Goal: Answer question/provide support: Share knowledge or assist other users

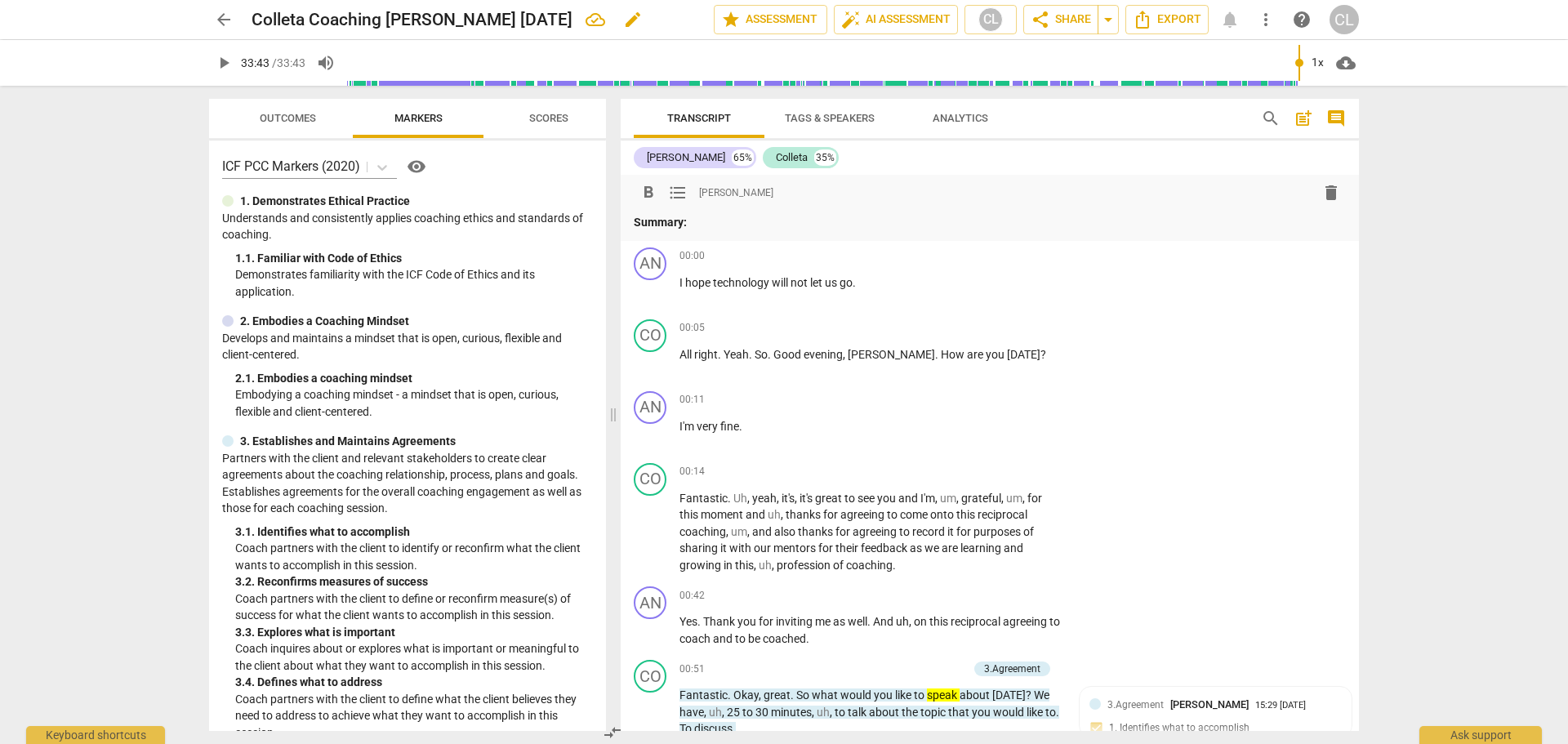
scroll to position [36, 0]
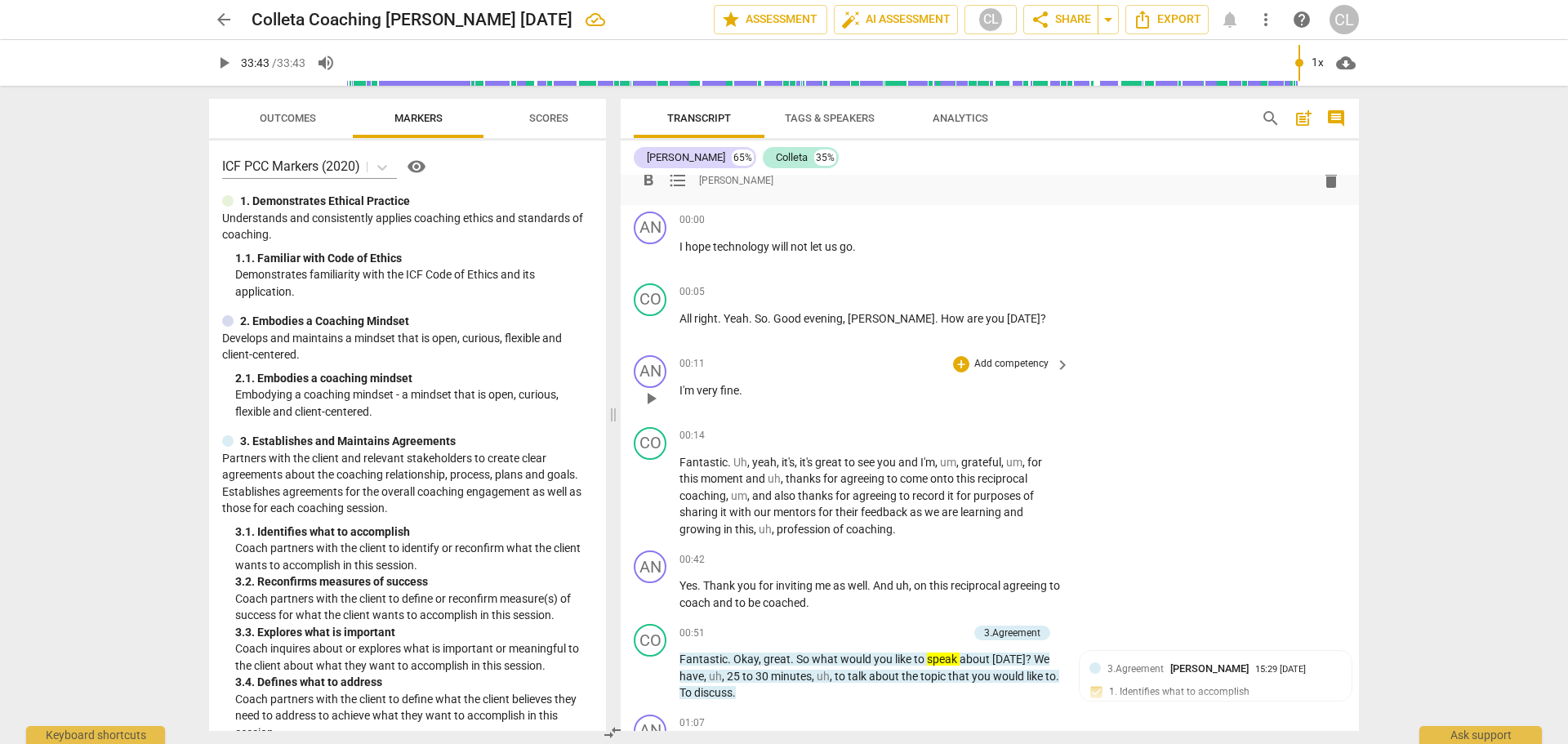
click at [1215, 369] on div "AN play_arrow pause 00:11 + Add competency keyboard_arrow_right I'm very fine ." at bounding box center [990, 385] width 738 height 72
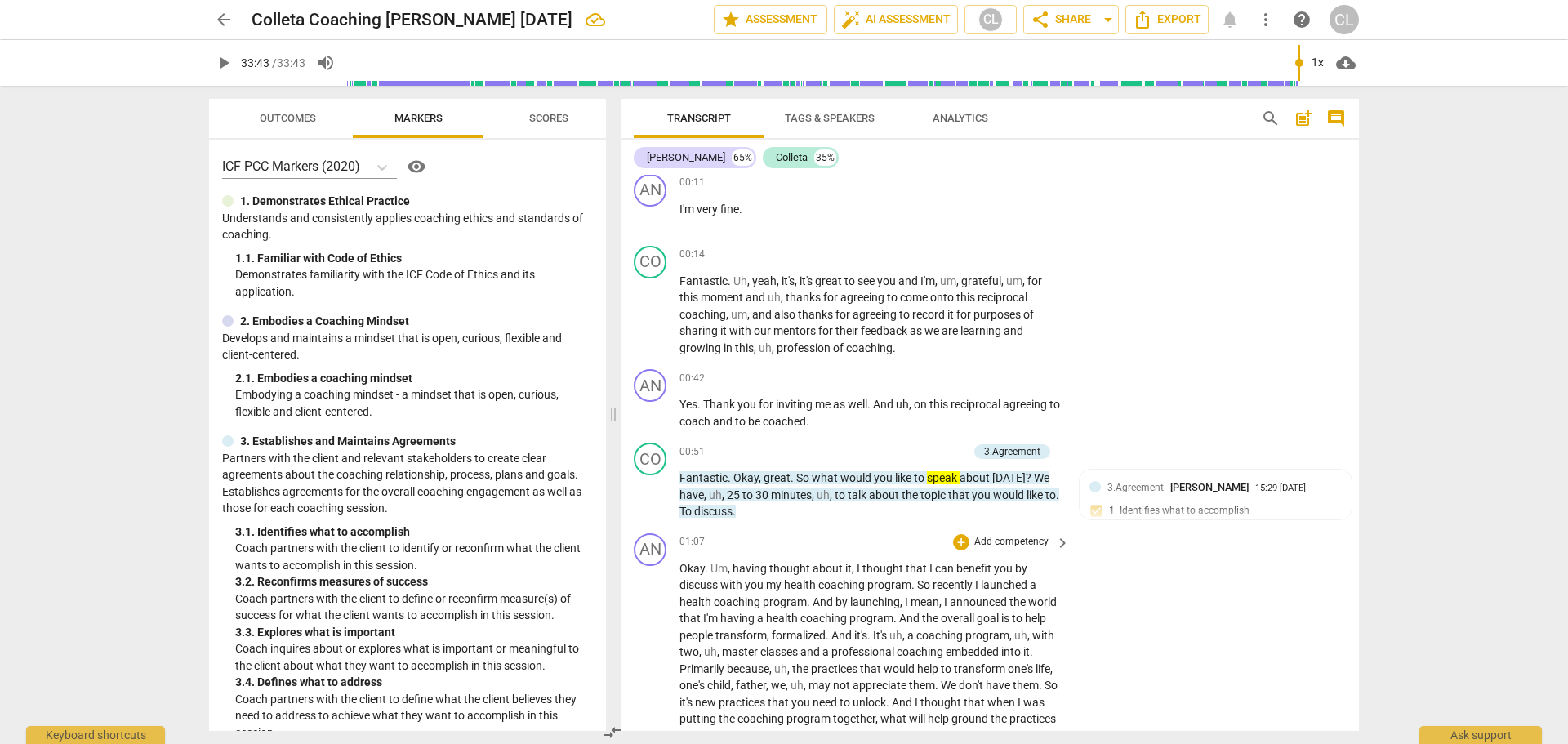
scroll to position [200, 0]
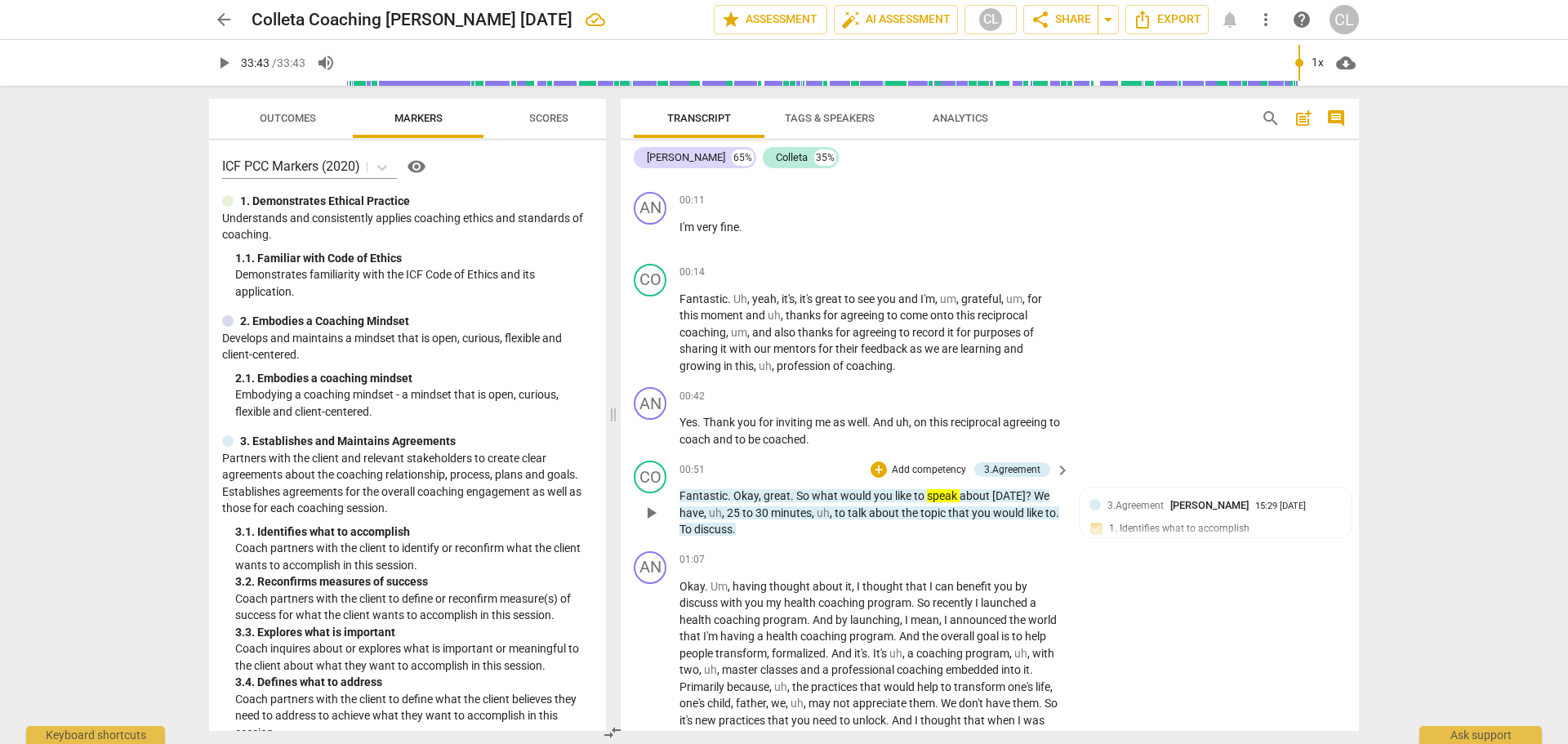
click at [941, 494] on span "speak" at bounding box center [944, 495] width 33 height 13
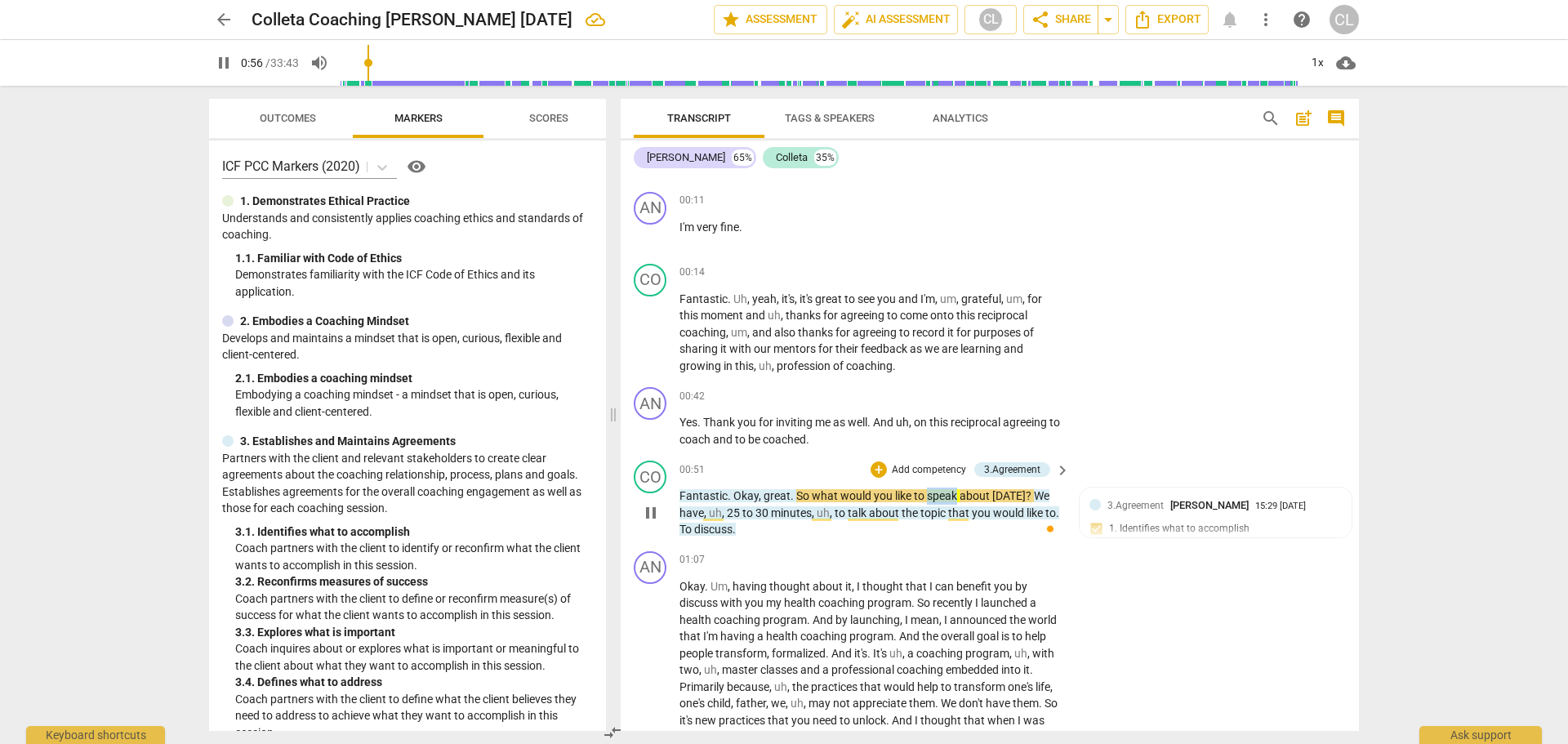
click at [943, 494] on span "speak" at bounding box center [944, 495] width 33 height 13
click at [656, 510] on span "pause" at bounding box center [651, 513] width 20 height 20
drag, startPoint x: 924, startPoint y: 494, endPoint x: 963, endPoint y: 497, distance: 39.1
click at [963, 497] on p "Fantastic . Okay , great . So what would you like to speak about today ? We hav…" at bounding box center [870, 513] width 382 height 51
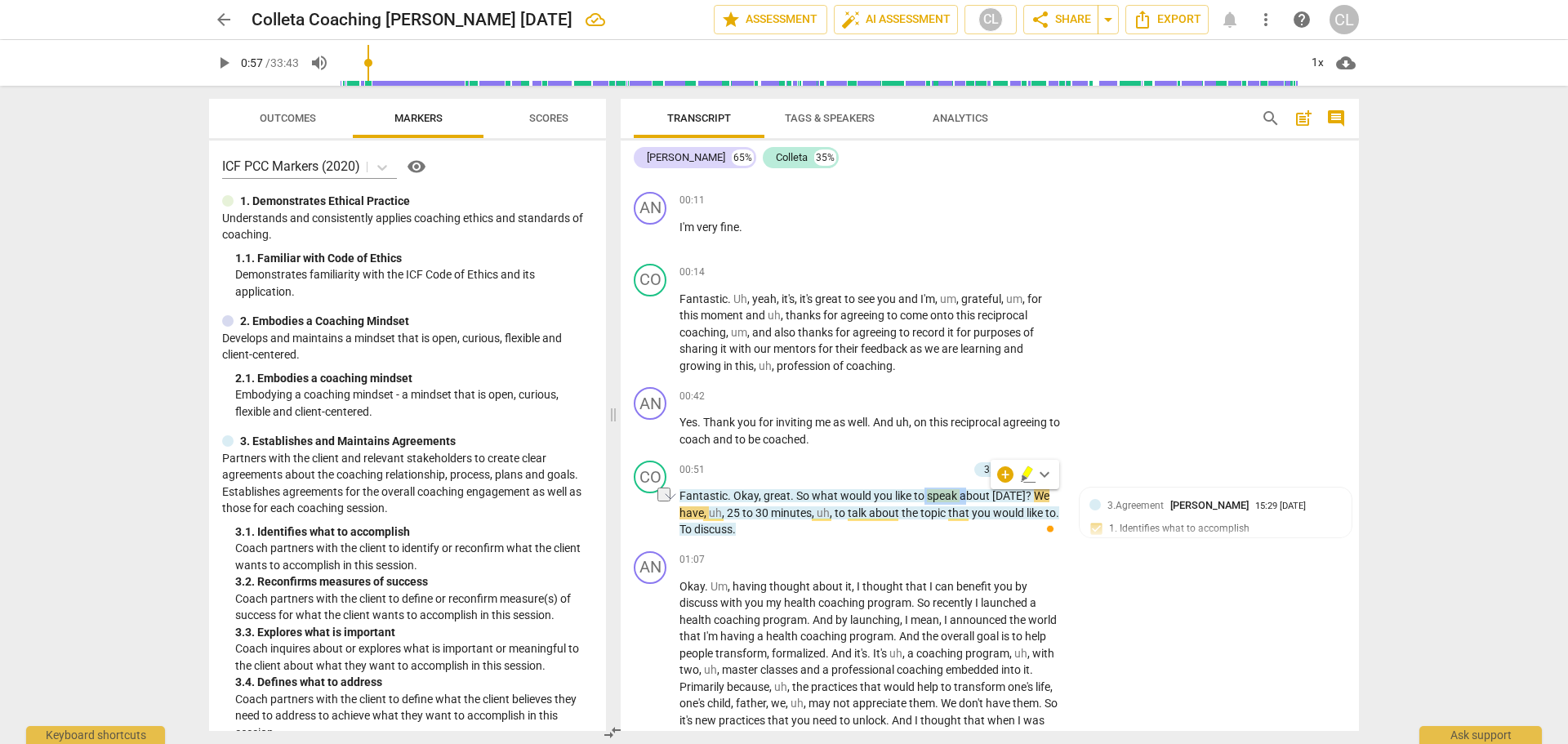
click at [1043, 475] on span "keyboard_arrow_down" at bounding box center [1045, 475] width 20 height 20
click at [1089, 566] on label "No color" at bounding box center [1091, 562] width 42 height 13
click at [1103, 441] on div "AN play_arrow pause 00:42 + Add competency keyboard_arrow_right Yes . Thank you…" at bounding box center [990, 417] width 738 height 73
drag, startPoint x: 904, startPoint y: 493, endPoint x: 983, endPoint y: 494, distance: 79.0
click at [983, 494] on p "Fantastic . Okay , great . So what would you like to speak about today ? We hav…" at bounding box center [870, 513] width 382 height 51
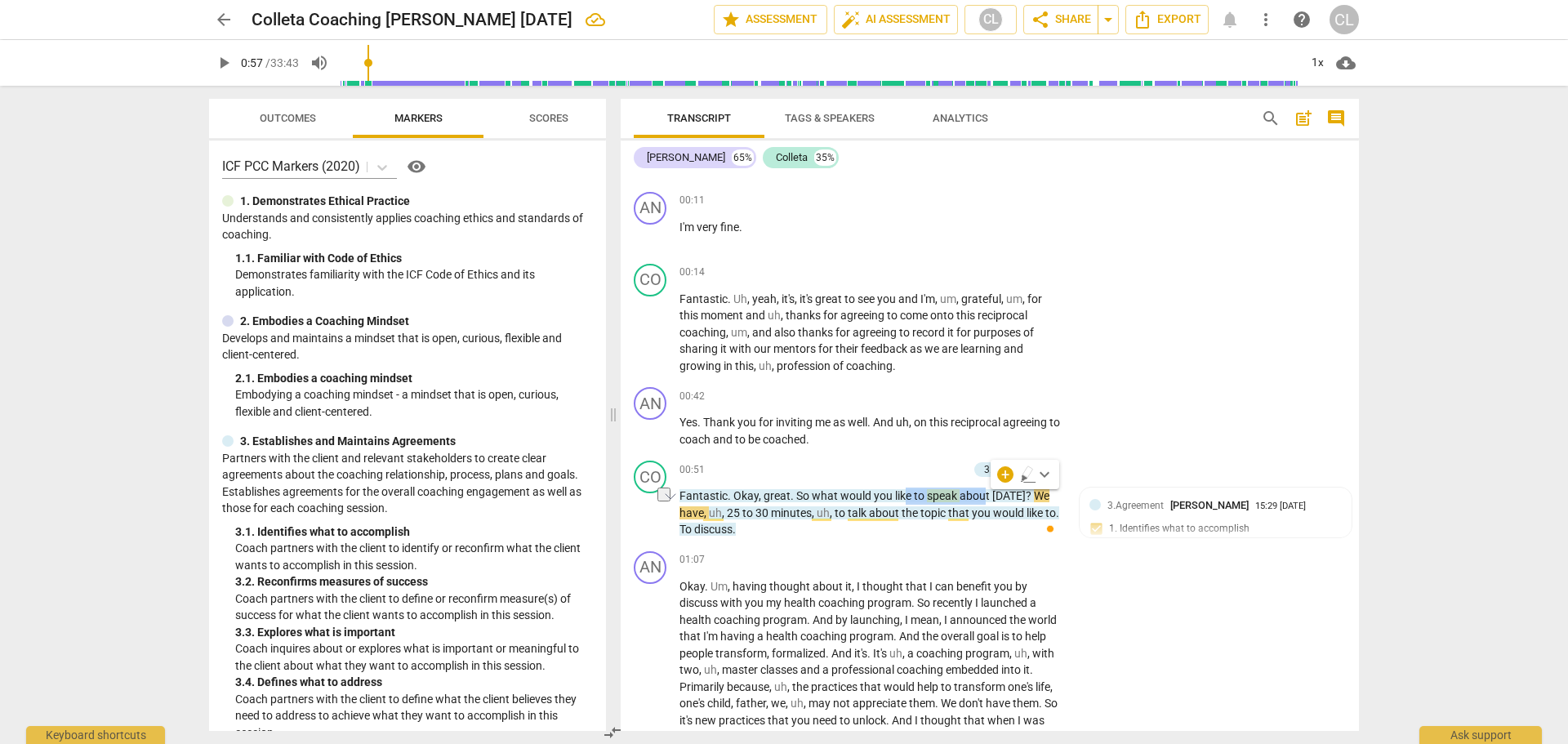
click at [1026, 476] on icon "button" at bounding box center [1028, 472] width 10 height 12
click at [968, 540] on div "CO play_arrow pause 00:51 + Add competency 3.Agreement keyboard_arrow_right Fan…" at bounding box center [990, 500] width 738 height 90
click at [904, 489] on span "like" at bounding box center [905, 495] width 19 height 13
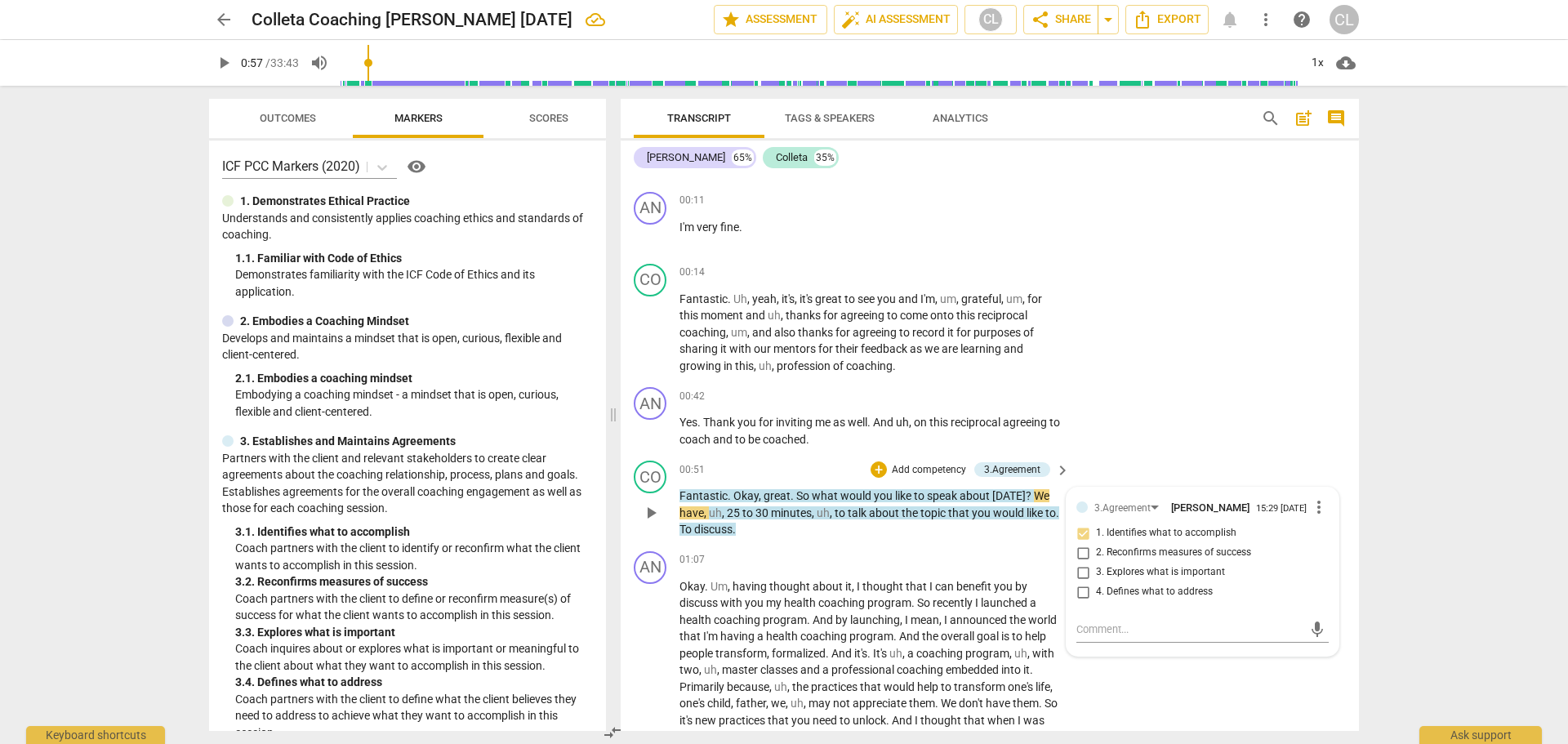
click at [904, 489] on span "like" at bounding box center [905, 495] width 19 height 13
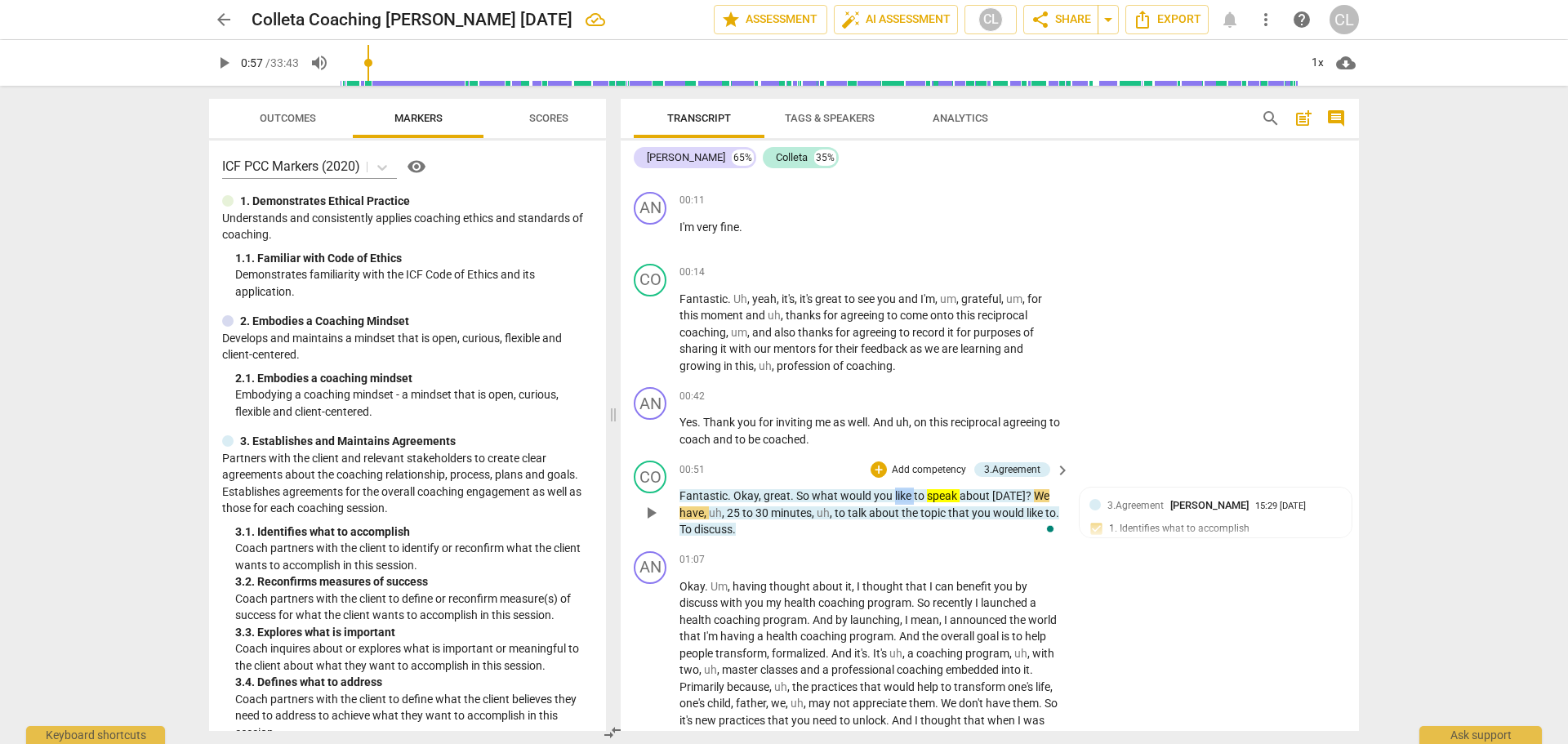
click at [904, 489] on span "like" at bounding box center [905, 495] width 19 height 13
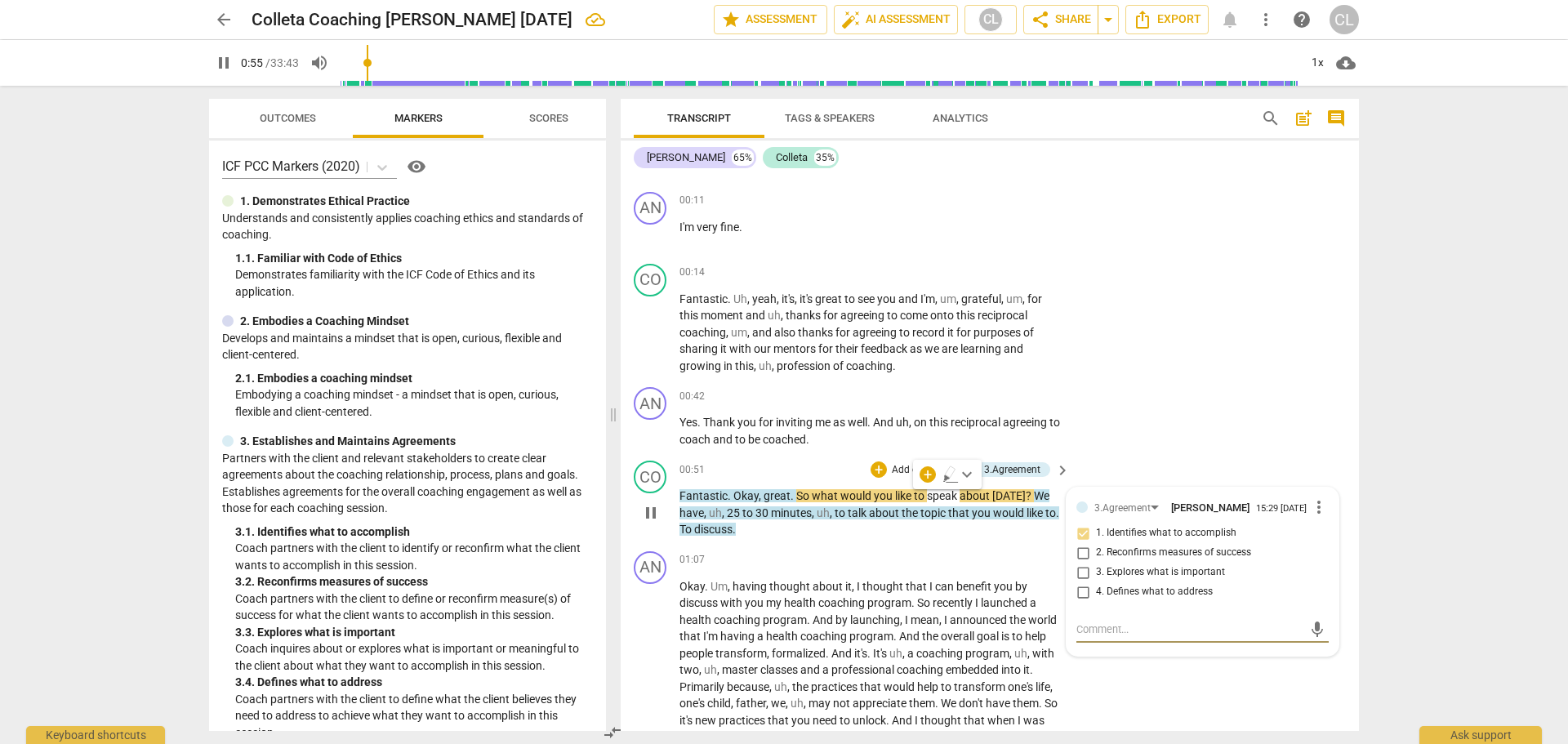
click at [904, 489] on span "like" at bounding box center [905, 495] width 19 height 13
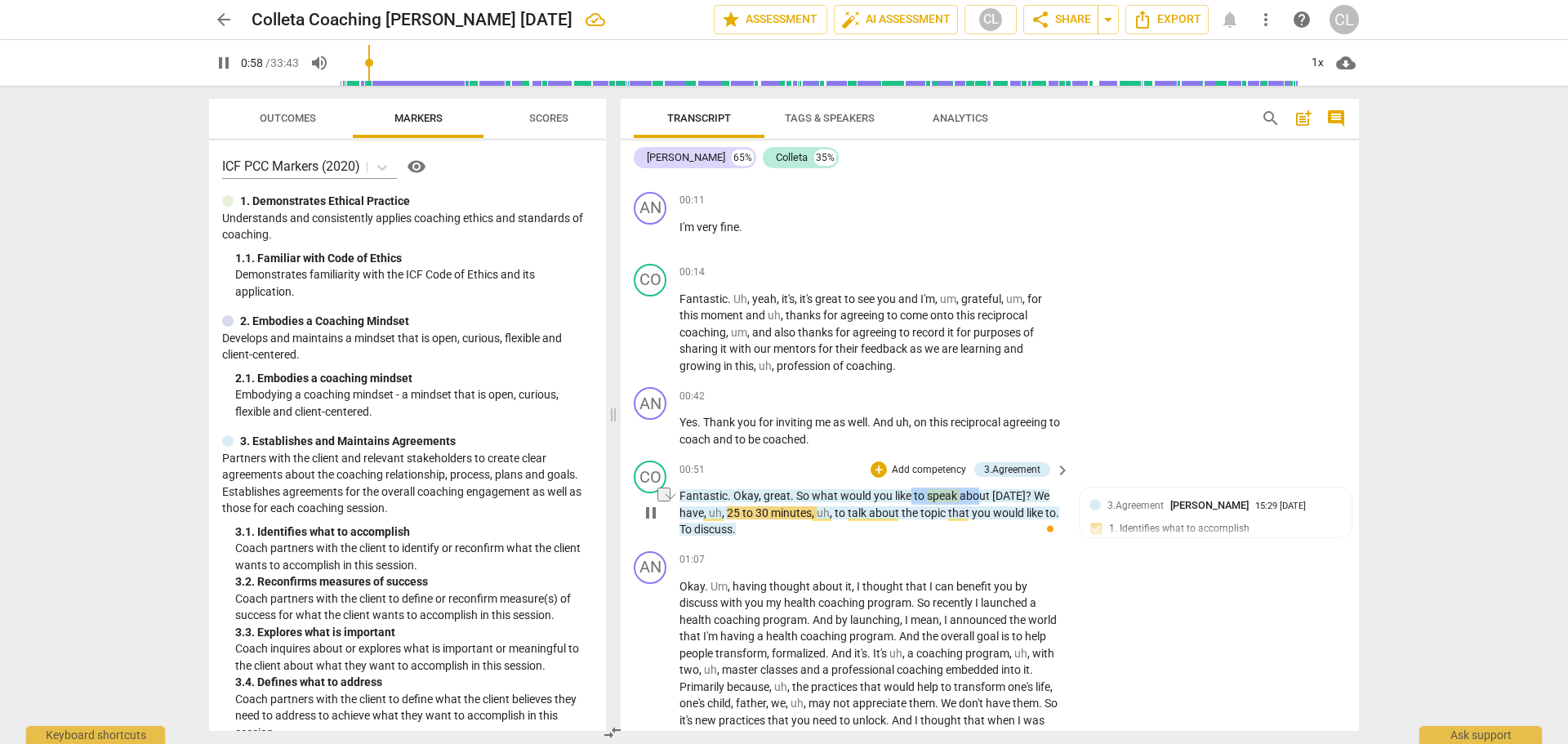
drag, startPoint x: 907, startPoint y: 492, endPoint x: 976, endPoint y: 497, distance: 69.2
click at [976, 497] on p "Fantastic . Okay , great . So what would you like to speak about today ? We hav…" at bounding box center [870, 513] width 382 height 51
click at [1031, 474] on icon "button" at bounding box center [1028, 475] width 16 height 20
click at [965, 497] on span "about" at bounding box center [976, 495] width 33 height 13
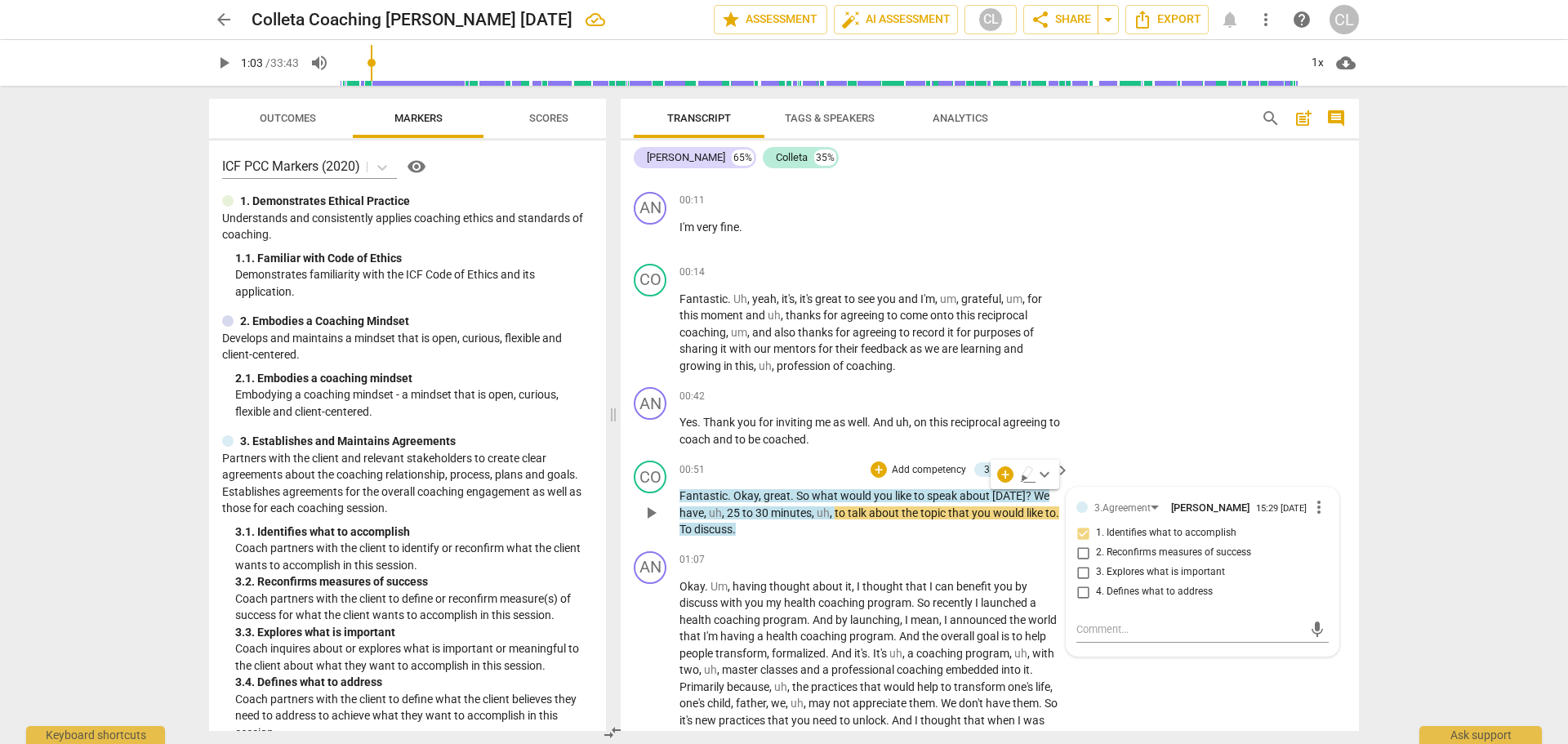
click at [921, 521] on p "Fantastic . Okay , great . So what would you like to speak about today ? We hav…" at bounding box center [870, 513] width 382 height 51
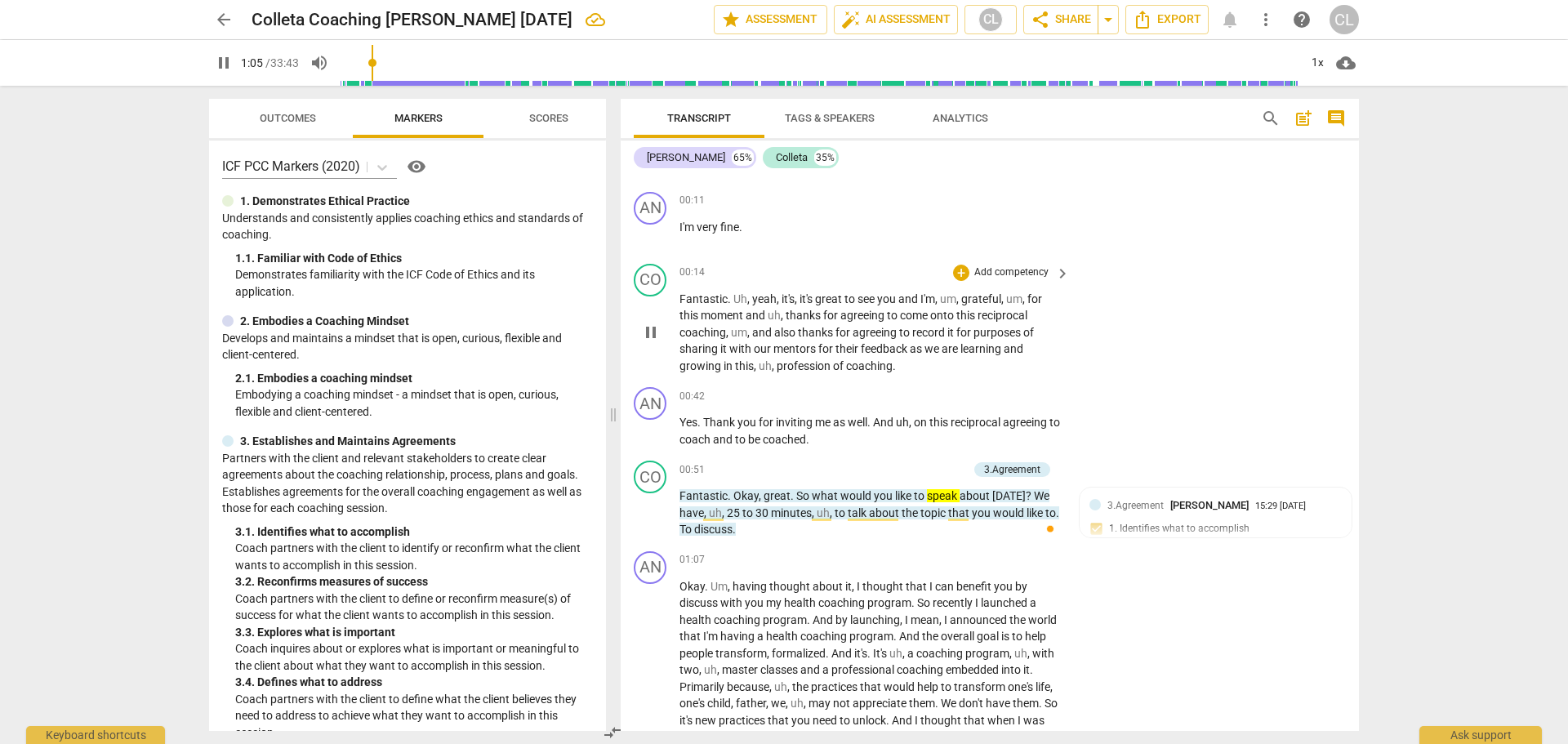
click at [1170, 361] on div "CO play_arrow pause 00:14 + Add competency keyboard_arrow_right Fantastic . Uh …" at bounding box center [990, 319] width 738 height 124
type input "69"
click at [221, 17] on span "arrow_back" at bounding box center [224, 20] width 20 height 20
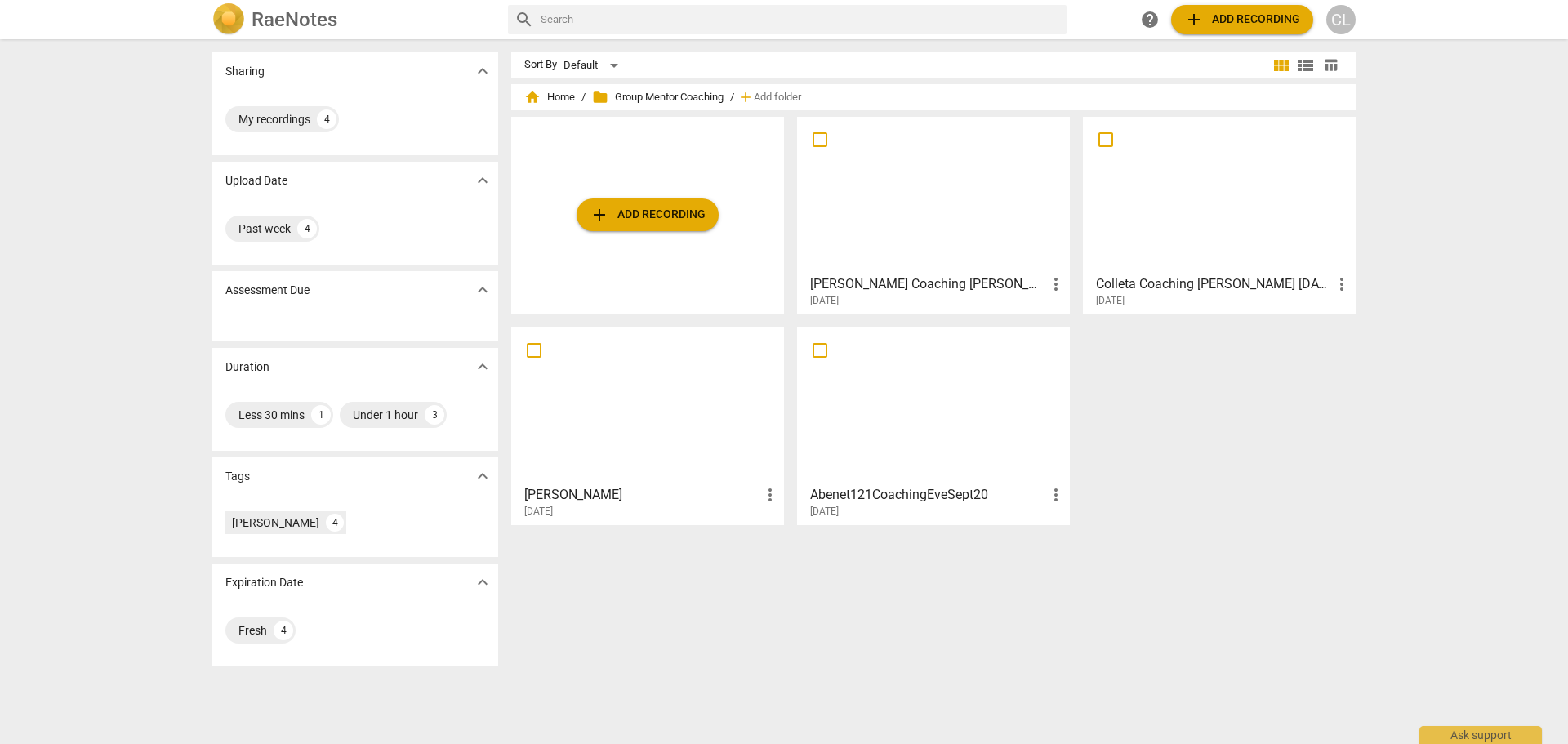
click at [928, 277] on h3 "[PERSON_NAME] Coaching [PERSON_NAME]" at bounding box center [928, 285] width 236 height 20
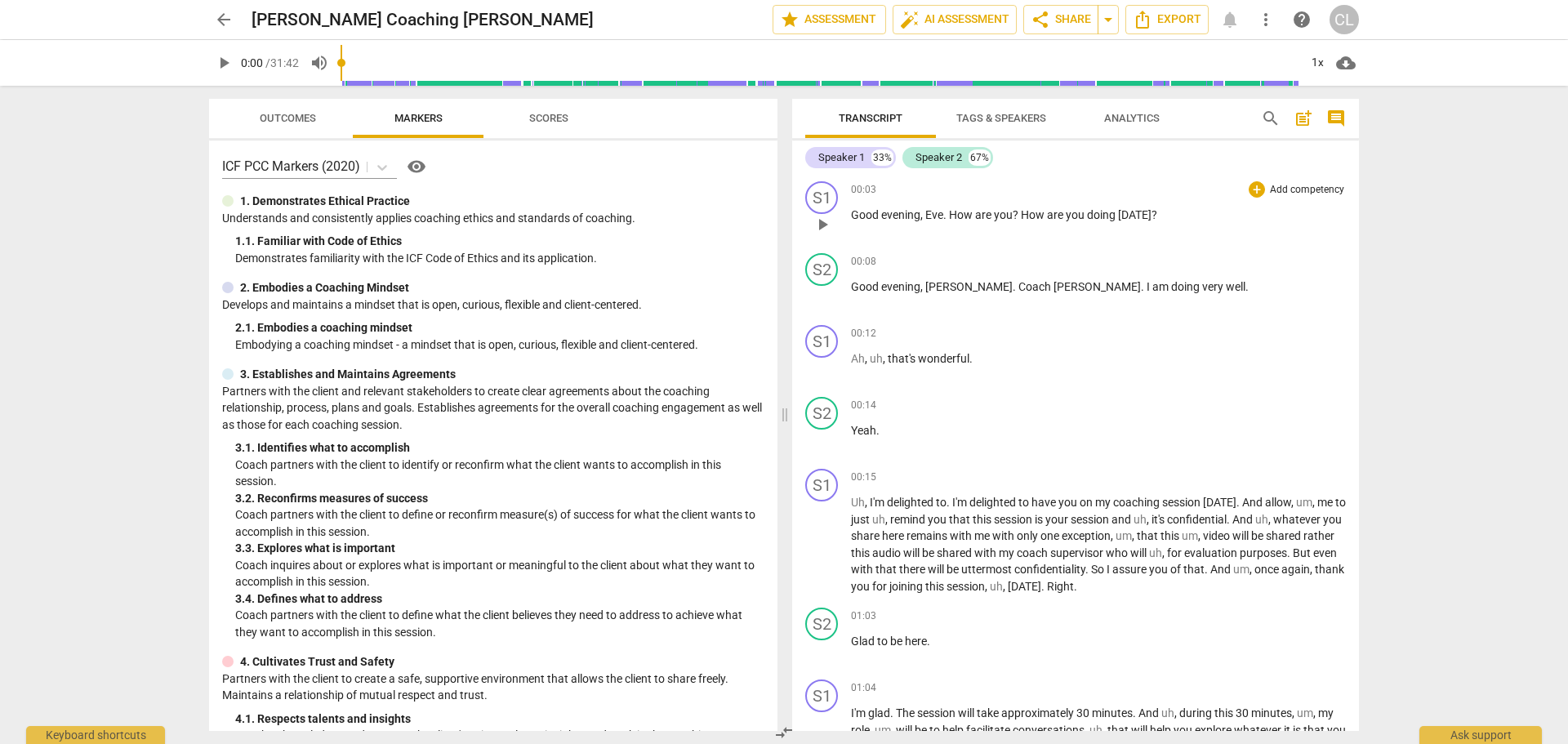
click at [970, 214] on span "How" at bounding box center [962, 214] width 26 height 13
click at [822, 221] on span "play_arrow" at bounding box center [822, 225] width 20 height 20
click at [942, 165] on div "Speaker 2" at bounding box center [939, 157] width 47 height 16
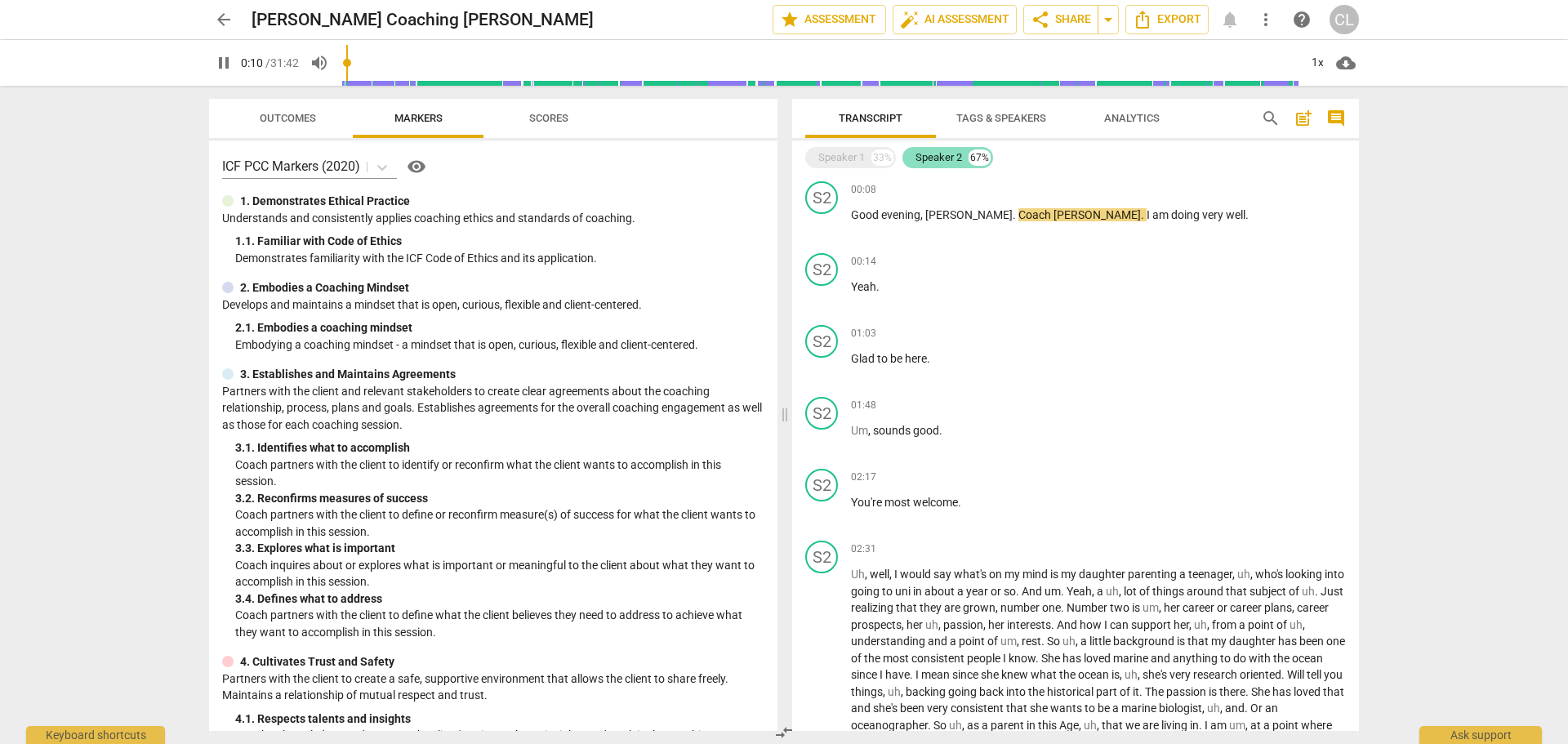
click at [940, 157] on div "Speaker 2" at bounding box center [939, 157] width 47 height 16
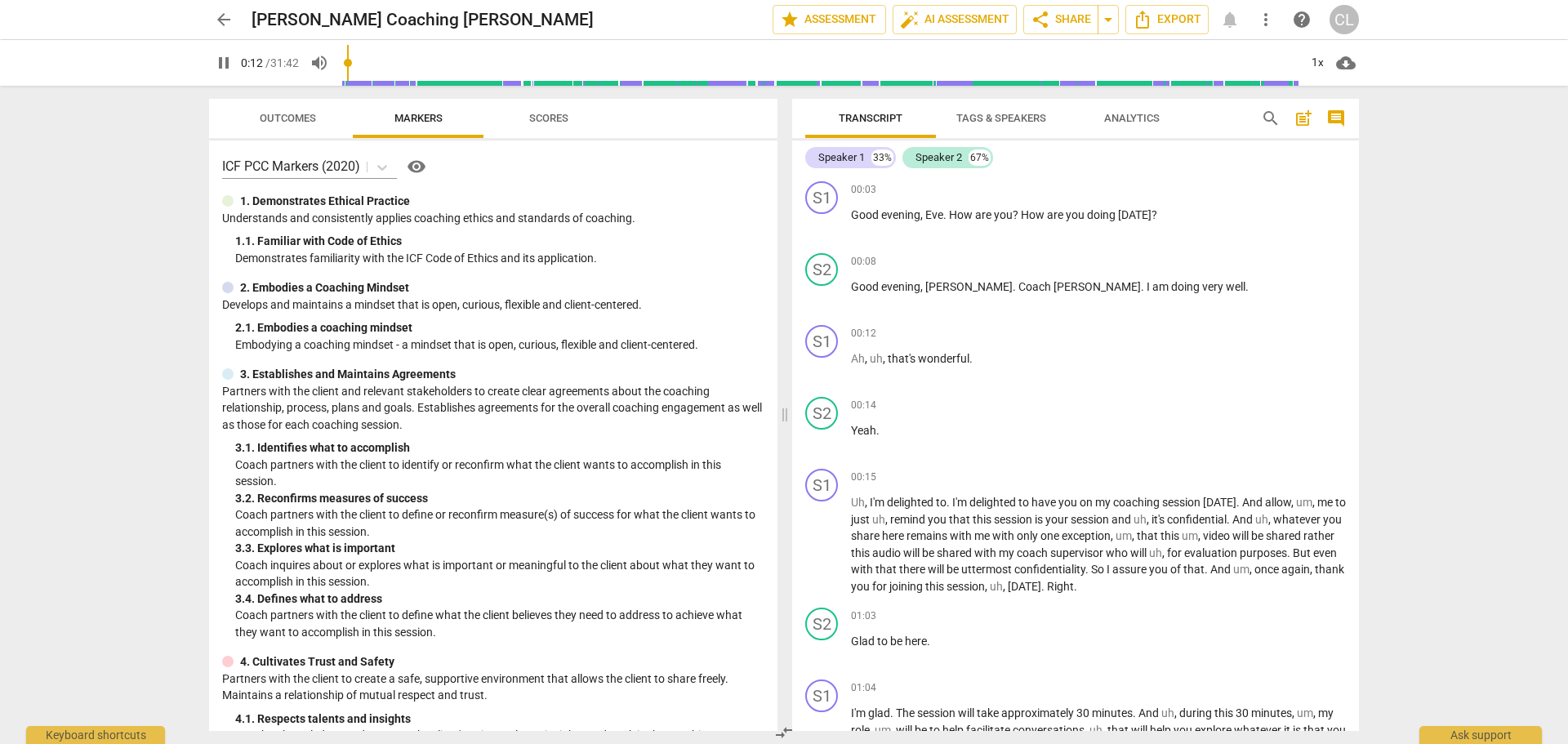
click at [981, 121] on span "Tags & Speakers" at bounding box center [1000, 118] width 89 height 13
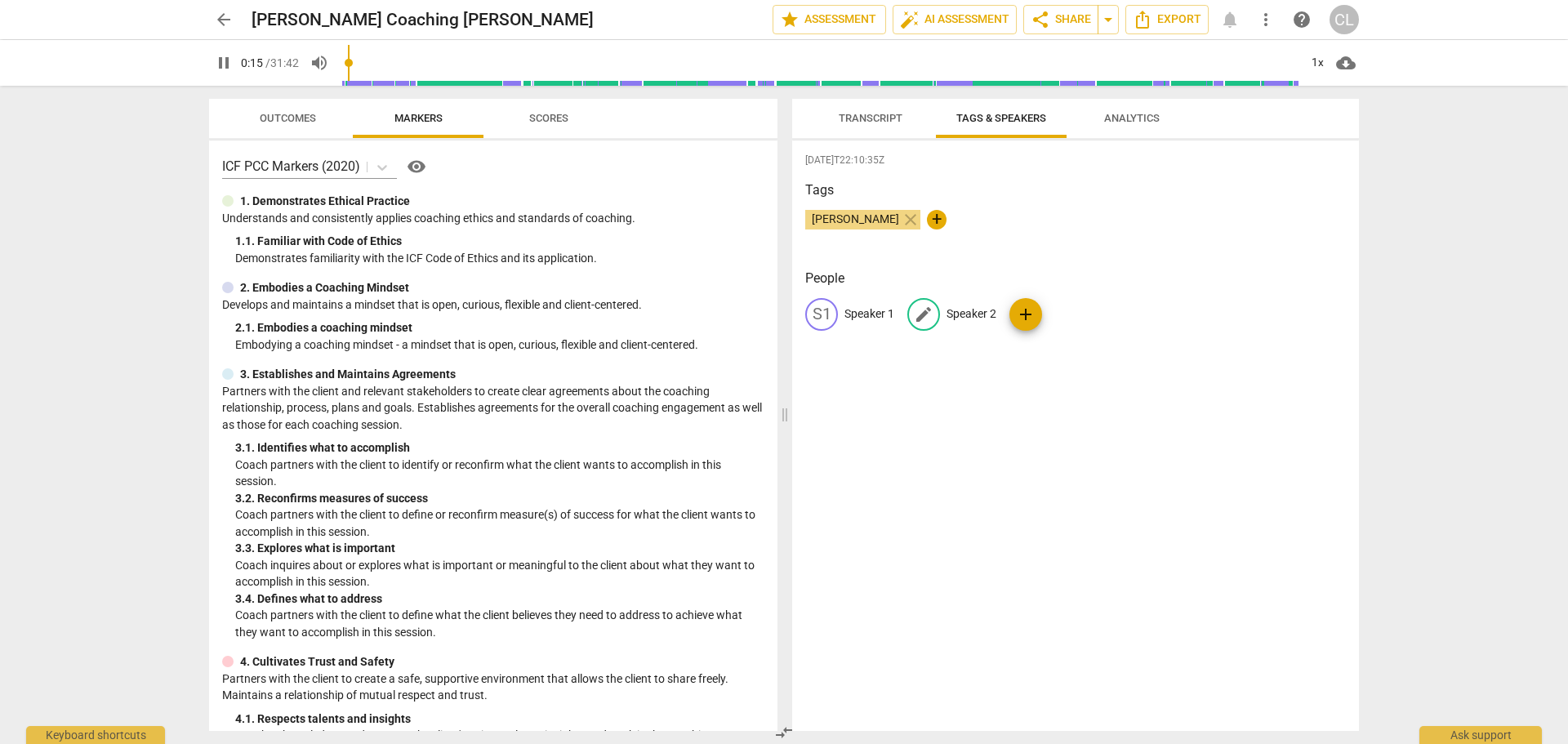
click at [967, 315] on p "Speaker 2" at bounding box center [971, 314] width 50 height 17
type input "18"
type input "Ti"
type input "18"
type input "Tit"
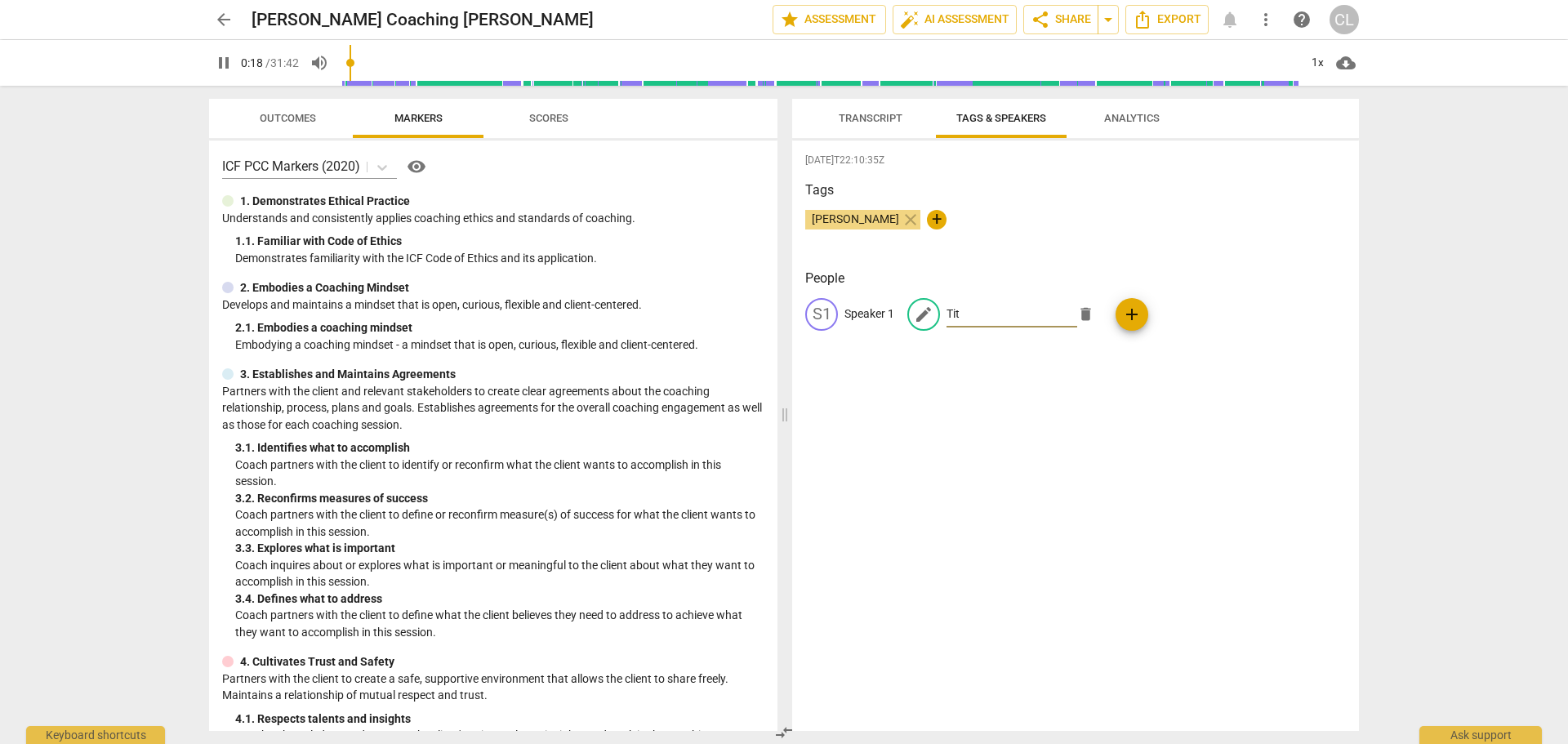
type input "19"
type input "[PERSON_NAME]"
type input "23"
type input "[PERSON_NAME]"
click at [863, 315] on p "Speaker 1" at bounding box center [869, 314] width 50 height 17
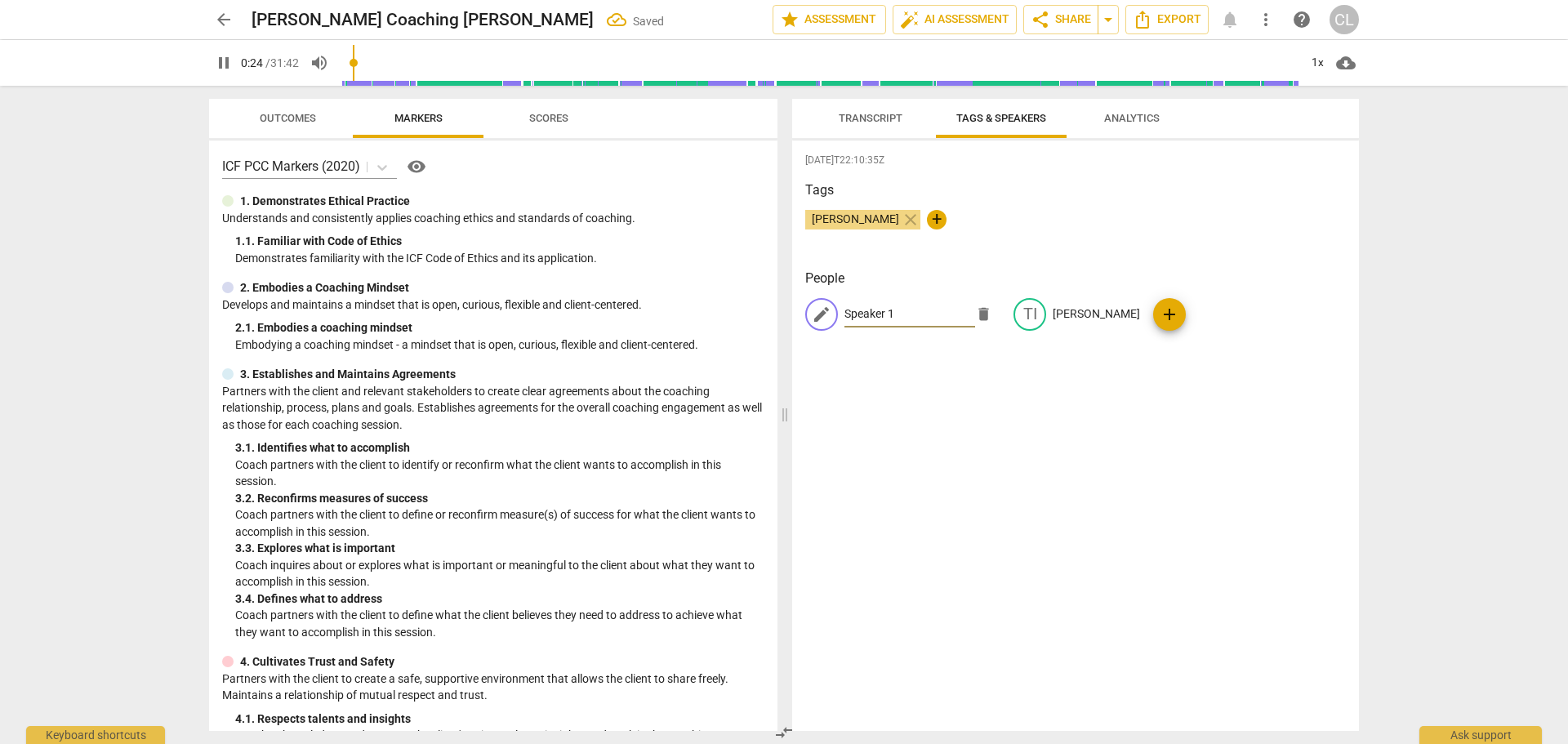
type input "25"
type input "E"
type input "25"
type input "EVE"
type input "26"
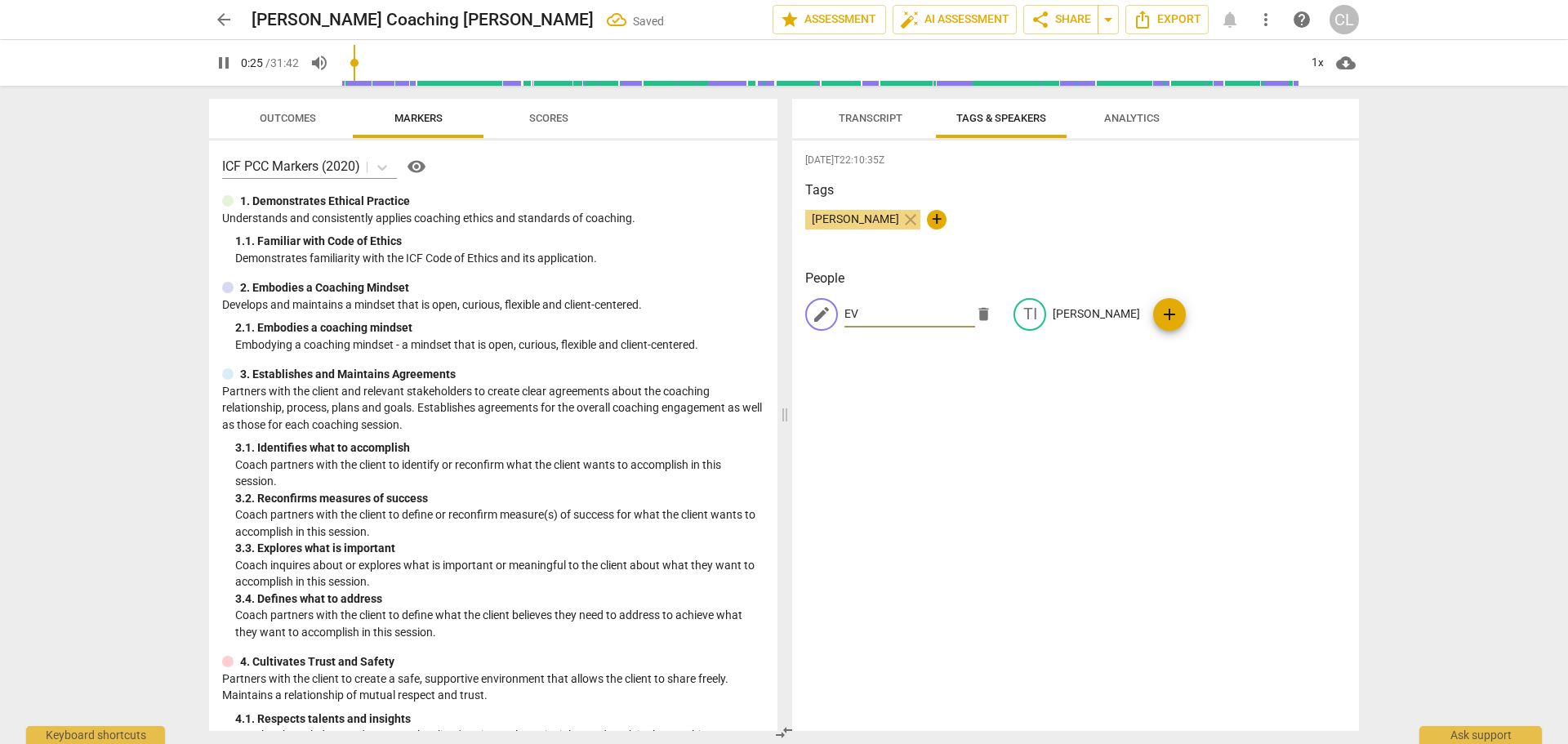
type input "E"
type input "26"
type input "Ee"
type input "27"
type input "E"
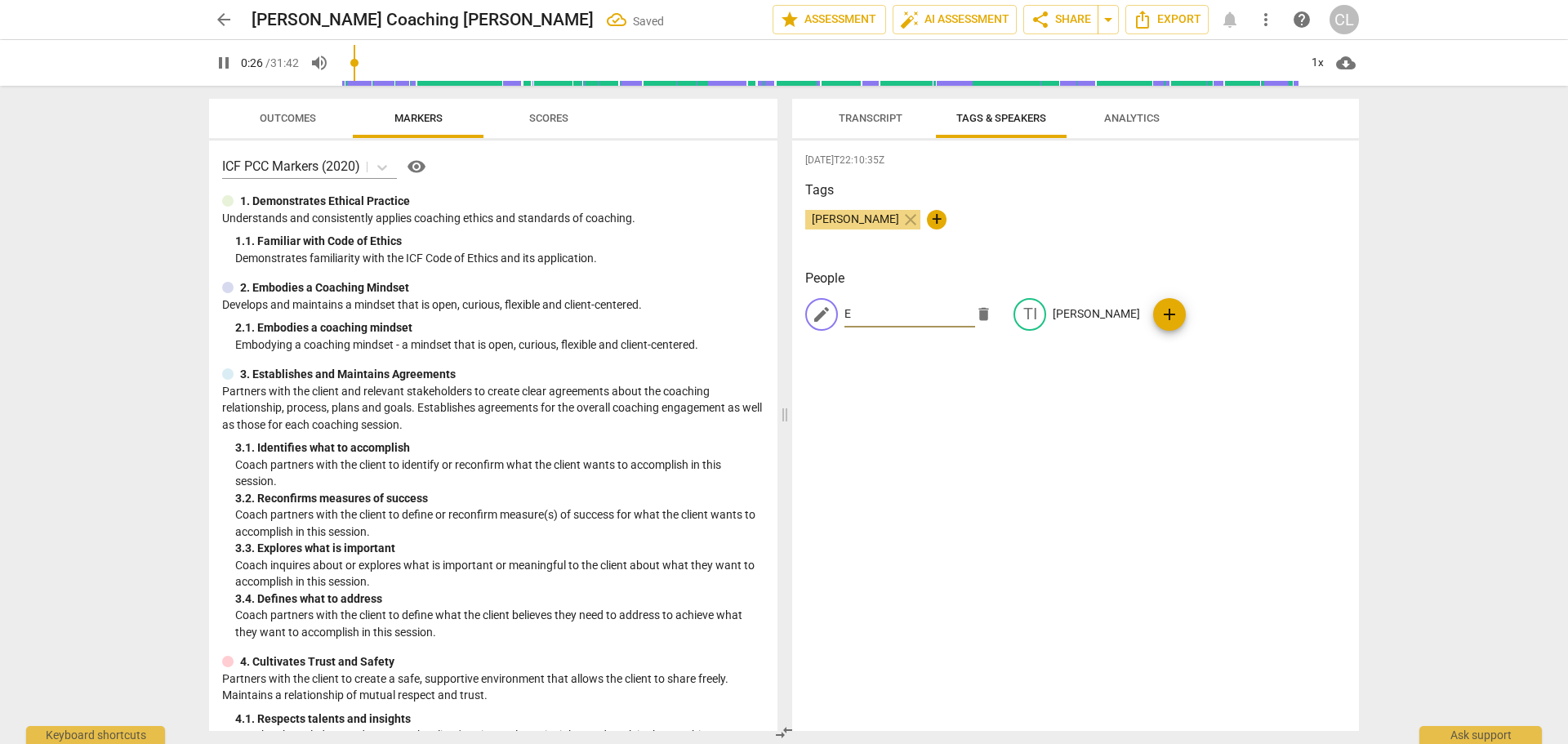
type input "27"
type input "Eve"
type input "30"
type input "Eve"
click at [1047, 204] on div "Tags Craig Lomax close +" at bounding box center [1075, 218] width 540 height 75
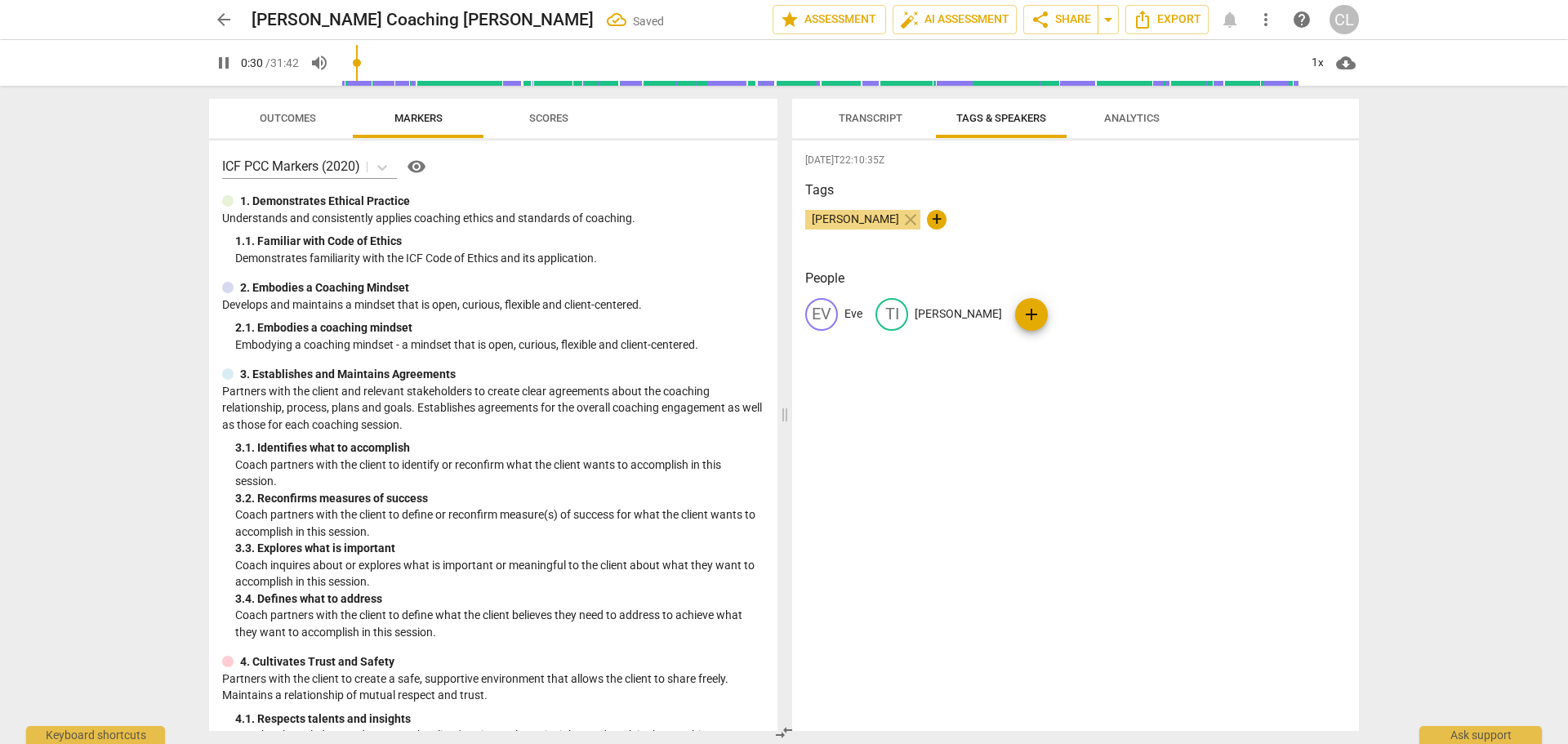
click at [887, 115] on span "Transcript" at bounding box center [870, 118] width 63 height 13
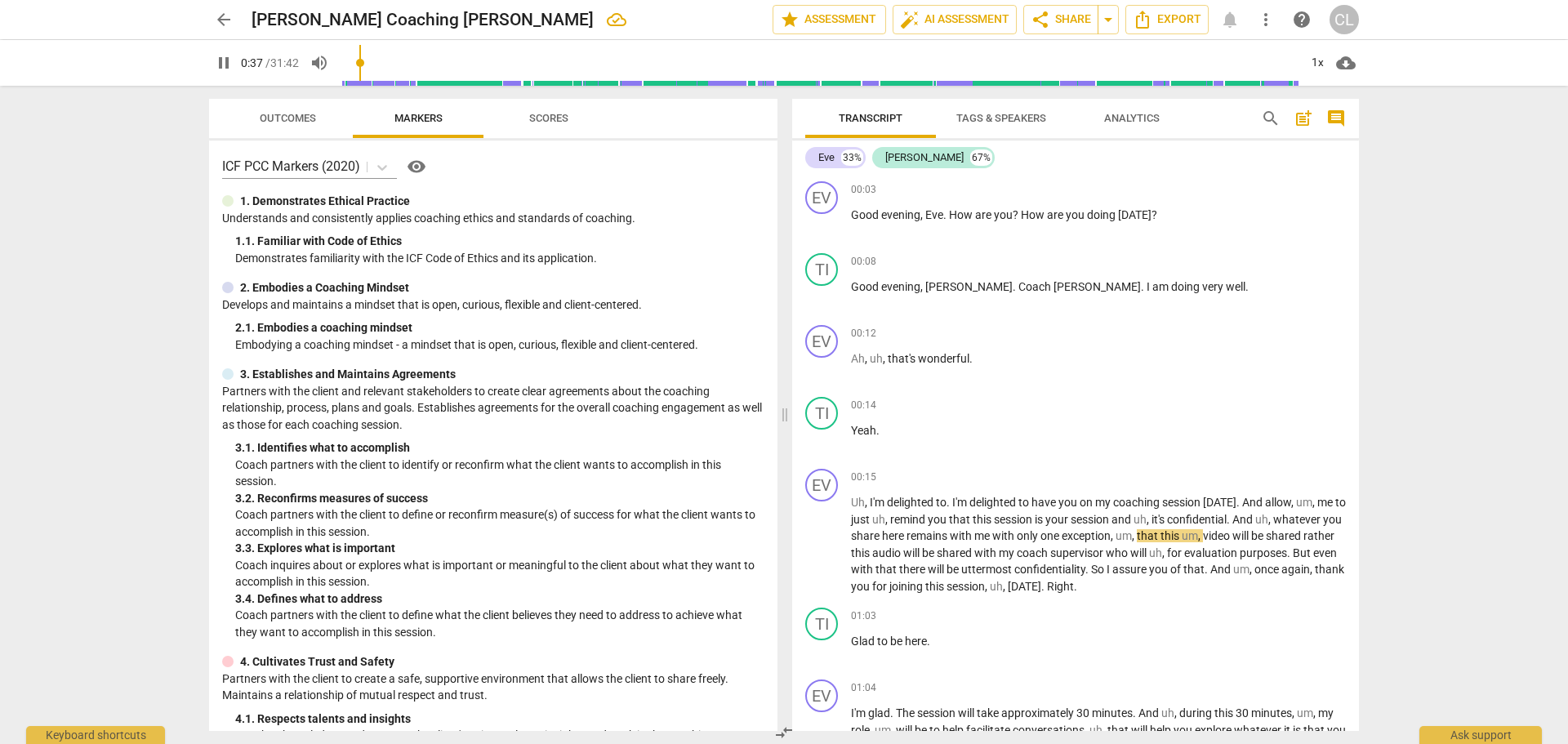
click at [996, 117] on span "Tags & Speakers" at bounding box center [1000, 118] width 89 height 13
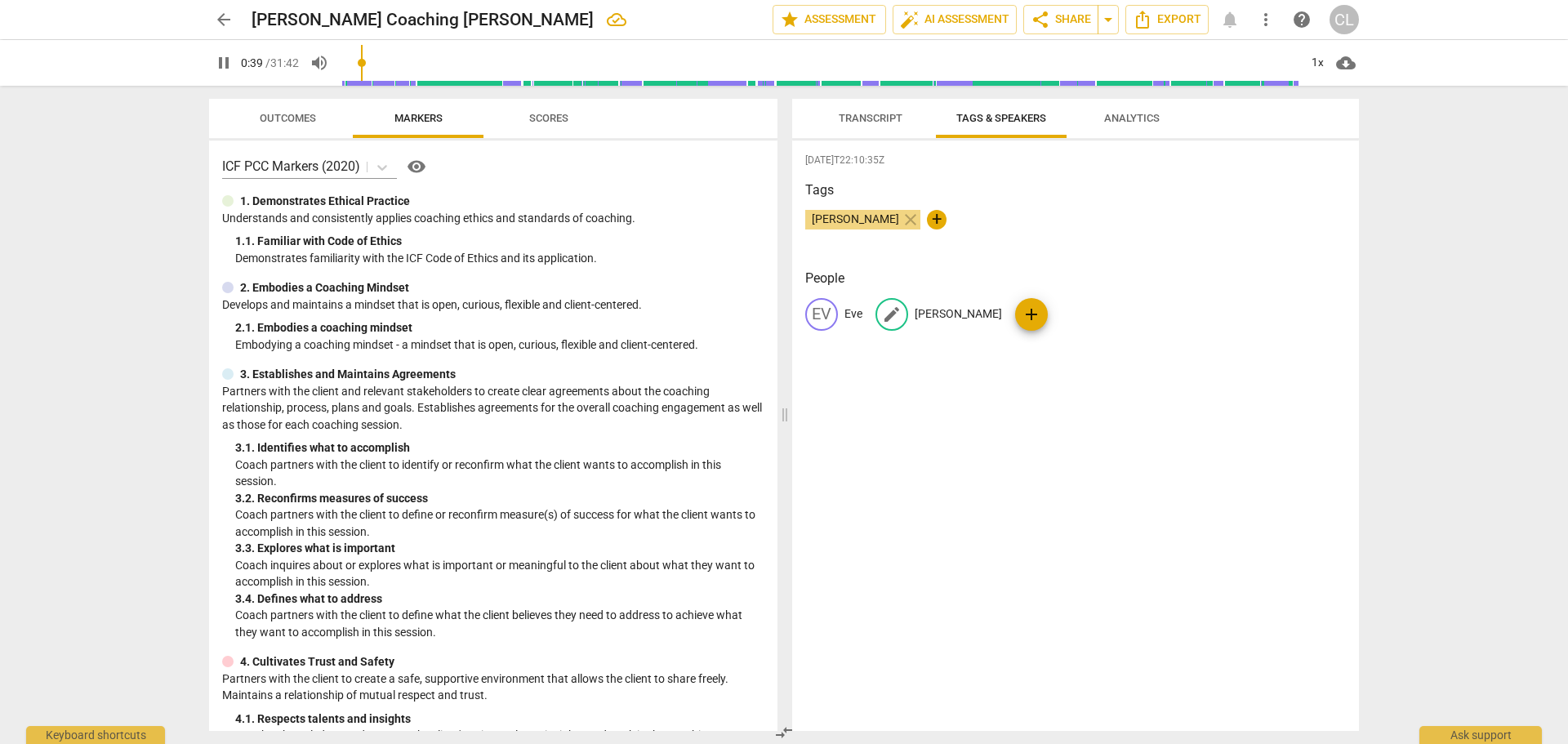
click at [923, 312] on p "[PERSON_NAME]" at bounding box center [958, 314] width 88 height 17
type input "43"
type input "T"
type input "46"
type input "48"
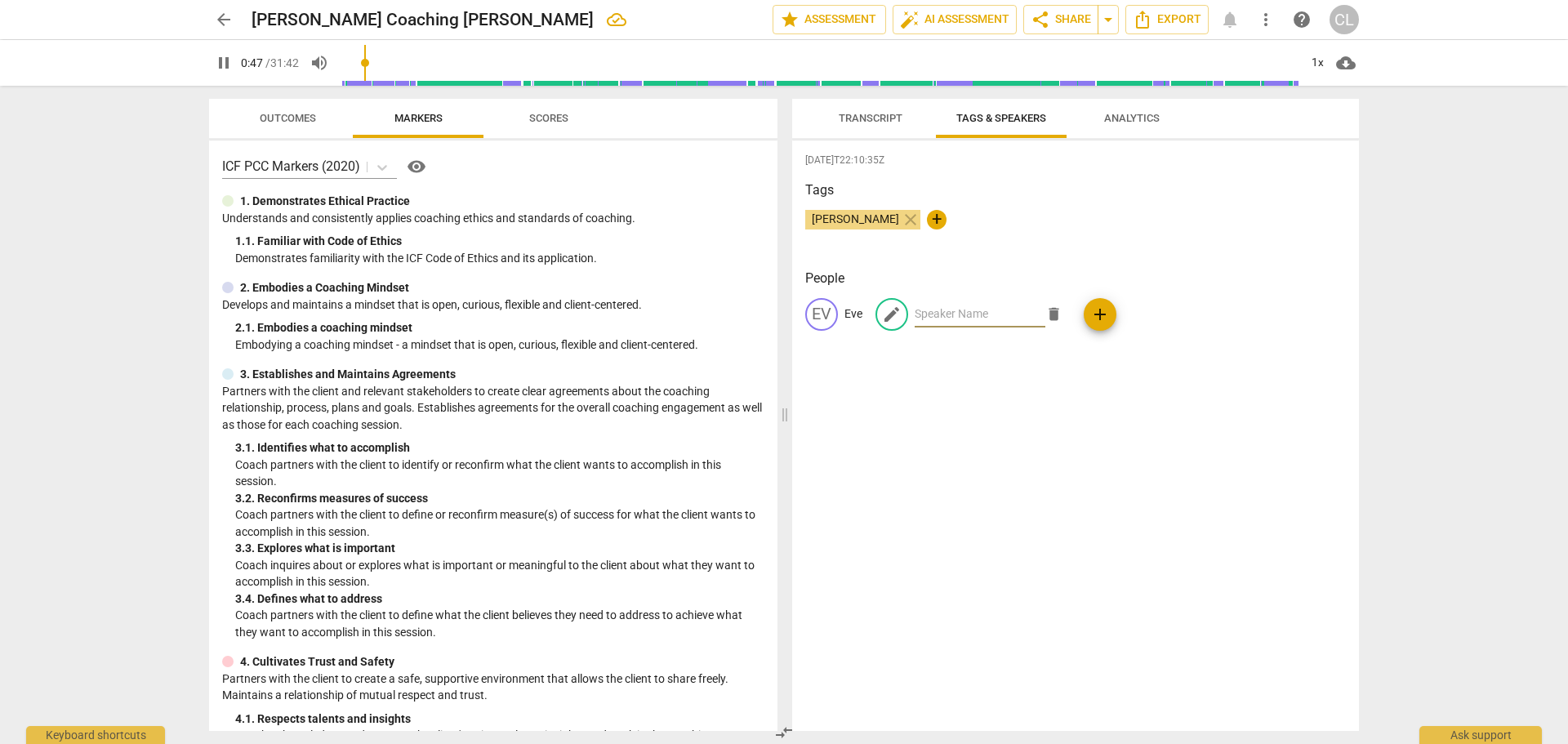
type input "E"
type input "49"
type input "EV"
type input "49"
type input "E"
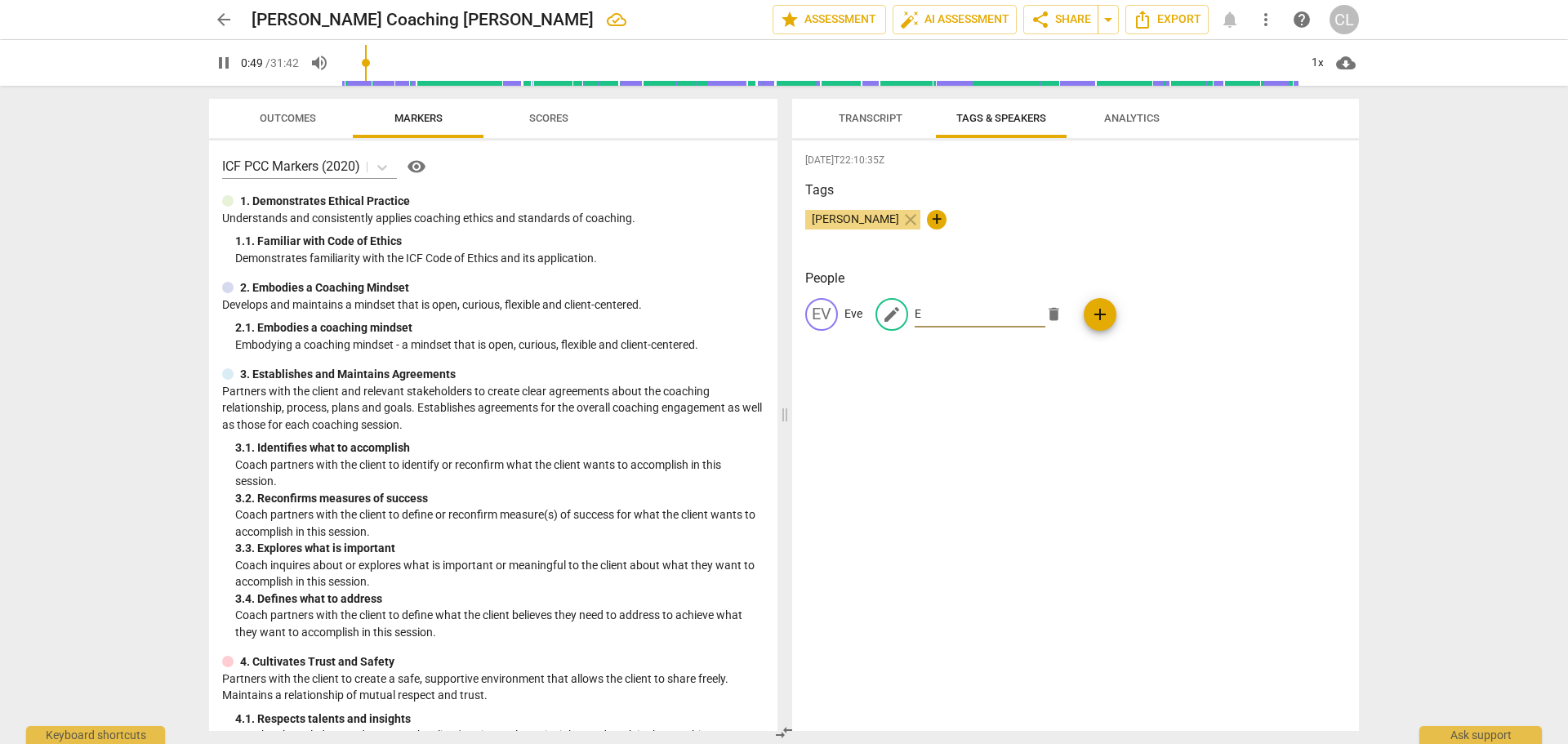
type input "50"
type input "Ev"
type input "50"
type input "Eve"
type input "52"
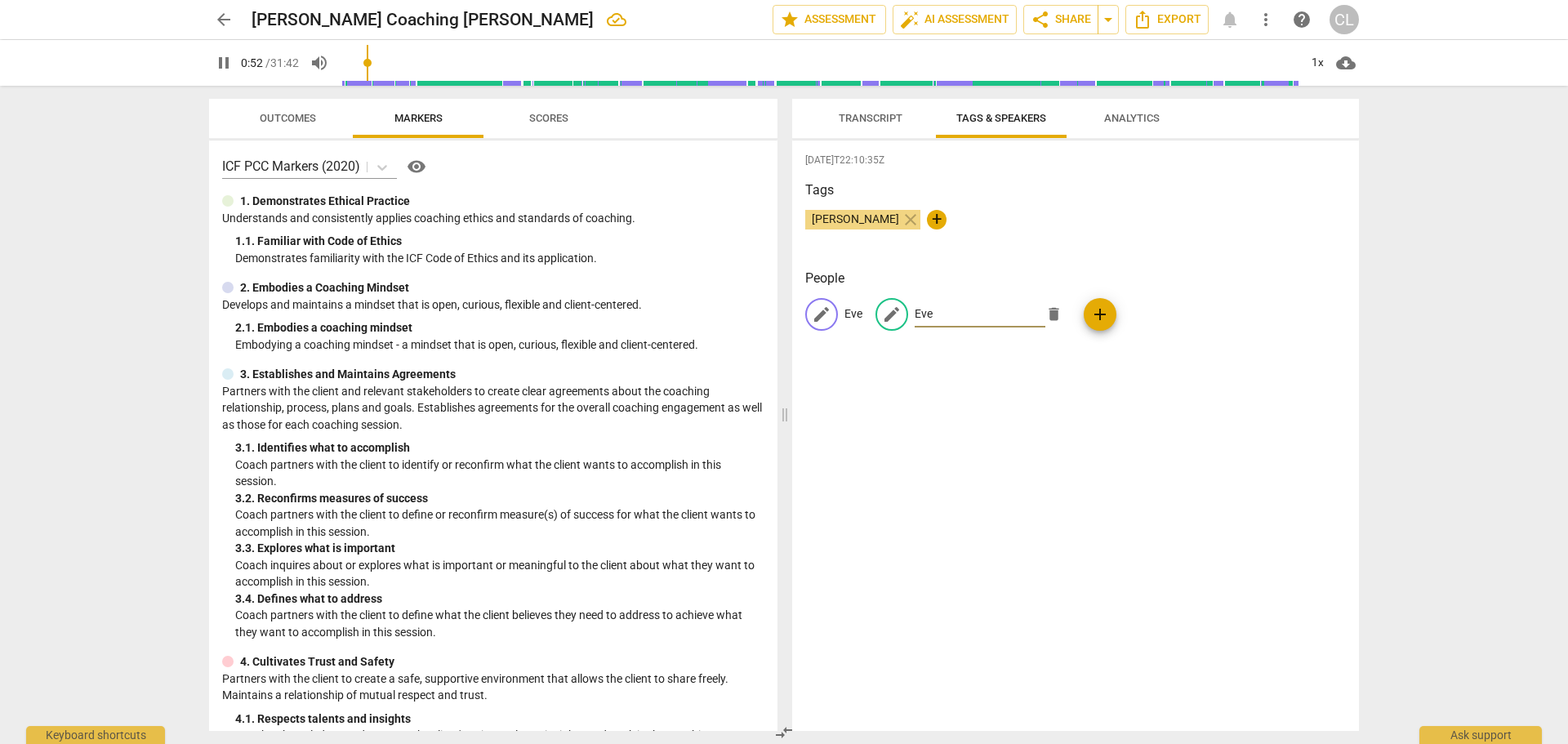
type input "Eve"
click at [855, 316] on p "Eve" at bounding box center [854, 314] width 18 height 17
type input "54"
type input "T"
type input "55"
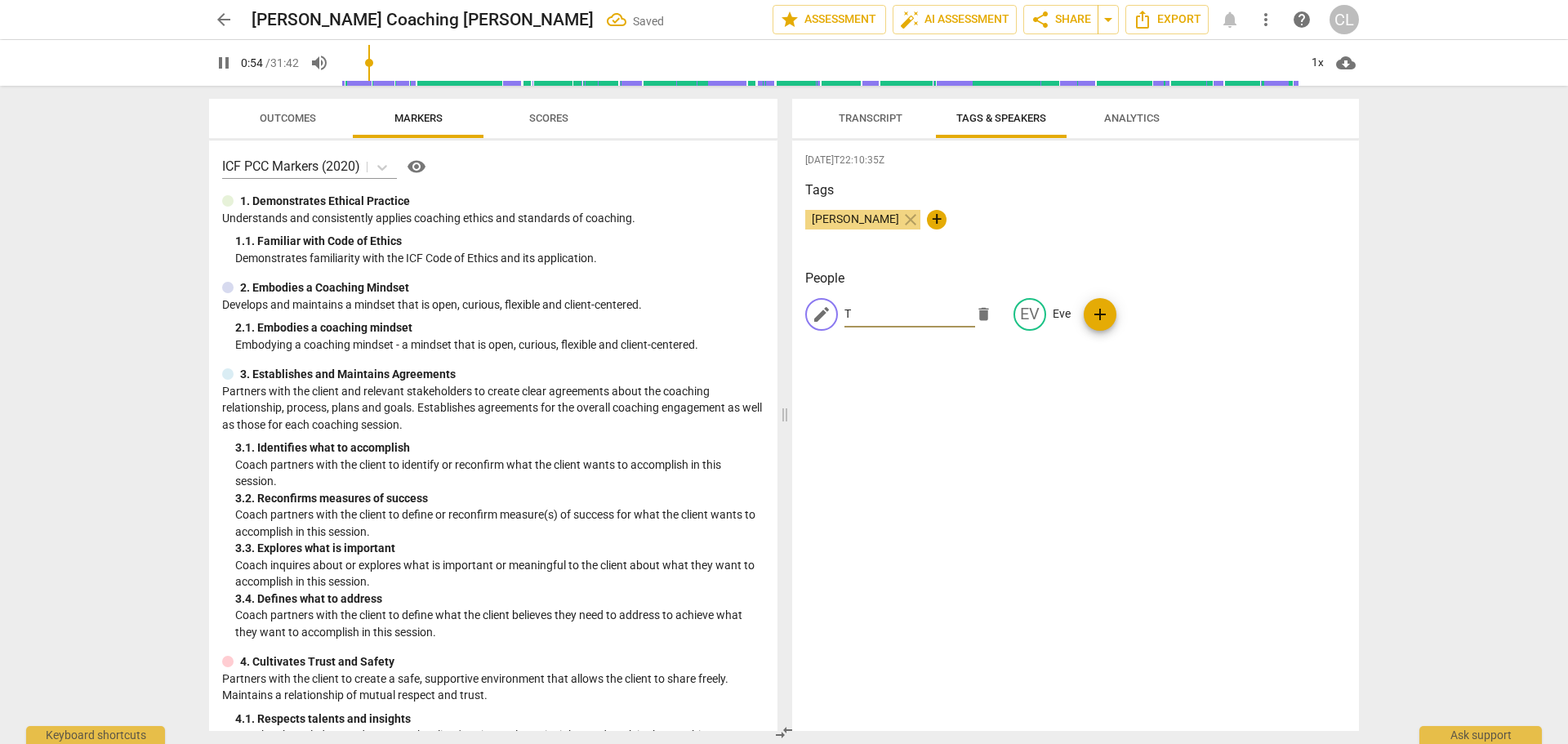
type input "Ti"
type input "55"
type input "[PERSON_NAME]"
type input "57"
type input "[PERSON_NAME]"
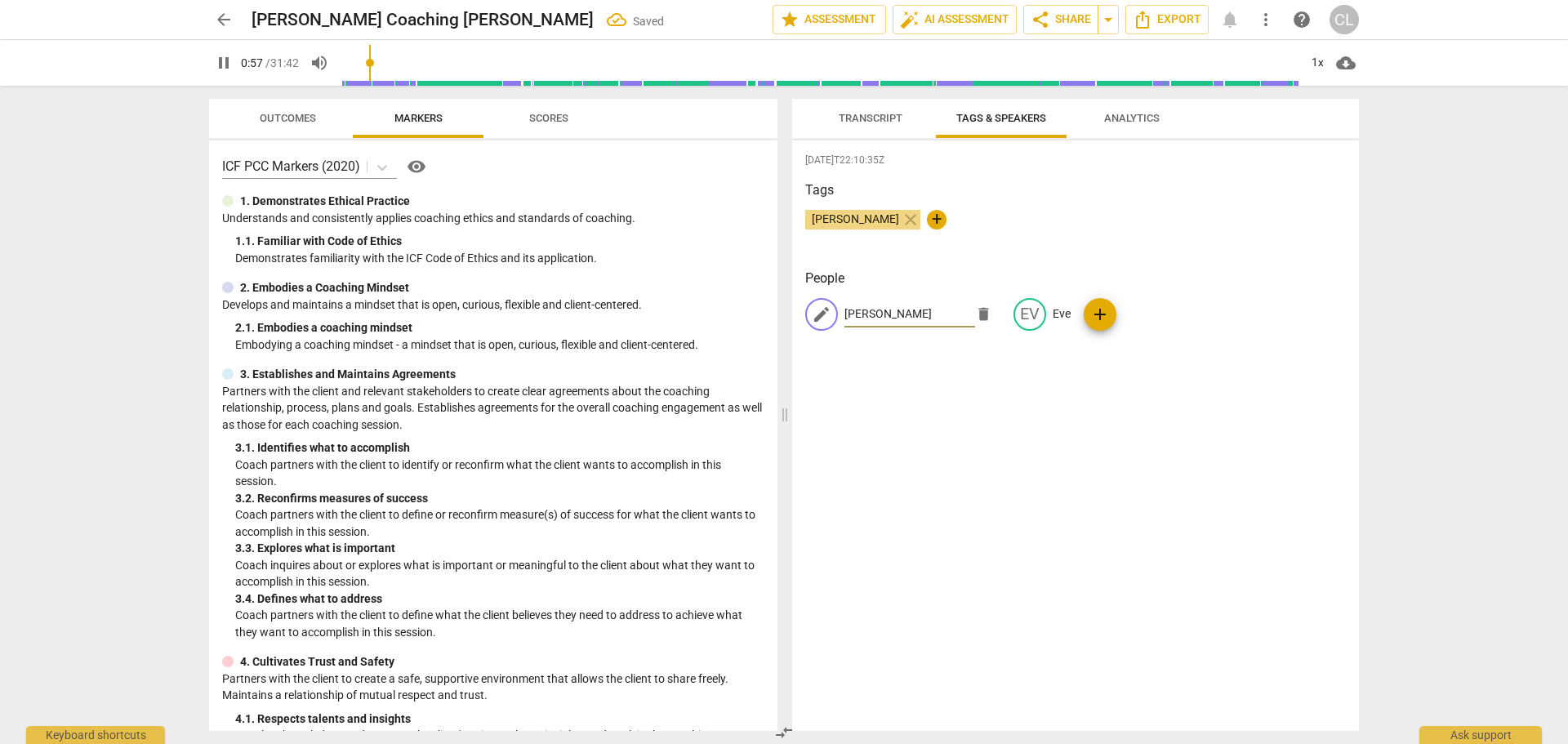
click at [1045, 441] on div "2025-09-28T22:10:35Z Tags Craig Lomax close + People edit Tito delete EV Eve add" at bounding box center [1075, 435] width 567 height 590
click at [874, 112] on span "Transcript" at bounding box center [870, 118] width 63 height 13
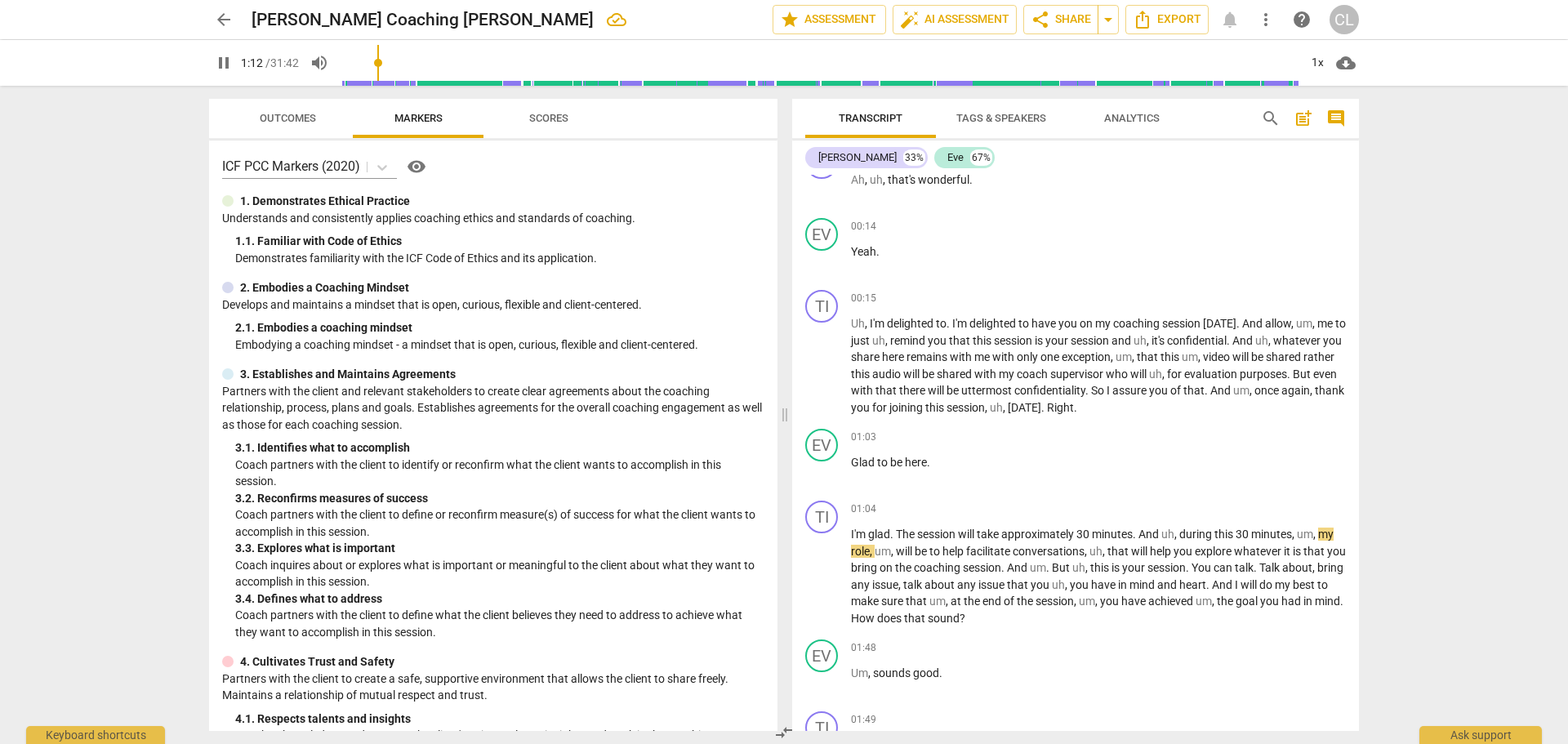
scroll to position [81, 0]
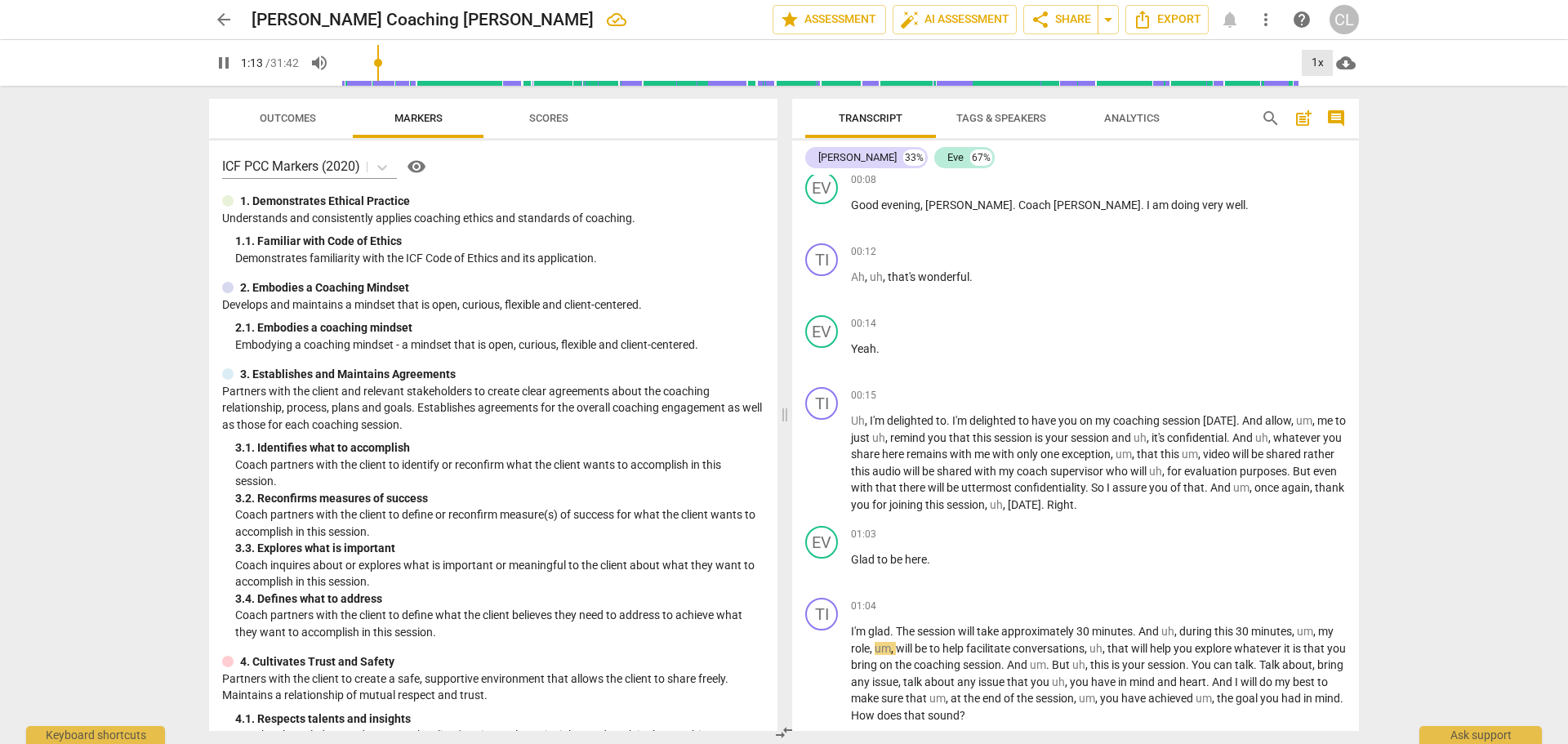
click at [1313, 63] on div "1x" at bounding box center [1318, 62] width 31 height 26
click at [1329, 184] on li "2x" at bounding box center [1329, 189] width 55 height 31
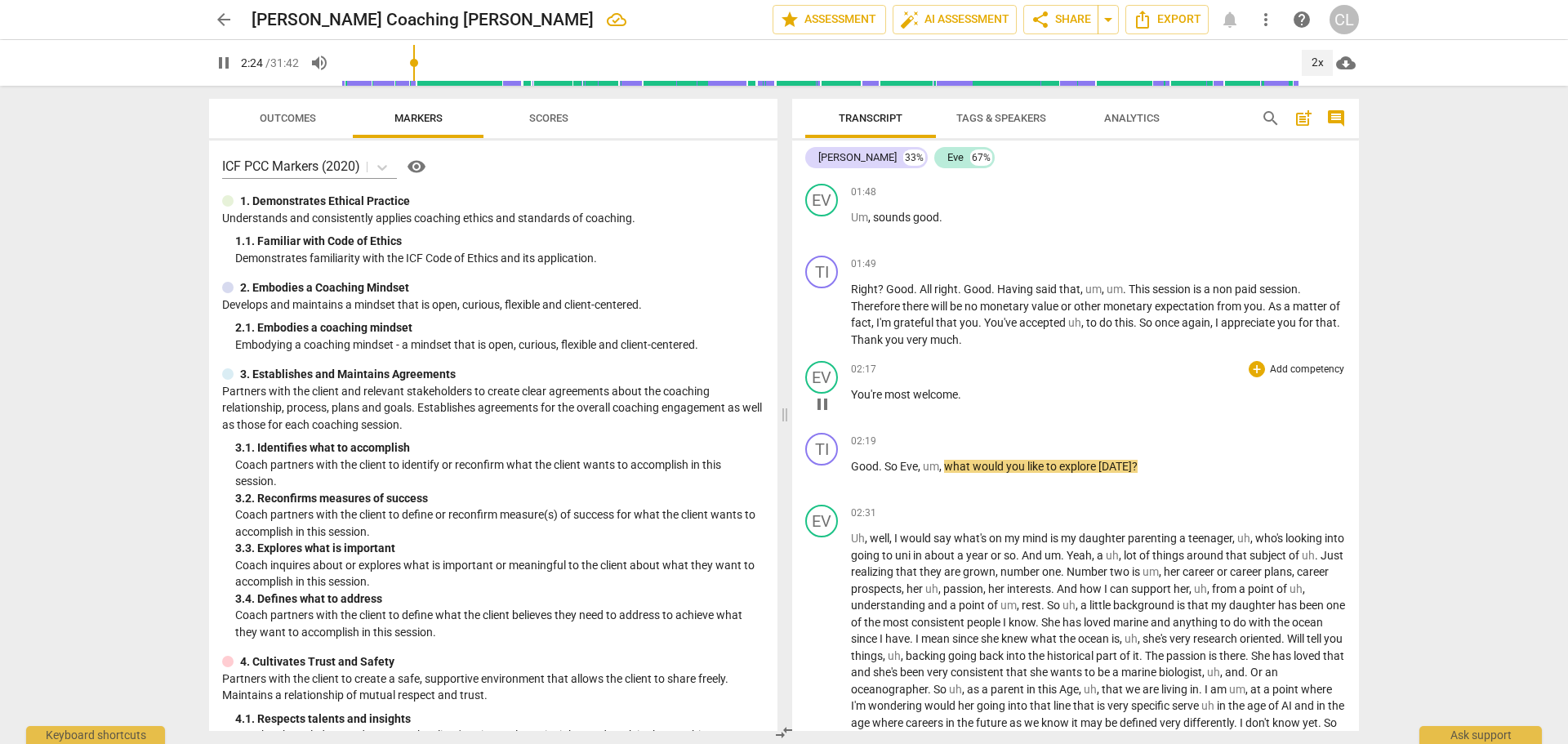
scroll to position [654, 0]
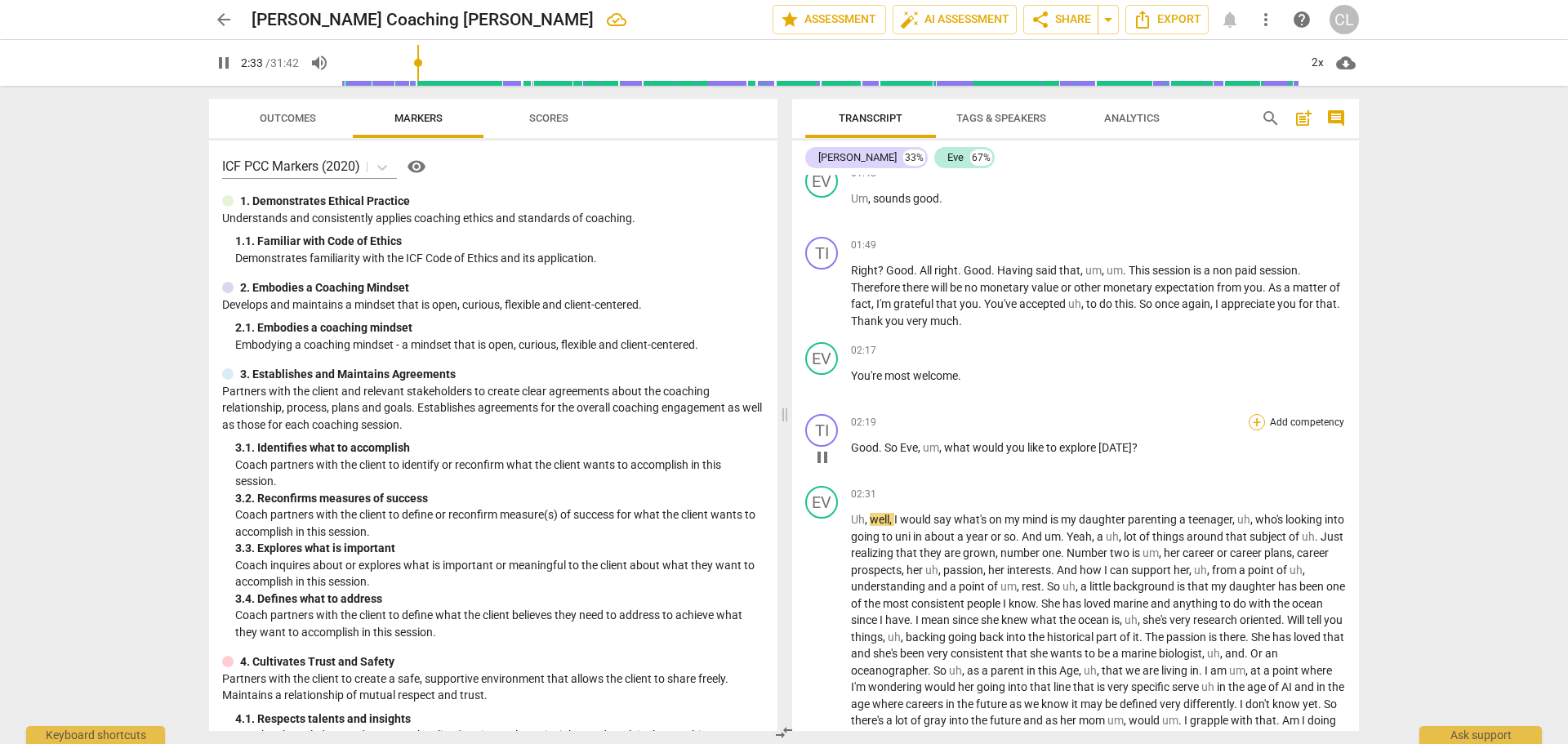
click at [1254, 426] on div "+" at bounding box center [1257, 422] width 16 height 16
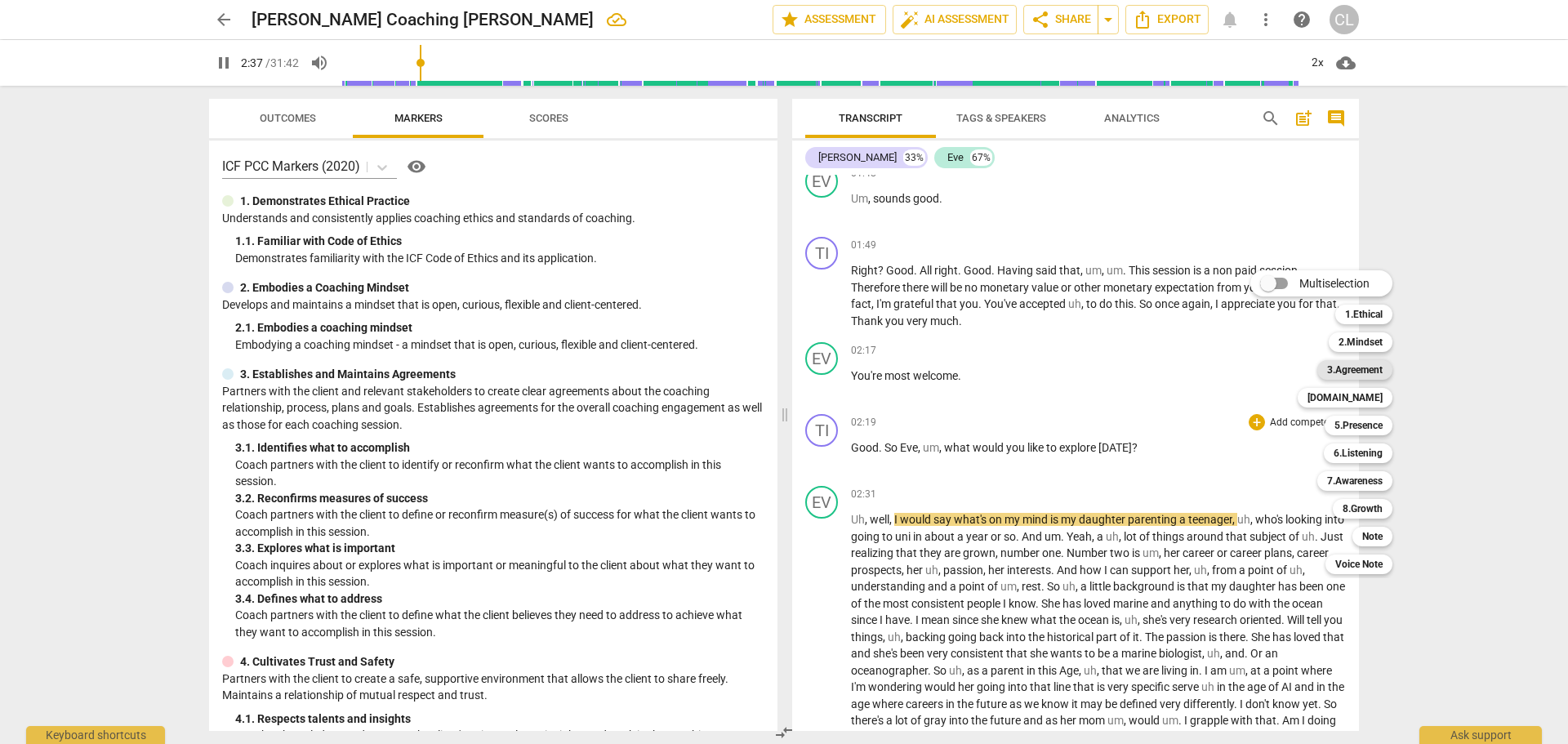
click at [1363, 373] on b "3.Agreement" at bounding box center [1355, 371] width 55 height 20
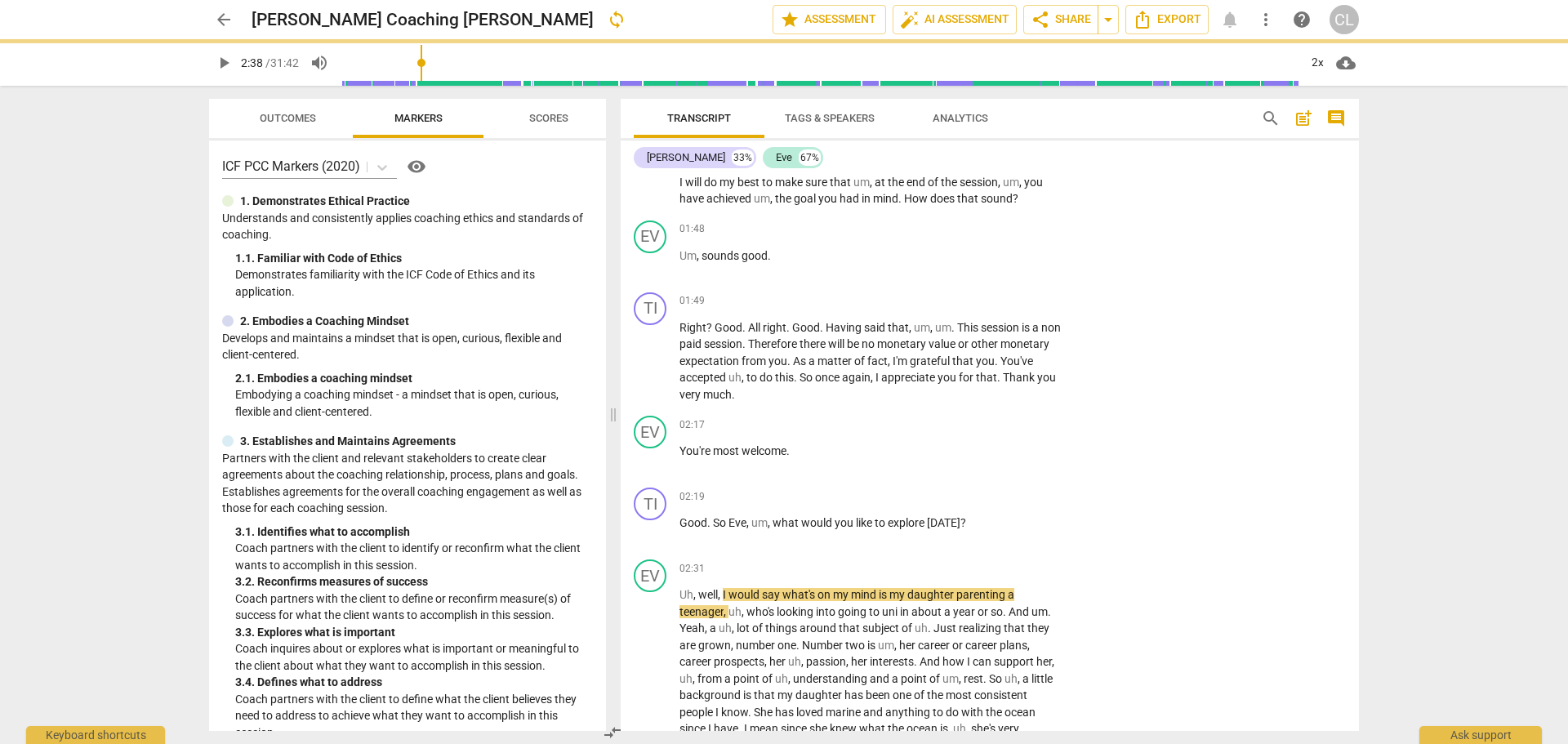
type input "158"
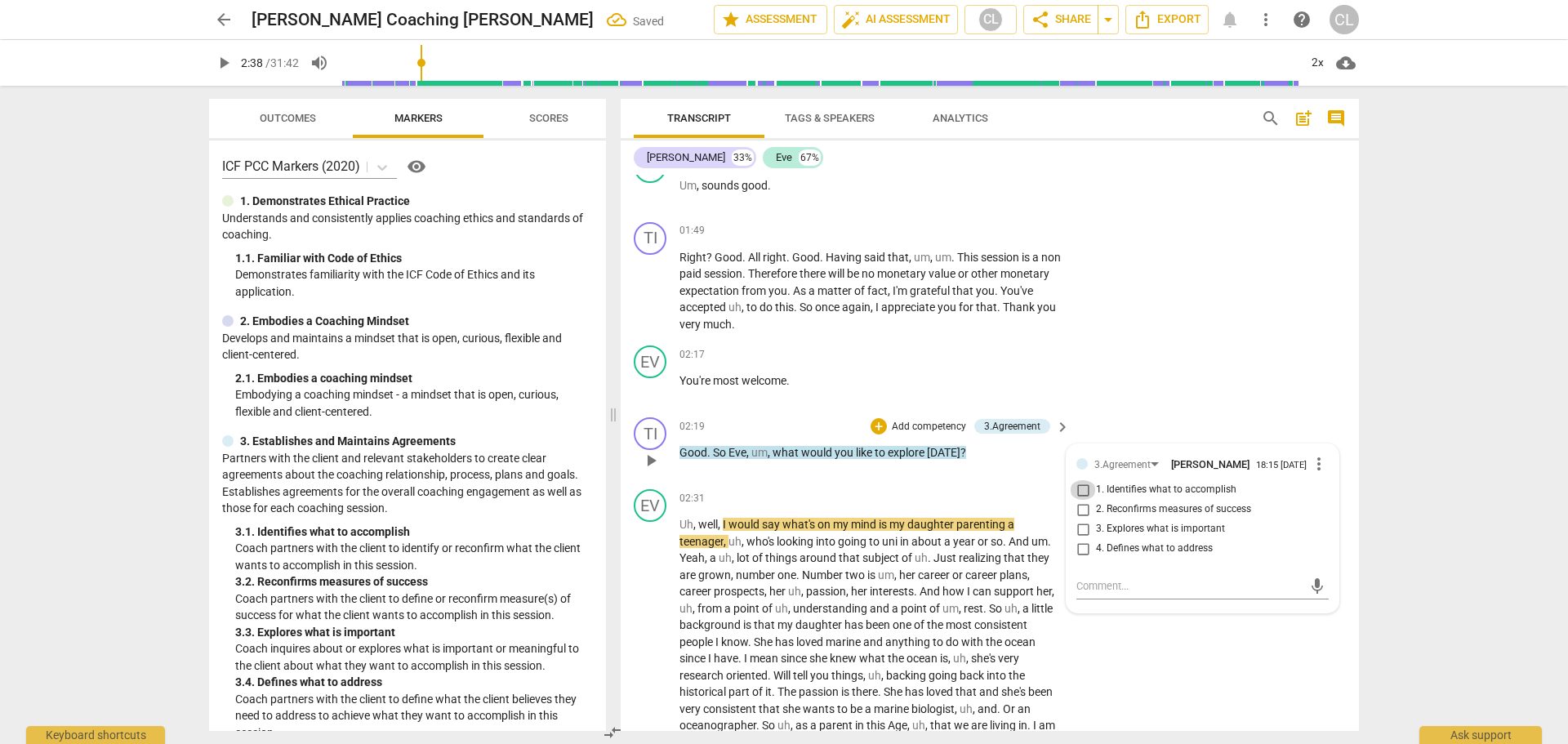
click at [1080, 500] on input "1. Identifies what to accomplish" at bounding box center [1083, 490] width 26 height 20
checkbox input "true"
click at [615, 595] on span at bounding box center [613, 415] width 10 height 658
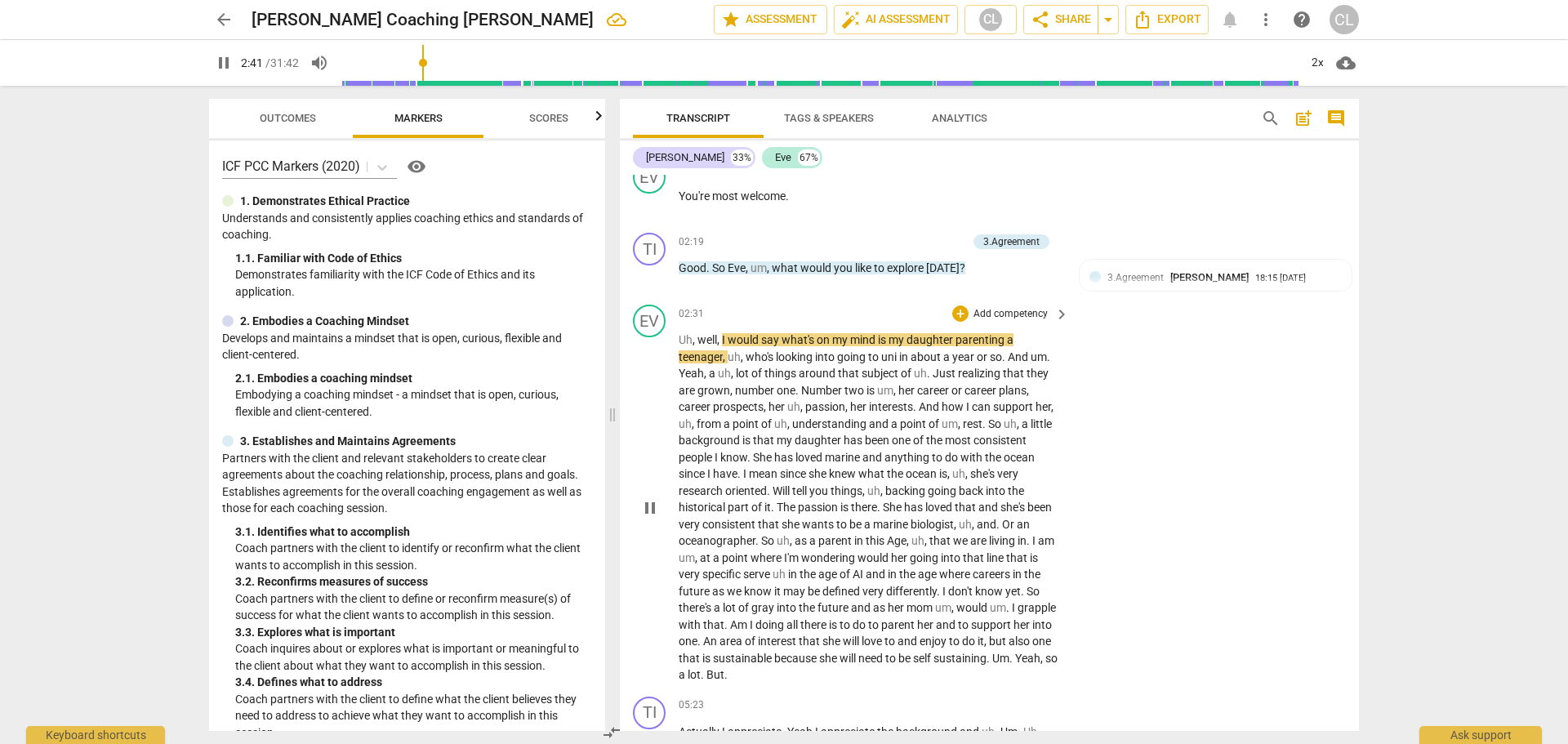
scroll to position [969, 0]
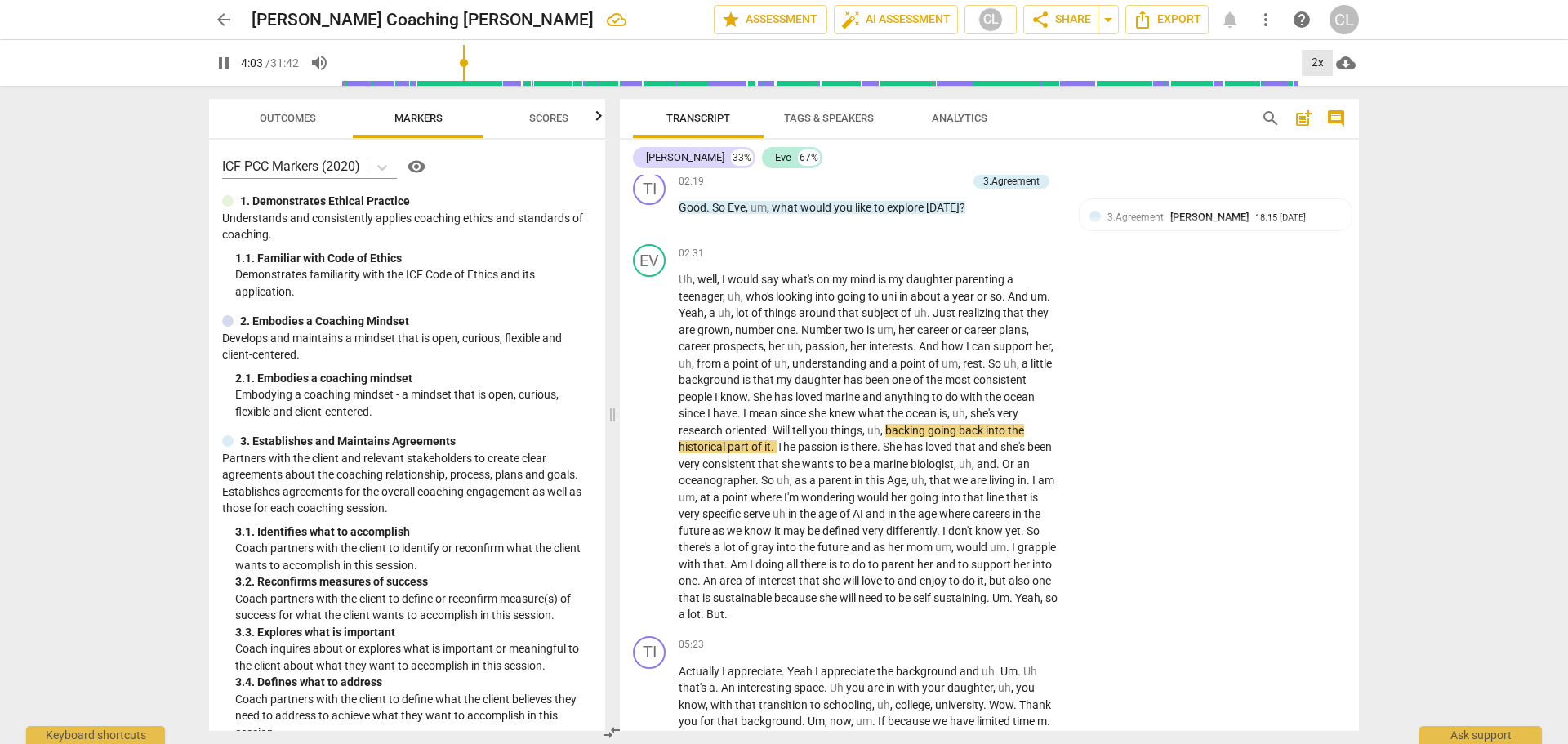
click at [1317, 65] on div "2x" at bounding box center [1318, 62] width 31 height 26
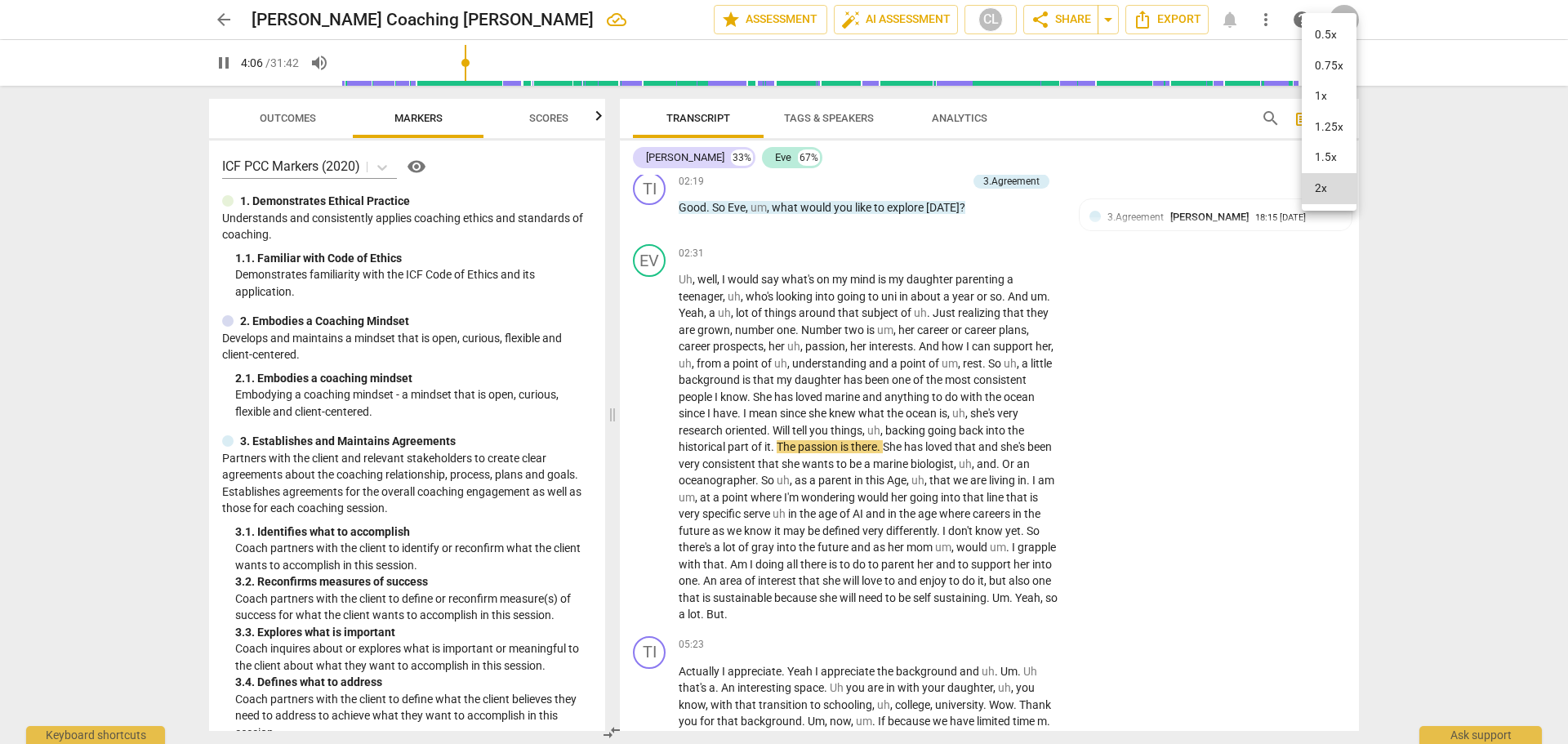
click at [1322, 154] on li "1.5x" at bounding box center [1329, 157] width 55 height 31
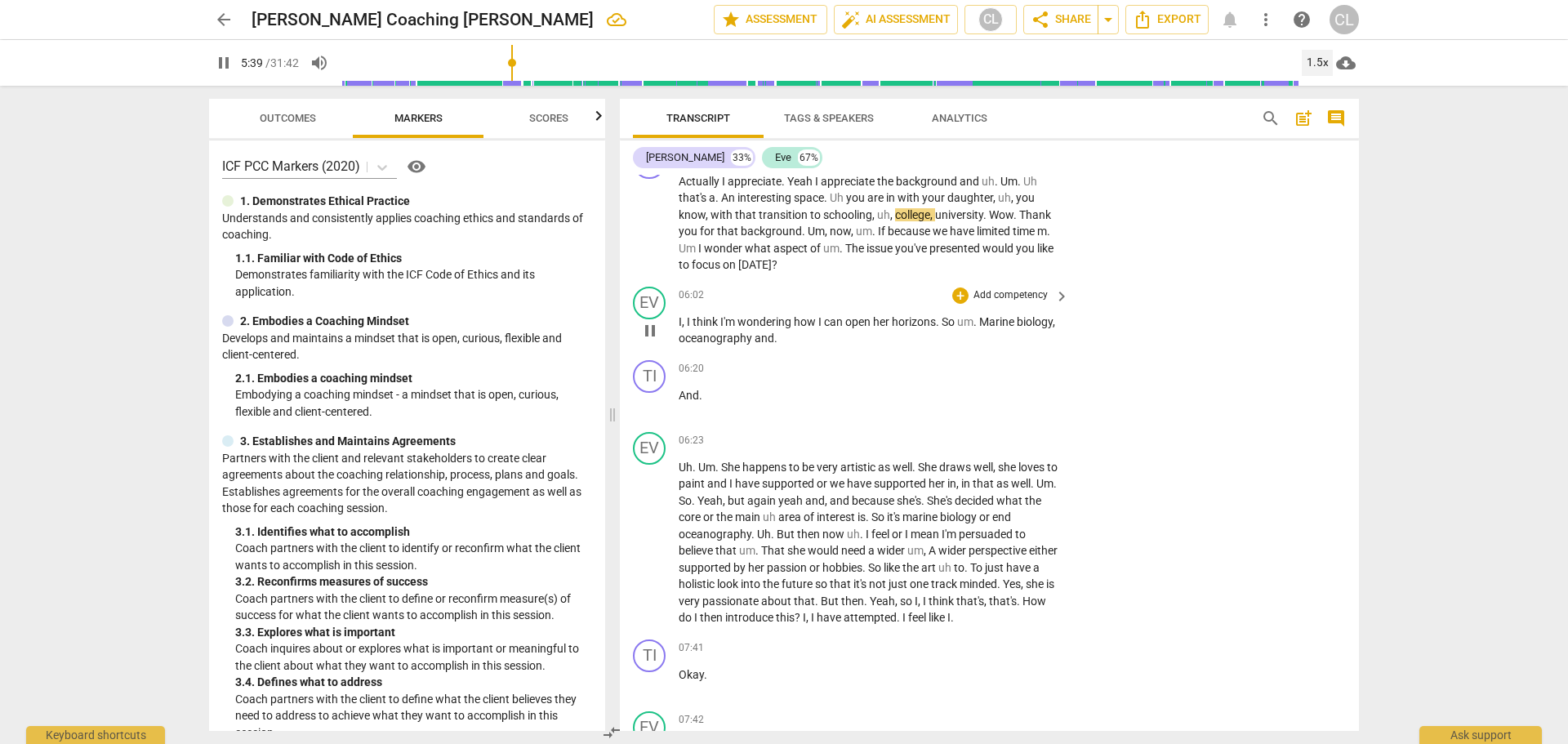
scroll to position [1378, 0]
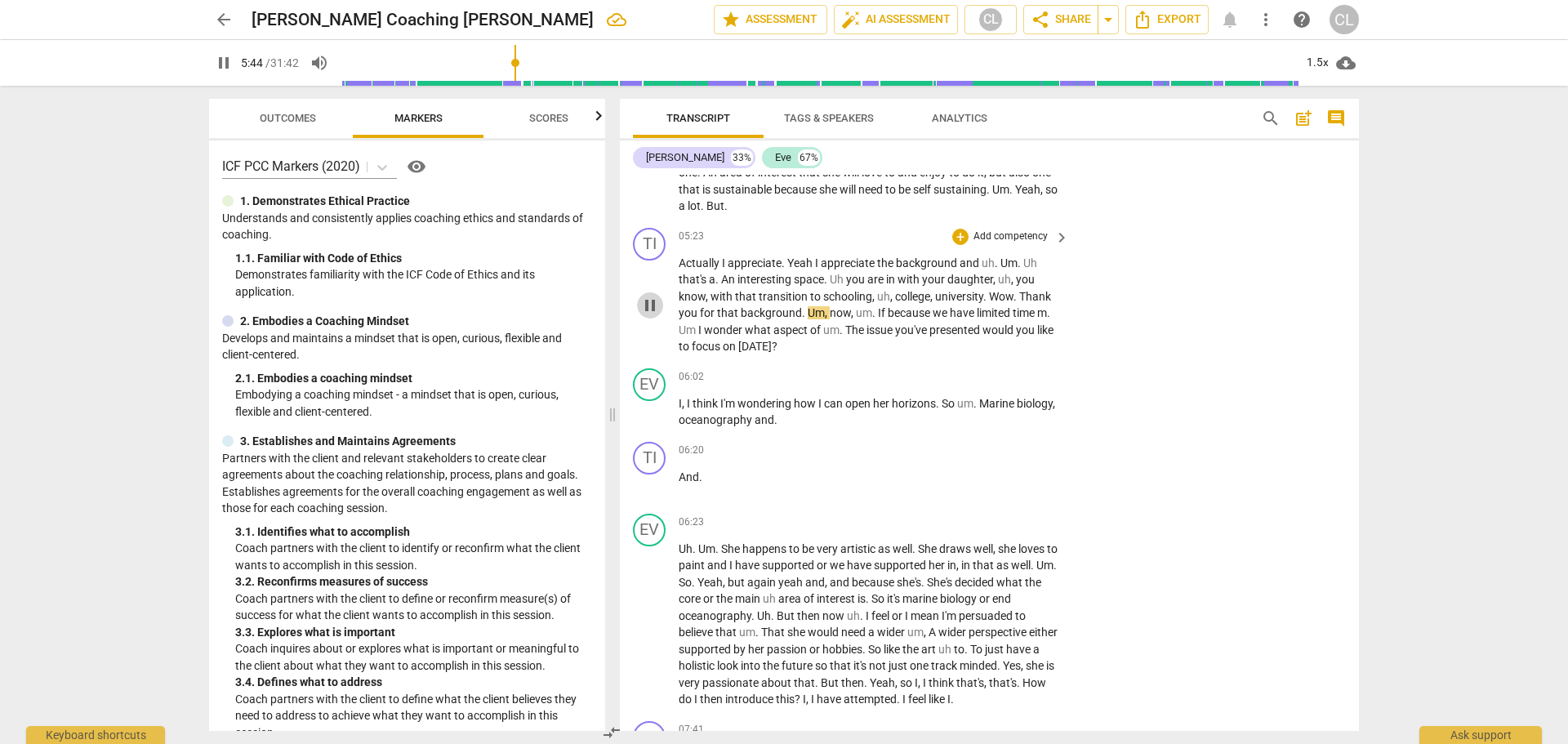
click at [647, 315] on span "pause" at bounding box center [651, 306] width 20 height 20
type input "345"
click at [962, 245] on div "+" at bounding box center [961, 237] width 16 height 16
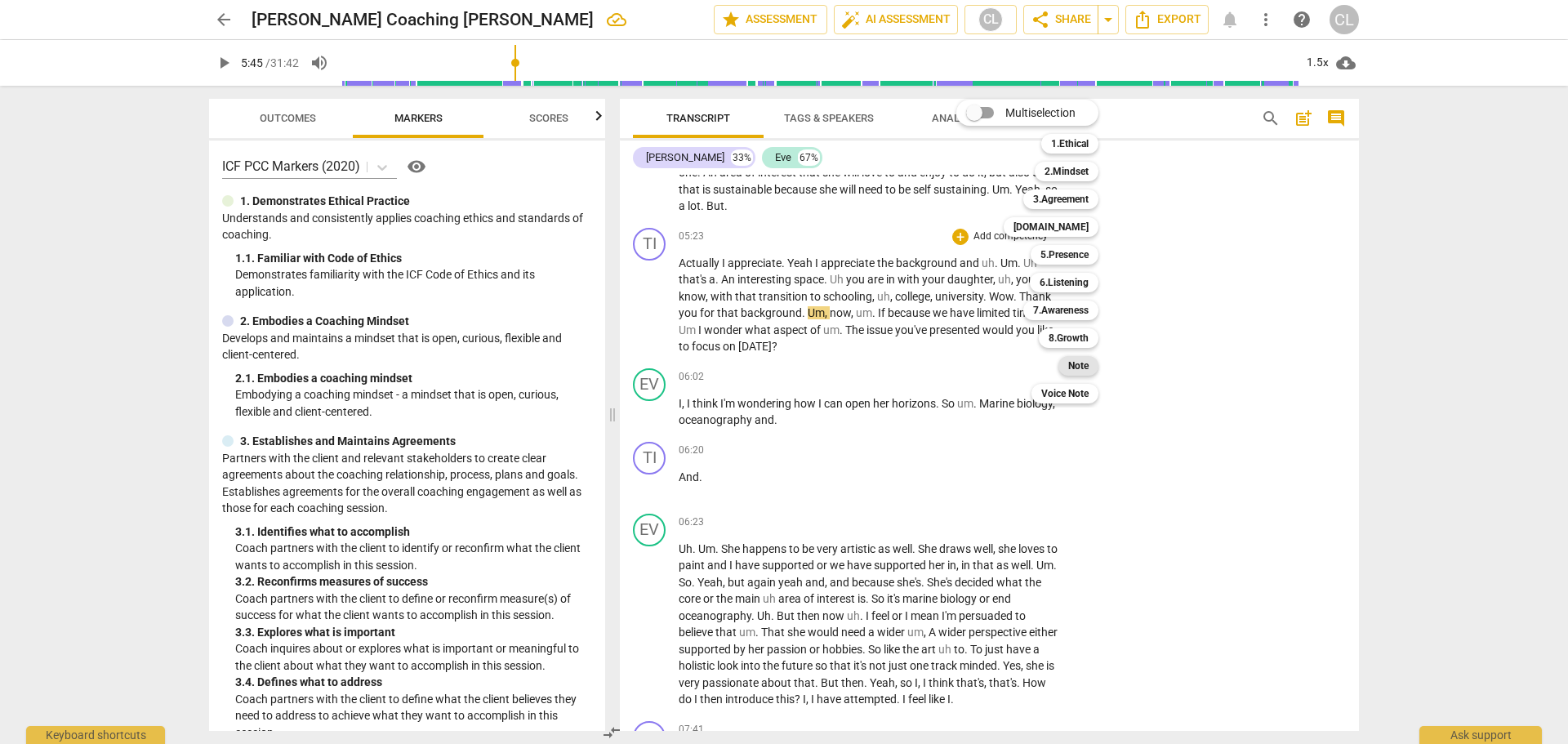
click at [1075, 370] on b "Note" at bounding box center [1078, 366] width 21 height 20
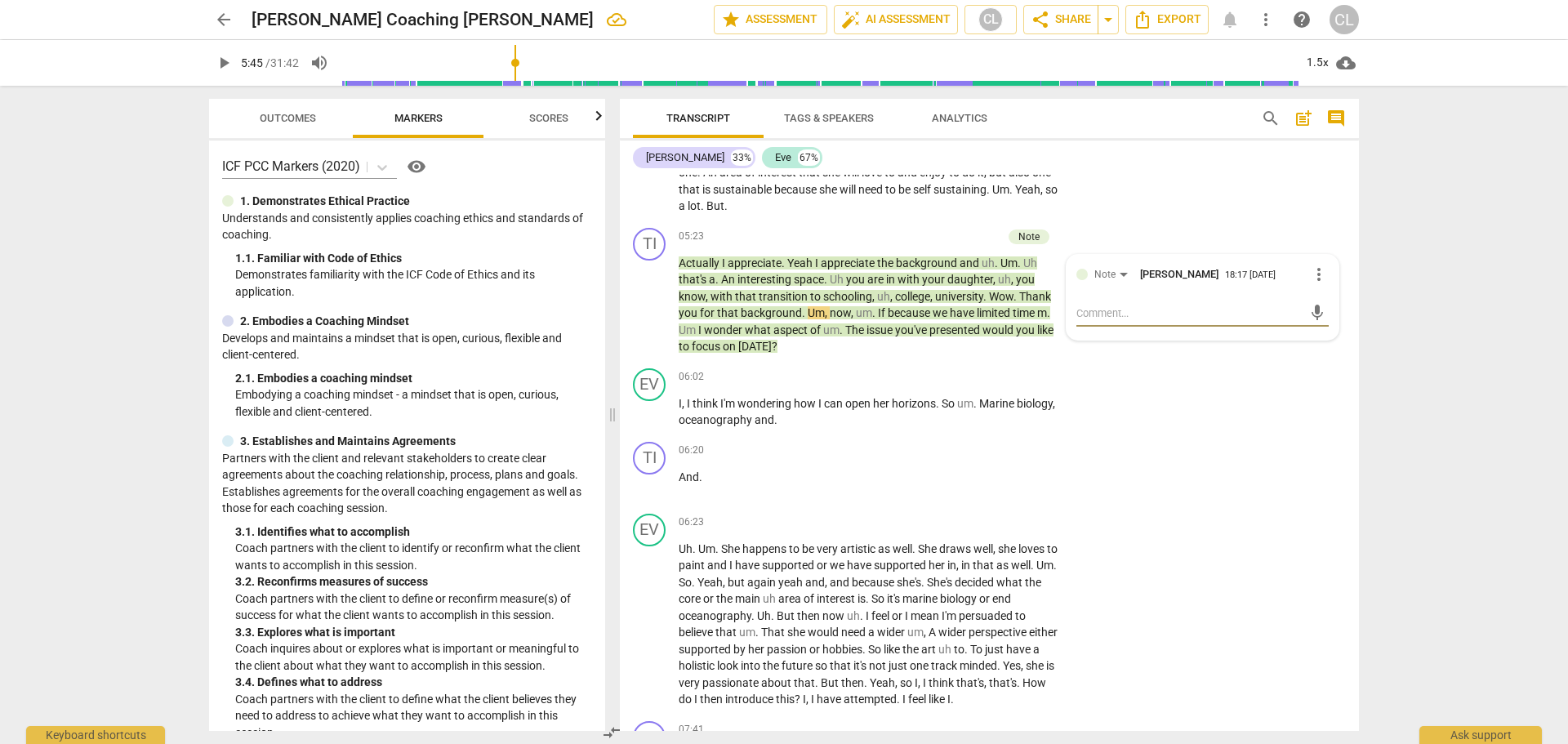
type textarea "it"
type textarea "it sounds"
type textarea "it sounds like"
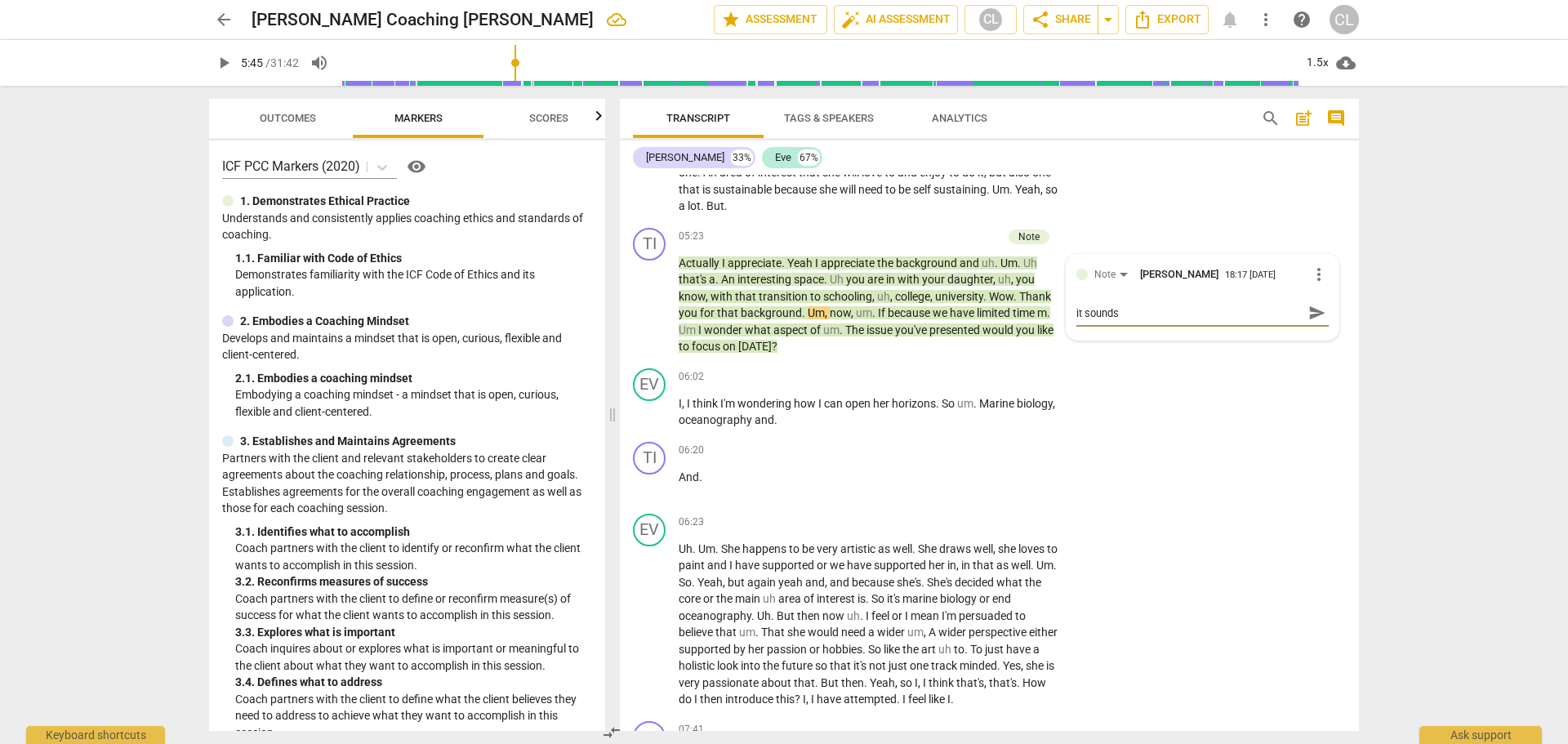
type textarea "it sounds like"
type textarea "It sounds like you"
type textarea "it sounds like you are"
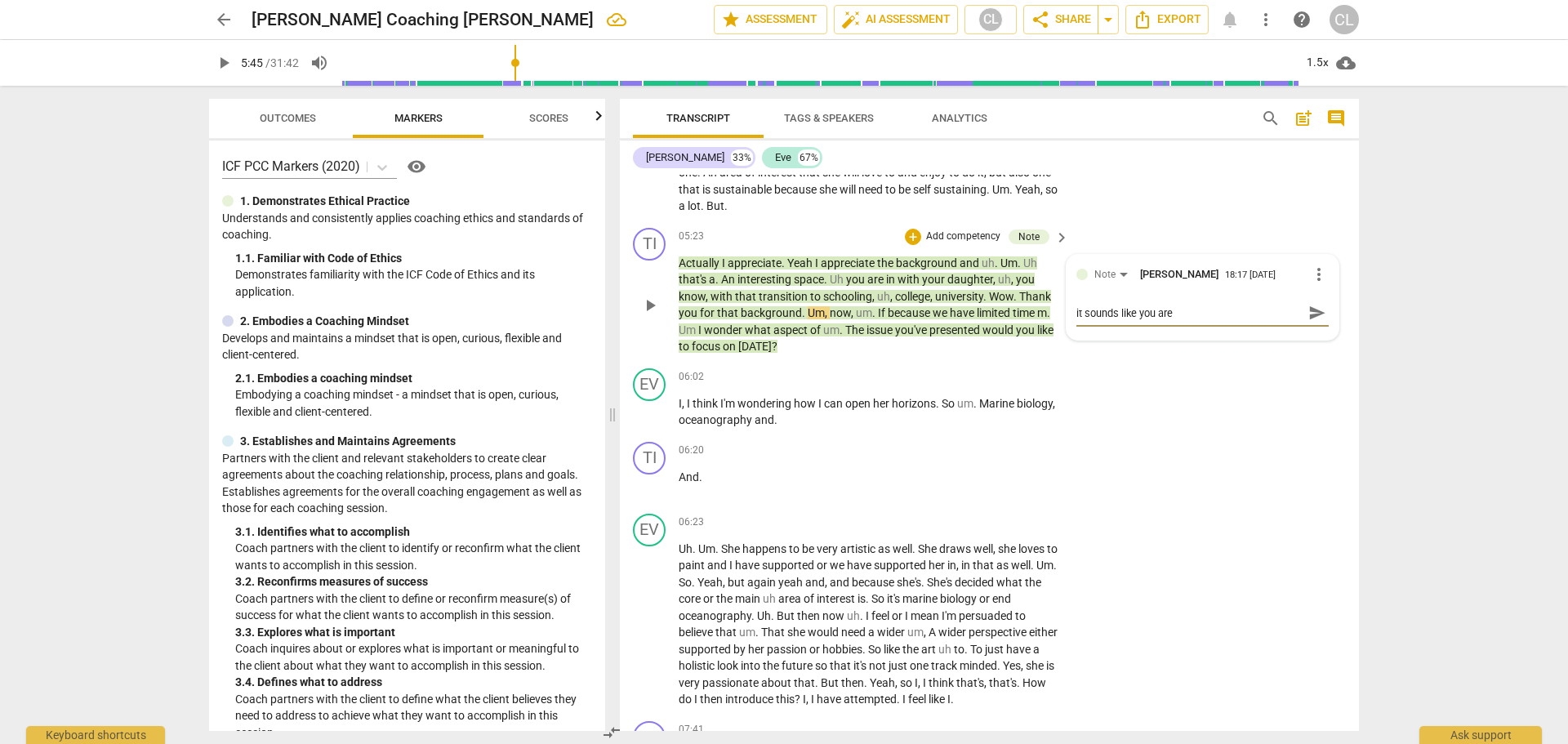
type textarea "it sounds like you are feeling"
type textarea "it sounds like you are feeling respons"
type textarea "it sounds like you are feeling responsible"
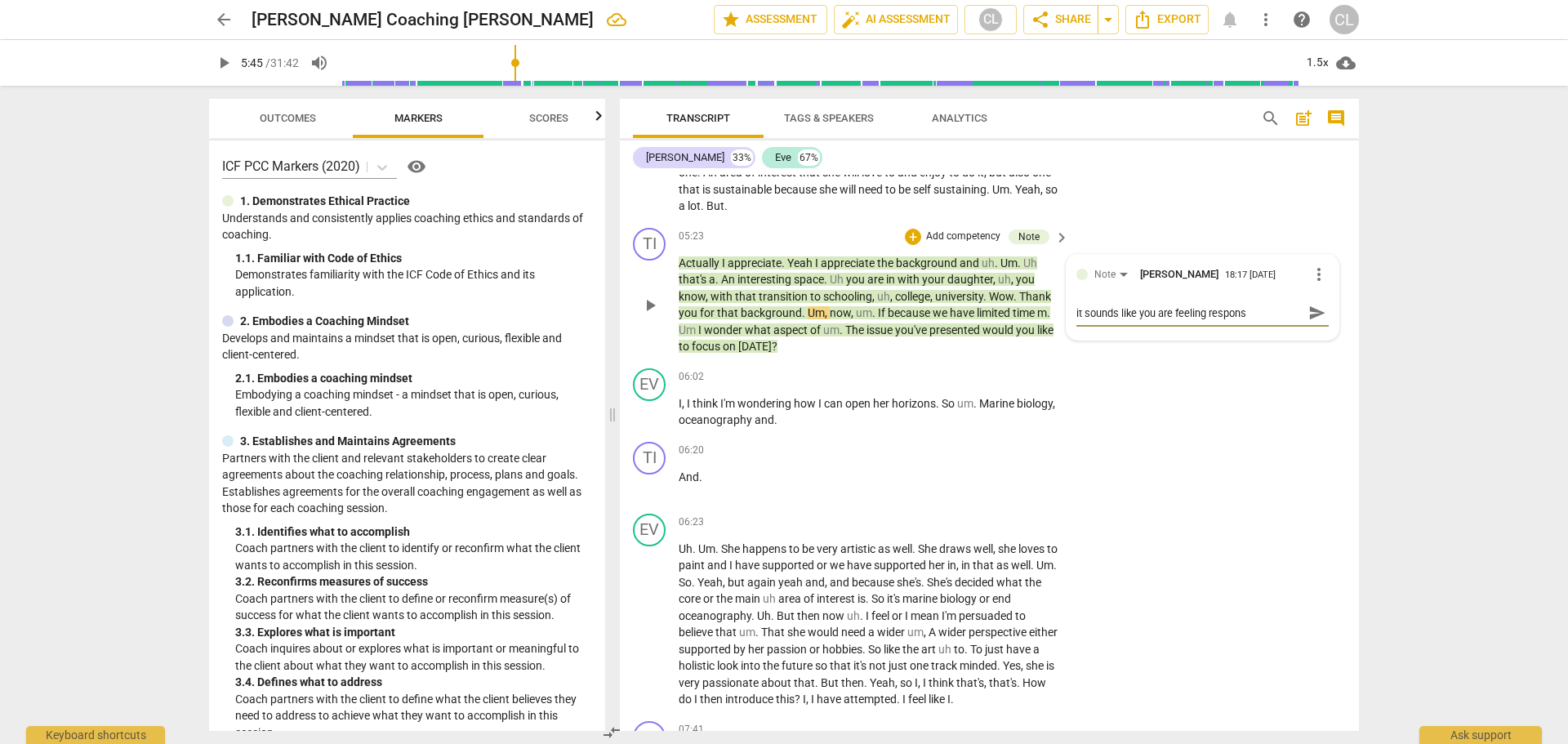
type textarea "it sounds like you are feeling responsible"
type textarea "It sounds like you are feeling responsible"
click at [1134, 321] on textarea "It sounds like you are feeling responsible" at bounding box center [1189, 313] width 226 height 15
click at [1133, 321] on textarea "It sounds like you are feeling responsible" at bounding box center [1189, 313] width 226 height 15
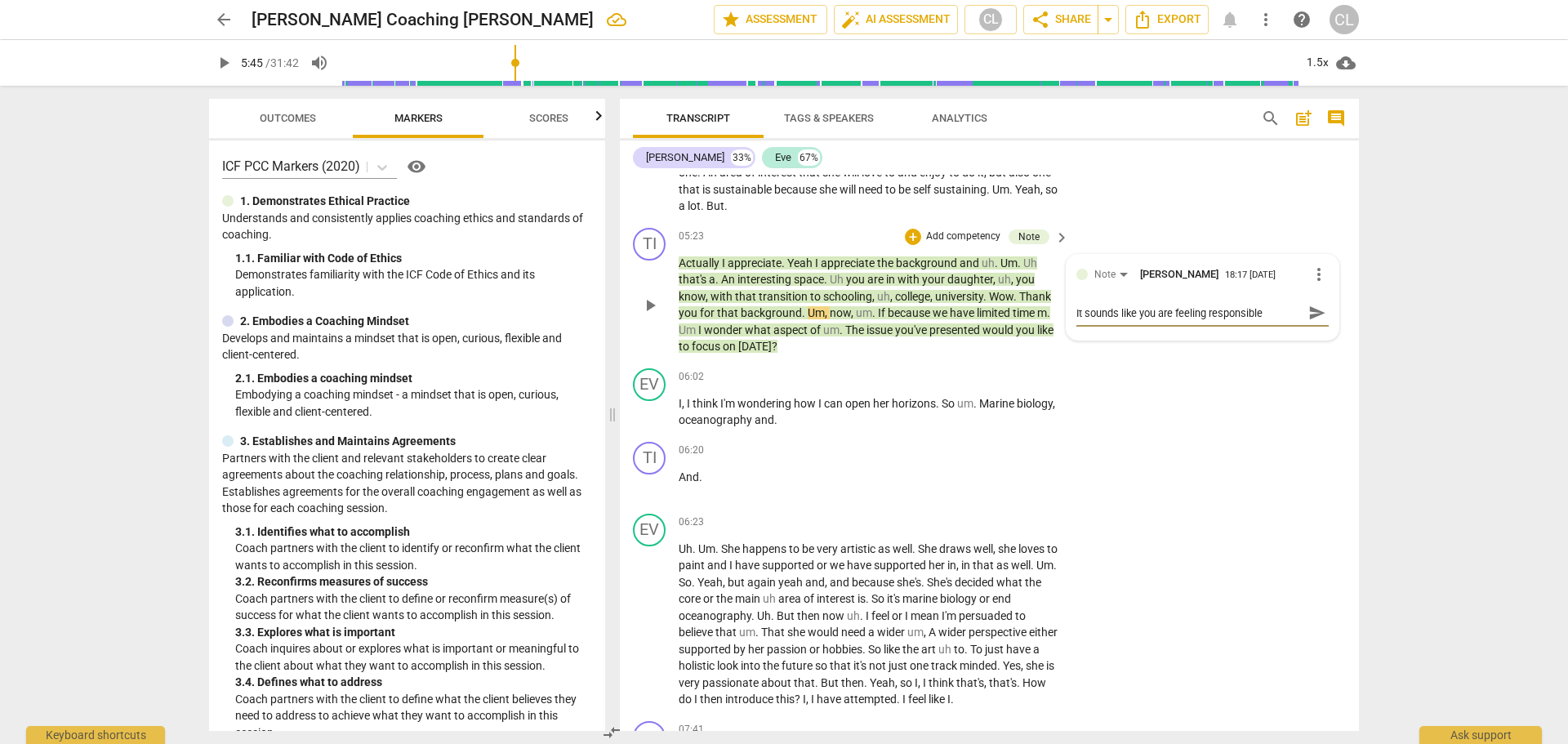
click at [1133, 321] on textarea "It sounds like you are feeling responsible" at bounding box center [1189, 313] width 226 height 15
type textarea "Sounds like you are feeling some responsibility"
type textarea "Sounds like you are feeling some responsibility for"
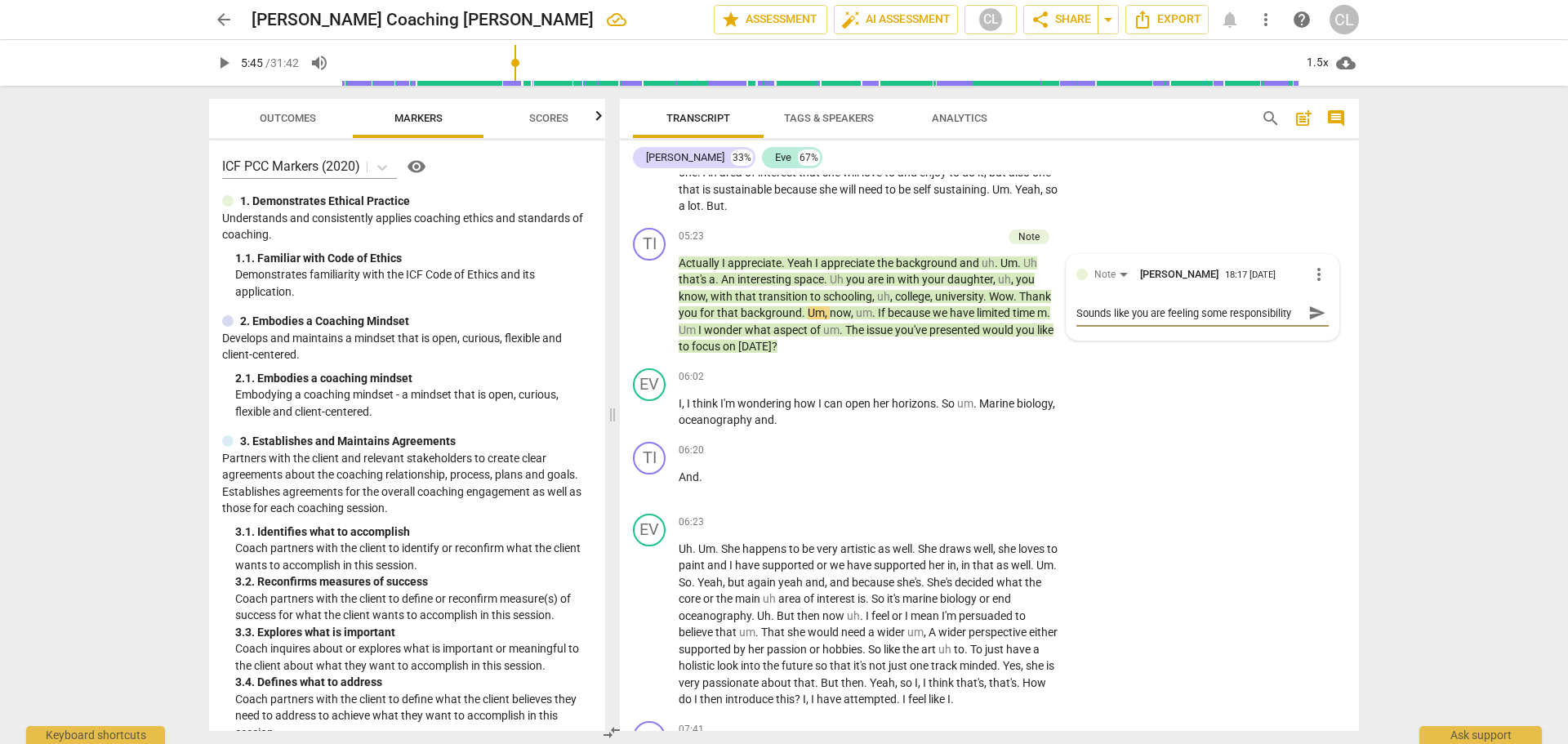
scroll to position [14, 0]
type textarea "Sounds like you are feeling some responsibility for the"
type textarea "Sounds like you are feeling some responsibility for the career"
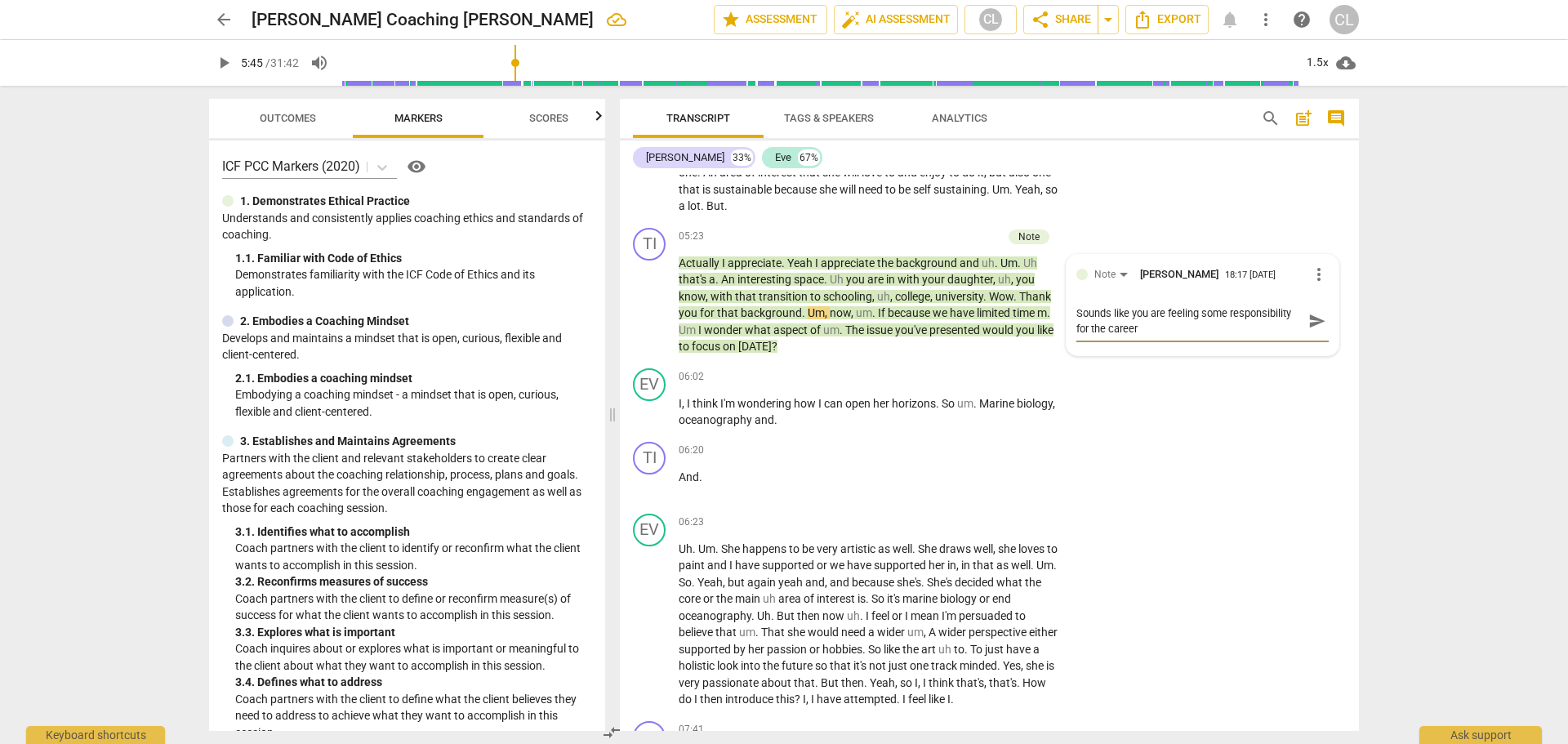
scroll to position [0, 0]
type textarea "Sounds like you are feeling some responsibility For the career Cho"
type textarea "Sounds like you are feeling some responsibility For the career choices"
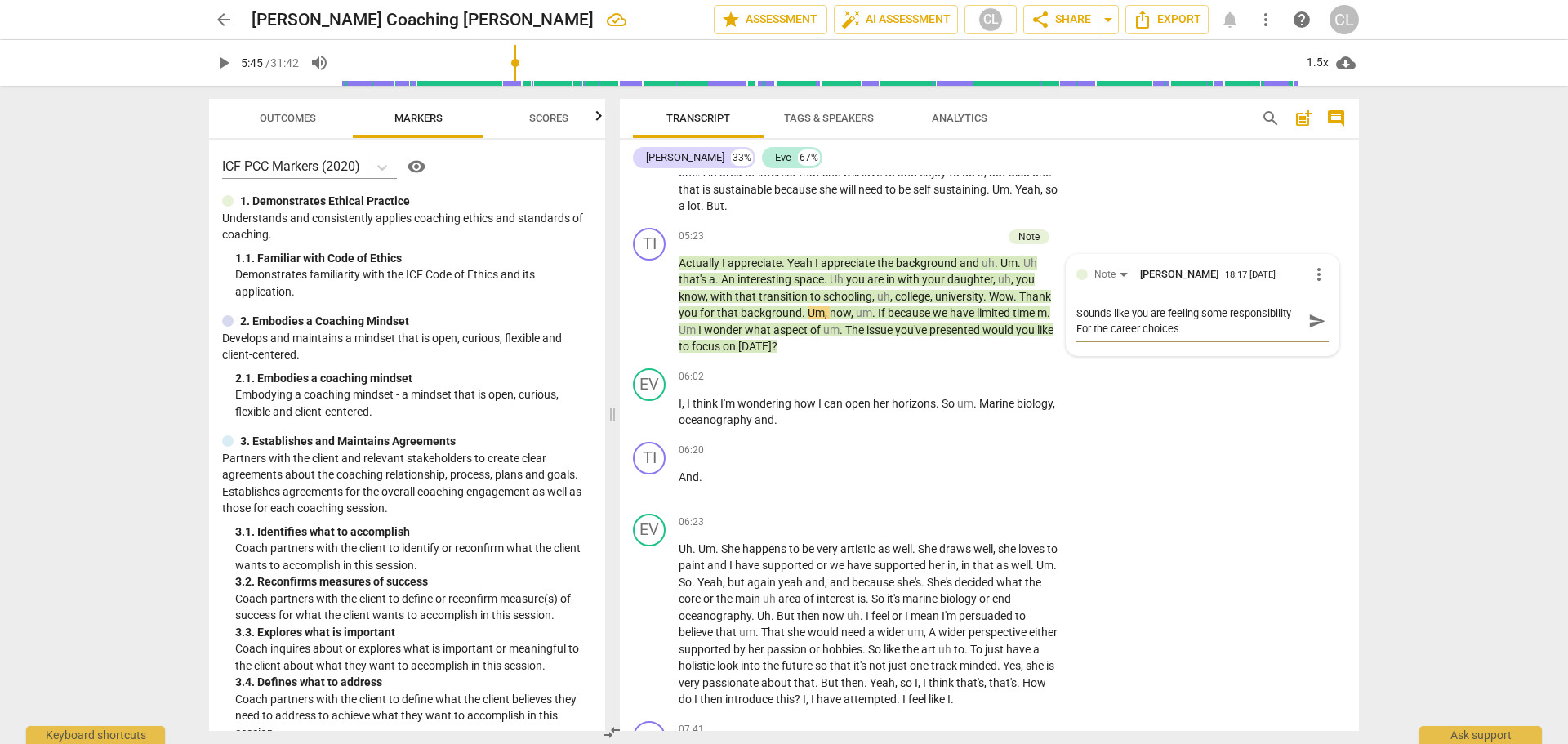
type textarea "Sounds like you are feeling some responsibility for the career choices"
type textarea "Sounds like you are feeling some responsibility for the career choices your"
type textarea "Sounds like you are feeling some responsibility for the career choices your dau…"
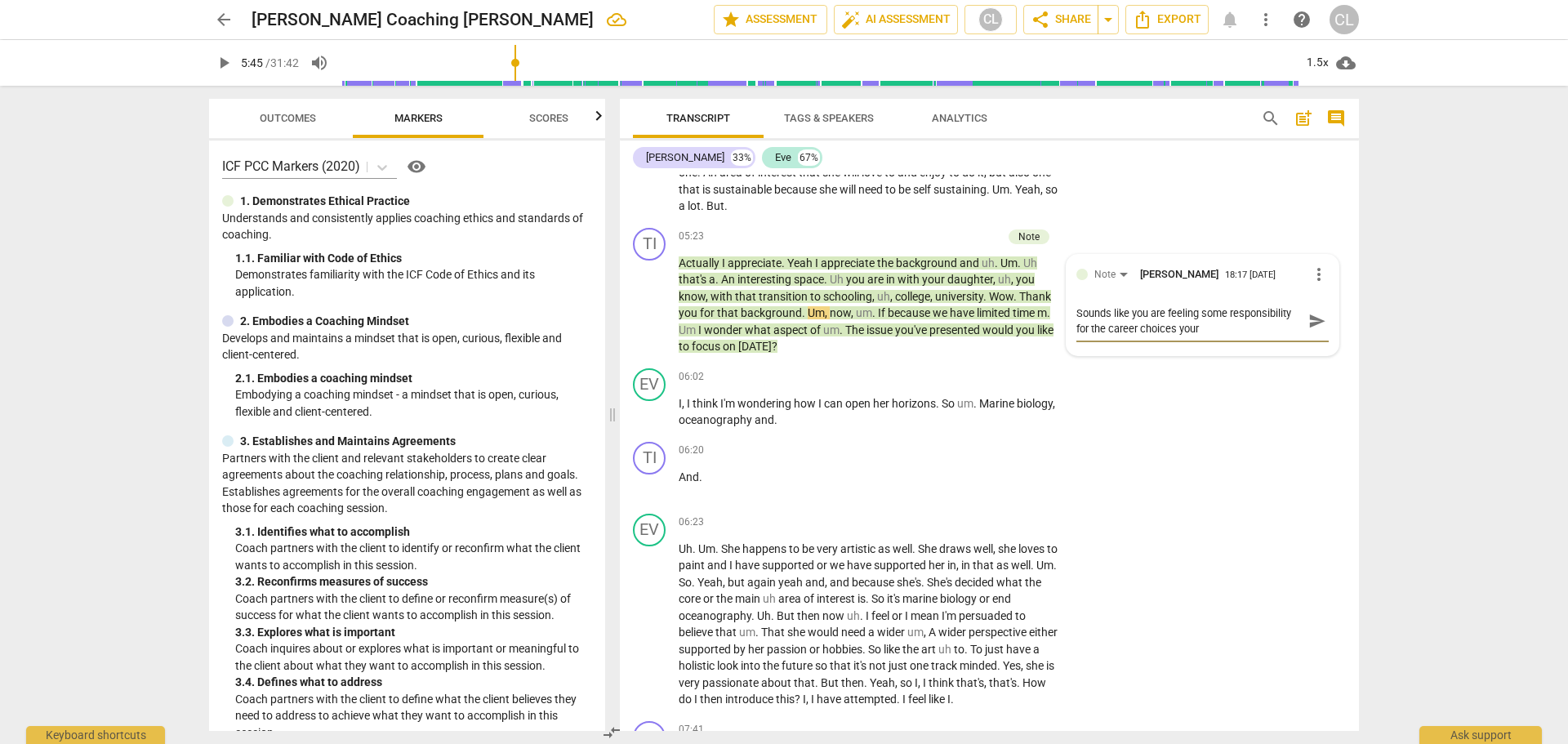
type textarea "Sounds like you are feeling some responsibility for the career choices your dau…"
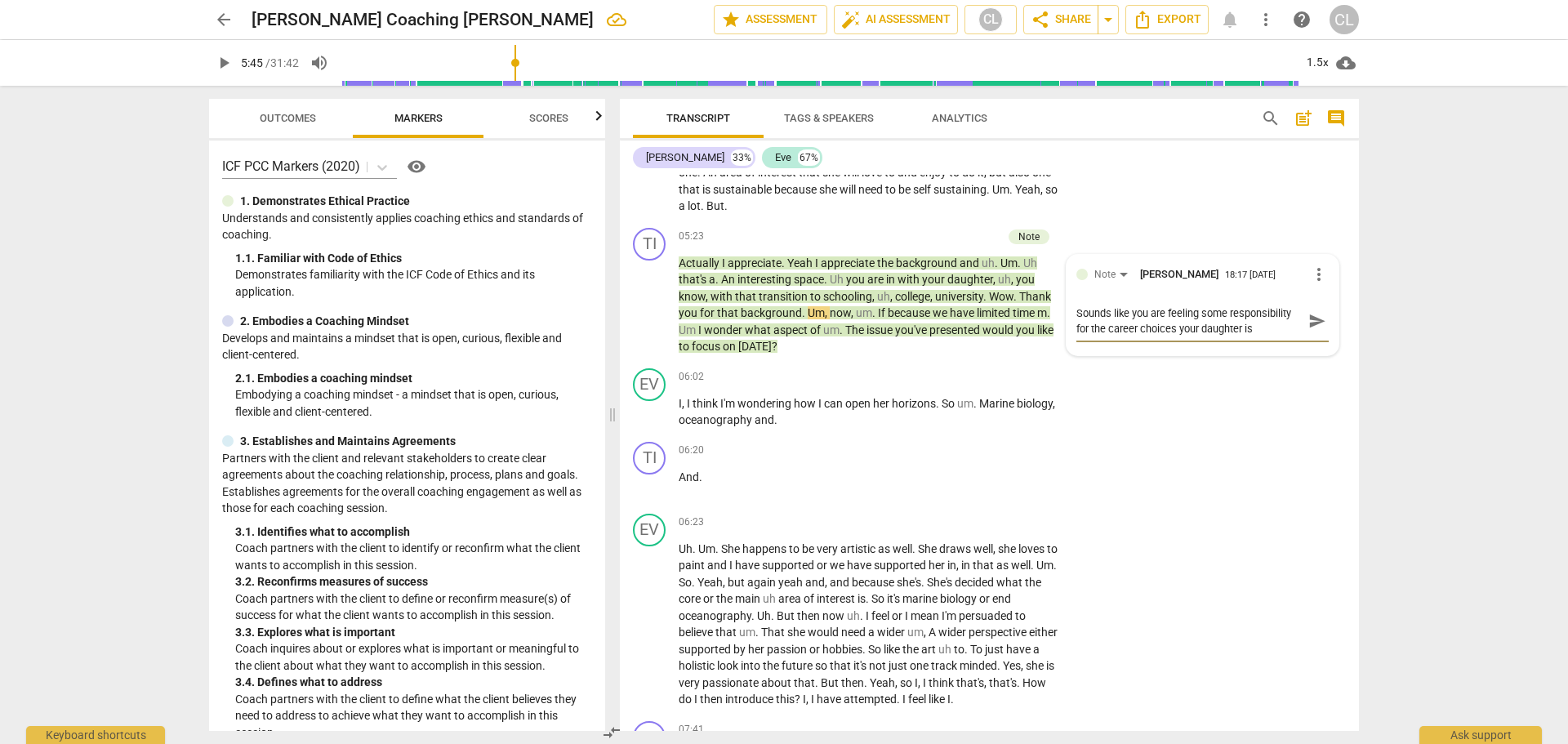
type textarea "Sounds like you are feeling some responsibility for the career choices your dau…"
drag, startPoint x: 1075, startPoint y: 325, endPoint x: 1296, endPoint y: 364, distance: 224.4
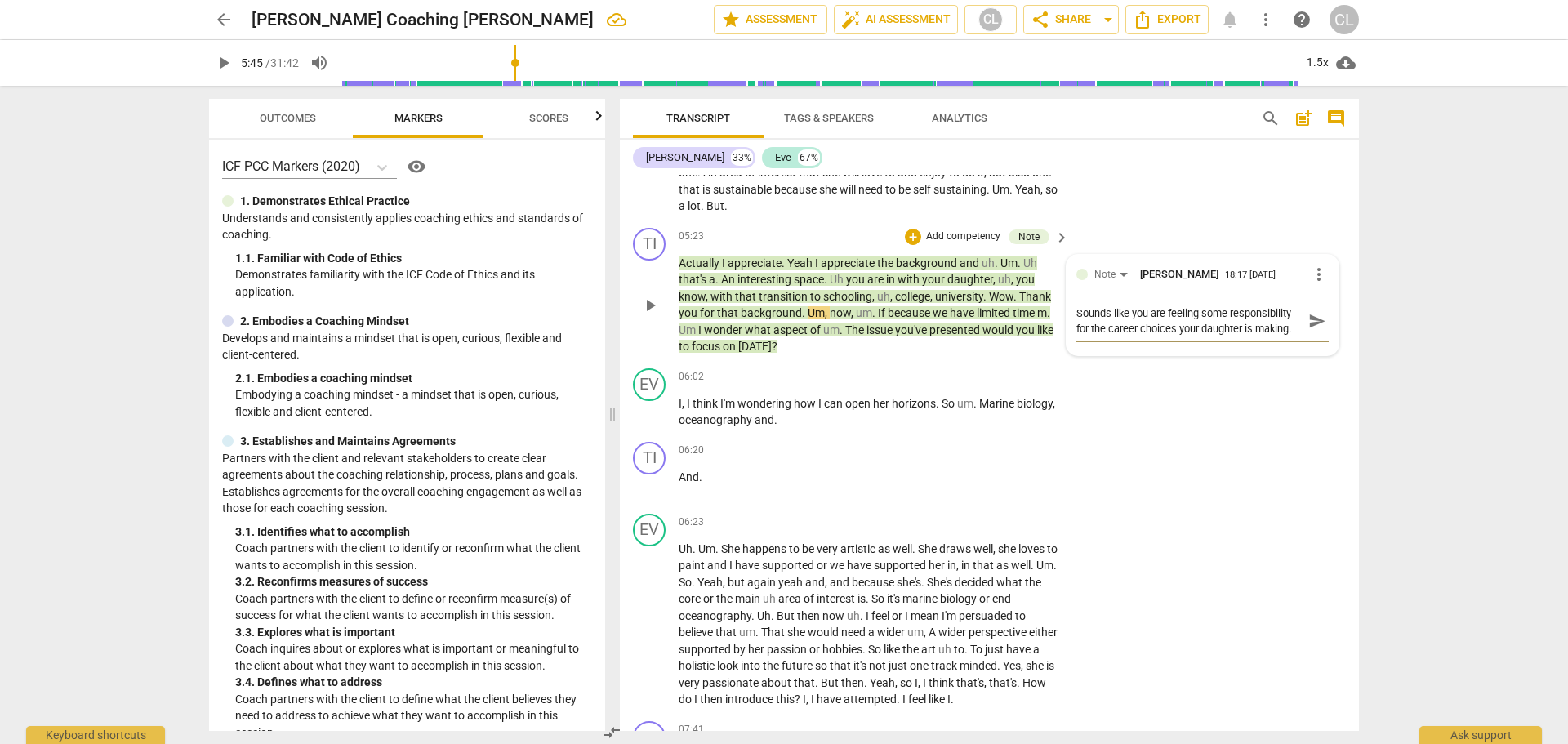
click at [1296, 355] on div "Note Craig Lomax 18:17 09-28-2025 more_vert Sounds like you are feeling some re…" at bounding box center [1202, 305] width 272 height 100
click at [845, 286] on span "Uh" at bounding box center [838, 279] width 16 height 13
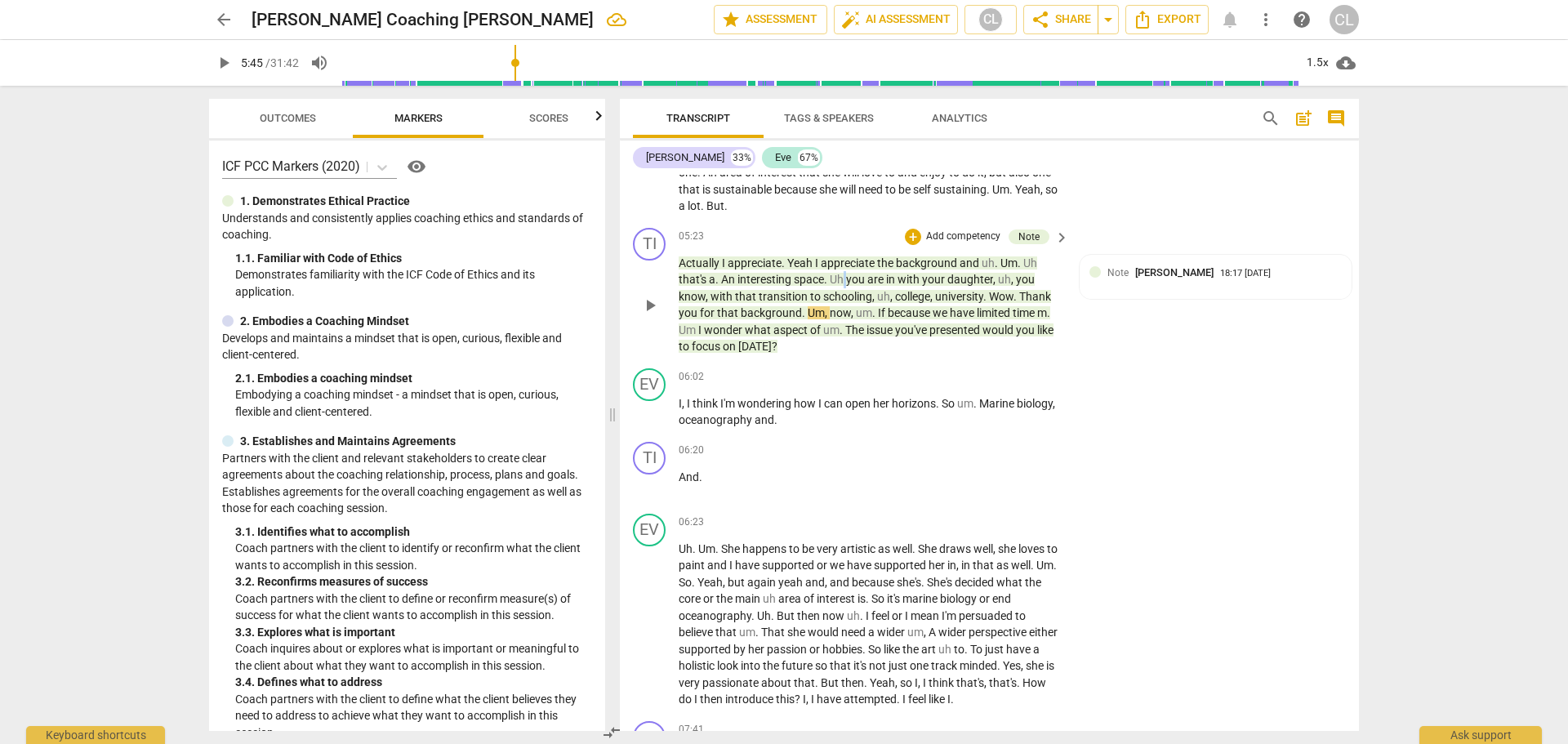
click at [845, 286] on span "Uh" at bounding box center [838, 279] width 16 height 13
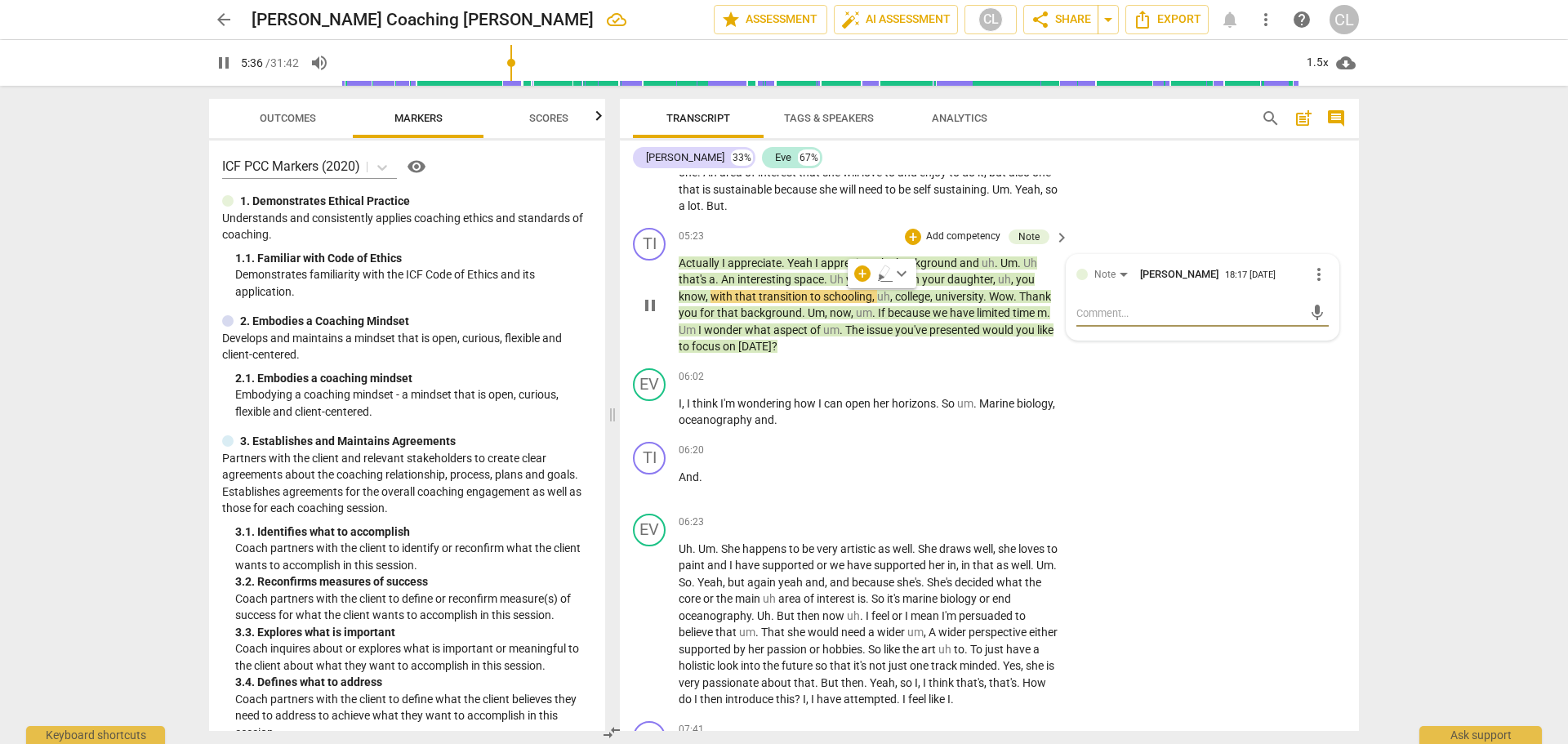
click at [1216, 200] on div "EV play_arrow pause 02:31 + Add competency keyboard_arrow_right Uh , well , I w…" at bounding box center [990, 25] width 739 height 392
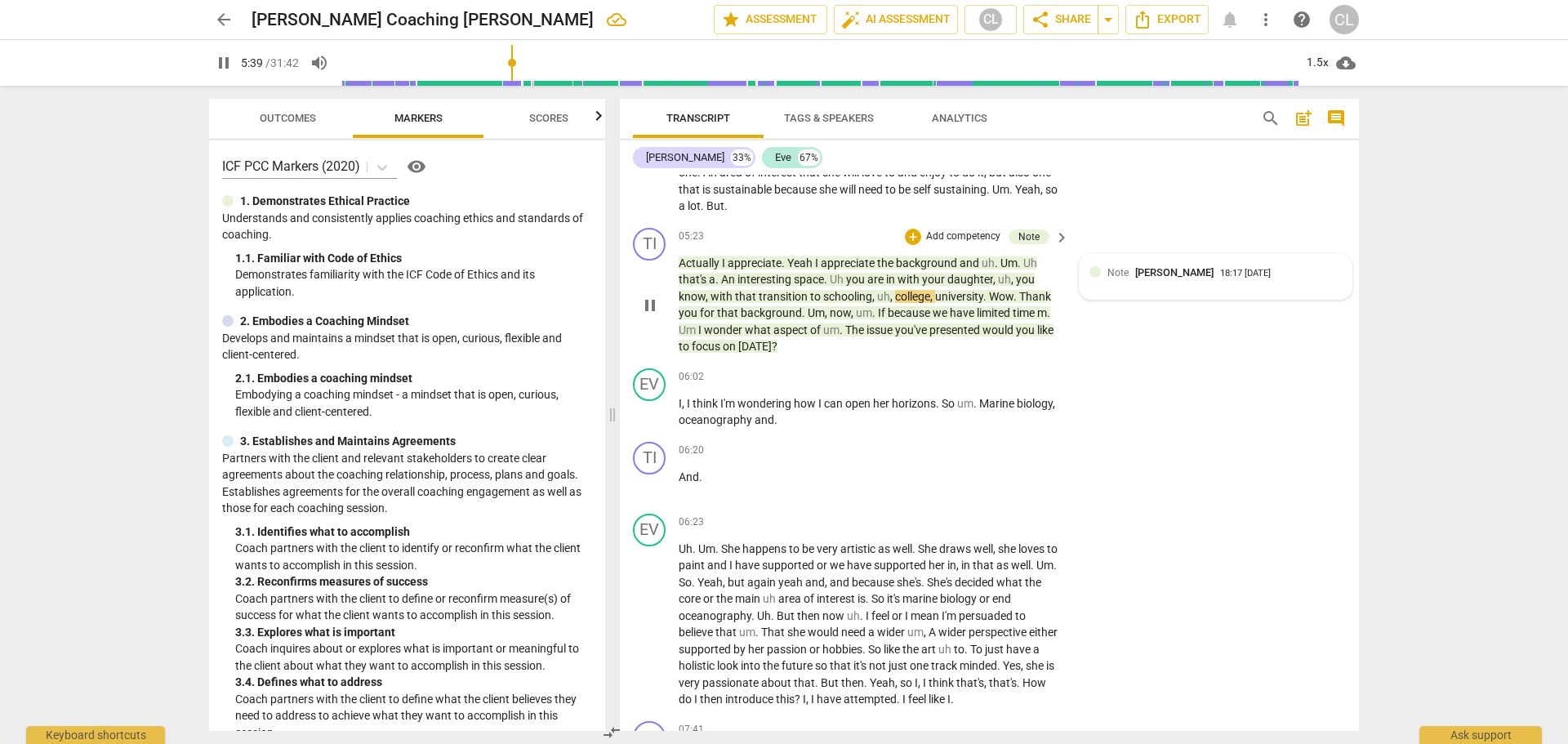
click at [1300, 280] on div "Note Craig Lomax 18:17 09-28-2025" at bounding box center [1225, 272] width 234 height 15
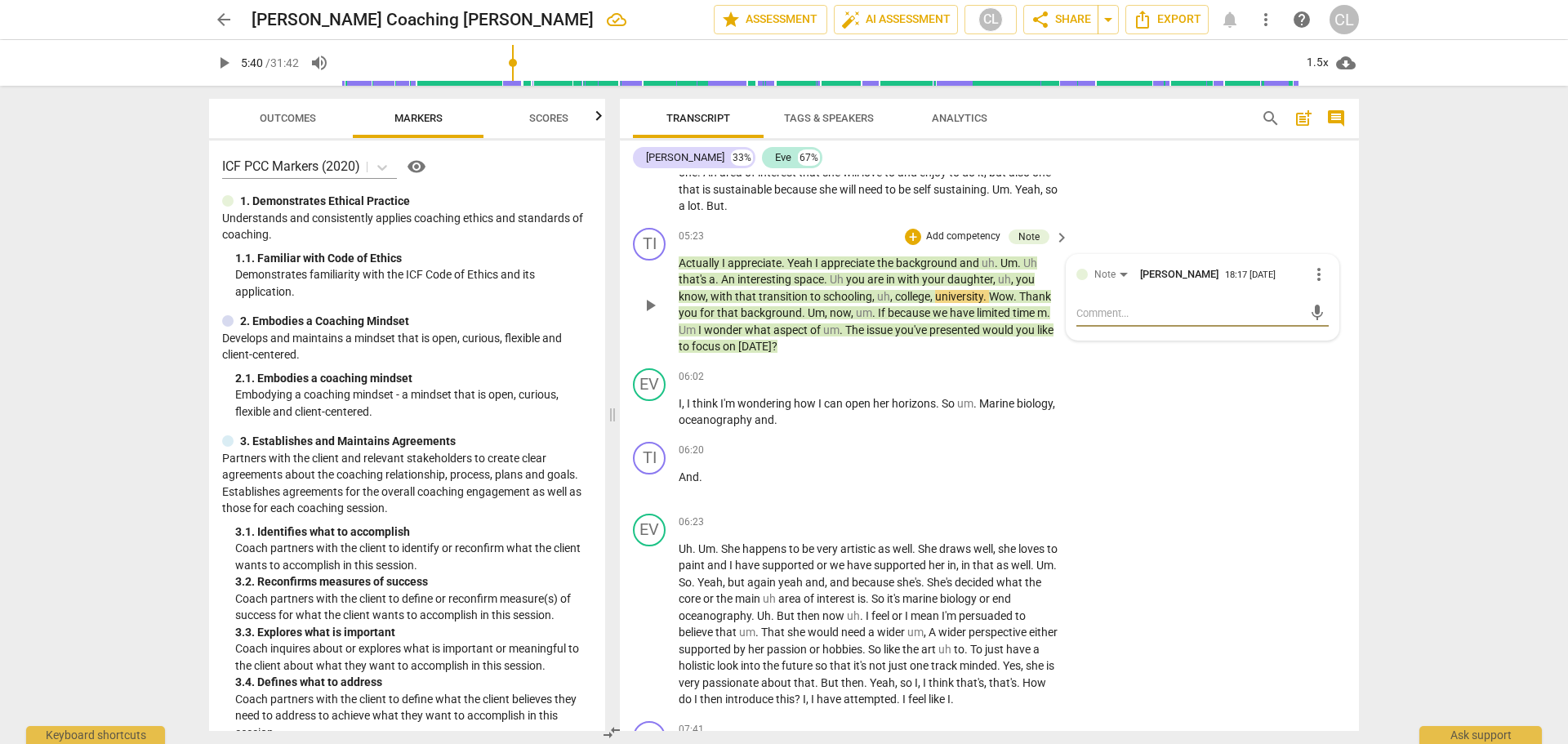
click at [1310, 285] on span "more_vert" at bounding box center [1319, 275] width 20 height 20
click at [1318, 323] on li "Delete" at bounding box center [1331, 320] width 56 height 31
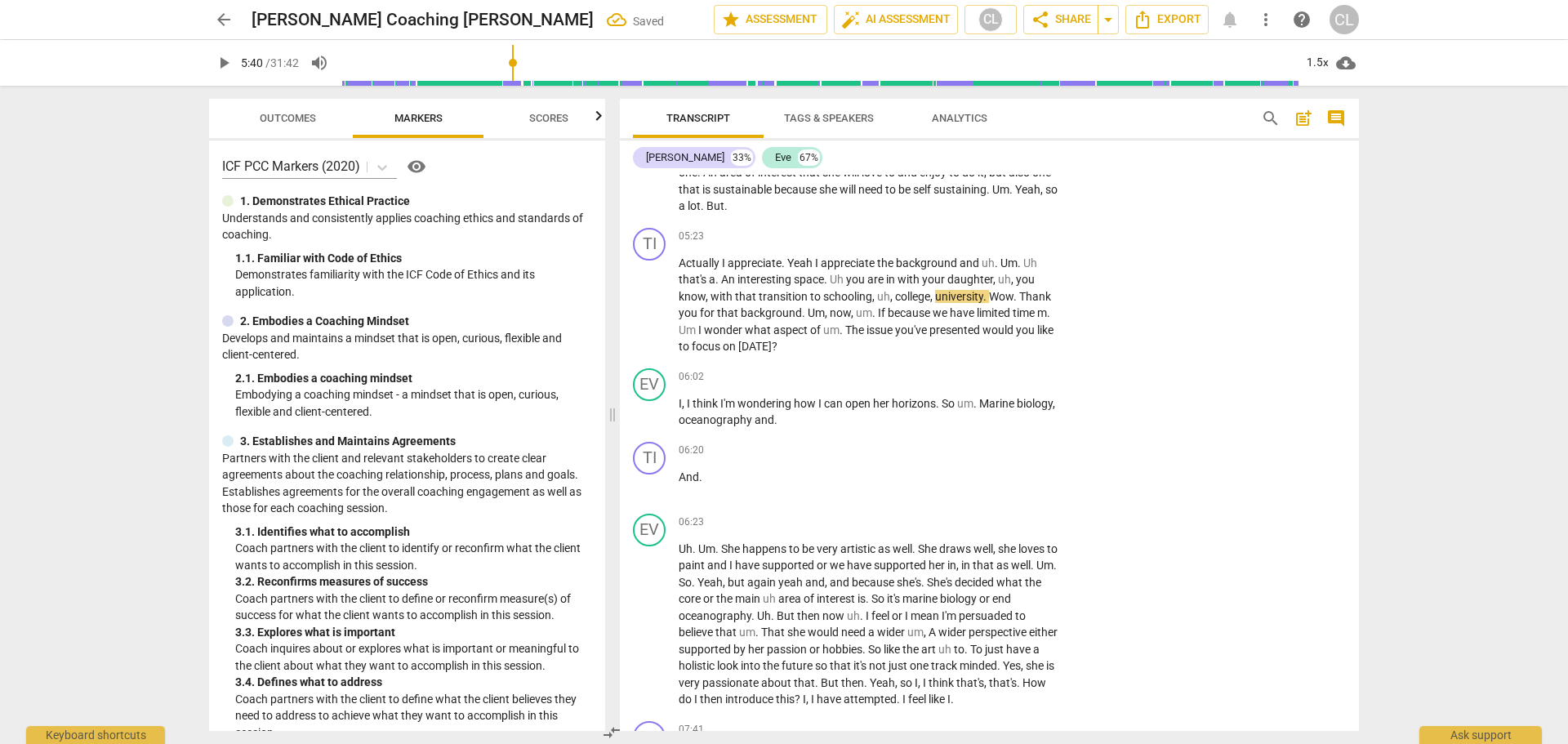
click at [946, 303] on span "university" at bounding box center [959, 297] width 48 height 13
click at [944, 303] on span "university" at bounding box center [959, 297] width 48 height 13
click at [648, 315] on span "pause" at bounding box center [651, 306] width 20 height 20
type input "381"
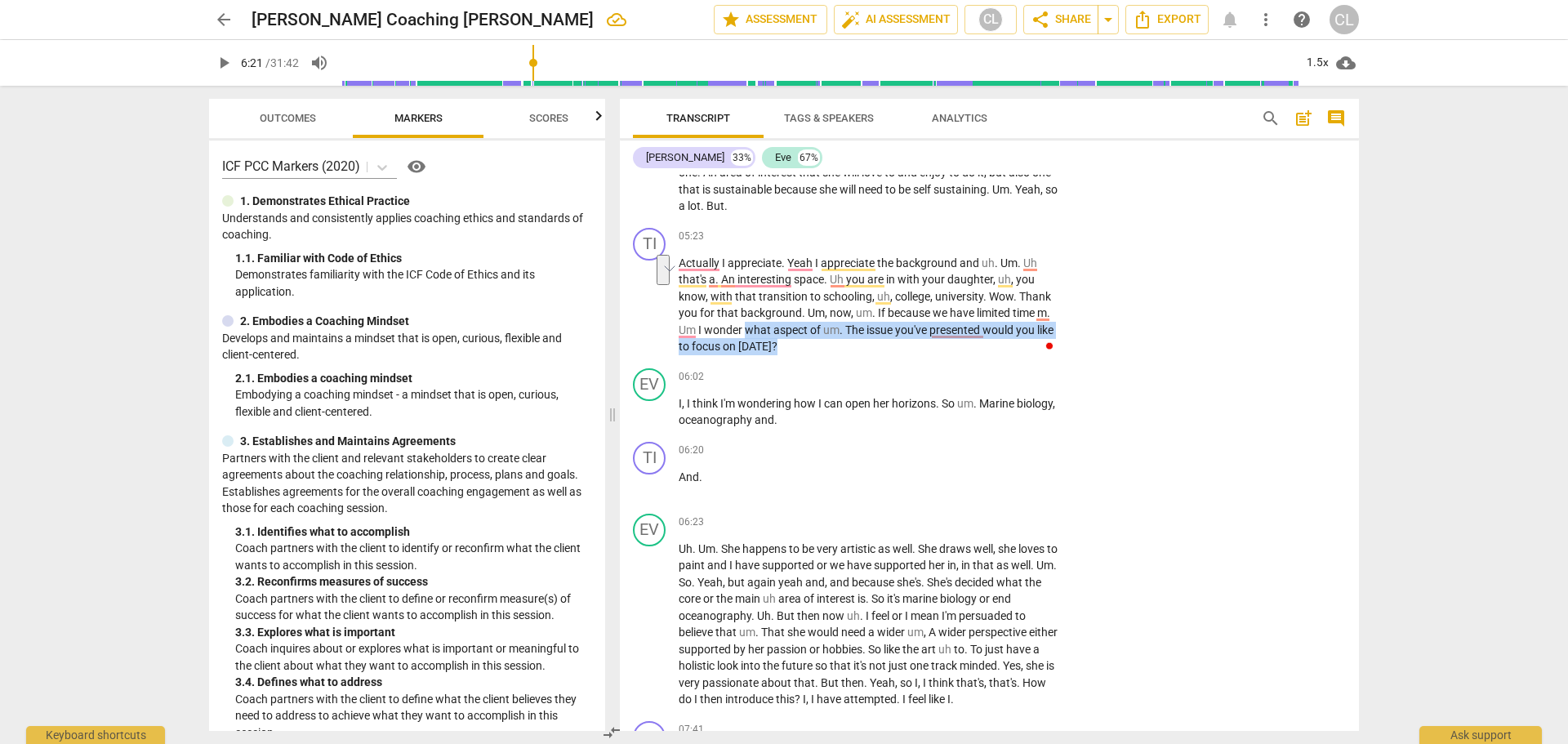
drag, startPoint x: 745, startPoint y: 343, endPoint x: 845, endPoint y: 357, distance: 101.0
click at [845, 355] on p "Actually I appreciate . Yeah I appreciate the background and uh . Um . Uh that'…" at bounding box center [869, 305] width 382 height 100
click at [955, 245] on div "+" at bounding box center [961, 237] width 16 height 16
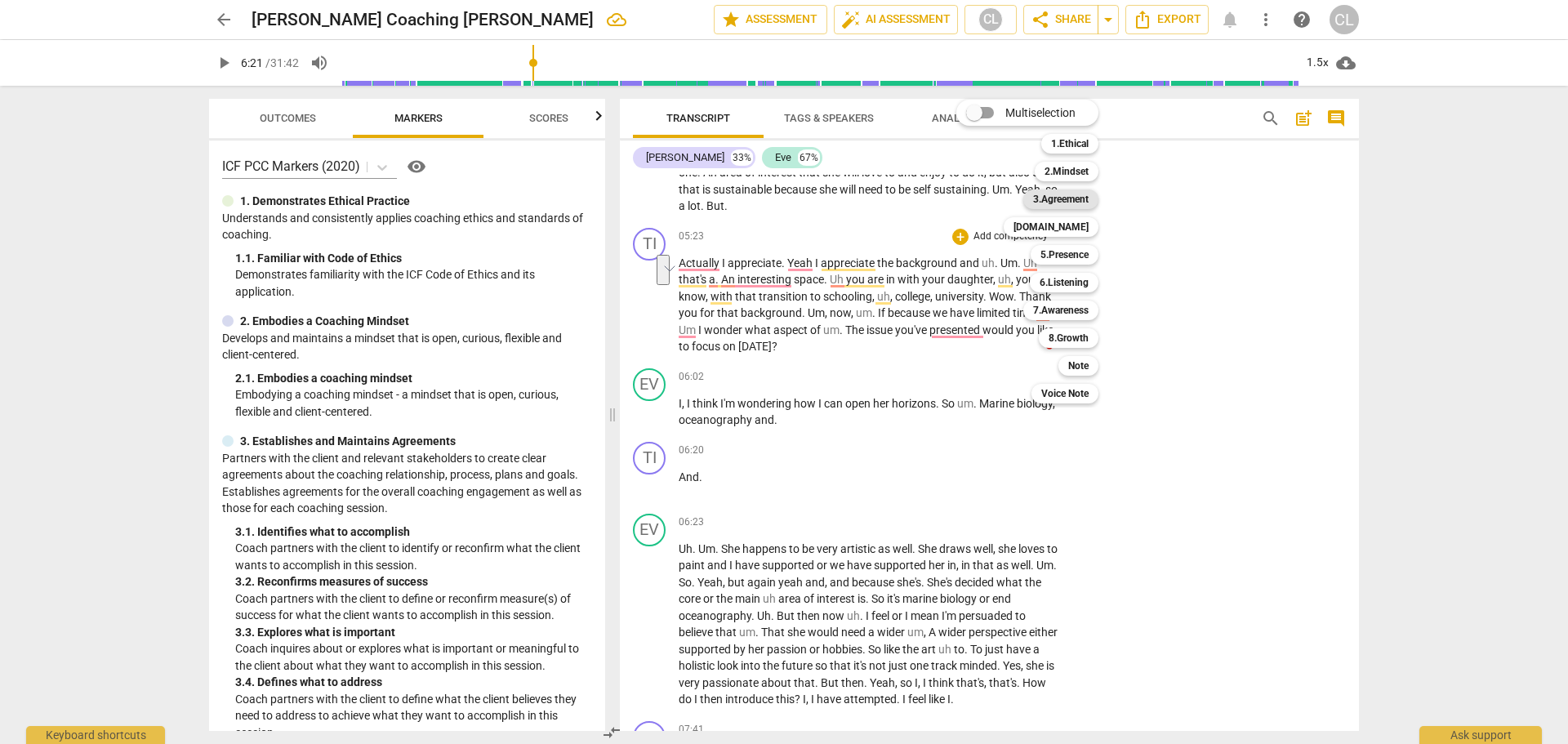
click at [1076, 198] on b "3.Agreement" at bounding box center [1060, 200] width 55 height 20
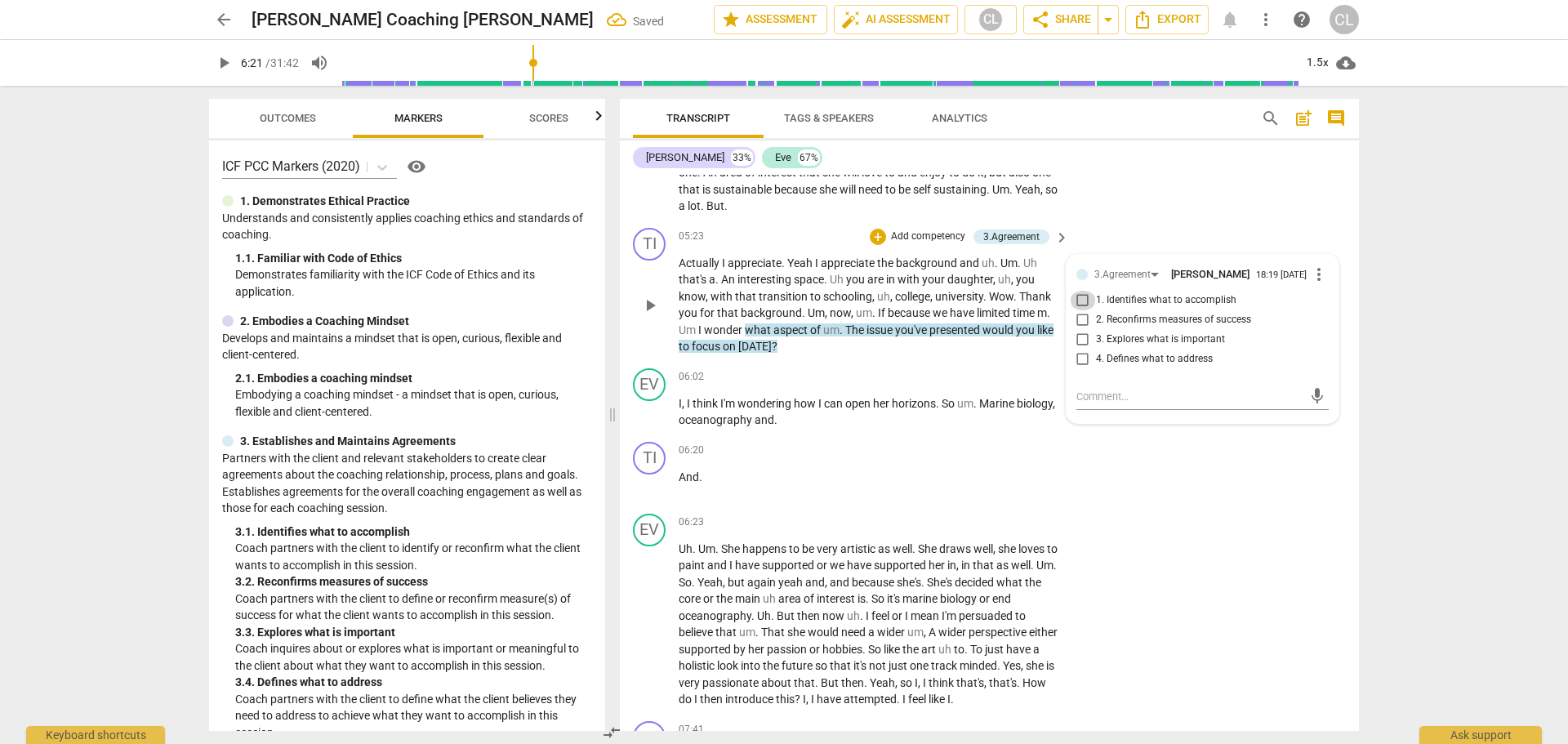
click at [1075, 310] on input "1. Identifies what to accomplish" at bounding box center [1083, 301] width 26 height 20
checkbox input "true"
click at [1114, 404] on textarea at bounding box center [1189, 396] width 226 height 15
type textarea "your"
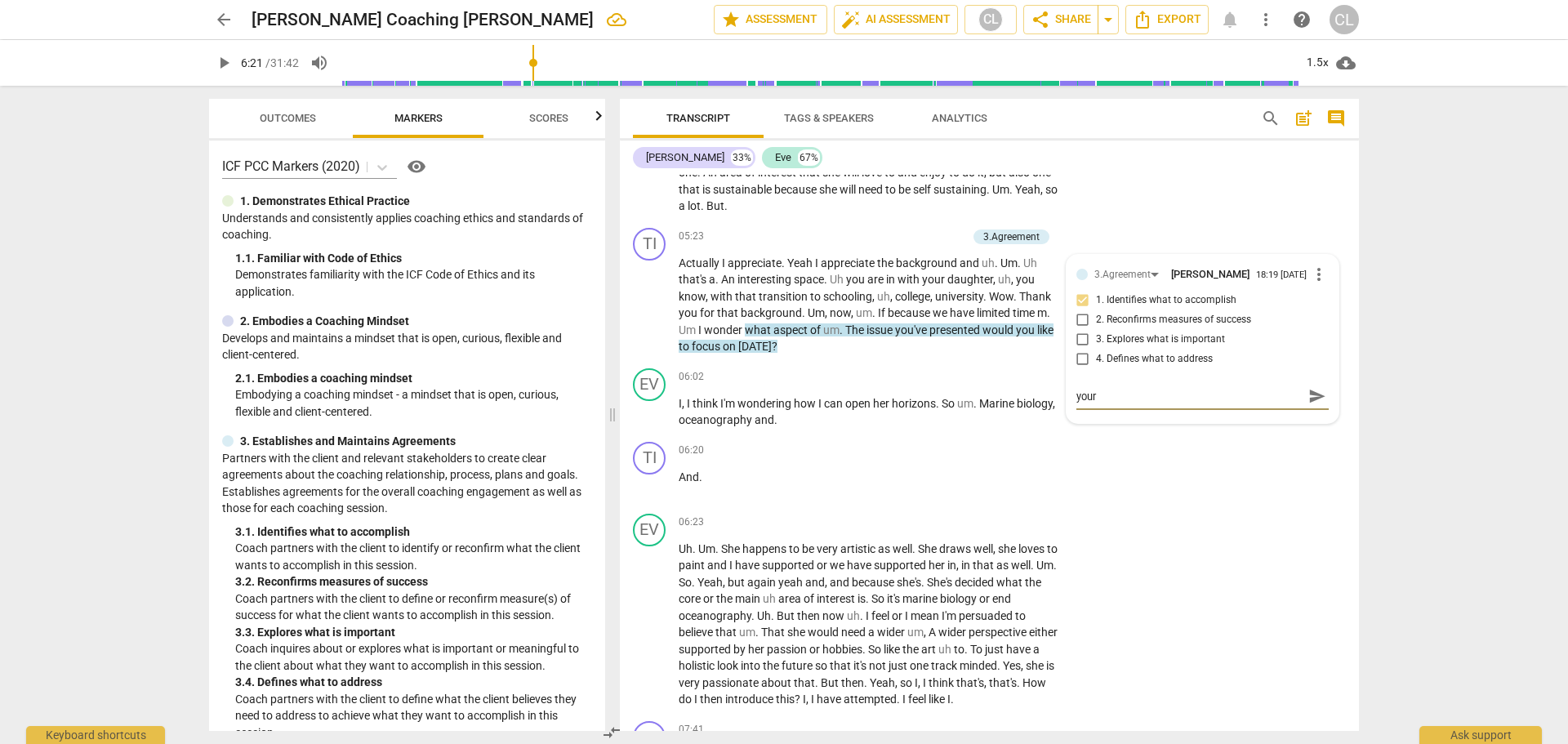
type textarea "your re"
type textarea "your recap"
type textarea "your recapit"
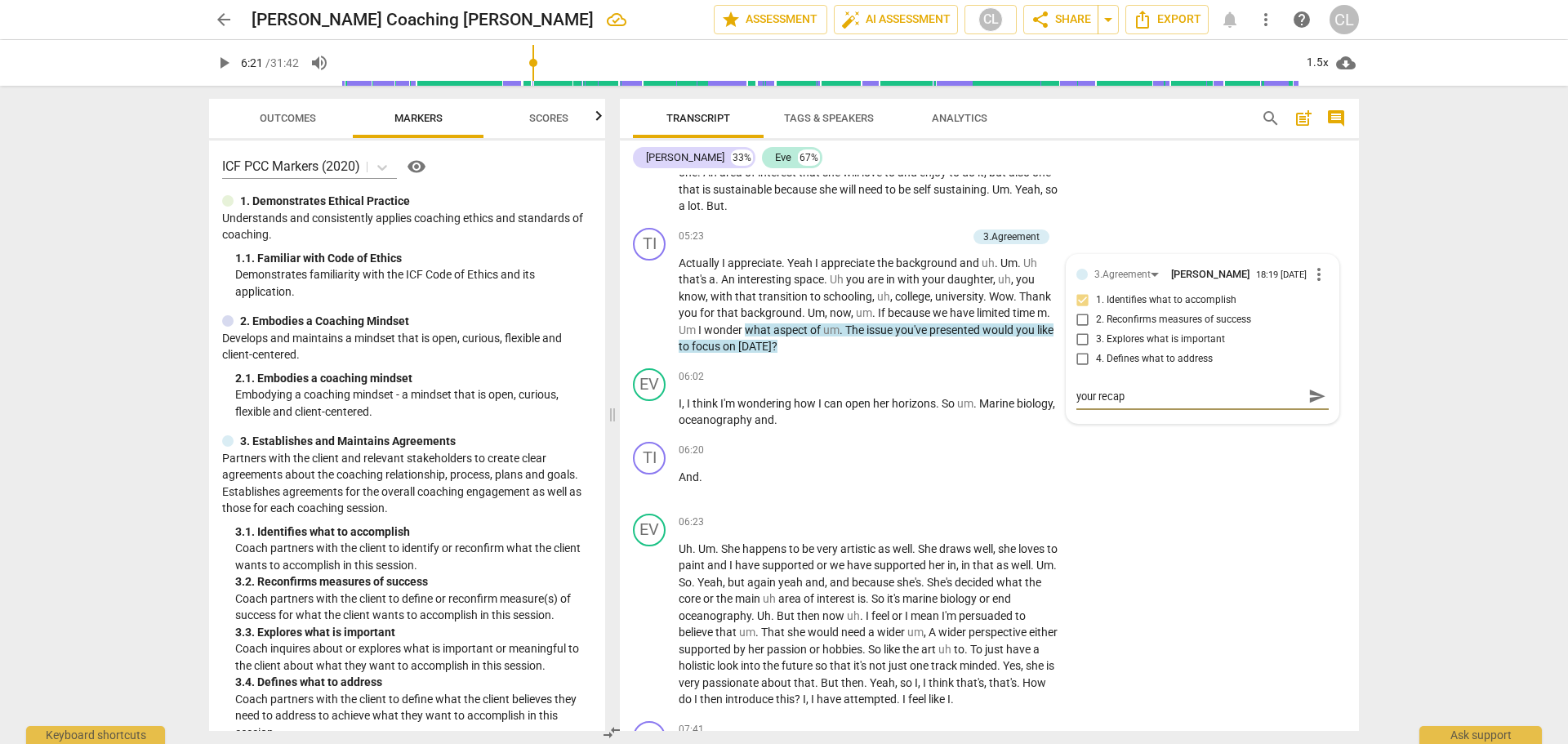
type textarea "your recapit"
type textarea "your recapitulation"
type textarea "Your recapitulation"
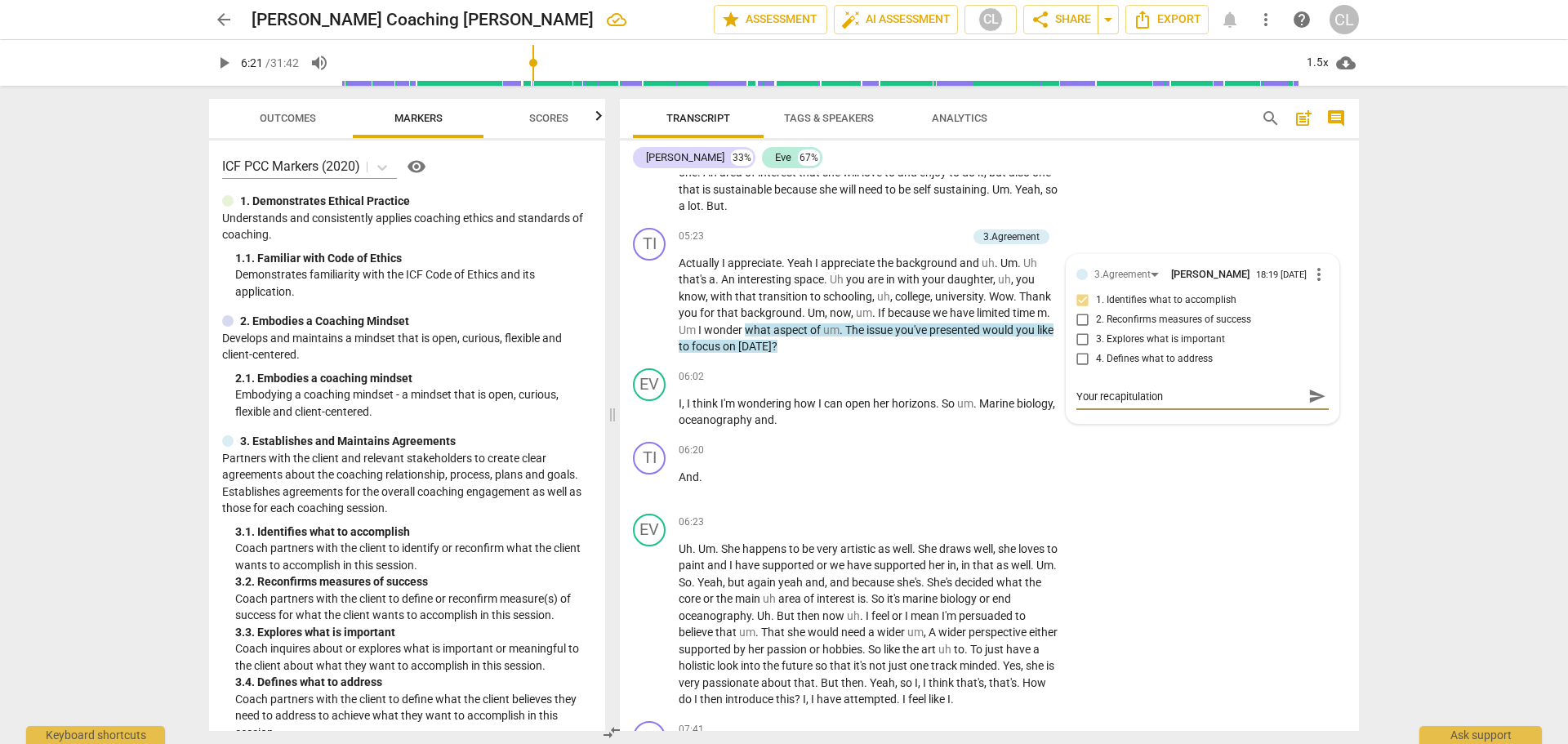
type textarea "Your recapitulation is"
type textarea "Your recapitulation Is OK"
type textarea "Your recapitulation Is OK but"
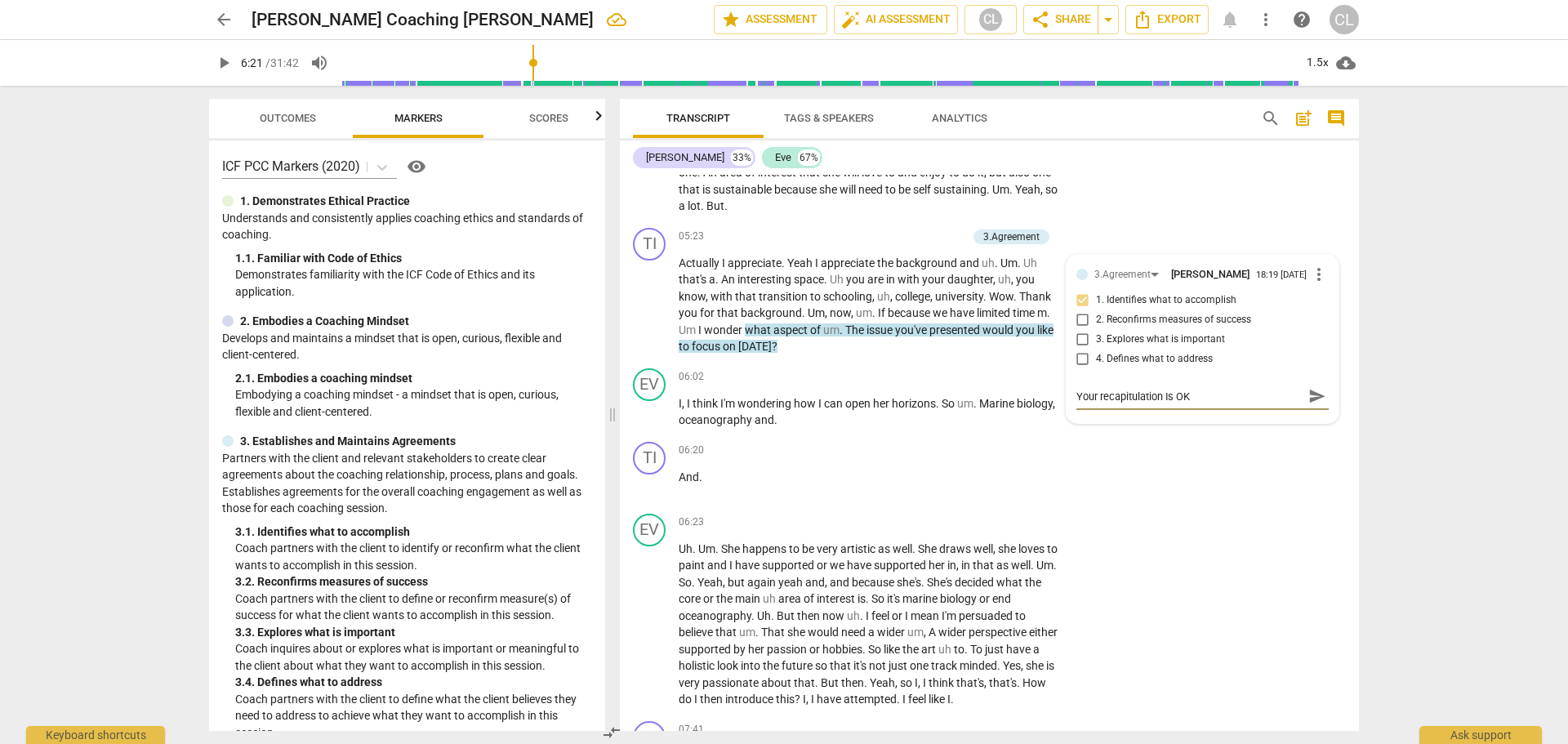
type textarea "Your recapitulation Is OK but"
type textarea "Your recapitulation Is OK but prob"
type textarea "Your recapitulation Is OK but probably"
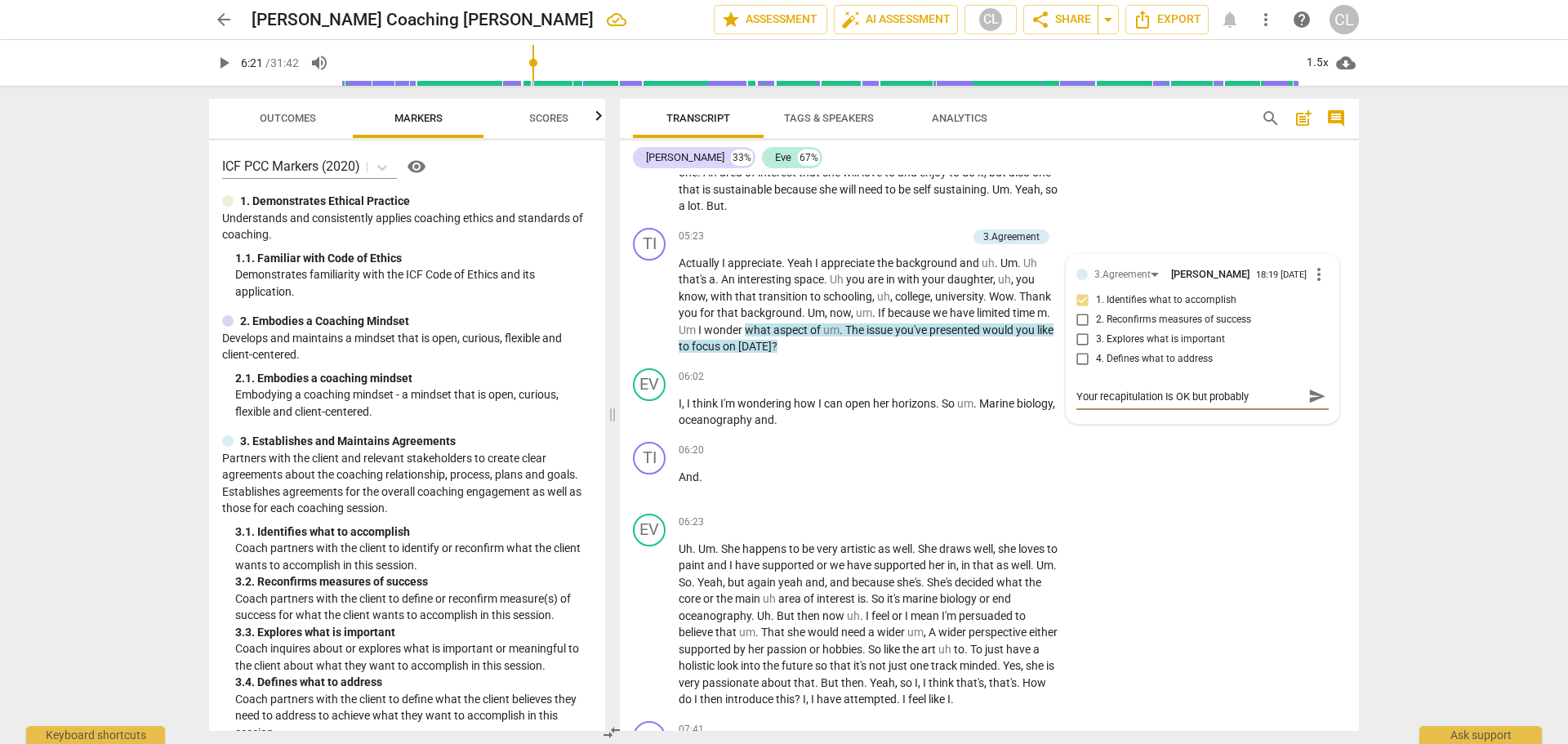
type textarea "Your recapitulation Is OK but probably not"
type textarea "Your recapitulation Is OK But probably not necess"
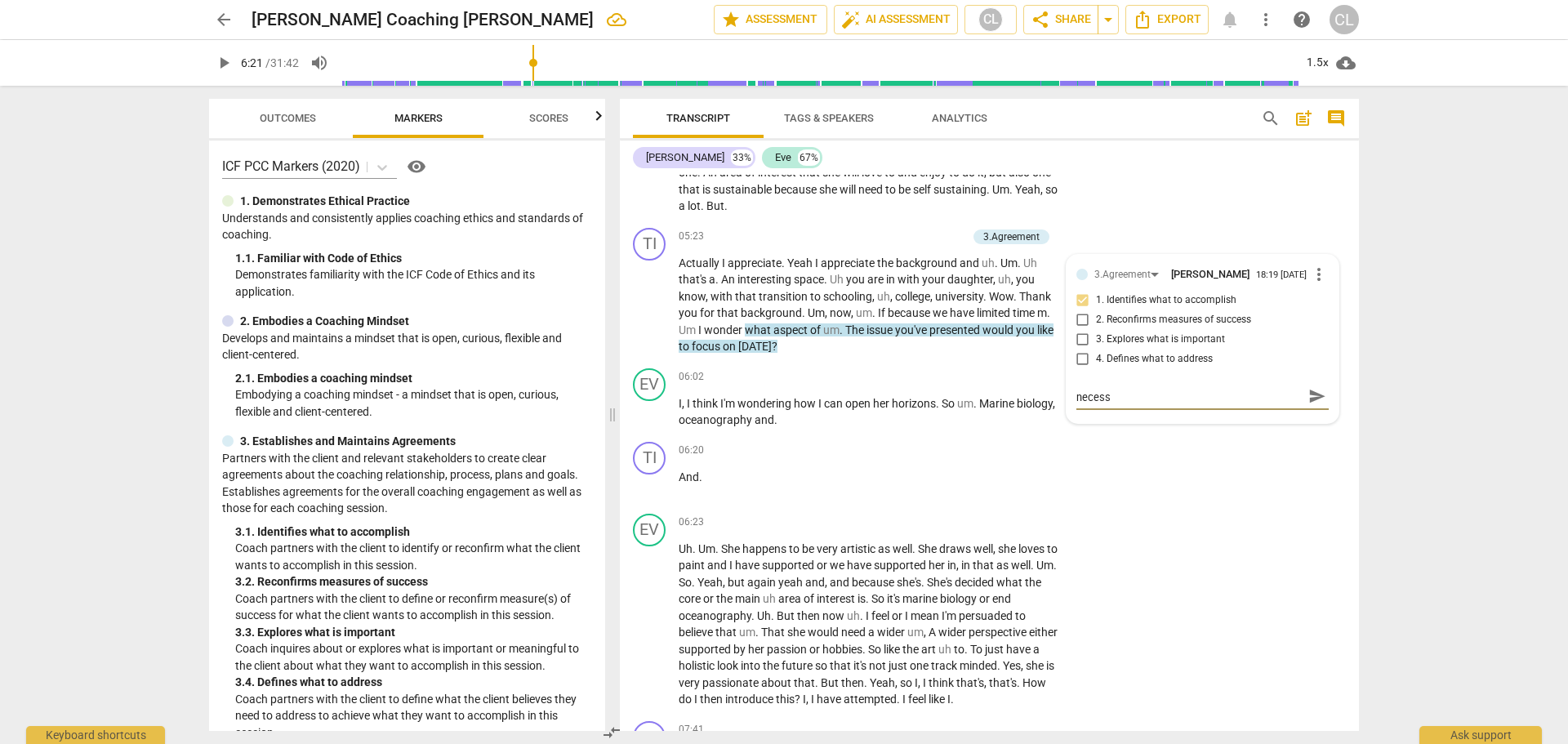
type textarea "Your recapitulation Is OK But probably not necessary"
type textarea "Your recapitulation Is OK but probably not necessary here"
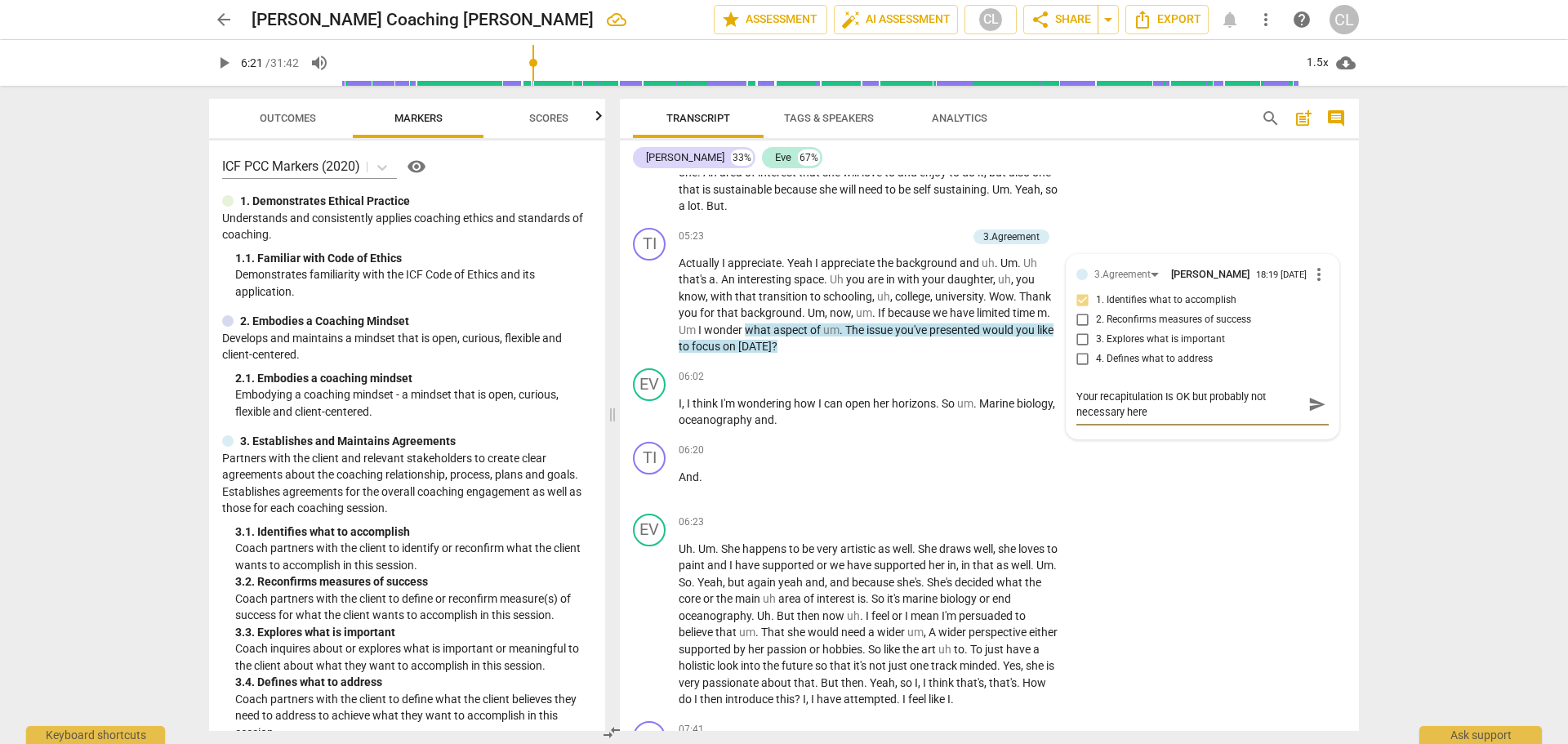
type textarea "Your recapitulation Is OK but probably not necessary here."
type textarea "Your recapitulation Is OK but probably not necessary here. perhaps"
type textarea "Your recapitulation Is OK but probably not necessary here. Perhaps"
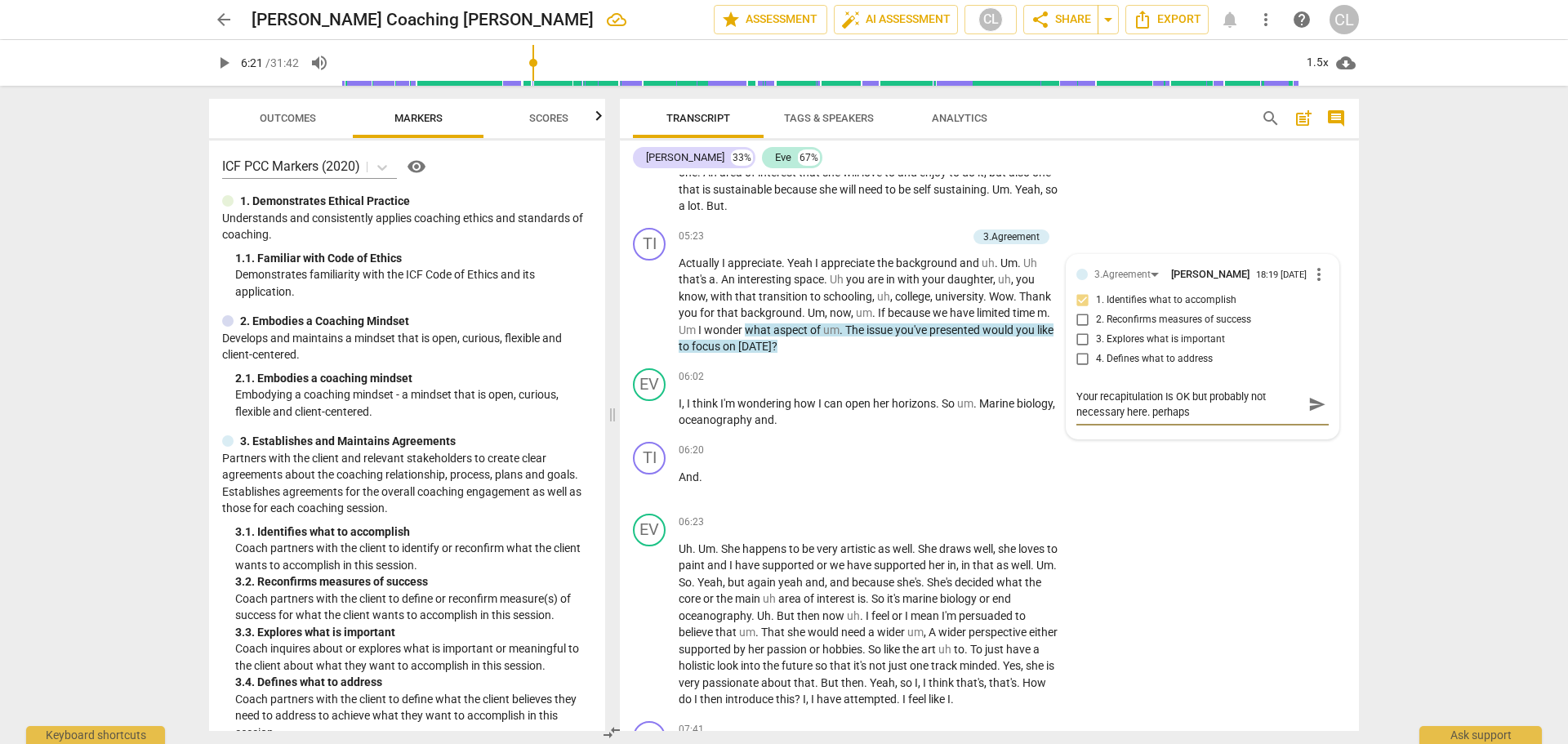
type textarea "Your recapitulation Is OK but probably not necessary here. Perhaps"
type textarea "Your recapitulation Is OK but probably not necessary here. Perhaps an"
type textarea "Your recapitulation Is OK but probably not necessary here. Perhaps an over"
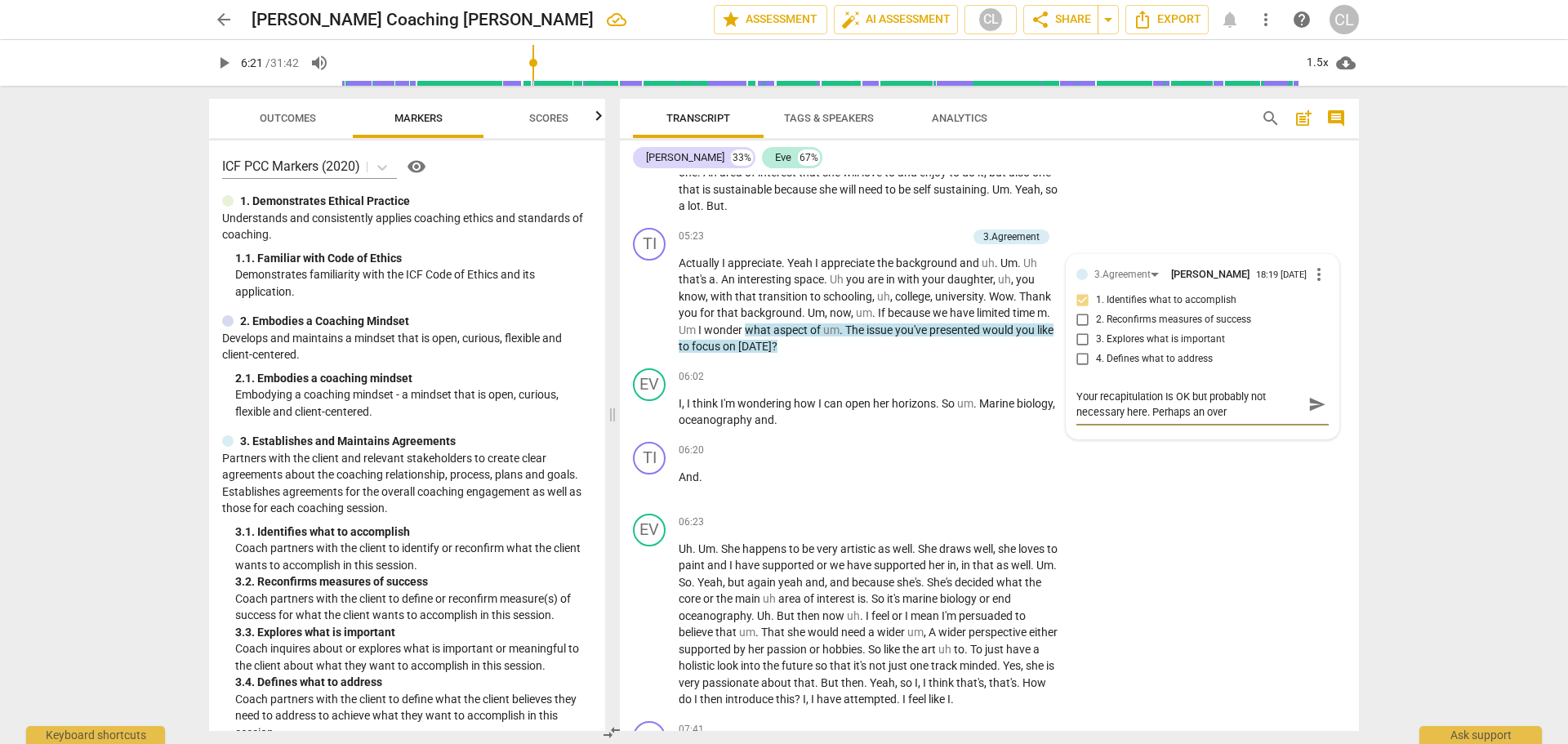
type textarea "Your recapitulation Is OK but probably not necessary here. Perhaps an overview"
type textarea "Your recapitulation Is OK but probably not necessary here. Perhaps an overview …"
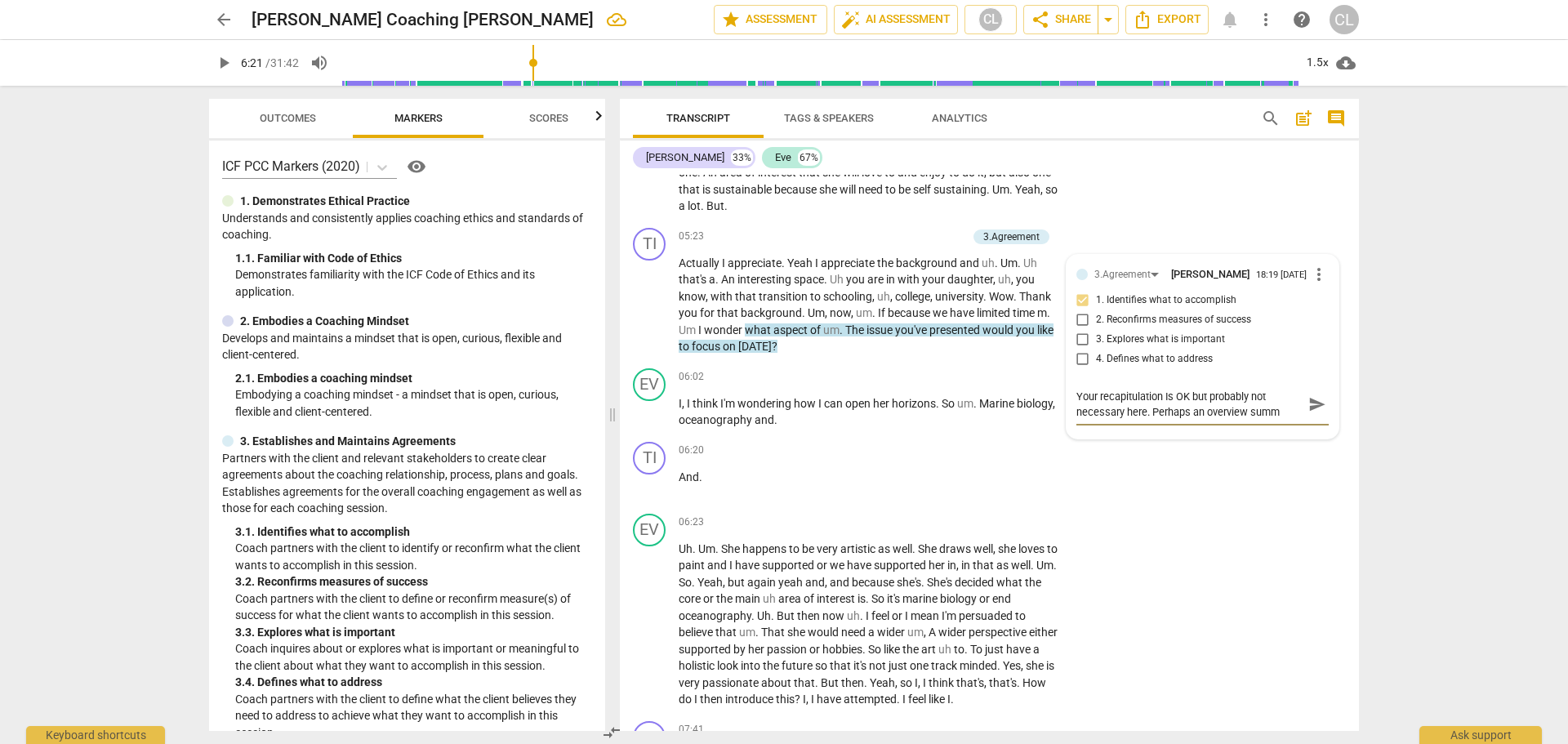
type textarea "Your recapitulation Is OK but probably not necessary here. Perhaps an overview …"
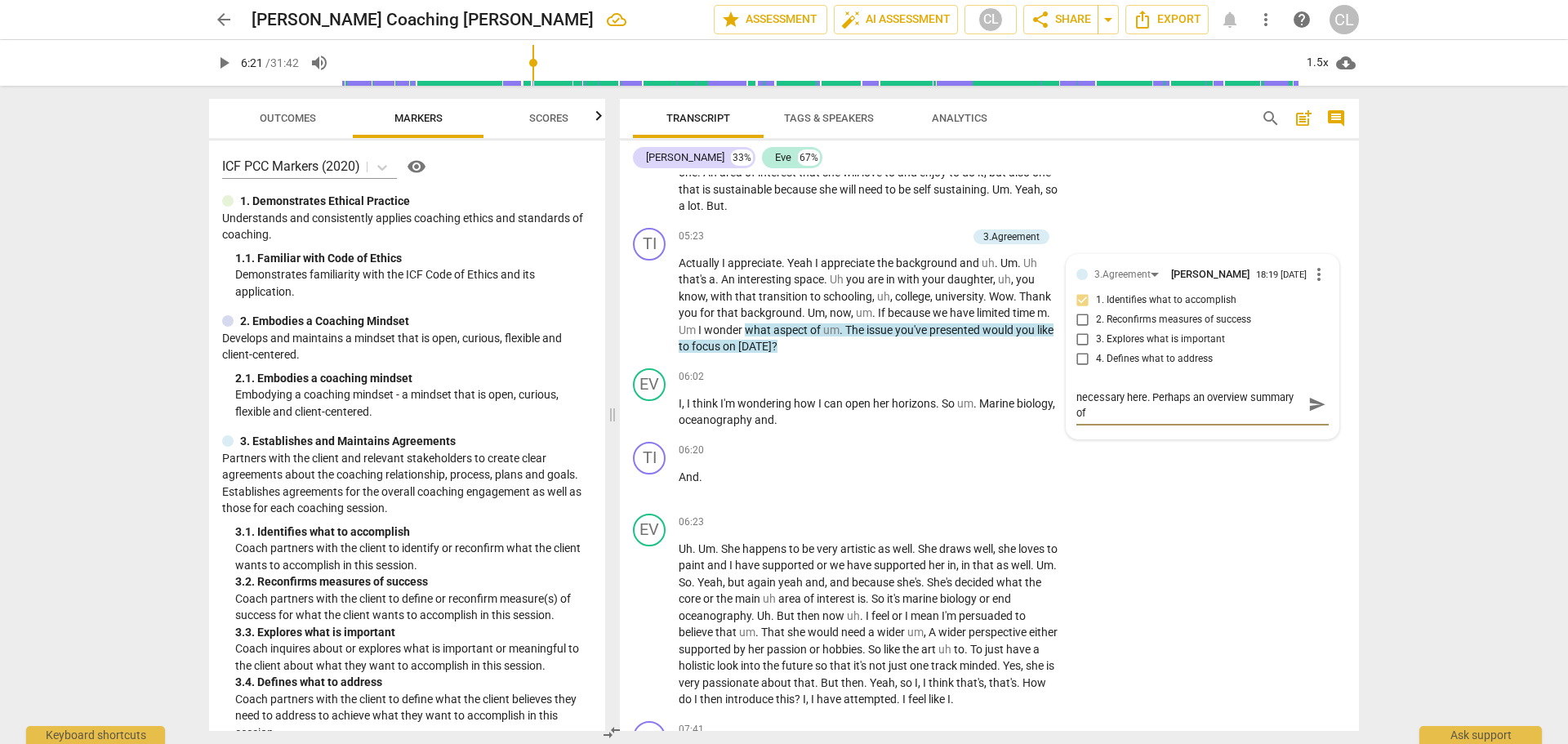
type textarea "Your recapitulation Is OK but probably not necessary here. Perhaps an overview …"
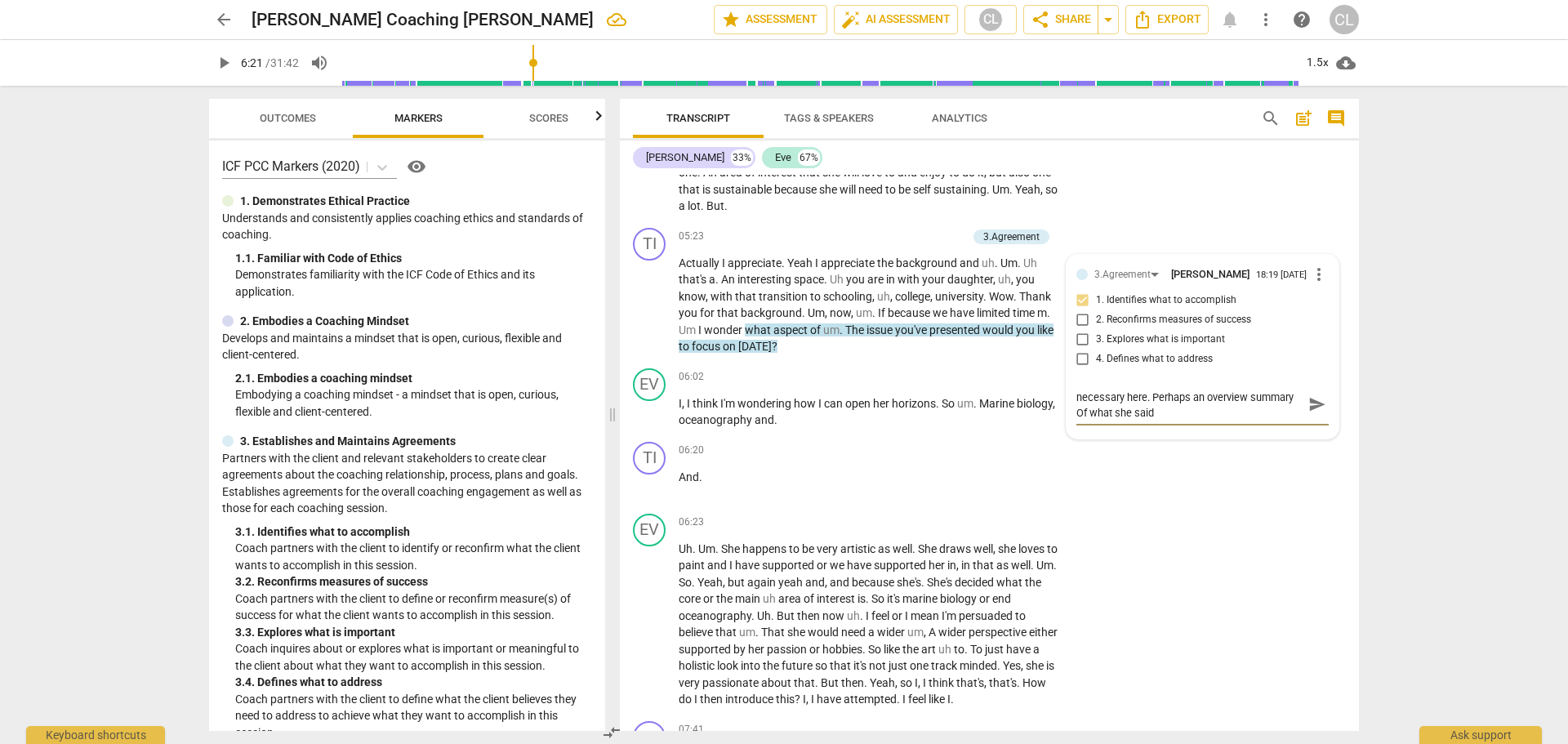
type textarea "Your recapitulation Is OK but probably not necessary here. Perhaps an overview …"
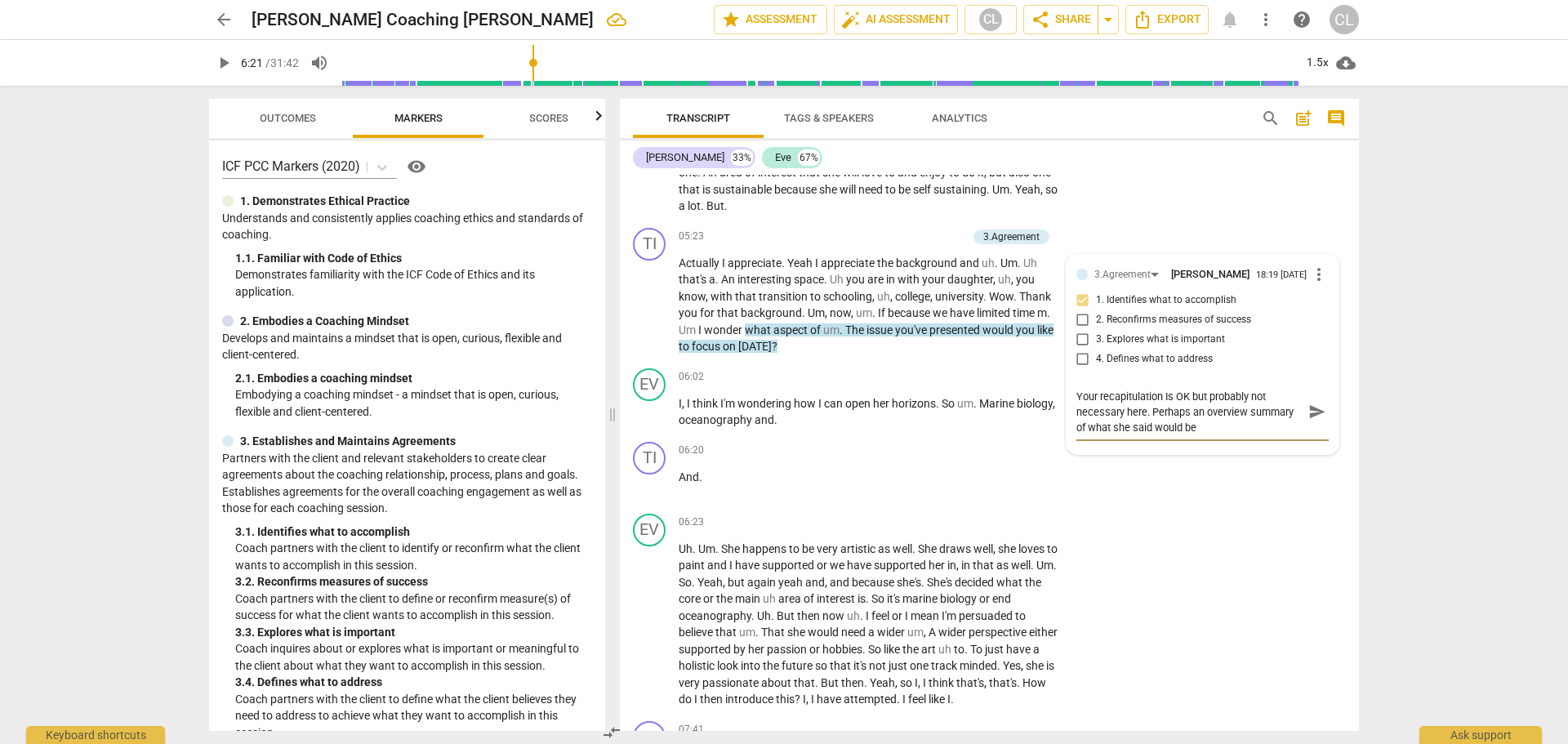
type textarea "Your recapitulation Is OK but probably not necessary here. Perhaps an overview …"
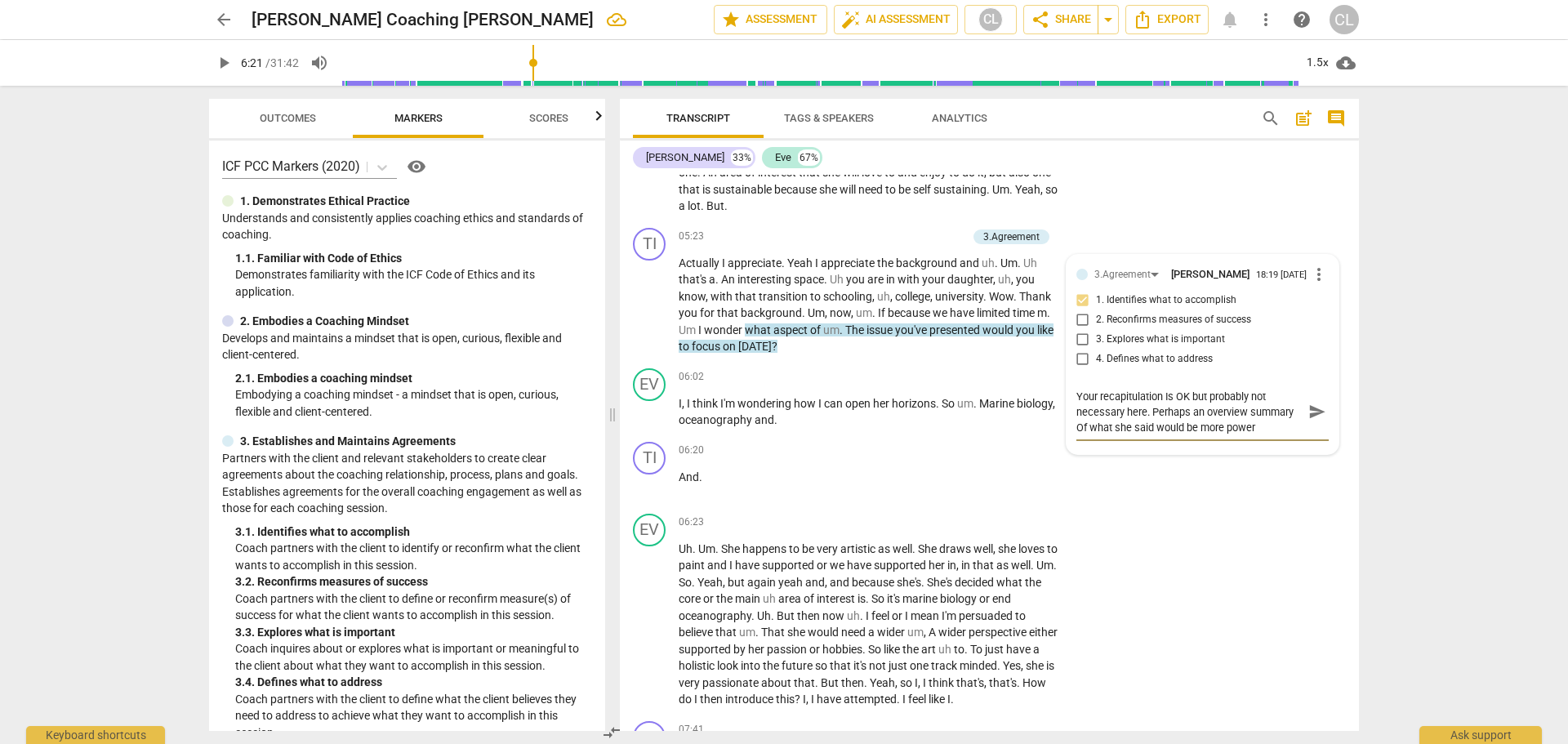
type textarea "Your recapitulation Is OK but probably not necessary here. Perhaps an overview …"
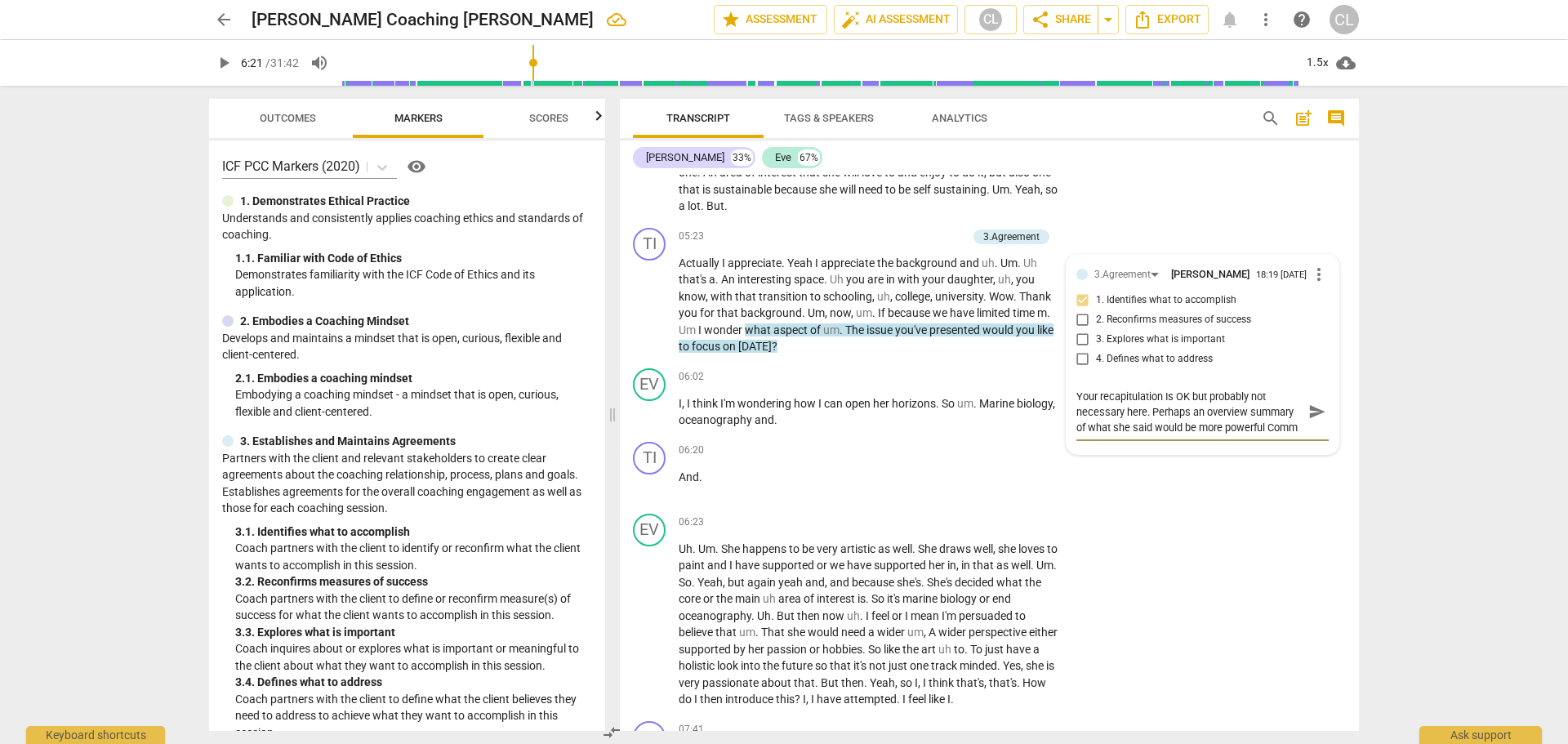
type textarea "Your recapitulation Is OK but probably not necessary here. Perhaps an overview …"
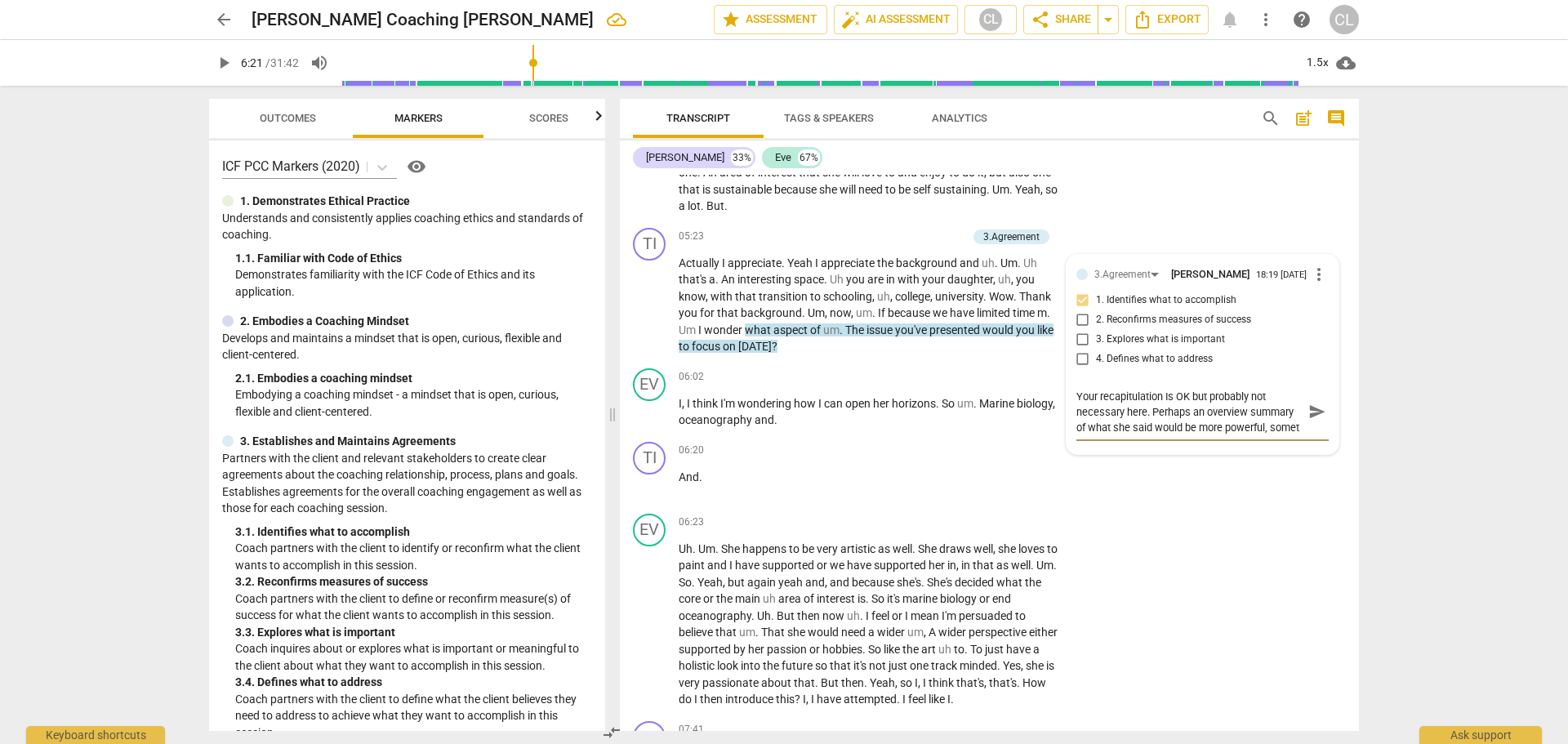
type textarea "Your recapitulation Is OK but probably not necessary here. Perhaps an overview …"
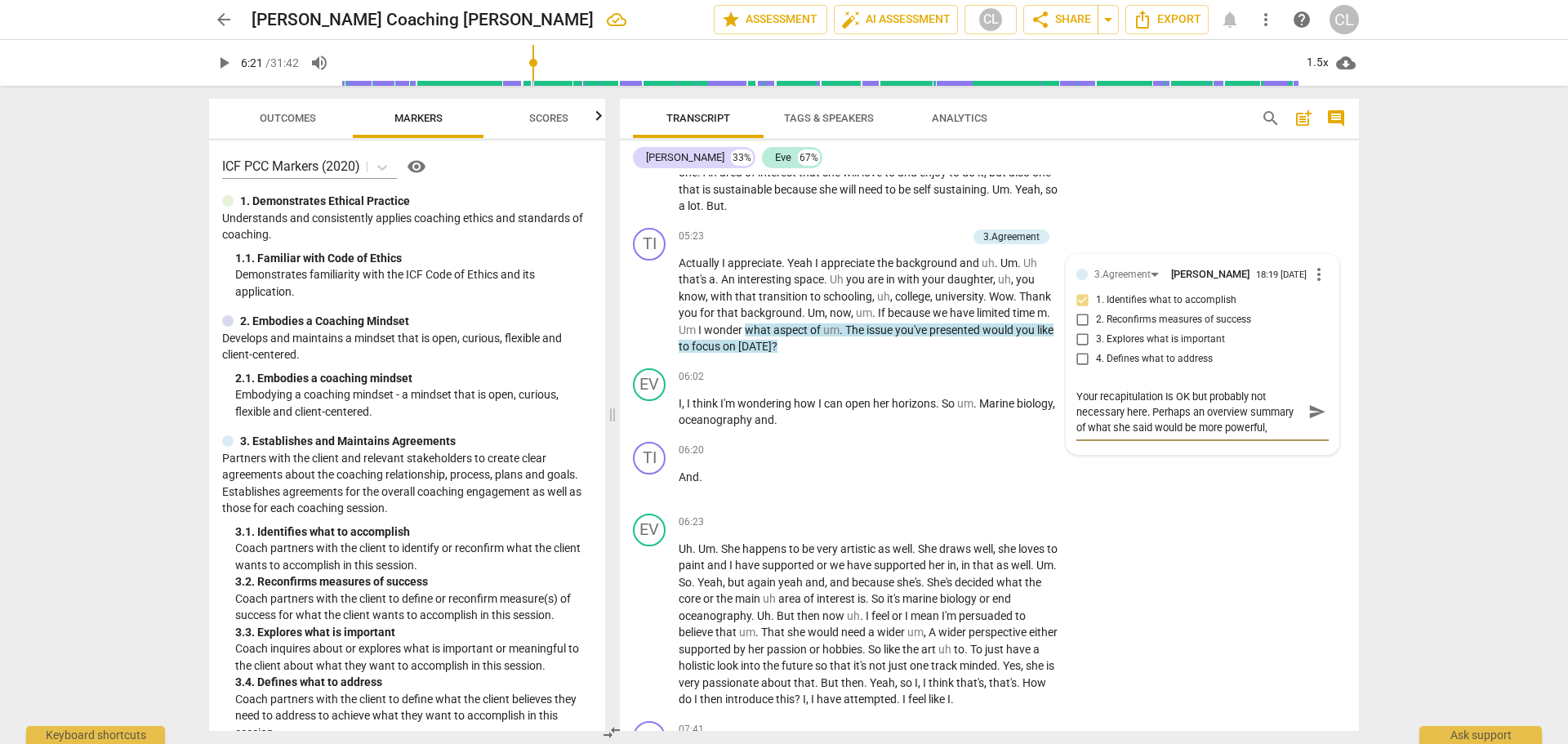
type textarea "Your recapitulation Is OK but probably not necessary here. Perhaps an overview …"
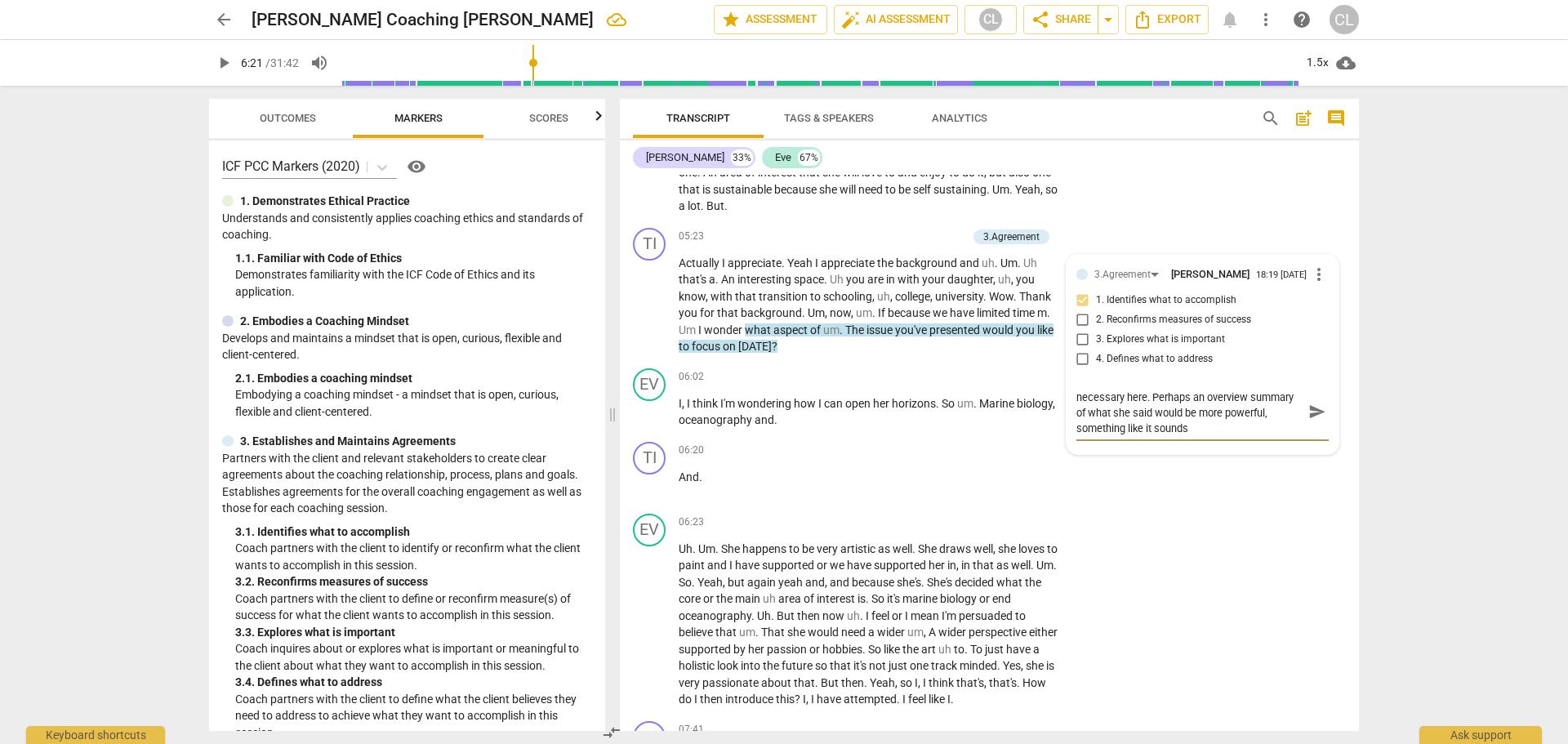
type textarea "Your recapitulation Is OK but probably not necessary here. Perhaps an overview …"
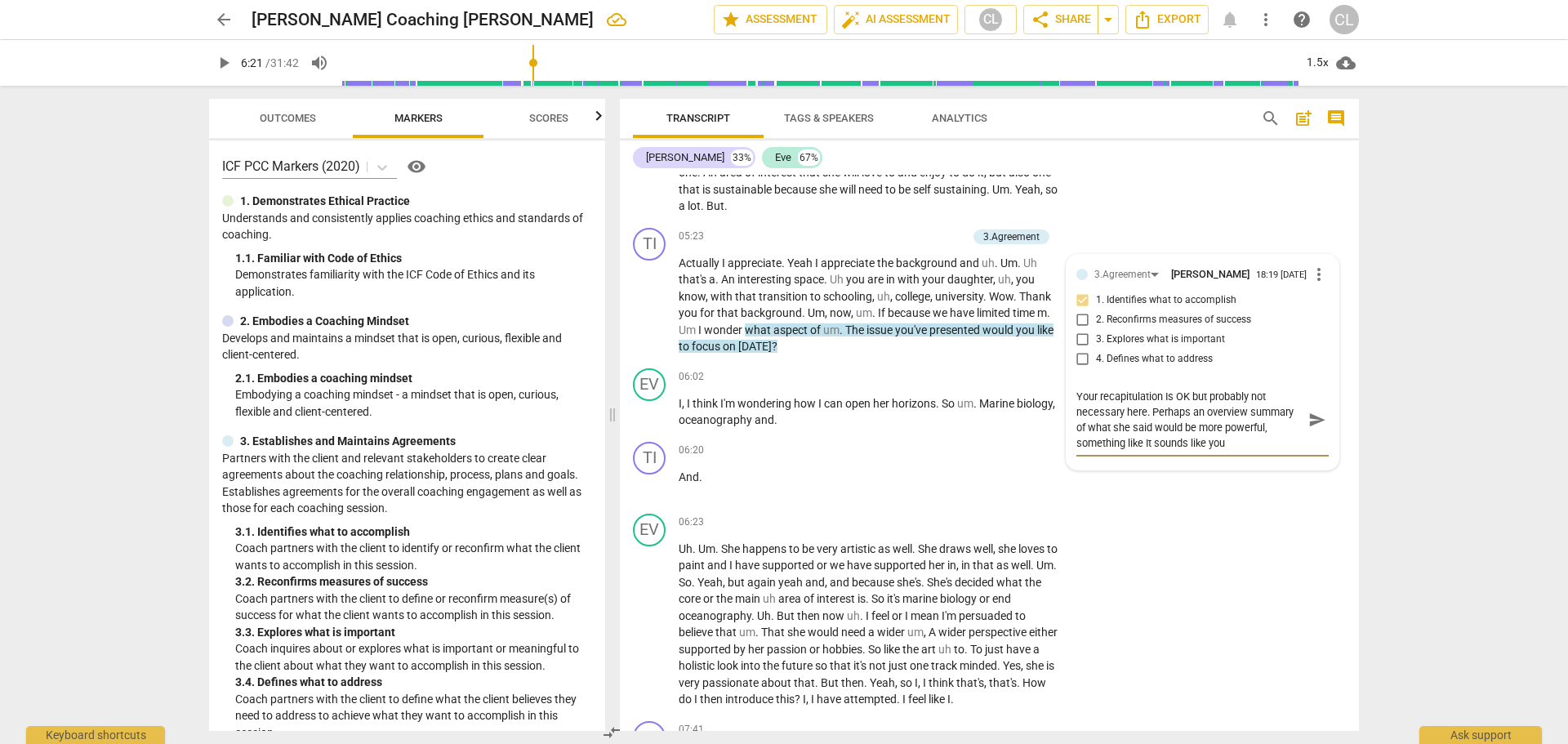
type textarea "Your recapitulation Is OK but probably not necessary here. Perhaps an overview …"
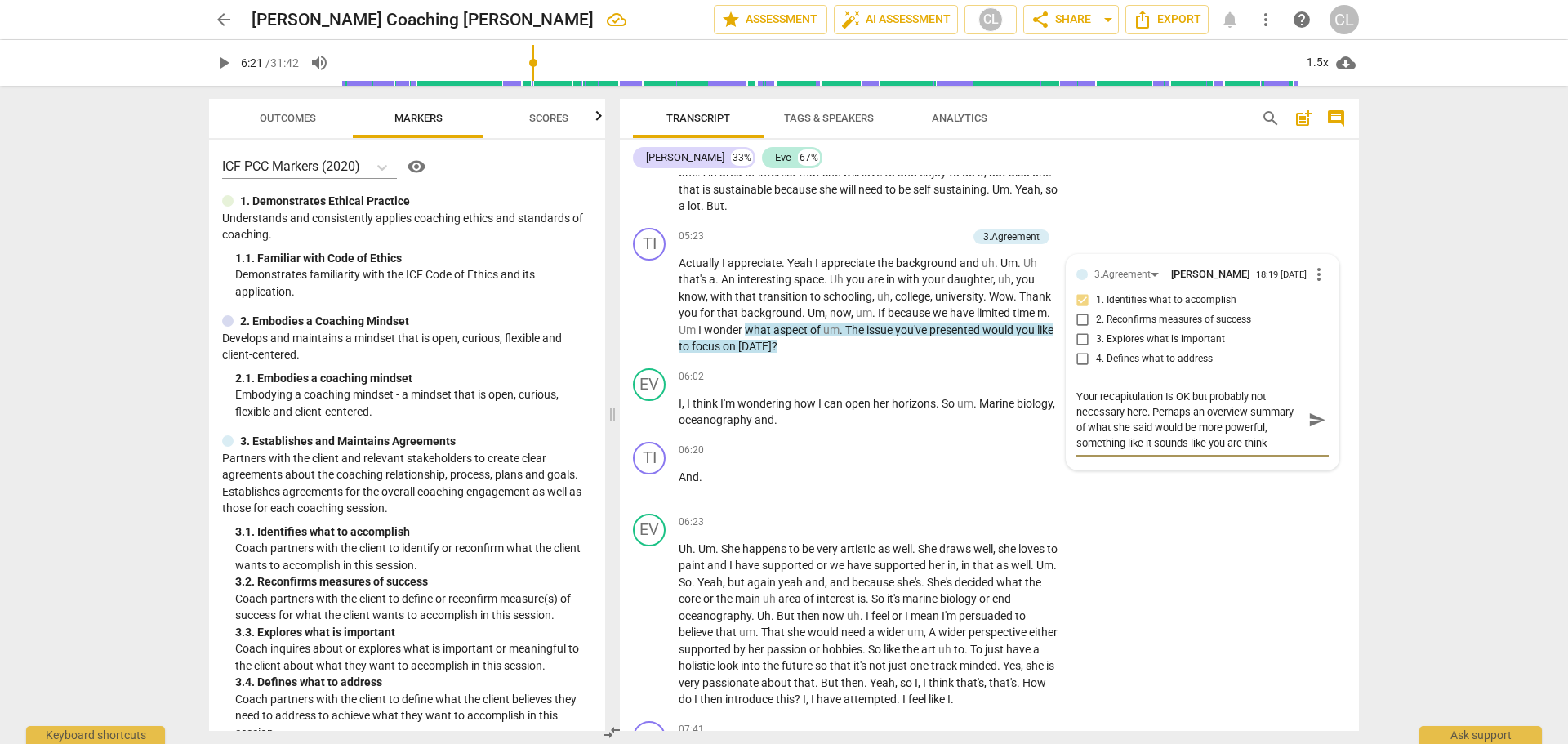
type textarea "Your recapitulation Is OK but probably not necessary here. Perhaps an overview …"
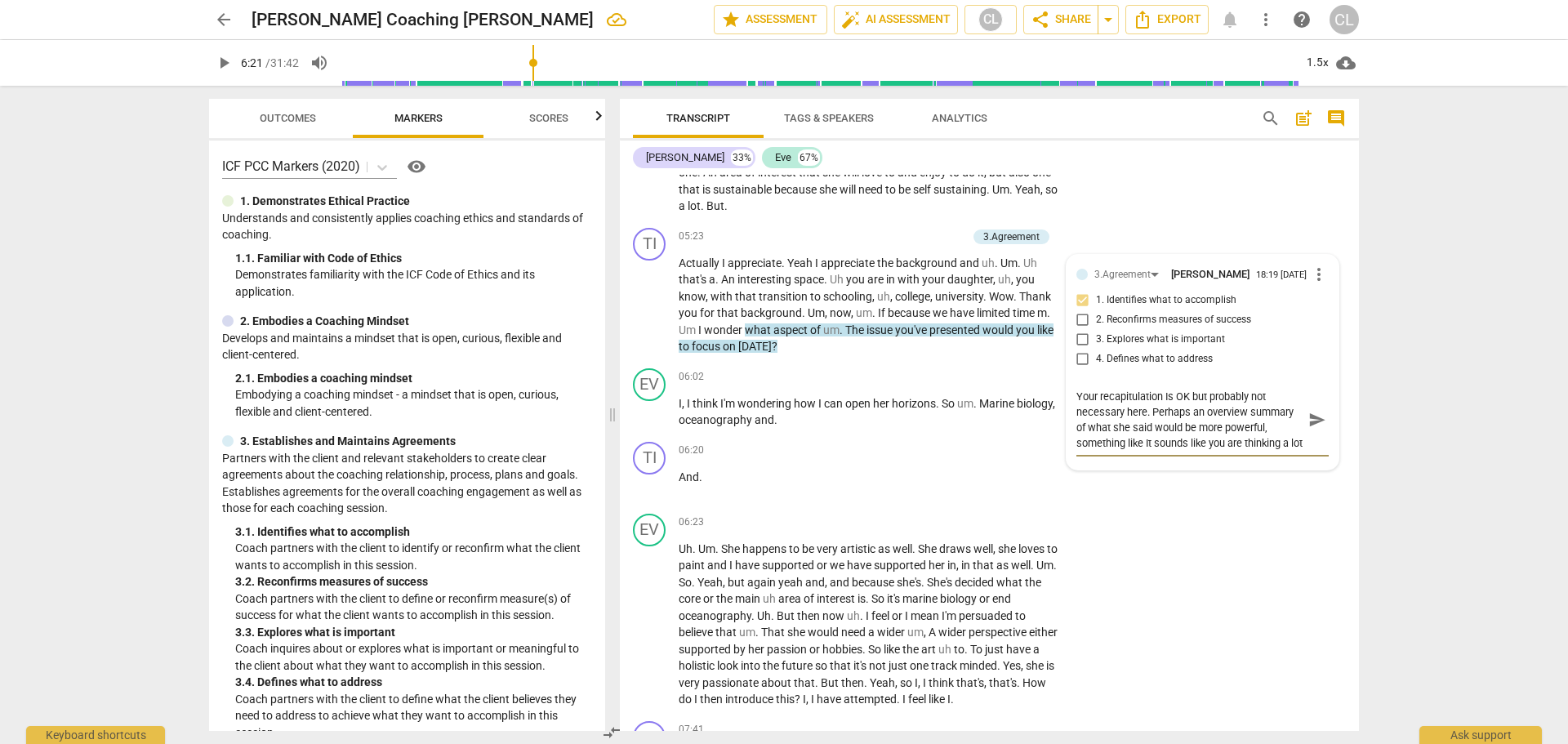
type textarea "Your recapitulation Is OK but probably not necessary here. Perhaps an overview …"
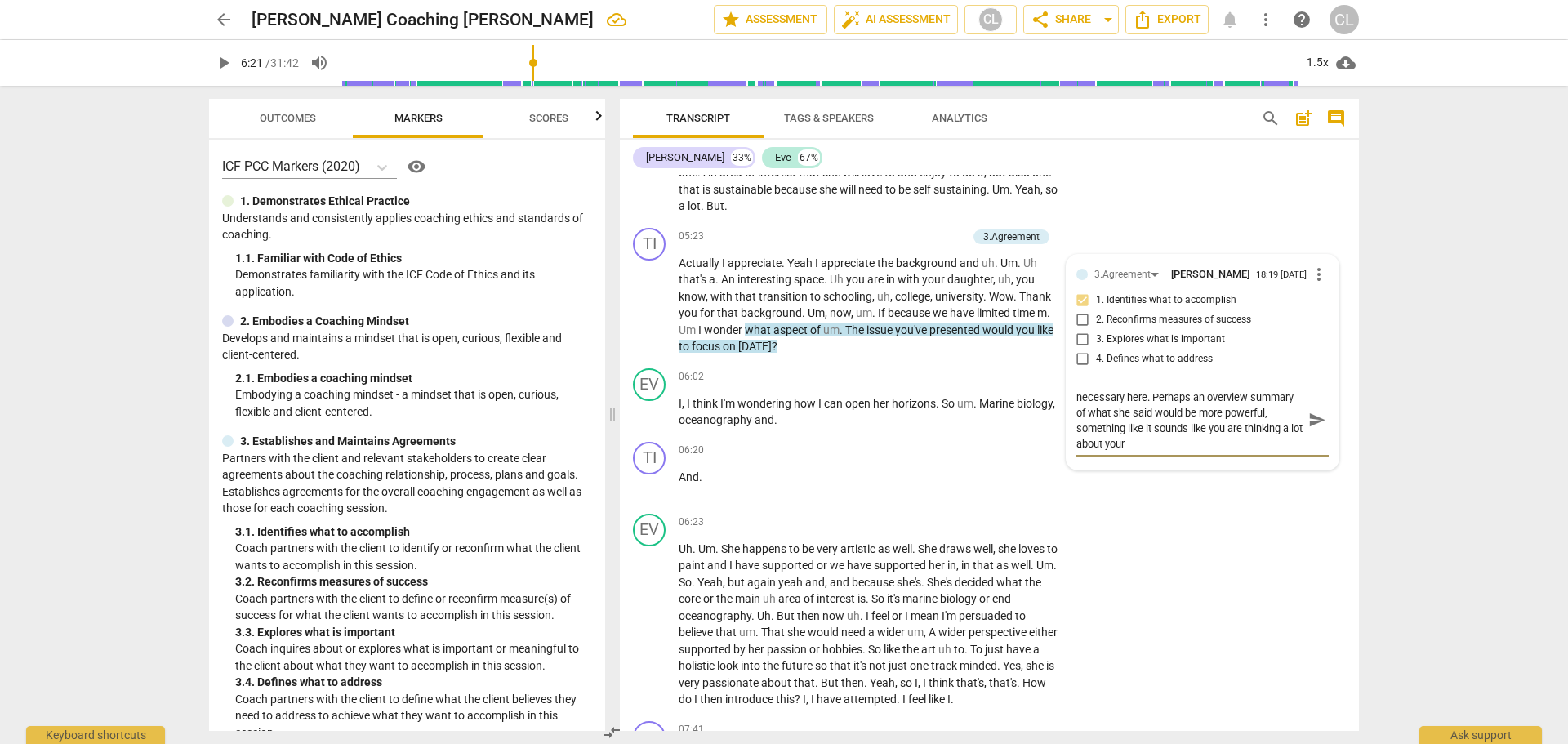
type textarea "Your recapitulation Is OK but probably not necessary here. Perhaps an overview …"
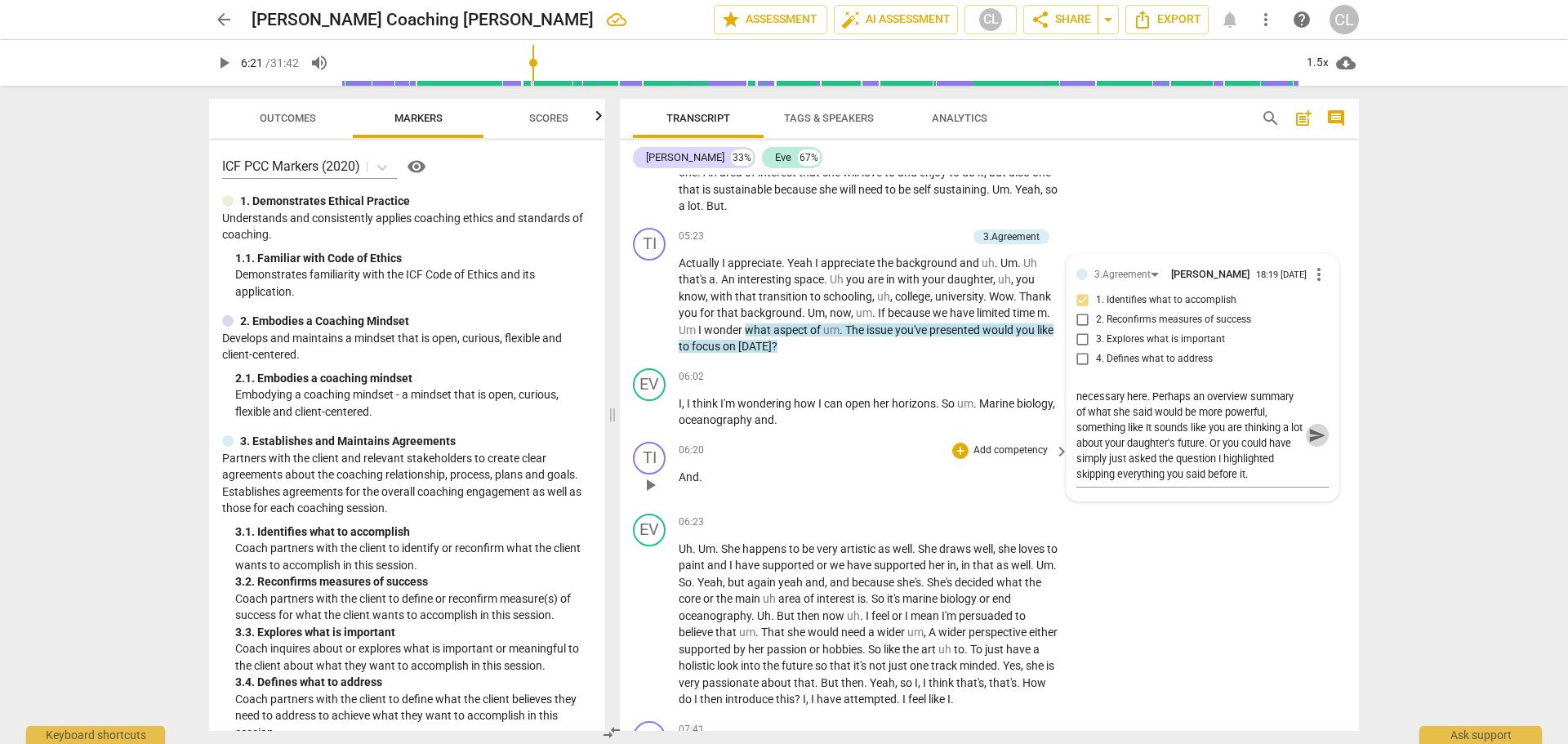
click at [1313, 445] on span "send" at bounding box center [1318, 436] width 18 height 18
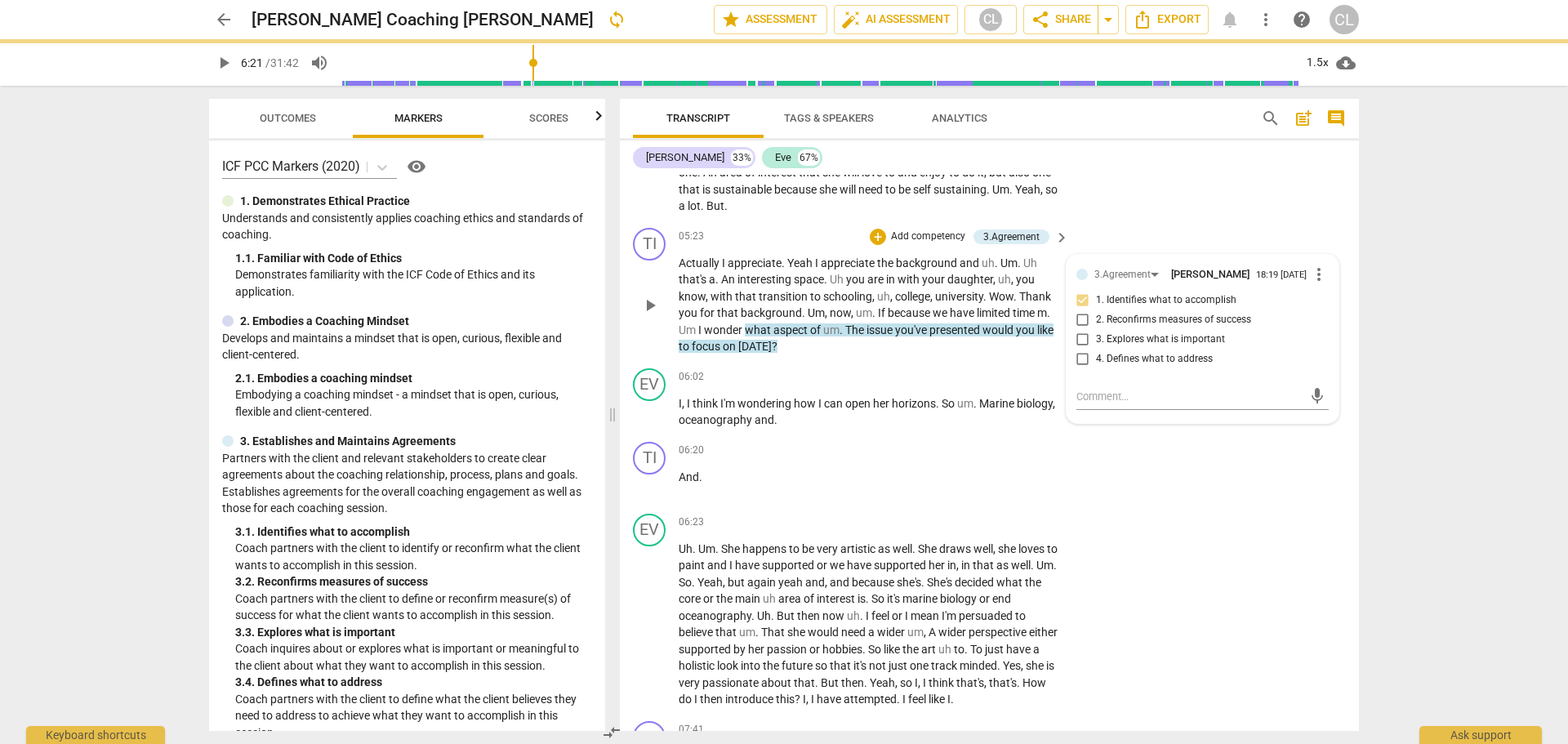
scroll to position [0, 0]
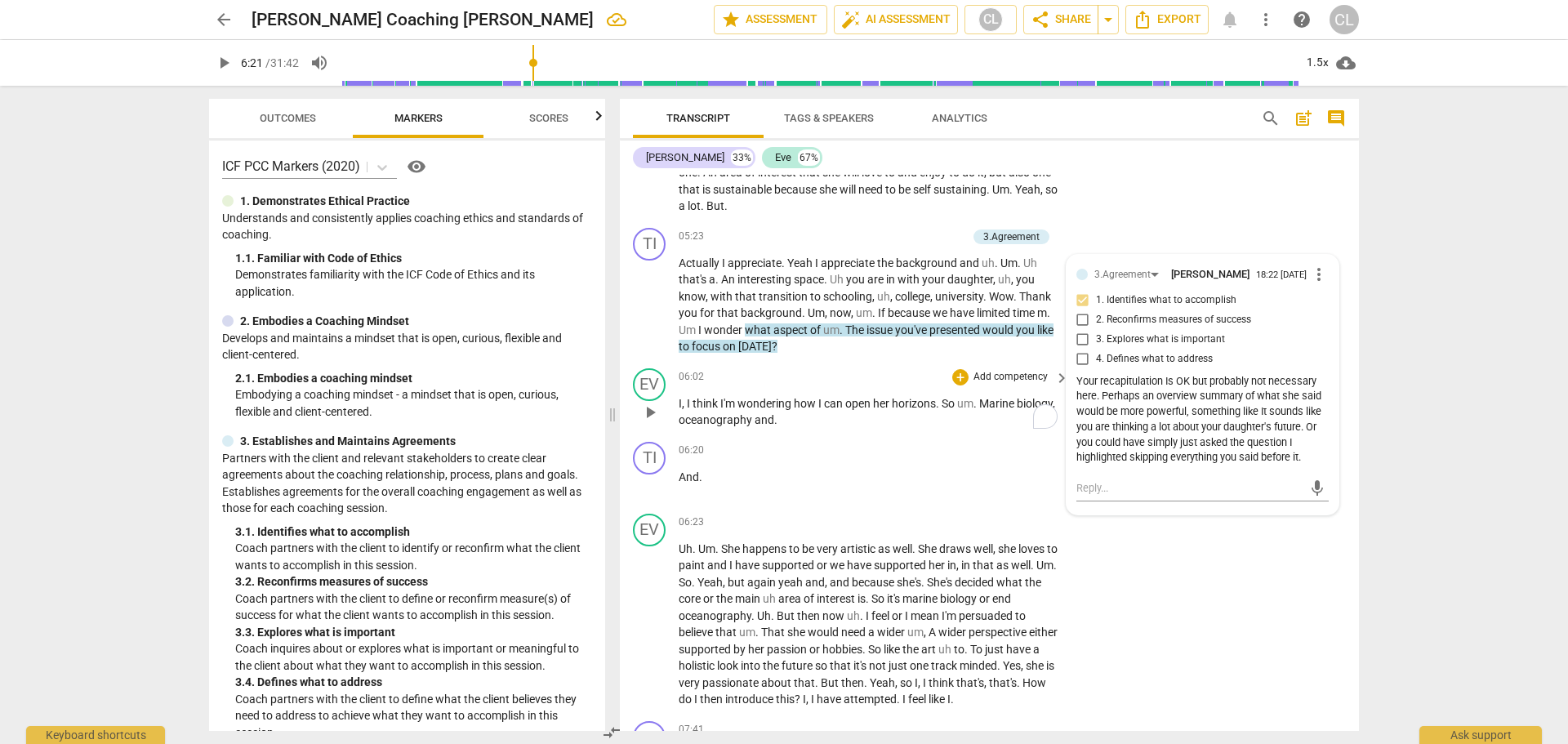
click at [732, 410] on span "I'm" at bounding box center [728, 403] width 17 height 13
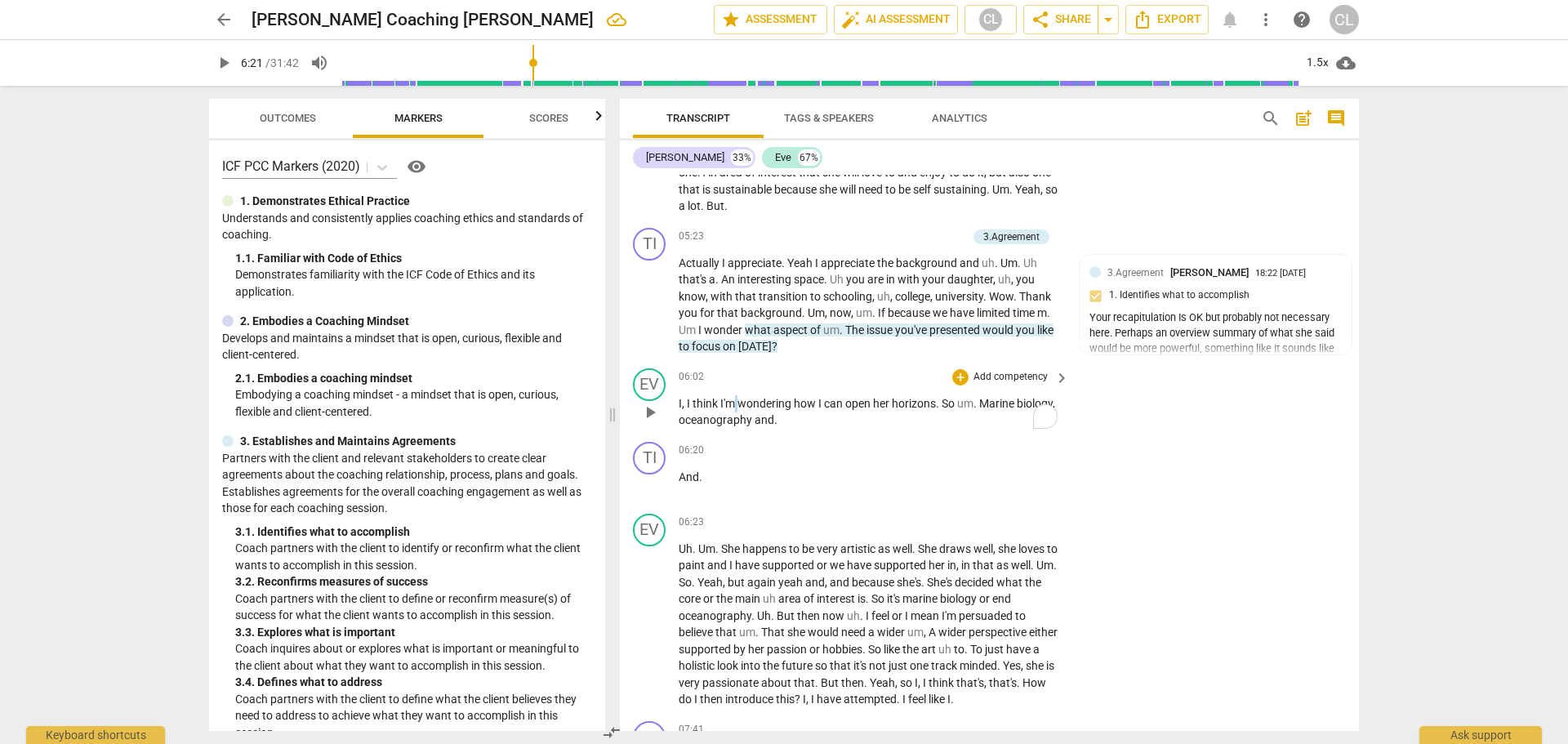
click at [732, 410] on span "I'm" at bounding box center [728, 403] width 17 height 13
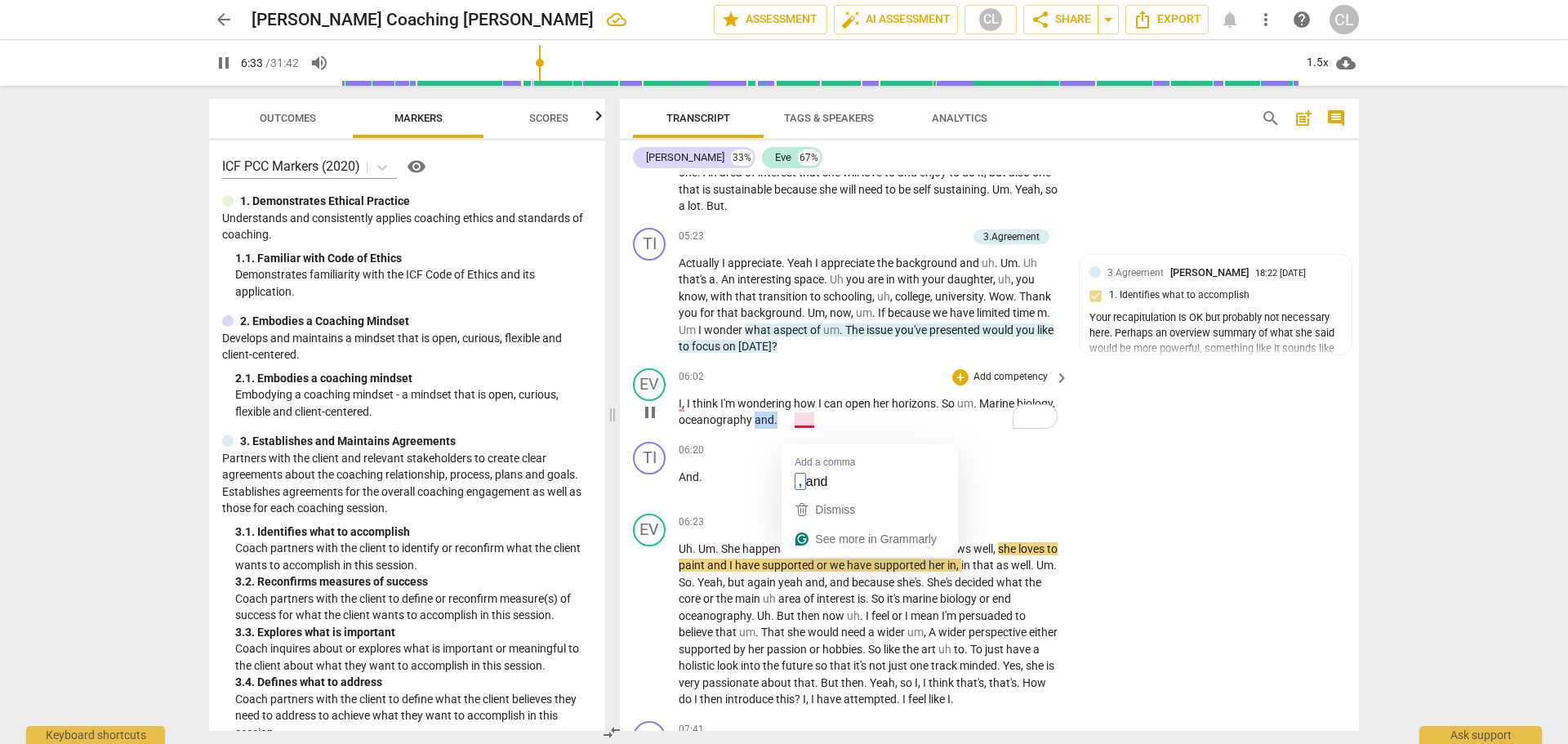
drag, startPoint x: 798, startPoint y: 437, endPoint x: 822, endPoint y: 432, distance: 24.5
click at [822, 429] on p "I , I think I'm wondering how I can open her horizons . So um . Marine biology …" at bounding box center [869, 411] width 382 height 33
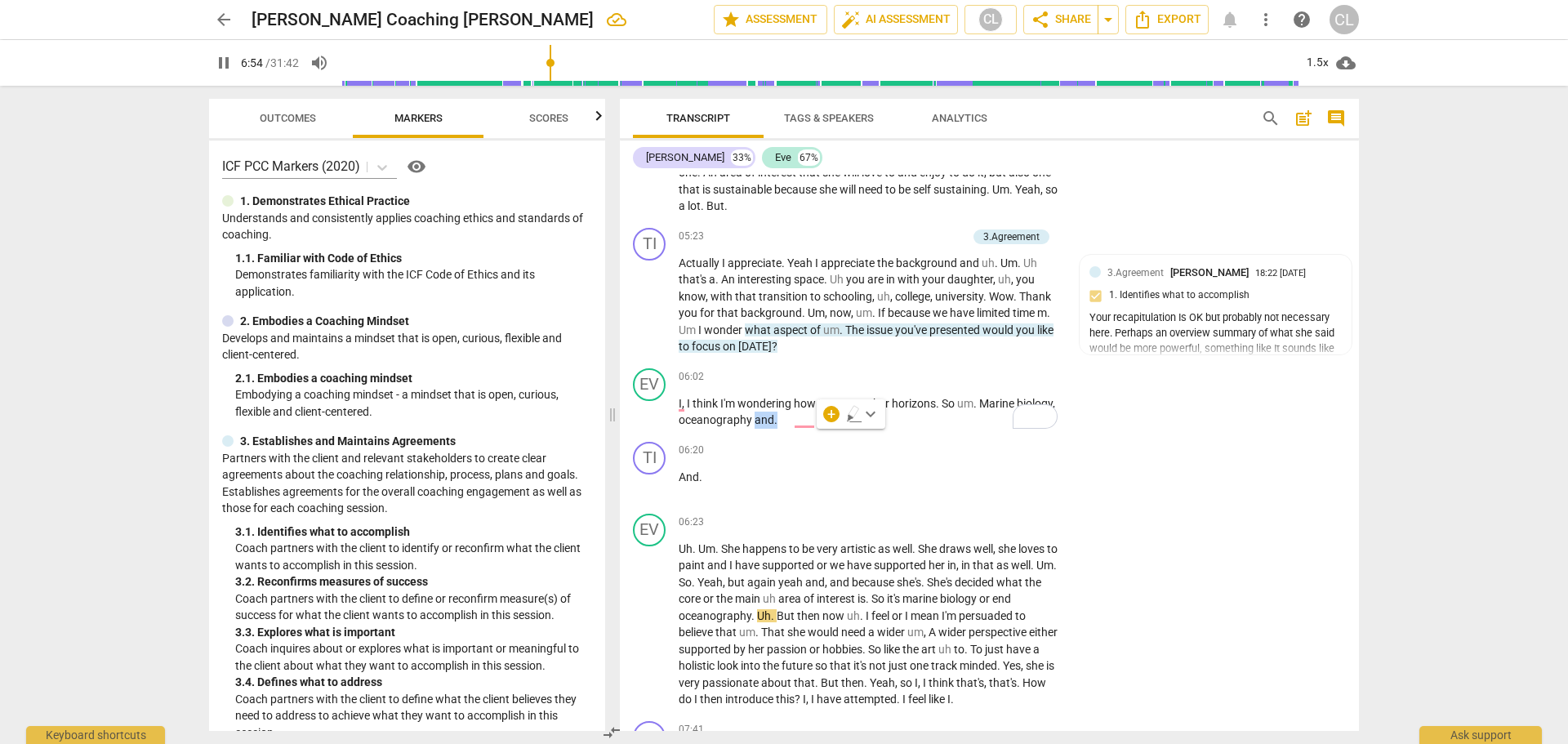
click at [869, 418] on span "keyboard_arrow_down" at bounding box center [871, 414] width 20 height 20
click at [878, 466] on div at bounding box center [878, 466] width 16 height 16
drag, startPoint x: 682, startPoint y: 491, endPoint x: 699, endPoint y: 491, distance: 17.0
click at [699, 486] on p "And ." at bounding box center [869, 477] width 382 height 17
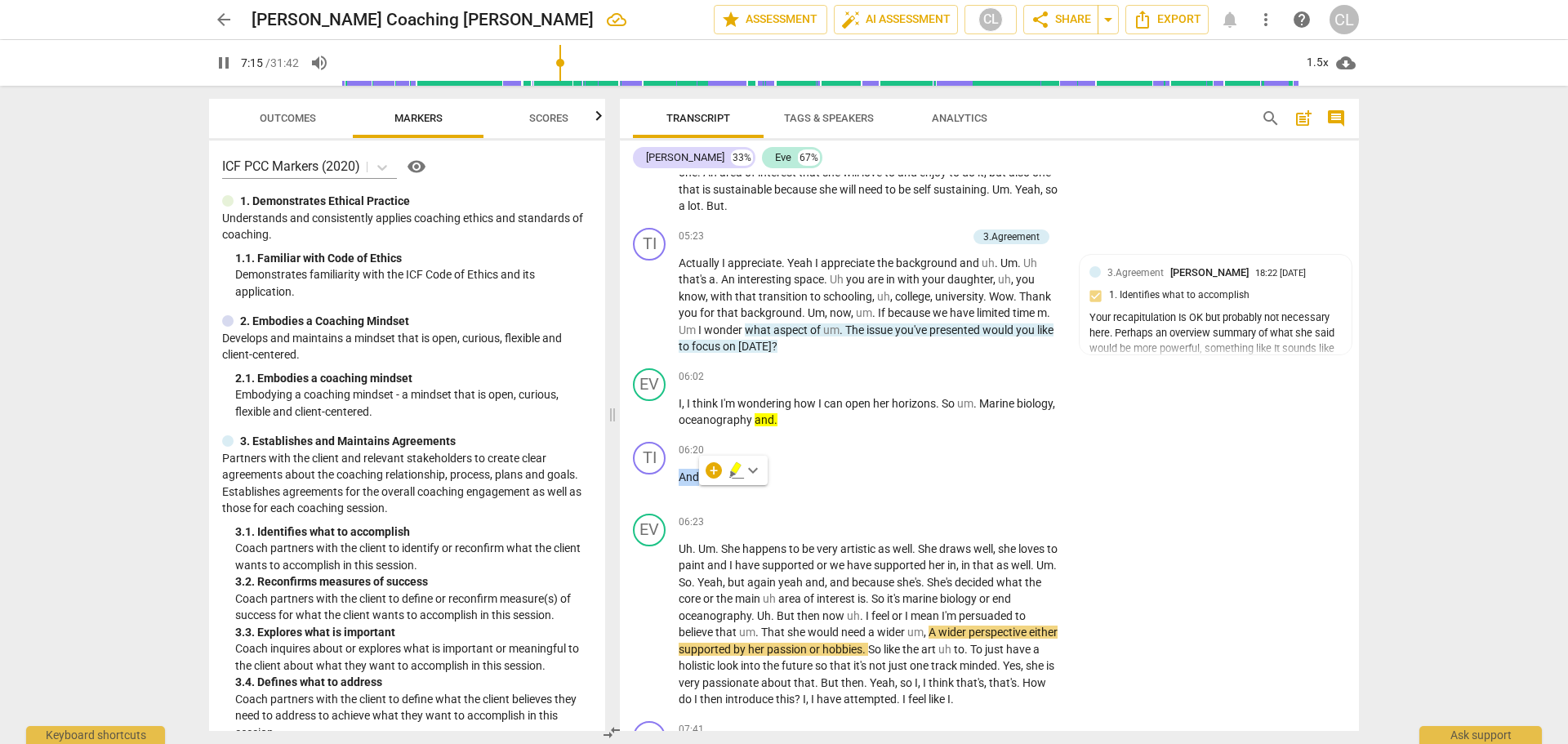
click at [735, 474] on icon "button" at bounding box center [733, 474] width 5 height 6
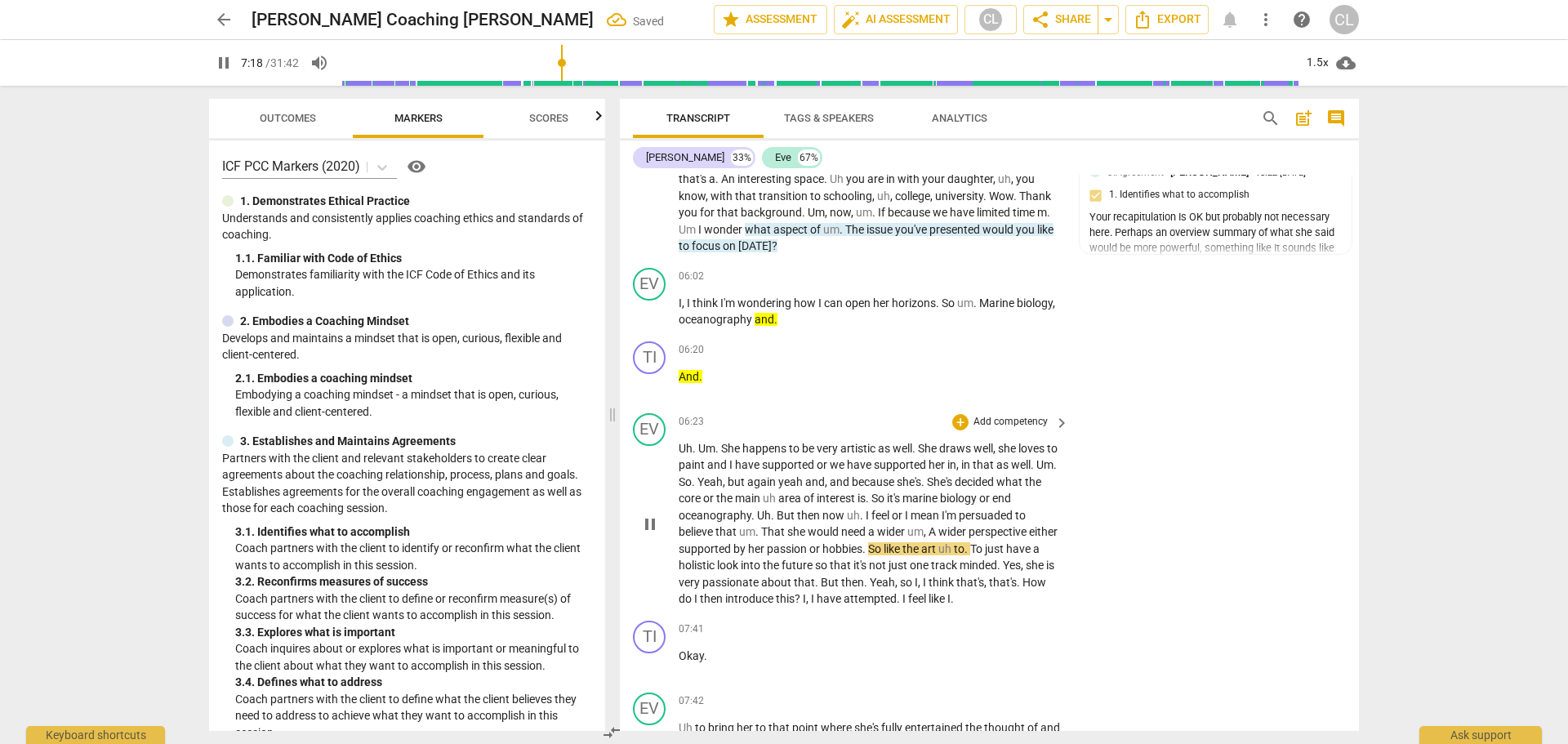
scroll to position [1541, 0]
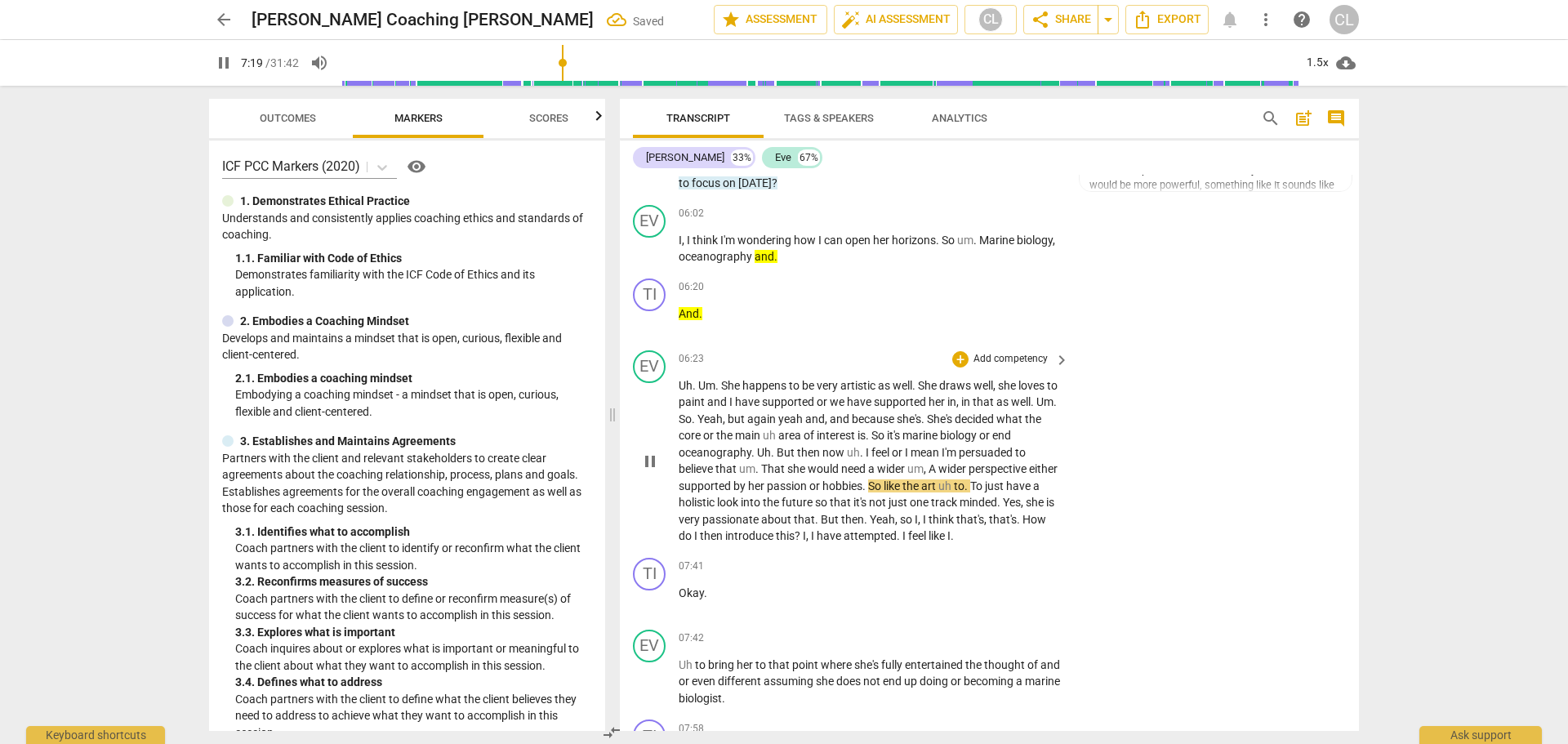
click at [803, 409] on span "supported" at bounding box center [789, 401] width 55 height 13
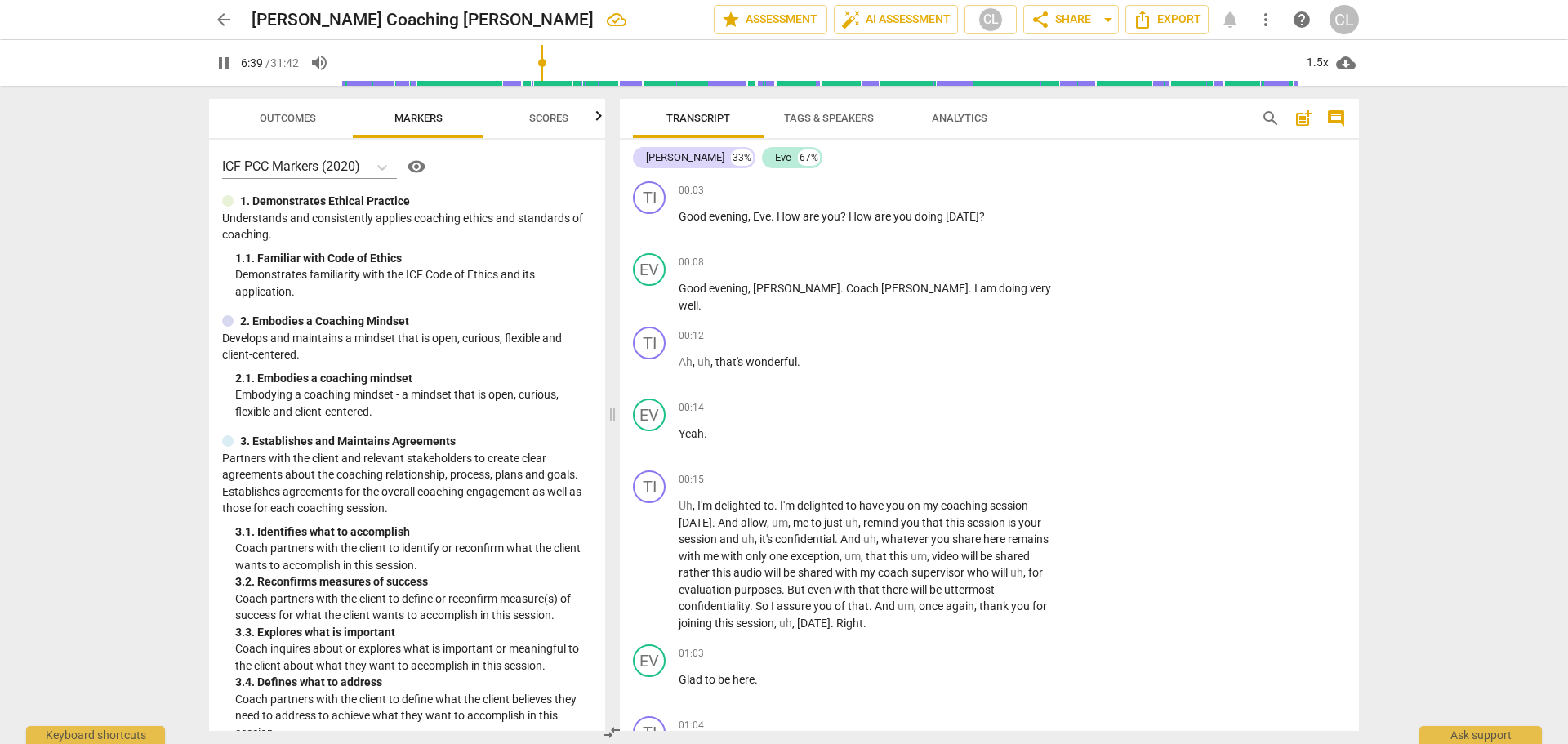
scroll to position [1541, 0]
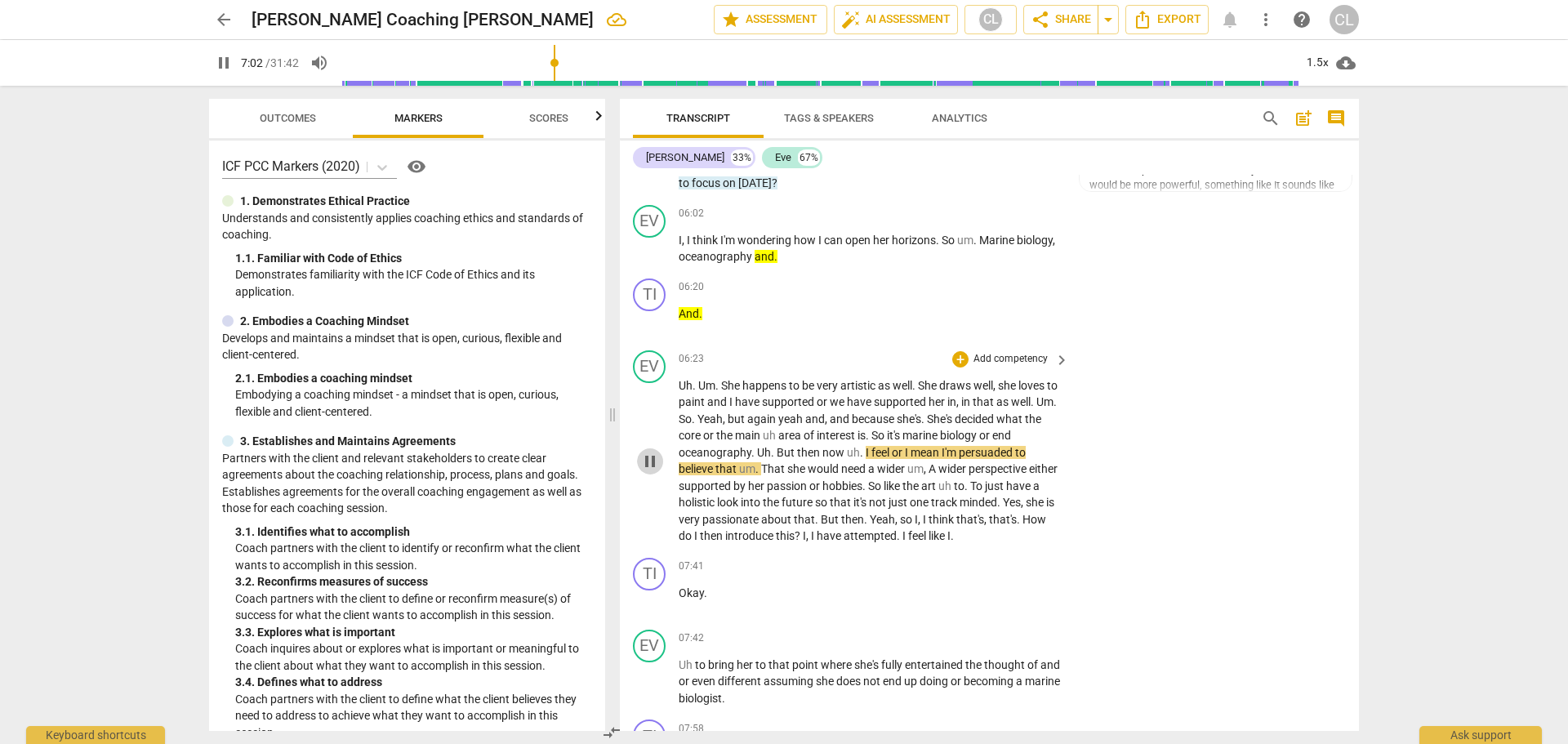
click at [655, 471] on span "pause" at bounding box center [651, 462] width 20 height 20
type input "423"
drag, startPoint x: 851, startPoint y: 434, endPoint x: 873, endPoint y: 433, distance: 22.0
click at [873, 433] on p "Uh . Um . She happens to be very artistic as well . She draws well , she loves …" at bounding box center [869, 461] width 382 height 167
click at [955, 368] on div "+" at bounding box center [961, 360] width 16 height 16
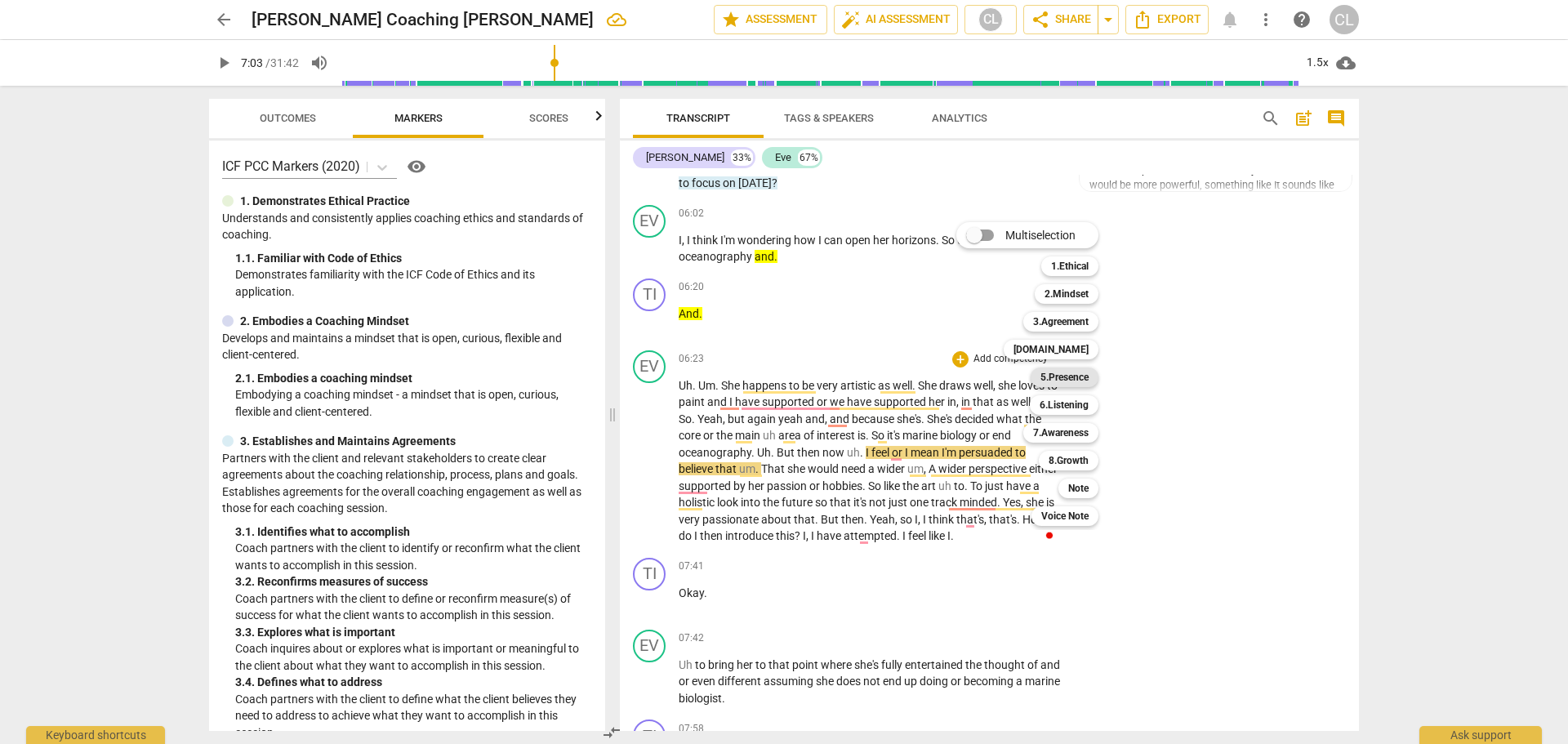
click at [1080, 384] on b "5.Presence" at bounding box center [1064, 378] width 48 height 20
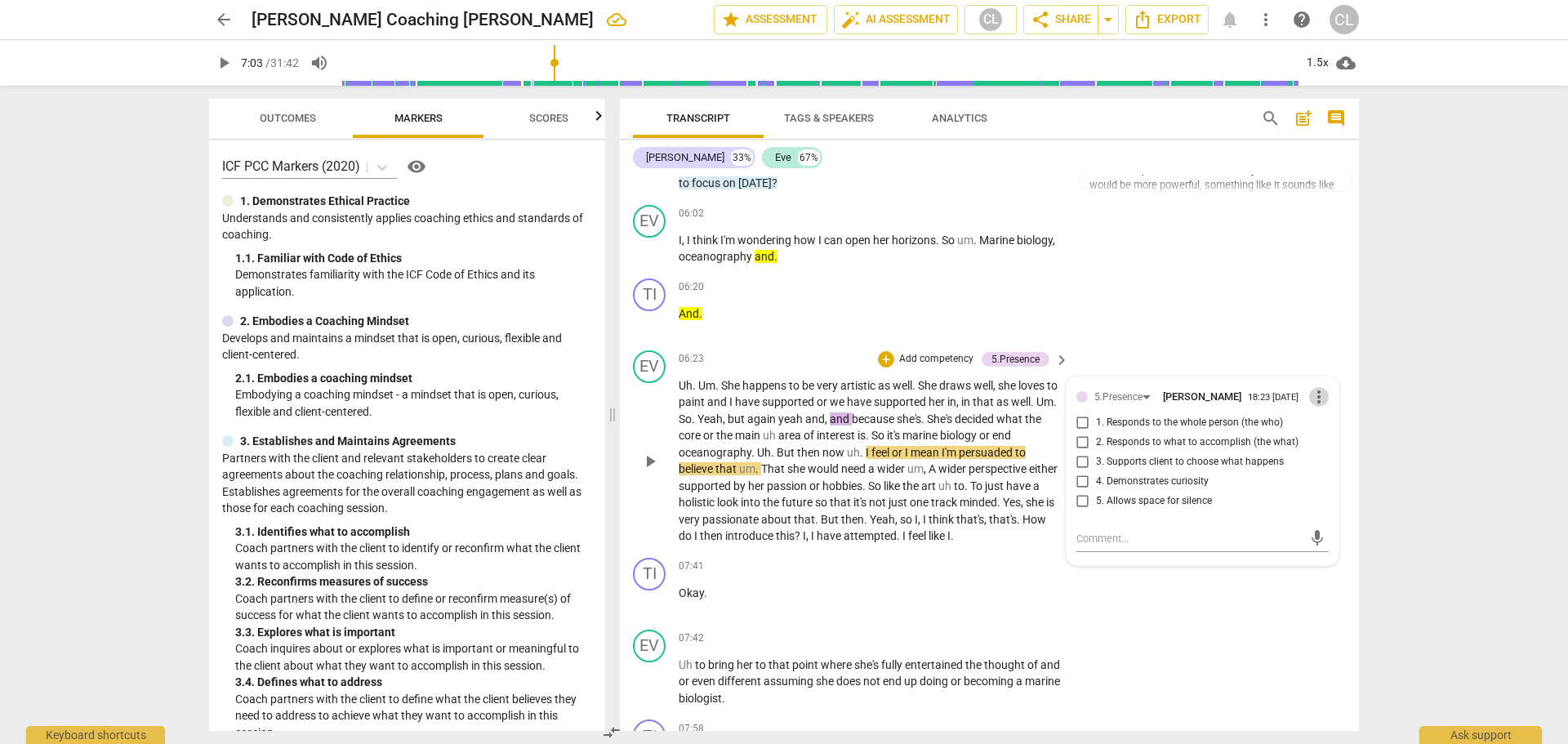
click at [1311, 407] on span "more_vert" at bounding box center [1319, 397] width 20 height 20
click at [1334, 440] on li "Delete" at bounding box center [1331, 443] width 56 height 31
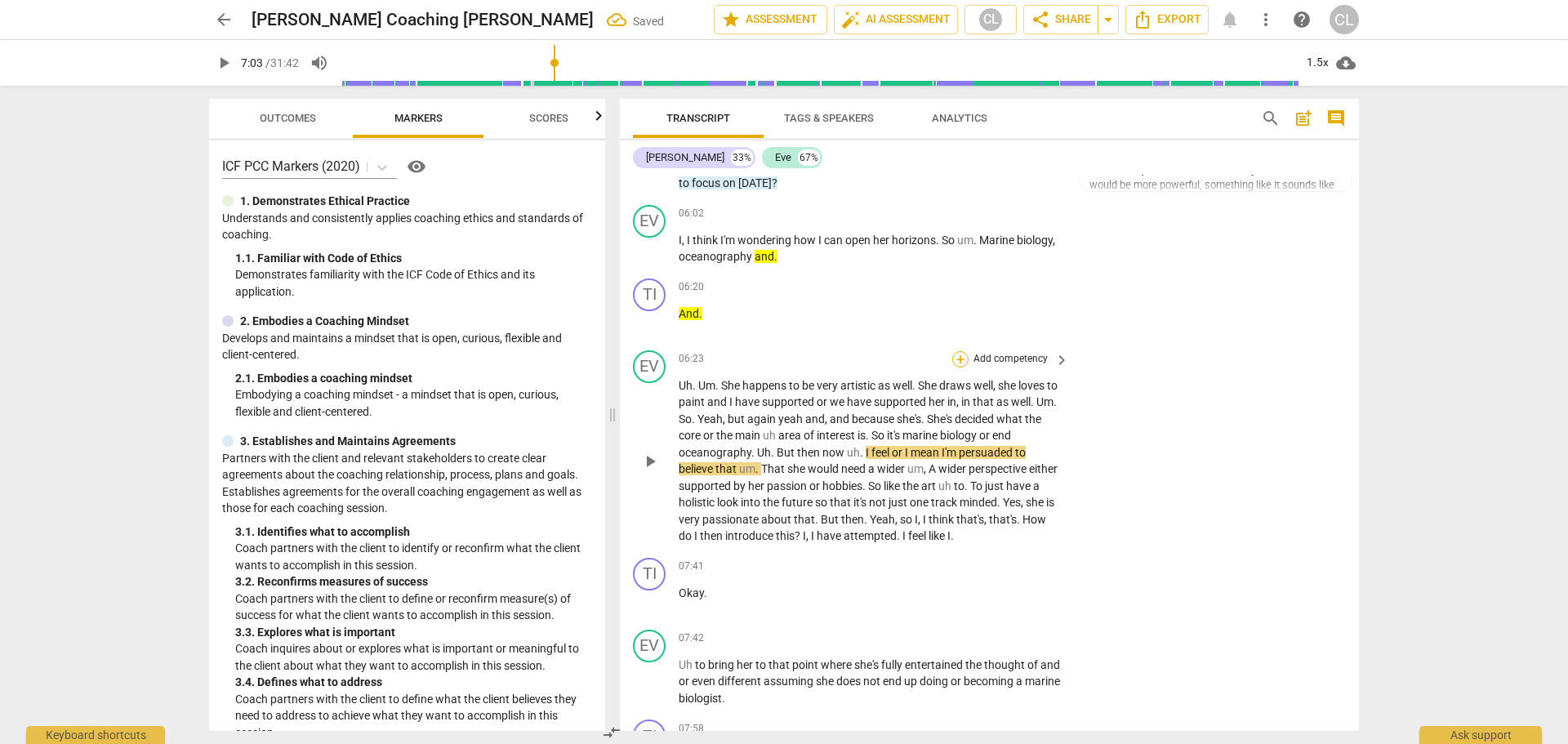
click at [962, 368] on div "+" at bounding box center [961, 360] width 16 height 16
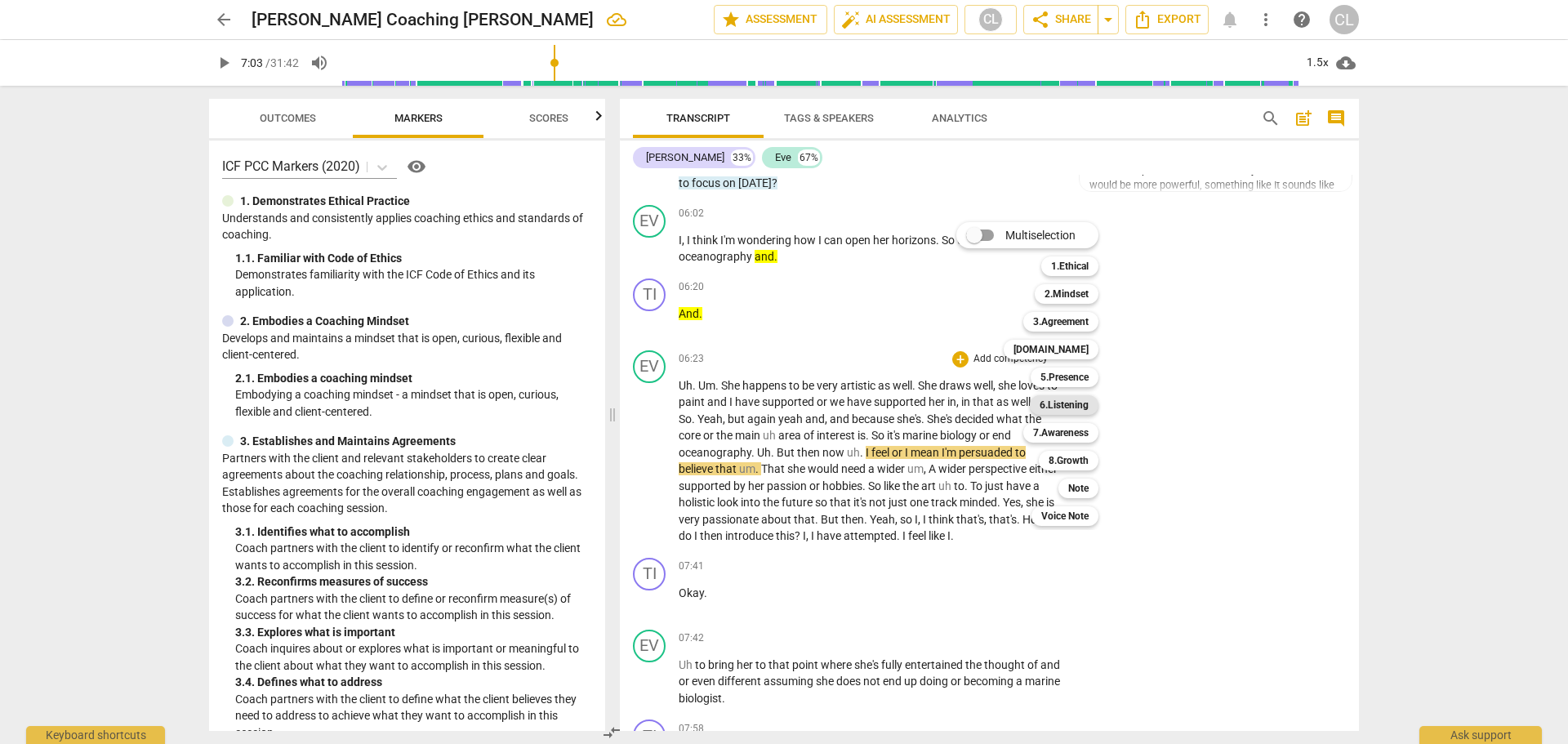
click at [1075, 403] on b "6.Listening" at bounding box center [1065, 405] width 49 height 20
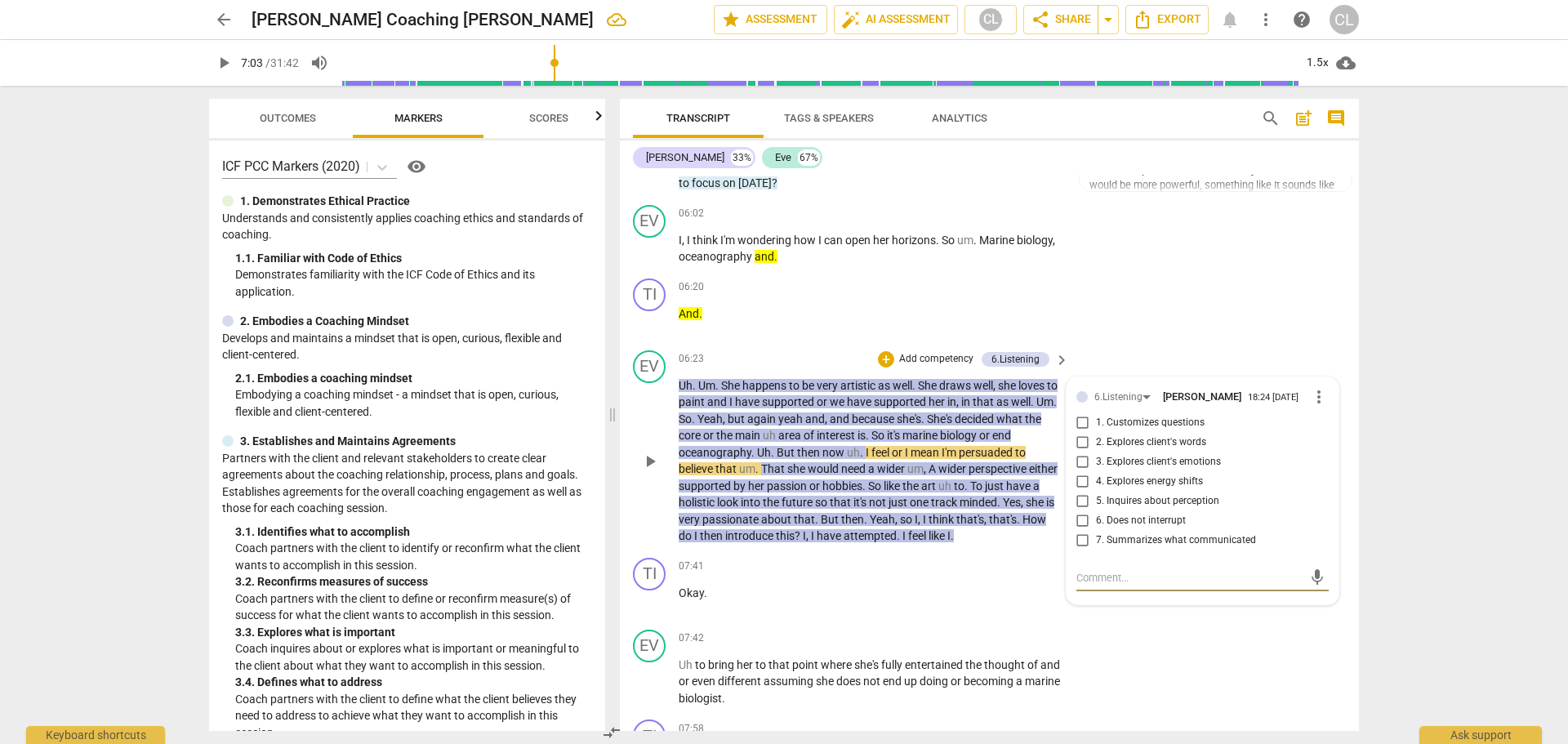
click at [1084, 453] on input "2. Explores client's words" at bounding box center [1083, 443] width 26 height 20
checkbox input "true"
click at [1118, 586] on textarea at bounding box center [1189, 578] width 226 height 15
type textarea "I"
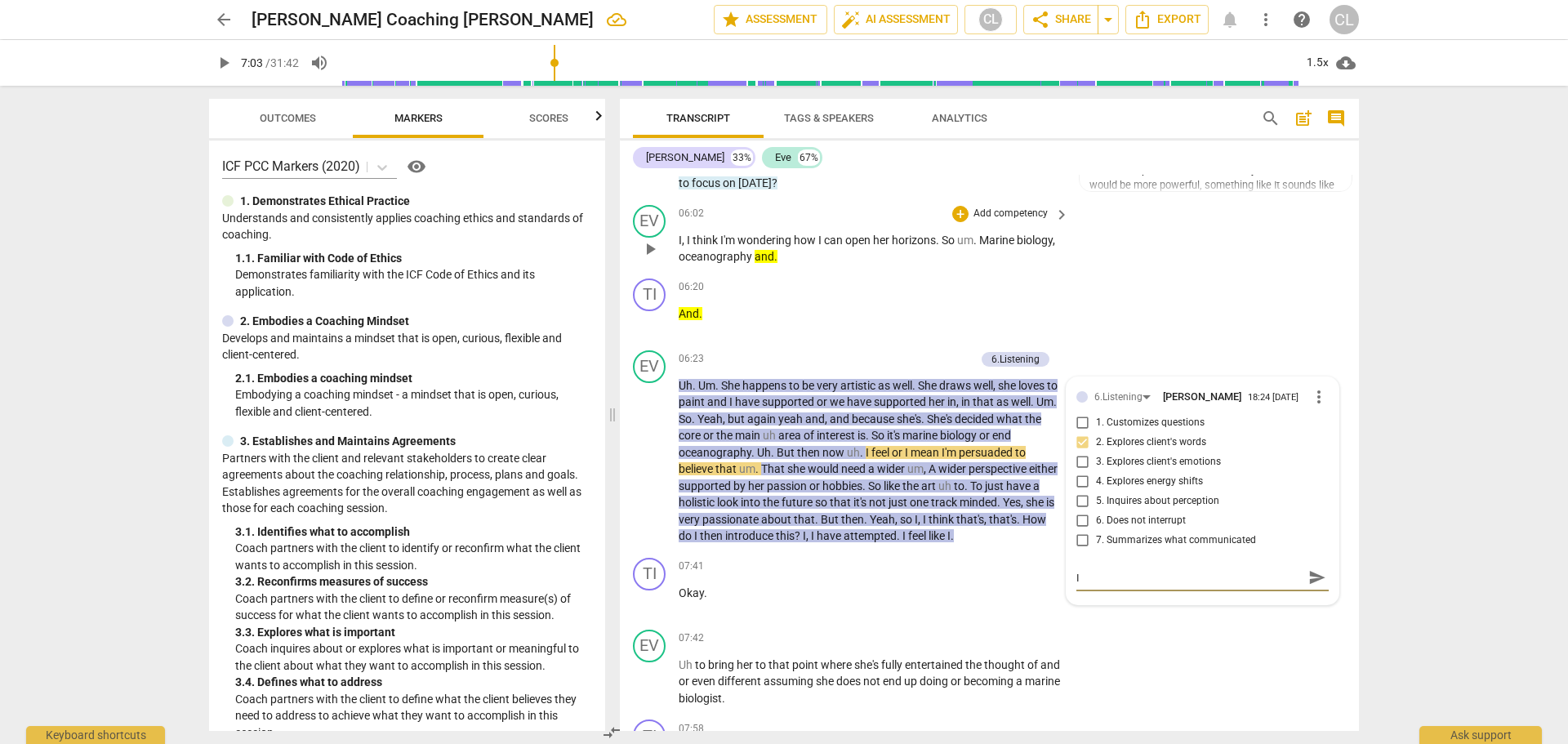
type textarea "I really"
type textarea "I really like"
type textarea "I really like how"
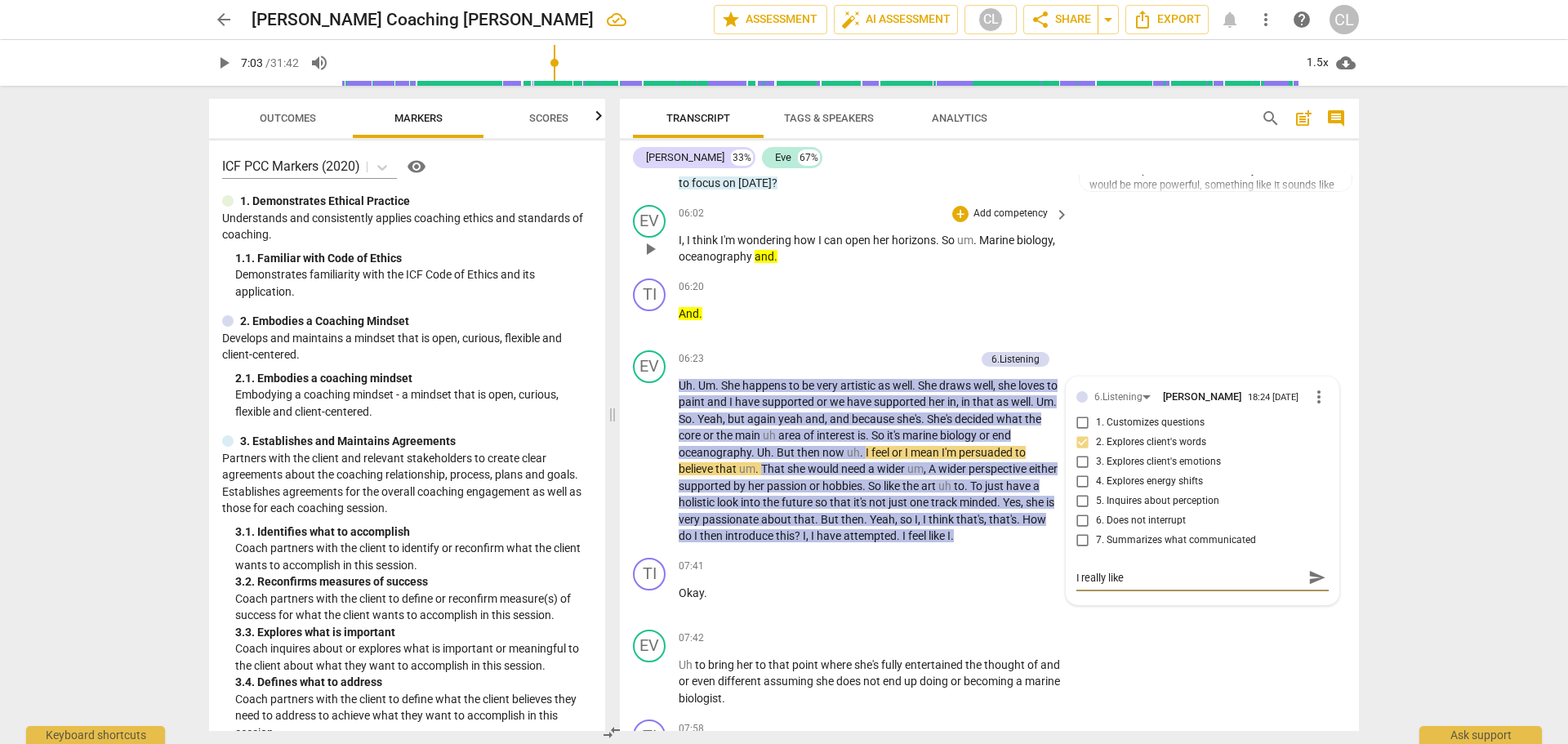
type textarea "I really like how"
type textarea "I really like how quickly"
type textarea "I really like how quickly Comm"
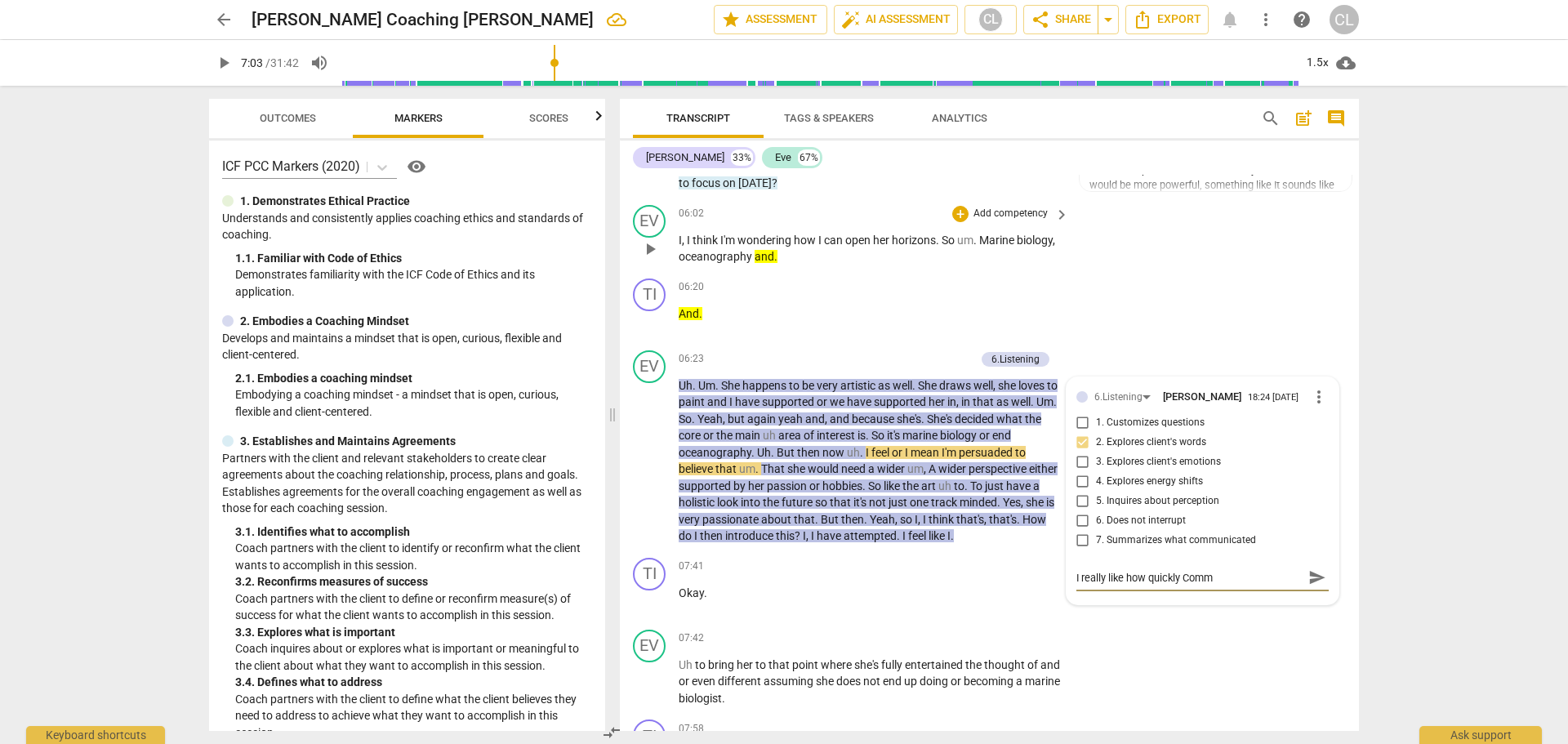
type textarea "I really like how quickly,"
type textarea "I really like how quickly, without"
type textarea "I really like how Quickly, without Inter"
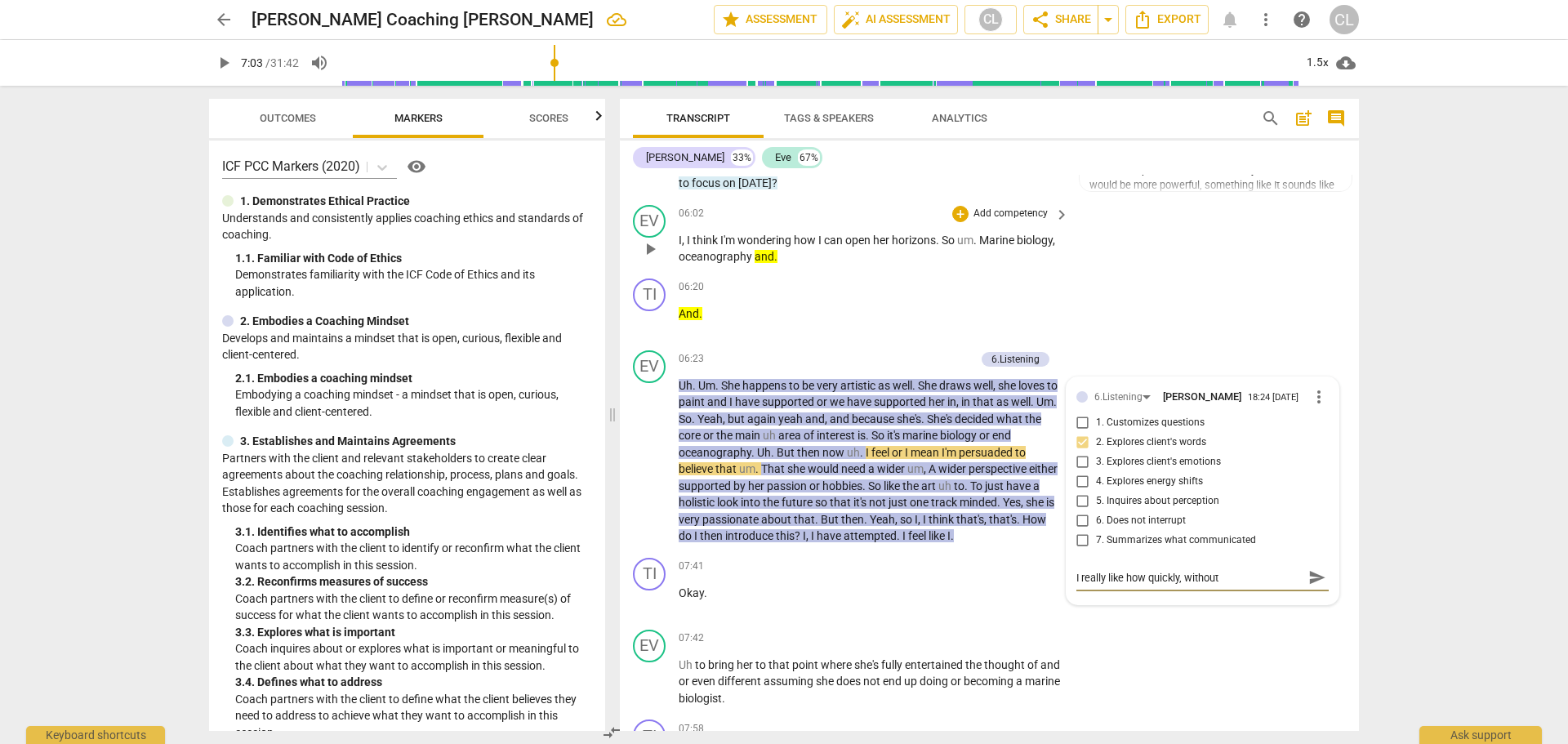
type textarea "I really like how Quickly, without Inter"
type textarea "I really like how Quickly, without interrup"
type textarea "I really like how Quickly, without interrupting"
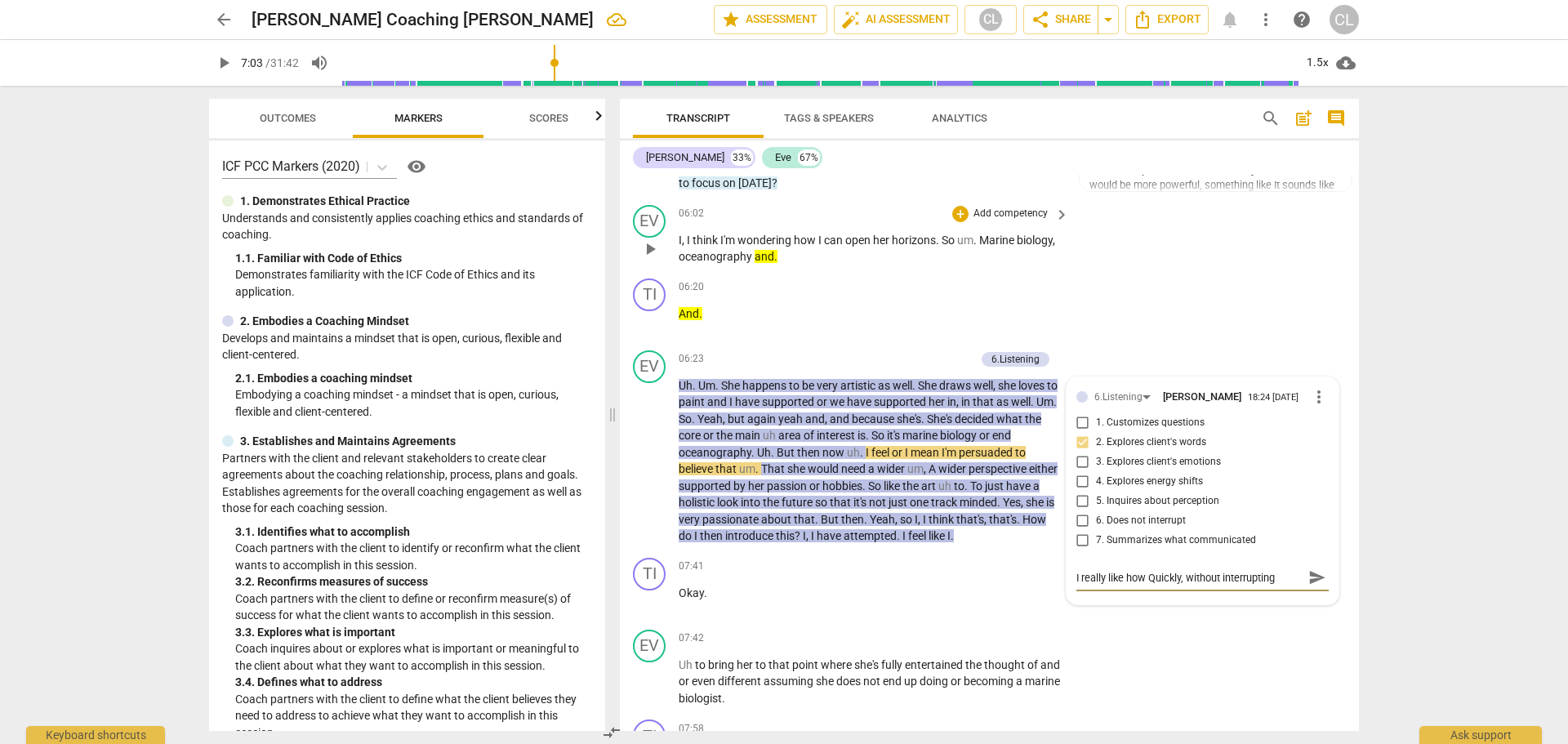
type textarea "I really like how quickly, without interrupting Comm"
type textarea "I really like how quickly, without interrupting,"
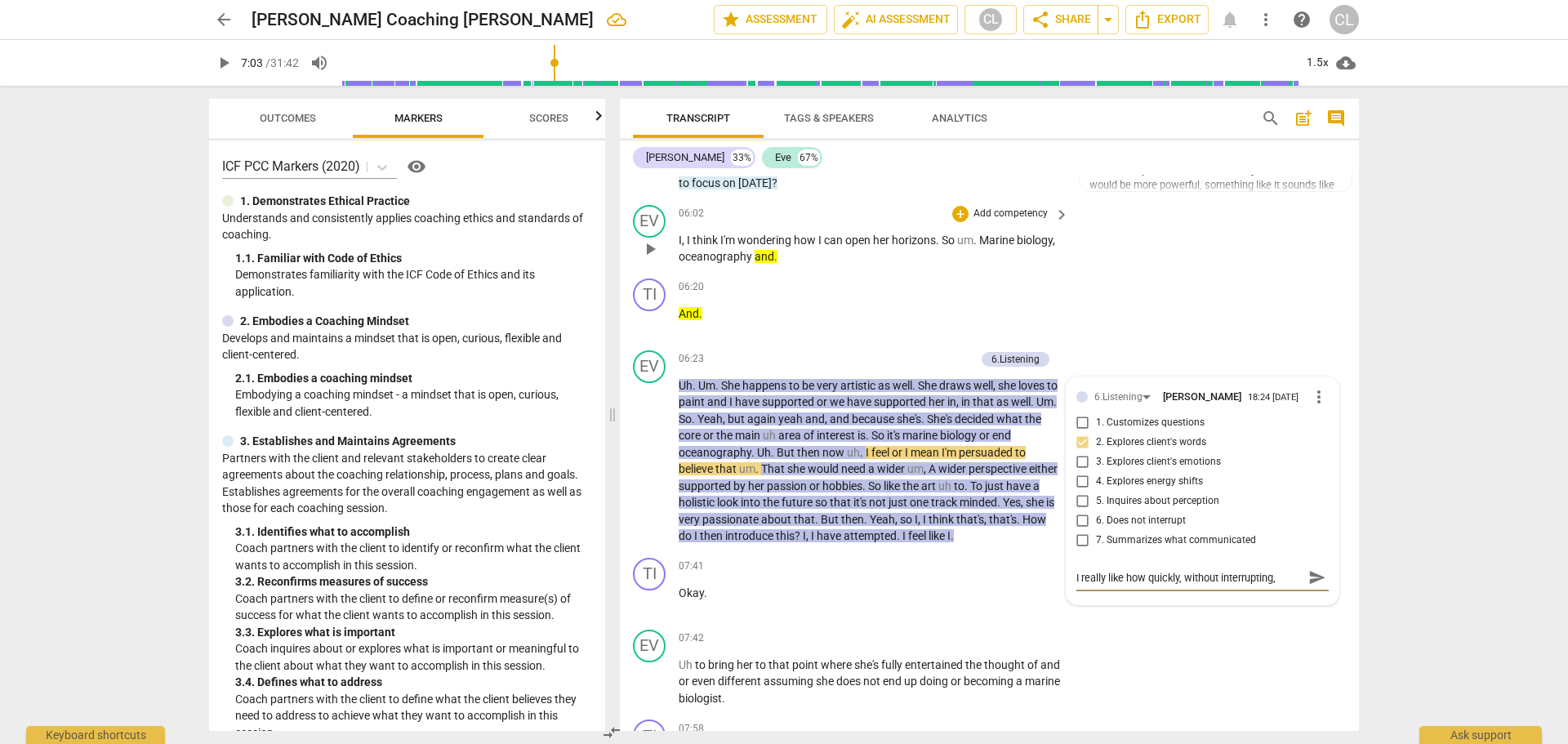
type textarea "I really like how quickly, without interrupting, should"
type textarea "I really like how quickly, without interrupting, should you"
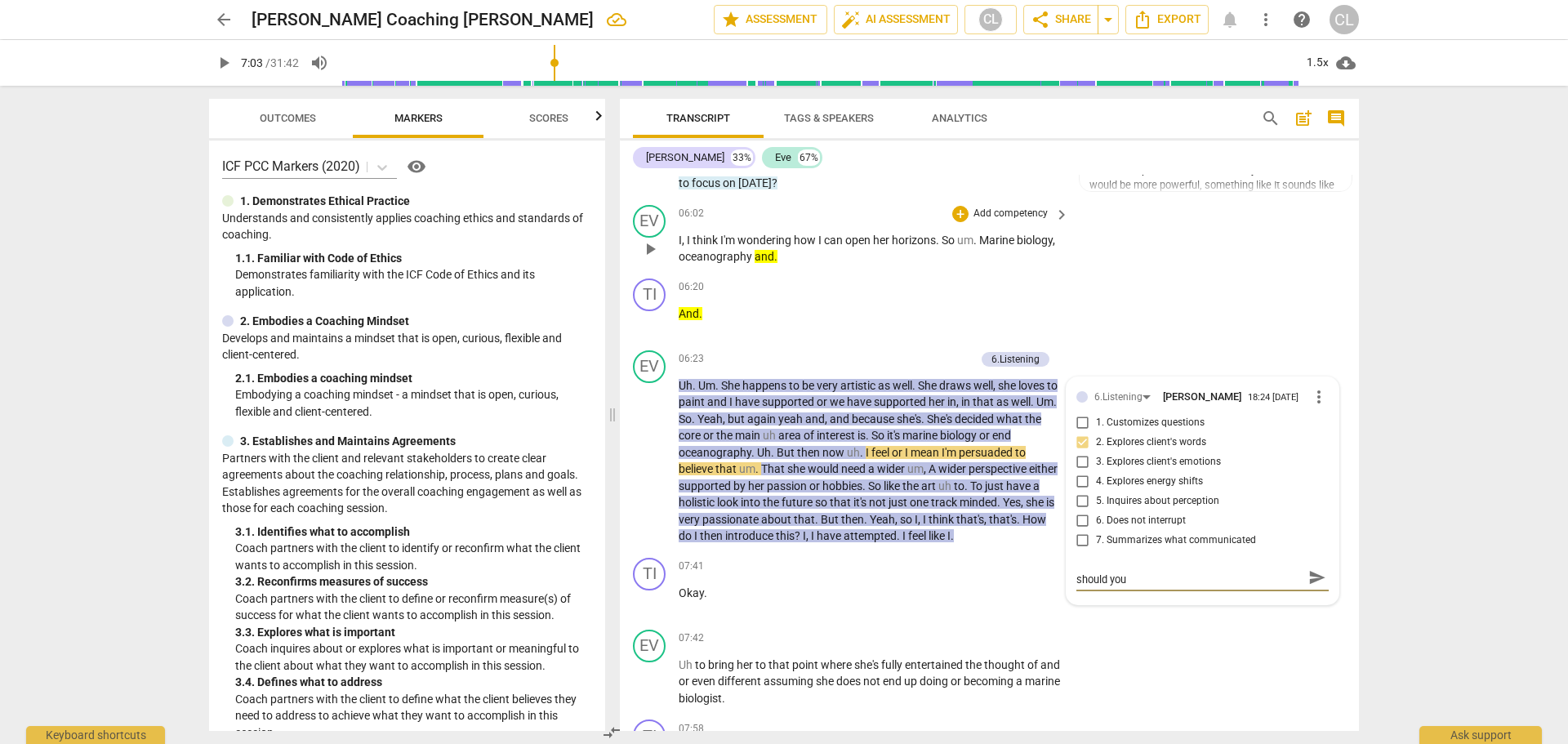
scroll to position [0, 0]
type textarea "I really like how quickly, without interrupting, should you underst"
type textarea "I really like how quickly, without interrupting, should you understood"
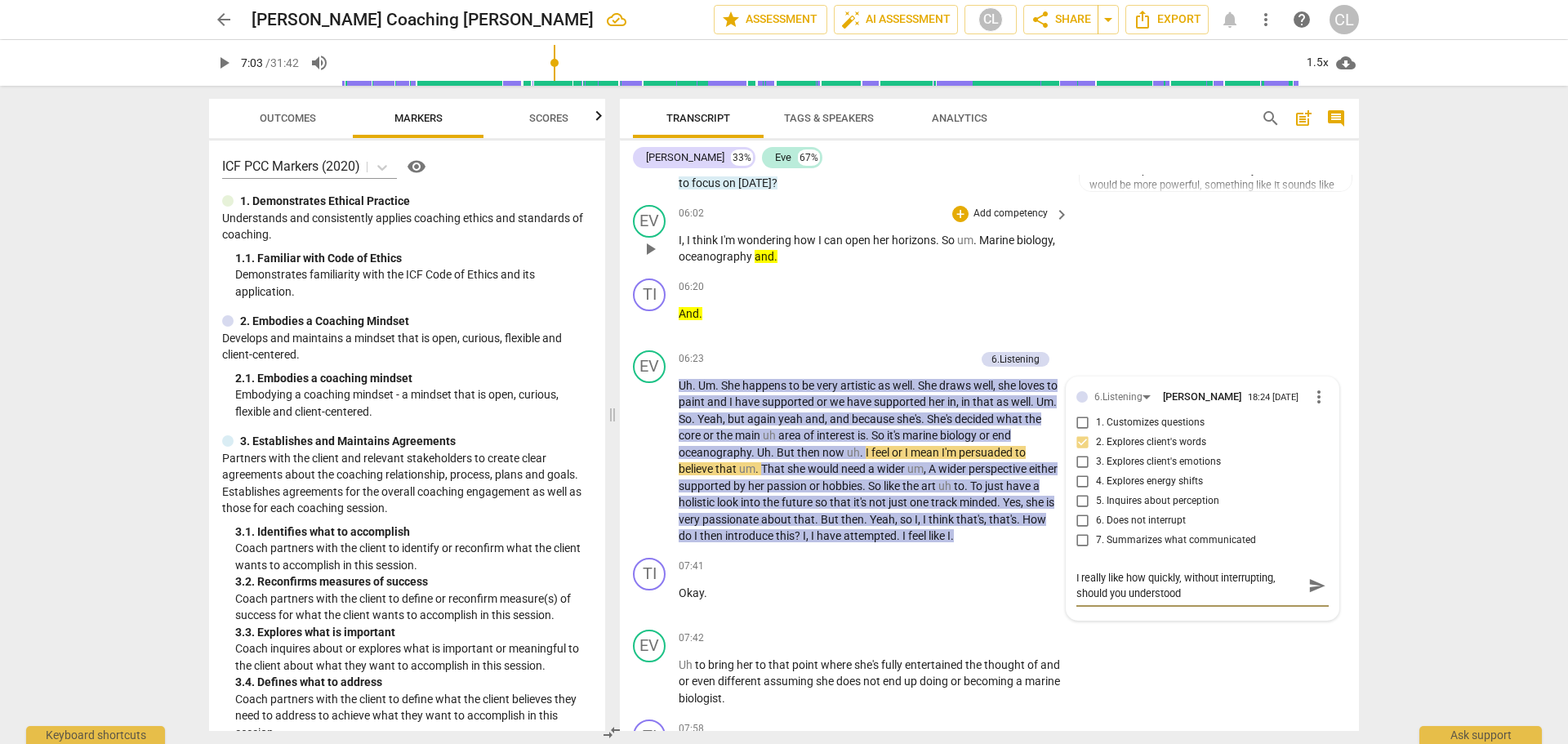
type textarea "I really like how quickly, without interrupting, Should you understood her"
type textarea "I really like how quickly, without interrupting, should you understood her emp"
type textarea "I really like how quickly, without interrupting, should you understood her emph…"
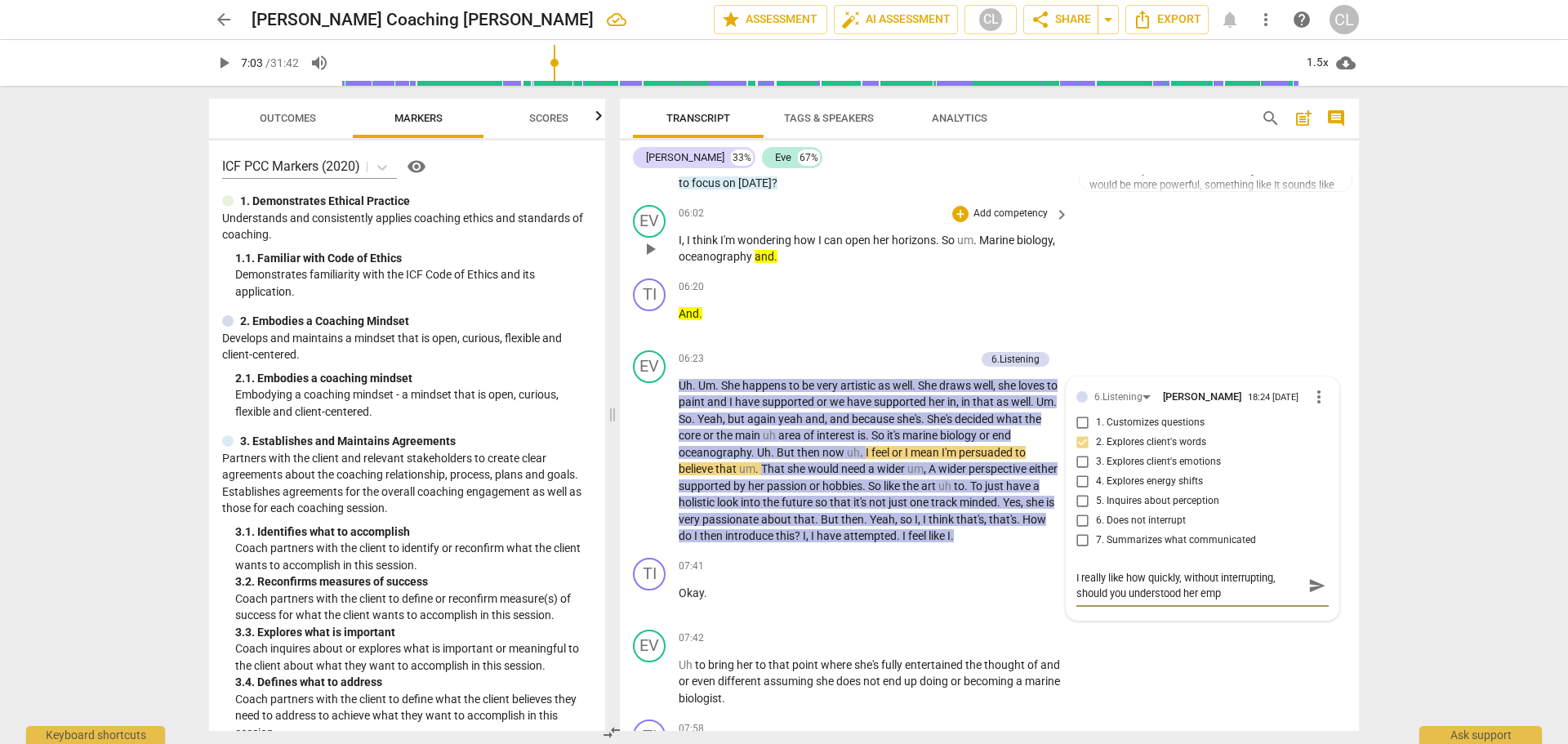
type textarea "I really like how quickly, without interrupting, should you understood her emph…"
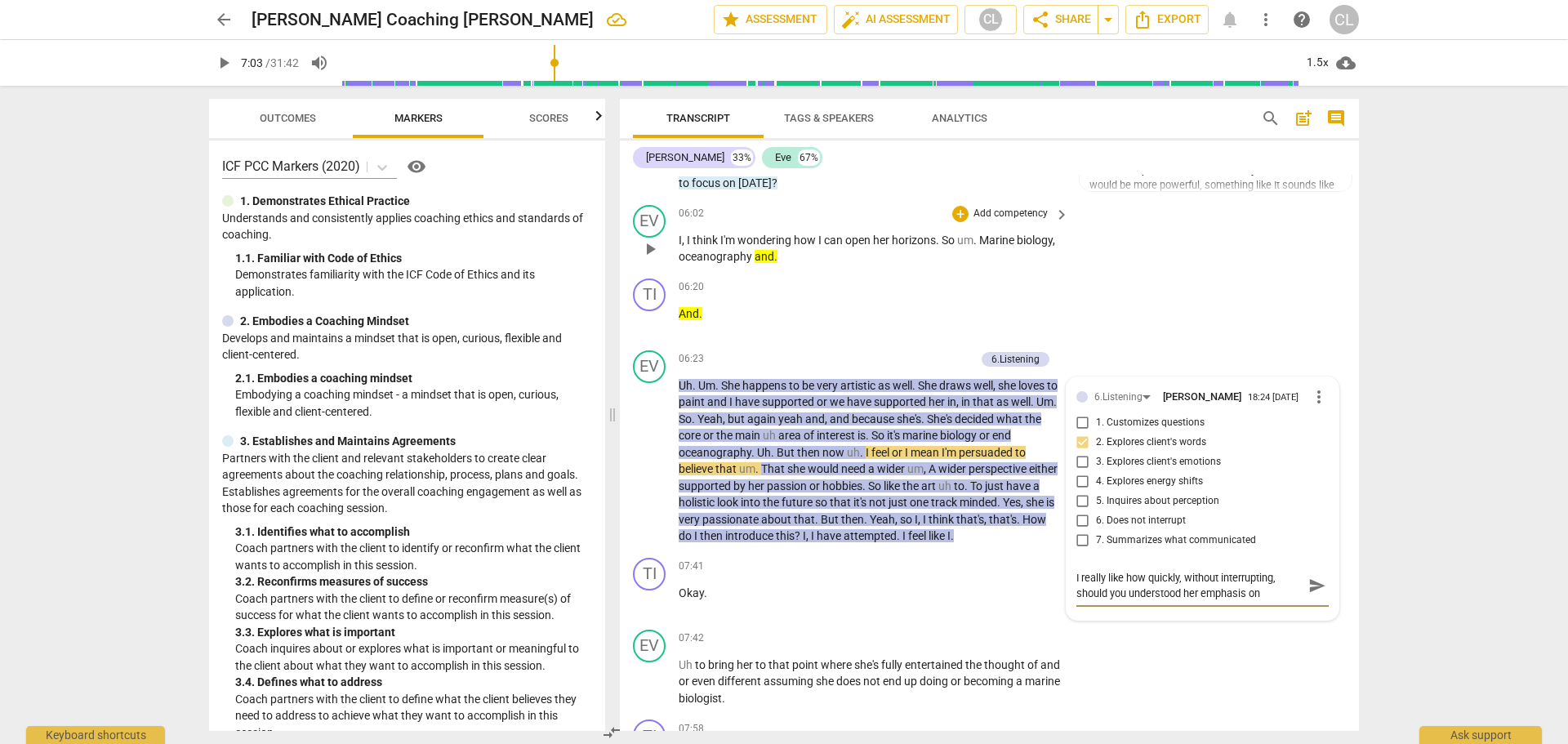
type textarea "I really like how quickly, without interrupting, should you understood her emph…"
type textarea "I really like how quickly, without interrupting, Should you understood her emph…"
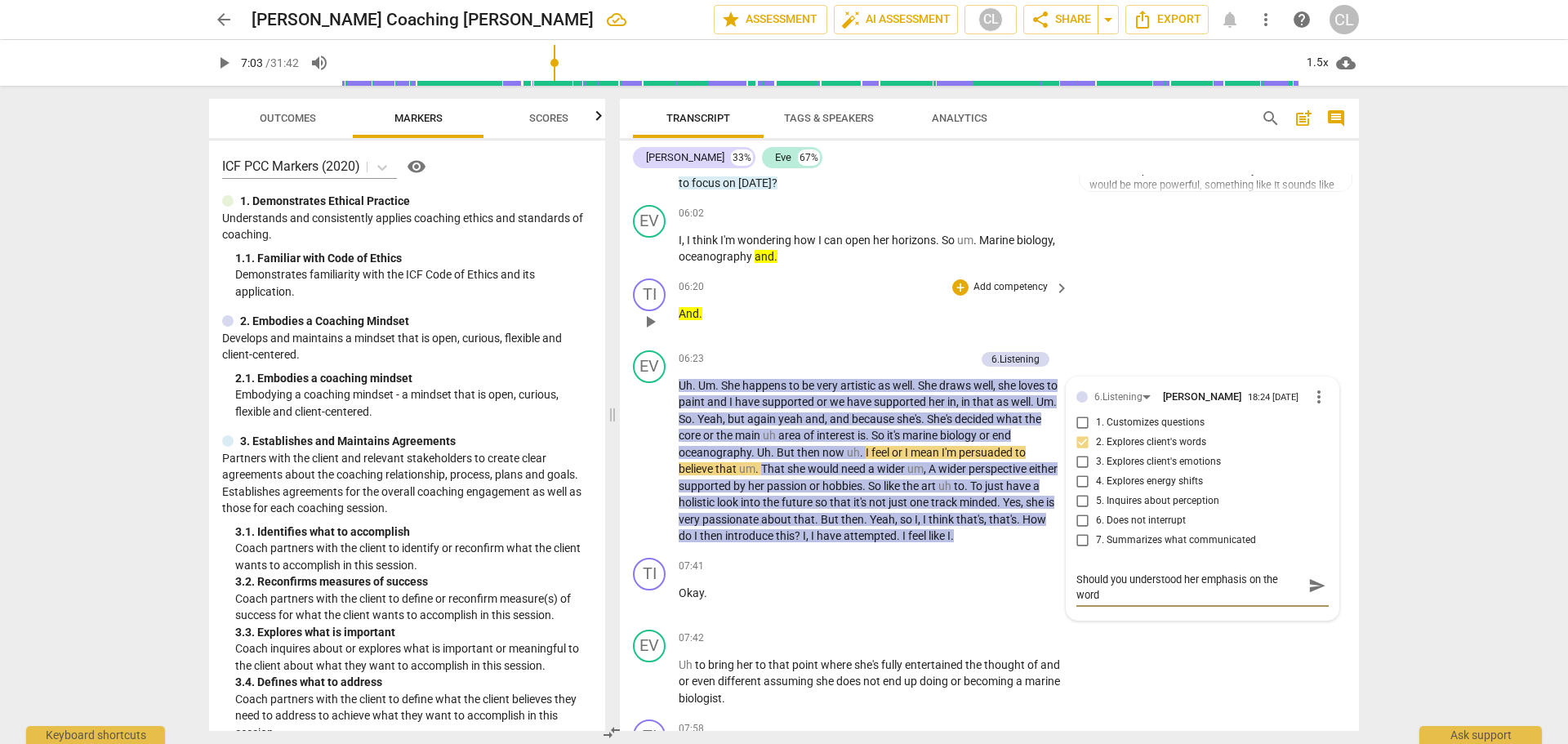
type textarea "I really like how quickly, without interrupting, should you understood her emph…"
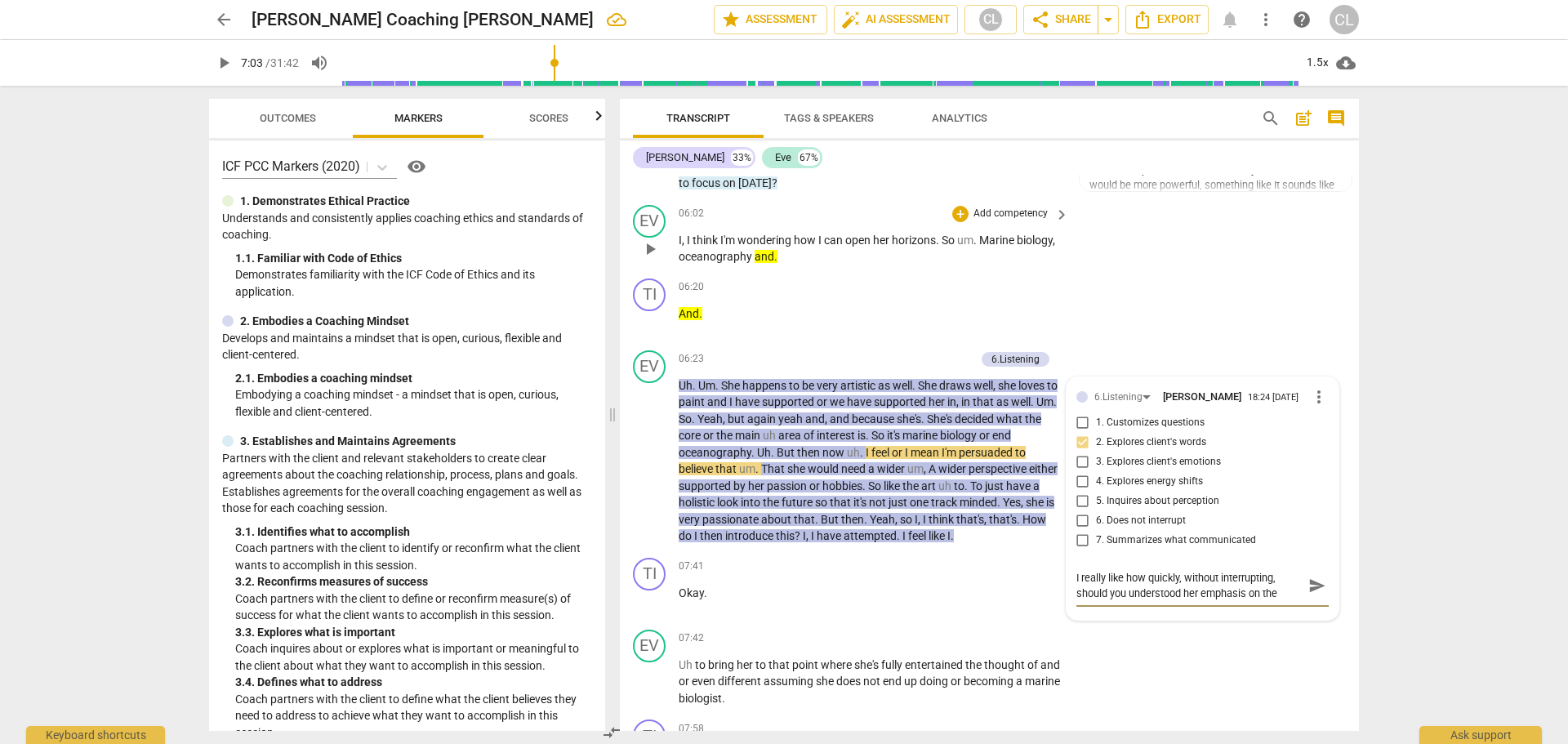
type textarea "I really like how quickly, without interrupting, should you understood her emph…"
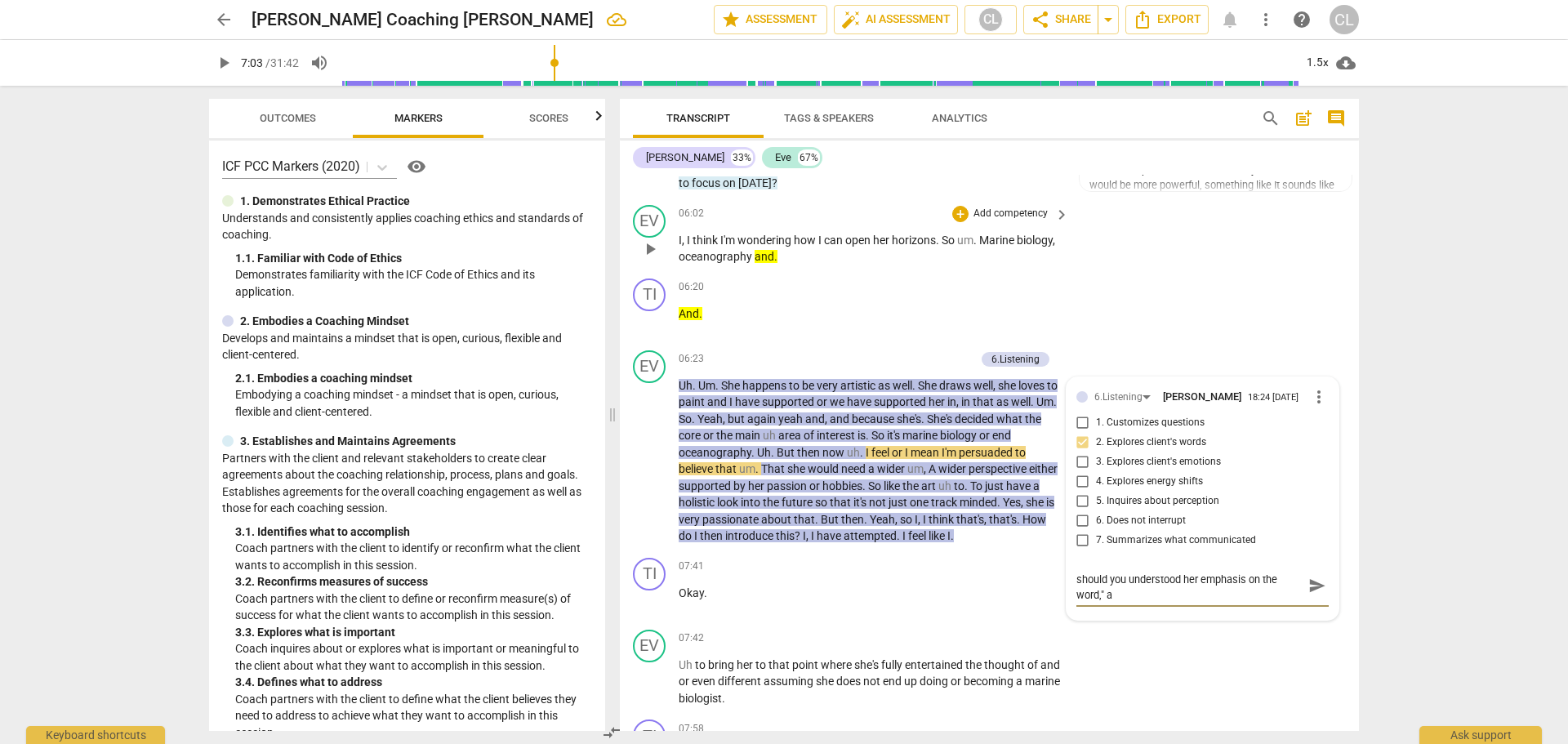
type textarea "I really like how quickly, without interrupting, should you understood her emph…"
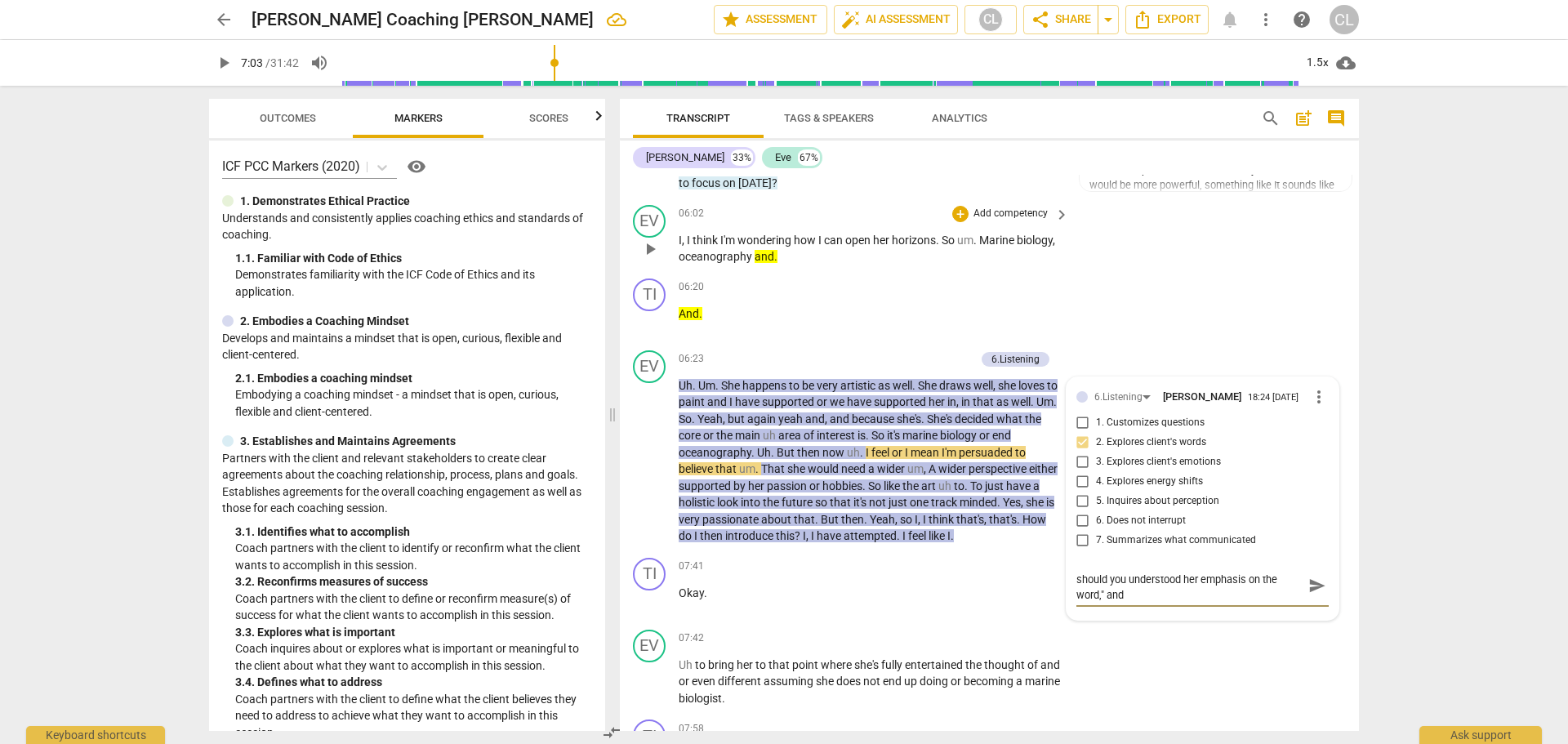
type textarea "I really like how quickly, without interrupting, should you understood her emph…"
click at [1310, 595] on span "send" at bounding box center [1318, 586] width 18 height 18
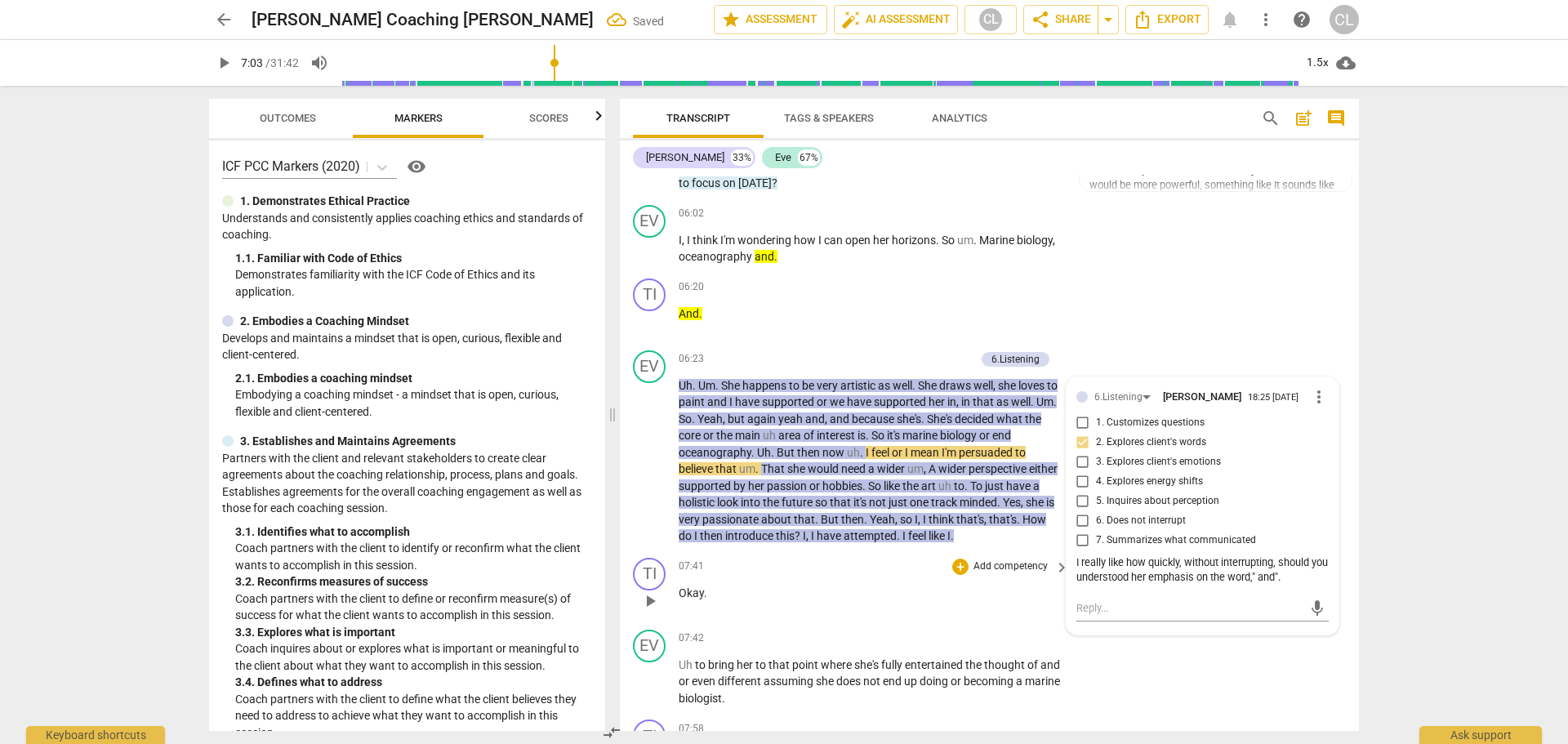
click at [793, 617] on div "07:41 + Add competency keyboard_arrow_right Okay ." at bounding box center [875, 587] width 392 height 59
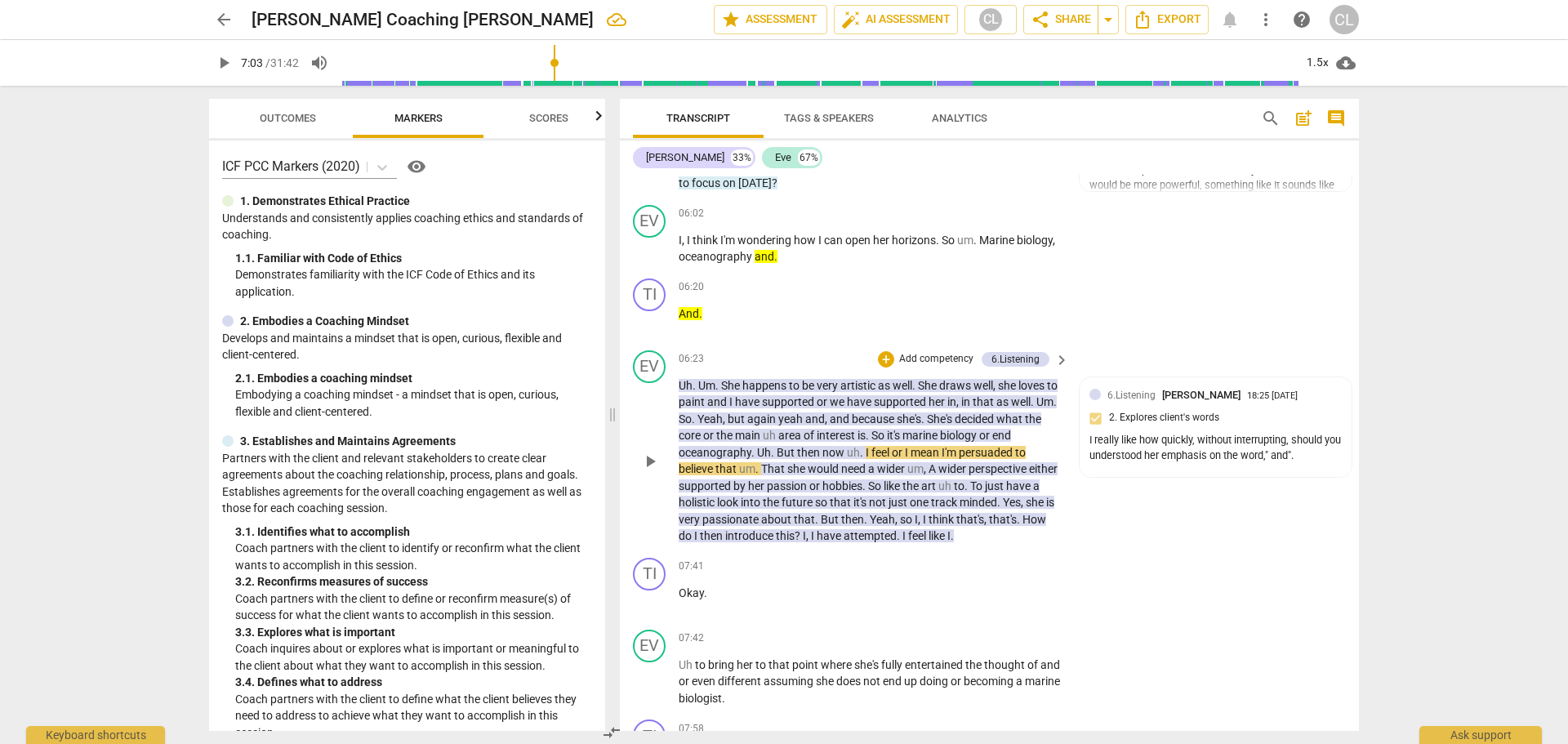
click at [866, 459] on span "I" at bounding box center [869, 452] width 5 height 13
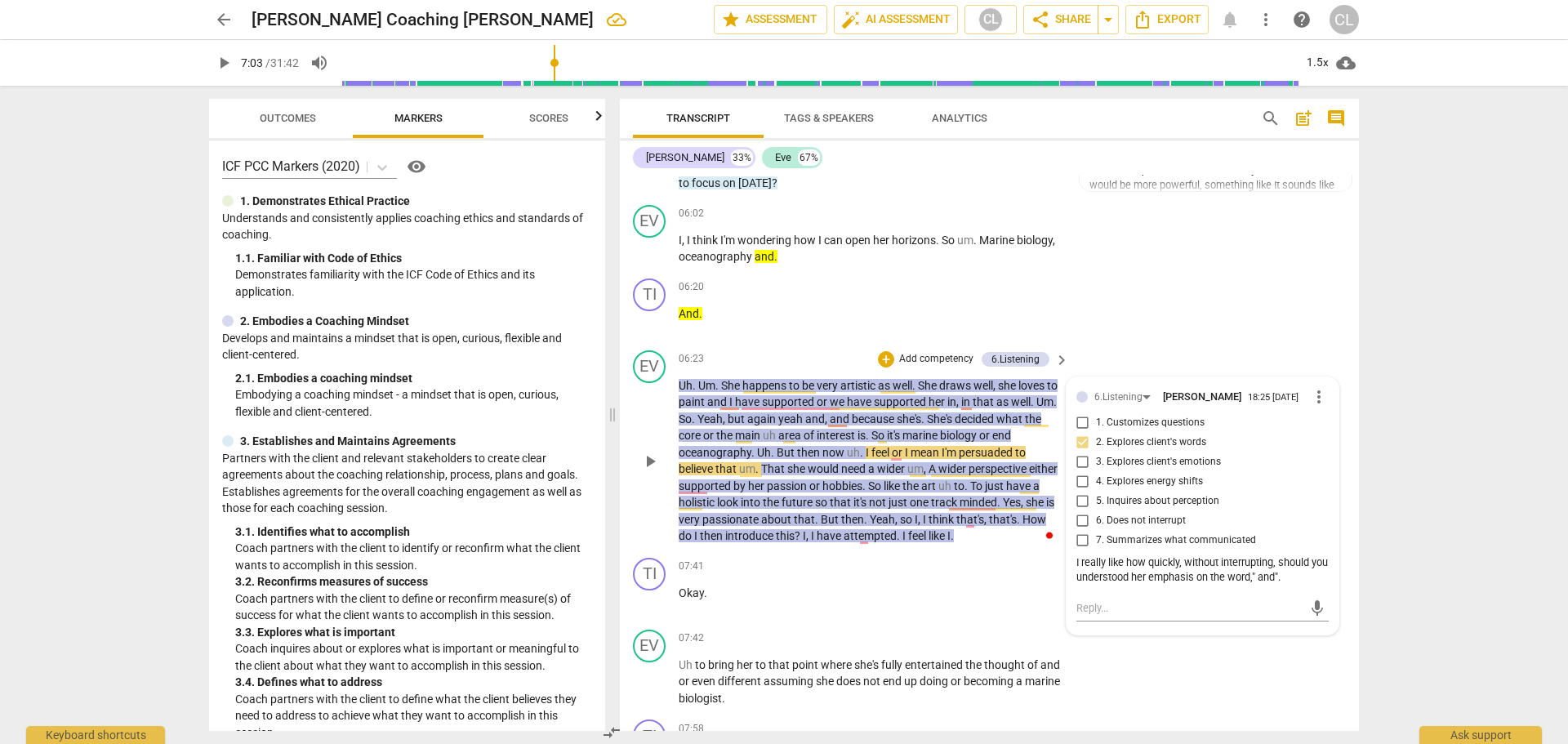
click at [866, 459] on span "I" at bounding box center [869, 452] width 5 height 13
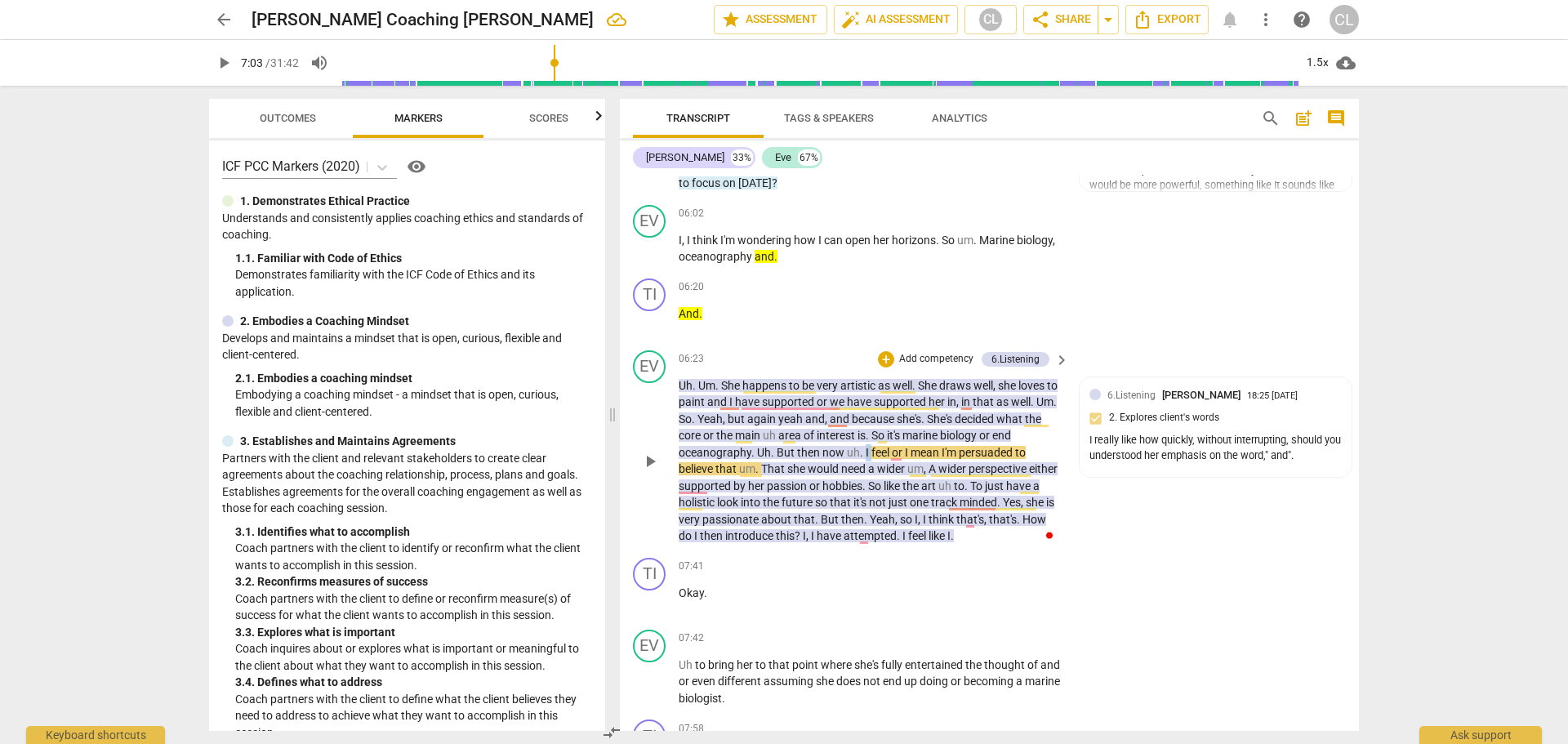
click at [866, 459] on span "I" at bounding box center [869, 452] width 5 height 13
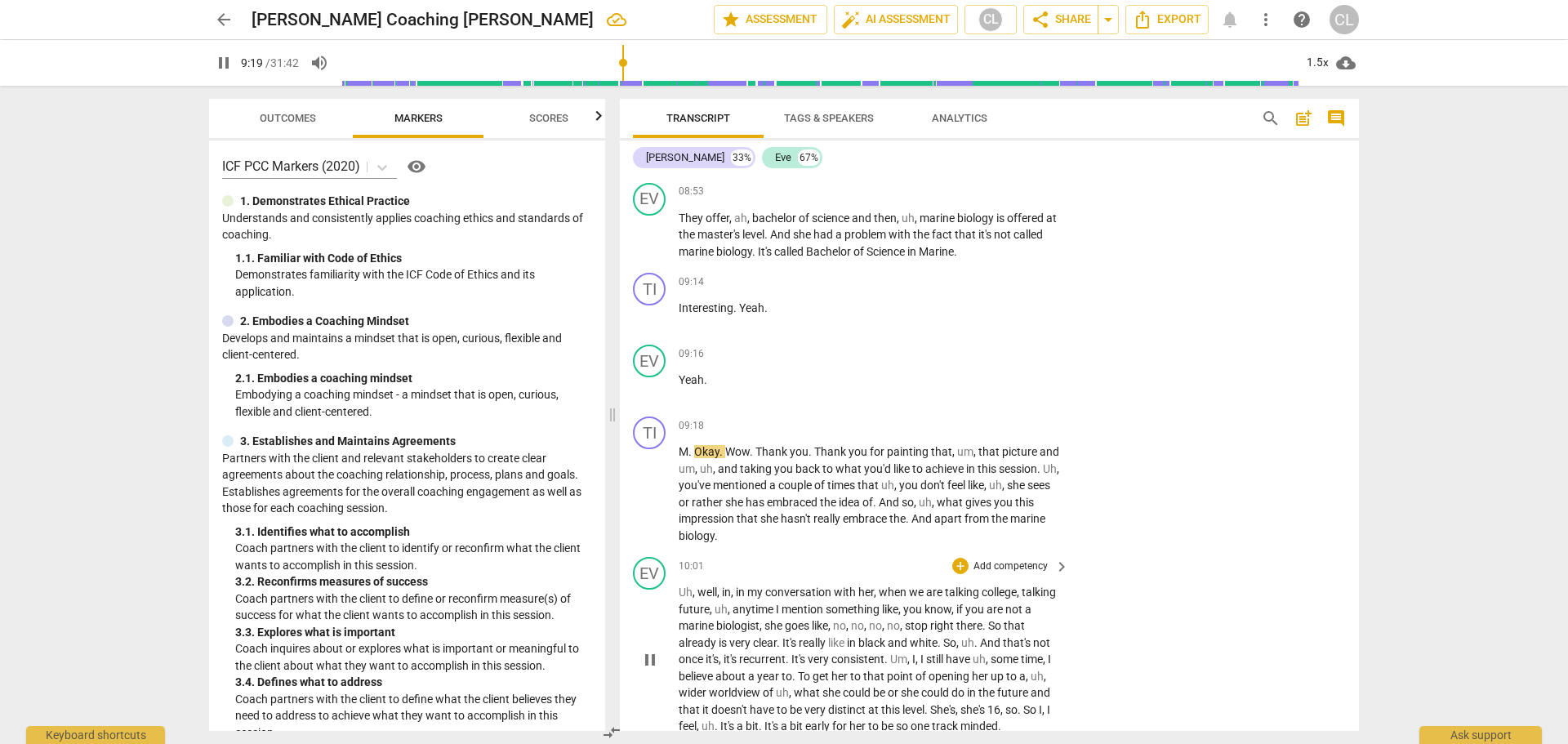
scroll to position [2701, 0]
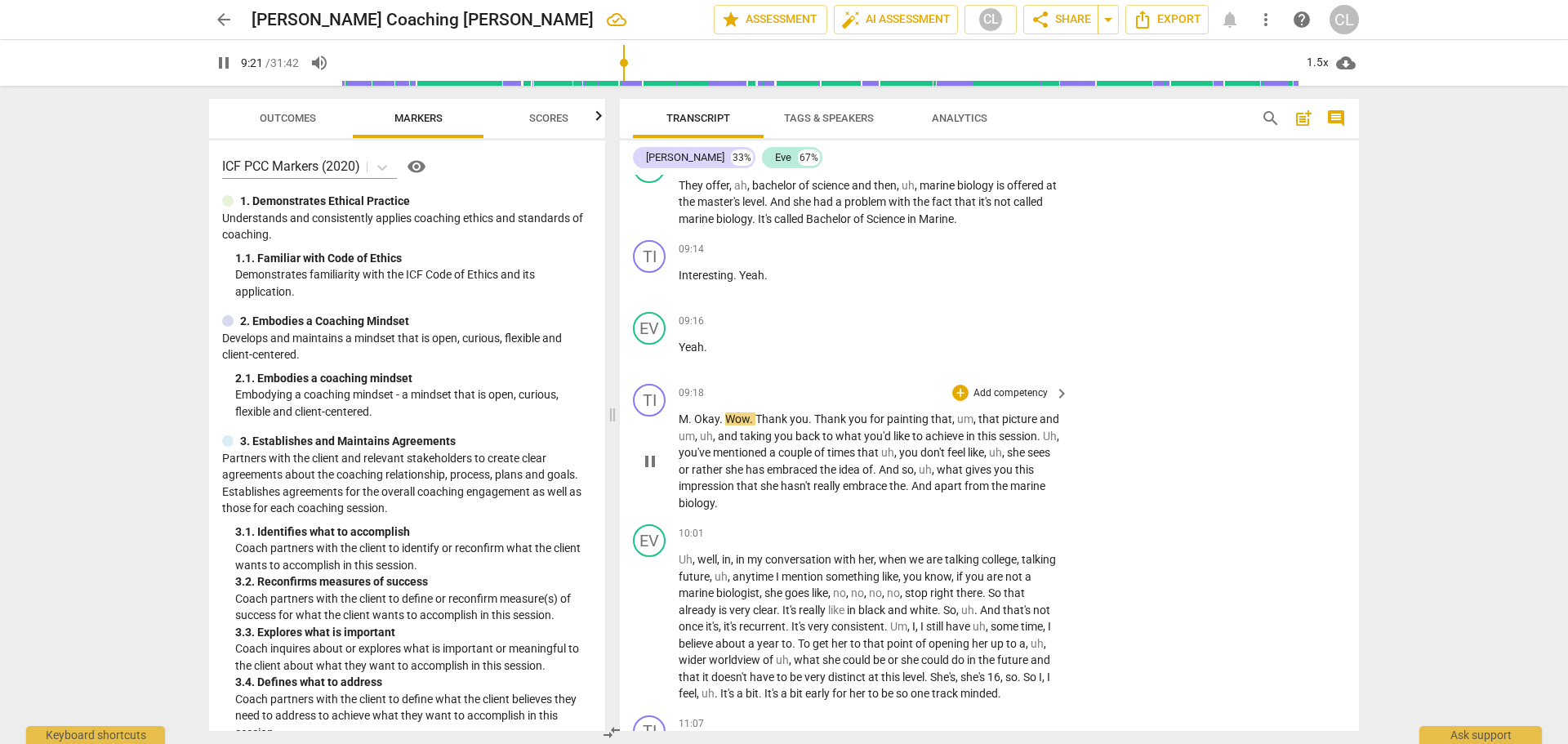
click at [653, 466] on span "pause" at bounding box center [651, 462] width 20 height 20
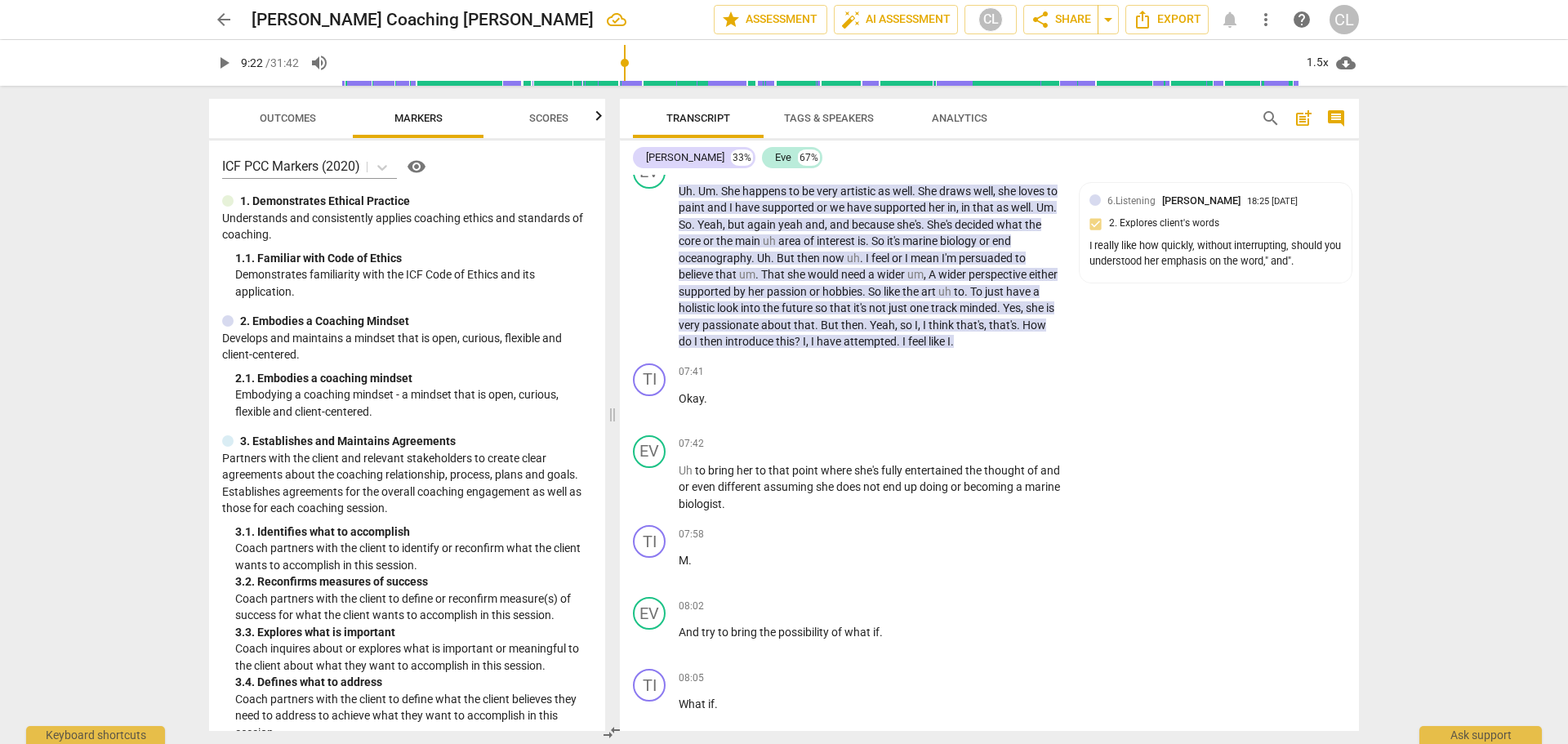
scroll to position [1720, 0]
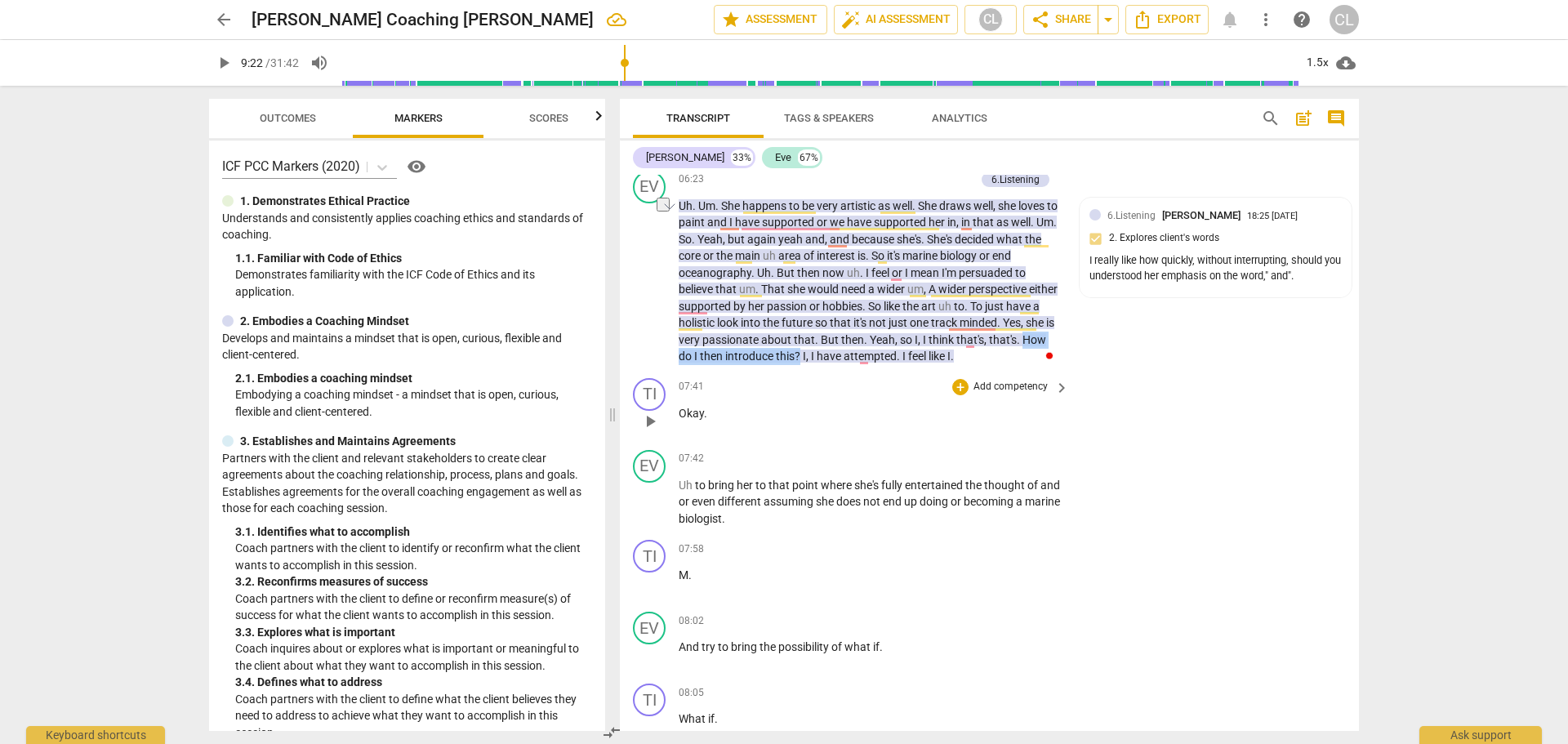
drag, startPoint x: 711, startPoint y: 369, endPoint x: 861, endPoint y: 395, distance: 152.2
click at [861, 395] on div "TI play_arrow pause 00:03 + Add competency keyboard_arrow_right Good evening , …" at bounding box center [990, 452] width 739 height 556
click at [902, 353] on icon "button" at bounding box center [901, 351] width 16 height 20
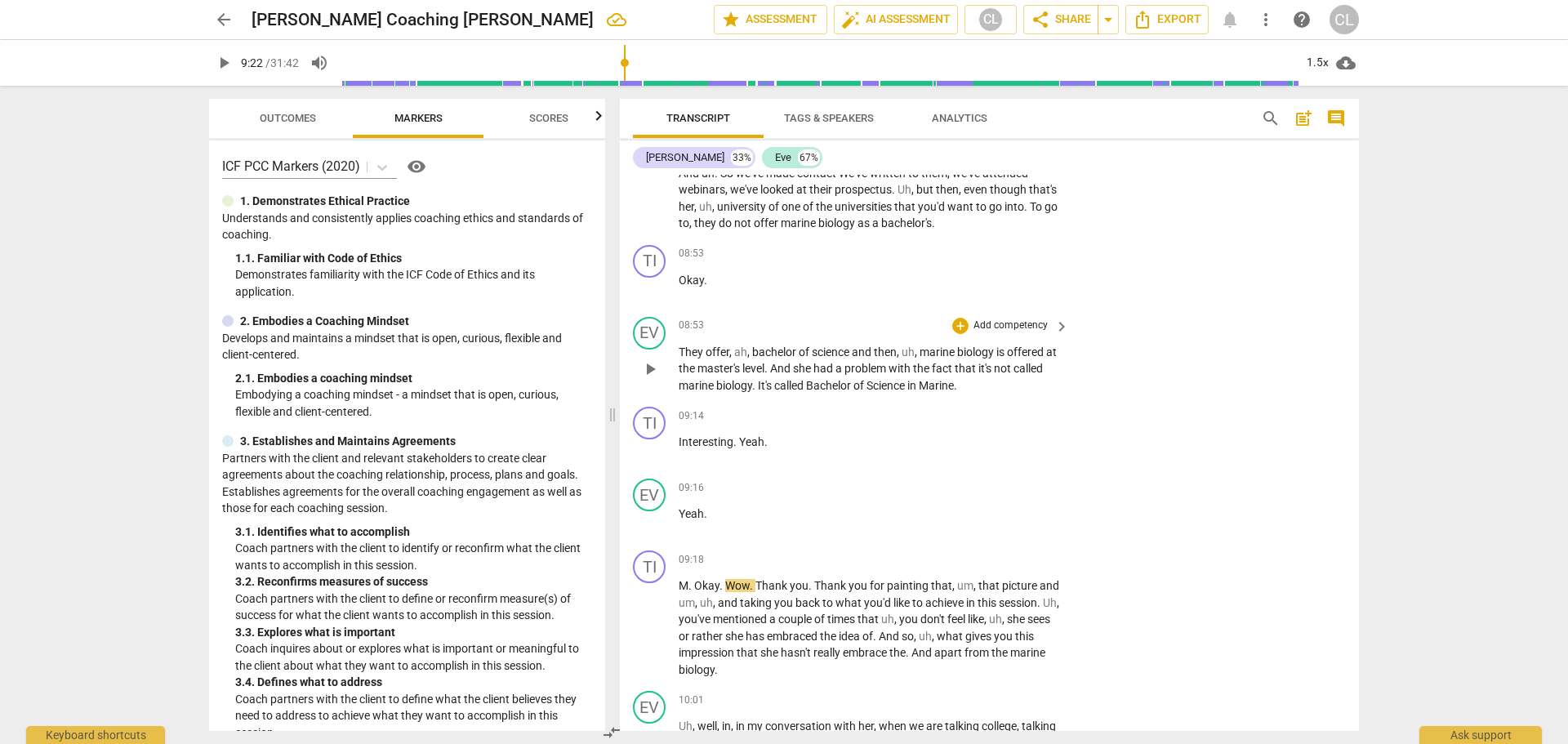
scroll to position [2538, 0]
click at [726, 589] on span "Wow" at bounding box center [737, 582] width 24 height 13
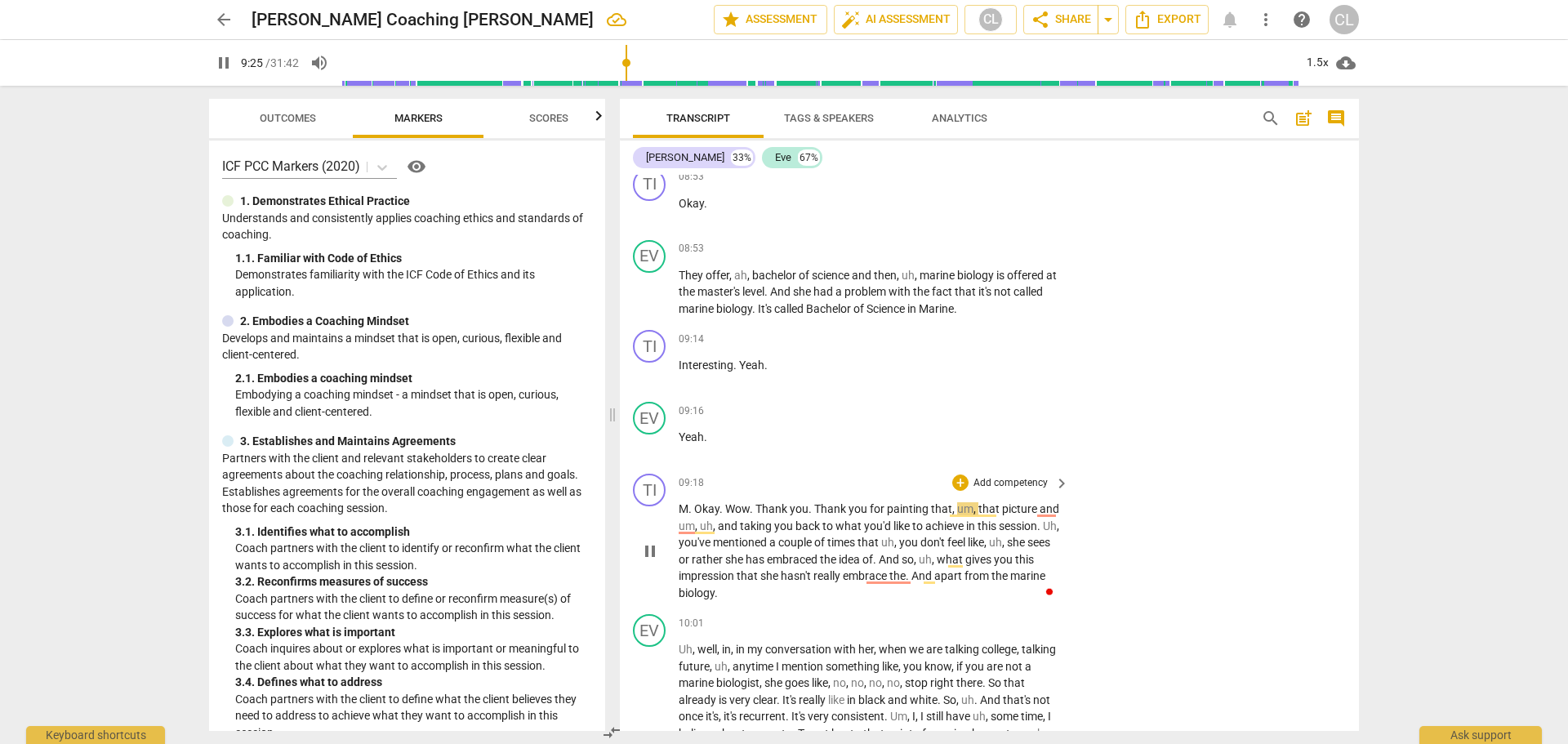
scroll to position [2620, 0]
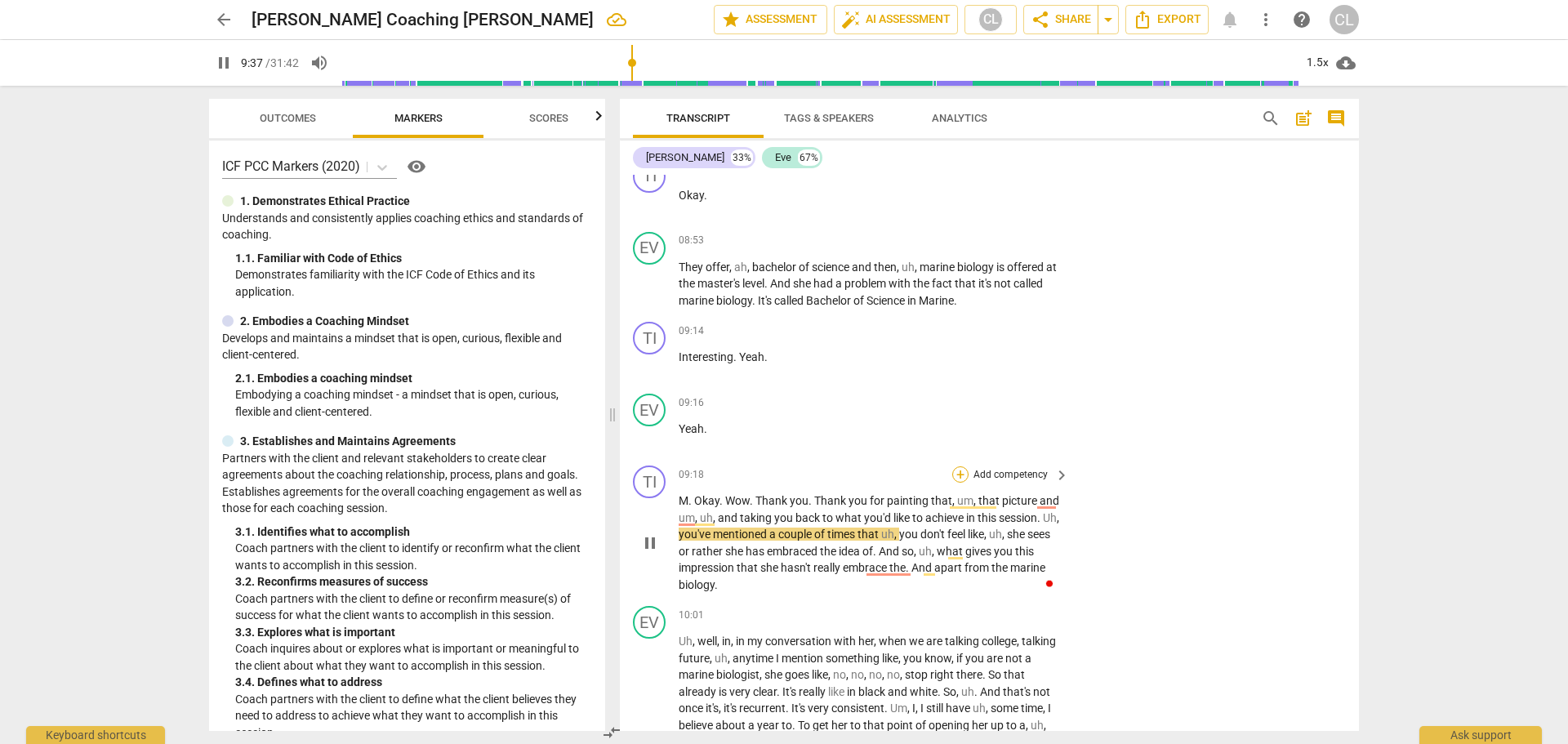
click at [954, 483] on div "+" at bounding box center [961, 475] width 16 height 16
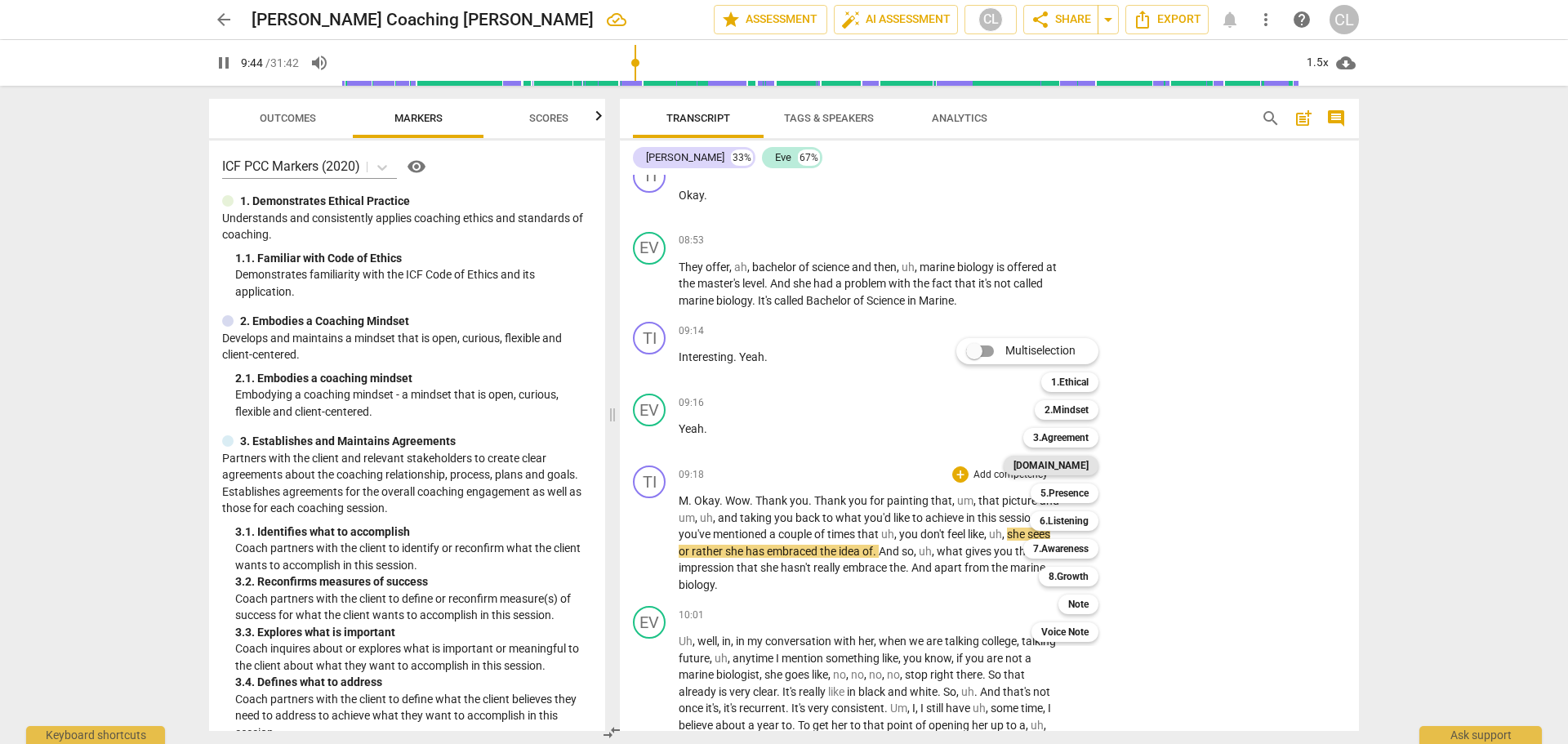
click at [1076, 466] on b "[DOMAIN_NAME]" at bounding box center [1051, 466] width 75 height 20
type input "584"
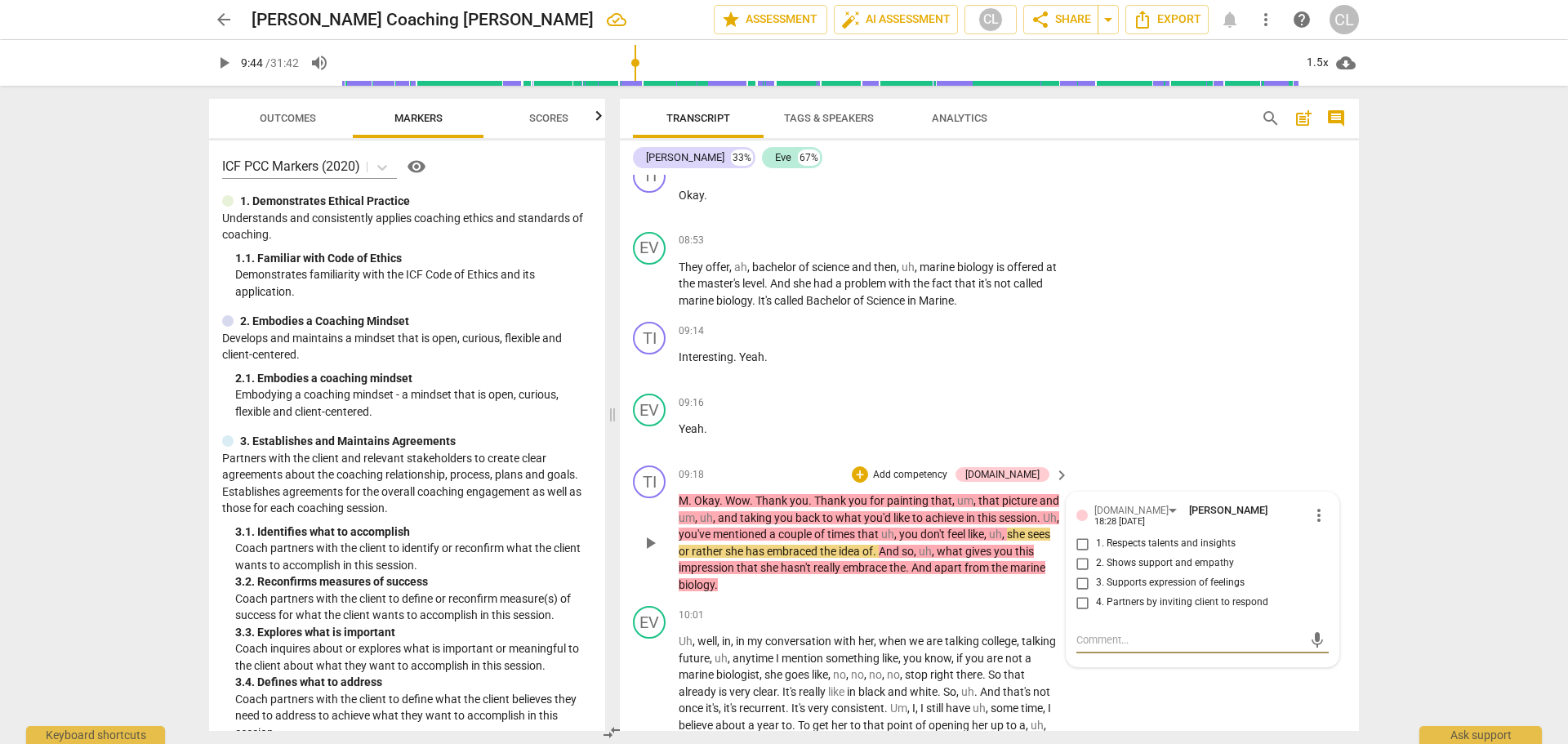
click at [1083, 572] on input "2. Shows support and empathy" at bounding box center [1083, 564] width 26 height 20
checkbox input "true"
click at [1150, 453] on div "EV play_arrow pause 09:16 + Add competency keyboard_arrow_right Yeah ." at bounding box center [990, 423] width 739 height 72
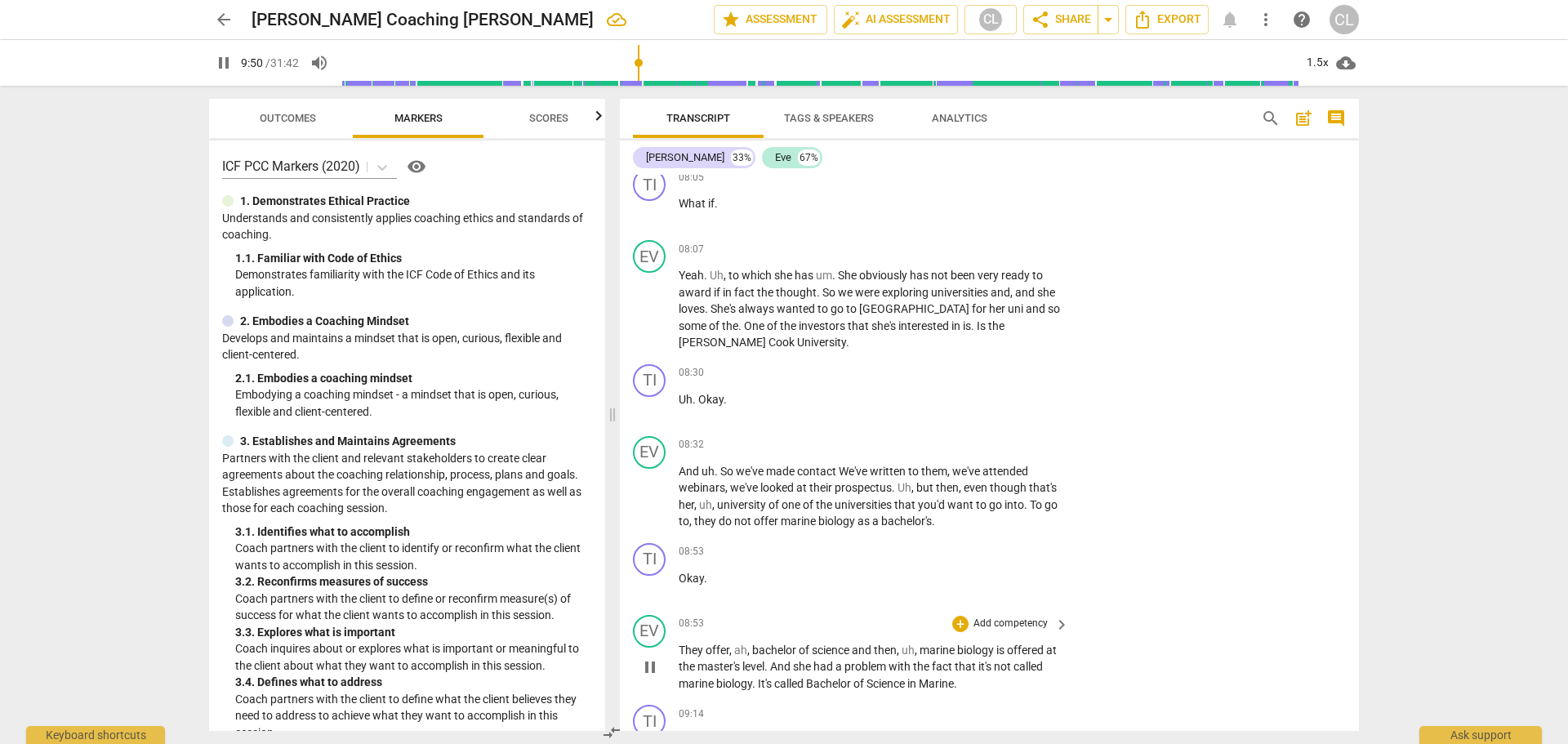
scroll to position [2211, 0]
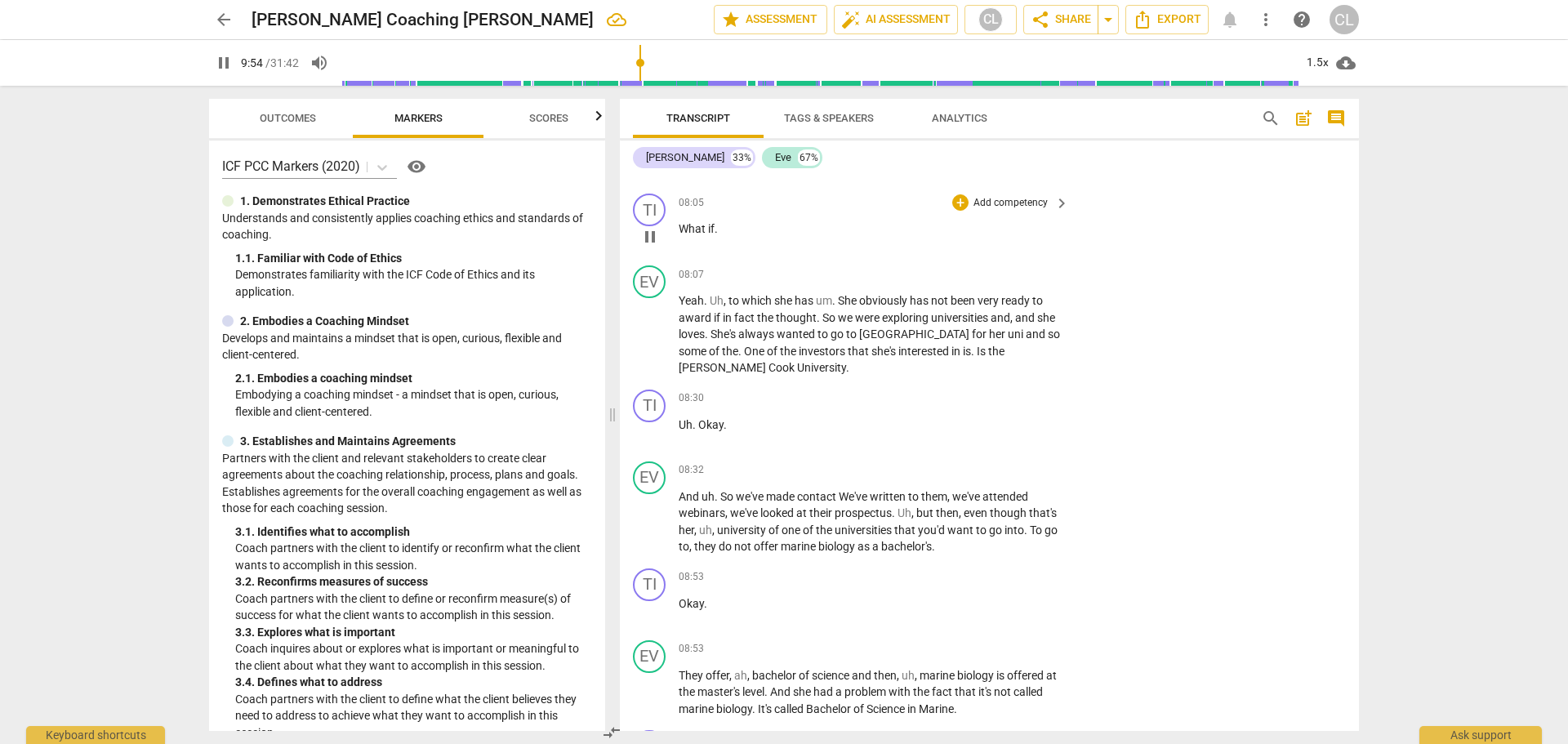
drag, startPoint x: 678, startPoint y: 237, endPoint x: 703, endPoint y: 243, distance: 25.7
click at [703, 243] on div "TI play_arrow pause 08:05 + Add competency keyboard_arrow_right What if ." at bounding box center [990, 223] width 739 height 72
click at [958, 211] on div "+" at bounding box center [961, 202] width 16 height 16
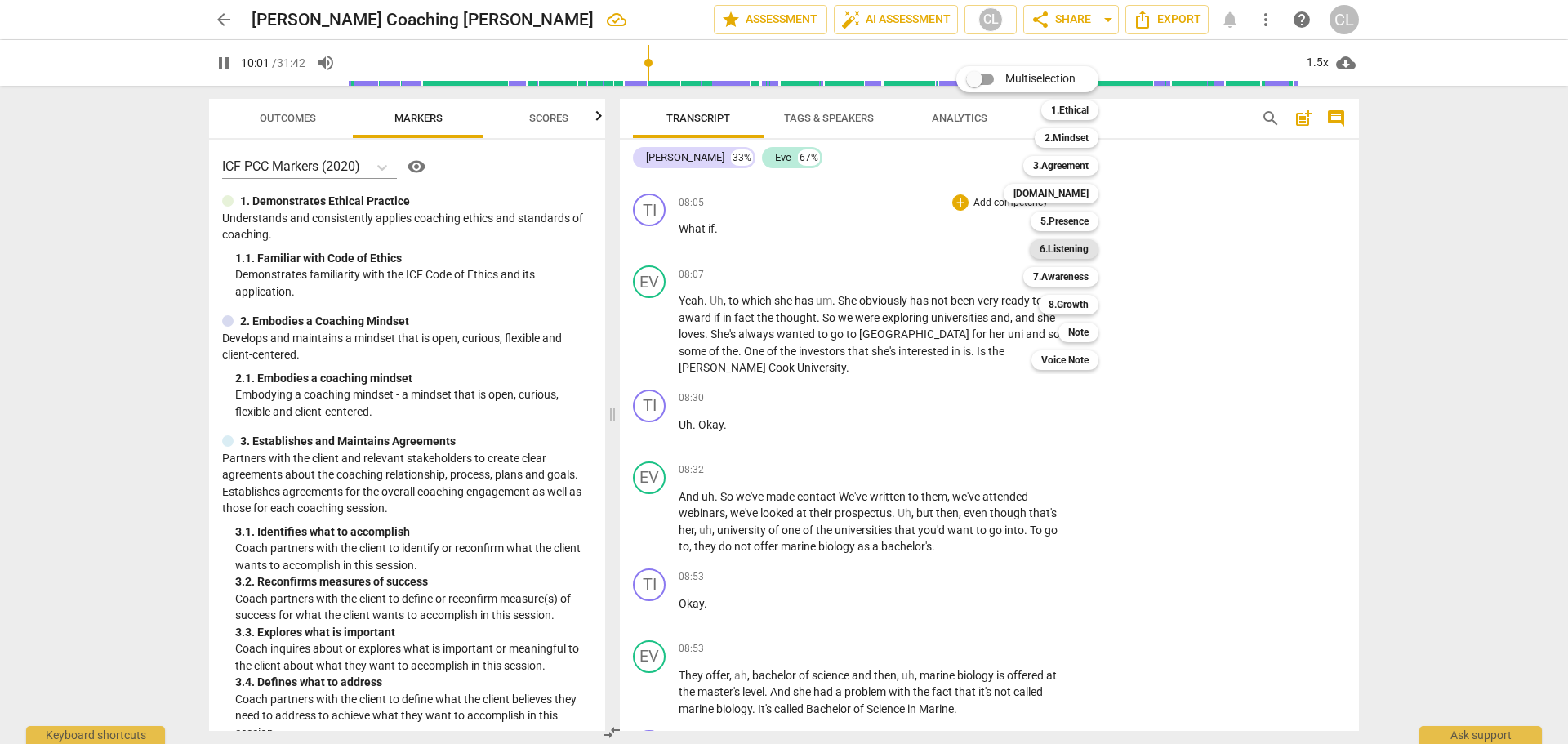
click at [1077, 243] on b "6.Listening" at bounding box center [1065, 250] width 49 height 20
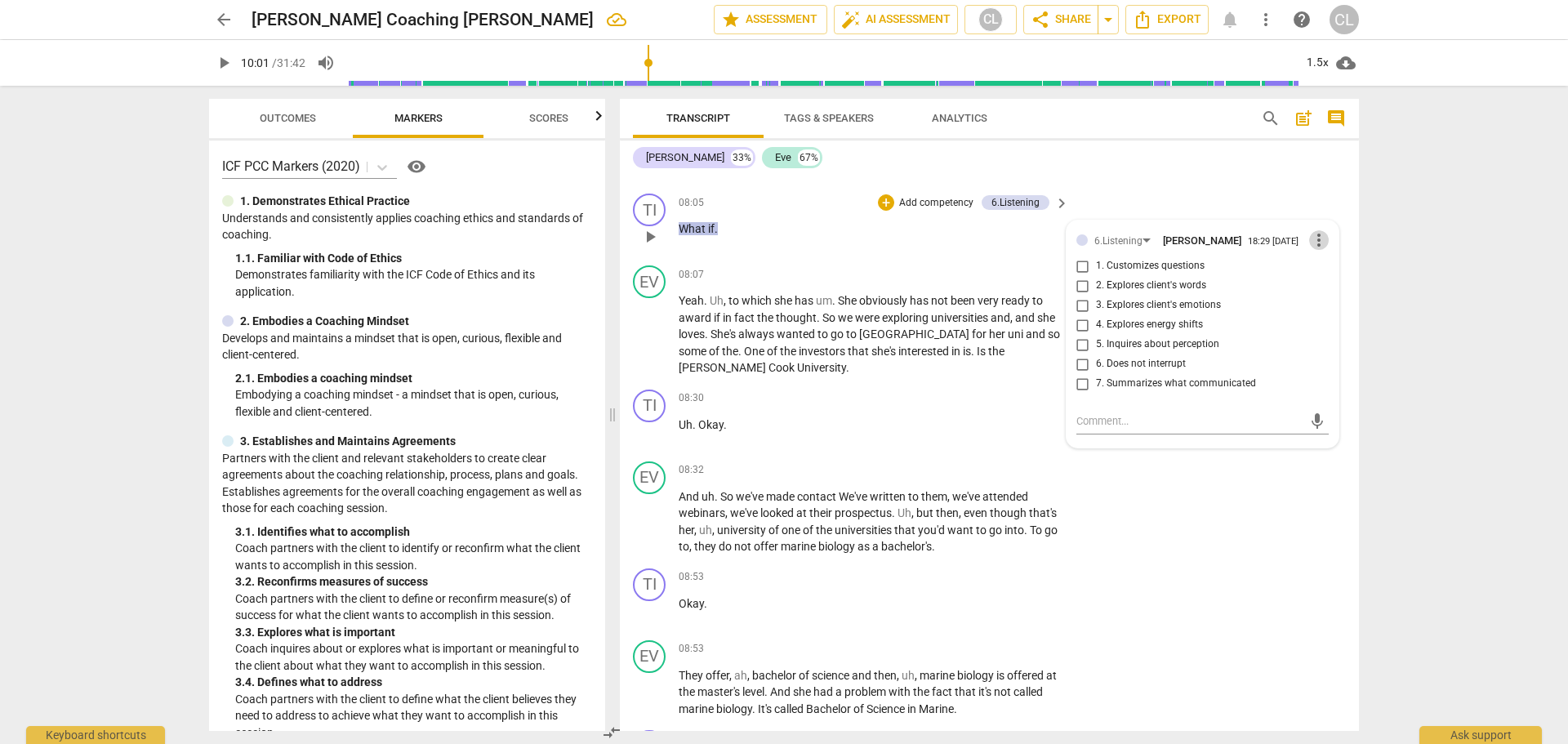
click at [1310, 250] on span "more_vert" at bounding box center [1319, 240] width 20 height 20
drag, startPoint x: 1314, startPoint y: 278, endPoint x: 881, endPoint y: 56, distance: 486.6
click at [1314, 279] on li "Delete" at bounding box center [1331, 286] width 56 height 31
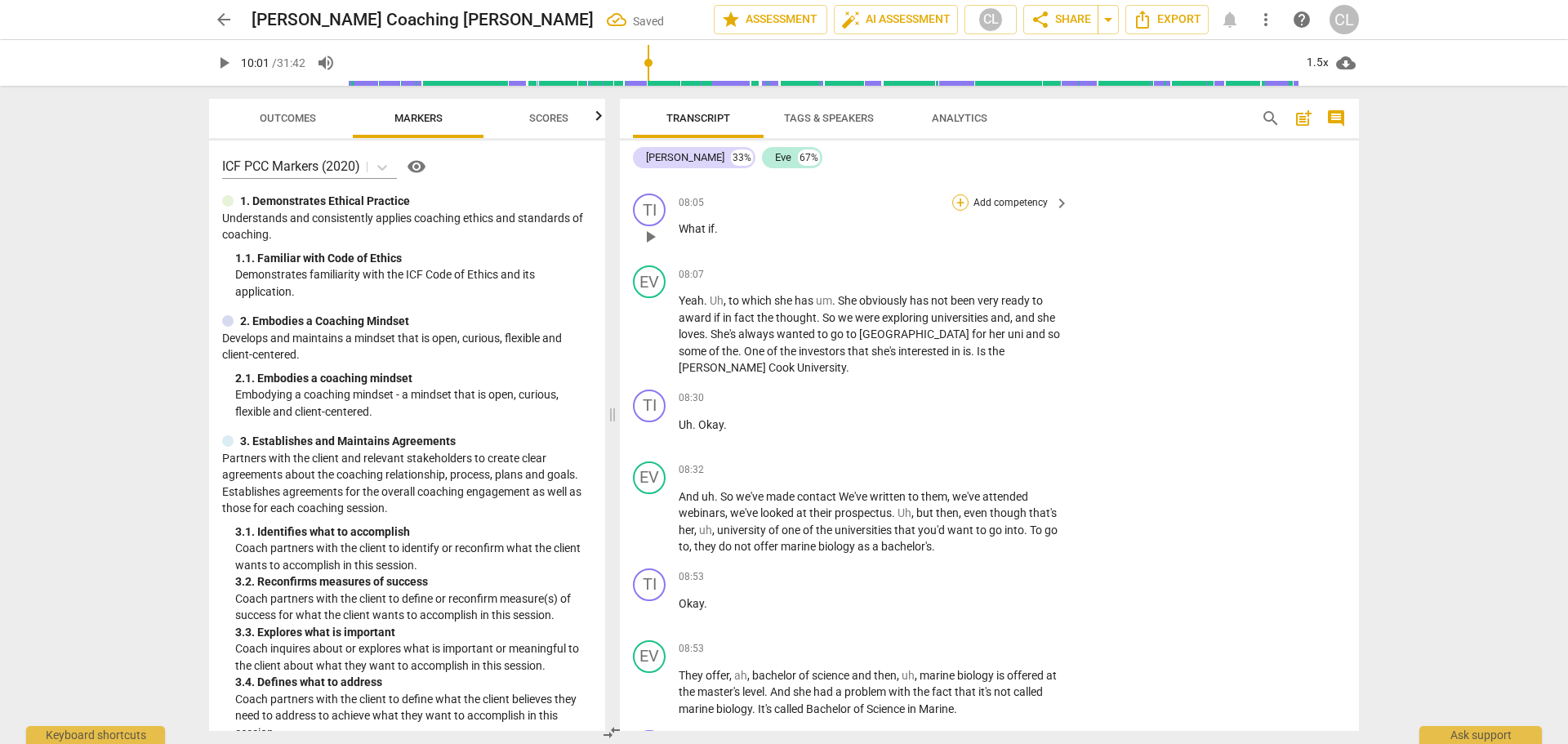
click at [960, 211] on div "+" at bounding box center [961, 202] width 16 height 16
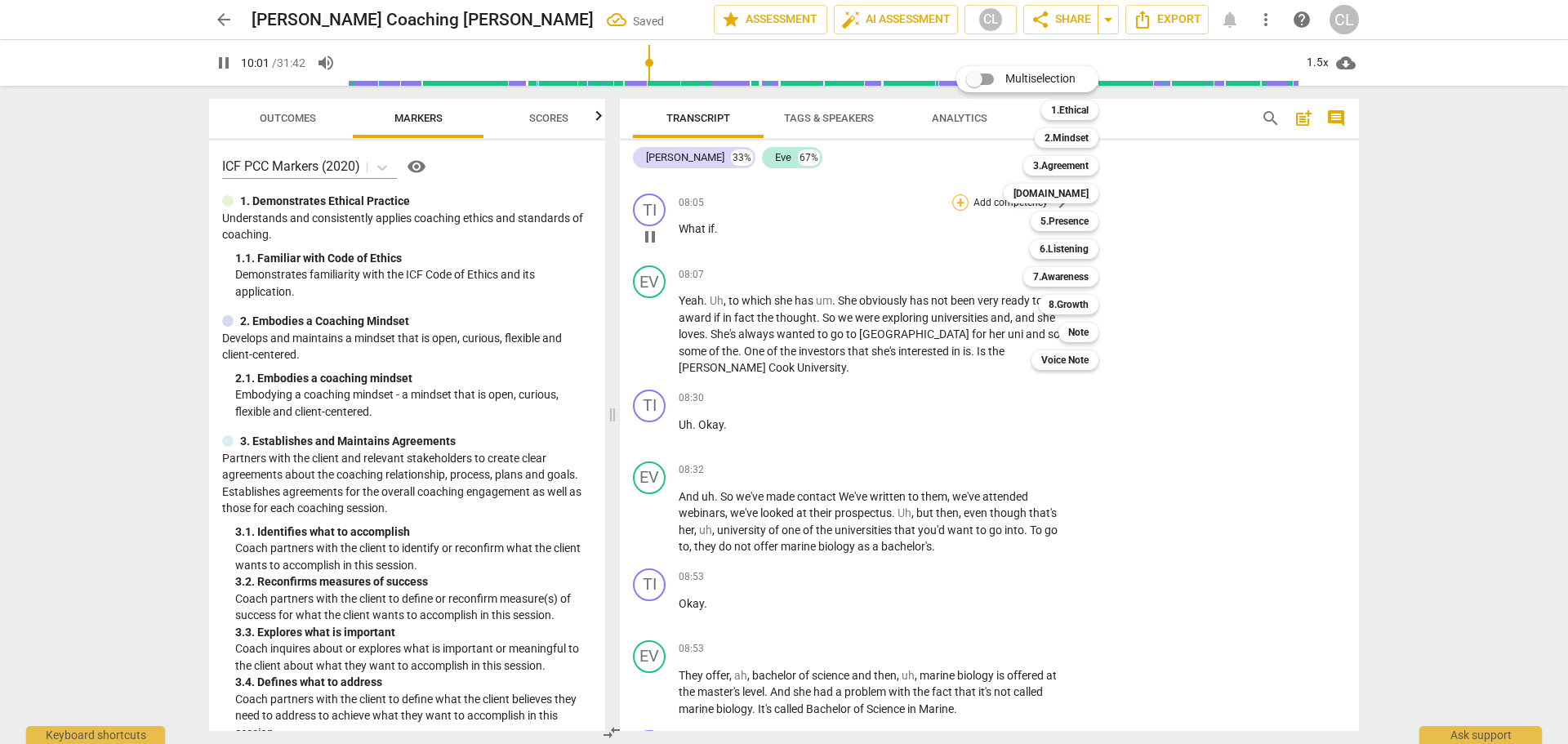
scroll to position [3094, 0]
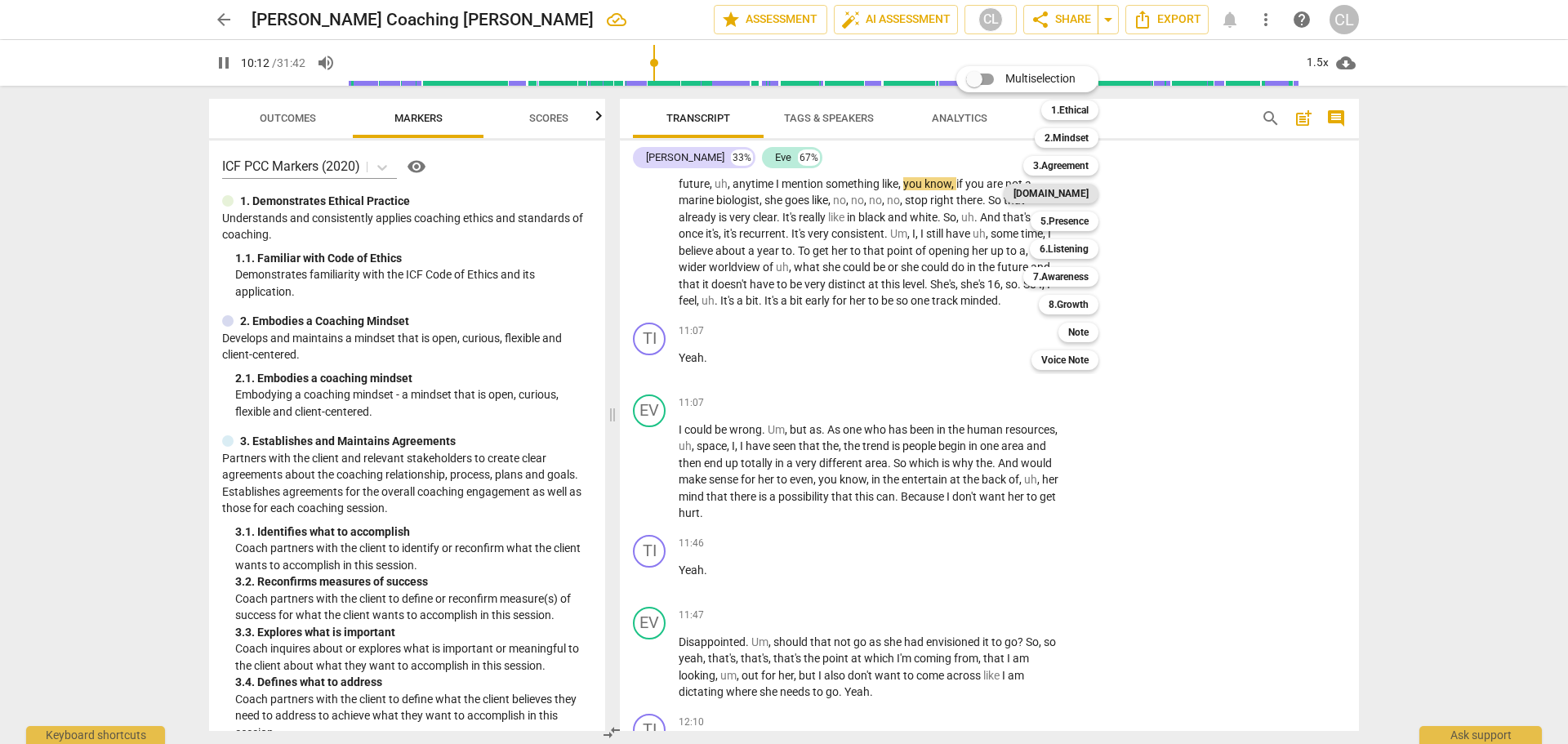
click at [1075, 200] on b "[DOMAIN_NAME]" at bounding box center [1051, 193] width 75 height 20
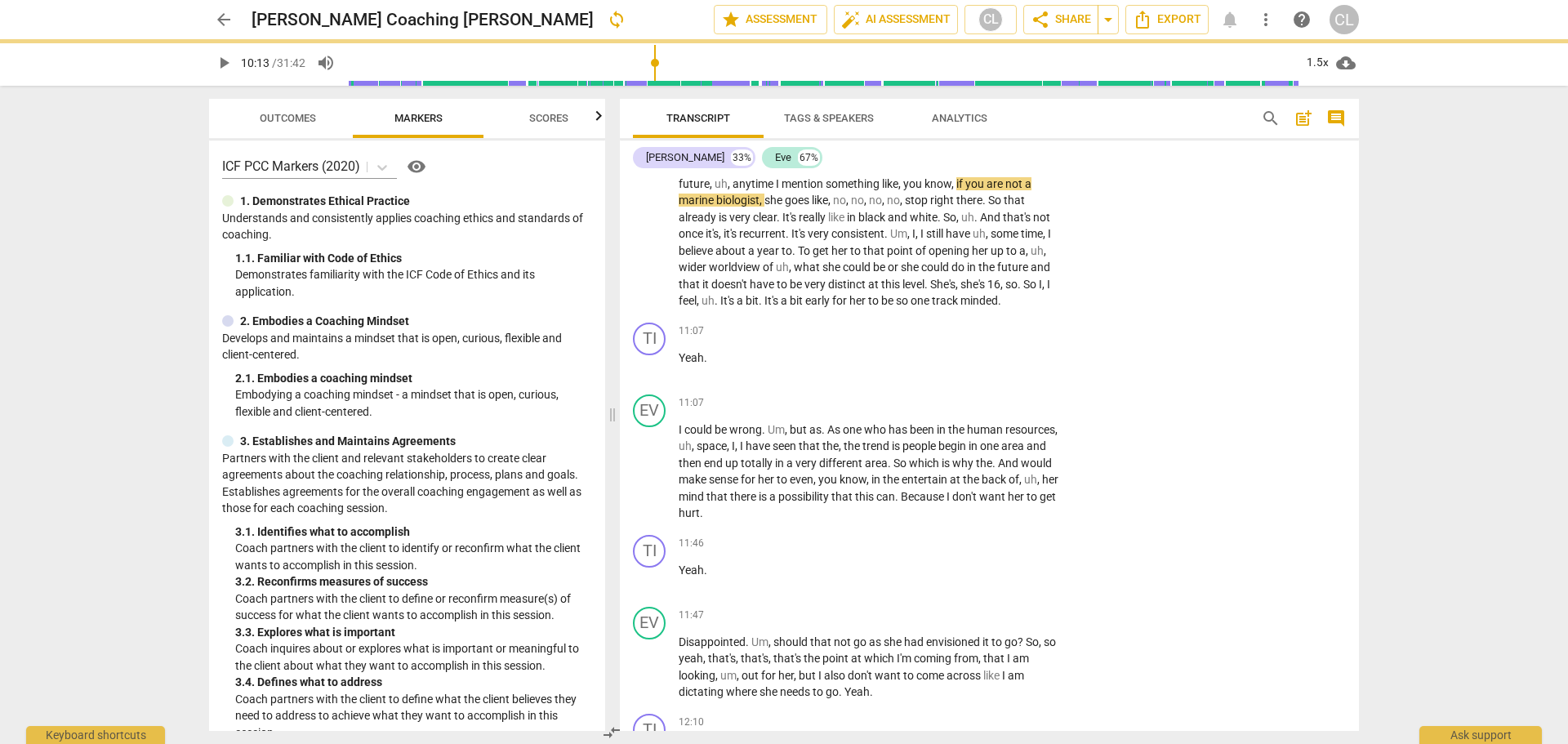
type input "613"
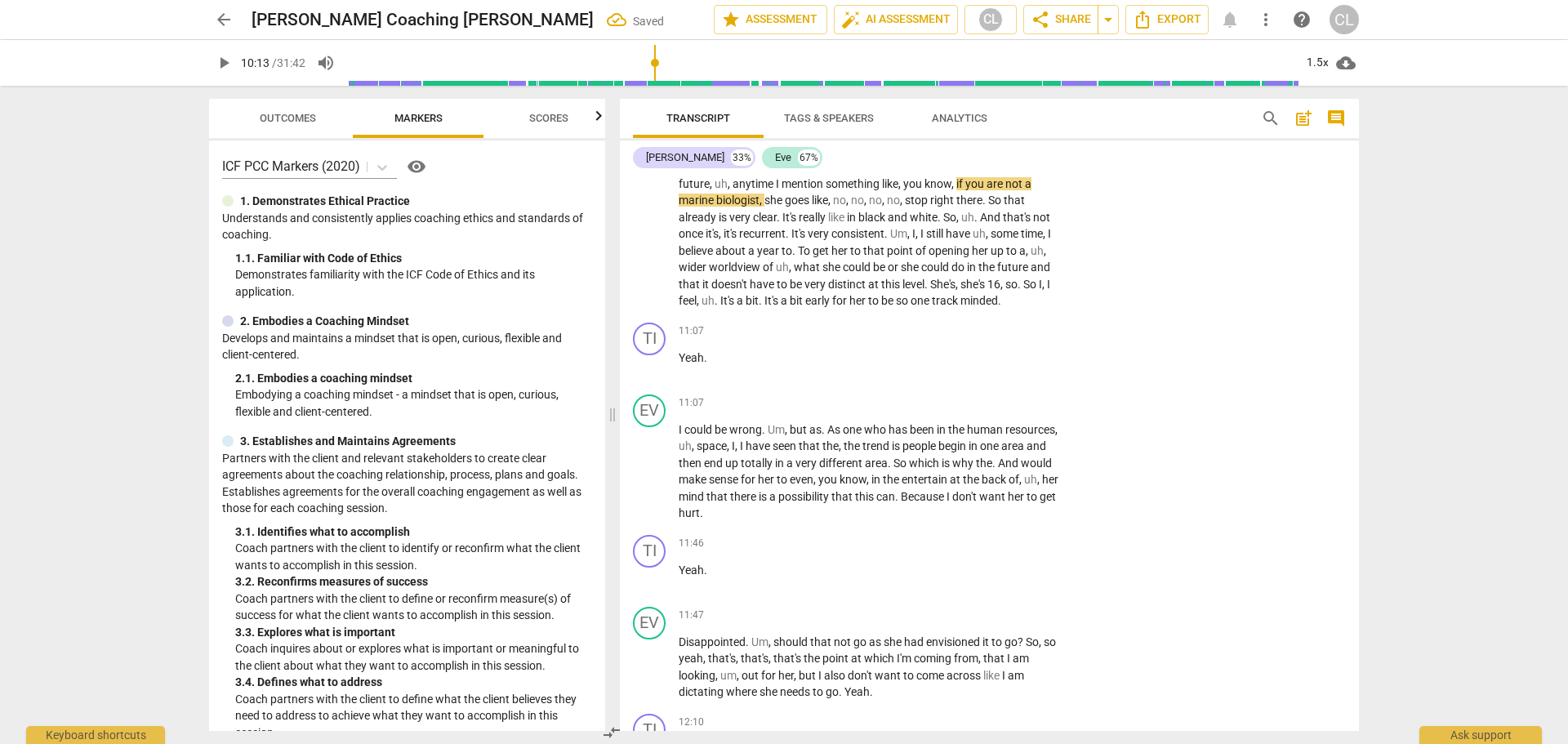
scroll to position [2116, 0]
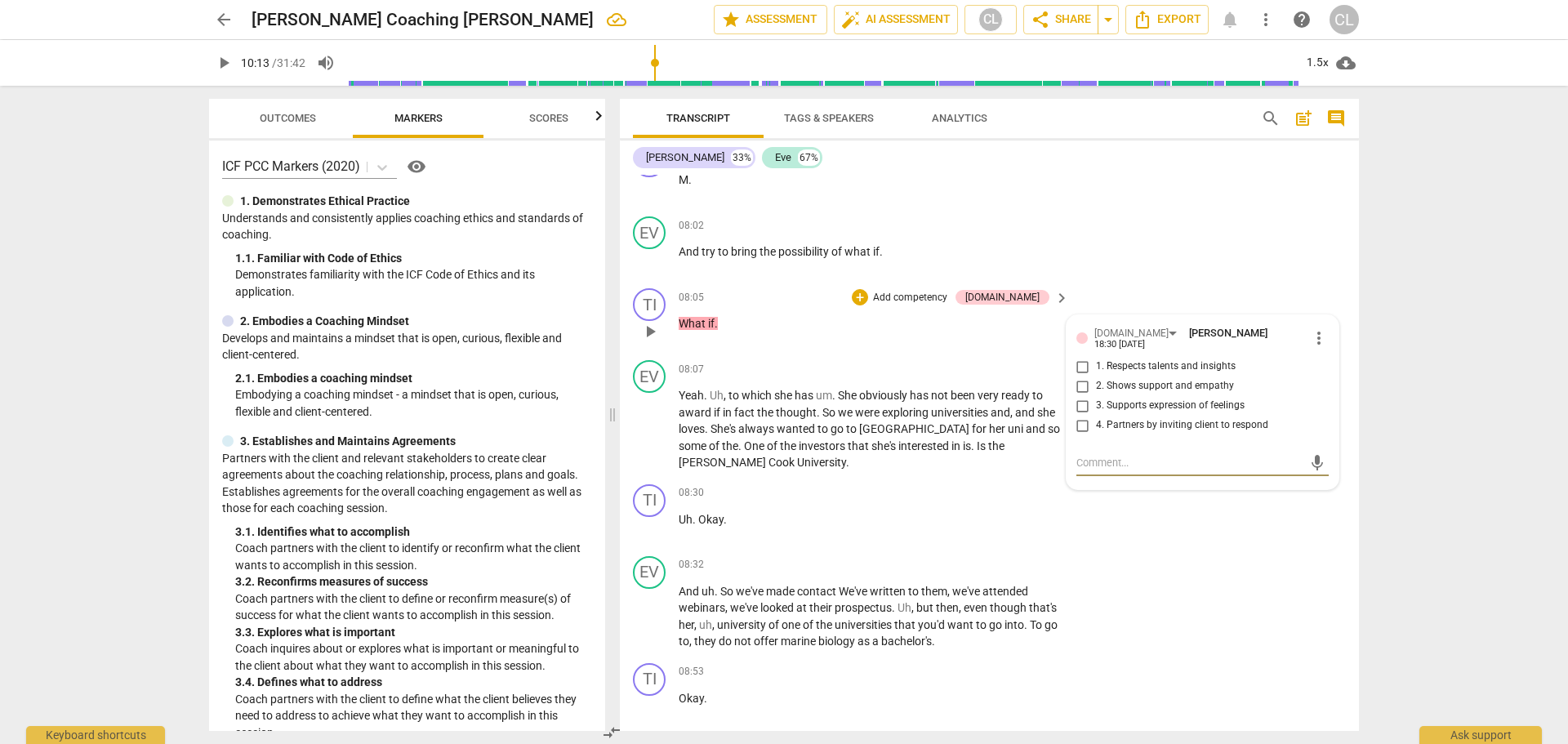
click at [1082, 436] on input "4. Partners by inviting client to respond" at bounding box center [1083, 426] width 26 height 20
checkbox input "true"
click at [1208, 239] on div "EV play_arrow pause 08:02 + Add competency keyboard_arrow_right And try to brin…" at bounding box center [990, 246] width 739 height 72
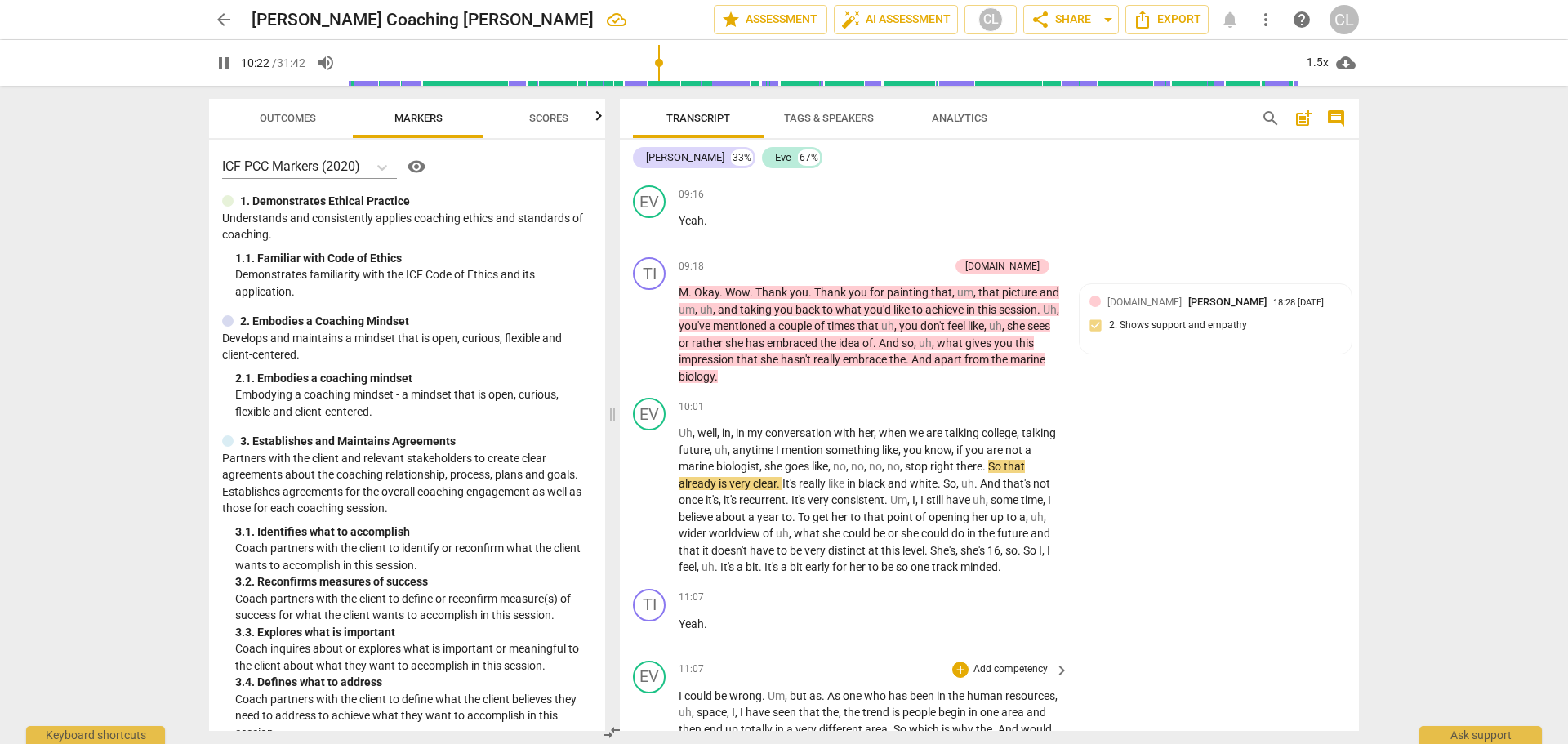
scroll to position [2783, 0]
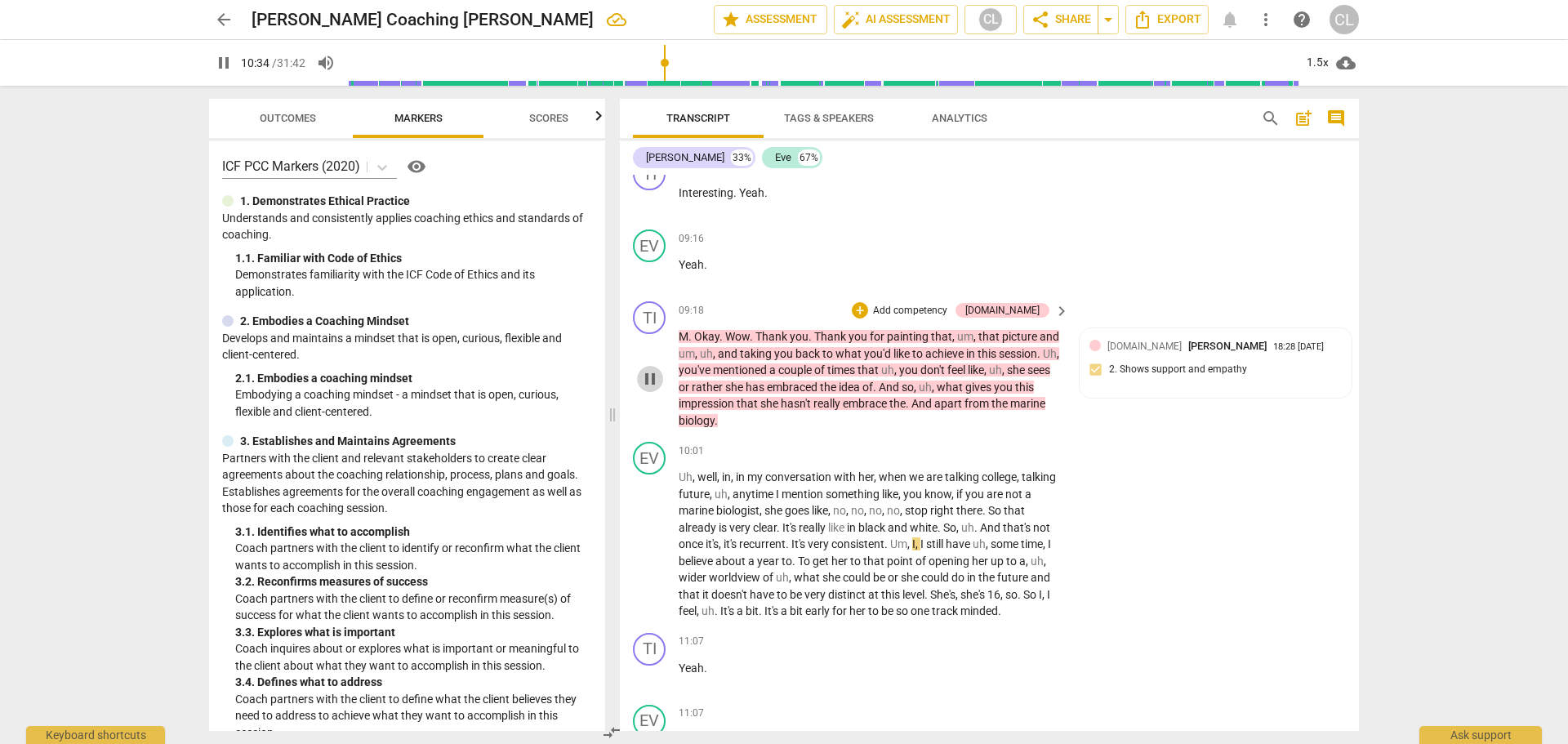
click at [644, 389] on span "pause" at bounding box center [651, 380] width 20 height 20
type input "635"
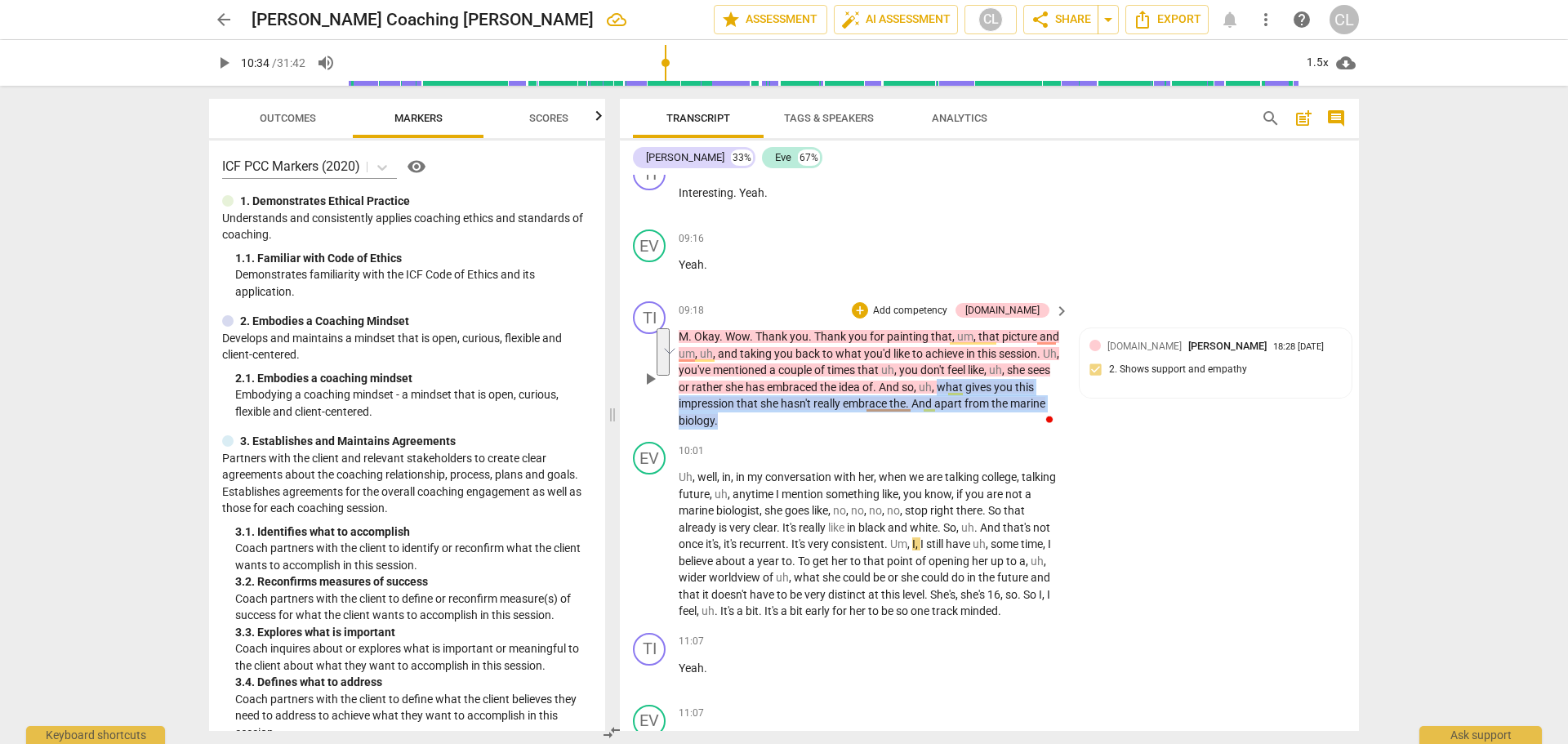
drag, startPoint x: 967, startPoint y: 404, endPoint x: 946, endPoint y: 434, distance: 36.6
click at [946, 429] on p "M . Okay . Wow . Thank you . Thank you for painting that , um , that picture an…" at bounding box center [869, 378] width 382 height 100
click at [869, 318] on div "+" at bounding box center [860, 310] width 16 height 16
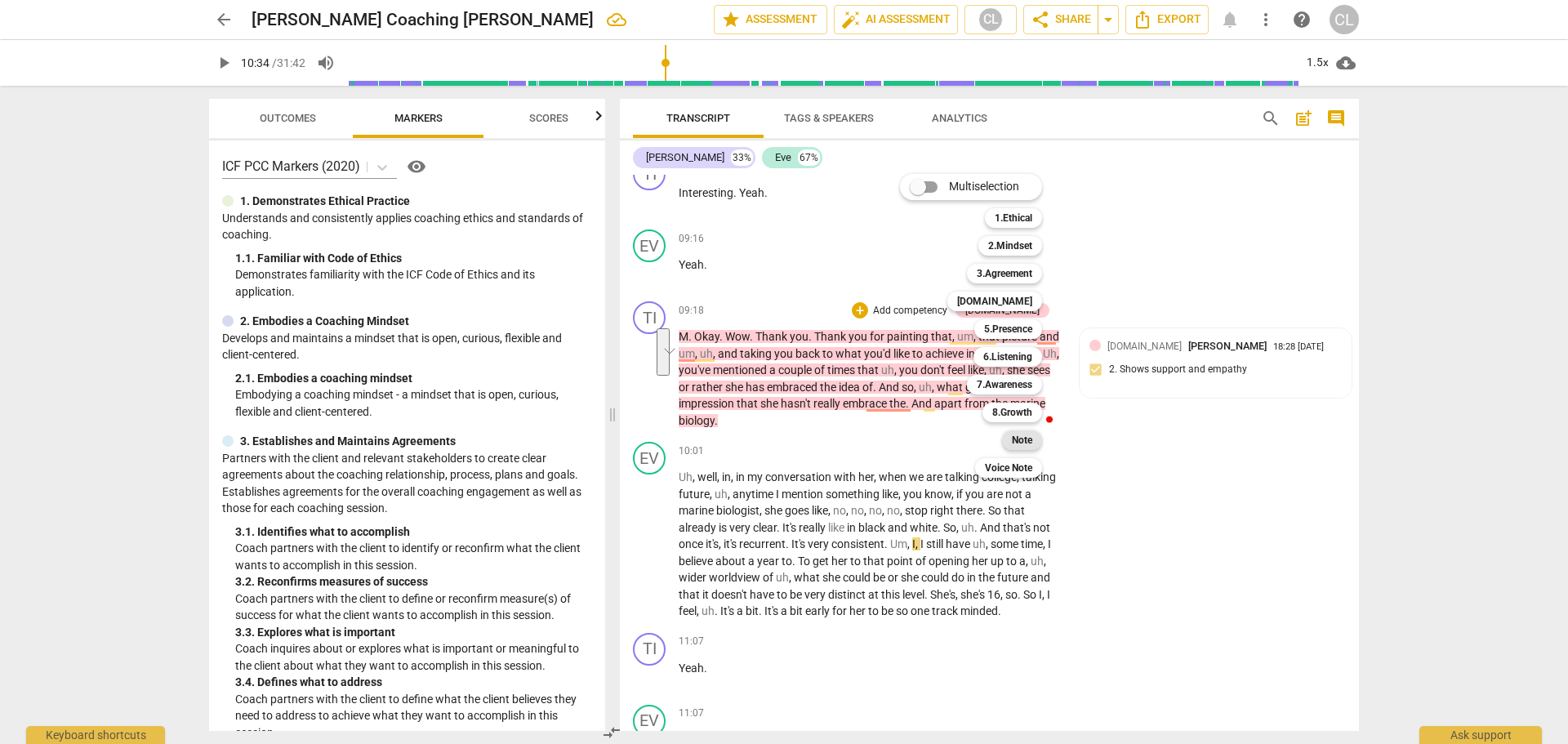
click at [1013, 443] on b "Note" at bounding box center [1022, 440] width 21 height 20
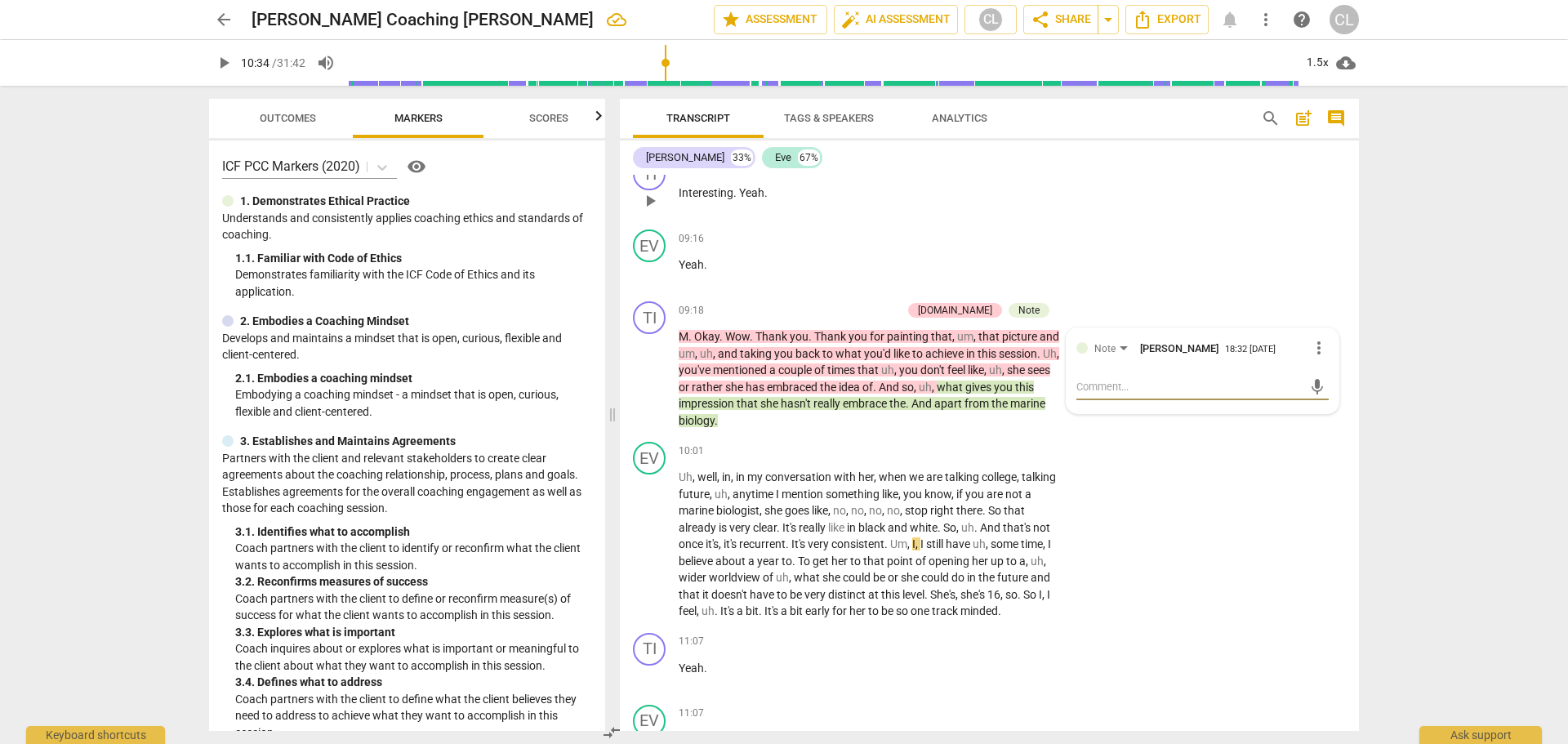
type textarea "you"
type textarea "you seem"
type textarea "you seem to"
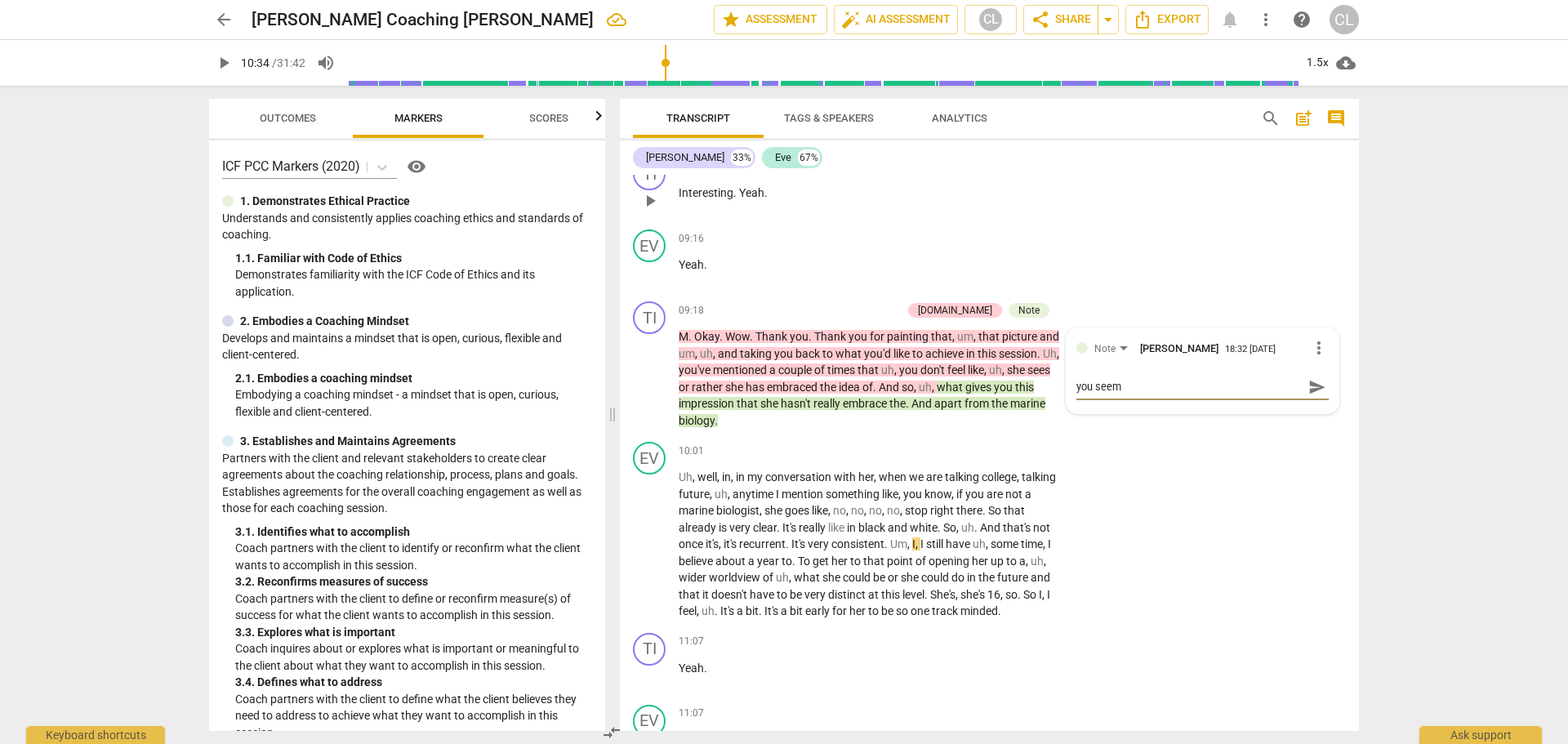
type textarea "you seem to"
type textarea "You seem to be"
type textarea "you seem to be moving"
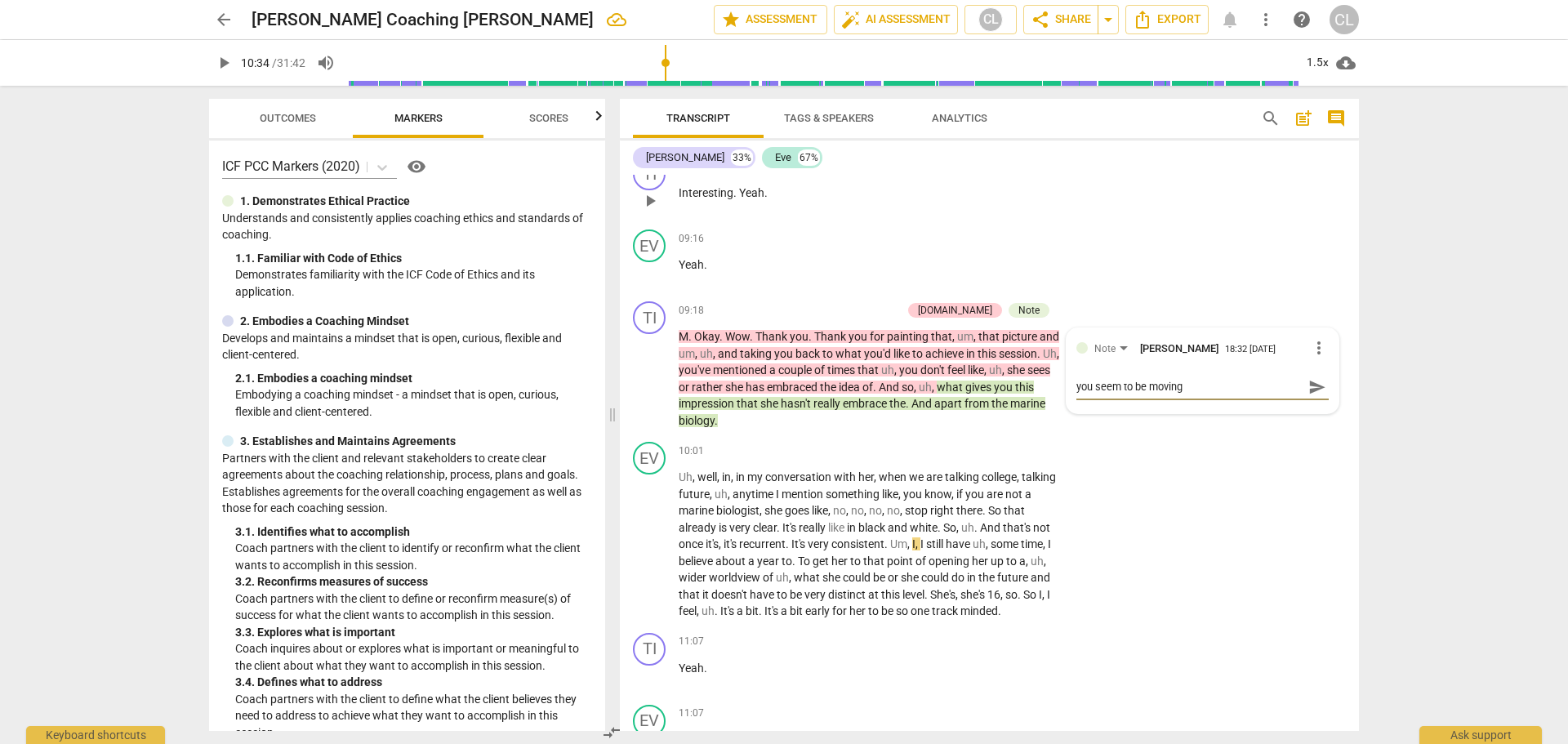
type textarea "you seem to be moving on"
type textarea "you seem to be moving on into"
type textarea "You seem to be moving on into [GEOGRAPHIC_DATA]"
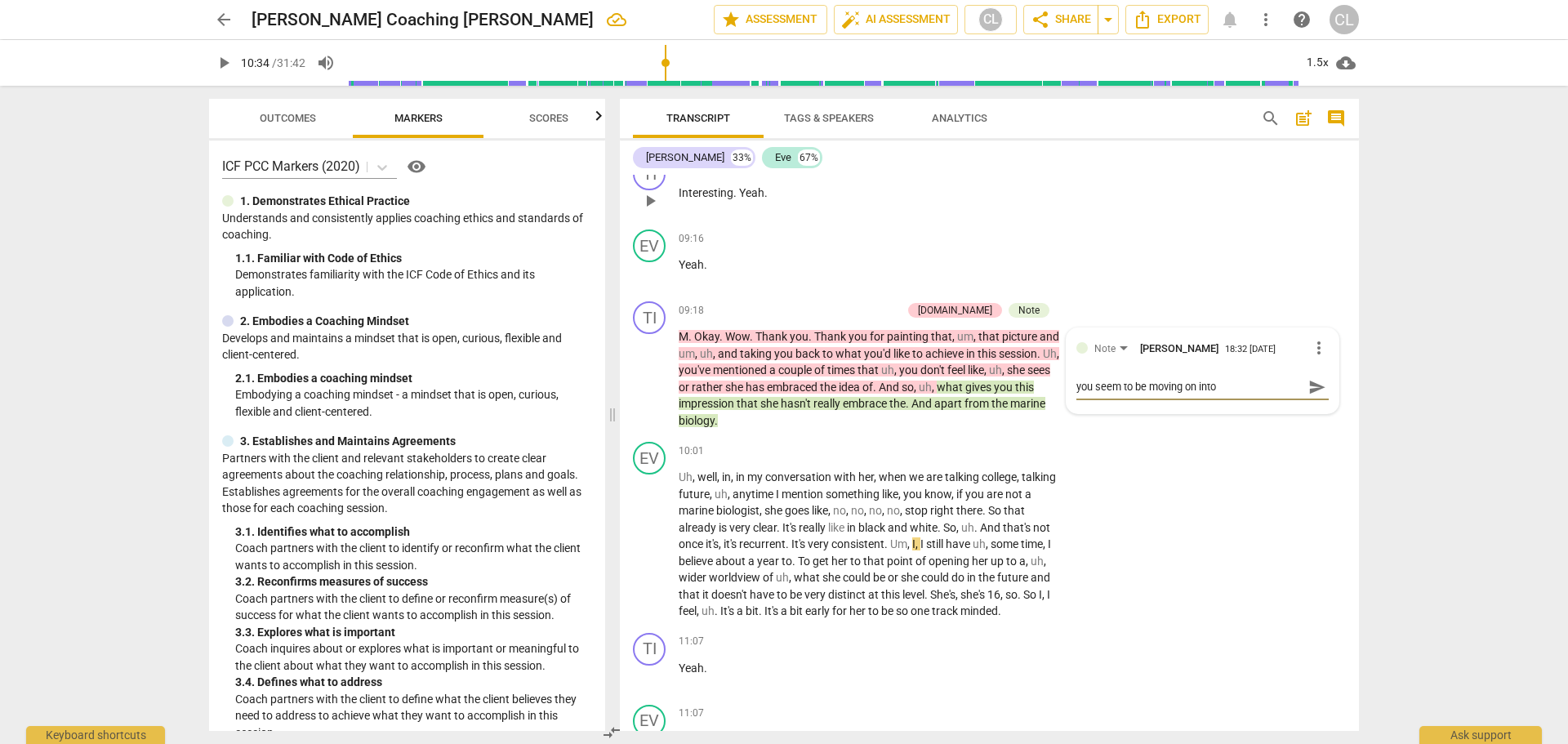
type textarea "You seem to be moving on into [GEOGRAPHIC_DATA]"
type textarea "You seem to be moving on into coaching"
type textarea "you seem to be moving on into coaching right"
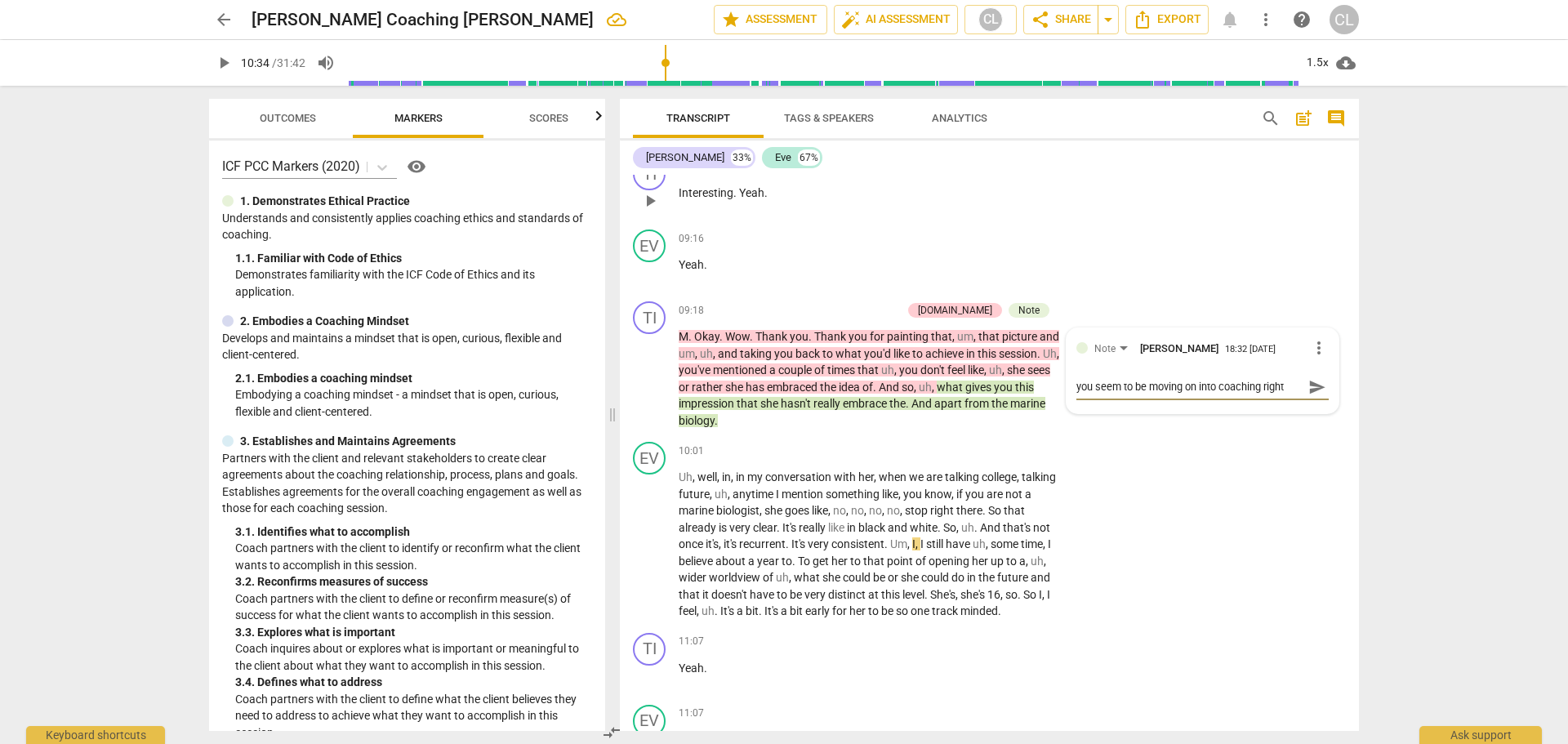
type textarea "you seem to be moving on into coaching right now"
type textarea "You seem to be moving on into coaching right now"
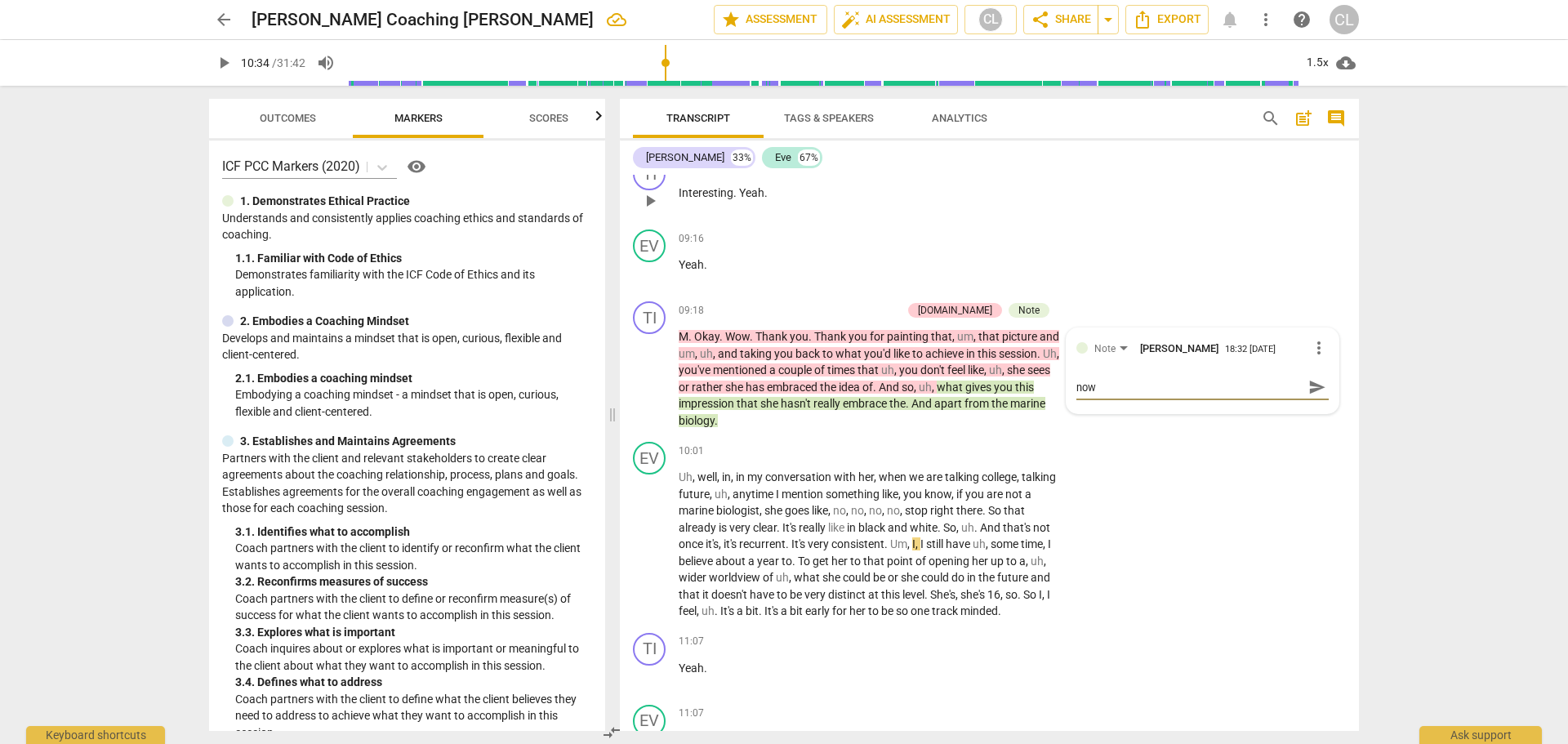
scroll to position [0, 0]
type textarea "You seem to be moving on into coaching right now."
type textarea "You seem to be moving on into coaching right now. how"
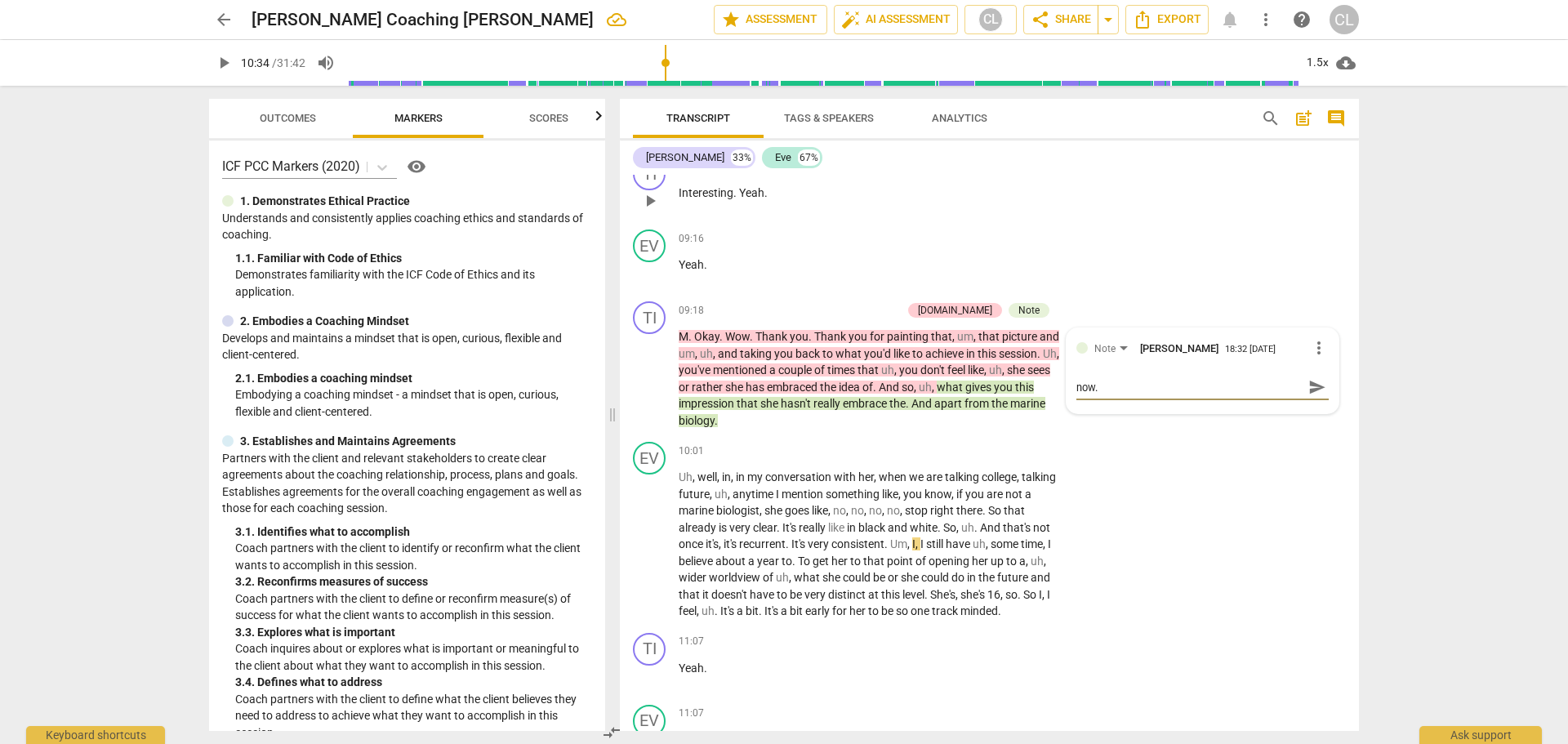
type textarea "You seem to be moving on into coaching right now. how"
type textarea "You seem to be moving on into coaching right now. how well"
type textarea "You seem to be moving on into coaching right now. how well do"
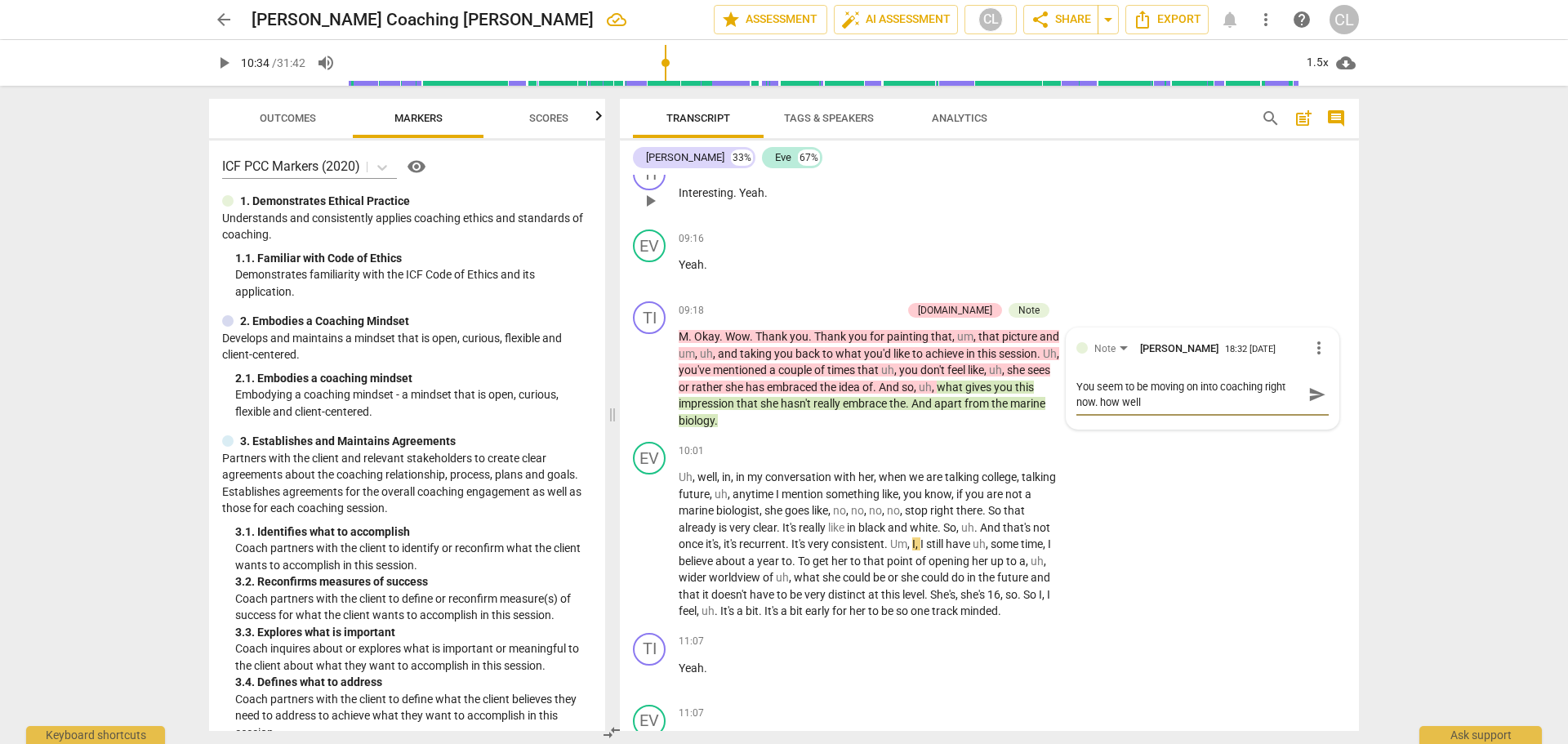
type textarea "You seem to be moving on into coaching right now. how well do"
type textarea "You seem to be moving on into coaching right now. How well do you"
type textarea "You seem to be moving on into coaching right now. how well do you underst"
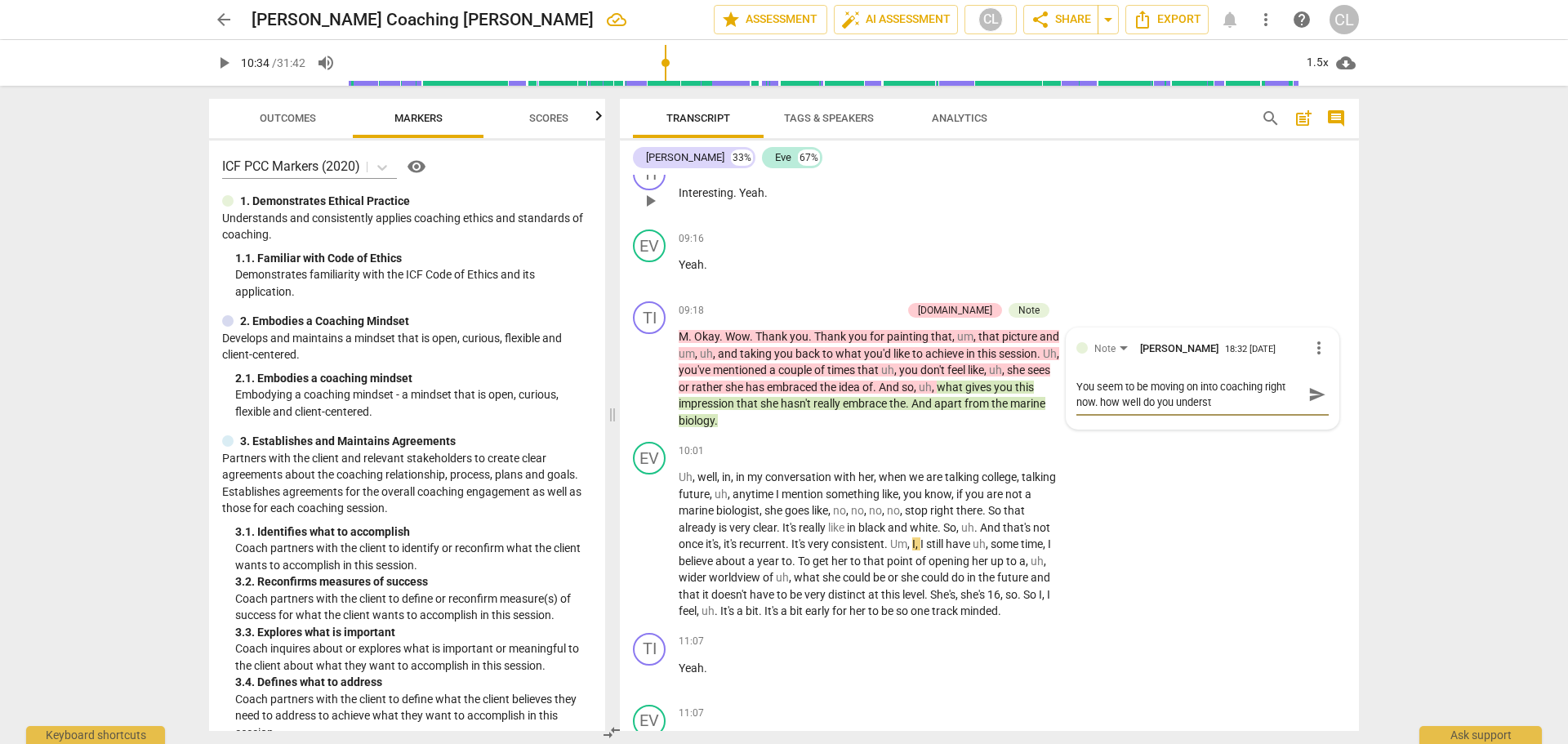
type textarea "You seem to be moving on into coaching right now. how well do you understand"
type textarea "You seem to be moving on into coaching right now. How well do you understand"
type textarea "You seem to be moving on into coaching right now. How well do you understand the"
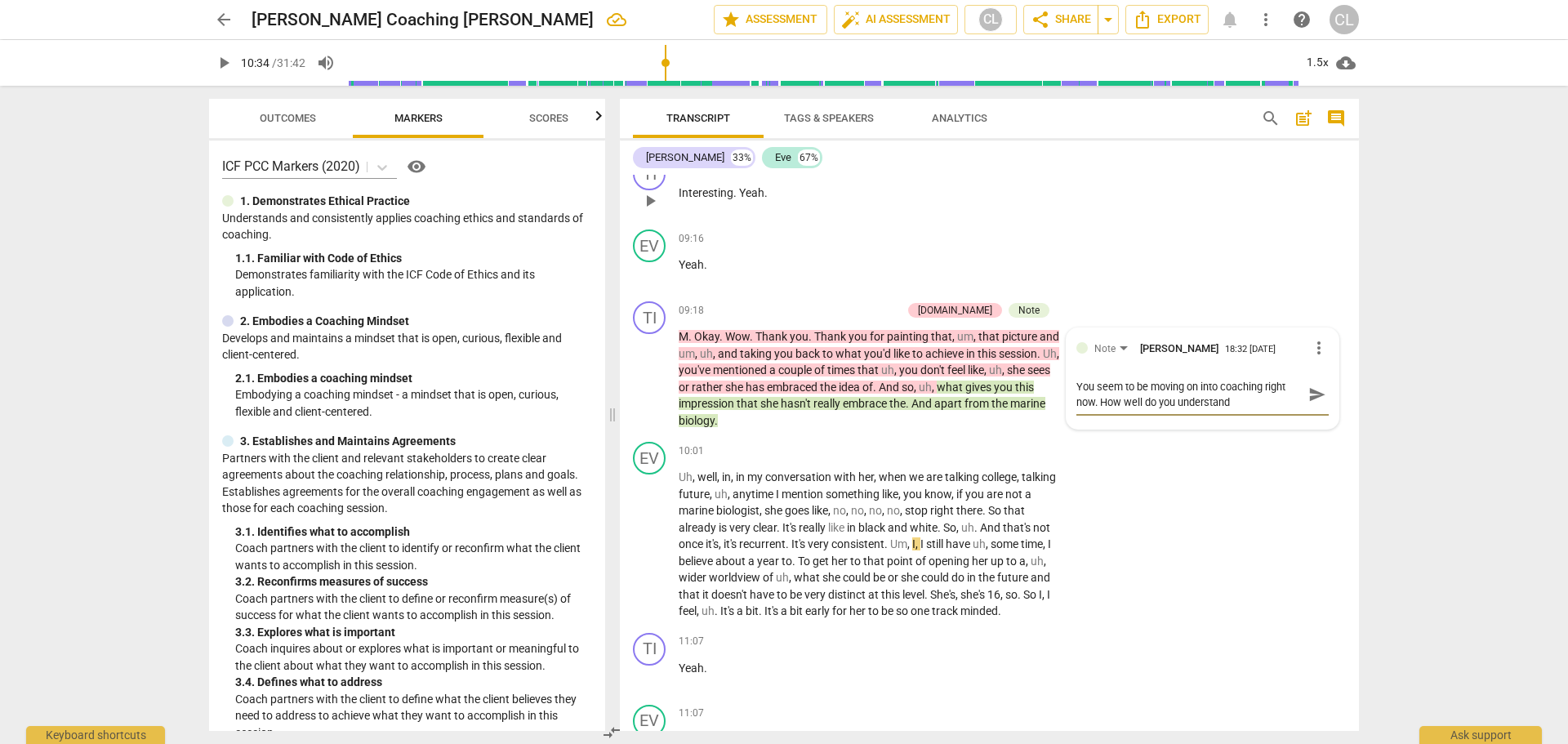
type textarea "You seem to be moving on into coaching right now. How well do you understand the"
type textarea "You seem to be moving on into coaching right now. How well do you understand th…"
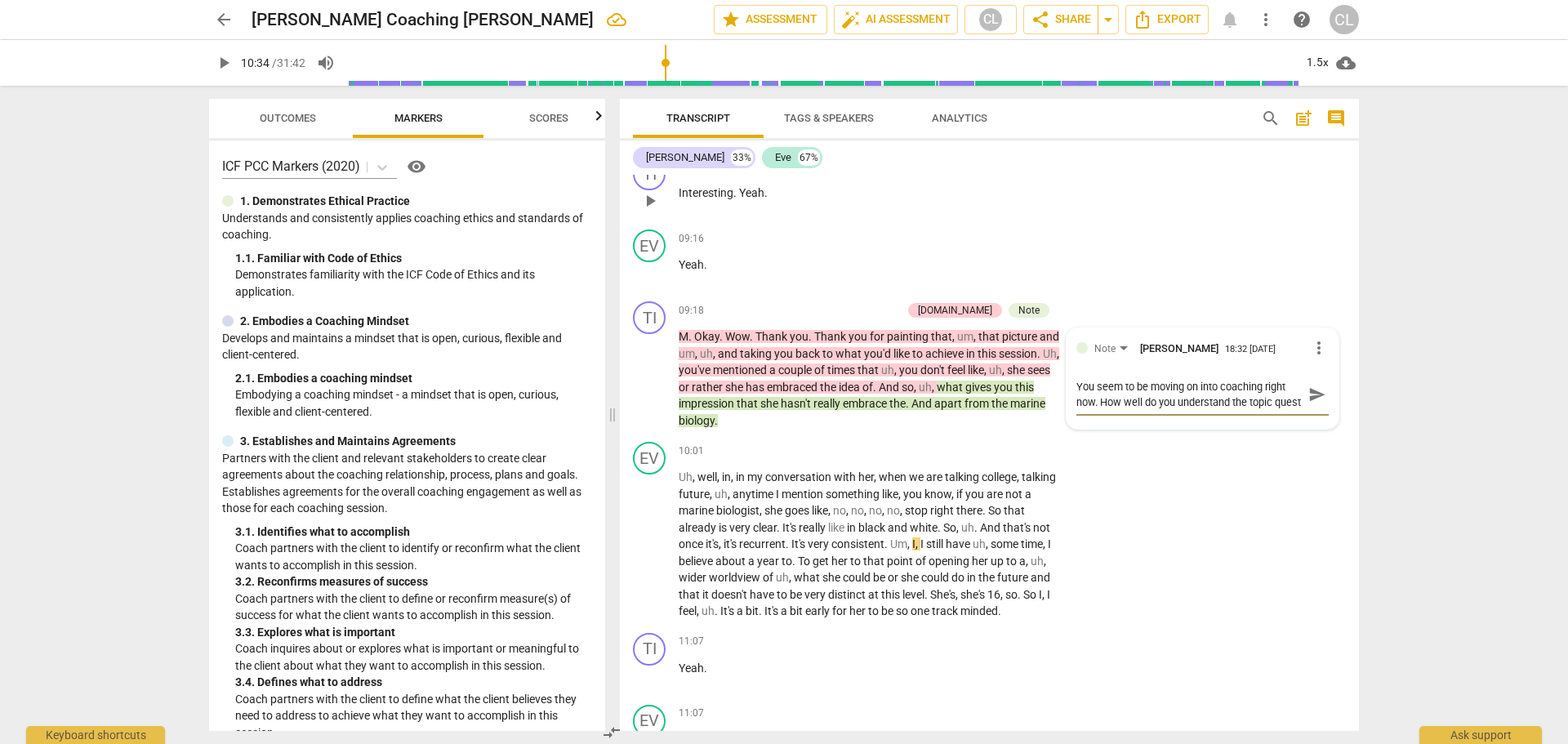
type textarea "You seem to be moving on into coaching right now. How well do you understand th…"
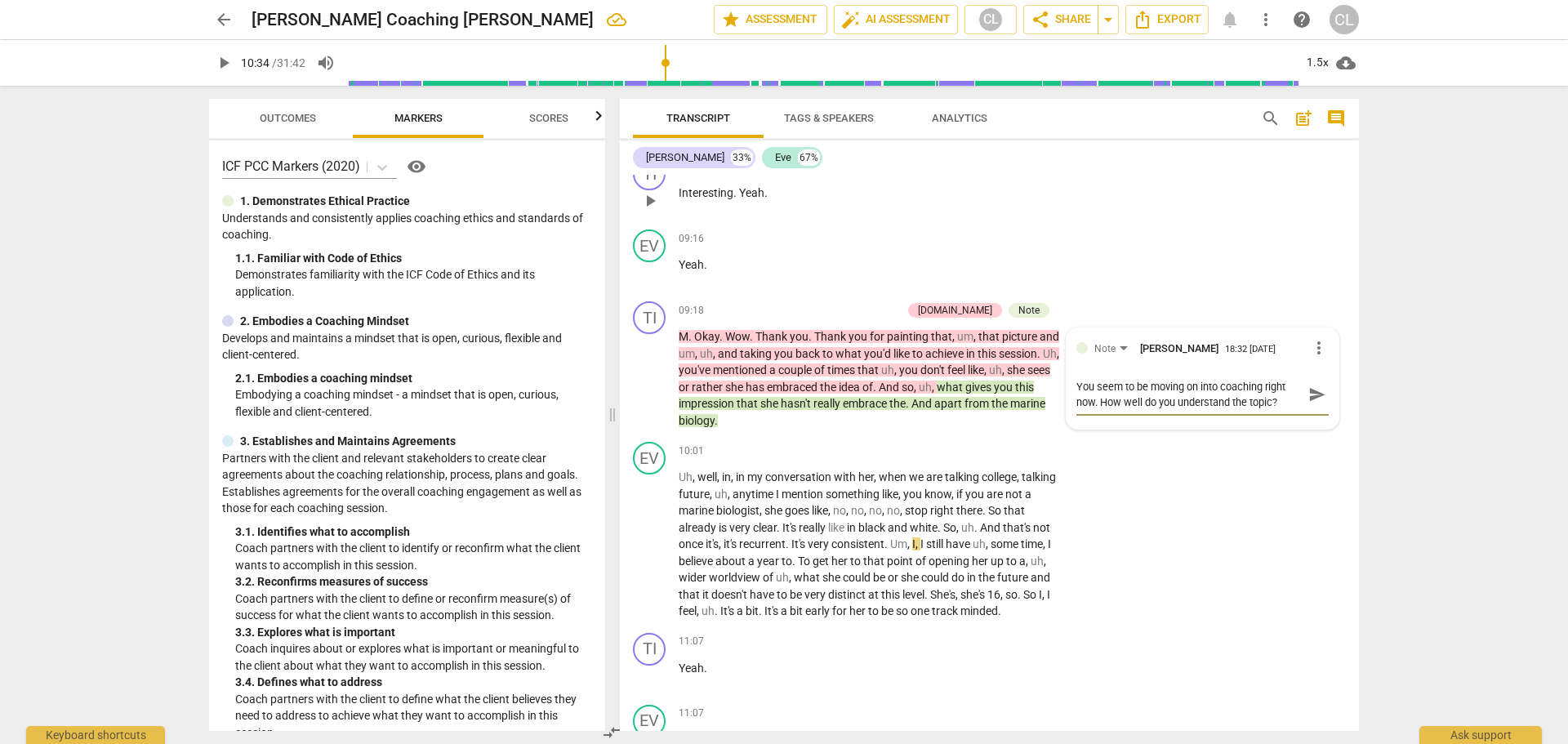
type textarea "You seem to be moving on into coaching right now. How well do you understand th…"
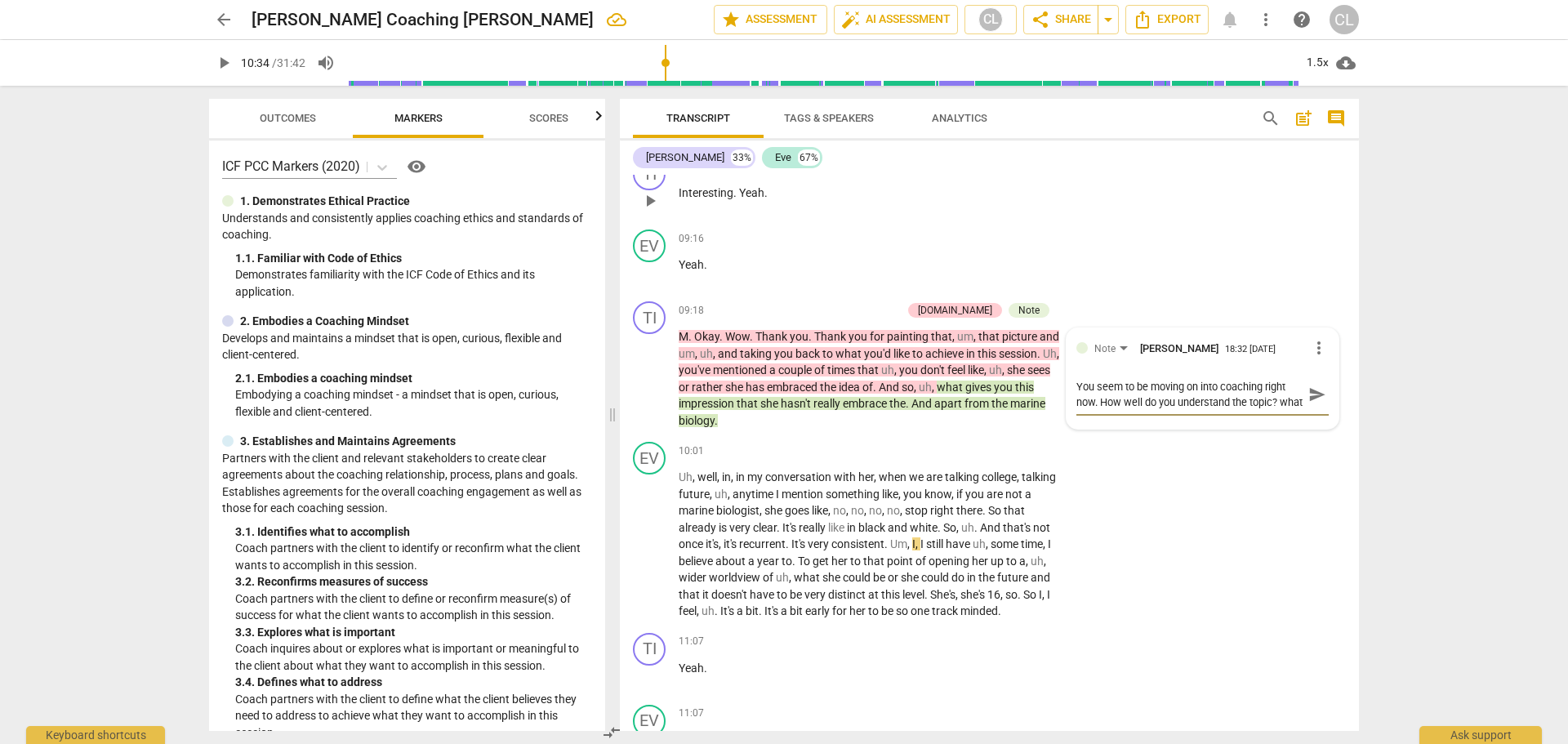
type textarea "You seem to be moving on into coaching right now. How well do you understand th…"
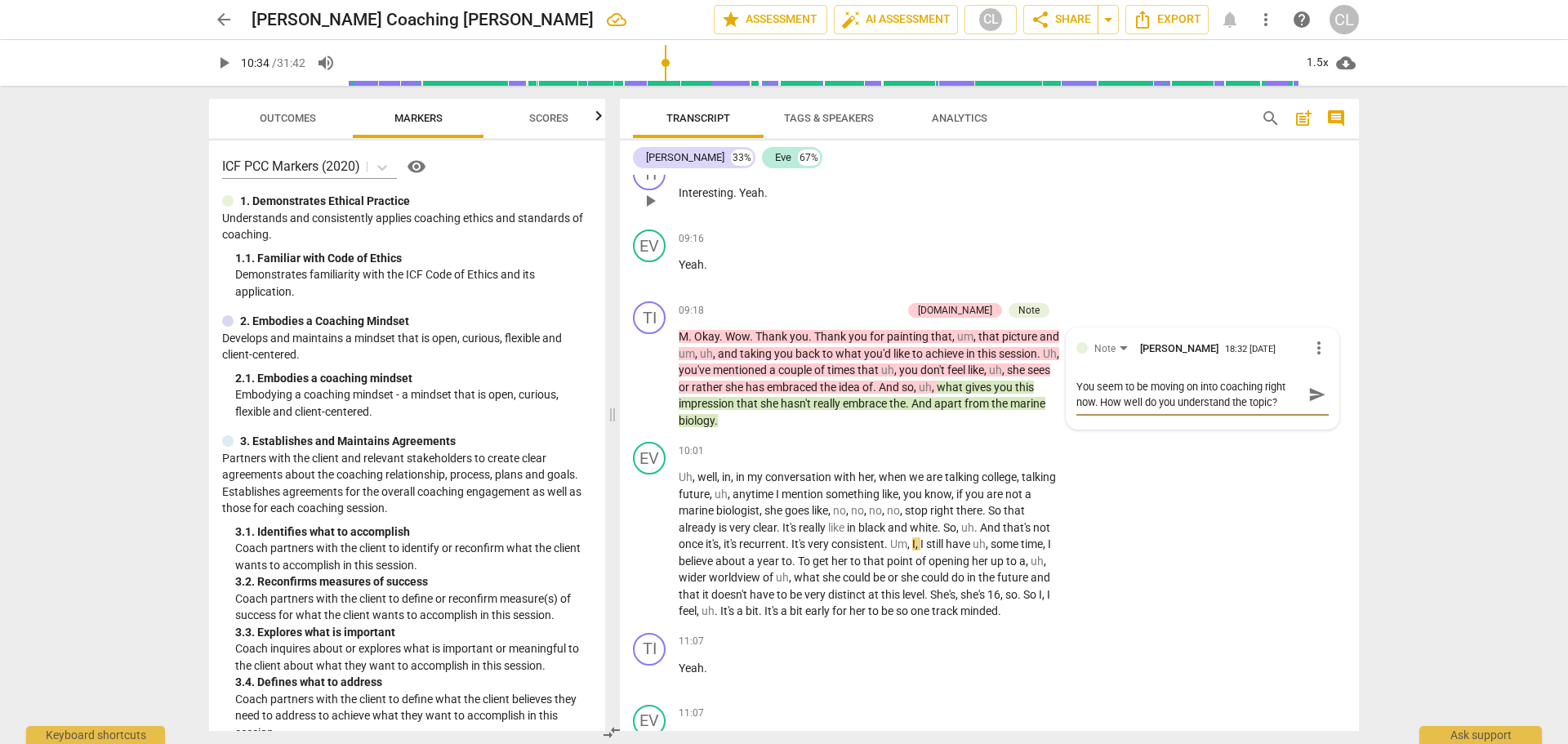
type textarea "You seem to be moving on into coaching right now. How well do you understand th…"
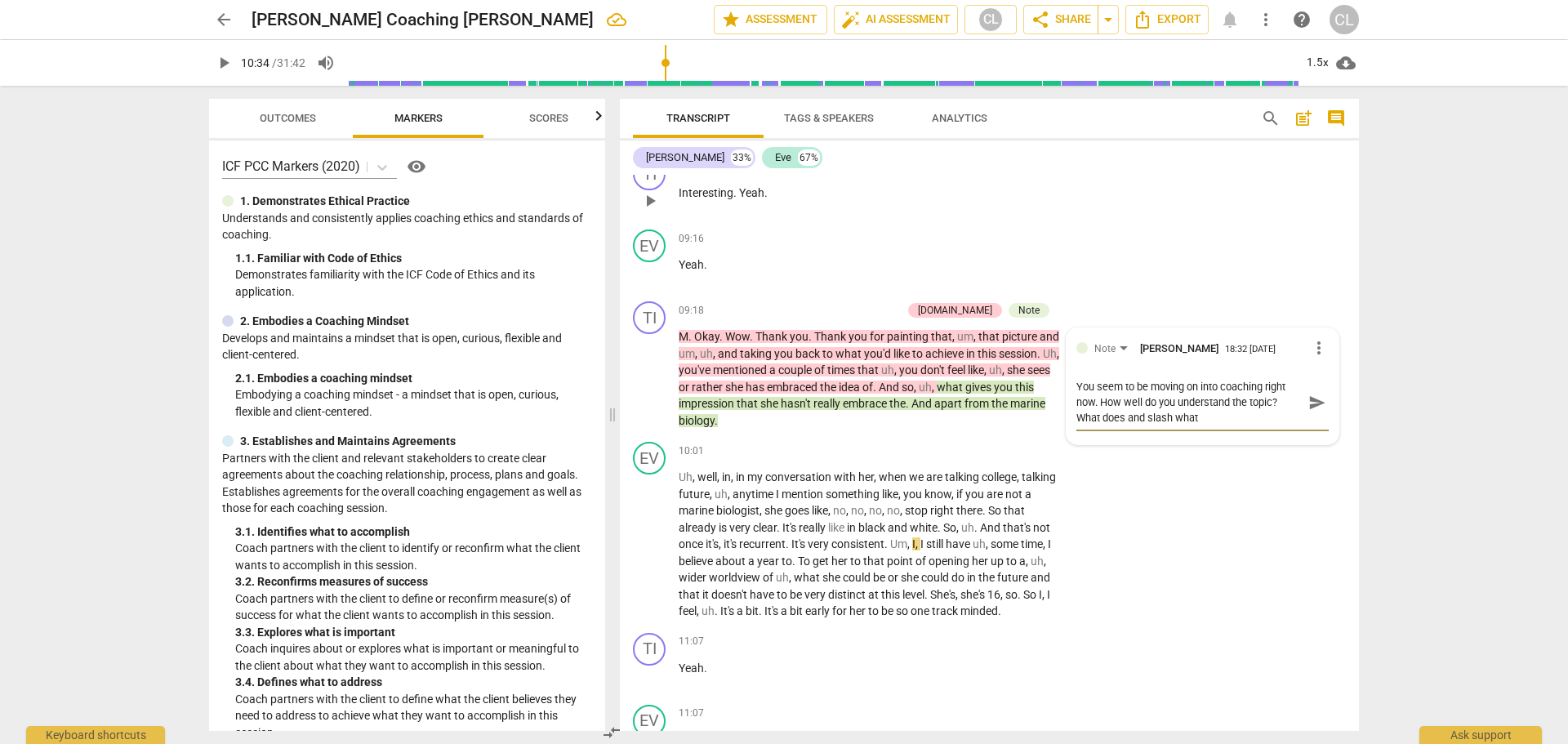
type textarea "You seem to be moving on into coaching right now. How well do you understand th…"
click at [1127, 426] on textarea "You seem to be moving on into coaching right now. How well do you understand th…" at bounding box center [1189, 402] width 226 height 47
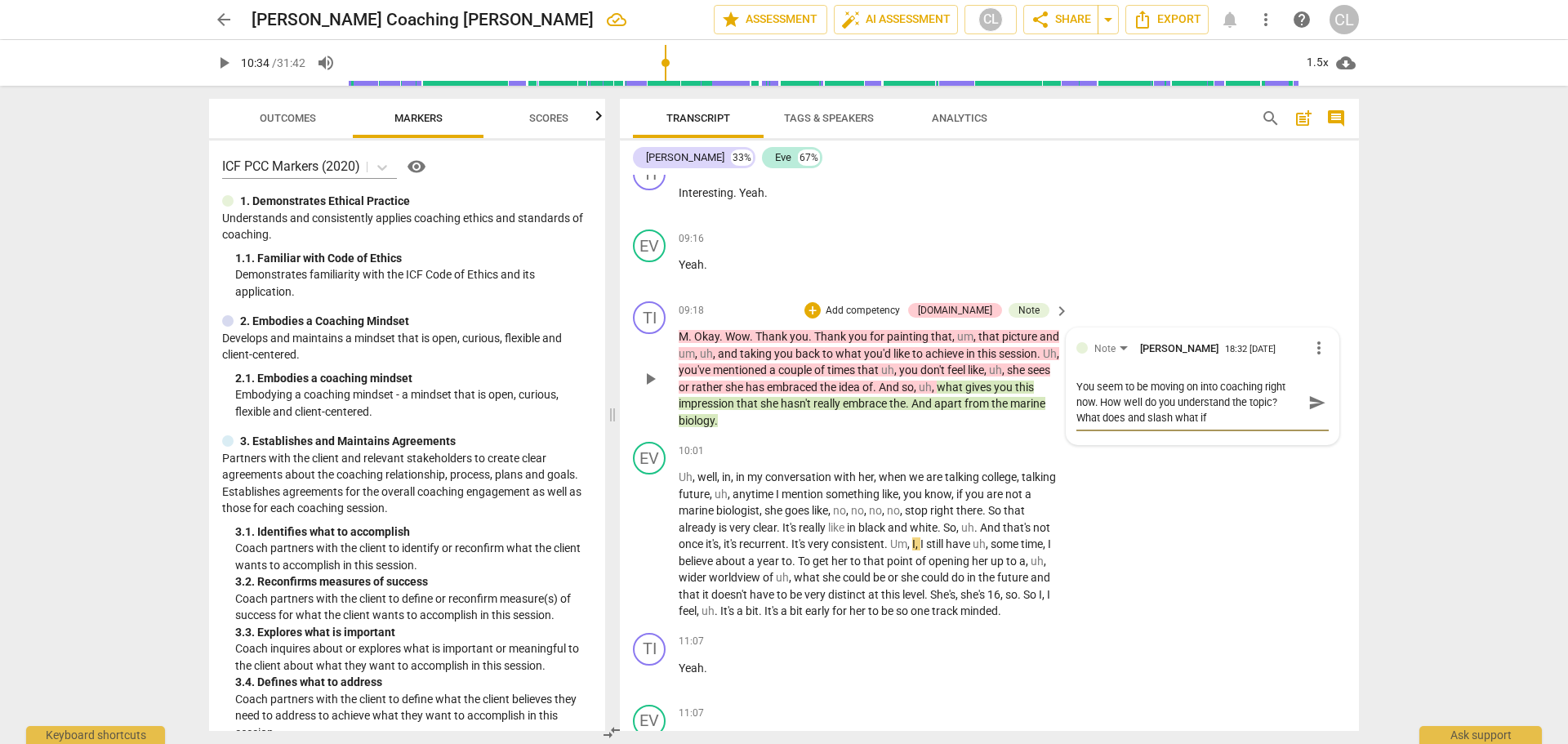
type textarea "You seem to be moving on into coaching right now. How well do you understand th…"
drag, startPoint x: 1147, startPoint y: 434, endPoint x: 1178, endPoint y: 436, distance: 31.1
click at [1178, 426] on textarea "You seem to be moving on into coaching right now. How well do you understand th…" at bounding box center [1189, 402] width 226 height 47
type textarea "You seem to be moving on into coaching right now. How well do you understand th…"
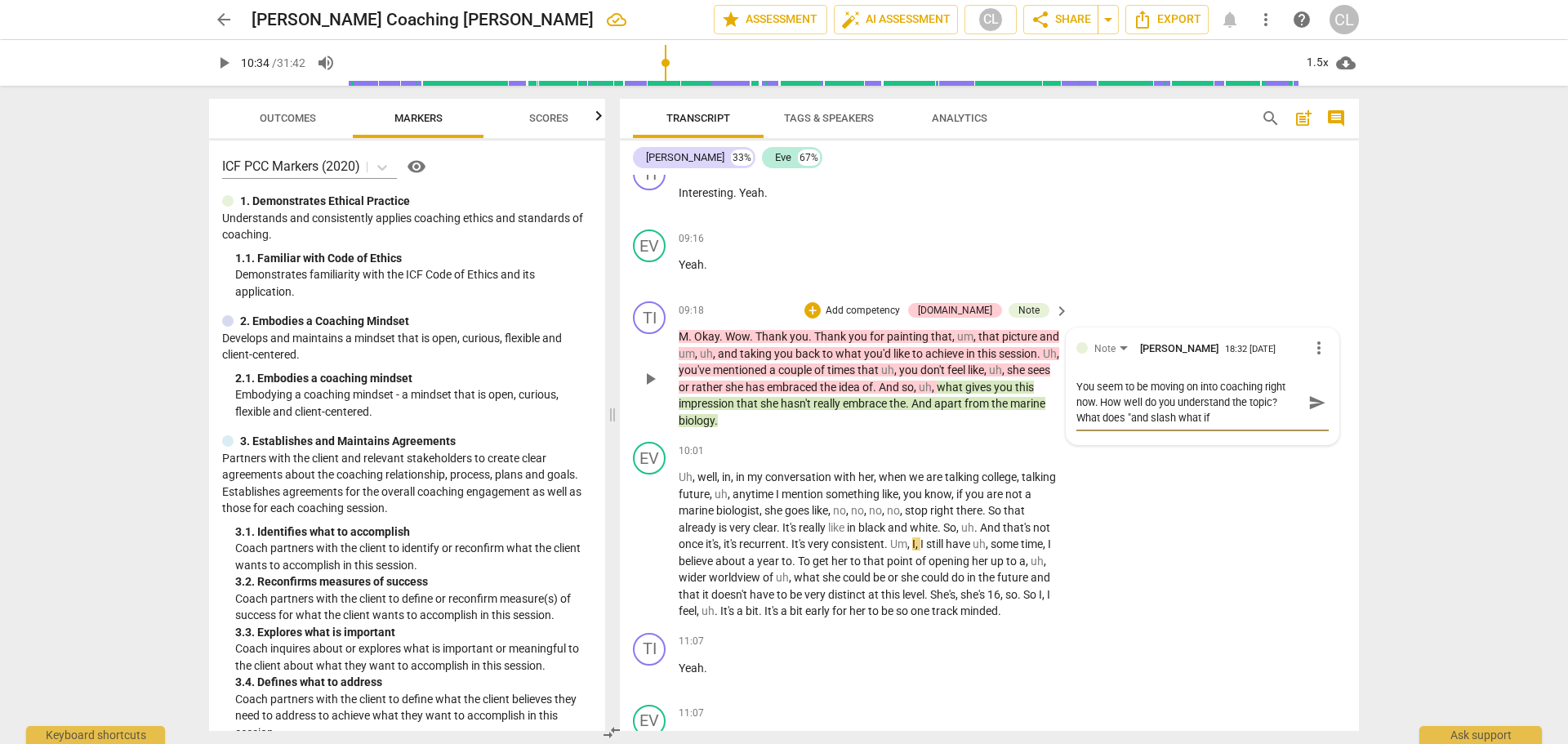
type textarea "You seem to be moving on into coaching right now. How well do you understand th…"
click at [1190, 426] on textarea "You seem to be moving on into coaching right now. How well do you understand th…" at bounding box center [1189, 402] width 226 height 47
click at [1151, 426] on textarea "You seem to be moving on into coaching right now. How well do you understand th…" at bounding box center [1189, 402] width 226 height 47
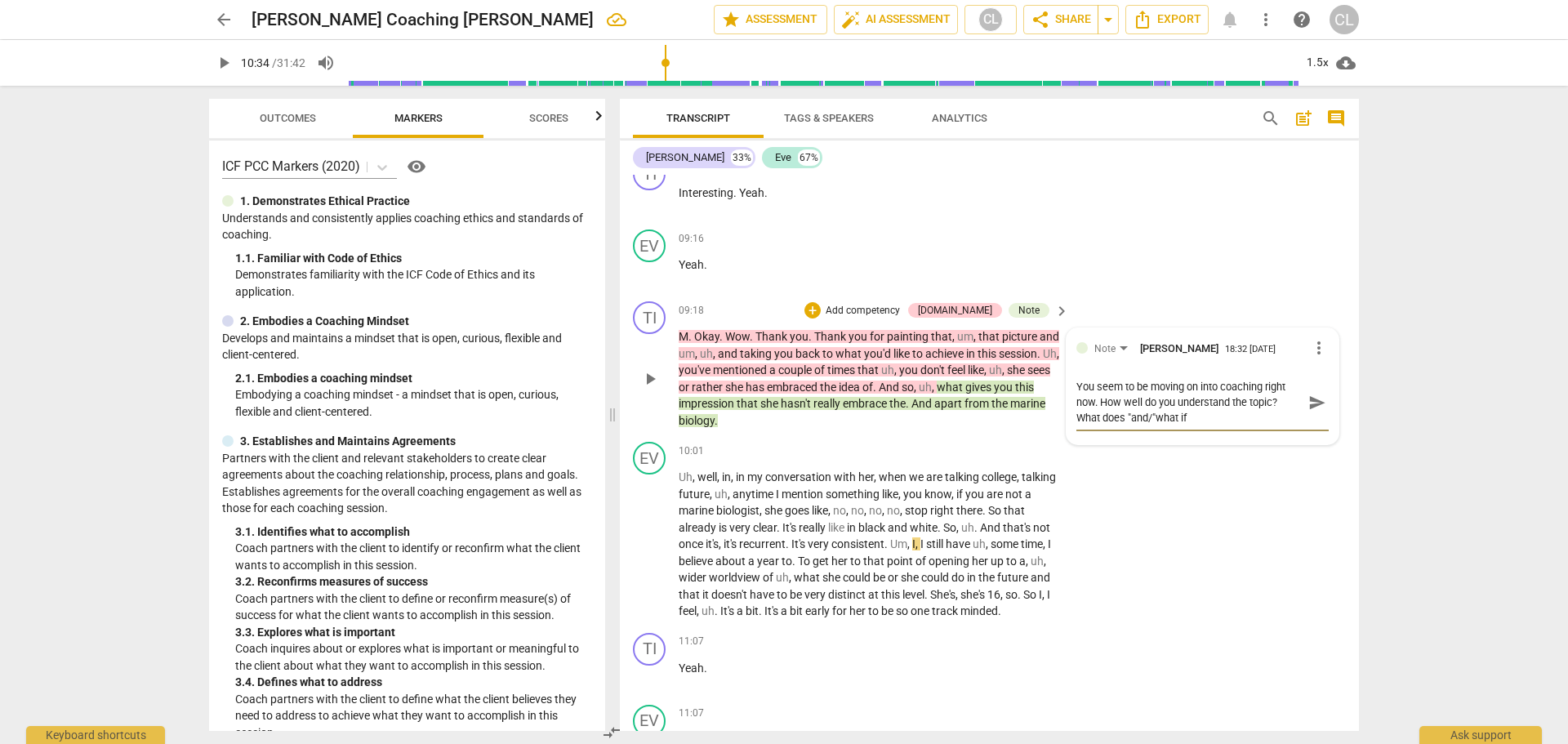
click at [1156, 426] on textarea "You seem to be moving on into coaching right now. How well do you understand th…" at bounding box center [1189, 402] width 226 height 47
type textarea "You seem to be moving on into coaching right now. How well do you understand th…"
click at [1183, 426] on textarea "You seem to be moving on into coaching right now. How well do you understand th…" at bounding box center [1189, 402] width 226 height 47
type textarea "You seem to be moving on into coaching right now. How well do you understand th…"
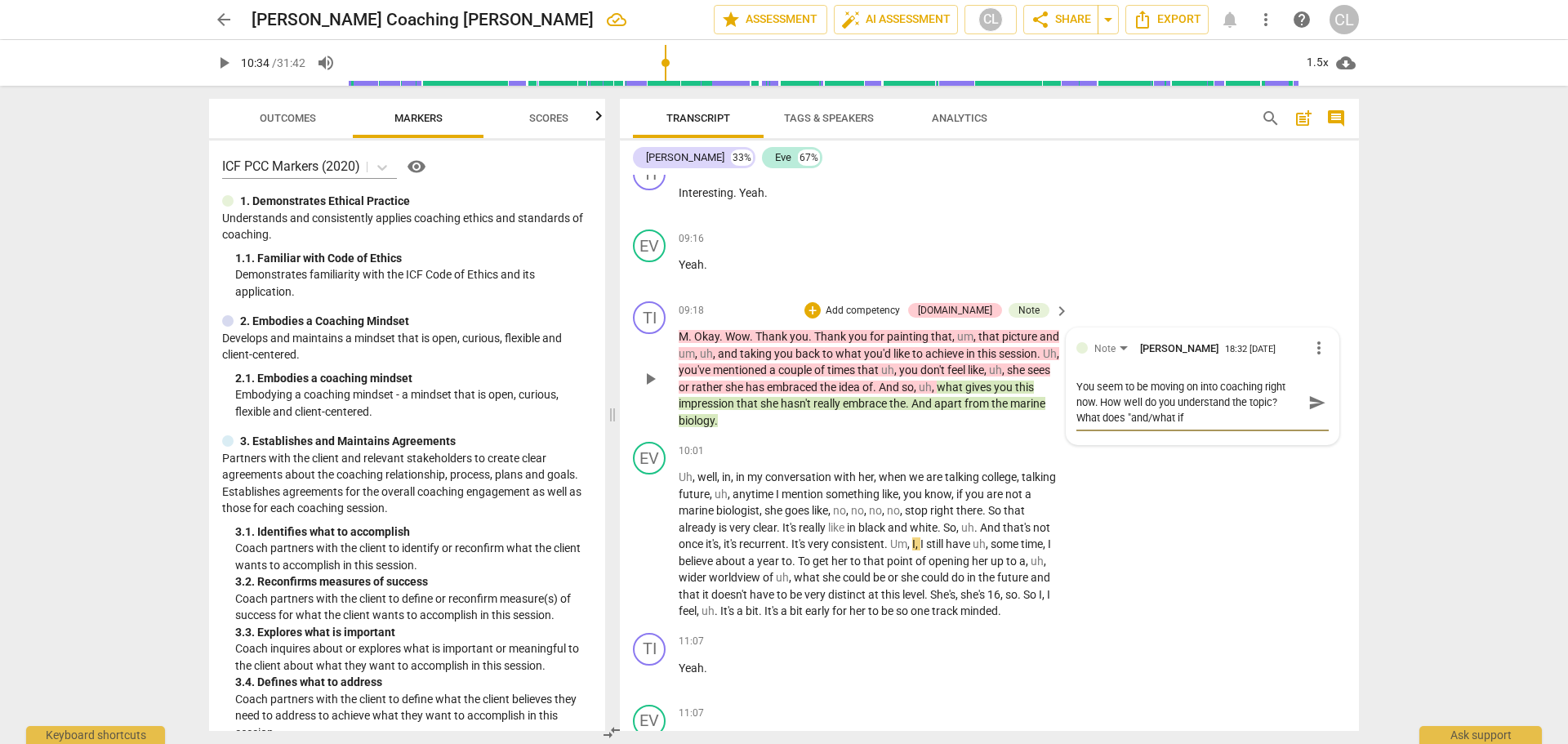
type textarea "You seem to be moving on into coaching right now. How well do you understand th…"
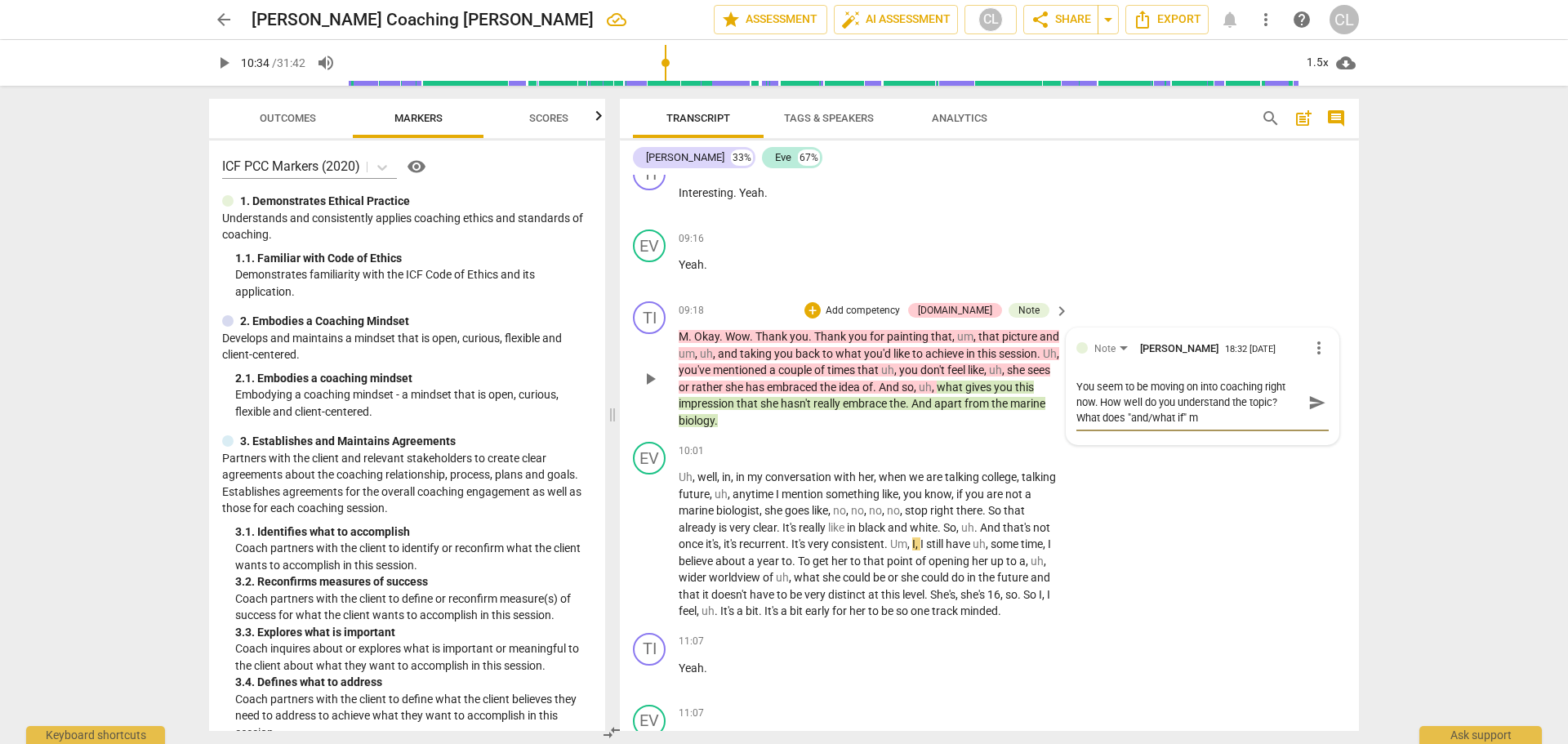
type textarea "You seem to be moving on into coaching right now. How well do you understand th…"
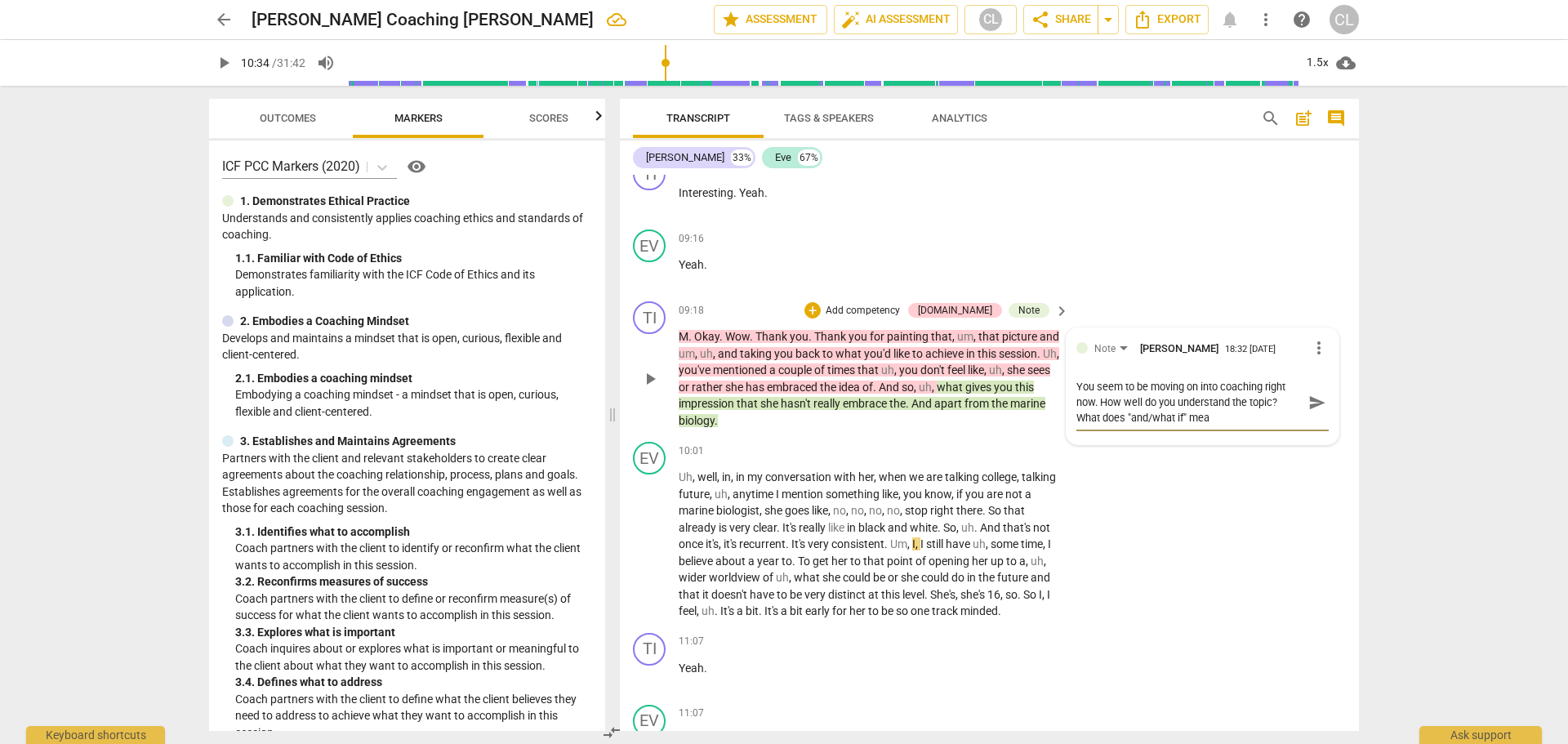
type textarea "You seem to be moving on into coaching right now. How well do you understand th…"
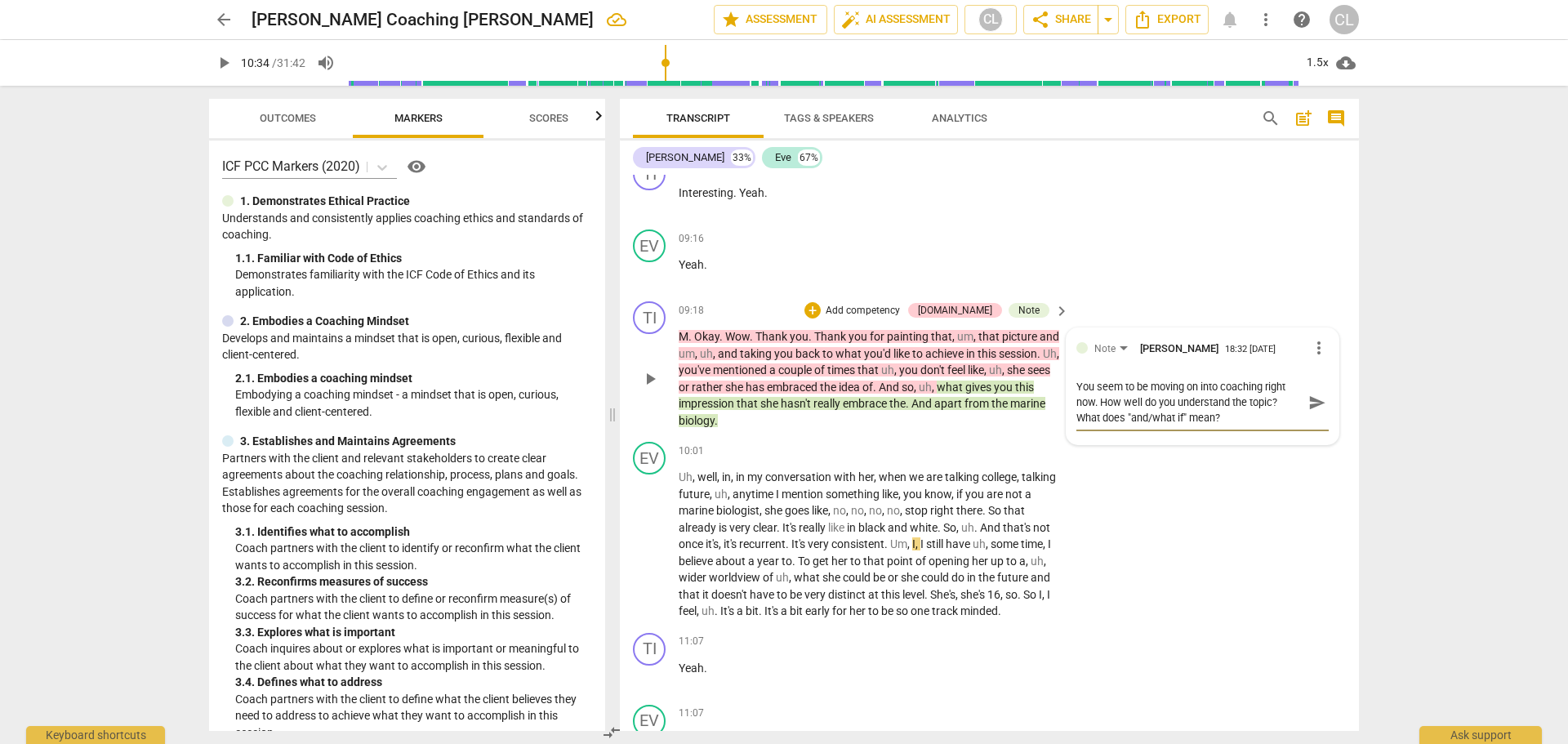
type textarea "You seem to be moving on into coaching right now. How well do you understand th…"
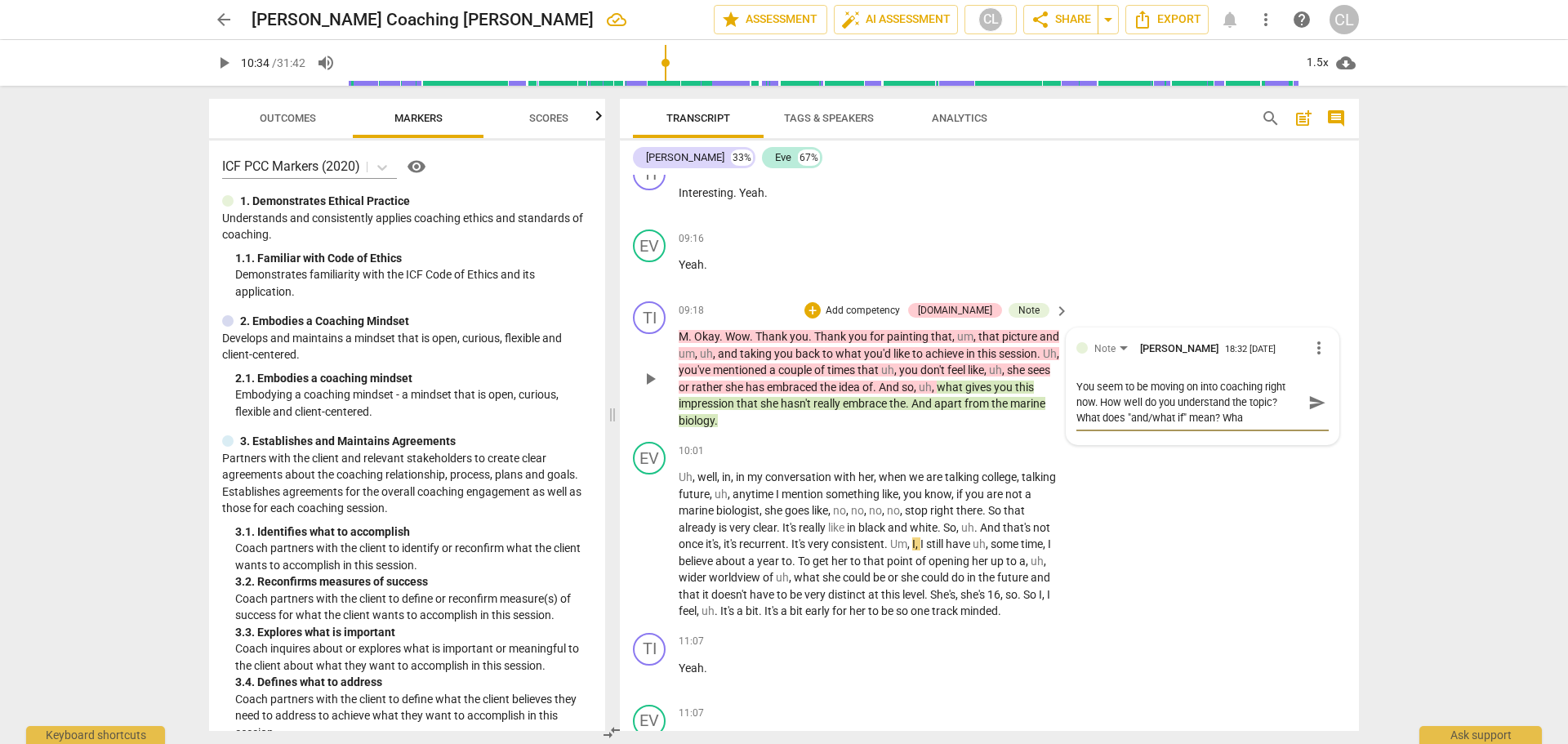
type textarea "You seem to be moving on into coaching right now. How well do you understand th…"
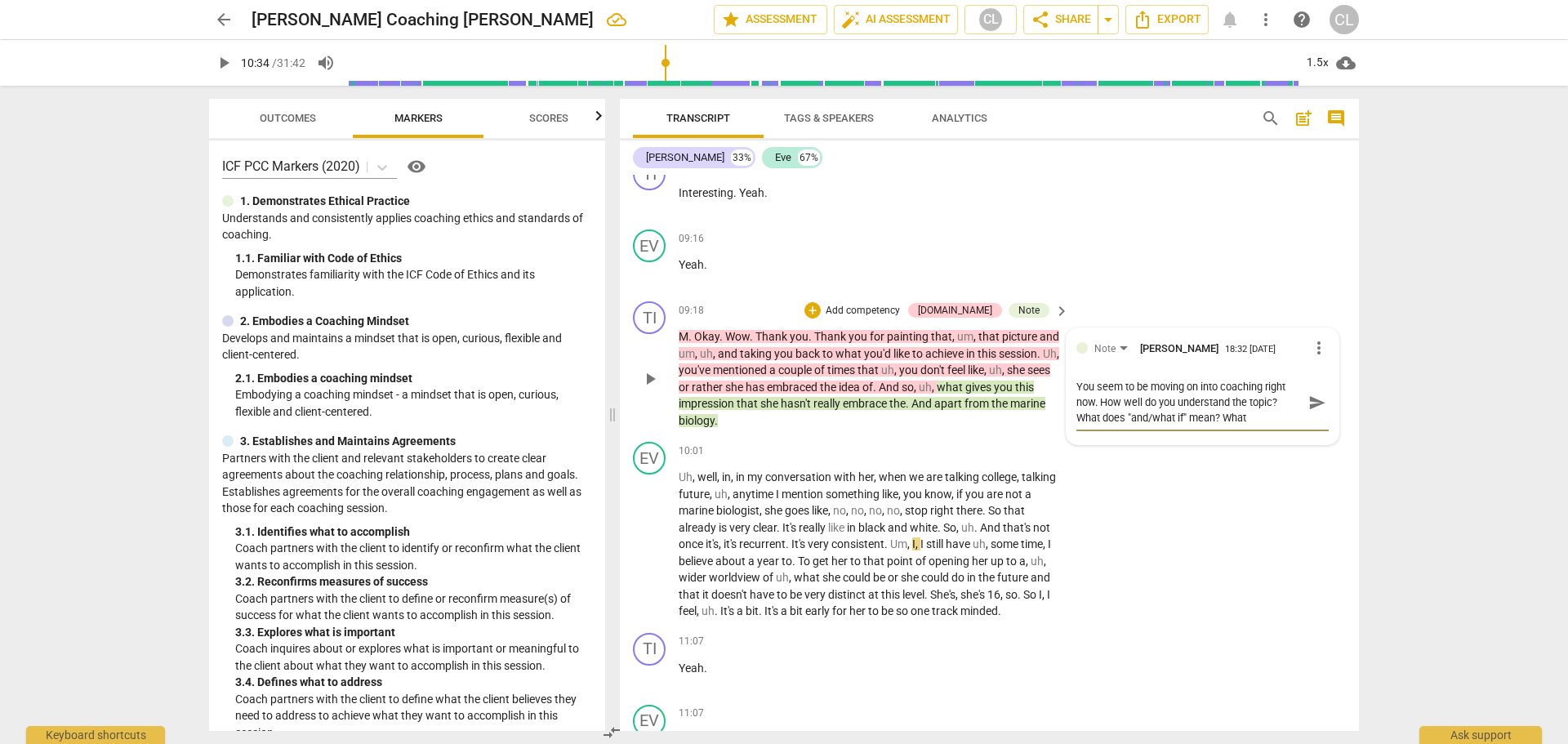
type textarea "You seem to be moving on into coaching right now. How well do you understand th…"
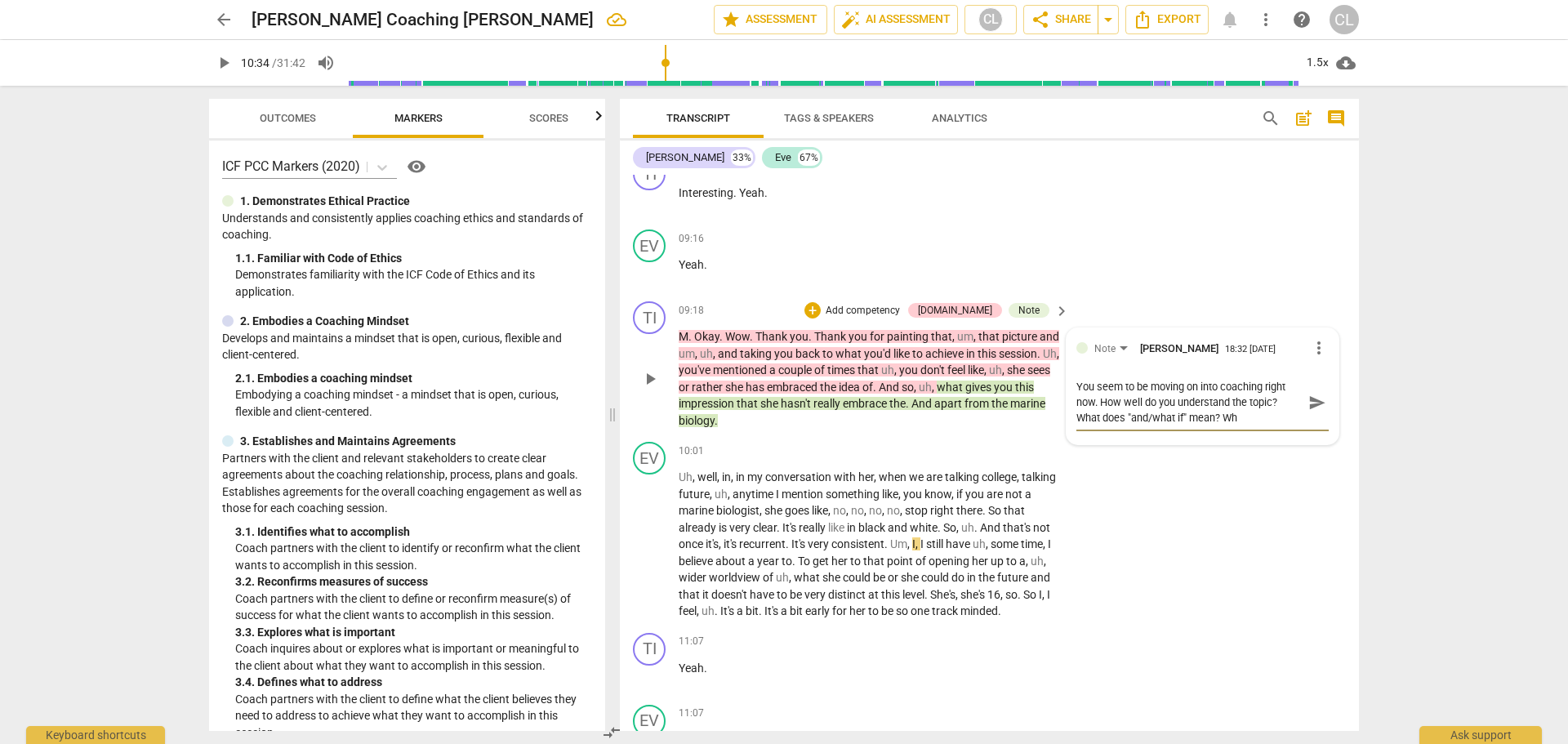
type textarea "You seem to be moving on into coaching right now. How well do you understand th…"
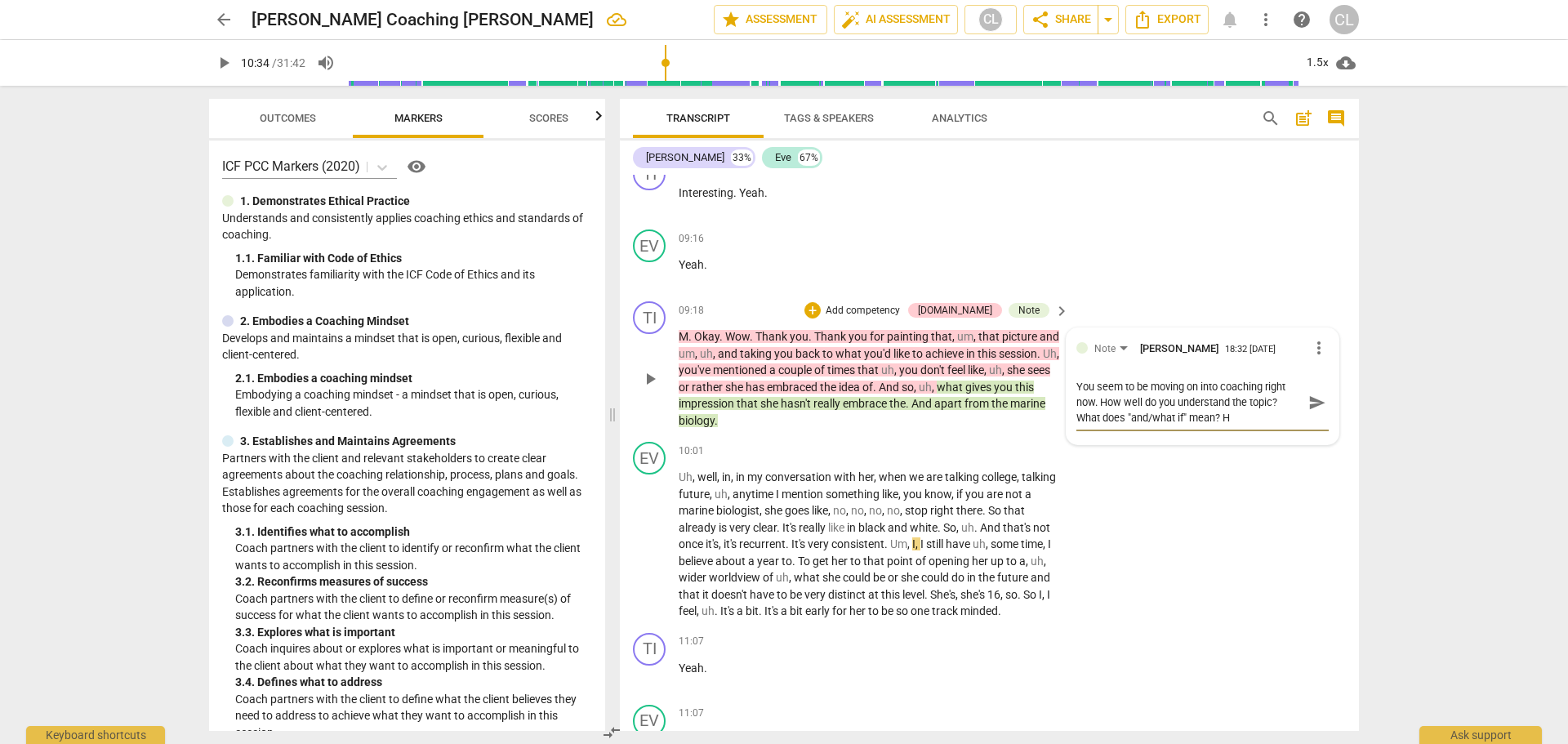
type textarea "You seem to be moving on into coaching right now. How well do you understand th…"
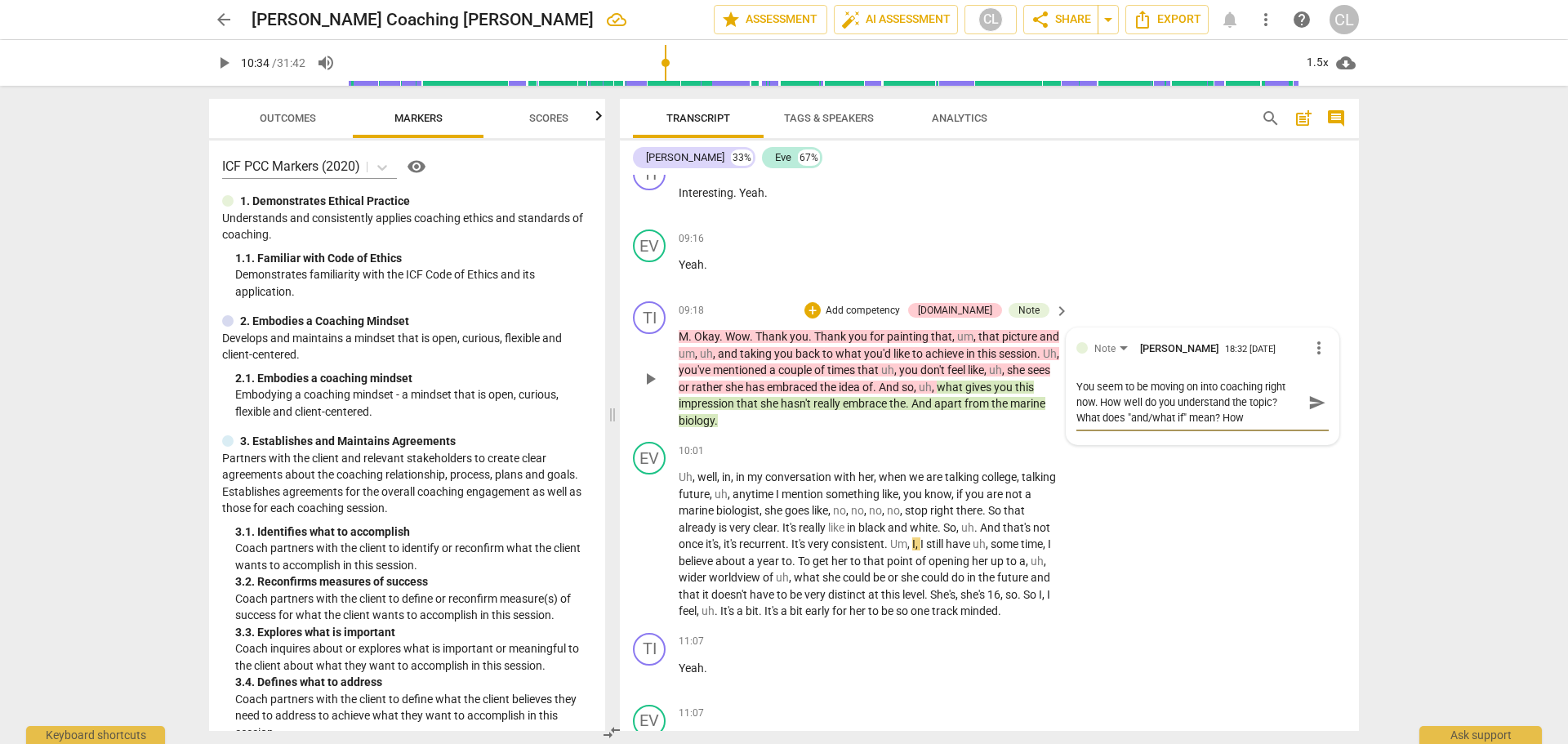
type textarea "You seem to be moving on into coaching right now. How well do you understand th…"
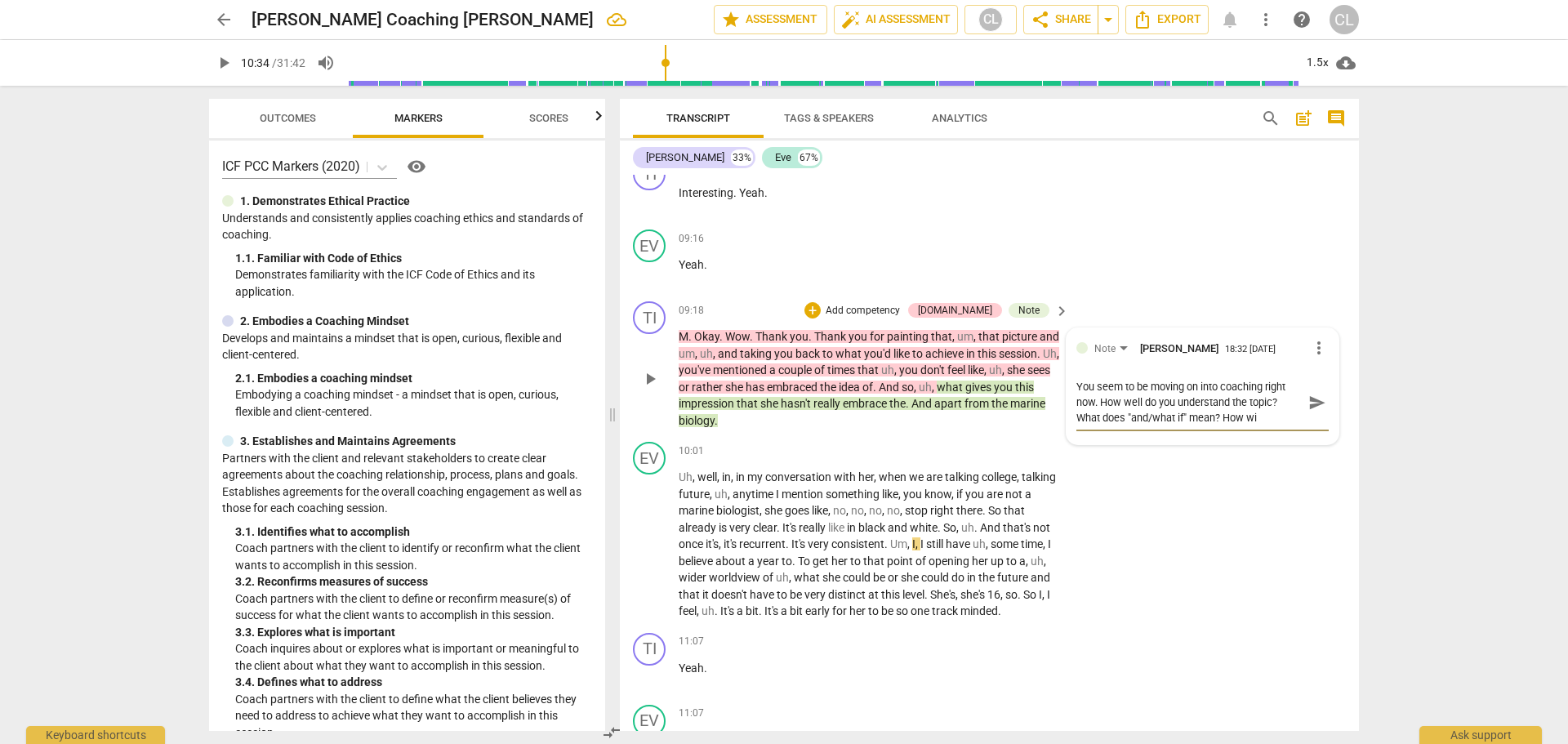
type textarea "You seem to be moving on into coaching right now. How well do you understand th…"
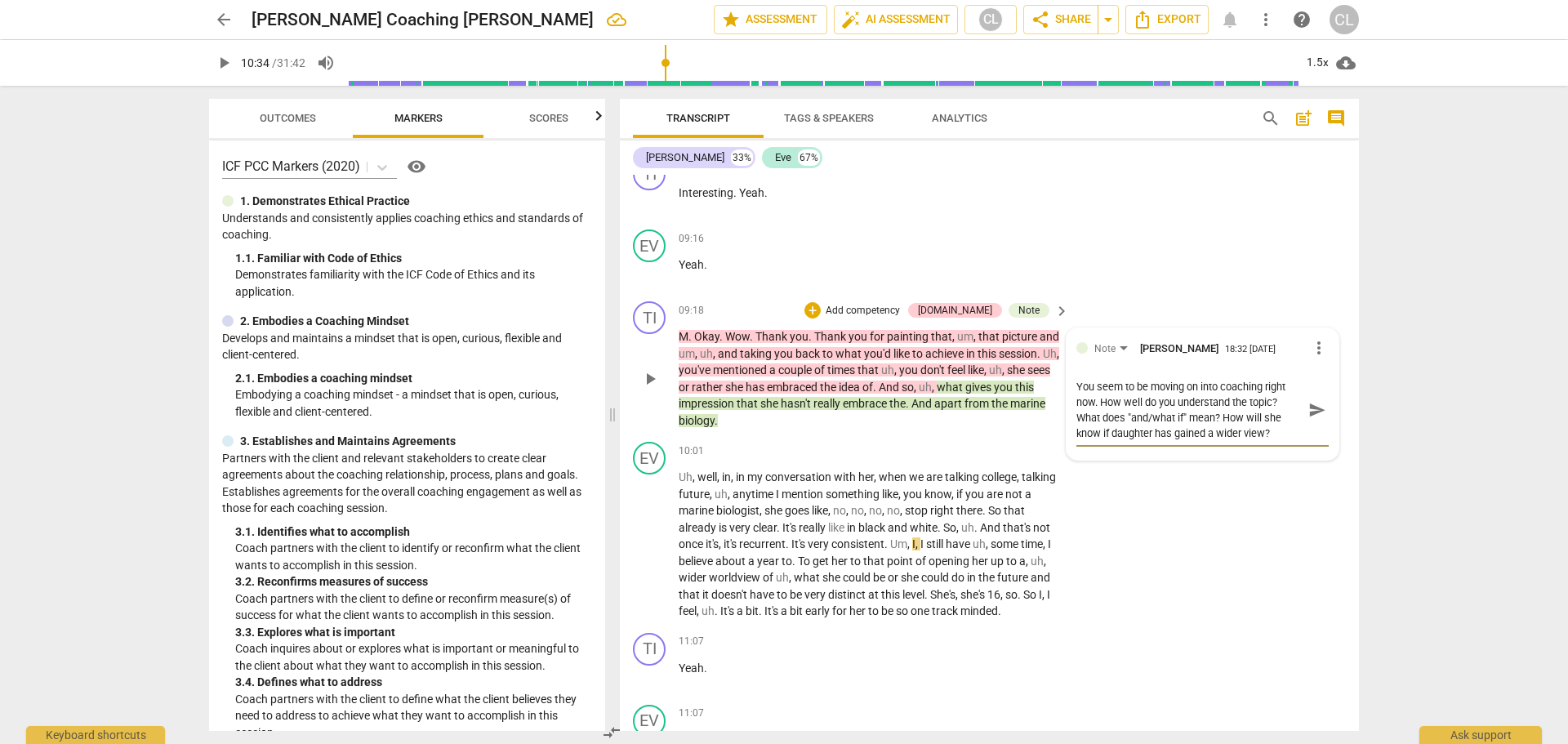
drag, startPoint x: 1262, startPoint y: 435, endPoint x: 1278, endPoint y: 435, distance: 16.0
click at [1278, 435] on textarea "You seem to be moving on into coaching right now. How well do you understand th…" at bounding box center [1189, 410] width 226 height 62
click at [1284, 441] on textarea "You seem to be moving on into coaching right now. How well do you understand th…" at bounding box center [1189, 410] width 226 height 62
click at [1309, 419] on span "send" at bounding box center [1318, 410] width 18 height 18
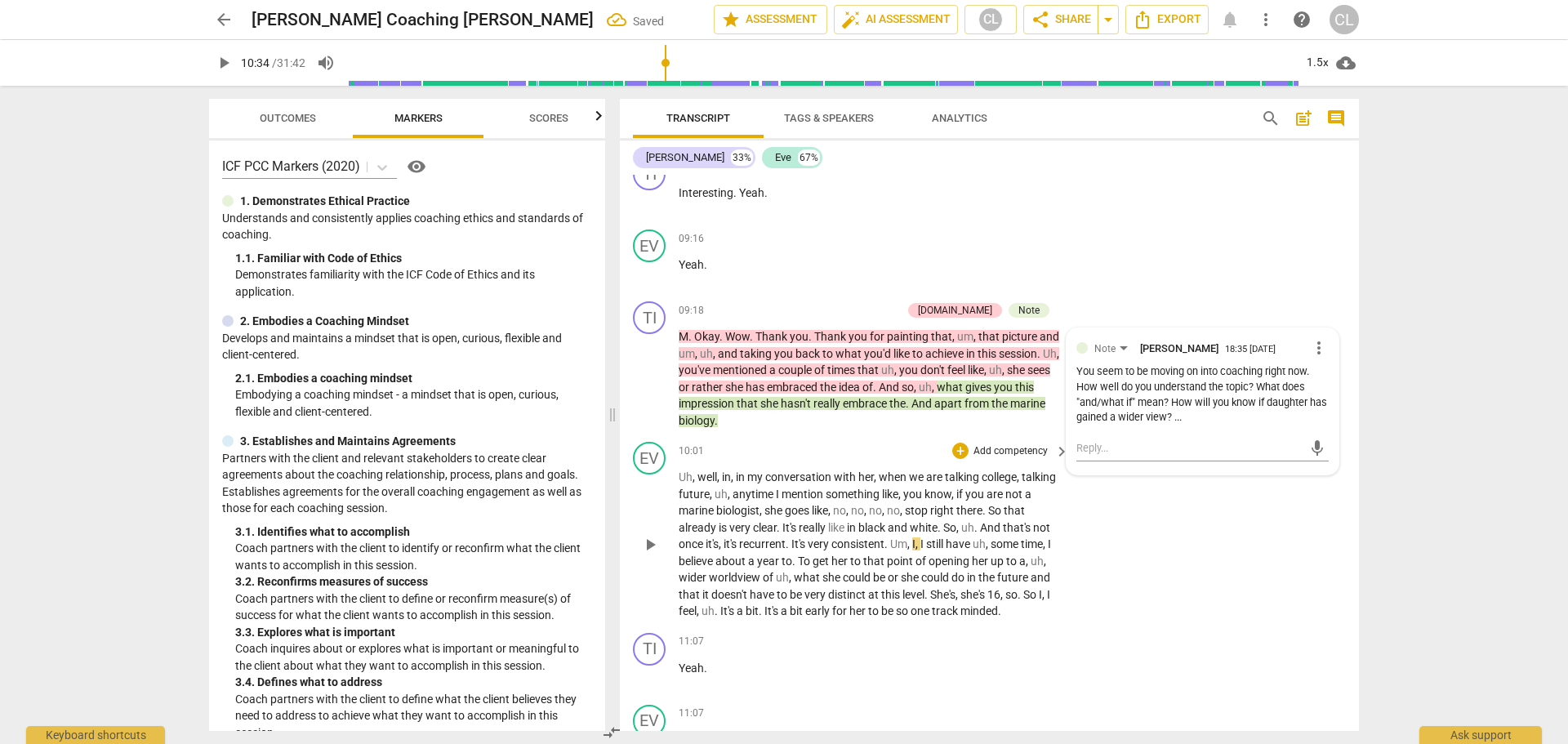
scroll to position [2866, 0]
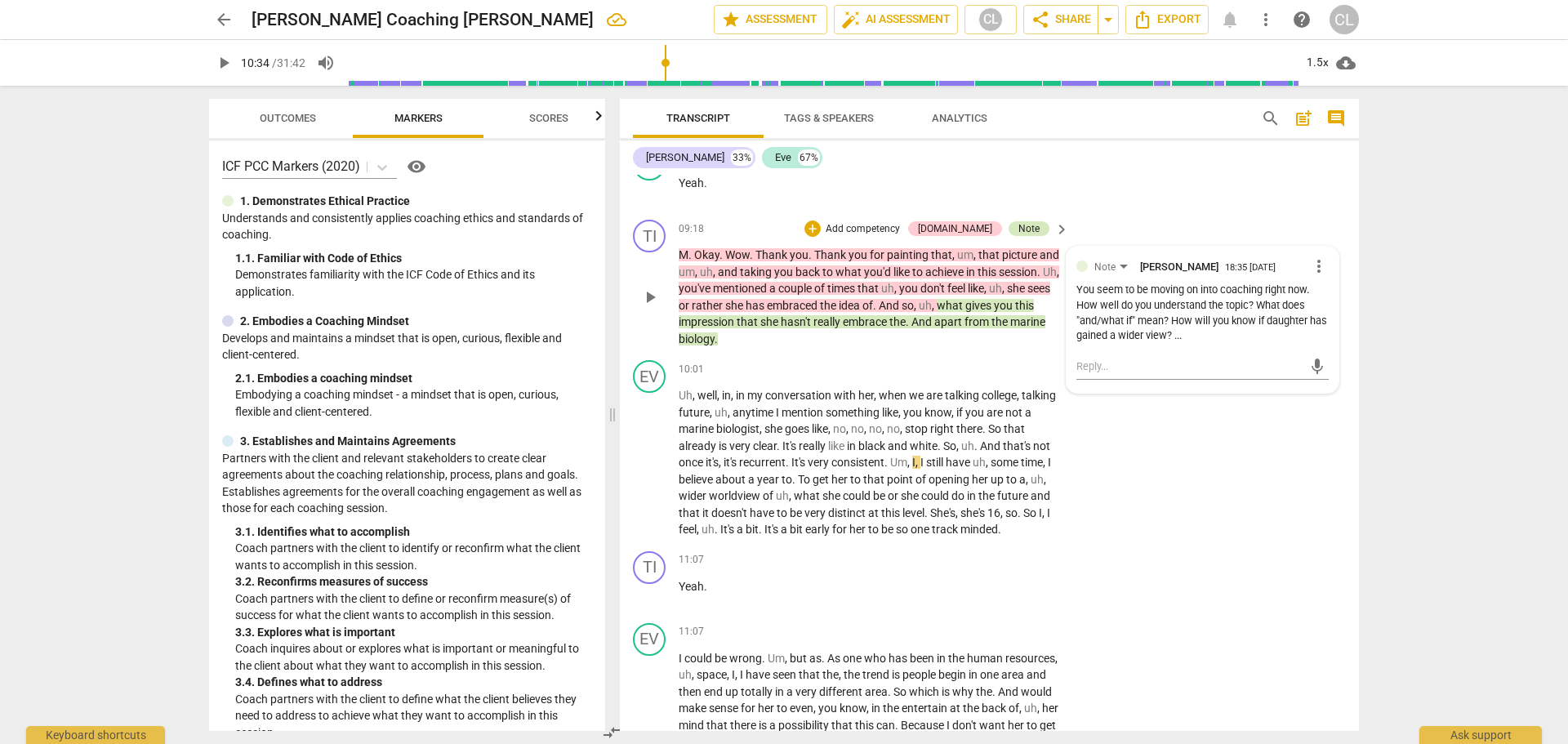
click at [1037, 236] on div "Note" at bounding box center [1028, 229] width 21 height 14
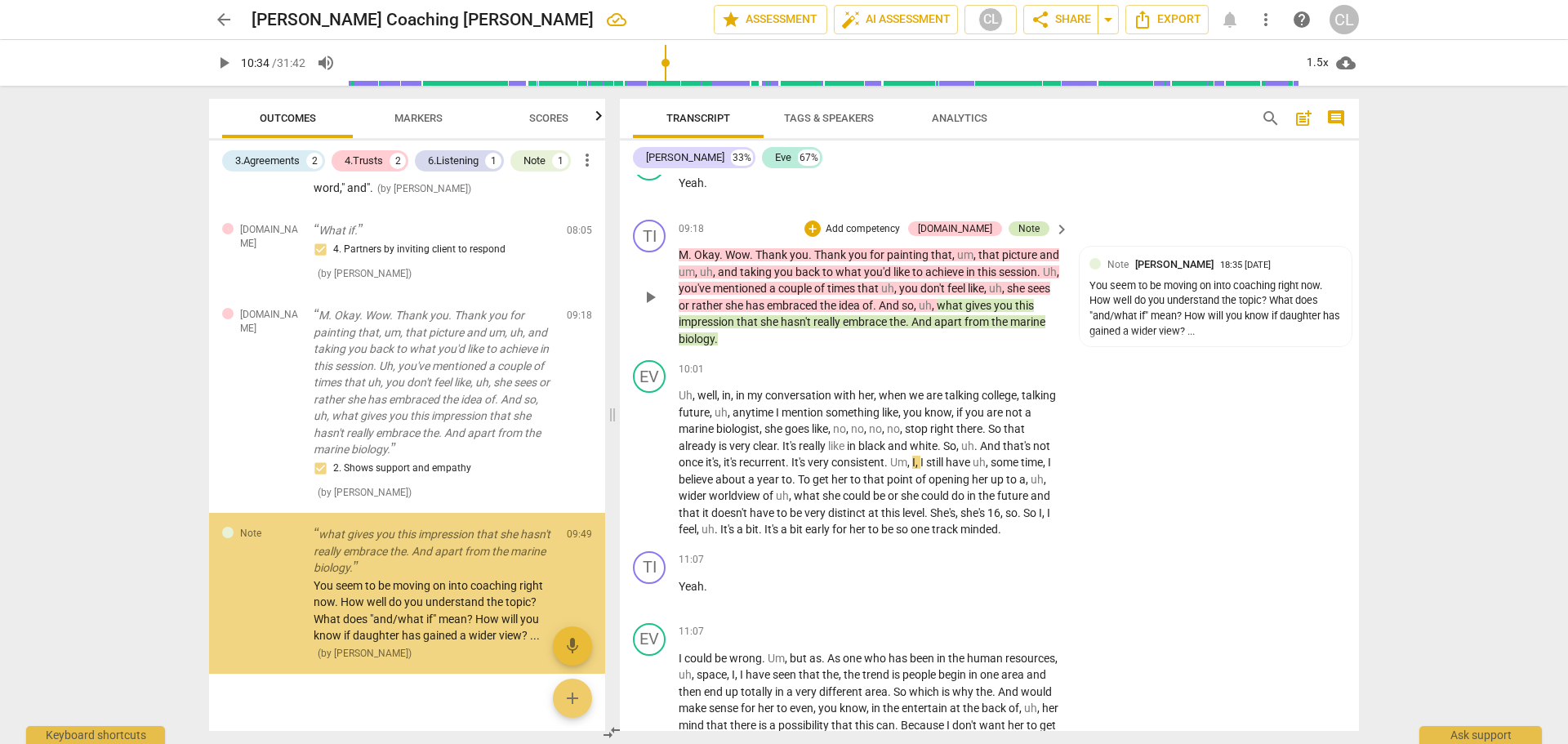
scroll to position [730, 0]
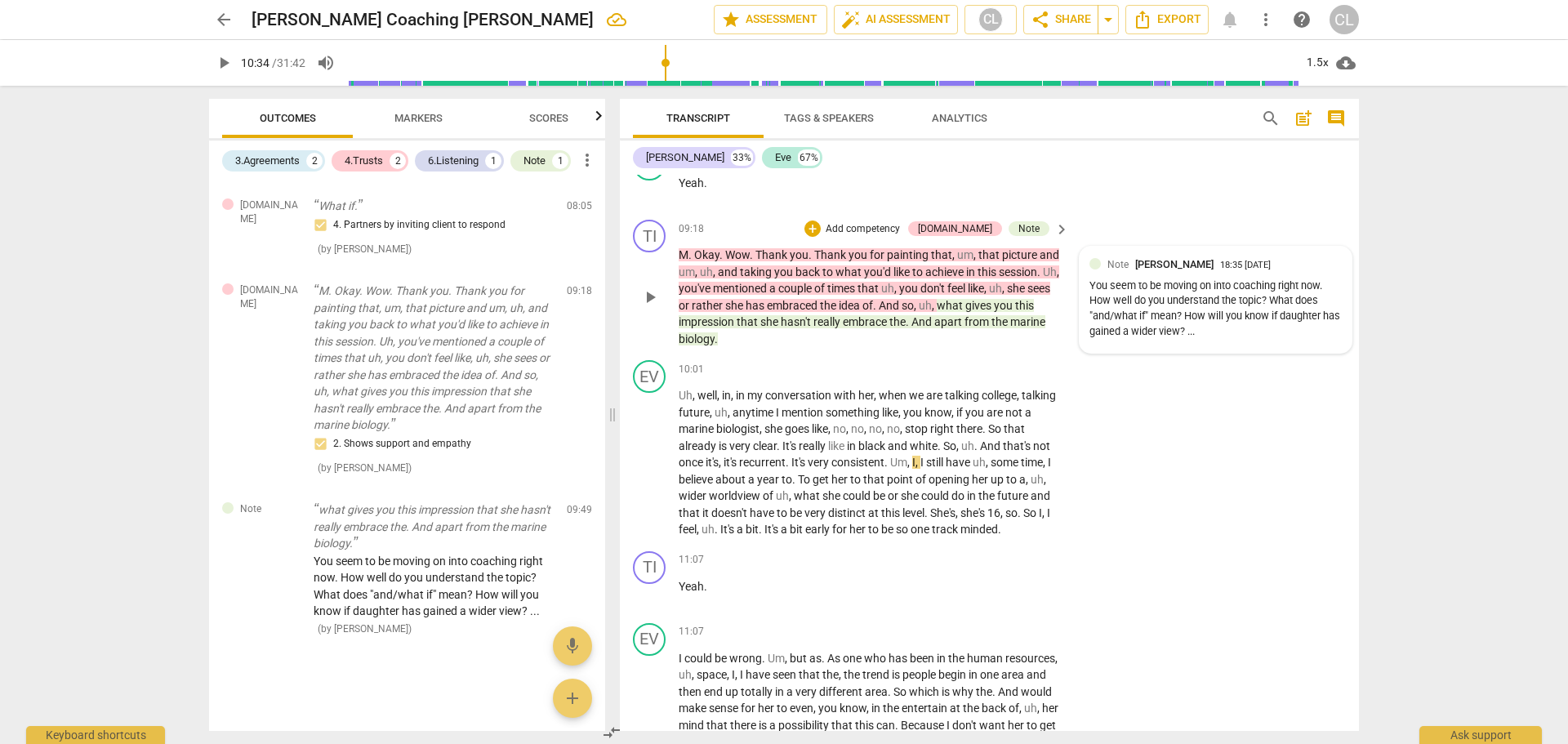
click at [1252, 340] on div "You seem to be moving on into coaching right now. How well do you understand th…" at bounding box center [1216, 309] width 252 height 61
click at [1311, 276] on span "more_vert" at bounding box center [1319, 267] width 20 height 20
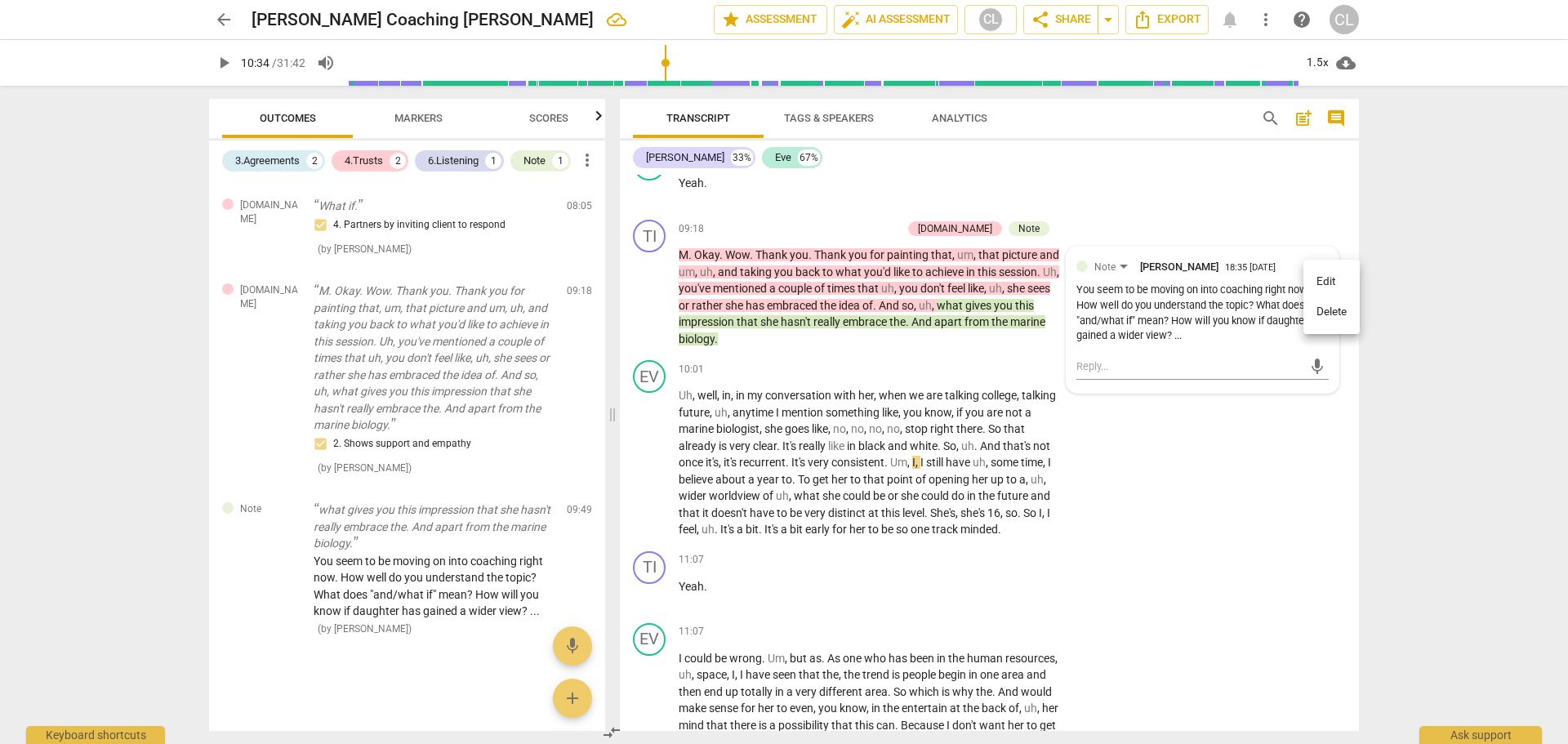
click at [1320, 279] on li "Edit" at bounding box center [1331, 282] width 56 height 31
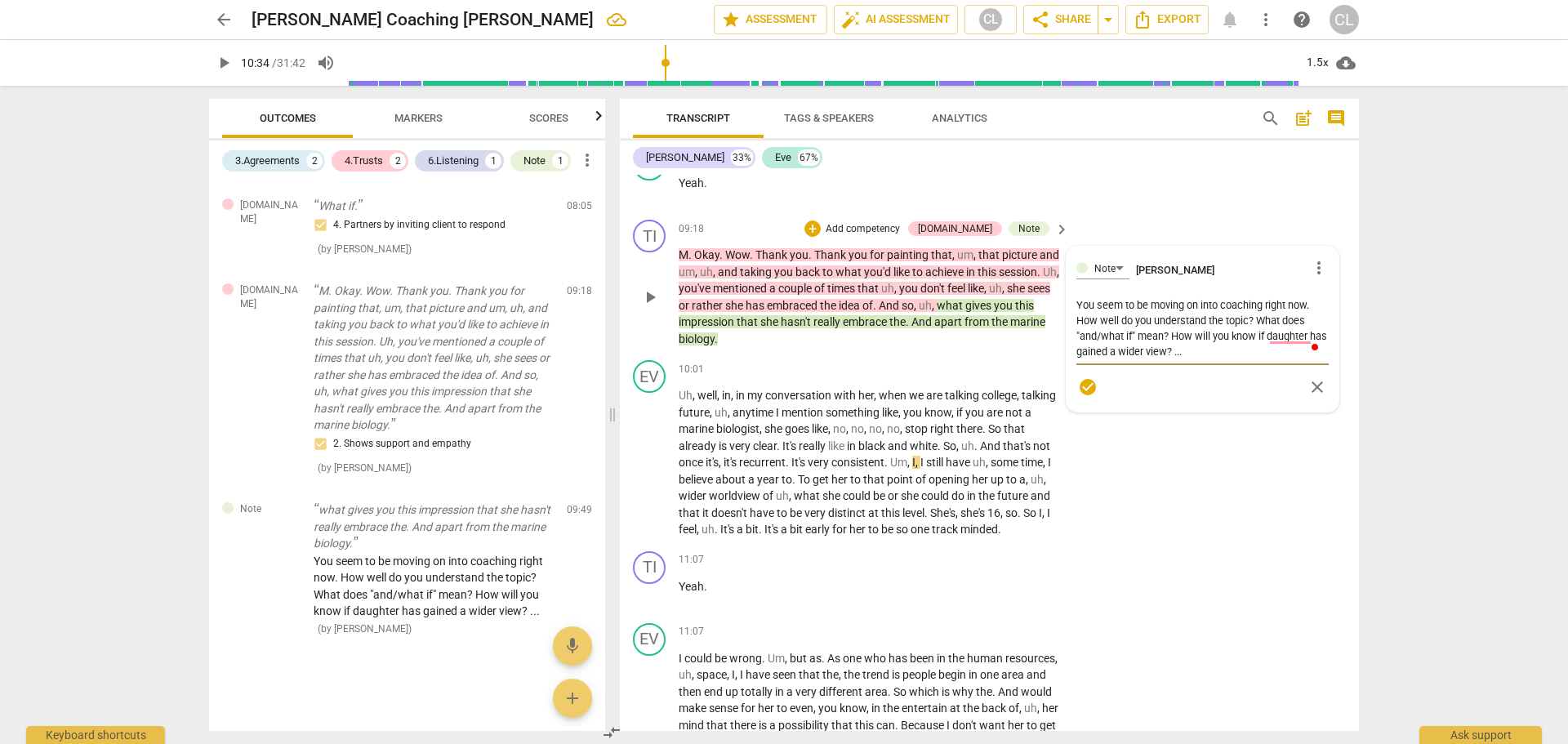
click at [1227, 360] on textarea "You seem to be moving on into coaching right now. How well do you understand th…" at bounding box center [1202, 328] width 252 height 62
click at [1314, 278] on span "more_vert" at bounding box center [1319, 268] width 20 height 20
click at [1318, 286] on li "Edit" at bounding box center [1331, 283] width 56 height 31
click at [1242, 360] on textarea "You seem to be moving on into coaching right now. How well do you understand th…" at bounding box center [1202, 328] width 252 height 62
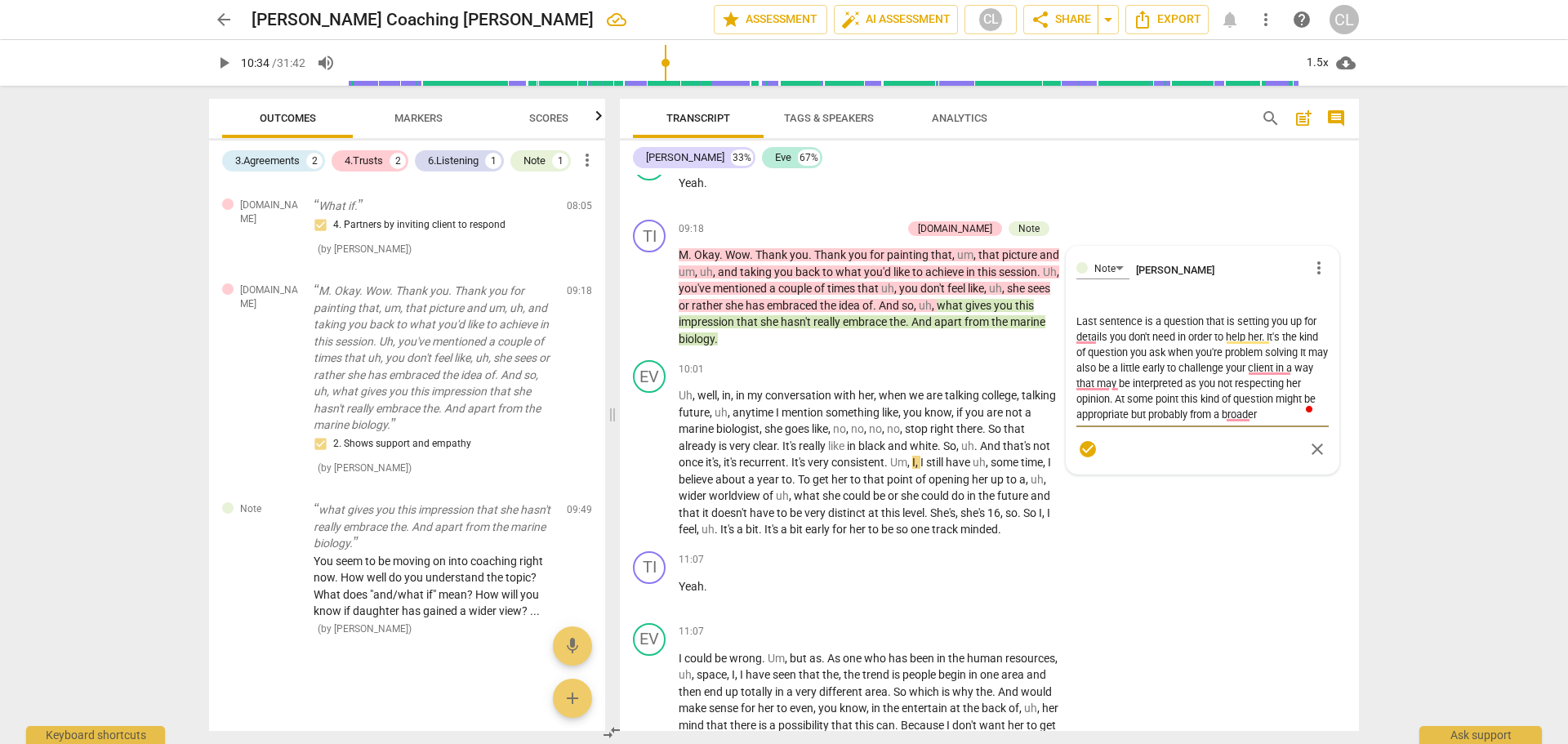
scroll to position [77, 0]
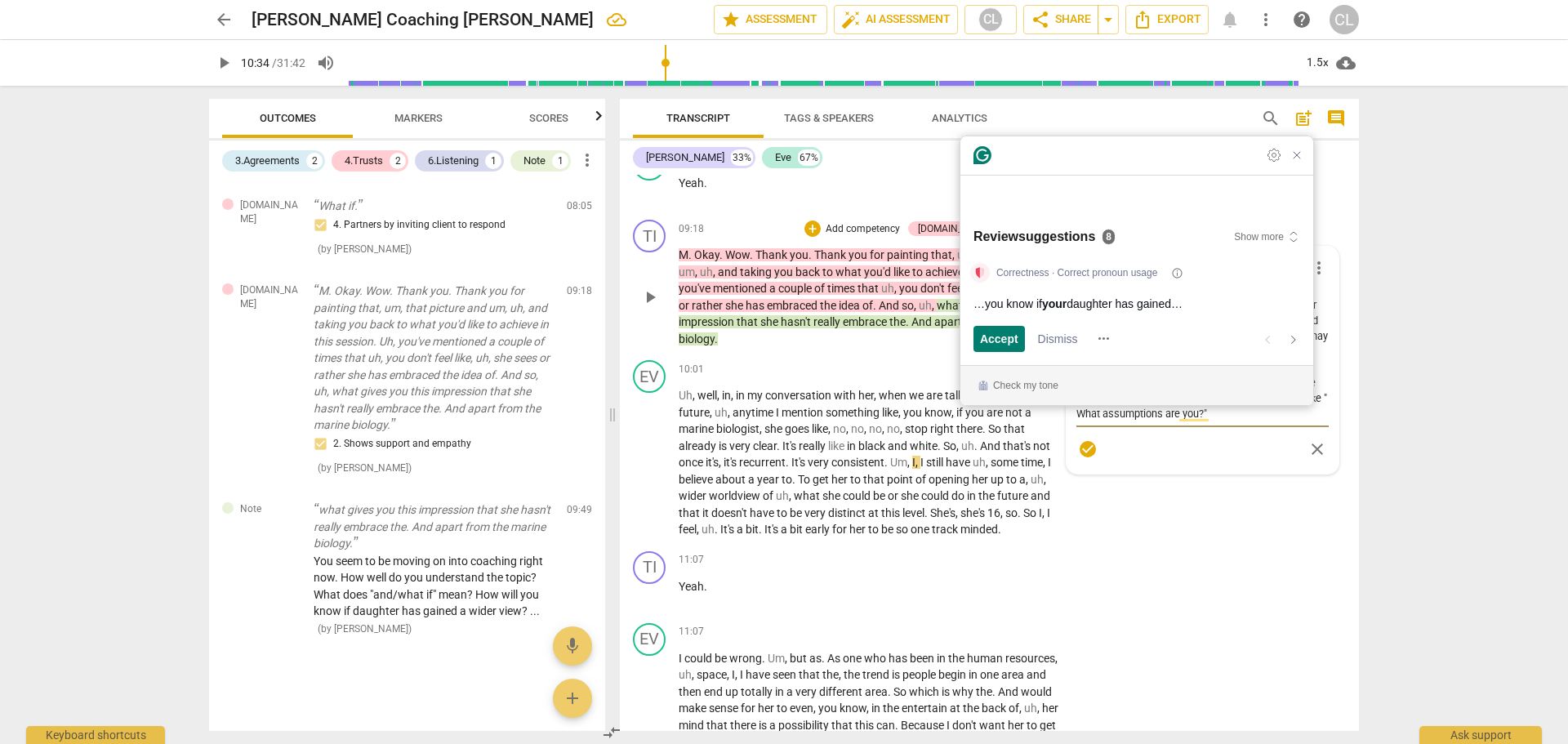
click at [1306, 421] on textarea "You seem to be moving on into coaching right now. How well do you understand th…" at bounding box center [1202, 359] width 252 height 124
click at [1168, 421] on textarea "You seem to be moving on into coaching right now. How well do you understand th…" at bounding box center [1202, 359] width 252 height 124
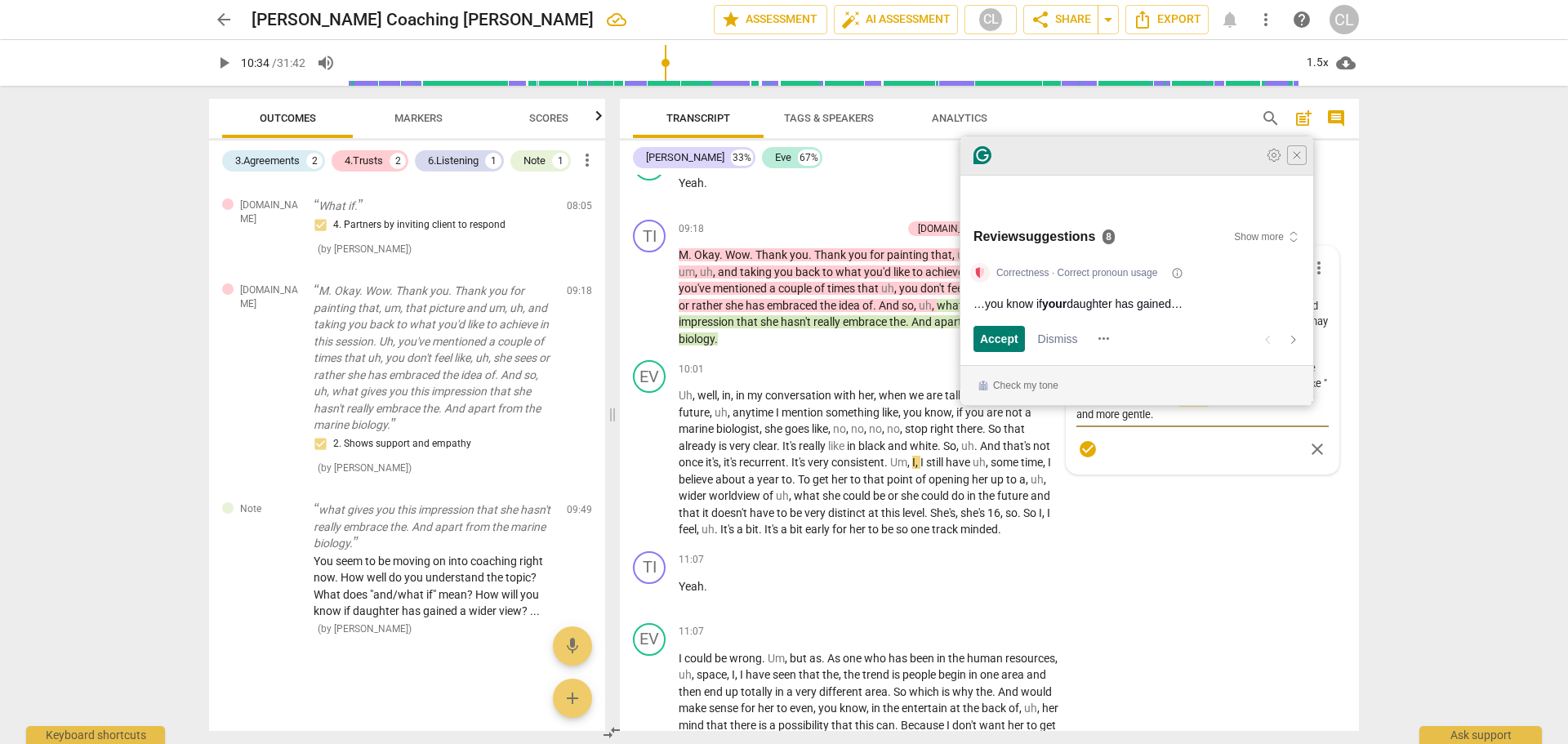
type textarea "You seem to be moving on into coaching right now. How well do you understand th…"
click at [1293, 162] on icon "Close Grammarly Assistant" at bounding box center [1297, 155] width 13 height 13
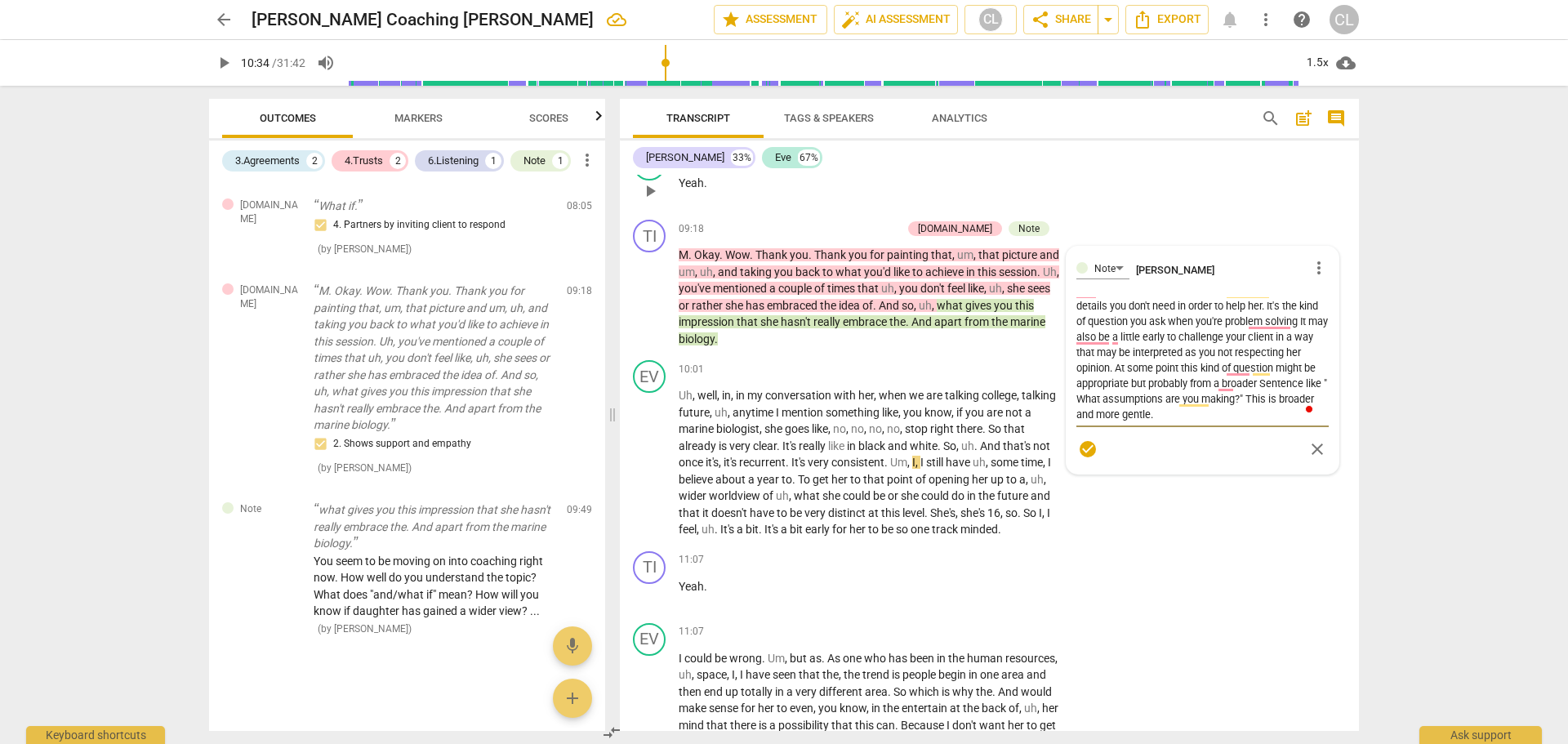
click at [1125, 204] on div "EV play_arrow pause 09:16 + Add competency keyboard_arrow_right Yeah ." at bounding box center [990, 177] width 739 height 72
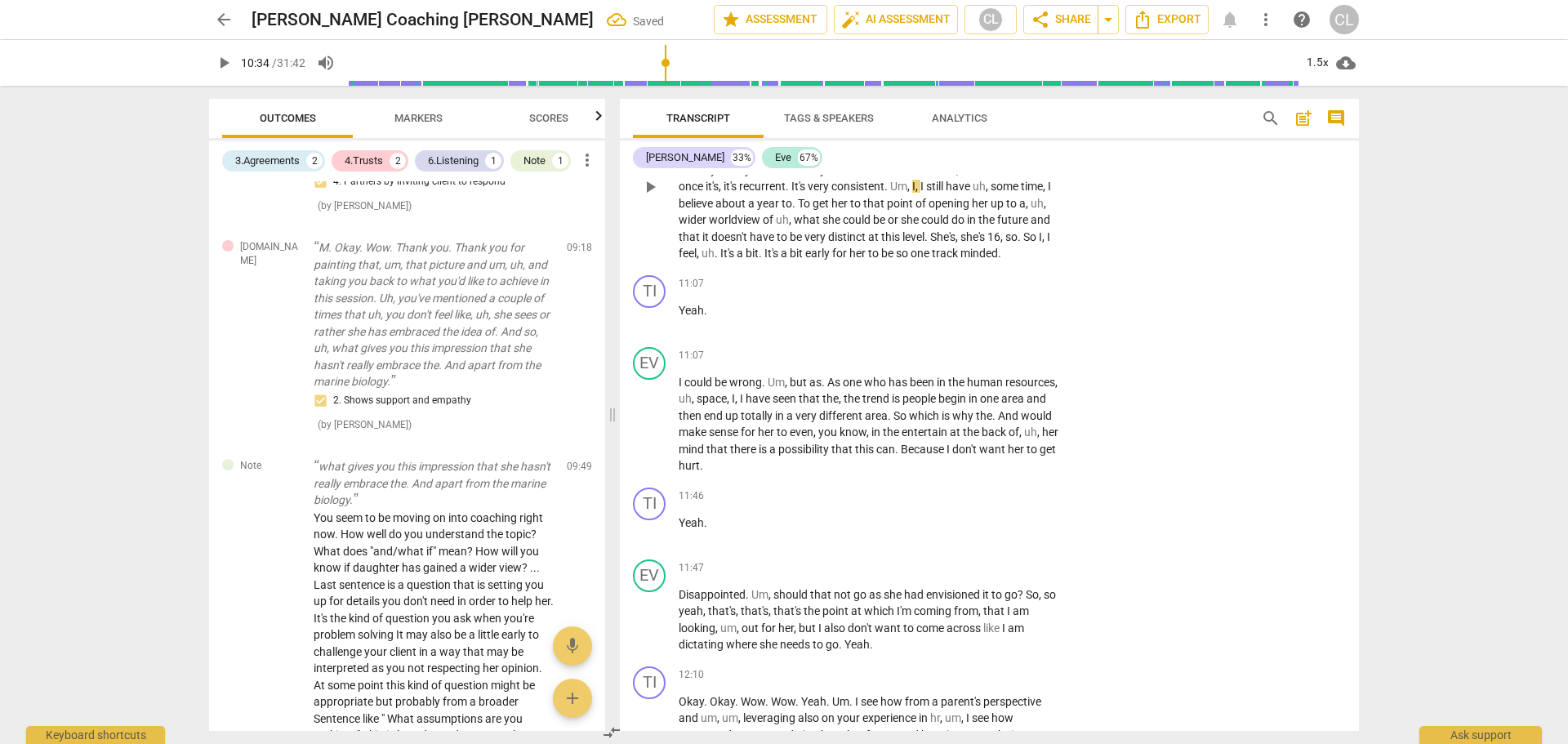
scroll to position [3192, 0]
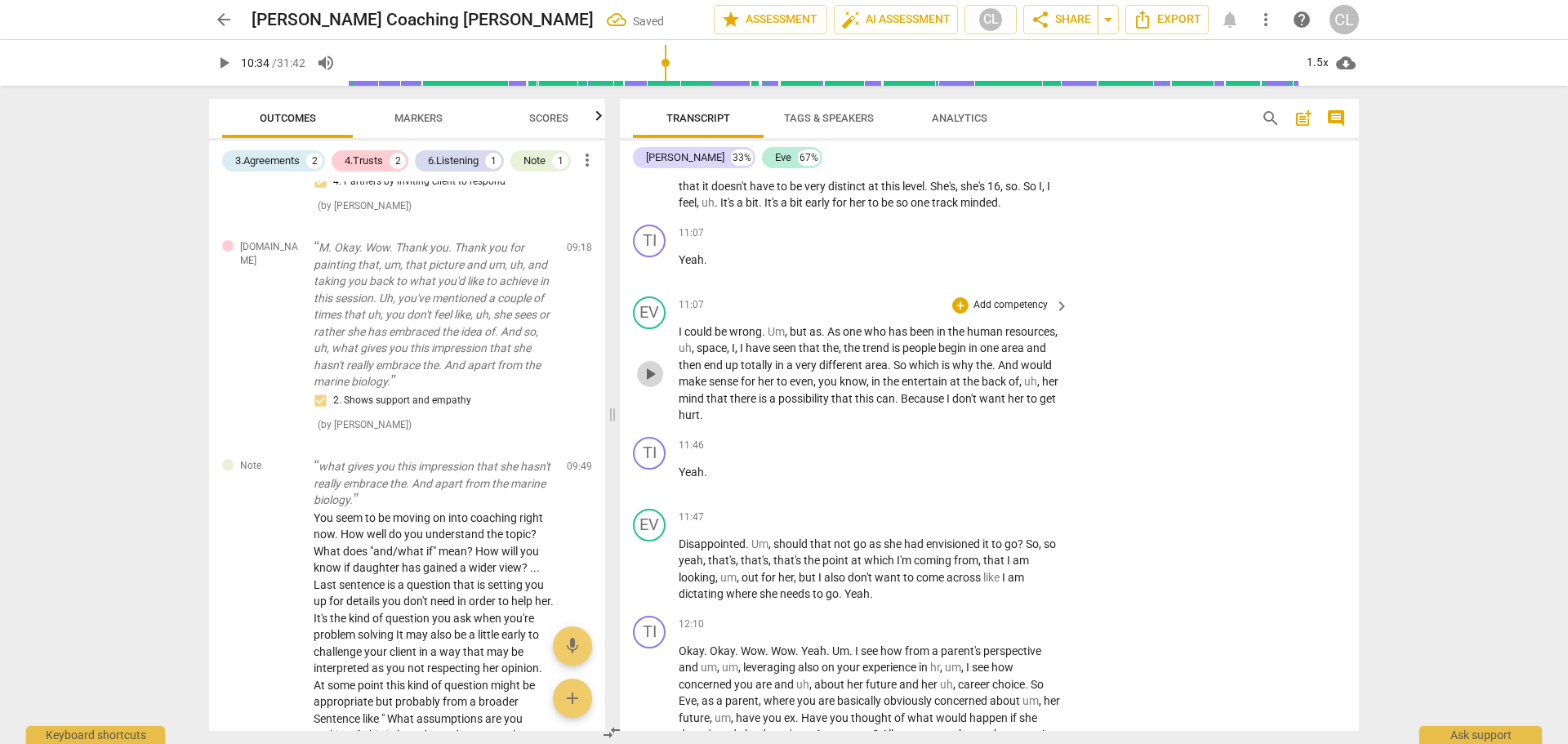
click at [653, 384] on span "play_arrow" at bounding box center [651, 374] width 20 height 20
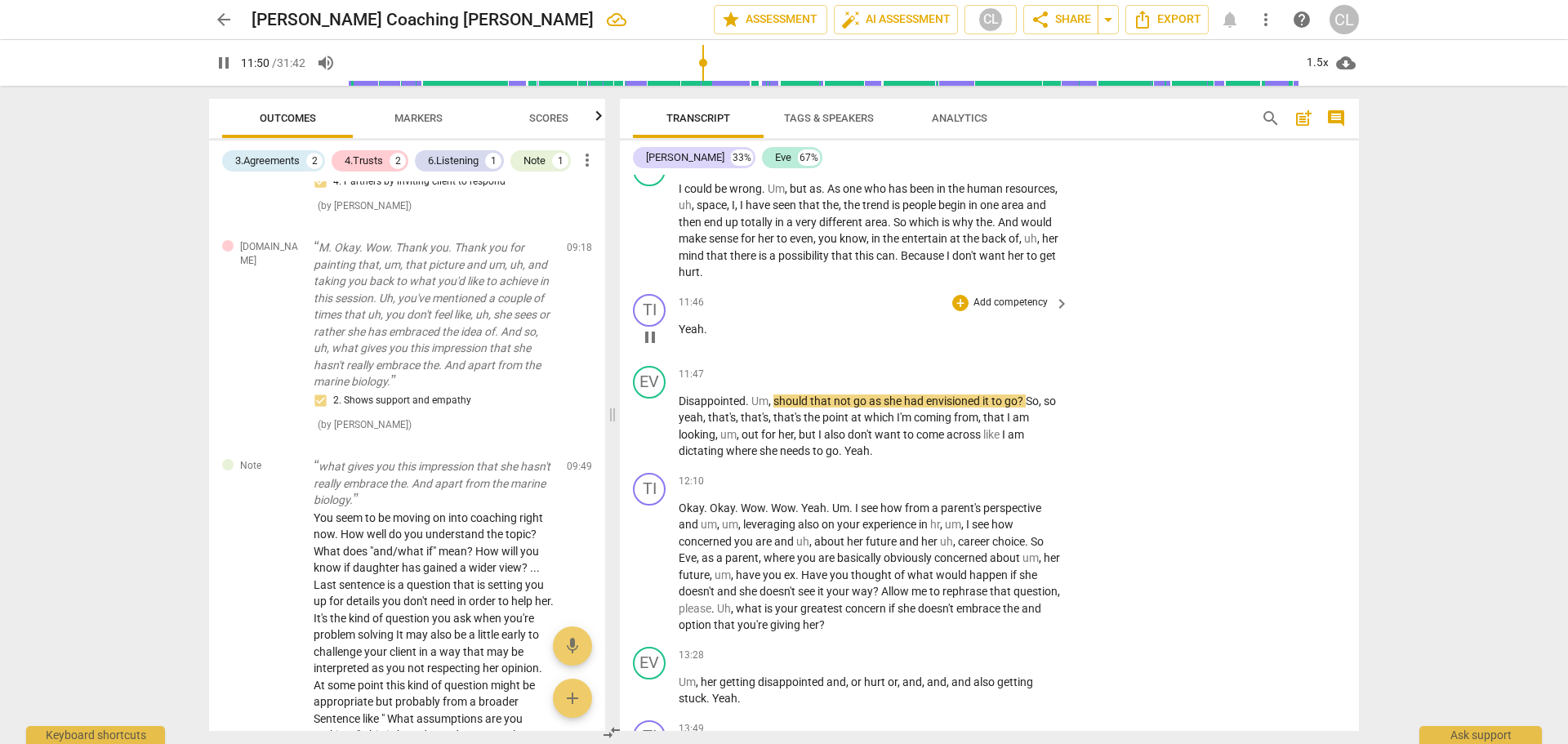
scroll to position [3356, 0]
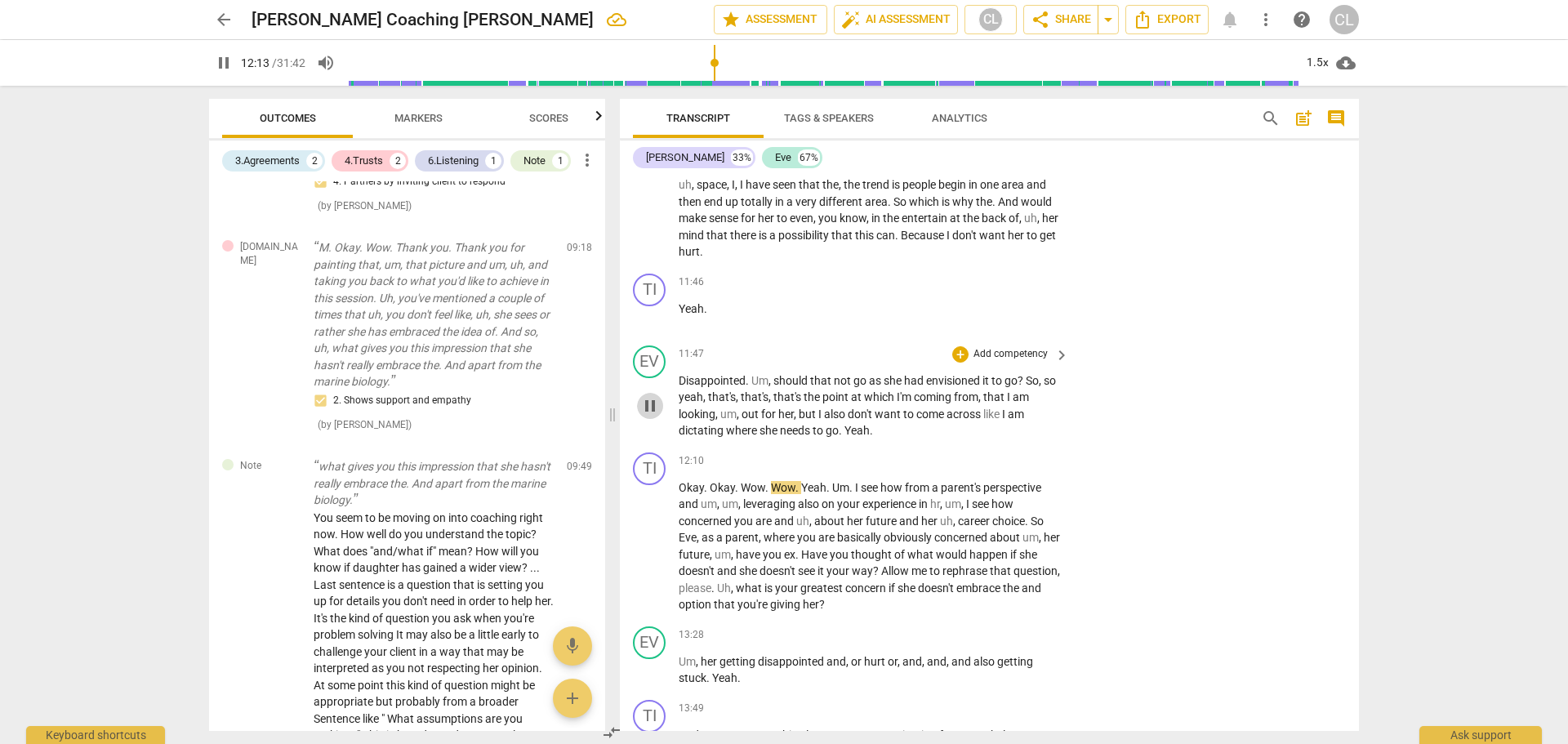
click at [653, 416] on span "pause" at bounding box center [651, 406] width 20 height 20
type input "733"
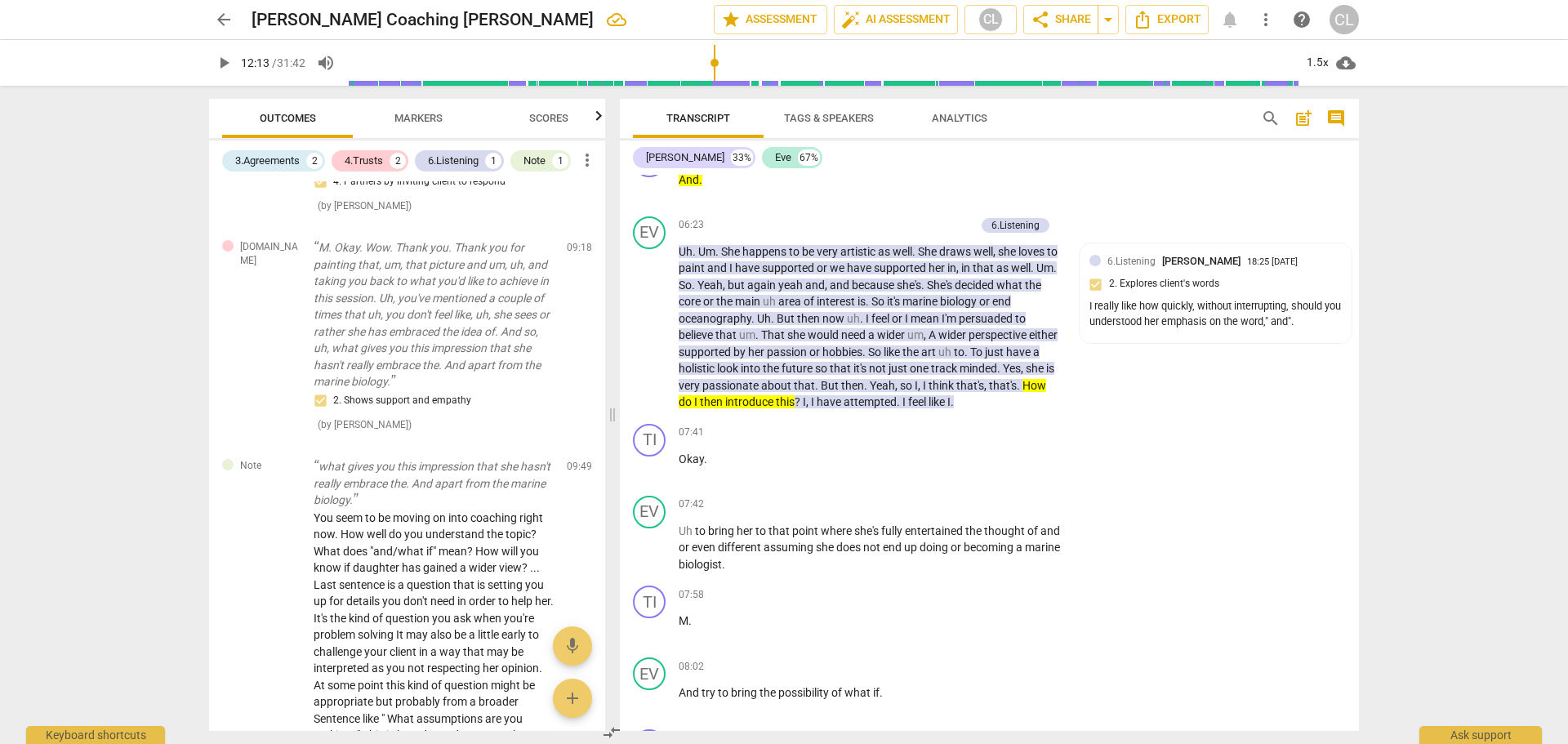
scroll to position [1640, 0]
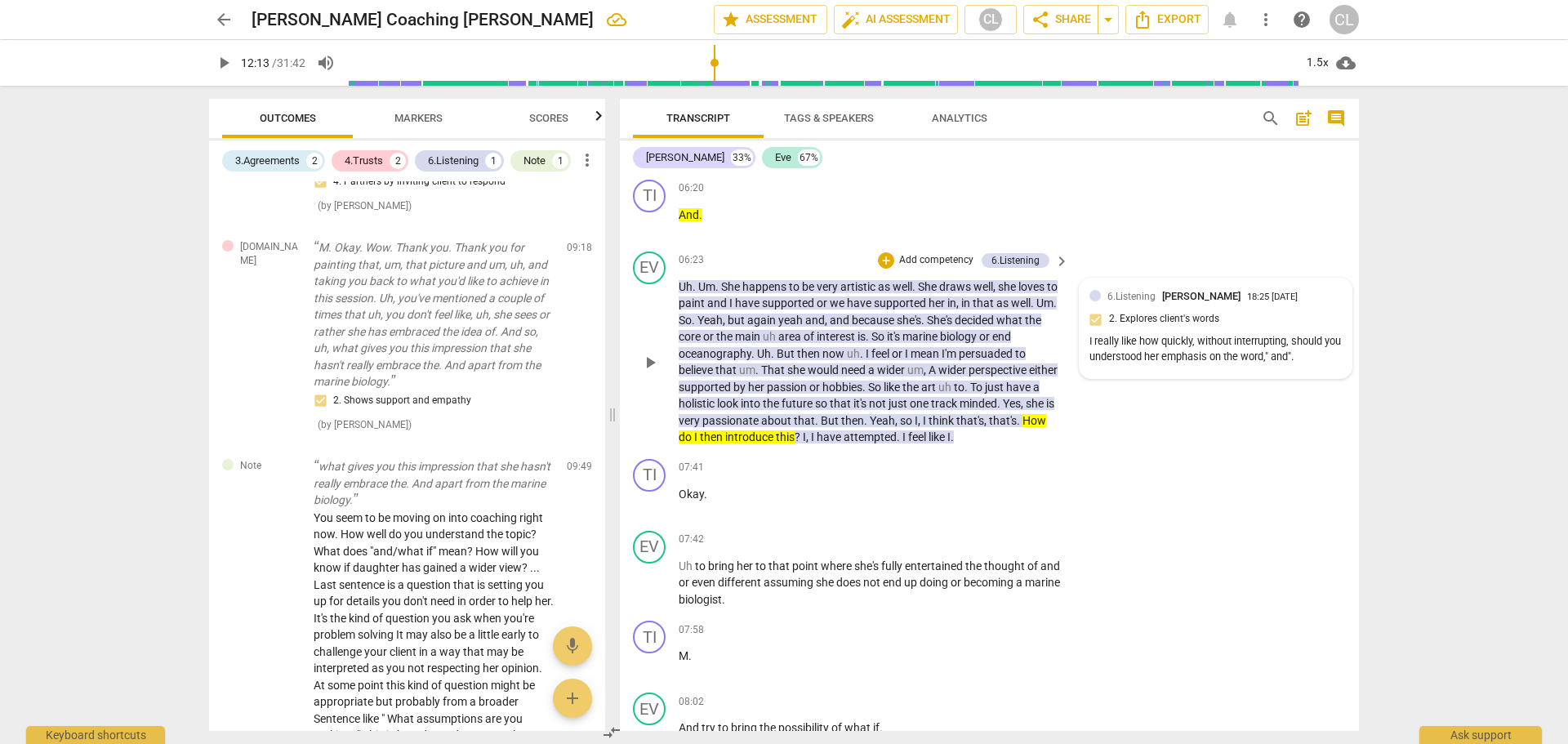
click at [1319, 322] on div "6.Listening Craig Lomax 18:25 09-28-2025 2. Explores client's words I really li…" at bounding box center [1216, 328] width 252 height 80
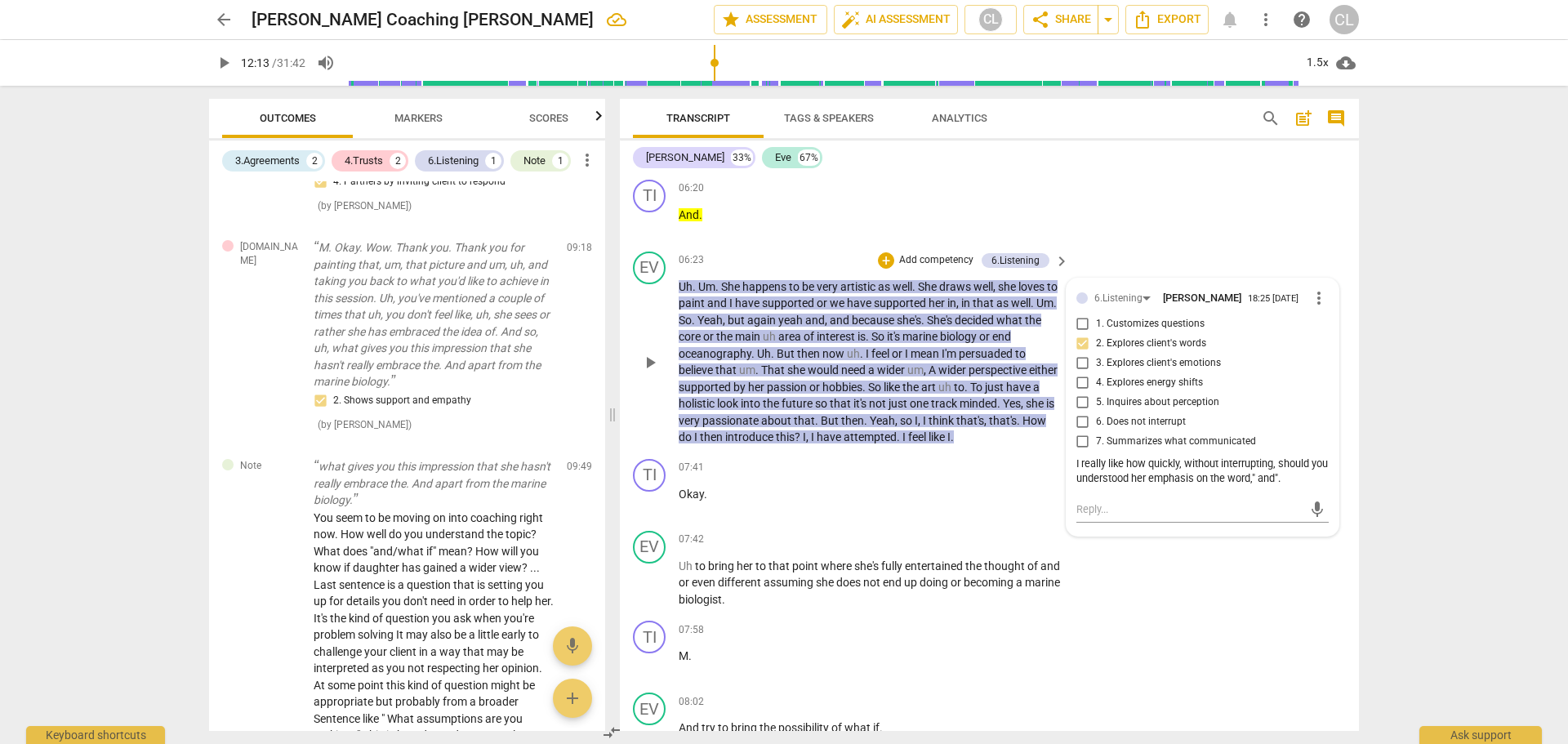
click at [845, 344] on span "interest" at bounding box center [837, 336] width 41 height 13
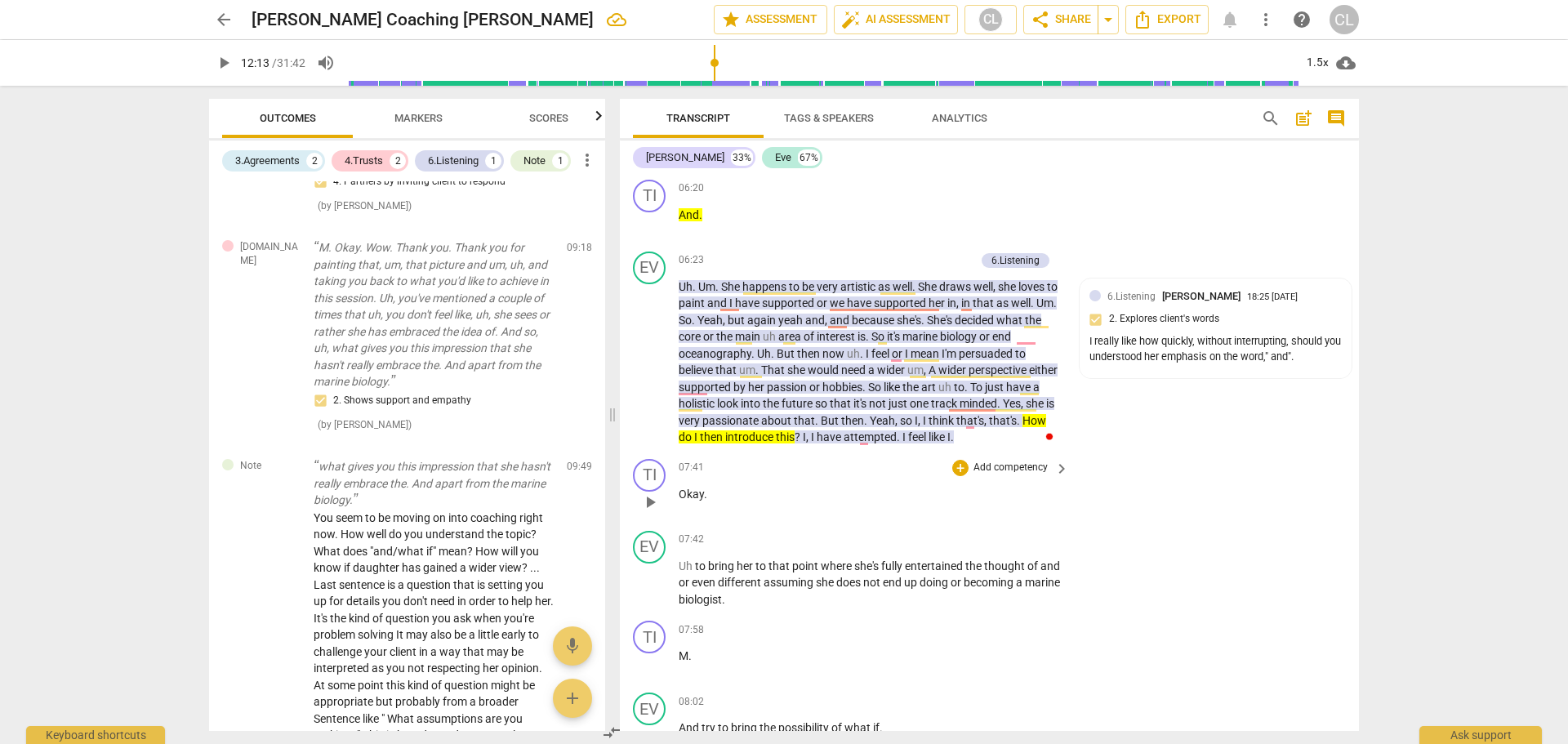
click at [864, 504] on p "Okay ." at bounding box center [869, 494] width 382 height 17
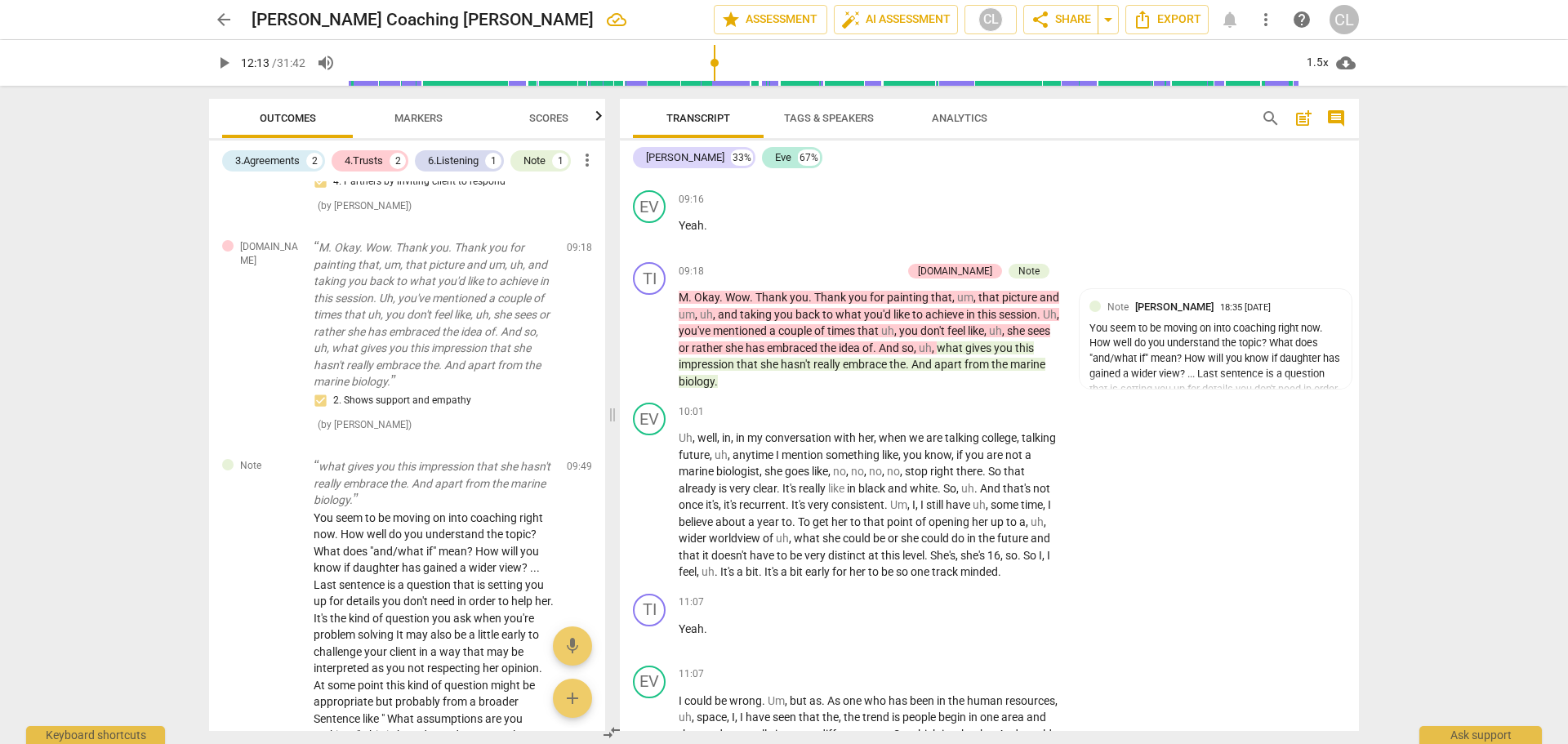
scroll to position [2866, 0]
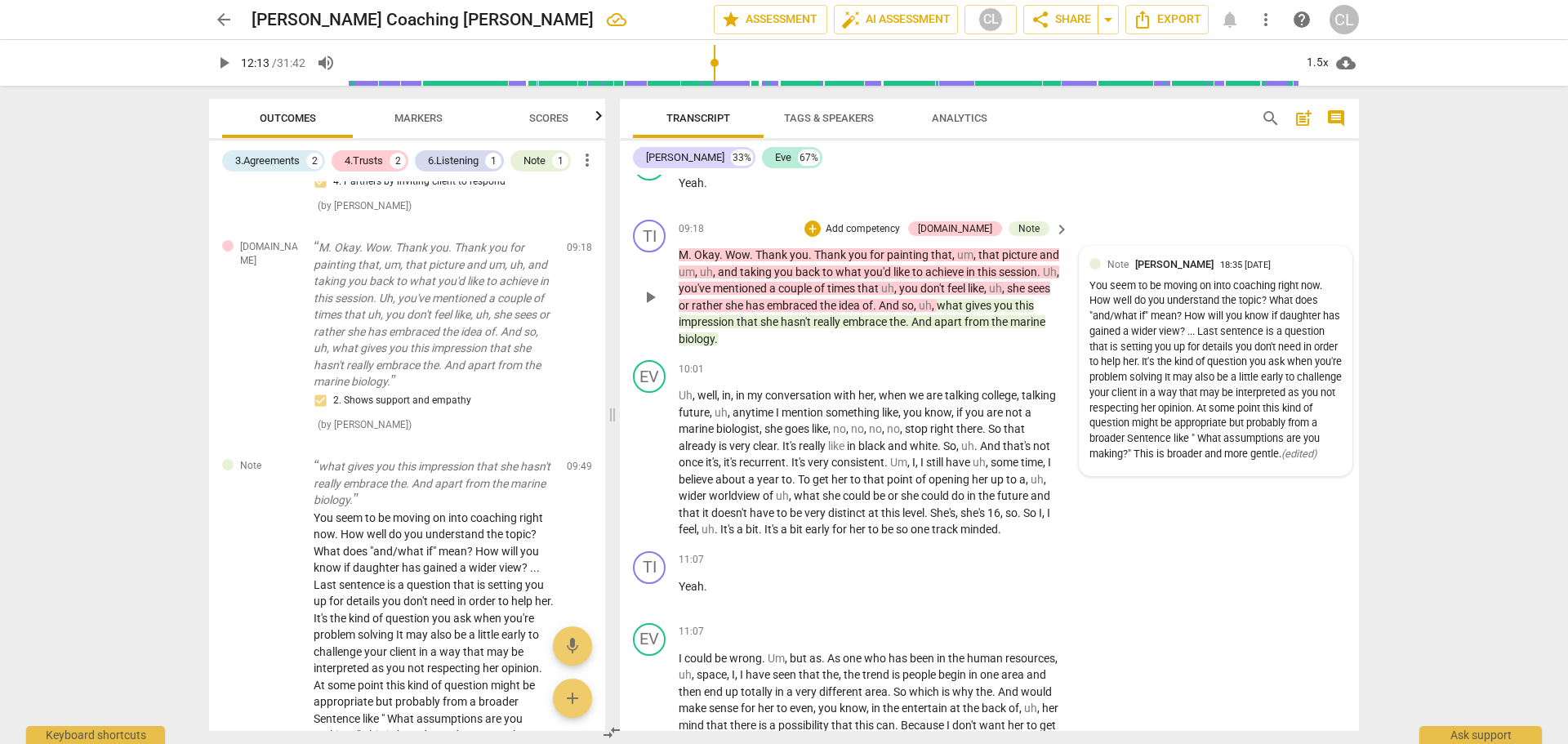
click at [1320, 272] on div "Note Craig Lomax 18:35 09-28-2025" at bounding box center [1225, 264] width 234 height 15
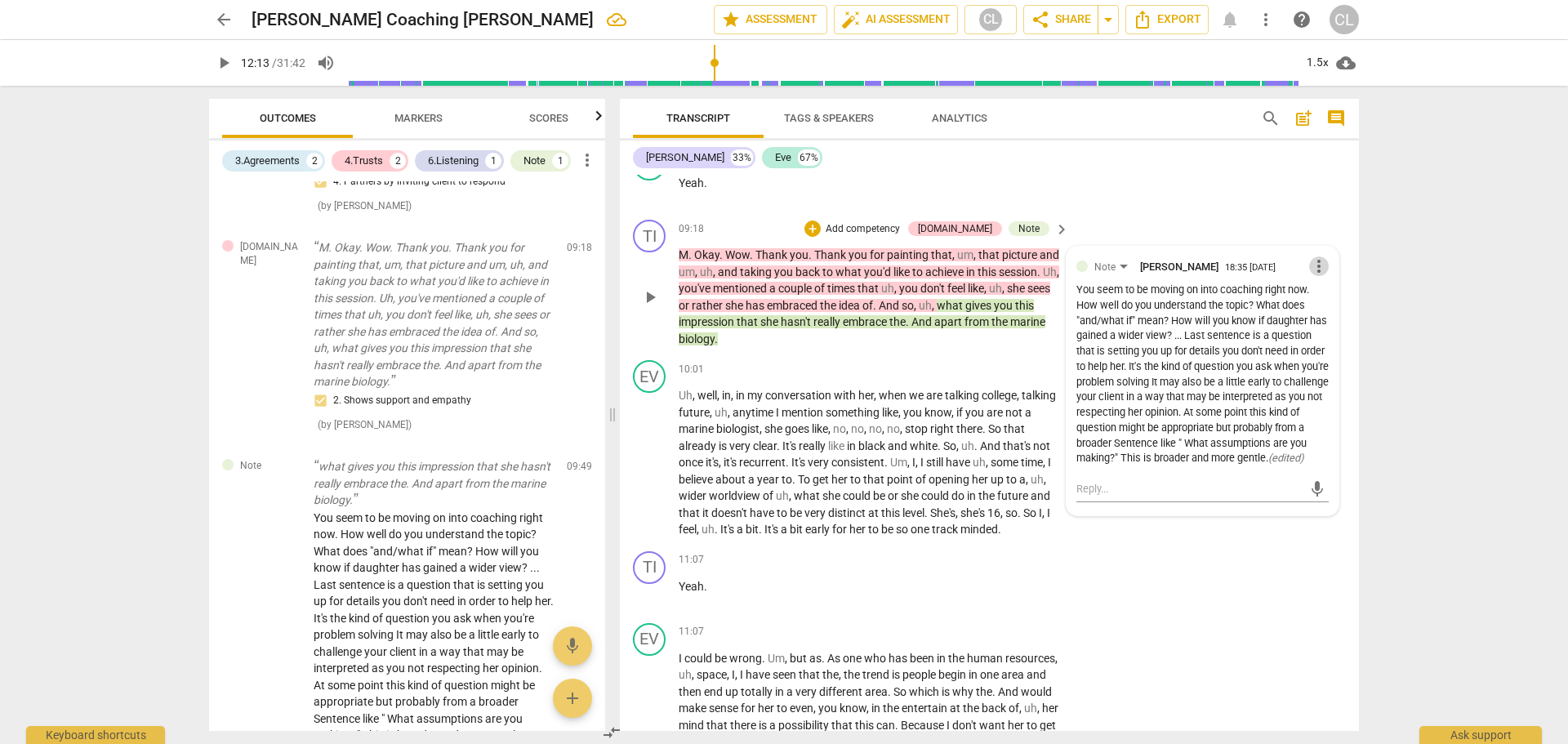
click at [1316, 276] on span "more_vert" at bounding box center [1319, 267] width 20 height 20
click at [1171, 338] on div at bounding box center [784, 372] width 1568 height 744
click at [1191, 353] on div "You seem to be moving on into coaching right now. How well do you understand th…" at bounding box center [1202, 374] width 252 height 184
click at [1190, 351] on div "You seem to be moving on into coaching right now. How well do you understand th…" at bounding box center [1202, 374] width 252 height 184
click at [1310, 276] on span "more_vert" at bounding box center [1319, 267] width 20 height 20
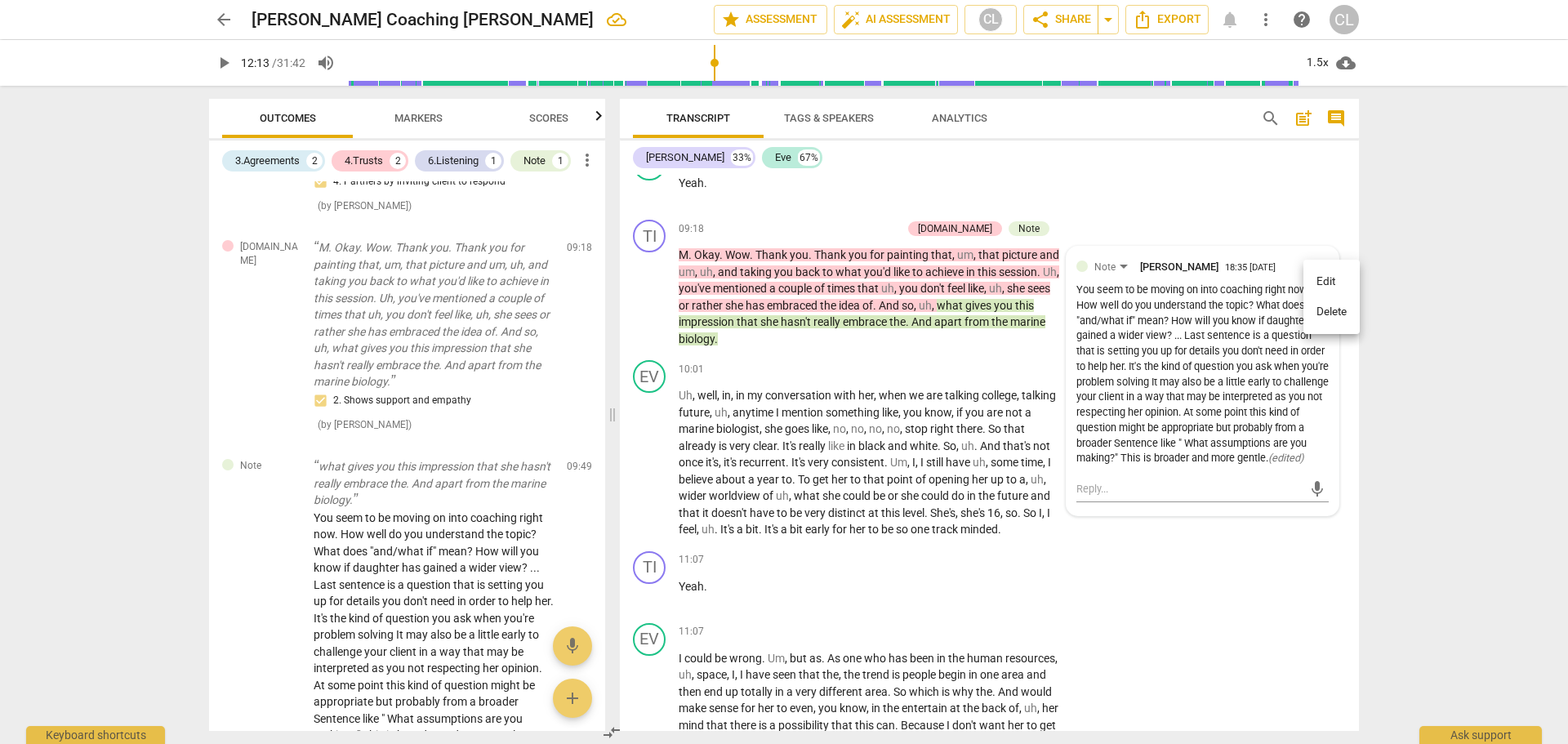
click at [1325, 276] on li "Edit" at bounding box center [1331, 282] width 56 height 31
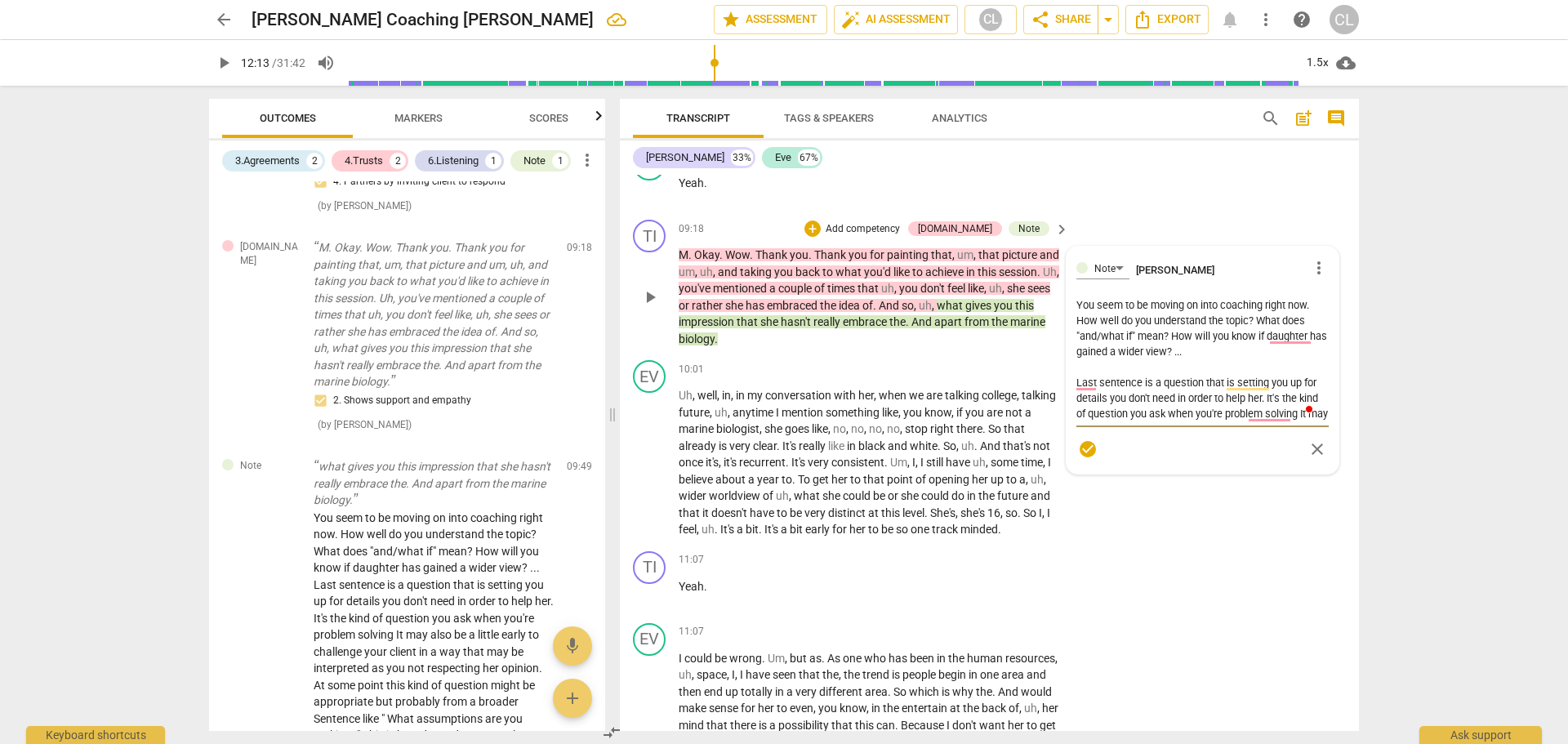
click at [1187, 366] on textarea "You seem to be moving on into coaching right now. How well do you understand th…" at bounding box center [1202, 359] width 252 height 124
click at [1195, 370] on textarea "You seem to be moving on into coaching right now. How well do you understand th…" at bounding box center [1202, 359] width 252 height 124
drag, startPoint x: 1192, startPoint y: 372, endPoint x: 1210, endPoint y: 371, distance: 18.0
click at [1210, 371] on textarea "You seem to be moving on into coaching right now. How well do you understand th…" at bounding box center [1202, 359] width 252 height 124
type textarea "You seem to be moving on into coaching right now. How well do you understand th…"
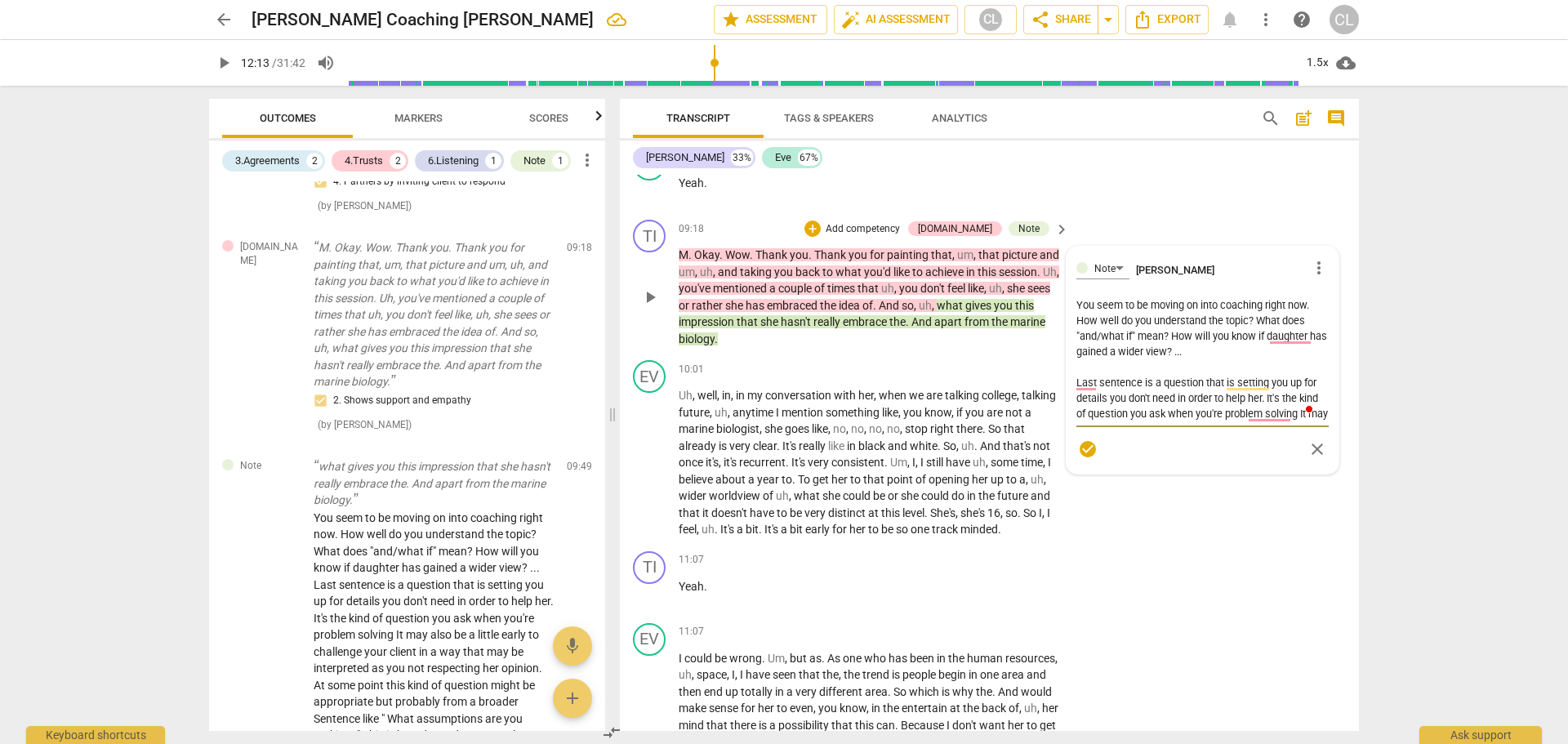
type textarea "You seem to be moving on into coaching right now. How well do you understand th…"
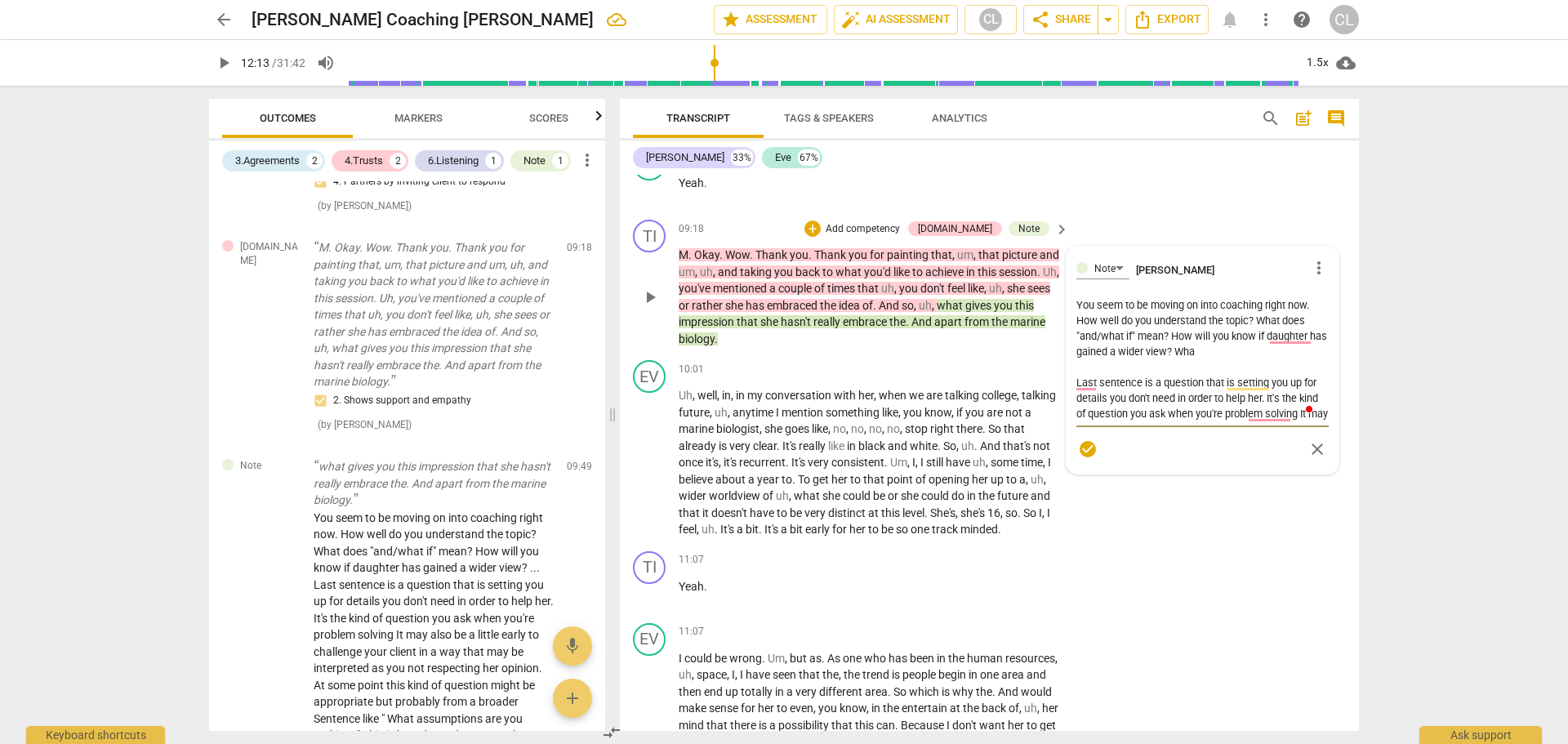
type textarea "You seem to be moving on into coaching right now. How well do you understand th…"
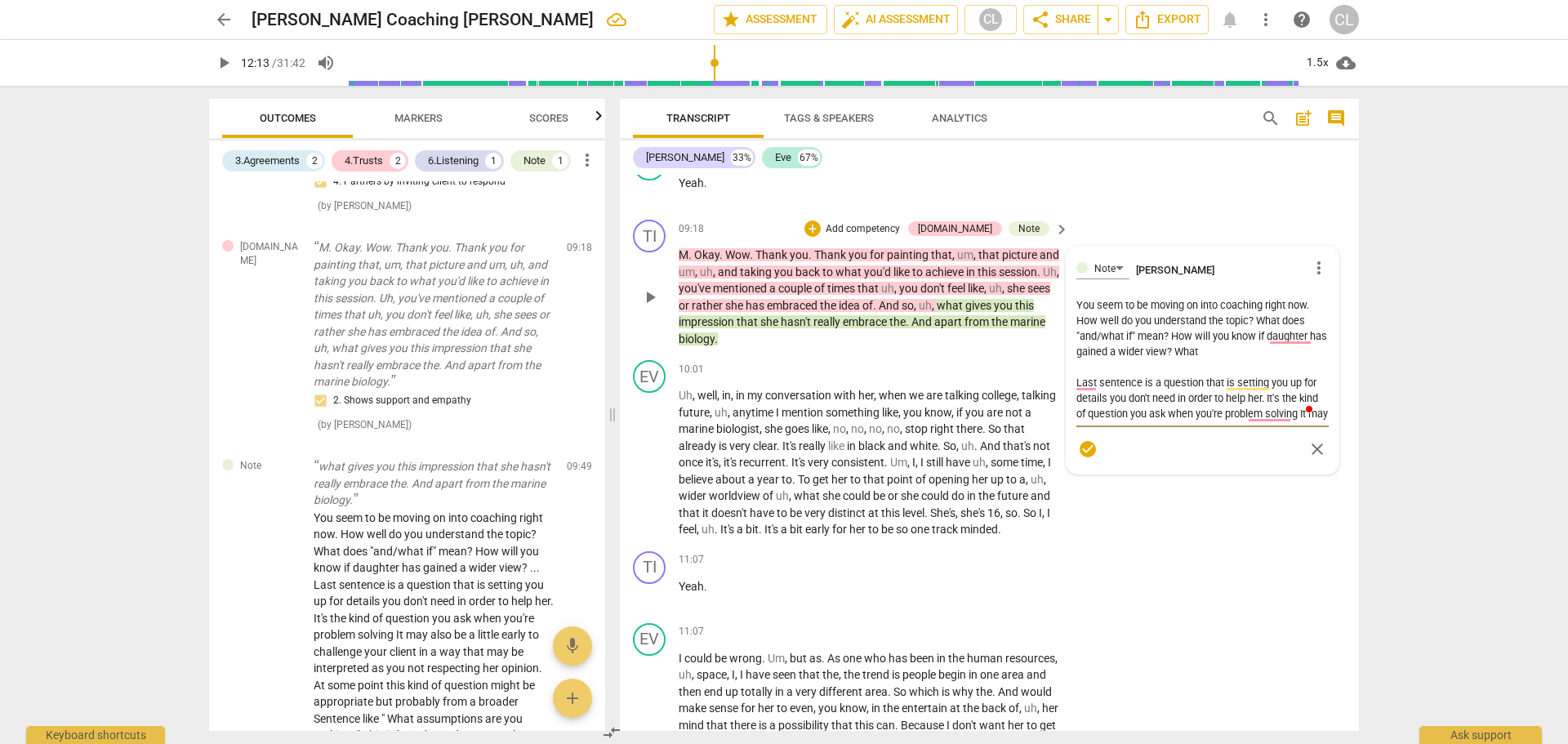
type textarea "You seem to be moving on into coaching right now. How well do you understand th…"
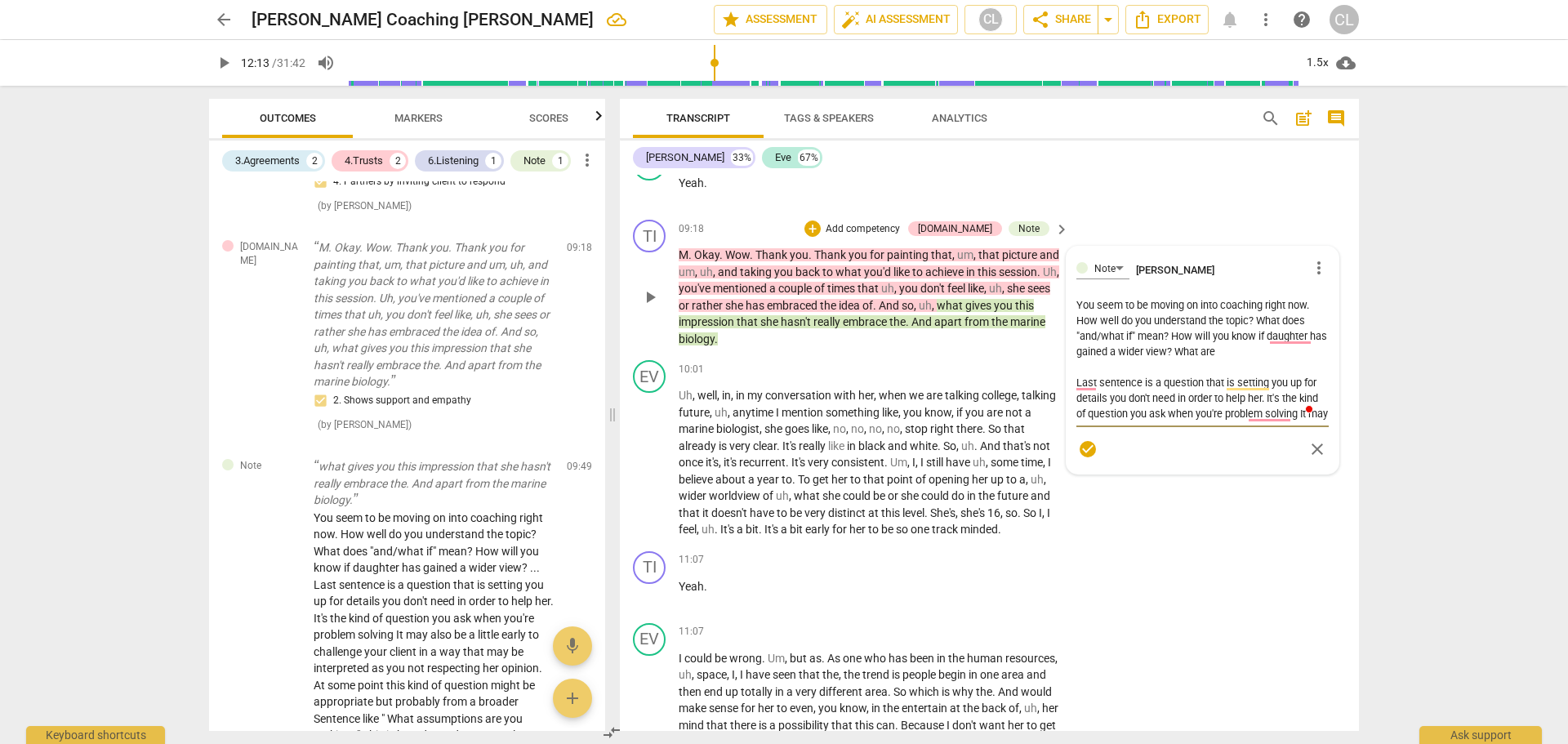
type textarea "You seem to be moving on into coaching right now. How well do you understand th…"
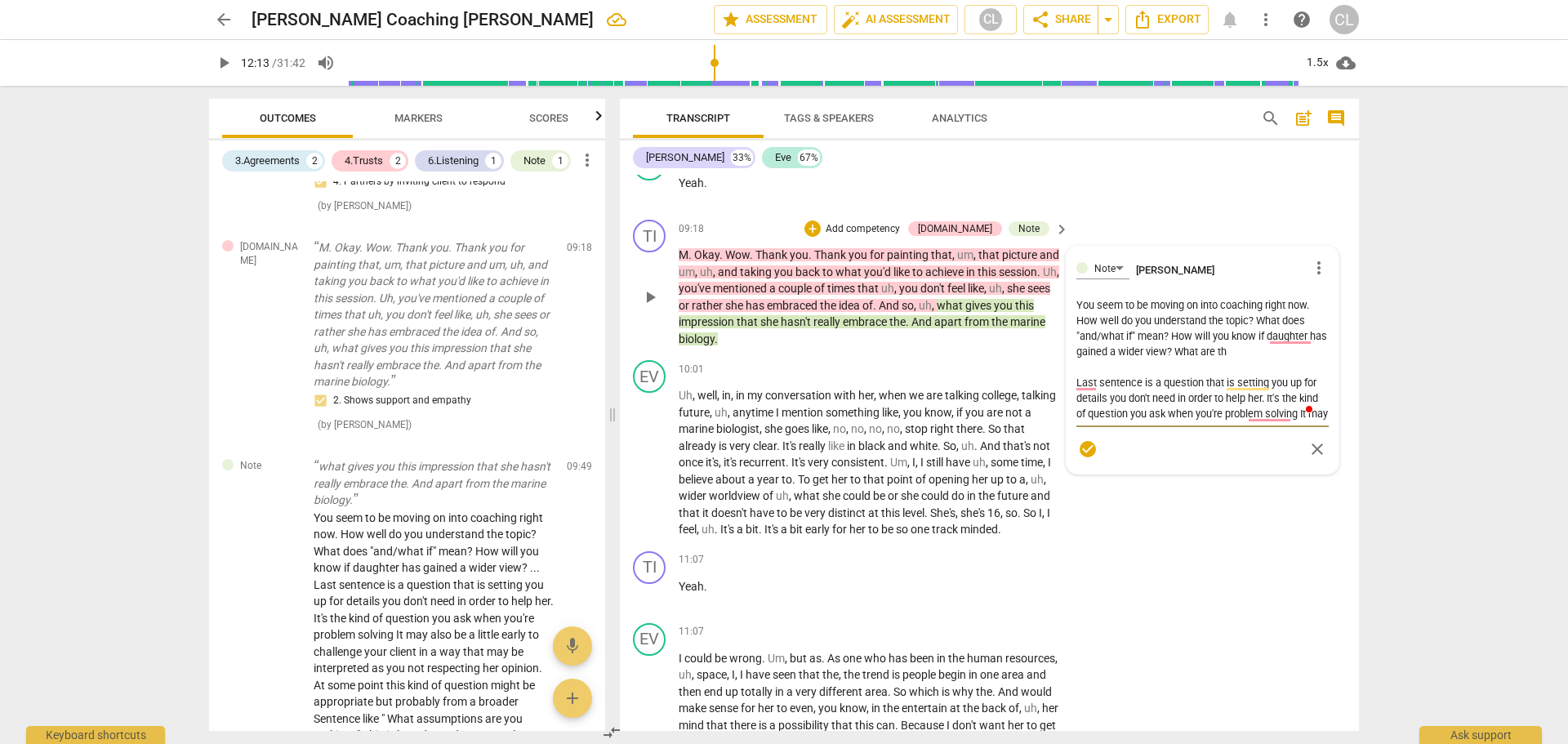
type textarea "You seem to be moving on into coaching right now. How well do you understand th…"
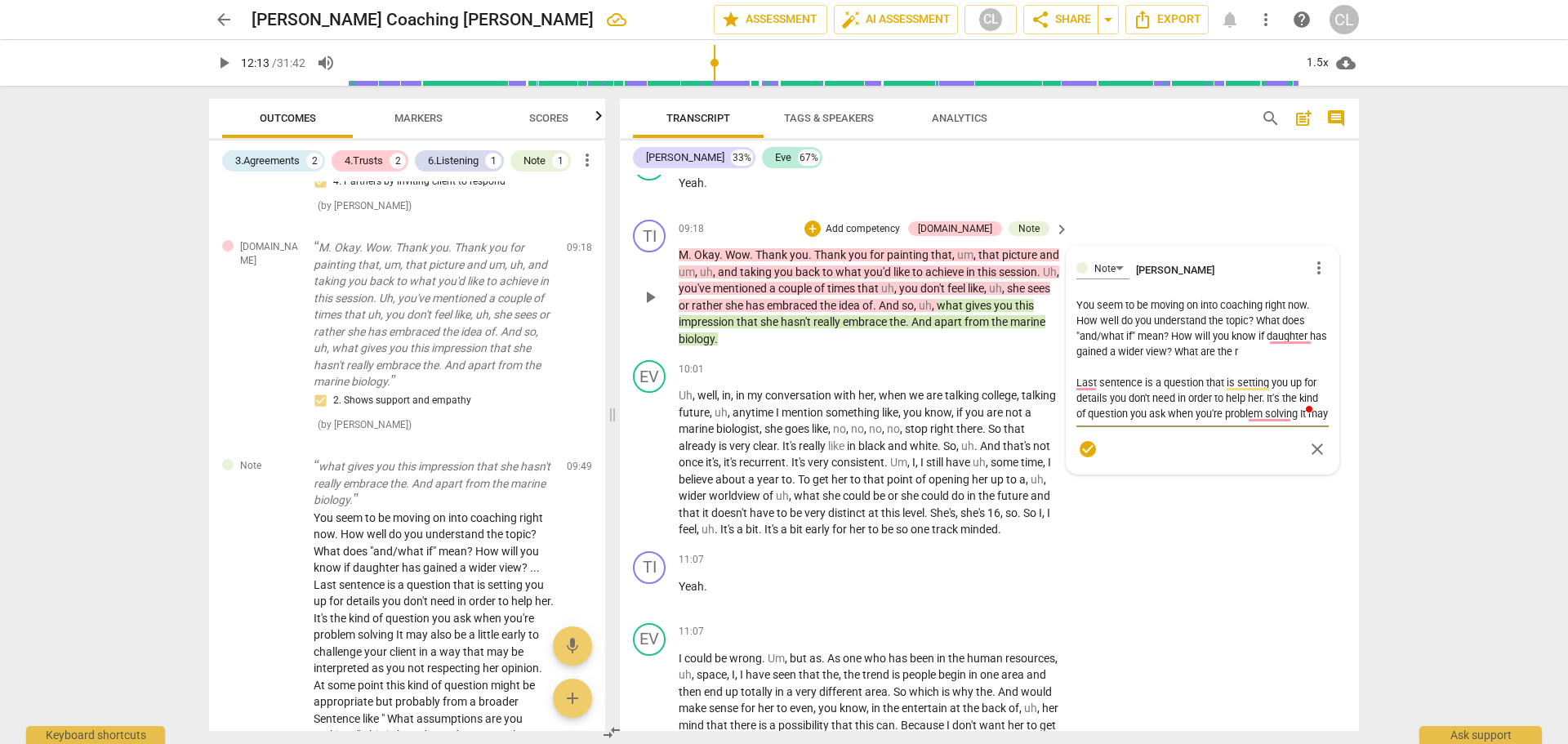
type textarea "You seem to be moving on into coaching right now. How well do you understand th…"
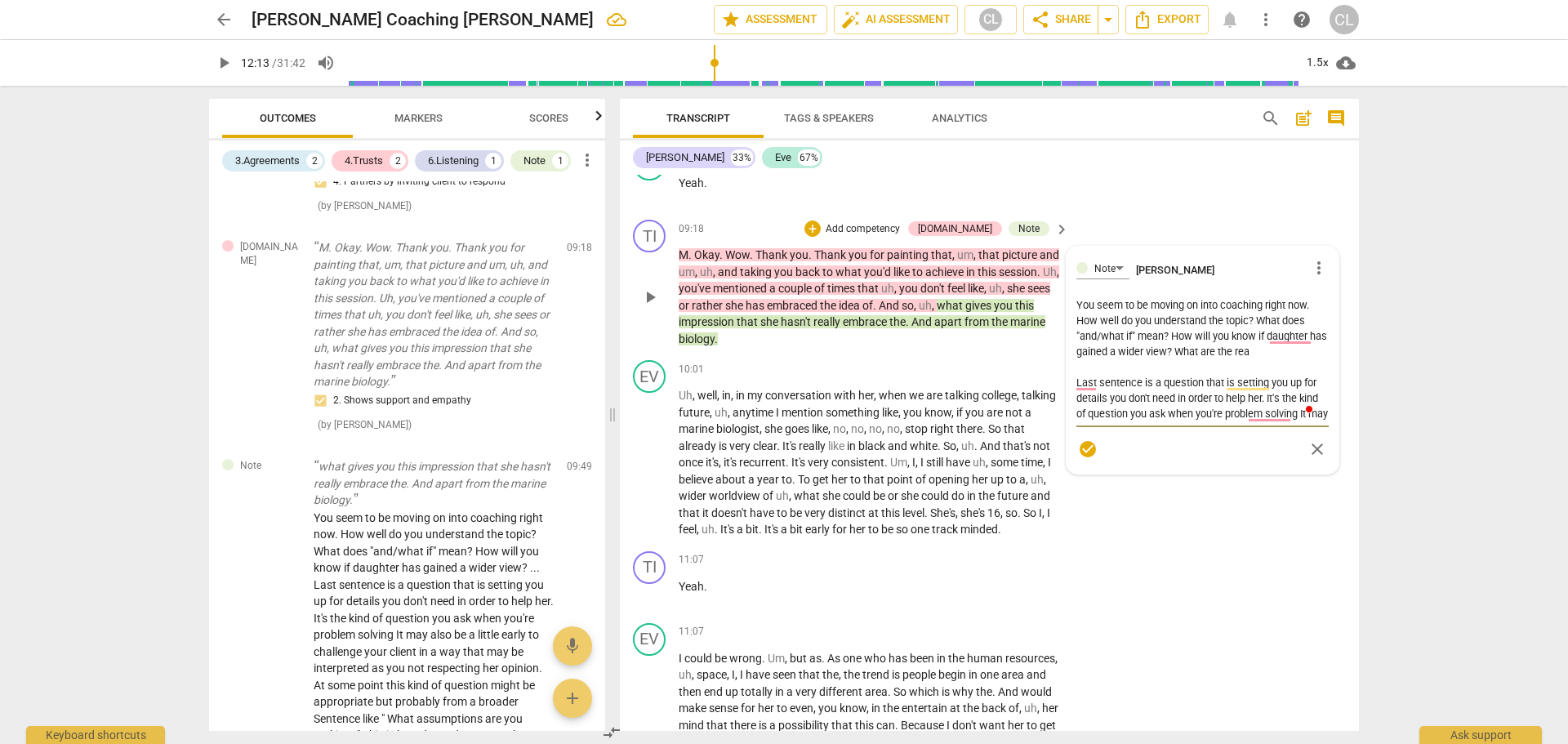
type textarea "You seem to be moving on into coaching right now. How well do you understand th…"
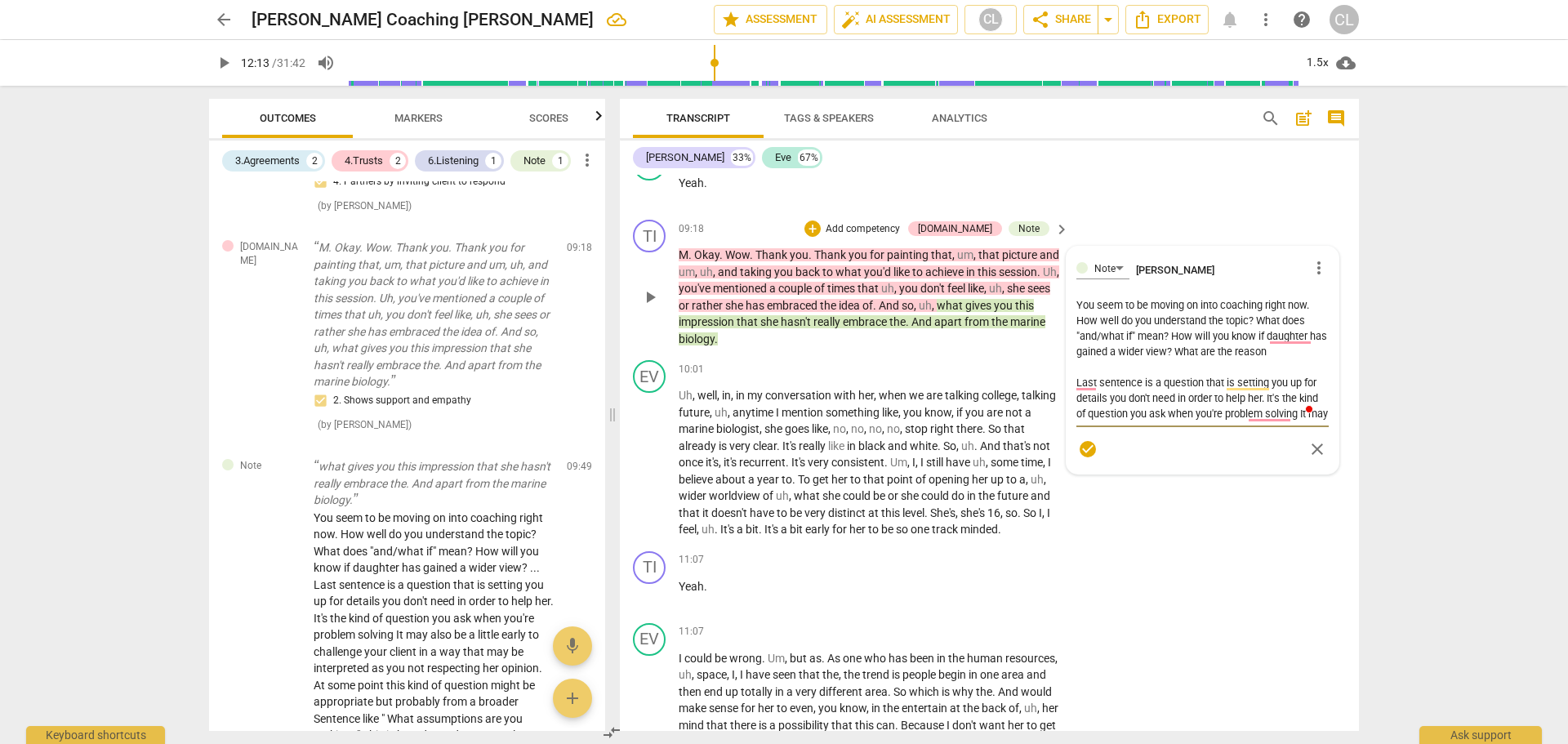
type textarea "You seem to be moving on into coaching right now. How well do you understand th…"
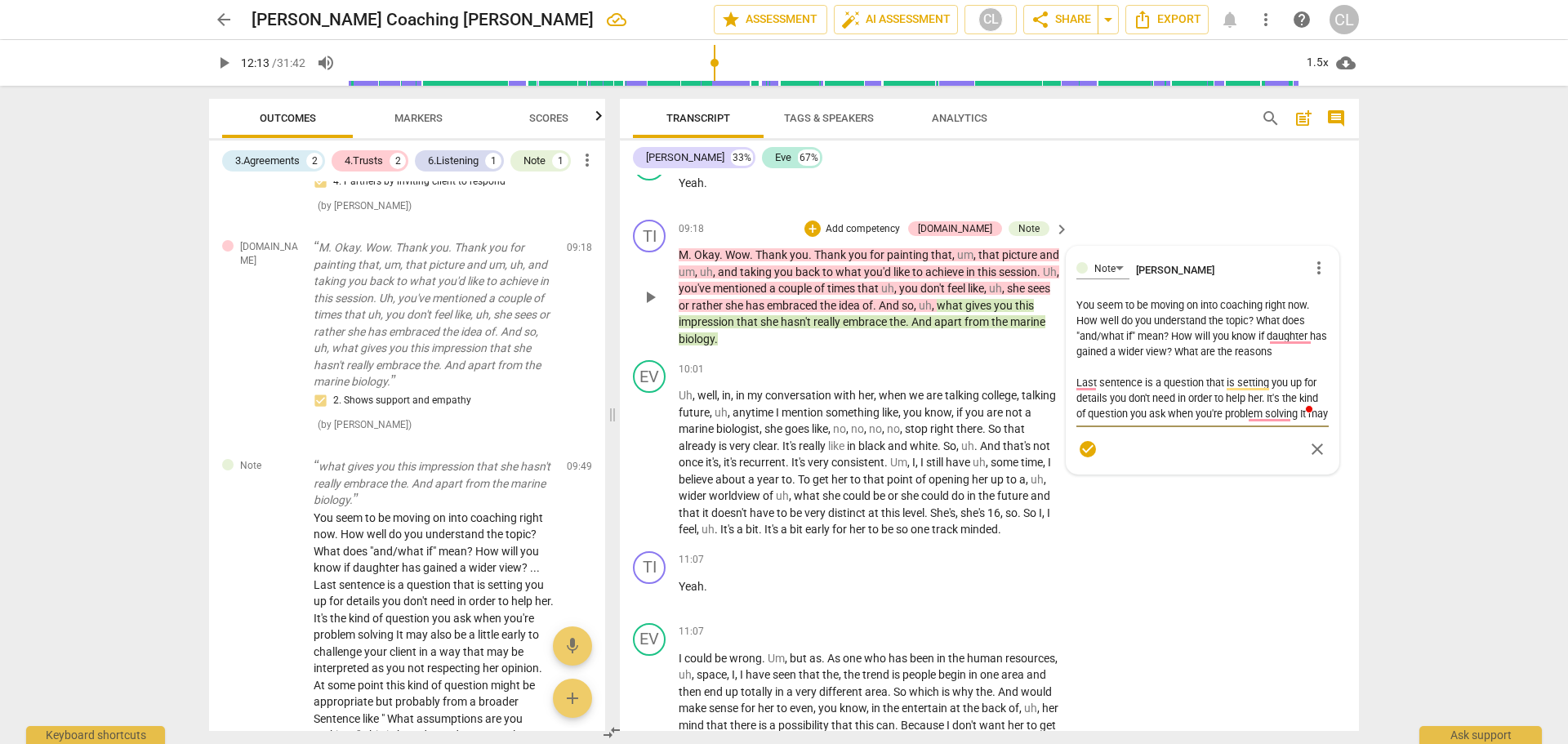
type textarea "You seem to be moving on into coaching right now. How well do you understand th…"
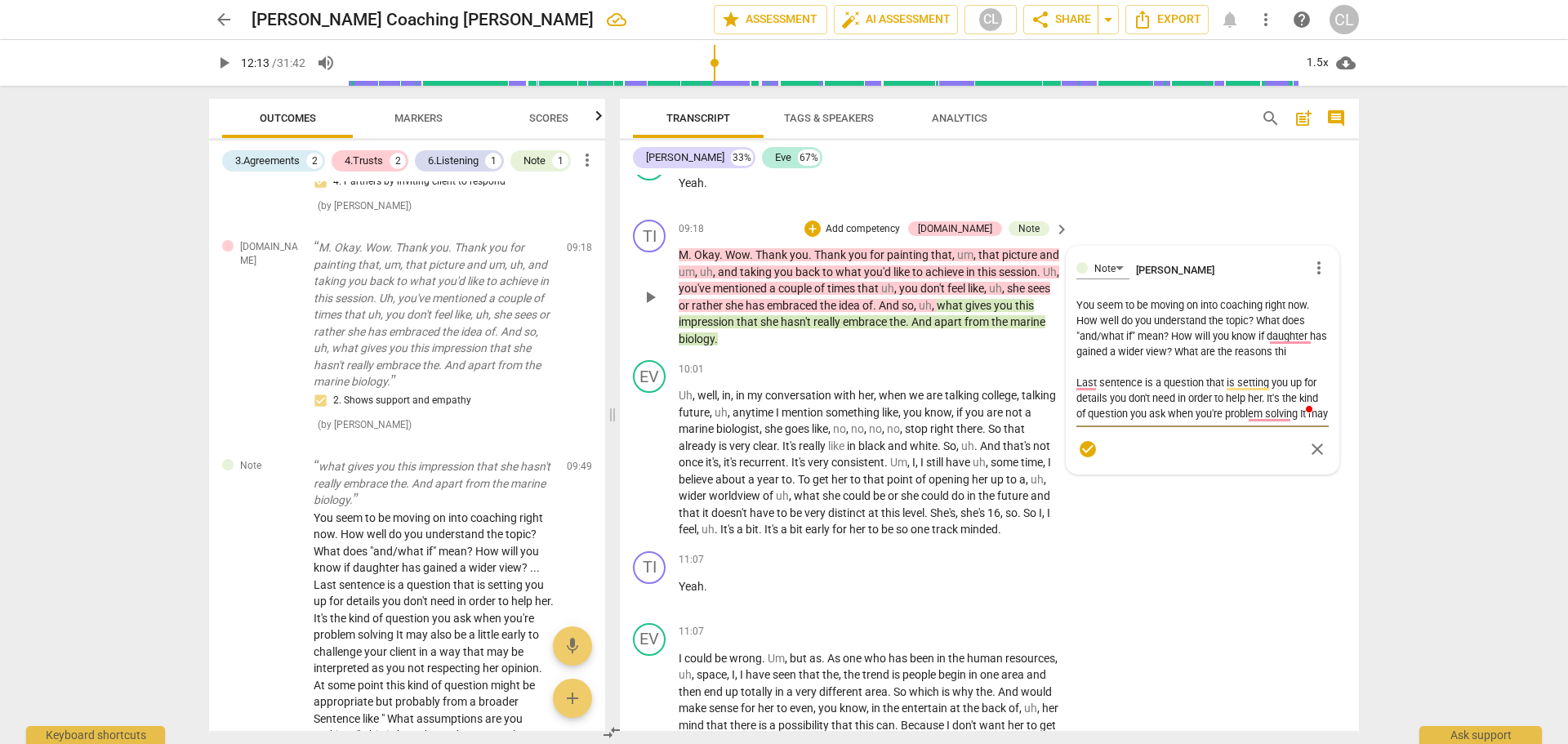
type textarea "You seem to be moving on into coaching right now. How well do you understand th…"
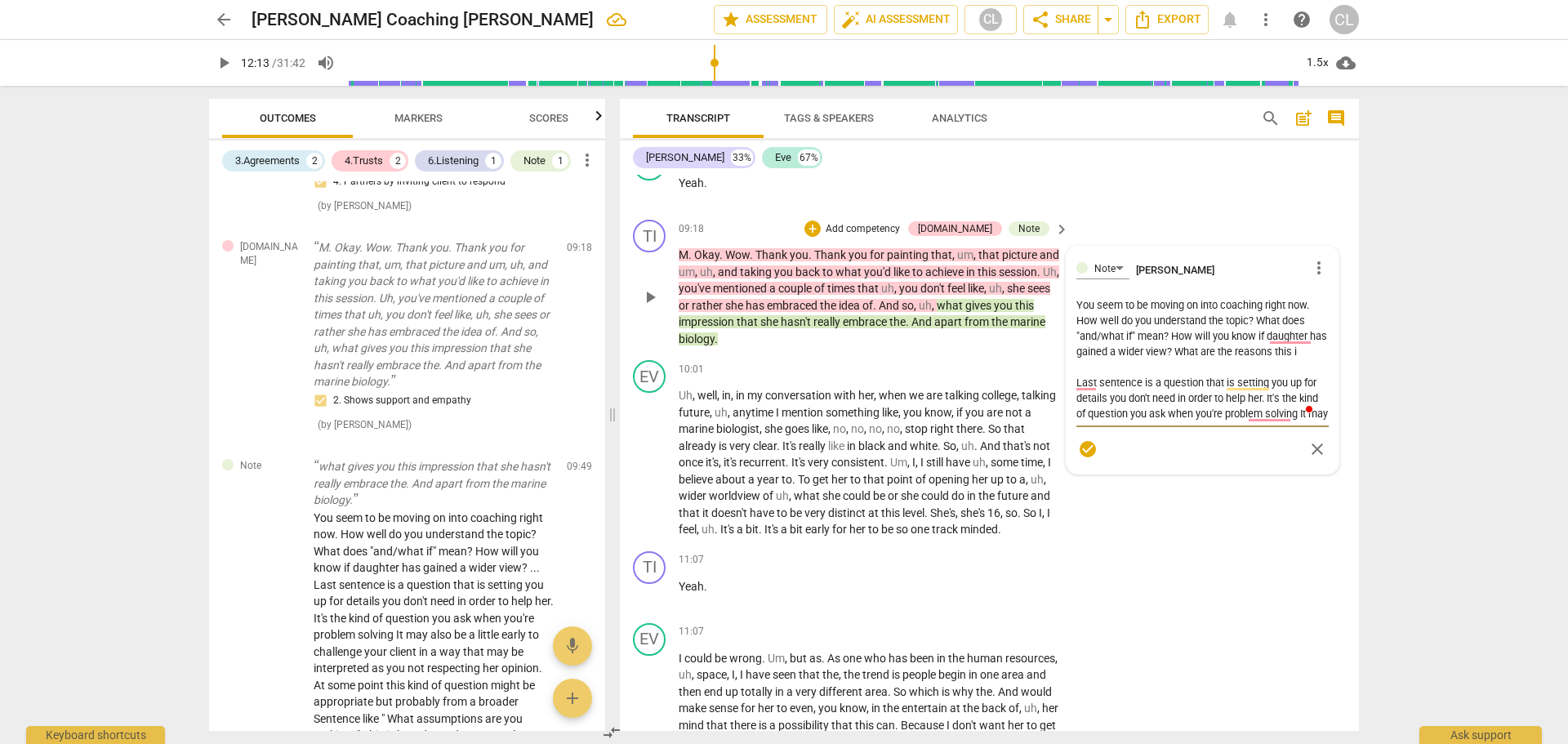
type textarea "You seem to be moving on into coaching right now. How well do you understand th…"
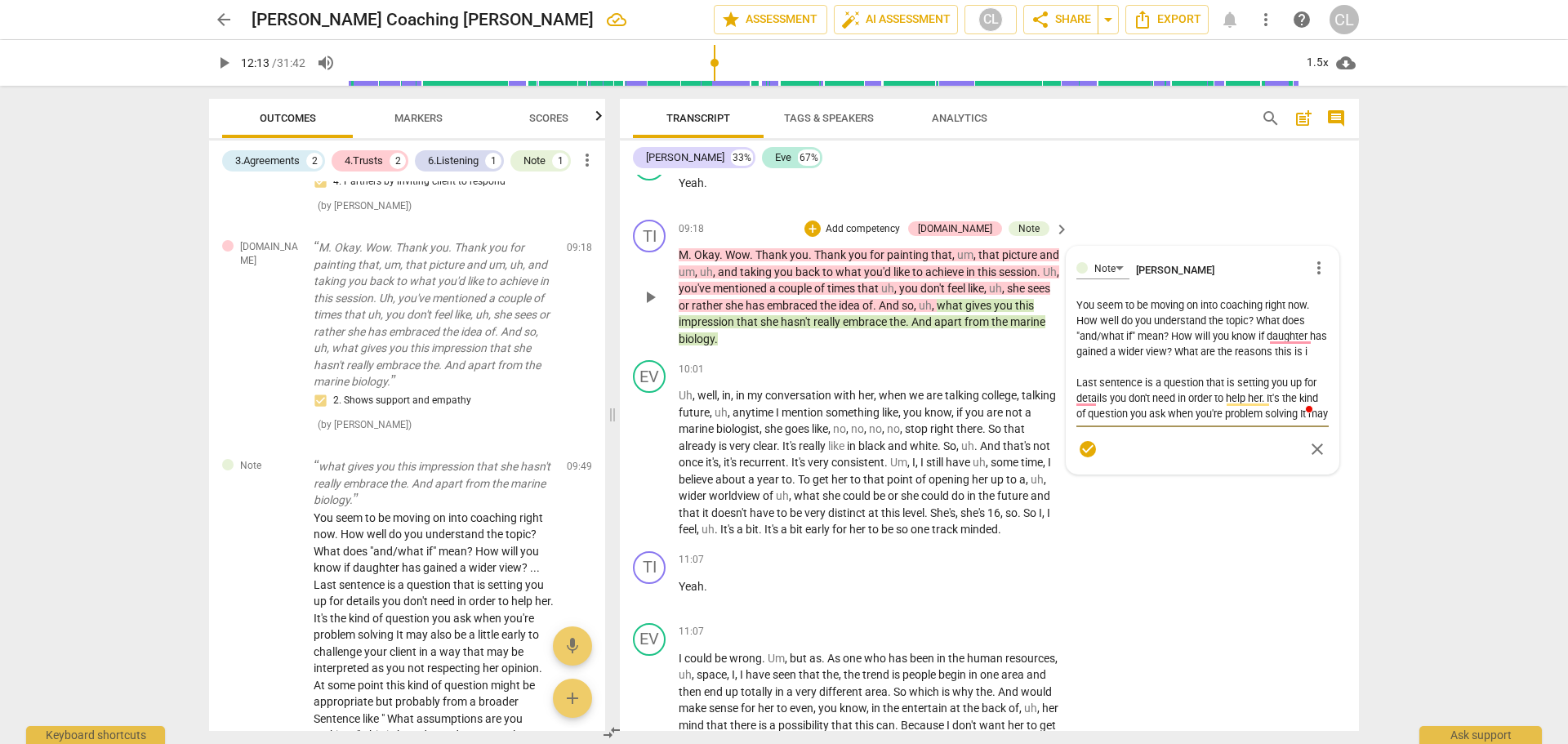
type textarea "You seem to be moving on into coaching right now. How well do you understand th…"
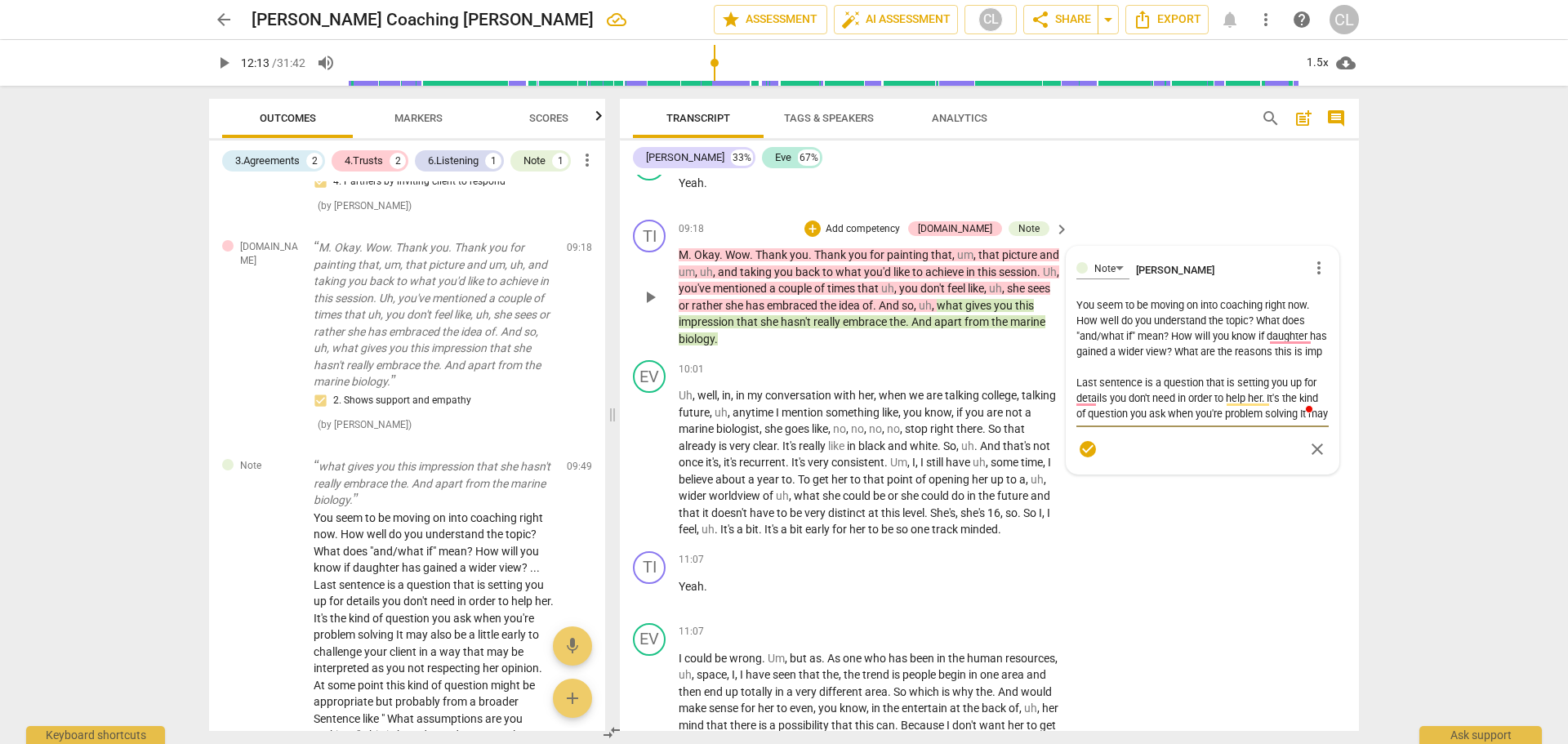
type textarea "You seem to be moving on into coaching right now. How well do you understand th…"
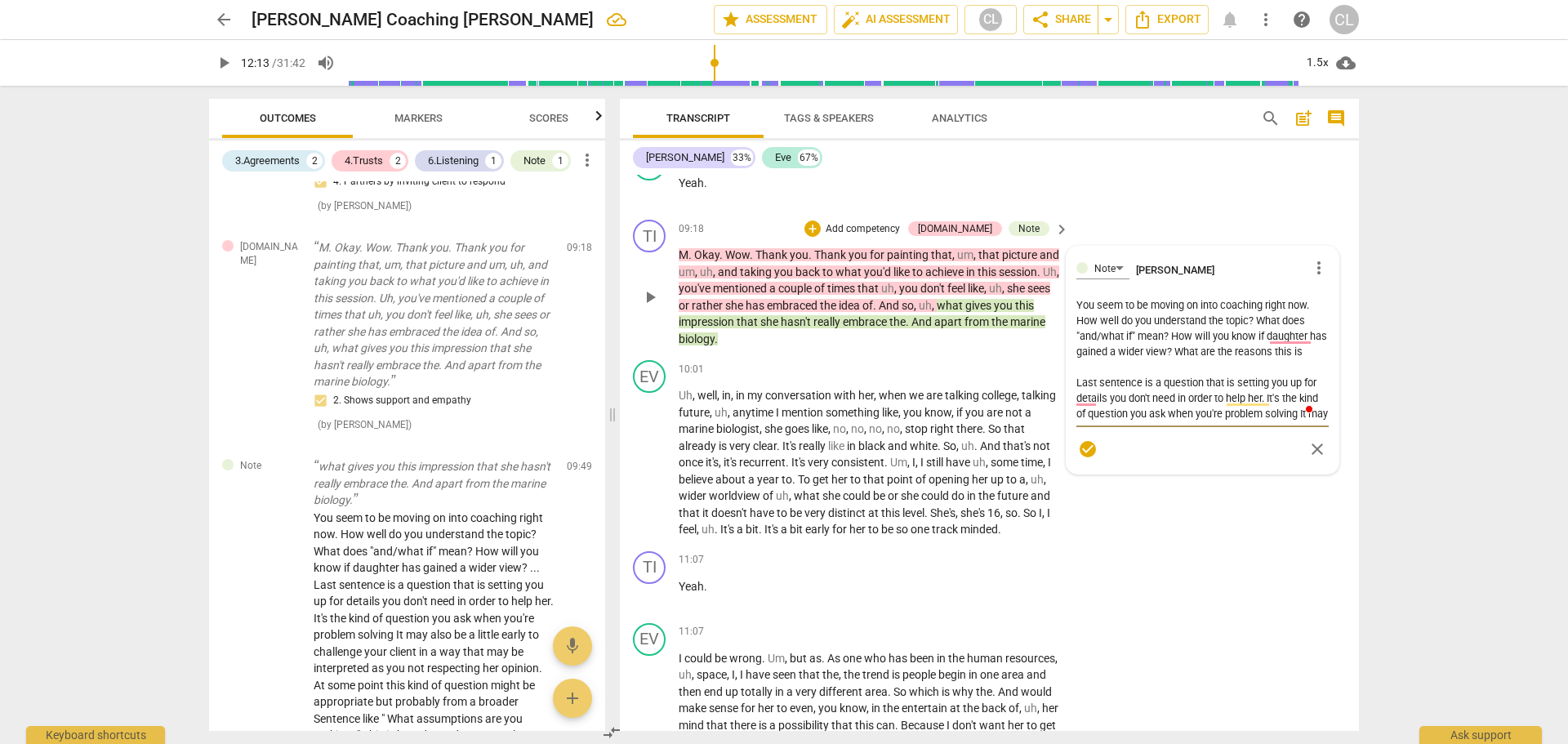
type textarea "You seem to be moving on into coaching right now. How well do you understand th…"
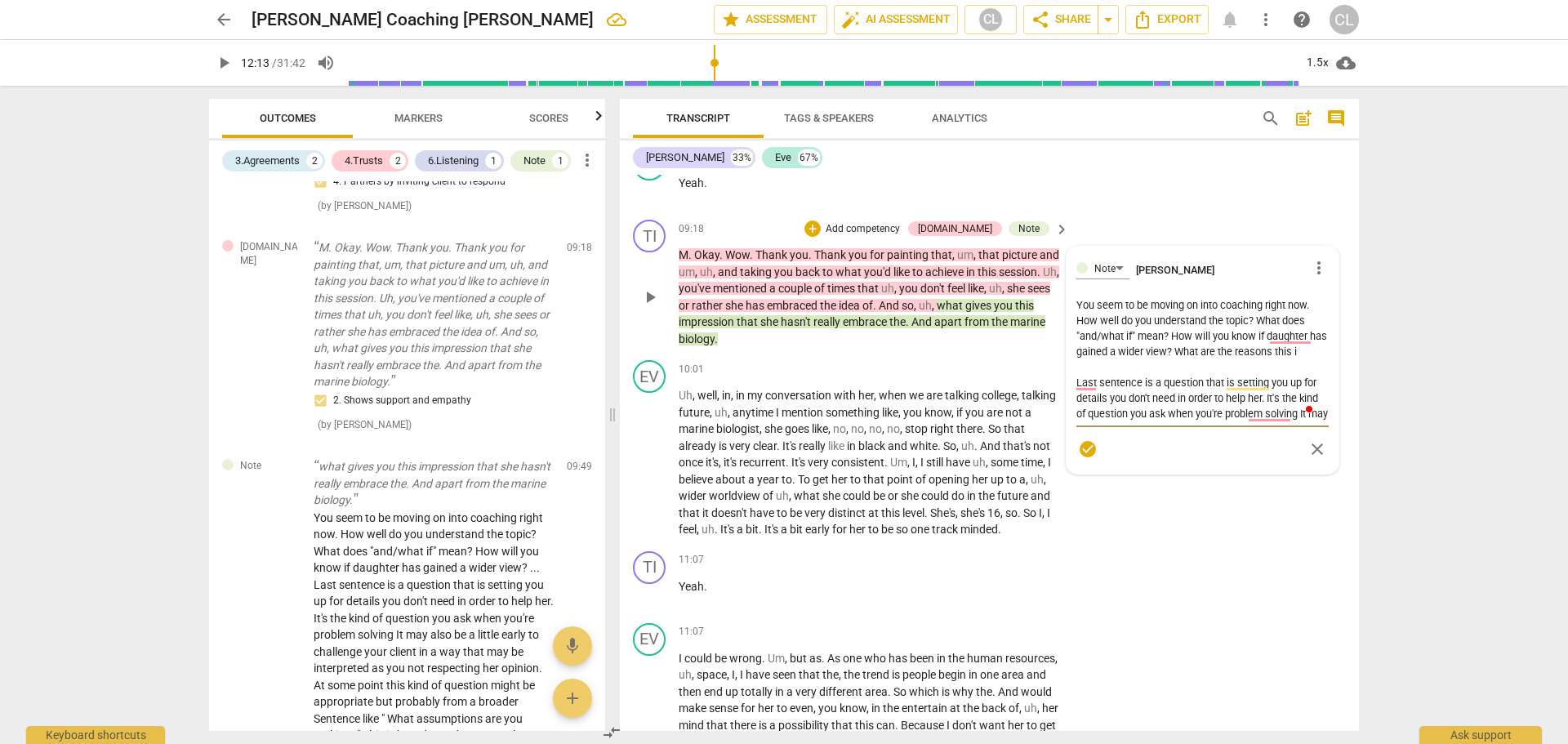
type textarea "You seem to be moving on into coaching right now. How well do you understand th…"
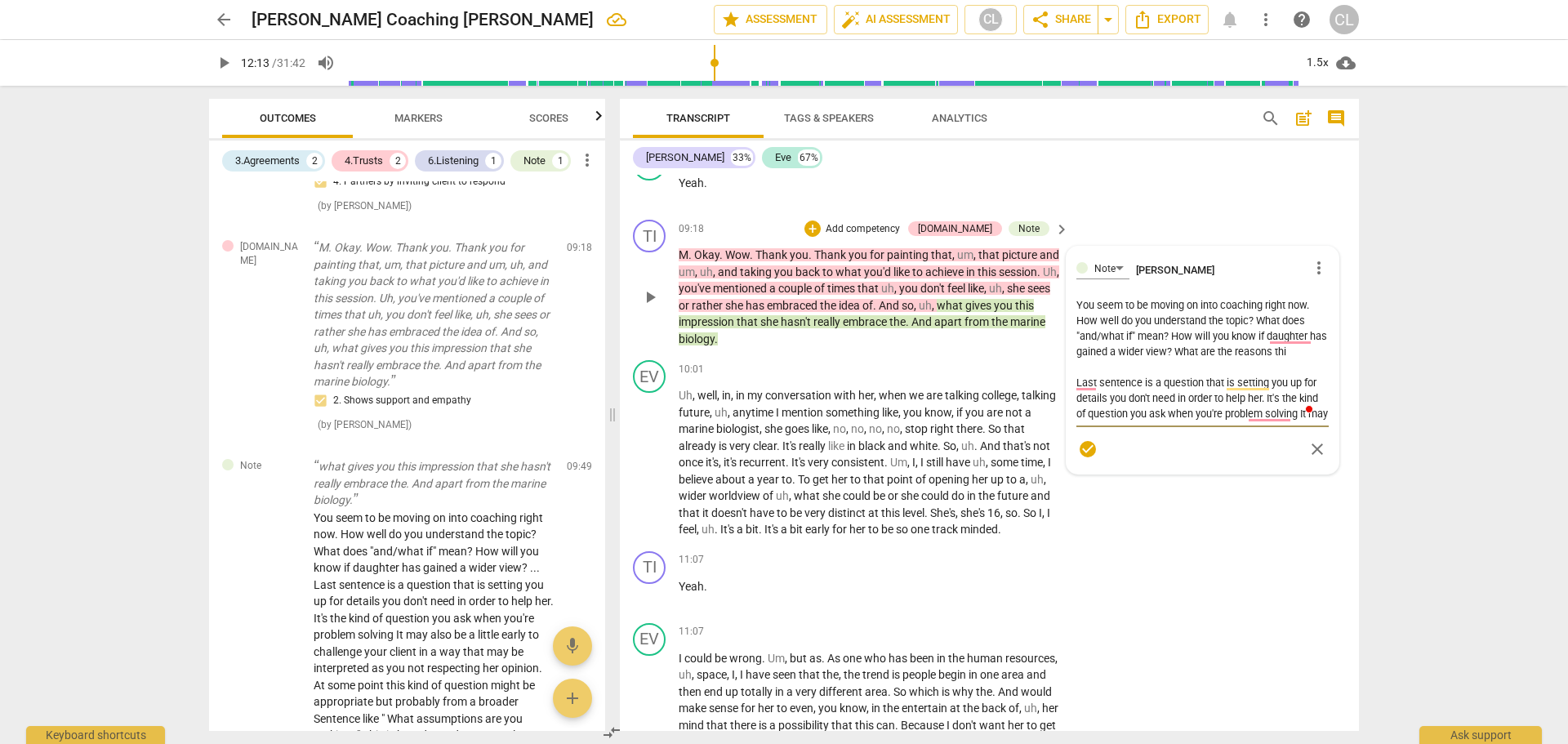
type textarea "You seem to be moving on into coaching right now. How well do you understand th…"
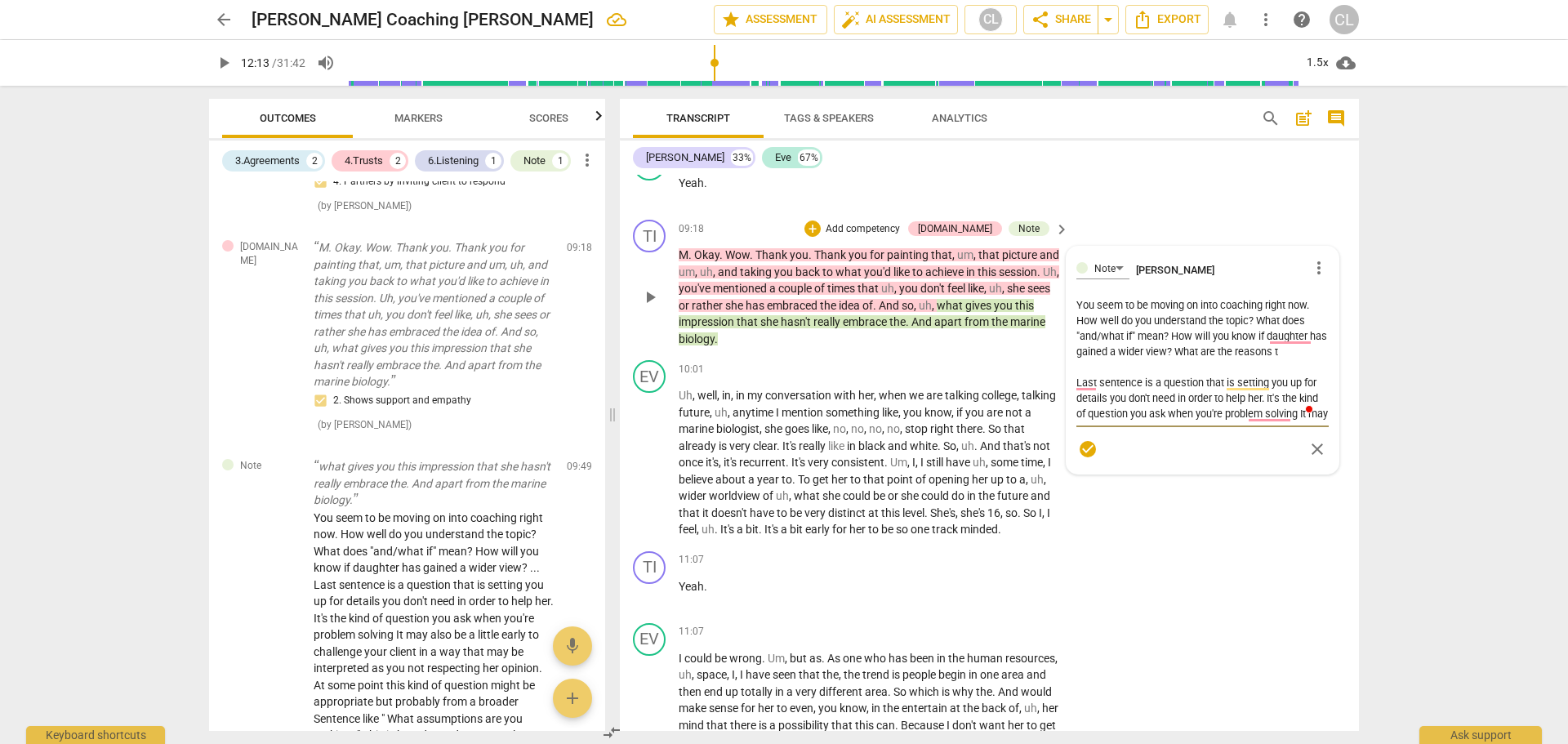
type textarea "You seem to be moving on into coaching right now. How well do you understand th…"
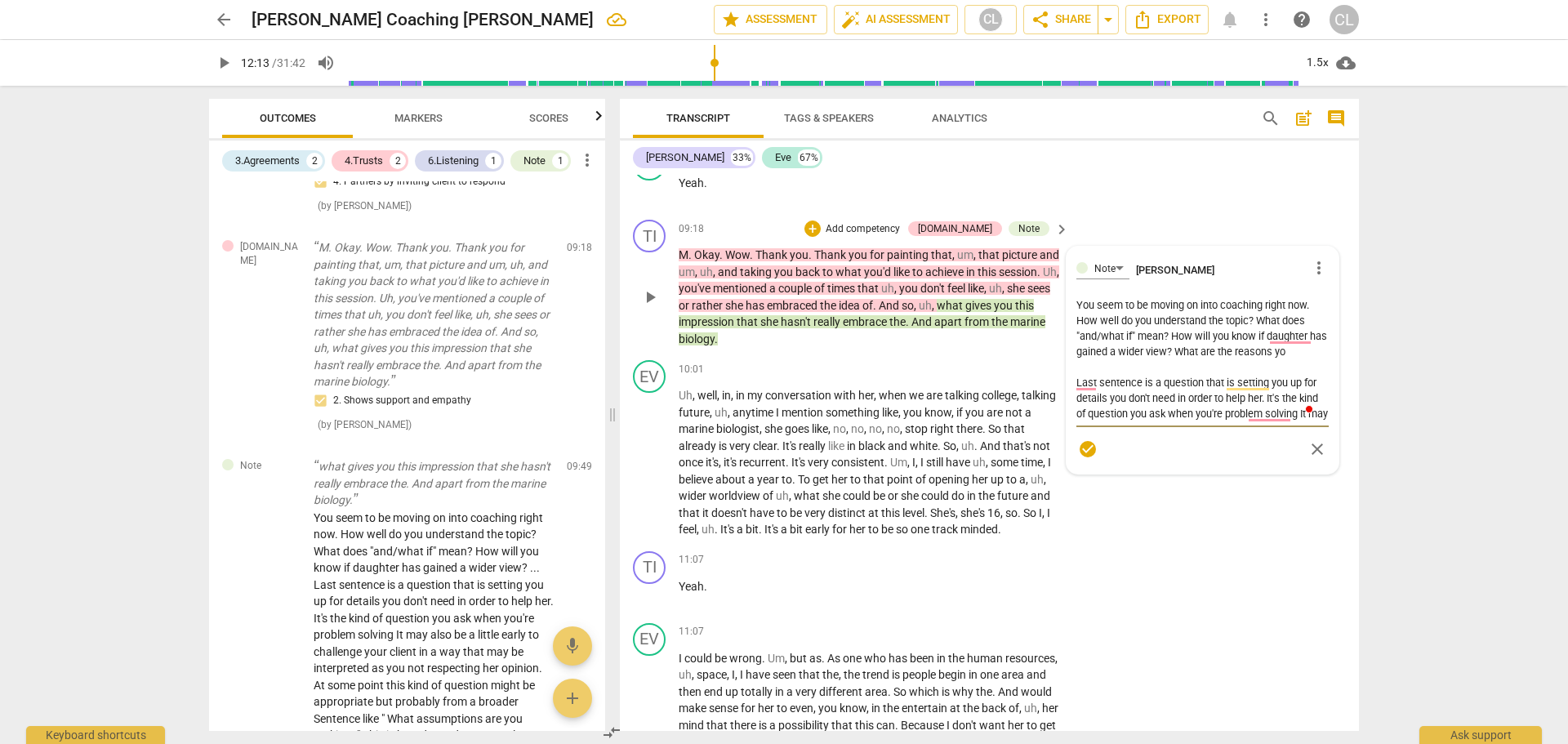
type textarea "You seem to be moving on into coaching right now. How well do you understand th…"
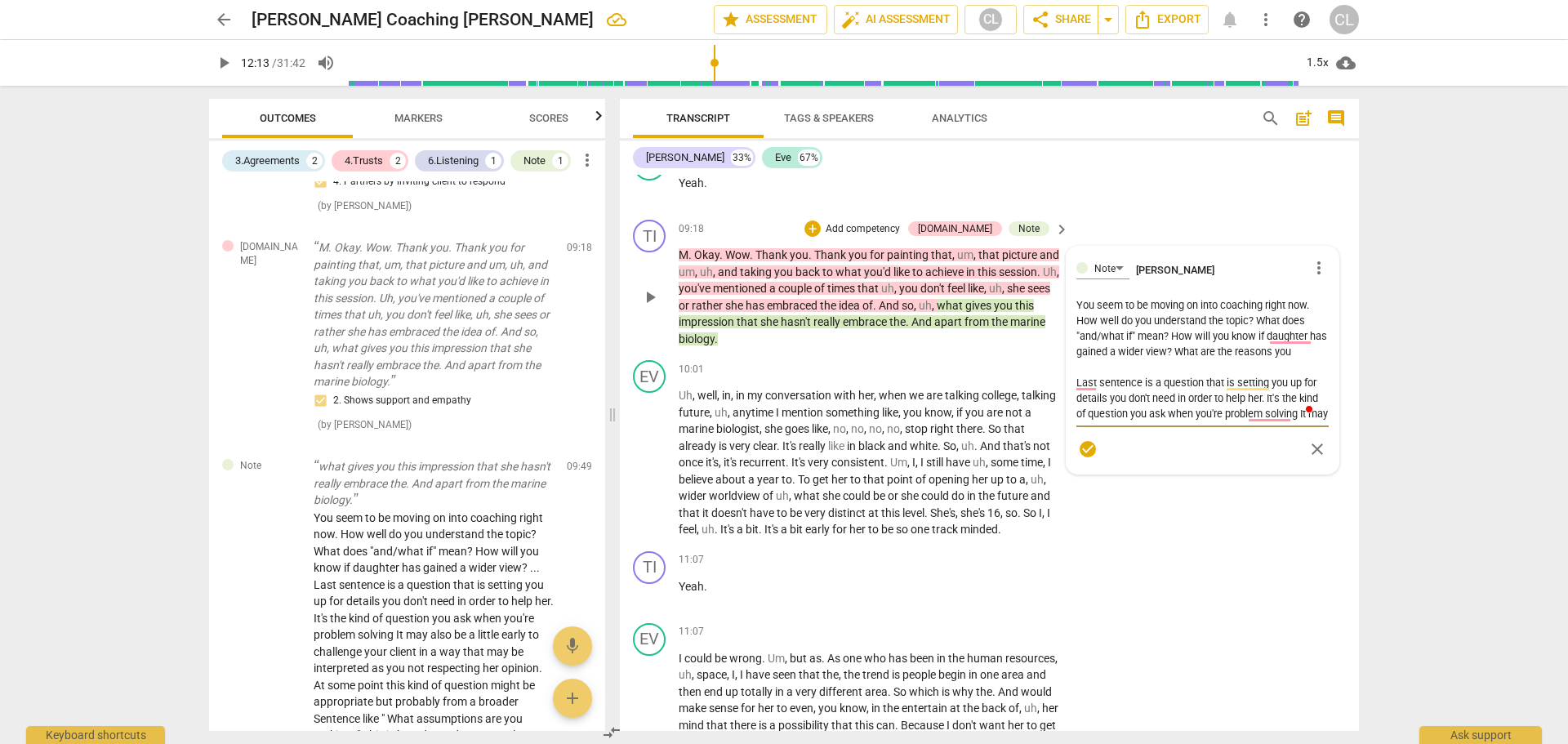
type textarea "You seem to be moving on into coaching right now. How well do you understand th…"
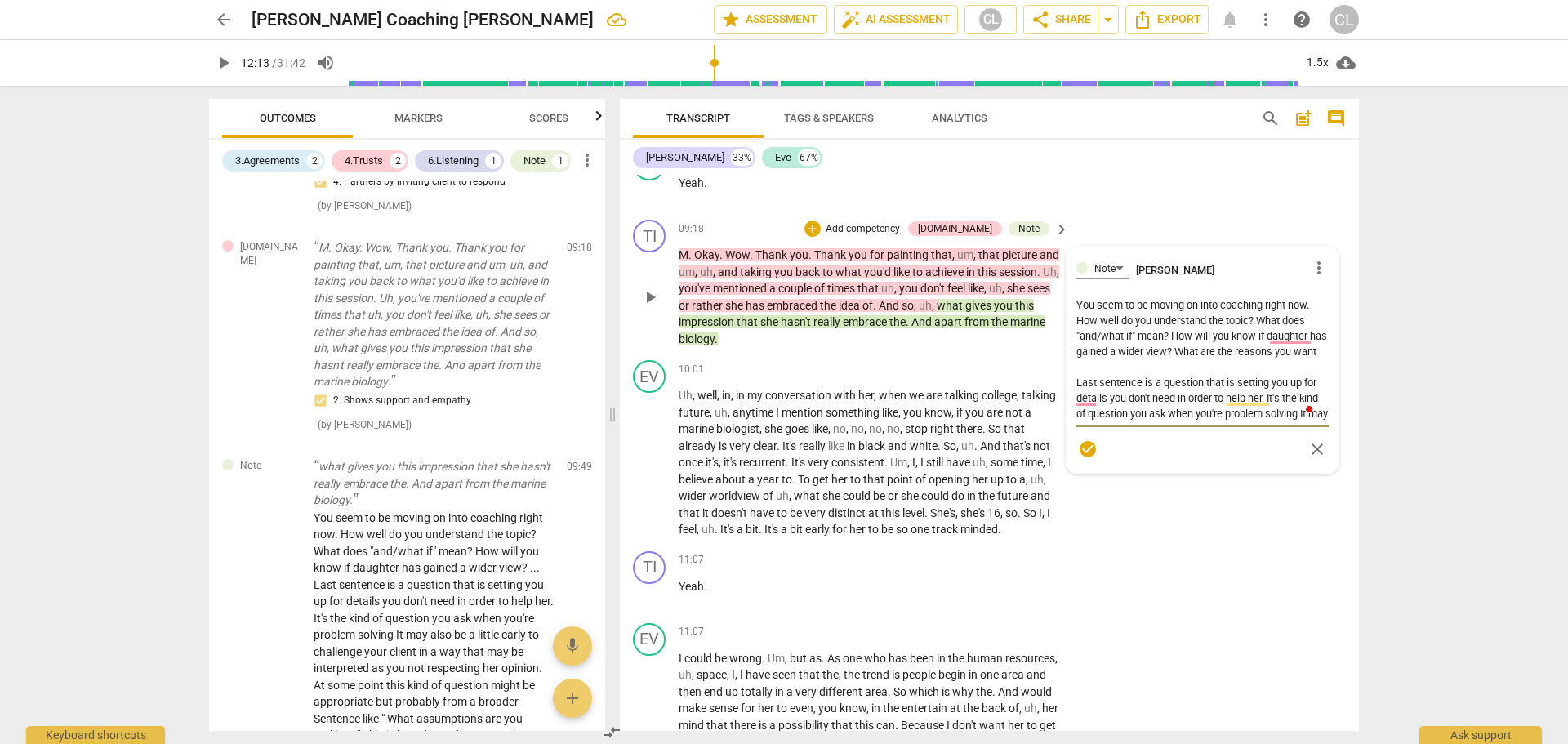
type textarea "You seem to be moving on into coaching right now. How well do you understand th…"
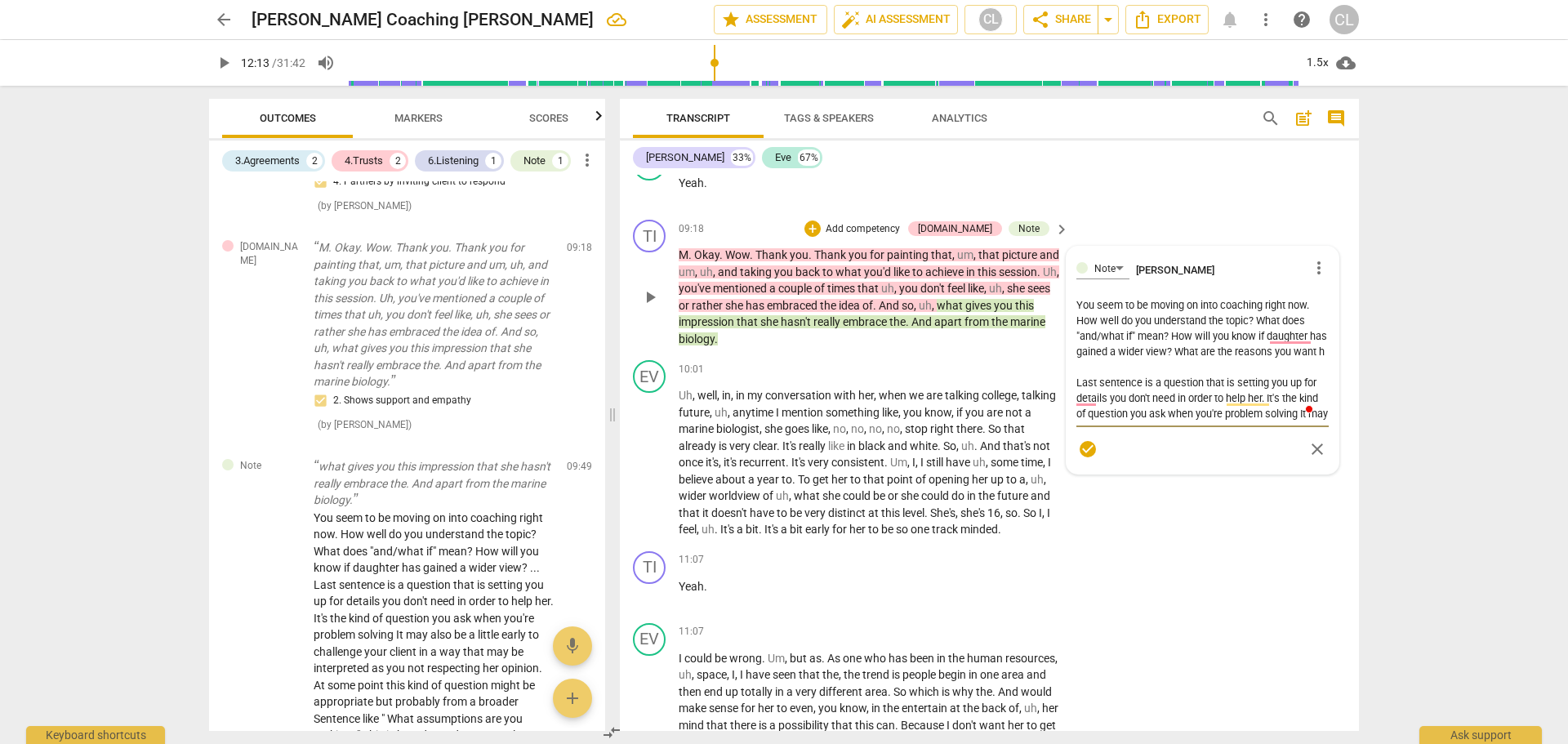
type textarea "You seem to be moving on into coaching right now. How well do you understand th…"
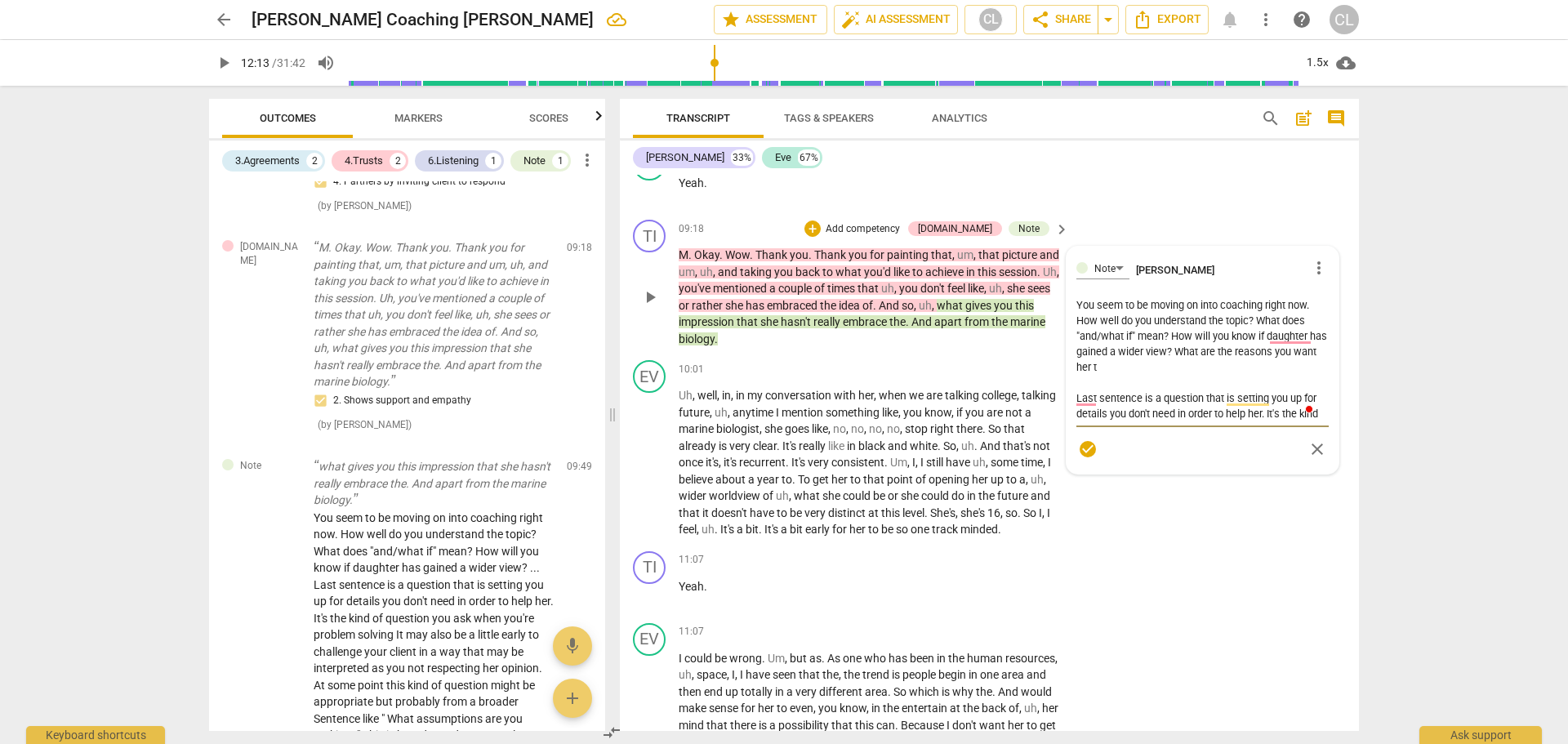
type textarea "You seem to be moving on into coaching right now. How well do you understand th…"
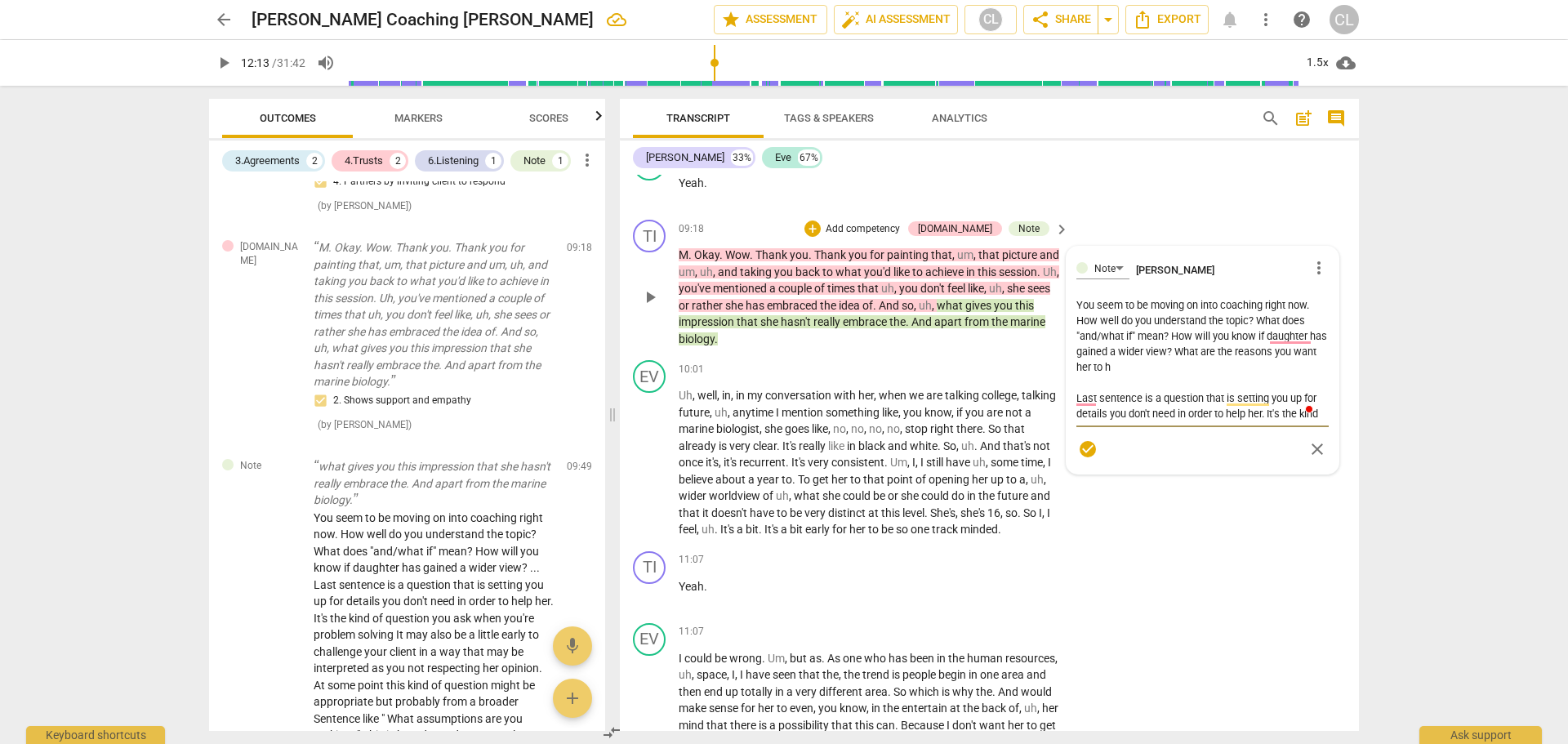
type textarea "You seem to be moving on into coaching right now. How well do you understand th…"
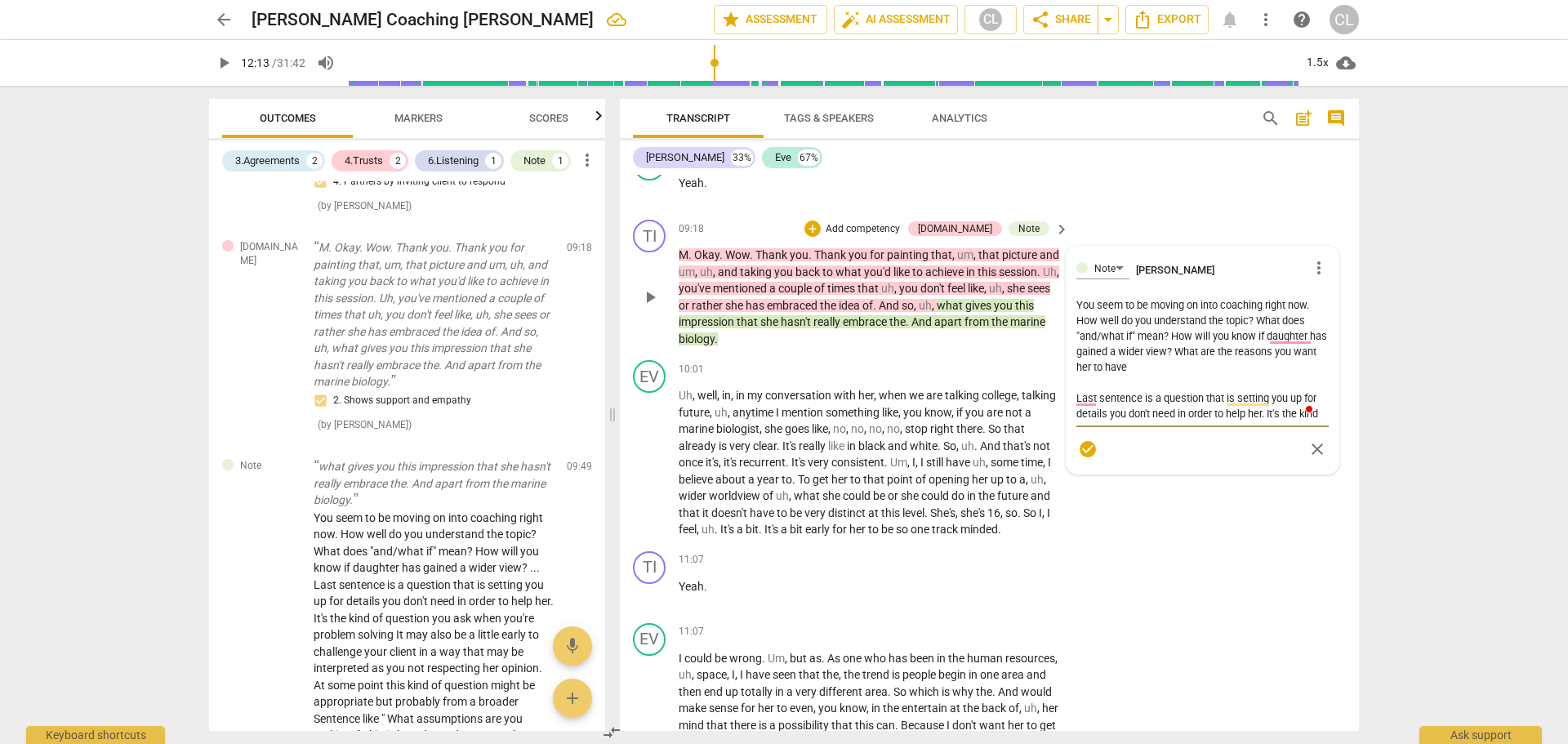
type textarea "You seem to be moving on into coaching right now. How well do you understand th…"
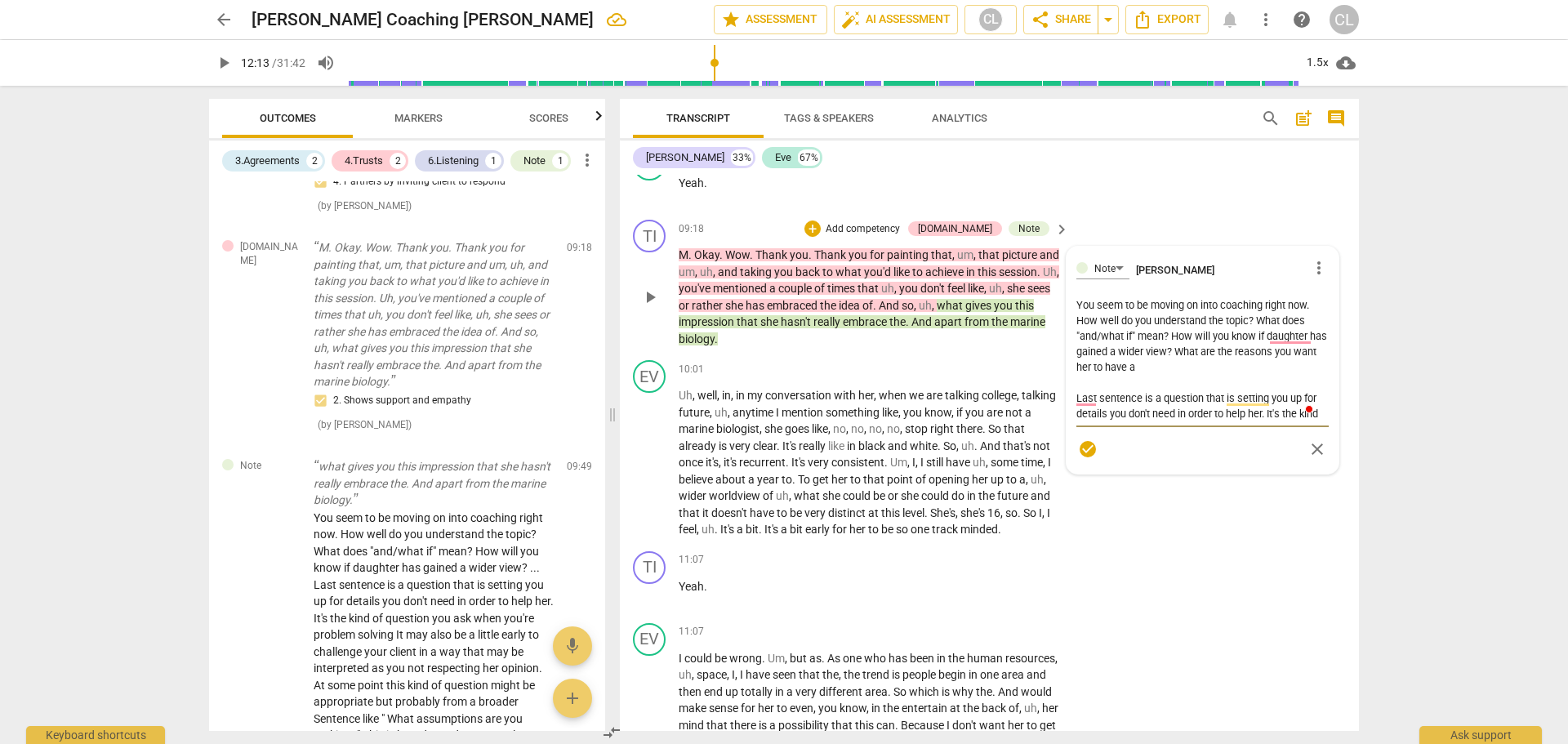
type textarea "You seem to be moving on into coaching right now. How well do you understand th…"
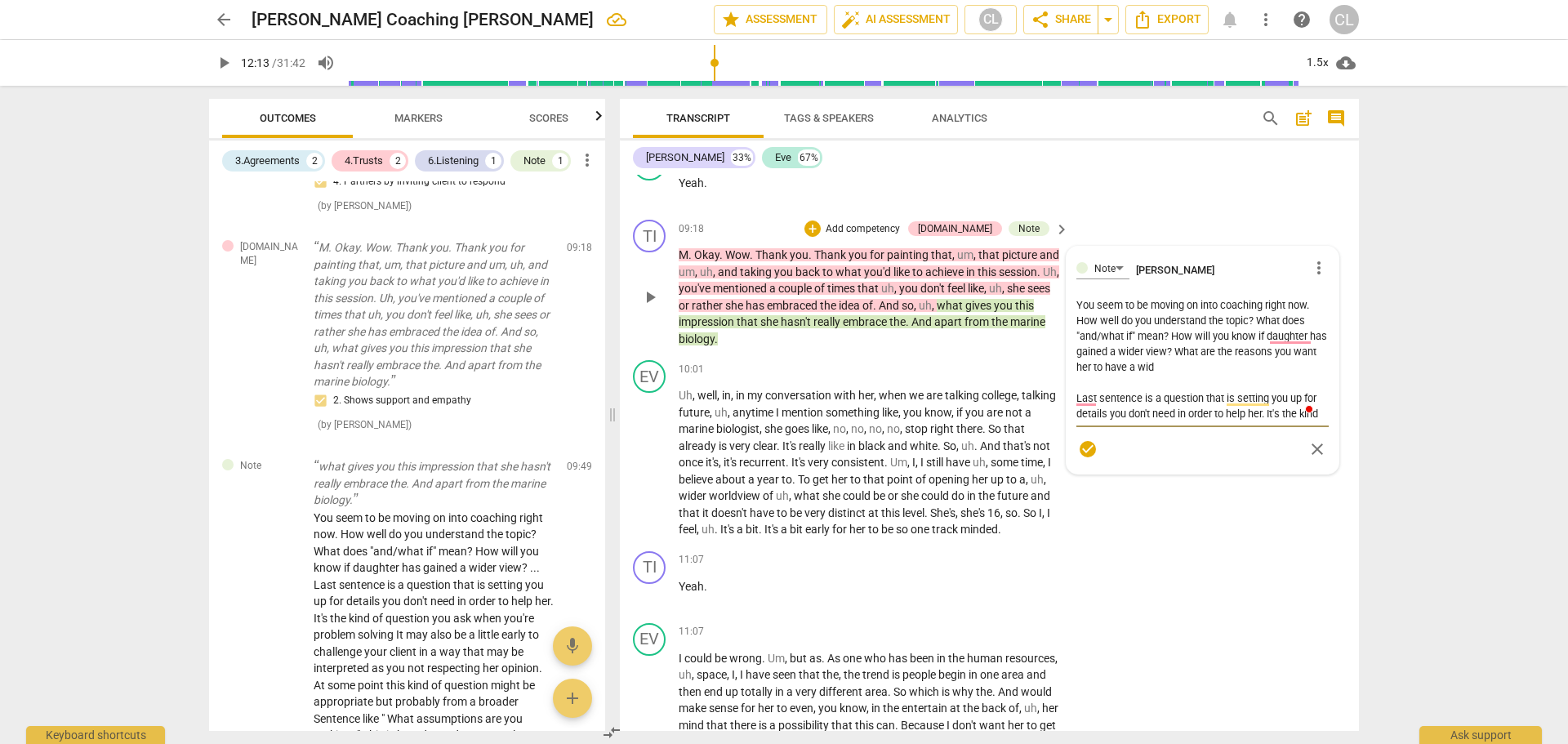
type textarea "You seem to be moving on into coaching right now. How well do you understand th…"
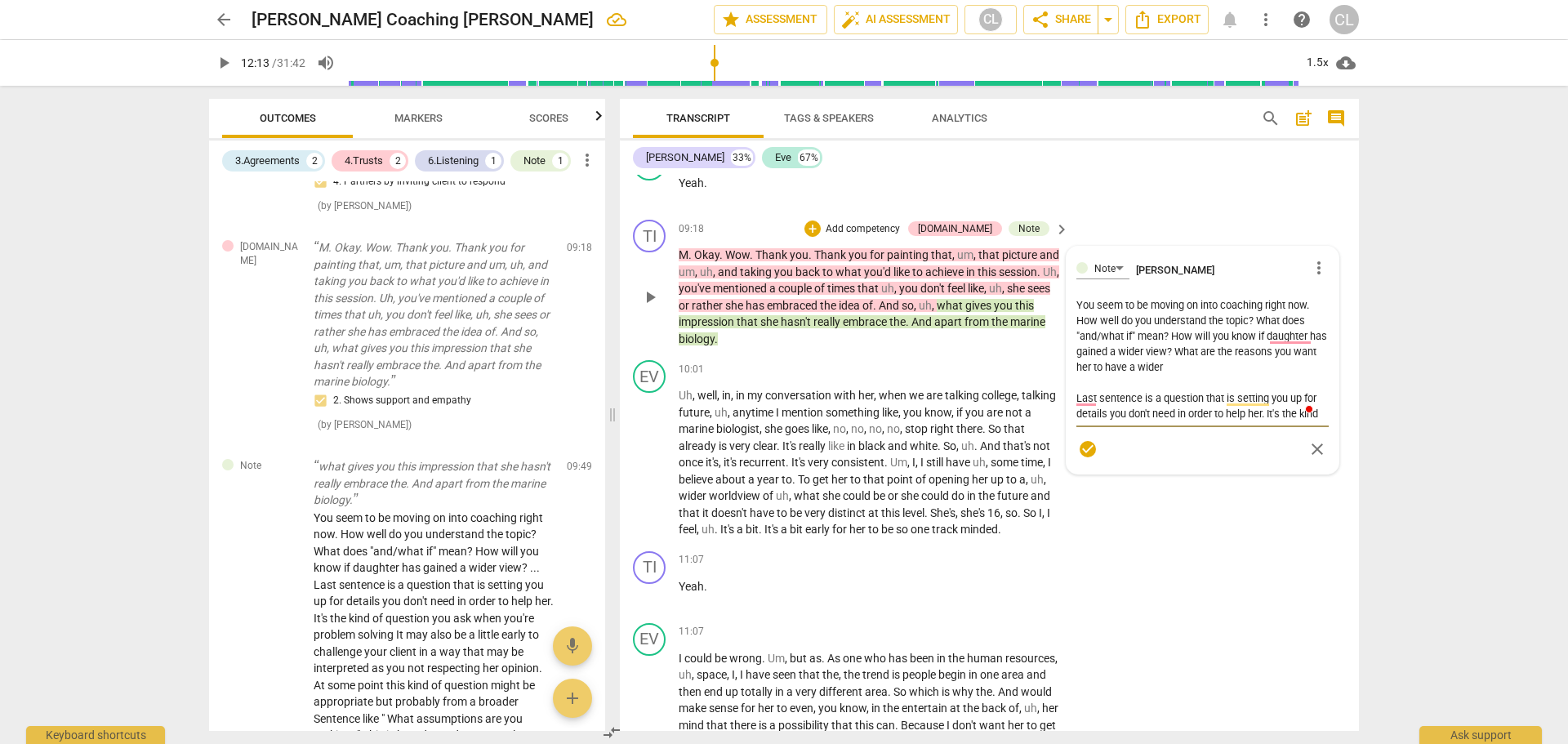
type textarea "You seem to be moving on into coaching right now. How well do you understand th…"
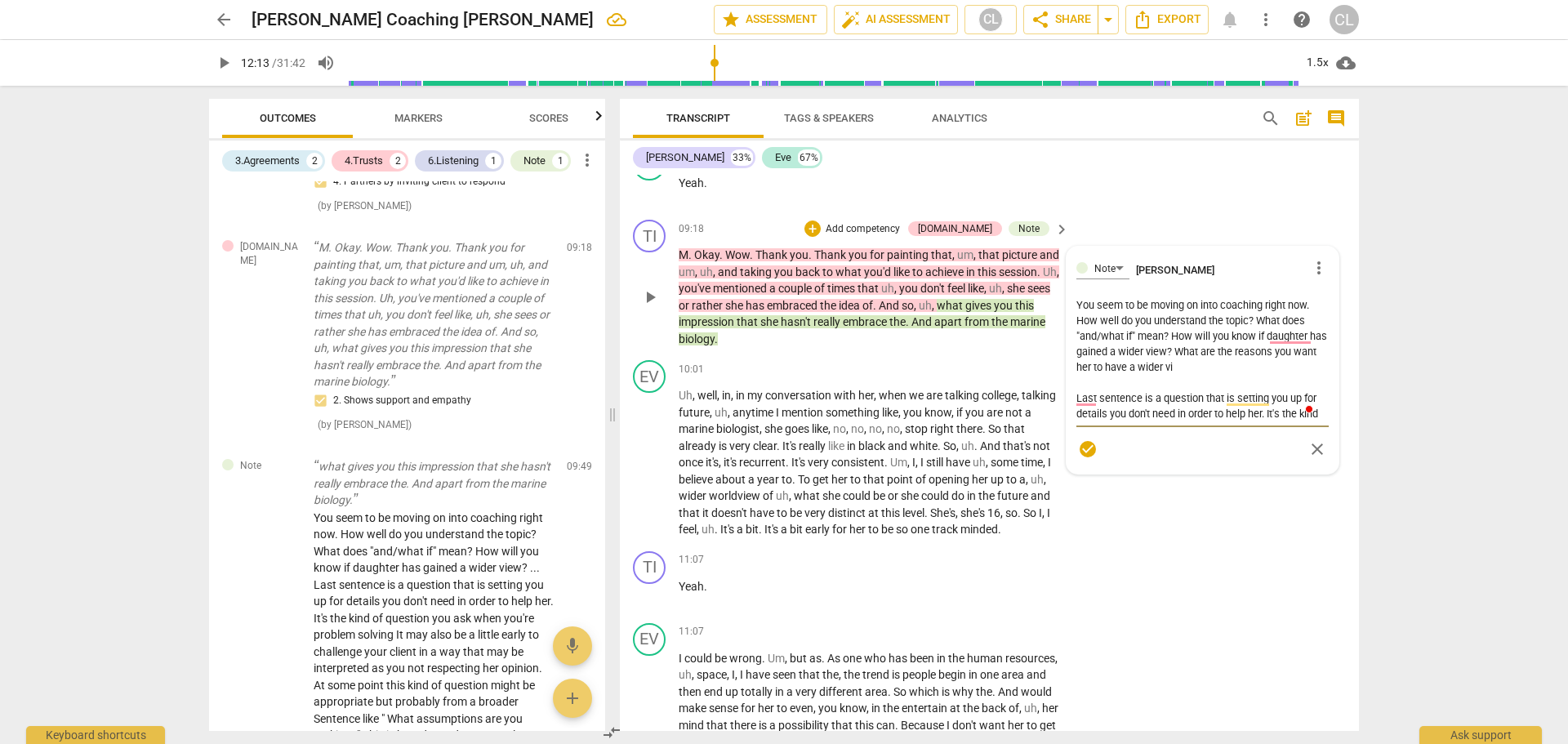
type textarea "You seem to be moving on into coaching right now. How well do you understand th…"
drag, startPoint x: 1218, startPoint y: 369, endPoint x: 1242, endPoint y: 379, distance: 26.0
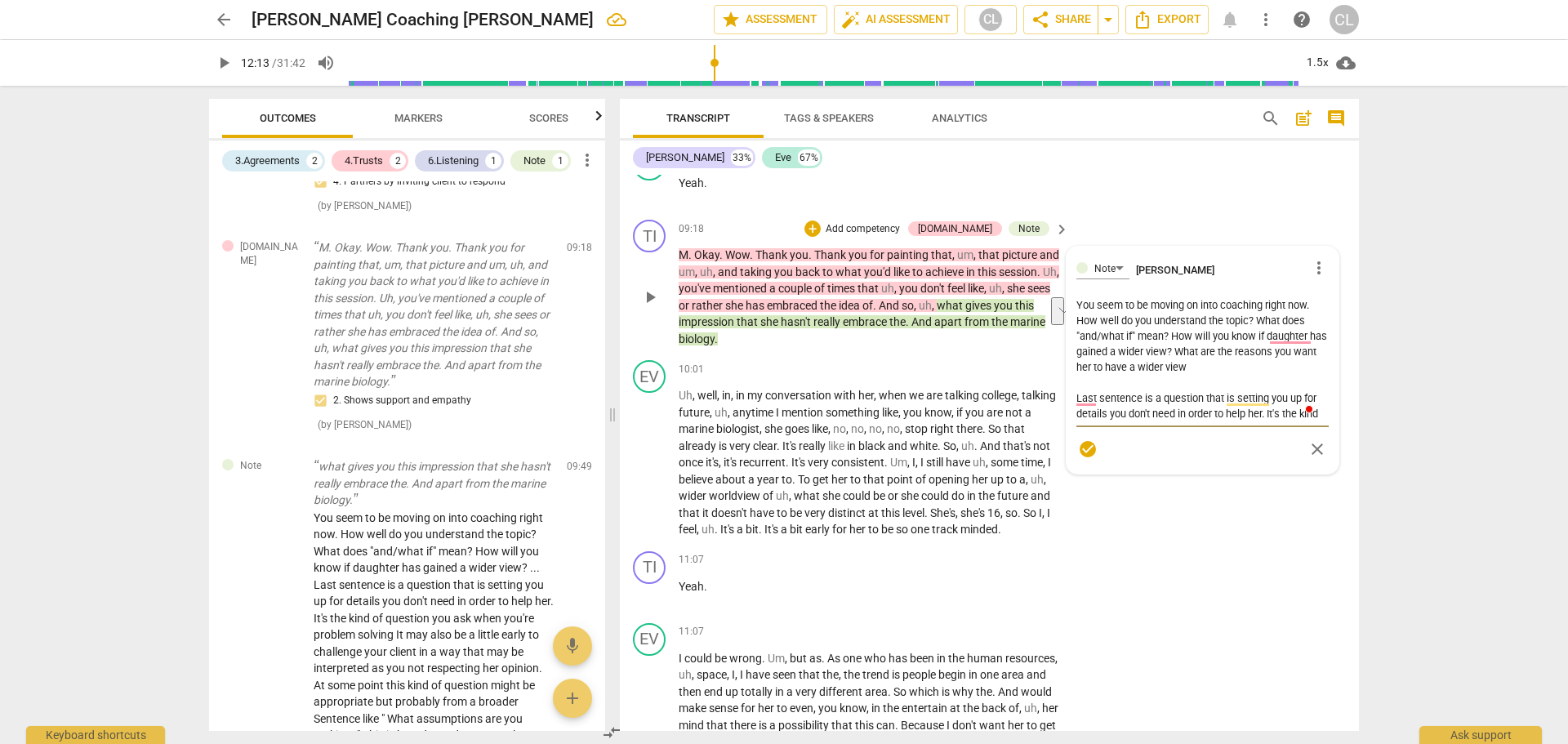
click at [1242, 379] on textarea "You seem to be moving on into coaching right now. How well do you understand th…" at bounding box center [1202, 359] width 252 height 124
type textarea "You seem to be moving on into coaching right now. How well do you understand th…"
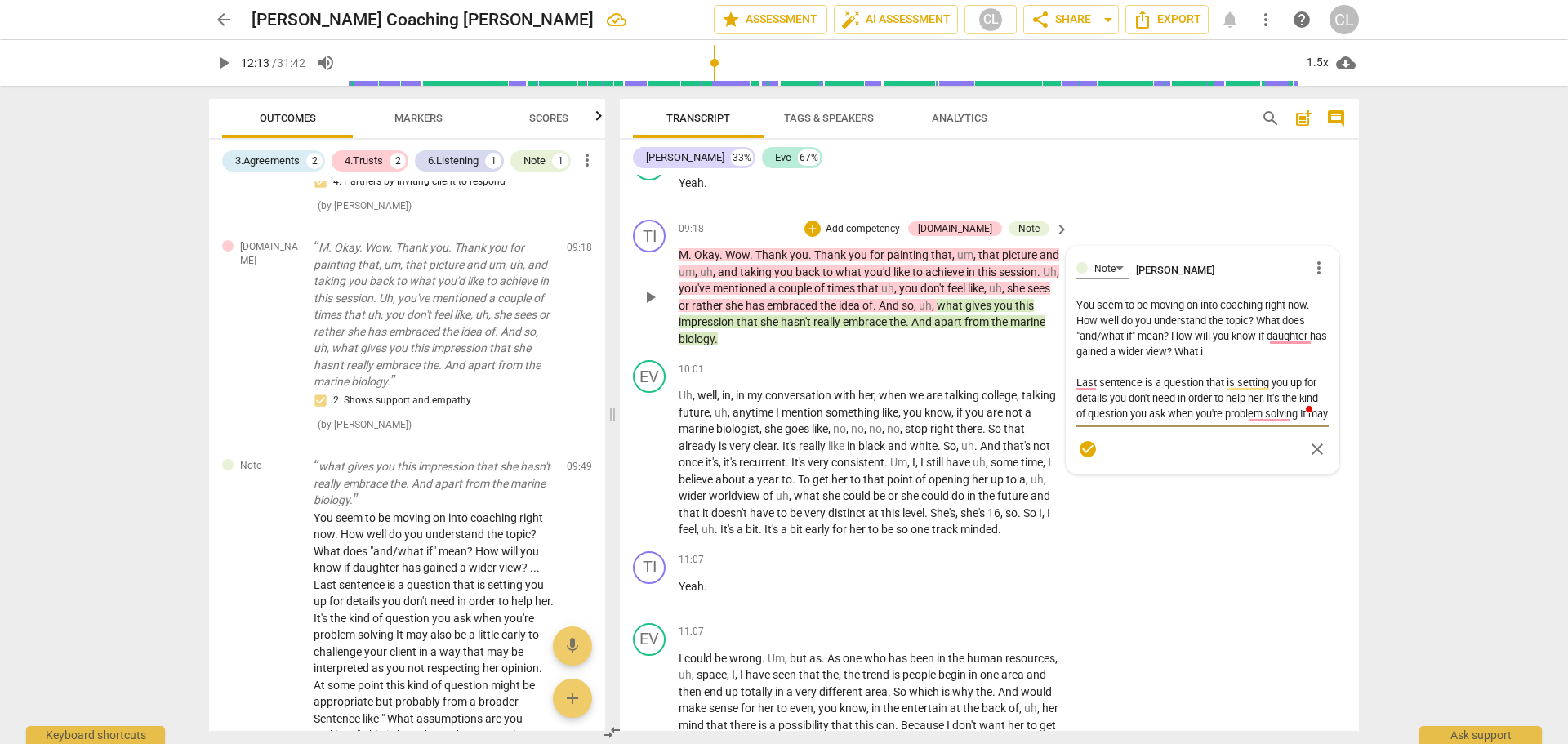
type textarea "You seem to be moving on into coaching right now. How well do you understand th…"
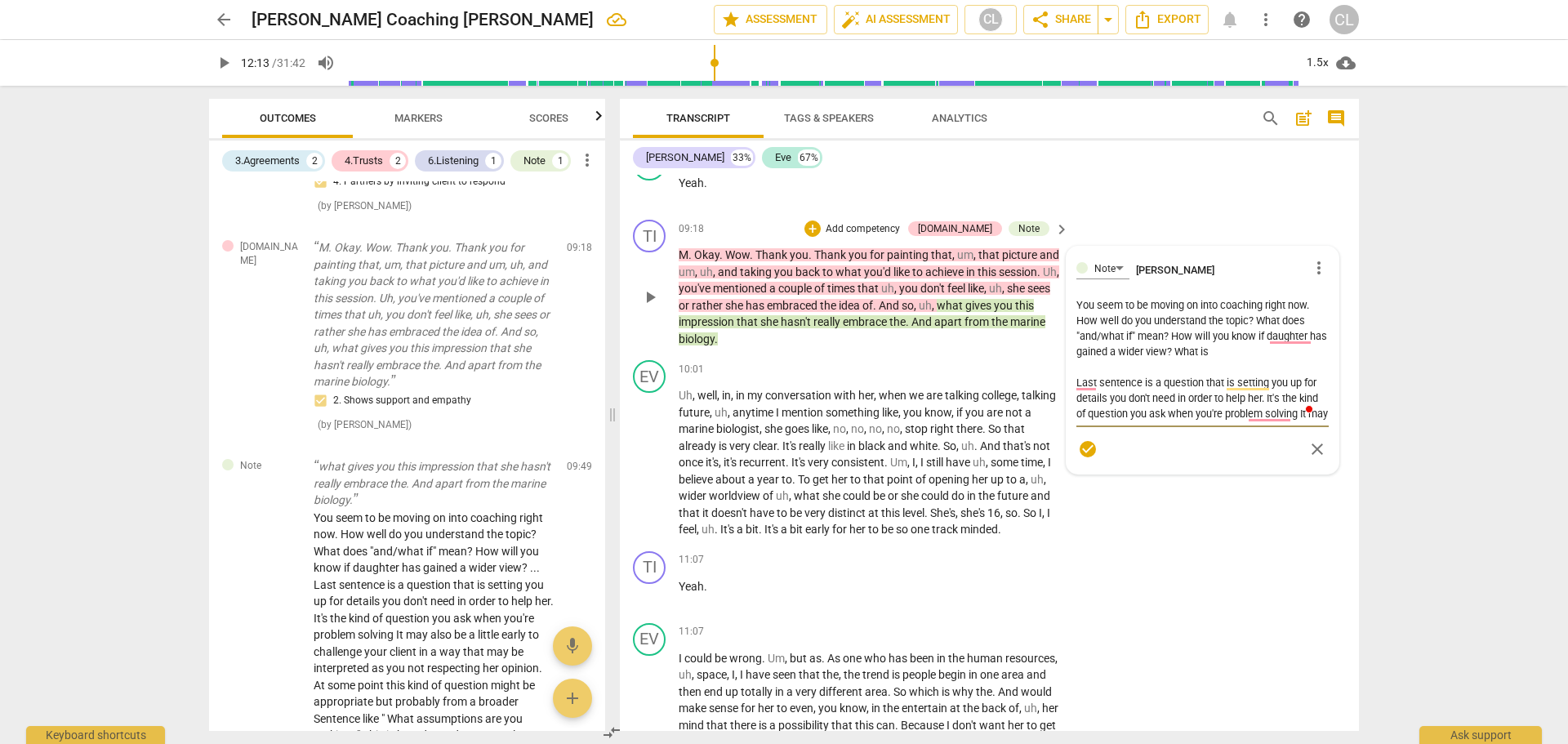
type textarea "You seem to be moving on into coaching right now. How well do you understand th…"
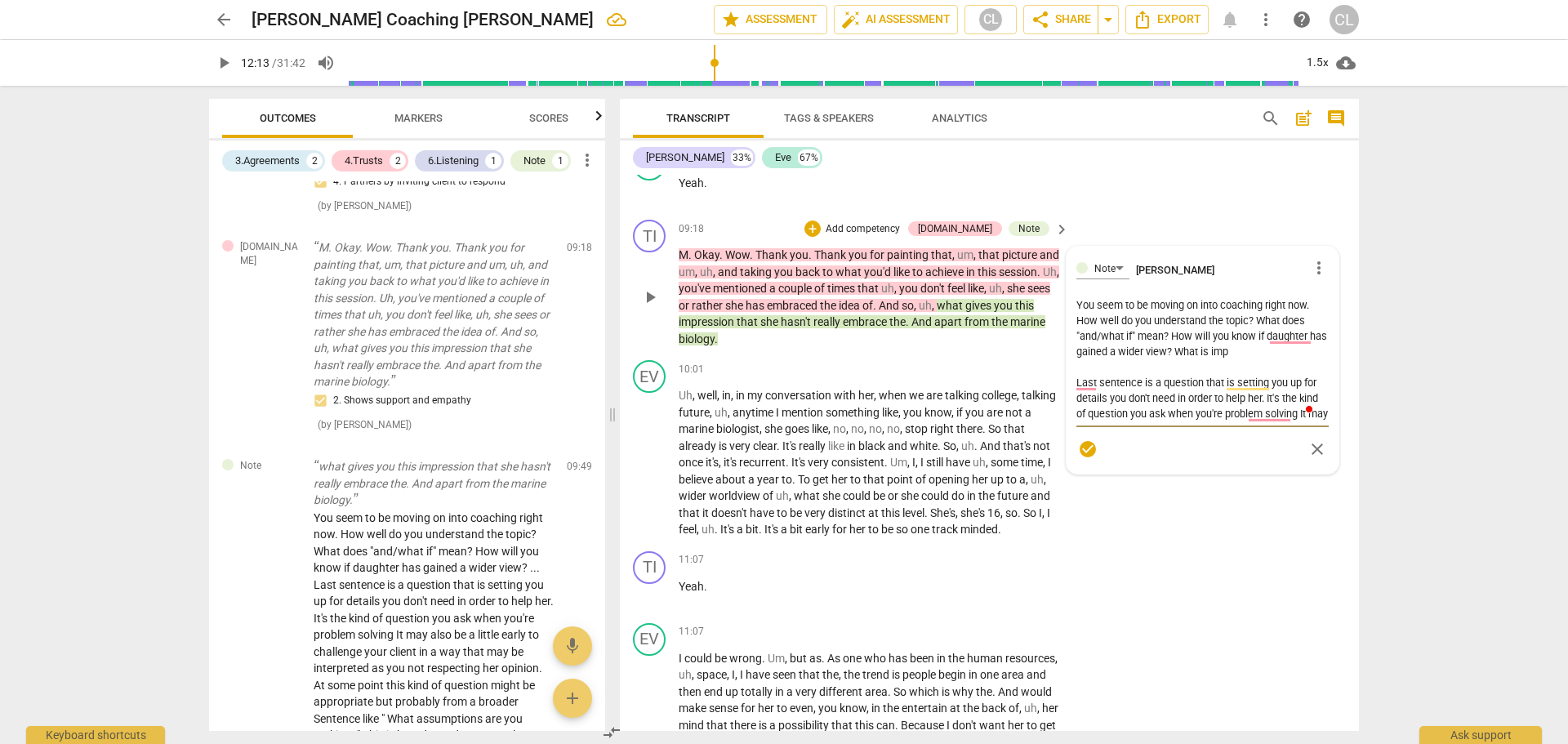
type textarea "You seem to be moving on into coaching right now. How well do you understand th…"
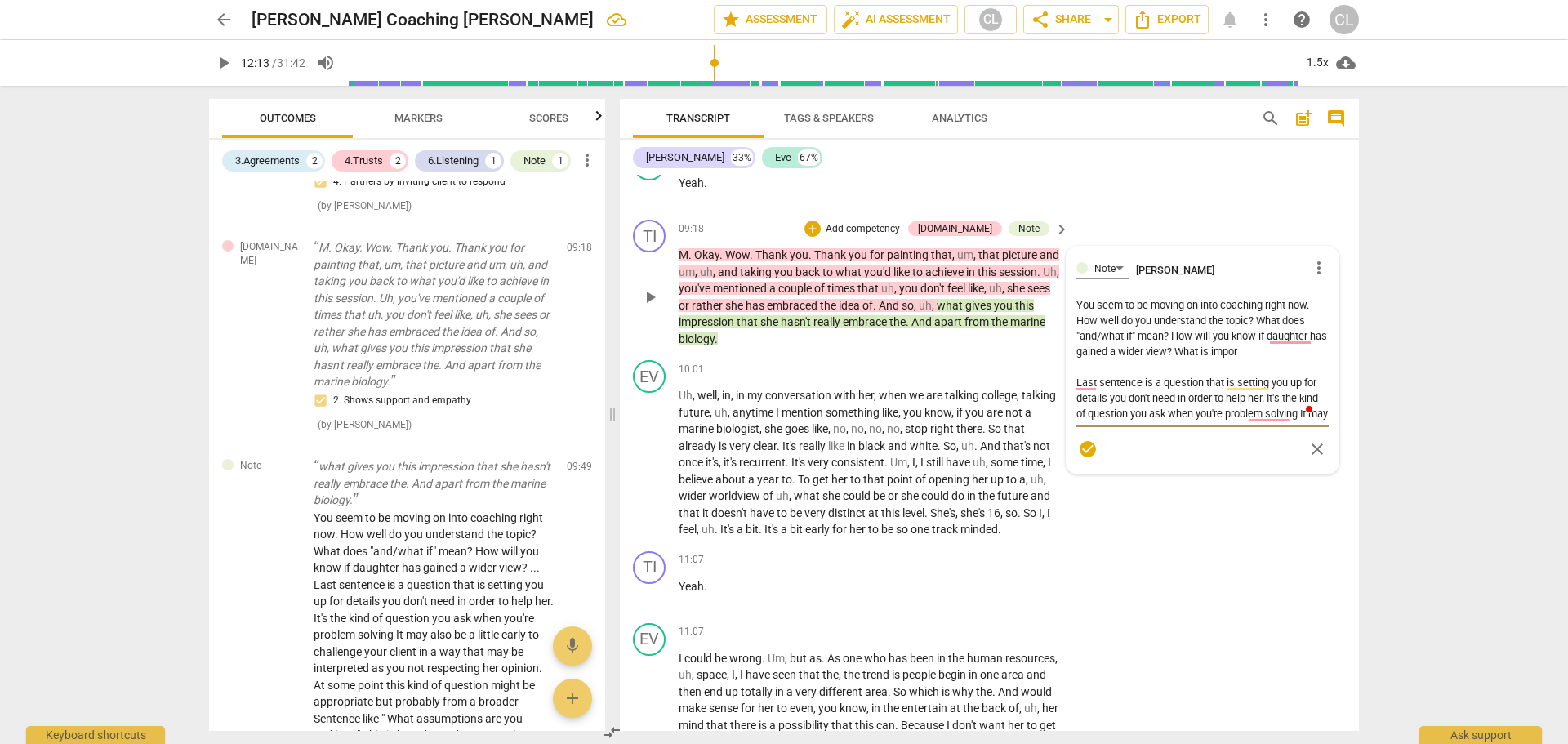
type textarea "You seem to be moving on into coaching right now. How well do you understand th…"
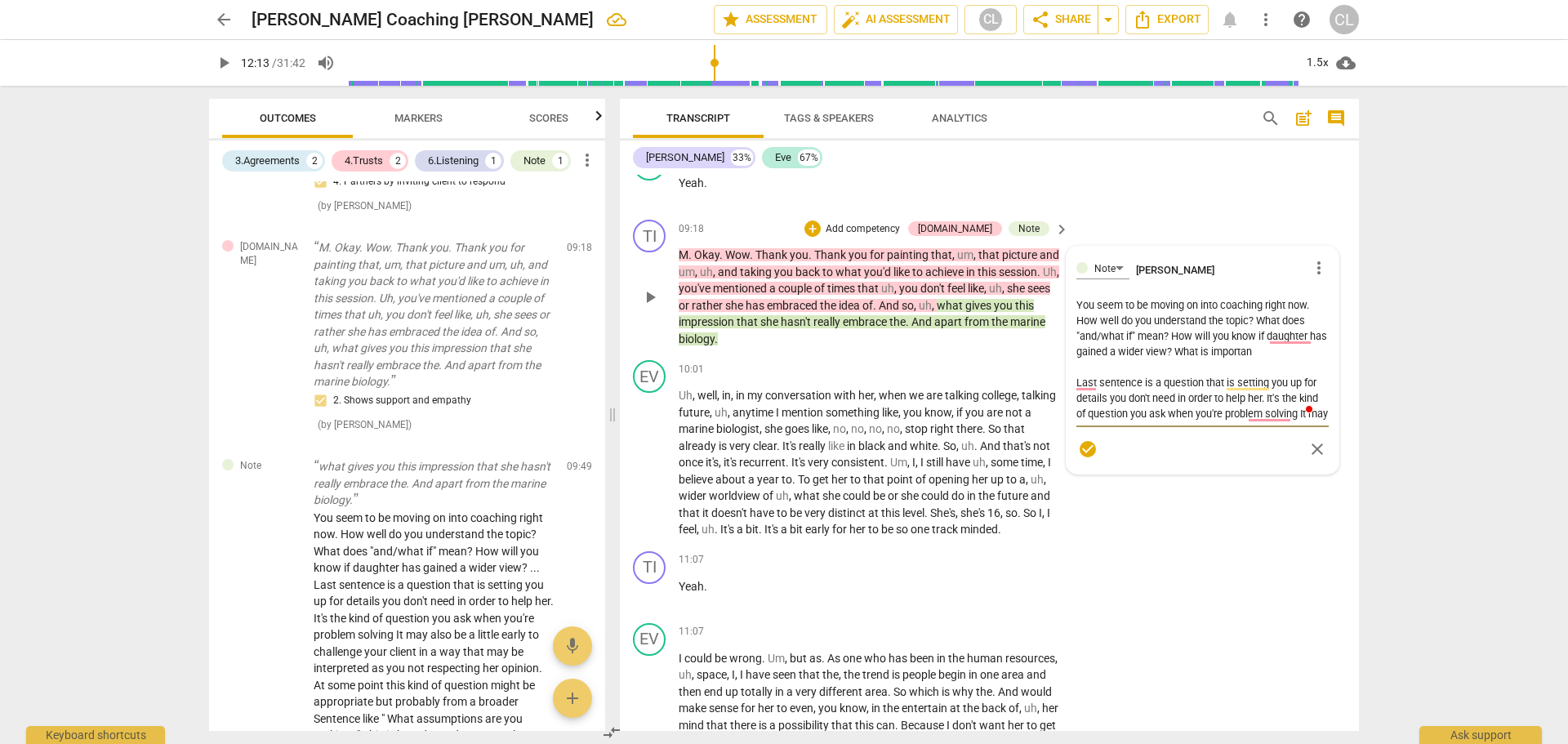
type textarea "You seem to be moving on into coaching right now. How well do you understand th…"
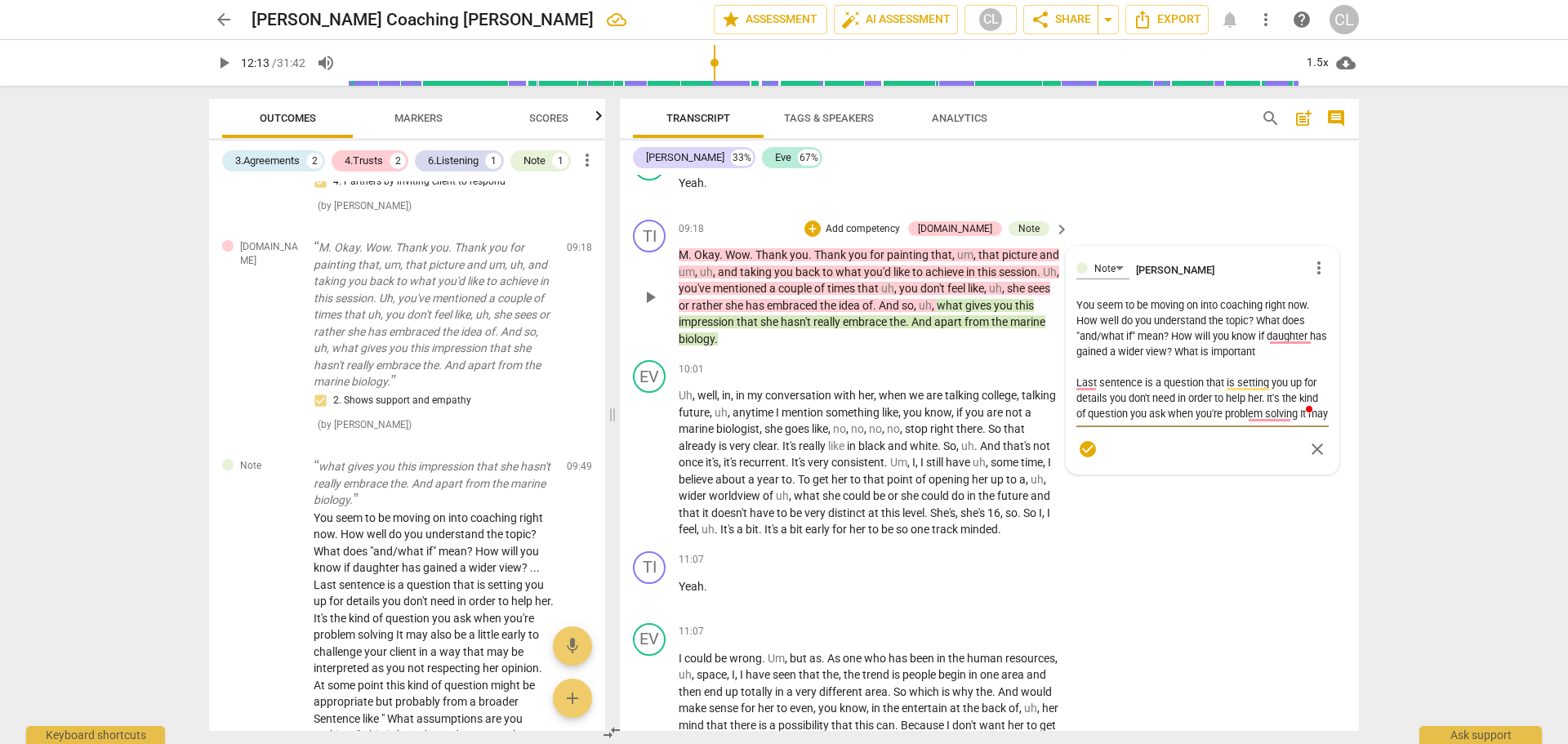
type textarea "You seem to be moving on into coaching right now. How well do you understand th…"
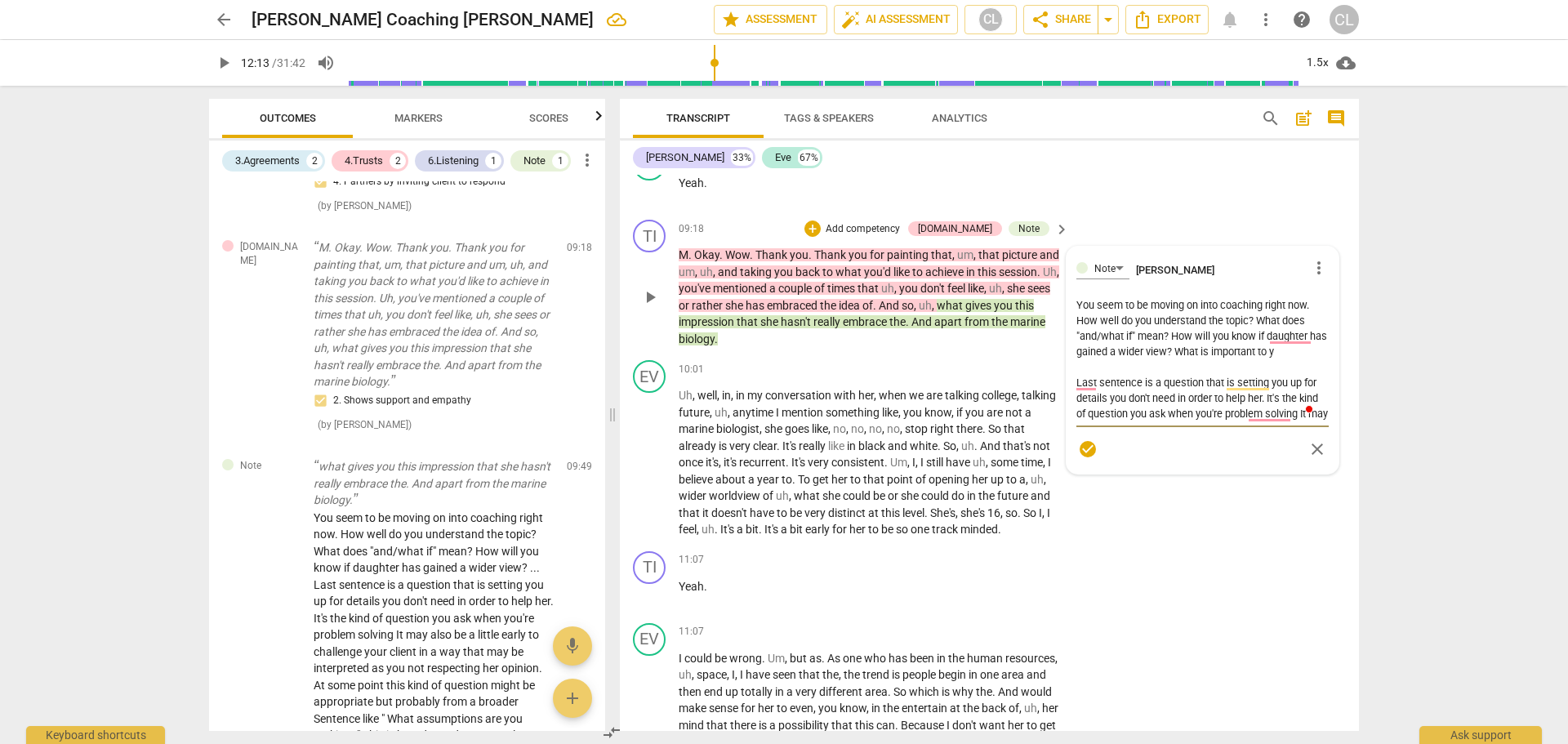
type textarea "You seem to be moving on into coaching right now. How well do you understand th…"
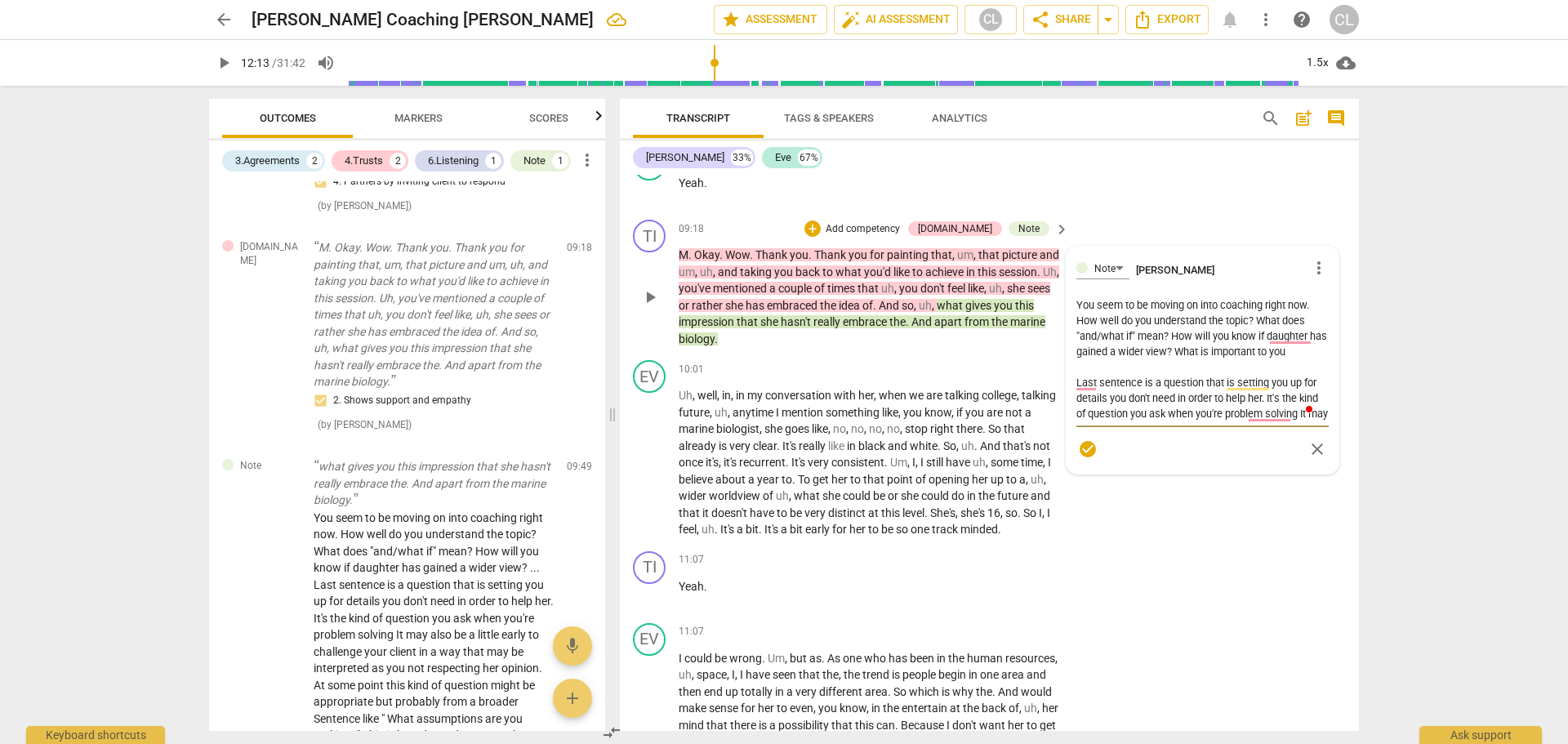
type textarea "You seem to be moving on into coaching right now. How well do you understand th…"
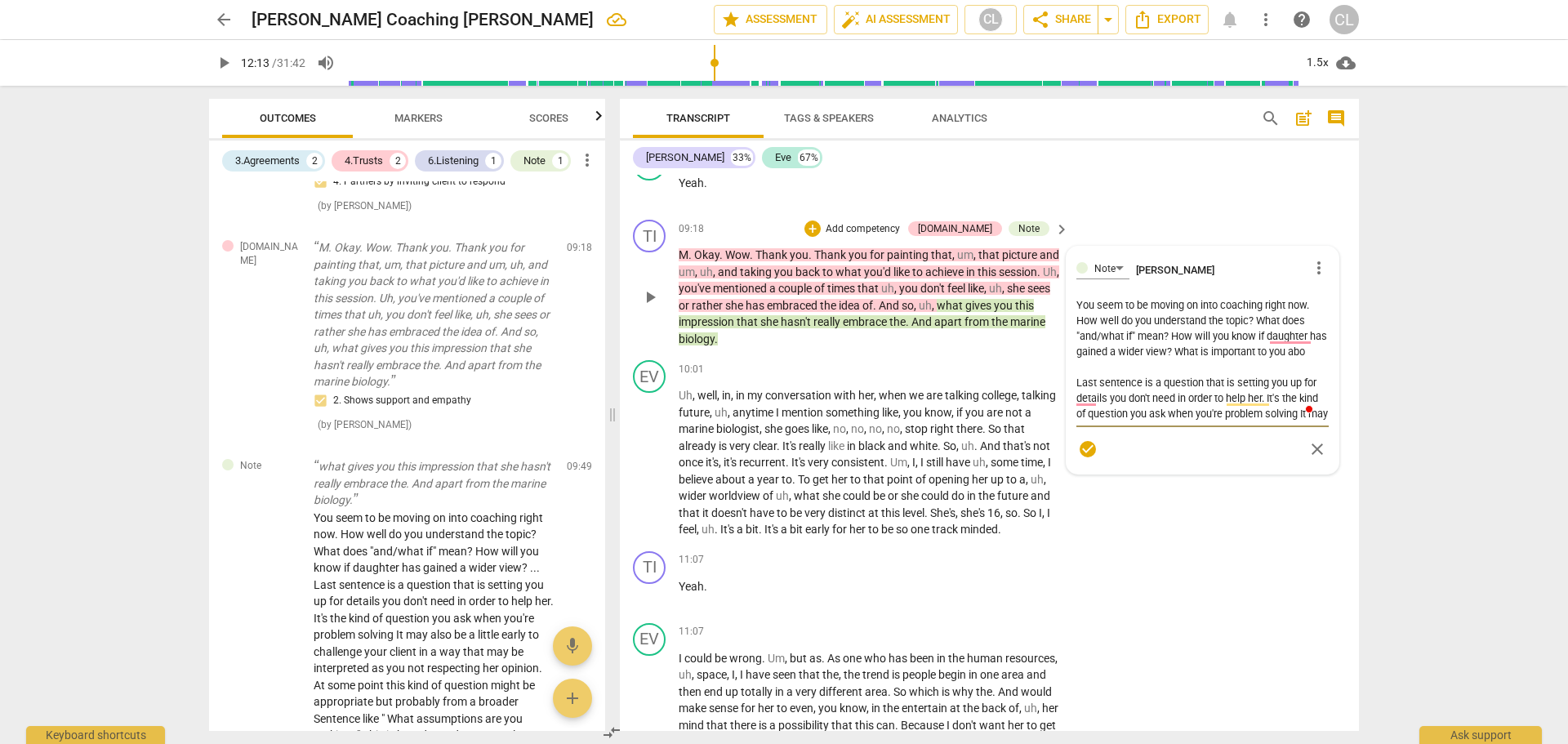
type textarea "You seem to be moving on into coaching right now. How well do you understand th…"
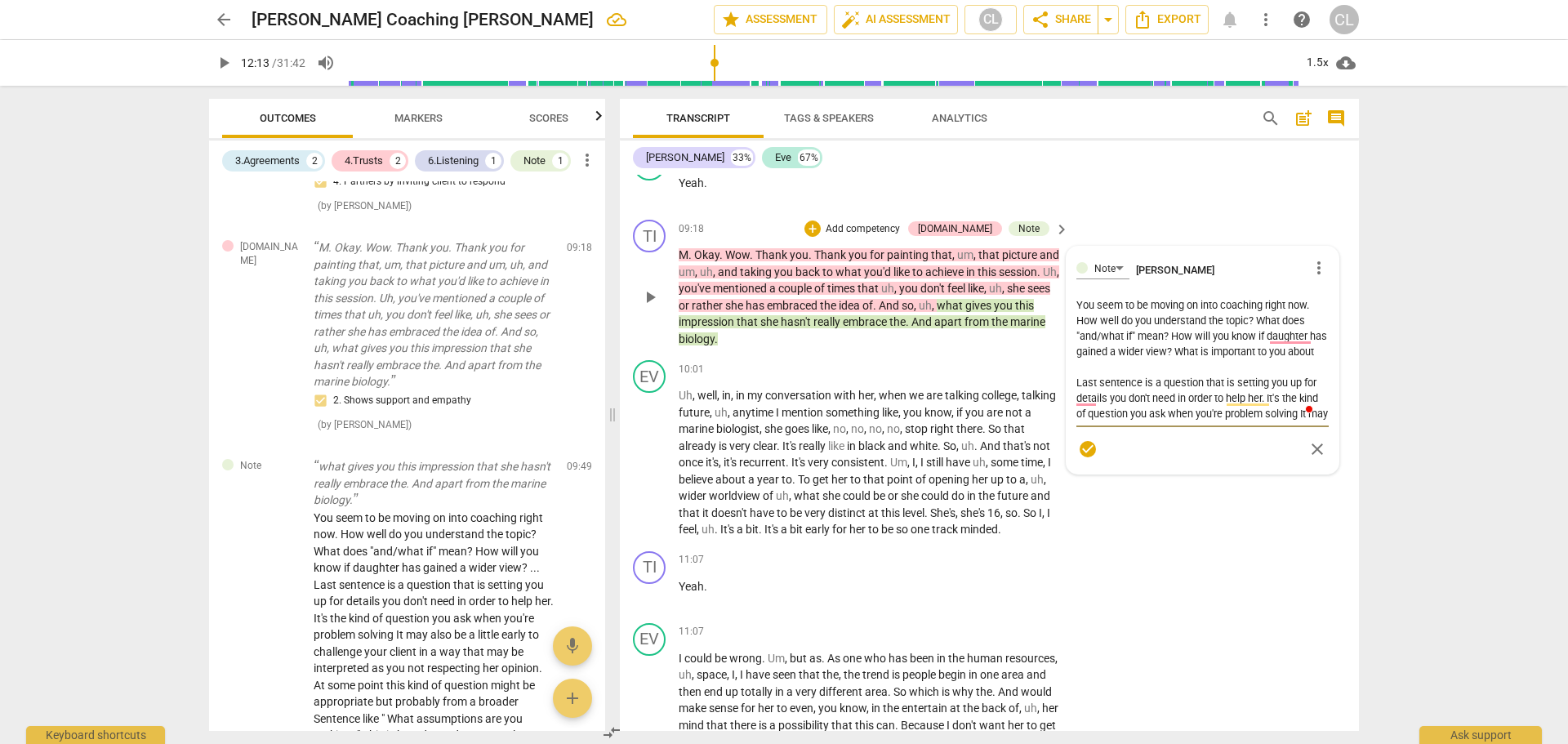
type textarea "You seem to be moving on into coaching right now. How well do you understand th…"
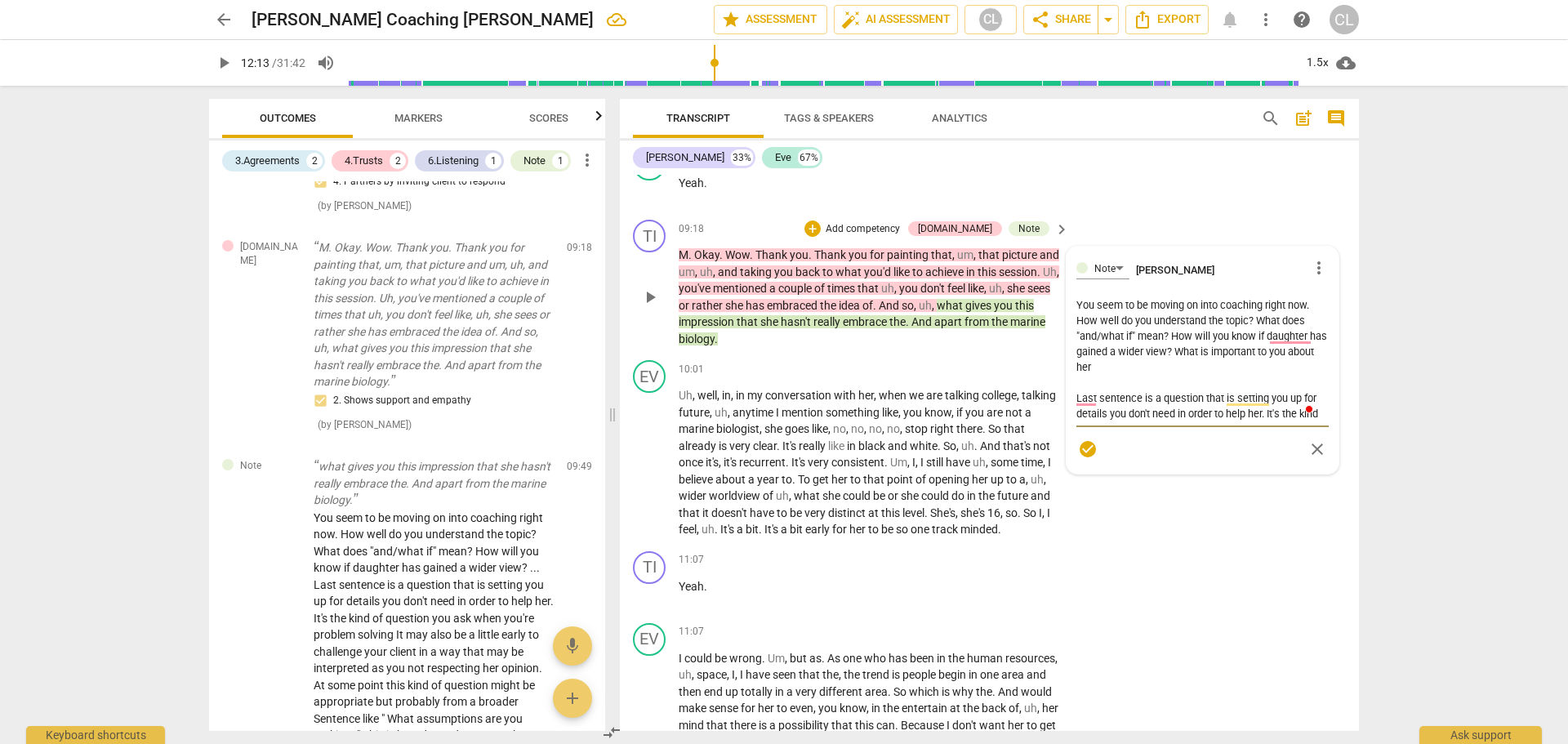
type textarea "You seem to be moving on into coaching right now. How well do you understand th…"
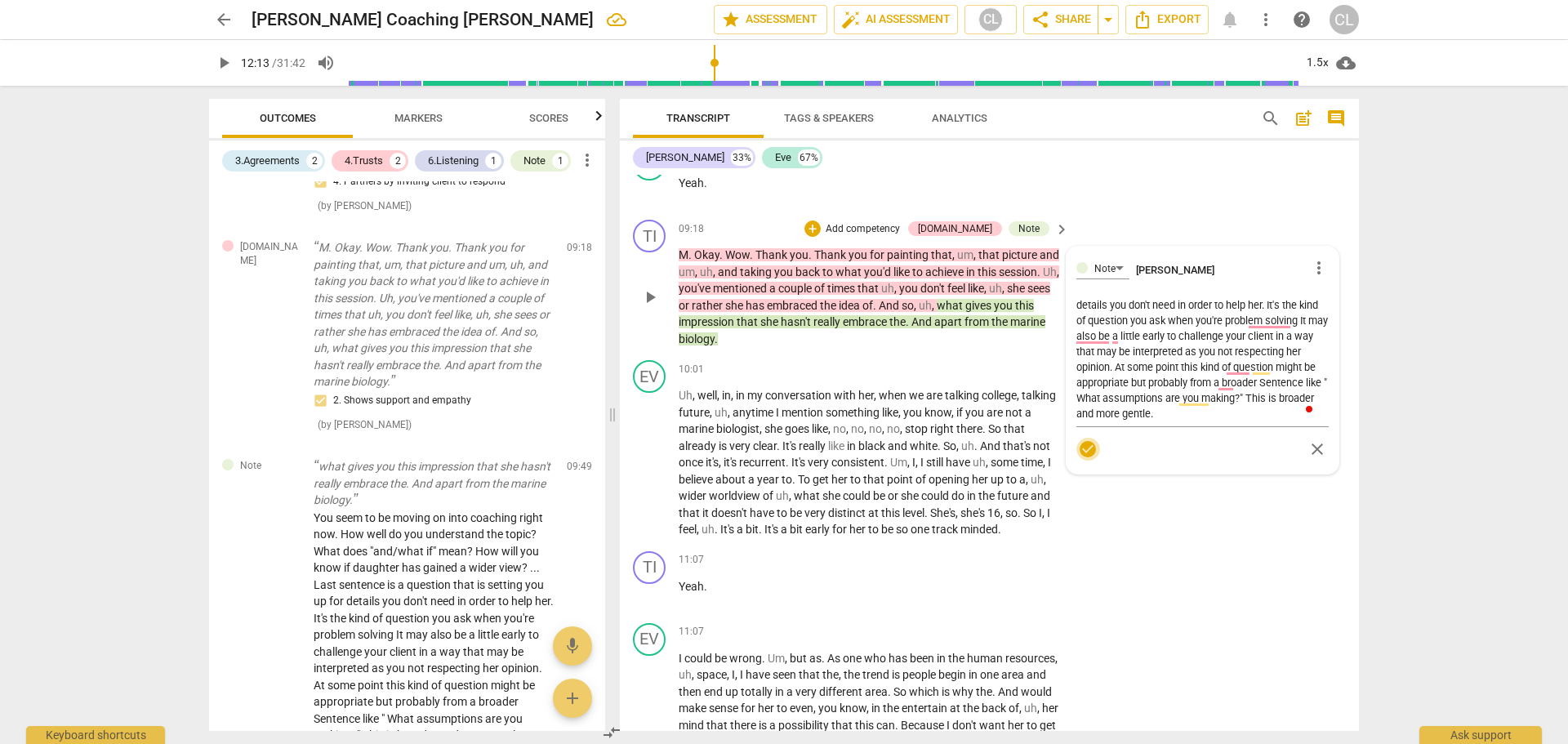
click at [1085, 459] on span "check_circle" at bounding box center [1088, 449] width 20 height 20
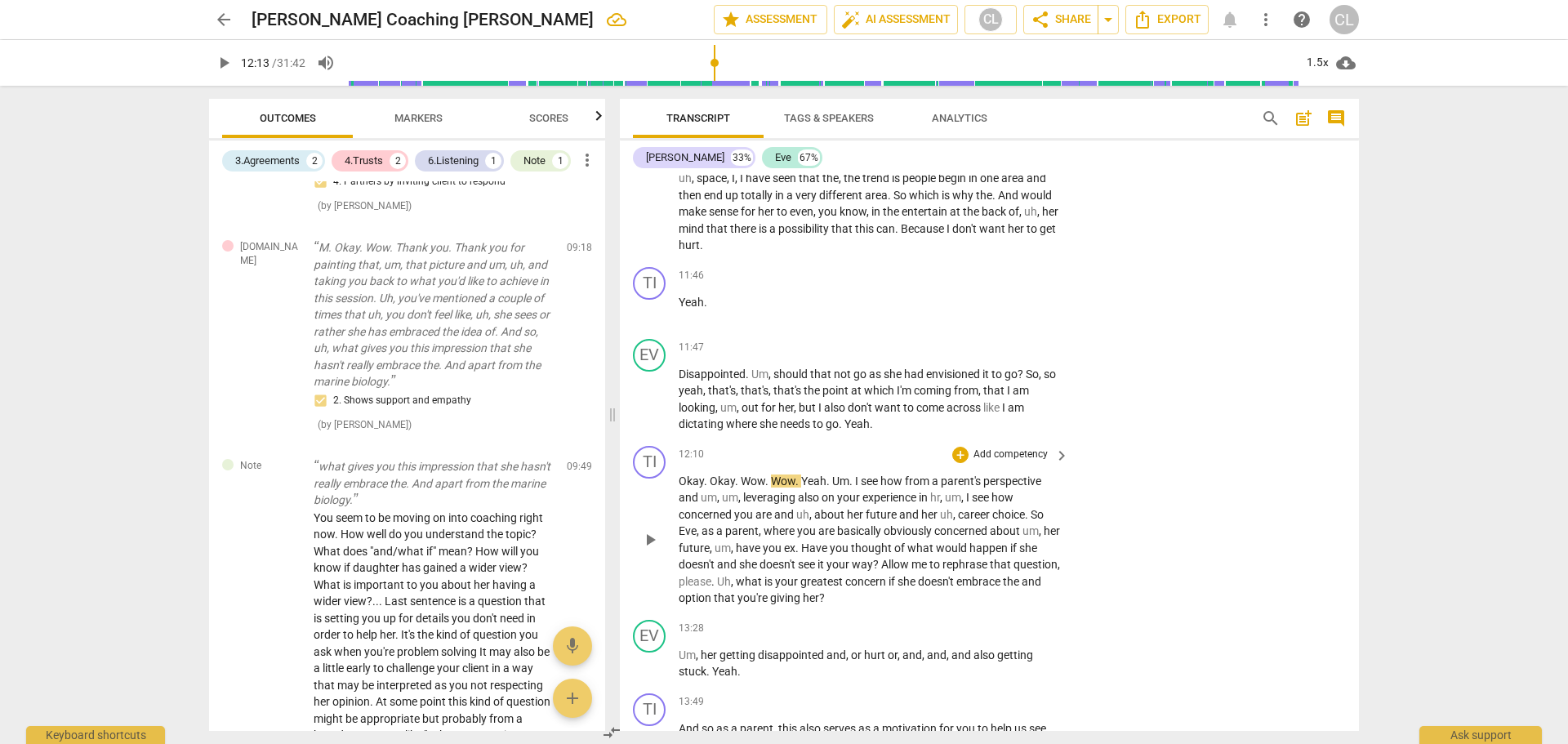
scroll to position [3356, 0]
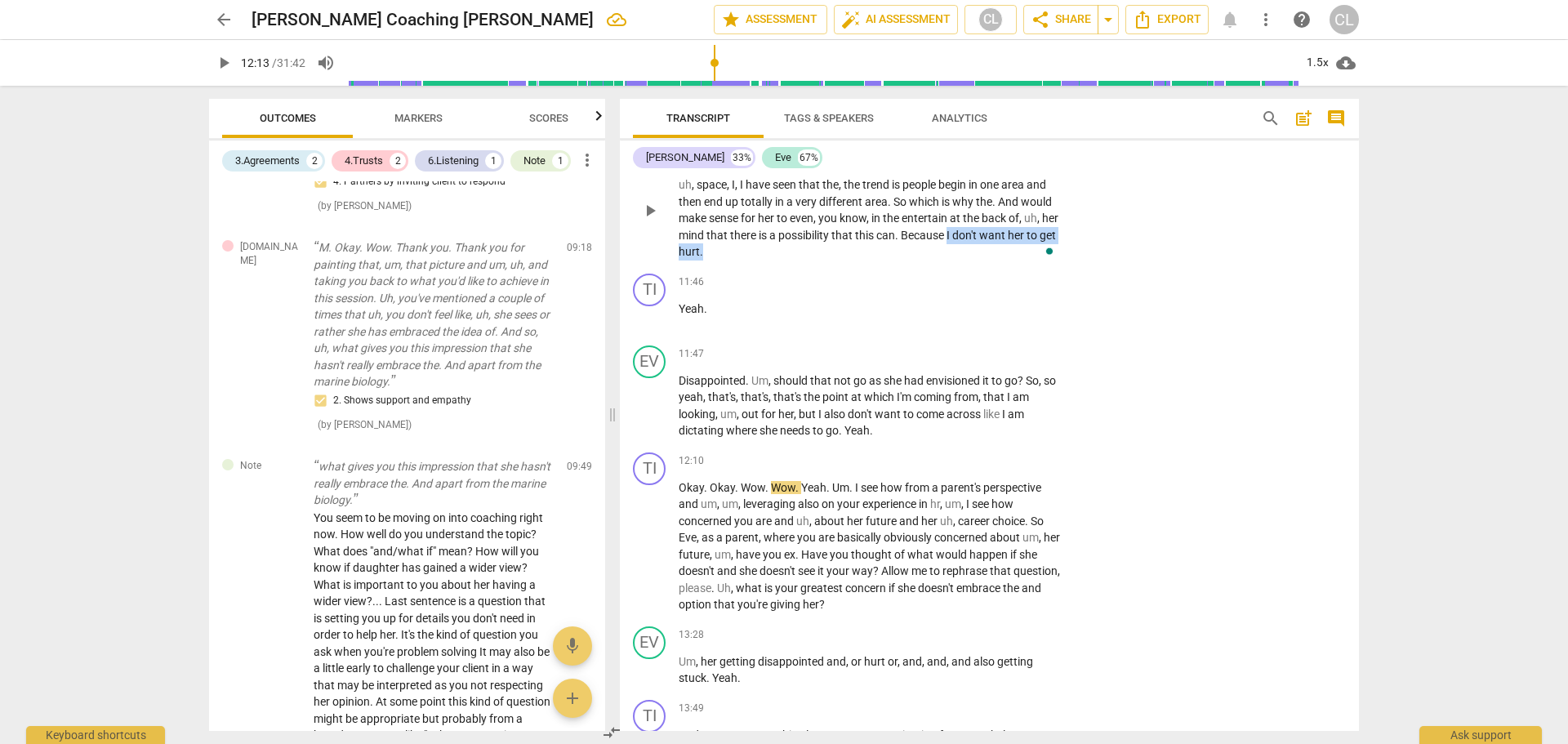
drag, startPoint x: 1047, startPoint y: 250, endPoint x: 1053, endPoint y: 257, distance: 9.2
click at [1053, 257] on div "EV play_arrow pause 11:07 + Add competency keyboard_arrow_right I could be wron…" at bounding box center [990, 196] width 739 height 140
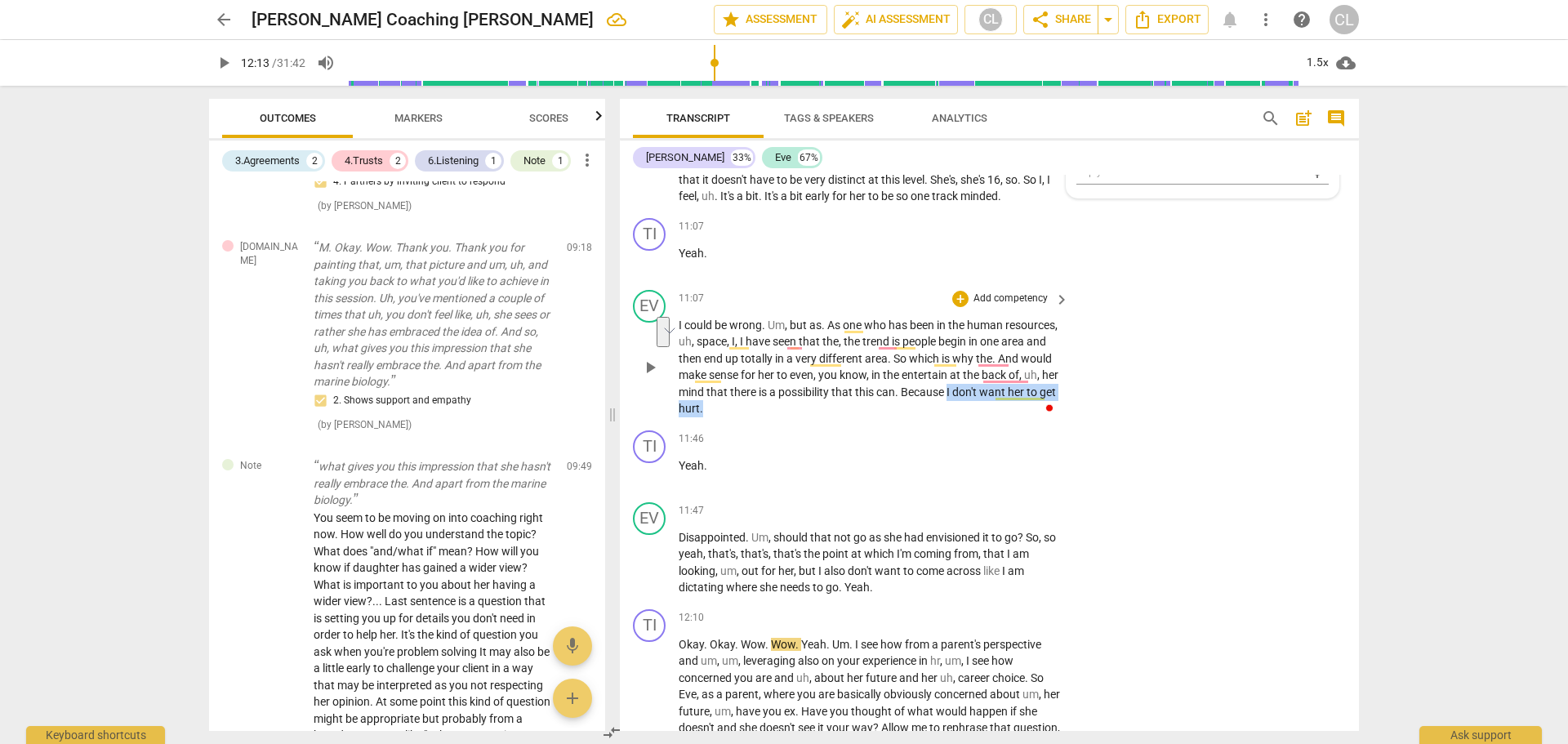
scroll to position [3192, 0]
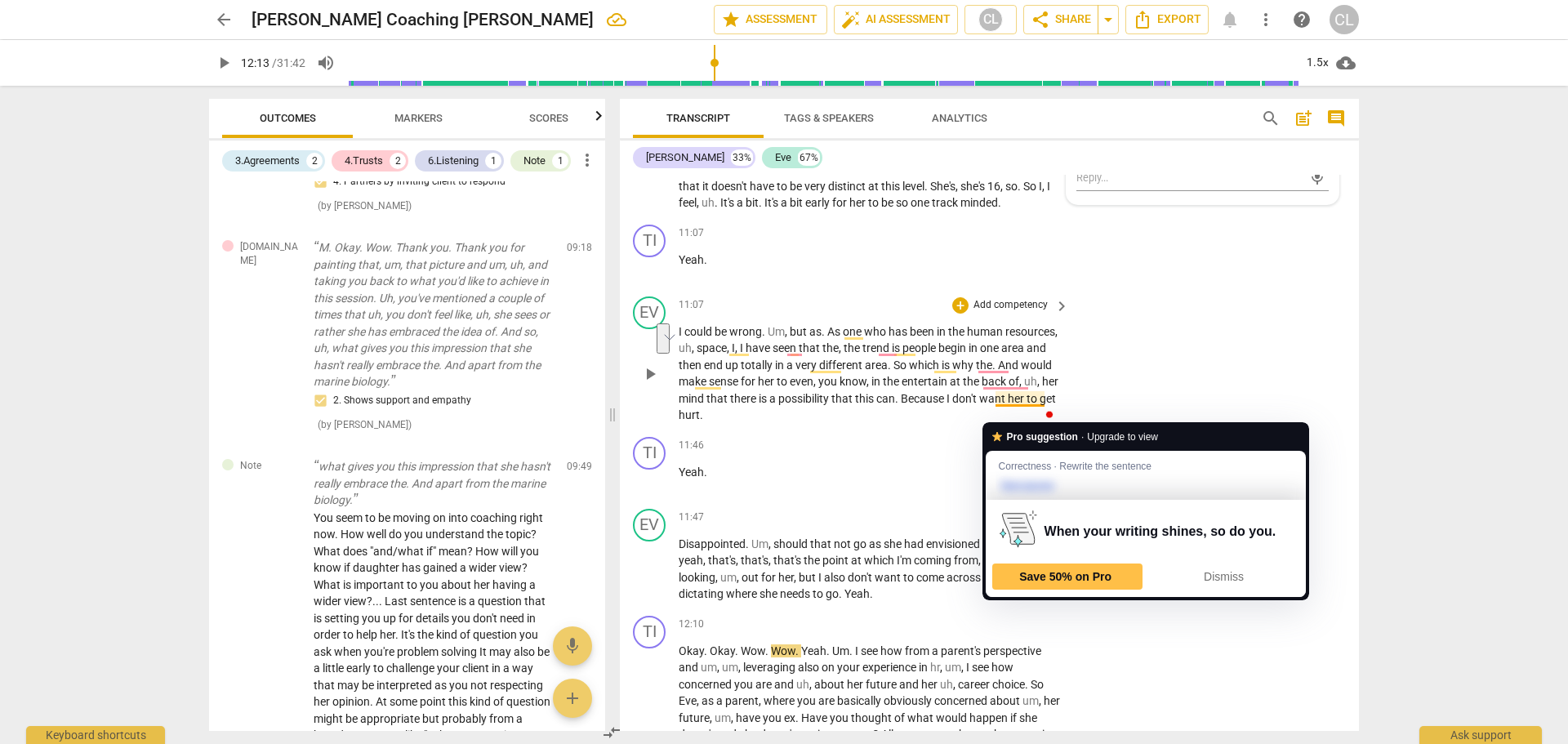
click at [946, 405] on span "Because" at bounding box center [924, 399] width 46 height 13
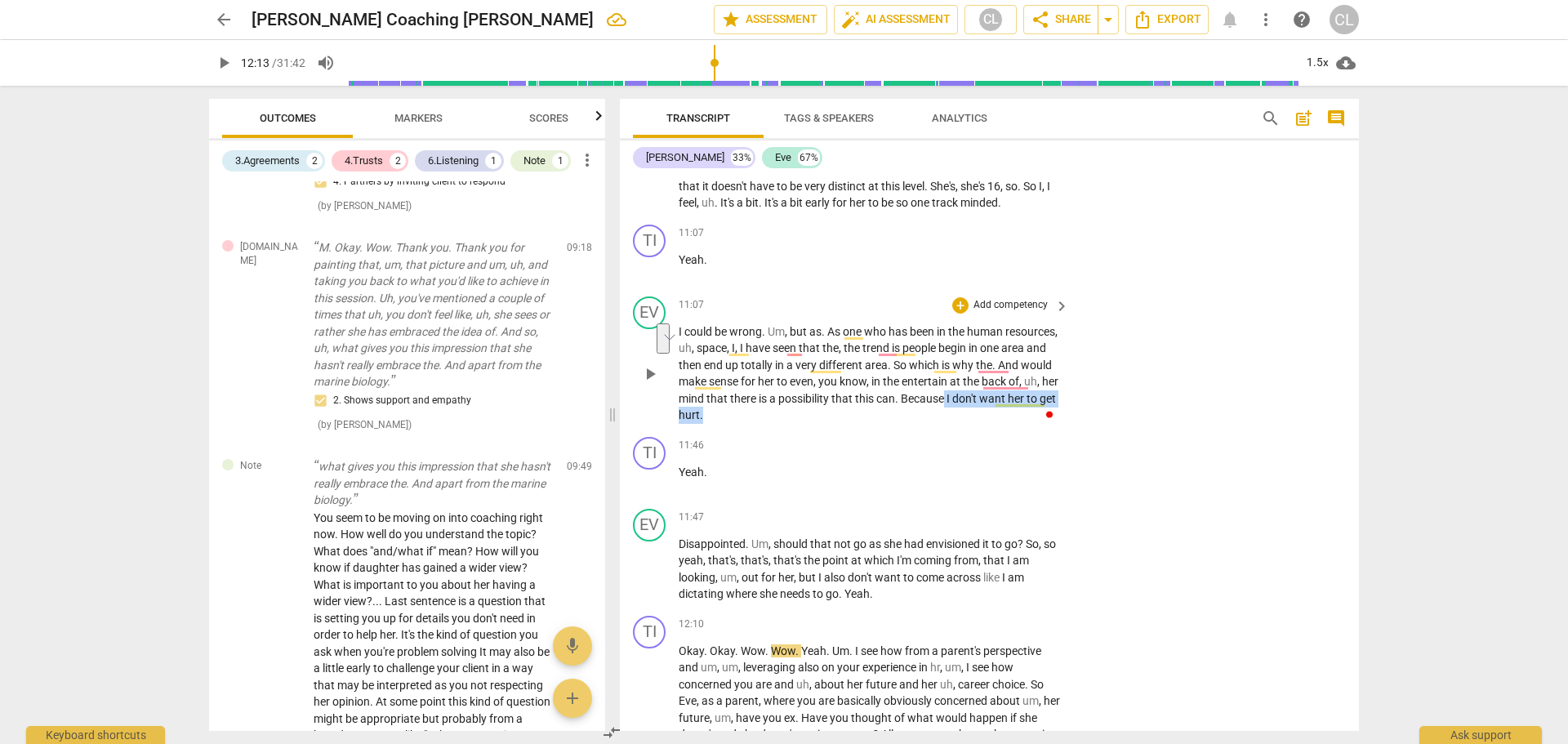
drag, startPoint x: 1046, startPoint y: 413, endPoint x: 1054, endPoint y: 420, distance: 10.6
click at [1054, 420] on div "EV play_arrow pause 11:07 + Add competency keyboard_arrow_right I could be wron…" at bounding box center [990, 360] width 739 height 140
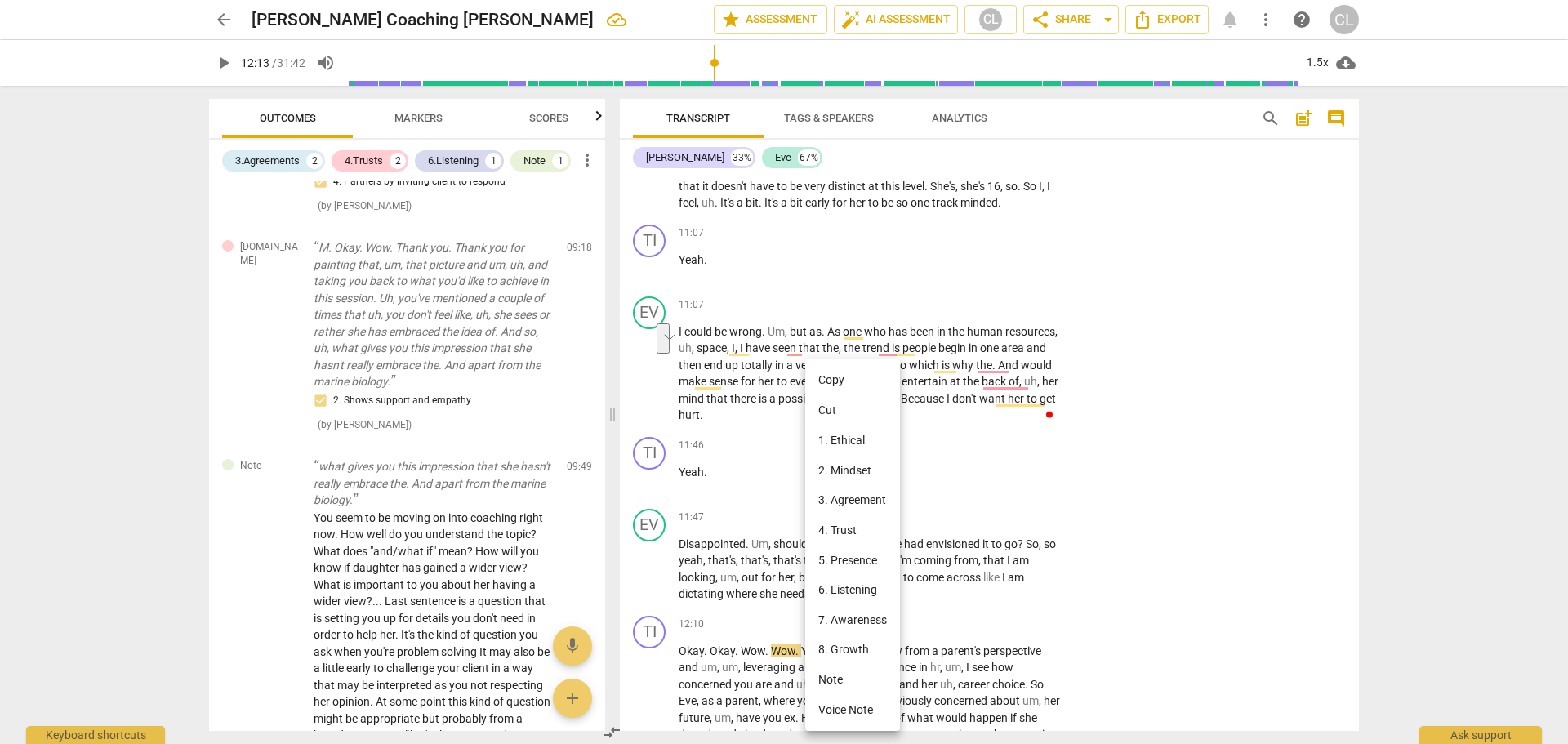
click at [1007, 466] on div at bounding box center [784, 372] width 1568 height 744
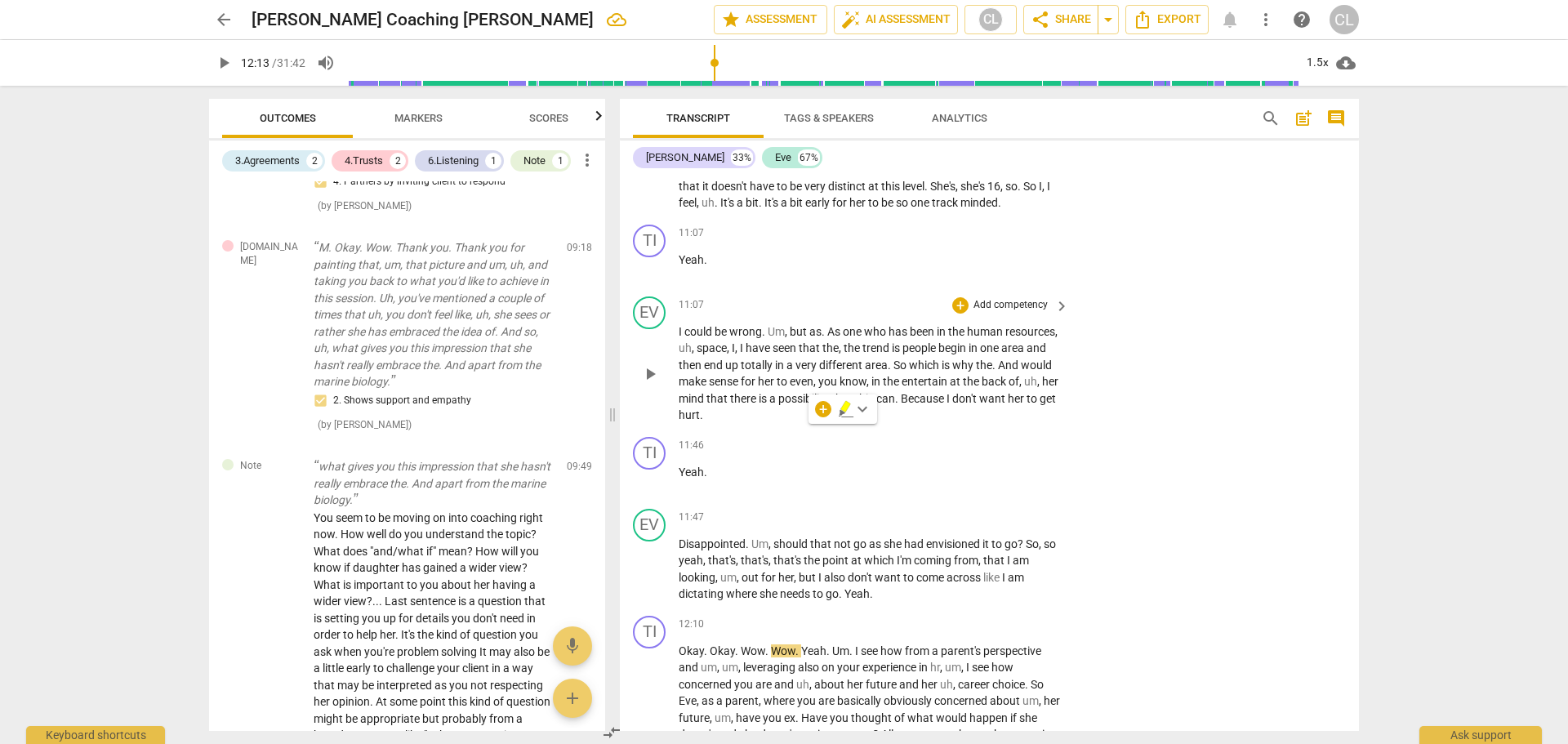
click at [831, 405] on span "possibility" at bounding box center [804, 399] width 53 height 13
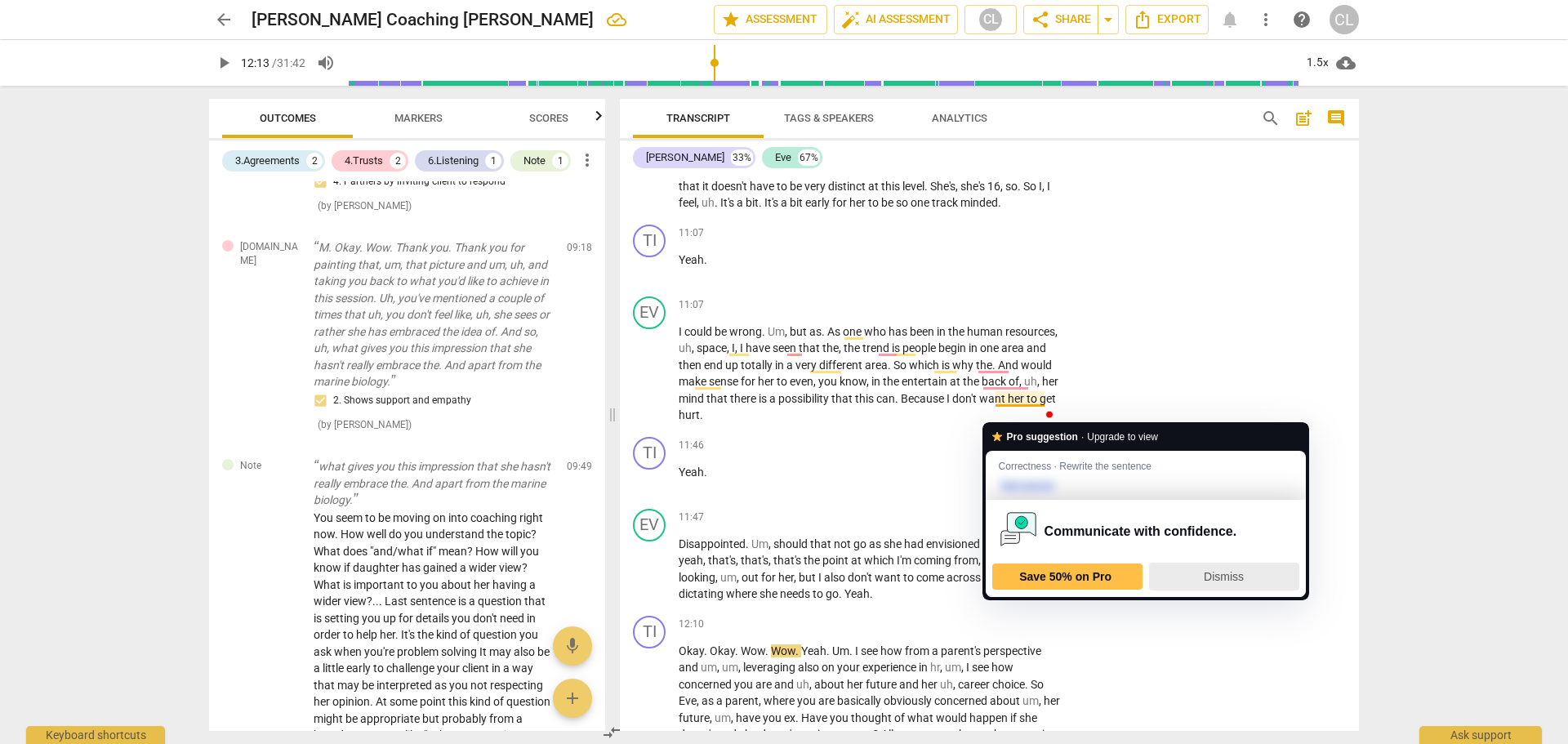
click at [1209, 579] on span "Dismiss" at bounding box center [1224, 577] width 40 height 13
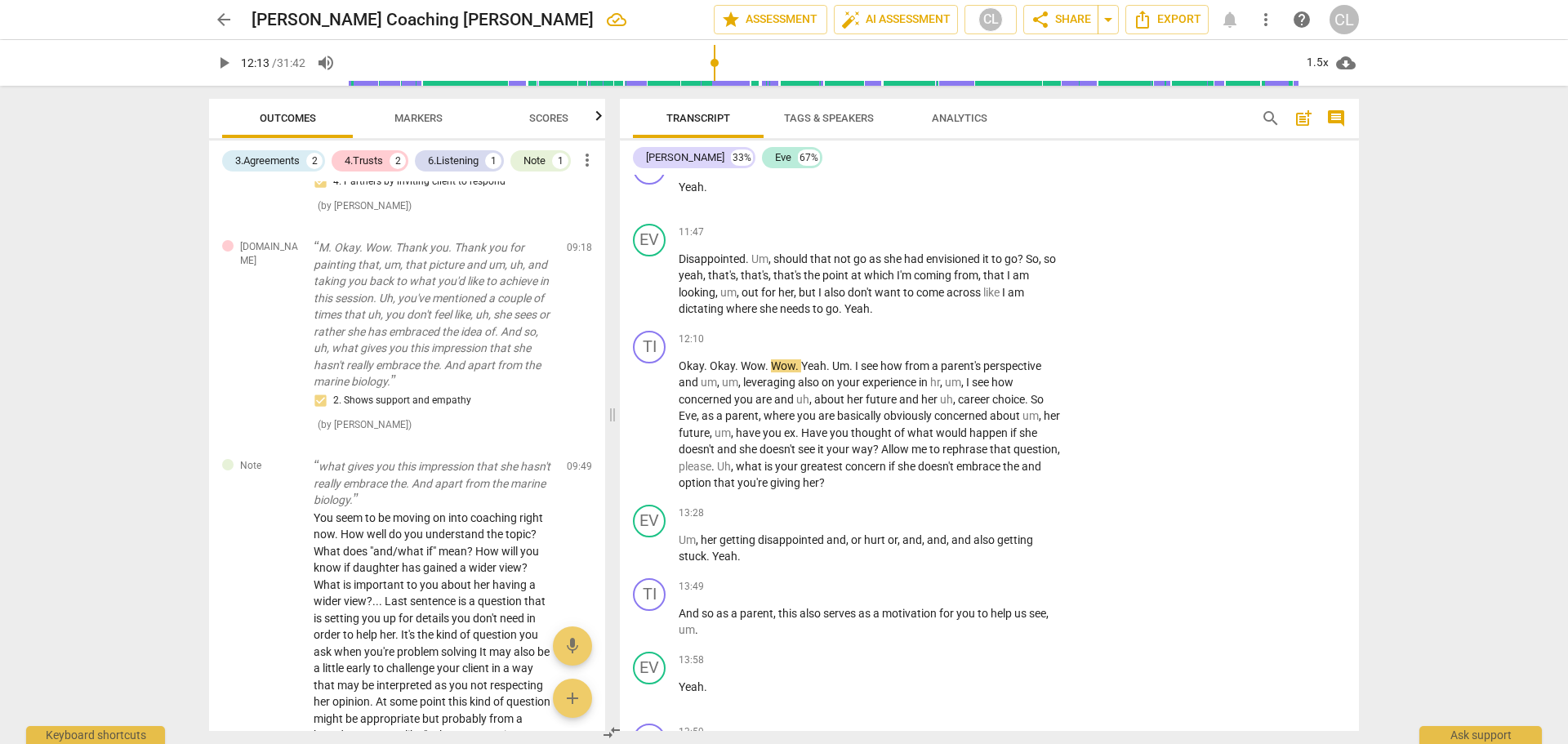
scroll to position [3502, 0]
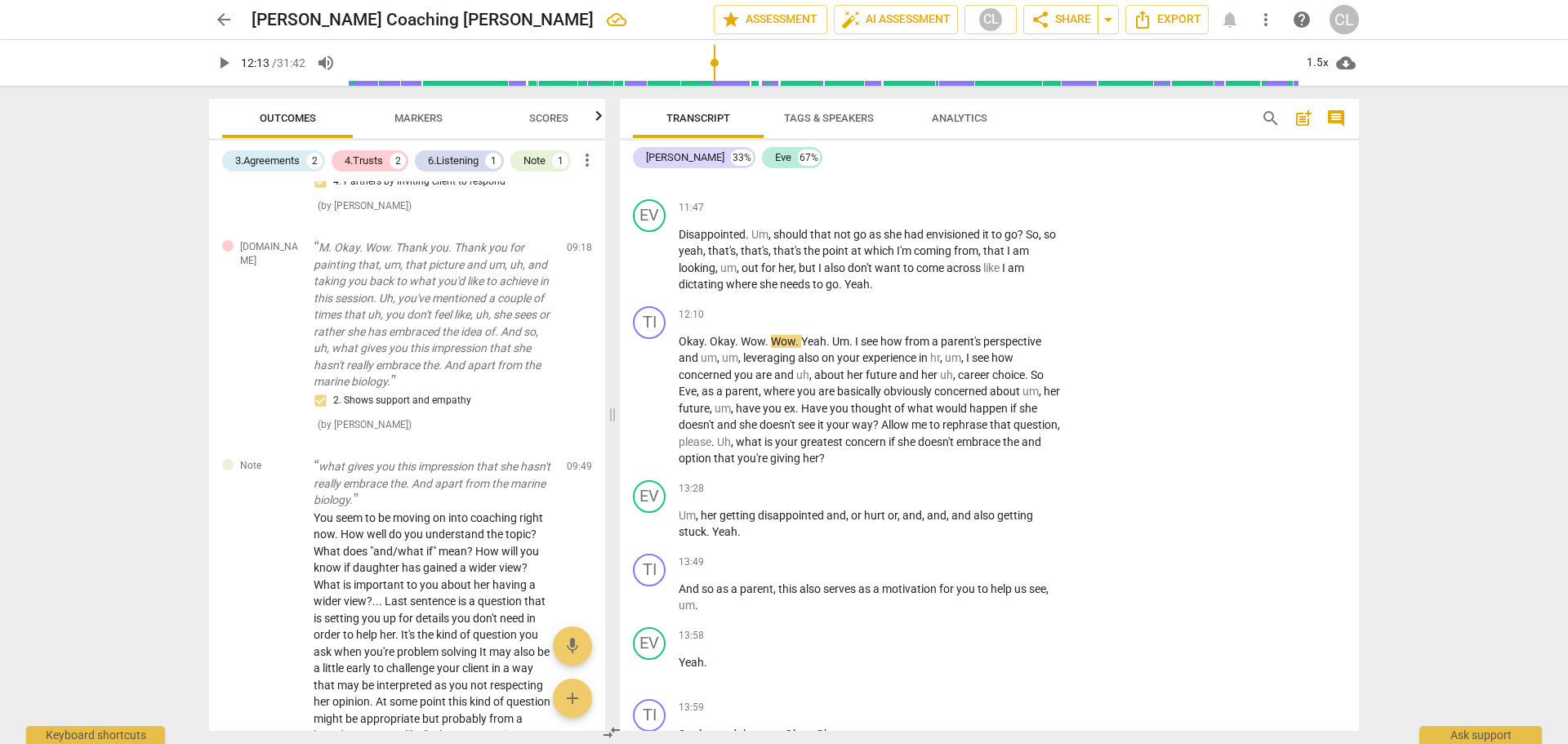
click at [1415, 26] on div "arrow_back Titus Coaching Eve edit star Assessment auto_fix_high AI Assessment …" at bounding box center [784, 19] width 1542 height 39
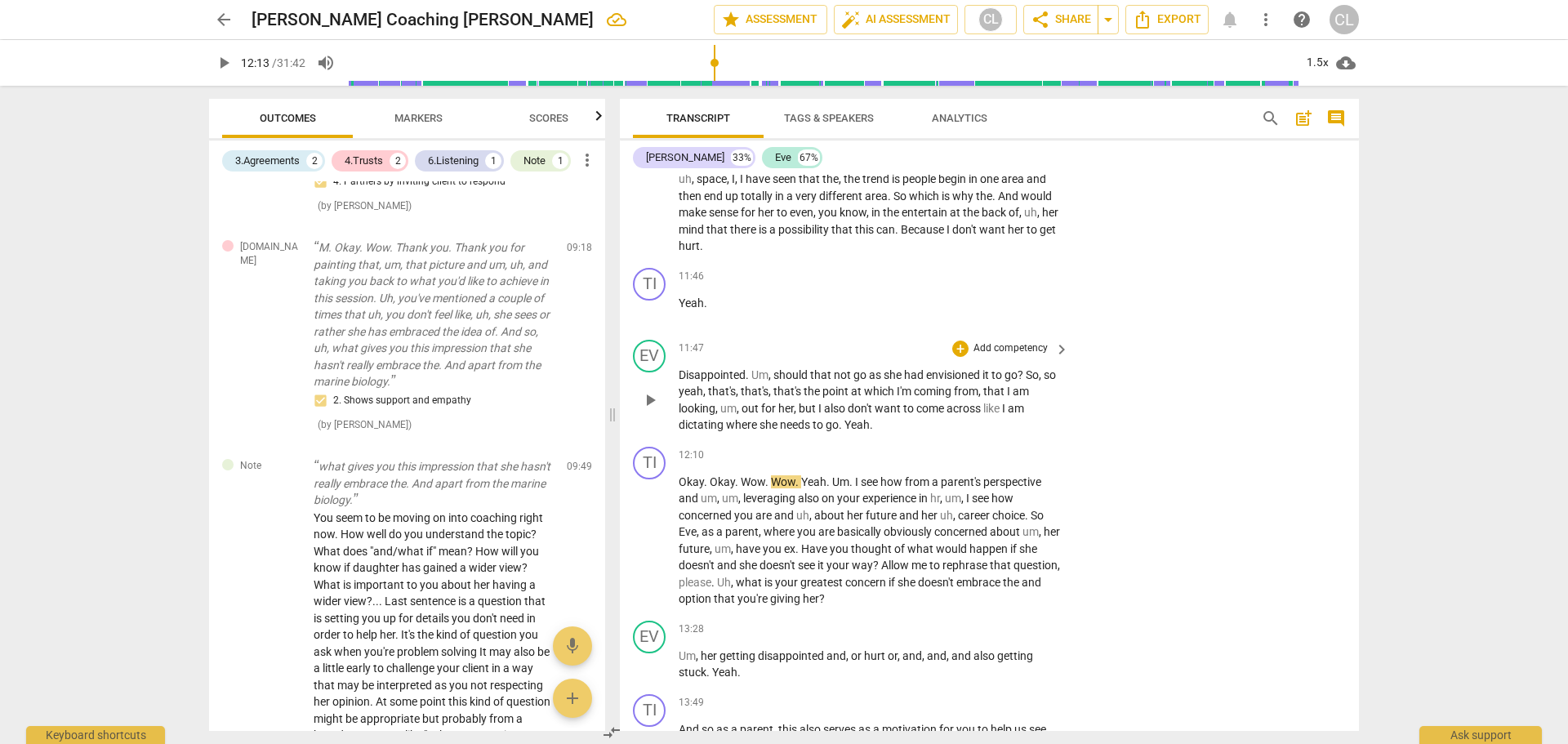
scroll to position [3339, 0]
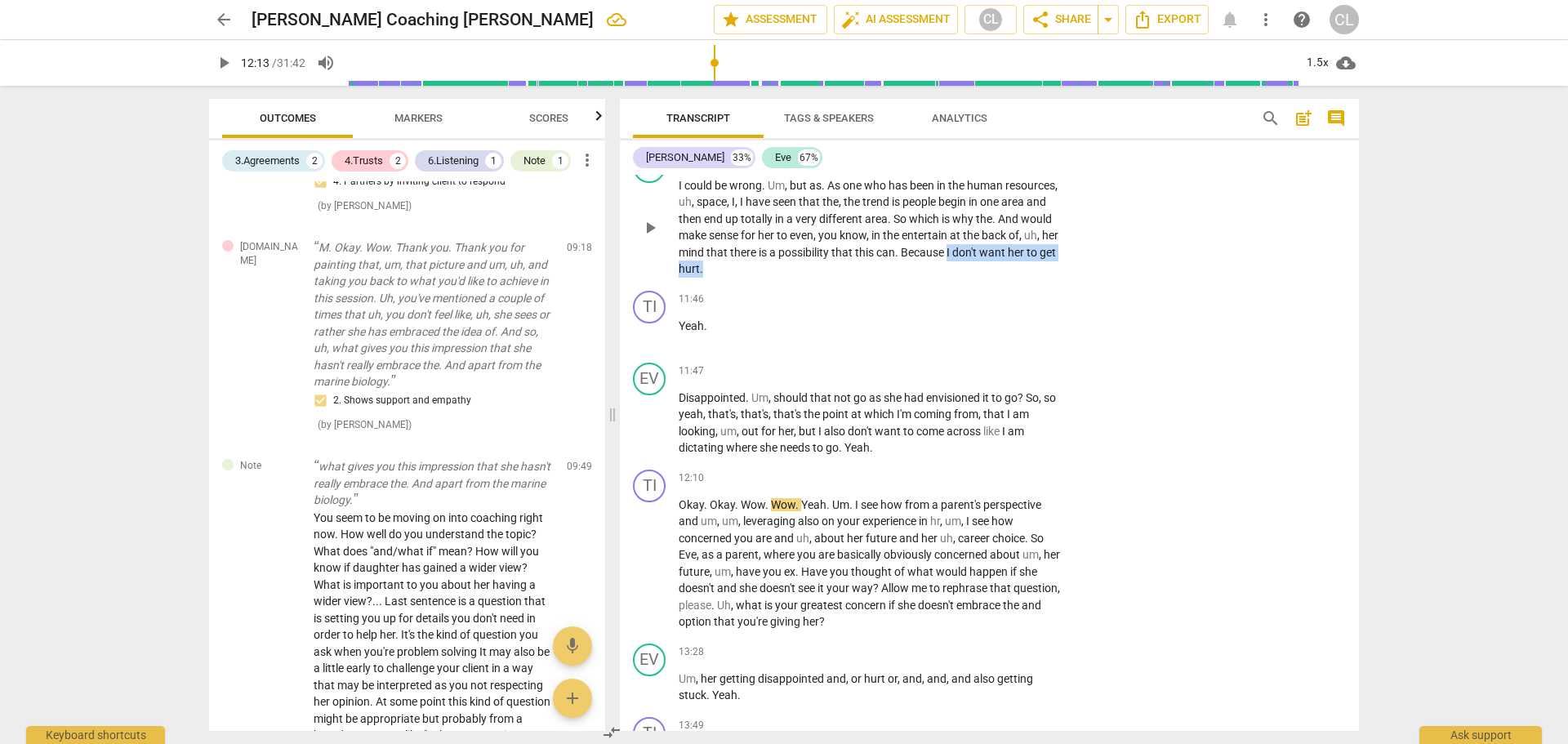
drag, startPoint x: 1047, startPoint y: 267, endPoint x: 1065, endPoint y: 285, distance: 25.5
click at [1065, 278] on div "I could be wrong . Um , but as . As one who has been in the human resources , u…" at bounding box center [875, 227] width 392 height 100
click at [843, 259] on icon "button" at bounding box center [846, 263] width 16 height 20
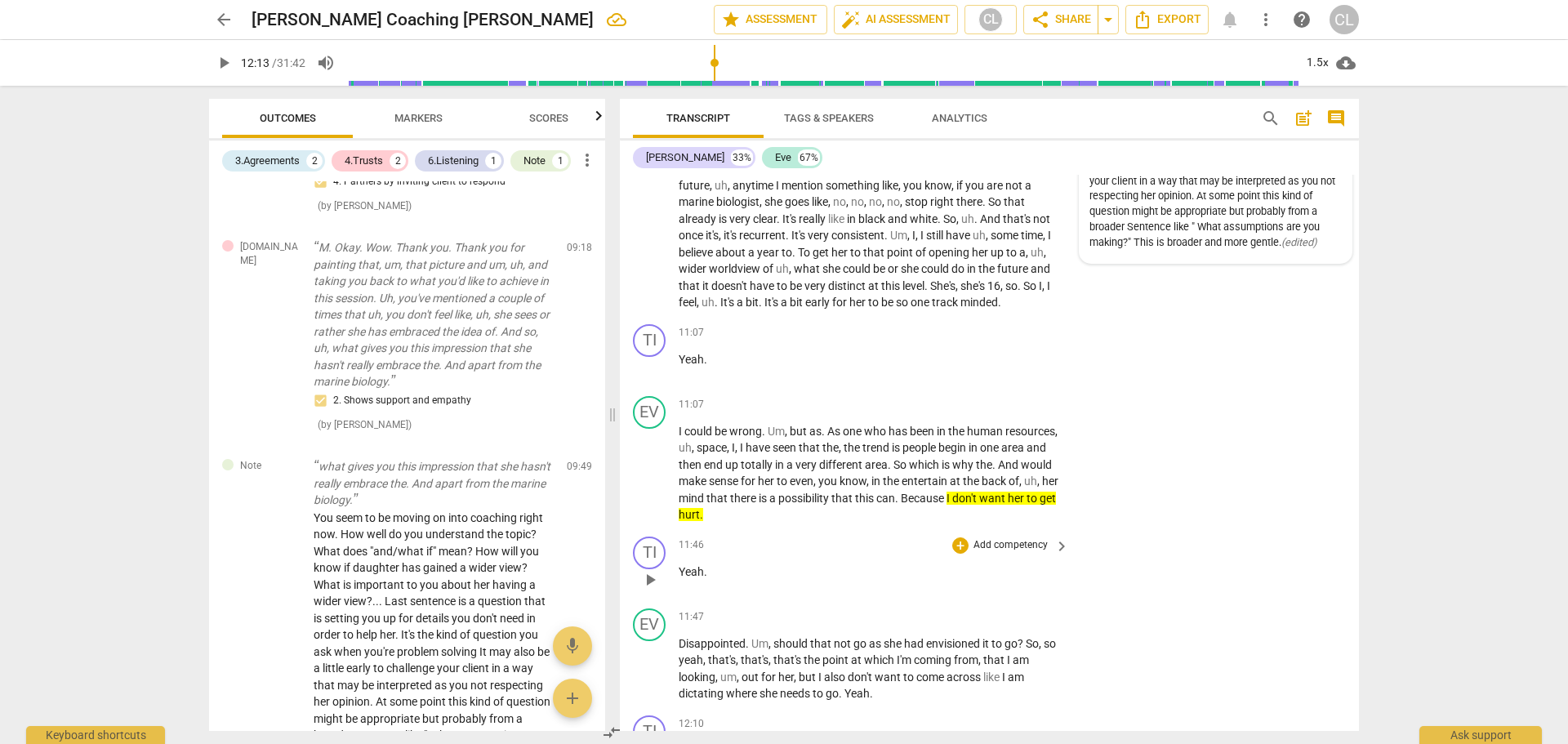
scroll to position [3094, 0]
click at [960, 412] on div "+" at bounding box center [961, 404] width 16 height 16
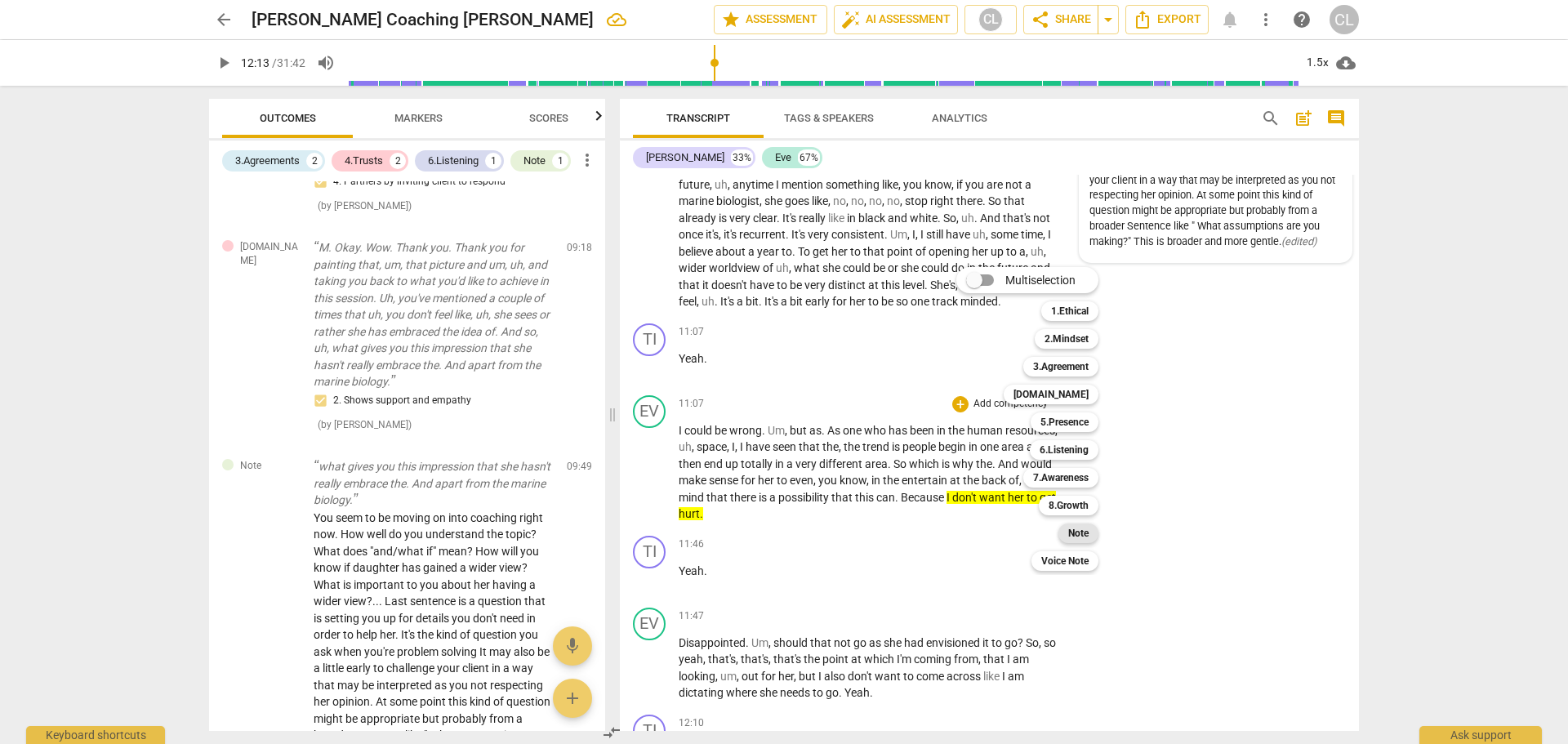
click at [1068, 530] on div "Note" at bounding box center [1078, 533] width 40 height 20
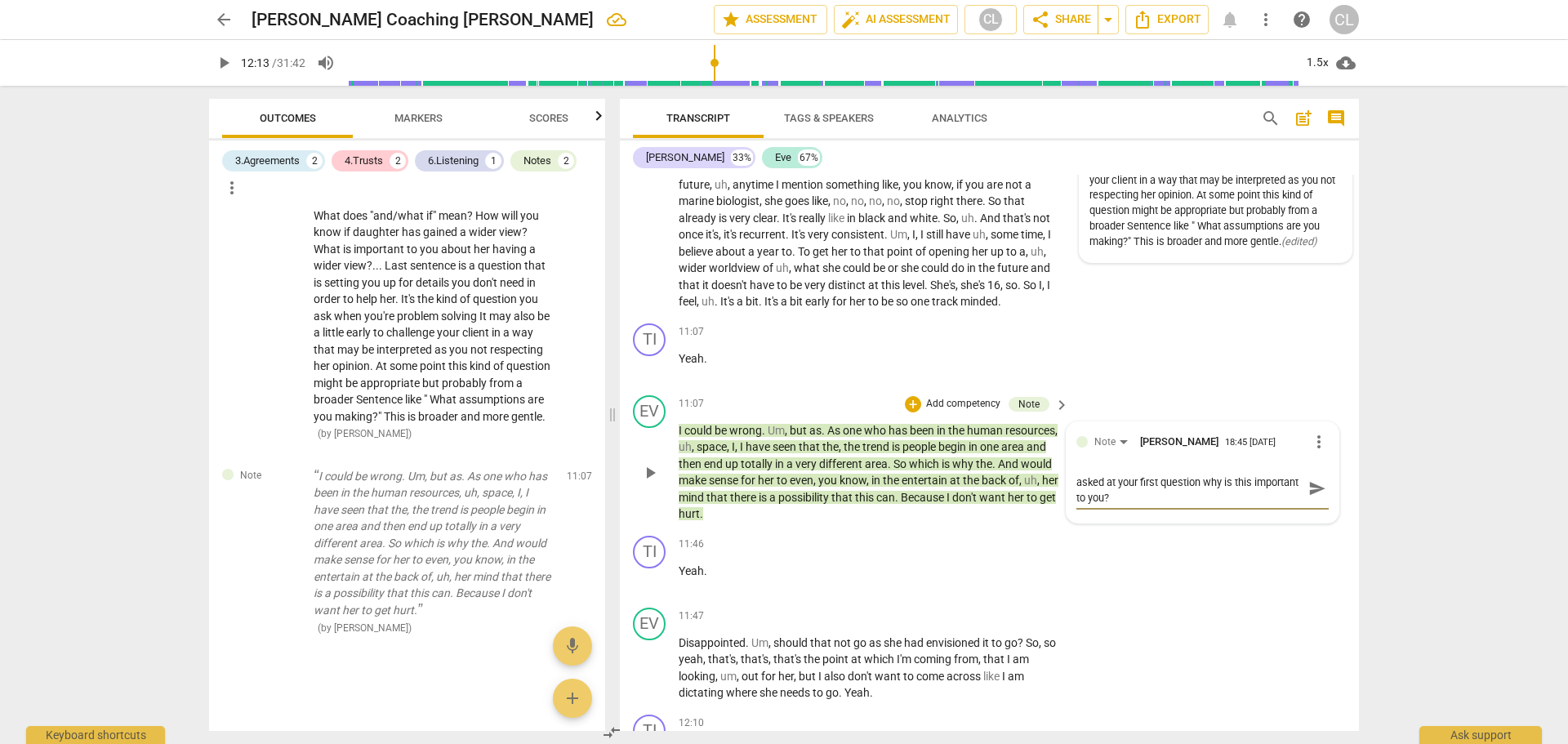
scroll to position [15, 0]
click at [1115, 503] on textarea "You might have gotten right to this if you had asked at your first question why…" at bounding box center [1189, 488] width 226 height 31
click at [1315, 497] on span "send" at bounding box center [1318, 489] width 18 height 18
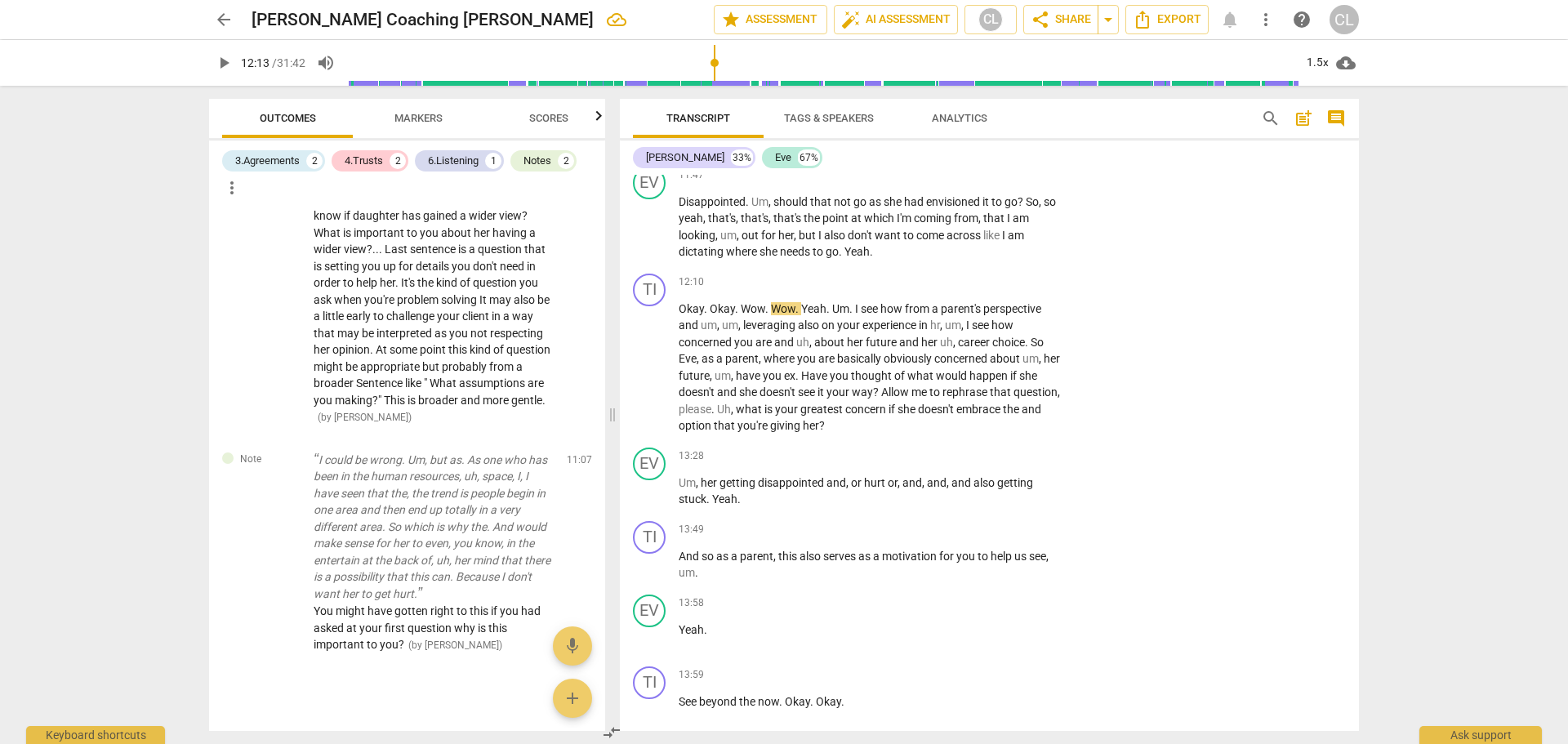
scroll to position [3583, 0]
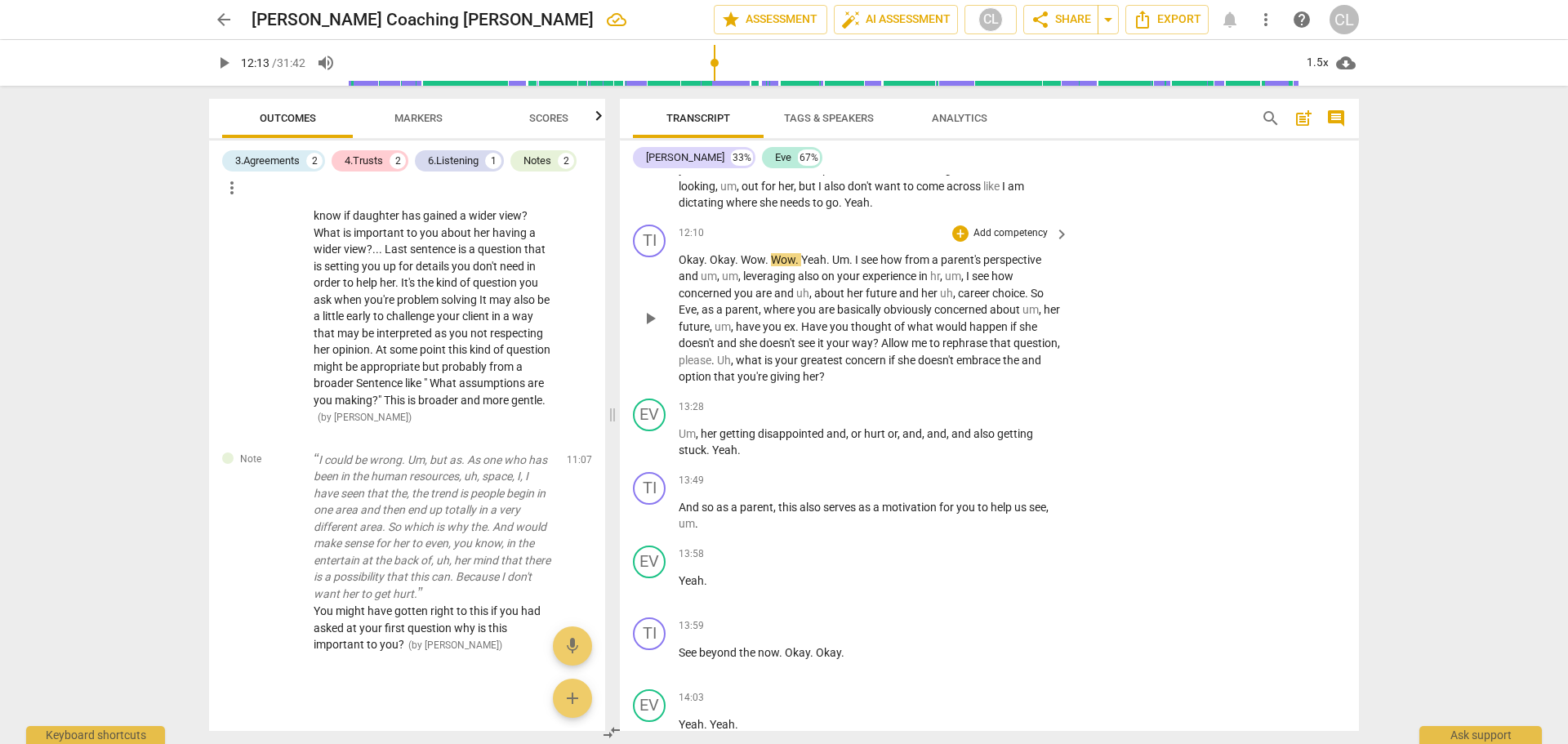
click at [819, 267] on span "Yeah" at bounding box center [814, 259] width 25 height 13
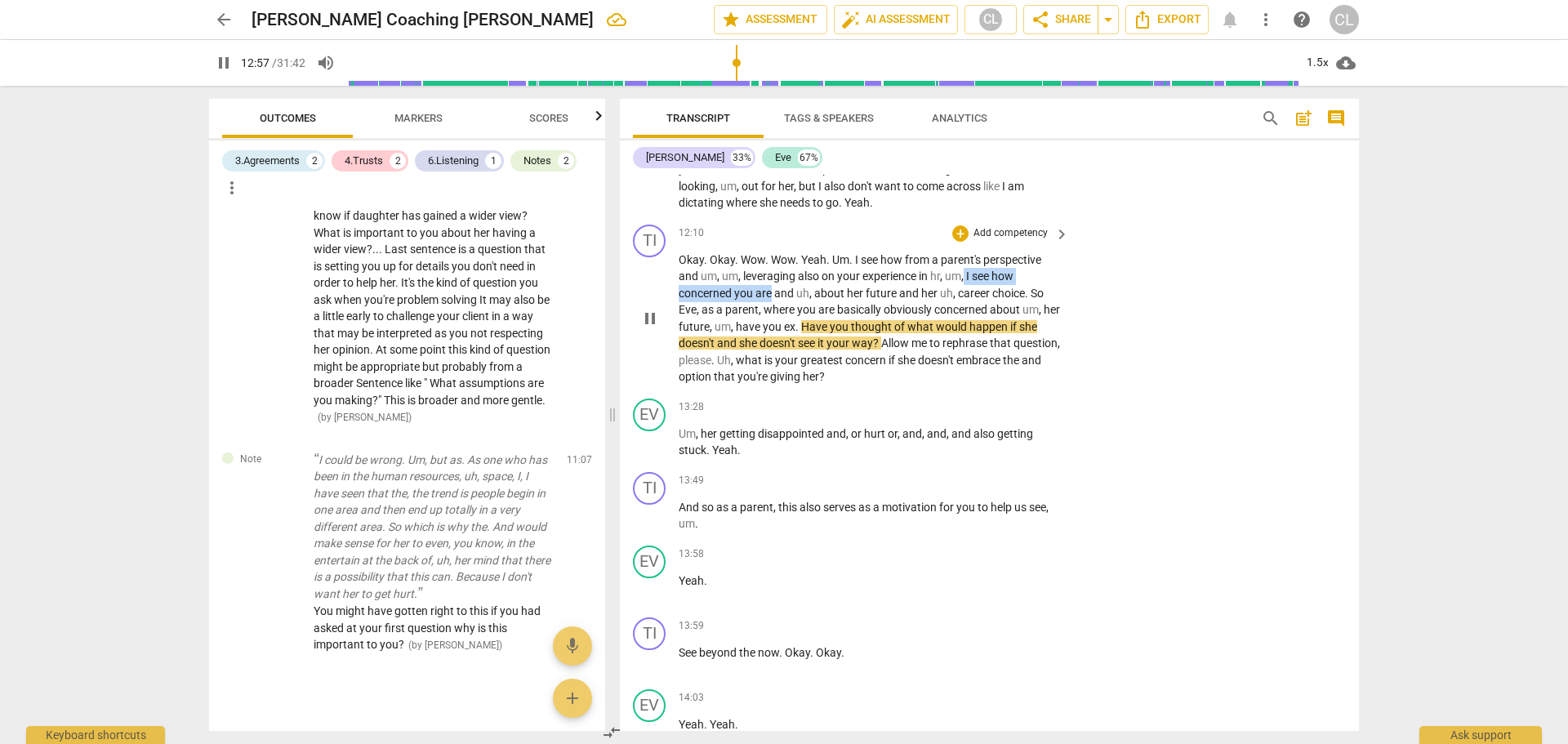
drag, startPoint x: 968, startPoint y: 292, endPoint x: 772, endPoint y: 309, distance: 196.7
click at [772, 309] on p "Okay . Okay . Wow . Wow . Yeah . Um . I see how from a parent's perspective and…" at bounding box center [869, 318] width 382 height 134
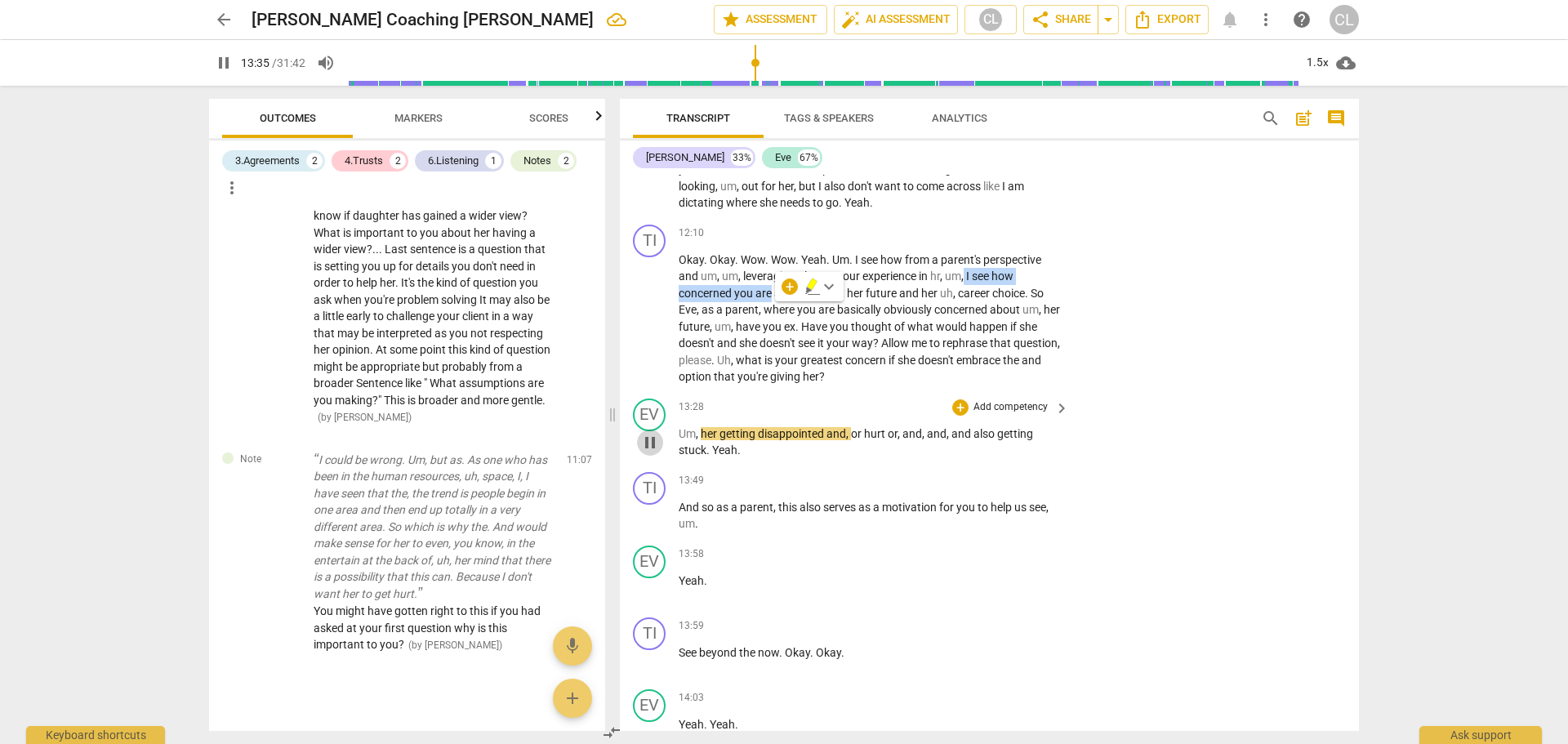
click at [652, 453] on span "pause" at bounding box center [651, 443] width 20 height 20
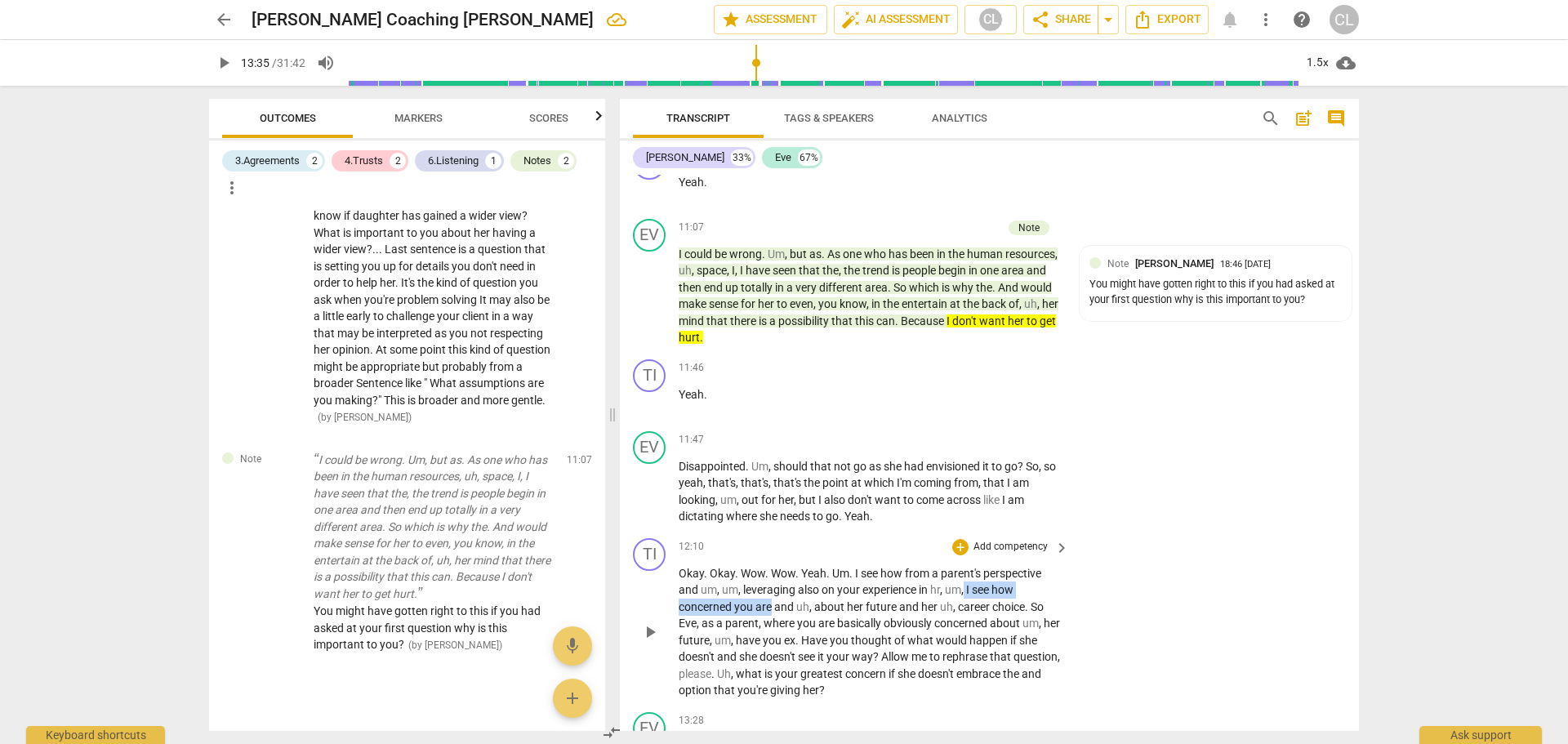
scroll to position [3175, 0]
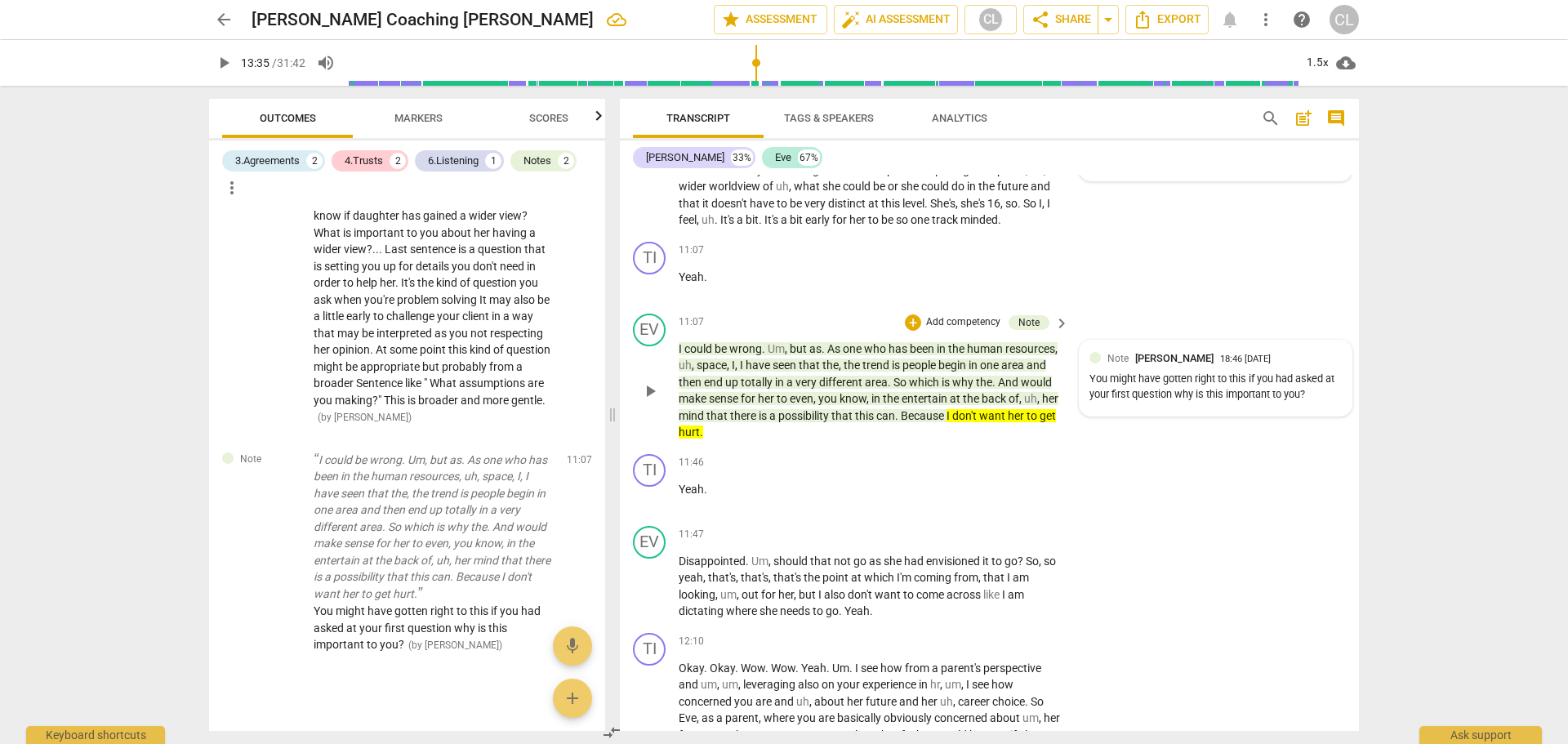
click at [1292, 366] on div "Note Craig Lomax 18:46 09-28-2025" at bounding box center [1225, 358] width 234 height 15
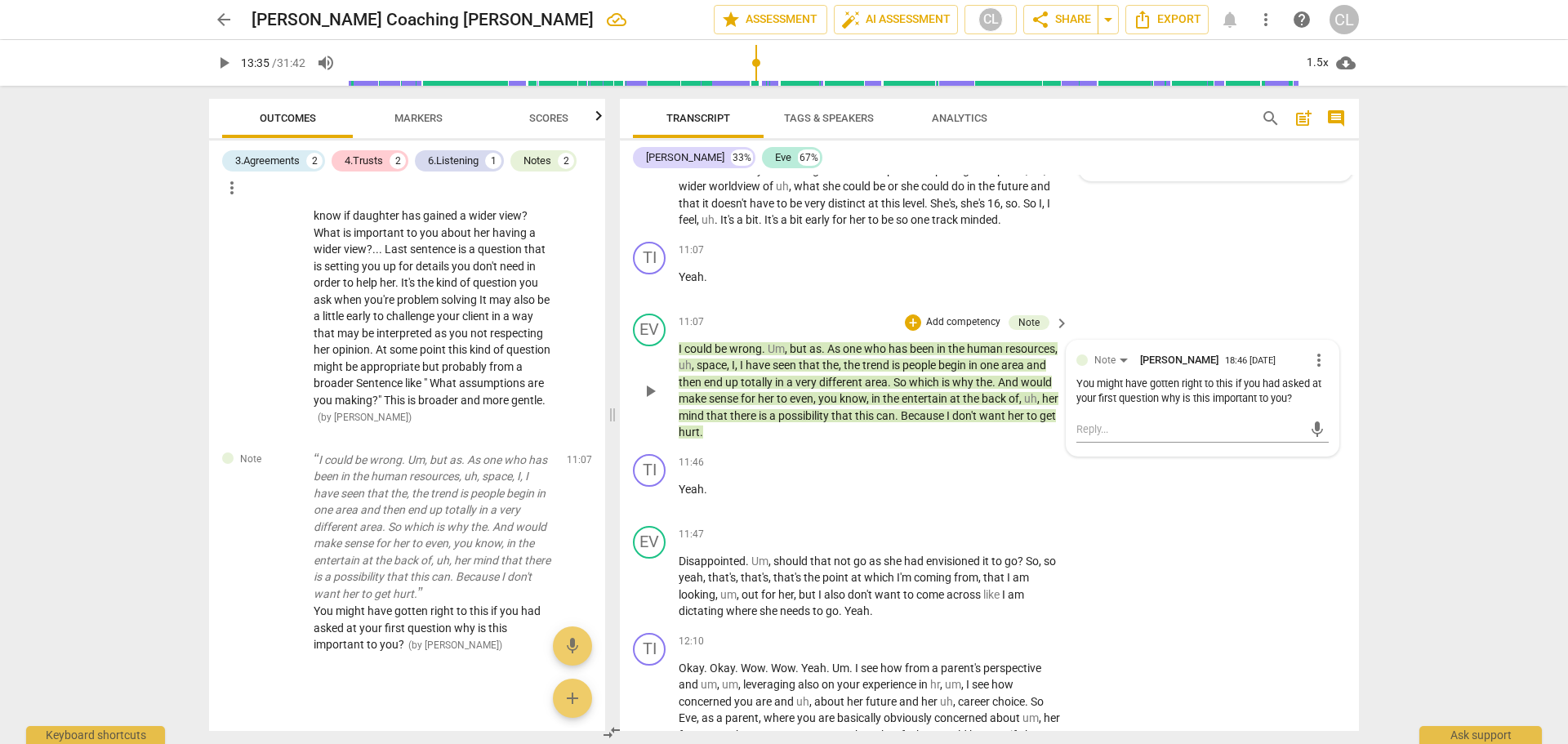
click at [1311, 370] on span "more_vert" at bounding box center [1319, 361] width 20 height 20
click at [1317, 381] on li "Edit" at bounding box center [1331, 375] width 56 height 31
click at [1303, 422] on textarea "You might have gotten right to this if you had asked at your first question why…" at bounding box center [1202, 407] width 252 height 31
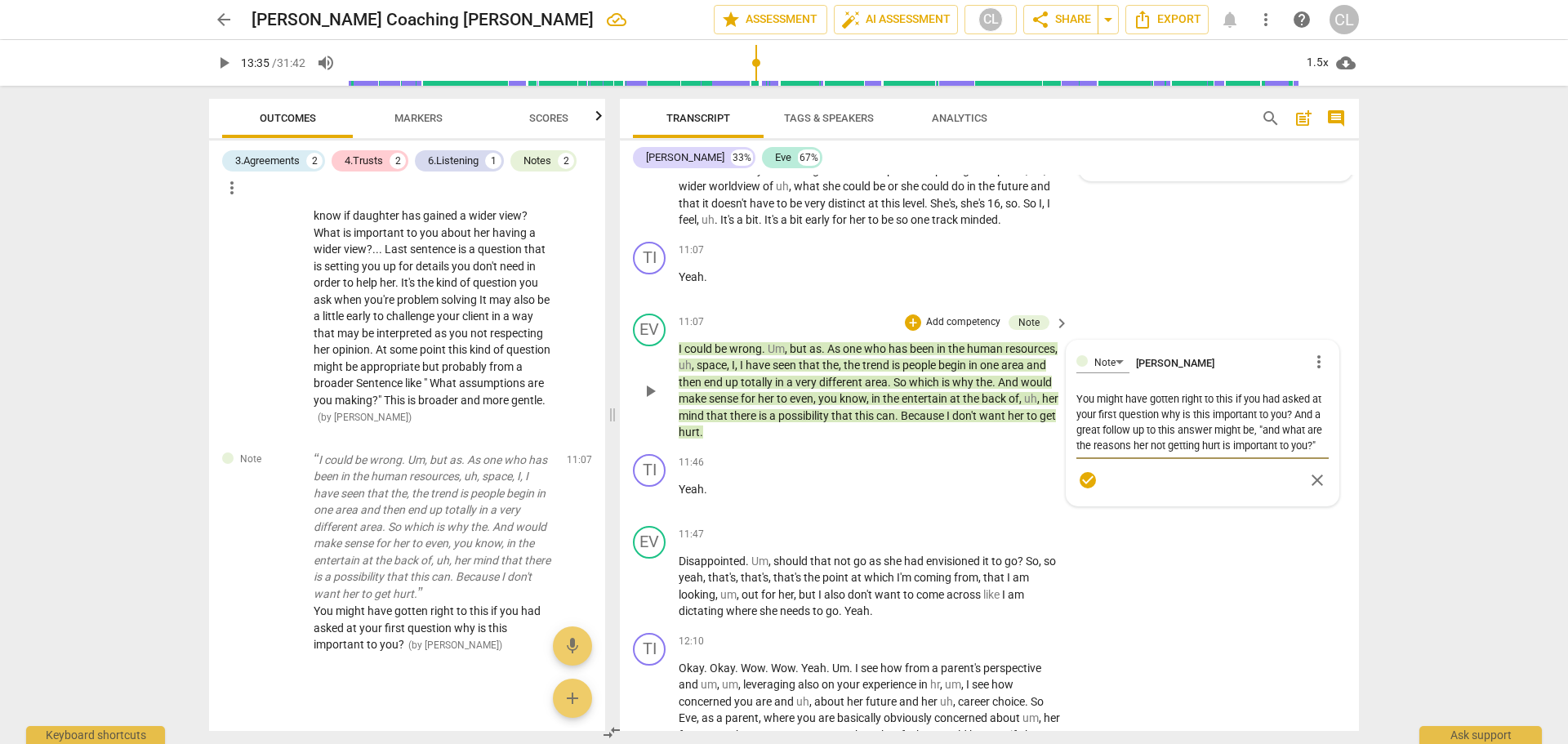
click at [1253, 447] on textarea "You might have gotten right to this if you had asked at your first question why…" at bounding box center [1202, 422] width 252 height 62
click at [1087, 505] on span "check_circle" at bounding box center [1088, 496] width 20 height 20
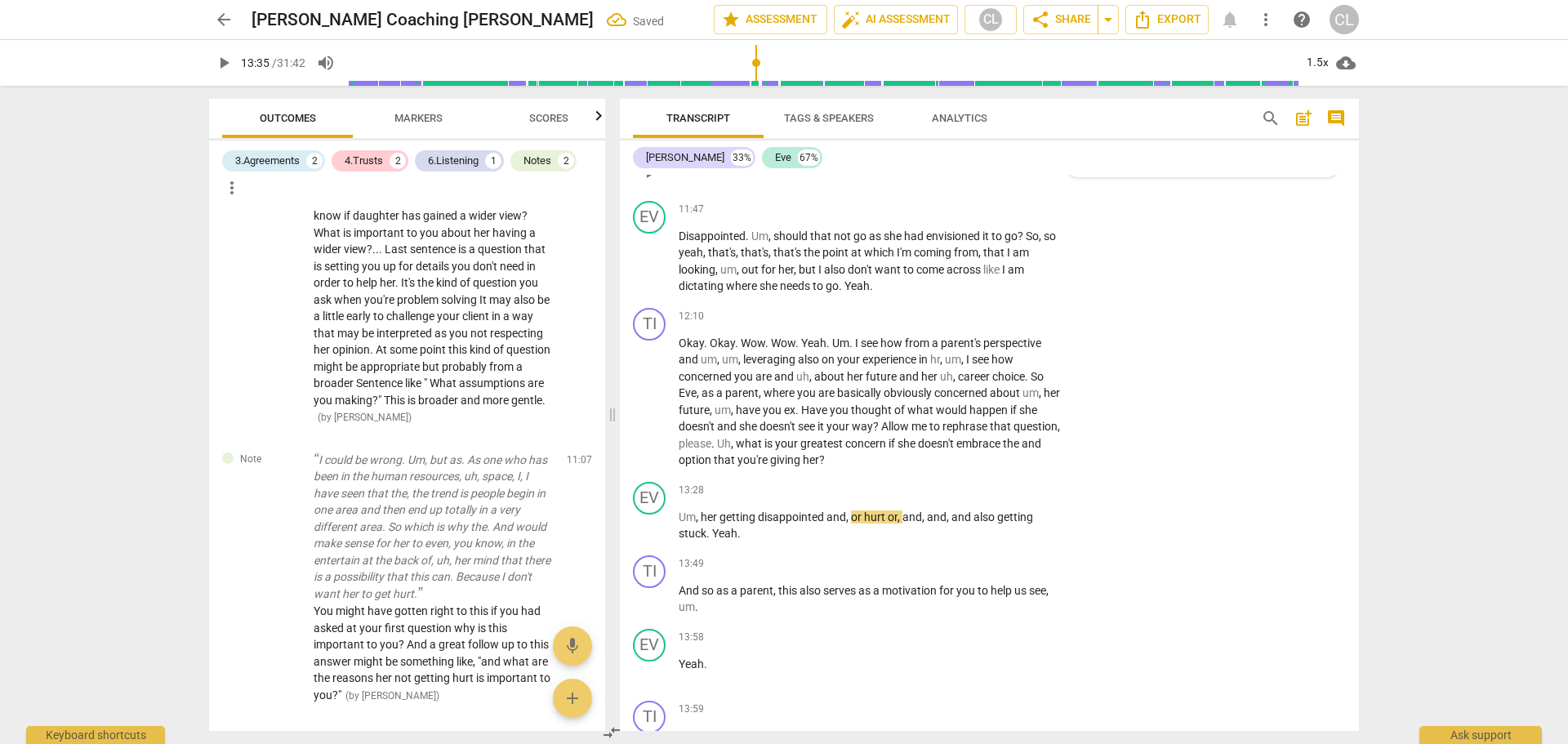
scroll to position [3502, 0]
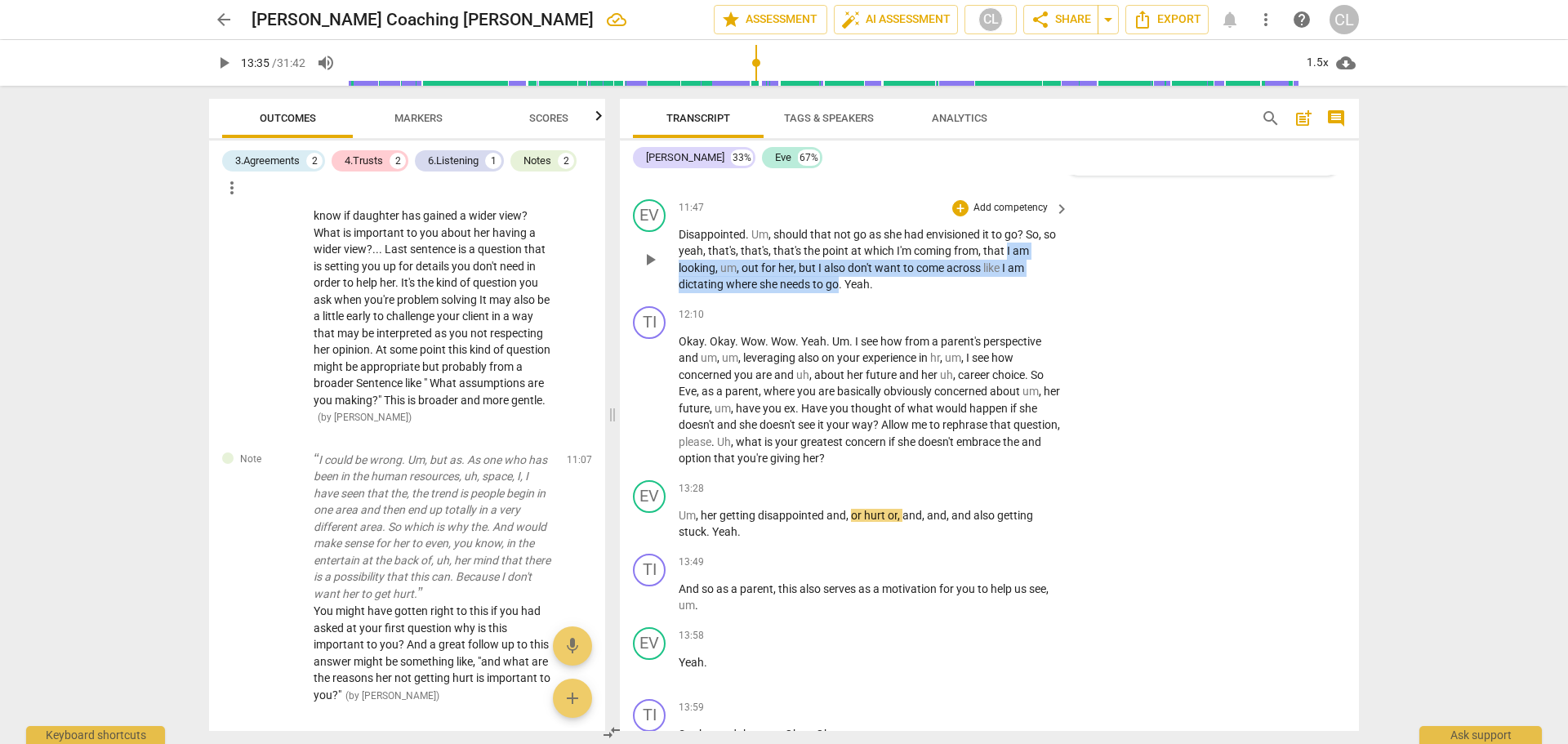
drag, startPoint x: 1023, startPoint y: 267, endPoint x: 837, endPoint y: 306, distance: 190.0
click at [837, 293] on p "Disappointed . Um , should that not go as she had envisioned it to go ? So , so…" at bounding box center [869, 259] width 382 height 67
click at [874, 282] on icon "button" at bounding box center [874, 282] width 5 height 6
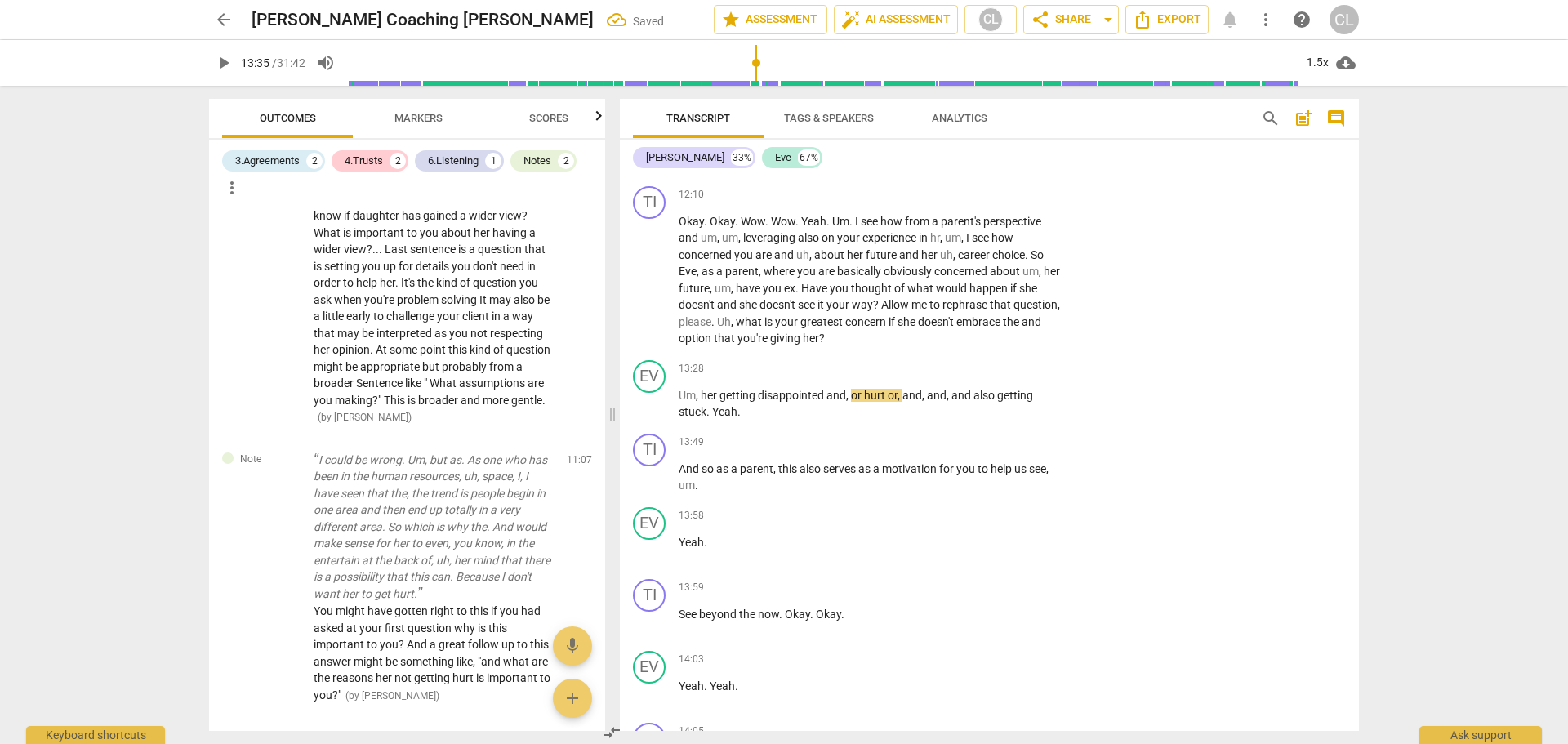
scroll to position [3665, 0]
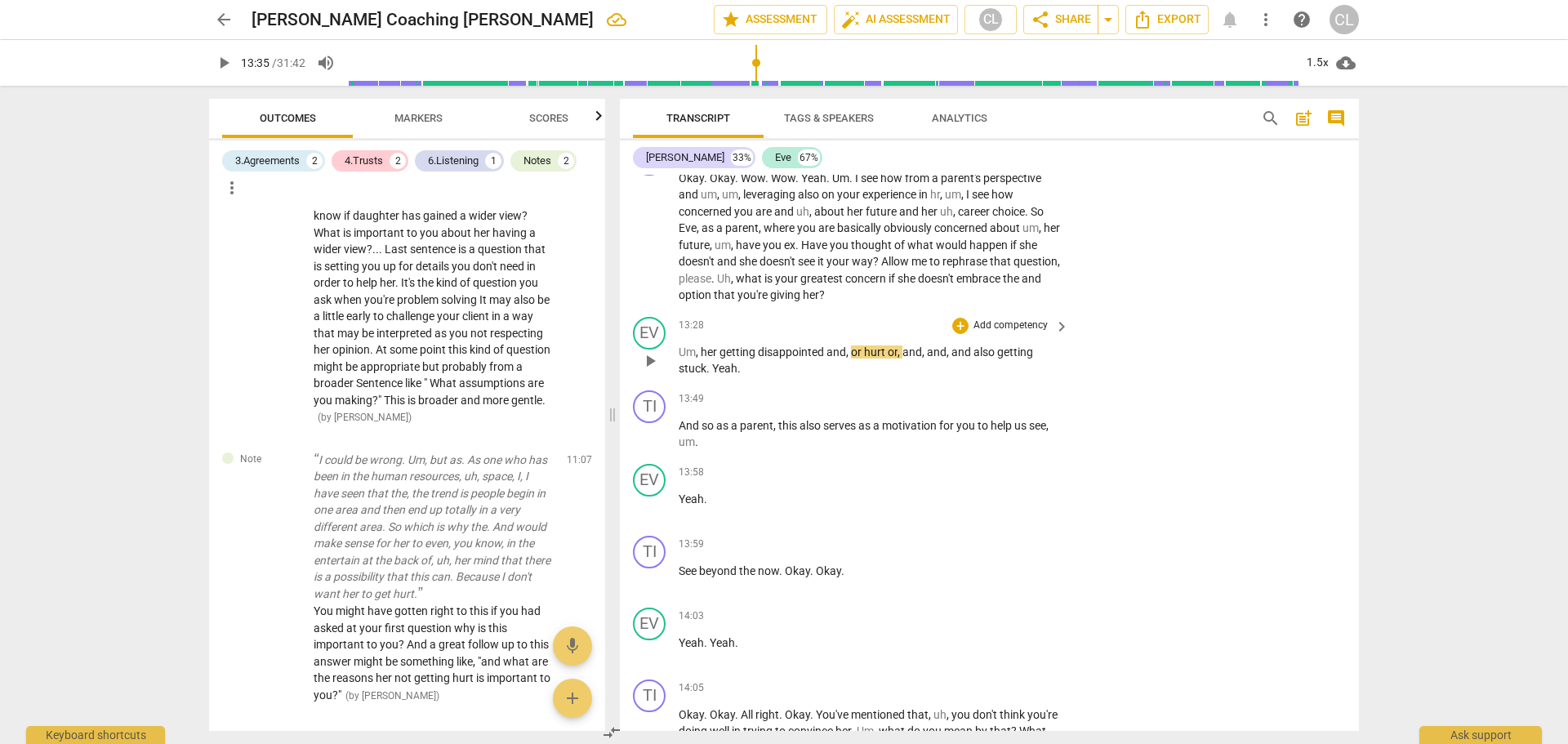
click at [759, 359] on span "disappointed" at bounding box center [793, 352] width 69 height 13
drag, startPoint x: 759, startPoint y: 364, endPoint x: 889, endPoint y: 368, distance: 130.1
click at [889, 368] on p "Um , her getting disappointed and , or hurt or , and , and , and also getting s…" at bounding box center [869, 360] width 382 height 33
click at [922, 342] on icon "button" at bounding box center [926, 345] width 16 height 20
click at [653, 371] on span "play_arrow" at bounding box center [651, 362] width 20 height 20
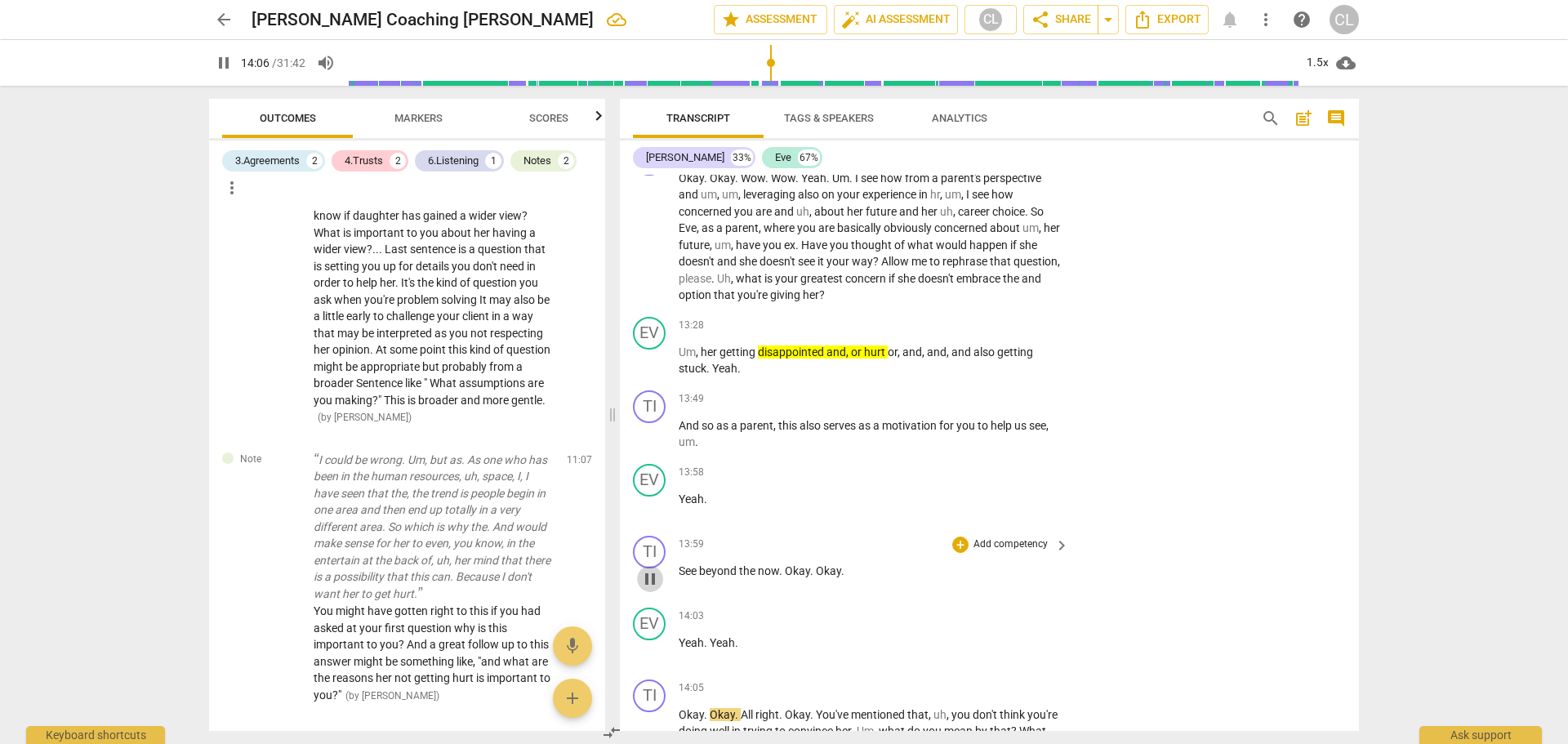
click at [657, 589] on span "pause" at bounding box center [651, 579] width 20 height 20
click at [955, 553] on div "+" at bounding box center [961, 545] width 16 height 16
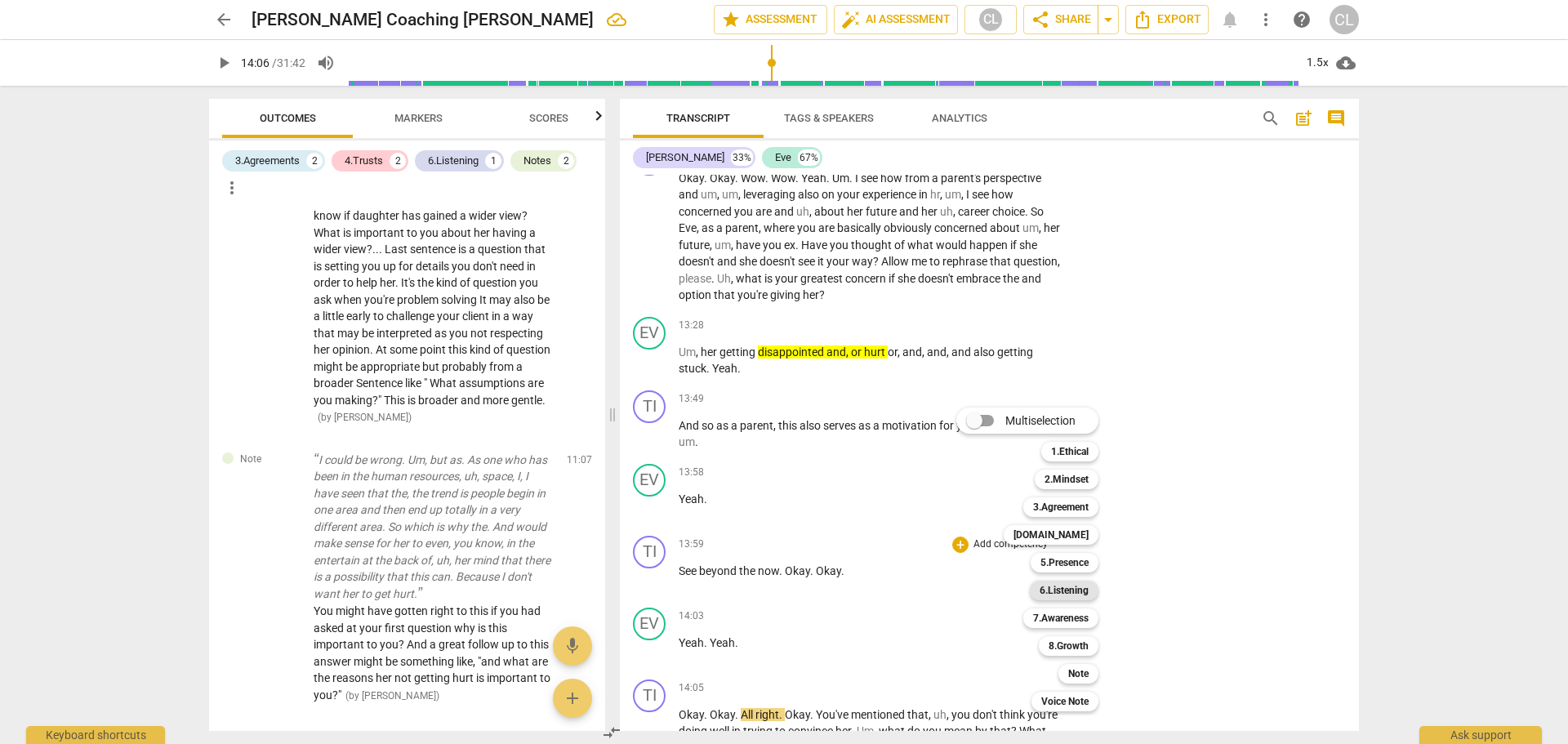
click at [1066, 590] on b "6.Listening" at bounding box center [1065, 591] width 49 height 20
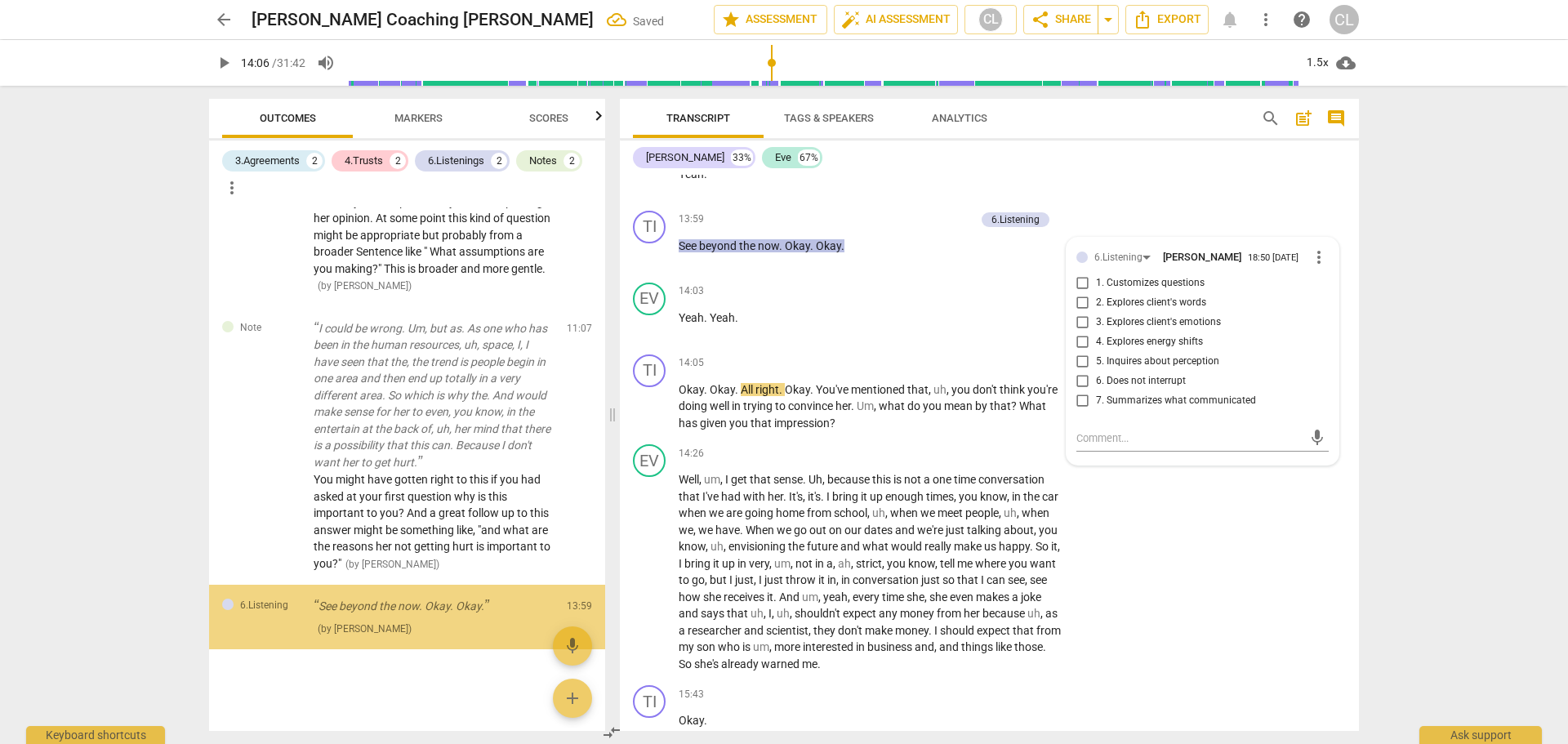
scroll to position [1257, 0]
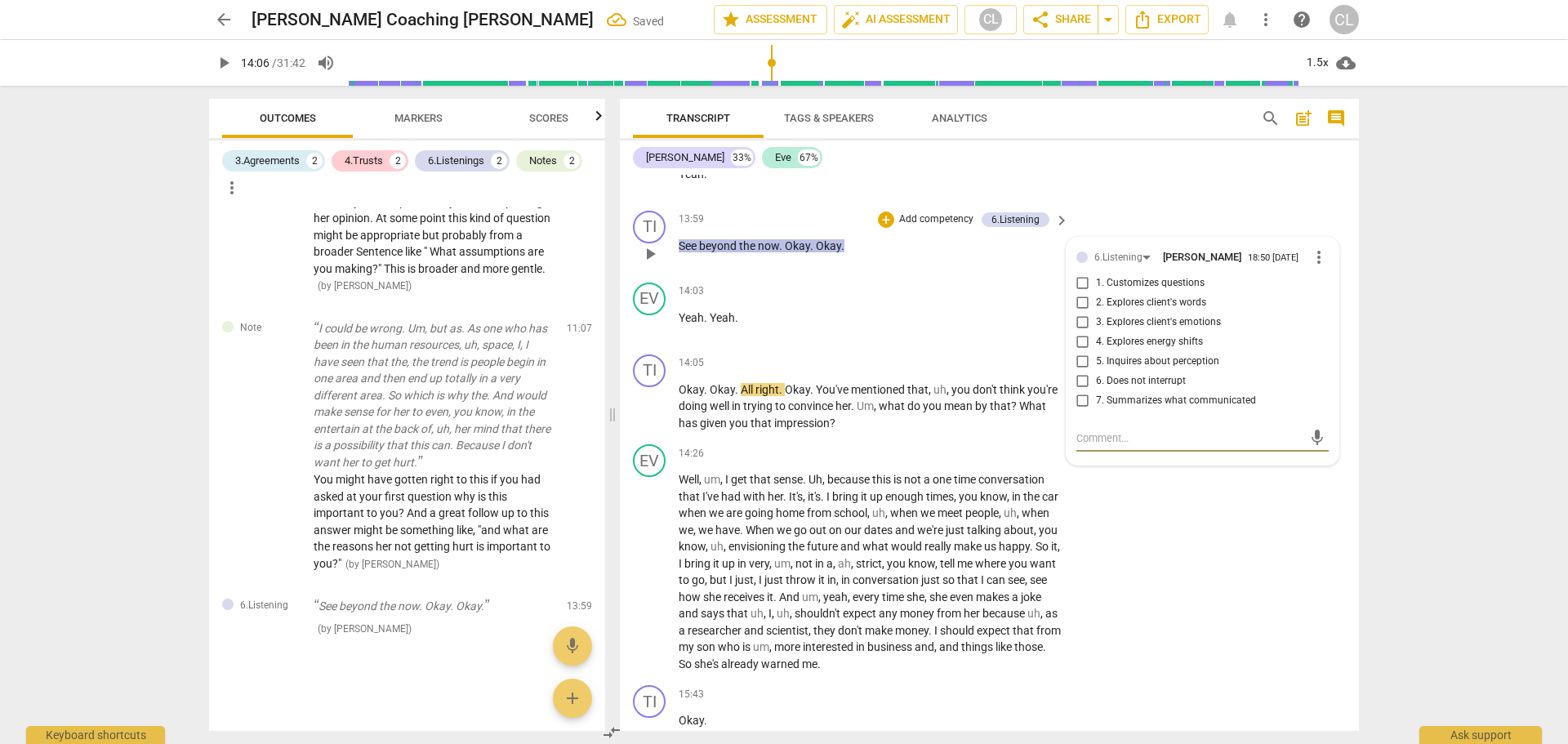
click at [1080, 411] on input "7. Summarizes what communicated" at bounding box center [1083, 401] width 26 height 20
click at [1122, 446] on textarea at bounding box center [1189, 438] width 226 height 15
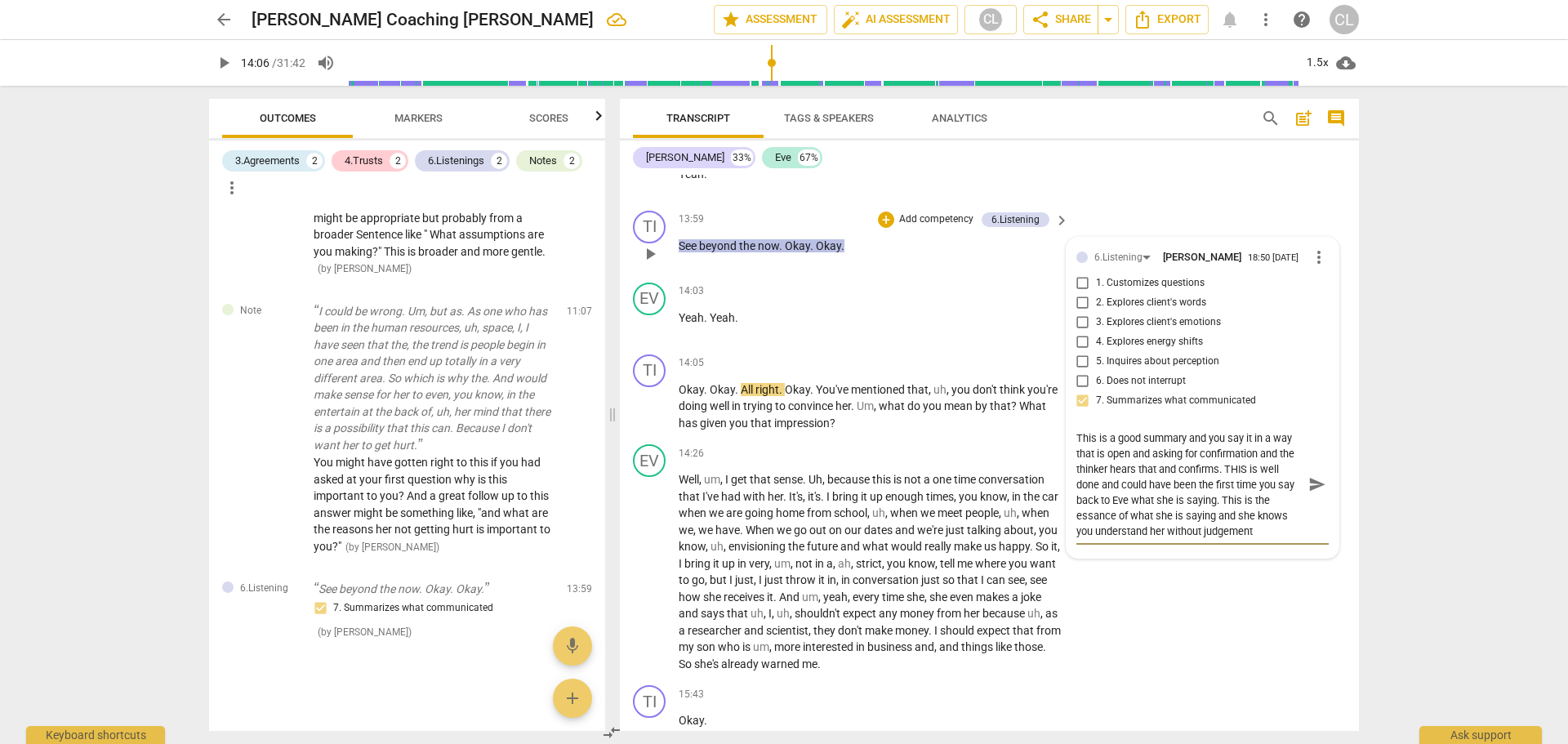
scroll to position [0, 0]
click at [1310, 494] on span "send" at bounding box center [1318, 485] width 18 height 18
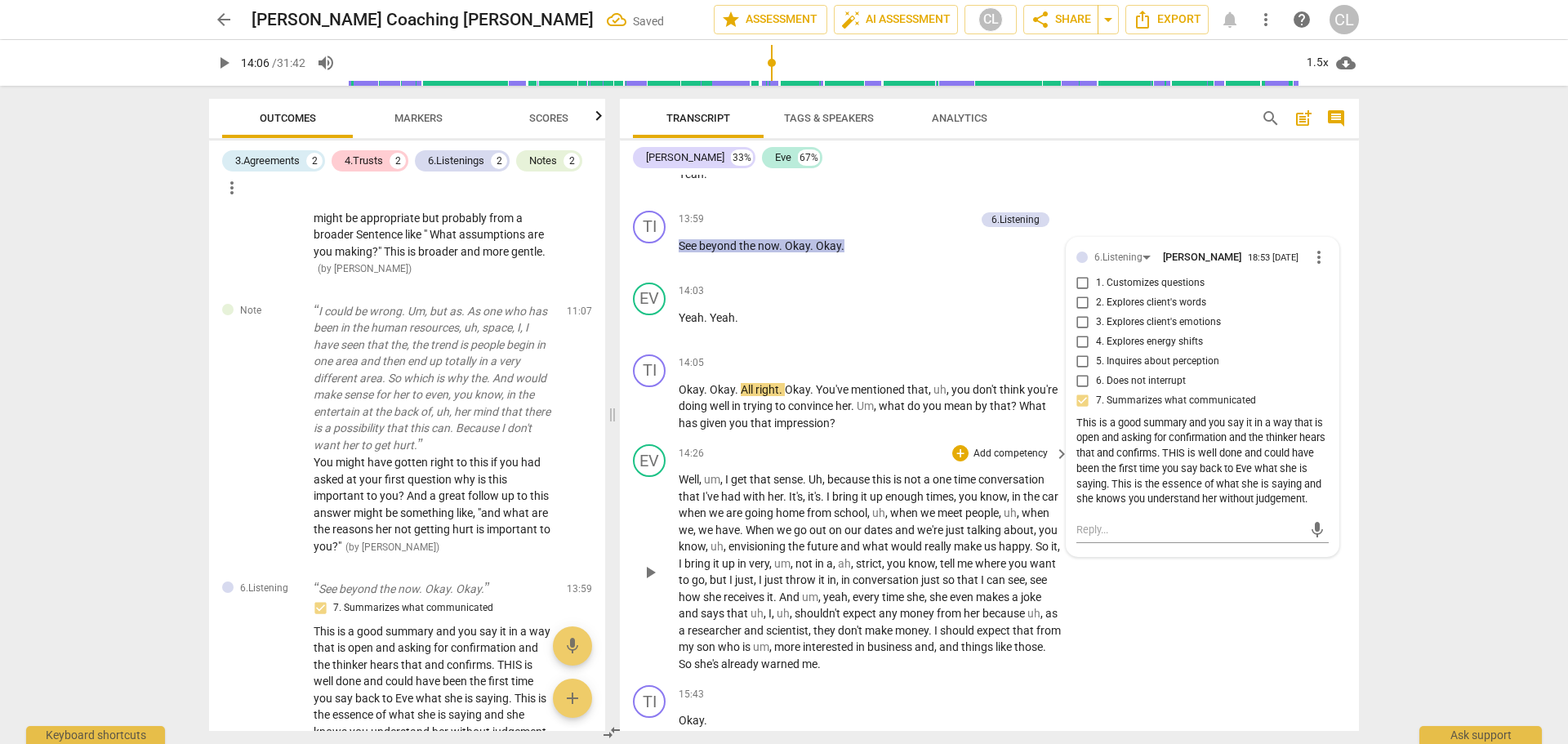
click at [1169, 636] on div "EV play_arrow pause 14:26 + Add competency keyboard_arrow_right Well , um , I g…" at bounding box center [990, 558] width 739 height 241
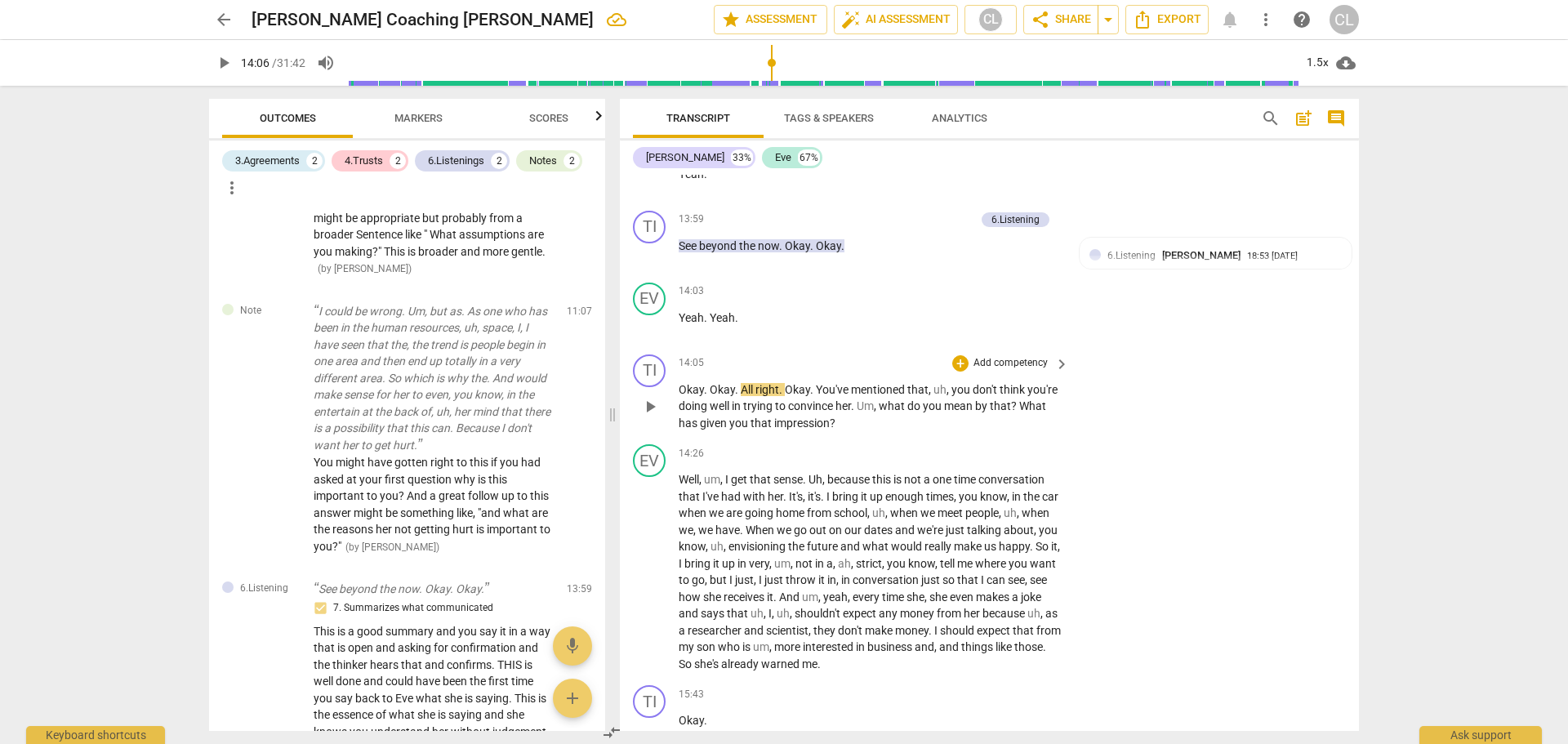
click at [653, 417] on span "play_arrow" at bounding box center [651, 407] width 20 height 20
click at [656, 417] on span "pause" at bounding box center [651, 407] width 20 height 20
click at [958, 372] on div "+" at bounding box center [961, 363] width 16 height 16
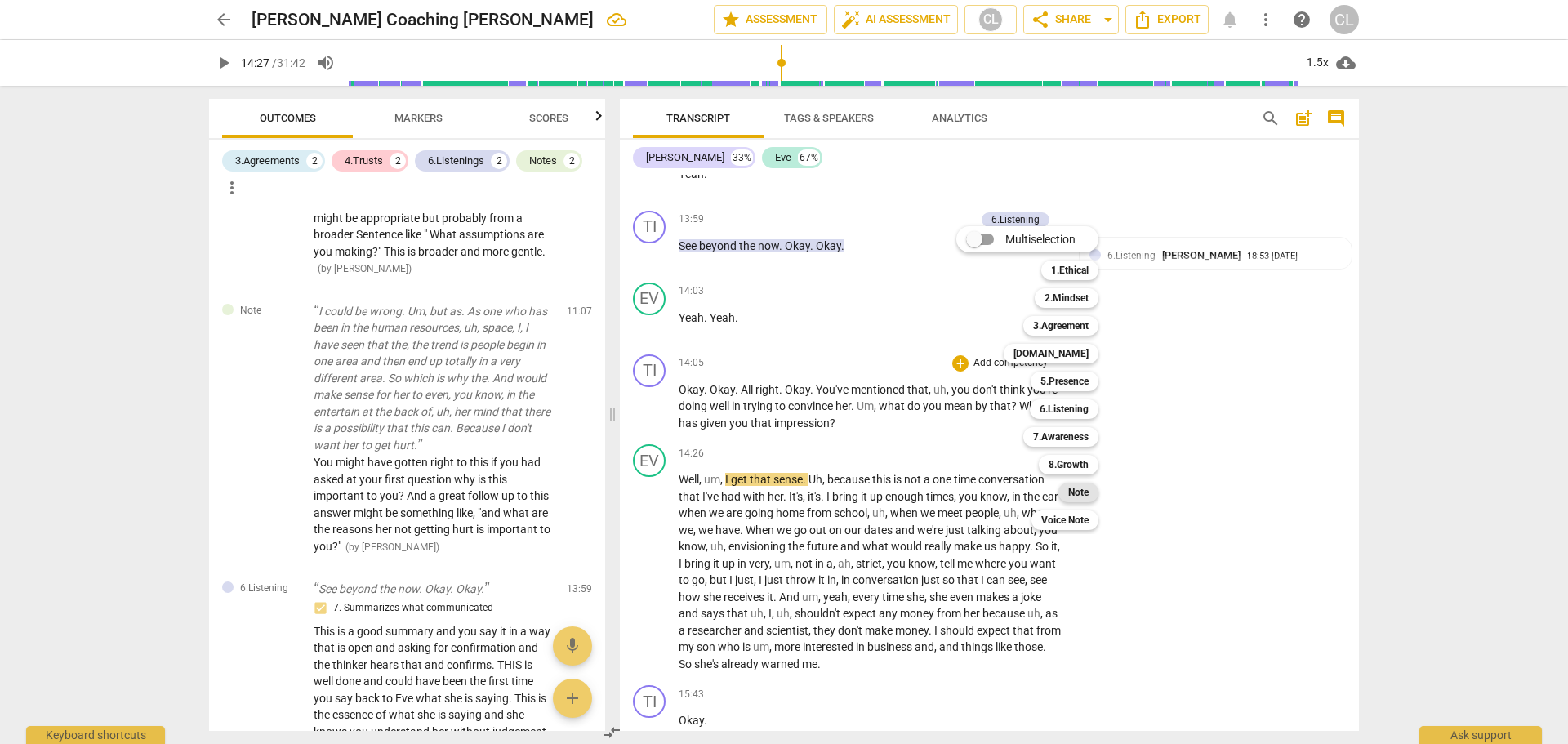
click at [1075, 493] on b "Note" at bounding box center [1078, 493] width 21 height 20
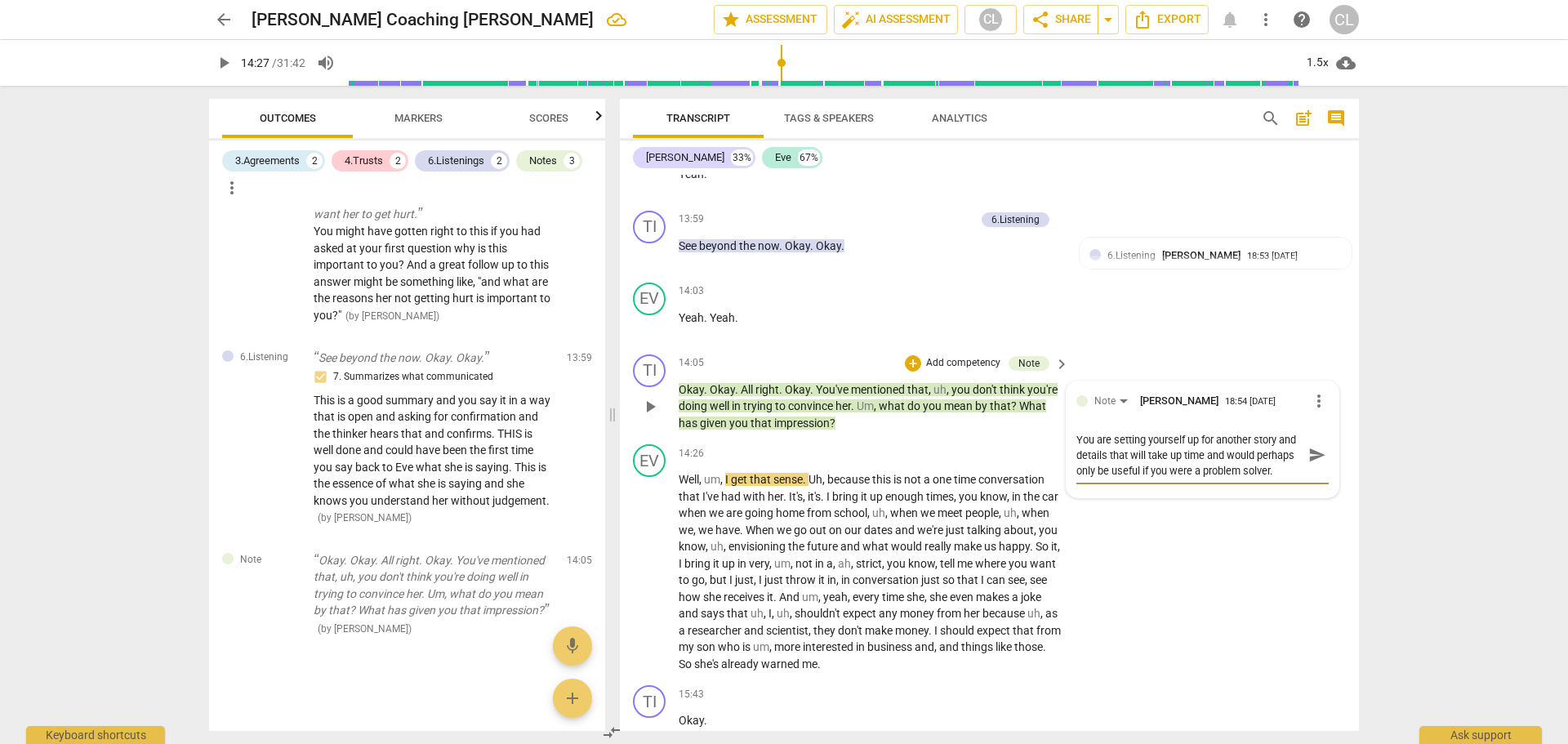
click at [1310, 464] on span "send" at bounding box center [1318, 455] width 18 height 18
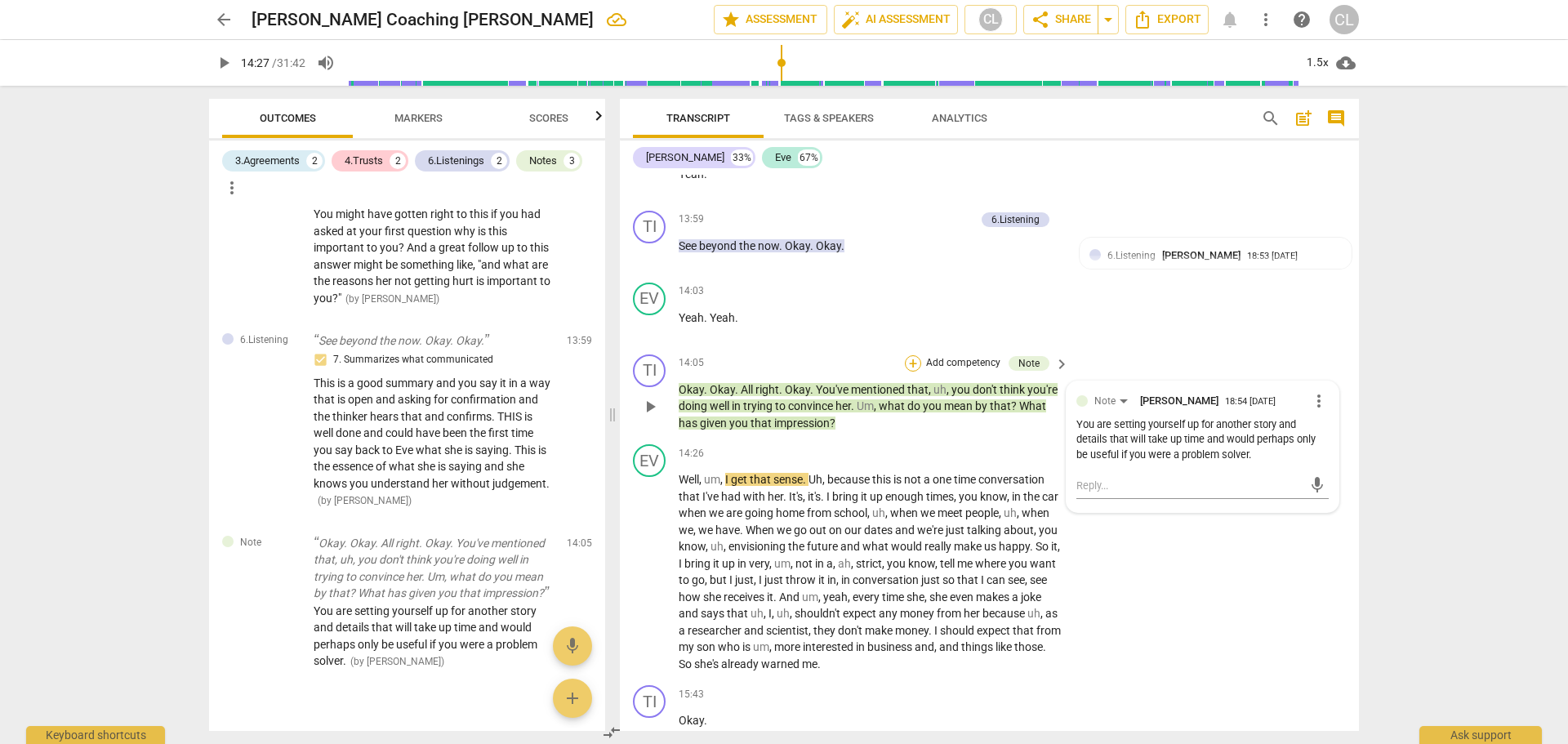
click at [911, 372] on div "+" at bounding box center [913, 363] width 16 height 16
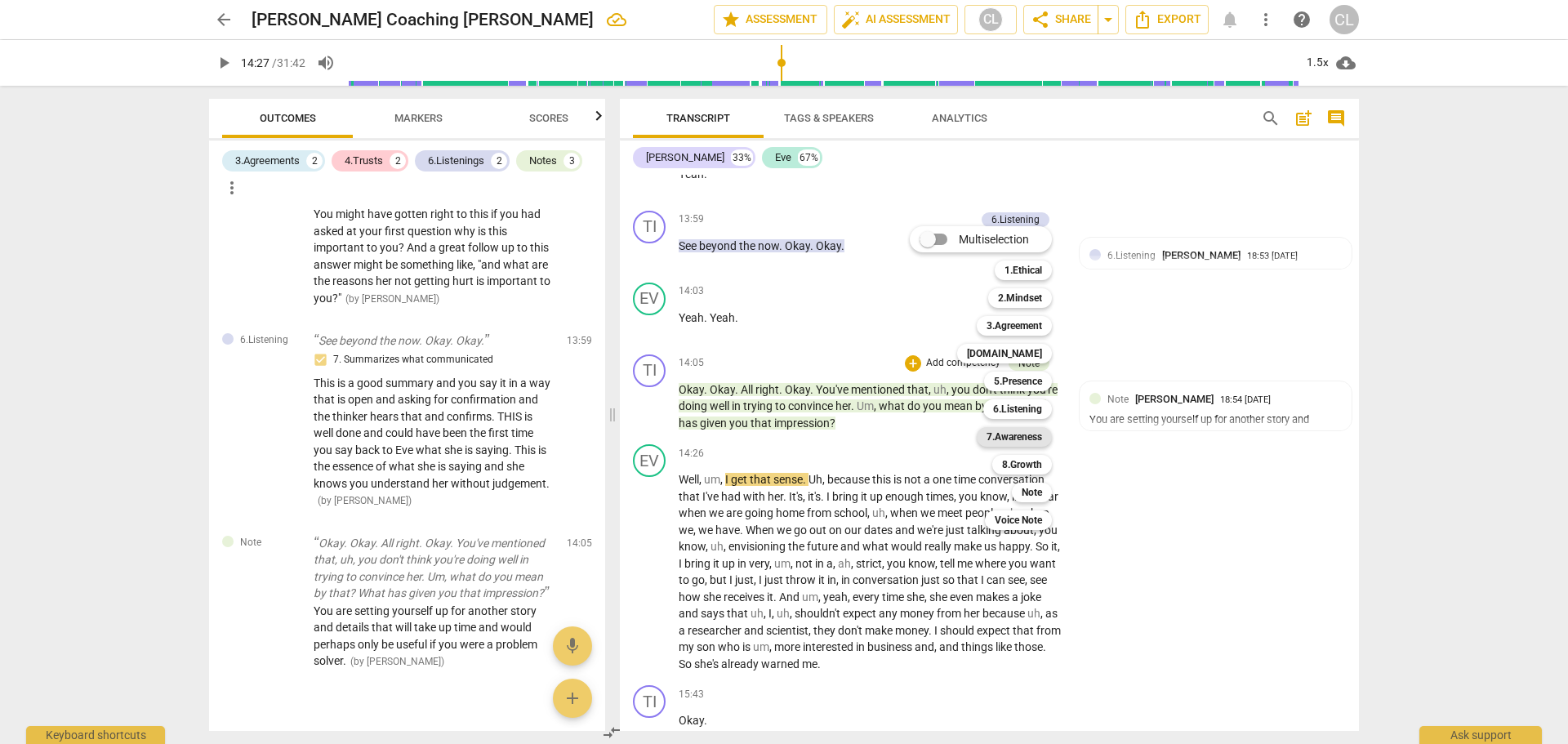
click at [1031, 439] on b "7.Awareness" at bounding box center [1014, 438] width 55 height 20
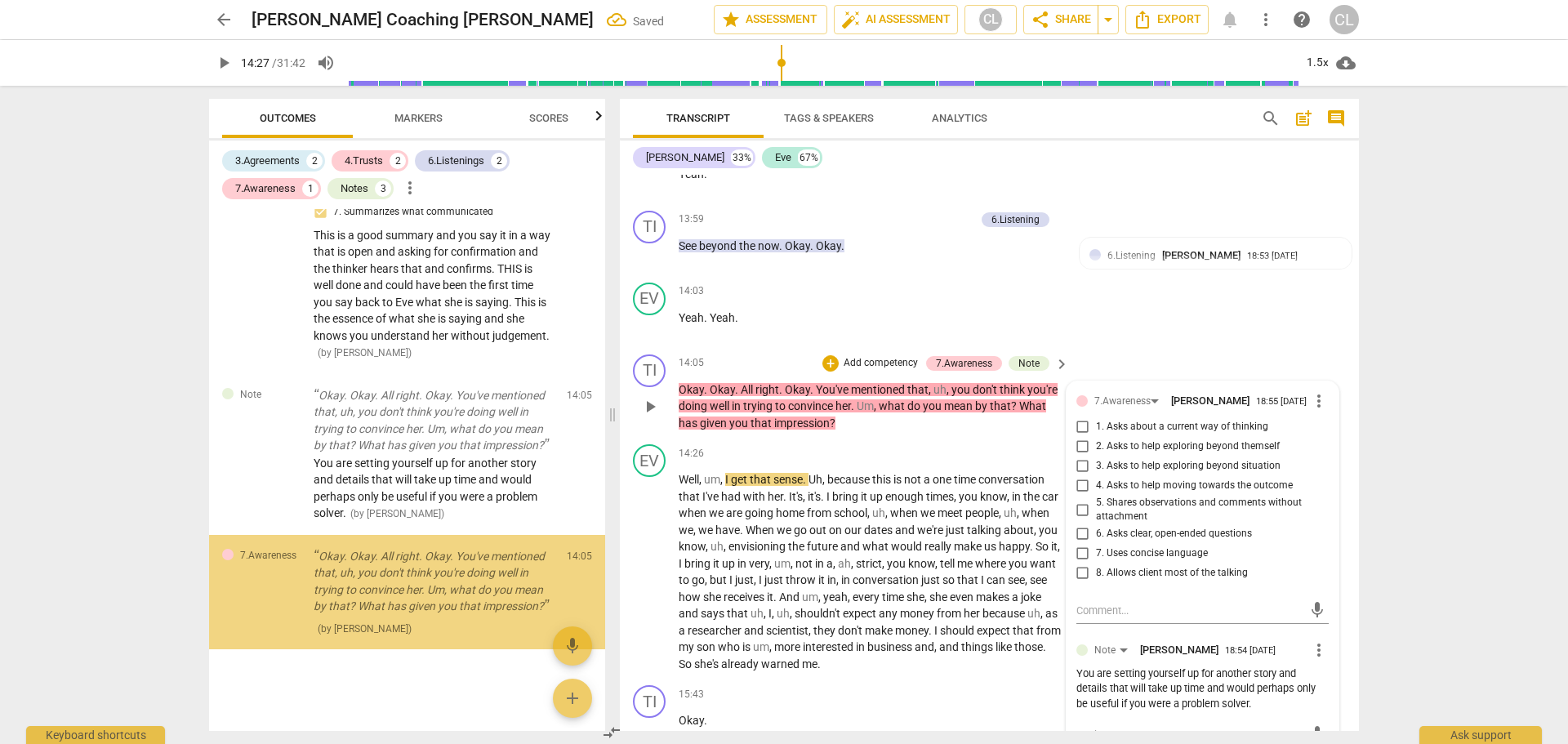
scroll to position [1672, 0]
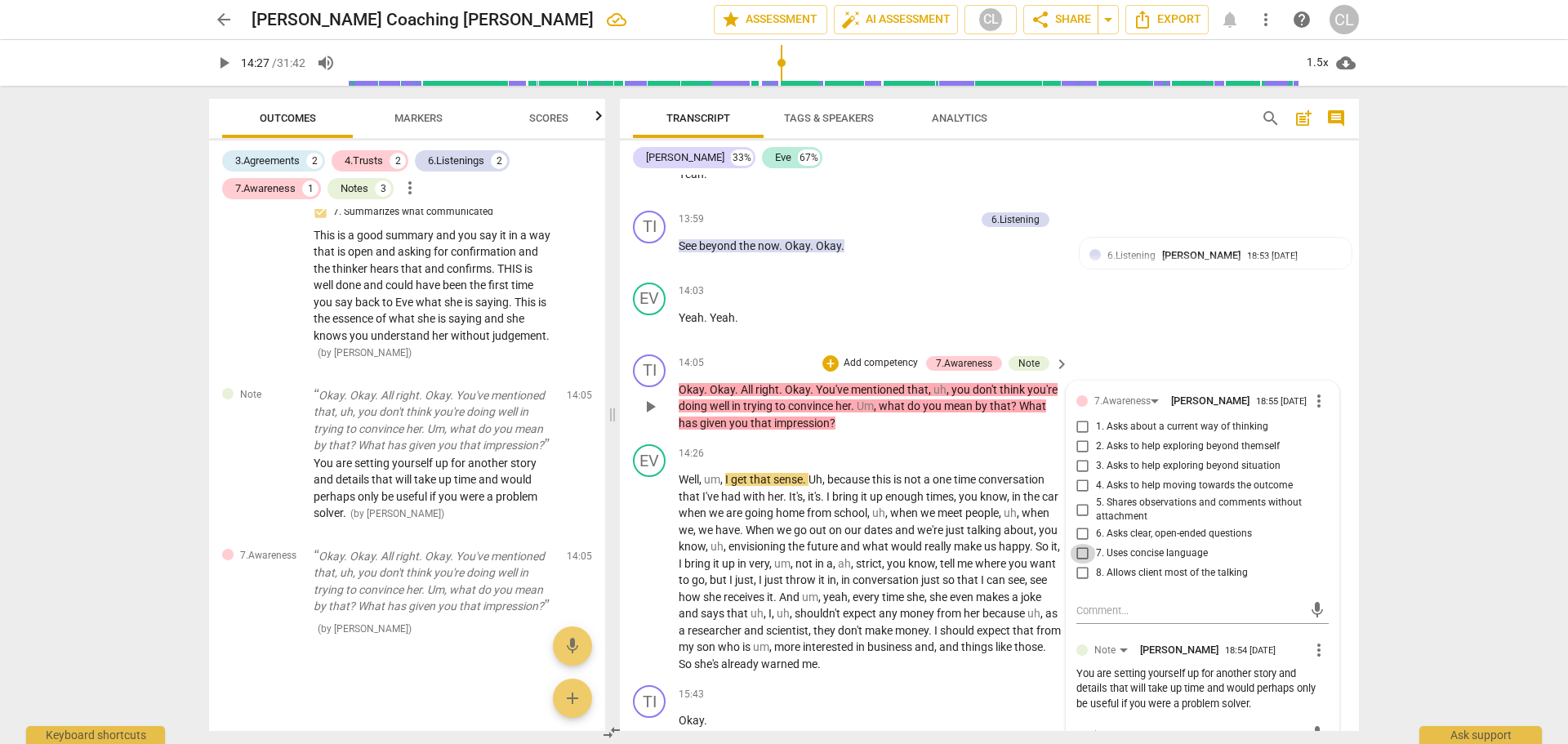
click at [1082, 564] on input "7. Uses concise language" at bounding box center [1083, 554] width 26 height 20
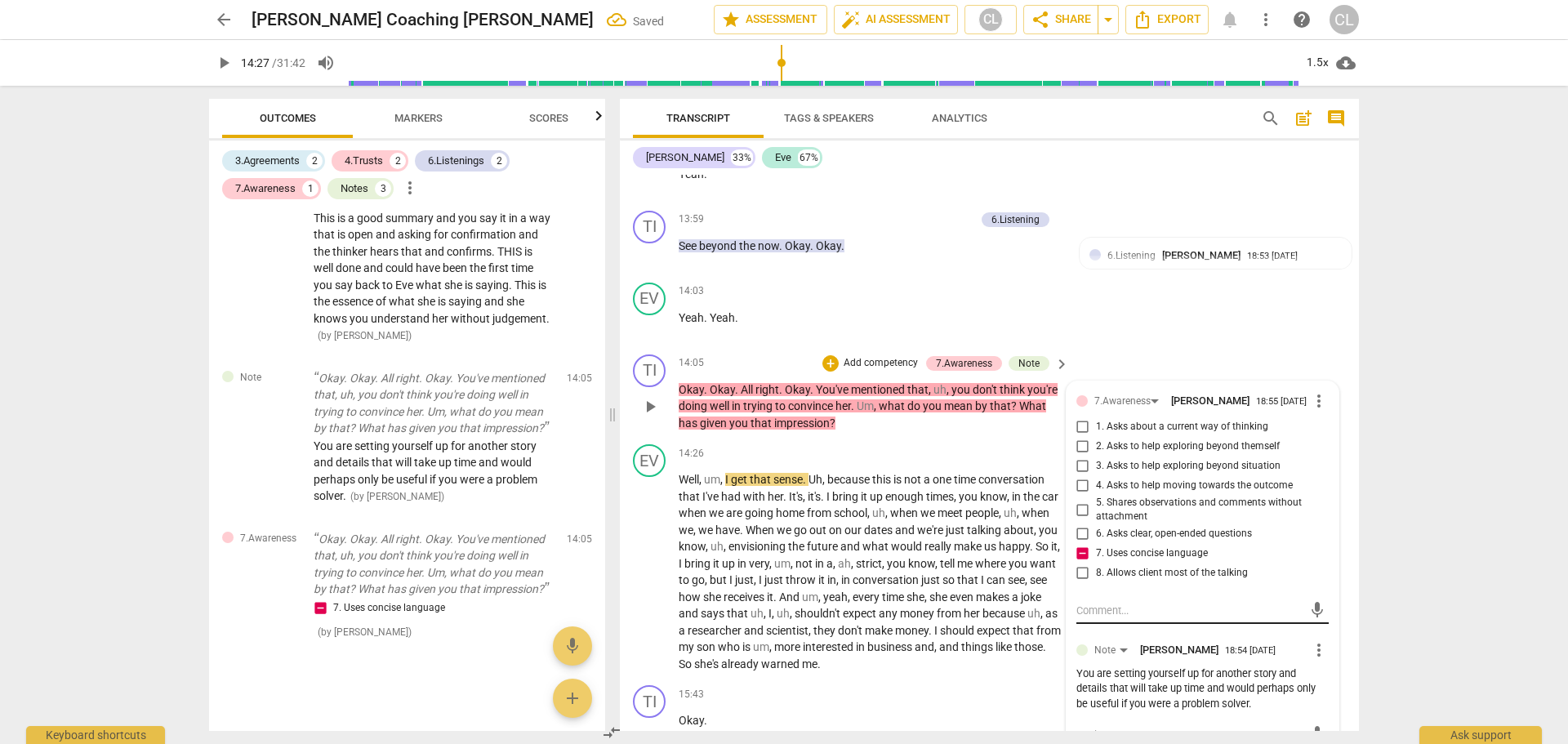
click at [1109, 618] on textarea at bounding box center [1189, 610] width 226 height 15
click at [1252, 618] on textarea "Long and stacked question (two" at bounding box center [1189, 610] width 226 height 15
click at [1311, 619] on span "send" at bounding box center [1318, 610] width 18 height 18
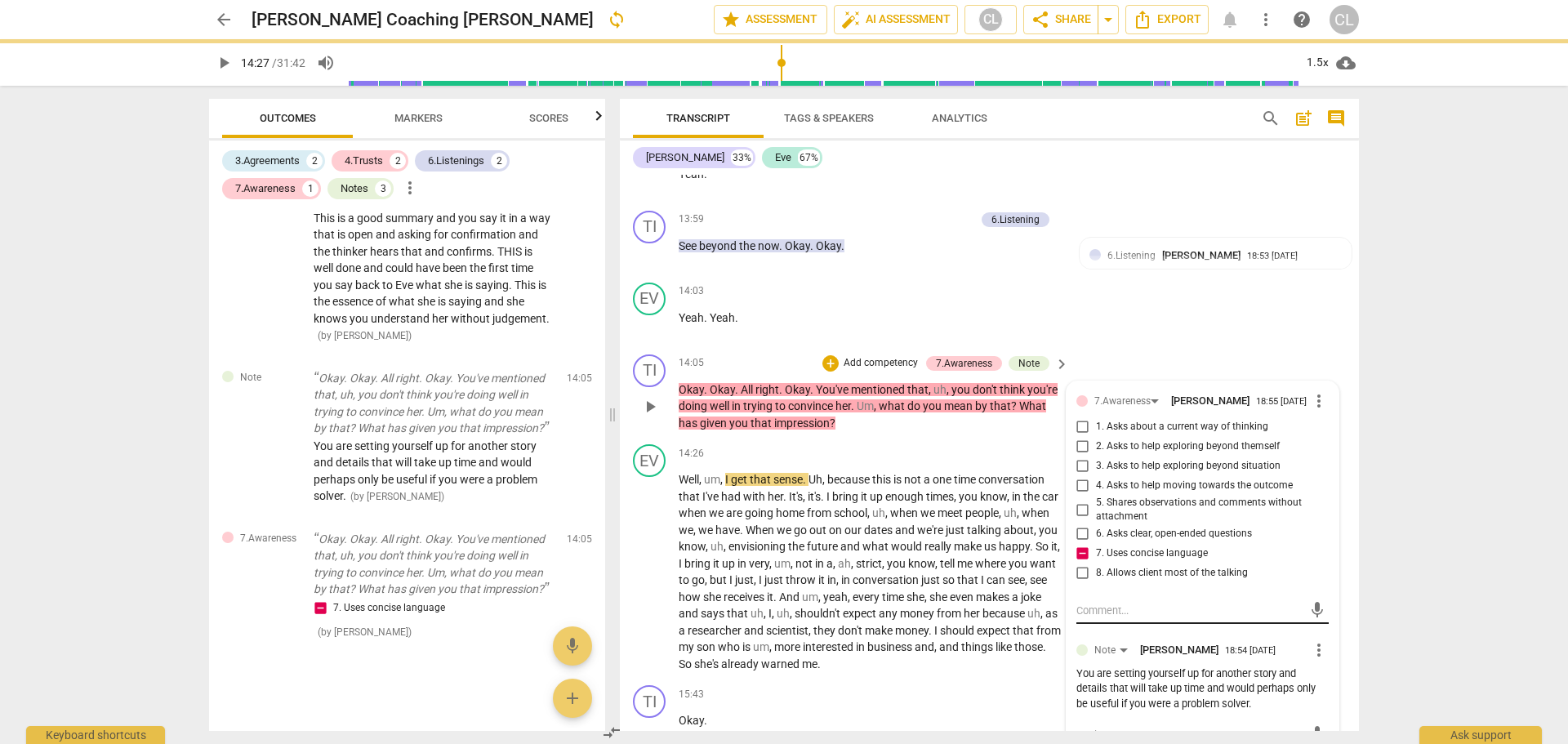
scroll to position [0, 0]
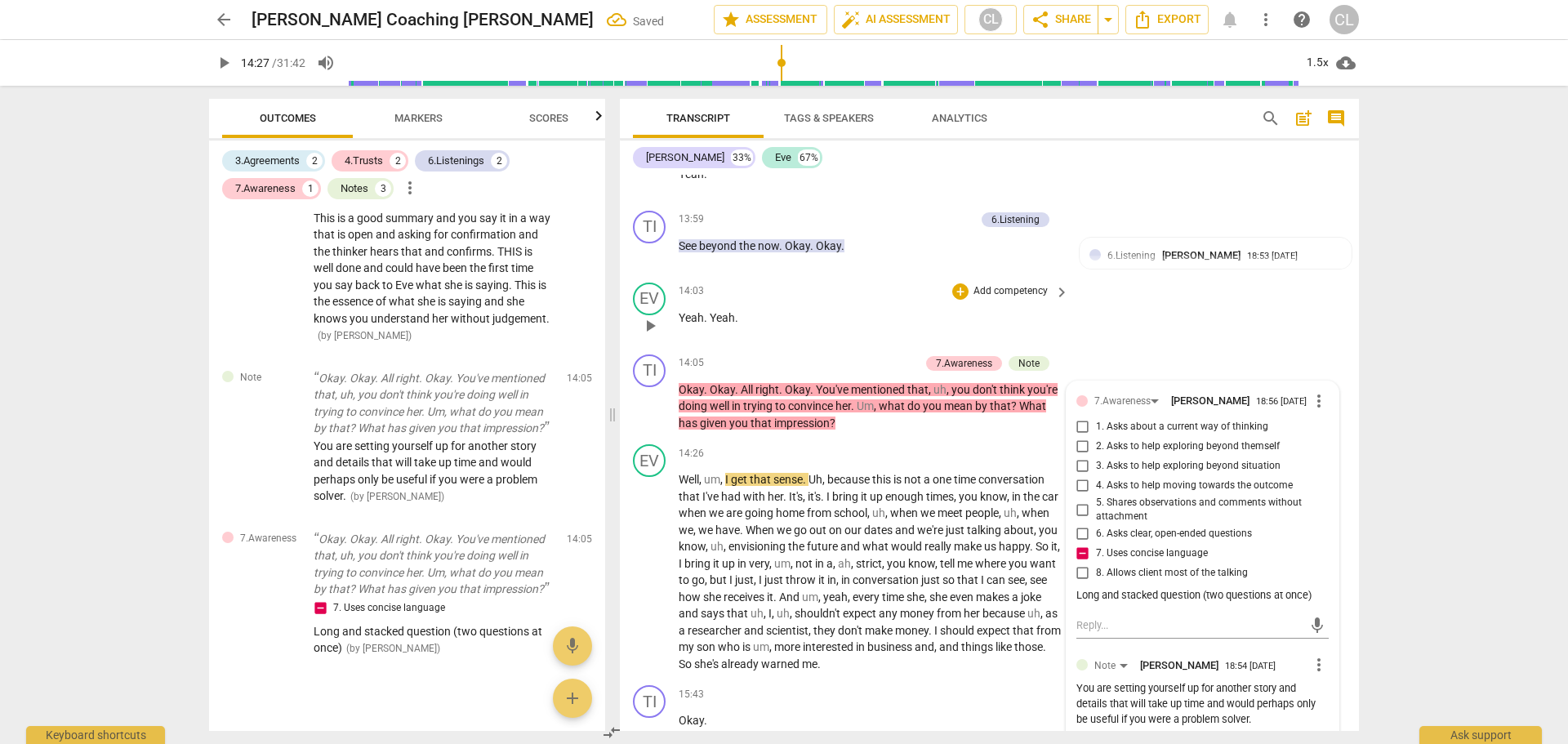
click at [1159, 333] on div "EV play_arrow pause 14:03 + Add competency keyboard_arrow_right Yeah . Yeah ." at bounding box center [990, 312] width 739 height 72
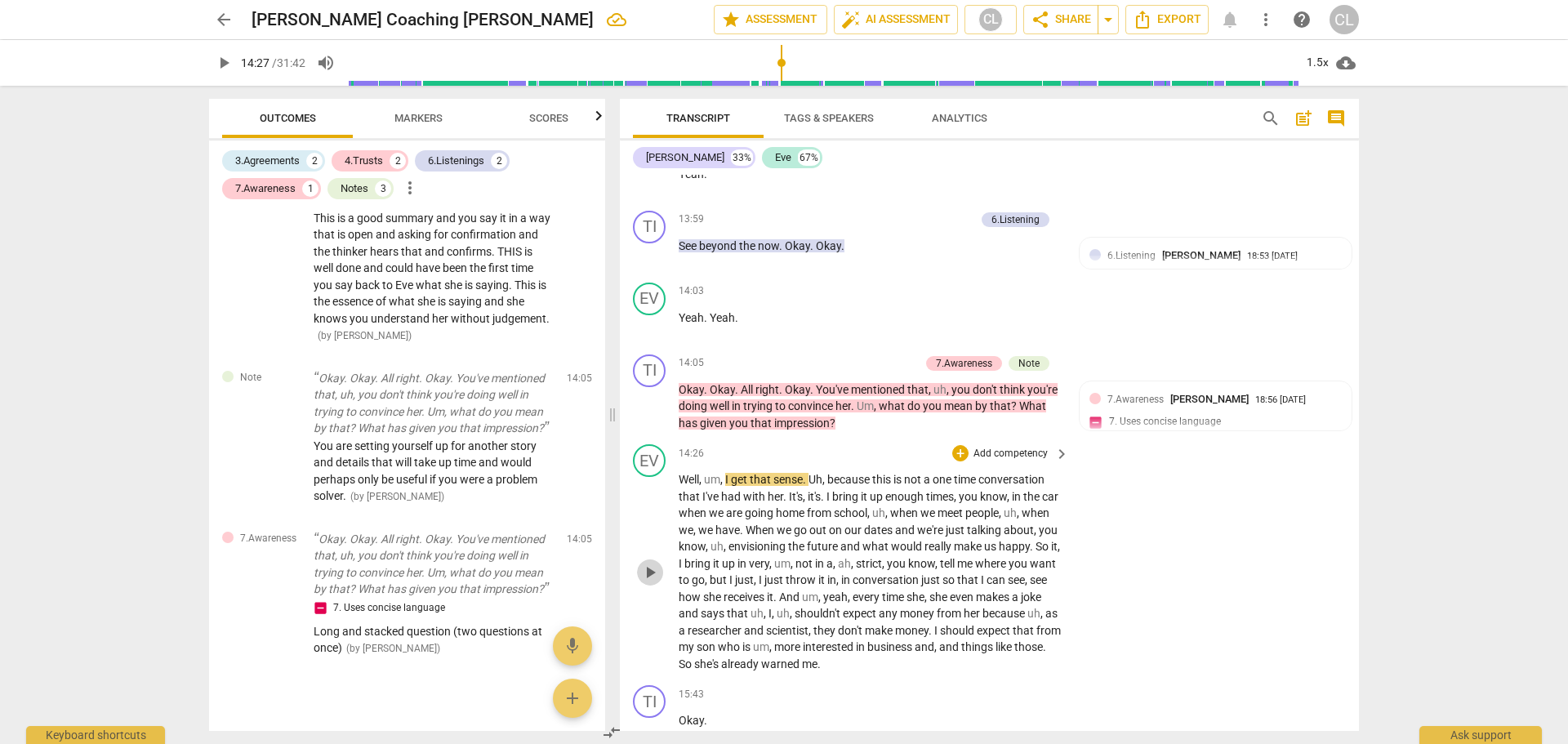
click at [647, 582] on span "play_arrow" at bounding box center [651, 573] width 20 height 20
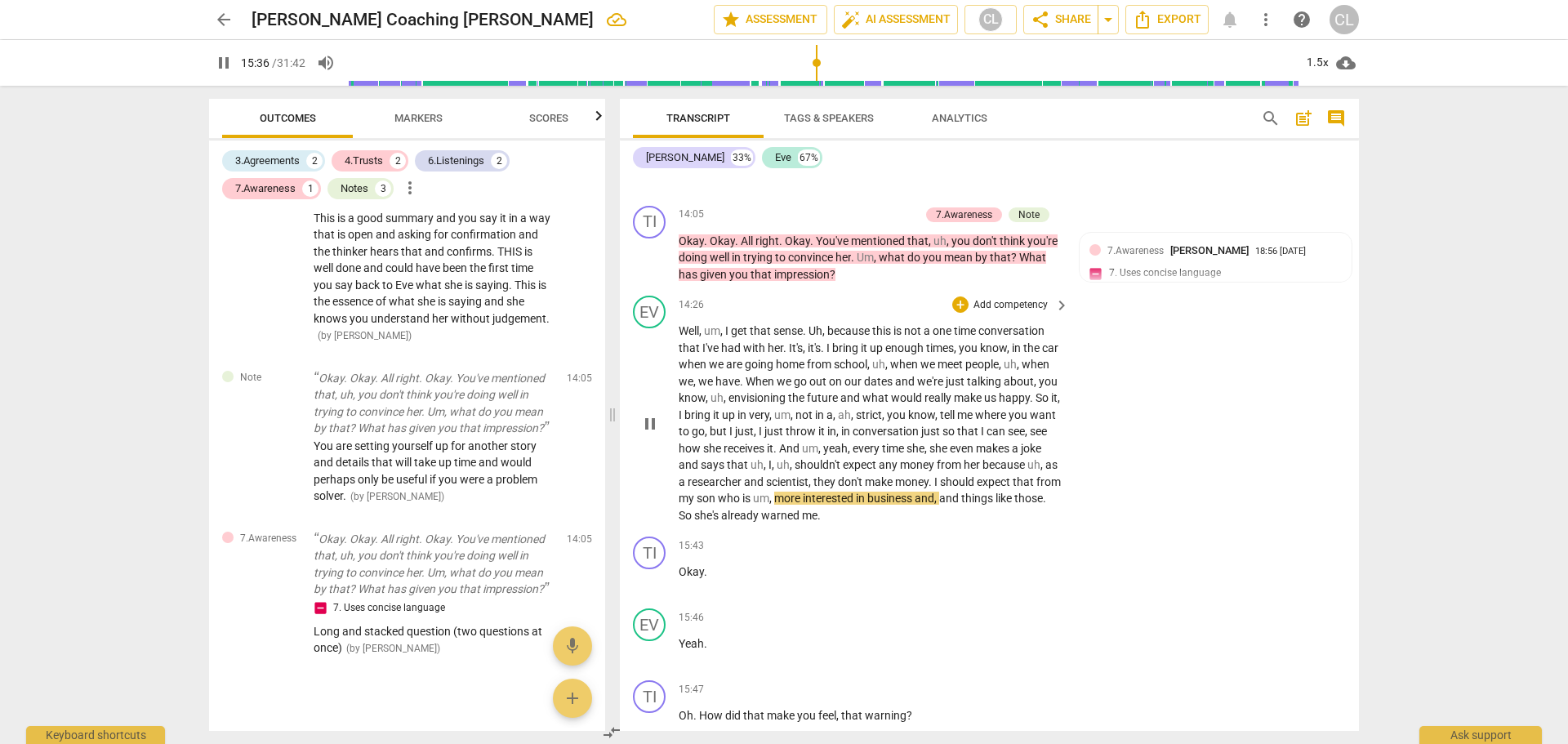
scroll to position [4154, 0]
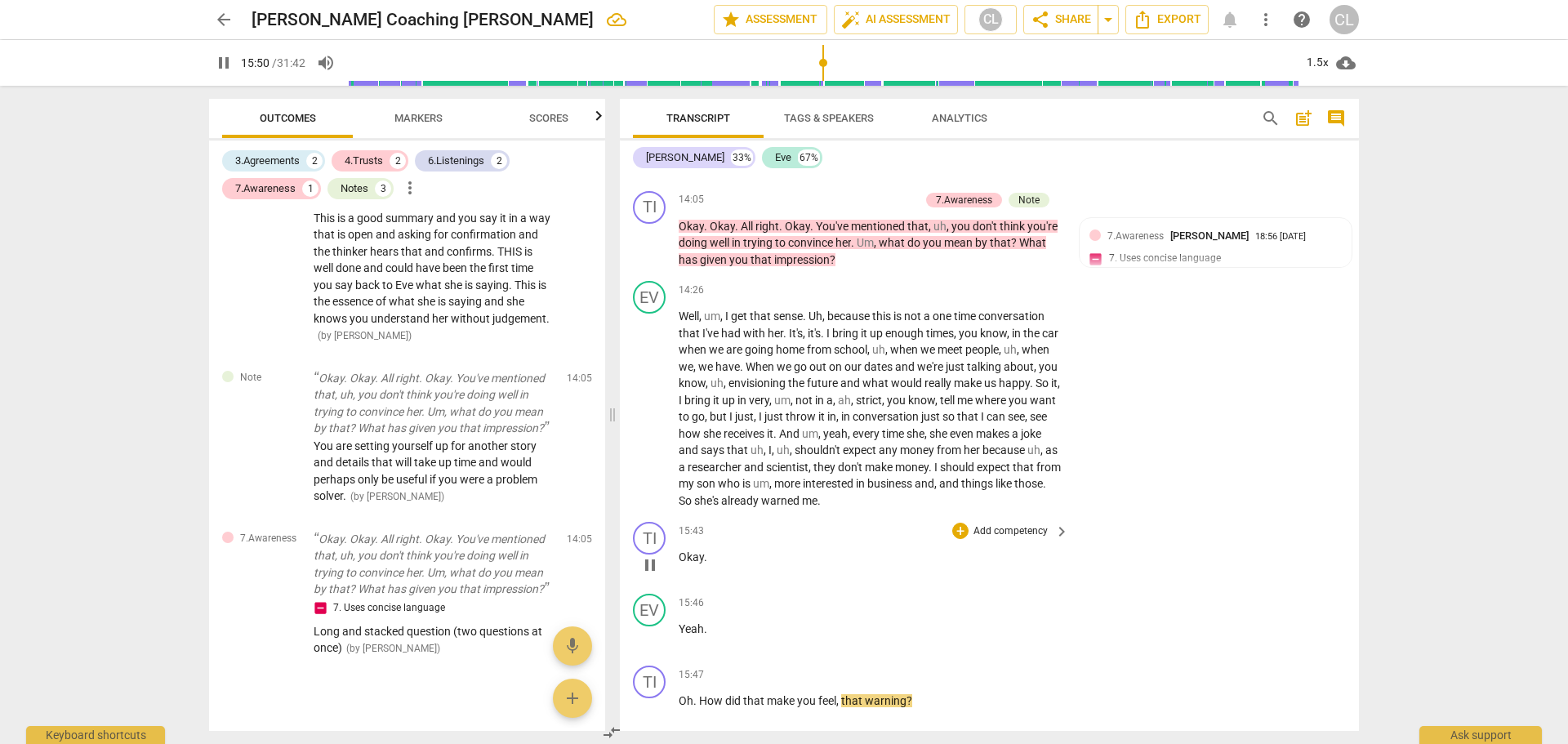
click at [652, 575] on span "pause" at bounding box center [651, 566] width 20 height 20
click at [960, 539] on div "+" at bounding box center [961, 531] width 16 height 16
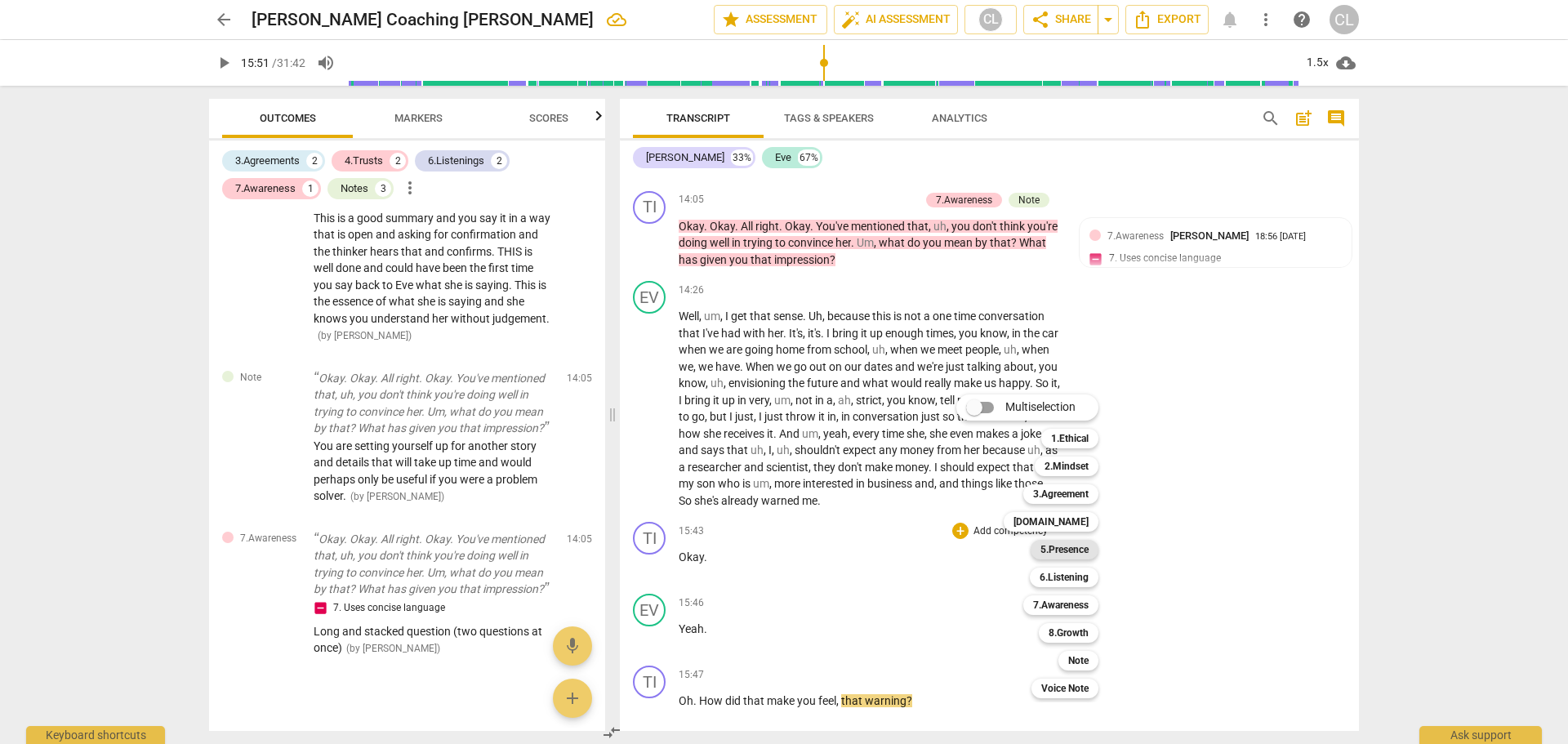
click at [1082, 551] on b "5.Presence" at bounding box center [1064, 550] width 48 height 20
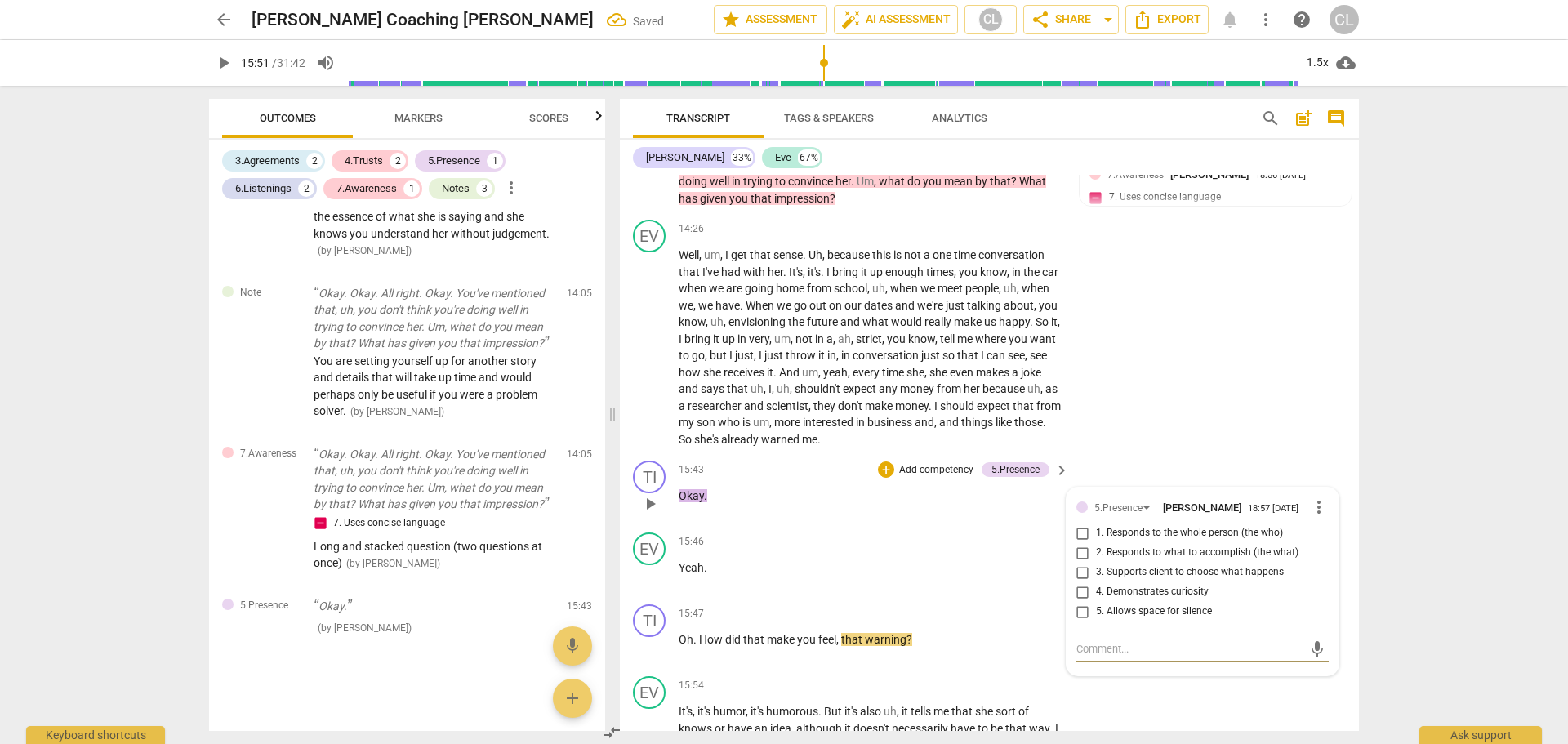
scroll to position [4318, 0]
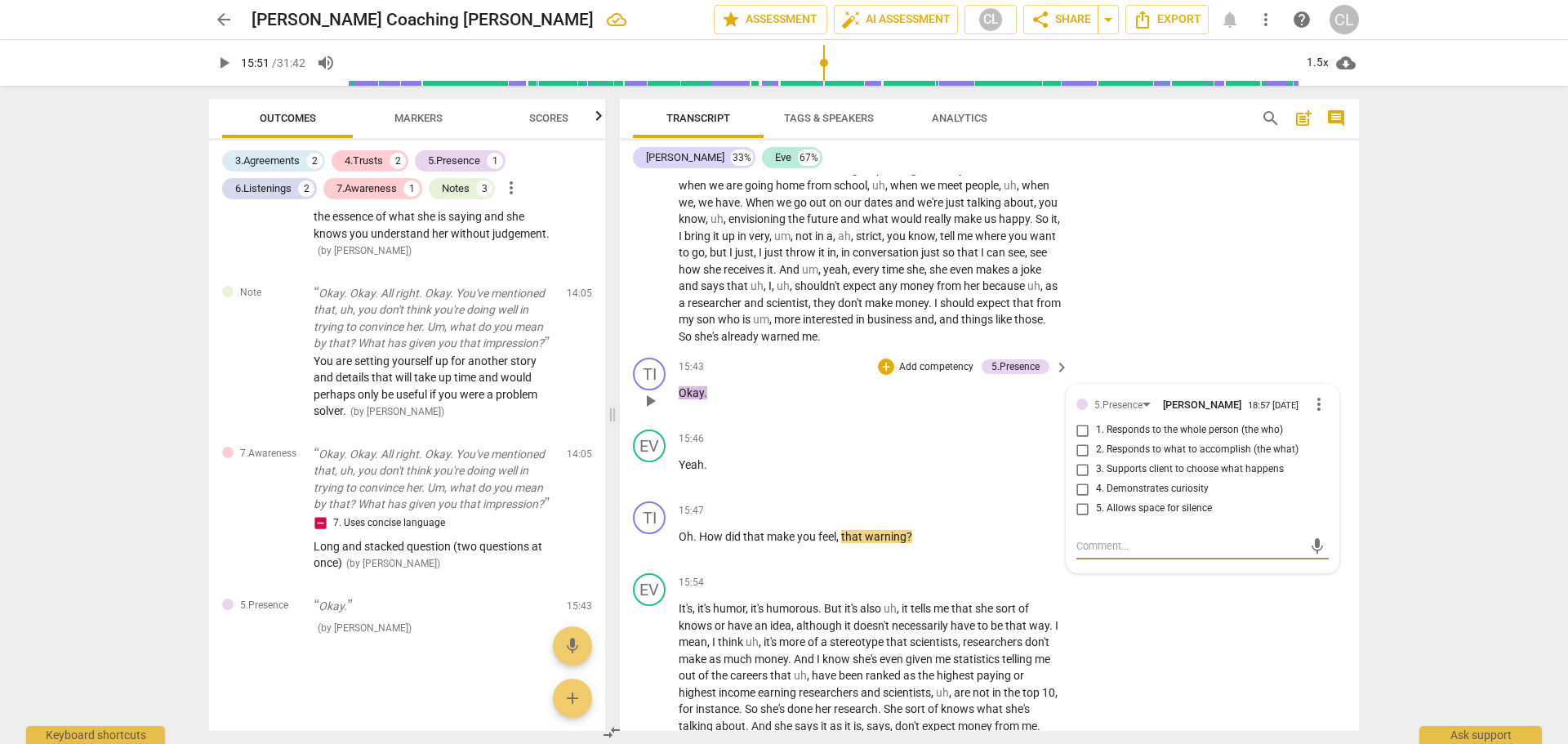
click at [1310, 414] on span "more_vert" at bounding box center [1319, 405] width 20 height 20
click at [1318, 451] on li "Delete" at bounding box center [1331, 450] width 56 height 31
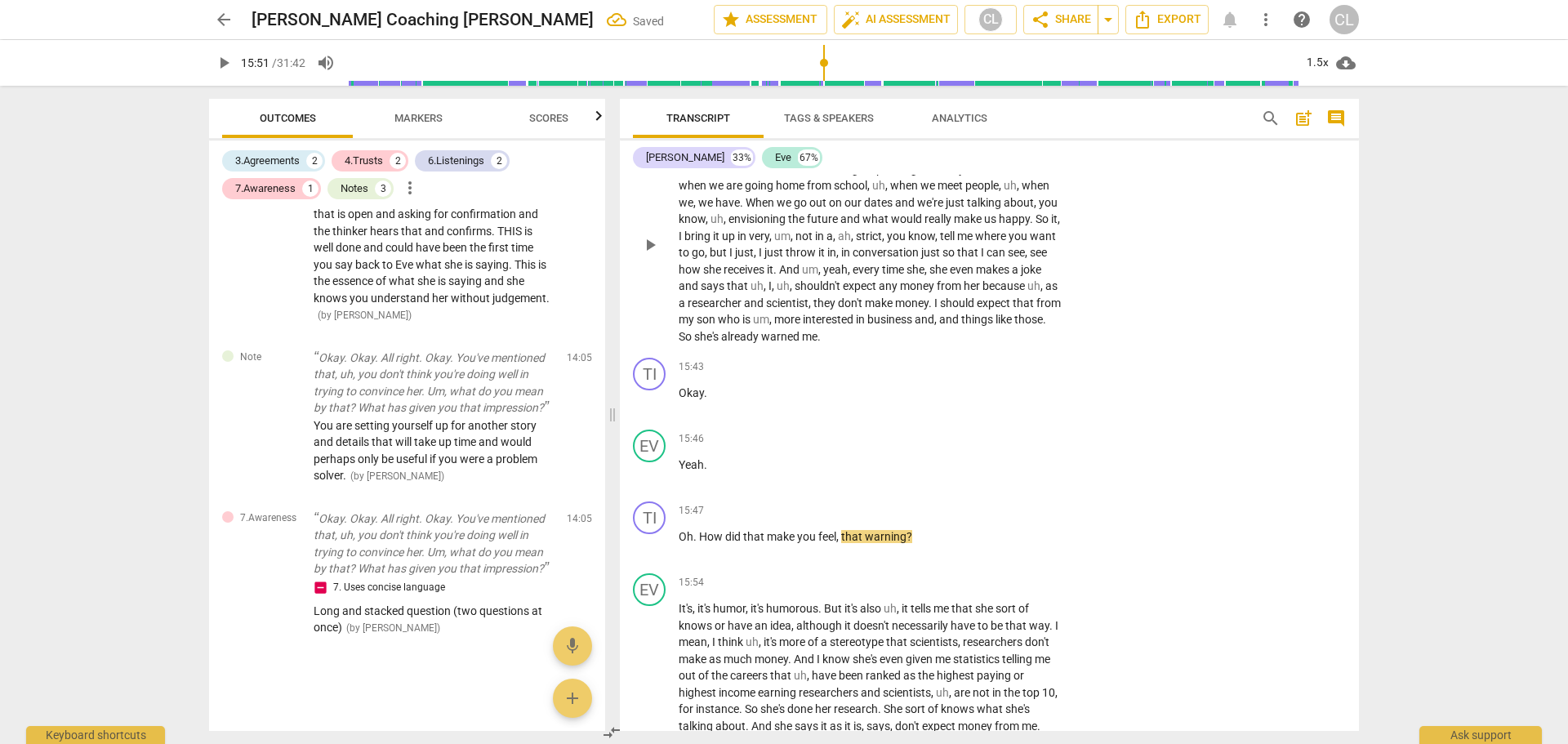
scroll to position [1709, 0]
click at [959, 375] on div "+" at bounding box center [961, 367] width 16 height 16
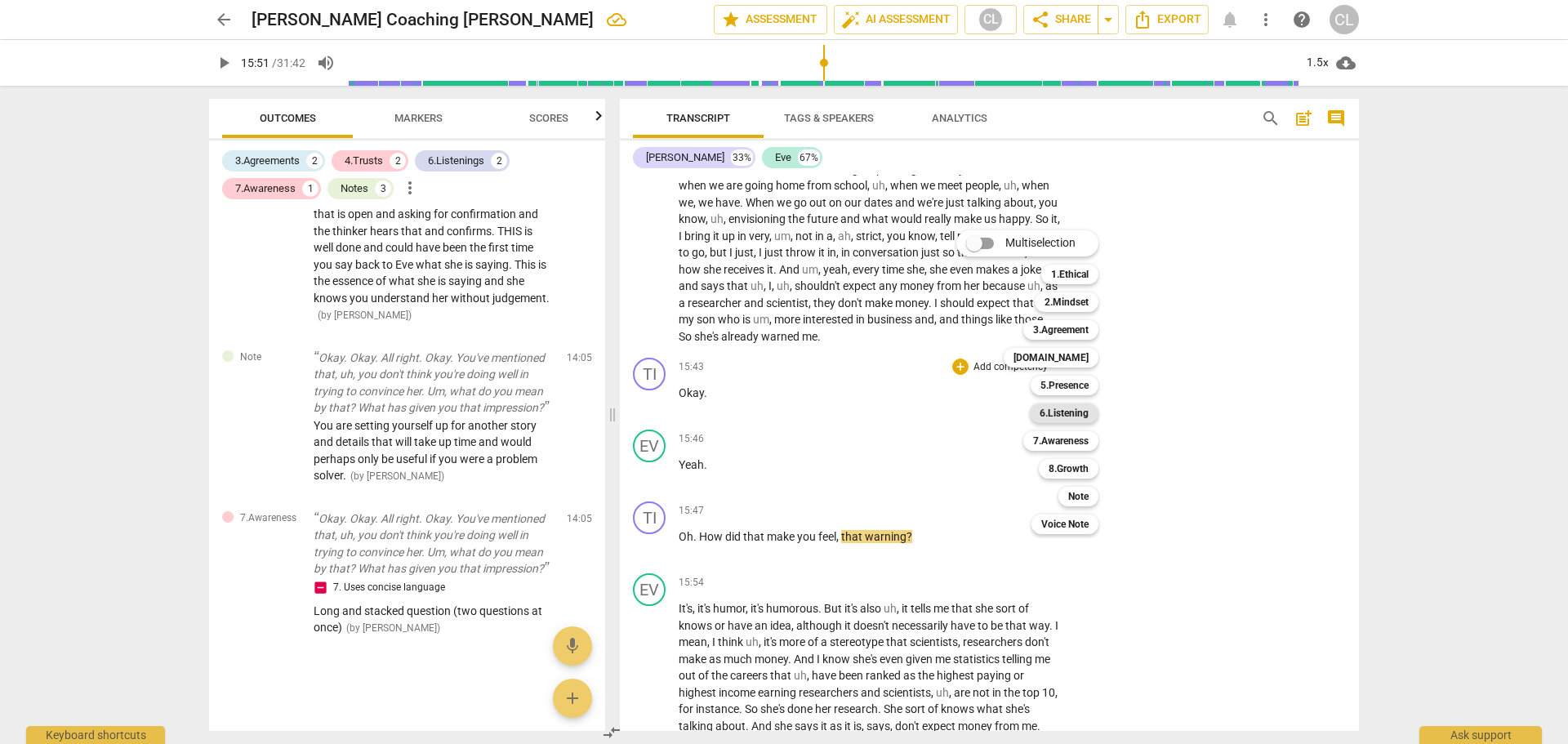
click at [1078, 417] on b "6.Listening" at bounding box center [1065, 413] width 49 height 20
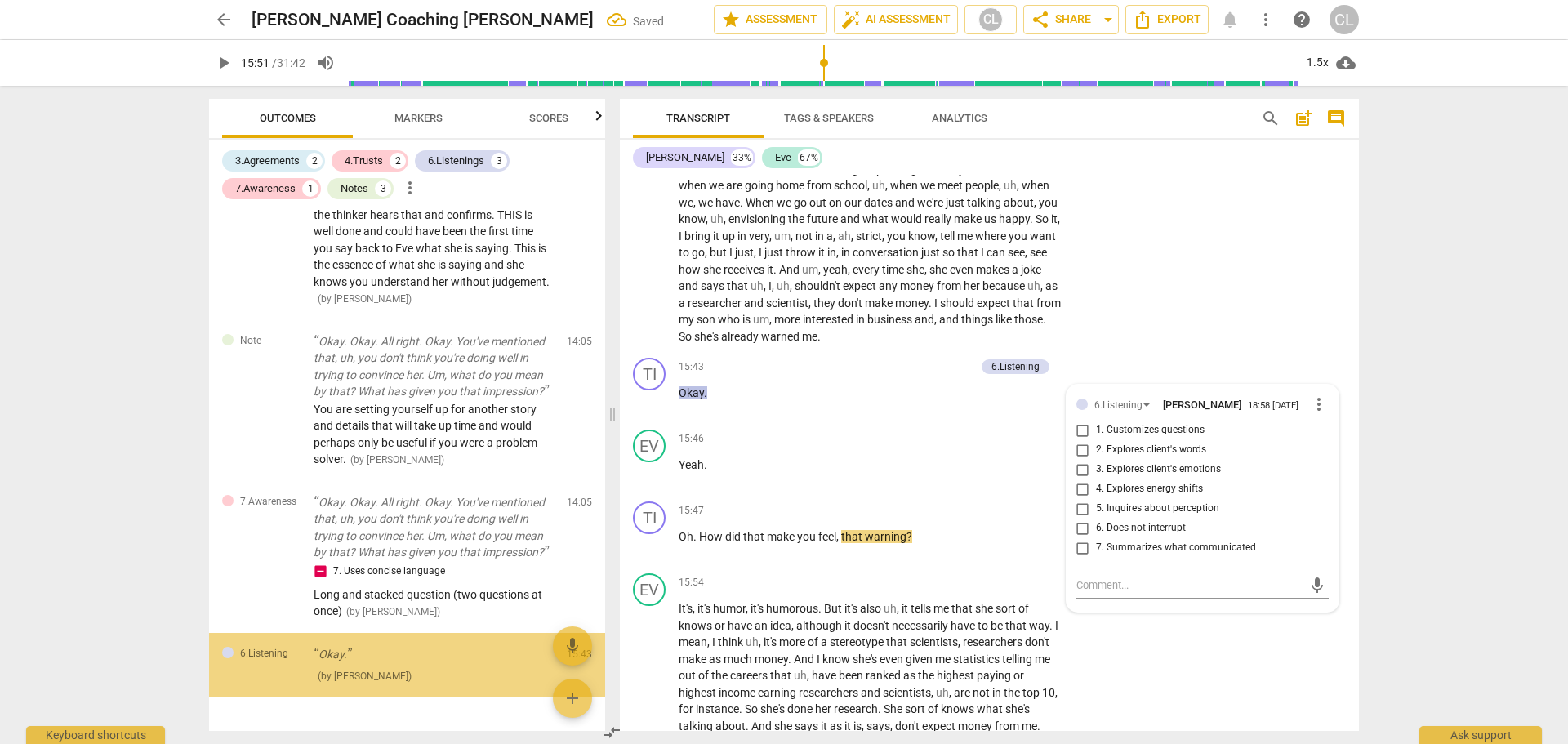
scroll to position [1774, 0]
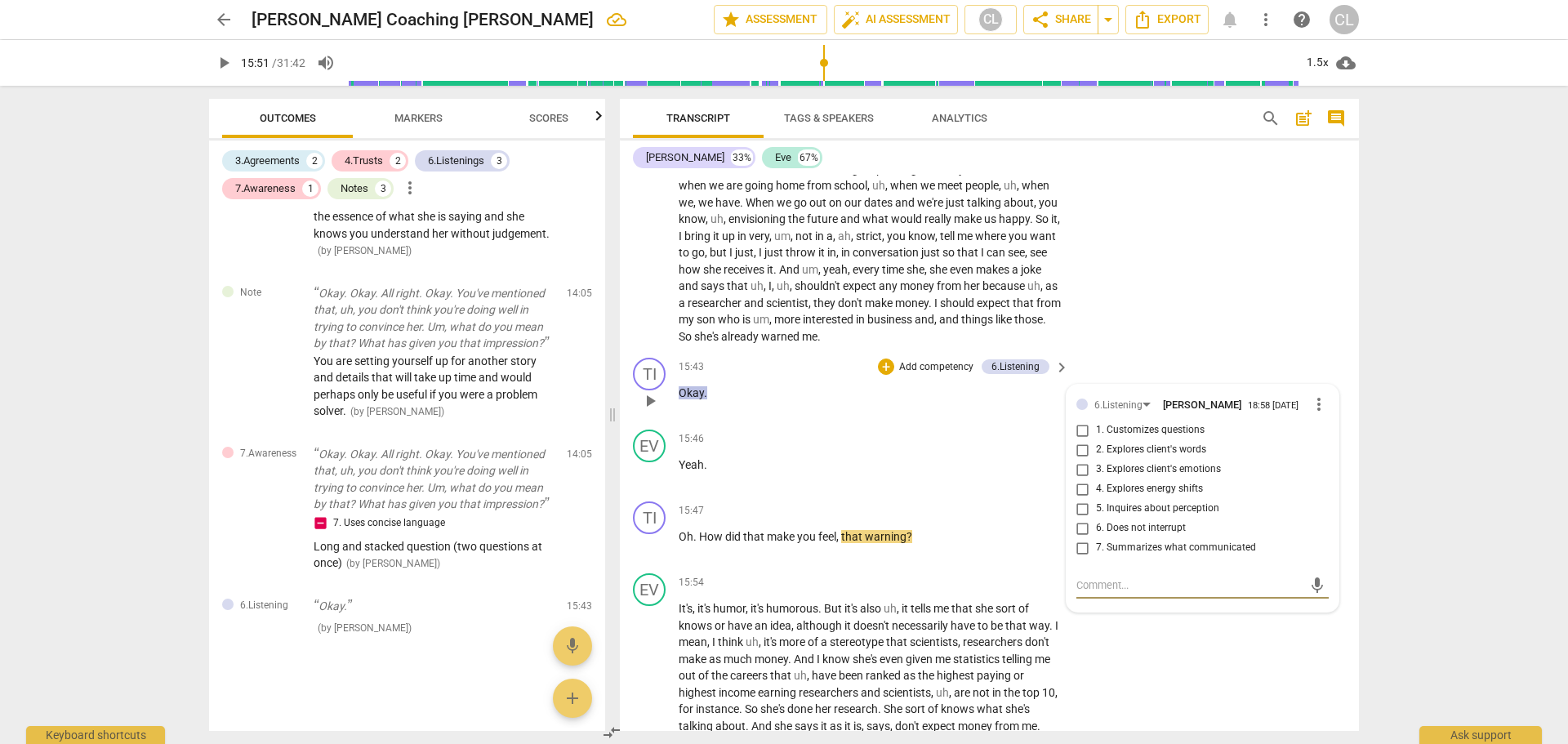
click at [1310, 414] on span "more_vert" at bounding box center [1319, 405] width 20 height 20
drag, startPoint x: 1329, startPoint y: 445, endPoint x: 863, endPoint y: 52, distance: 609.6
click at [1329, 445] on li "Delete" at bounding box center [1331, 450] width 56 height 31
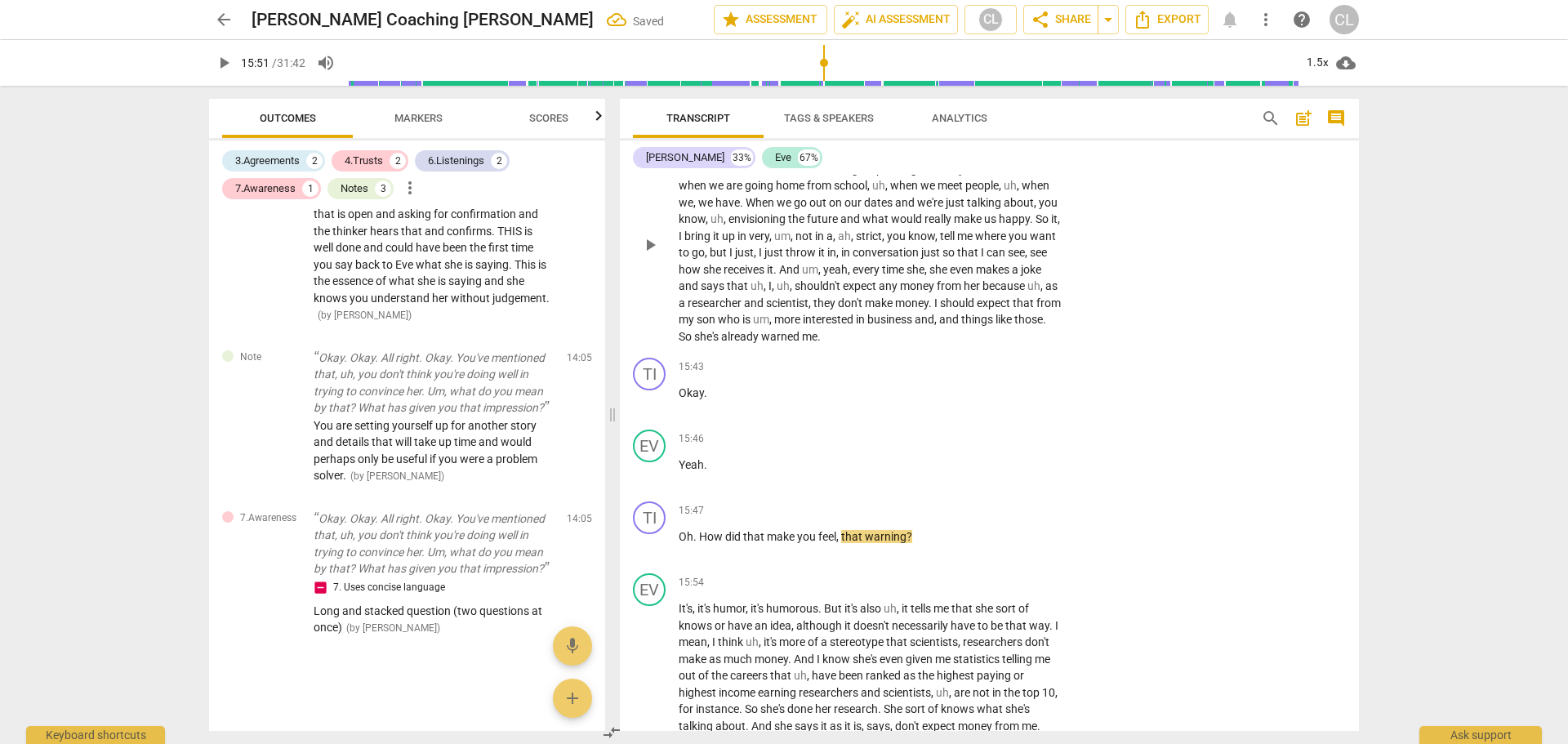
scroll to position [1709, 0]
click at [959, 375] on div "+" at bounding box center [961, 367] width 16 height 16
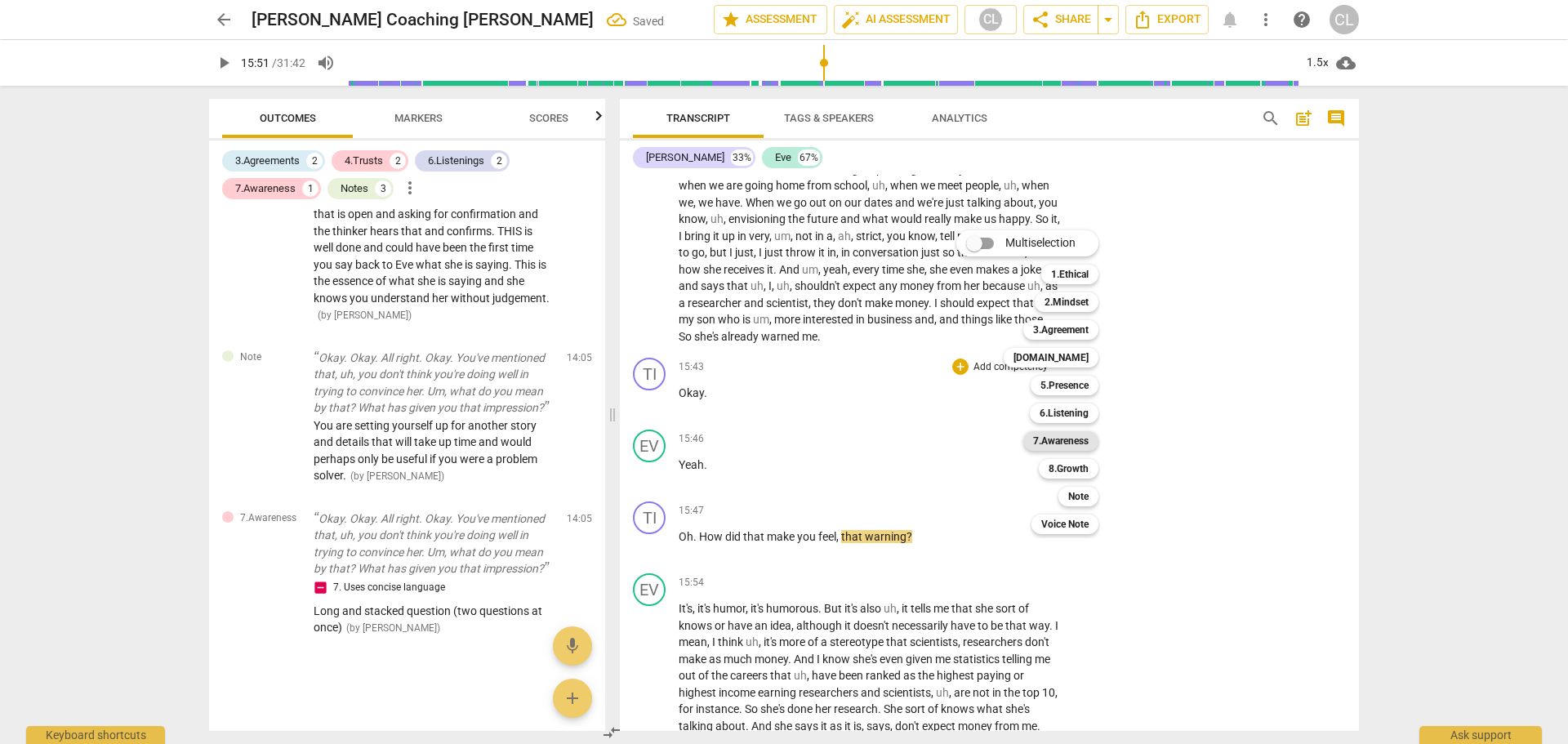
click at [1080, 443] on b "7.Awareness" at bounding box center [1060, 441] width 55 height 20
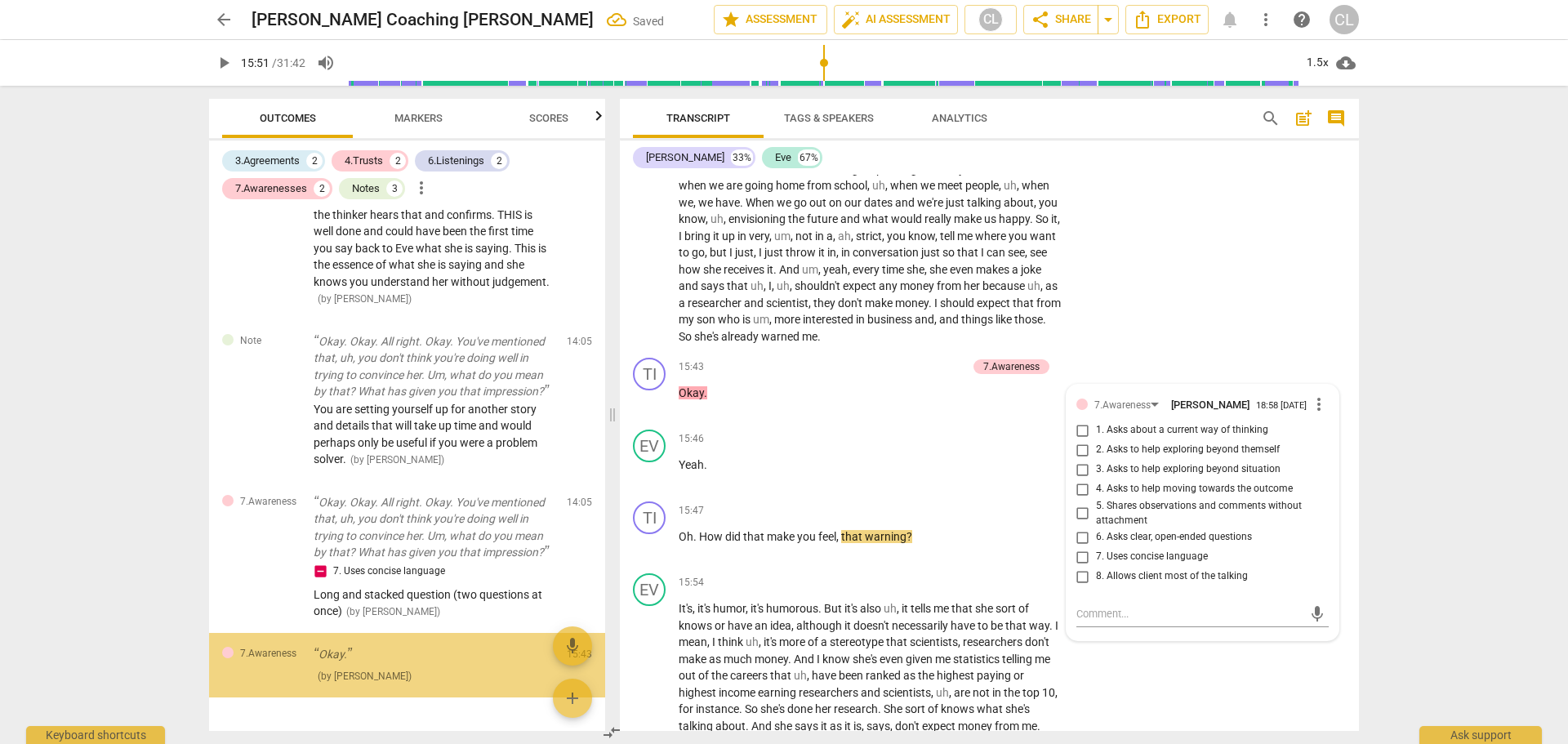
scroll to position [1774, 0]
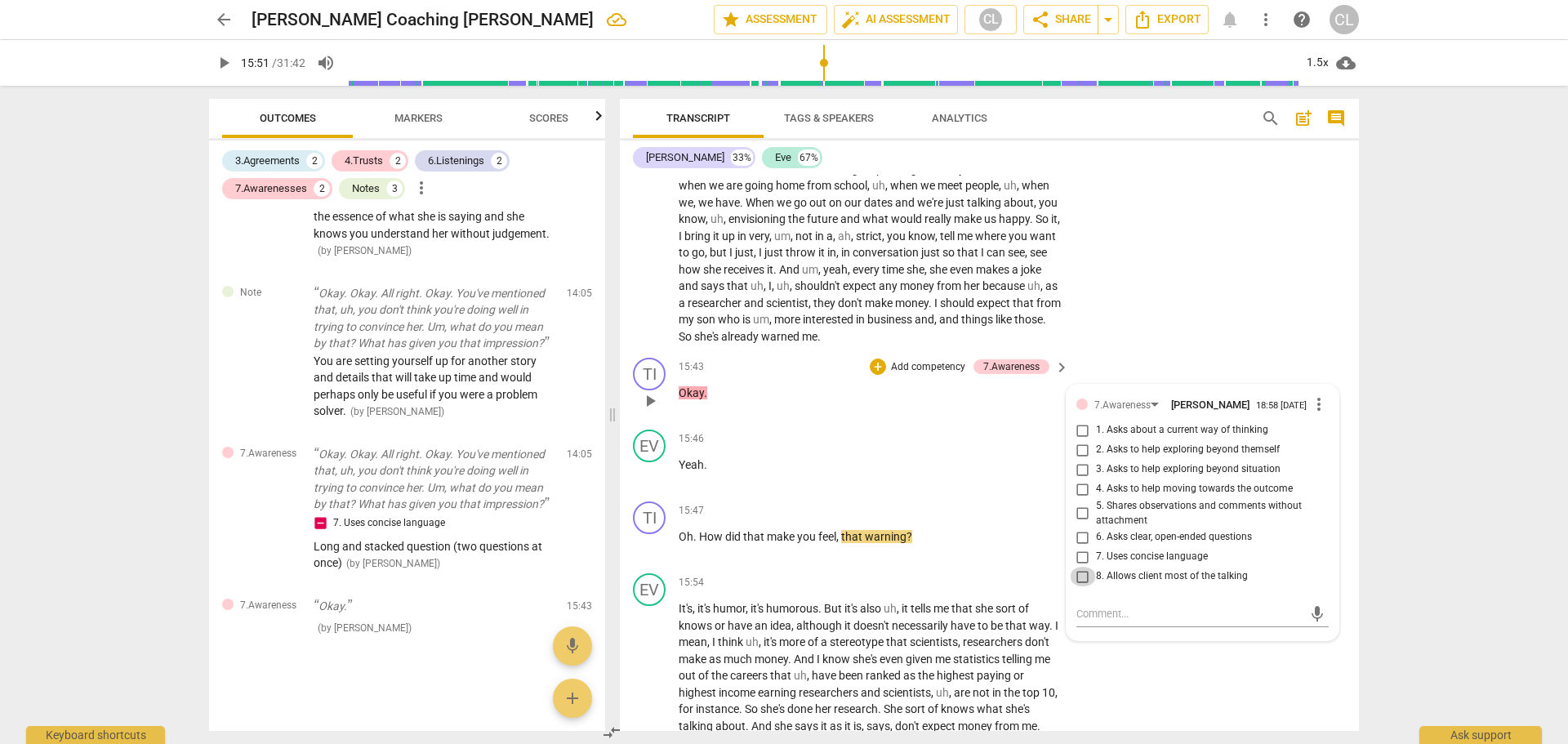
click at [1079, 587] on input "8. Allows client most of the talking" at bounding box center [1083, 577] width 26 height 20
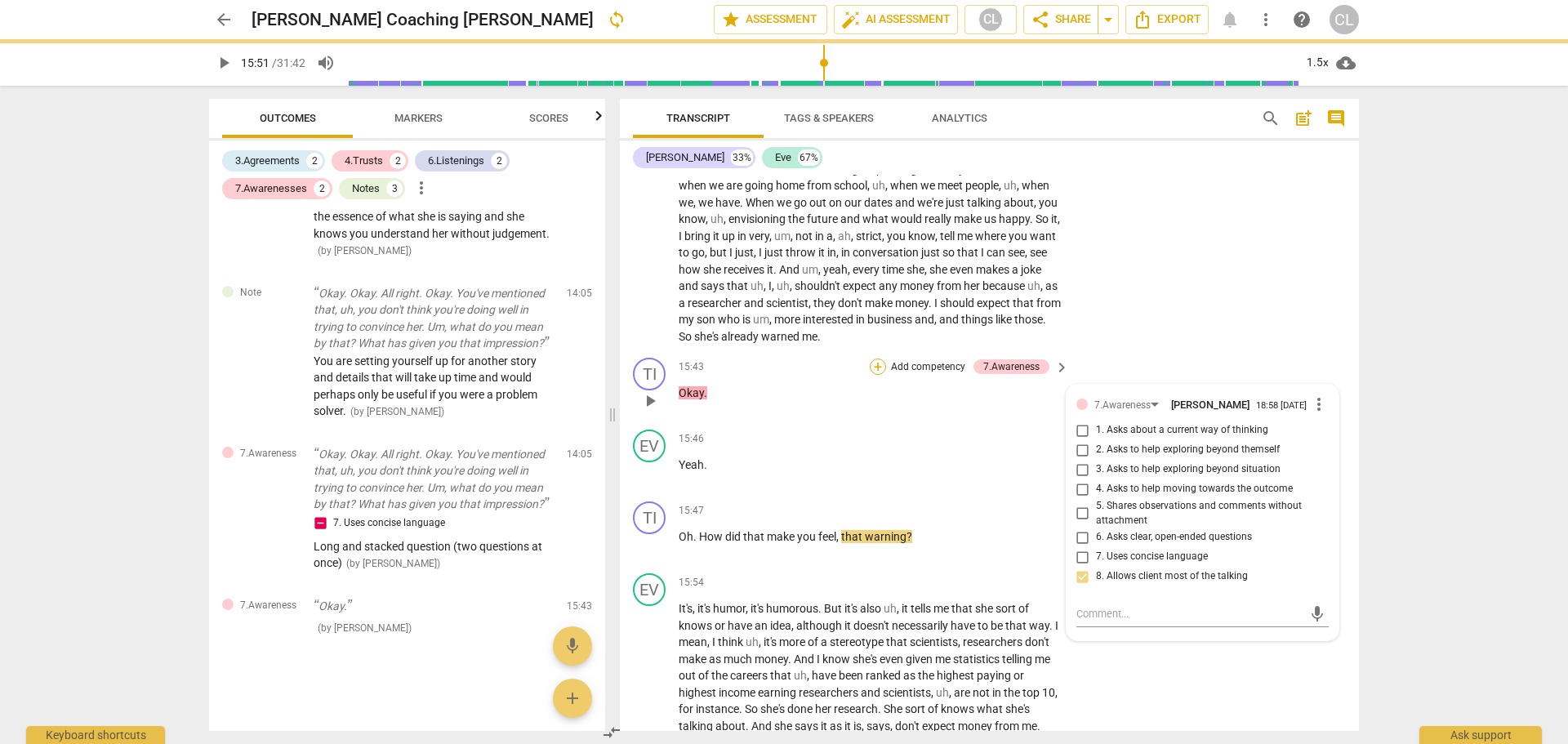
click at [875, 375] on div "+" at bounding box center [878, 367] width 16 height 16
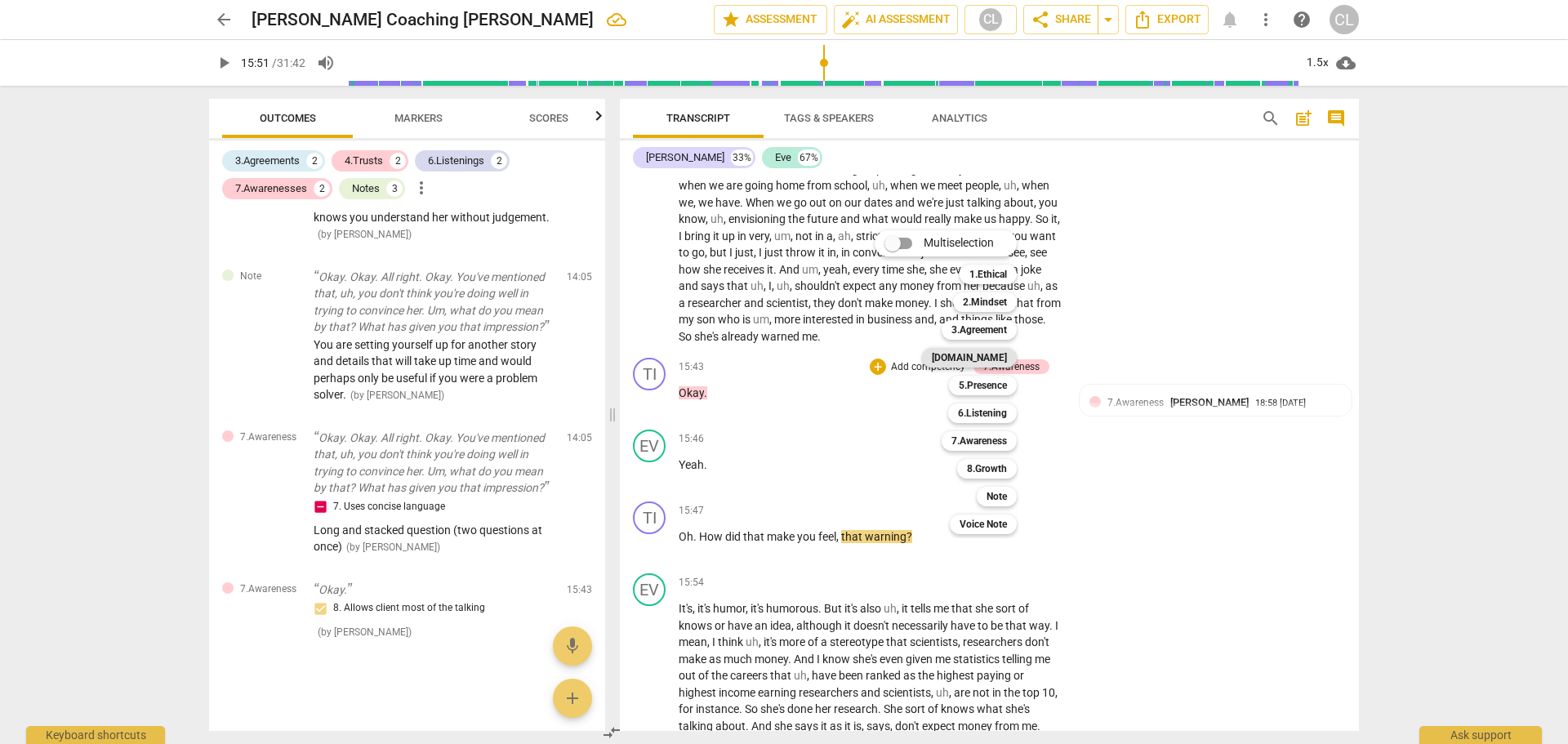
click at [995, 355] on b "[DOMAIN_NAME]" at bounding box center [969, 358] width 75 height 20
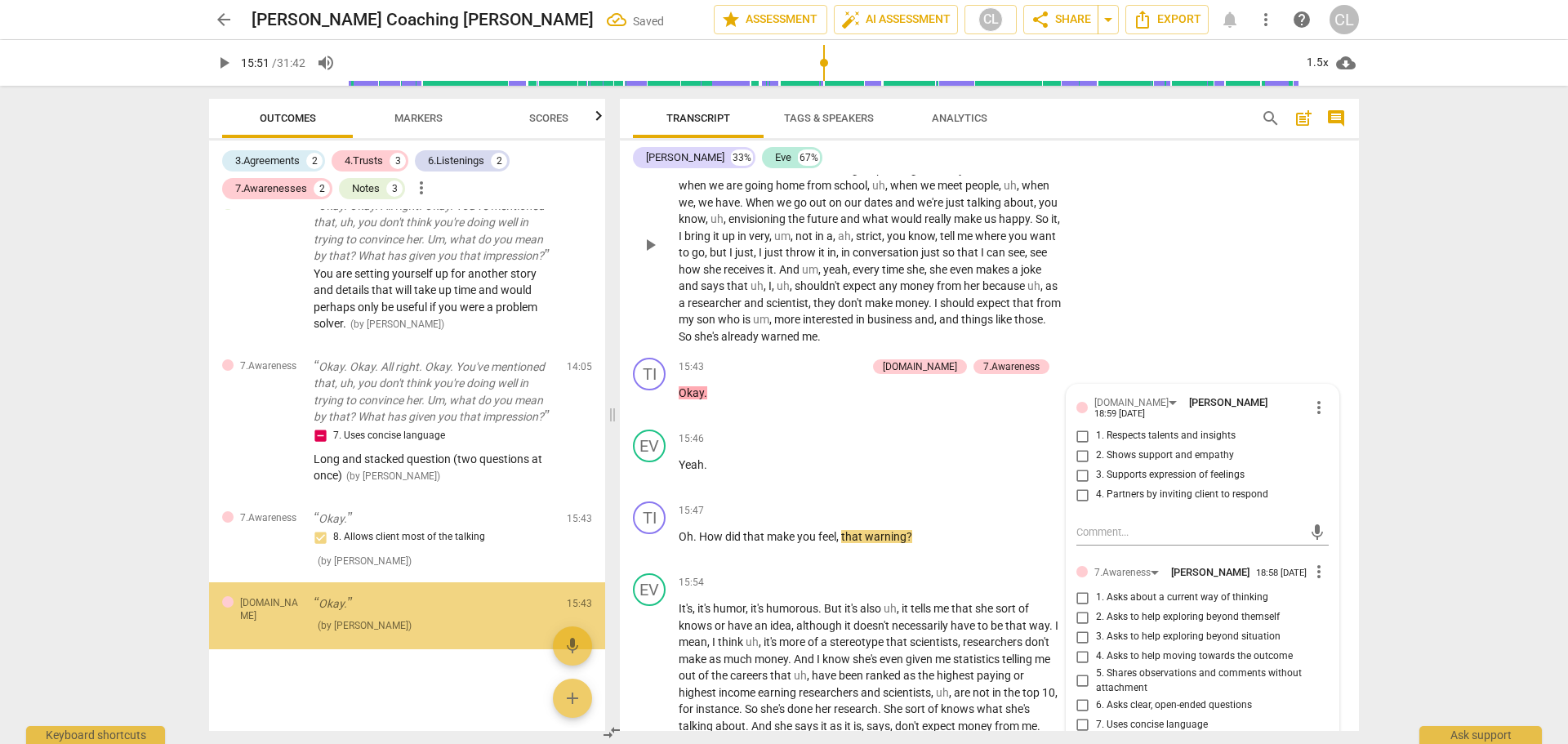
scroll to position [1859, 0]
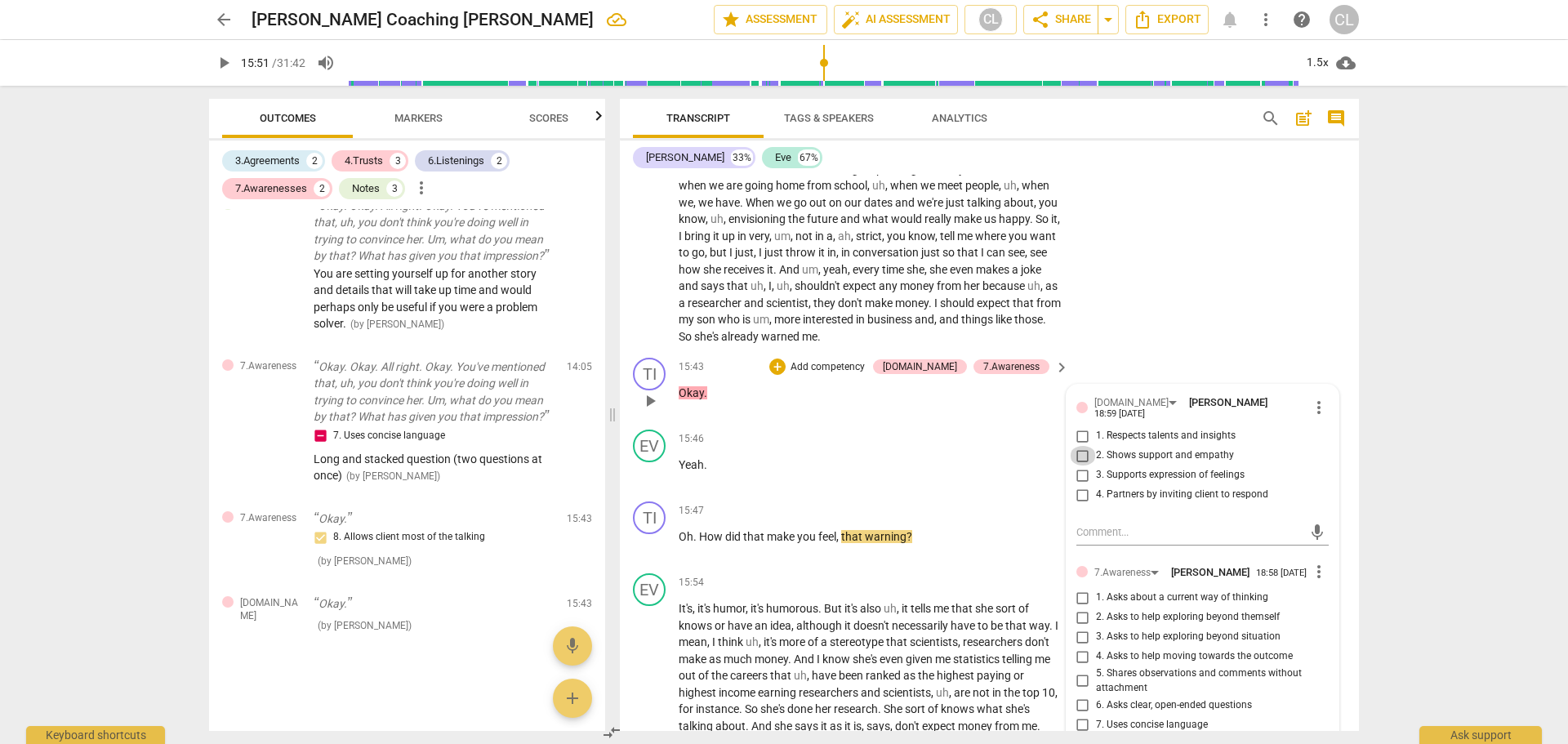
click at [1080, 464] on input "2. Shows support and empathy" at bounding box center [1083, 456] width 26 height 20
click at [1125, 536] on textarea at bounding box center [1189, 532] width 226 height 15
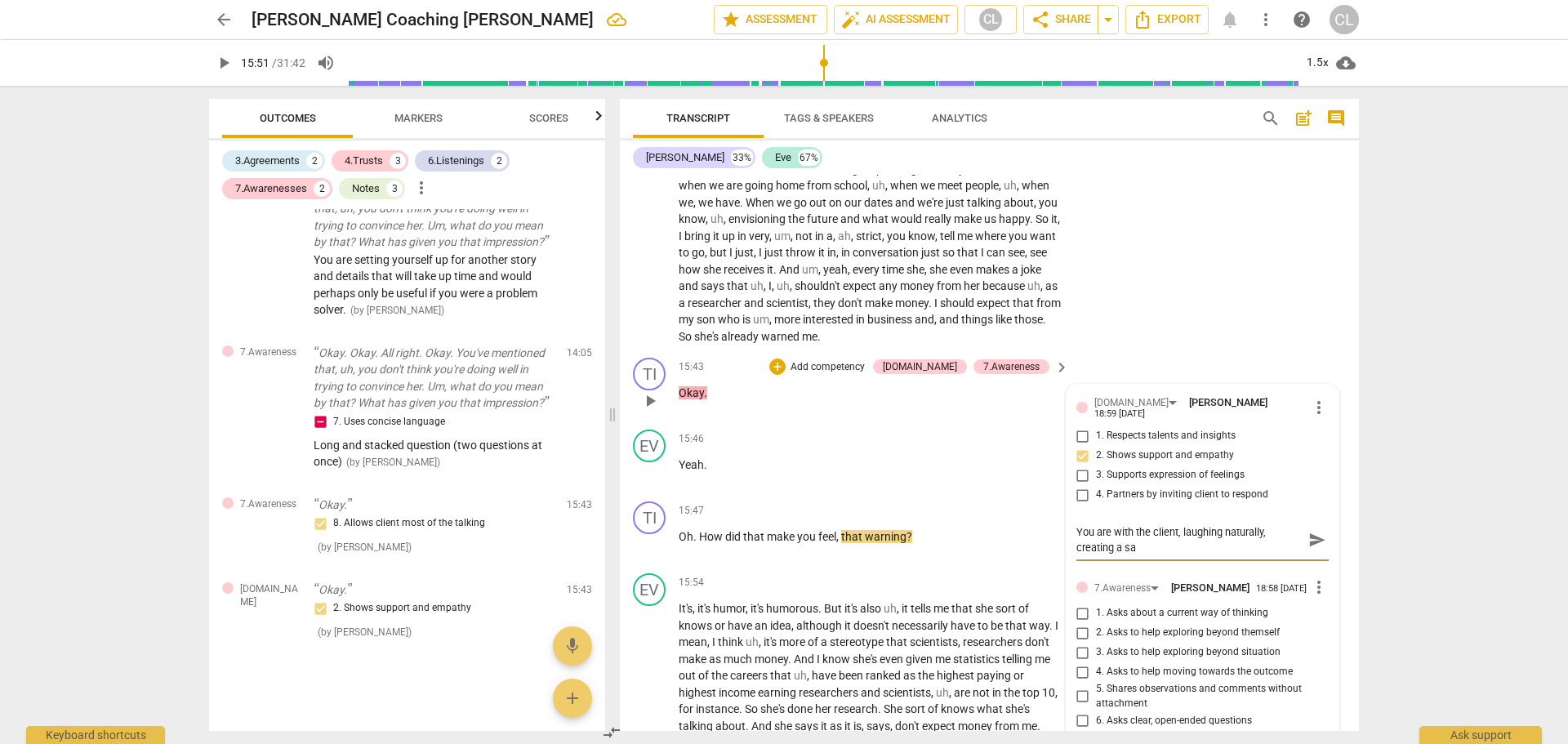
scroll to position [0, 0]
click at [1310, 549] on span "send" at bounding box center [1318, 540] width 18 height 18
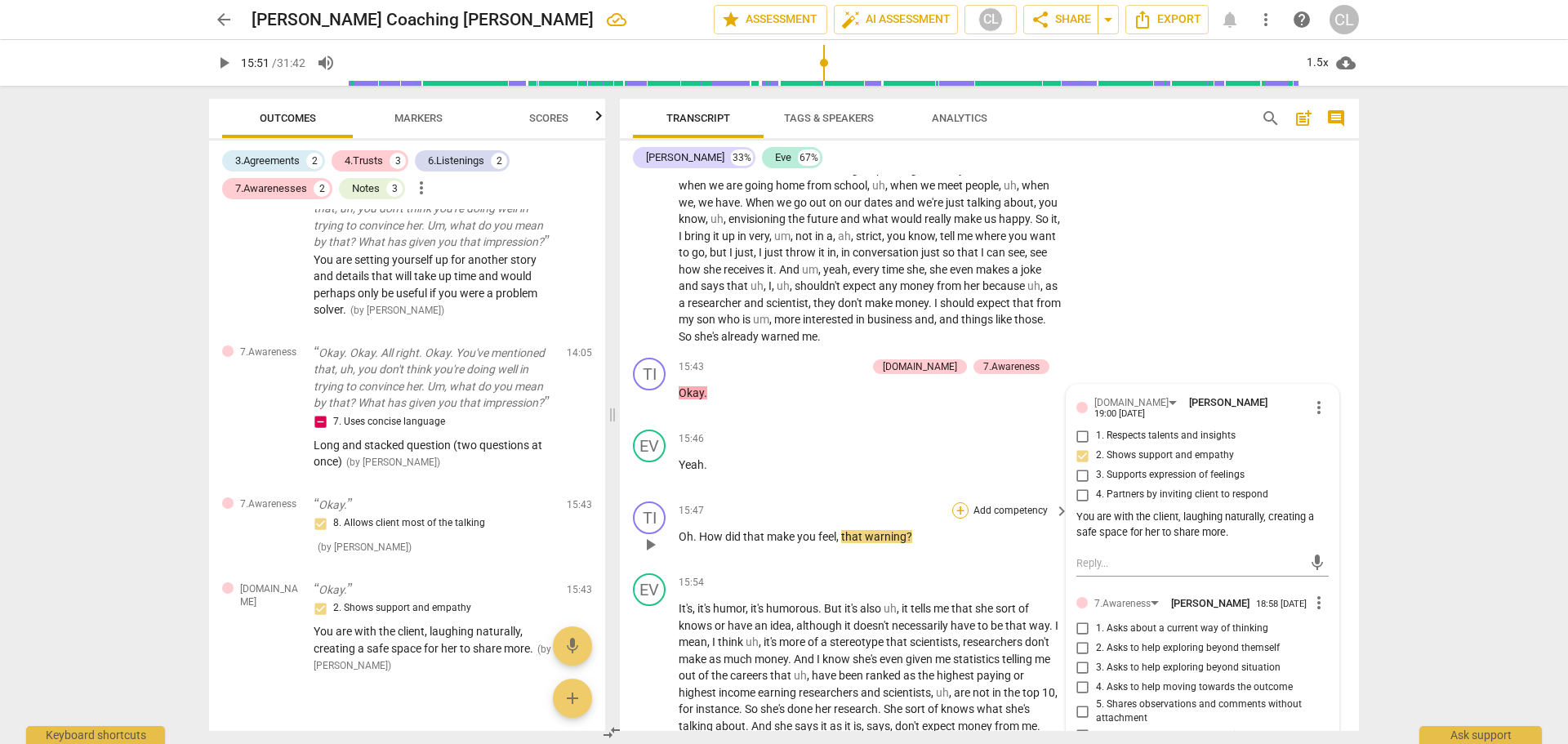
click at [954, 519] on div "+" at bounding box center [961, 511] width 16 height 16
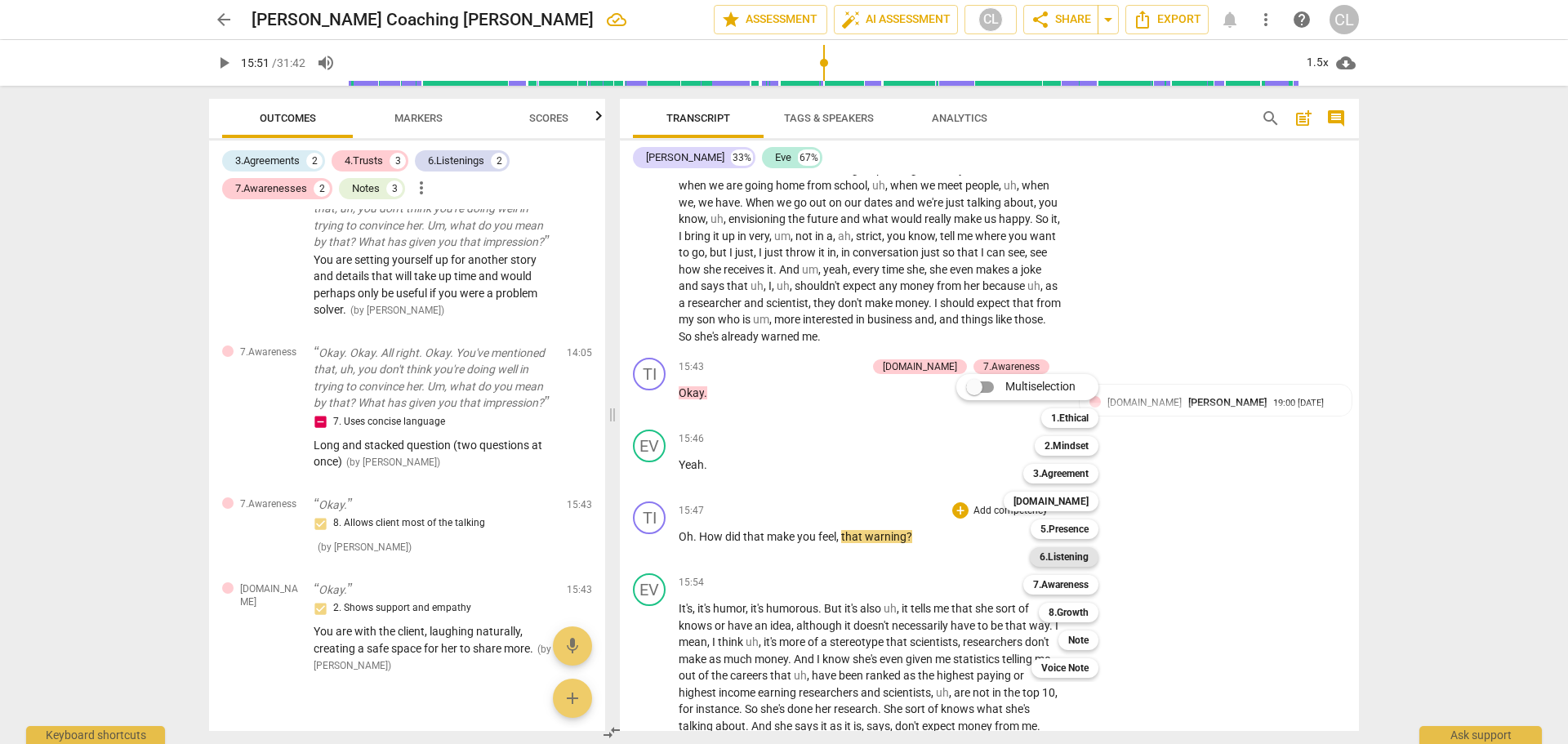
click at [1074, 557] on b "6.Listening" at bounding box center [1065, 558] width 49 height 20
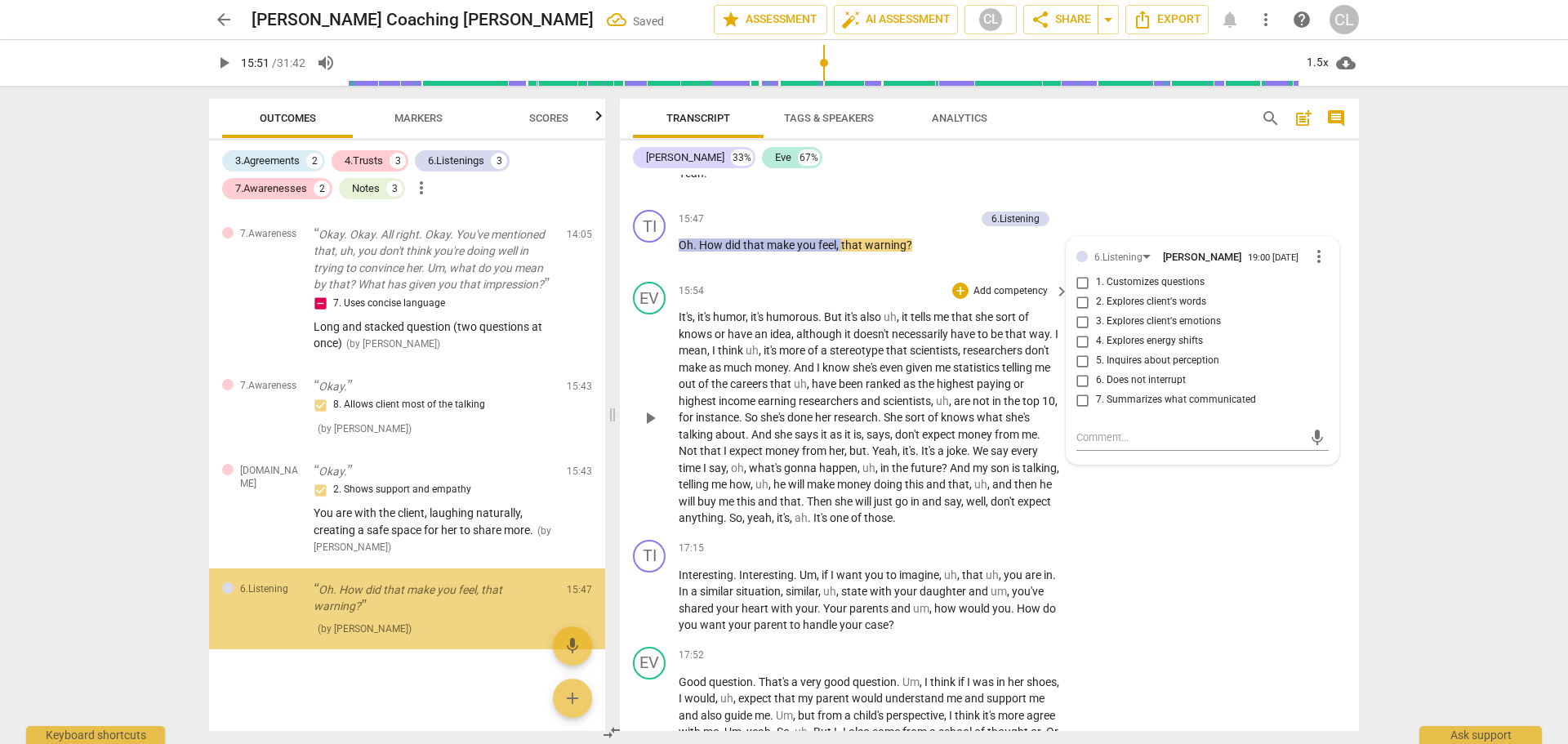
scroll to position [1994, 0]
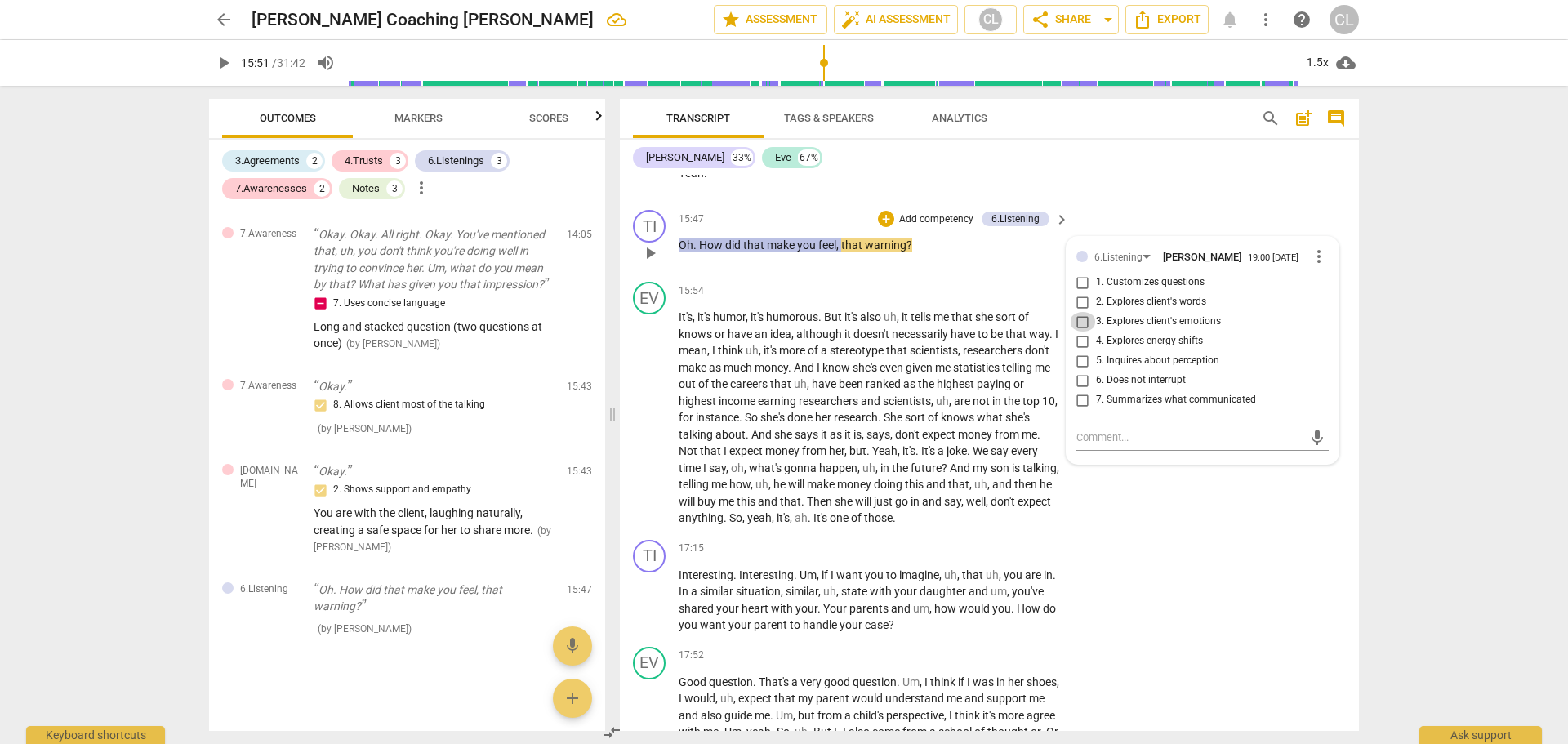
click at [1080, 332] on input "3. Explores client's emotions" at bounding box center [1083, 322] width 26 height 20
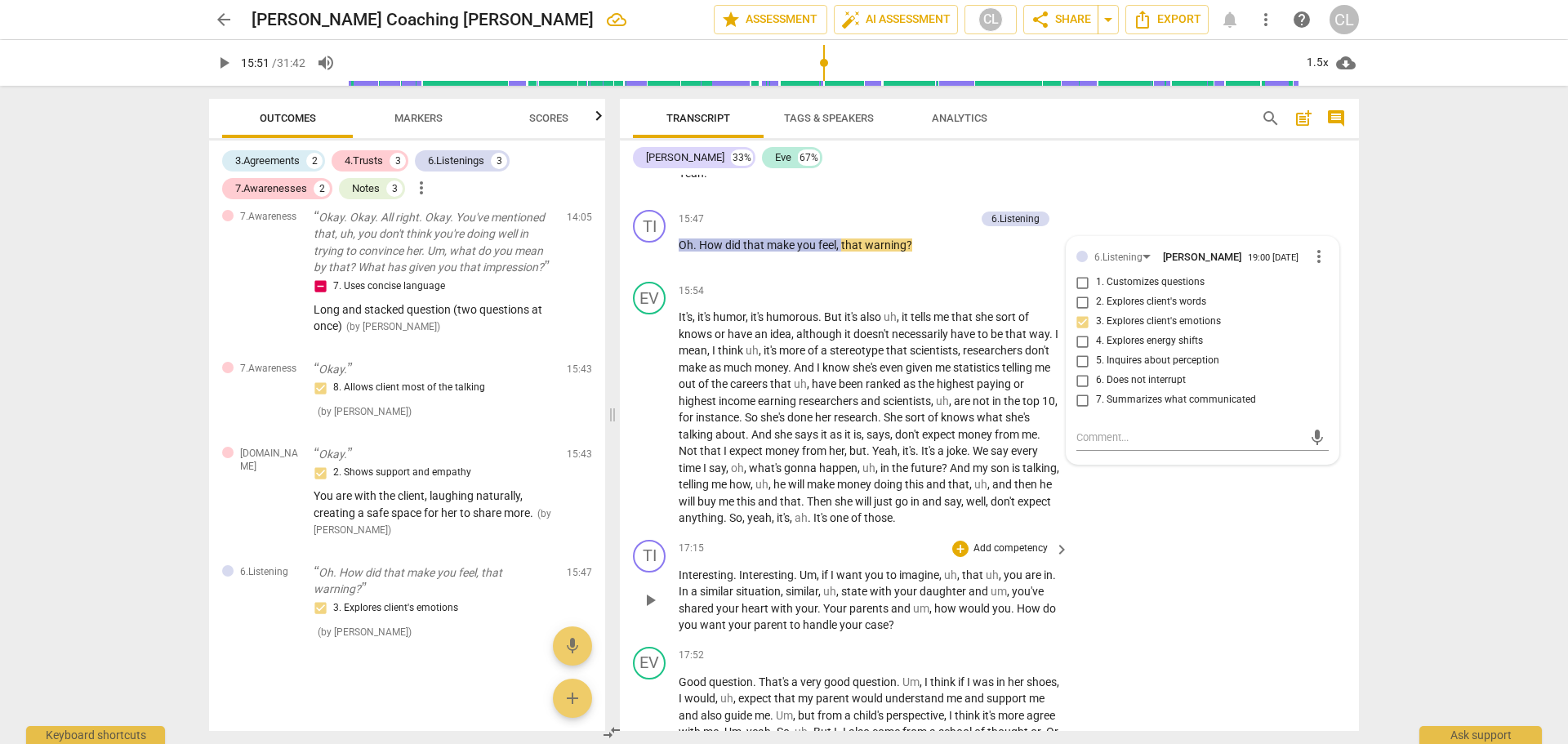
click at [1218, 617] on div "TI play_arrow pause 17:15 + Add competency keyboard_arrow_right Interesting . I…" at bounding box center [990, 587] width 739 height 107
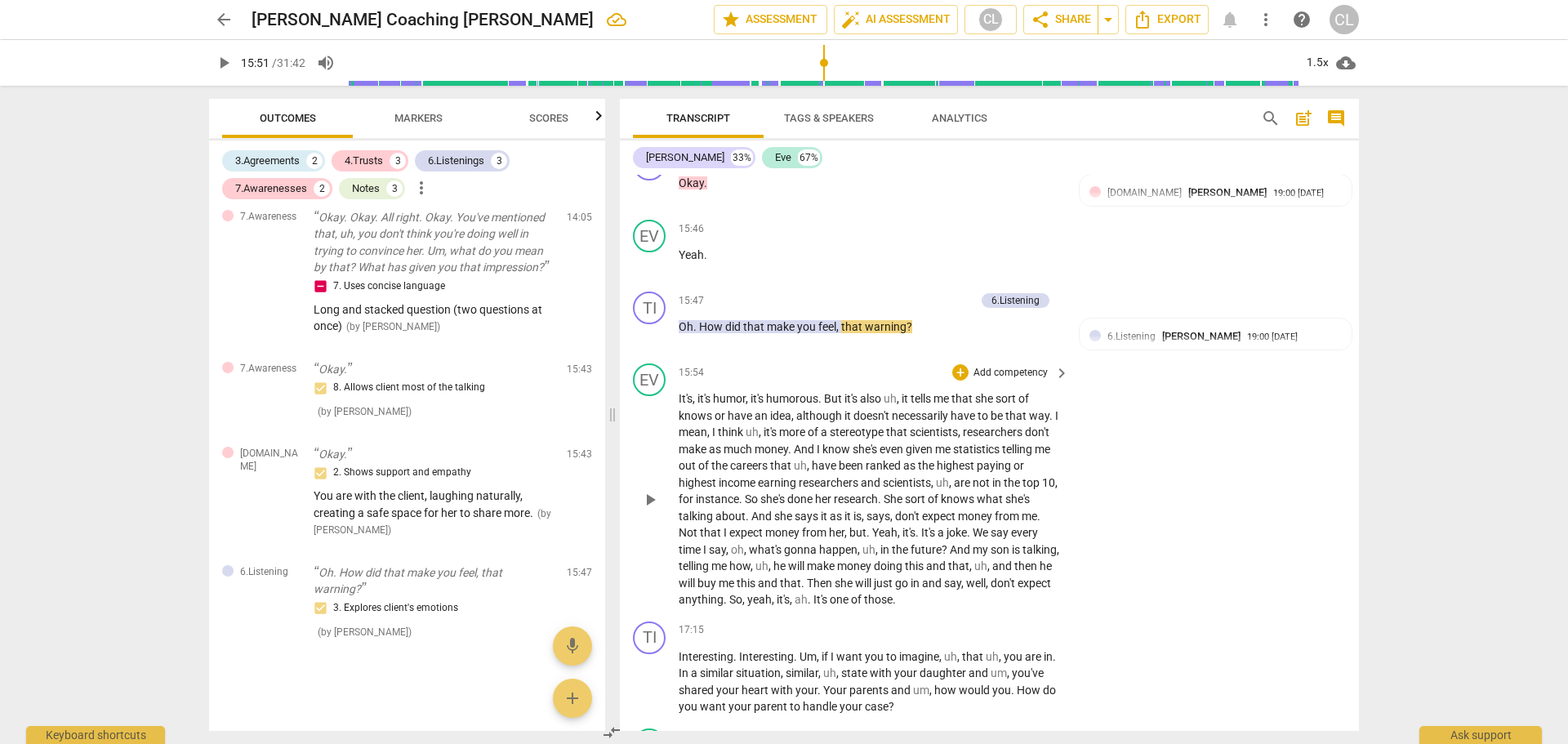
scroll to position [4610, 0]
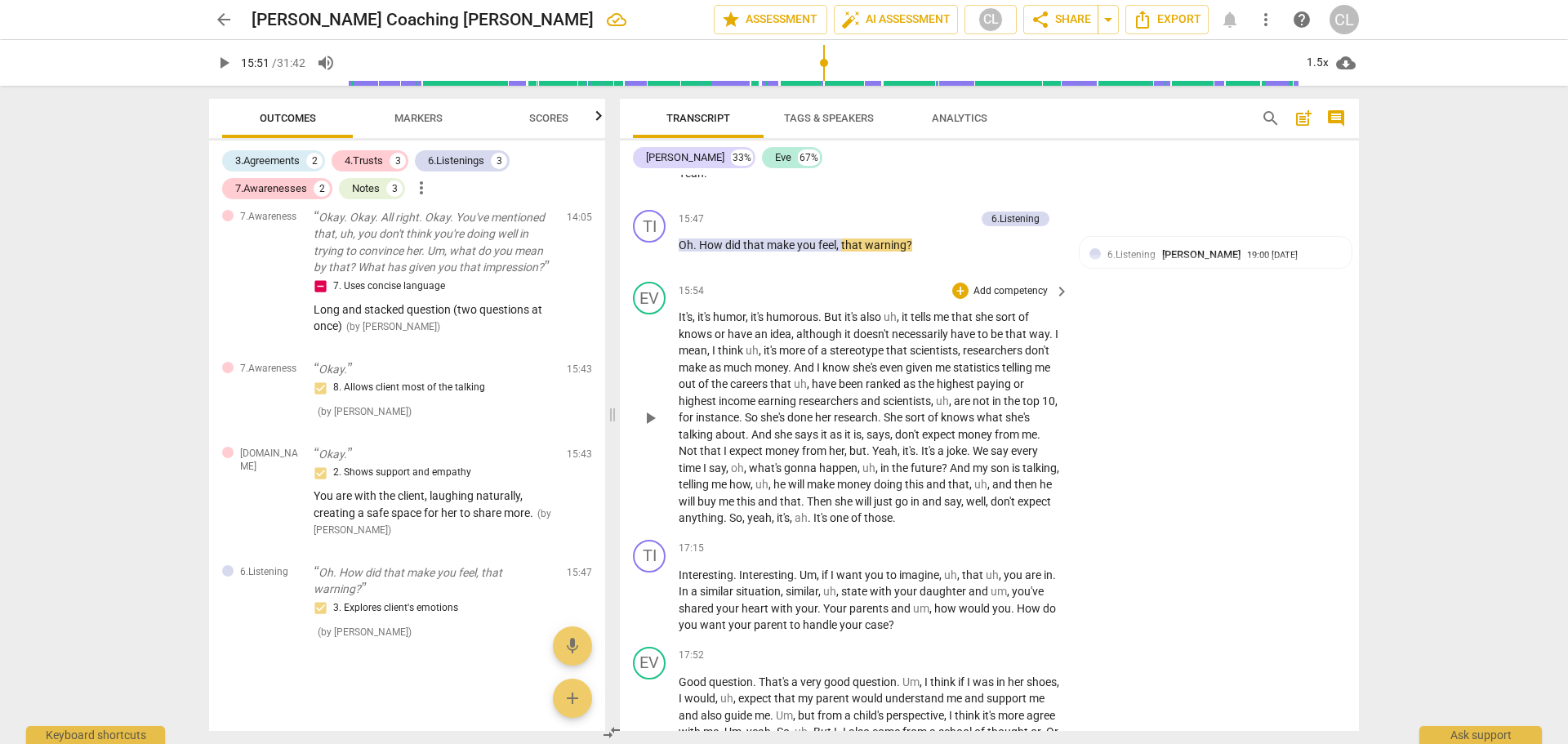
click at [683, 324] on span "It's" at bounding box center [685, 316] width 14 height 13
drag, startPoint x: 946, startPoint y: 432, endPoint x: 809, endPoint y: 446, distance: 137.7
click at [809, 446] on p "It's , it's humor , it's humorous . But it's also uh , it tells me that she sor…" at bounding box center [869, 418] width 382 height 218
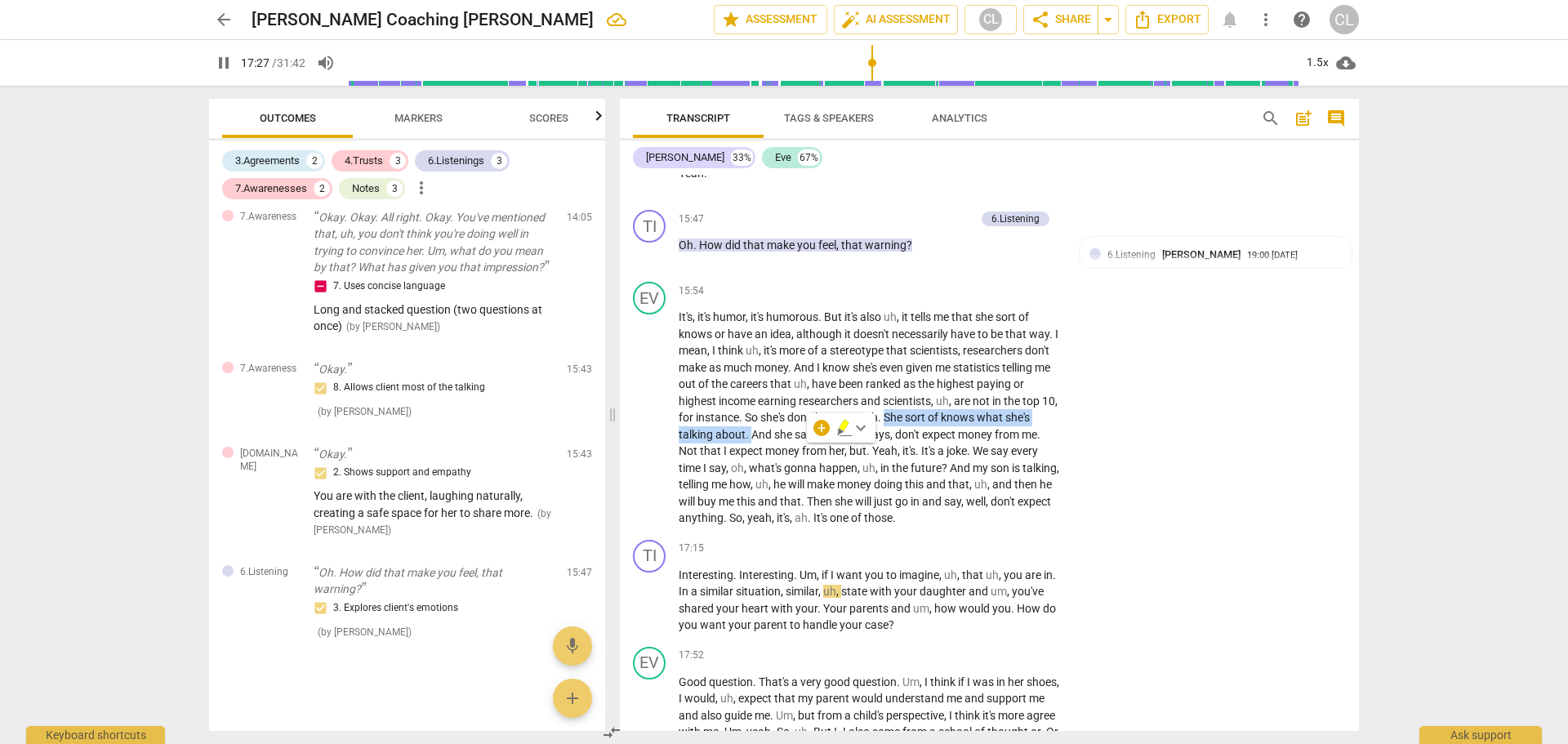
click at [841, 429] on icon "button" at bounding box center [844, 429] width 16 height 20
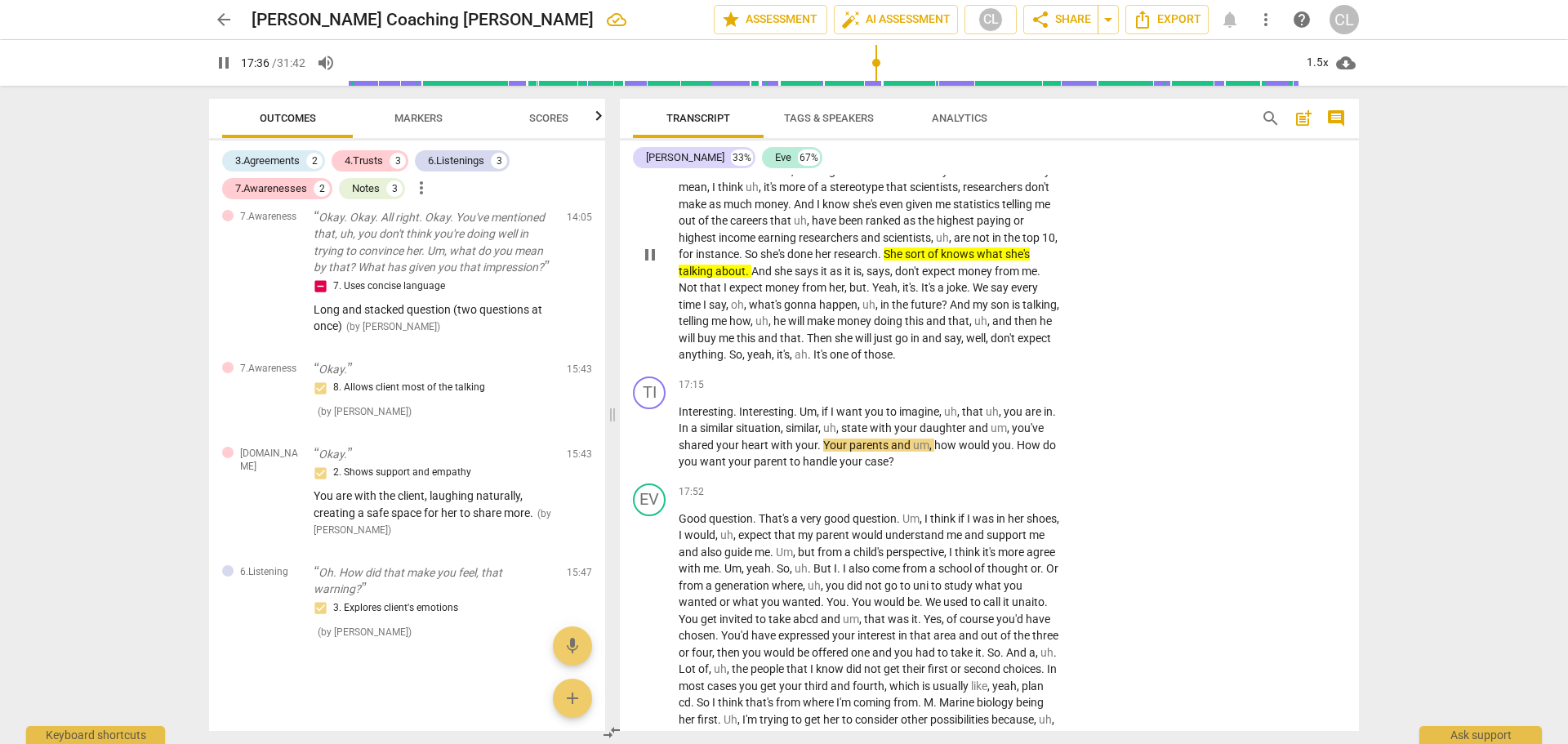
scroll to position [4855, 0]
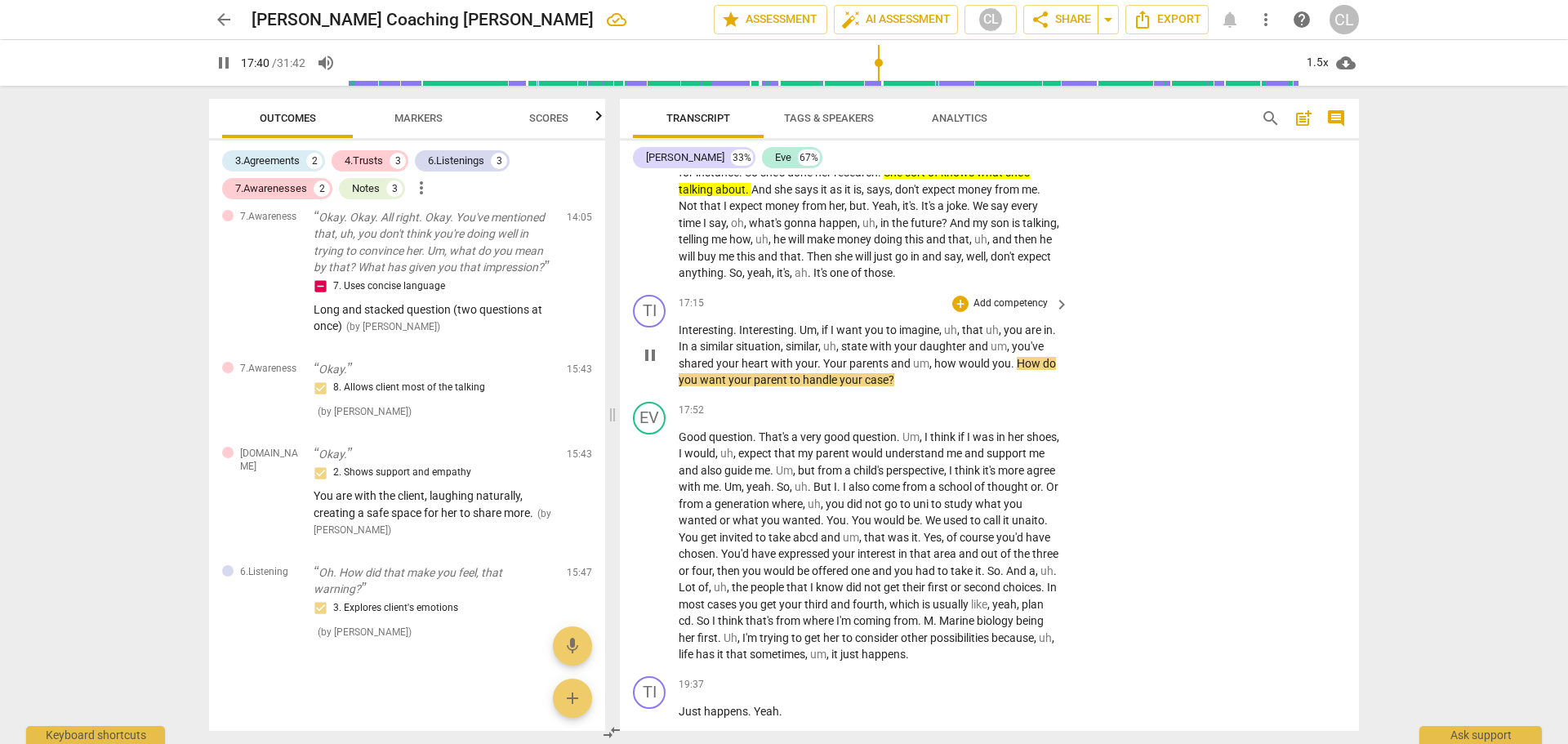
click at [692, 336] on span "Interesting" at bounding box center [706, 330] width 55 height 13
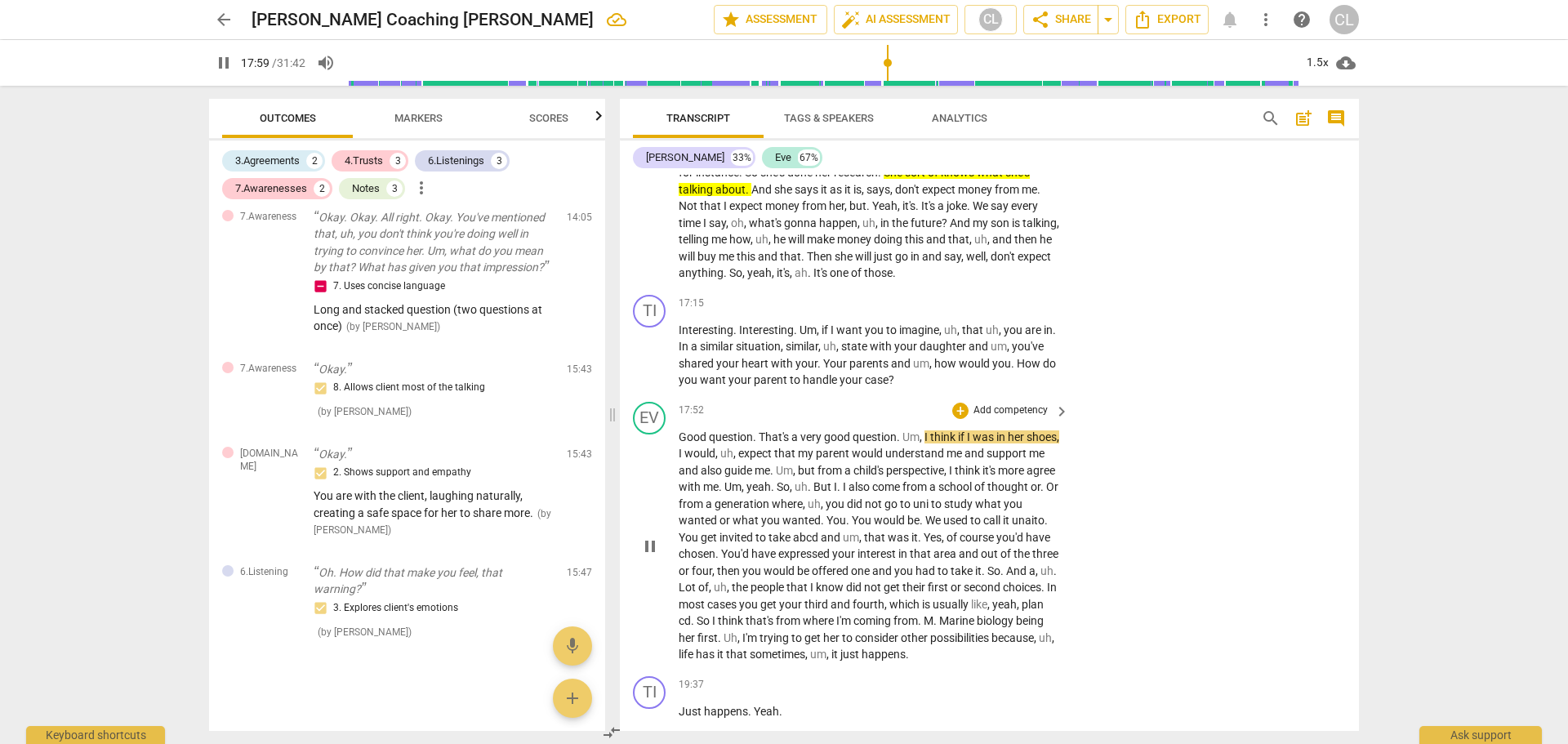
click at [647, 556] on span "pause" at bounding box center [651, 547] width 20 height 20
click at [962, 312] on div "+" at bounding box center [961, 304] width 16 height 16
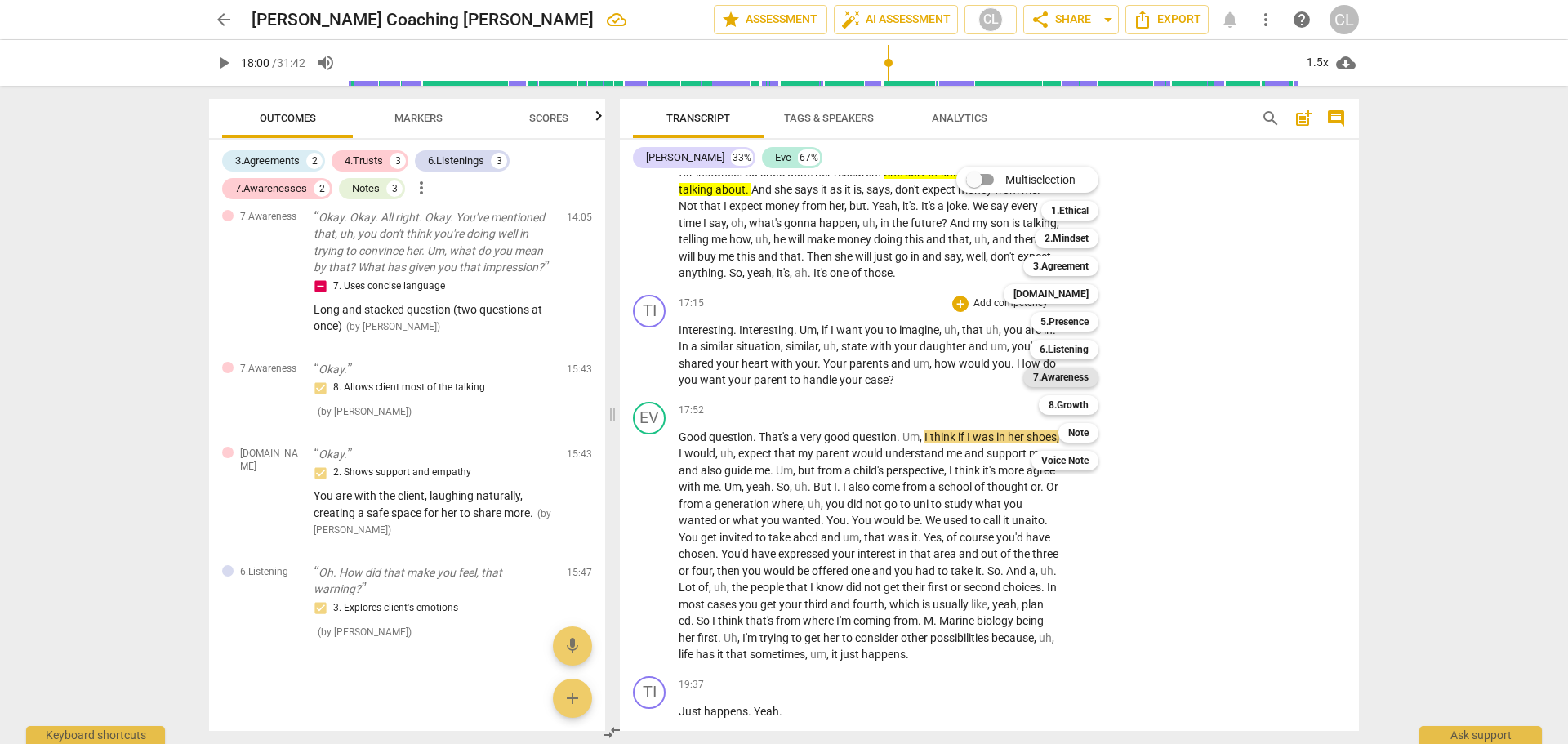
click at [1070, 381] on b "7.Awareness" at bounding box center [1060, 378] width 55 height 20
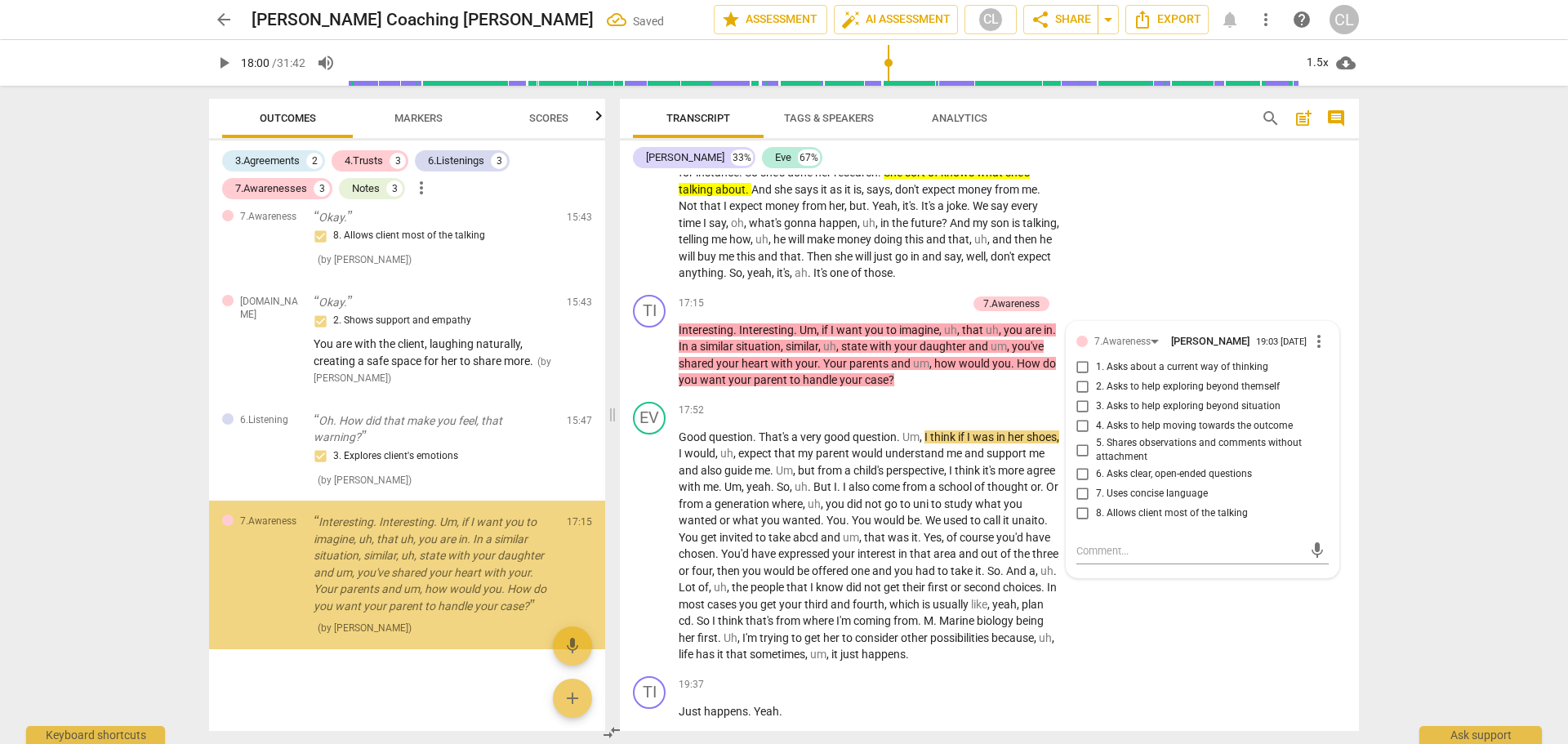
scroll to position [2162, 0]
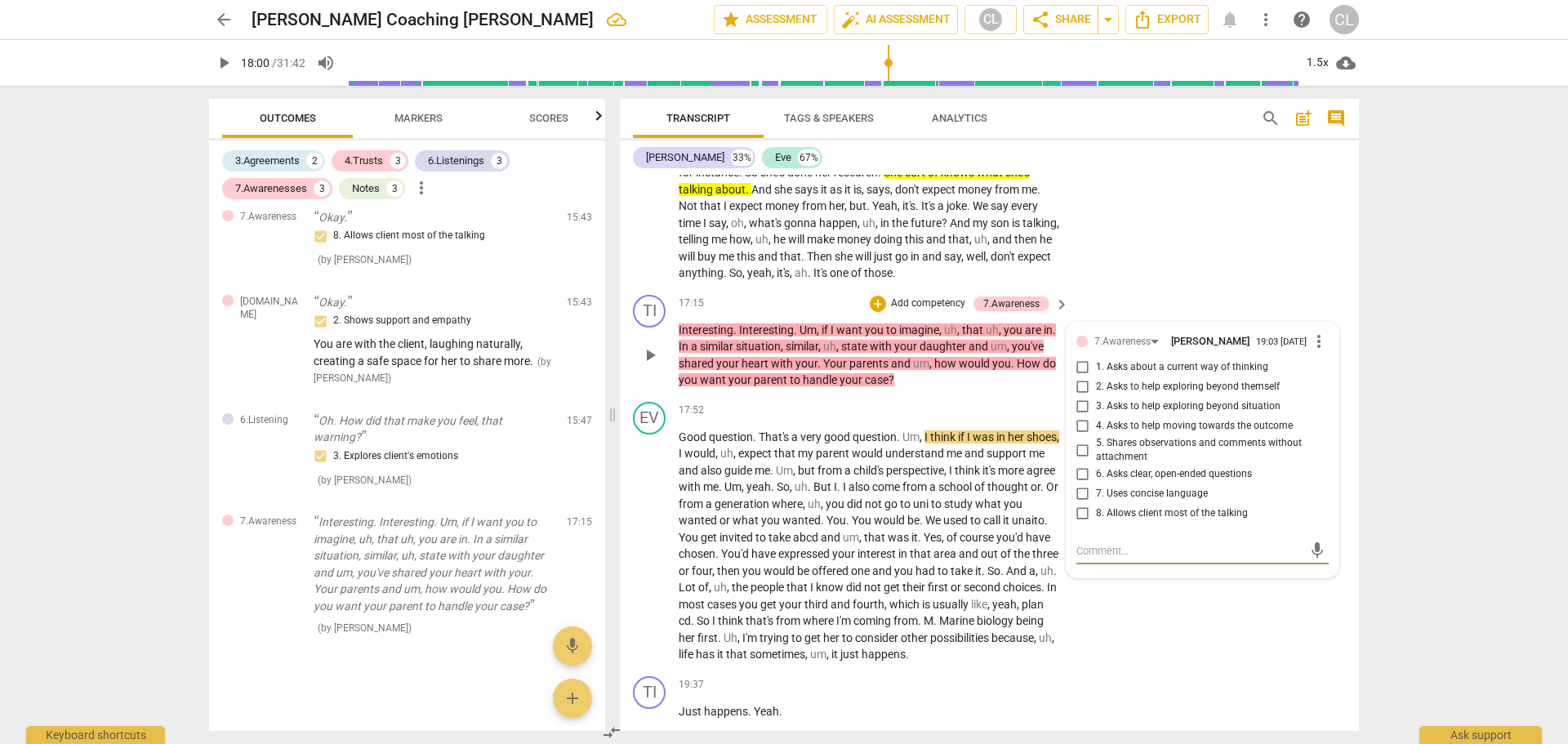
click at [1083, 397] on input "2. Asks to help exploring beyond themself" at bounding box center [1083, 388] width 26 height 20
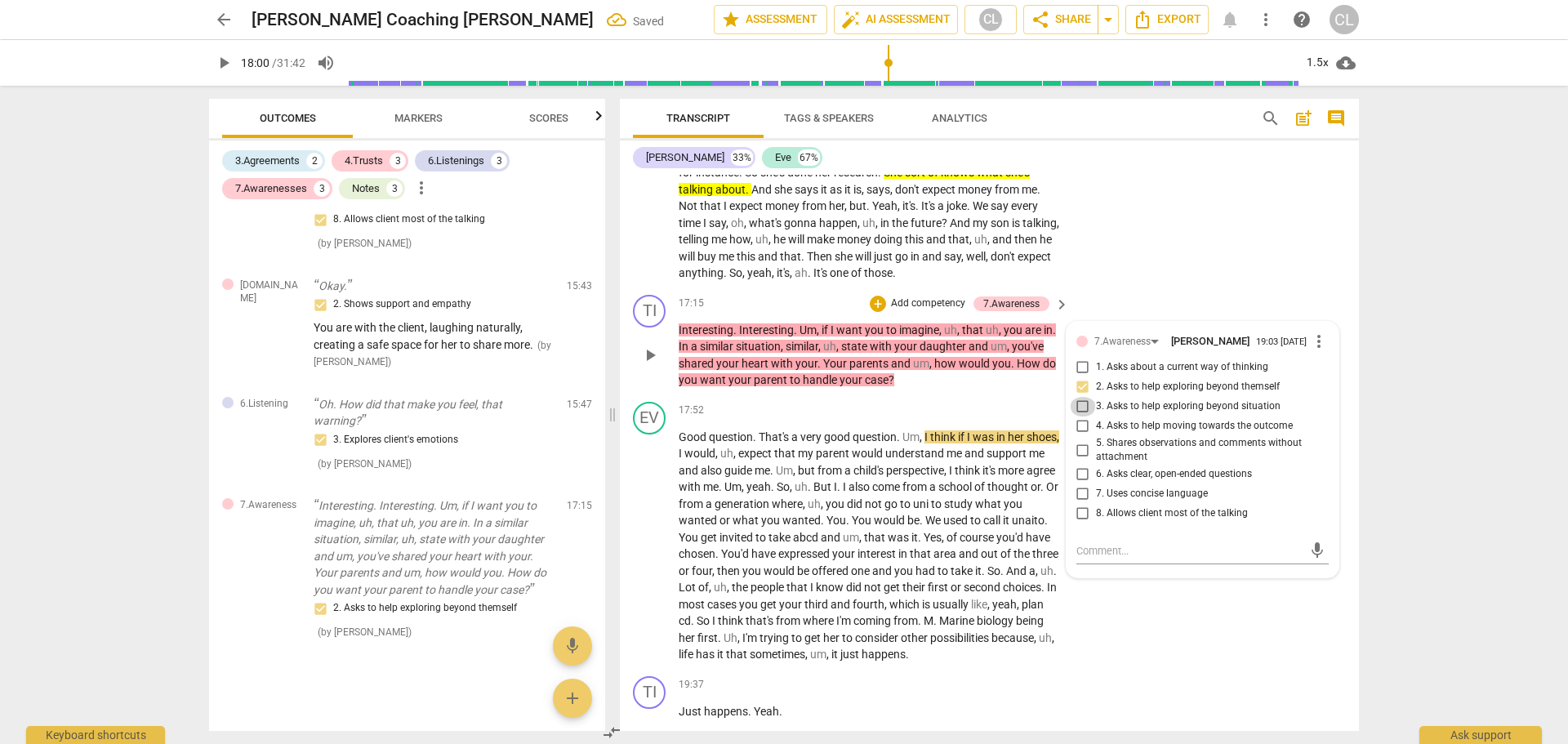
click at [1078, 417] on input "3. Asks to help exploring beyond situation" at bounding box center [1083, 407] width 26 height 20
click at [1139, 281] on div "EV play_arrow pause 15:54 + Add competency keyboard_arrow_right It's , it's hum…" at bounding box center [990, 159] width 739 height 259
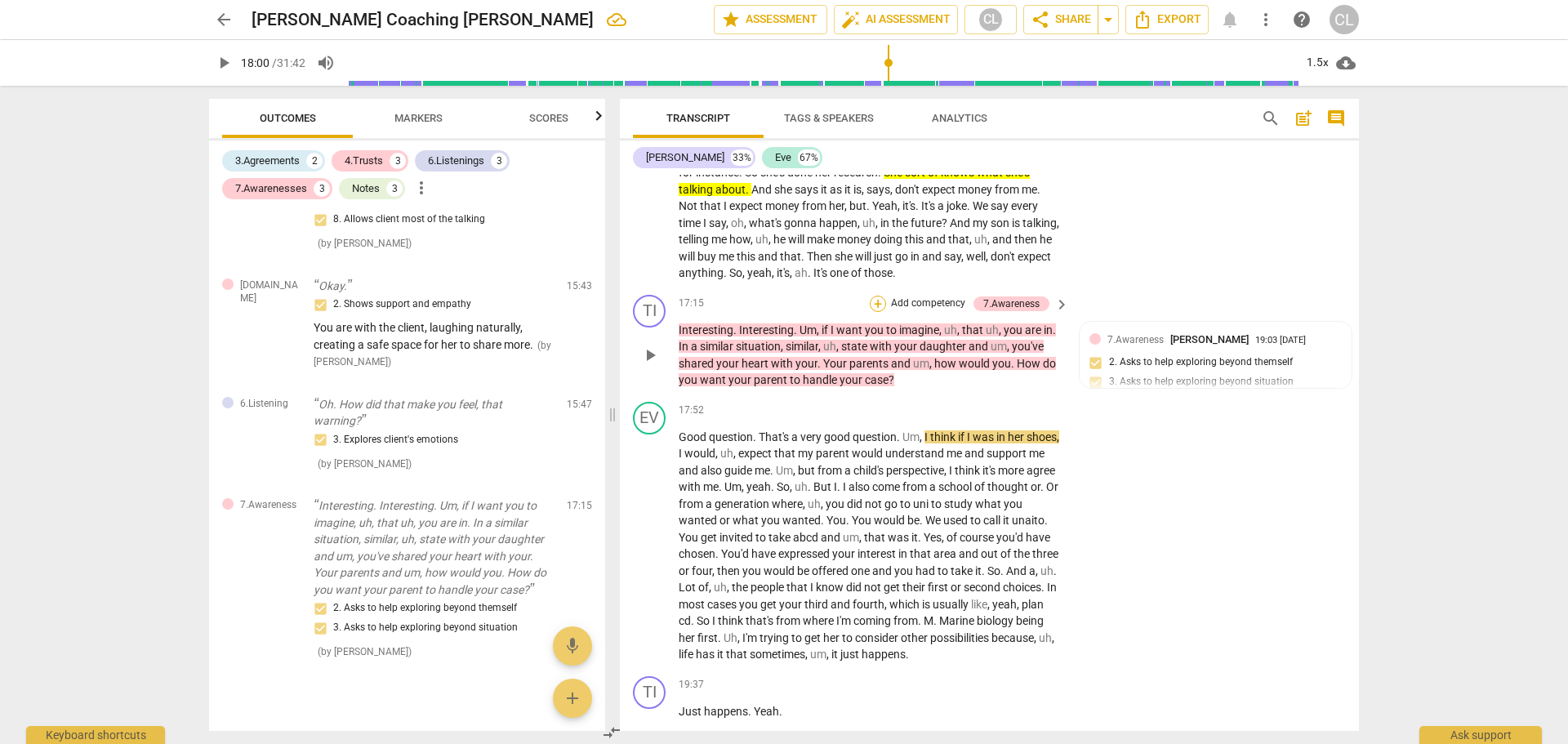
click at [878, 312] on div "+" at bounding box center [878, 304] width 16 height 16
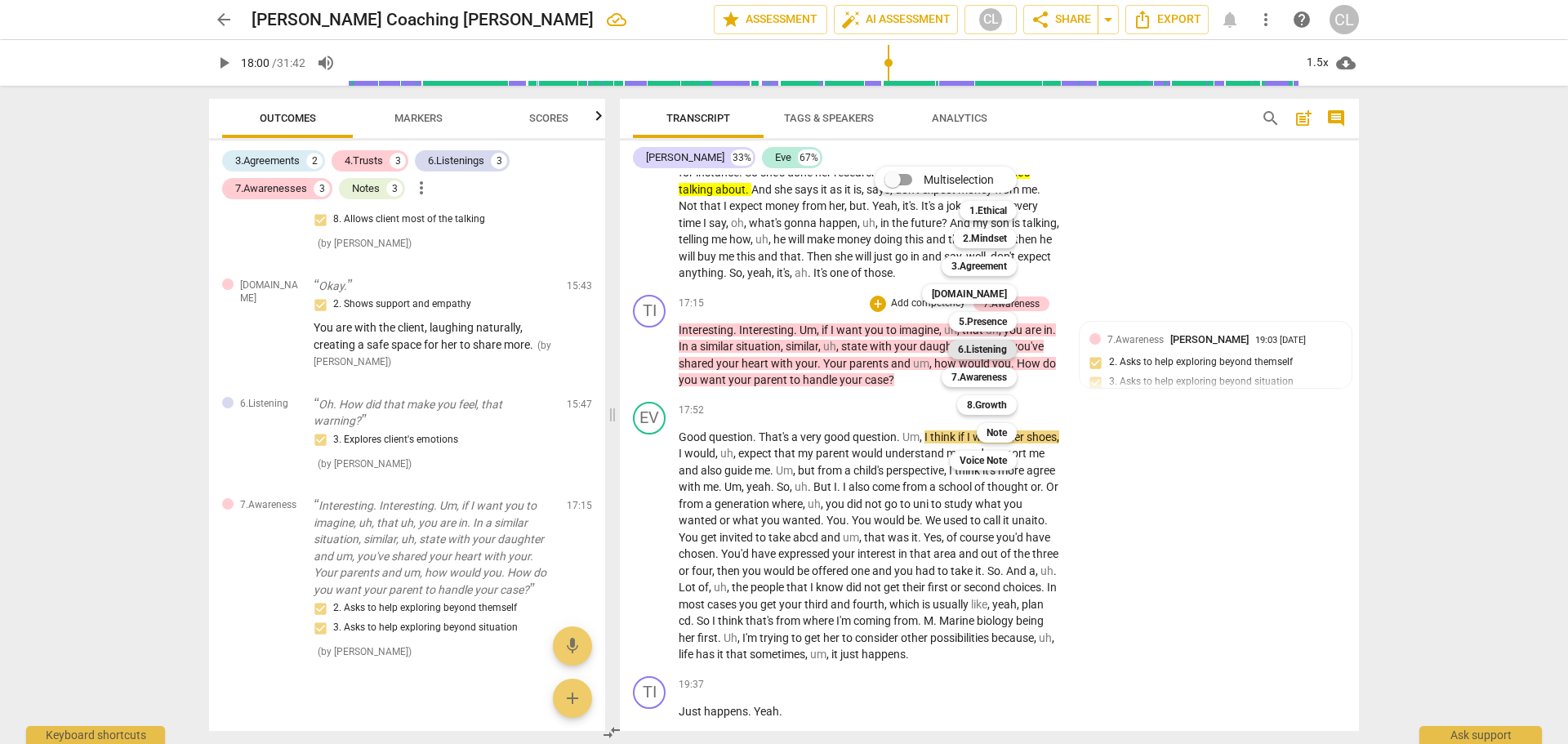
click at [994, 353] on b "6.Listening" at bounding box center [982, 350] width 49 height 20
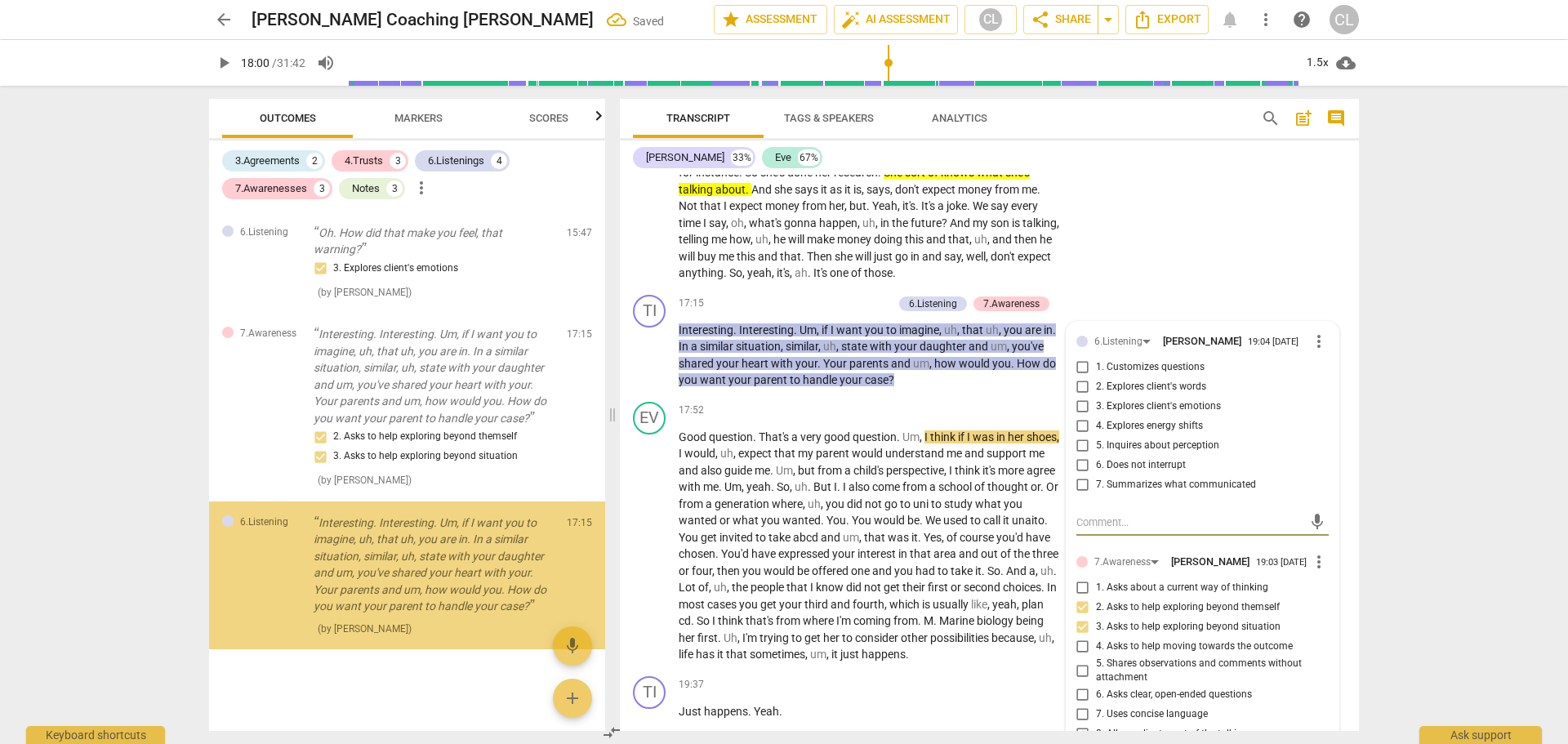
scroll to position [2351, 0]
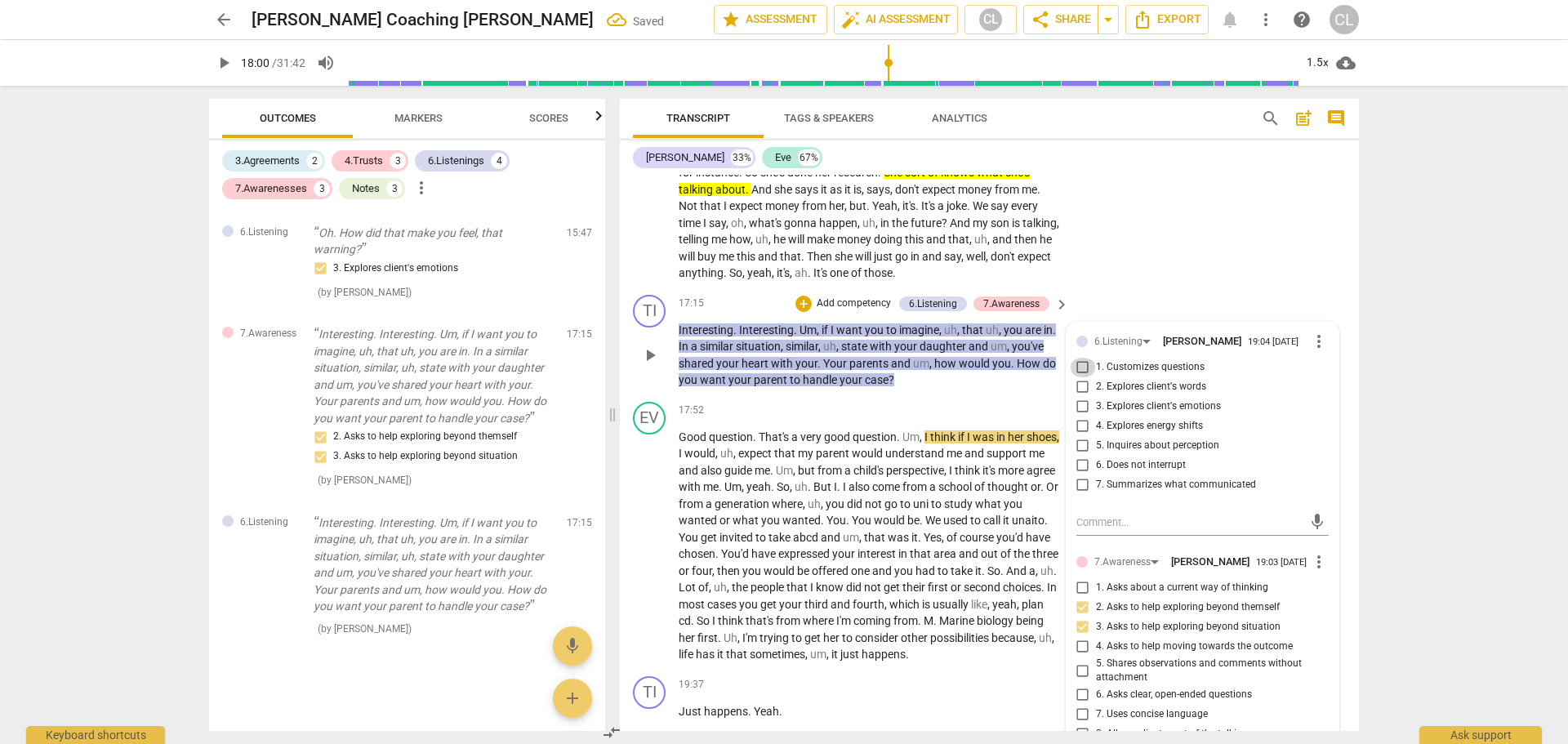
click at [1079, 378] on input "1. Customizes questions" at bounding box center [1083, 368] width 26 height 20
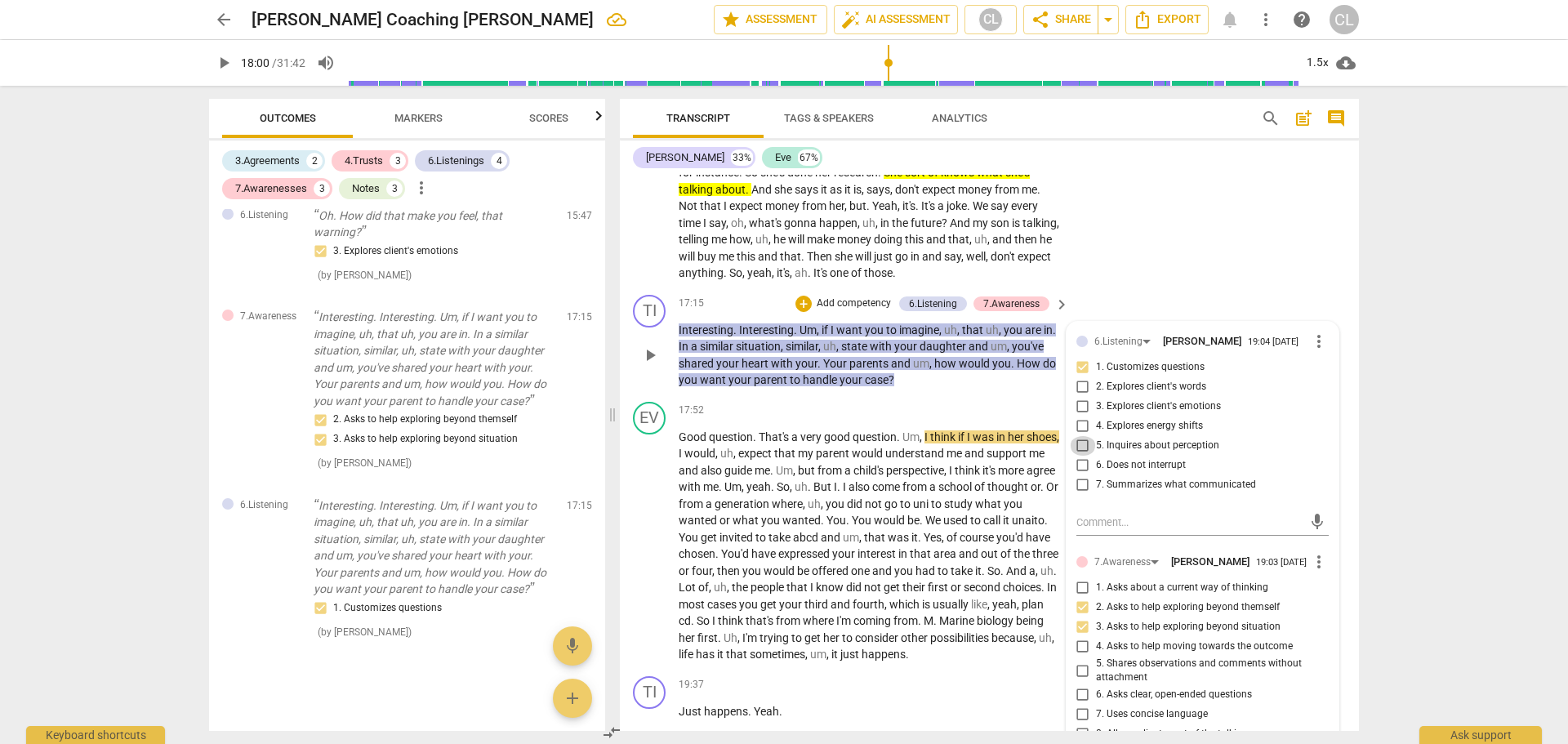
click at [1078, 456] on input "5. Inquires about perception" at bounding box center [1083, 447] width 26 height 20
click at [1099, 531] on textarea at bounding box center [1189, 522] width 226 height 15
click at [1314, 531] on span "send" at bounding box center [1318, 523] width 18 height 18
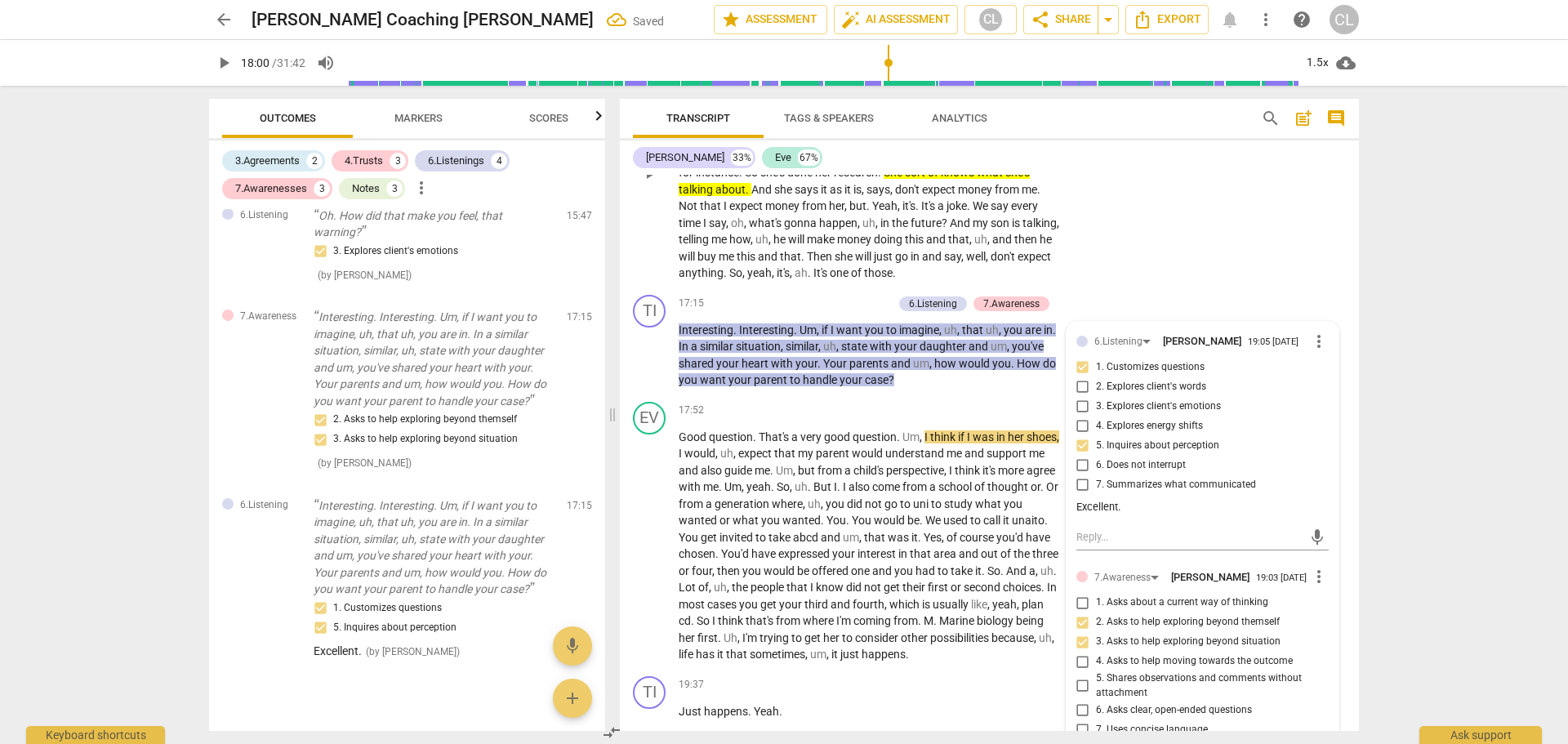
click at [1233, 259] on div "EV play_arrow pause 15:54 + Add competency keyboard_arrow_right It's , it's hum…" at bounding box center [990, 159] width 739 height 259
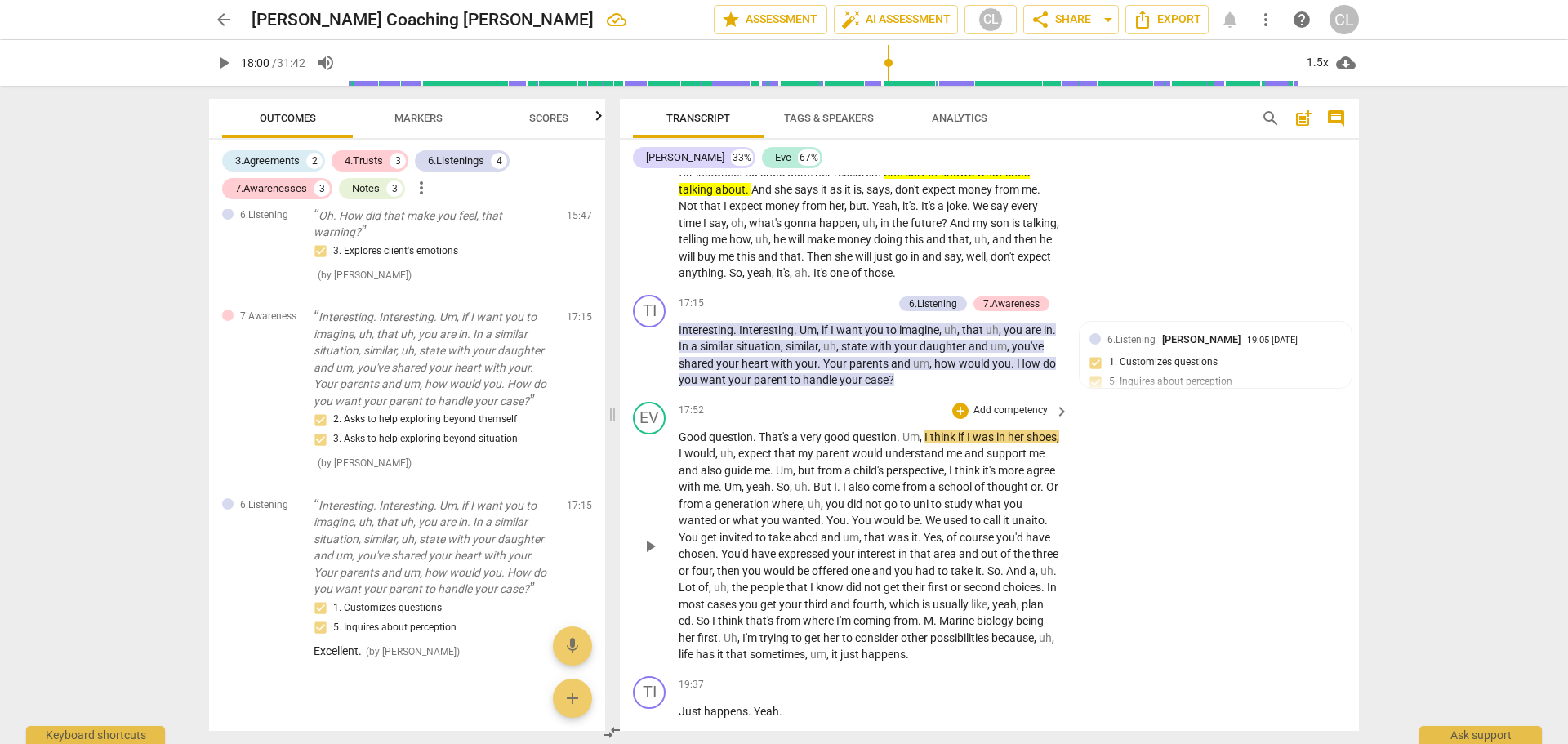
click at [930, 444] on span "I" at bounding box center [927, 437] width 5 height 13
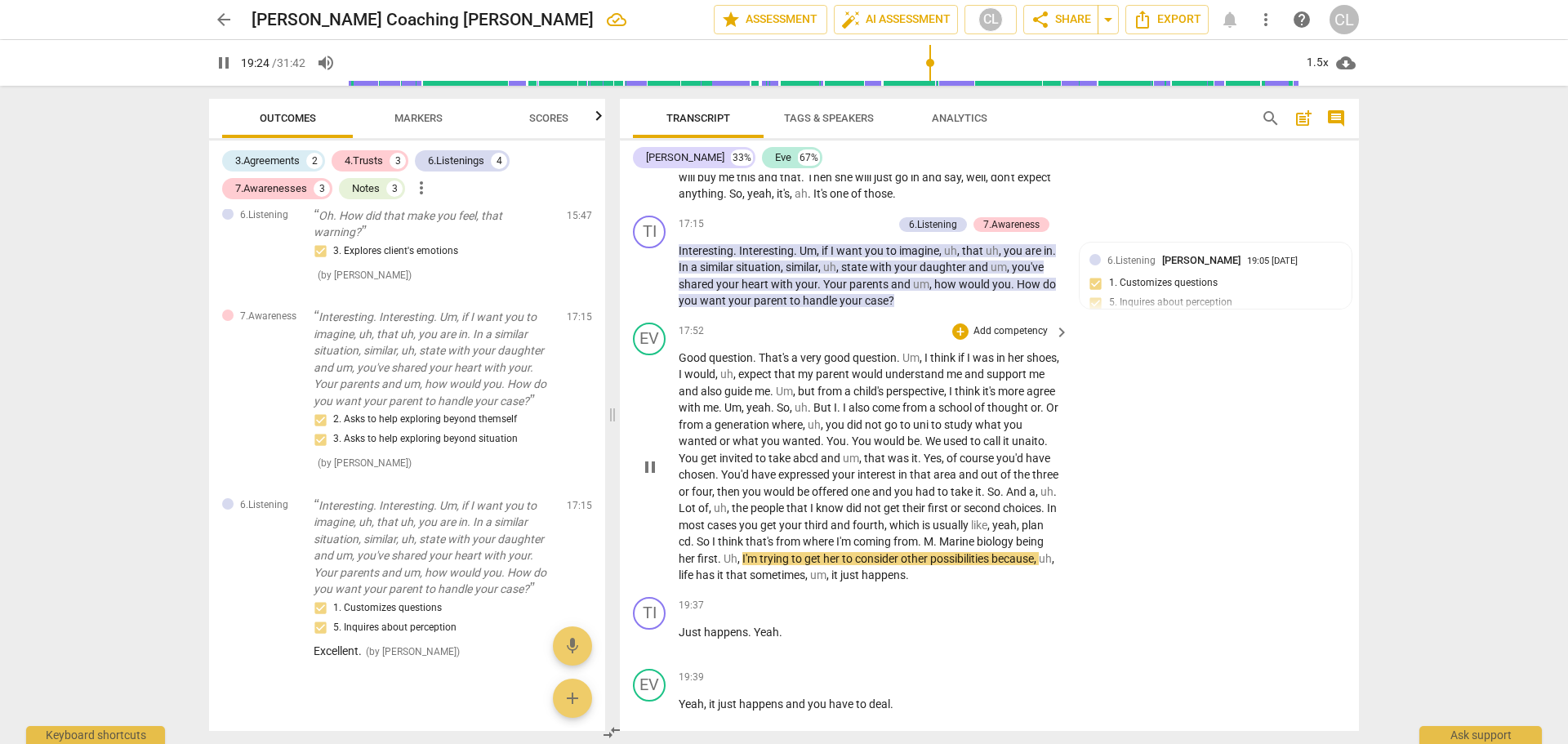
scroll to position [4937, 0]
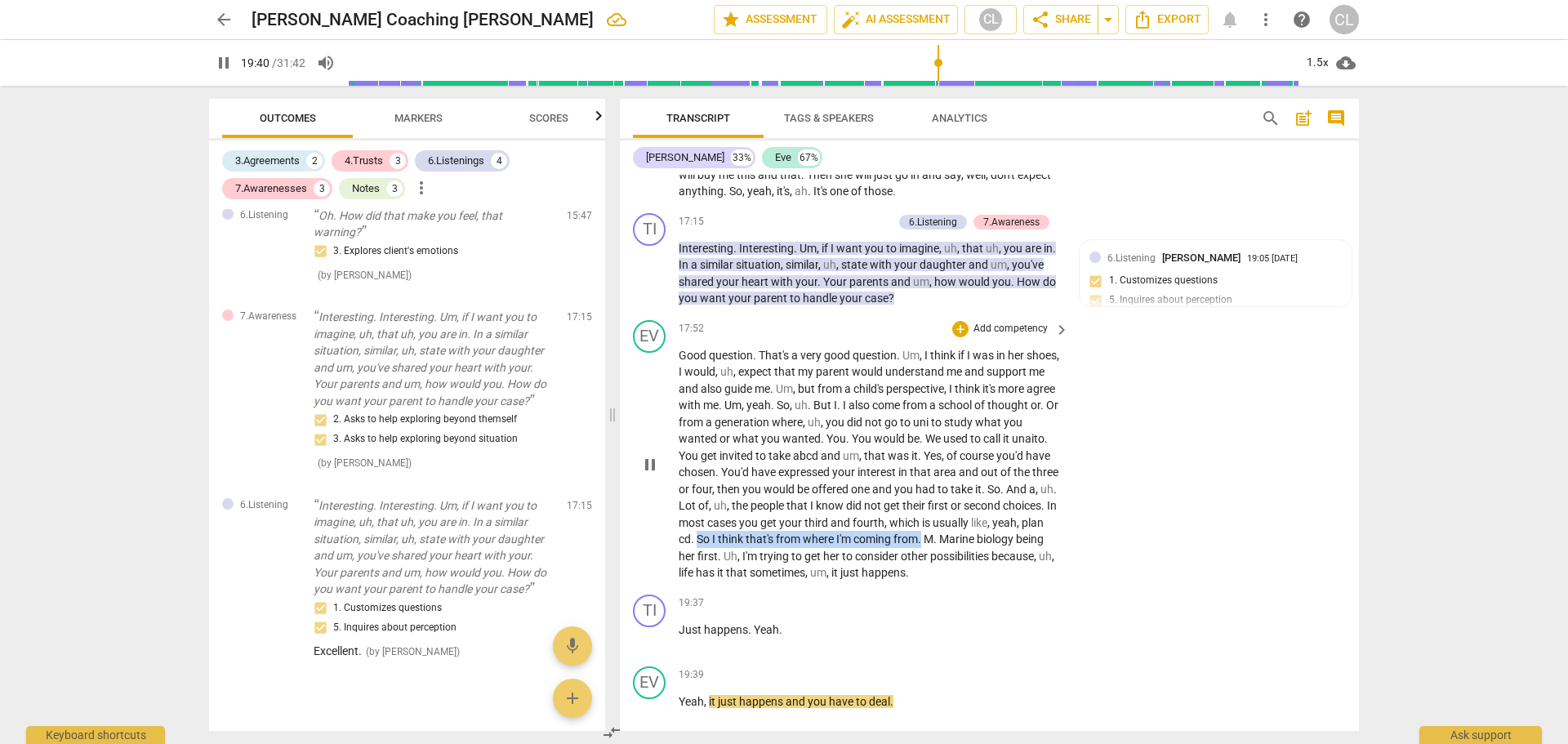
drag, startPoint x: 813, startPoint y: 556, endPoint x: 1038, endPoint y: 558, distance: 225.0
click at [1038, 558] on p "Good question . That's a very good question . Um , I think if I was in her shoe…" at bounding box center [869, 464] width 382 height 234
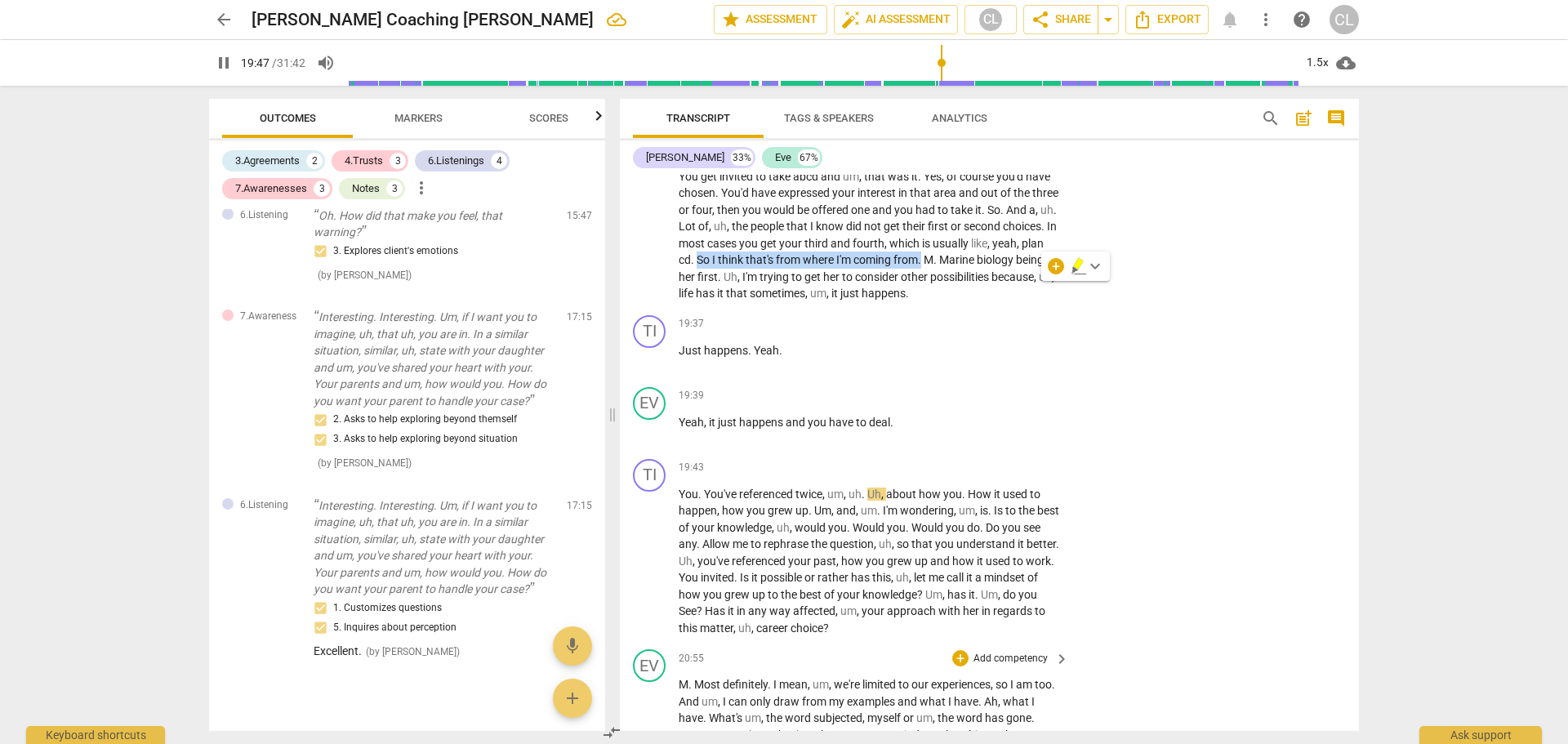
scroll to position [5134, 0]
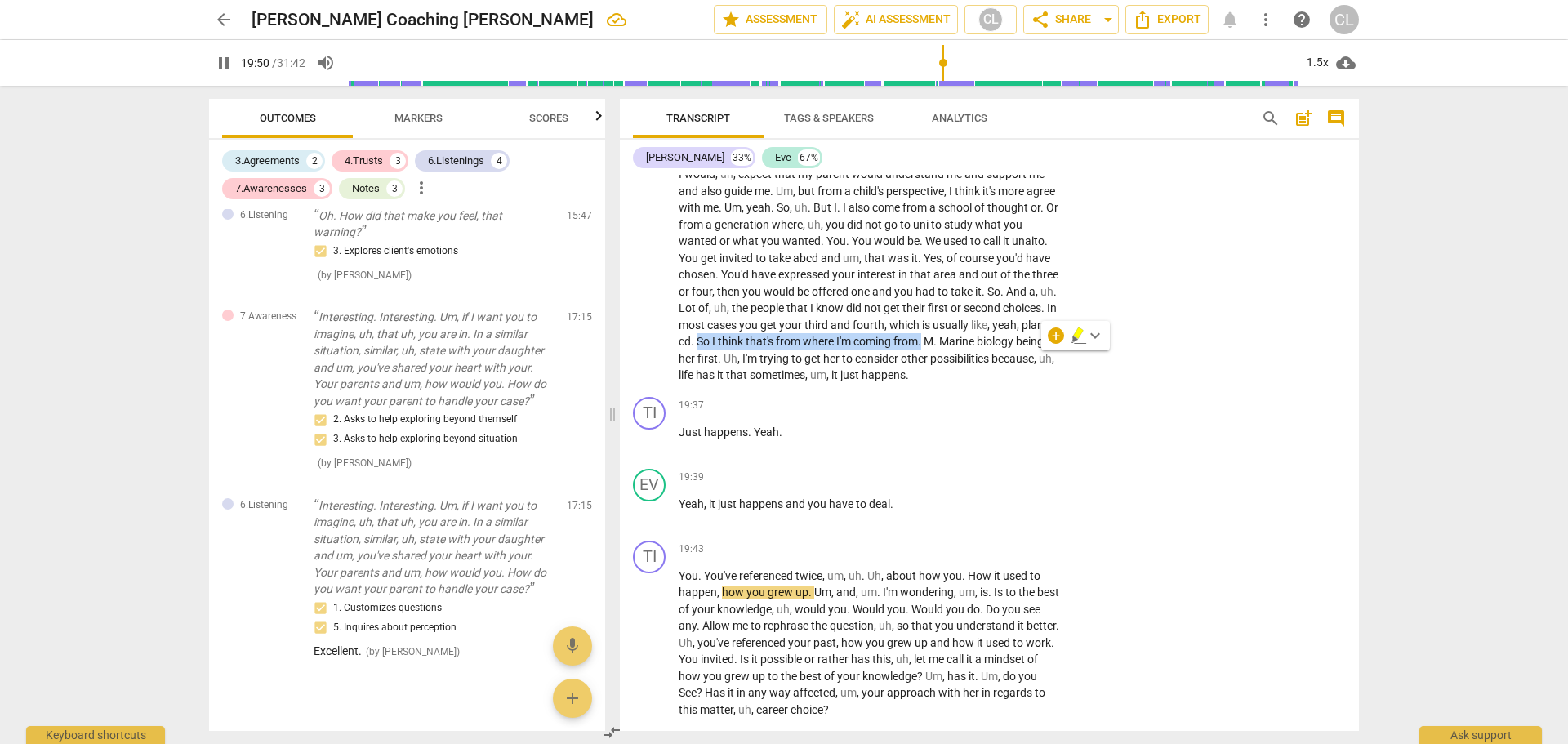
click at [1076, 336] on icon "button" at bounding box center [1078, 333] width 10 height 12
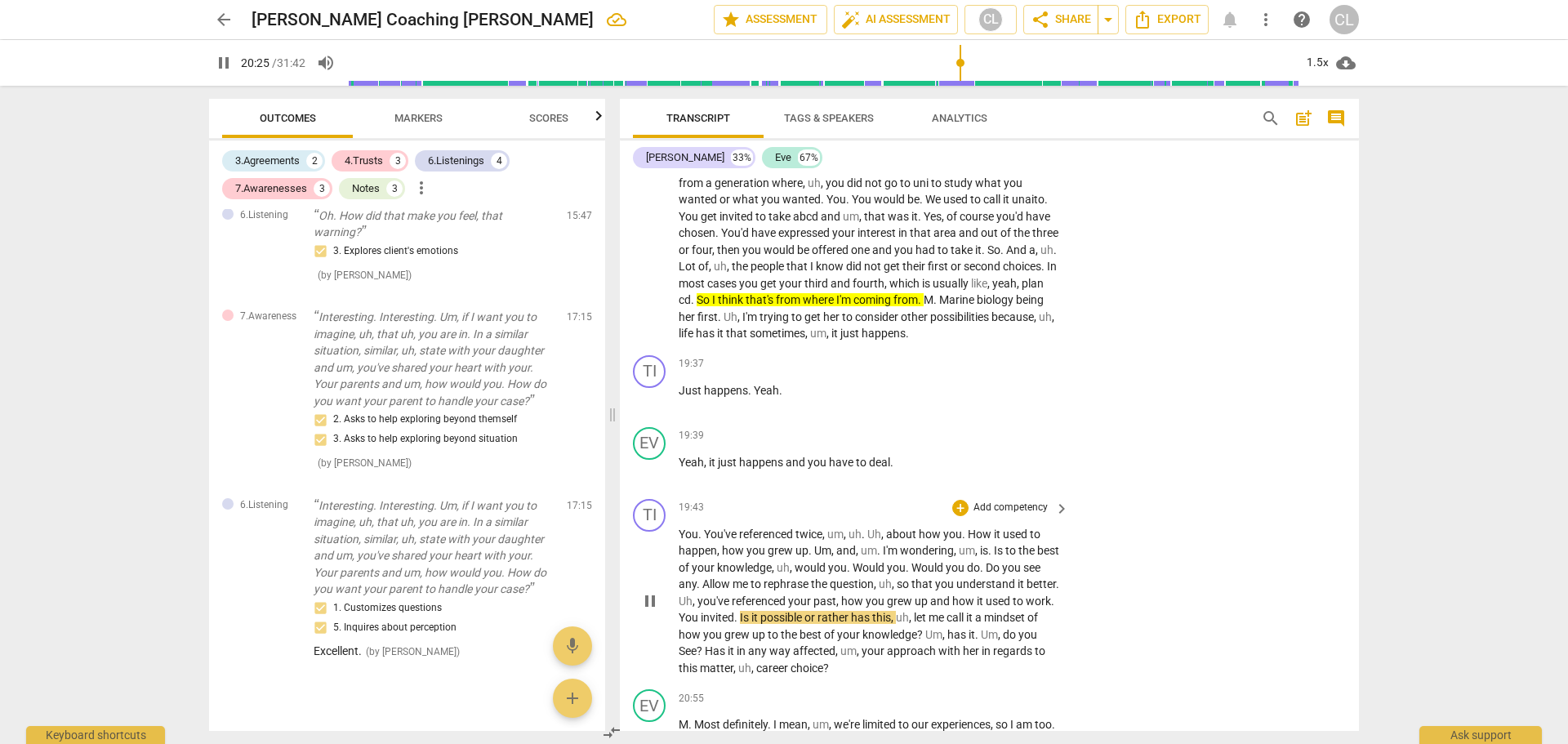
scroll to position [5216, 0]
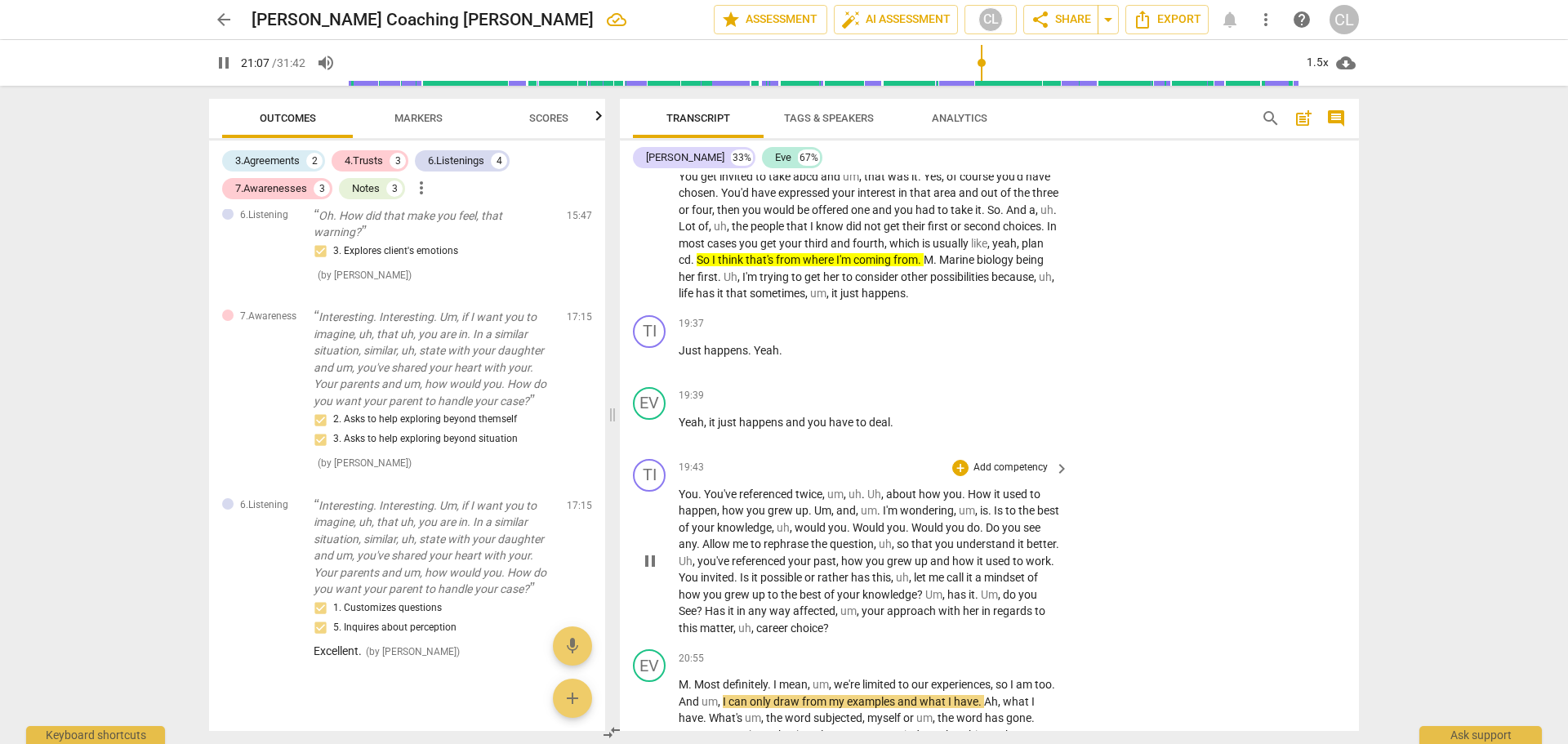
click at [649, 571] on span "pause" at bounding box center [651, 561] width 20 height 20
drag, startPoint x: 771, startPoint y: 626, endPoint x: 890, endPoint y: 641, distance: 119.9
click at [890, 637] on p "You . You've referenced twice , um , uh . Uh , about how you . How it used to h…" at bounding box center [869, 561] width 382 height 151
click at [956, 476] on div "+" at bounding box center [961, 468] width 16 height 16
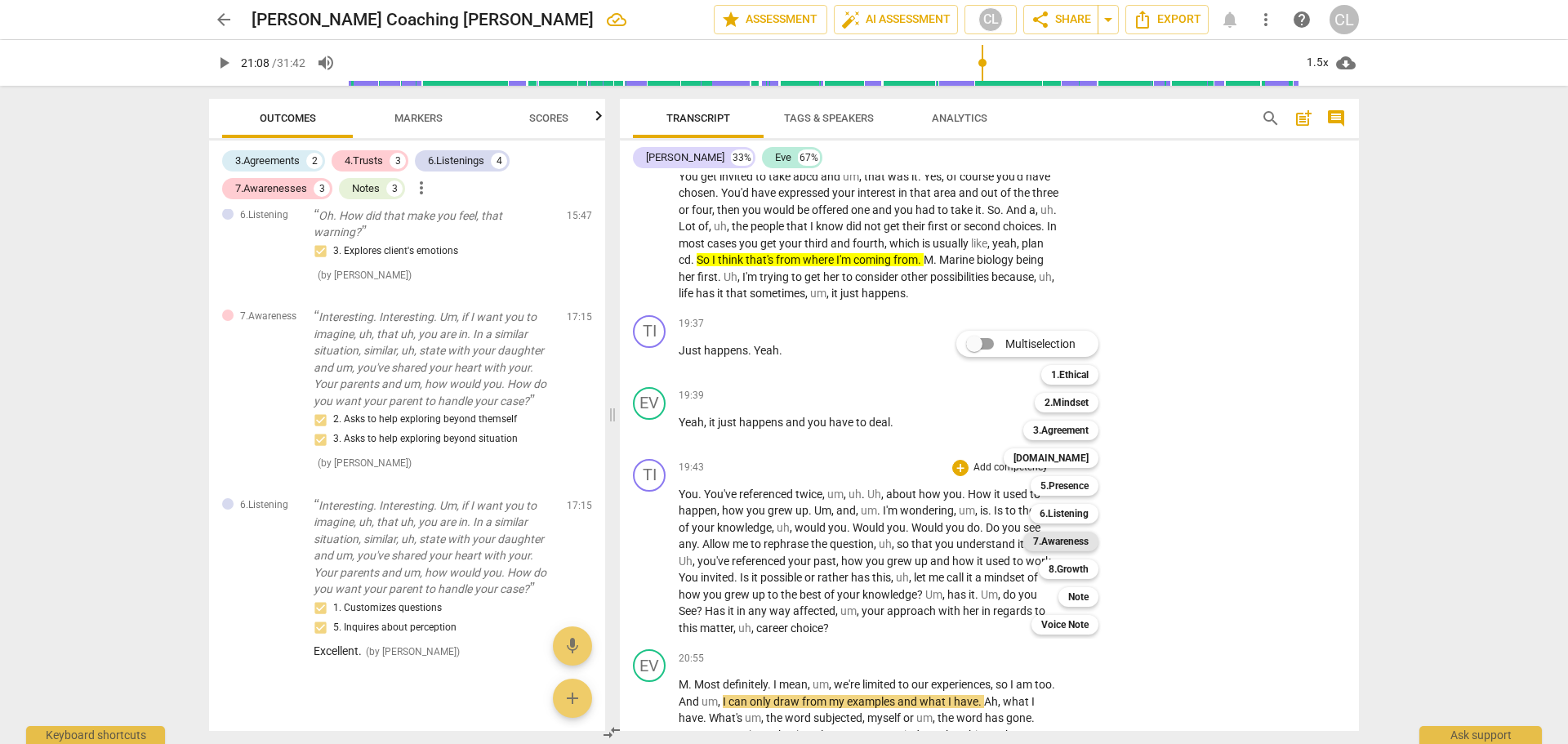
click at [1074, 539] on b "7.Awareness" at bounding box center [1060, 542] width 55 height 20
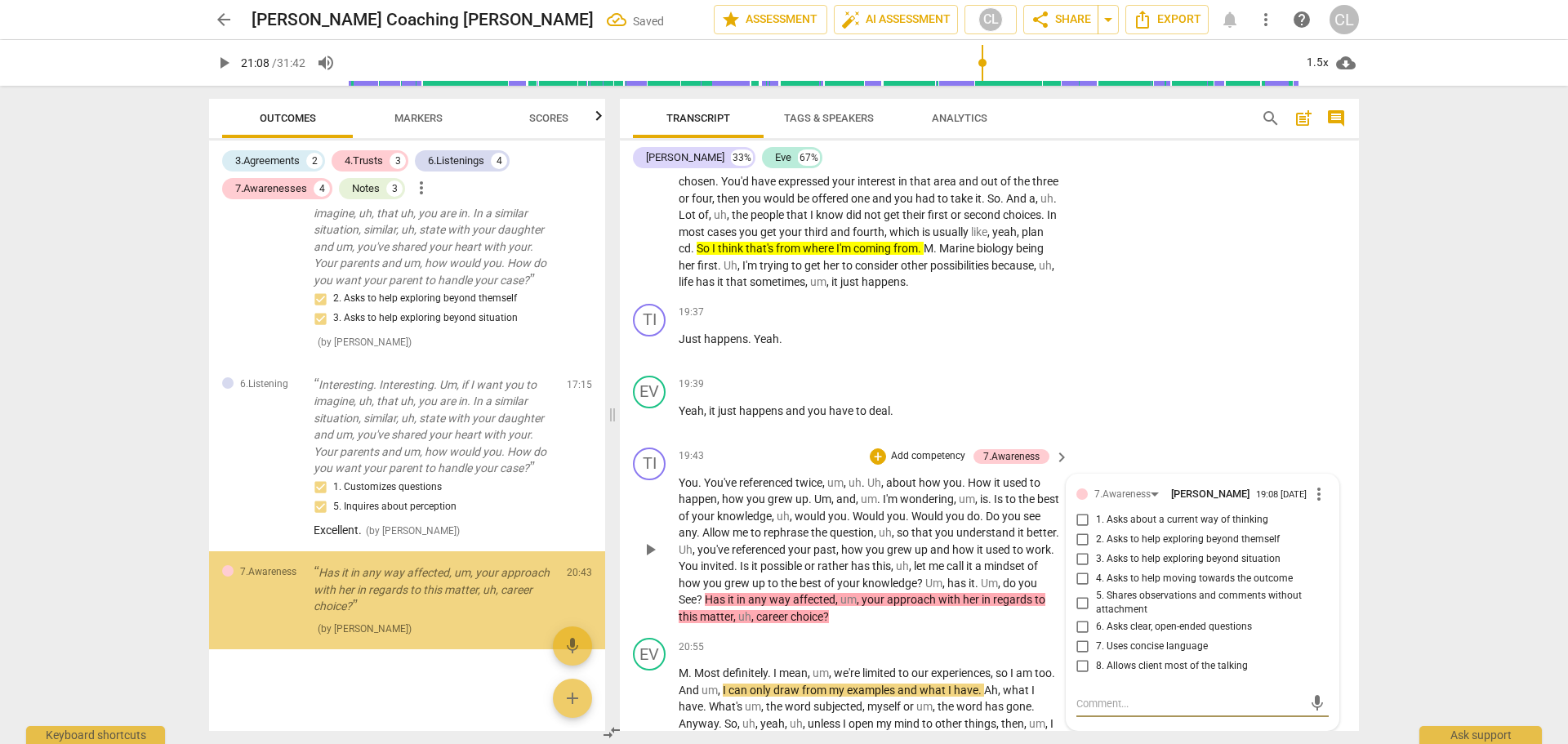
scroll to position [2490, 0]
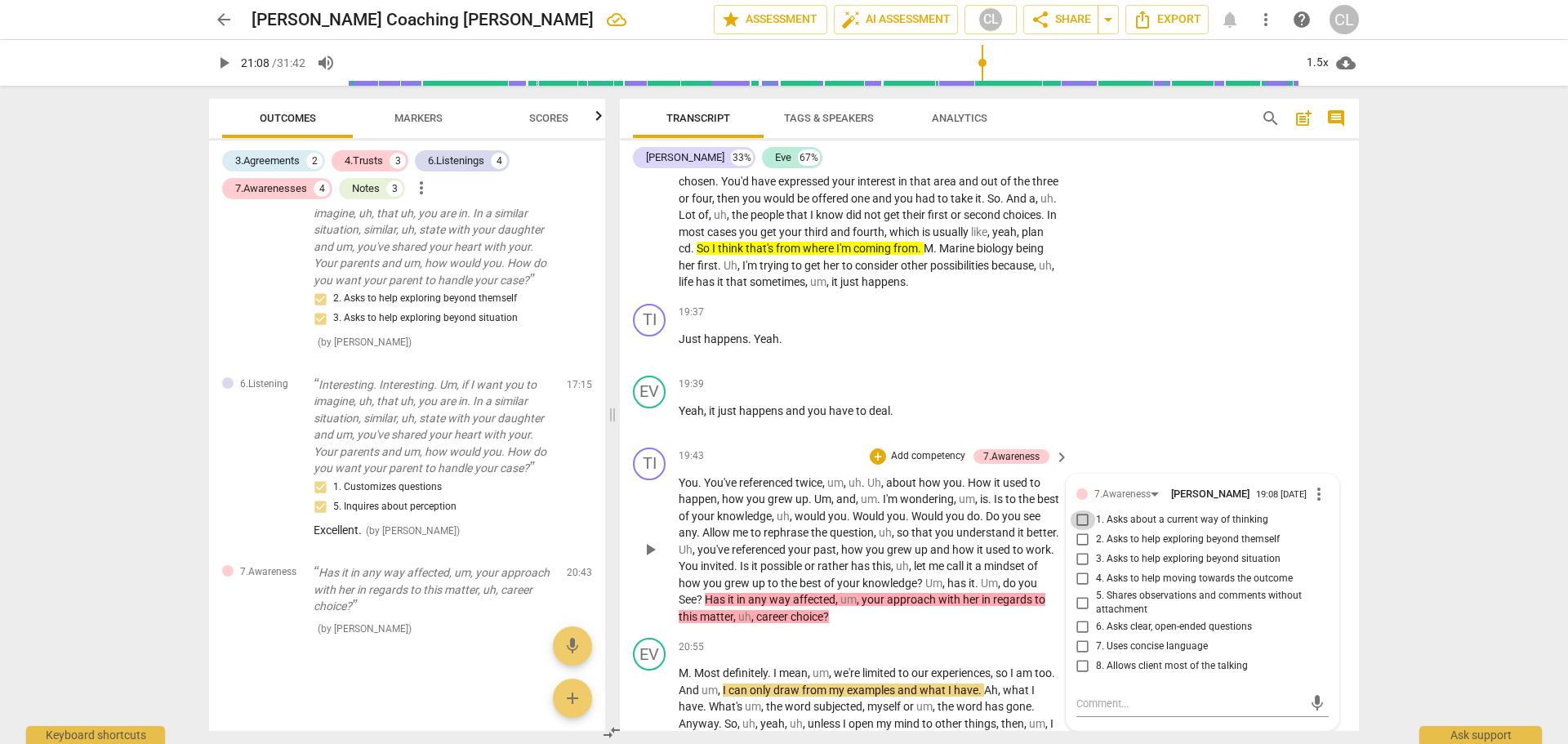
click at [1075, 531] on input "1. Asks about a current way of thinking" at bounding box center [1083, 521] width 26 height 20
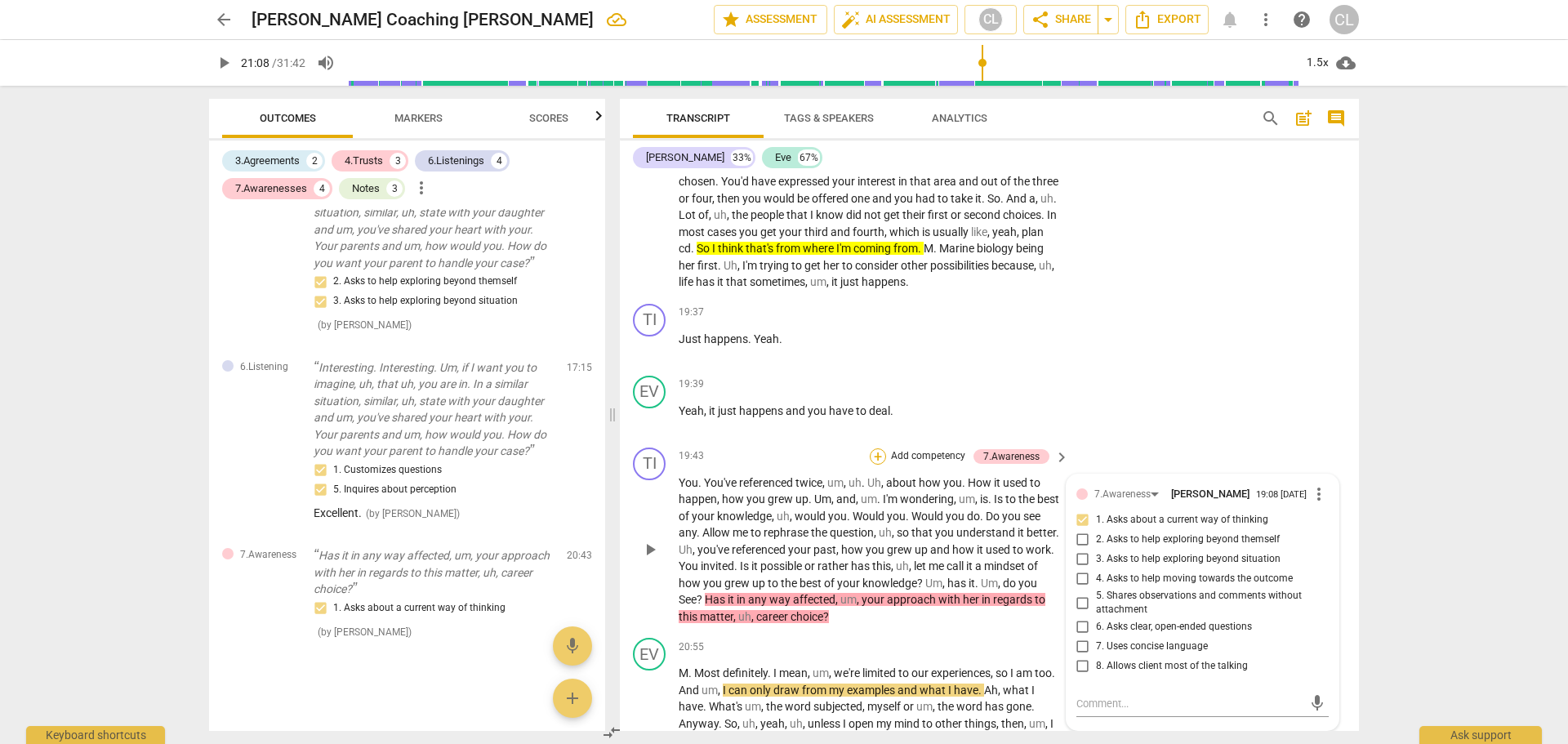
click at [878, 465] on div "+" at bounding box center [878, 457] width 16 height 16
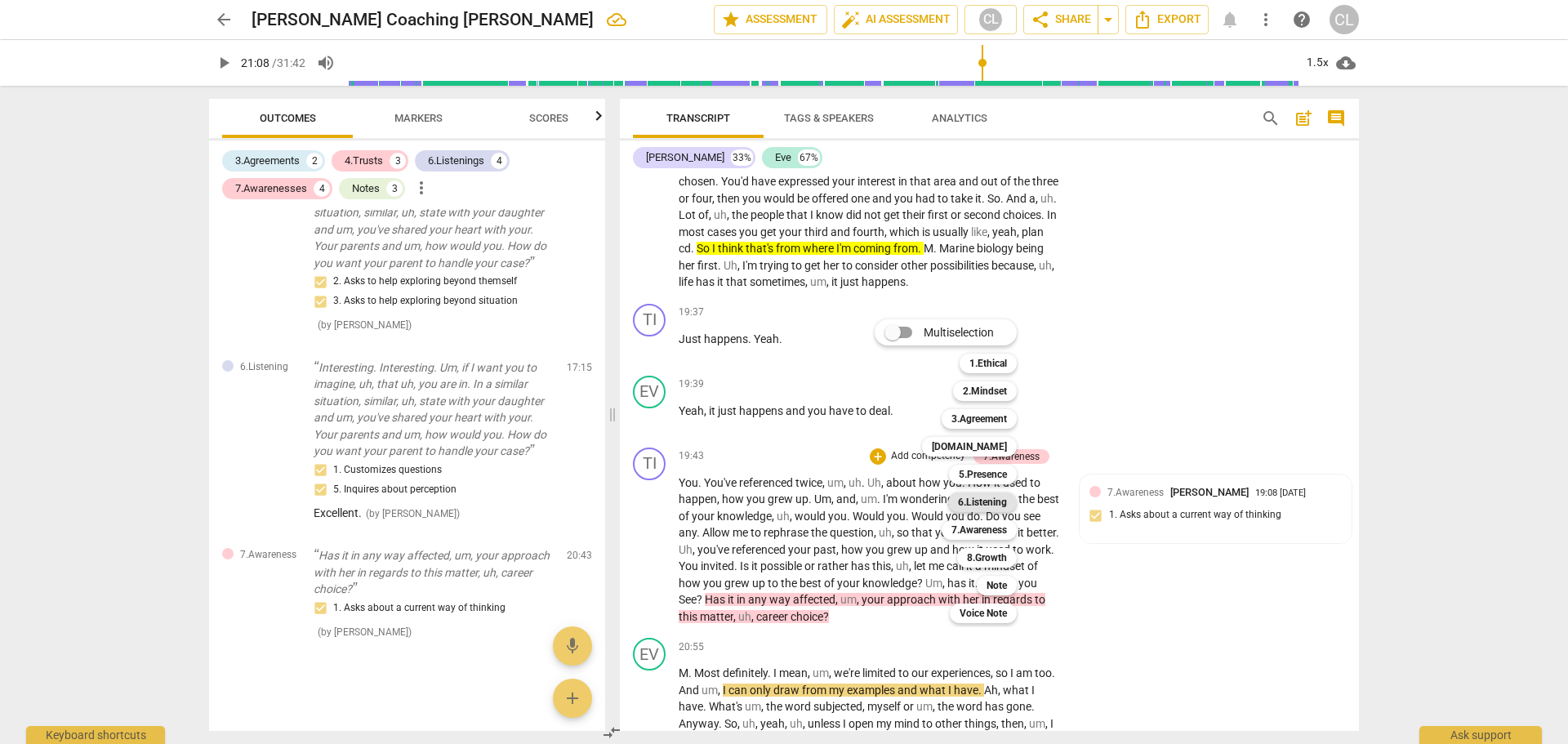
click at [987, 507] on b "6.Listening" at bounding box center [982, 503] width 49 height 20
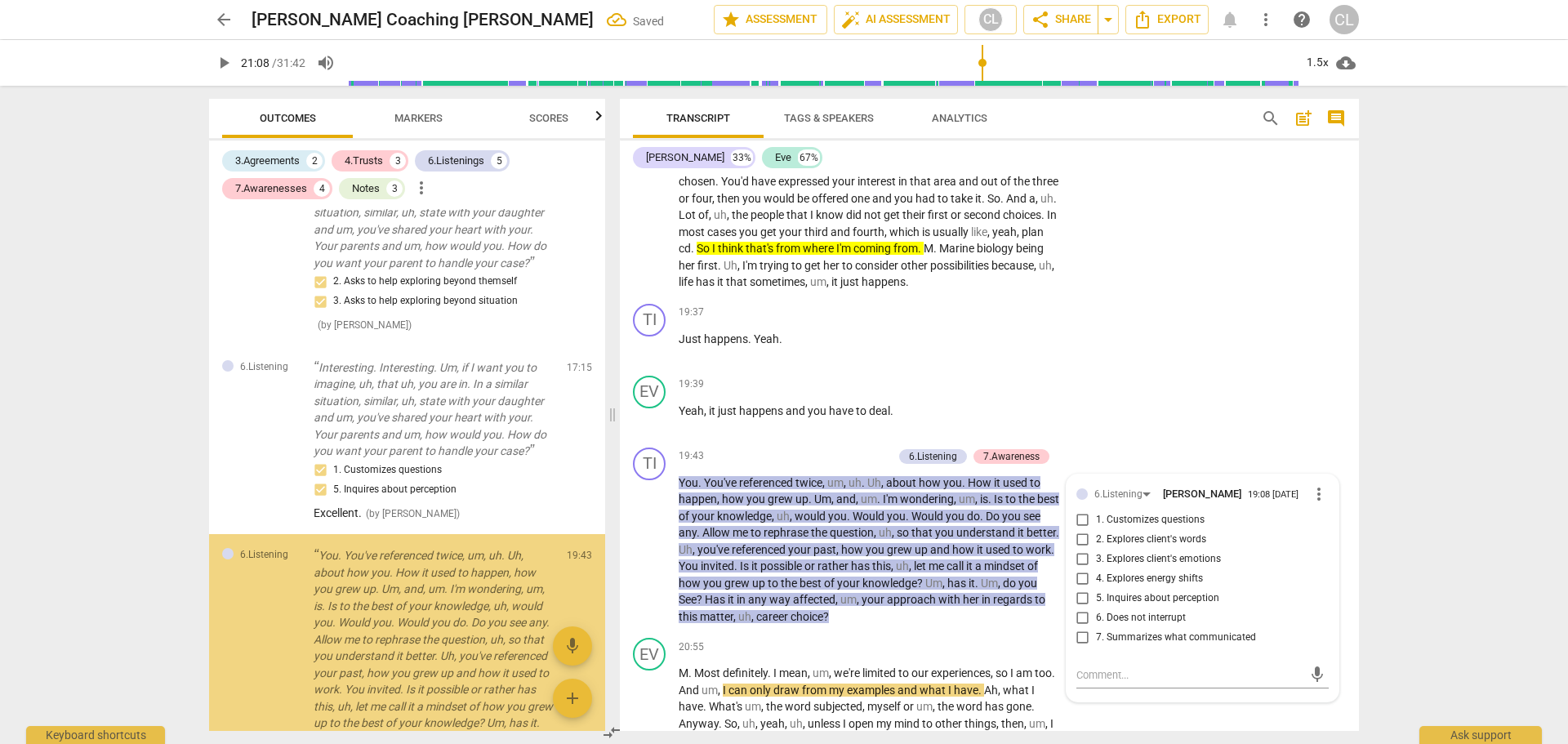
scroll to position [2720, 0]
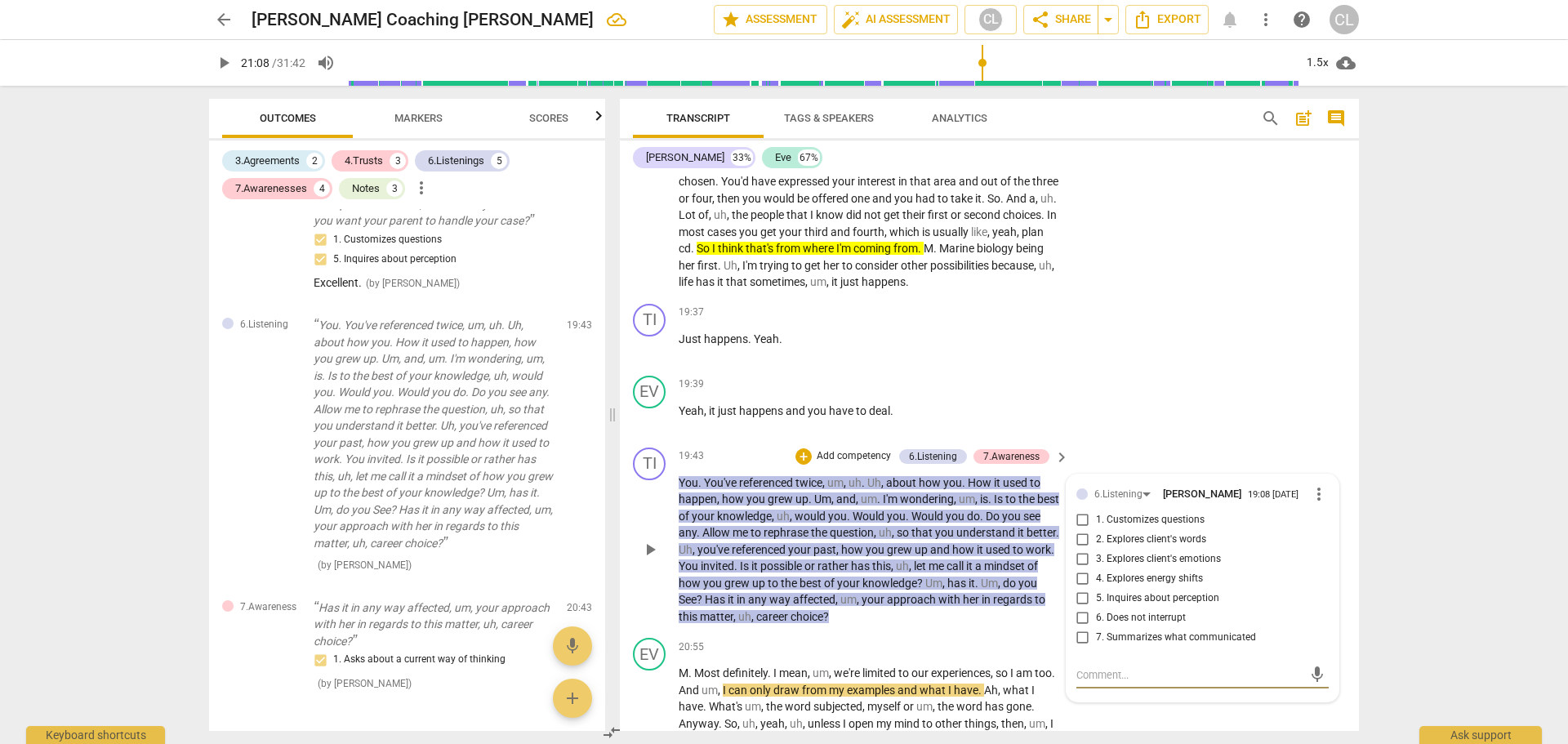
click at [1083, 608] on input "5. Inquires about perception" at bounding box center [1083, 599] width 26 height 20
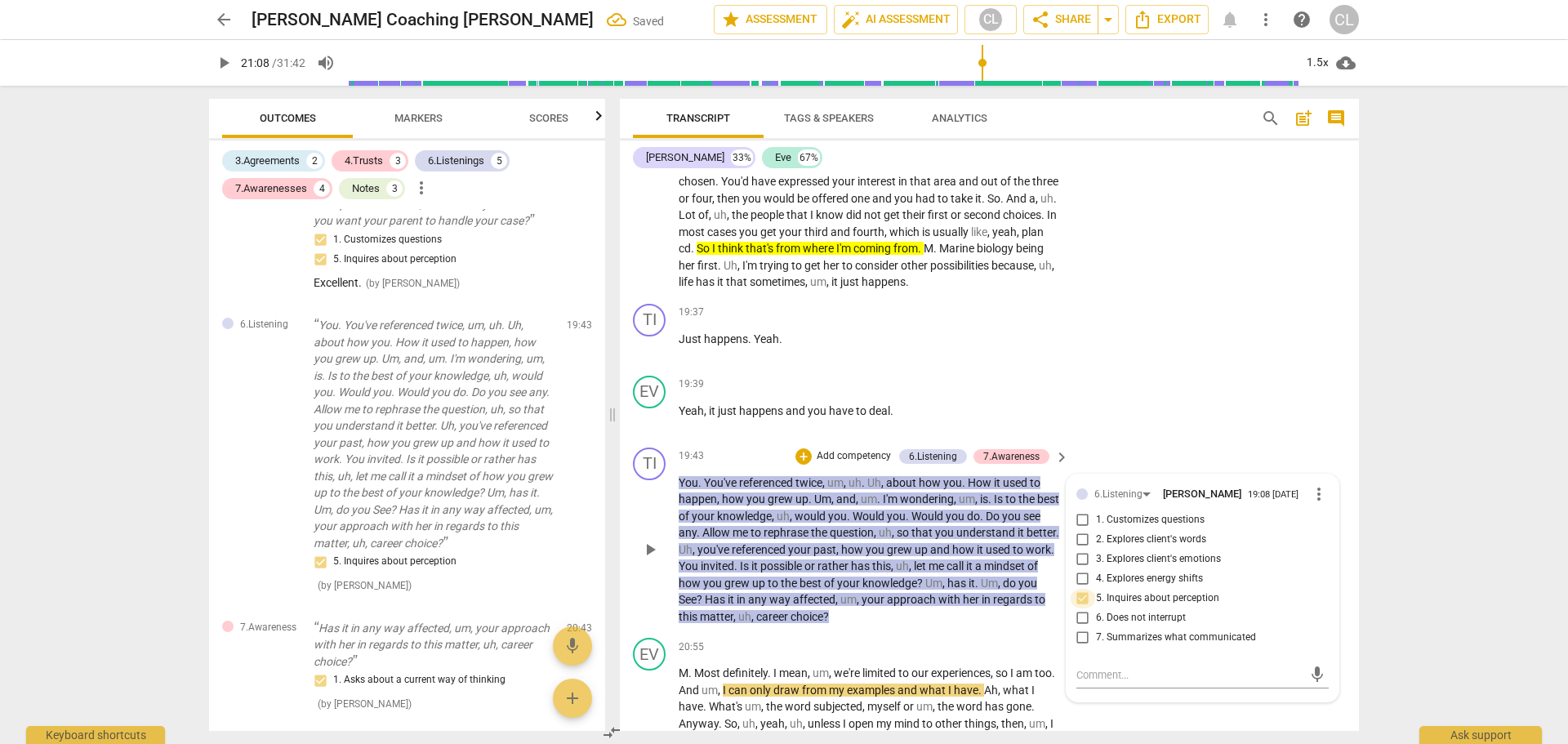
click at [1077, 608] on input "5. Inquires about perception" at bounding box center [1083, 599] width 26 height 20
click at [1078, 608] on input "5. Inquires about perception" at bounding box center [1083, 599] width 26 height 20
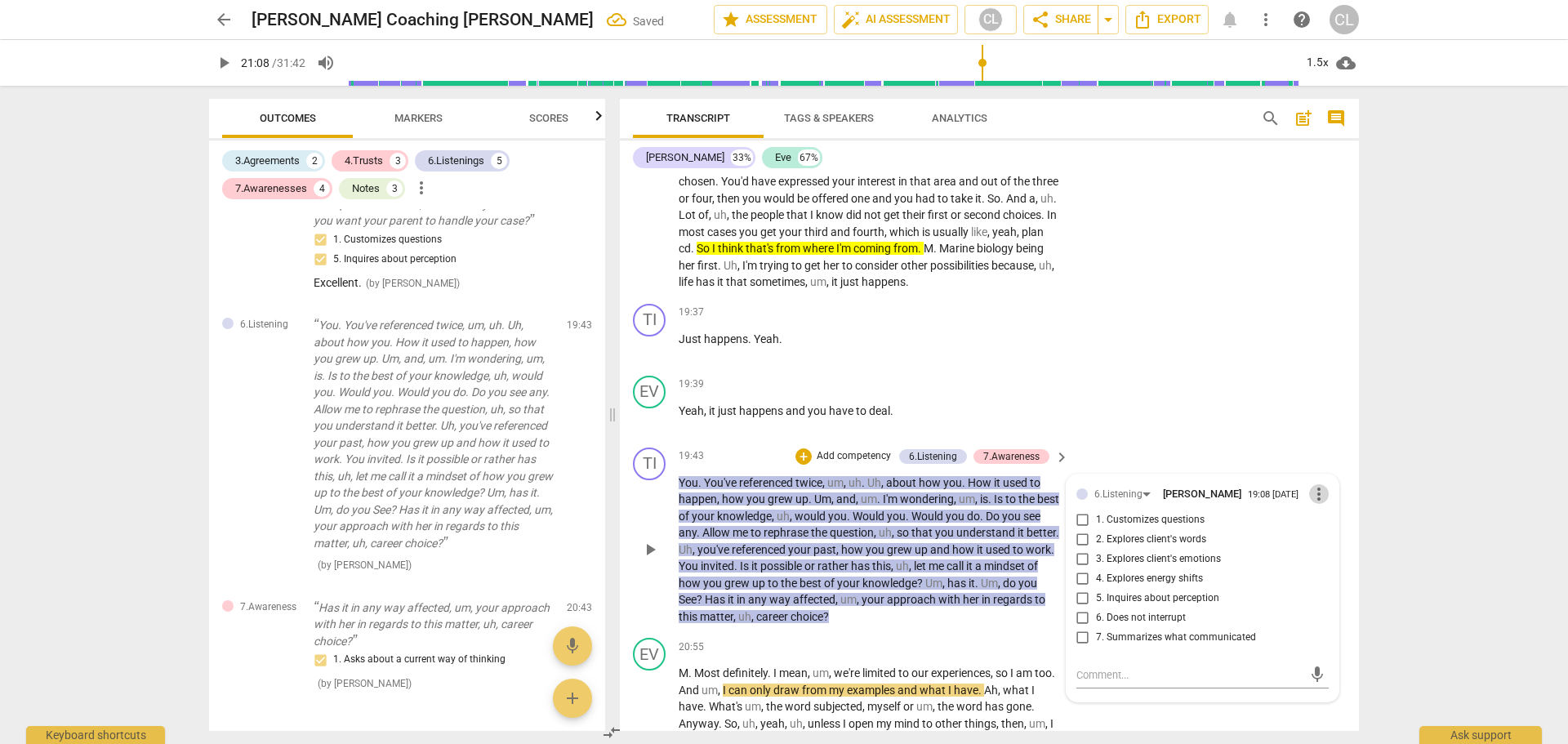
click at [1311, 504] on span "more_vert" at bounding box center [1319, 494] width 20 height 20
click at [1319, 539] on li "Delete" at bounding box center [1331, 540] width 56 height 31
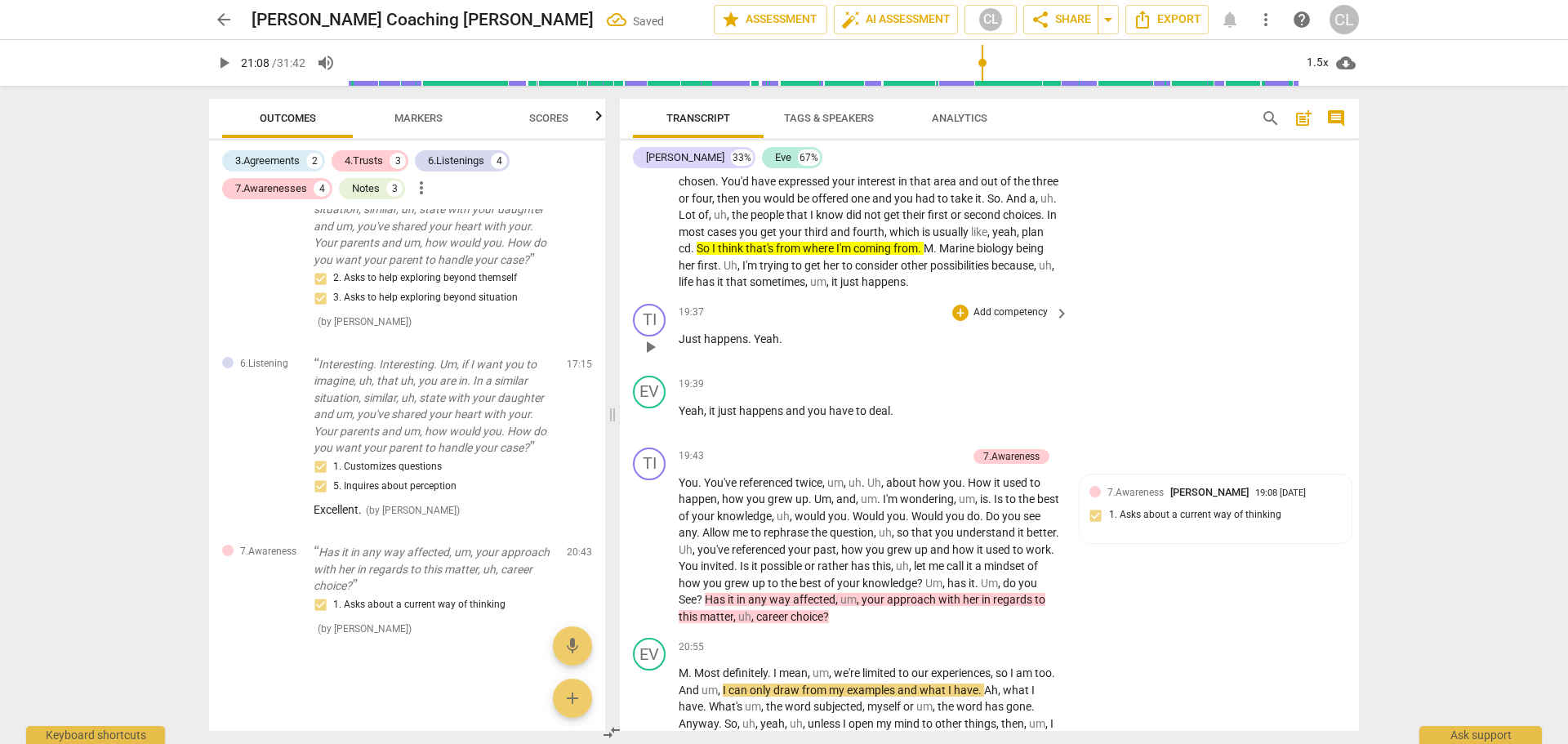
scroll to position [2510, 0]
click at [881, 465] on div "+" at bounding box center [878, 457] width 16 height 16
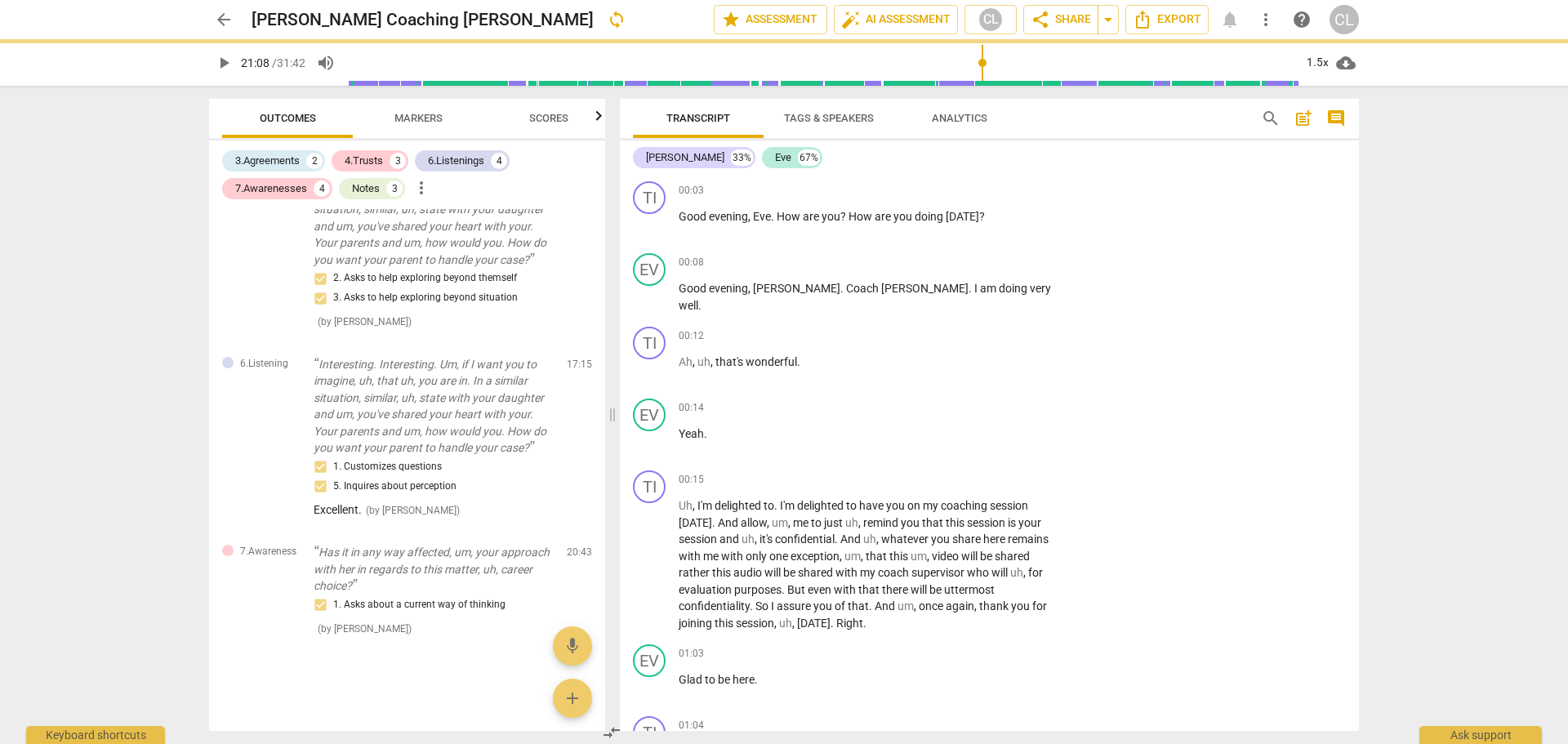
scroll to position [5227, 0]
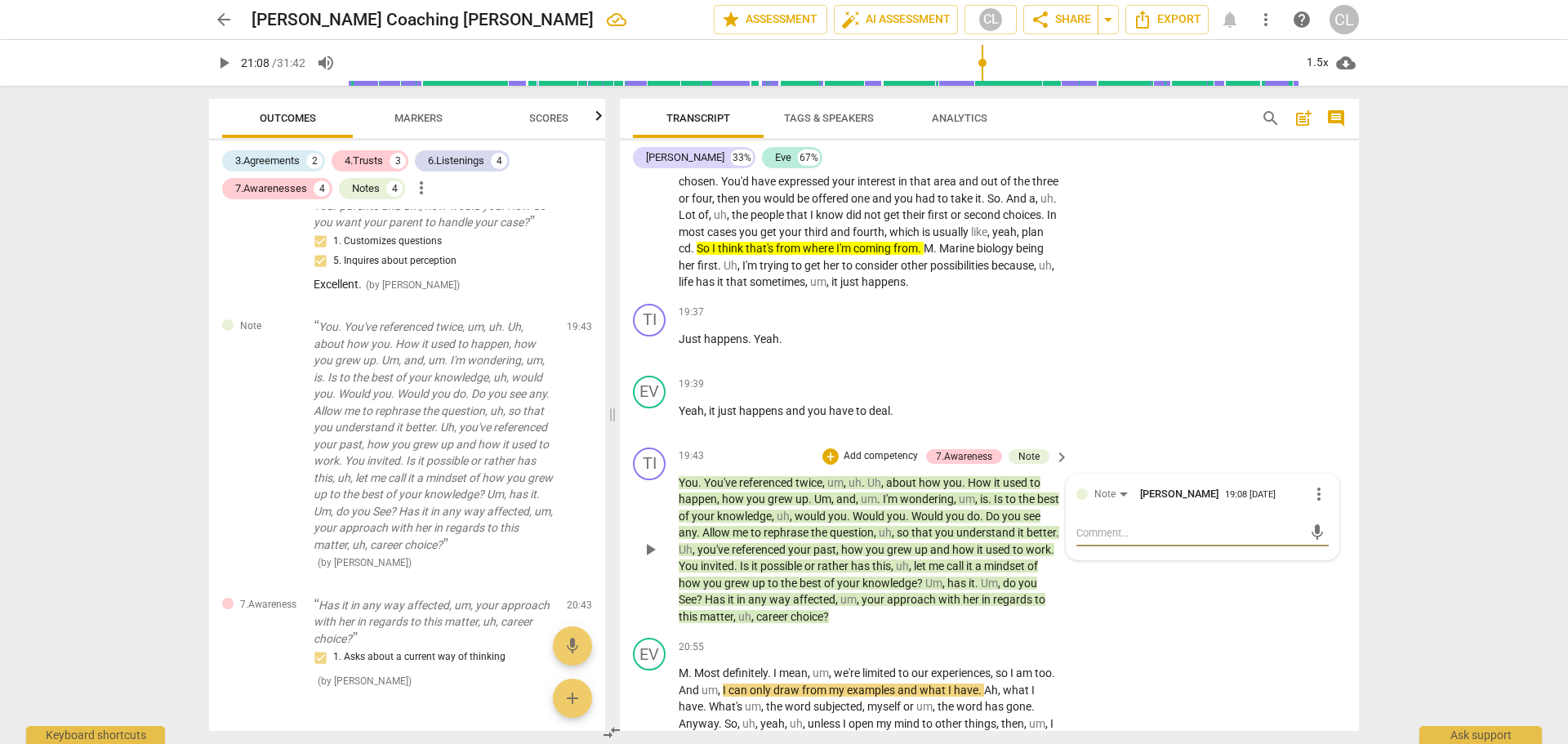
type textarea "W"
type textarea "Wh"
type textarea "Wha"
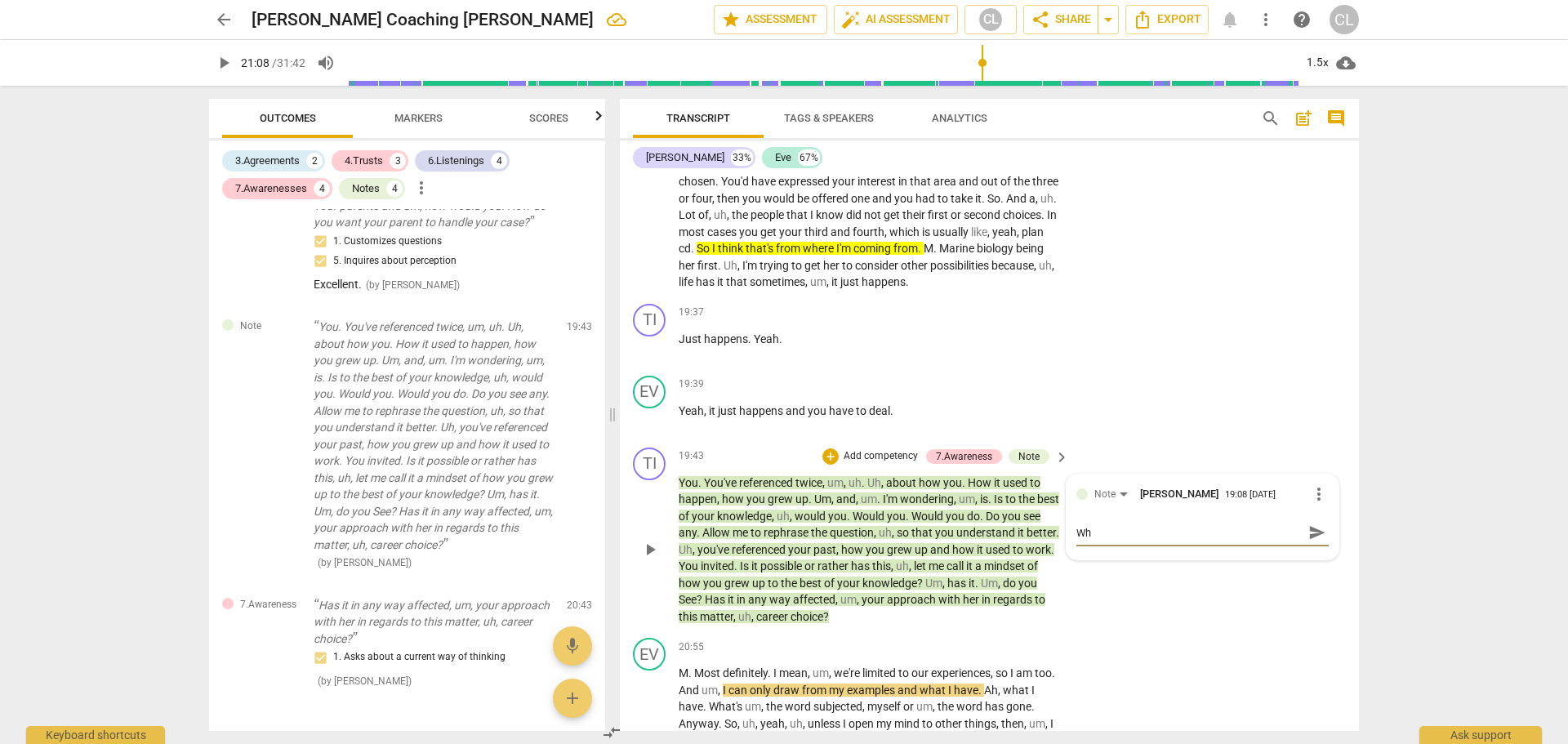
type textarea "Wha"
type textarea "Wh"
type textarea "W"
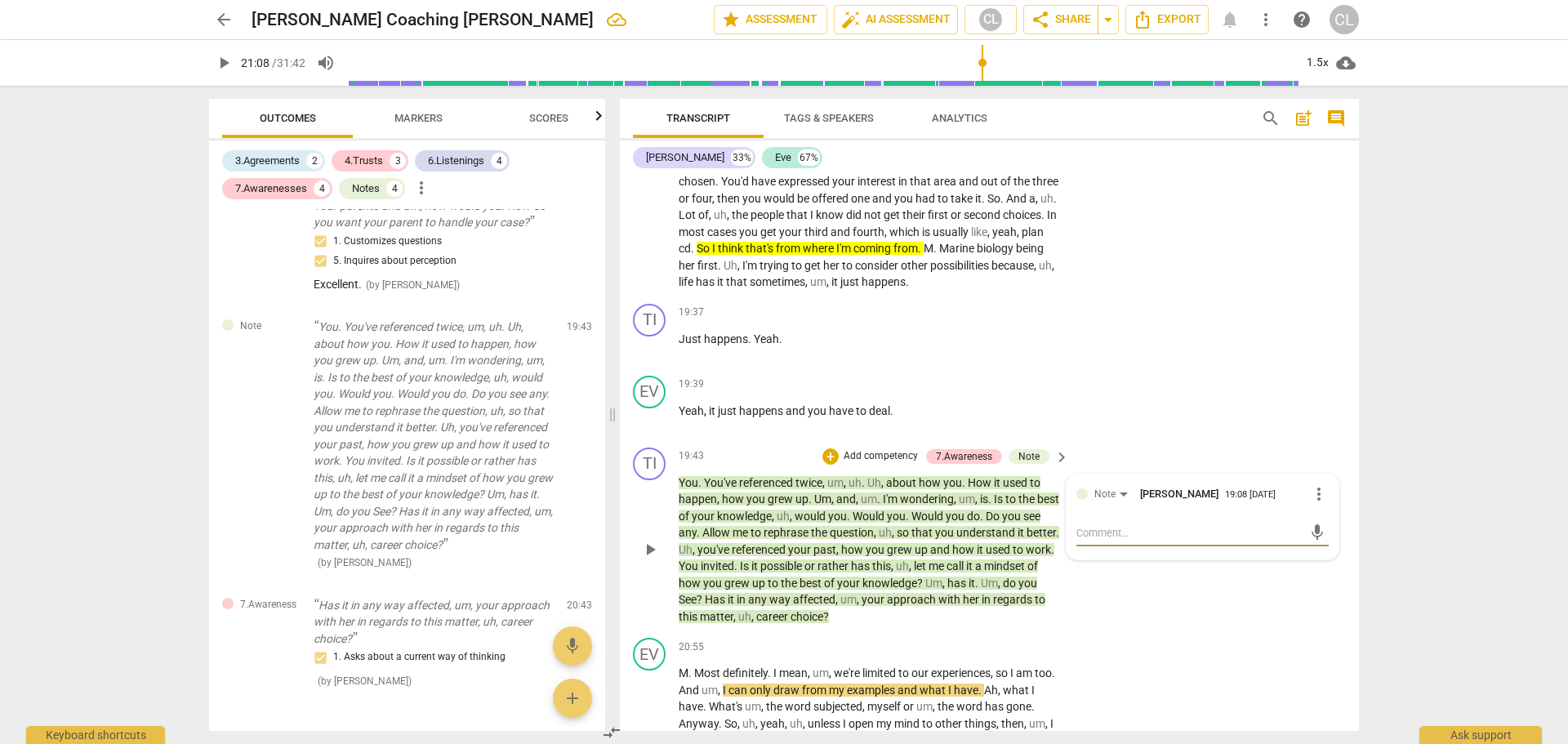
type textarea "P"
type textarea "Pe"
type textarea "Per"
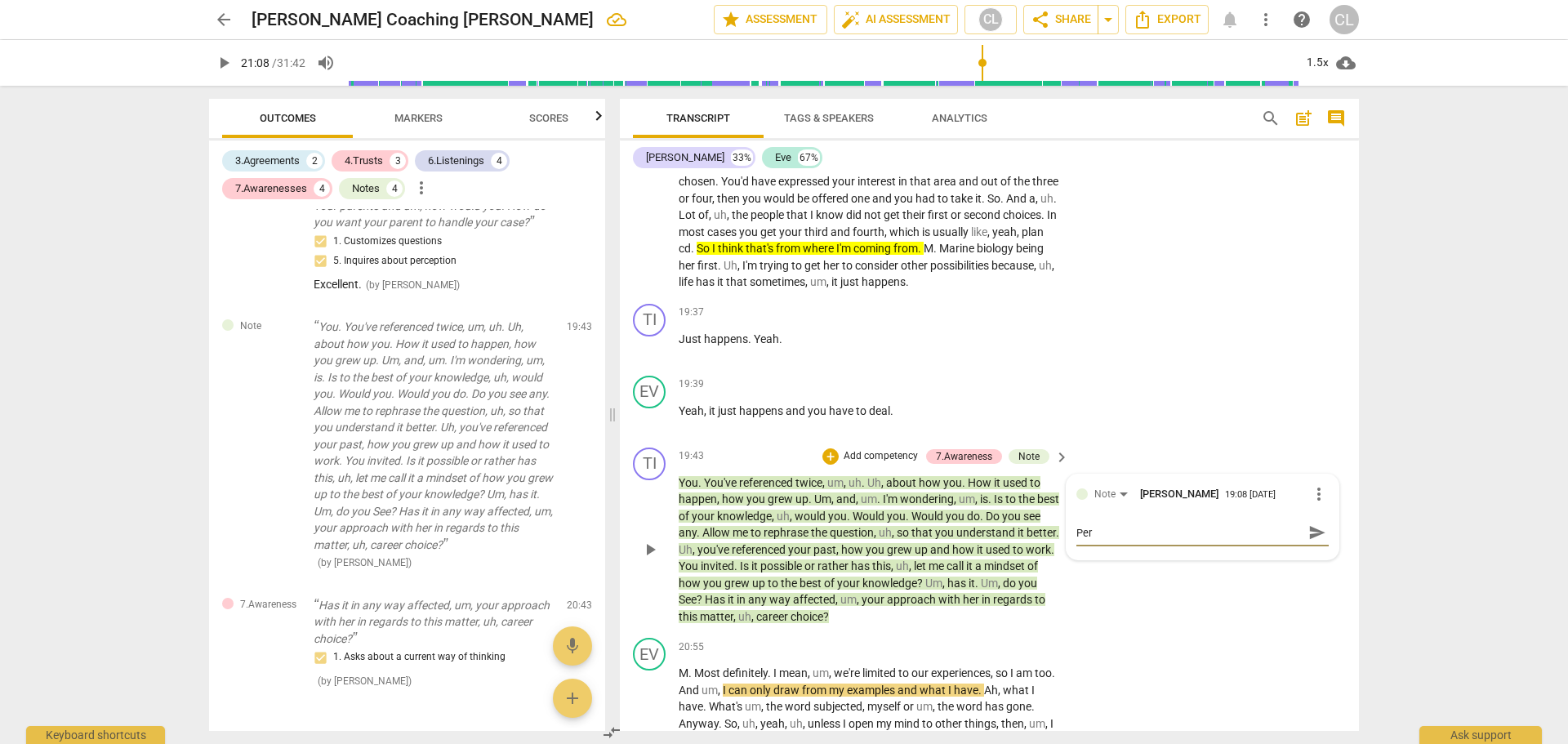
type textarea "Perh"
type textarea "Perha"
type textarea "Perhap"
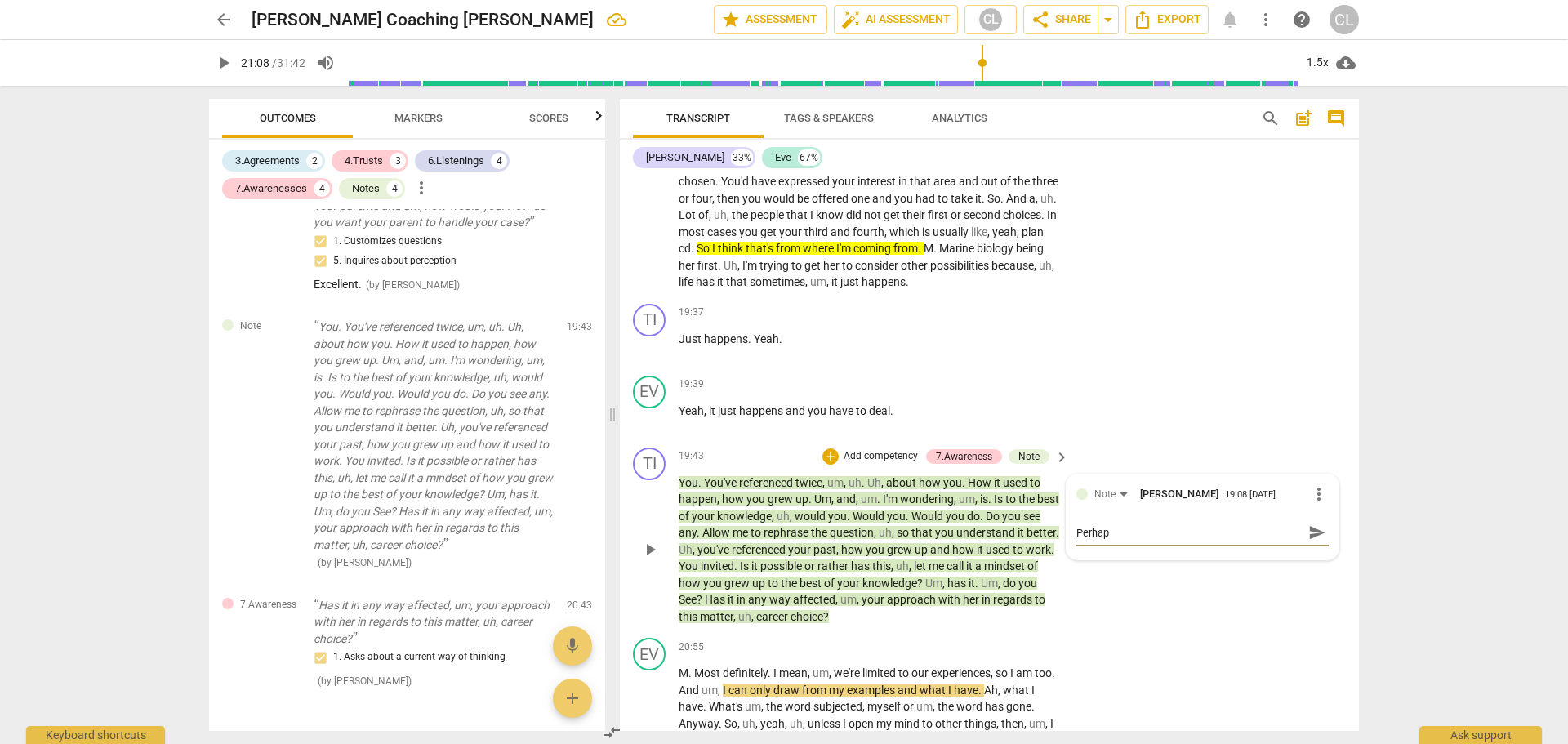
type textarea "Perhaps"
type textarea "Perhaps t"
type textarea "Perhaps th"
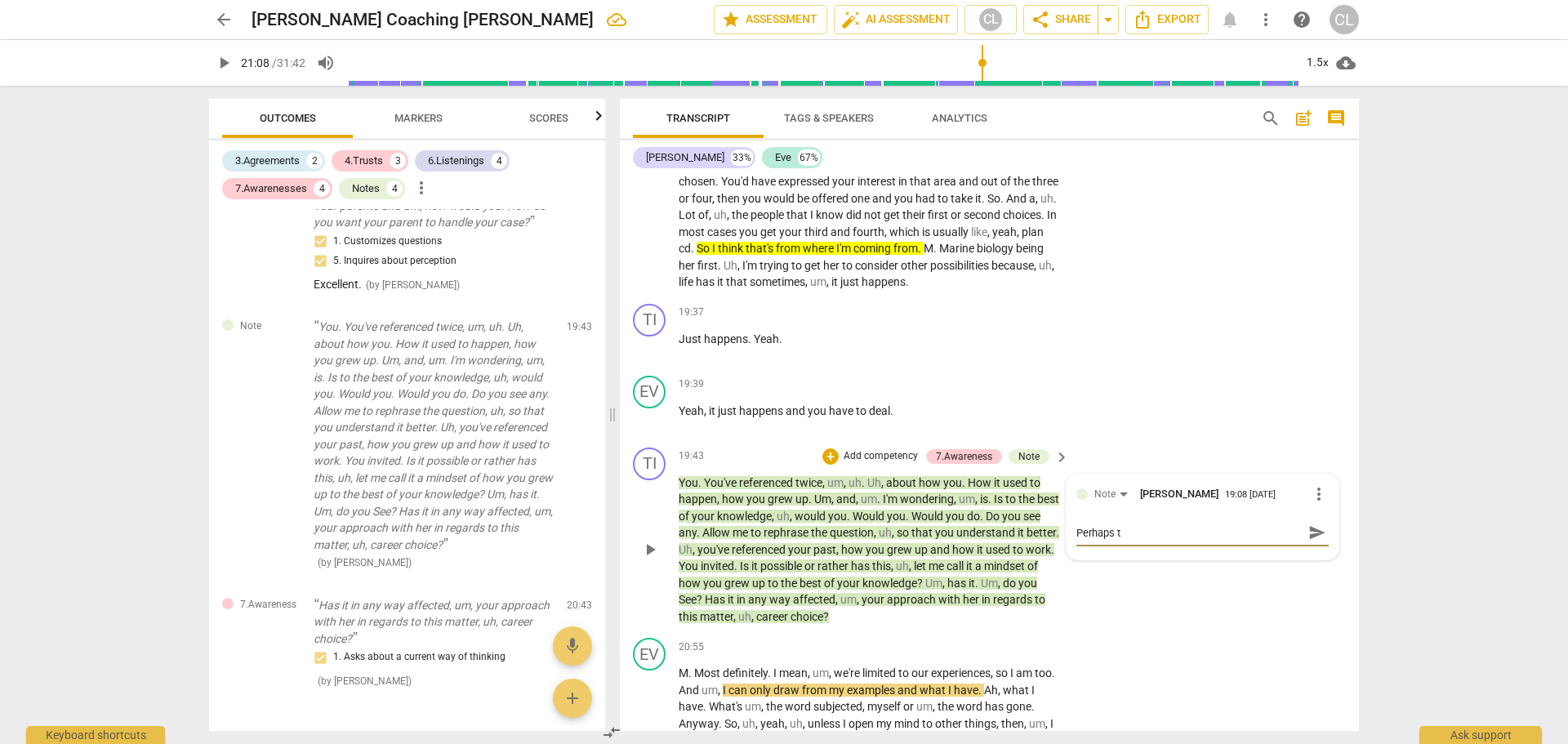
type textarea "Perhaps th"
type textarea "Perhaps thi"
type textarea "Perhaps this"
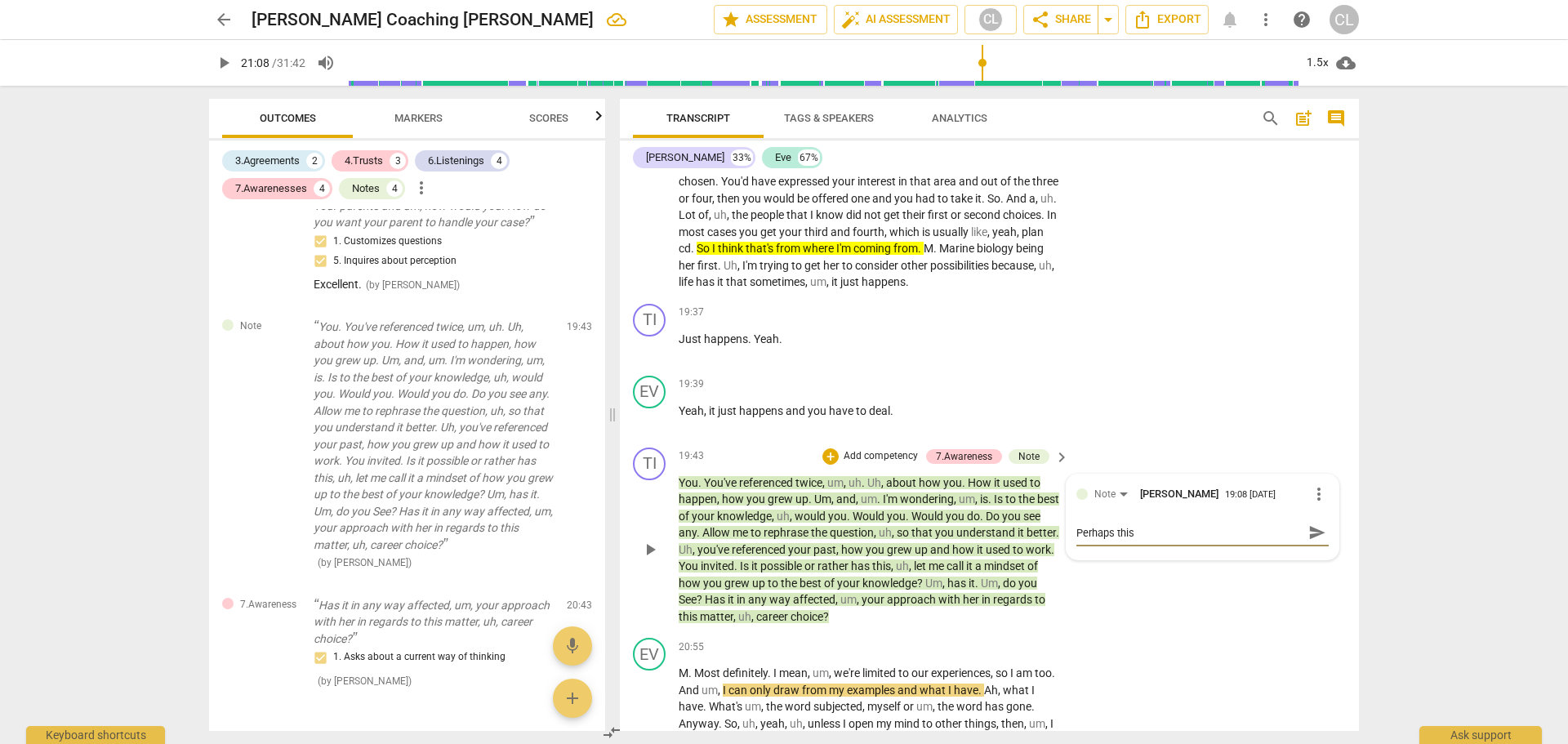
type textarea "Perhaps this"
type textarea "Perhaps this w"
type textarea "Perhaps this wo"
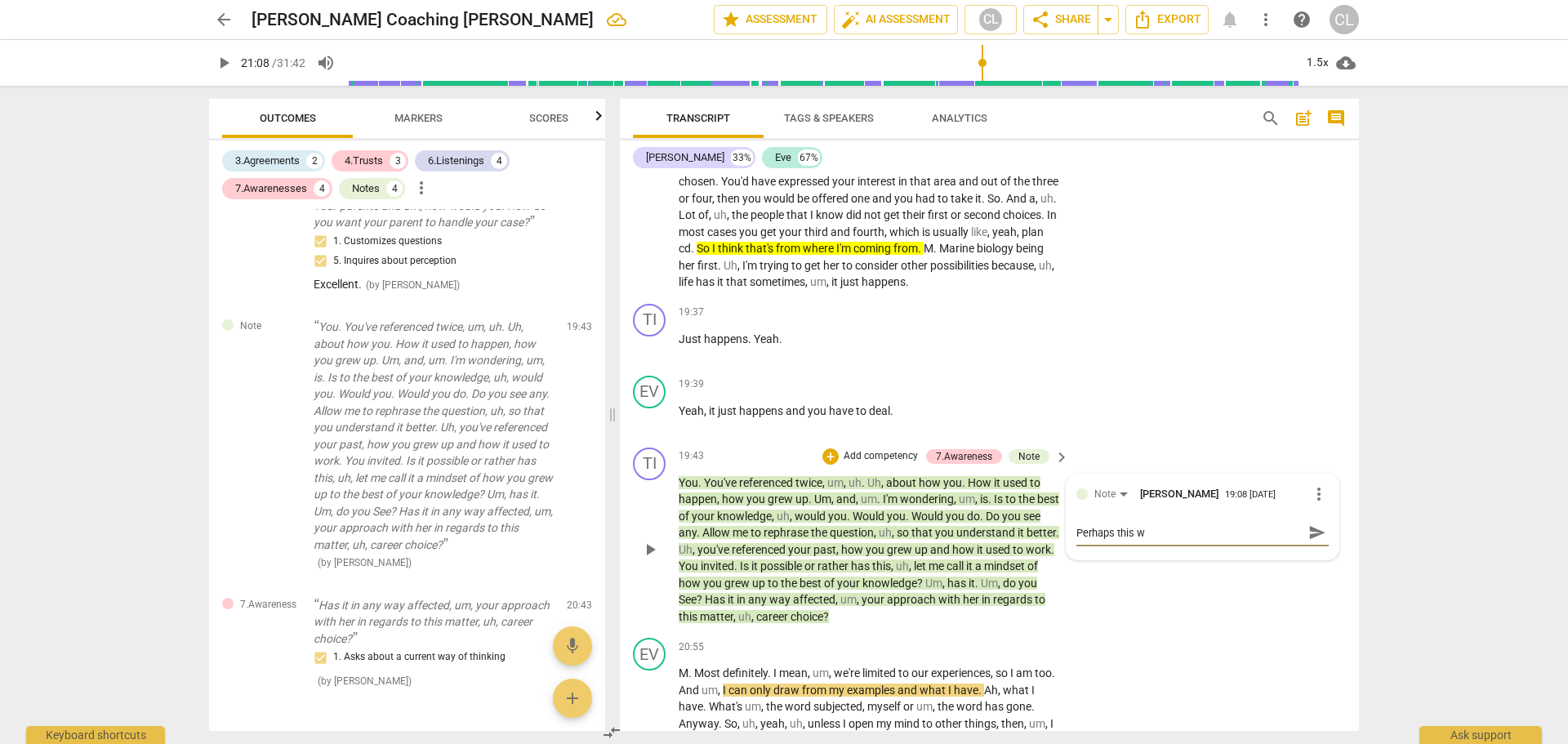
type textarea "Perhaps this wo"
type textarea "Perhaps this wou"
type textarea "Perhaps this woul"
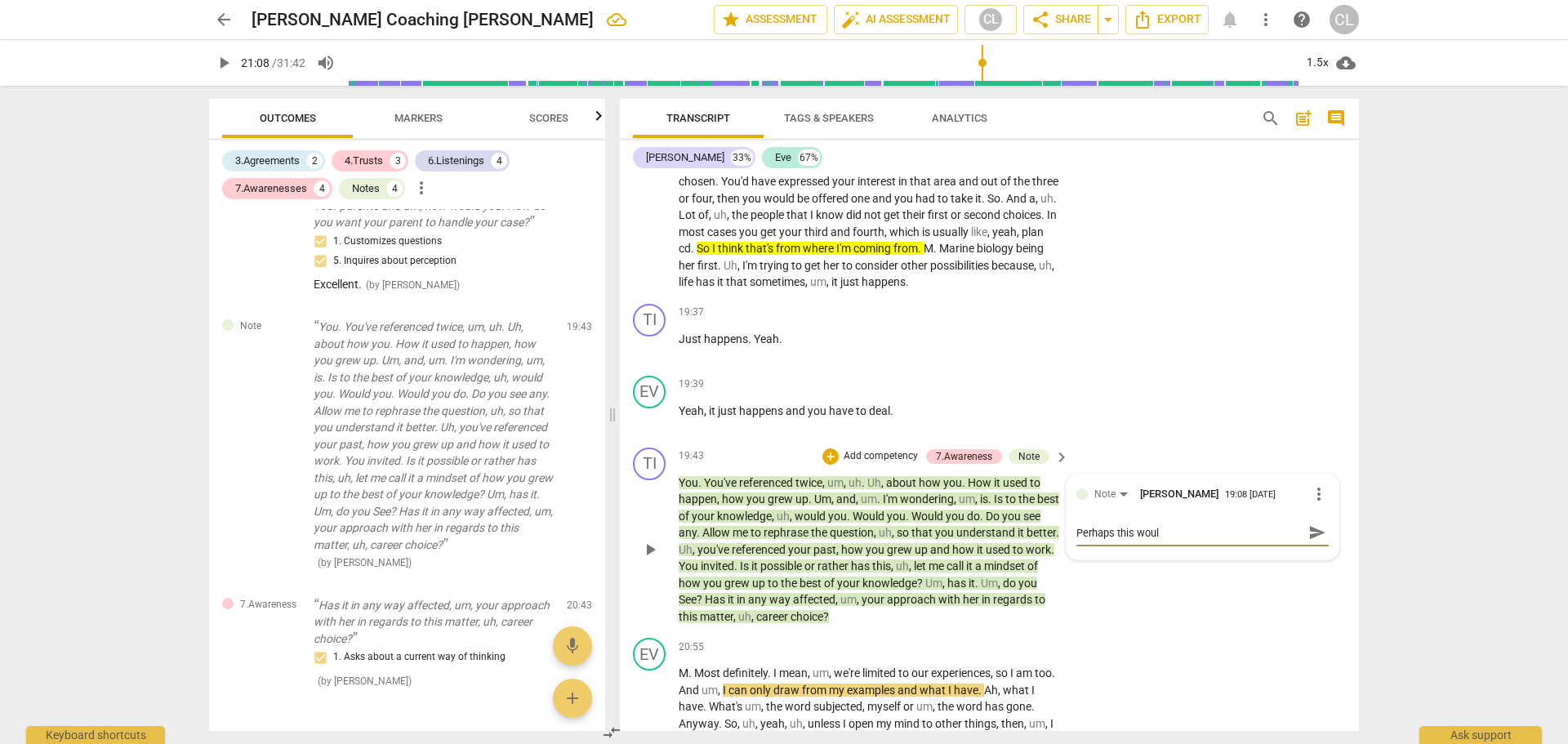
type textarea "Perhaps this would"
type textarea "Perhaps this would h"
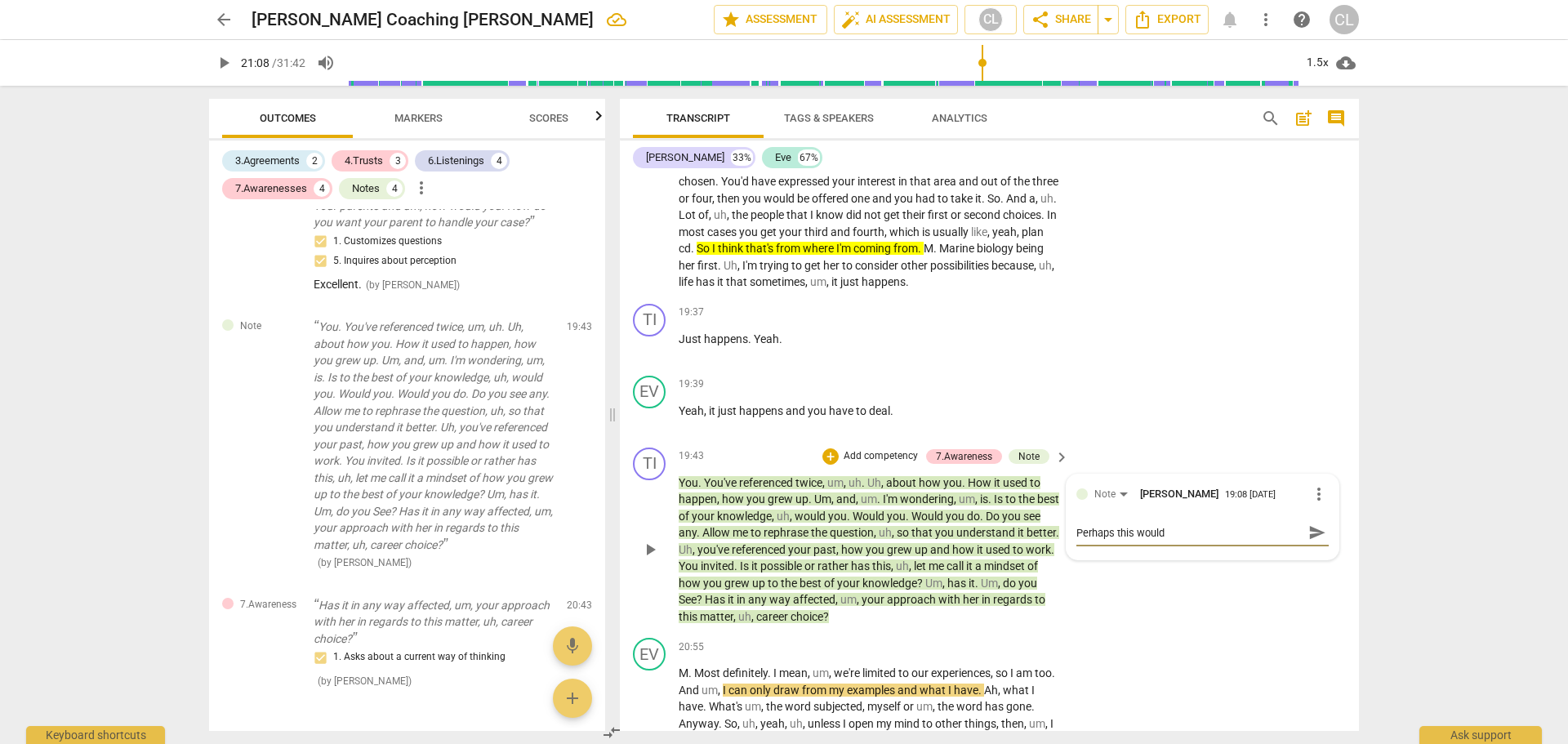
type textarea "Perhaps this would h"
type textarea "Perhaps this would ha"
type textarea "Perhaps this would hav"
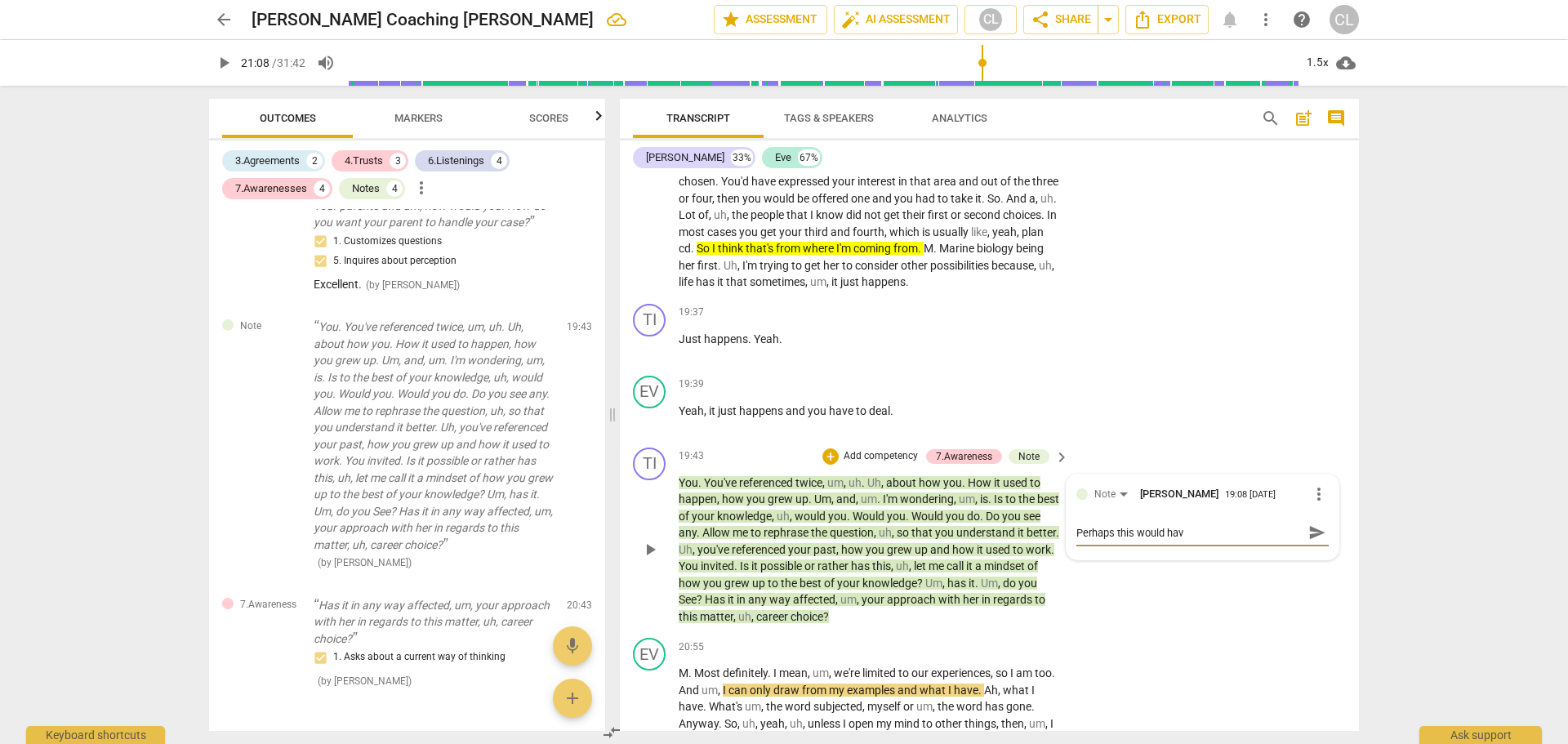
type textarea "Perhaps this would have"
type textarea "Perhaps this would have b"
type textarea "Perhaps this would have be"
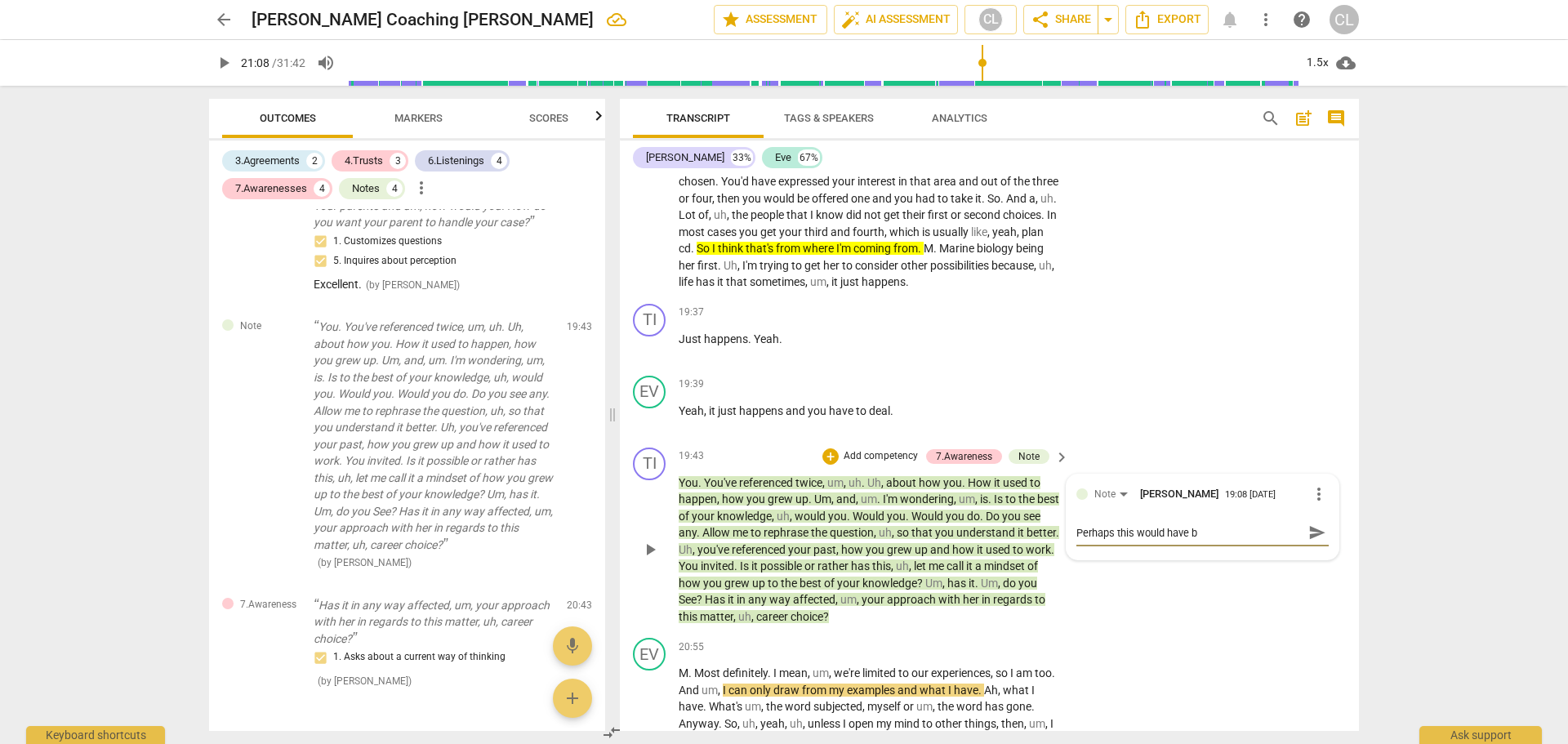
type textarea "Perhaps this would have be"
type textarea "Perhaps this would have bee"
type textarea "Perhaps this would have been"
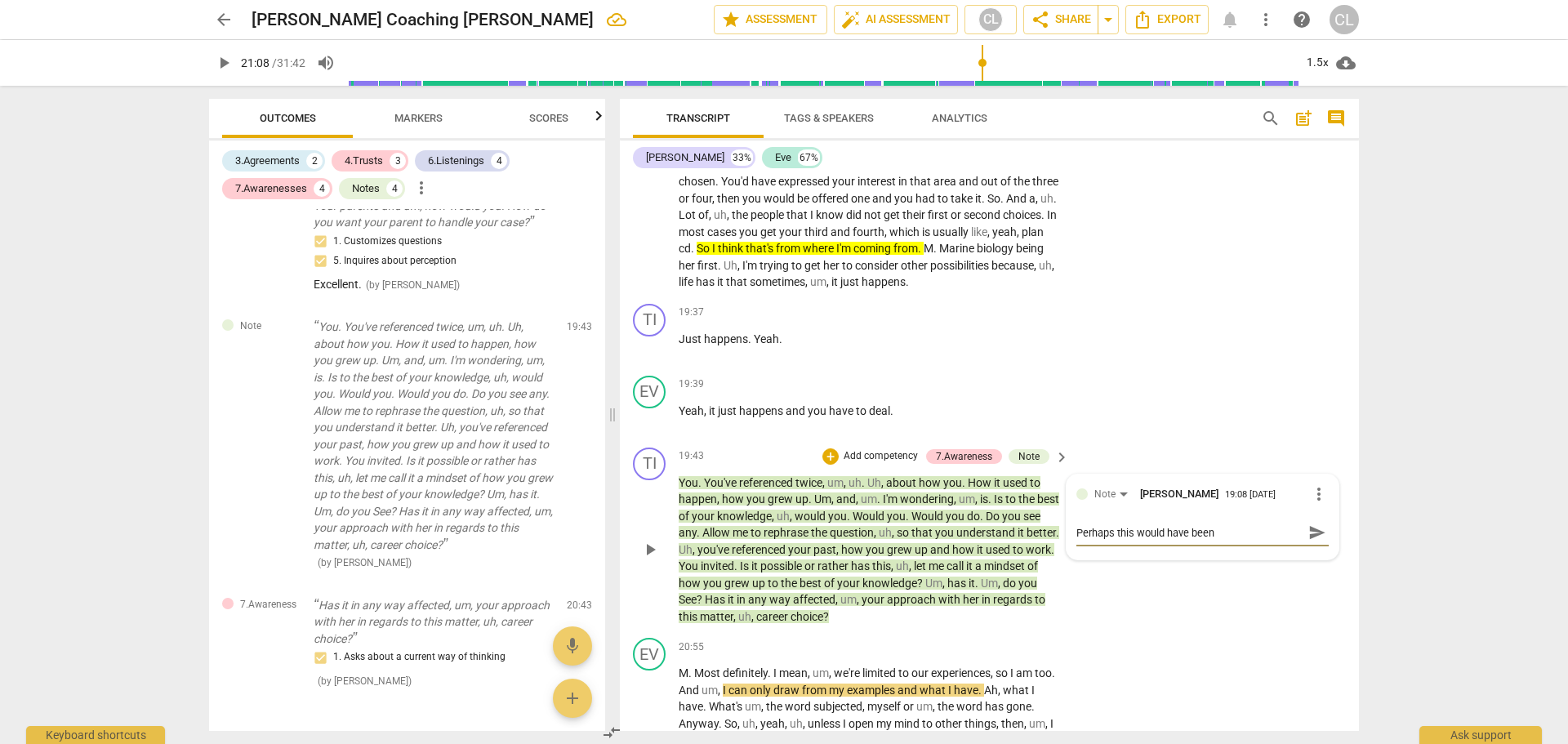
type textarea "Perhaps this would have been b"
type textarea "Perhaps this would have been be"
type textarea "Perhaps this would have been bet"
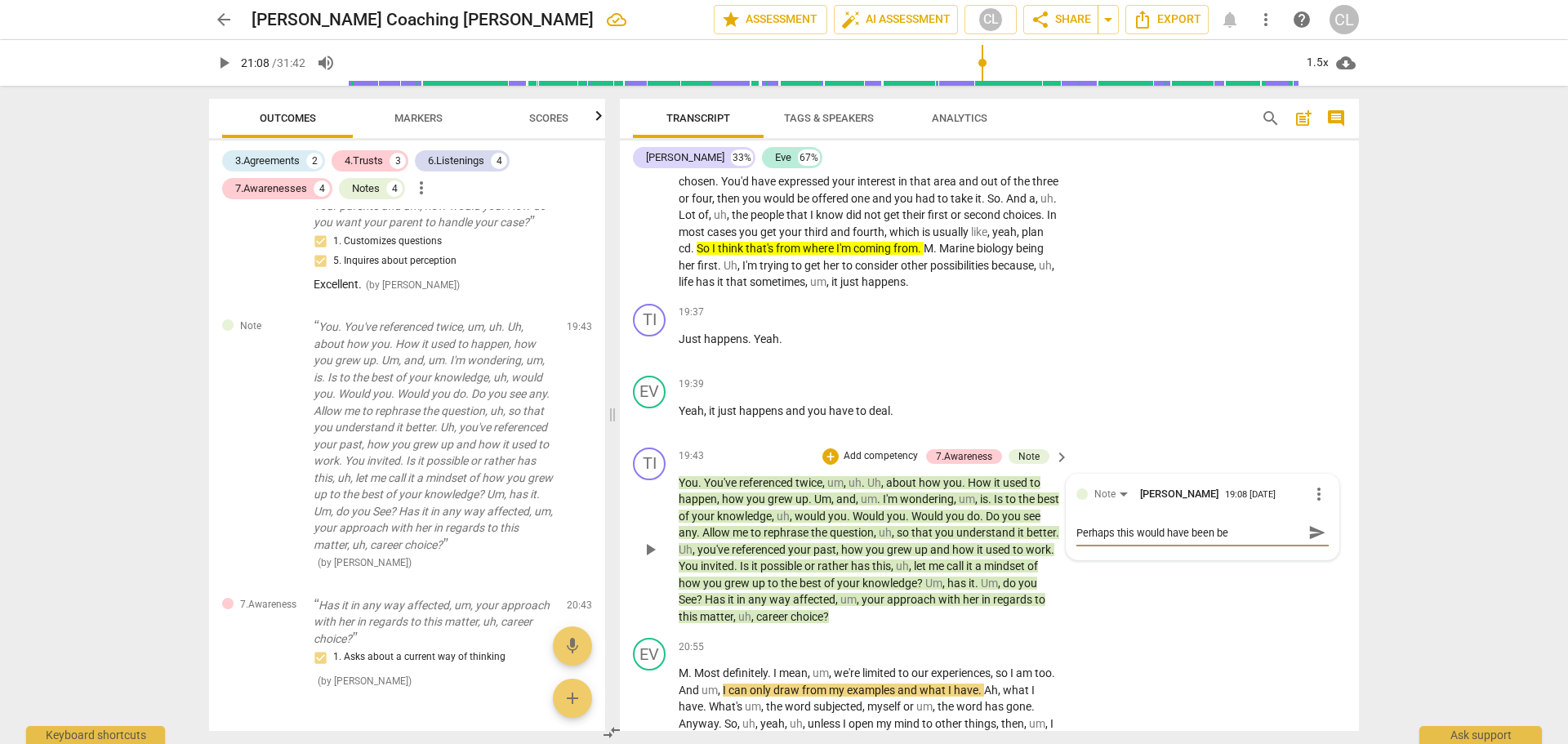
type textarea "Perhaps this would have been bet"
type textarea "Perhaps this would have been bett"
type textarea "Perhaps this would have been bette"
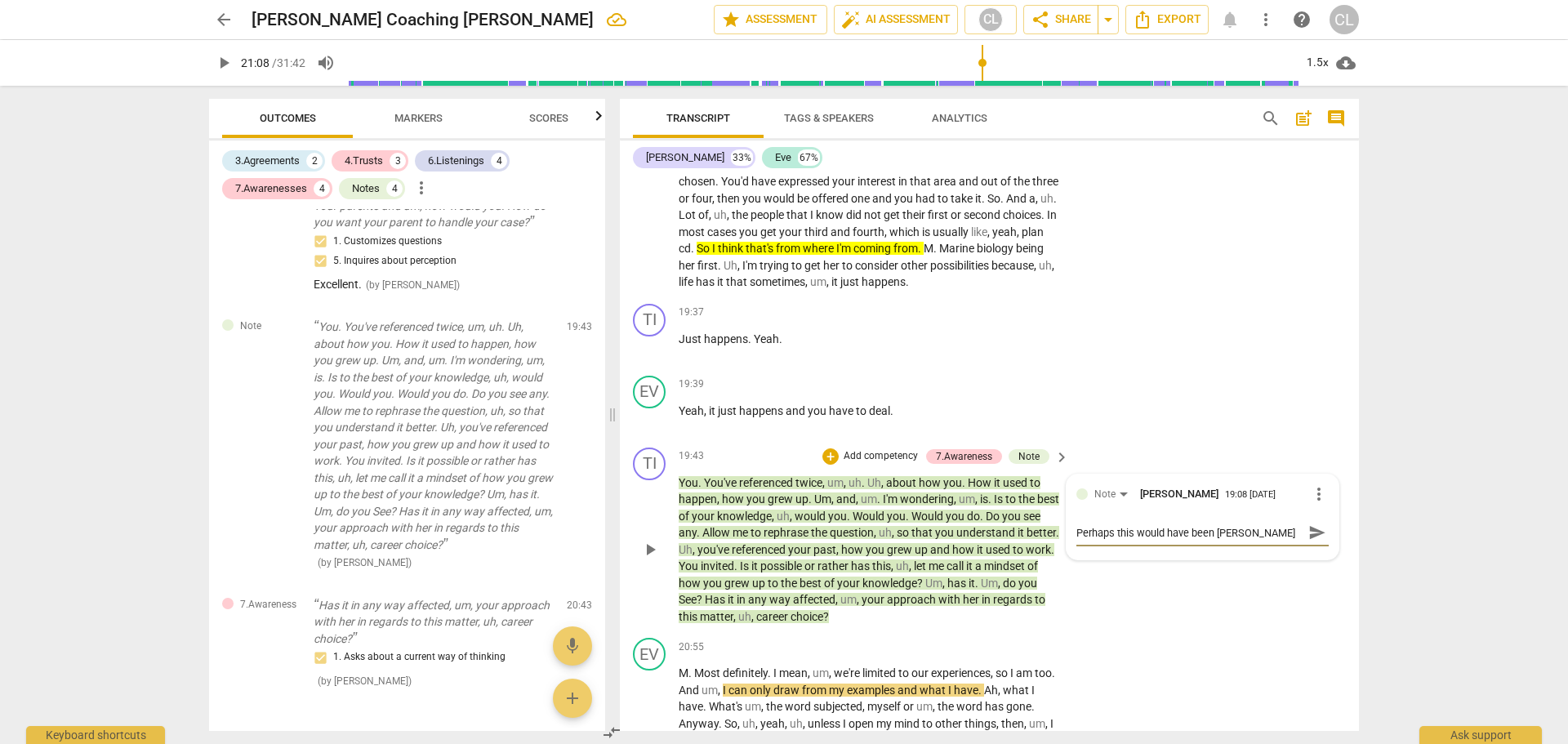
type textarea "Perhaps this would have been better"
type textarea "Perhaps this would have been better a"
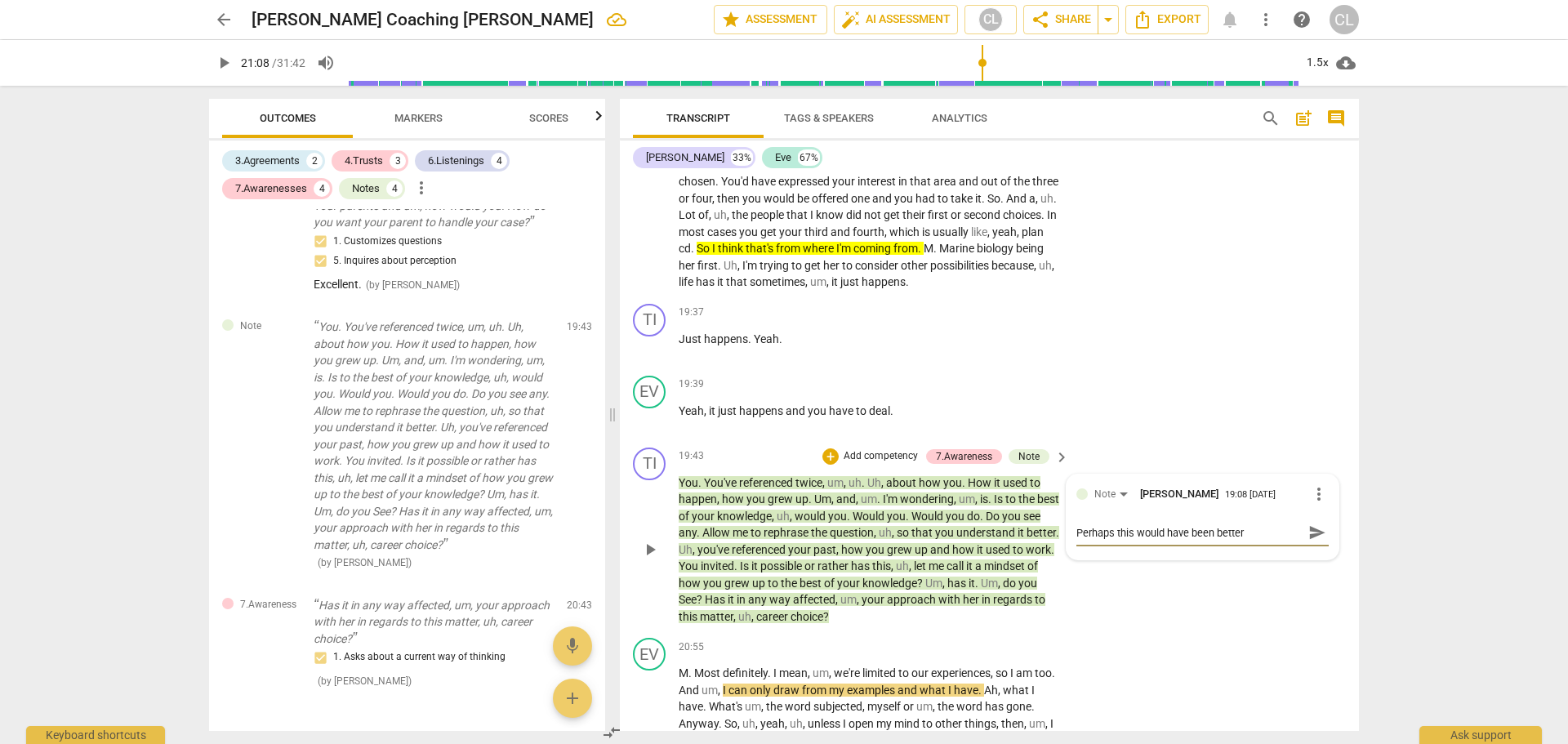
type textarea "Perhaps this would have been better a"
type textarea "Perhaps this would have been better as"
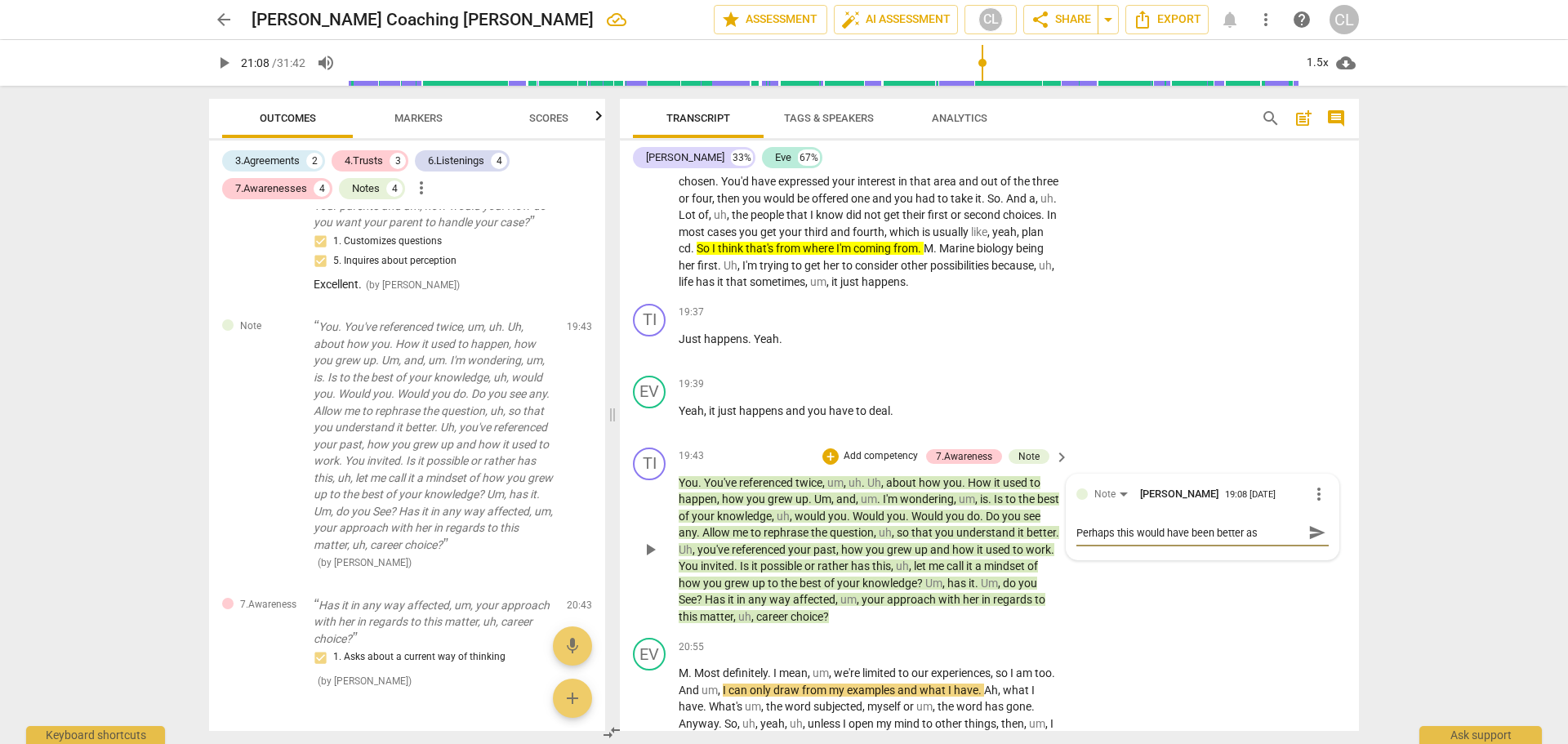
type textarea "Perhaps this would have been better as a"
type textarea "Perhaps this would have been better as an"
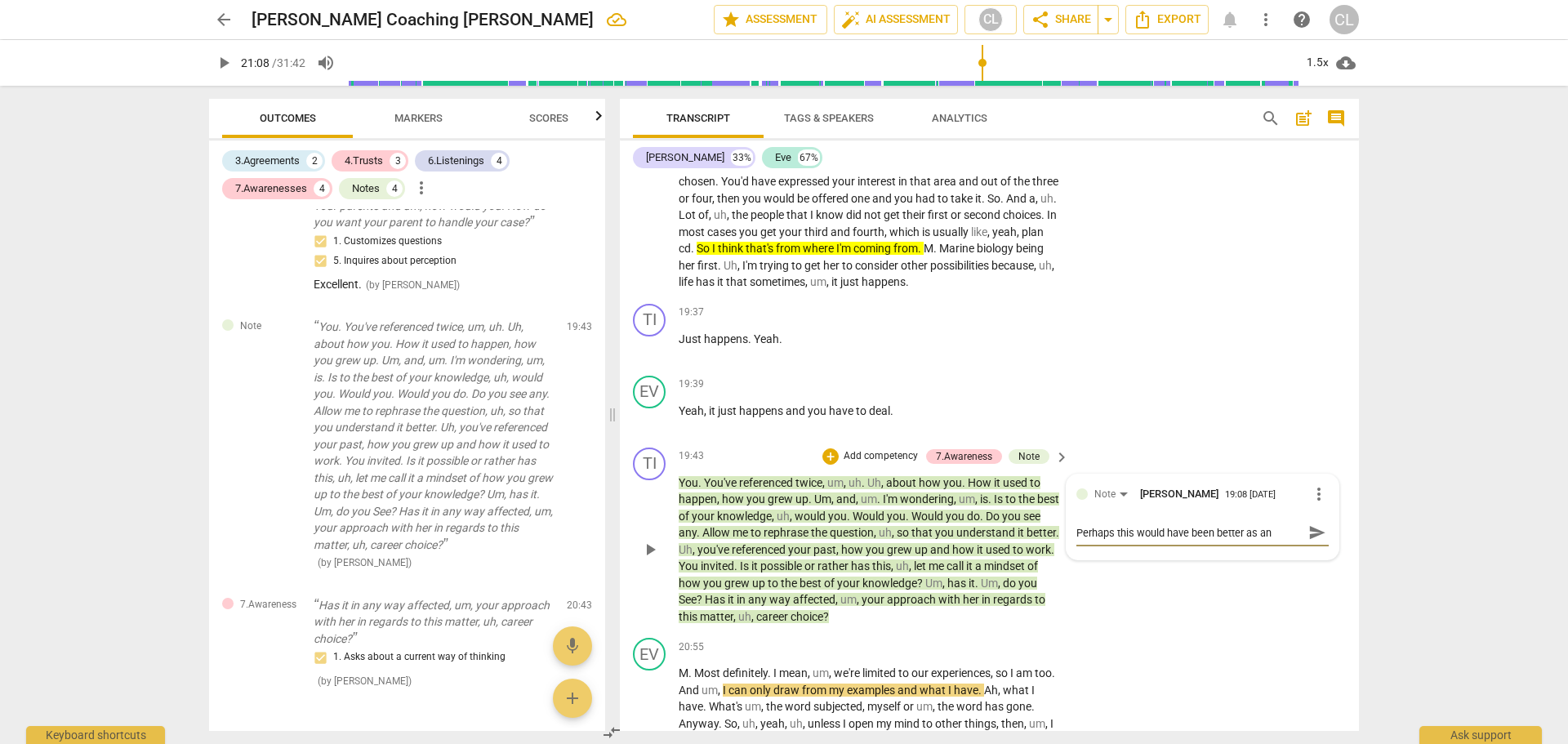
type textarea "Perhaps this would have been better as an"
type textarea "Perhaps this would have been better as an o"
type textarea "Perhaps this would have been better as an ob"
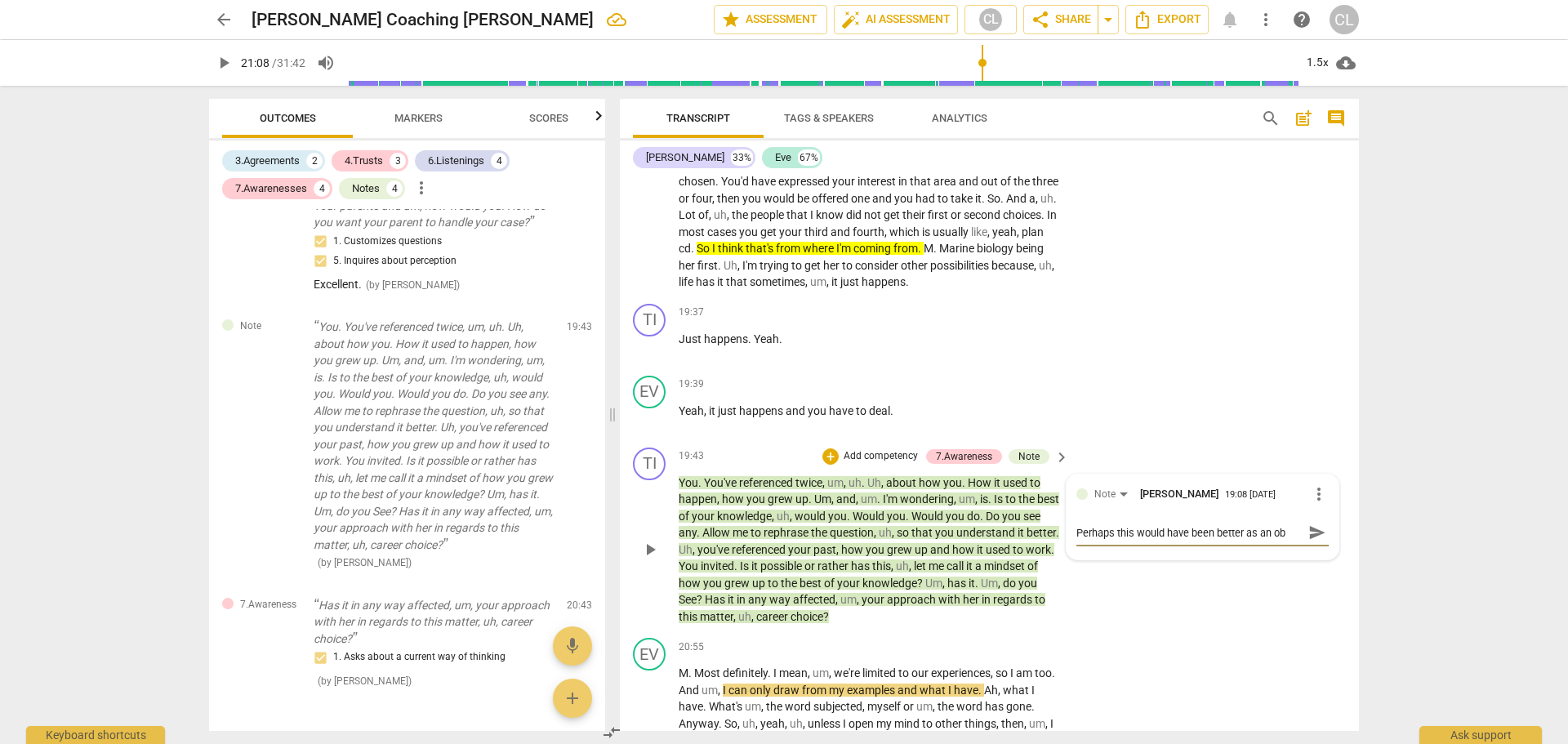
type textarea "Perhaps this would have been better as an obs"
type textarea "Perhaps this would have been better as an obse"
type textarea "Perhaps this would have been better as an obser"
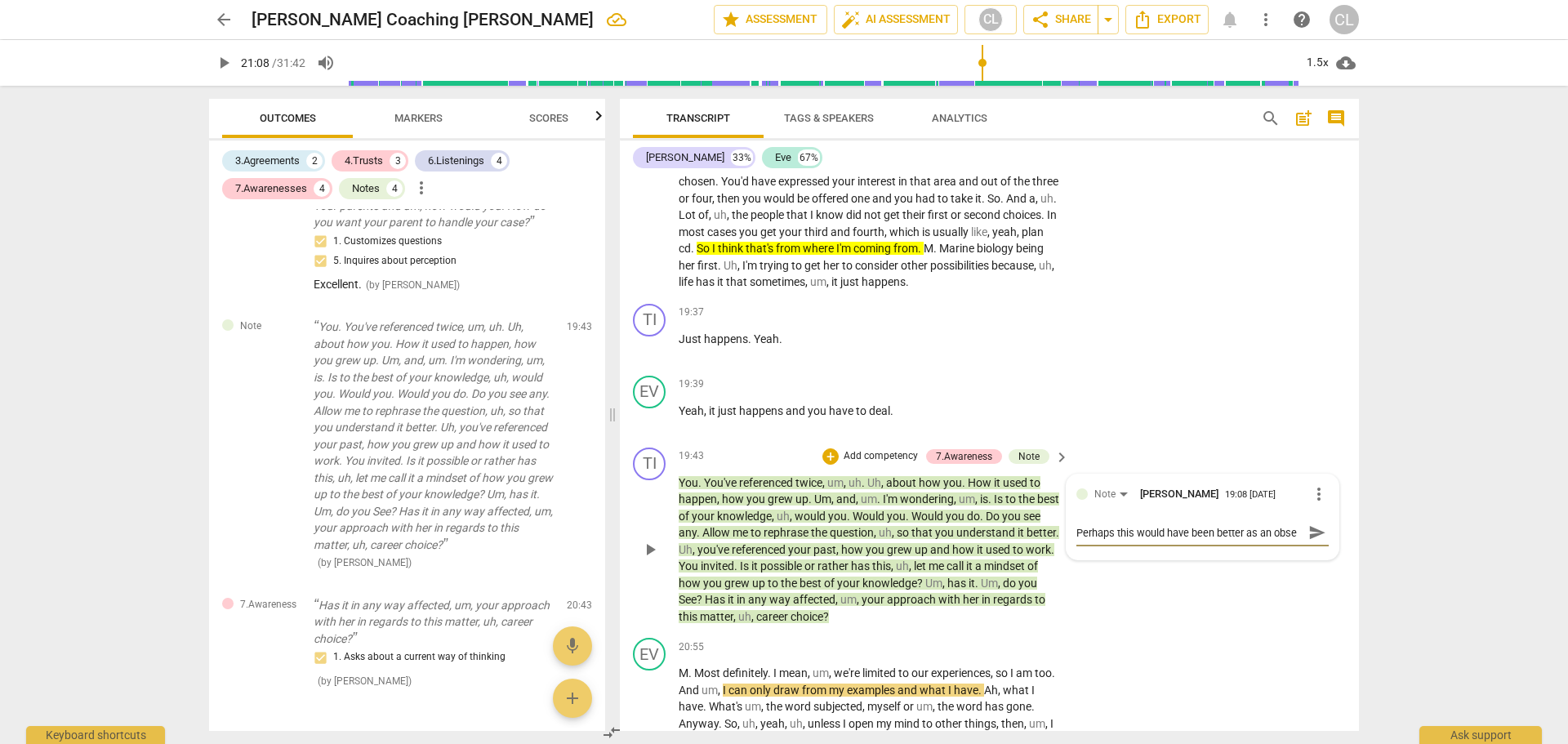
type textarea "Perhaps this would have been better as an obser"
type textarea "Perhaps this would have been better as an observ"
type textarea "Perhaps this would have been better as an observa"
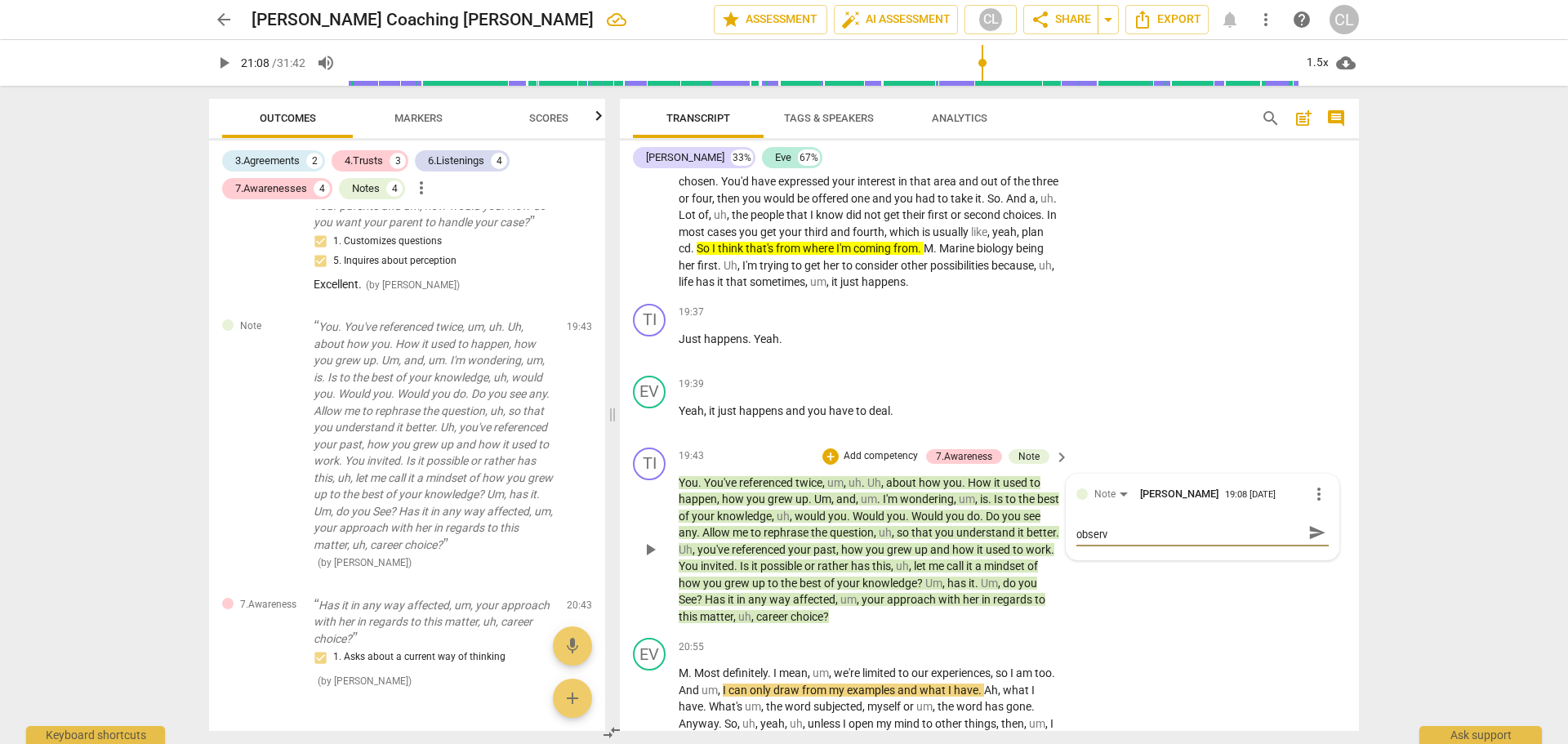
type textarea "Perhaps this would have been better as an observa"
type textarea "Perhaps this would have been better as an observat"
type textarea "Perhaps this would have been better as an observati"
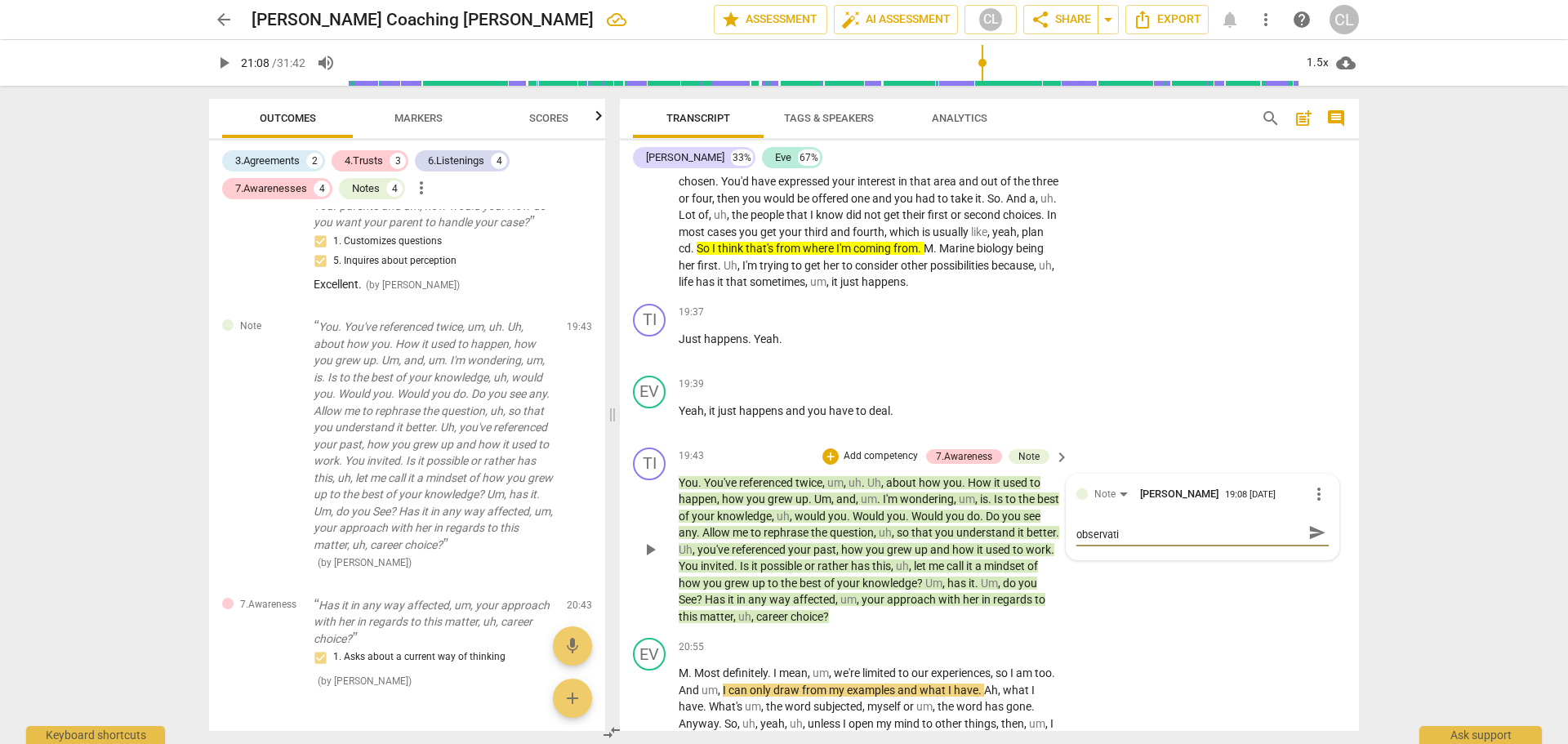
type textarea "Perhaps this would have been better as an observatio"
type textarea "Perhaps this would have been better as an observation"
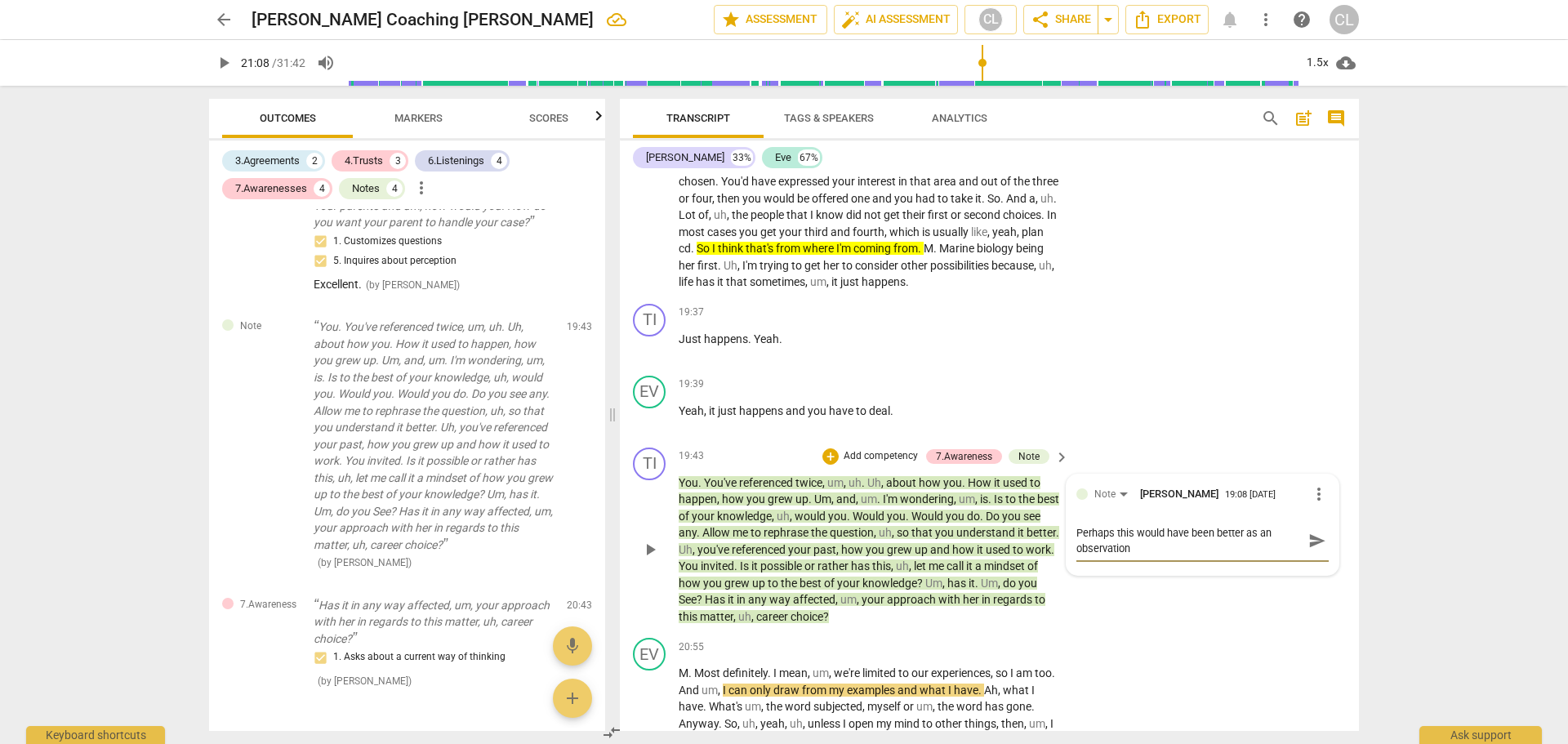
type textarea "Perhaps this would have been better as an observation/"
type textarea "Perhaps this would have been better as an observation/s"
type textarea "Perhaps this would have been better as an observation/su"
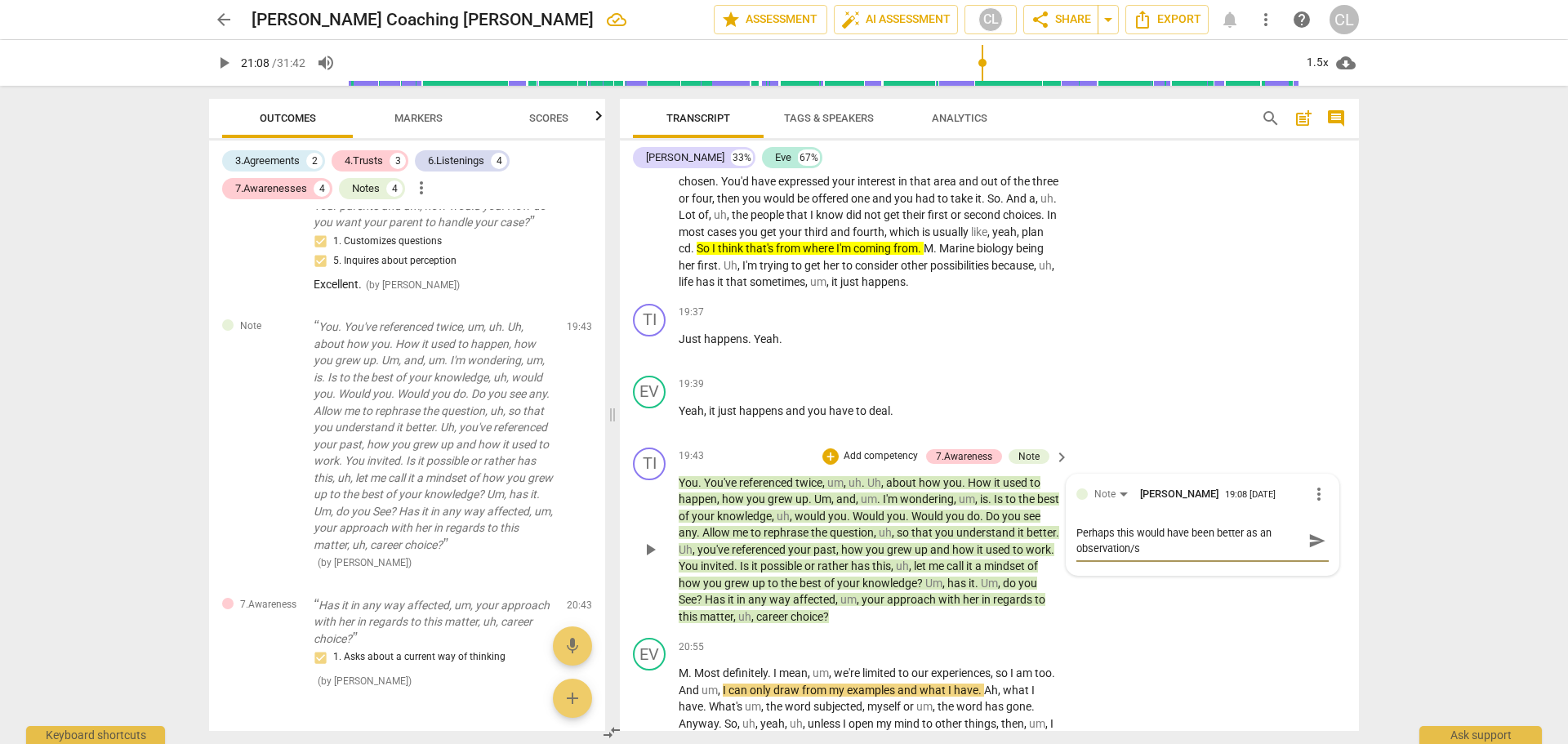
type textarea "Perhaps this would have been better as an observation/su"
type textarea "Perhaps this would have been better as an observation/sum"
type textarea "Perhaps this would have been better as an observation/summ"
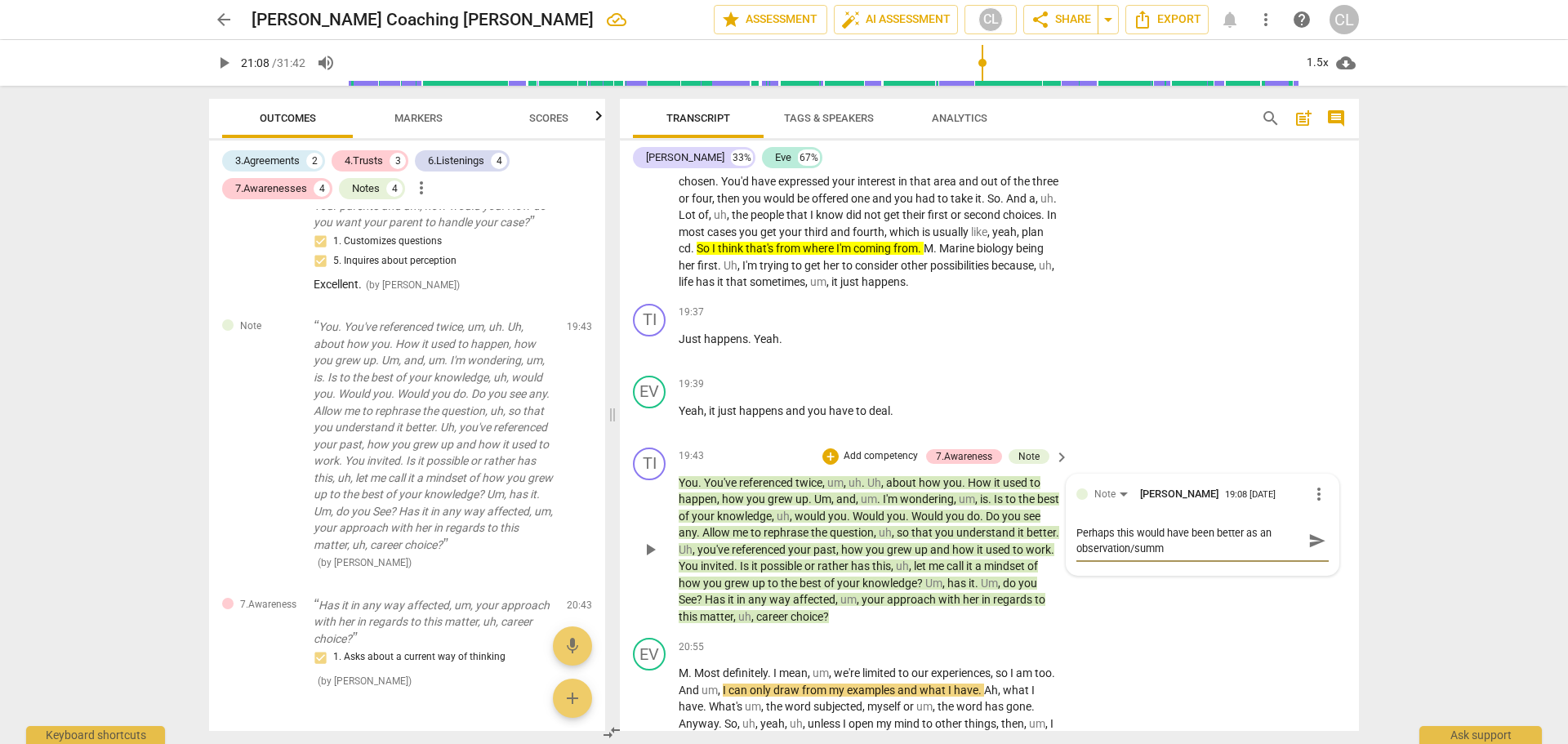
type textarea "Perhaps this would have been better as an observation/summa"
type textarea "Perhaps this would have been better as an observation/summar"
type textarea "Perhaps this would have been better as an observation/summary"
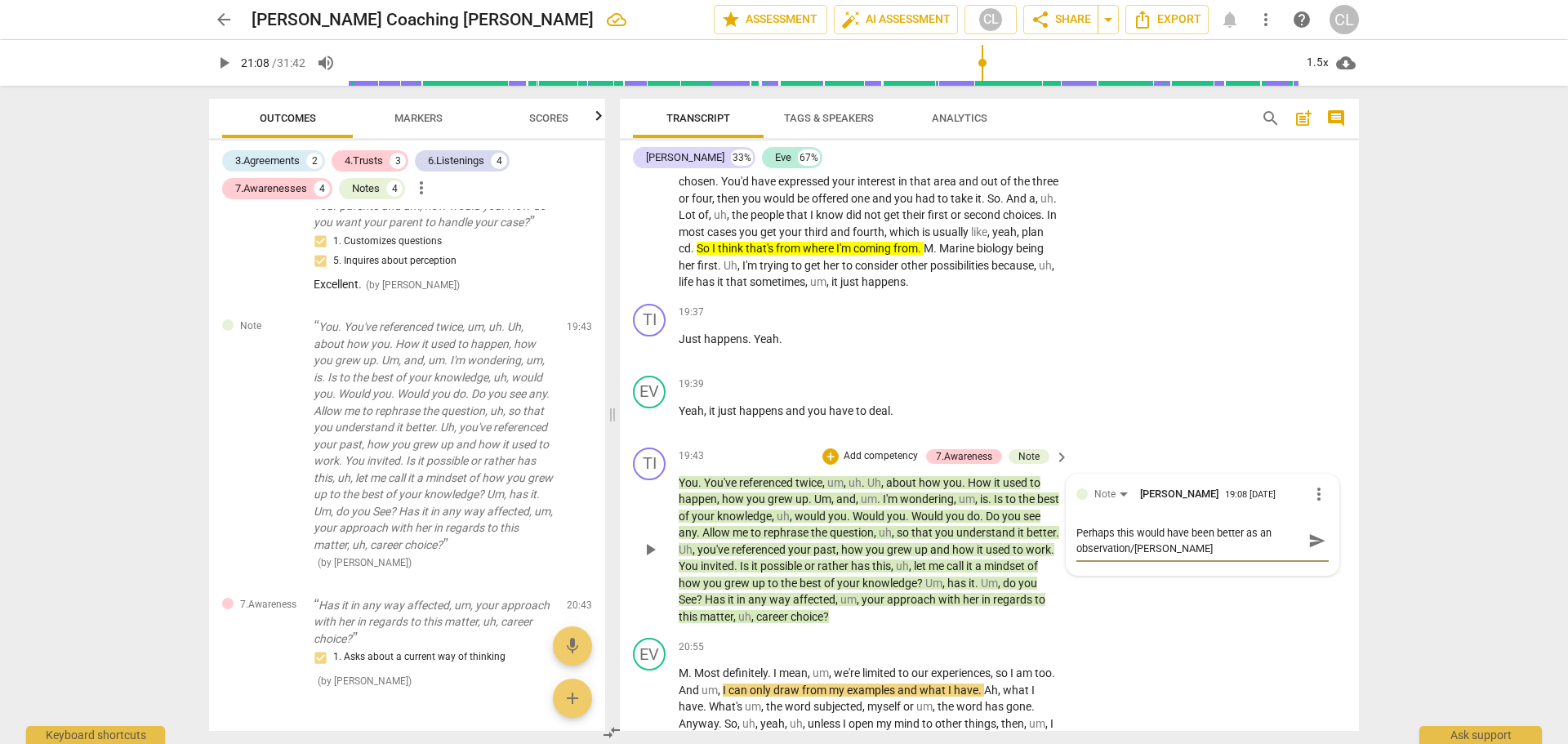
type textarea "Perhaps this would have been better as an observation/summary"
type textarea "Perhaps this would have been better as an observation/summary."
type textarea "Perhaps this would have been better as an observation/summary. S"
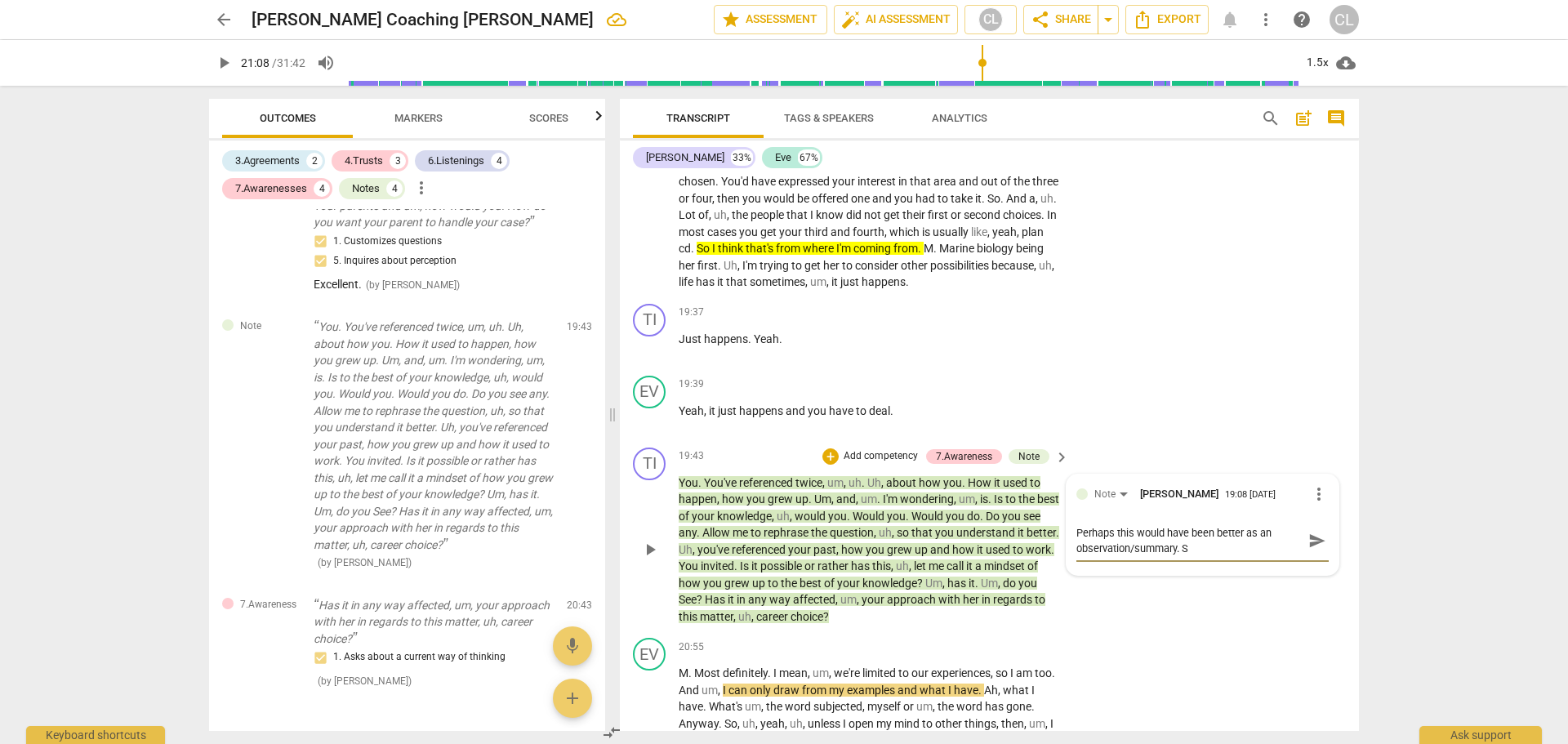
type textarea "Perhaps this would have been better as an observation/summary. So"
type textarea "Perhaps this would have been better as an observation/summary. Som"
type textarea "Perhaps this would have been better as an observation/summary. Some"
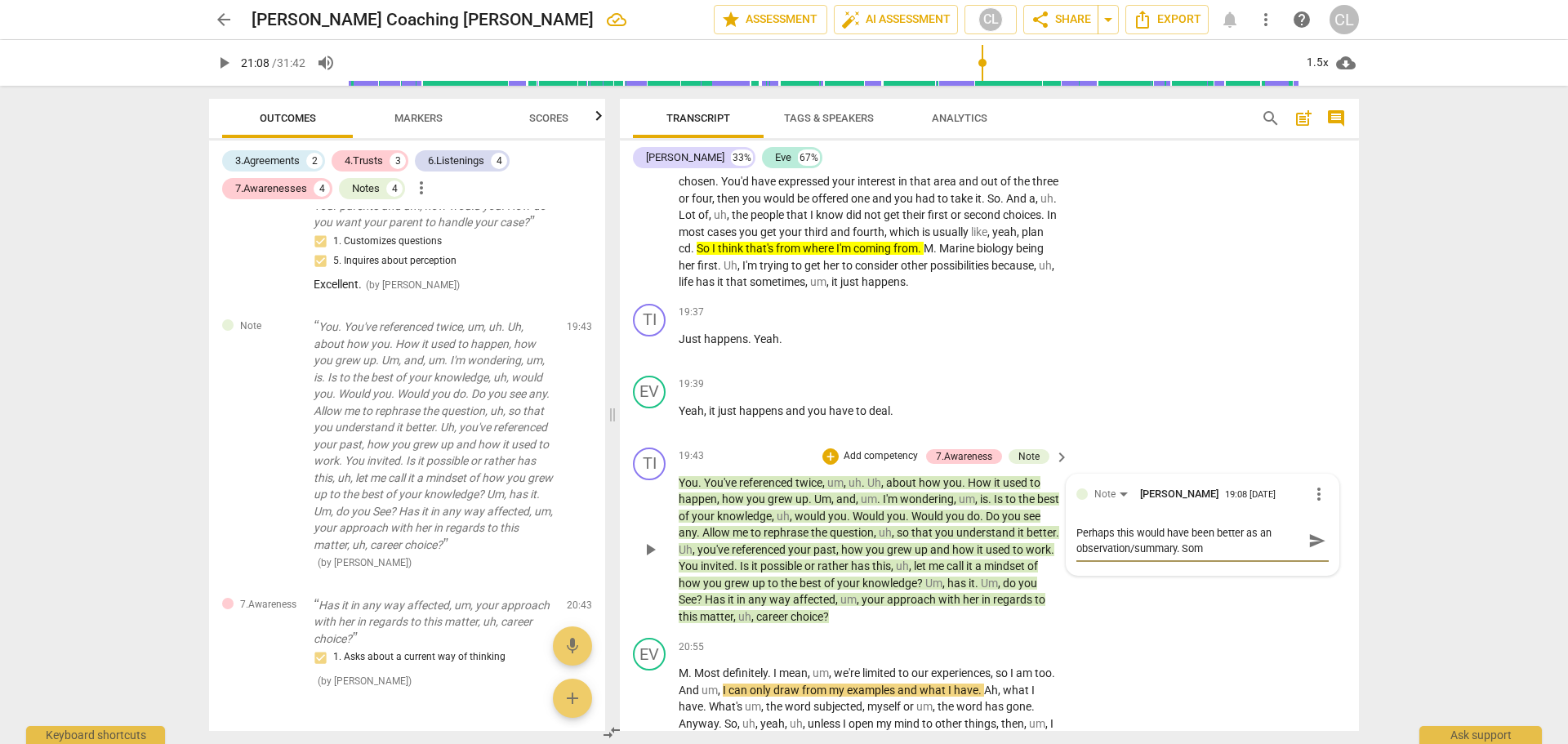
type textarea "Perhaps this would have been better as an observation/summary. Some"
type textarea "Perhaps this would have been better as an observation/summary. Somet"
type textarea "Perhaps this would have been better as an observation/summary. Someth"
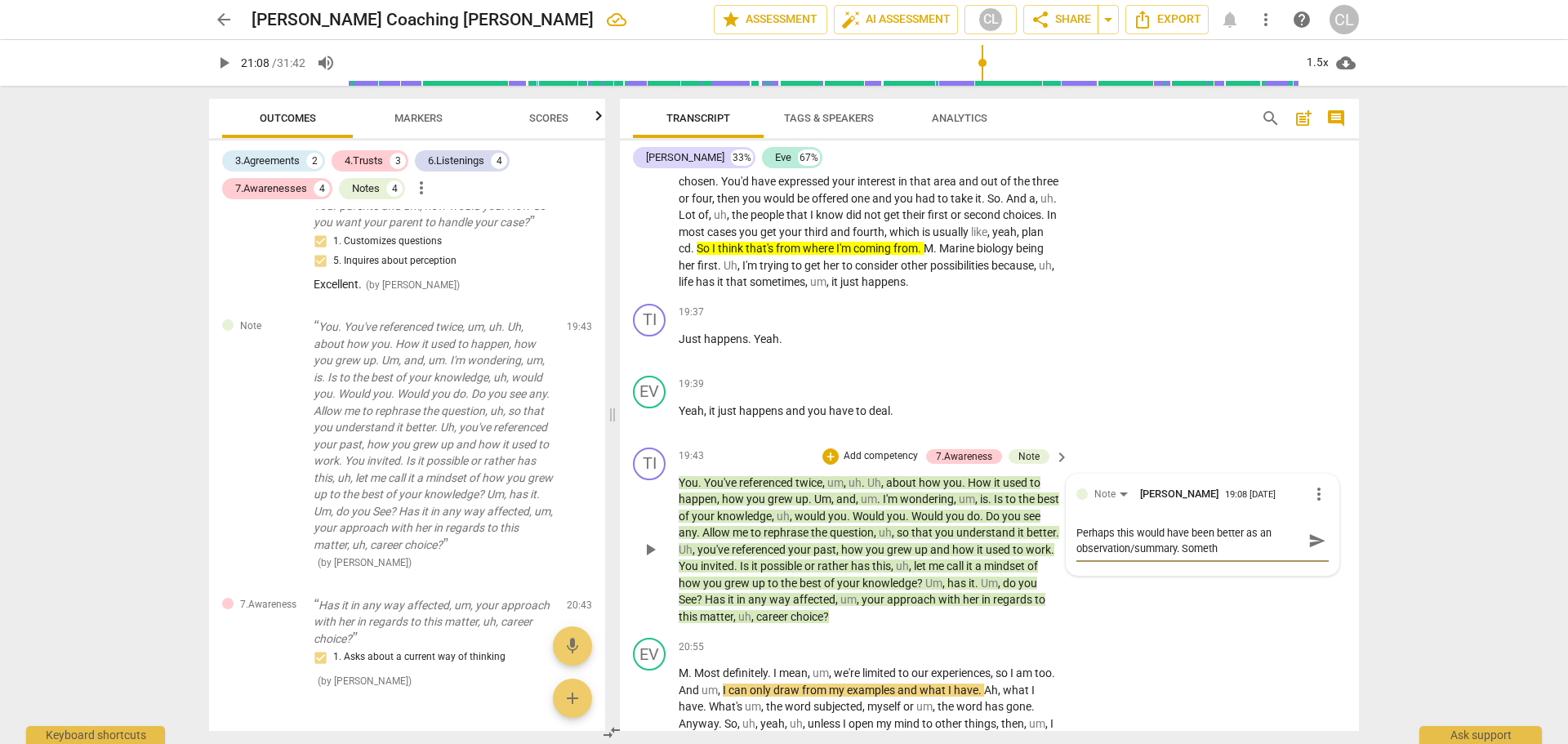
type textarea "Perhaps this would have been better as an observation/summary. Somethi"
type textarea "Perhaps this would have been better as an observation/summary. Somethin"
type textarea "Perhaps this would have been better as an observation/summary. Something"
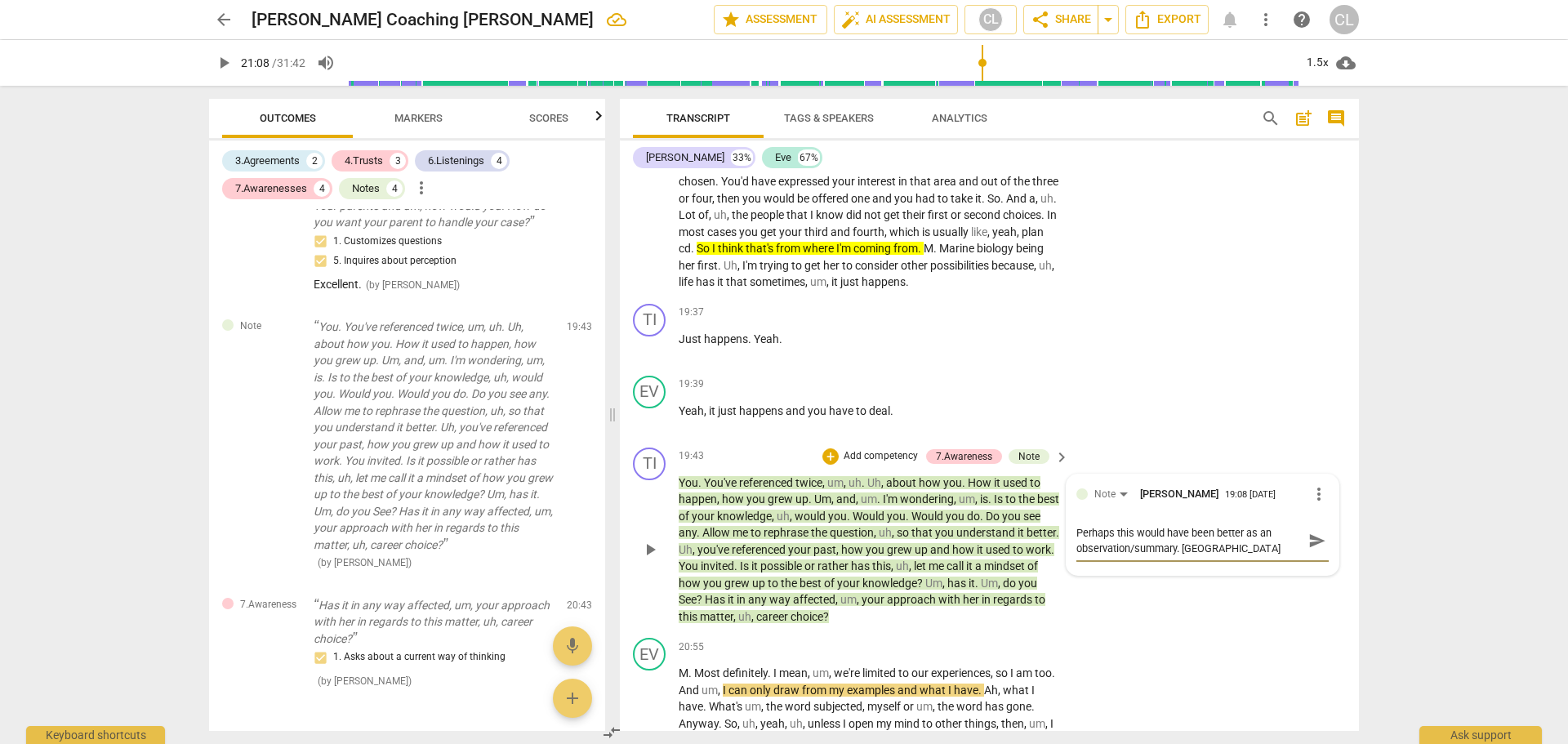
type textarea "Perhaps this would have been better as an observation/summary. Something"
type textarea "Perhaps this would have been better as an observation/summary. Something l"
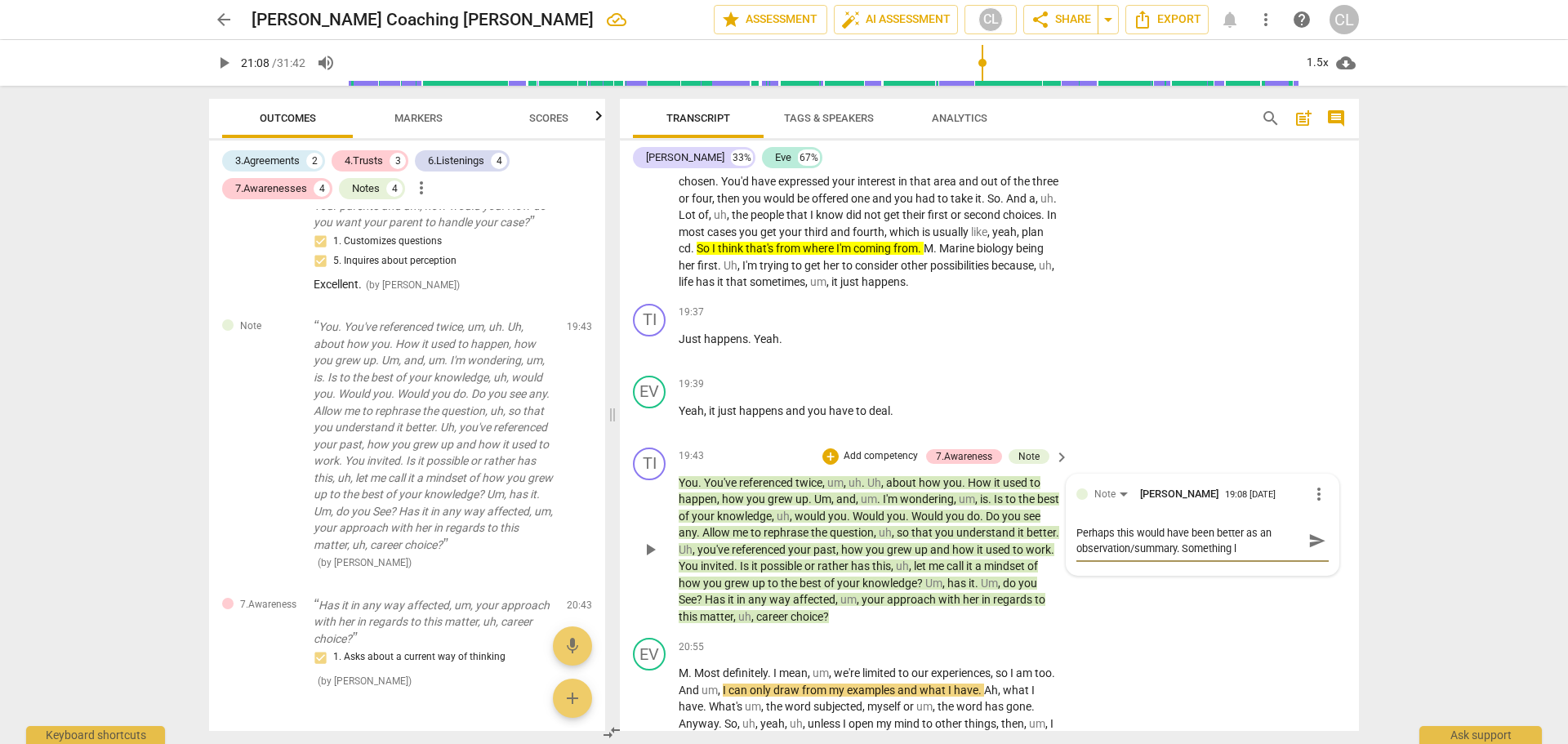
type textarea "Perhaps this would have been better as an observation/summary. Something li"
type textarea "Perhaps this would have been better as an observation/summary. Something lik"
type textarea "Perhaps this would have been better as an observation/summary. Something like"
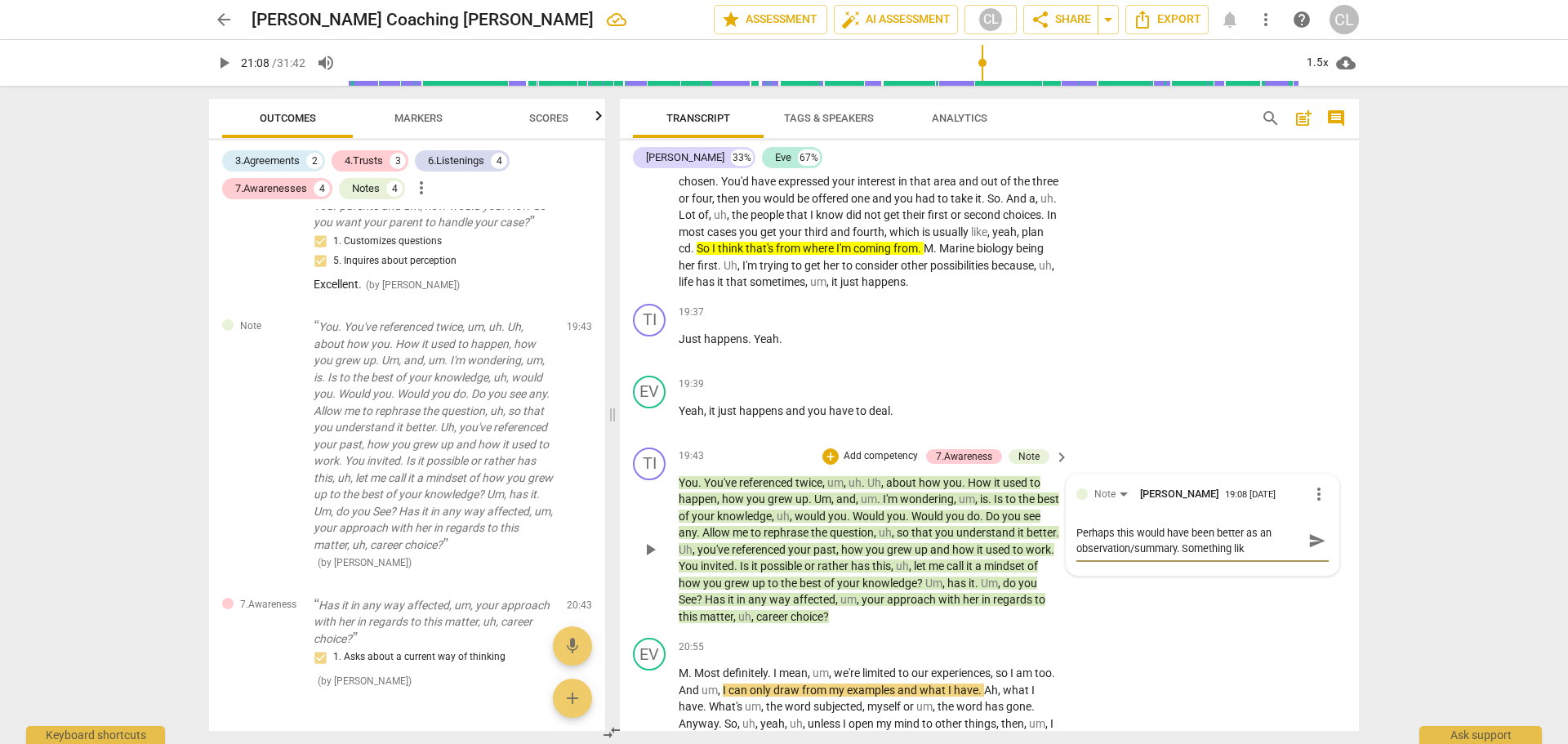
type textarea "Perhaps this would have been better as an observation/summary. Something like"
type textarea "Perhaps this would have been better as an observation/summary. Something like:"
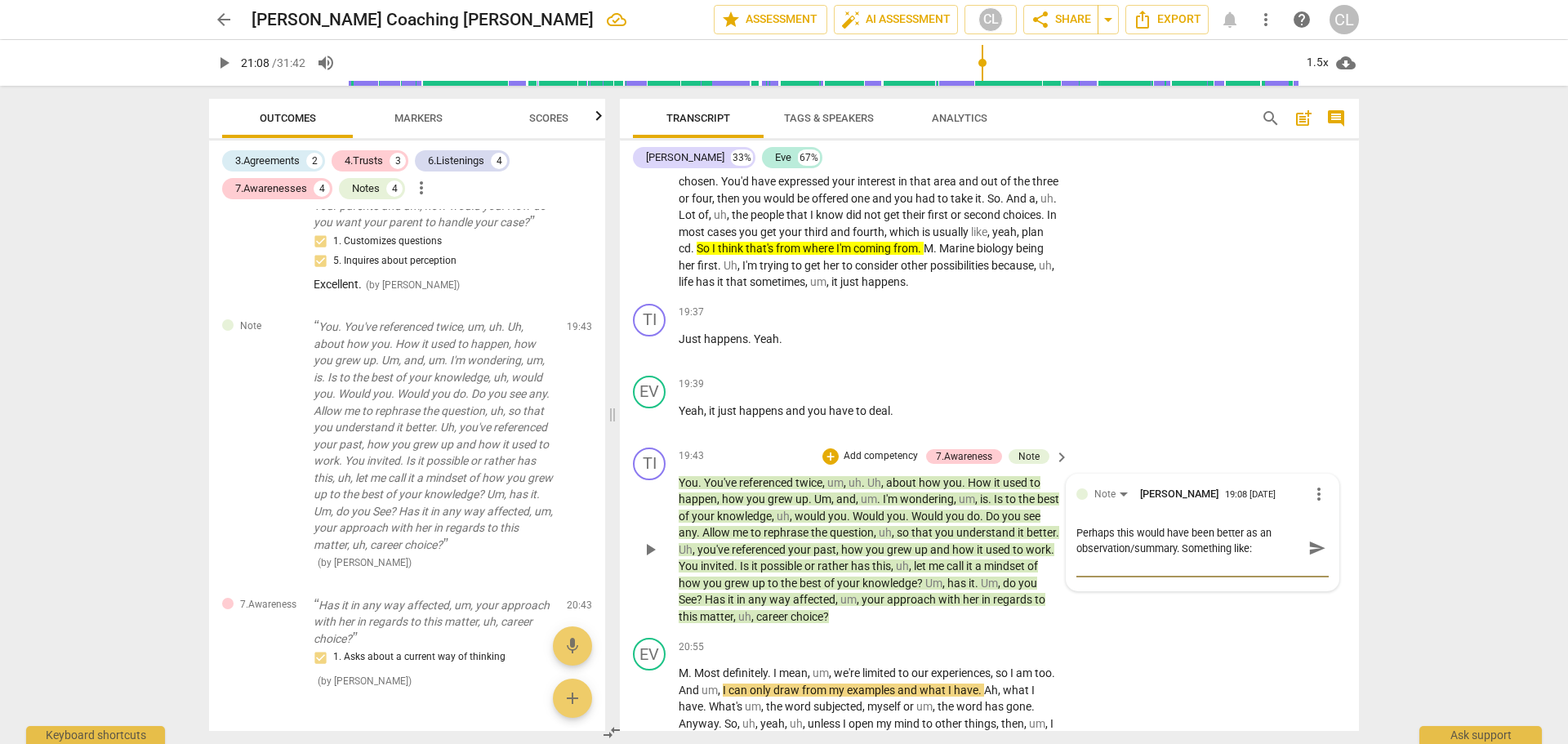
type textarea "Perhaps this would have been better as an observation/summary. Something like:"
type textarea "Perhaps this would have been better as an observation/summary. Something like: S"
type textarea "Perhaps this would have been better as an observation/summary. Something like: …"
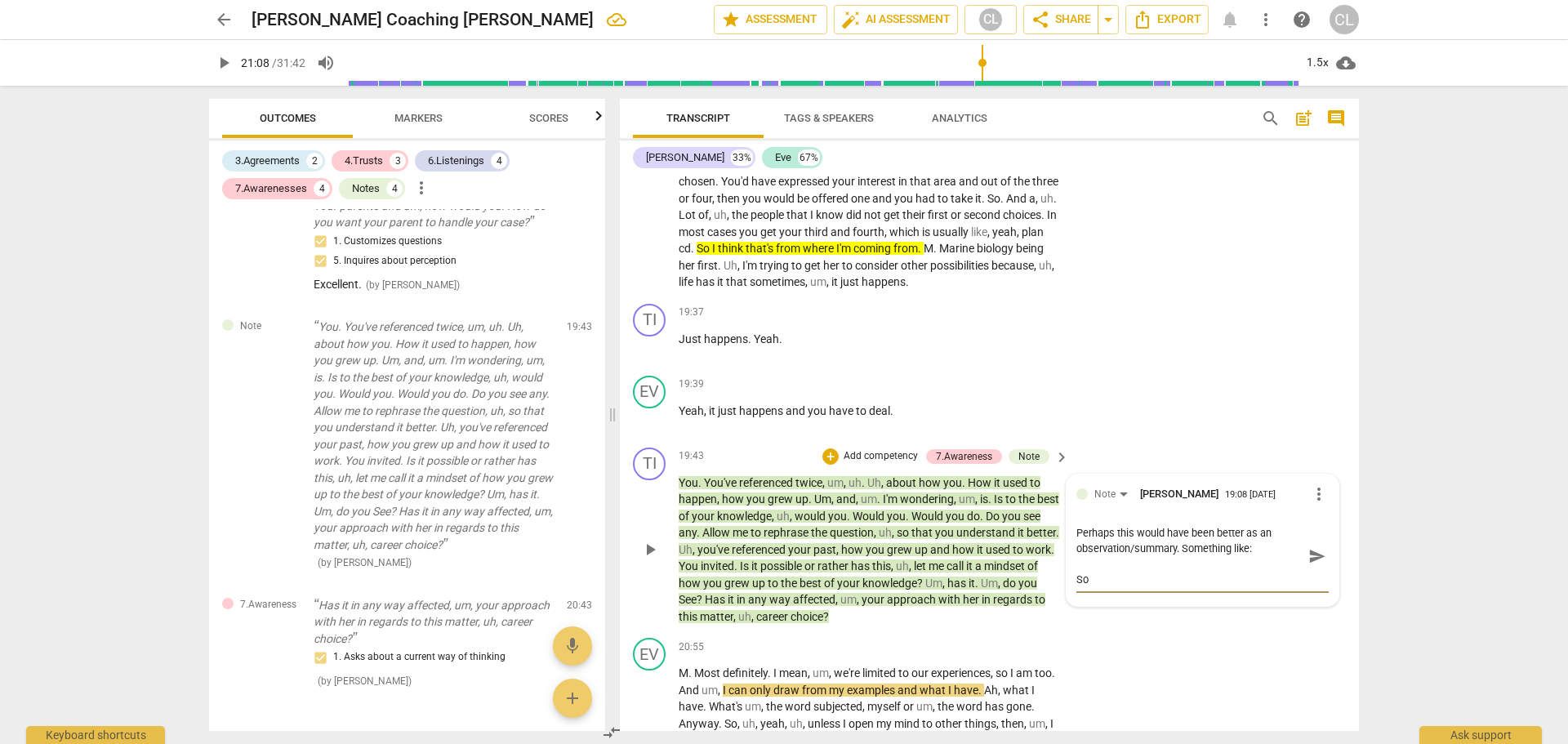
type textarea "Perhaps this would have been better as an observation/summary. Something like: …"
type textarea "Perhaps this would have been better as an observation/summary. Something like: S"
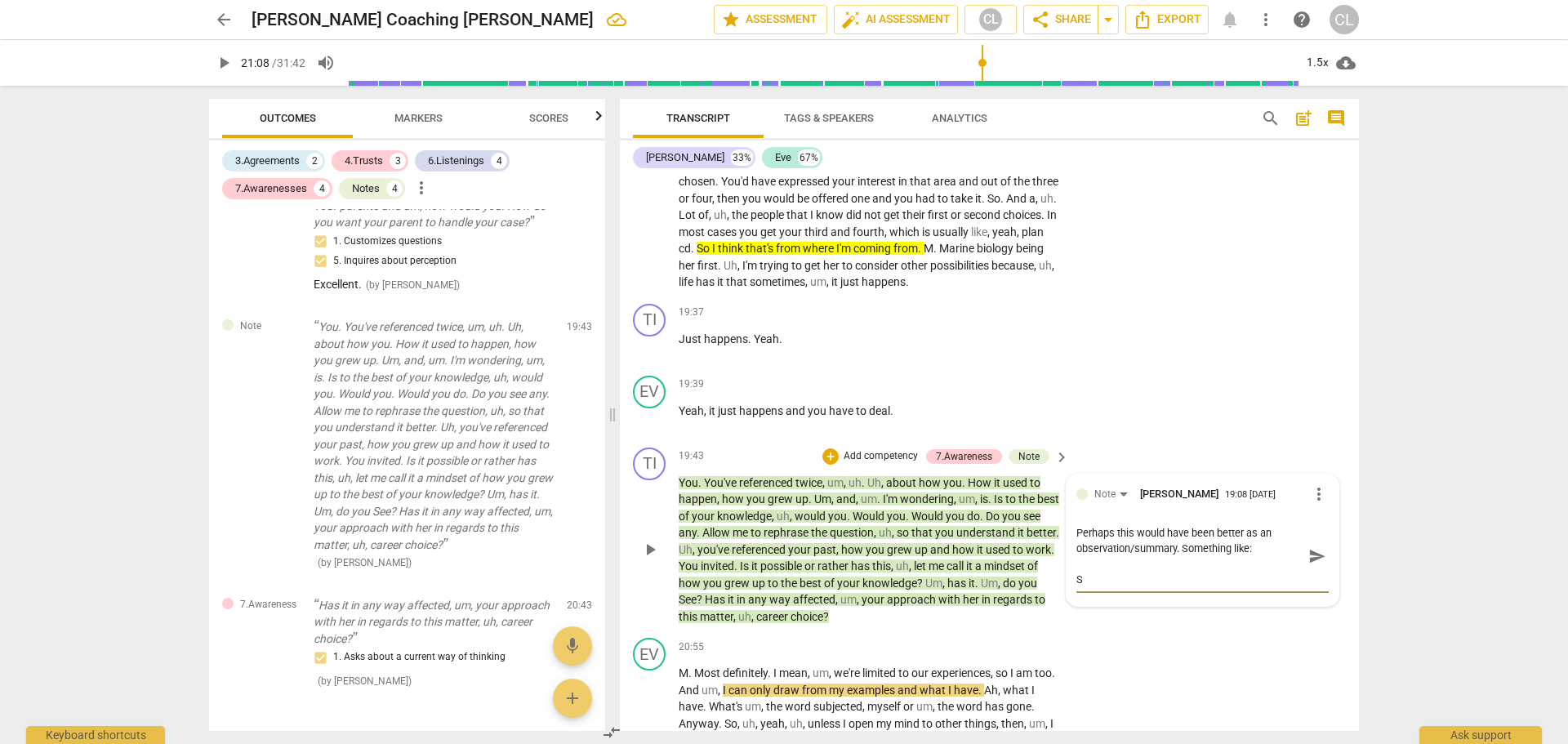
type textarea "Perhaps this would have been better as an observation/summary. Something like:"
type textarea "Perhaps this would have been better as an observation/summary. Something like: ""
type textarea "Perhaps this would have been better as an observation/summary. Something like: …"
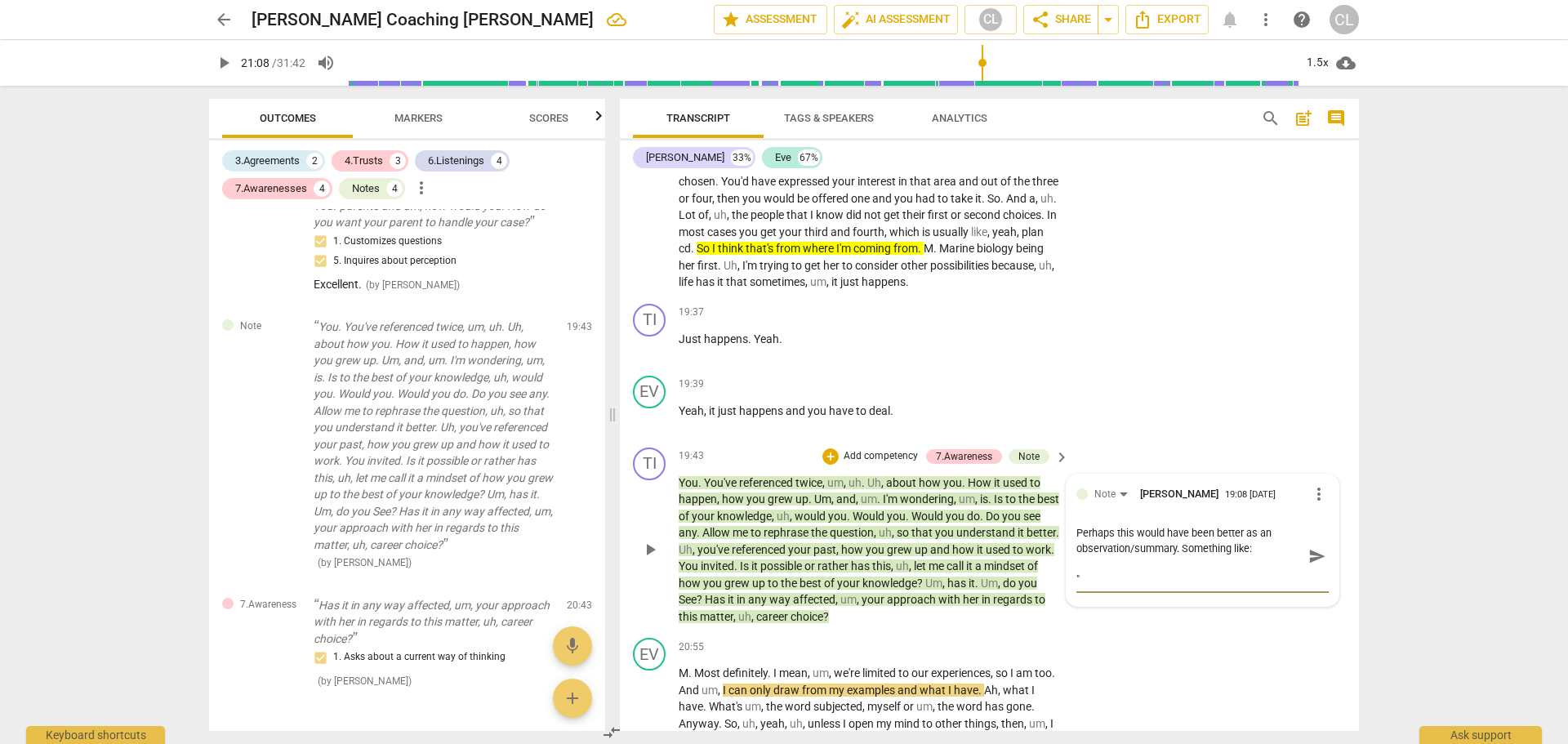
type textarea "Perhaps this would have been better as an observation/summary. Something like: …"
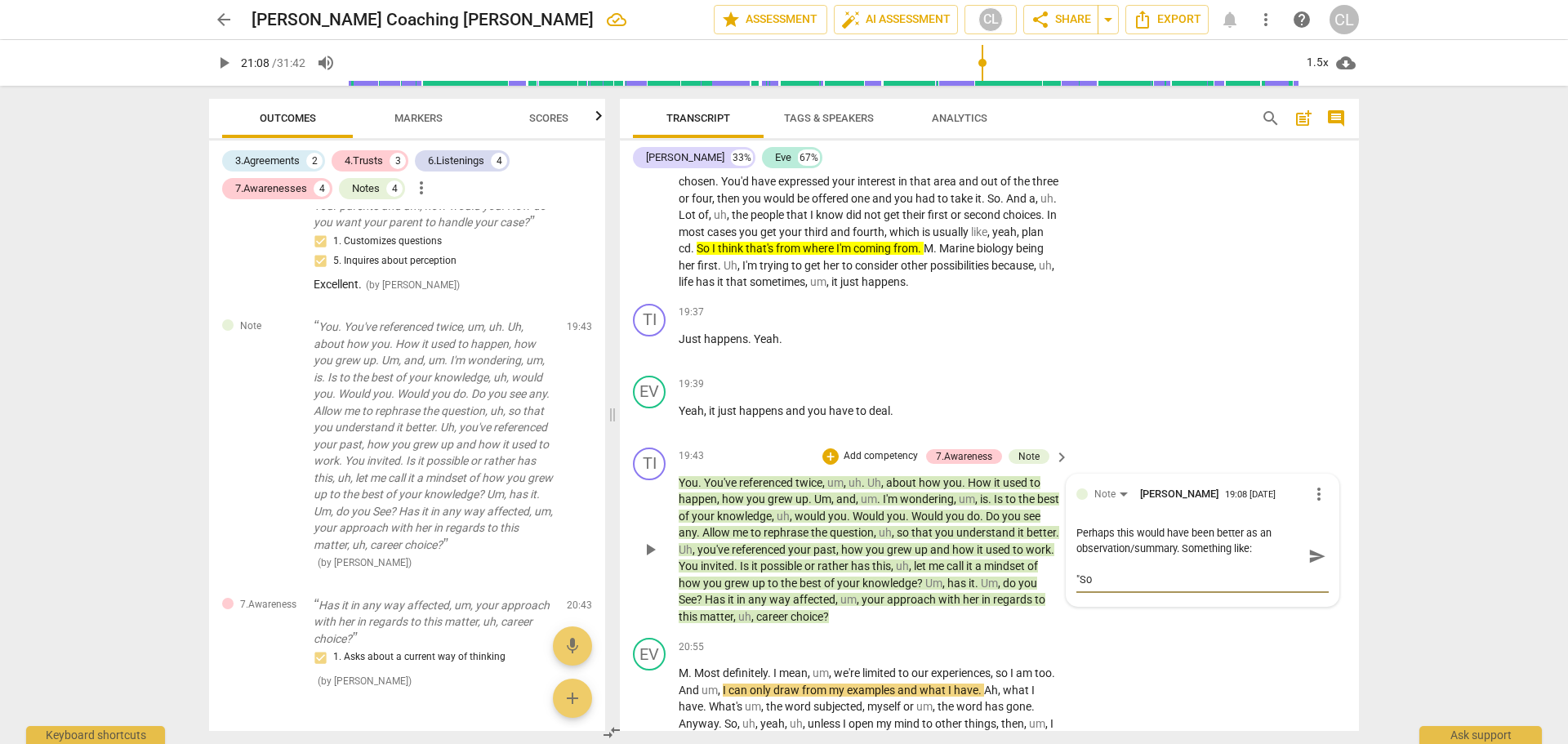
type textarea "Perhaps this would have been better as an observation/summary. Something like: …"
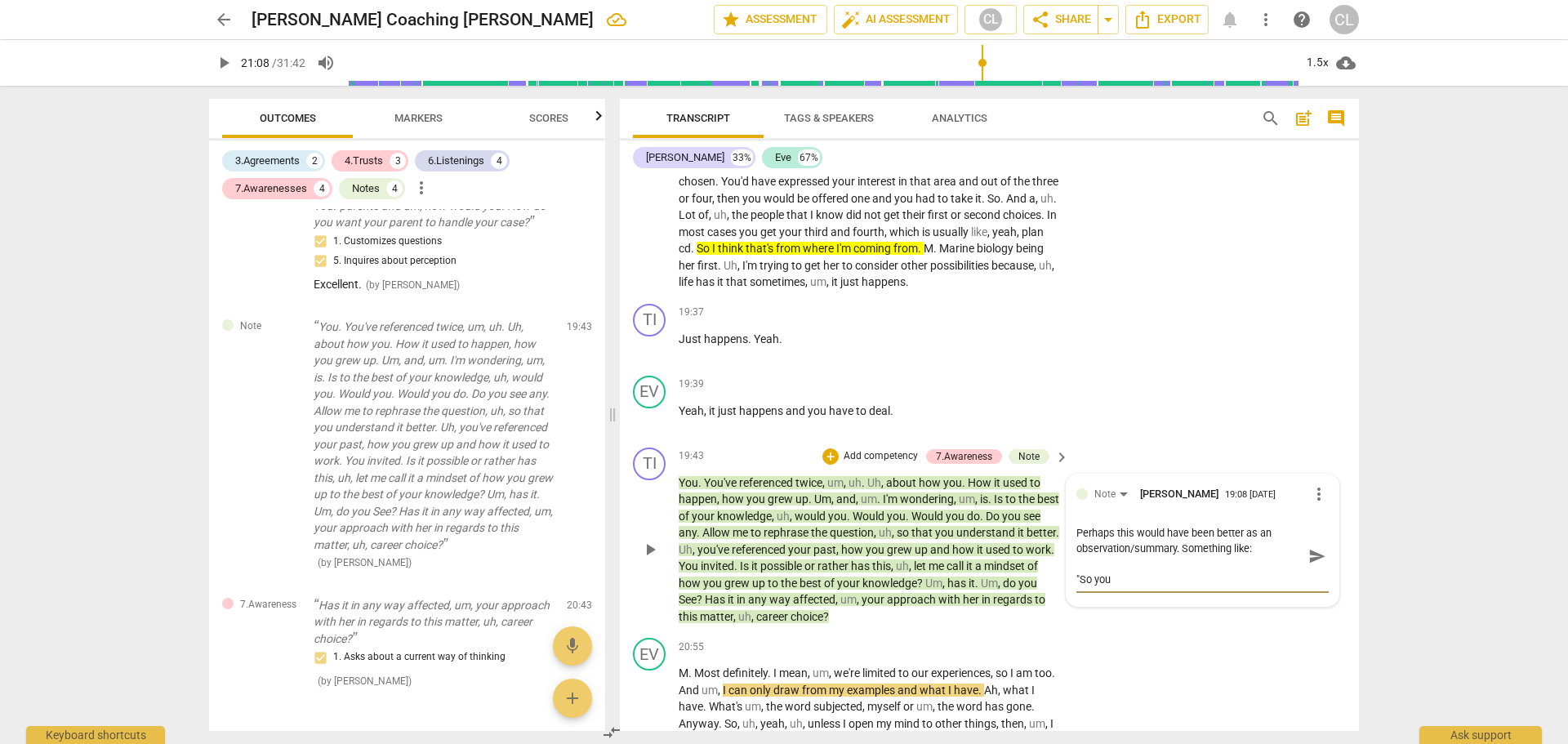
type textarea "Perhaps this would have been better as an observation/summary. Something like: …"
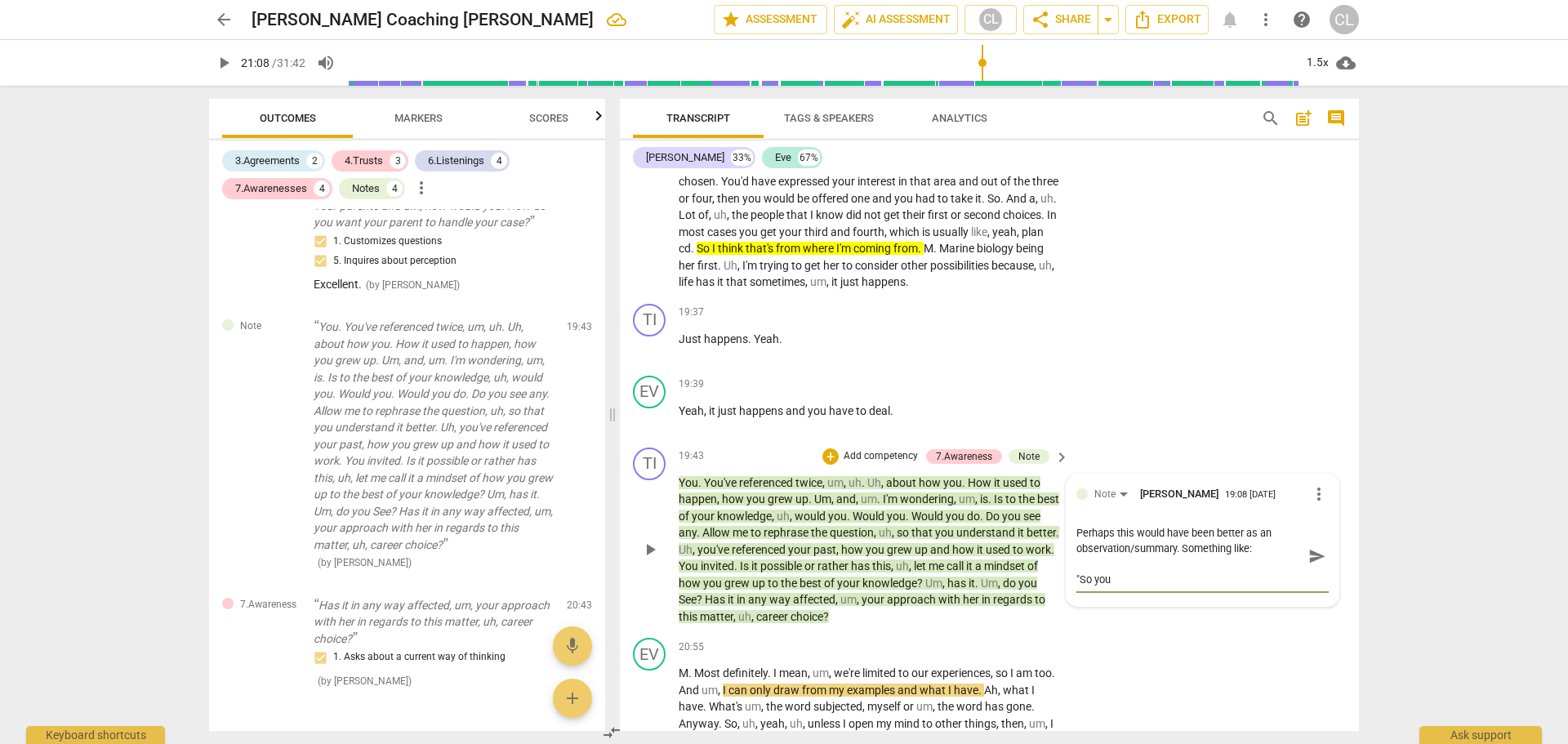
type textarea "Perhaps this would have been better as an observation/summary. Something like: …"
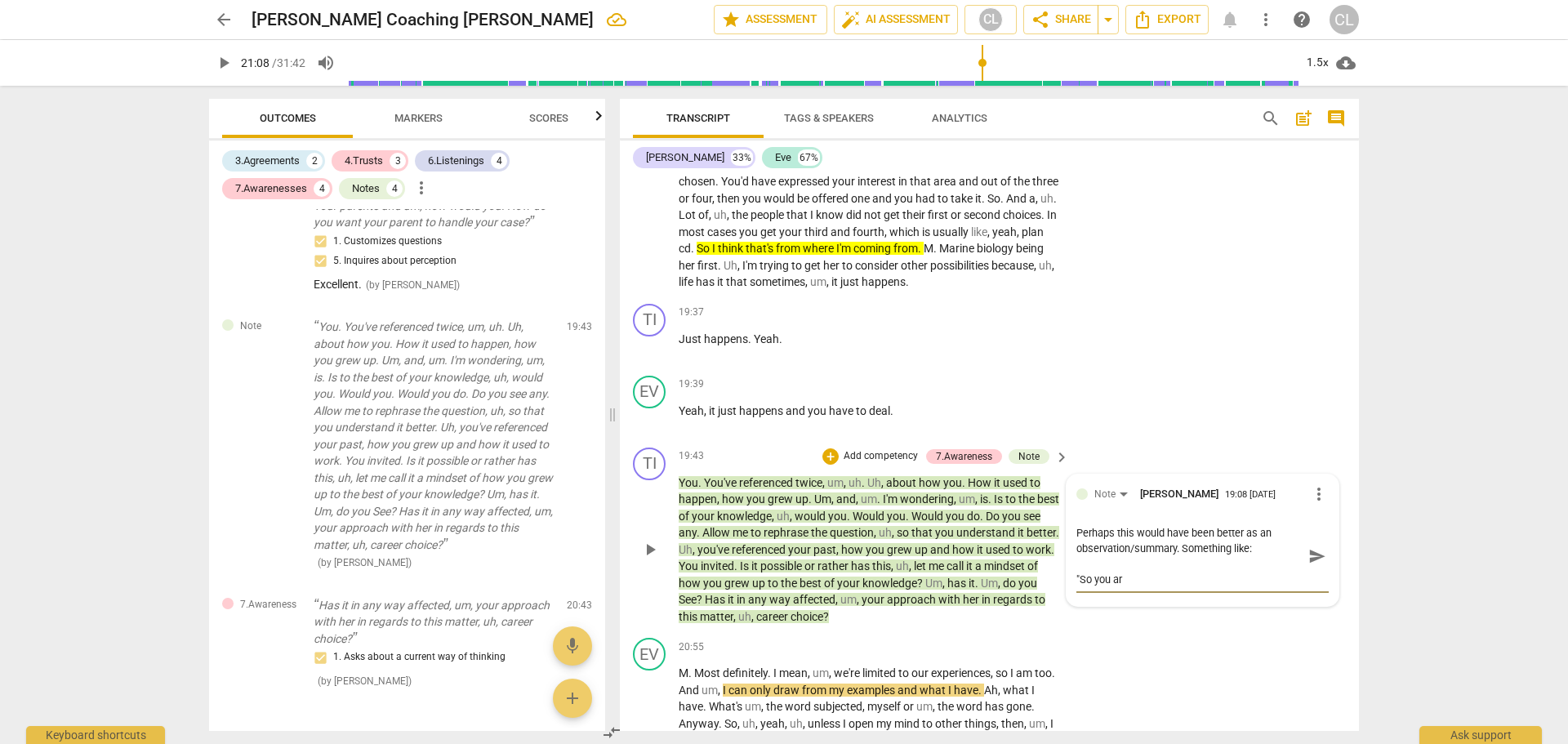
type textarea "Perhaps this would have been better as an observation/summary. Something like: …"
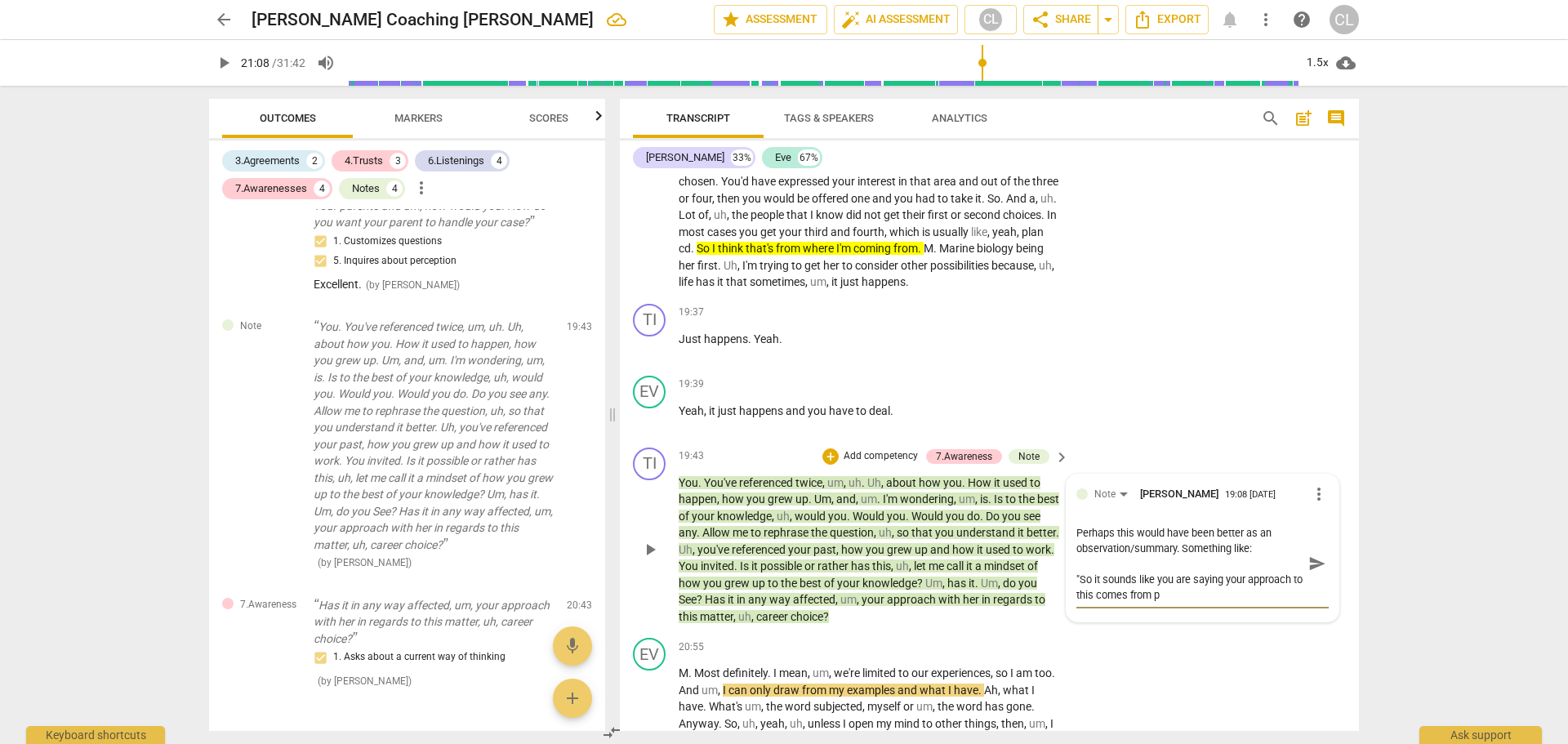
drag, startPoint x: 1103, startPoint y: 609, endPoint x: 1197, endPoint y: 605, distance: 94.1
click at [1197, 603] on textarea "Perhaps this would have been better as an observation/summary. Something like: …" at bounding box center [1189, 564] width 226 height 78
click at [1290, 582] on textarea "Perhaps this would have been better as an observation/summary. Something like: …" at bounding box center [1189, 564] width 226 height 78
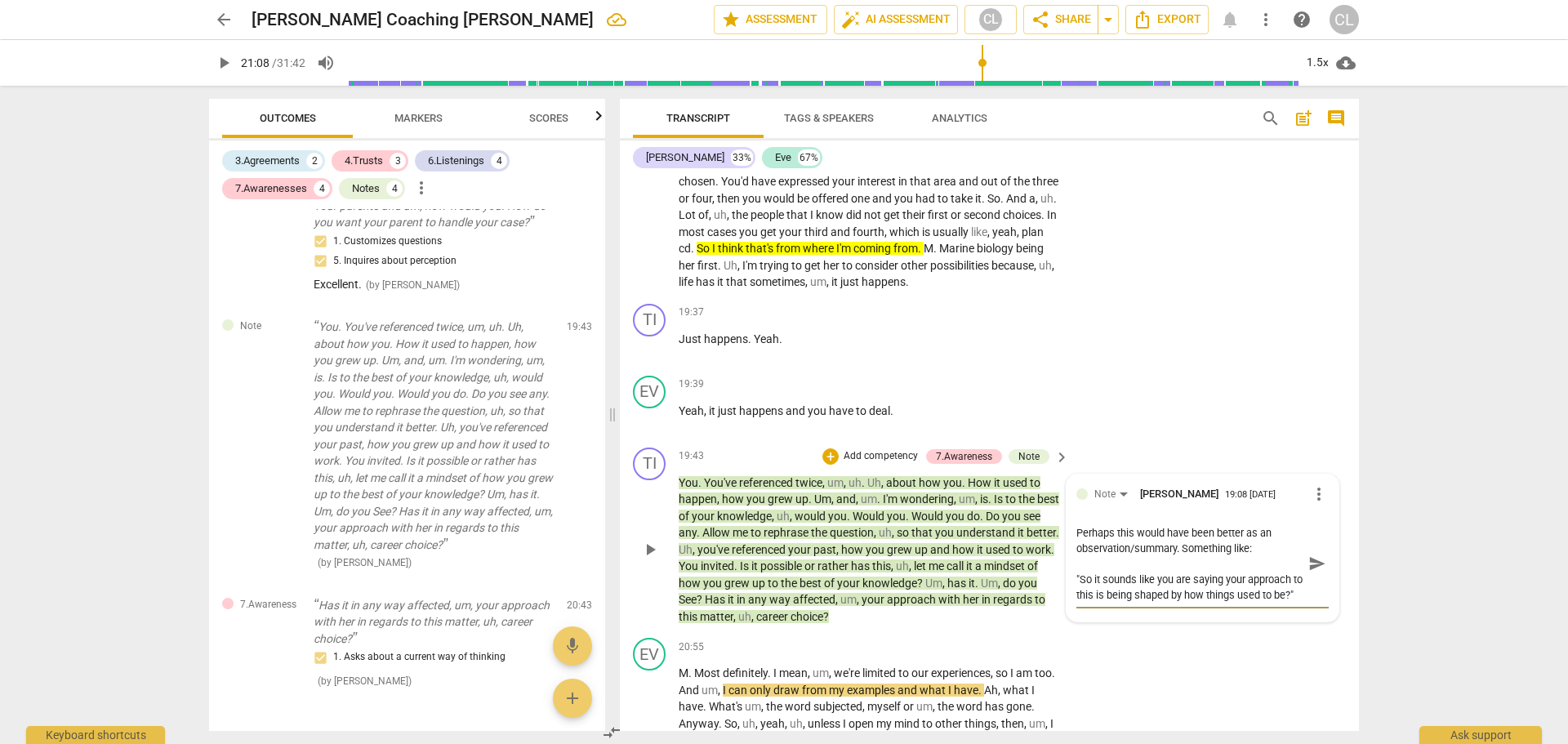
click at [1199, 603] on textarea "Perhaps this would have been better as an observation/summary. Something like: …" at bounding box center [1189, 564] width 226 height 78
click at [1103, 603] on textarea "Perhaps this would have been better as an observation/summary. Something like: …" at bounding box center [1189, 564] width 226 height 78
drag, startPoint x: 1085, startPoint y: 626, endPoint x: 1121, endPoint y: 626, distance: 36.0
click at [1121, 618] on textarea "Perhaps this would have been better as an observation/summary. Something like: …" at bounding box center [1189, 571] width 226 height 93
click at [1228, 618] on textarea "Perhaps this would have been better as an observation/summary. Something like: …" at bounding box center [1189, 571] width 226 height 93
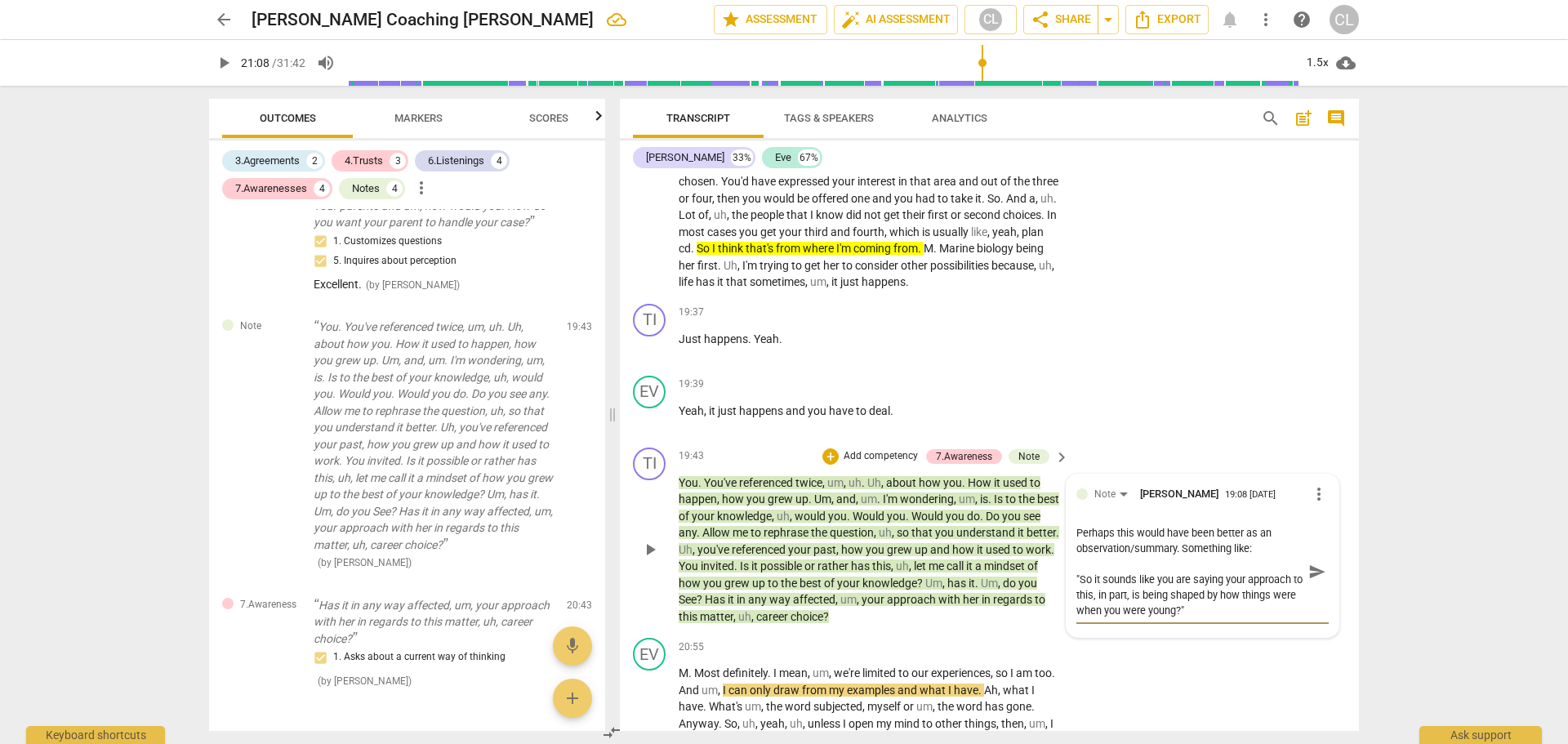
click at [1095, 593] on textarea "Perhaps this would have been better as an observation/summary. Something like: …" at bounding box center [1189, 571] width 226 height 93
drag, startPoint x: 1225, startPoint y: 597, endPoint x: 1175, endPoint y: 622, distance: 55.9
click at [1175, 618] on textarea "Perhaps this would have been better as an observation/summary. Something like: …" at bounding box center [1189, 571] width 226 height 93
click at [1221, 618] on textarea "Perhaps this would have been better as an observation/summary. Something like: …" at bounding box center [1189, 571] width 226 height 93
drag, startPoint x: 1210, startPoint y: 597, endPoint x: 1226, endPoint y: 618, distance: 26.4
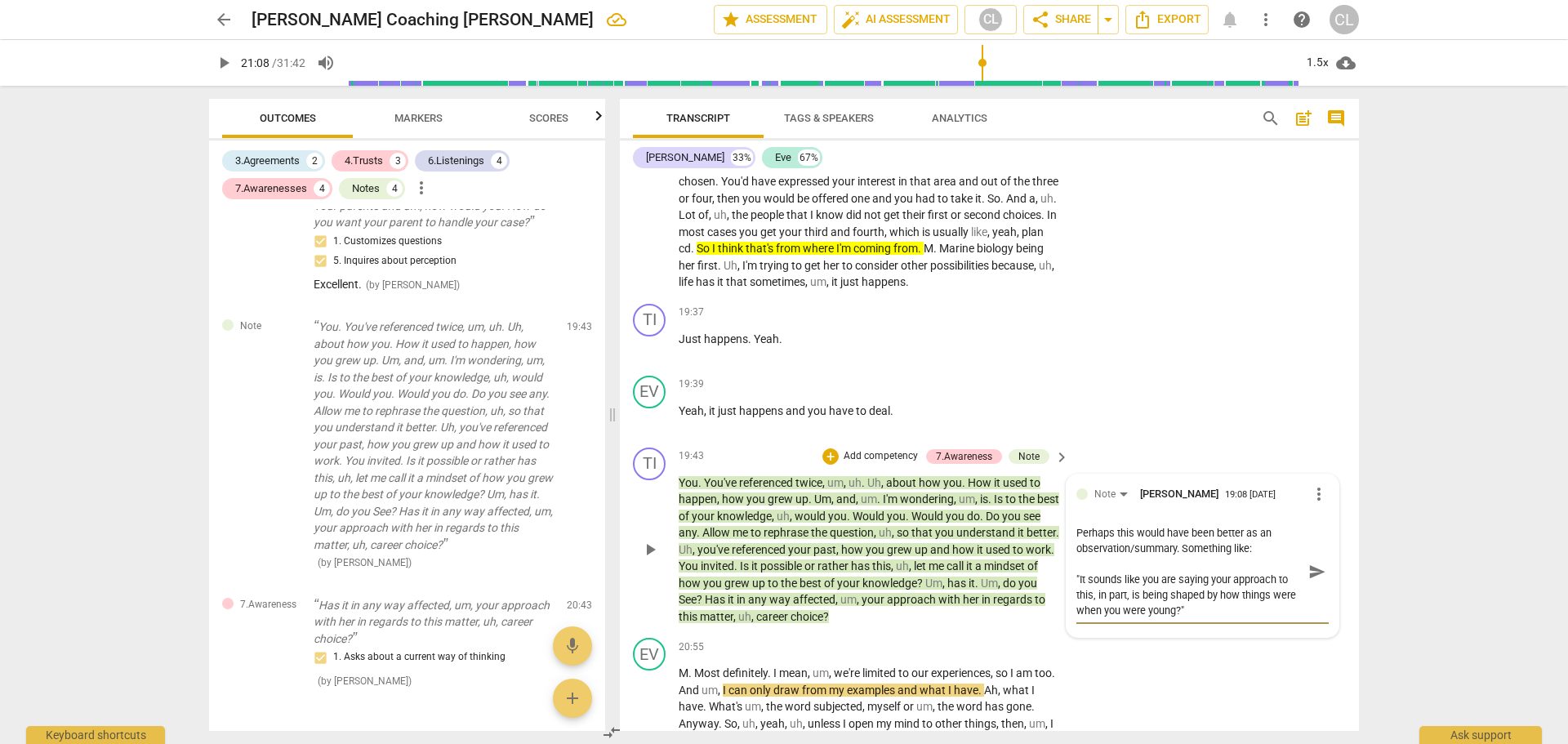
click at [1226, 618] on textarea "Perhaps this would have been better as an observation/summary. Something like: …" at bounding box center [1189, 571] width 226 height 93
click at [1076, 564] on textarea "Perhaps this would have been better as an observation/summary. Something like: …" at bounding box center [1189, 571] width 226 height 93
click at [1148, 634] on textarea "Perhaps this would have been better as an somewhat challenging observation/summ…" at bounding box center [1189, 579] width 226 height 108
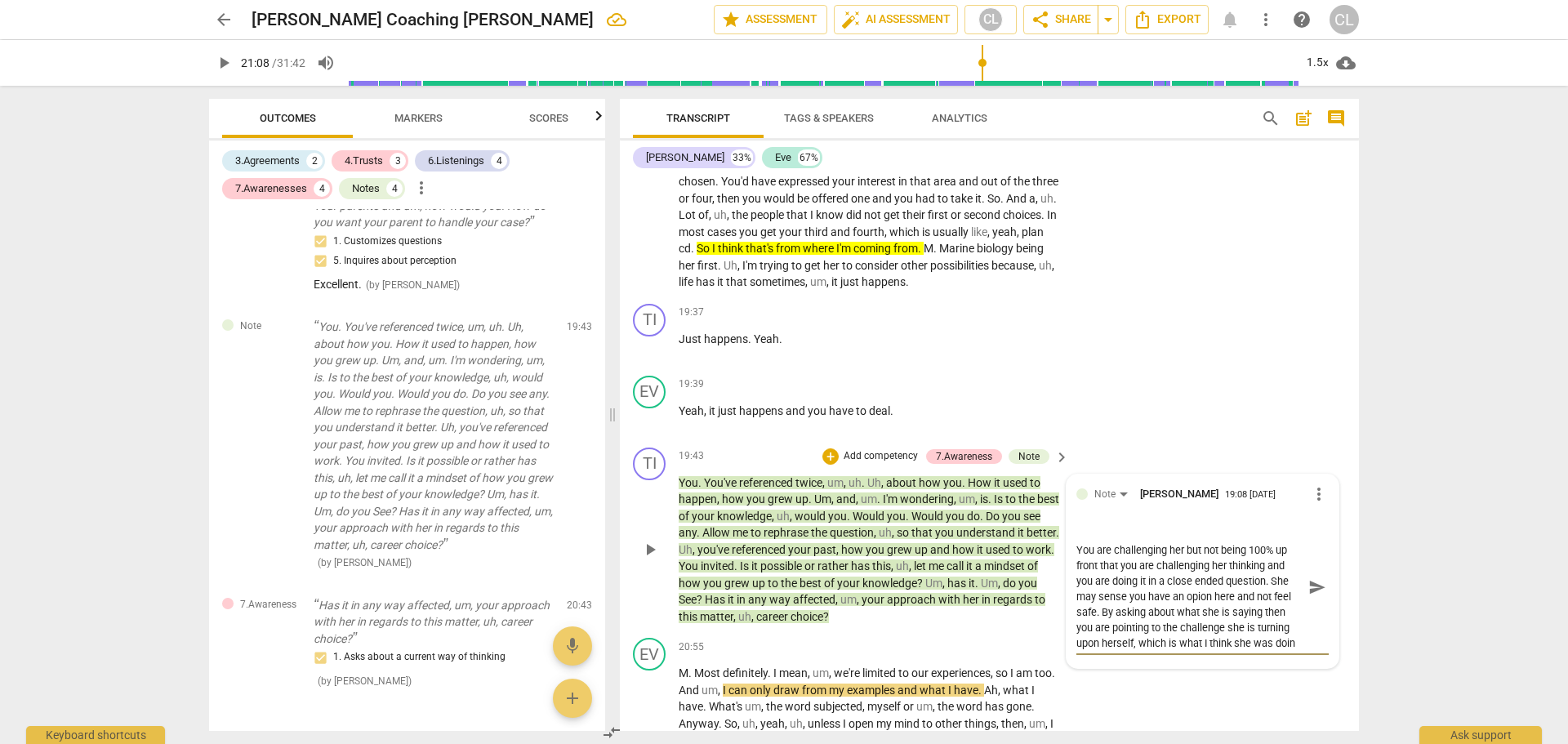
scroll to position [123, 0]
click at [1201, 598] on textarea "Perhaps this would have been better as an somewhat challenging observation/summ…" at bounding box center [1189, 587] width 226 height 124
click at [1310, 597] on span "send" at bounding box center [1318, 588] width 18 height 18
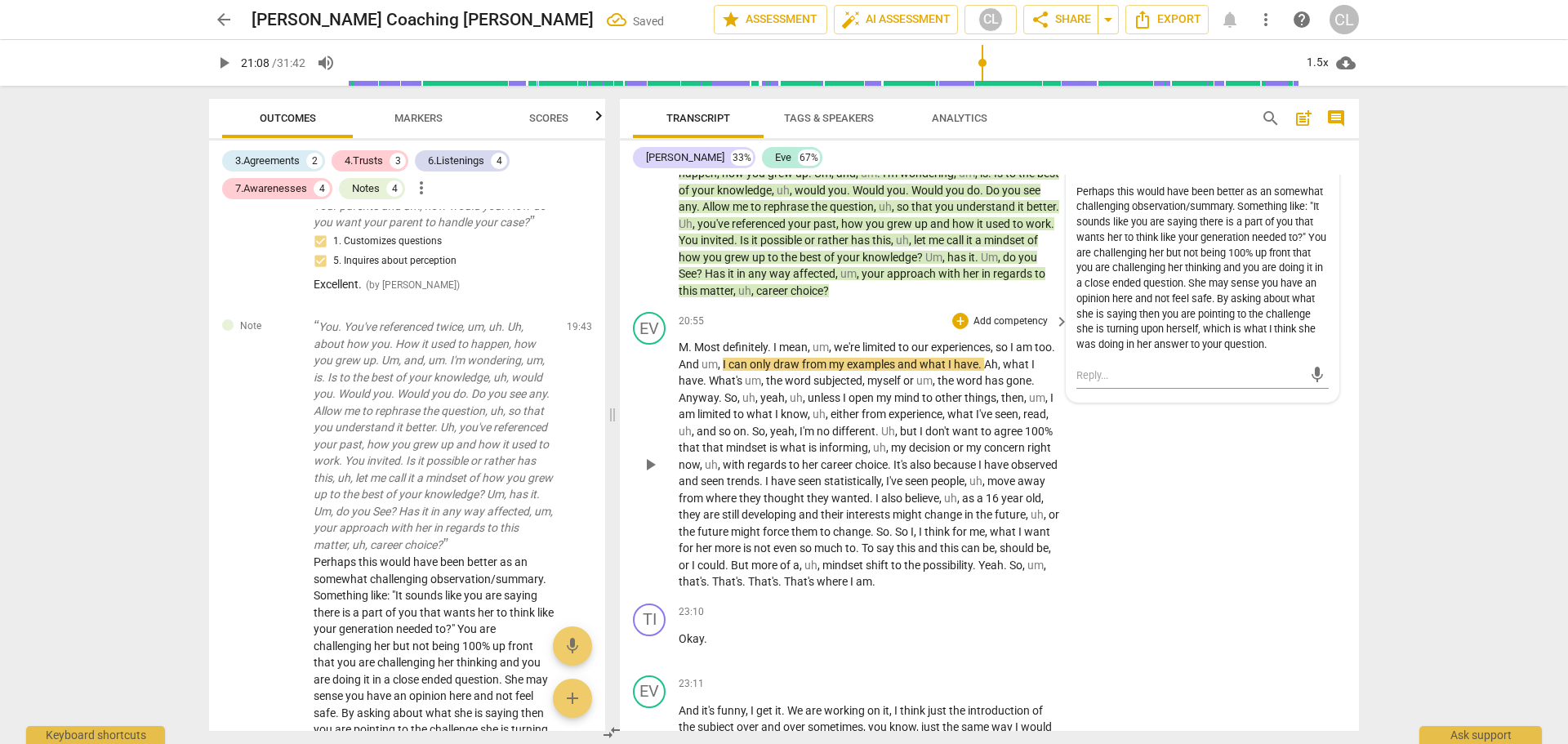
scroll to position [5554, 0]
click at [709, 353] on span "Most" at bounding box center [709, 346] width 29 height 13
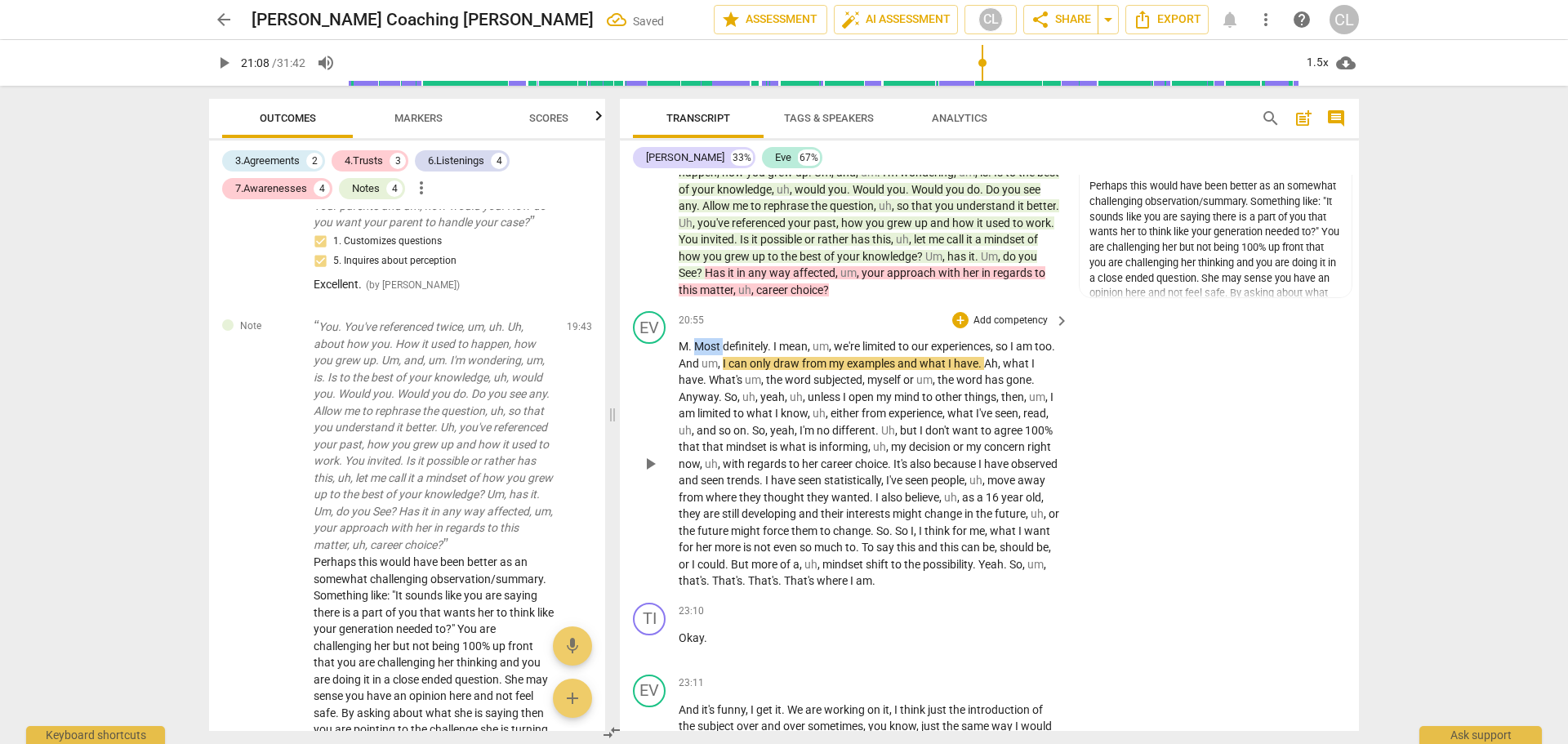
click at [709, 353] on span "Most" at bounding box center [709, 346] width 29 height 13
click at [651, 474] on span "pause" at bounding box center [651, 465] width 20 height 20
click at [955, 328] on div "+" at bounding box center [961, 320] width 16 height 16
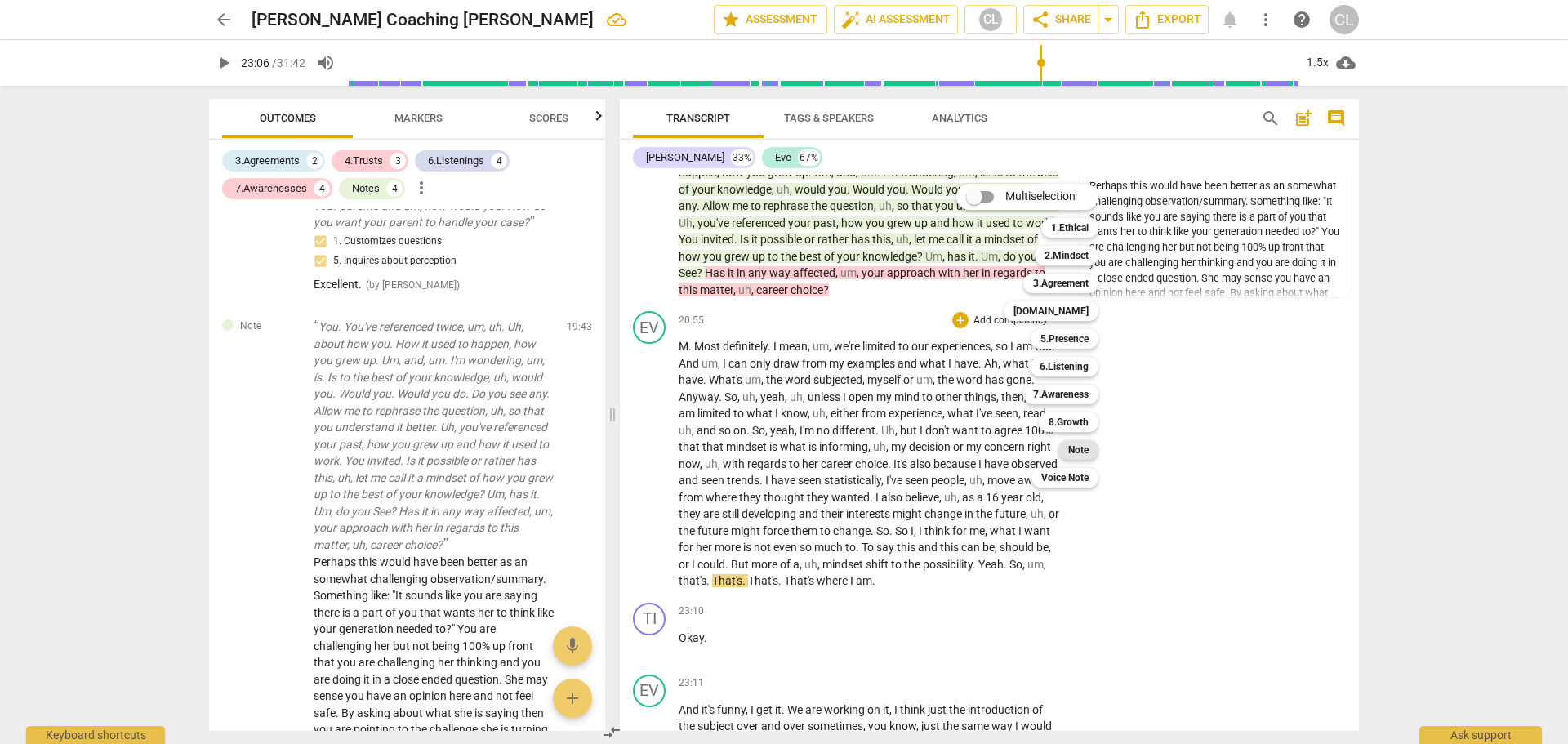
click at [1079, 455] on b "Note" at bounding box center [1078, 450] width 21 height 20
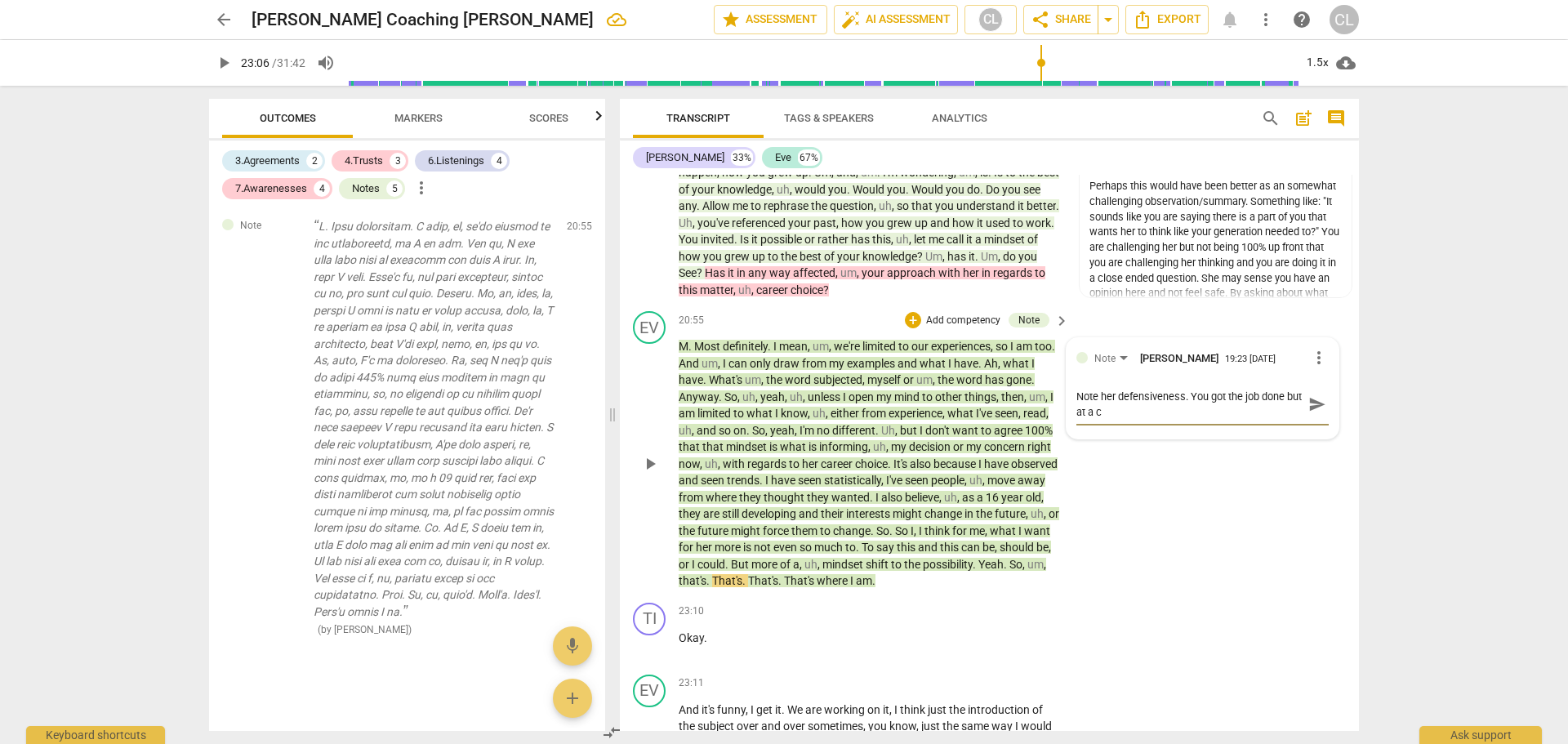
scroll to position [0, 0]
click at [1313, 413] on span "send" at bounding box center [1318, 404] width 18 height 18
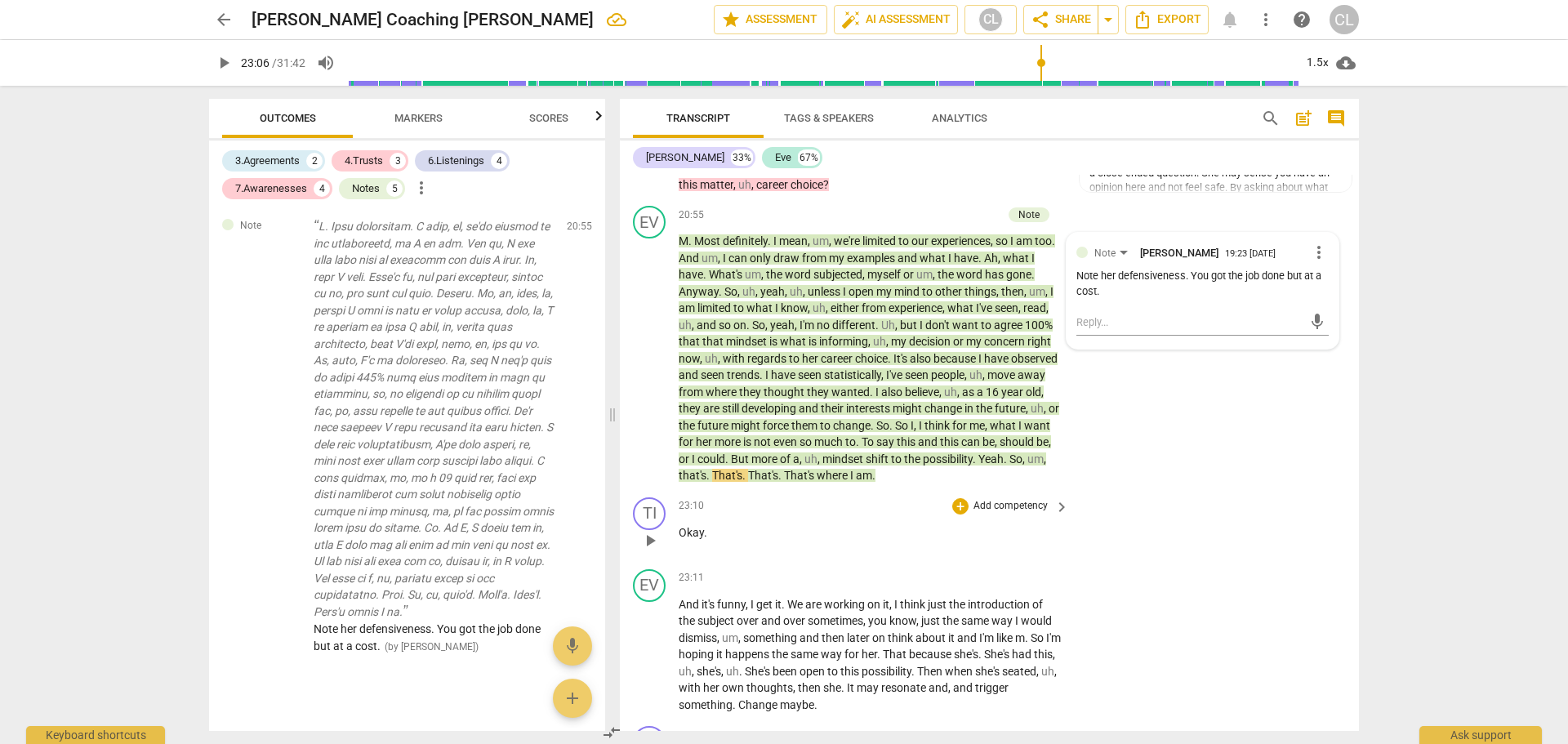
scroll to position [5718, 0]
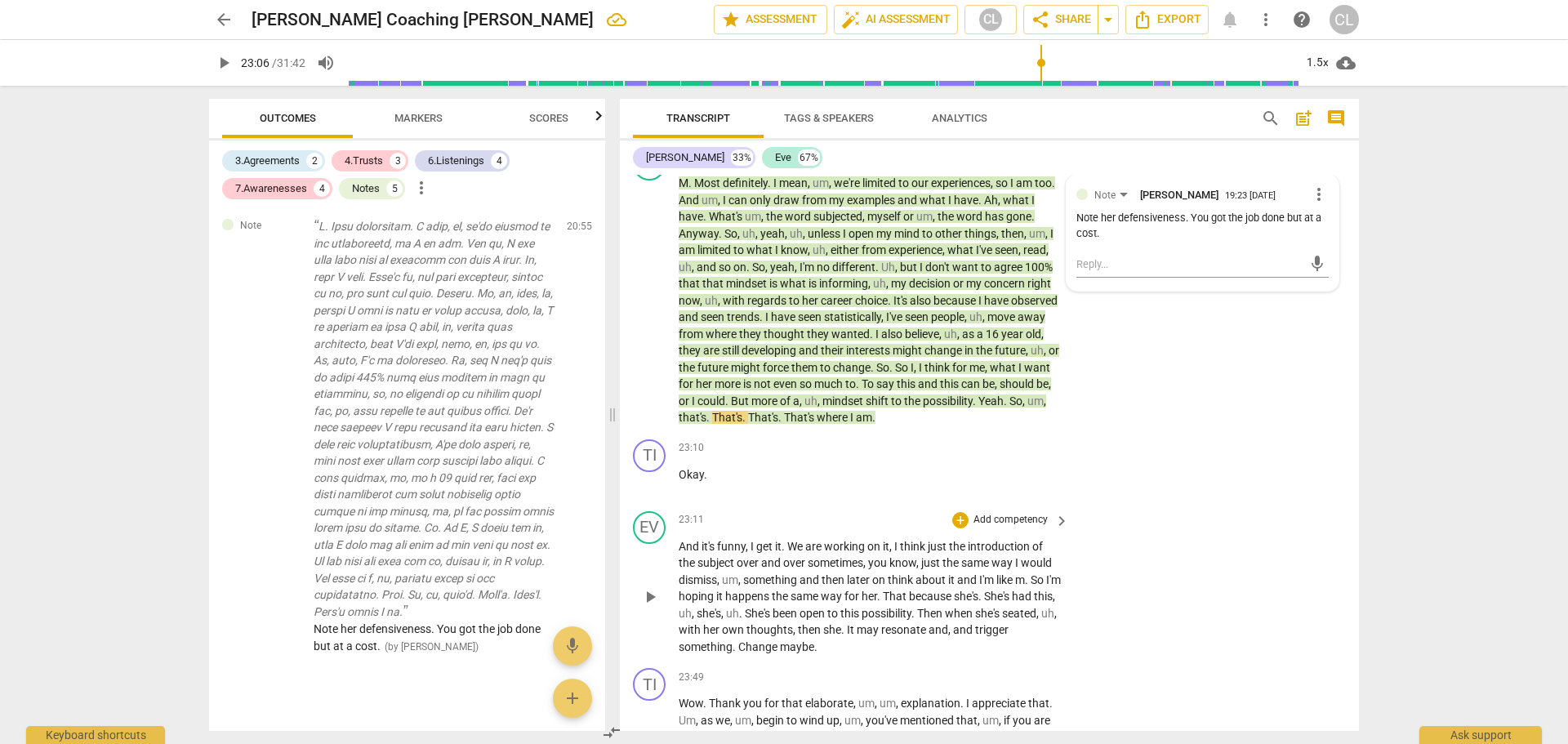
click at [689, 553] on span "And" at bounding box center [690, 546] width 23 height 13
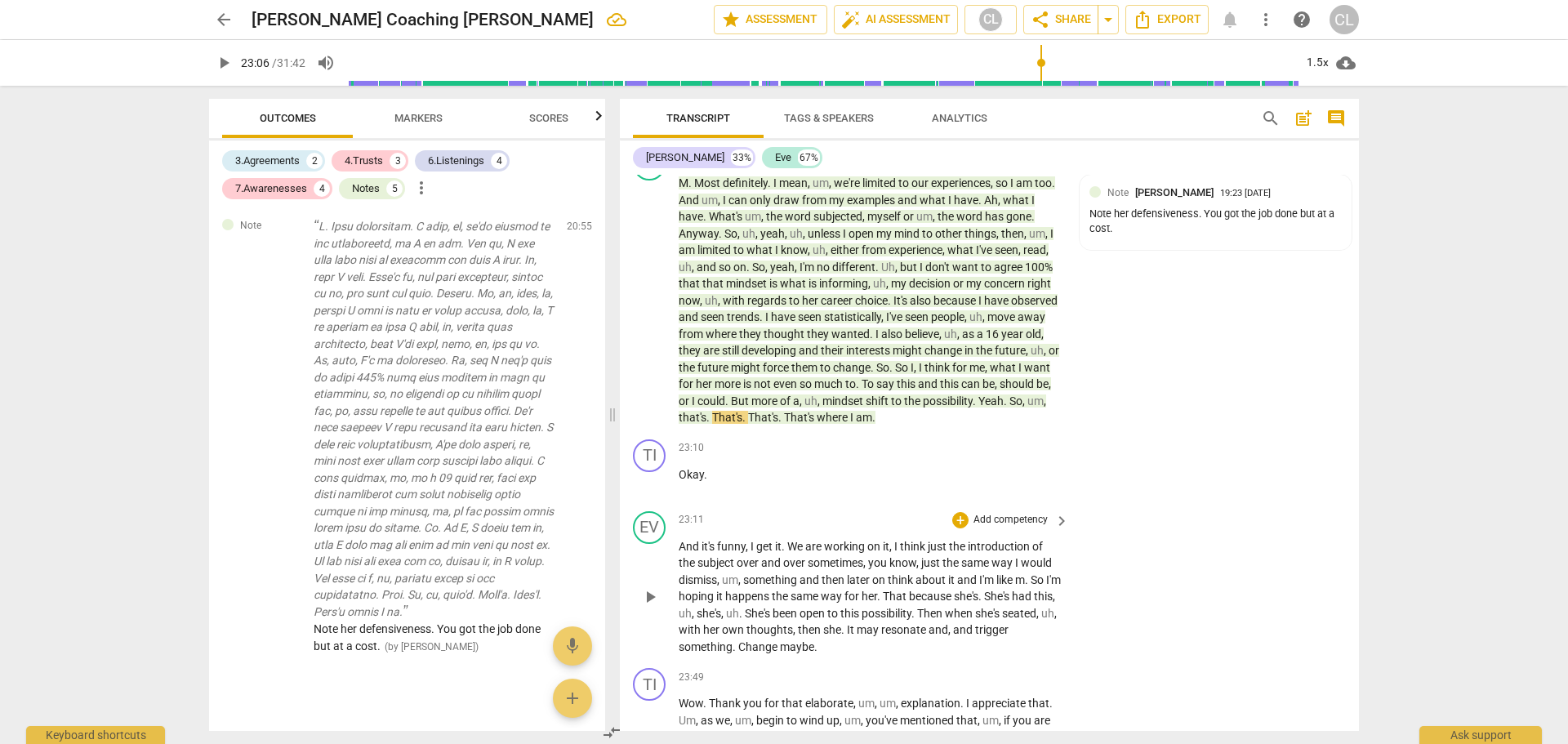
click at [689, 553] on span "And" at bounding box center [690, 546] width 23 height 13
click at [801, 553] on span "We" at bounding box center [796, 546] width 18 height 13
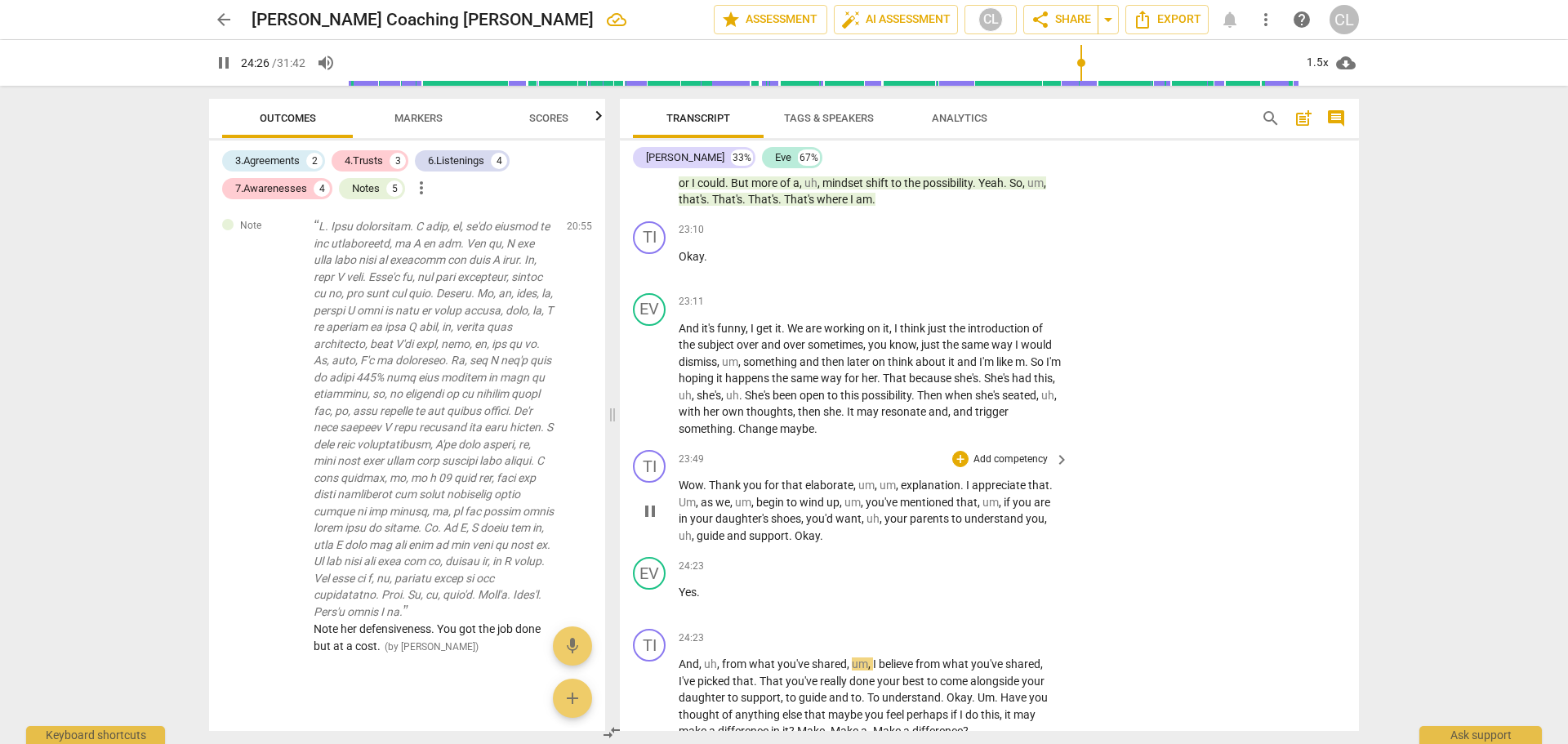
scroll to position [5963, 0]
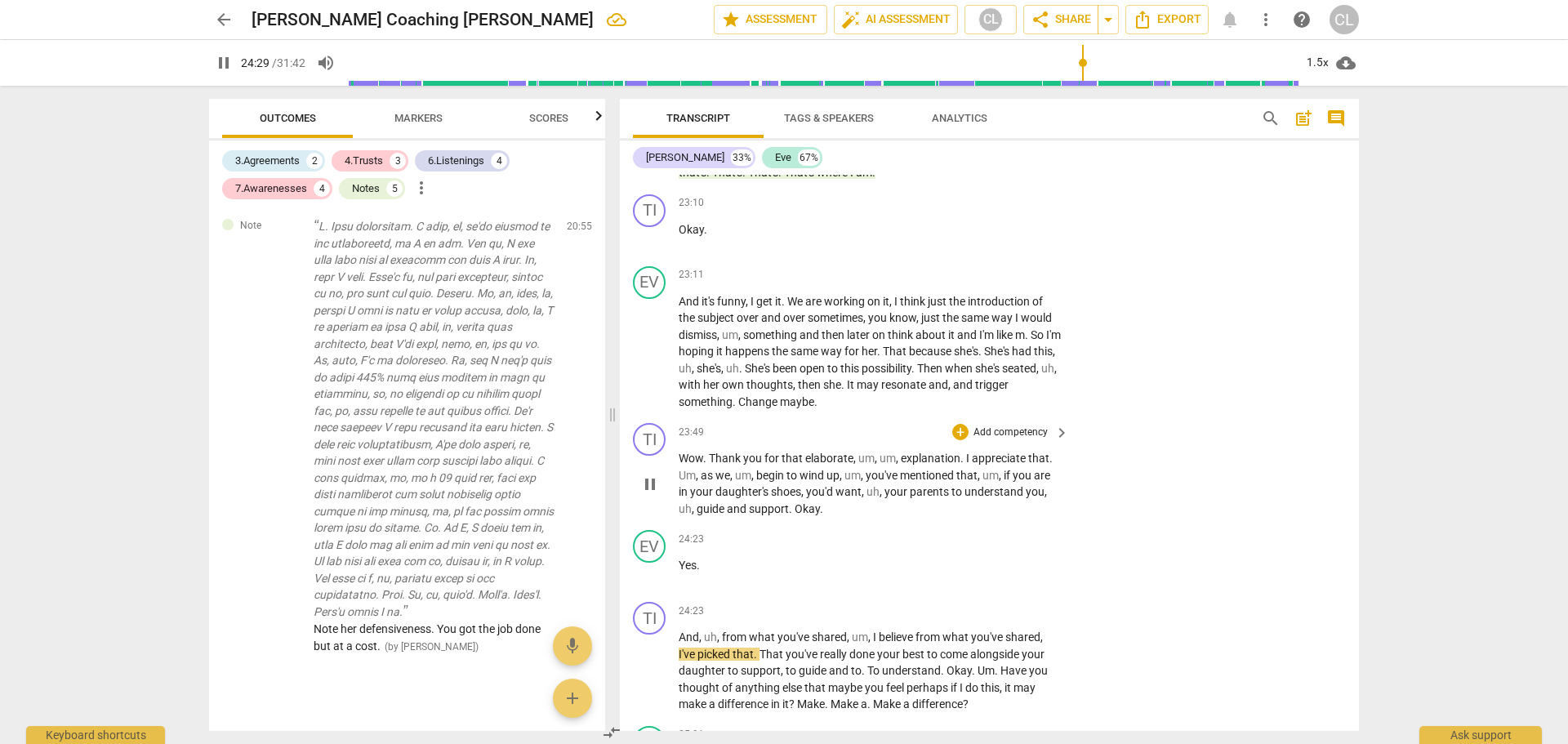
click at [650, 494] on span "pause" at bounding box center [651, 485] width 20 height 20
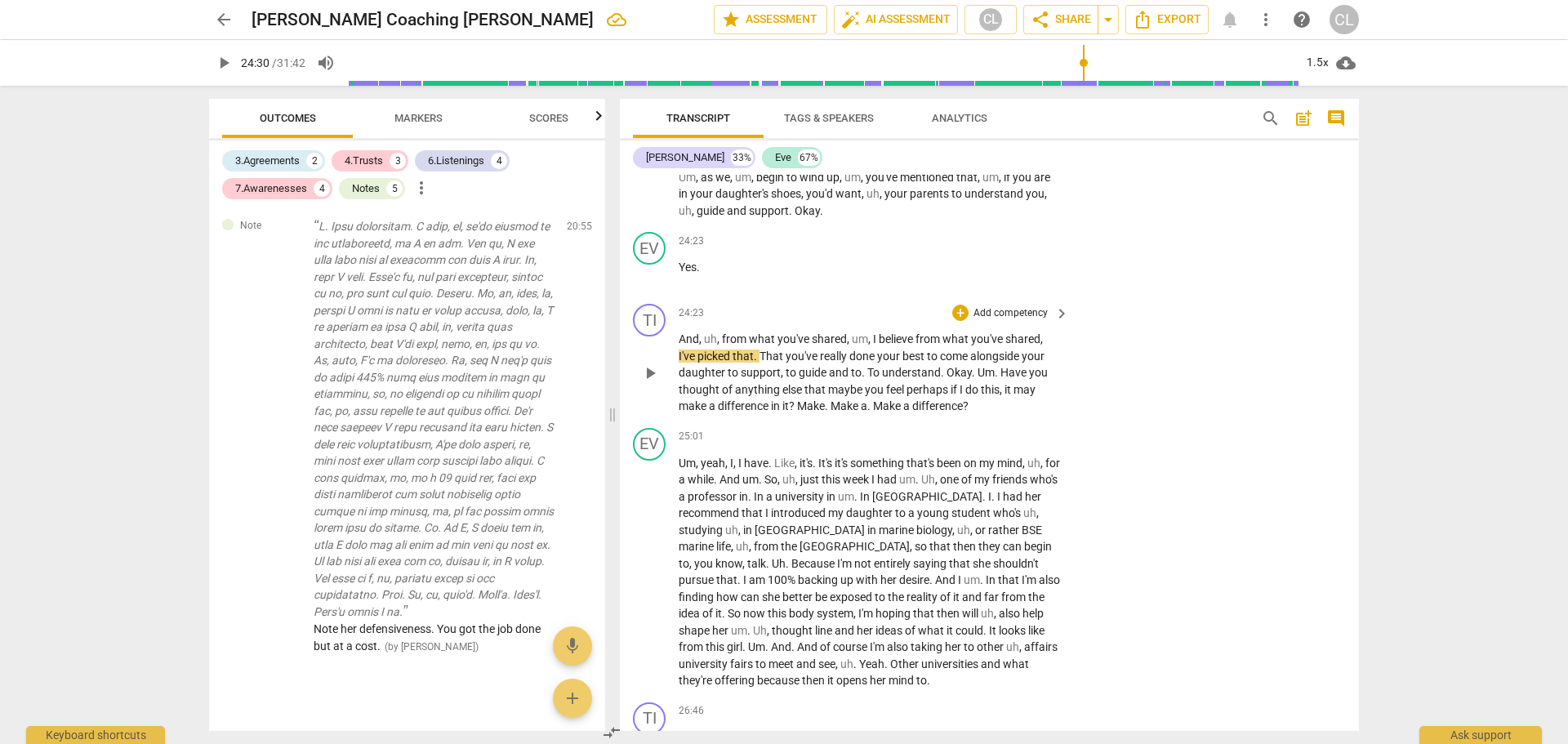
scroll to position [6263, 0]
click at [957, 319] on div "+" at bounding box center [961, 311] width 16 height 16
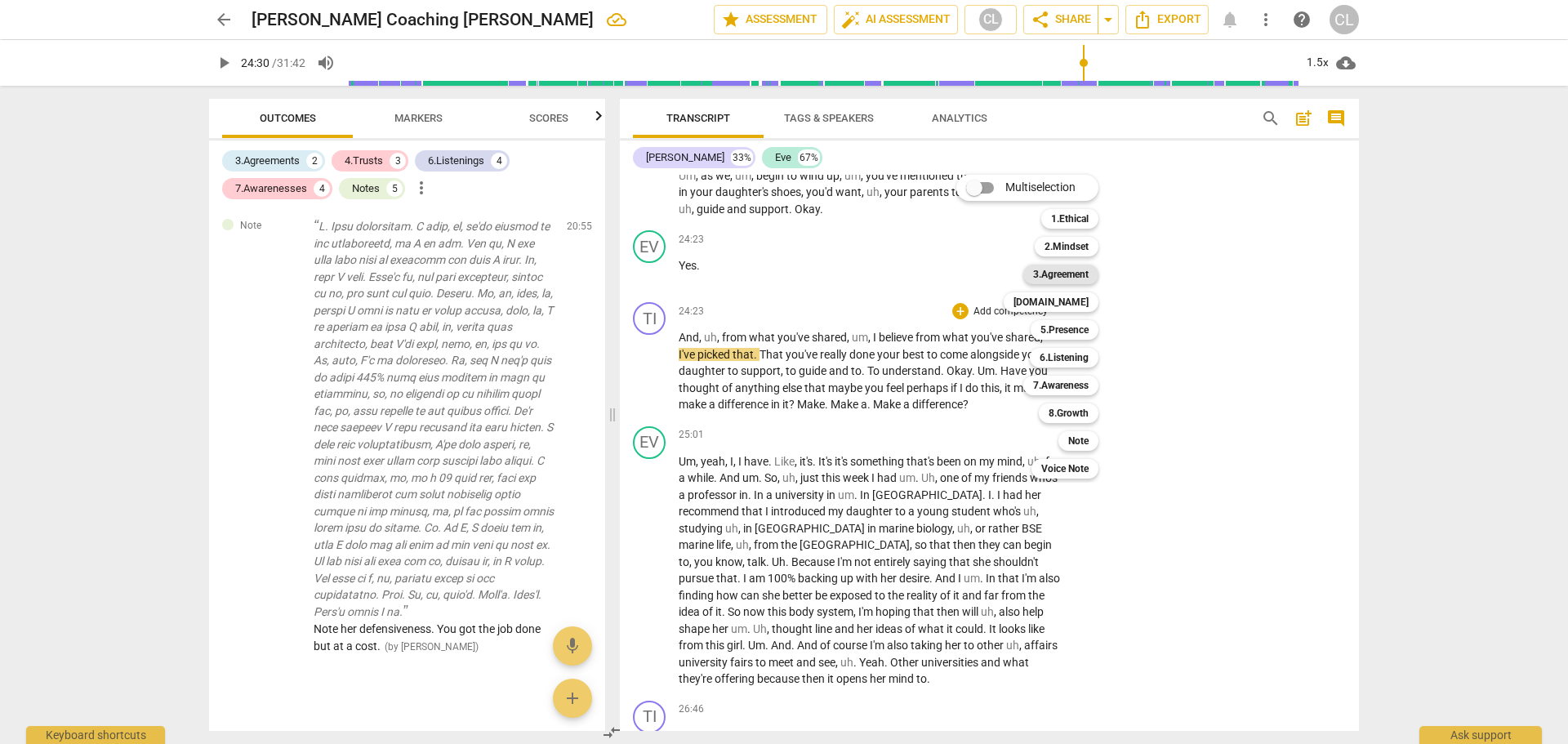
click at [1076, 276] on b "3.Agreement" at bounding box center [1060, 275] width 55 height 20
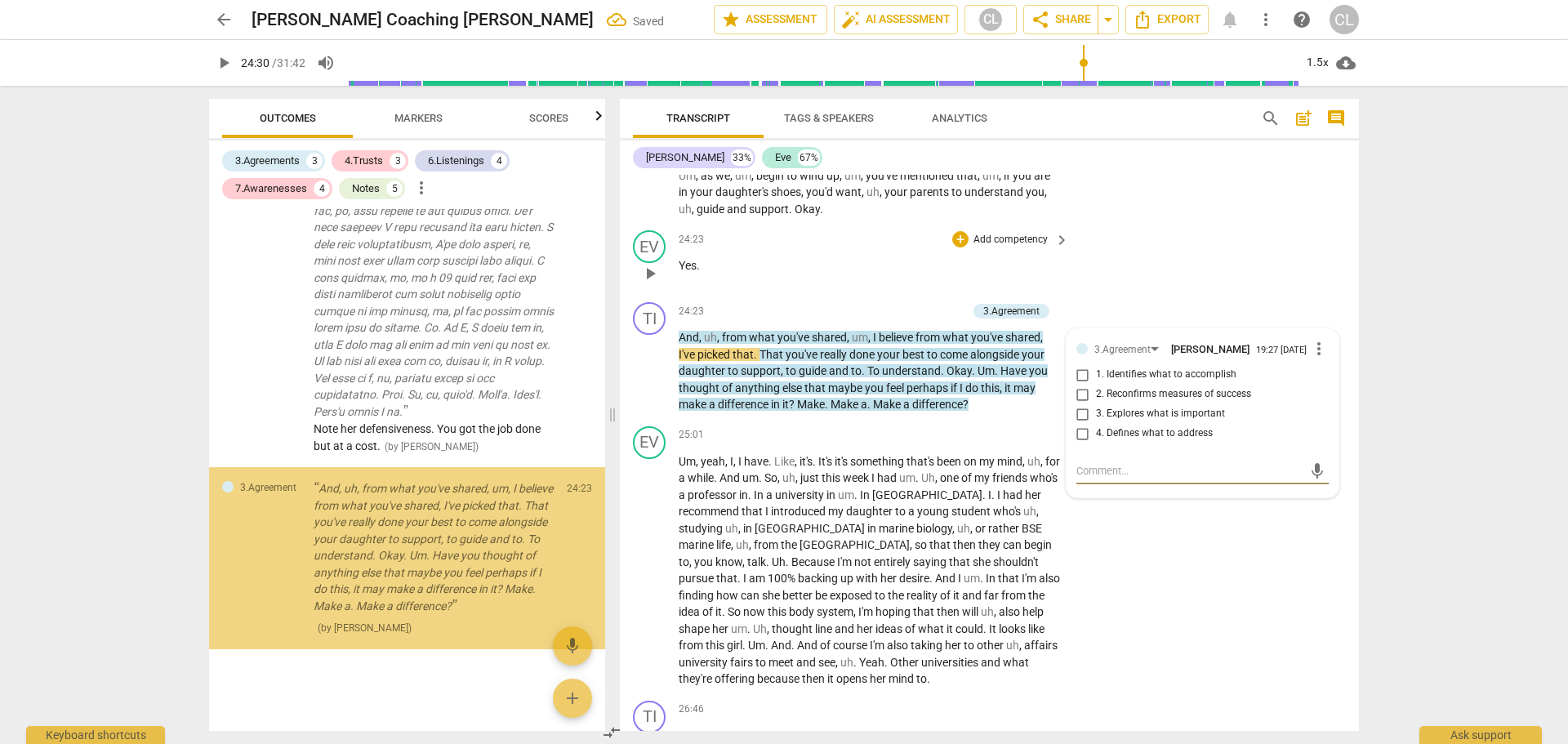
scroll to position [3700, 0]
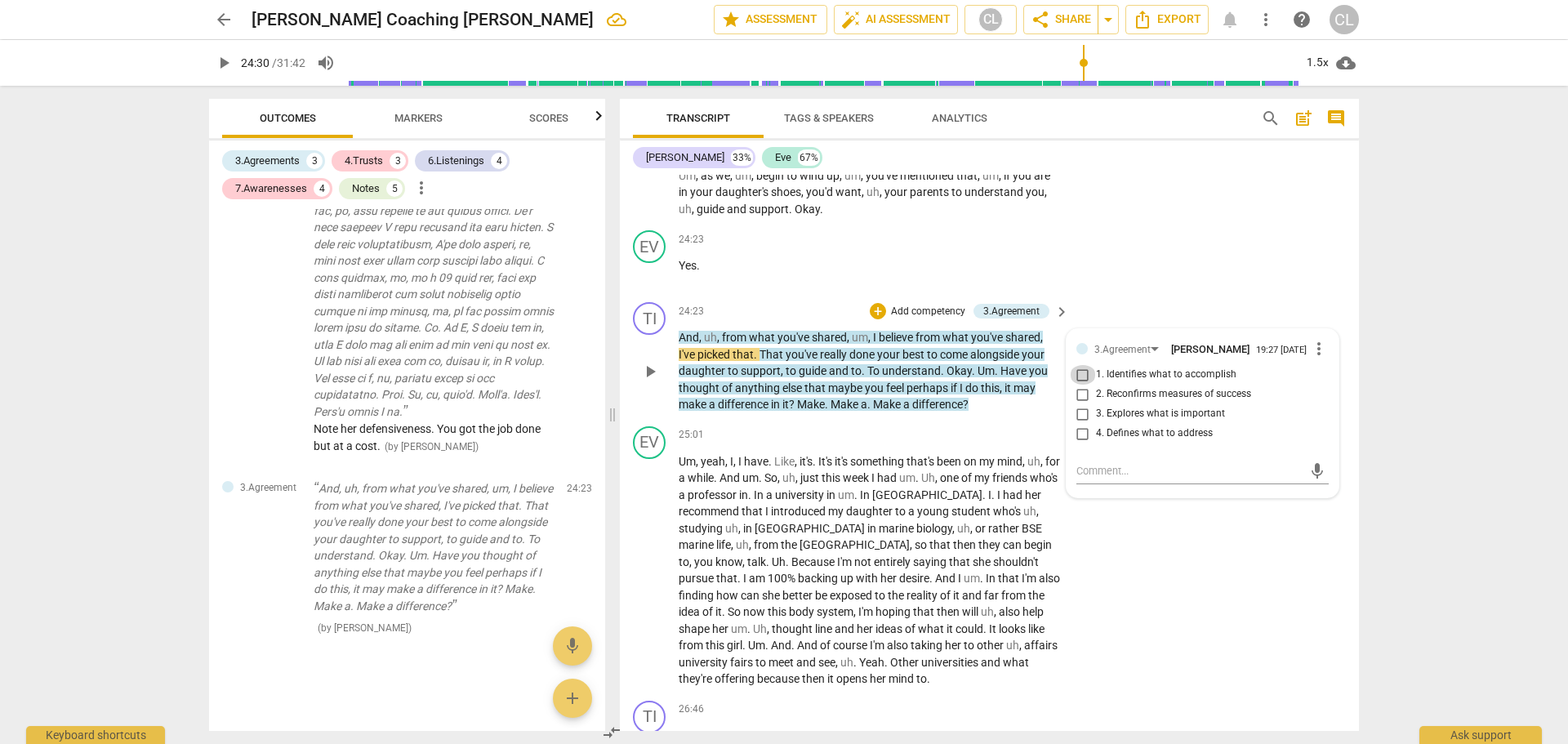
click at [1083, 385] on input "1. Identifies what to accomplish" at bounding box center [1083, 375] width 26 height 20
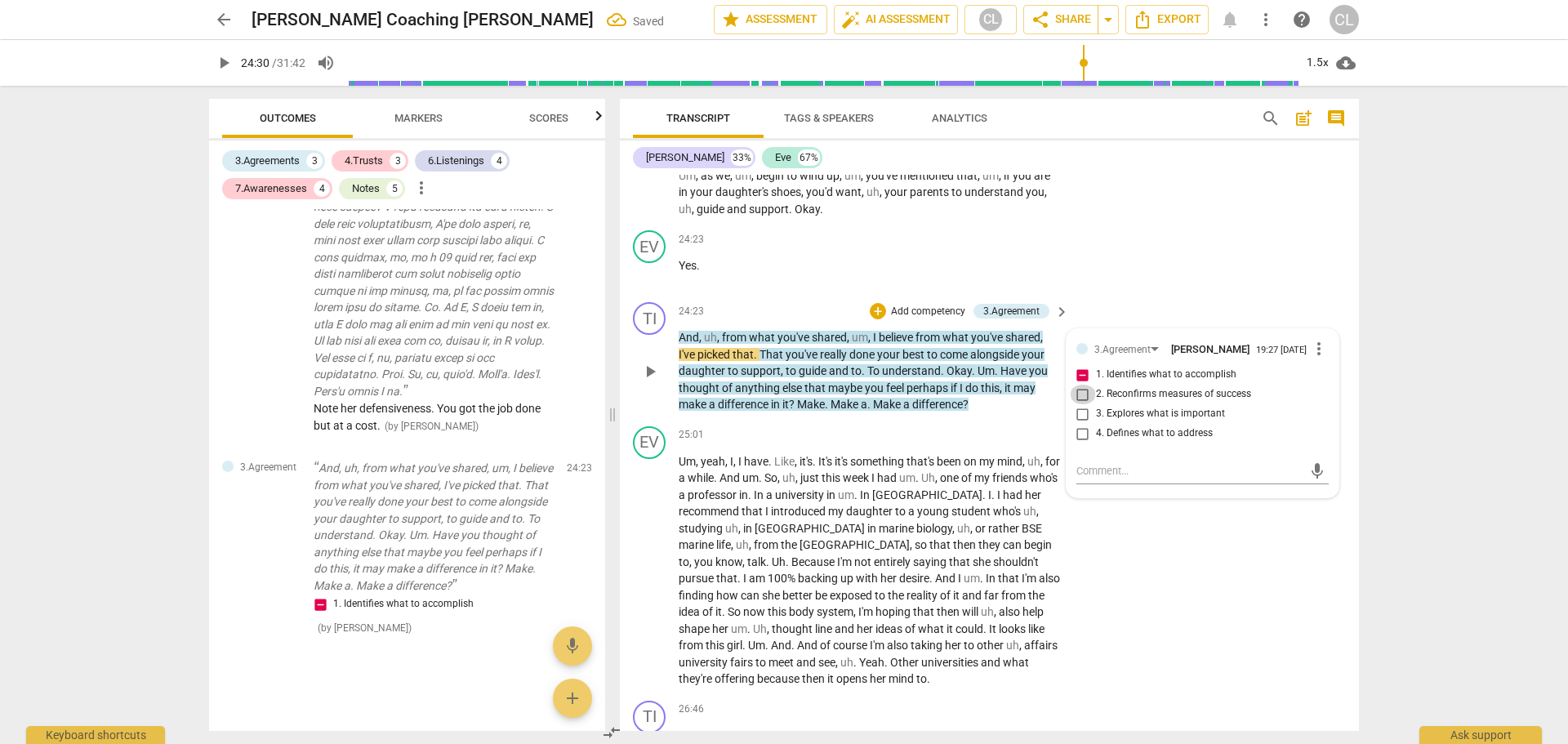
click at [1078, 404] on input "2. Reconfirms measures of success" at bounding box center [1083, 395] width 26 height 20
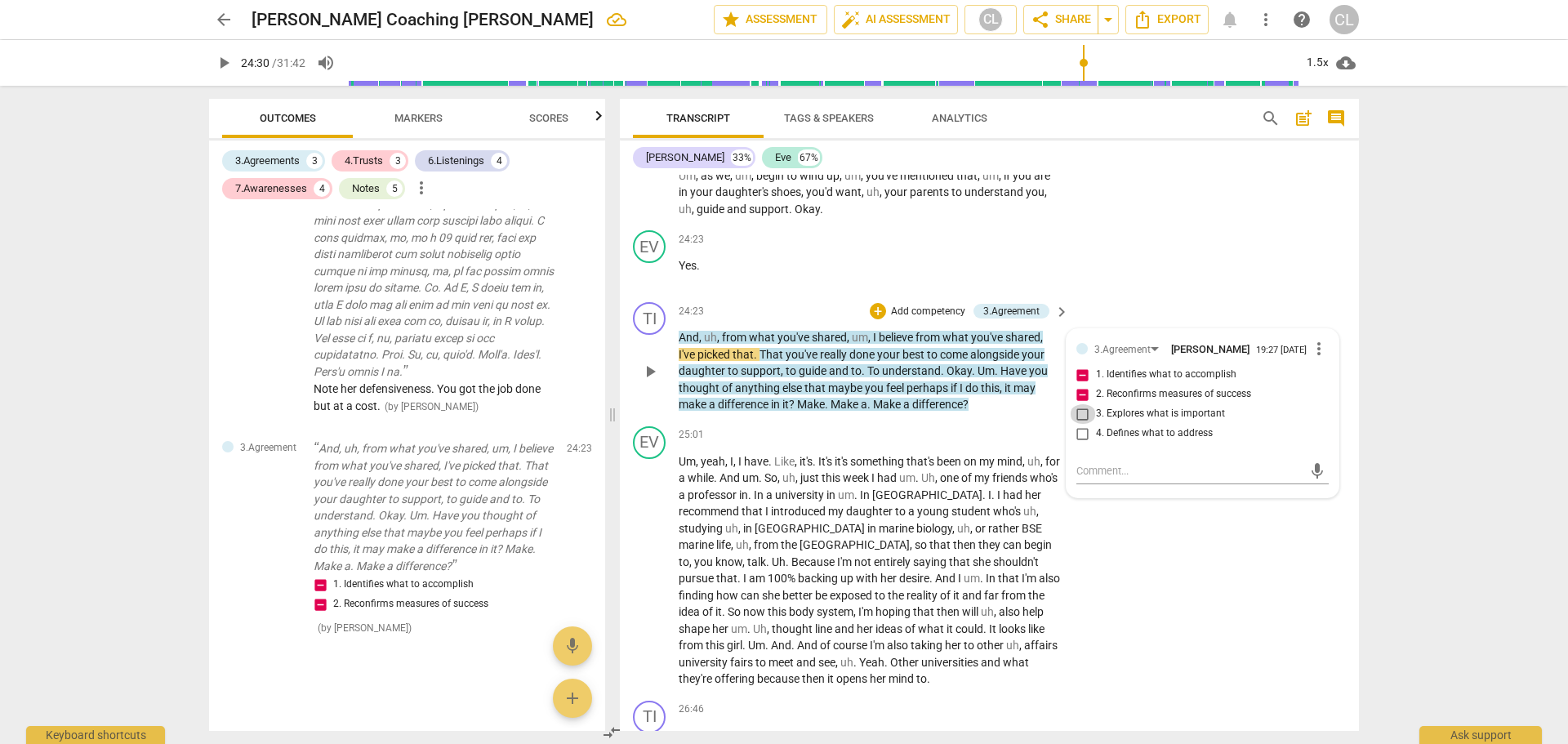
click at [1079, 424] on input "3. Explores what is important" at bounding box center [1083, 414] width 26 height 20
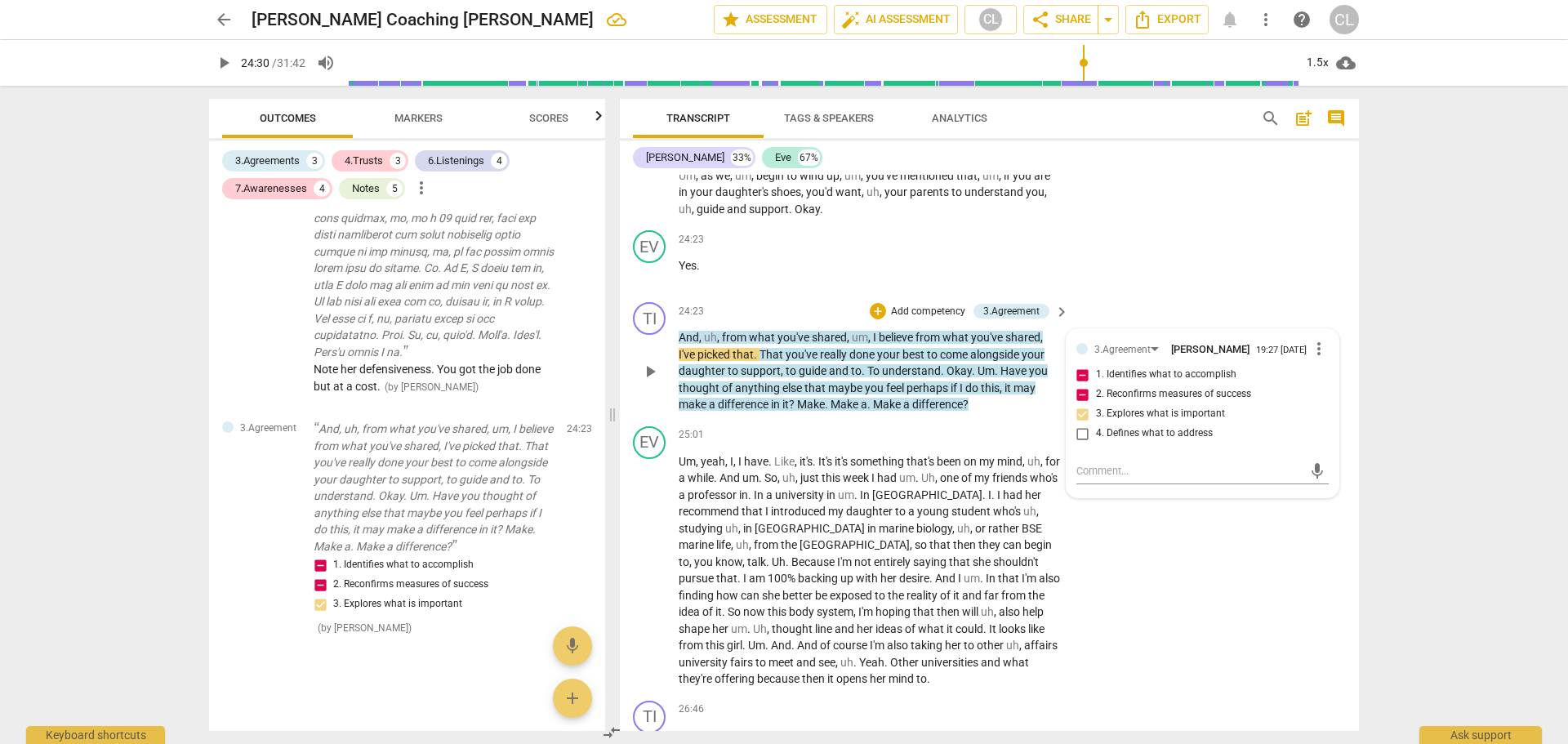
click at [1078, 444] on input "4. Defines what to address" at bounding box center [1083, 434] width 26 height 20
click at [1090, 479] on textarea at bounding box center [1189, 470] width 226 height 15
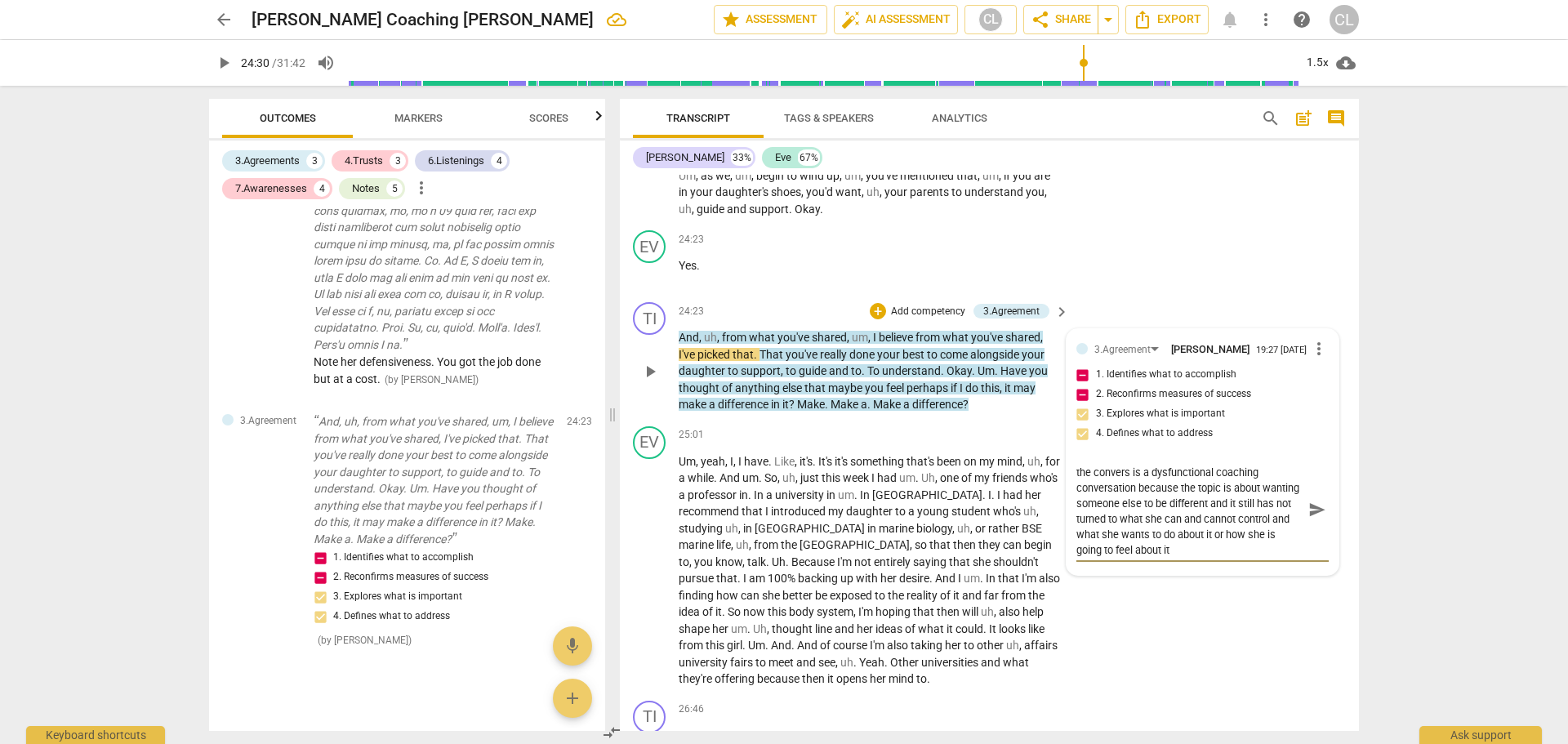
scroll to position [15, 0]
drag, startPoint x: 1115, startPoint y: 570, endPoint x: 1150, endPoint y: 570, distance: 35.0
click at [1150, 556] on textarea "You have been doing some good coaching but the convers is a dysfunctional coach…" at bounding box center [1189, 509] width 226 height 93
click at [1244, 556] on textarea "You have been doing some good coaching but the convers is a dysfunctional coach…" at bounding box center [1189, 509] width 226 height 93
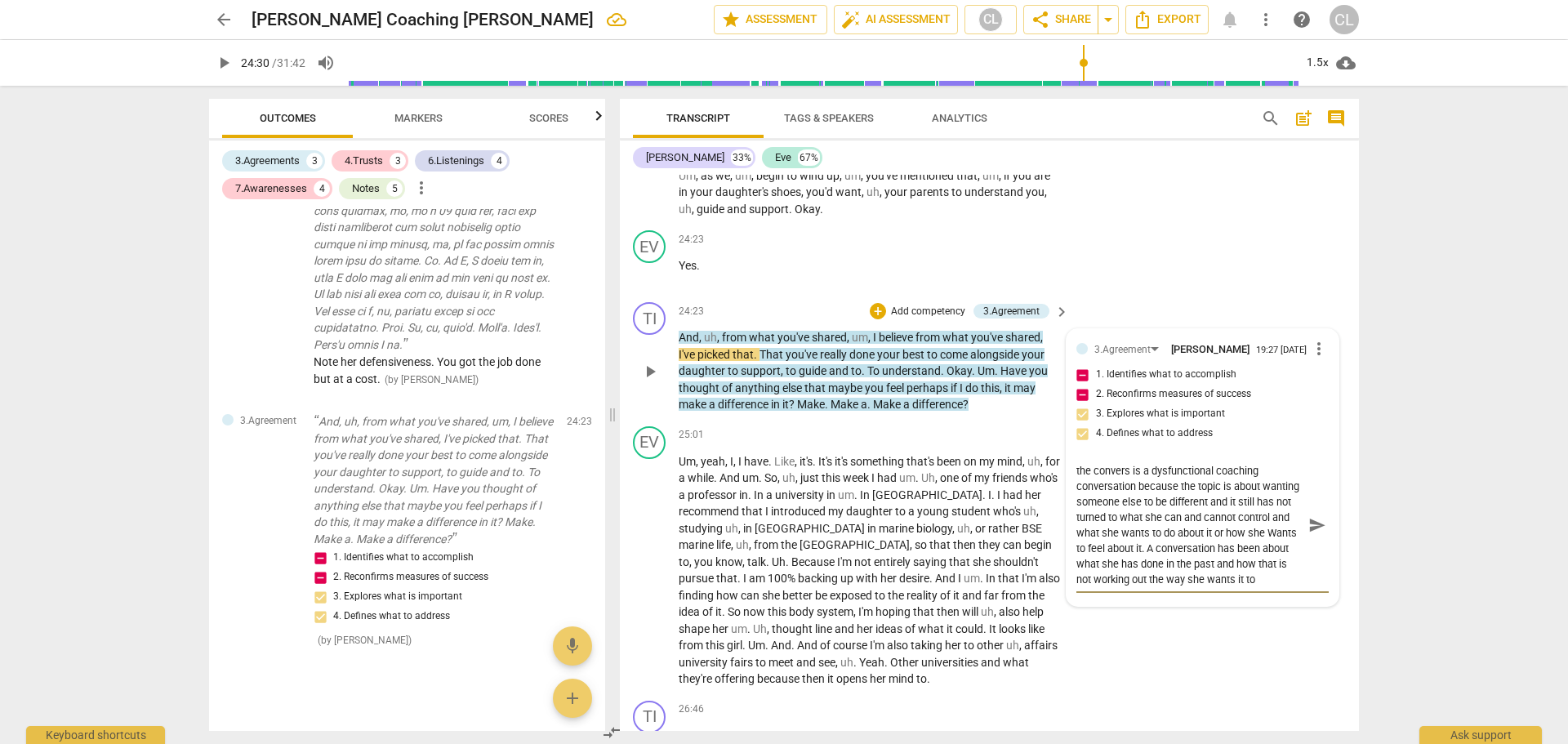
drag, startPoint x: 1127, startPoint y: 589, endPoint x: 1158, endPoint y: 598, distance: 32.3
click at [1158, 588] on textarea "You have been doing some good coaching but the convers is a dysfunctional coach…" at bounding box center [1189, 524] width 226 height 124
click at [1309, 534] on span "send" at bounding box center [1318, 525] width 18 height 18
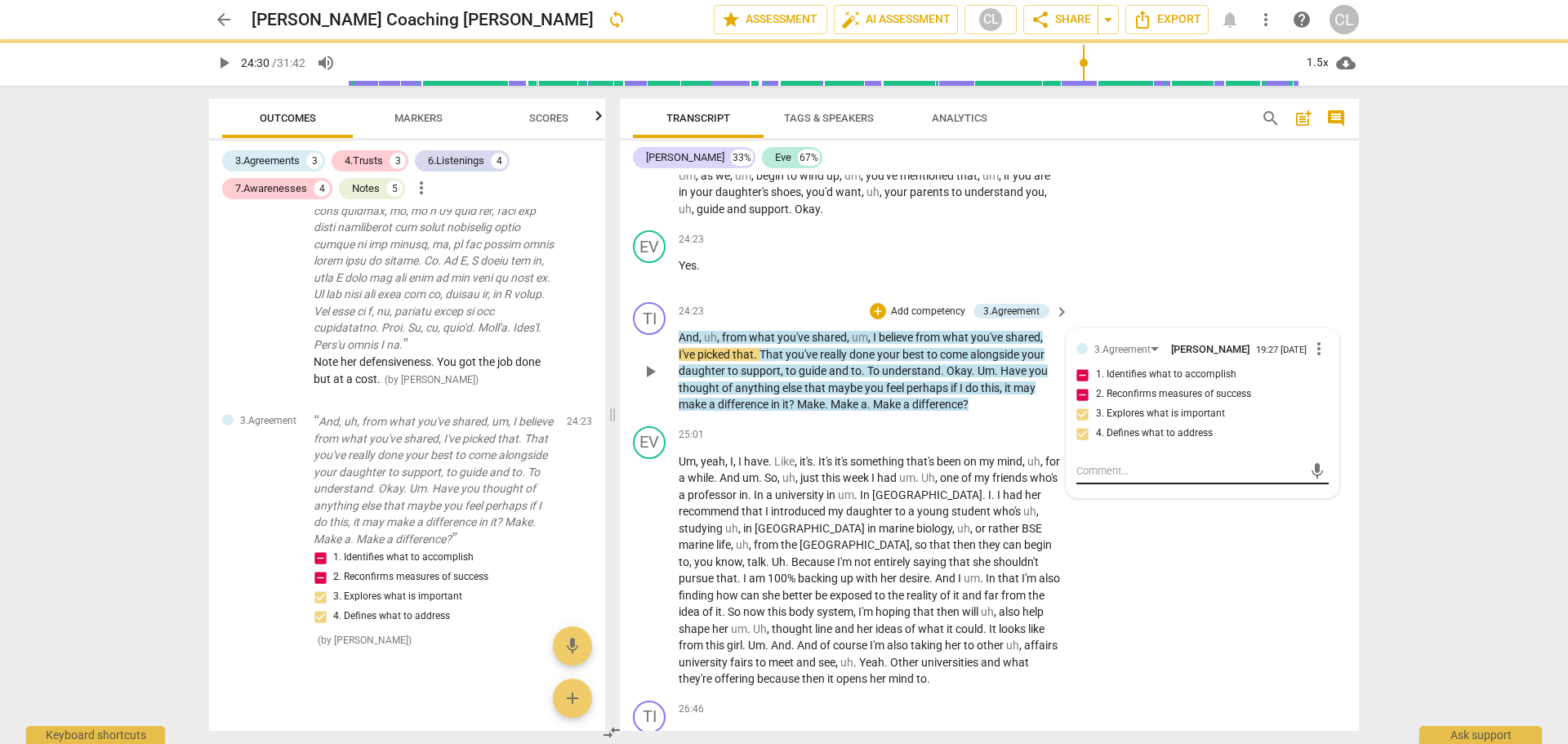
scroll to position [0, 0]
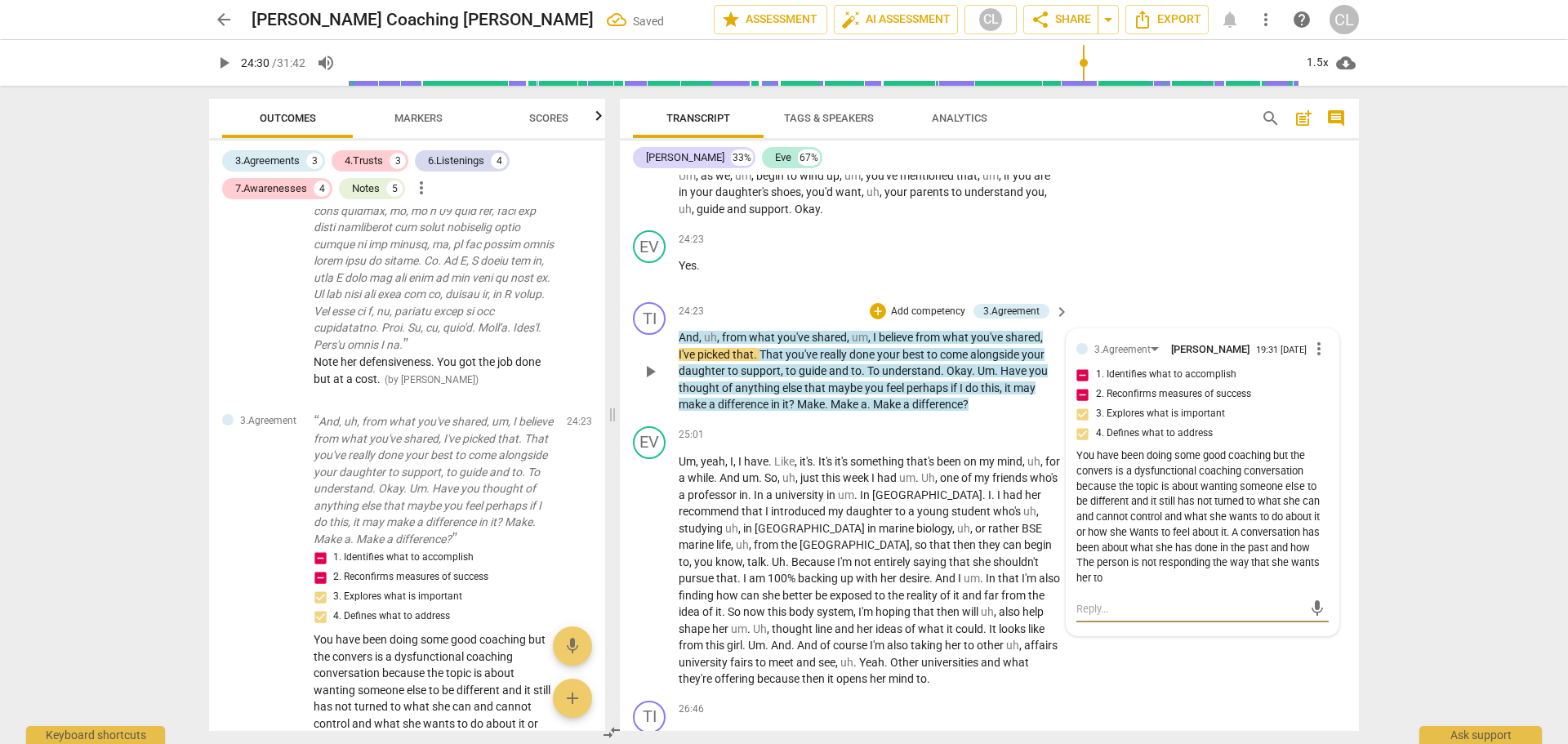
click at [1131, 617] on textarea at bounding box center [1189, 608] width 226 height 15
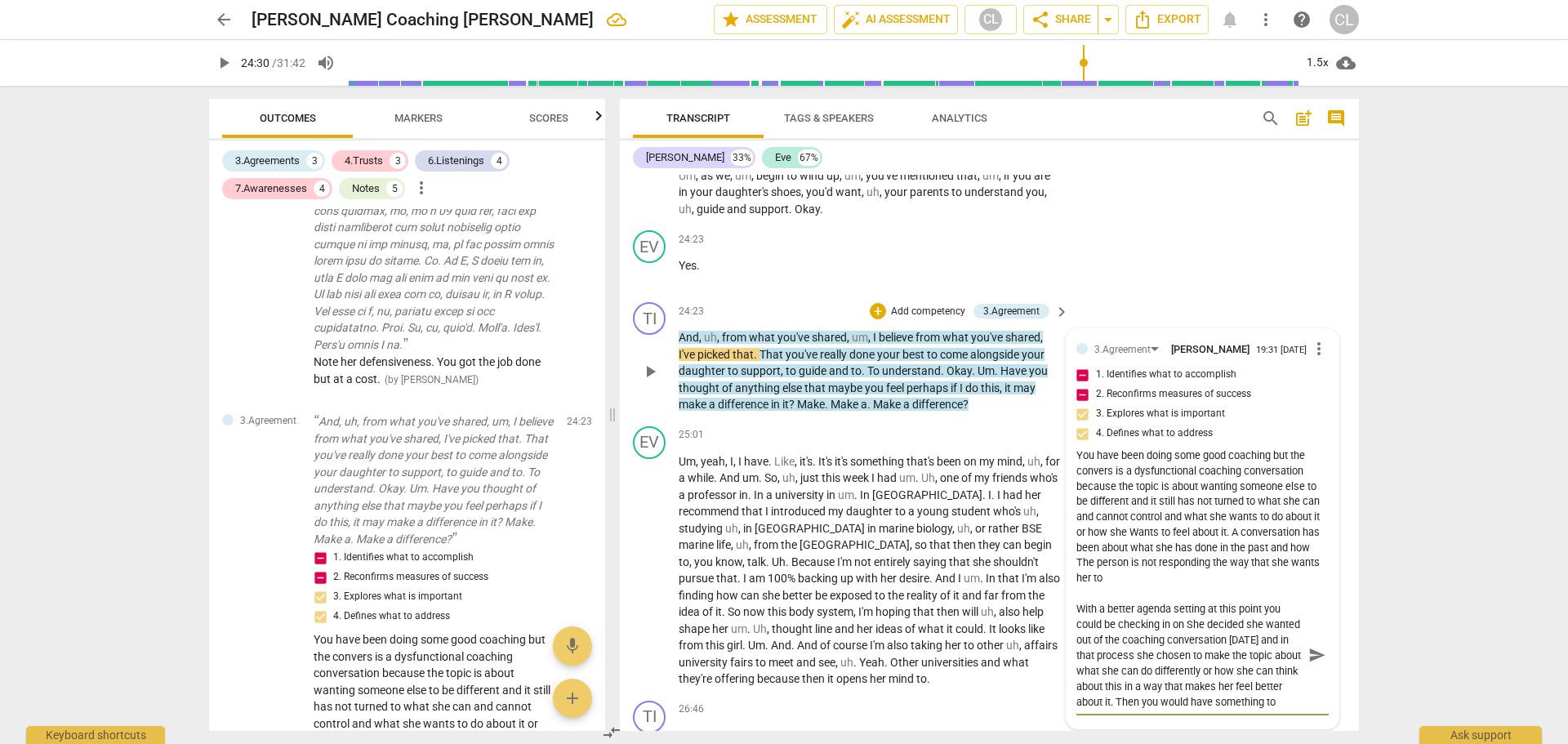
scroll to position [14, 0]
click at [1310, 664] on span "send" at bounding box center [1318, 655] width 18 height 18
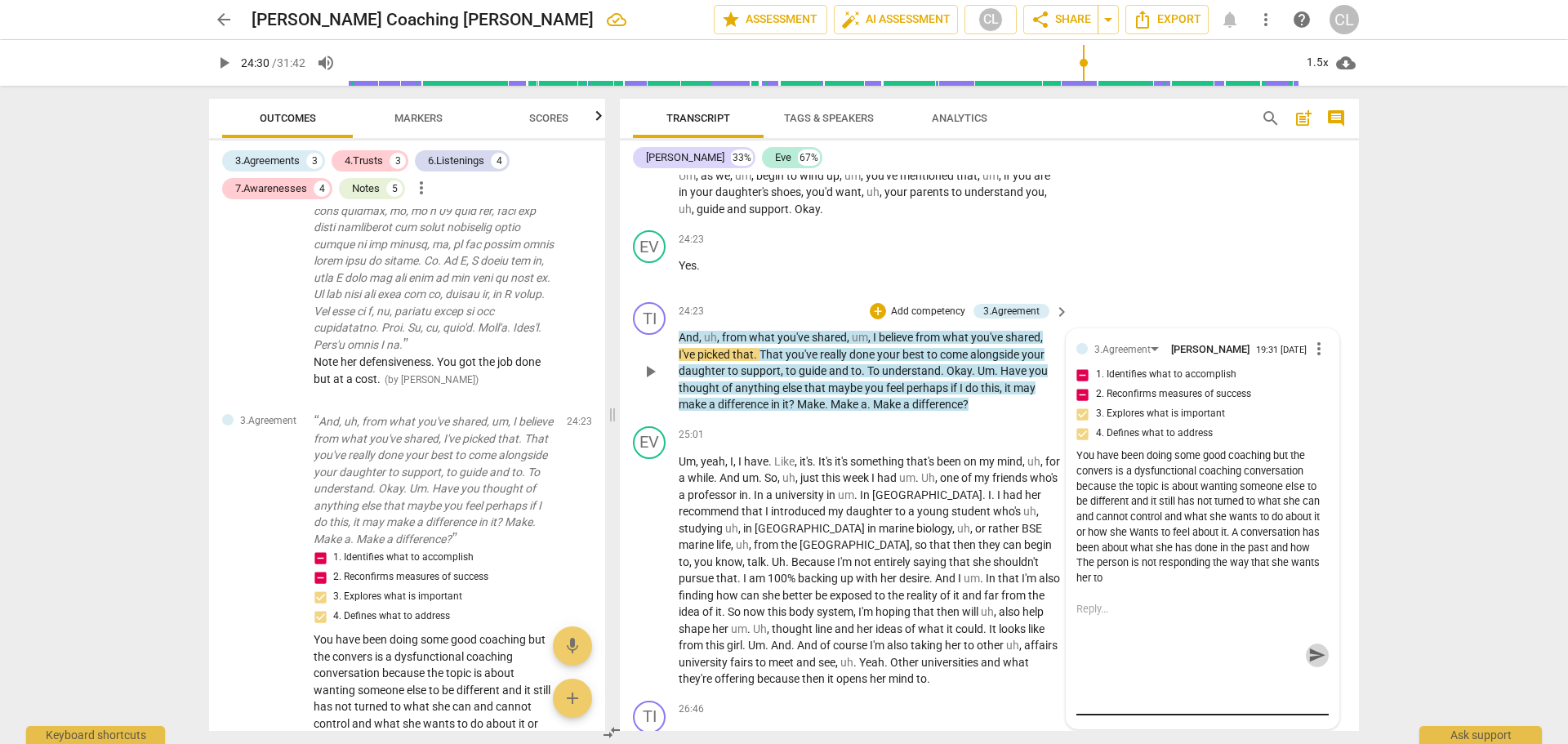
scroll to position [0, 0]
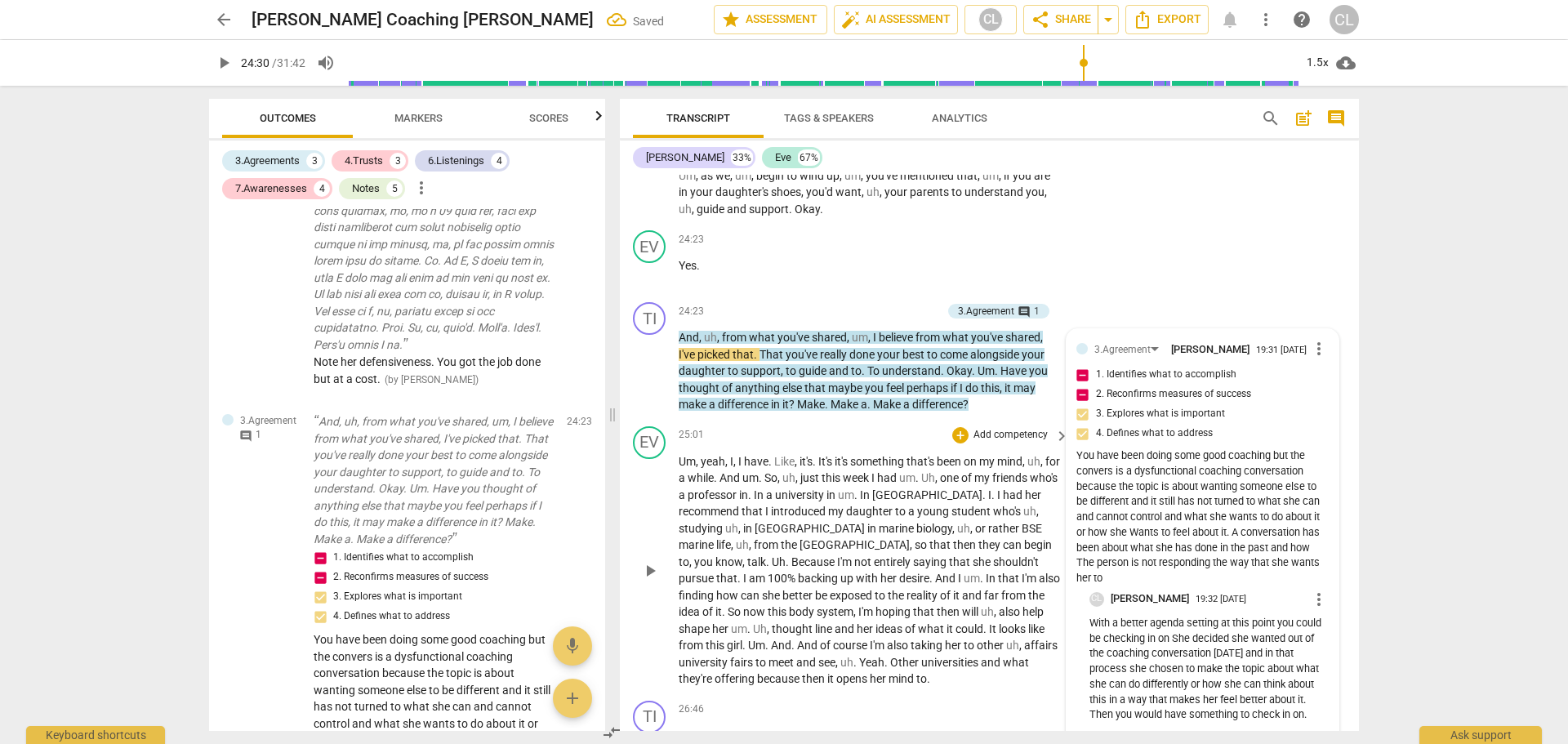
click at [805, 484] on p "Um , yeah , I , I have . Like , it's . It's it's something that's been on my mi…" at bounding box center [869, 570] width 382 height 234
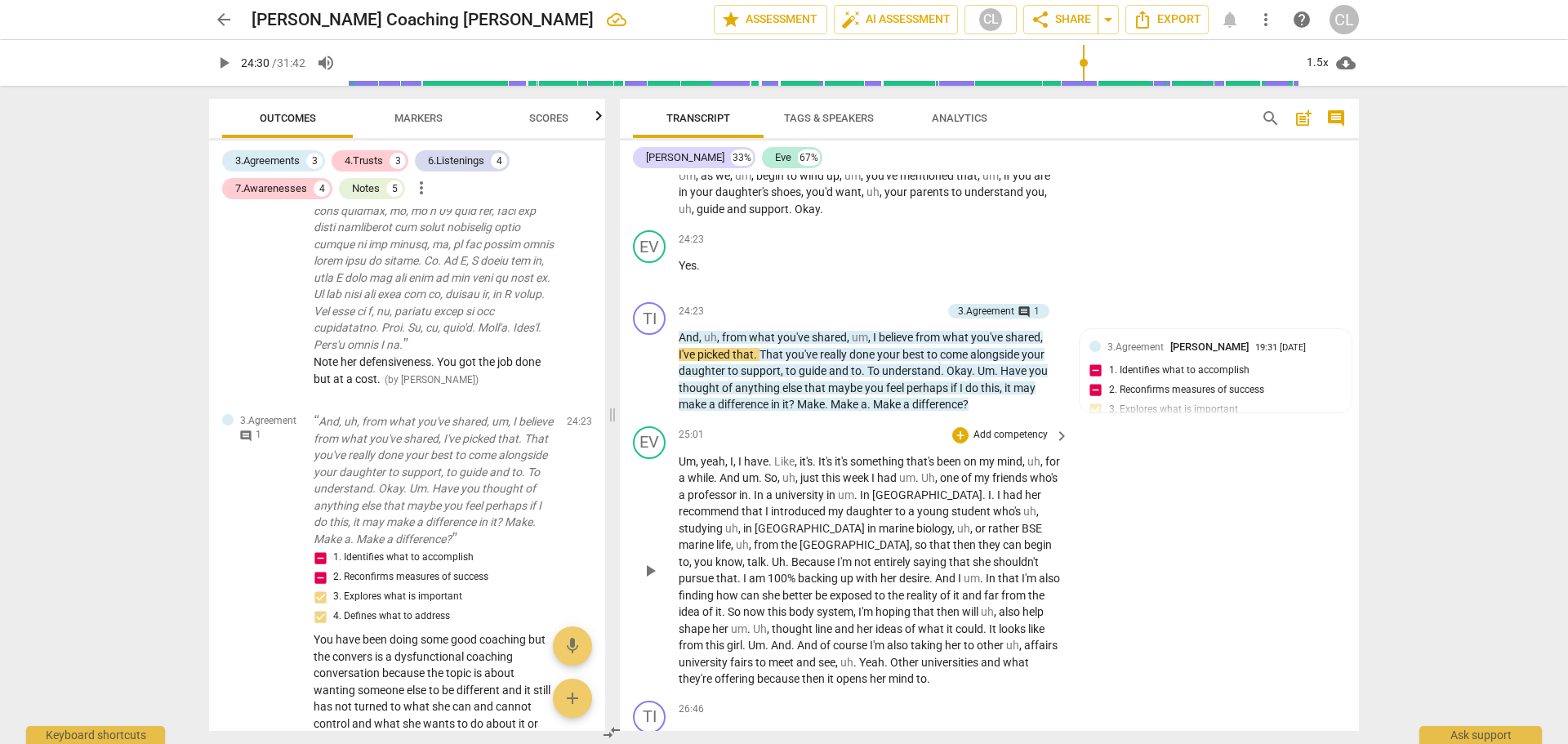
click at [833, 468] on span "It's" at bounding box center [827, 461] width 16 height 13
click at [1317, 65] on div "1.5x" at bounding box center [1318, 62] width 31 height 26
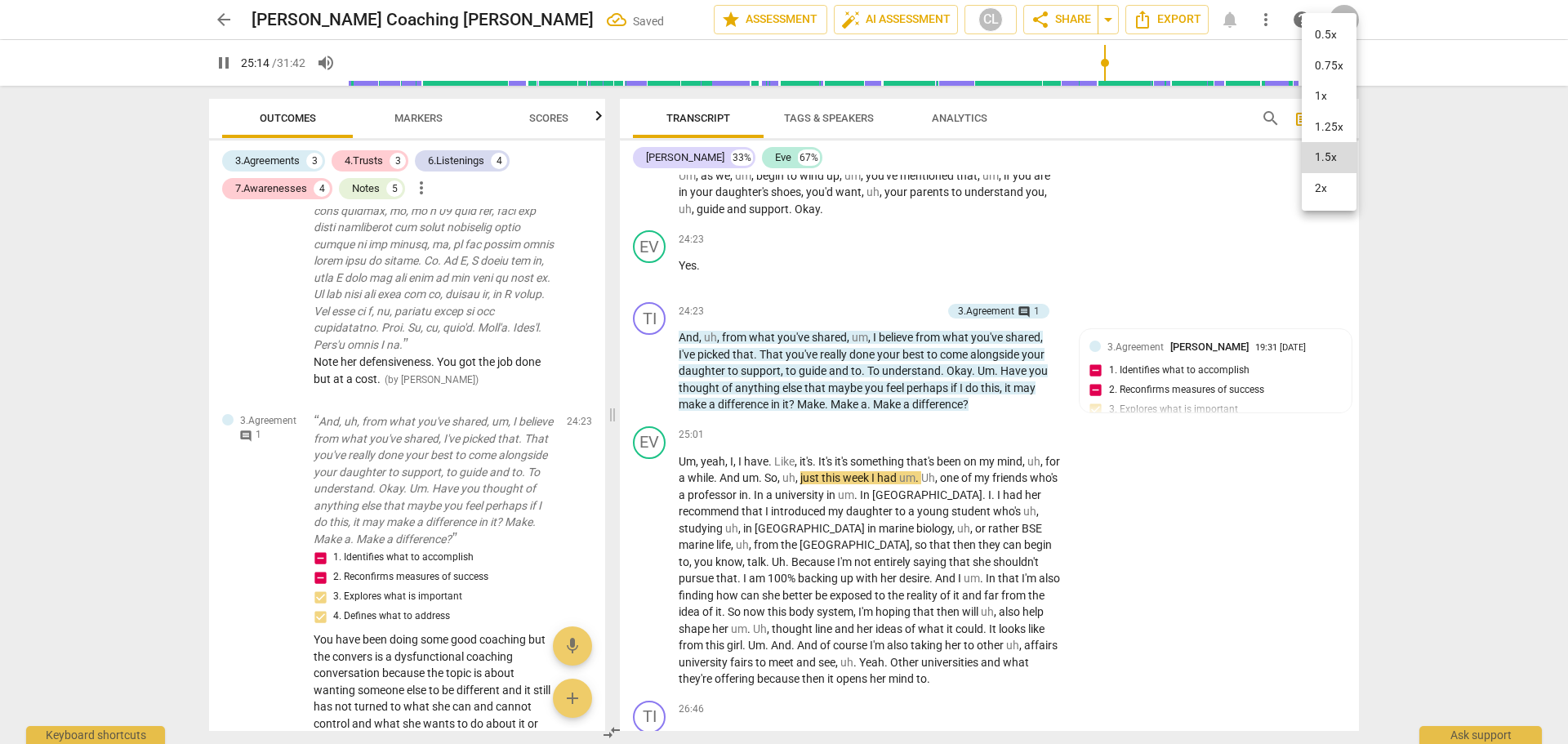
click at [1332, 183] on li "2x" at bounding box center [1329, 189] width 55 height 31
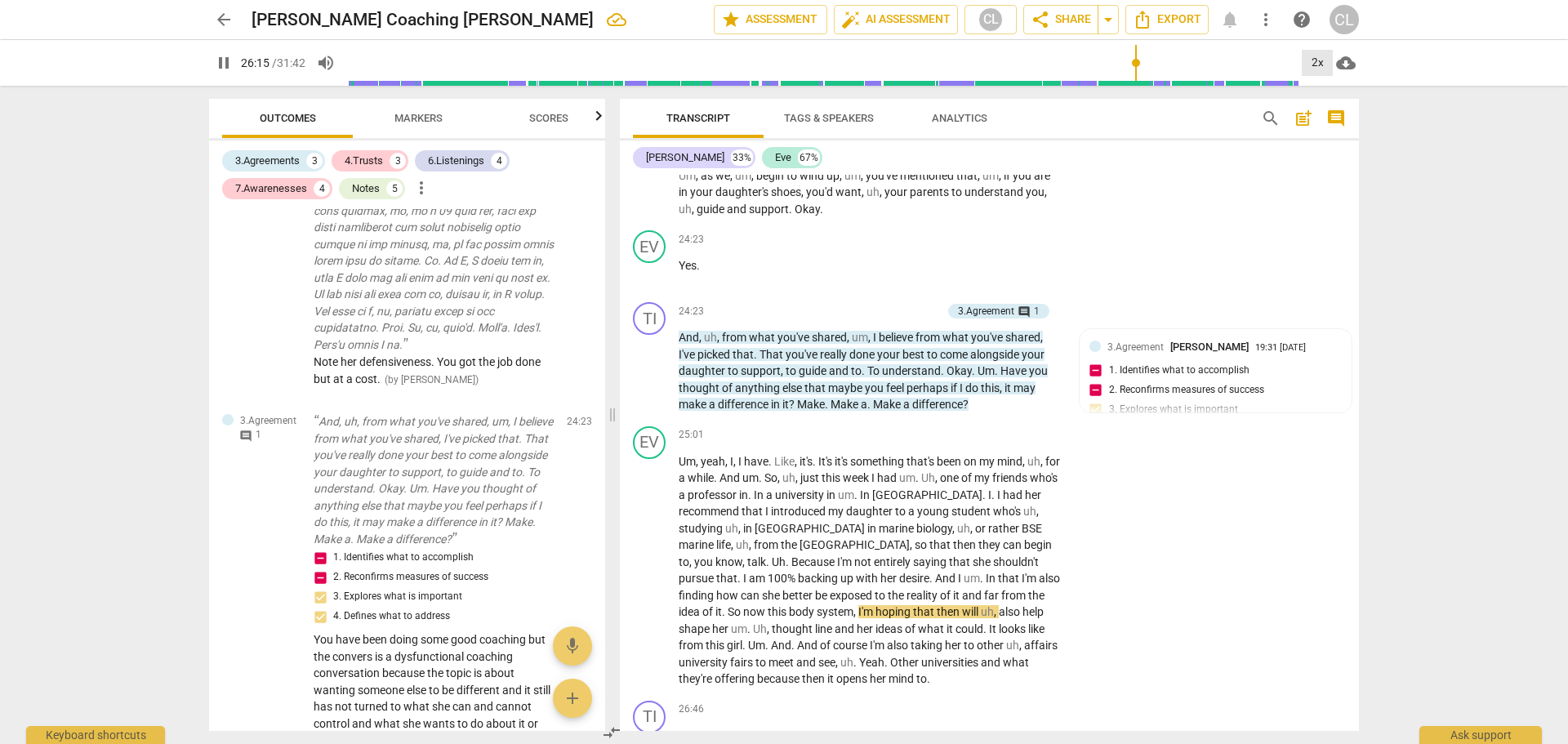
click at [1316, 70] on div "2x" at bounding box center [1318, 62] width 31 height 26
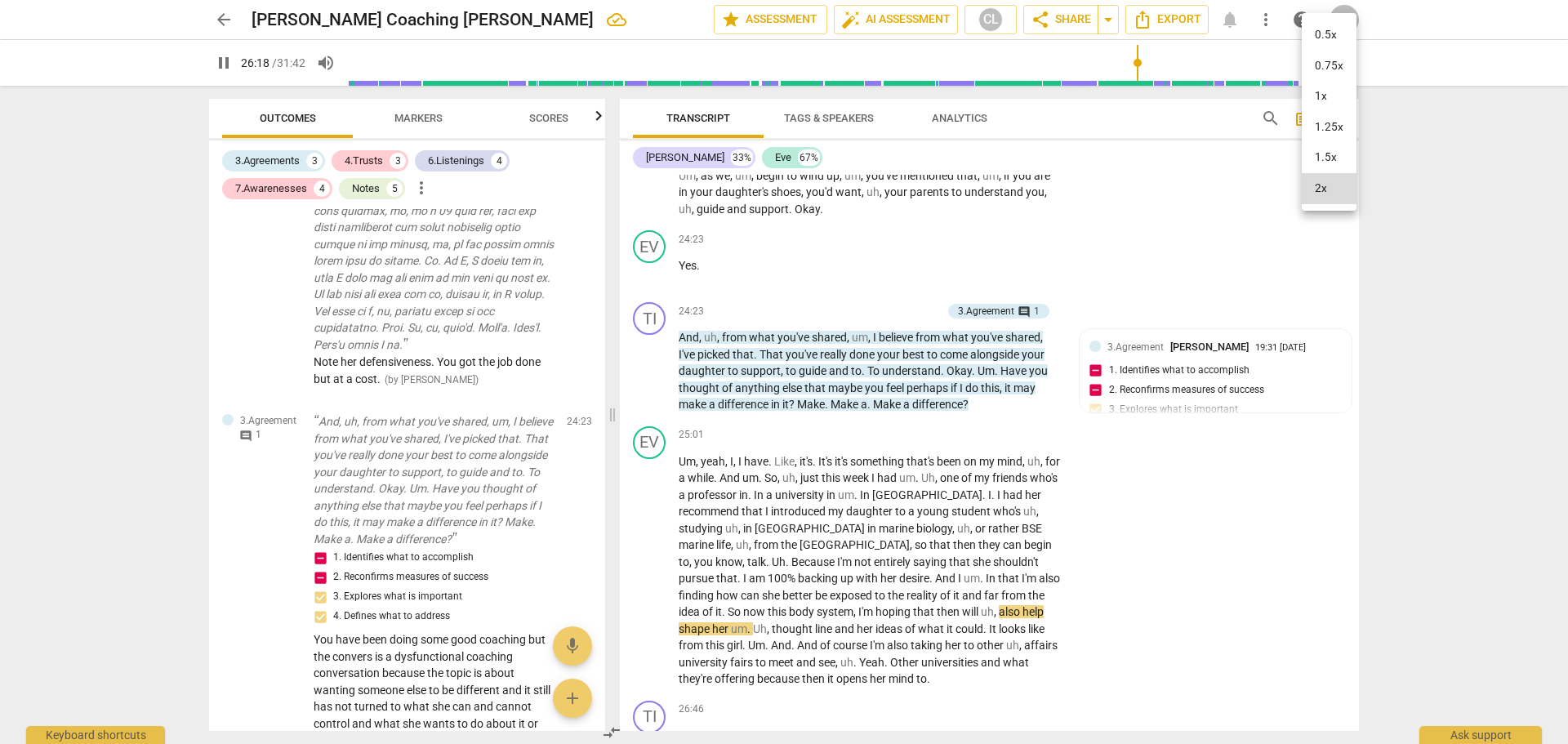
click at [1338, 163] on li "1.5x" at bounding box center [1329, 157] width 55 height 31
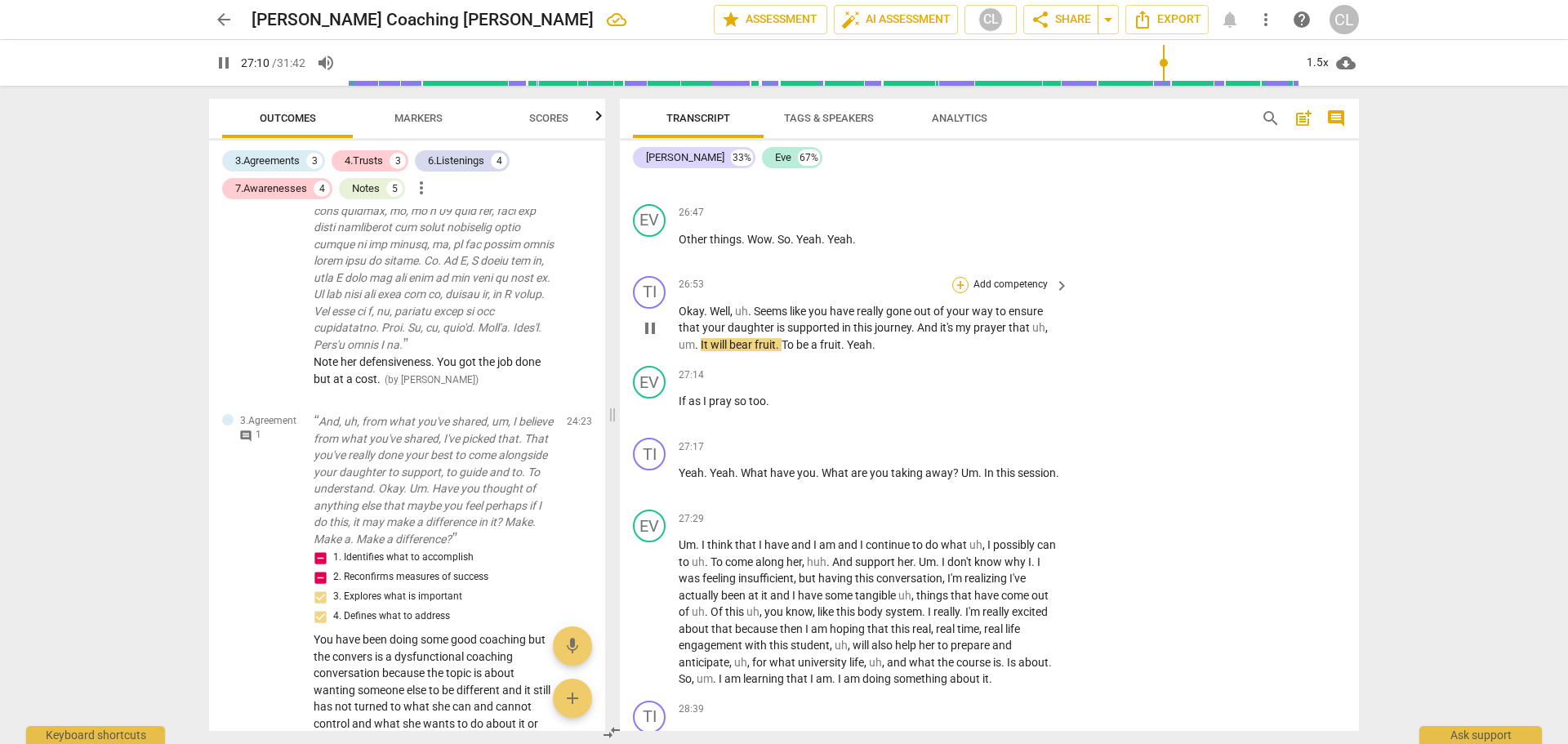
click at [961, 293] on div "+" at bounding box center [961, 285] width 16 height 16
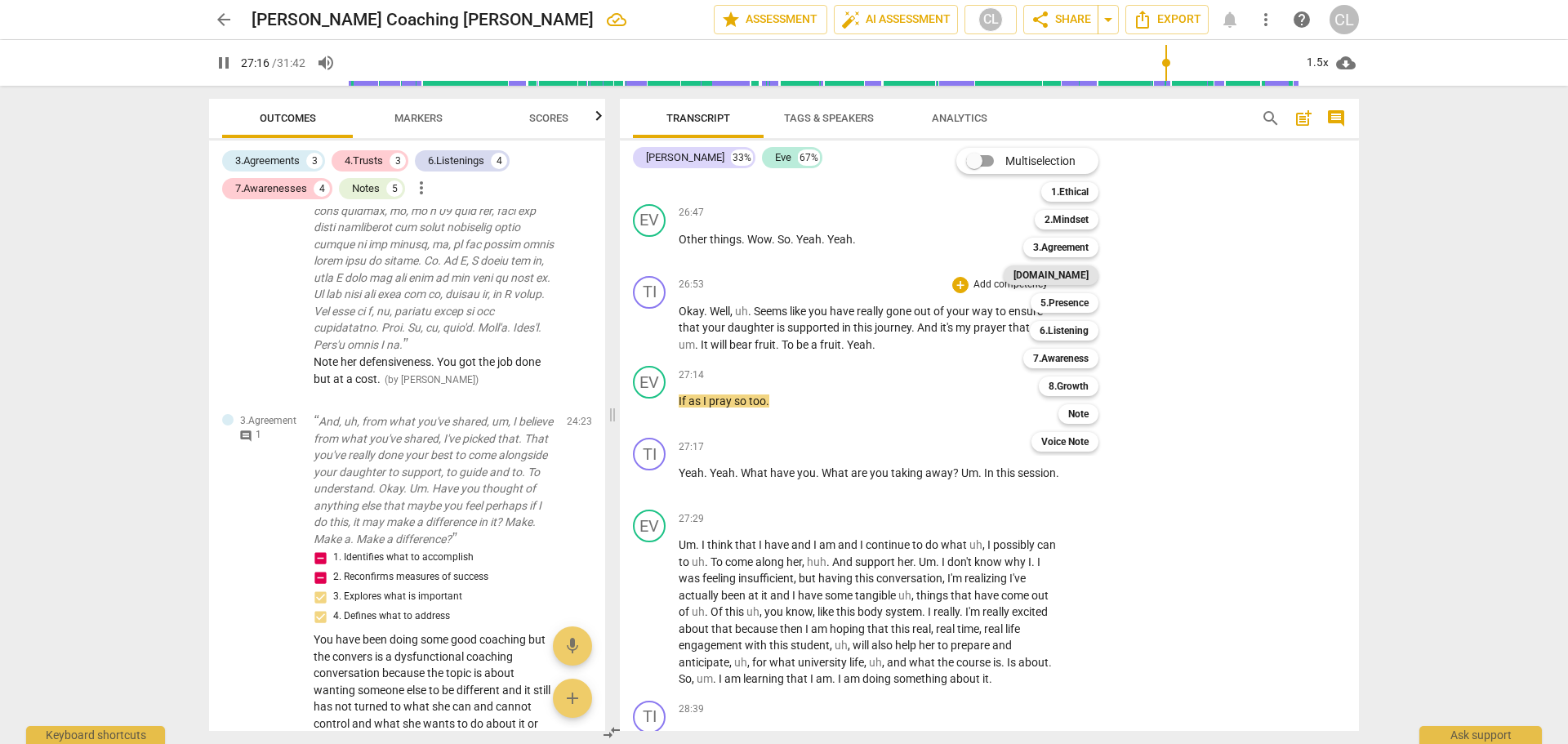
click at [1075, 279] on b "[DOMAIN_NAME]" at bounding box center [1051, 276] width 75 height 20
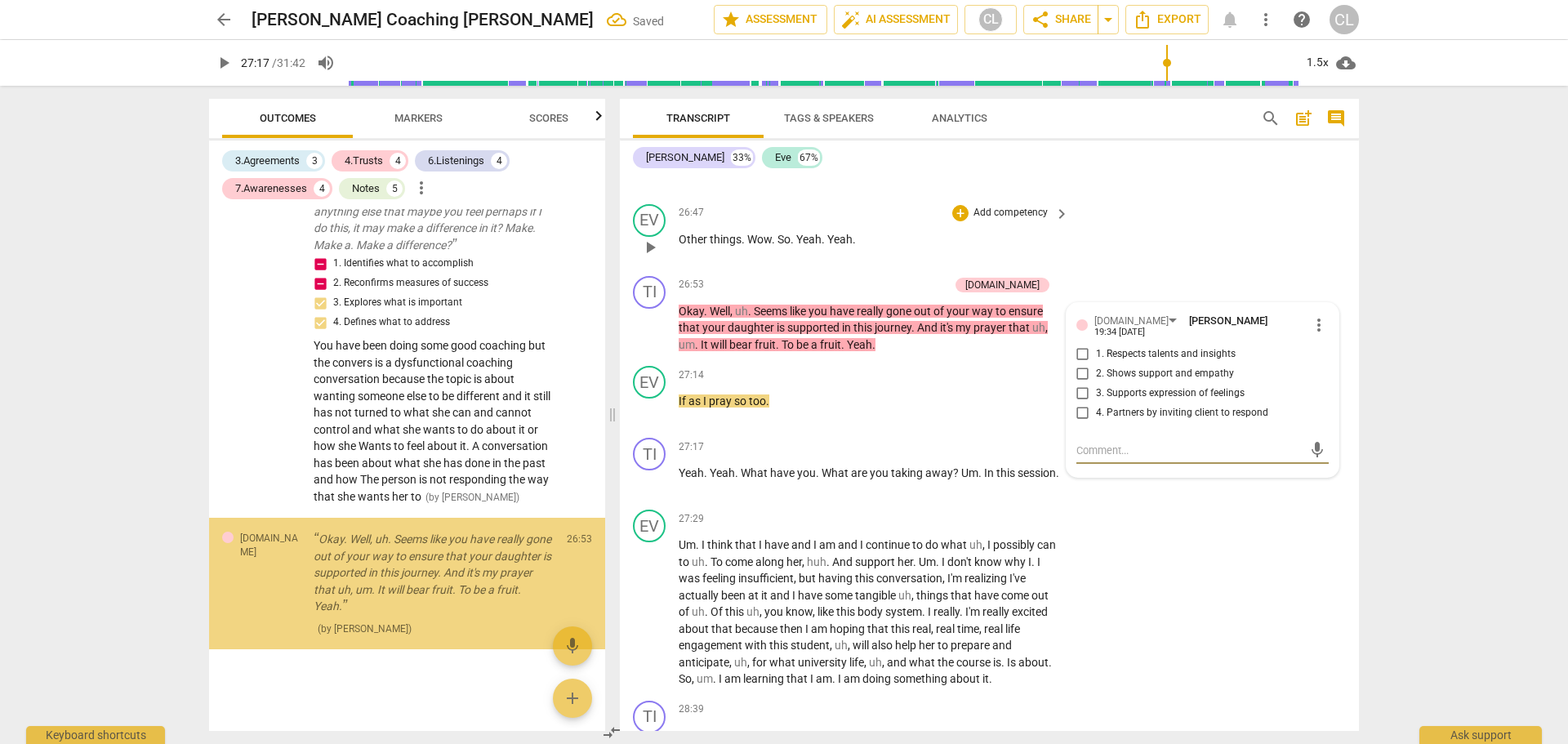
scroll to position [4079, 0]
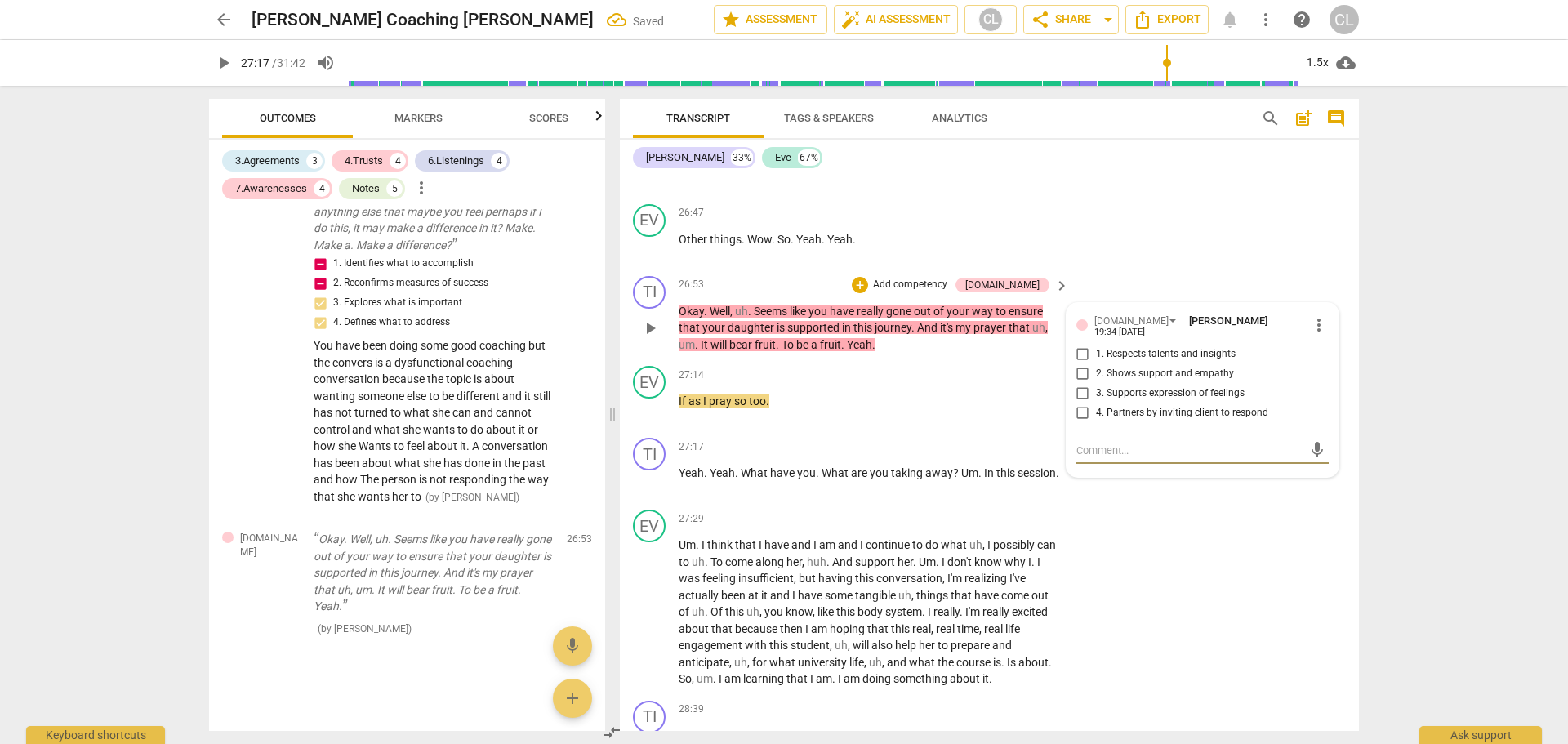
click at [1082, 363] on input "1. Respects talents and insights" at bounding box center [1083, 354] width 26 height 20
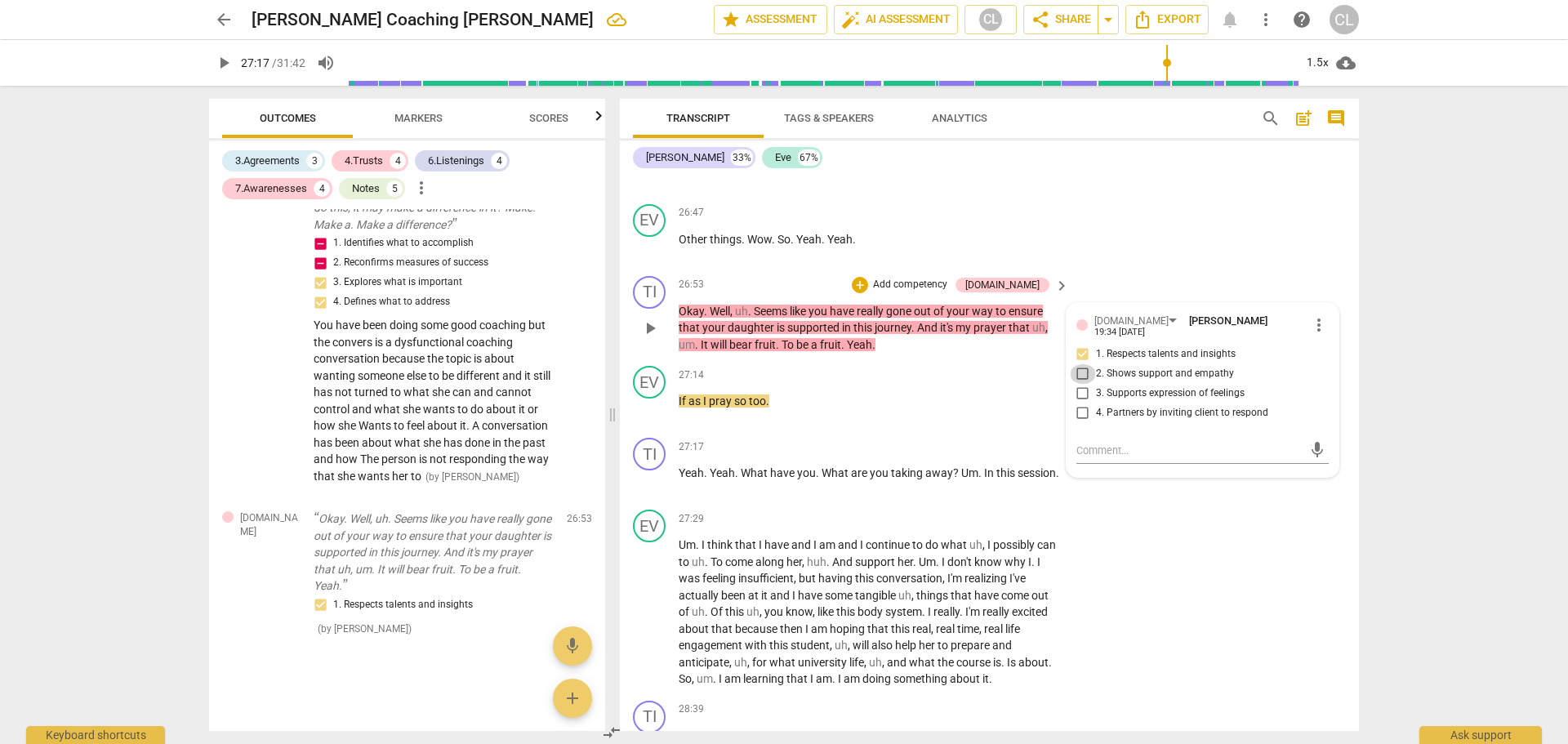
click at [1080, 381] on input "2. Shows support and empathy" at bounding box center [1083, 374] width 26 height 20
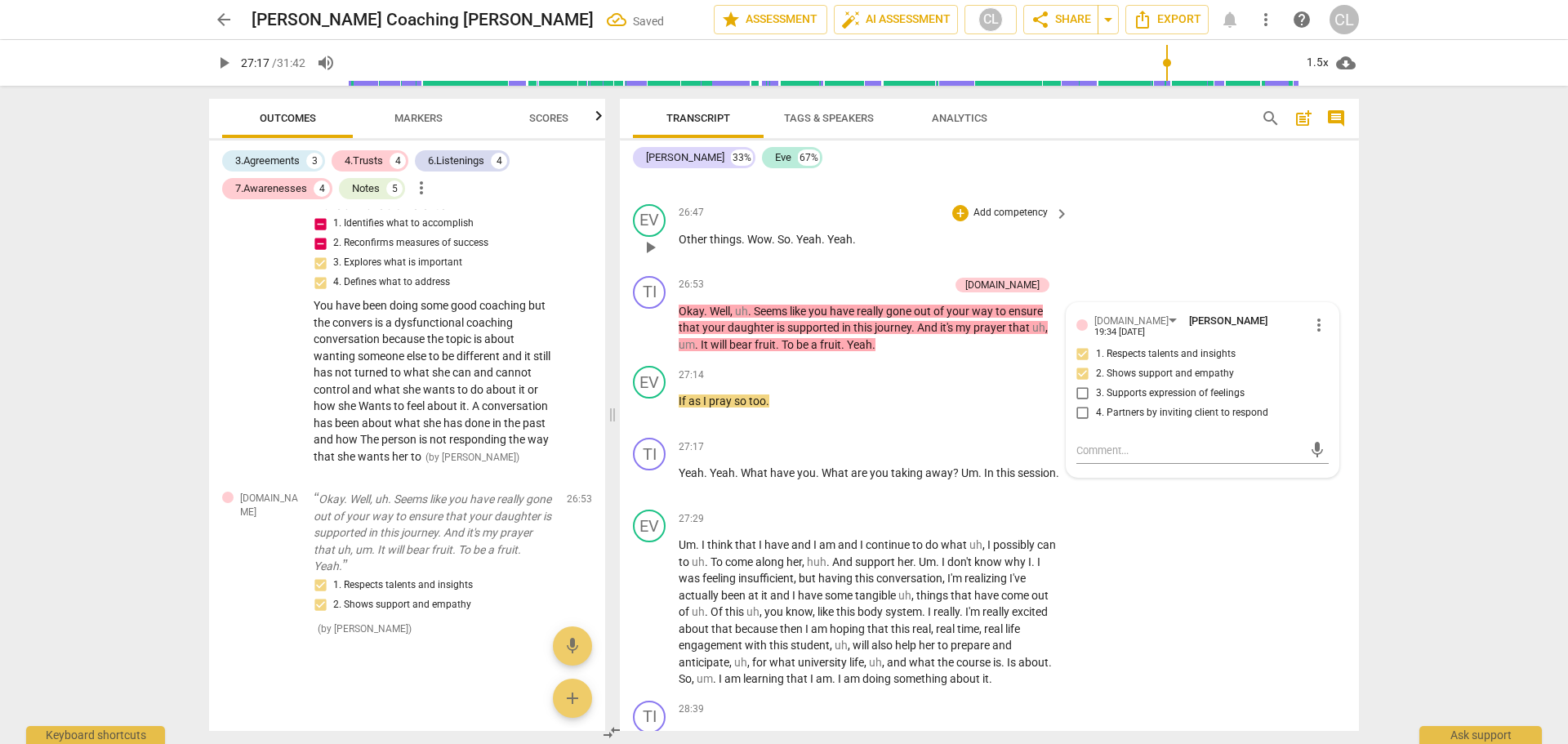
click at [1184, 224] on div "EV play_arrow pause 26:47 + Add competency keyboard_arrow_right Other things . …" at bounding box center [990, 234] width 739 height 72
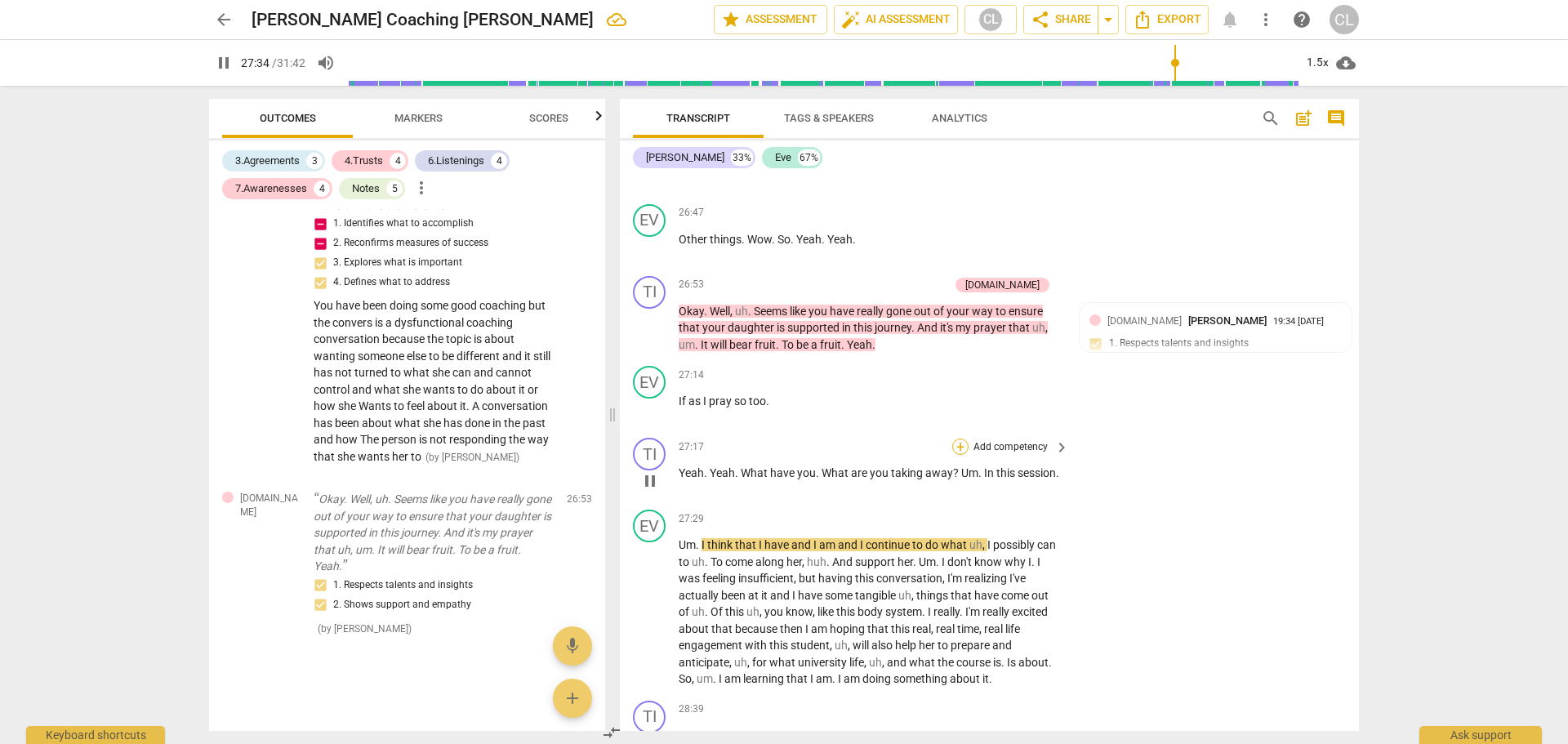
click at [957, 455] on div "+" at bounding box center [961, 447] width 16 height 16
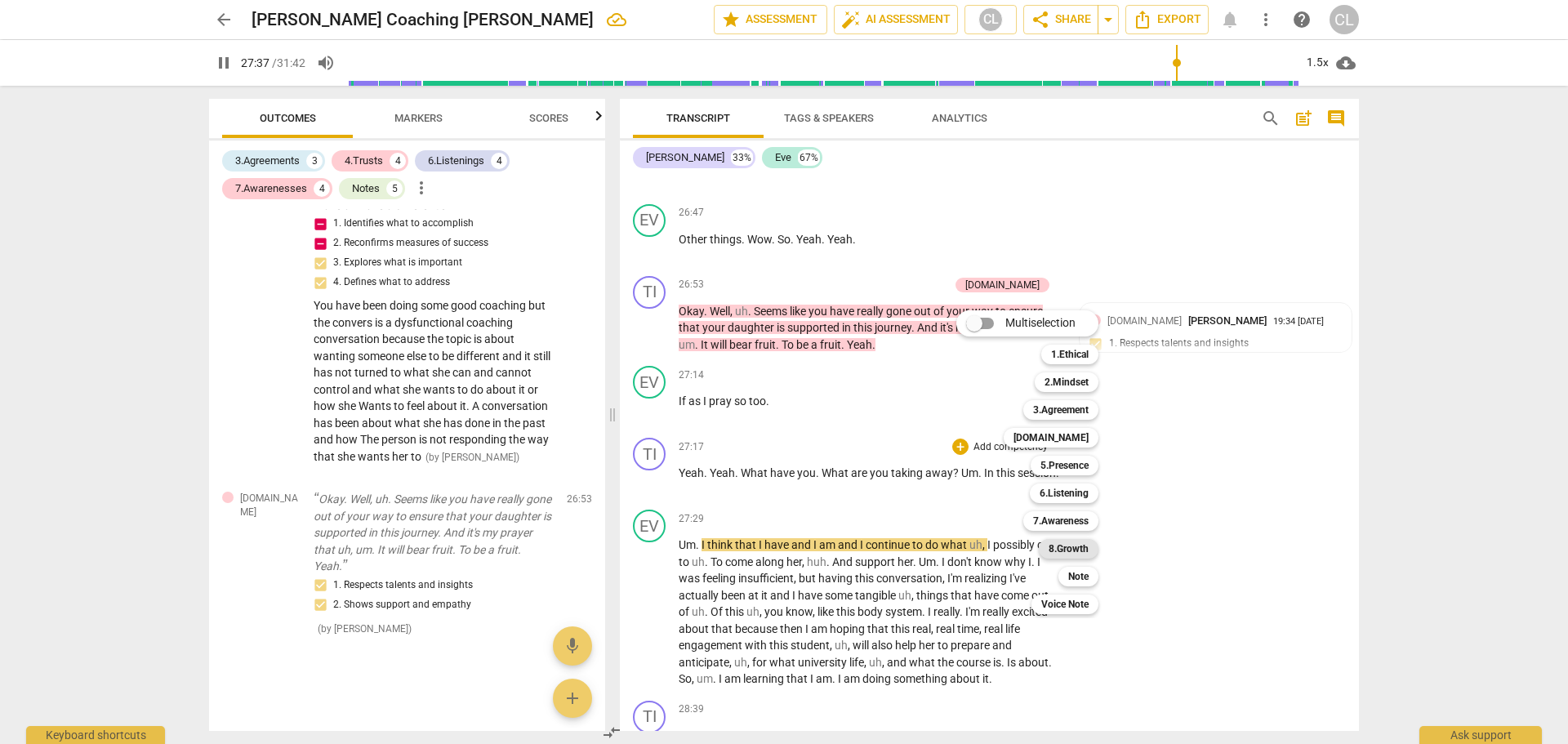
click at [1080, 547] on b "8.Growth" at bounding box center [1068, 549] width 40 height 20
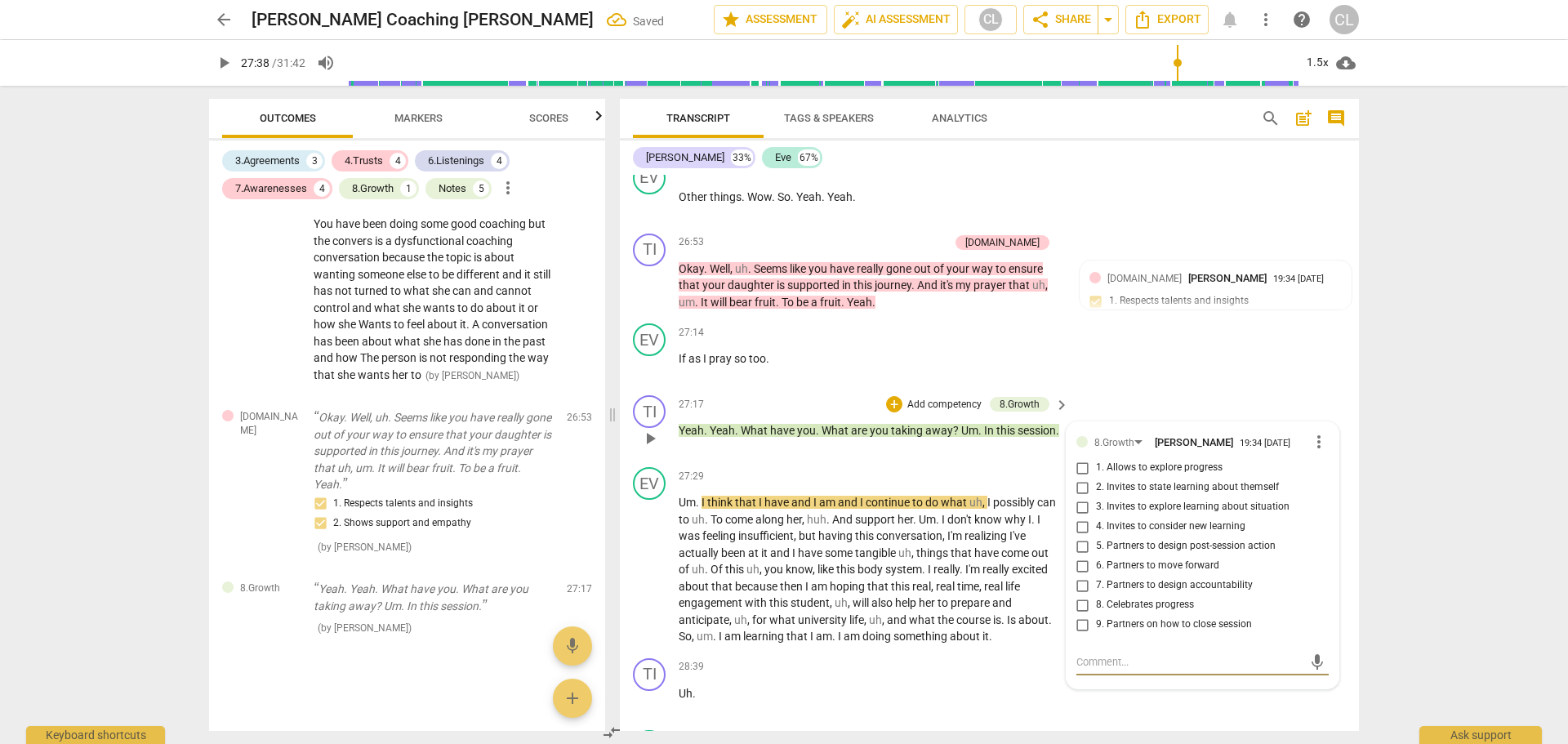
scroll to position [6913, 0]
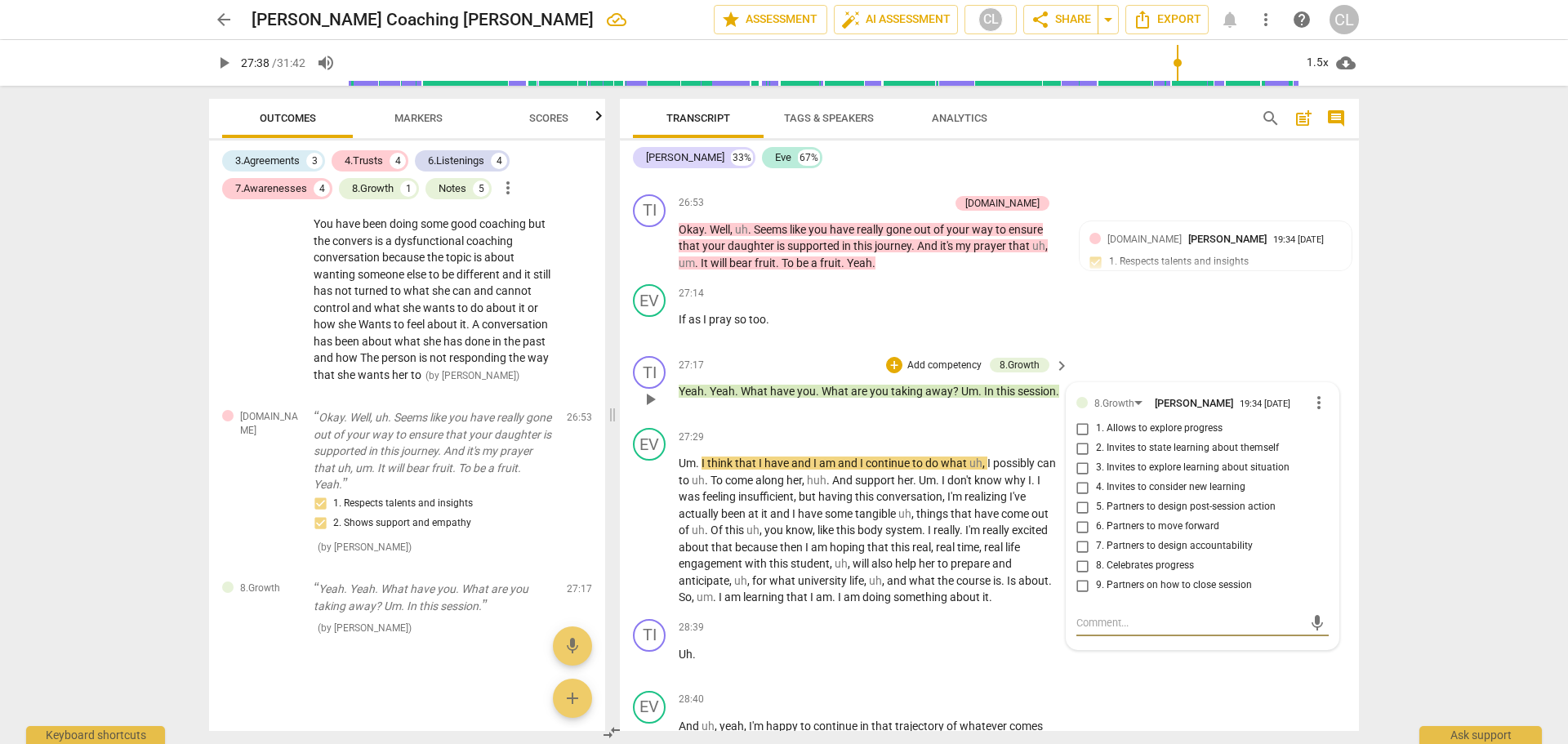
click at [1083, 438] on input "1. Allows to explore progress" at bounding box center [1083, 429] width 26 height 20
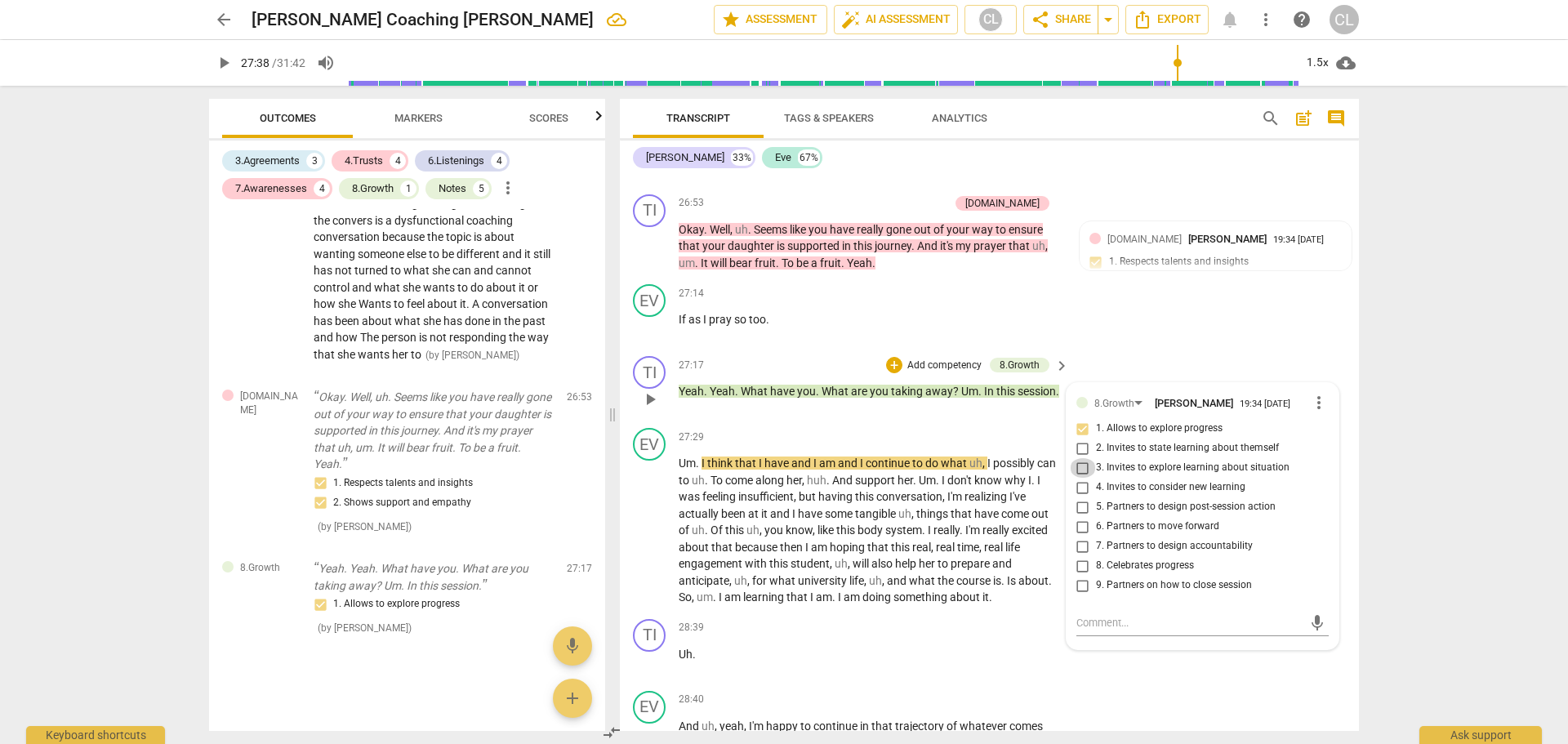
click at [1083, 478] on input "3. Invites to explore learning about situation" at bounding box center [1083, 468] width 26 height 20
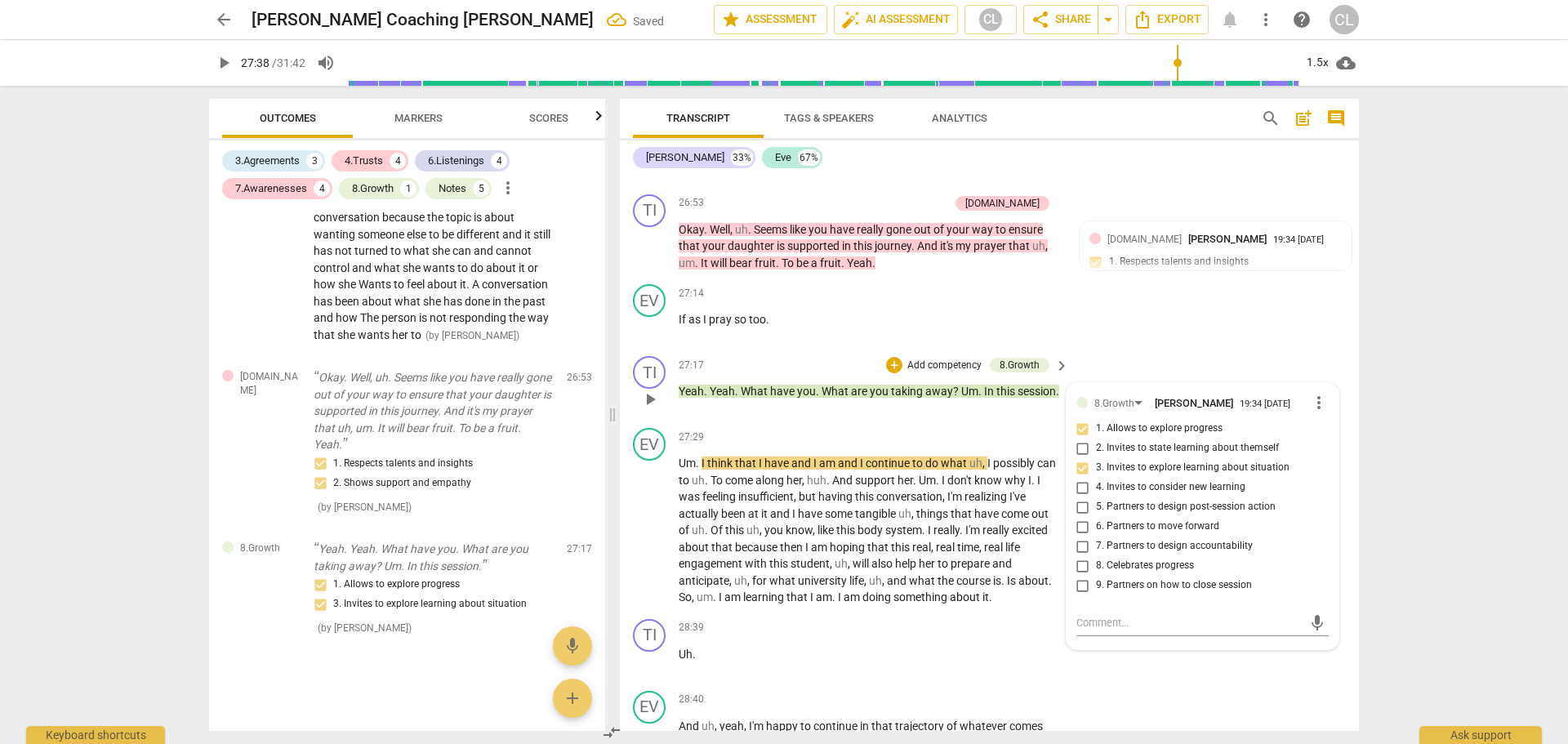
click at [1082, 497] on input "4. Invites to consider new learning" at bounding box center [1083, 488] width 26 height 20
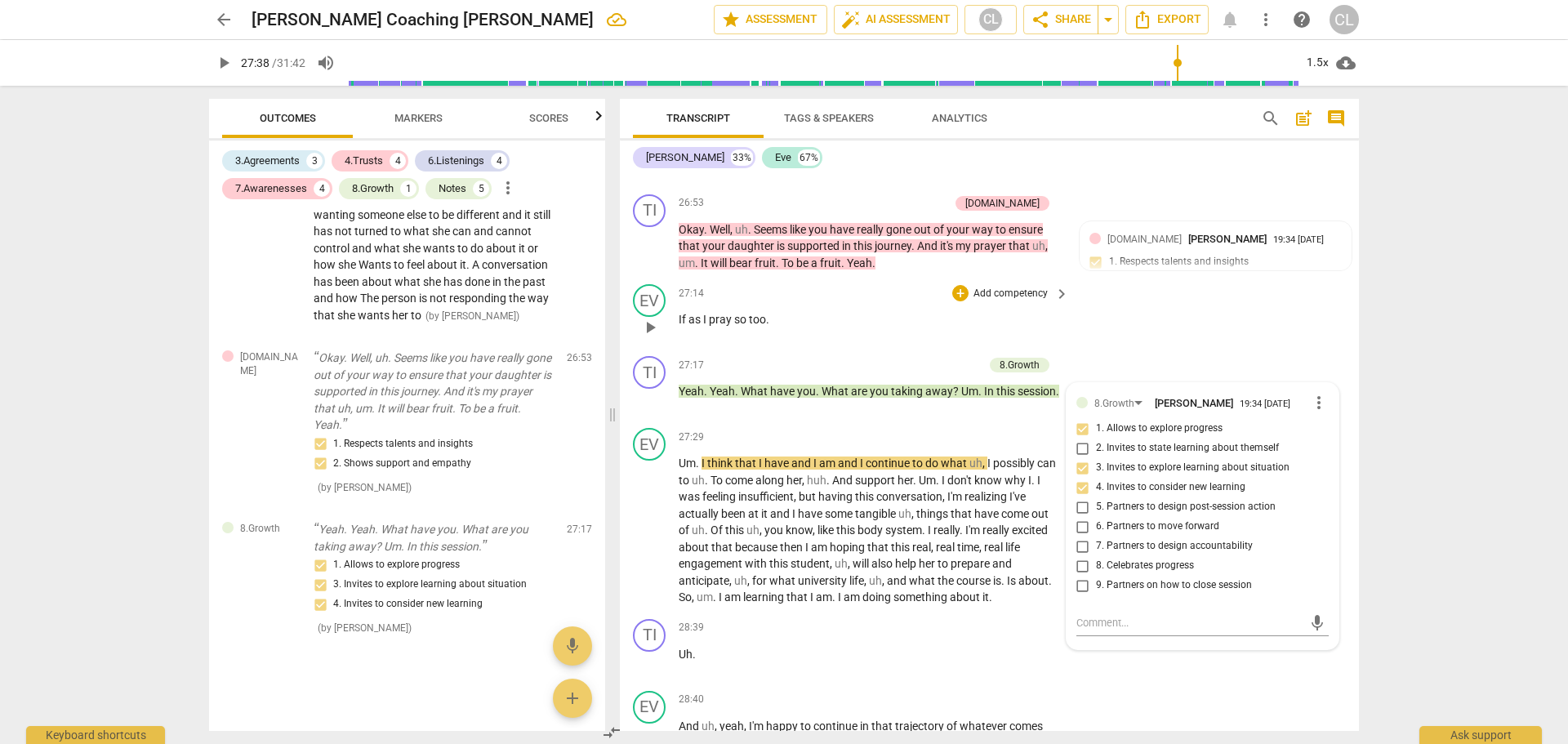
click at [1226, 333] on div "EV play_arrow pause 27:14 + Add competency keyboard_arrow_right If as I pray so…" at bounding box center [990, 314] width 739 height 72
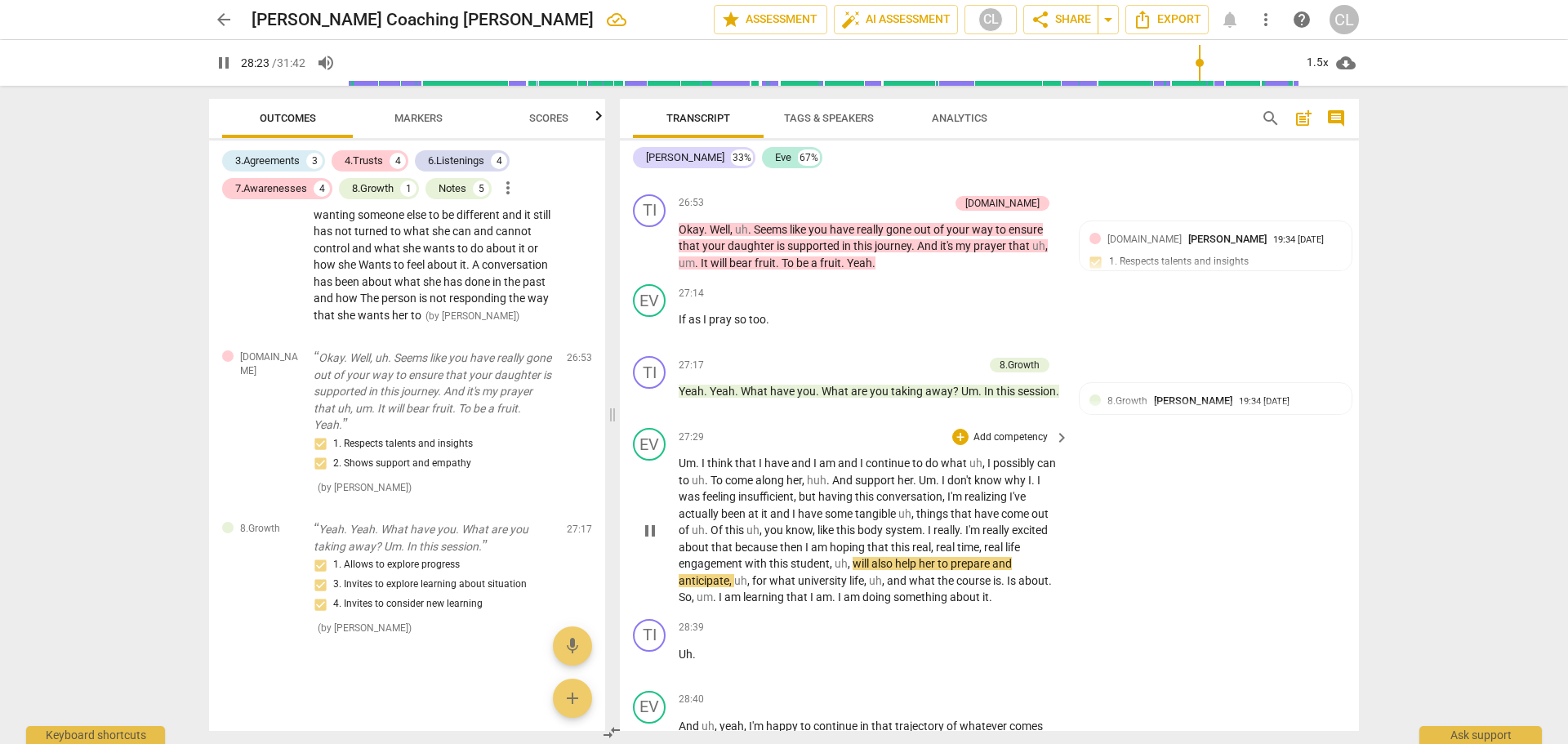
click at [930, 521] on span "things" at bounding box center [934, 513] width 34 height 13
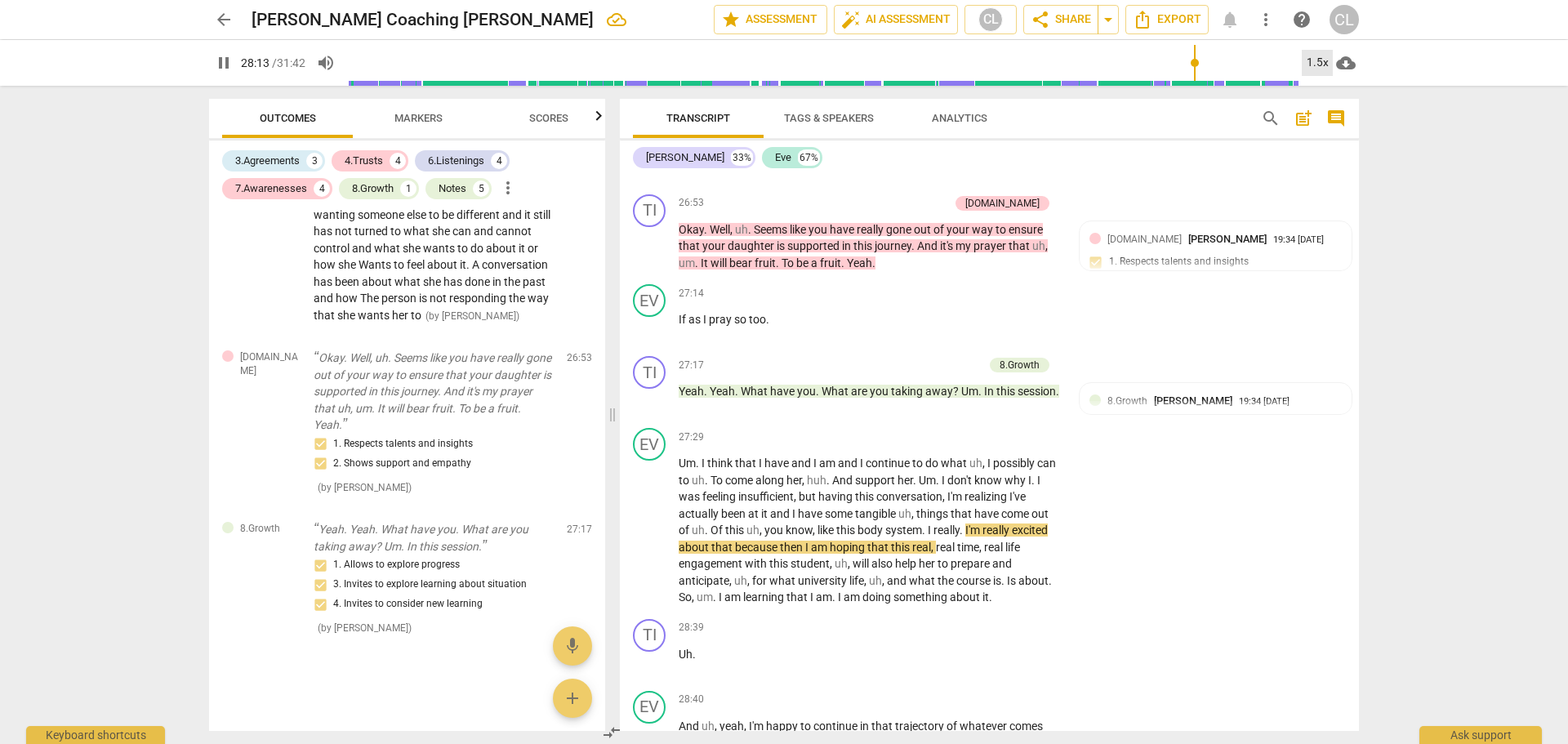
click at [1319, 68] on div "1.5x" at bounding box center [1318, 62] width 31 height 26
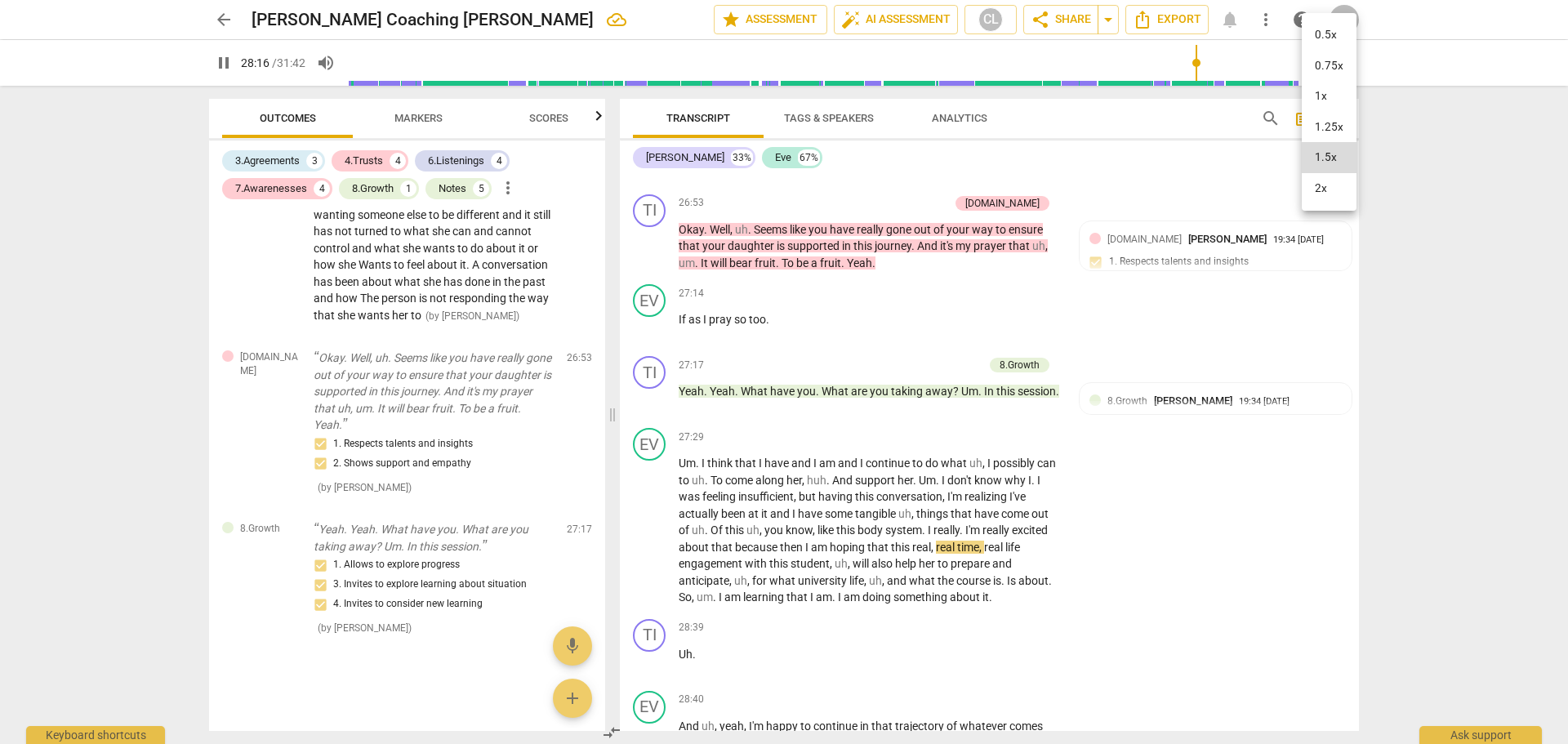
click at [1323, 94] on li "1x" at bounding box center [1329, 96] width 55 height 31
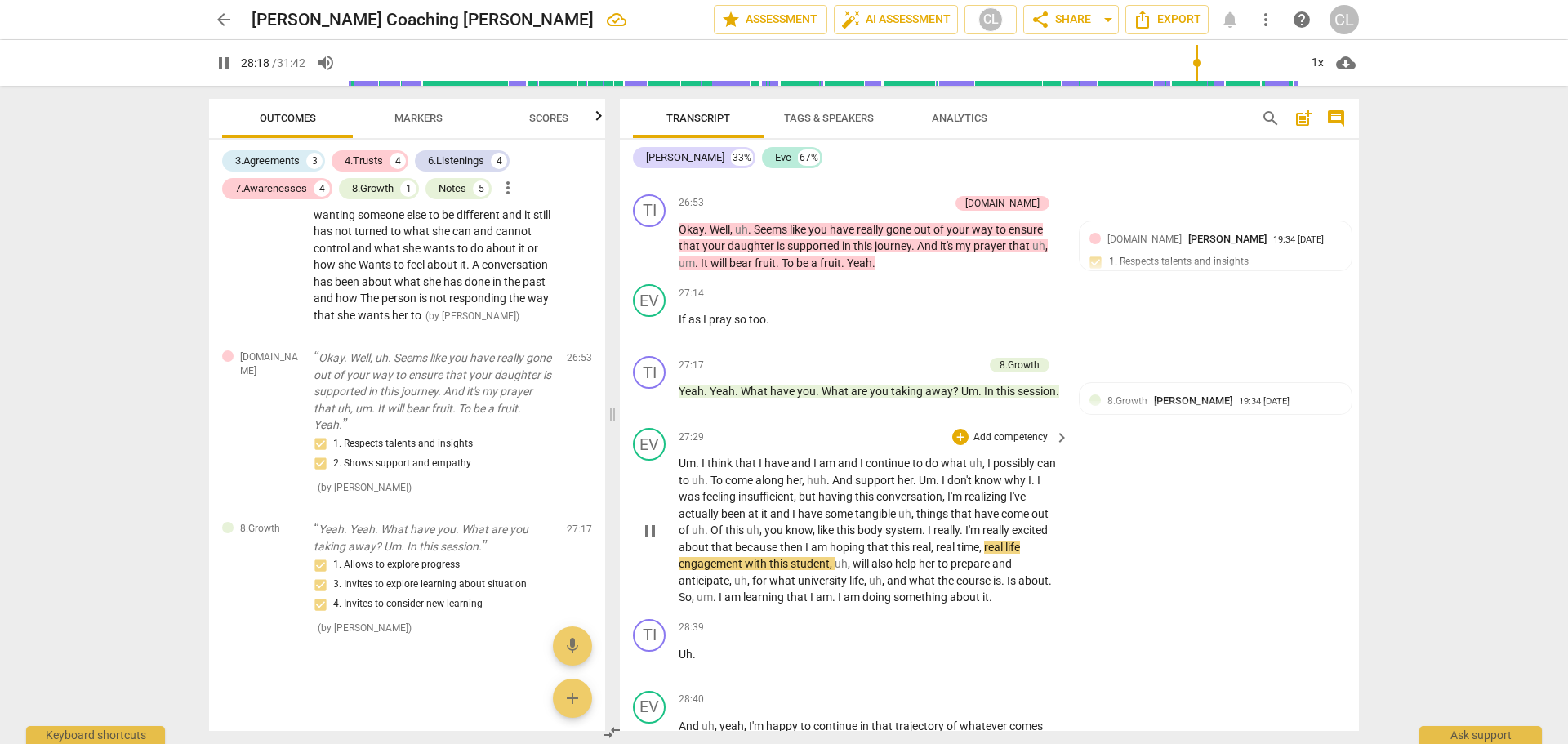
click at [932, 537] on span "I" at bounding box center [931, 530] width 5 height 13
click at [951, 504] on span "I'm" at bounding box center [955, 496] width 17 height 13
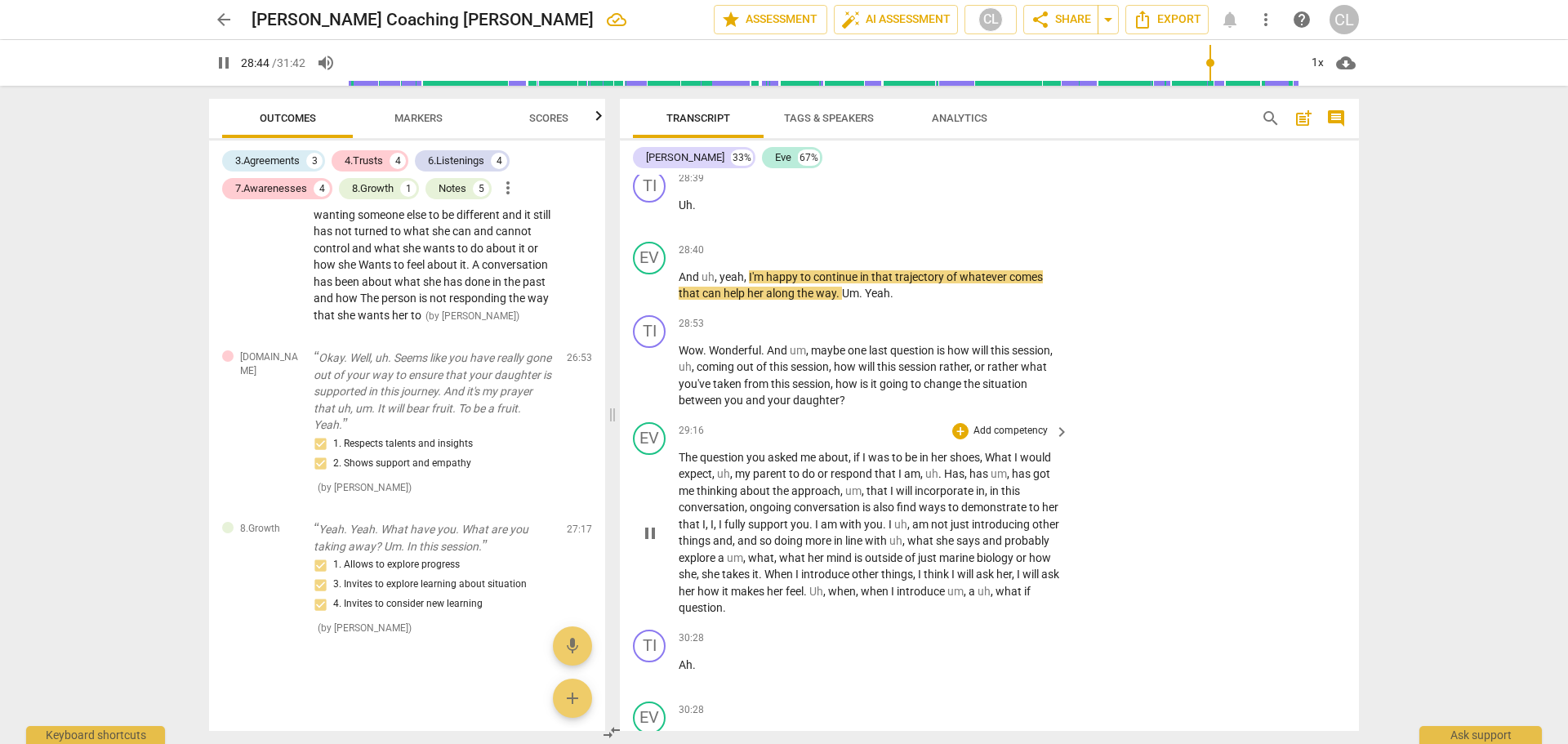
scroll to position [7392, 0]
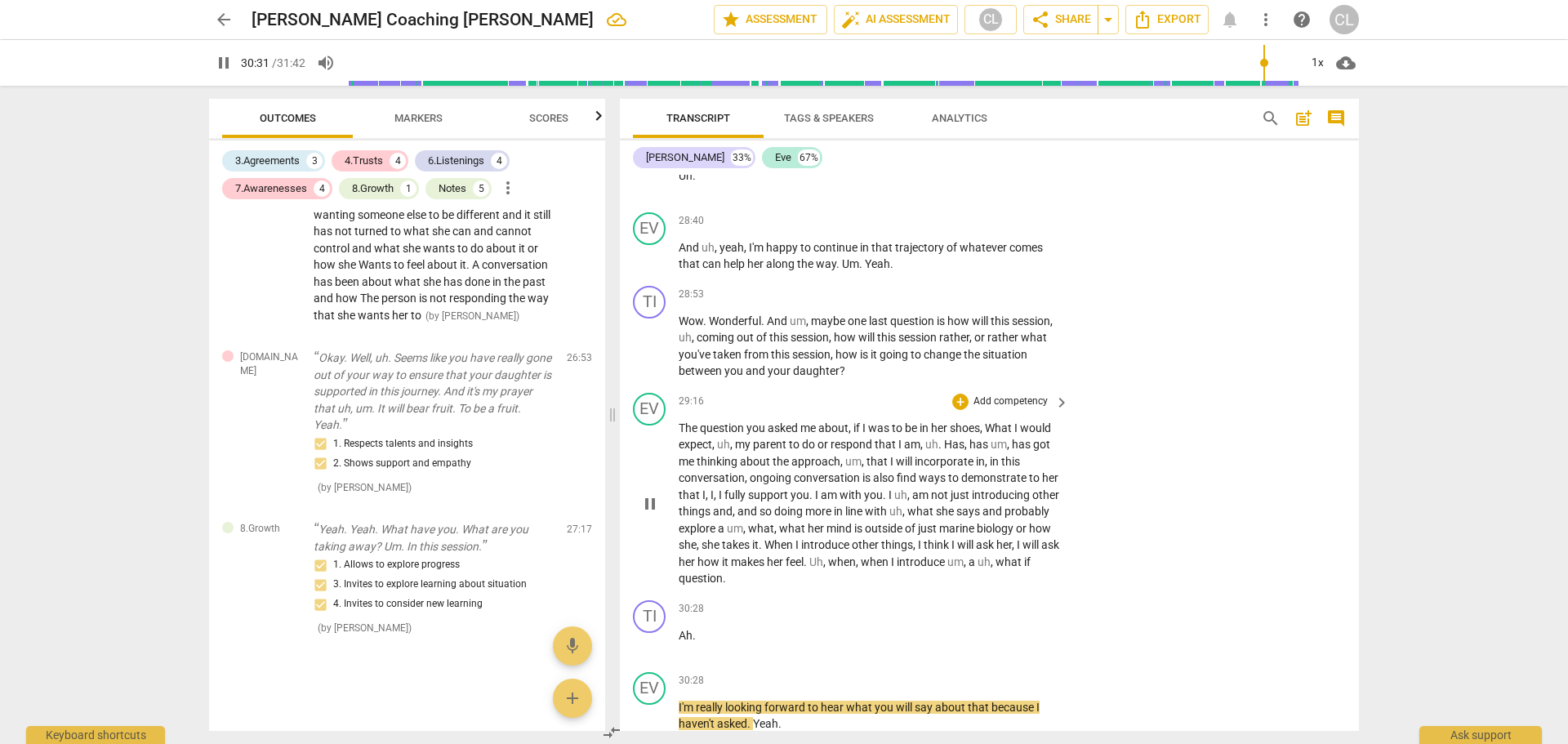
click at [649, 513] on span "pause" at bounding box center [651, 504] width 20 height 20
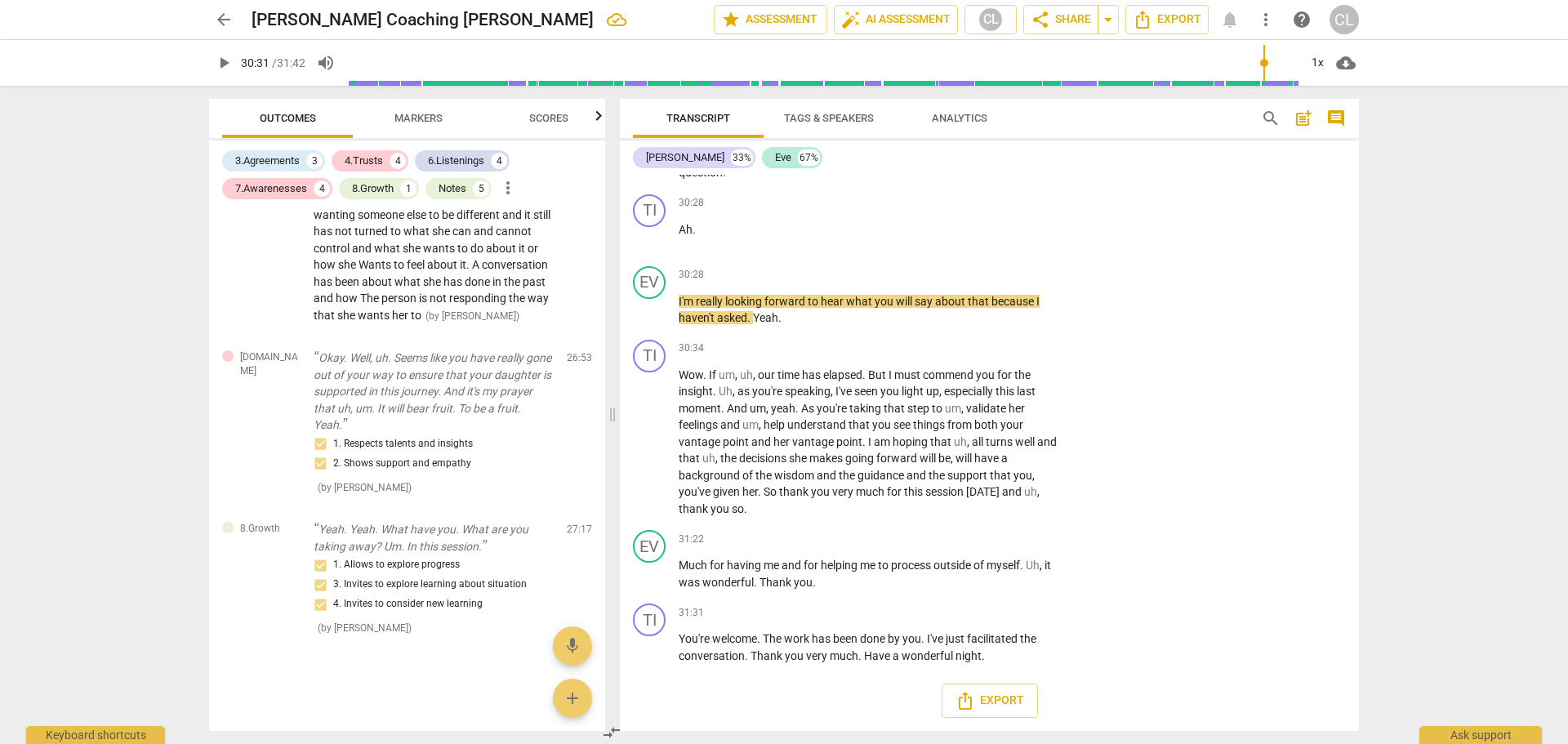
scroll to position [7815, 0]
click at [692, 376] on span "Wow" at bounding box center [690, 375] width 24 height 13
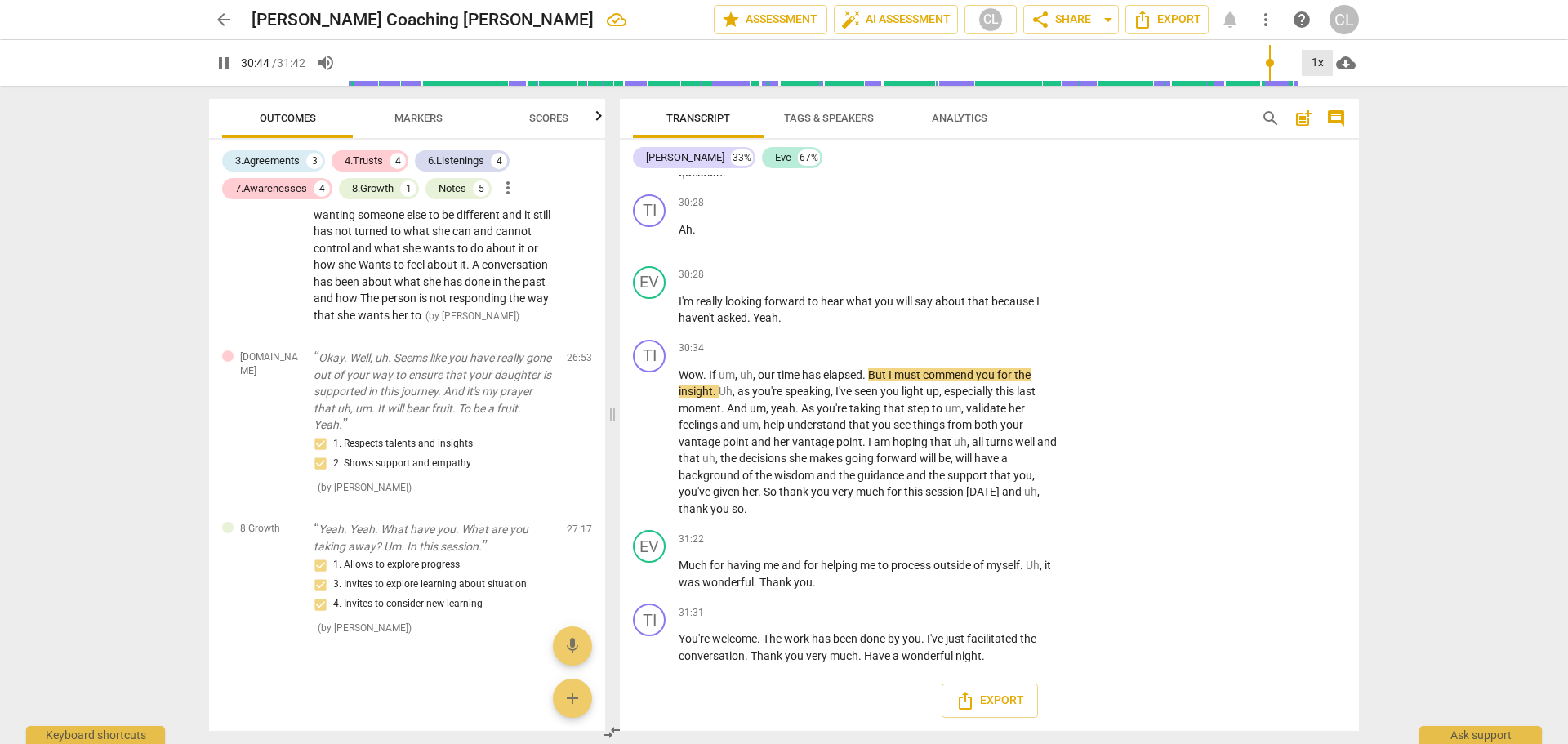
click at [1321, 61] on div "1x" at bounding box center [1318, 62] width 31 height 26
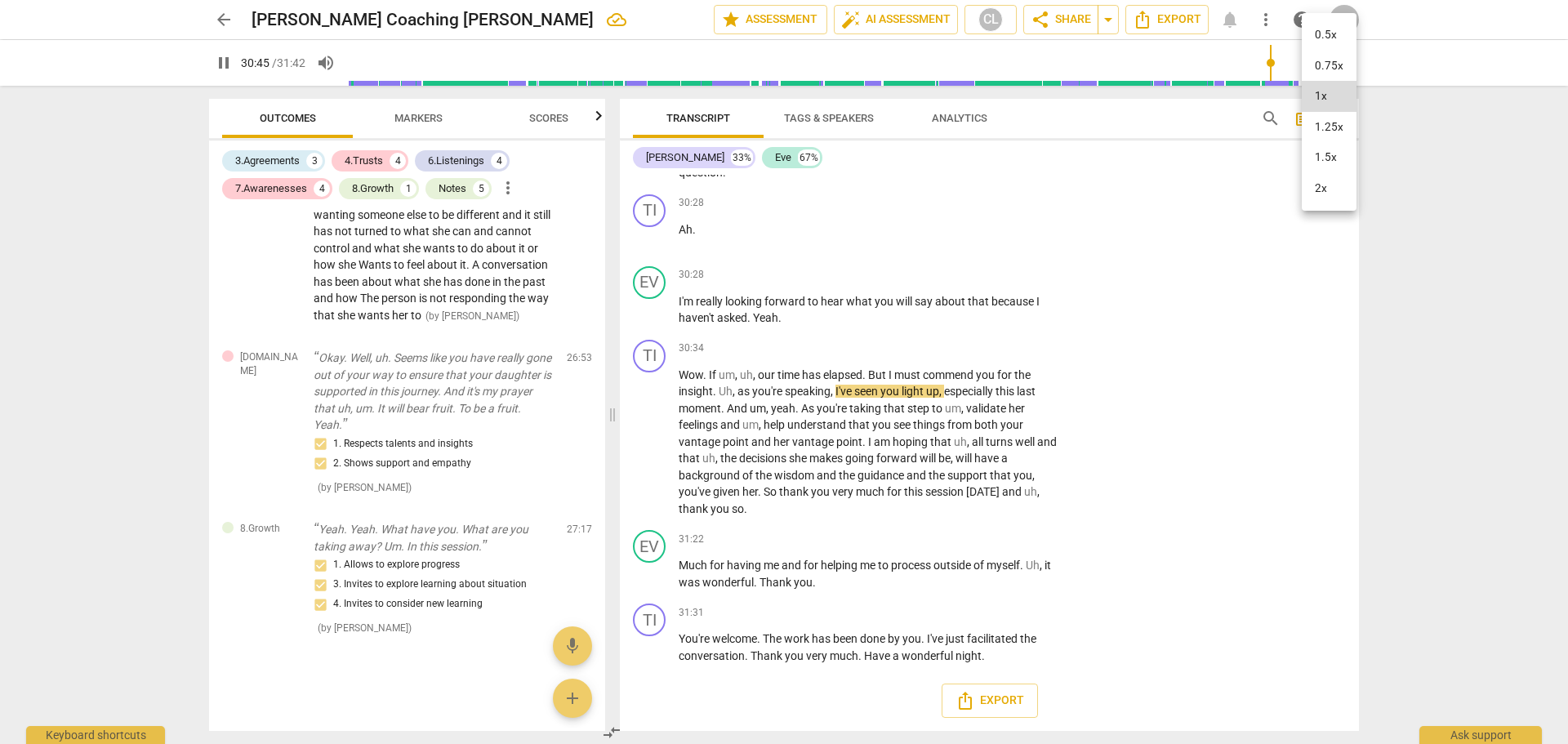
click at [1325, 159] on li "1.5x" at bounding box center [1329, 157] width 55 height 31
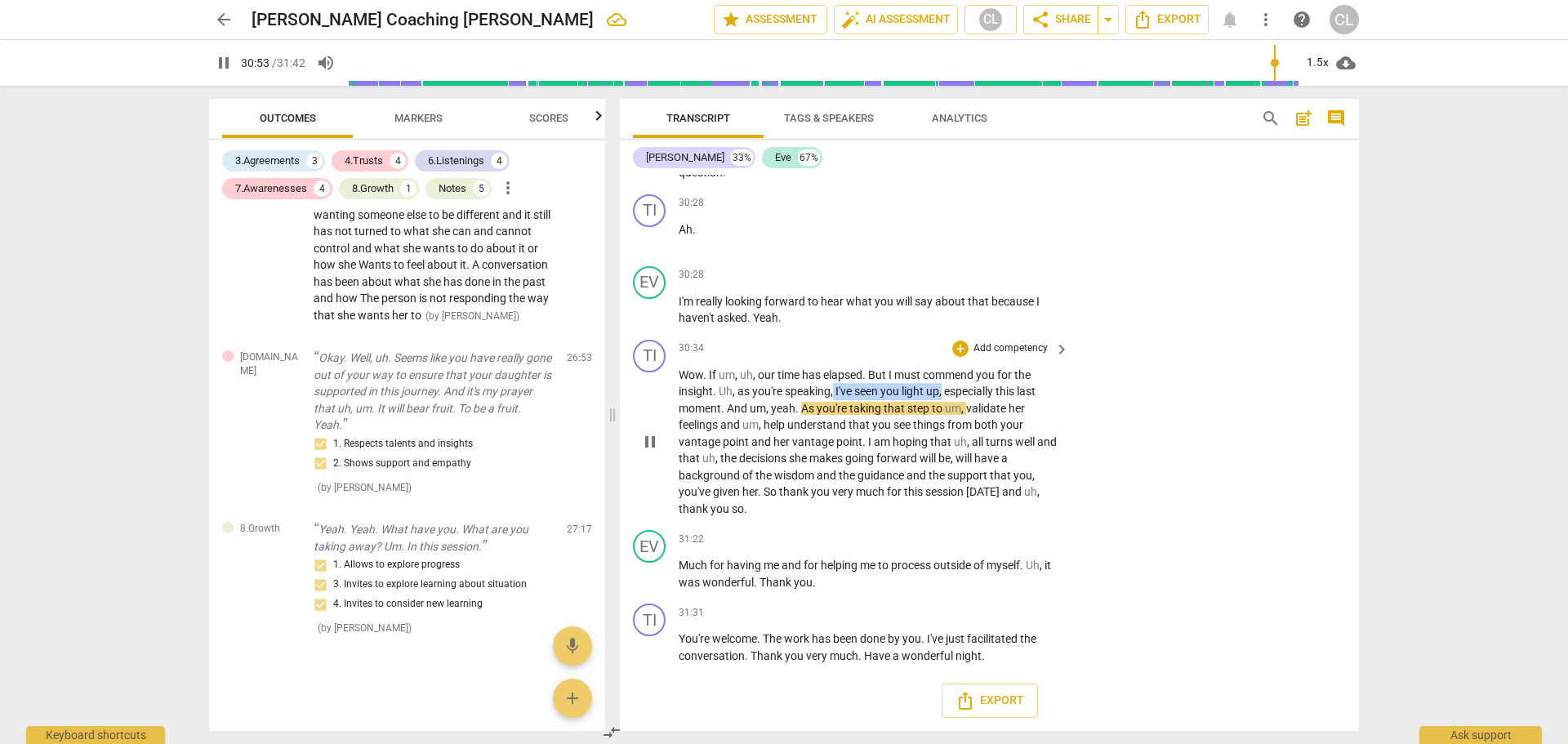
drag, startPoint x: 834, startPoint y: 390, endPoint x: 944, endPoint y: 385, distance: 110.1
click at [944, 385] on p "Wow . If um , uh , our time has elapsed . But I must commend you for the insigh…" at bounding box center [869, 442] width 382 height 151
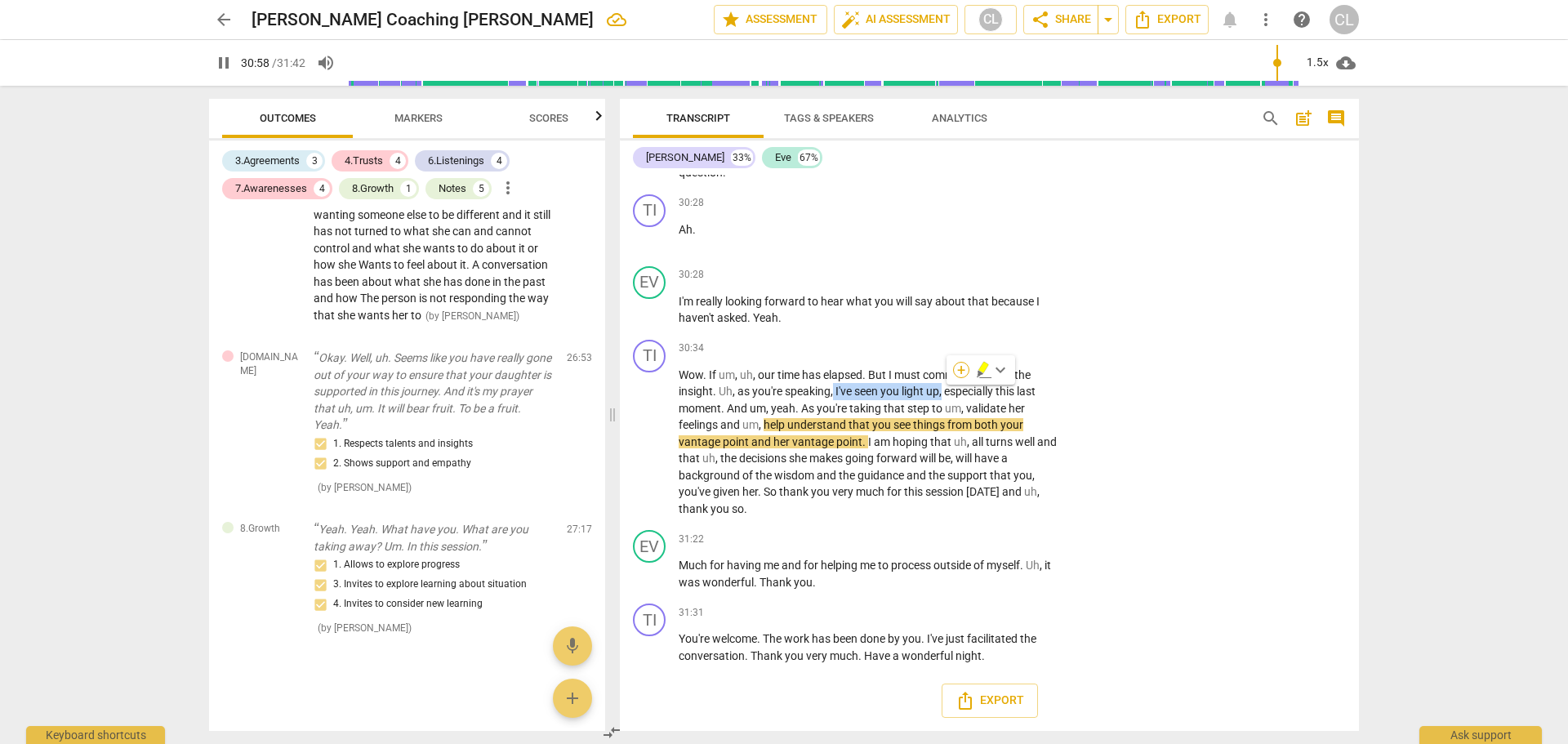
click at [961, 373] on div "+" at bounding box center [962, 370] width 16 height 16
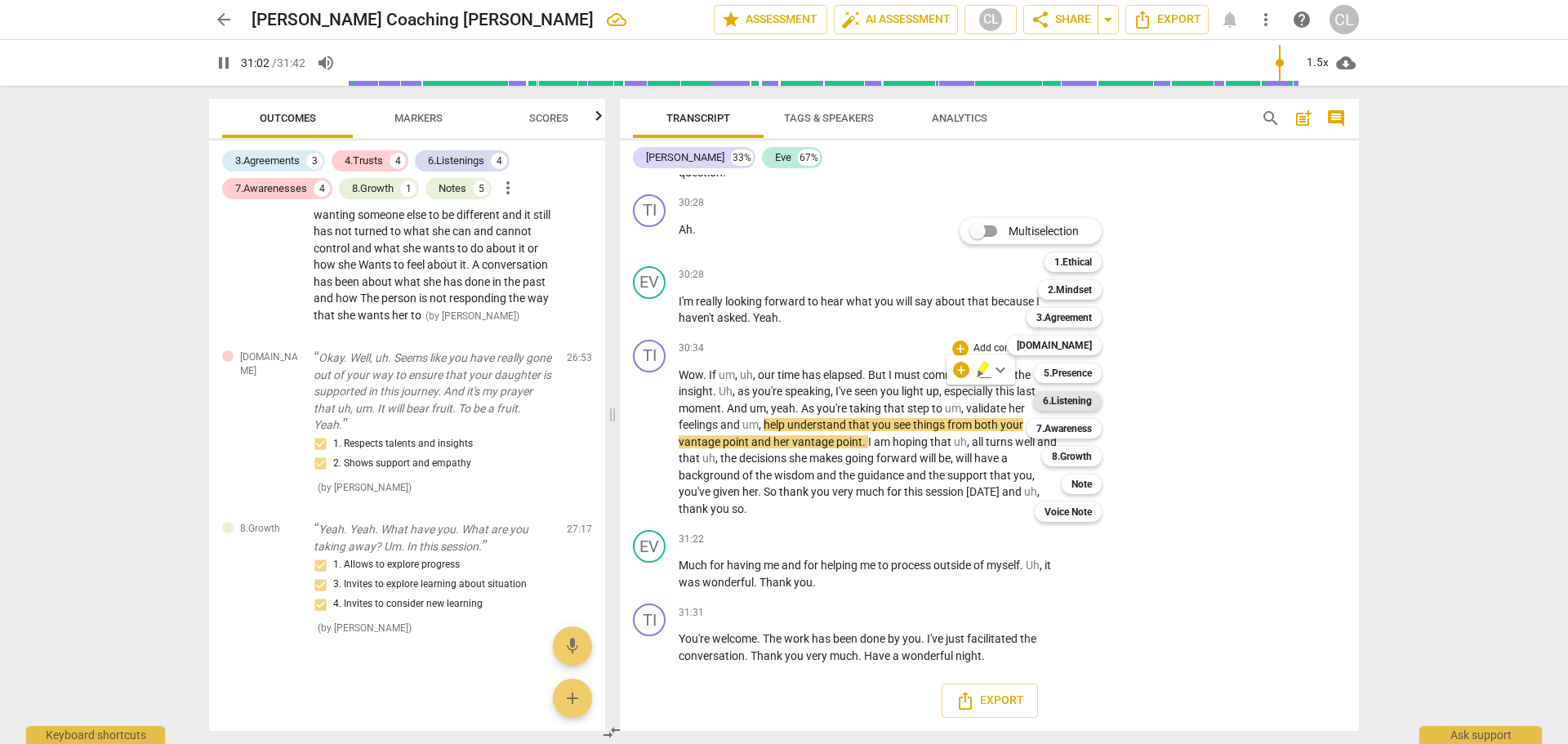
click at [1077, 409] on b "6.Listening" at bounding box center [1067, 401] width 49 height 20
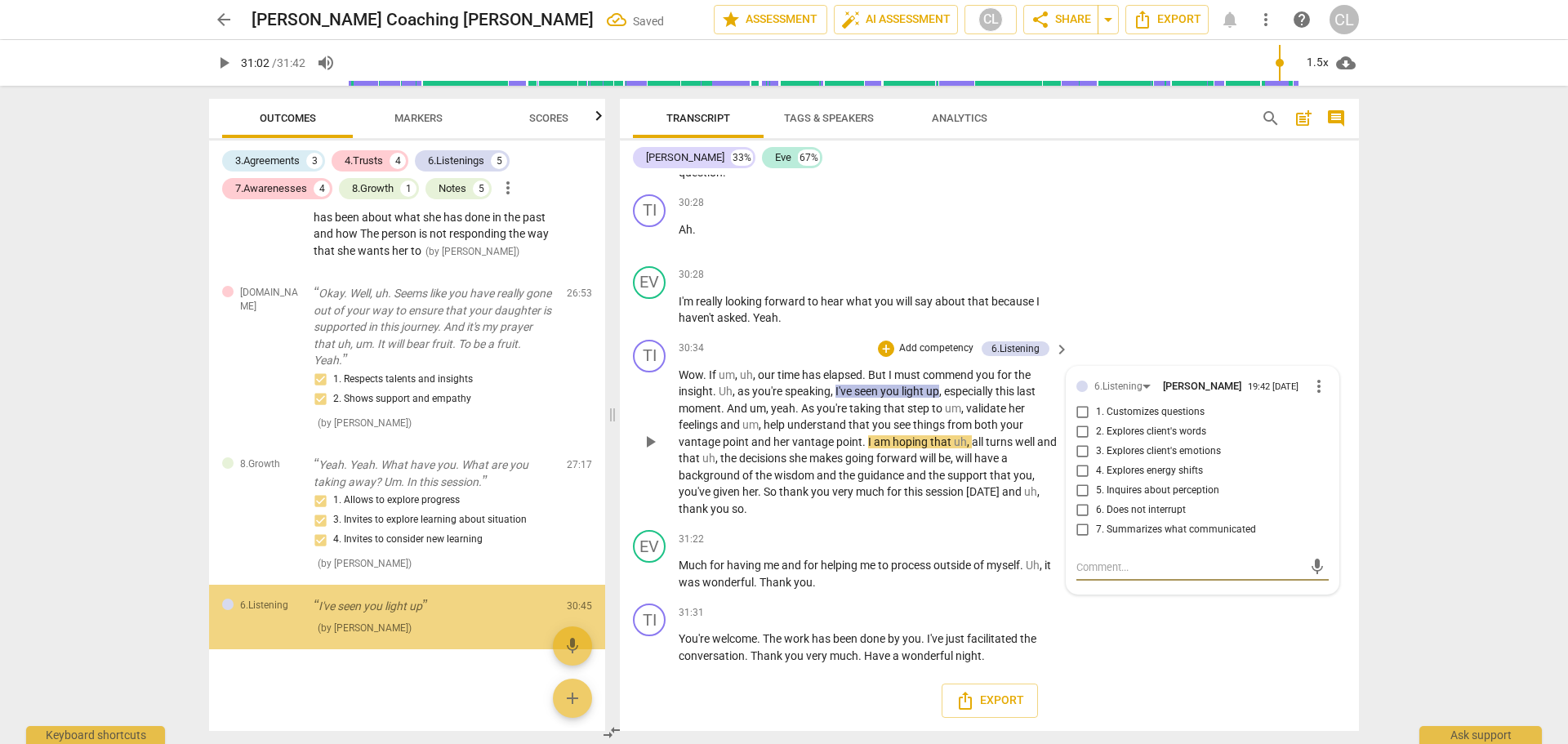
scroll to position [4324, 0]
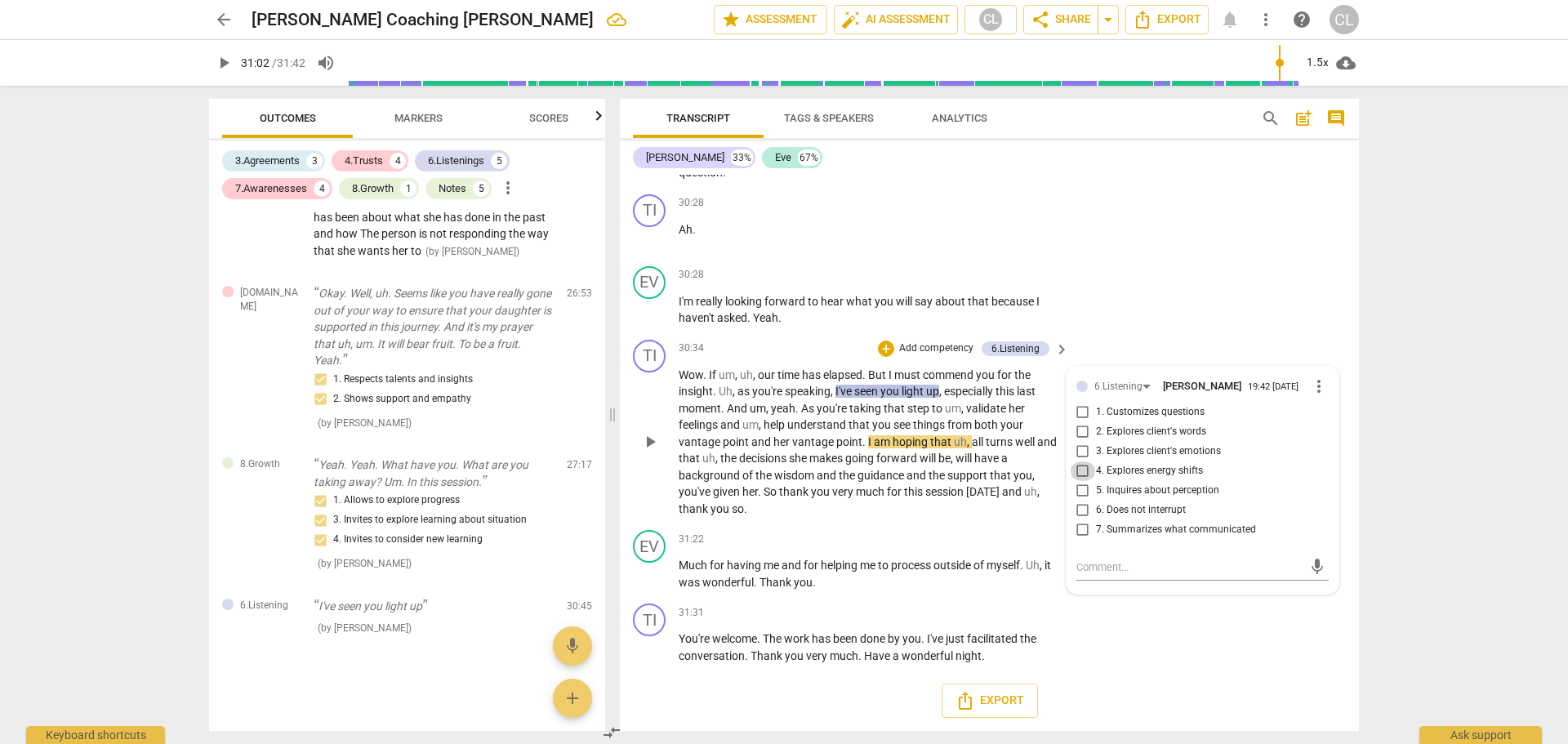
click at [1083, 470] on input "4. Explores energy shifts" at bounding box center [1083, 472] width 26 height 20
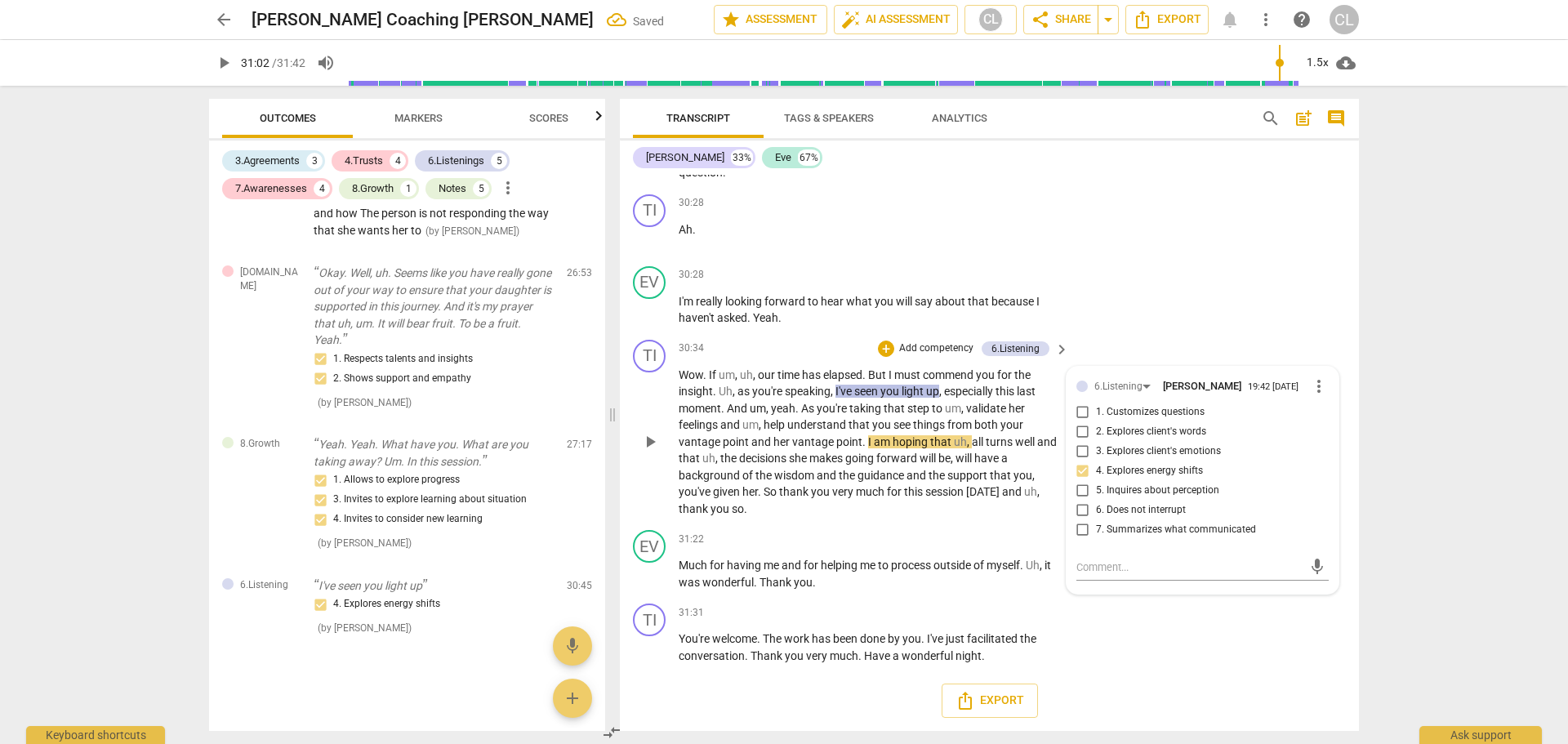
click at [1080, 472] on input "4. Explores energy shifts" at bounding box center [1083, 472] width 26 height 20
click at [887, 350] on div "+" at bounding box center [887, 349] width 16 height 16
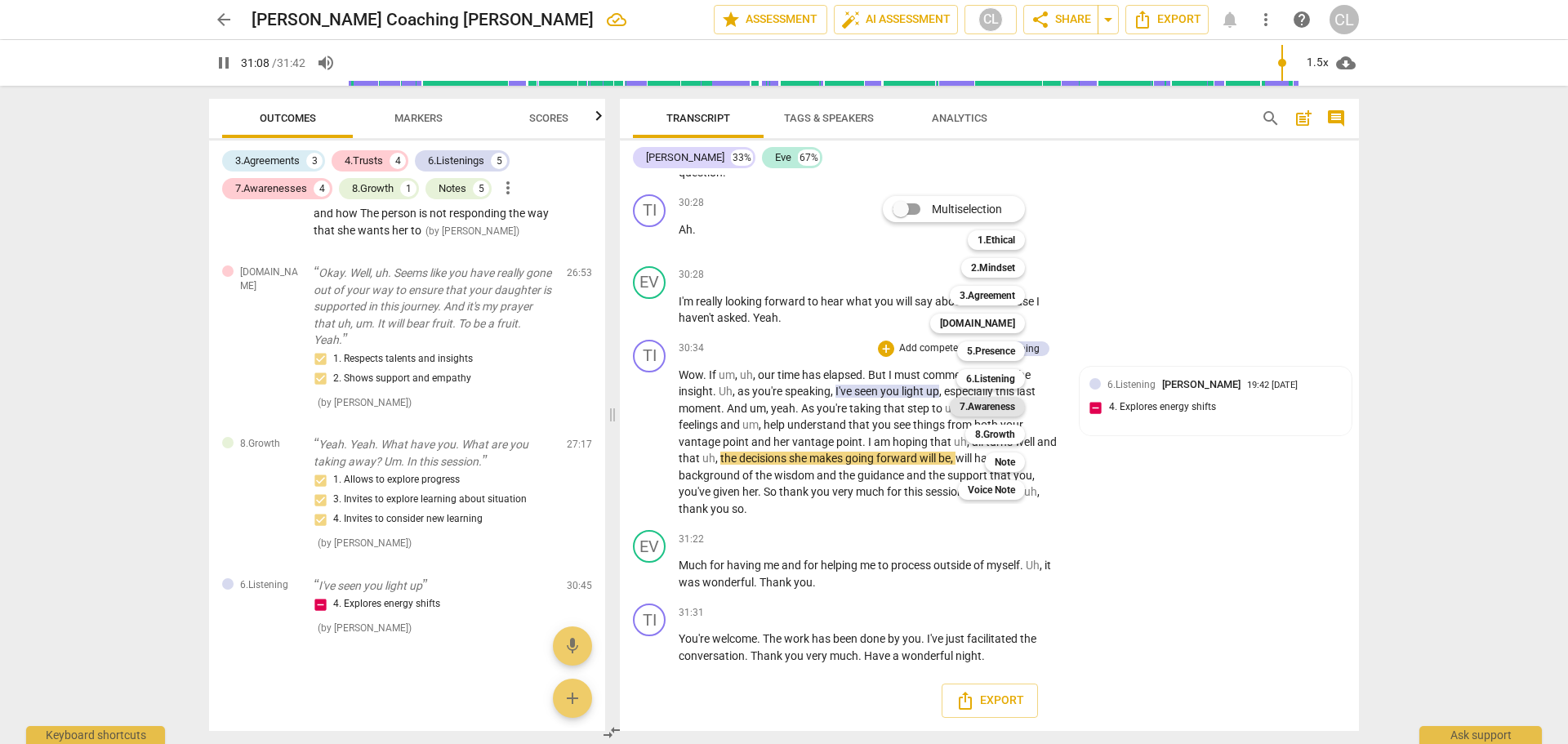
click at [1005, 410] on b "7.Awareness" at bounding box center [987, 407] width 55 height 20
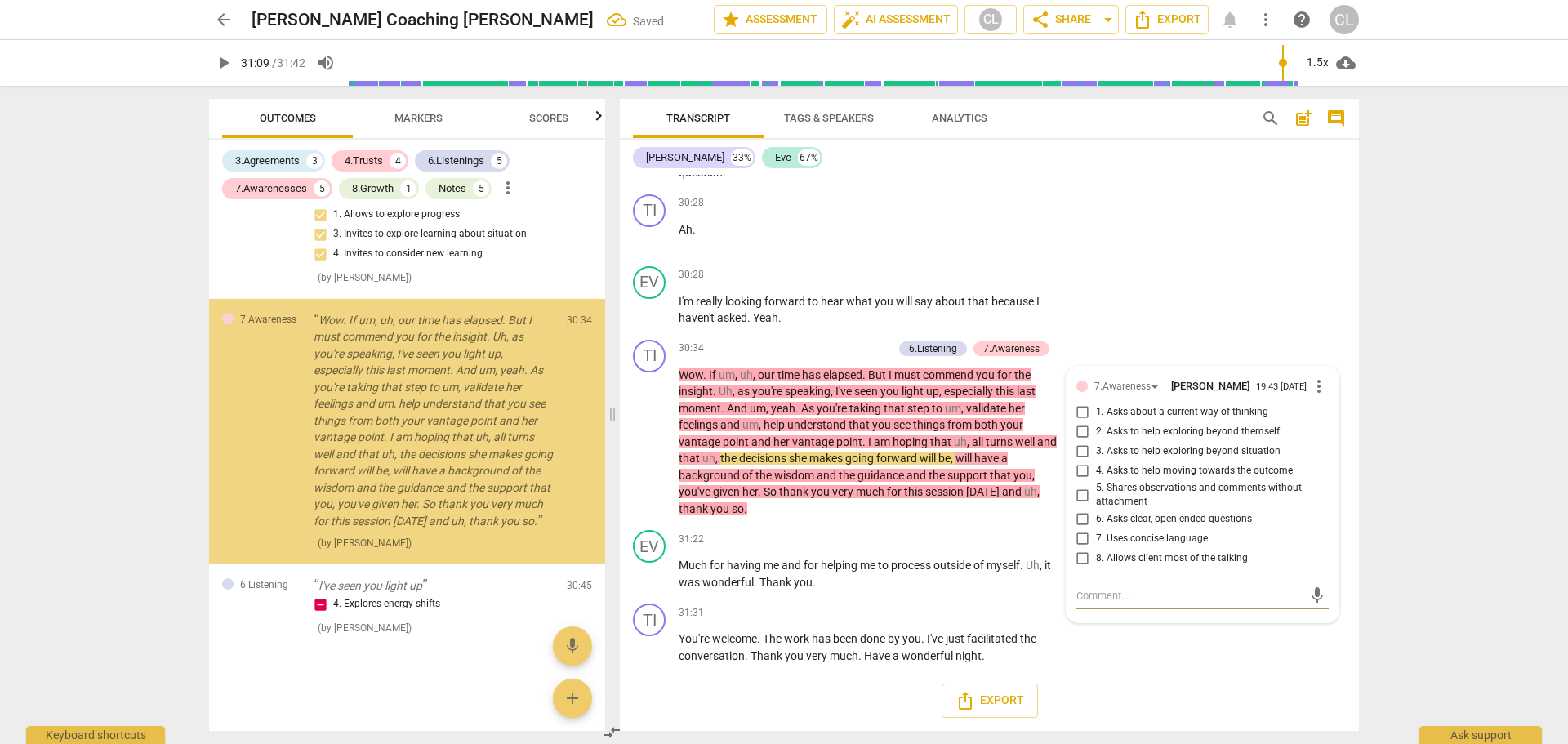
scroll to position [4580, 0]
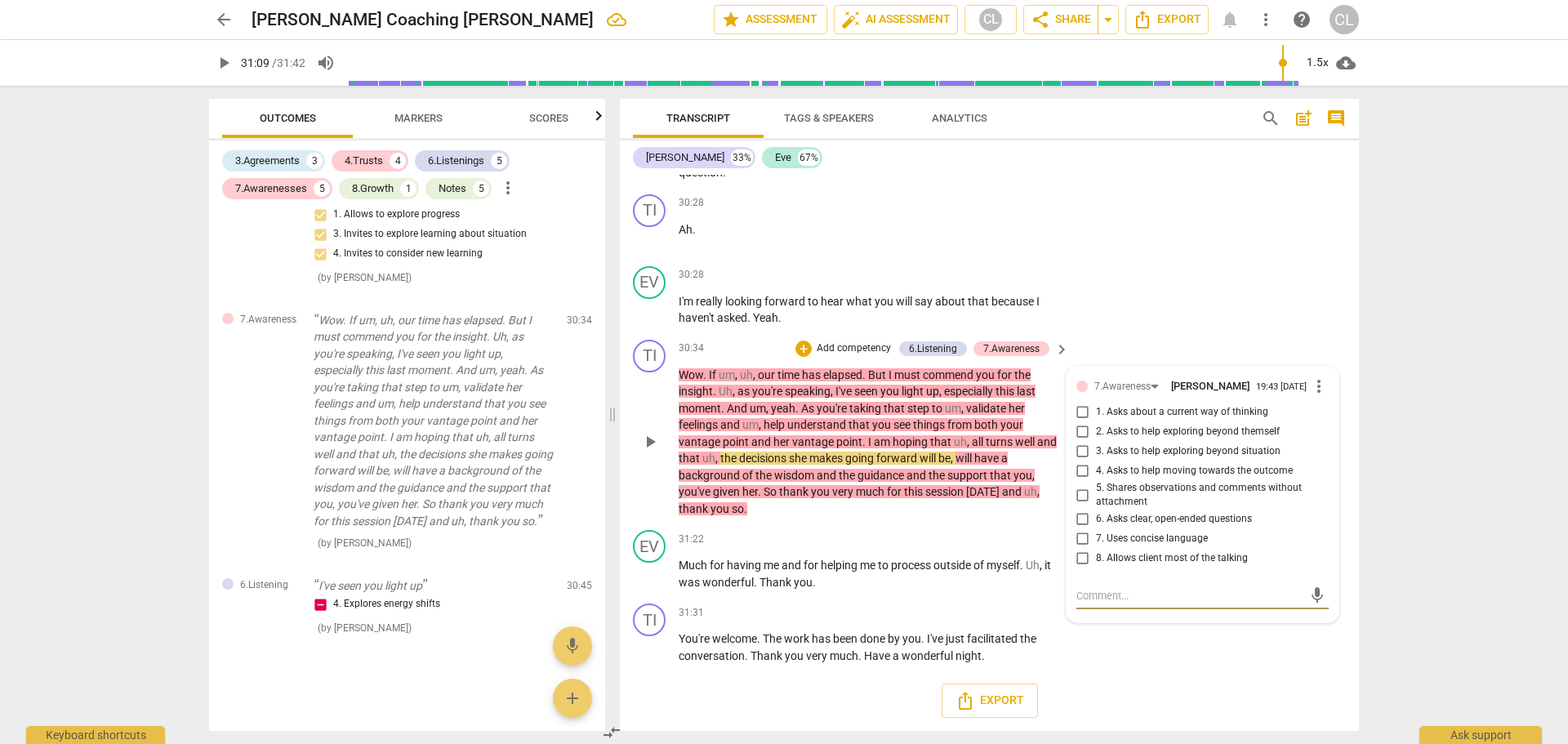
click at [1312, 390] on span "more_vert" at bounding box center [1319, 387] width 20 height 20
click at [1323, 417] on li "Delete" at bounding box center [1331, 419] width 56 height 31
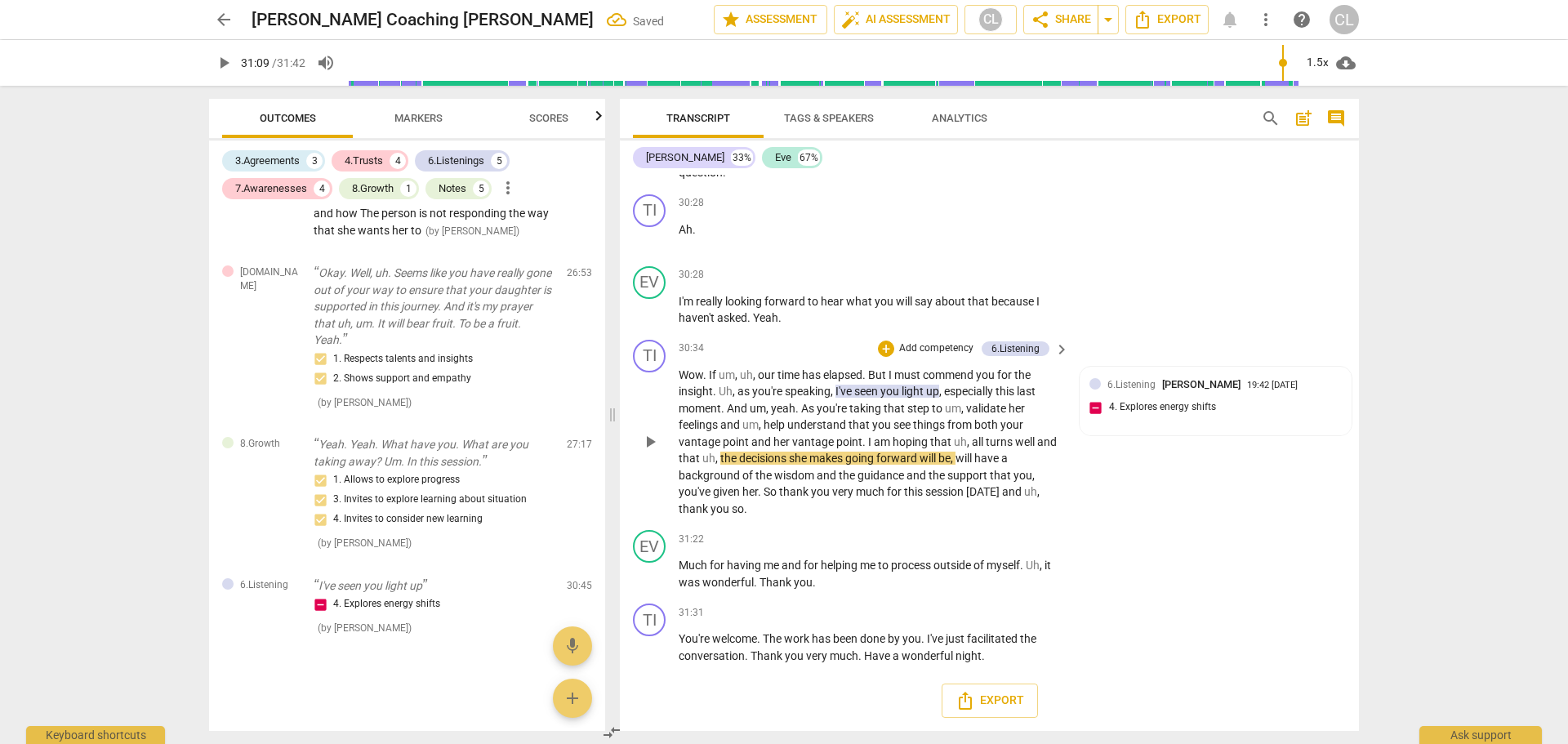
scroll to position [4344, 0]
click at [887, 348] on div "+" at bounding box center [887, 349] width 16 height 16
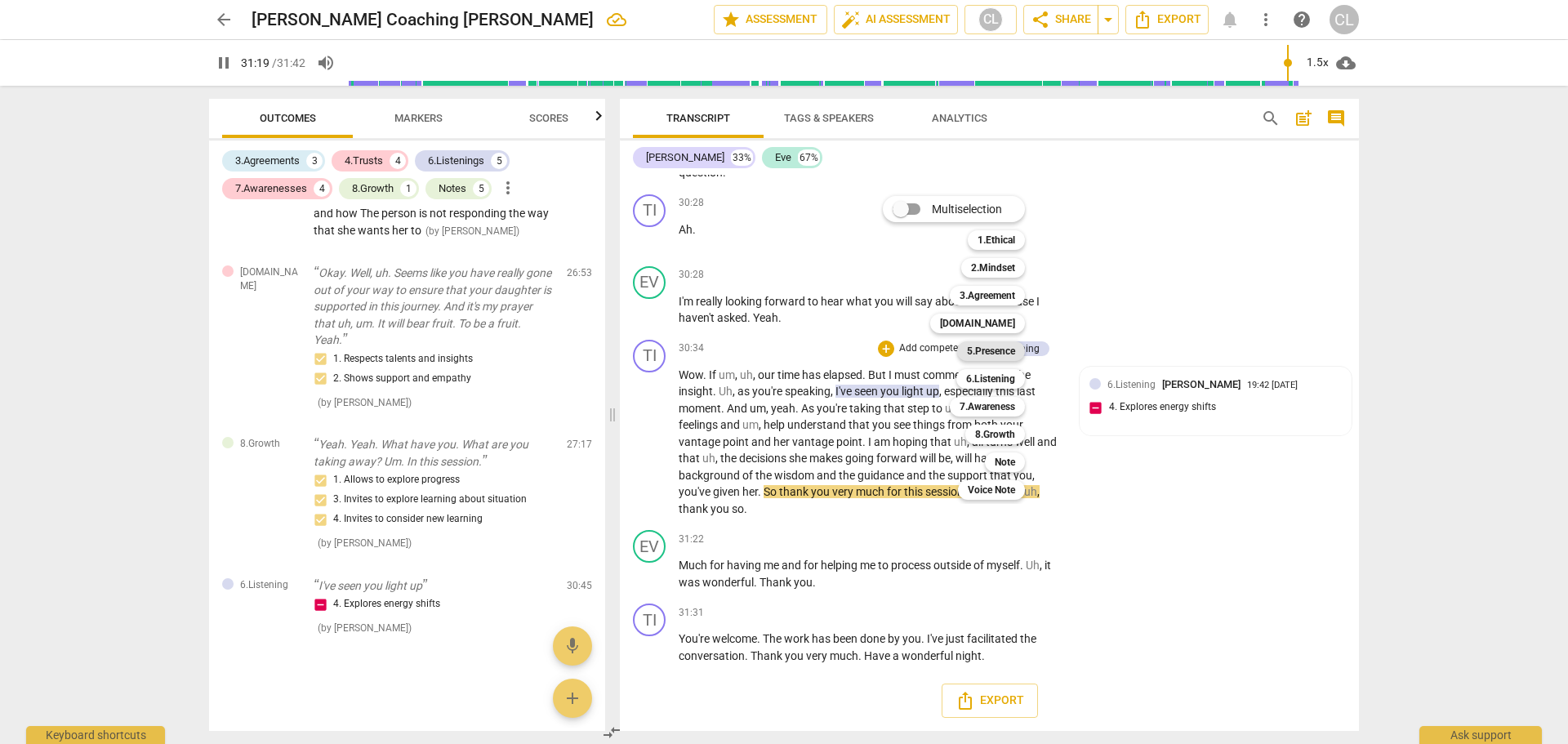
click at [1010, 351] on b "5.Presence" at bounding box center [991, 352] width 48 height 20
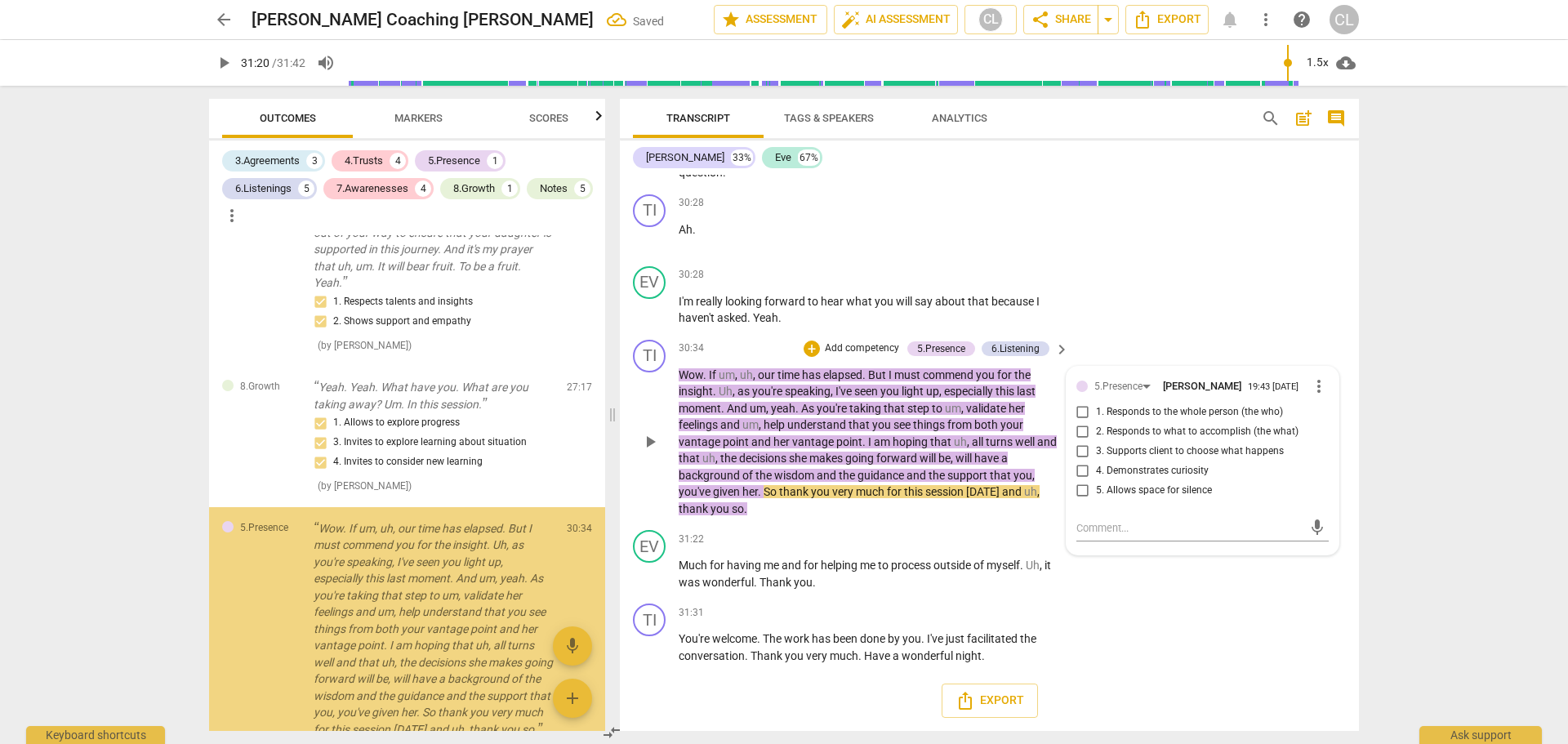
scroll to position [4592, 0]
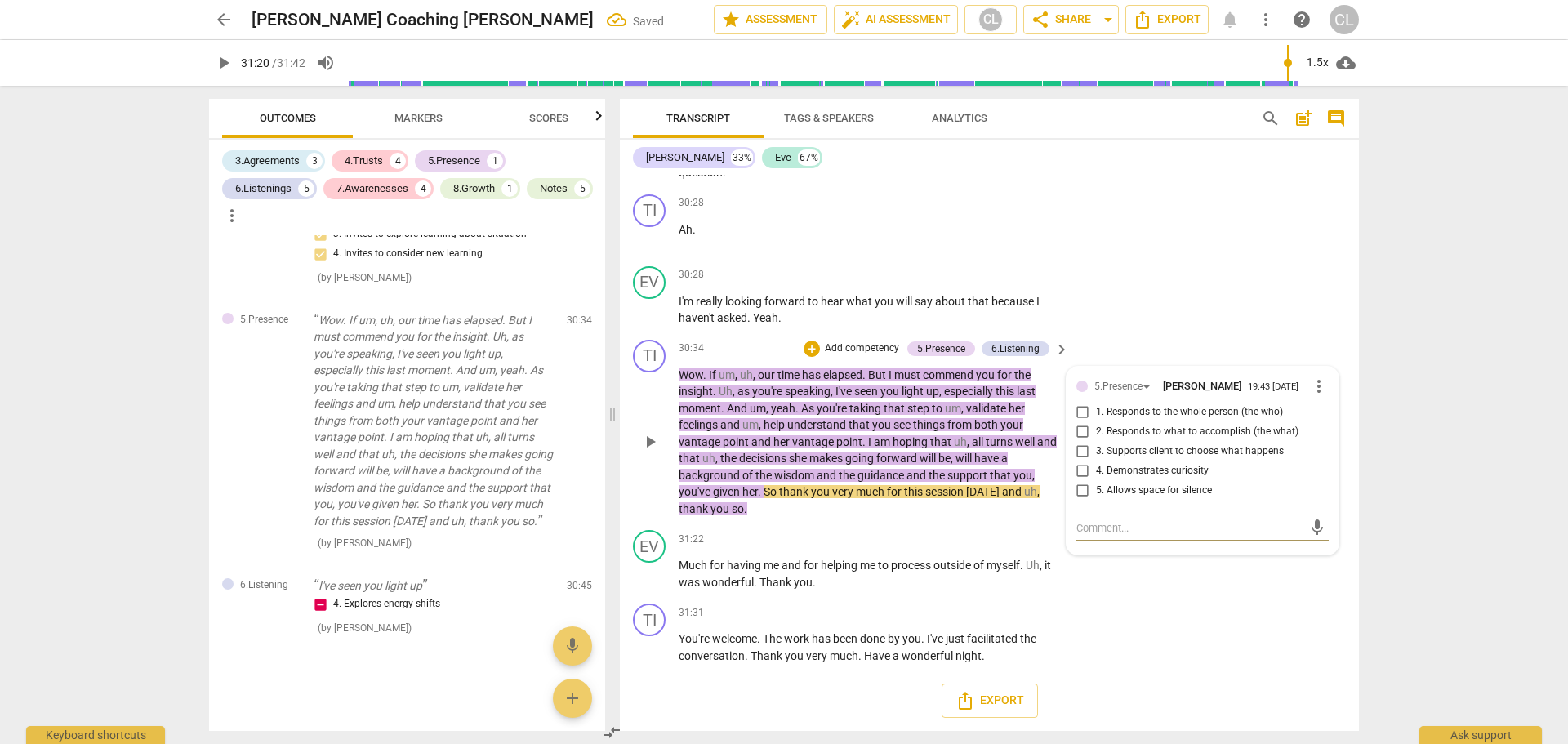
click at [1076, 412] on input "1. Responds to the whole person (the who)" at bounding box center [1083, 413] width 26 height 20
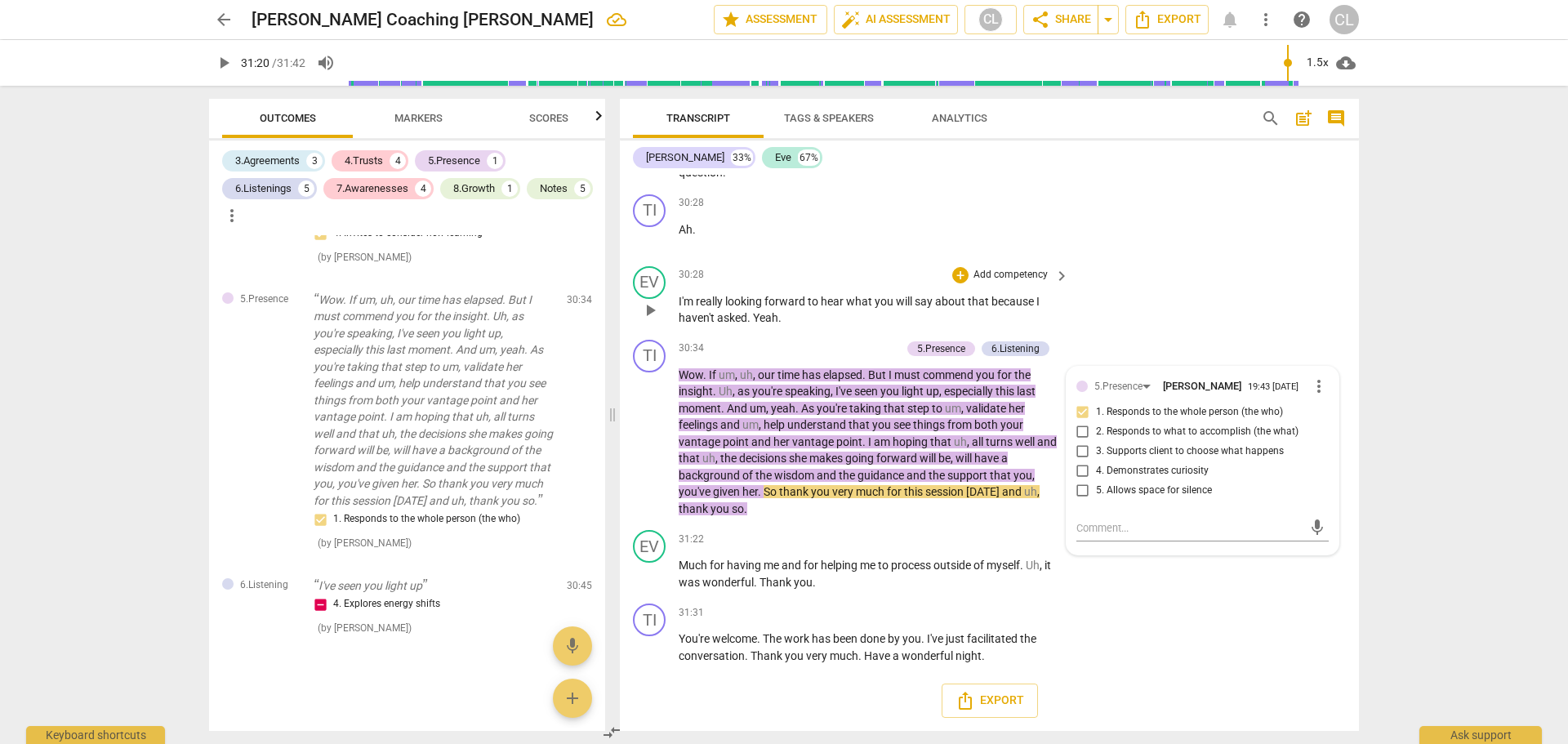
click at [1211, 278] on div "EV play_arrow pause 30:28 + Add competency keyboard_arrow_right I'm really look…" at bounding box center [990, 296] width 739 height 73
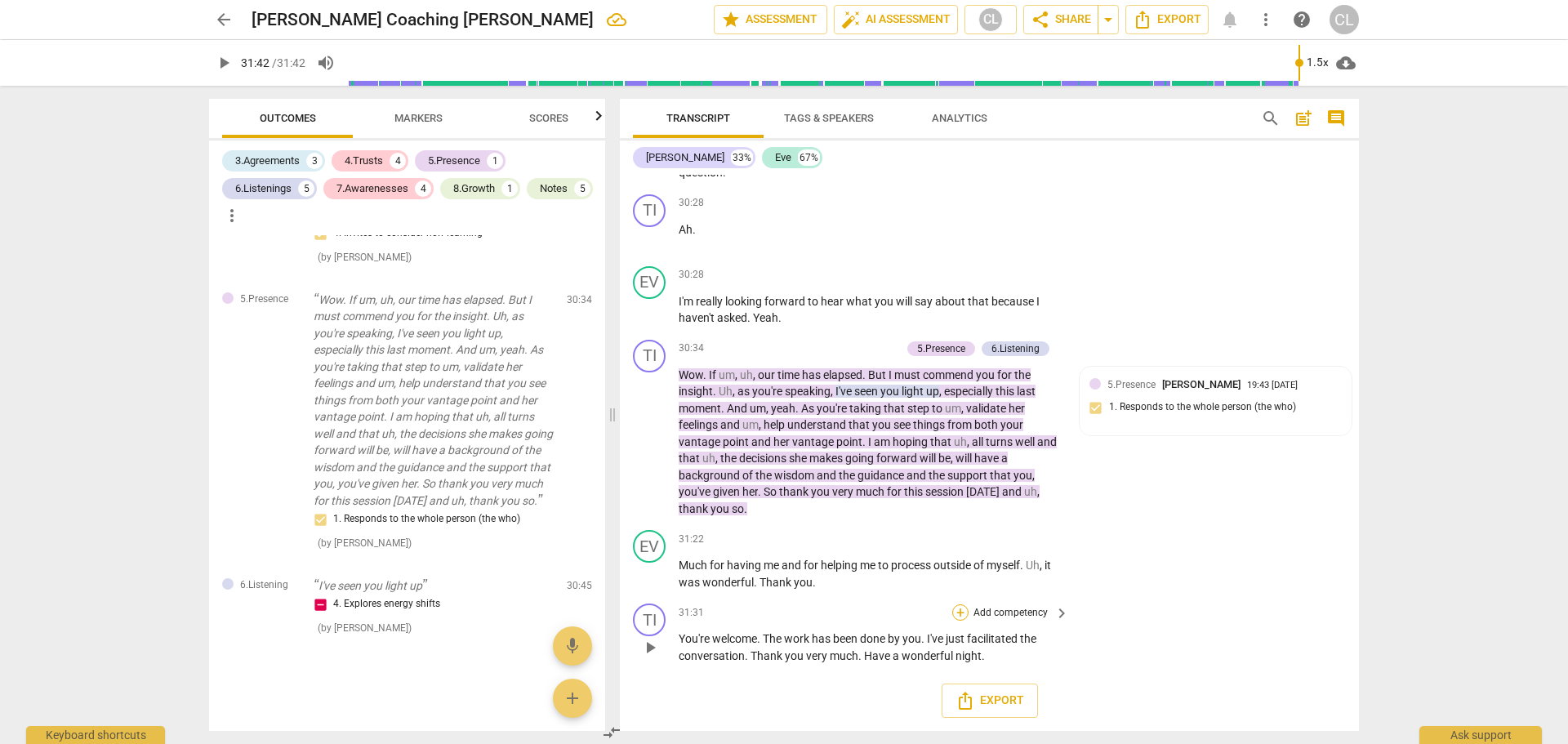
click at [955, 617] on div "+" at bounding box center [961, 613] width 16 height 16
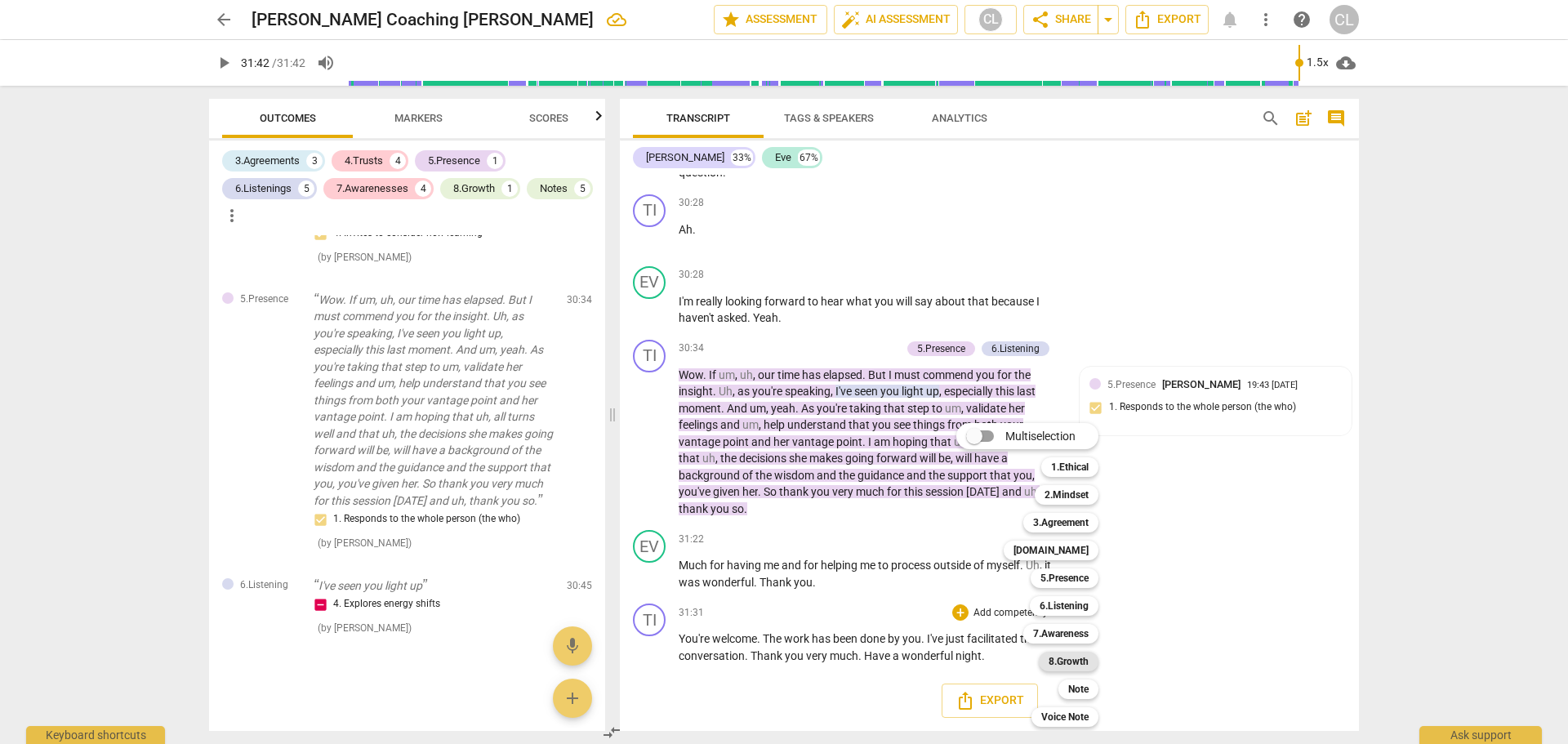
click at [1072, 663] on b "8.Growth" at bounding box center [1068, 662] width 40 height 20
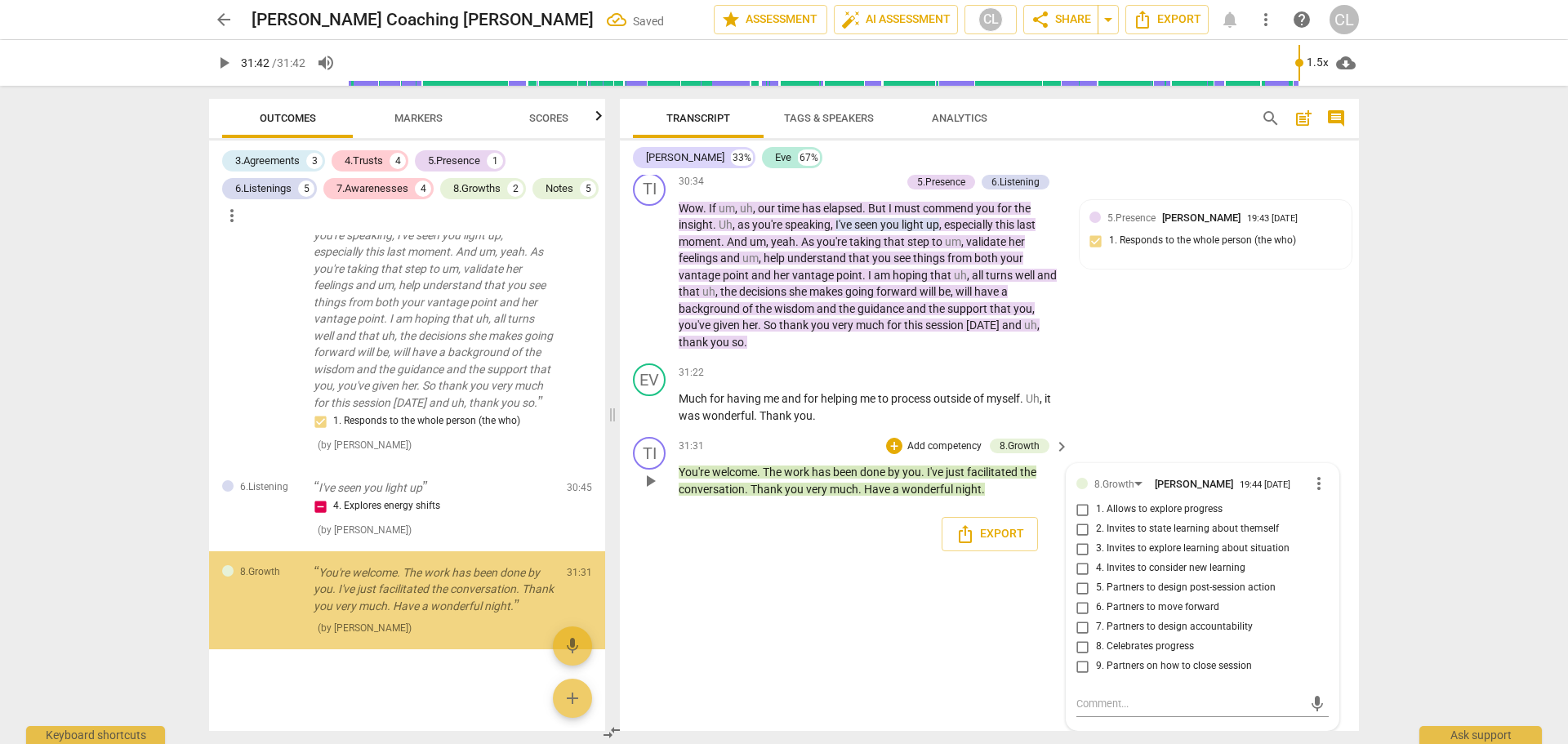
scroll to position [4789, 0]
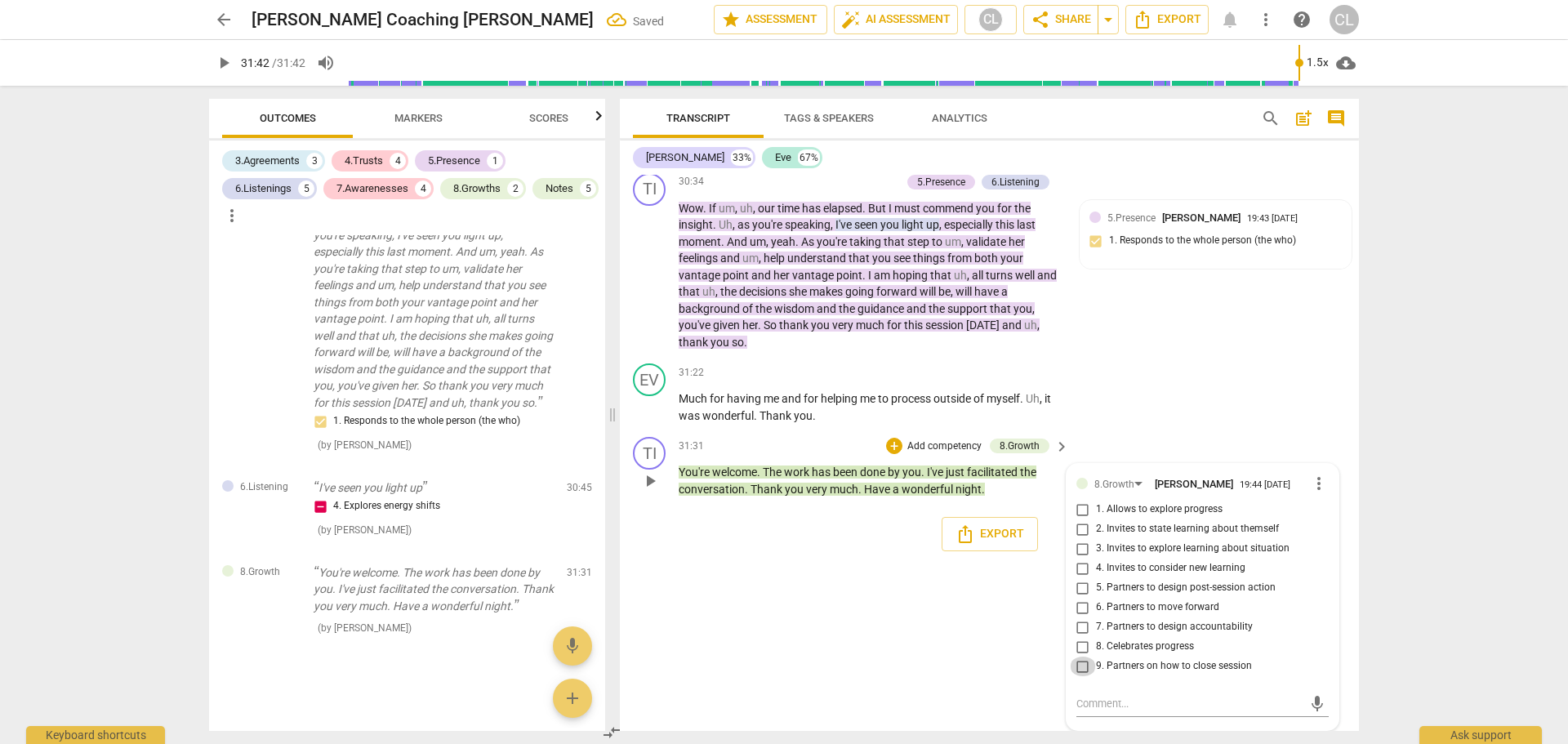
click at [1075, 666] on input "9. Partners on how to close session" at bounding box center [1083, 667] width 26 height 20
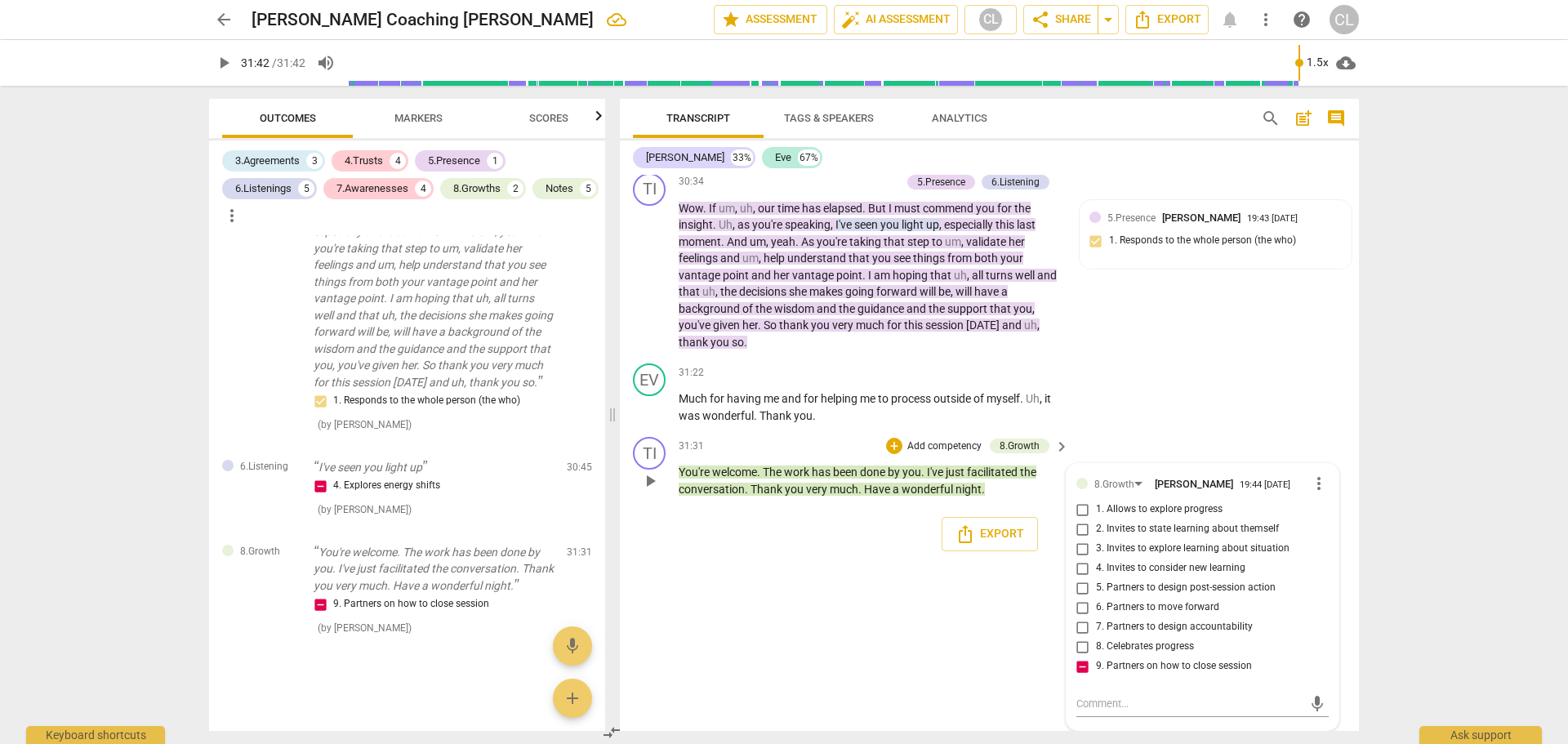
click at [1079, 628] on input "7. Partners to design accountability" at bounding box center [1083, 627] width 26 height 20
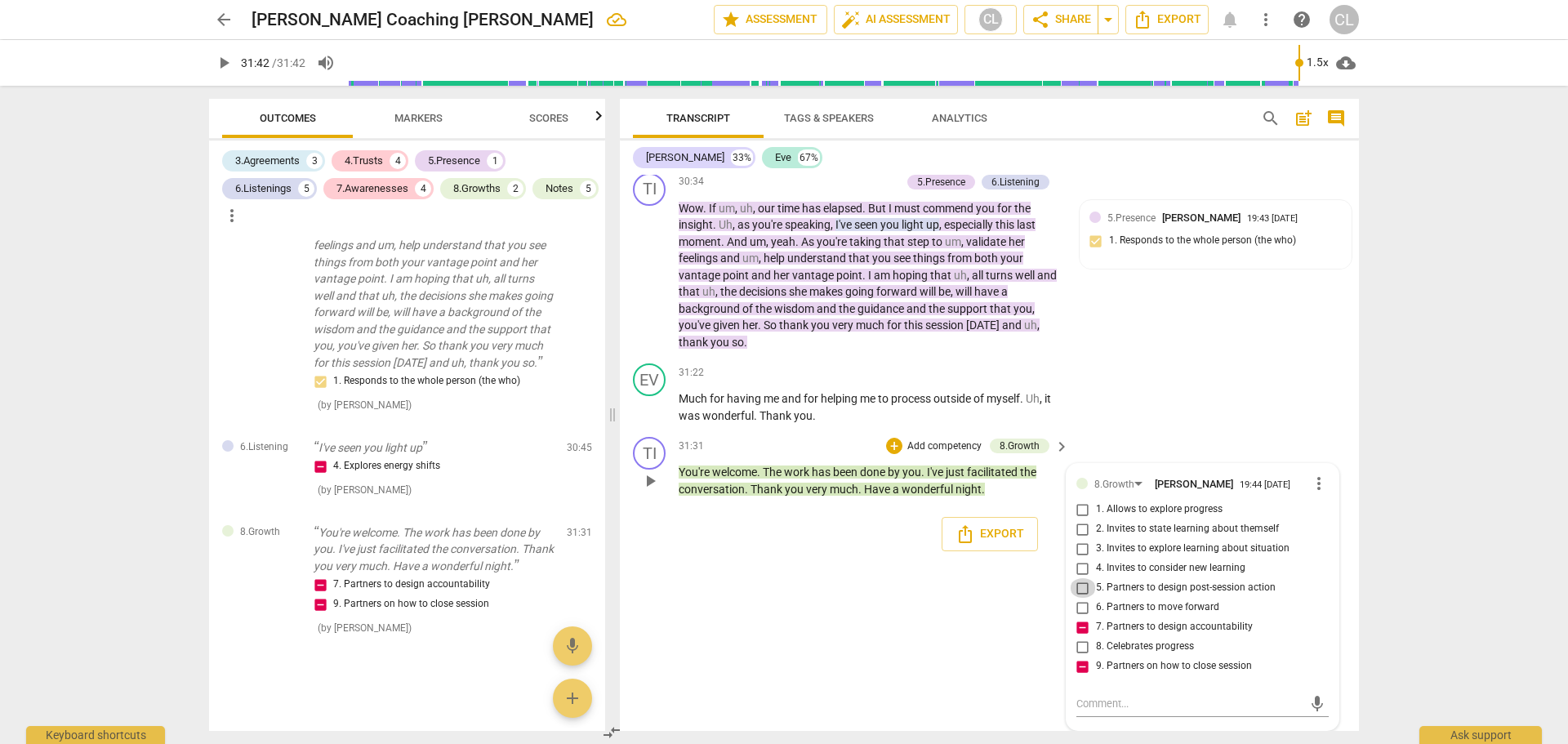
click at [1077, 589] on input "5. Partners to design post-session action" at bounding box center [1083, 589] width 26 height 20
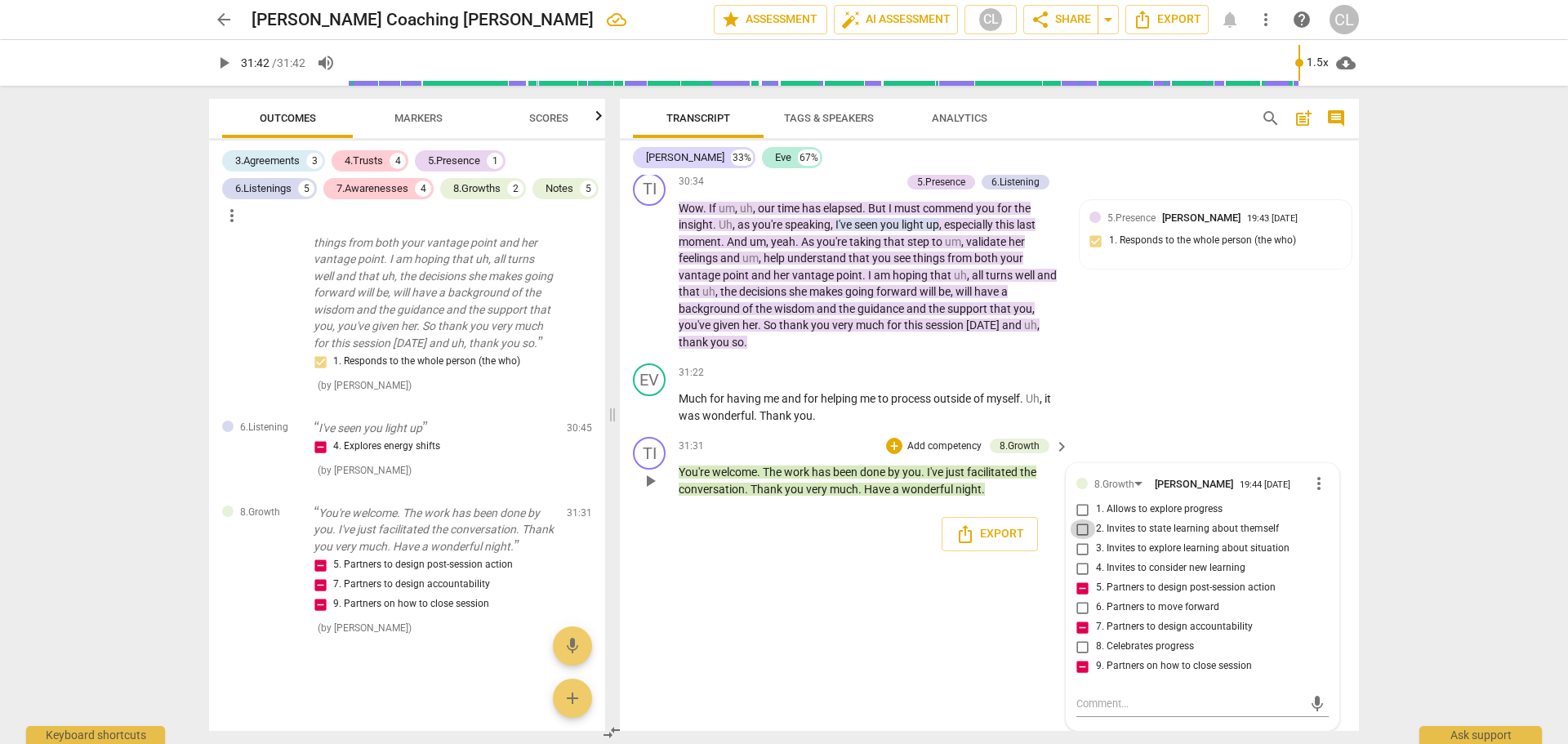
click at [1077, 532] on input "2. Invites to state learning about themself" at bounding box center [1083, 530] width 26 height 20
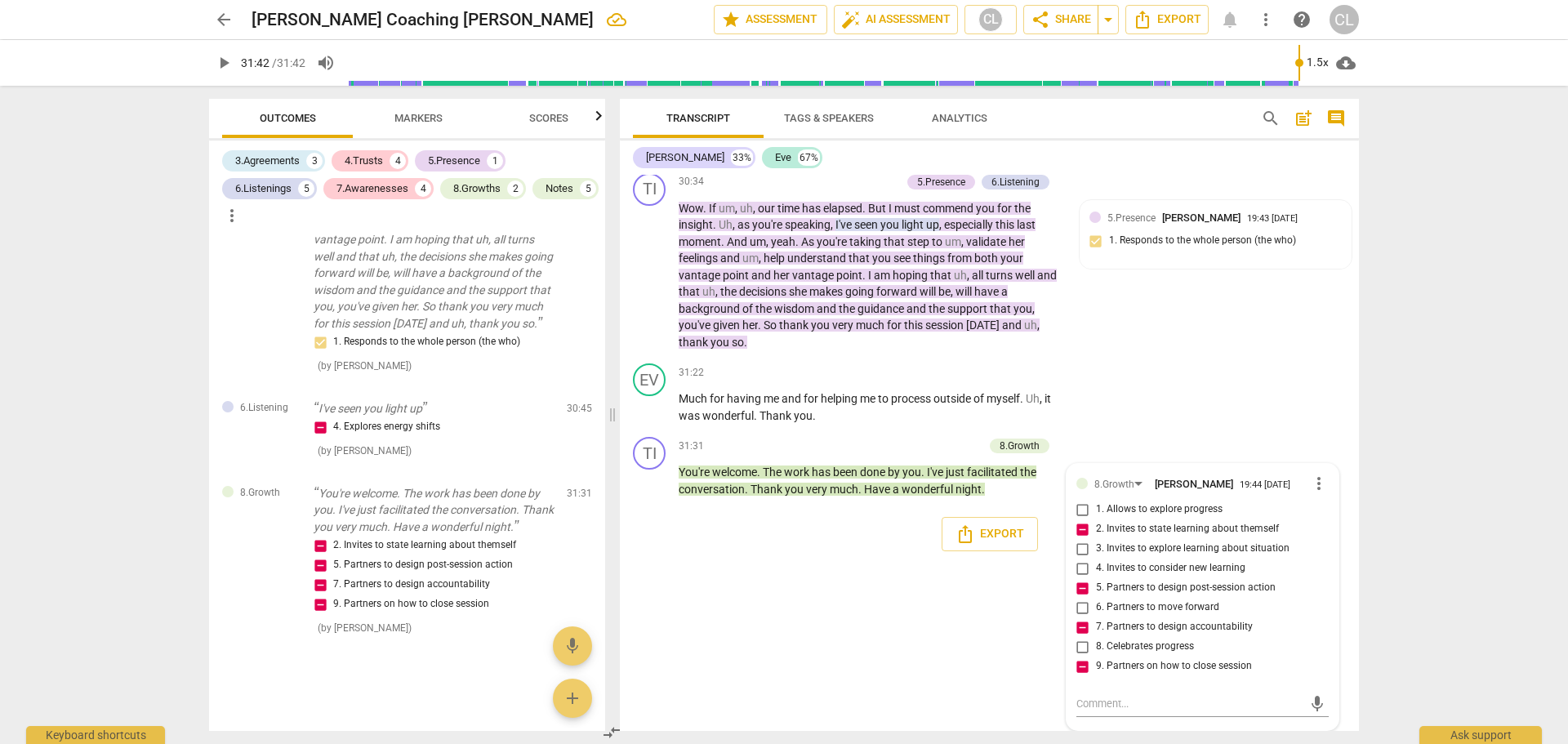
click at [1000, 659] on div "TI play_arrow pause 00:03 + Add competency keyboard_arrow_right Good evening , …" at bounding box center [990, 452] width 739 height 556
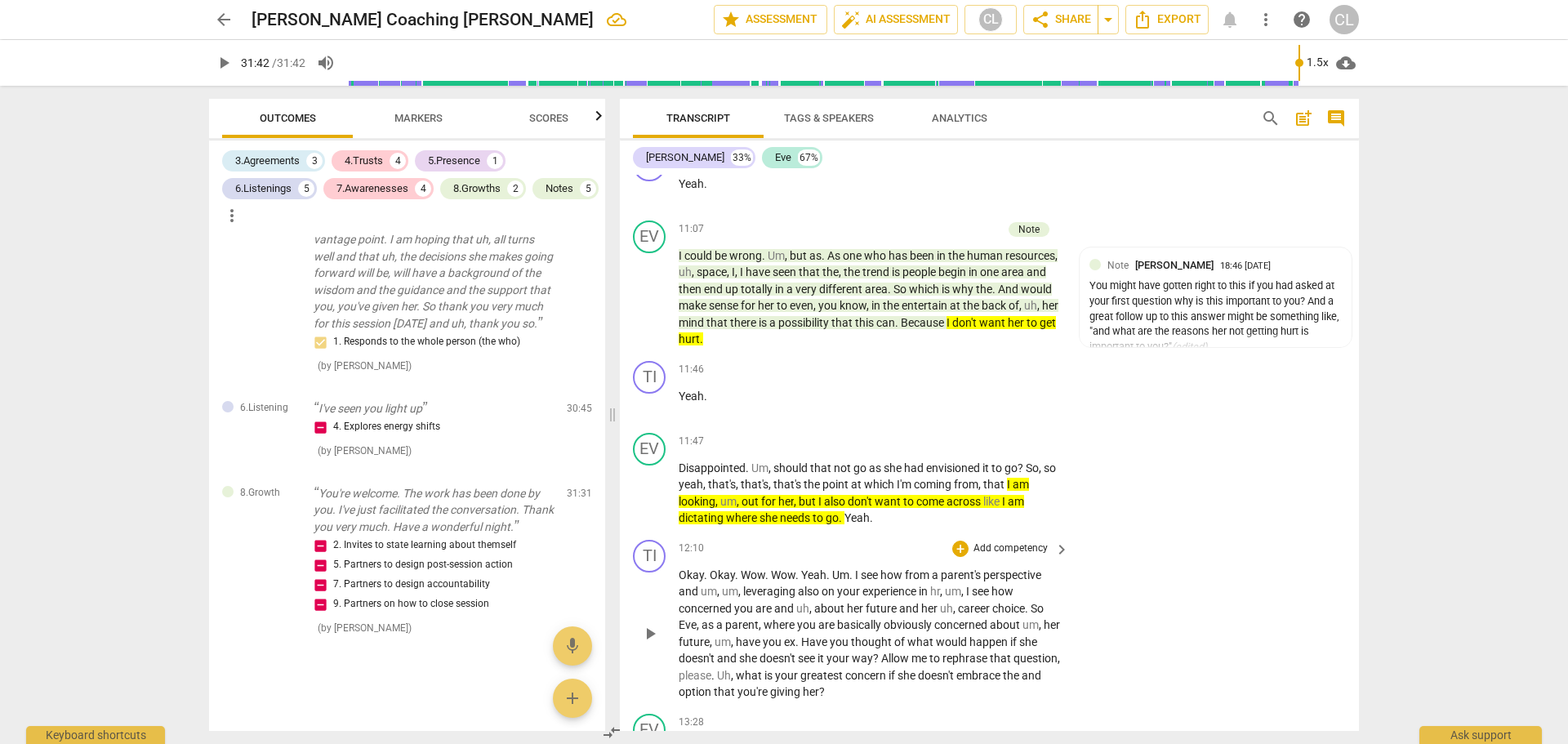
scroll to position [3350, 0]
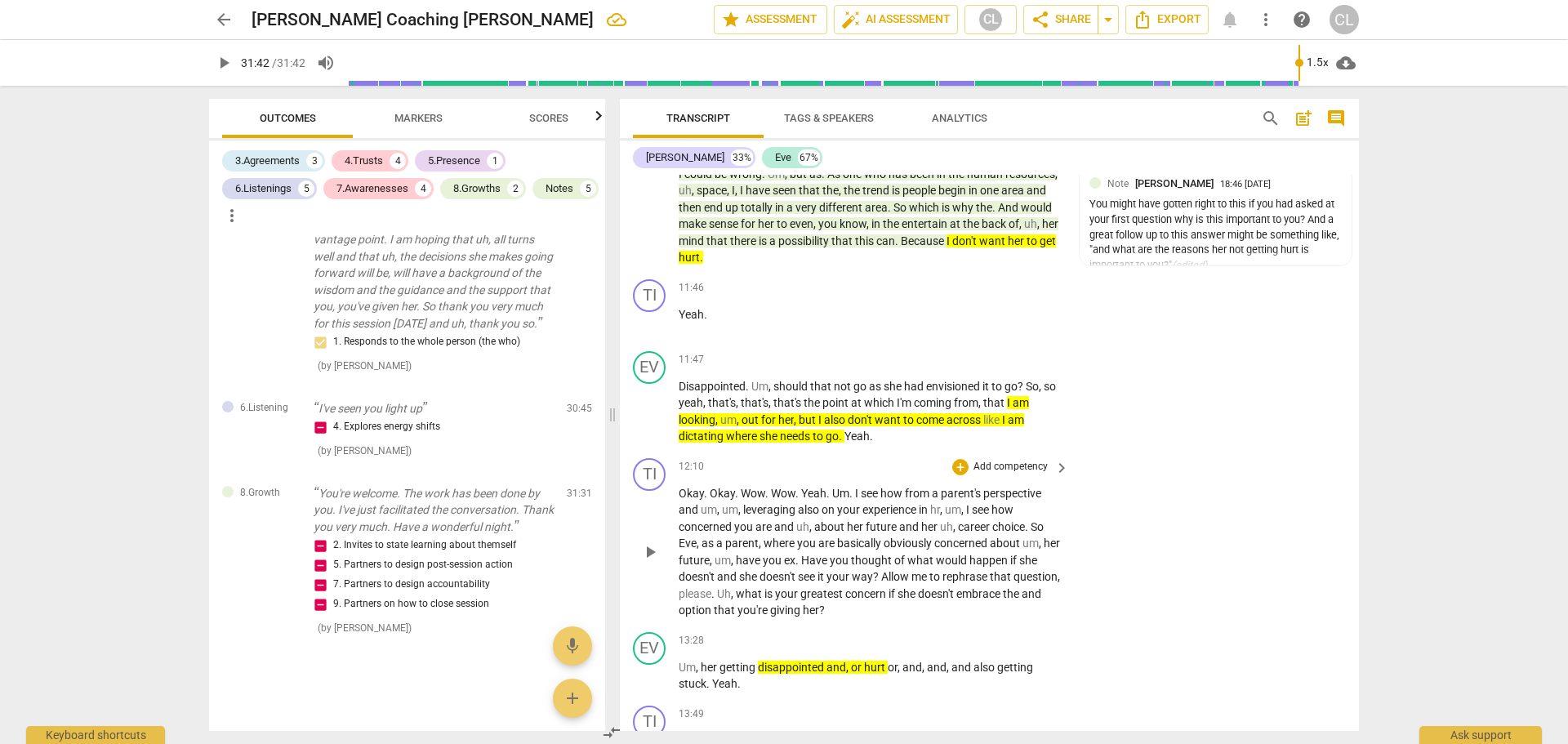
click at [765, 600] on span "what" at bounding box center [750, 594] width 29 height 13
click at [962, 476] on div "+" at bounding box center [961, 467] width 16 height 16
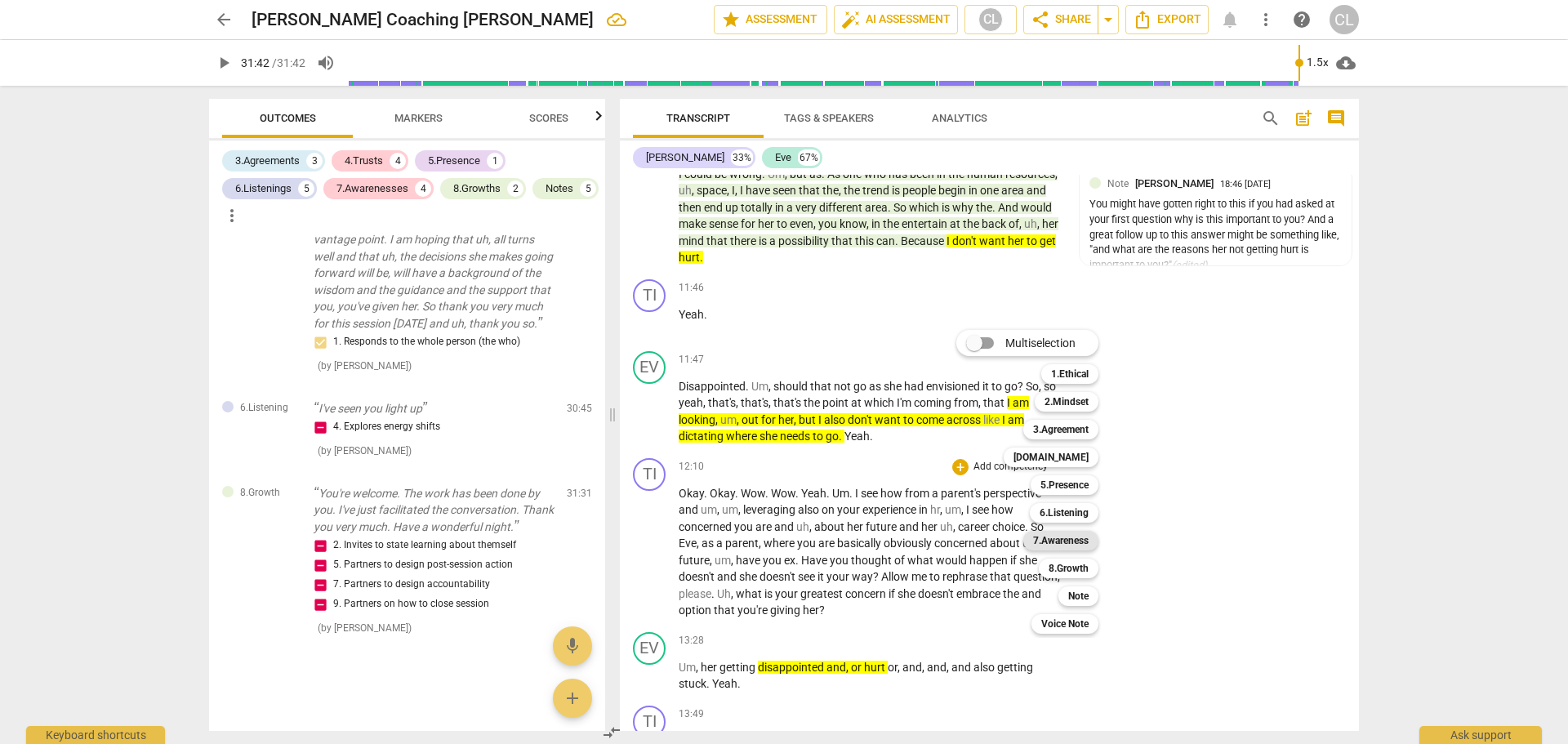
click at [1083, 541] on b "7.Awareness" at bounding box center [1060, 541] width 55 height 20
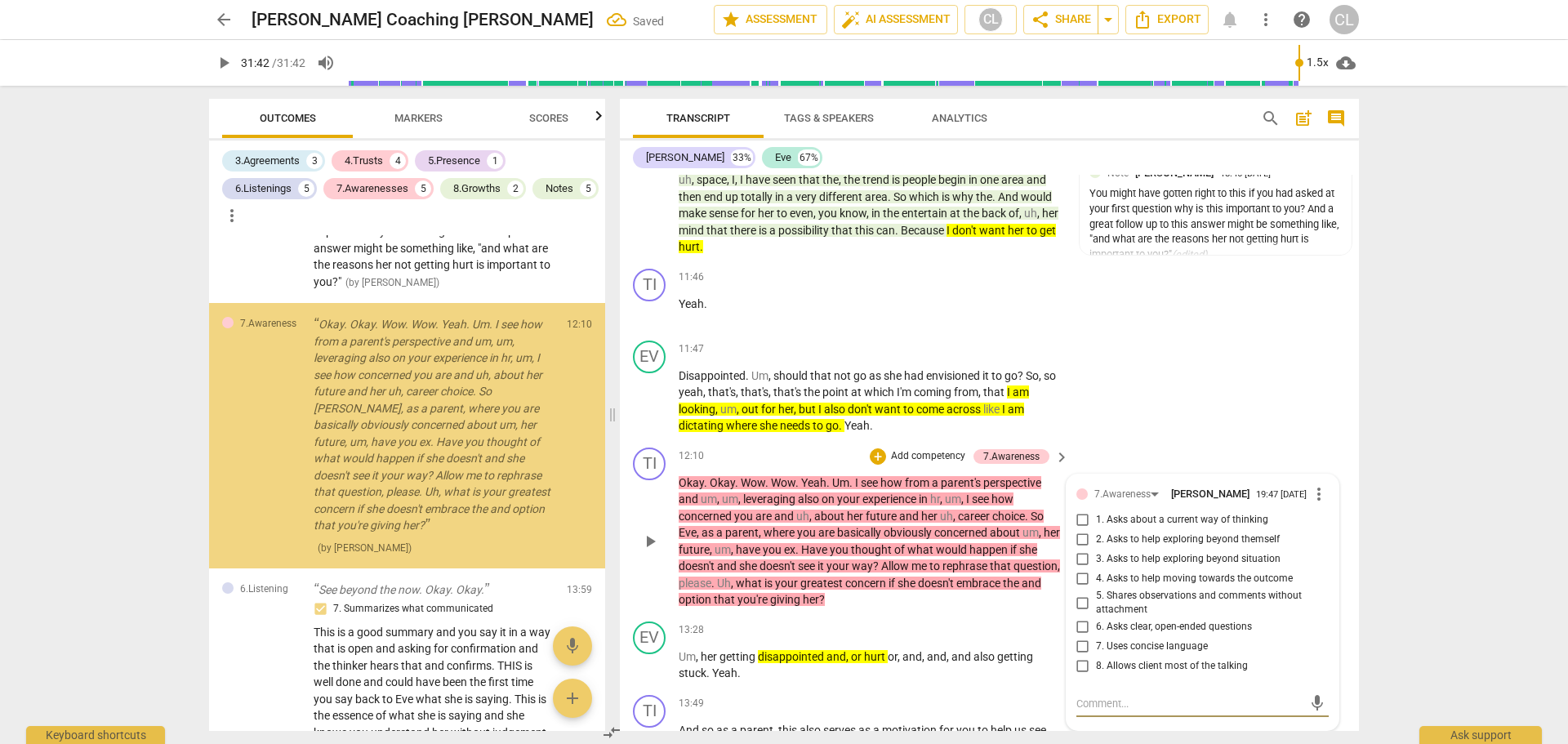
scroll to position [1521, 0]
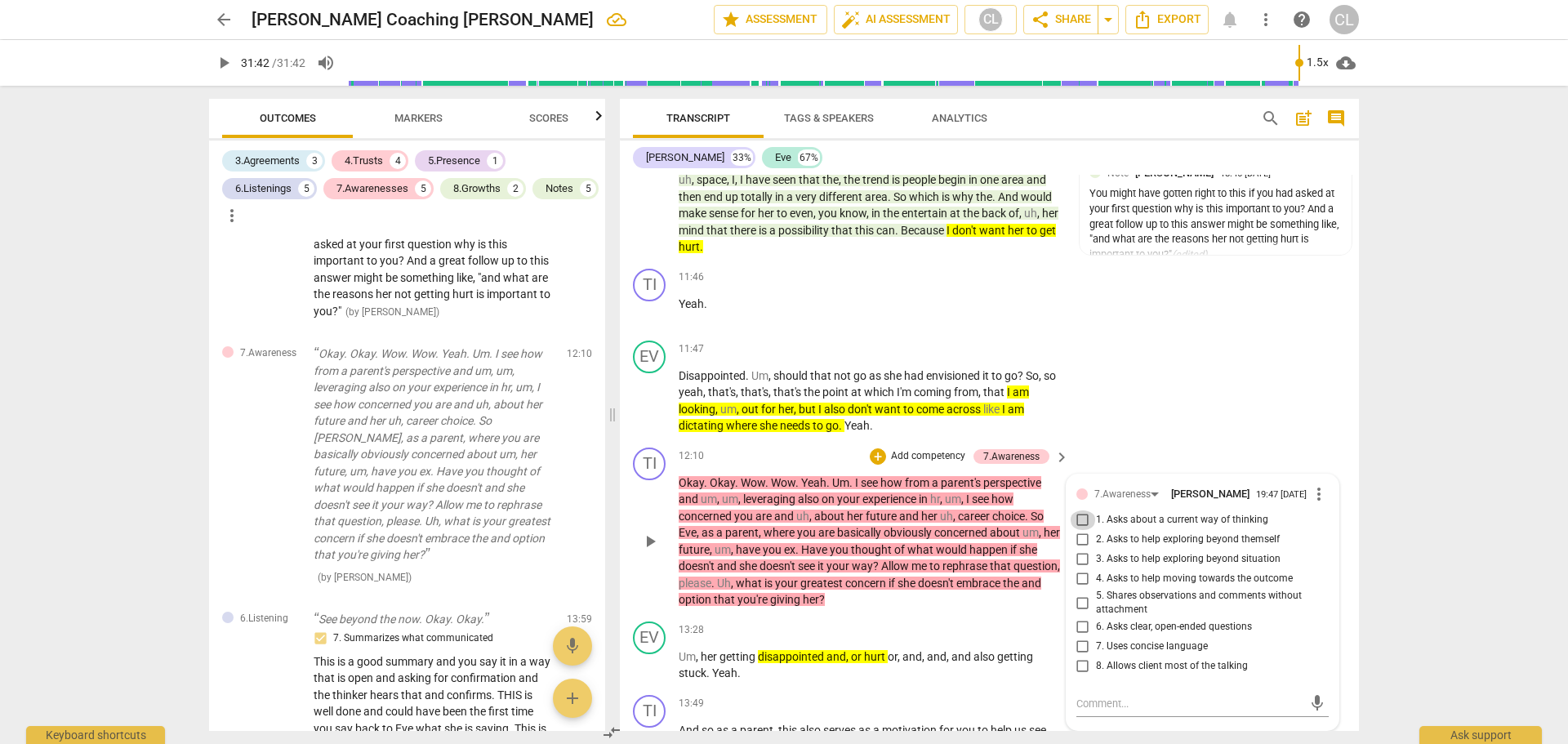
click at [1082, 531] on input "1. Asks about a current way of thinking" at bounding box center [1083, 521] width 26 height 20
click at [1080, 657] on input "7. Uses concise language" at bounding box center [1083, 647] width 26 height 20
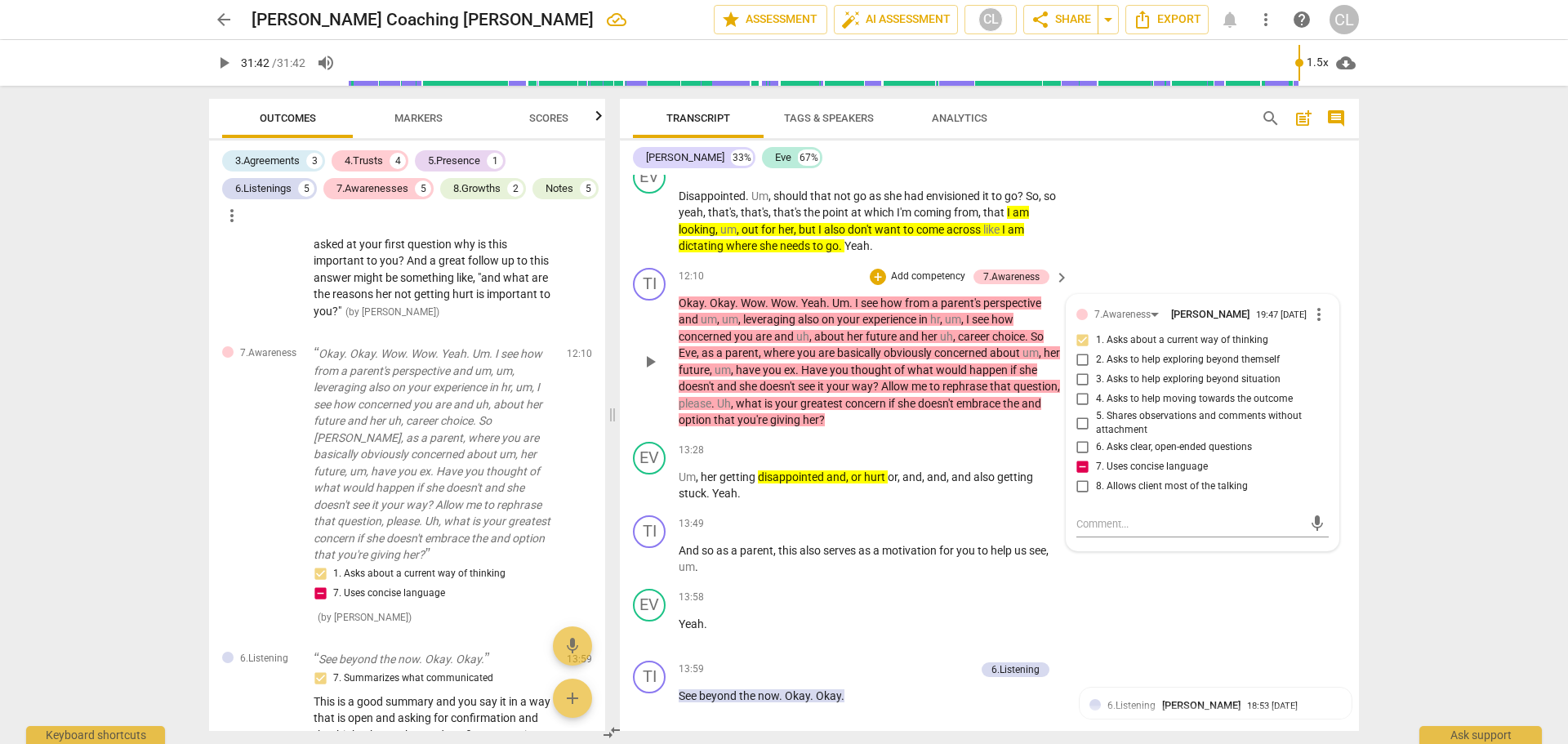
scroll to position [3605, 0]
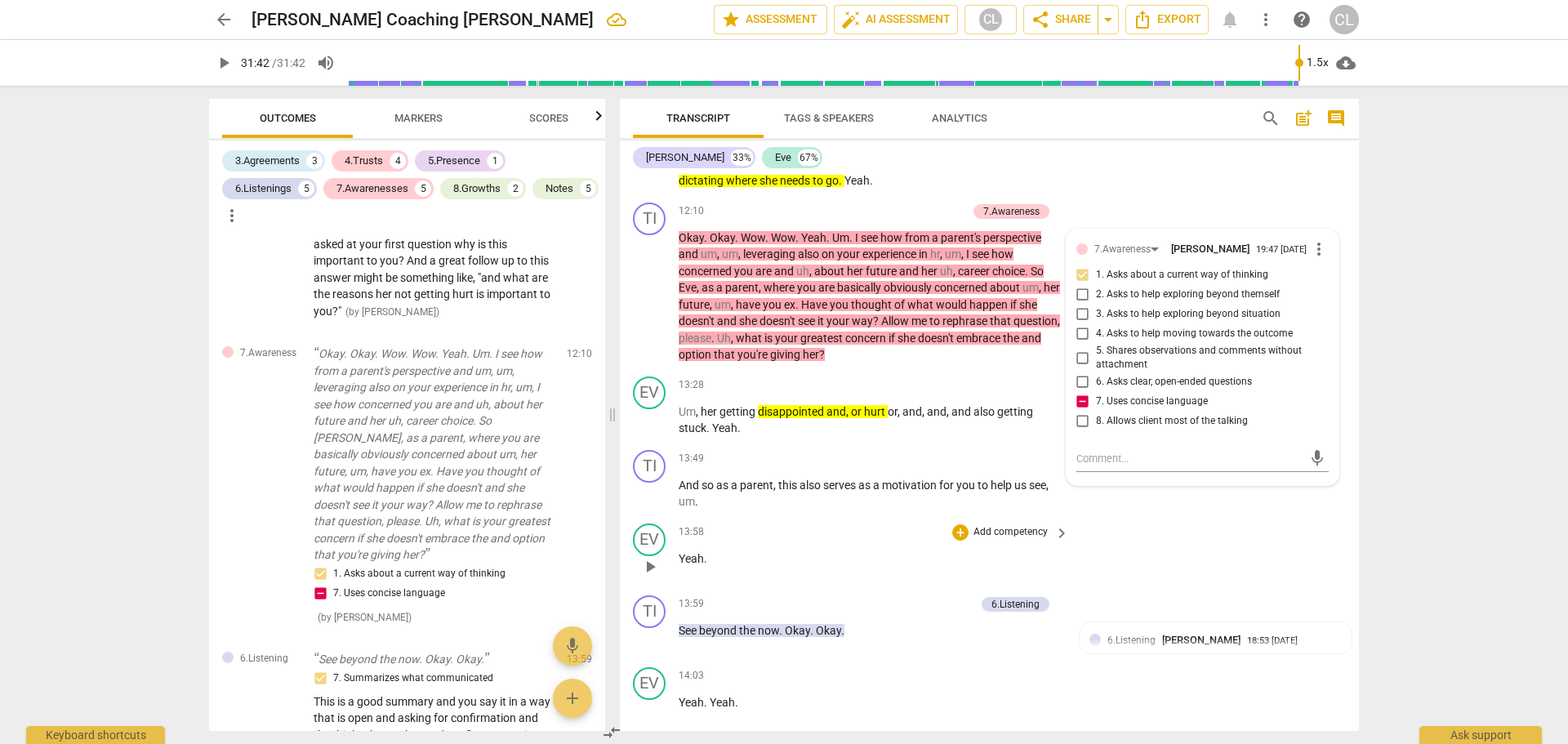
click at [1211, 559] on div "EV play_arrow pause 13:58 + Add competency keyboard_arrow_right Yeah ." at bounding box center [990, 553] width 739 height 72
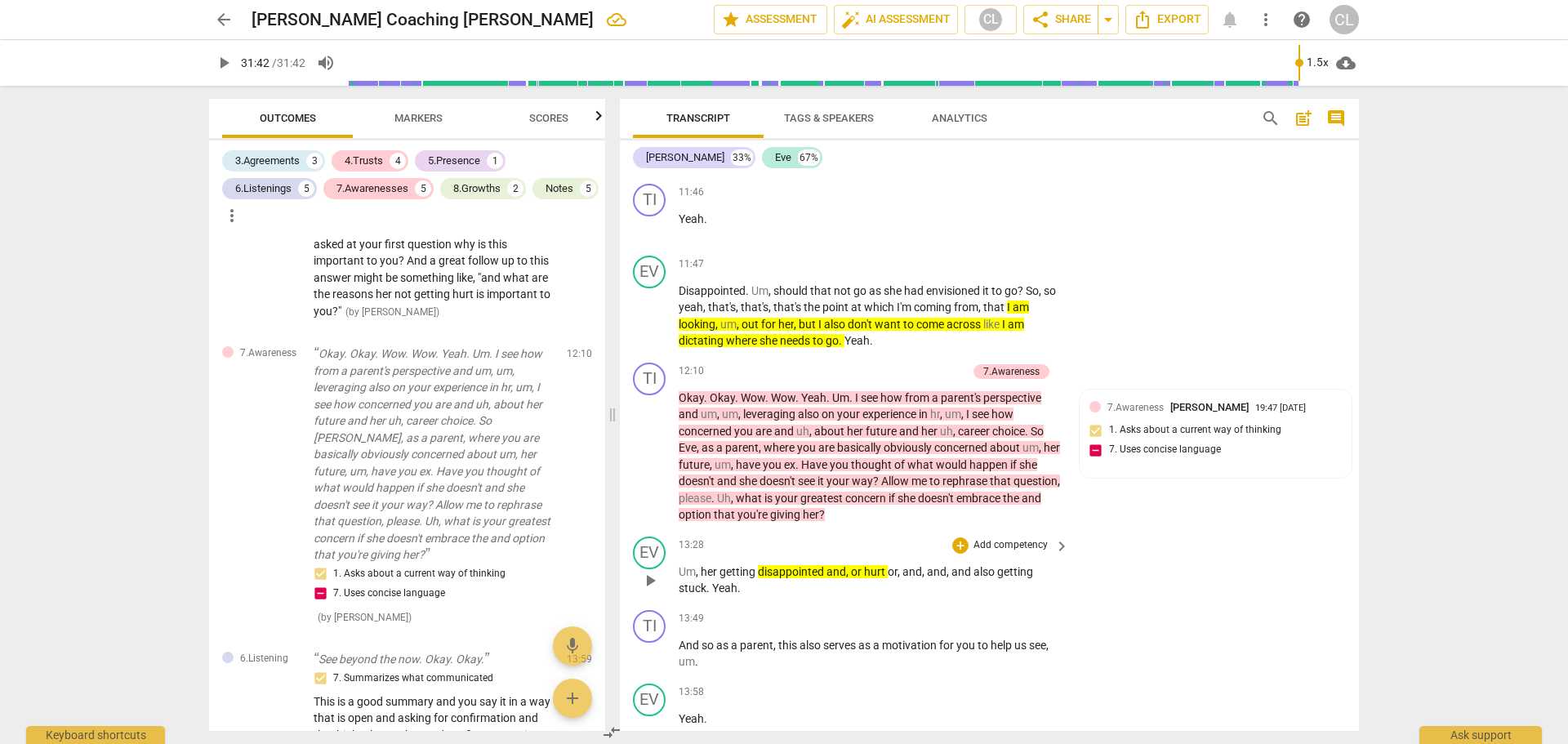
scroll to position [3442, 0]
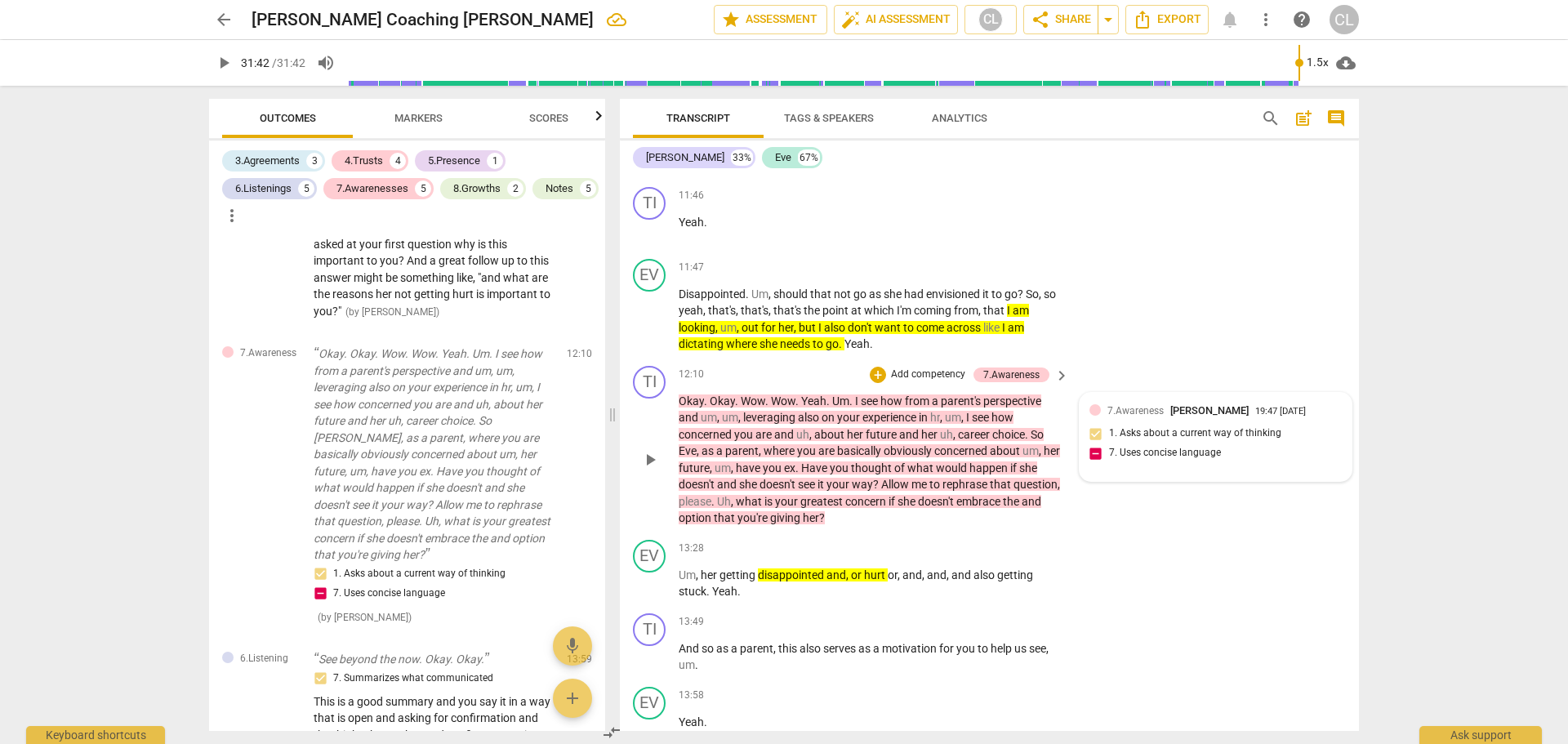
click at [1175, 472] on div "7.Awareness Craig Lomax 19:47 09-28-2025 1. Asks about a current way of thinkin…" at bounding box center [1216, 438] width 252 height 70
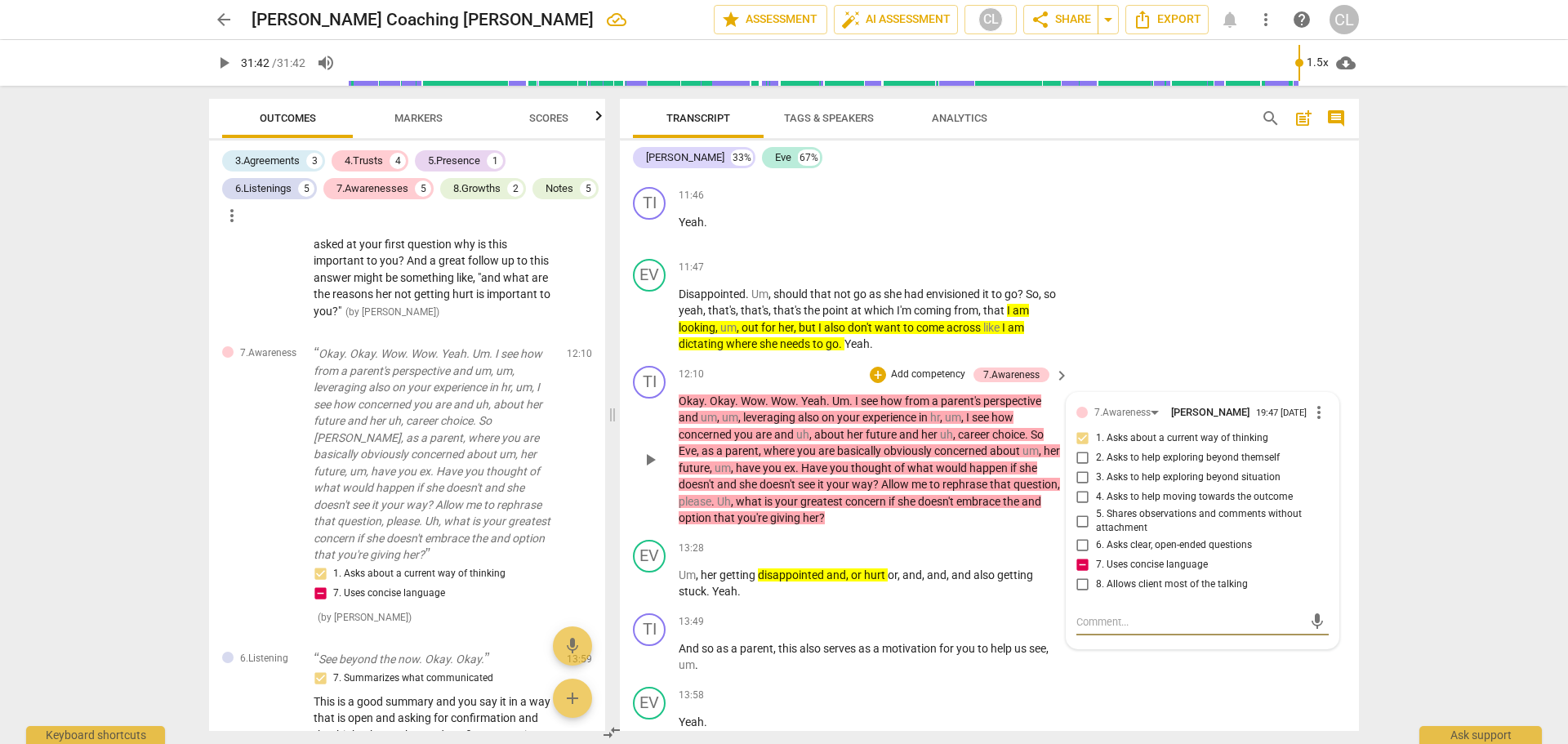
click at [1173, 630] on textarea at bounding box center [1189, 622] width 226 height 15
click at [1311, 639] on span "send" at bounding box center [1318, 630] width 18 height 18
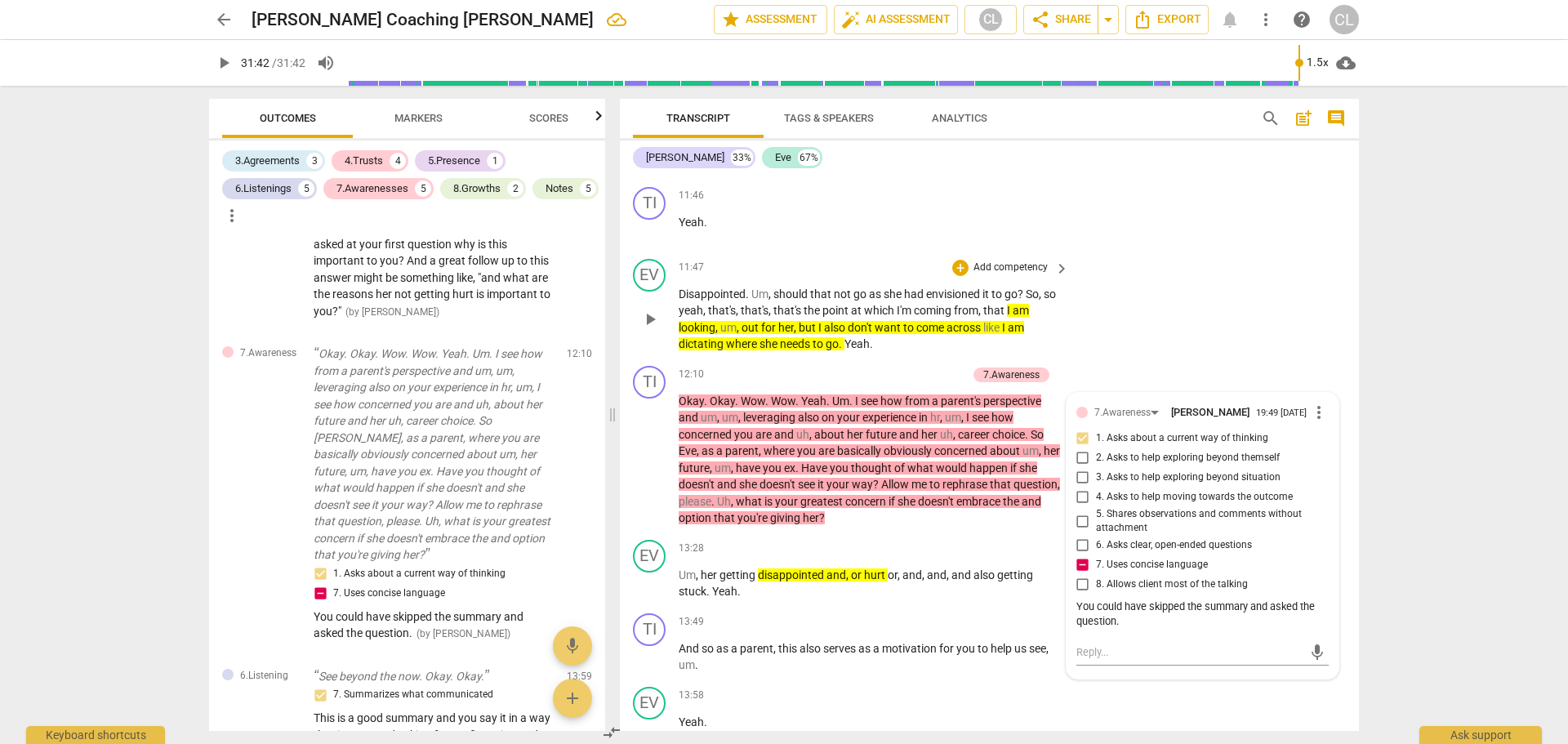
click at [1213, 297] on div "EV play_arrow pause 11:47 + Add competency keyboard_arrow_right Disappointed . …" at bounding box center [990, 306] width 739 height 107
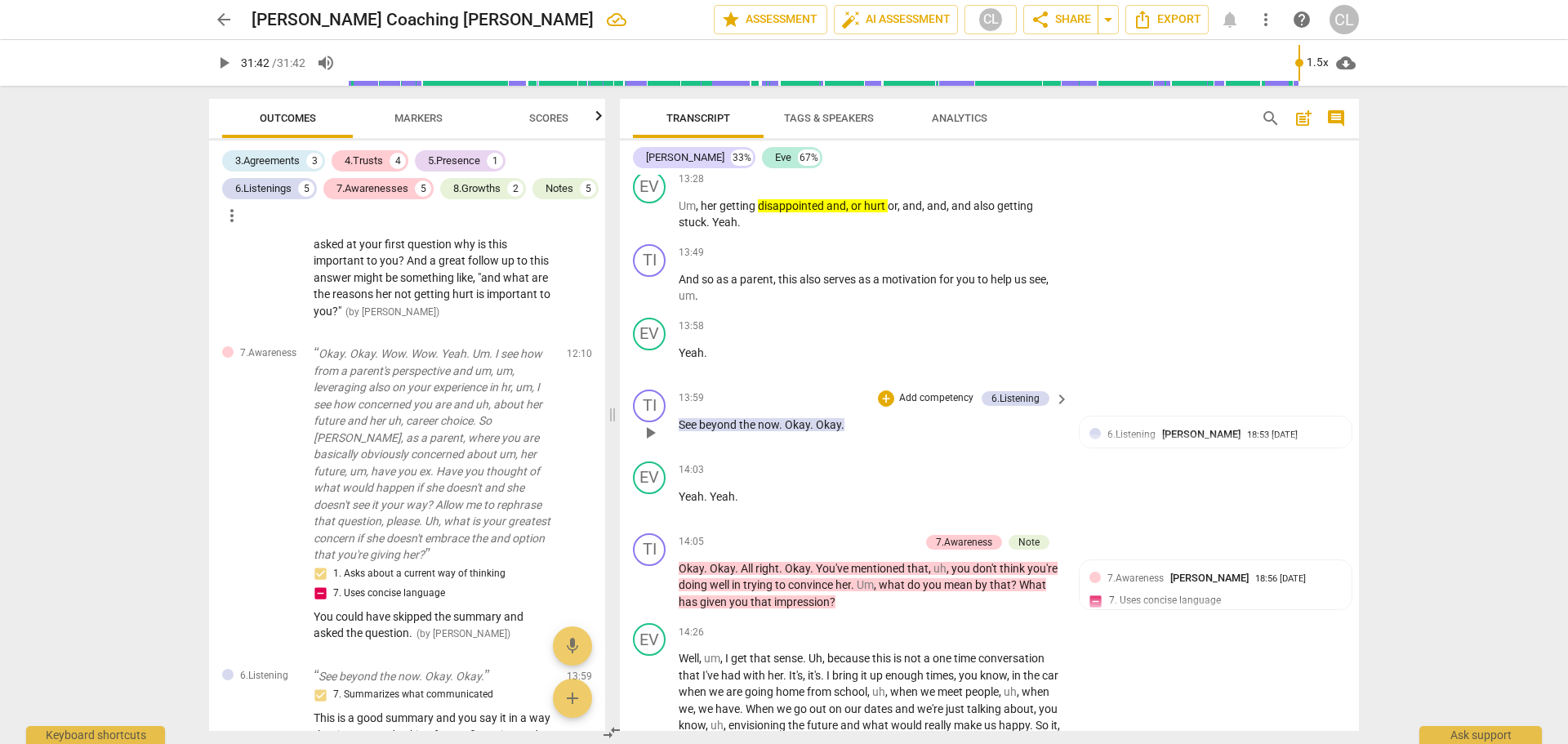
scroll to position [3851, 0]
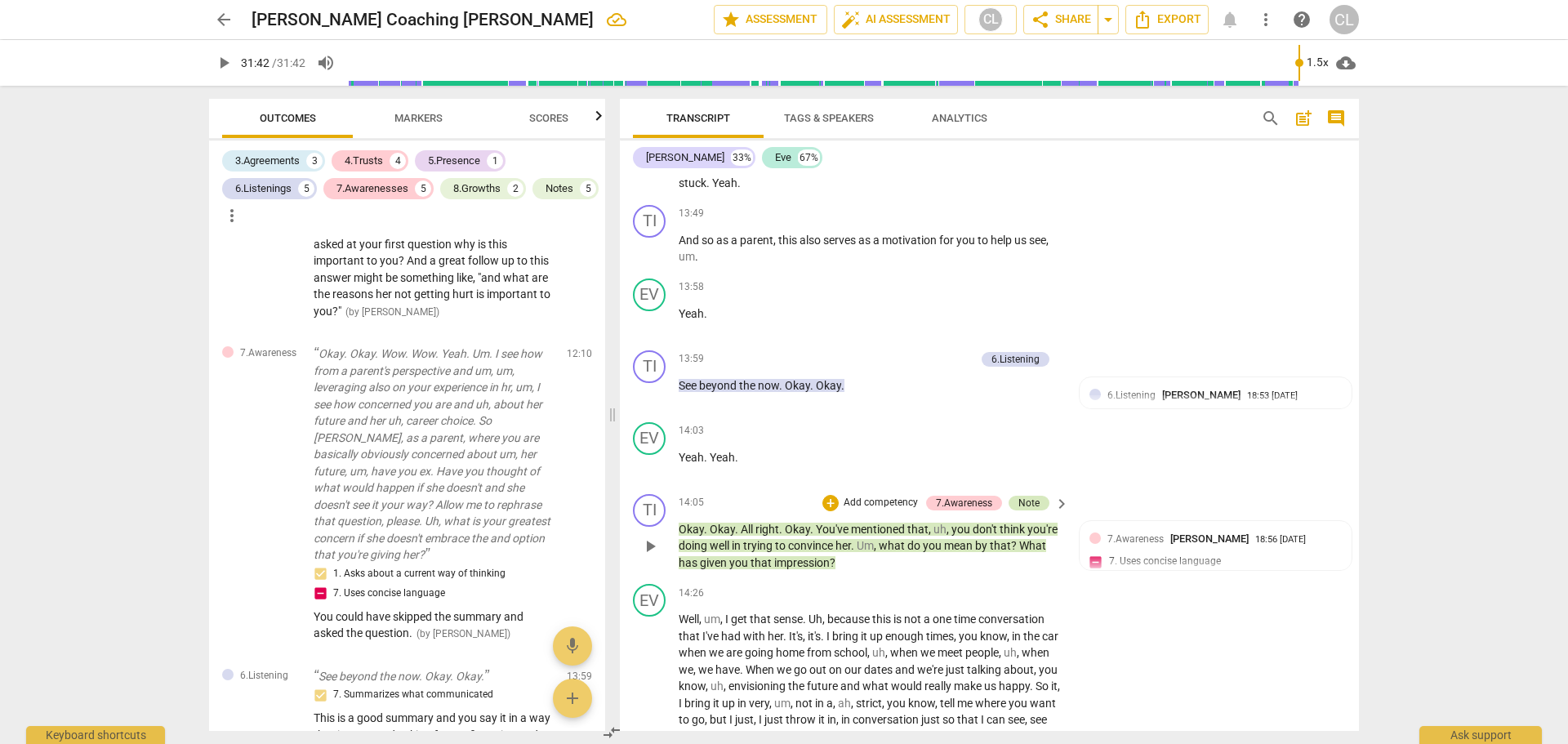
click at [1038, 511] on div "Note" at bounding box center [1028, 504] width 41 height 14
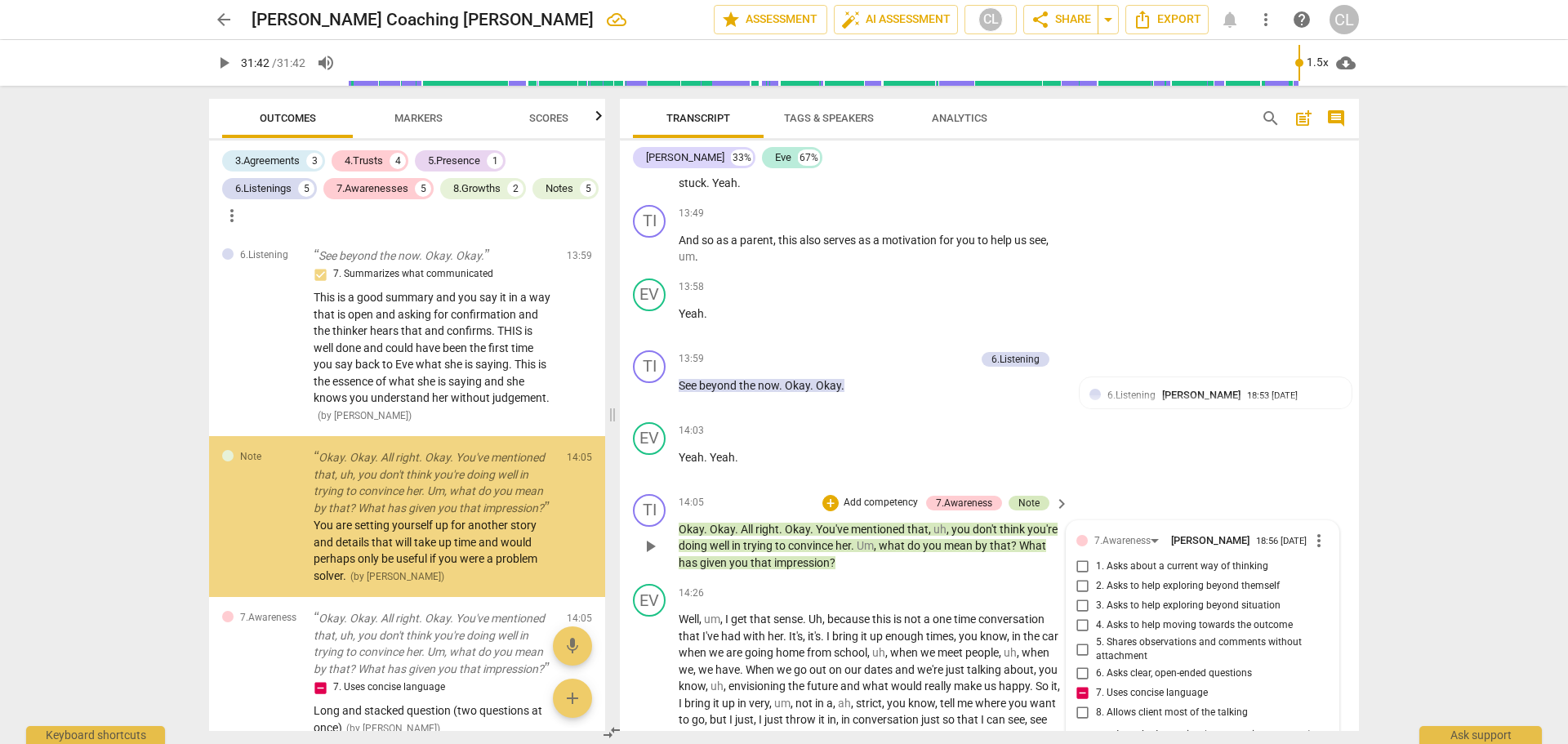
scroll to position [1992, 0]
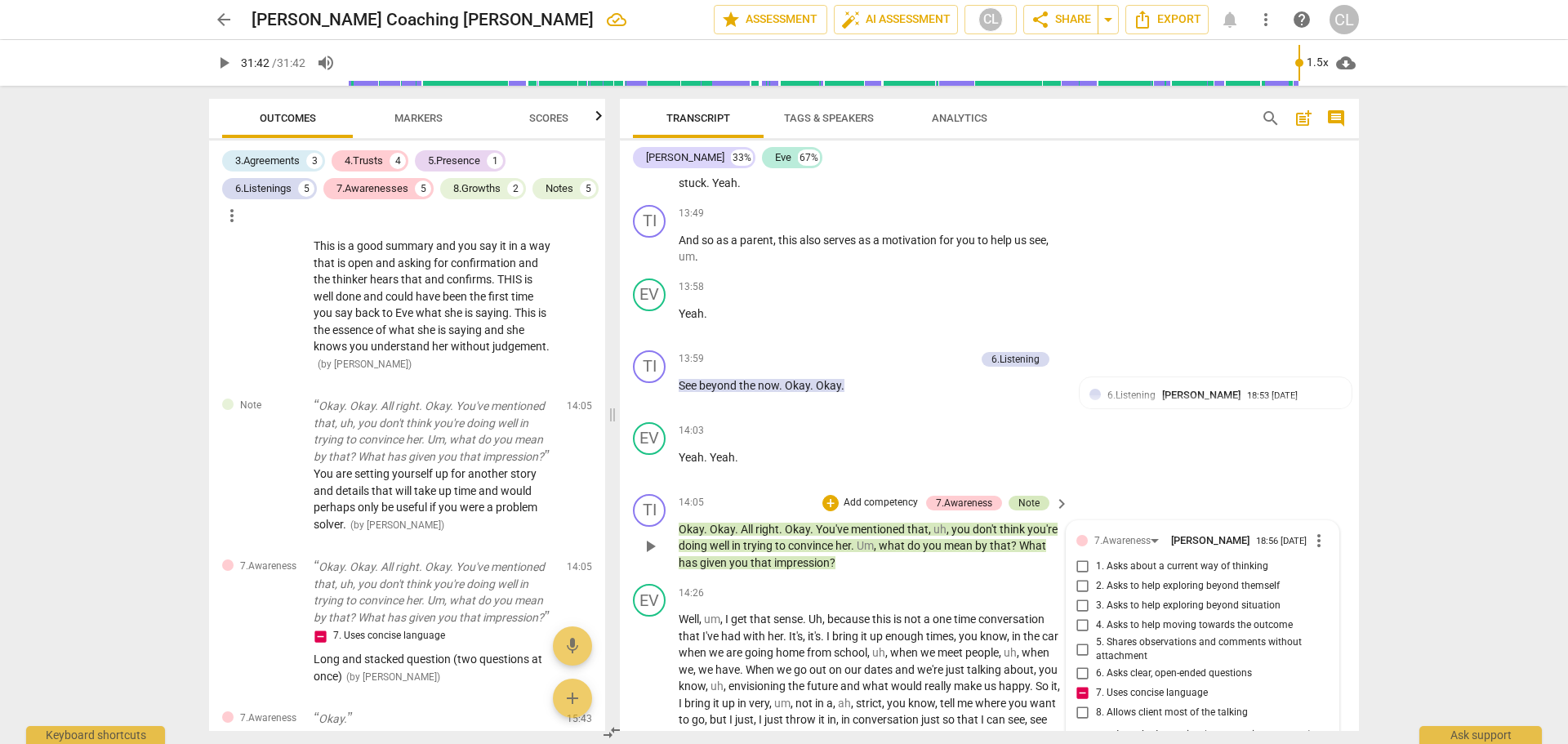
click at [1028, 511] on div "Note" at bounding box center [1028, 504] width 21 height 14
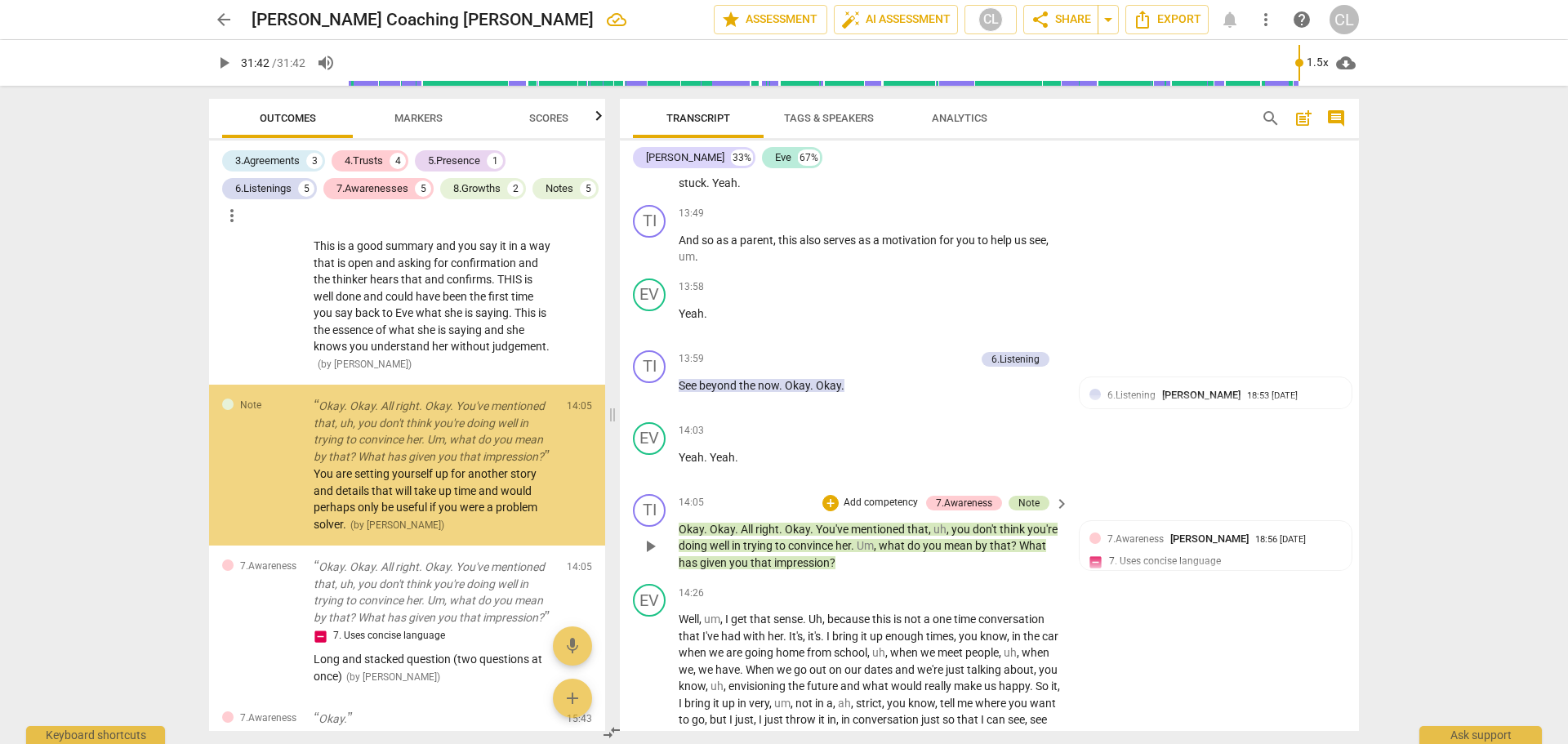
click at [1031, 511] on div "Note" at bounding box center [1028, 504] width 21 height 14
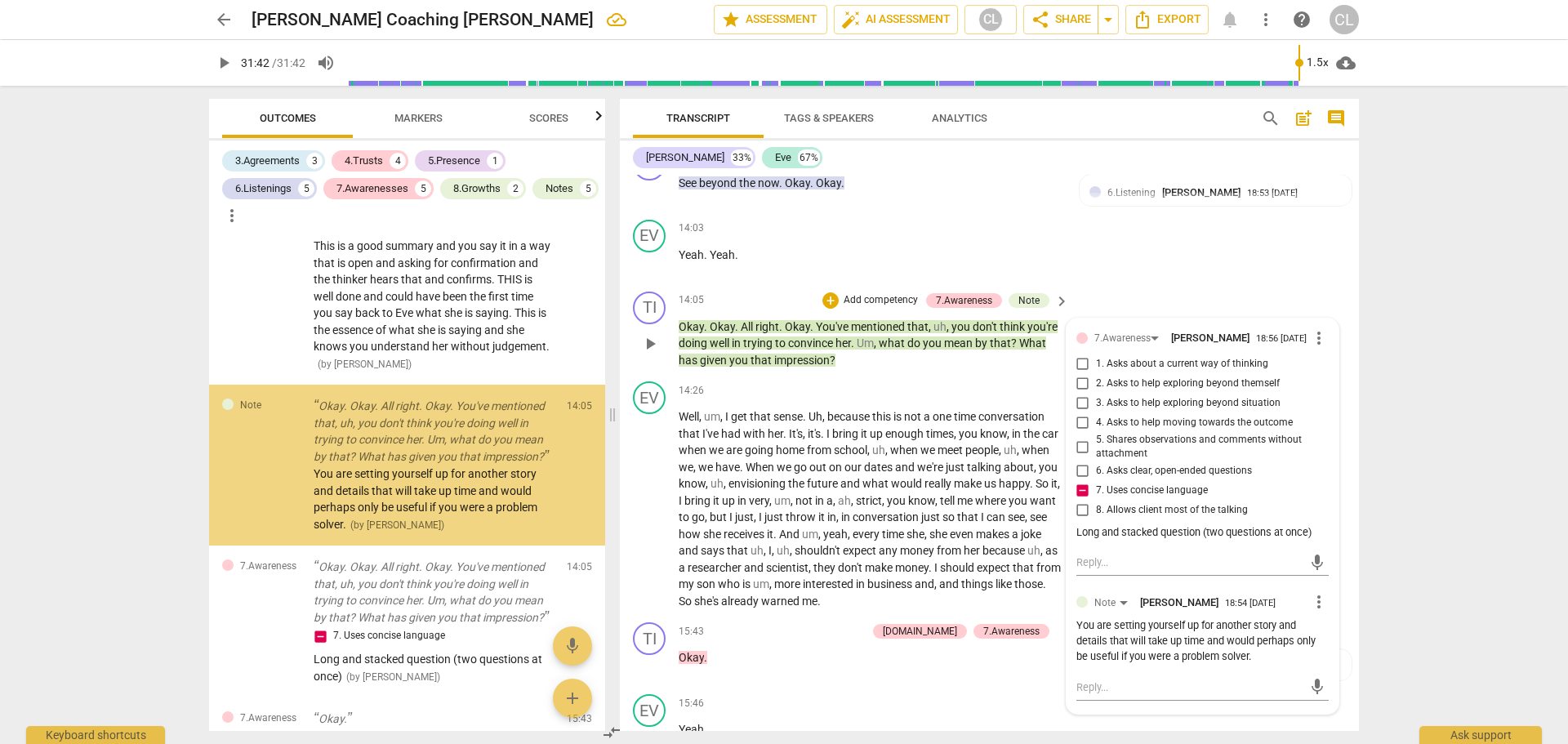
scroll to position [4177, 0]
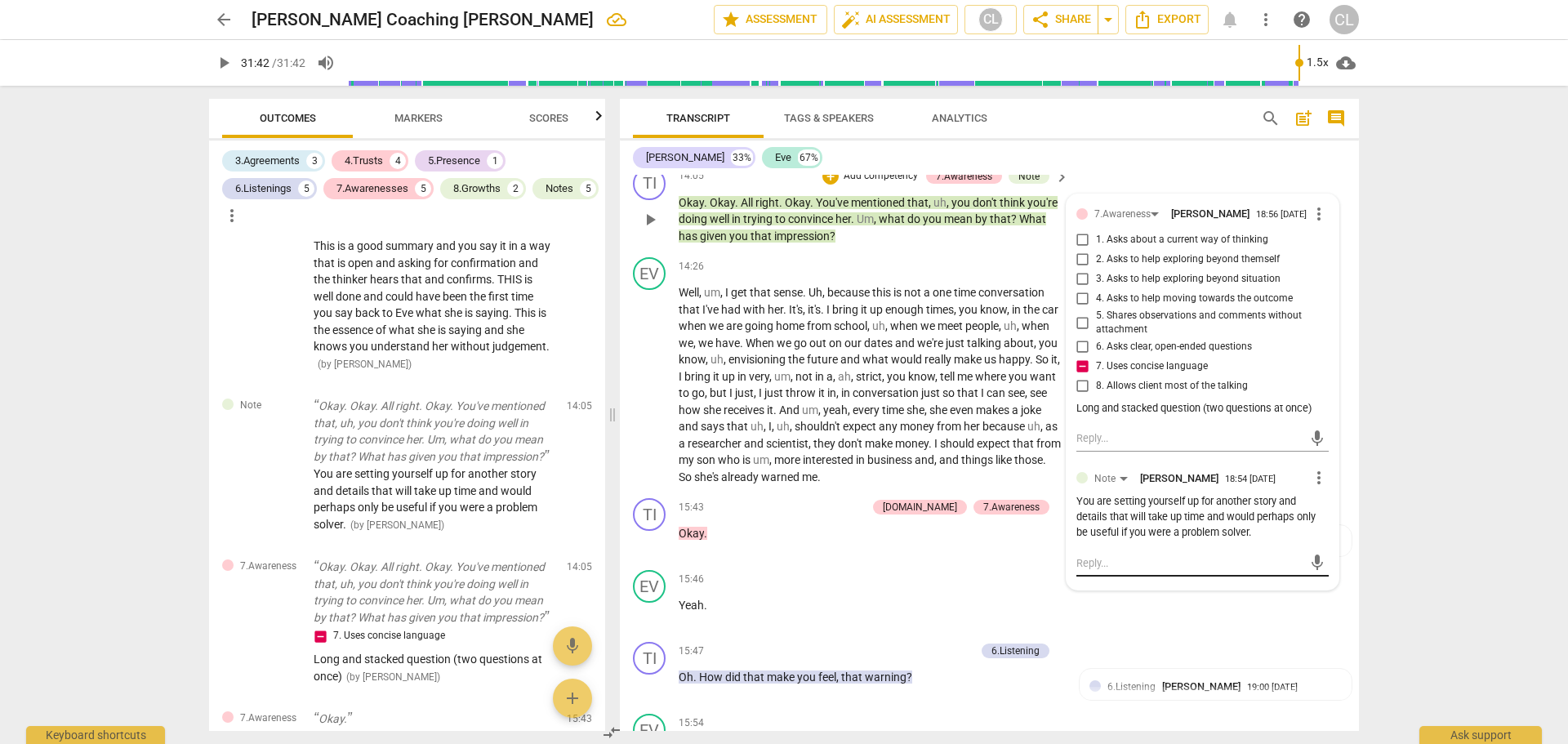
click at [1124, 571] on textarea at bounding box center [1189, 563] width 226 height 15
click at [1221, 587] on textarea "Instead of this line of questioning another idea would be to ask about the and …" at bounding box center [1189, 571] width 226 height 31
click at [1222, 587] on textarea "Instead of this line of questioning another idea would be to ask about the and …" at bounding box center [1189, 571] width 226 height 31
click at [1284, 587] on textarea "Instead of this line of questioning another idea would be to ask about the and …" at bounding box center [1189, 571] width 226 height 31
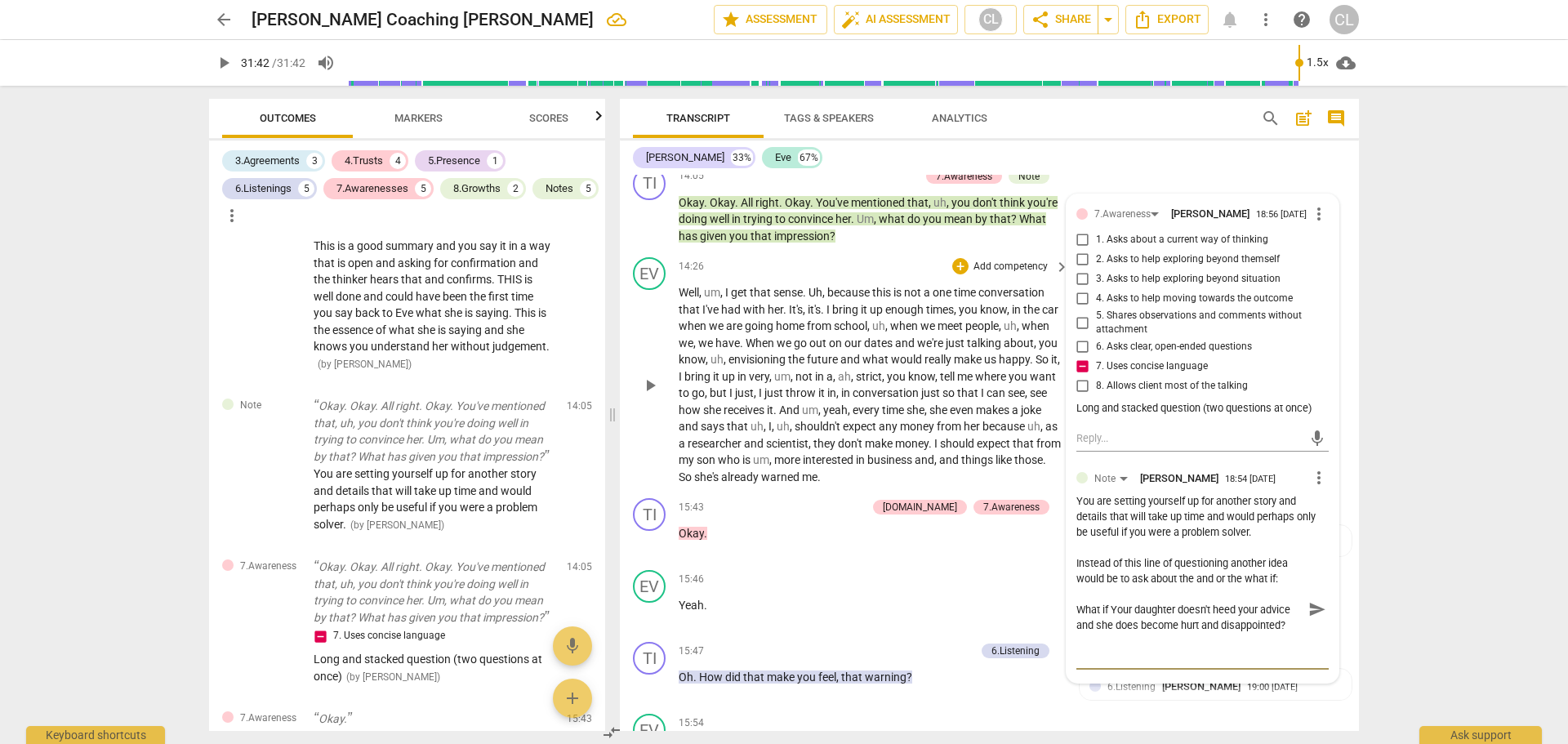
click at [635, 335] on div "EV play_arrow pause" at bounding box center [655, 372] width 46 height 228
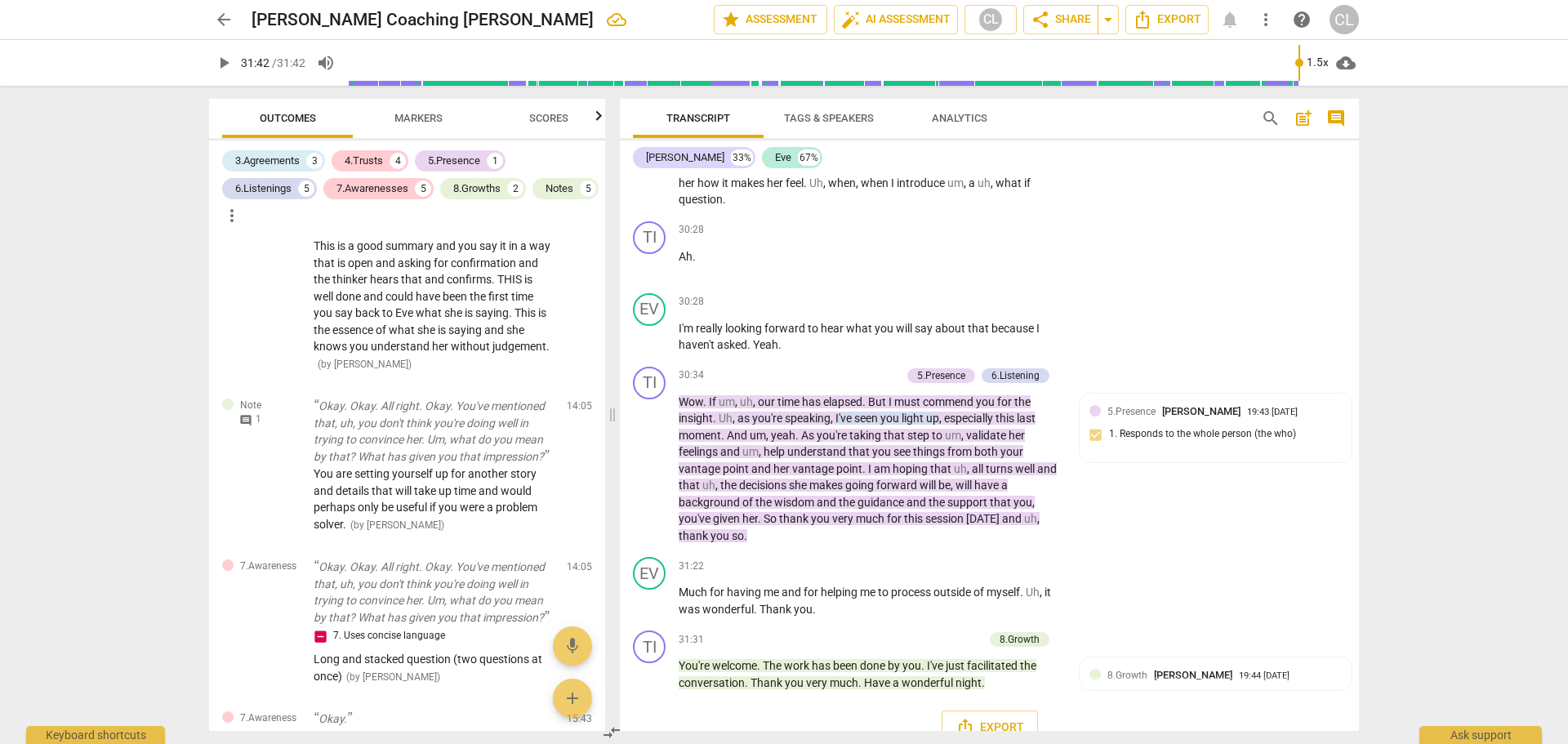
scroll to position [7815, 0]
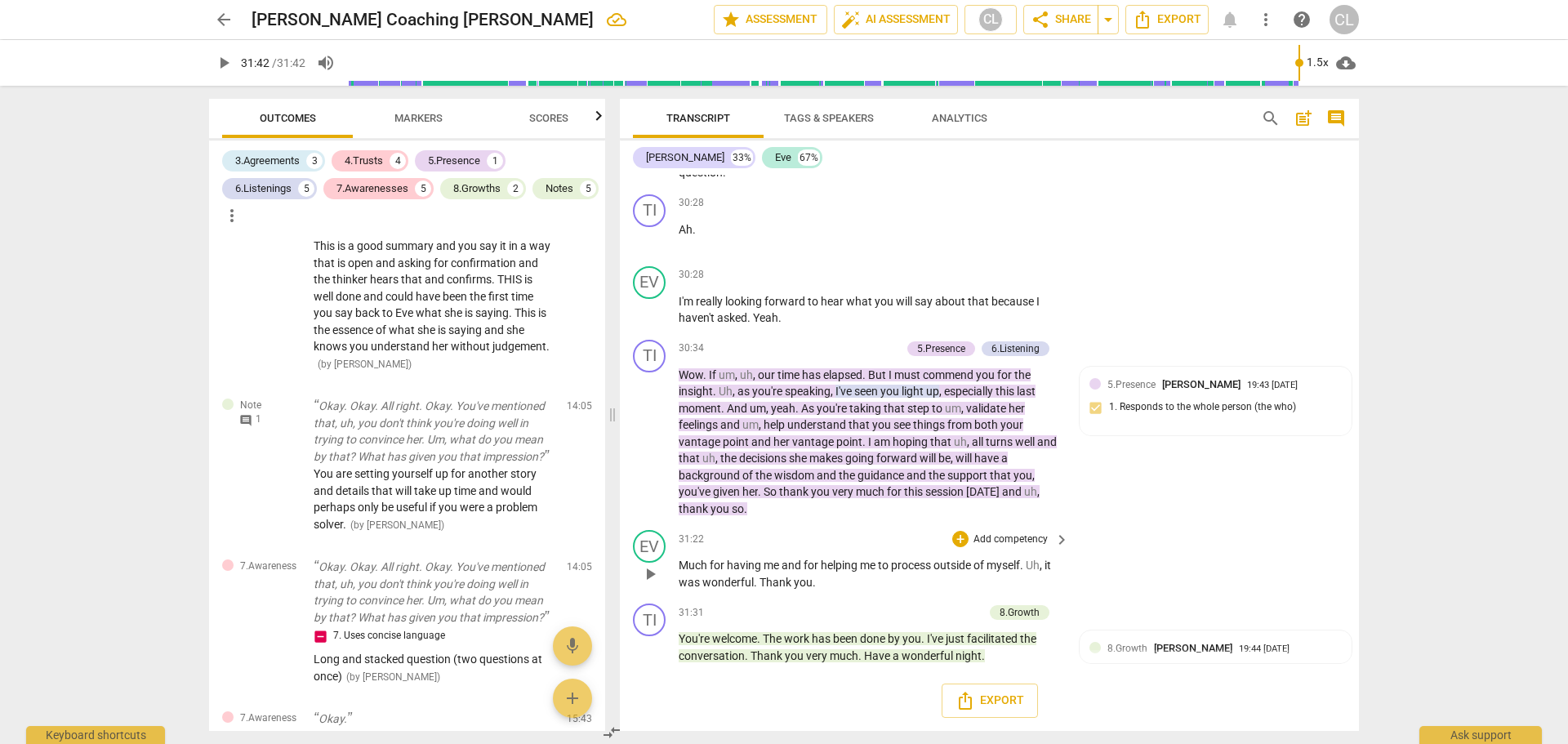
click at [1211, 525] on div "EV play_arrow pause 31:22 + Add competency keyboard_arrow_right Much for having…" at bounding box center [990, 560] width 739 height 73
click at [959, 544] on div "+" at bounding box center [961, 539] width 16 height 16
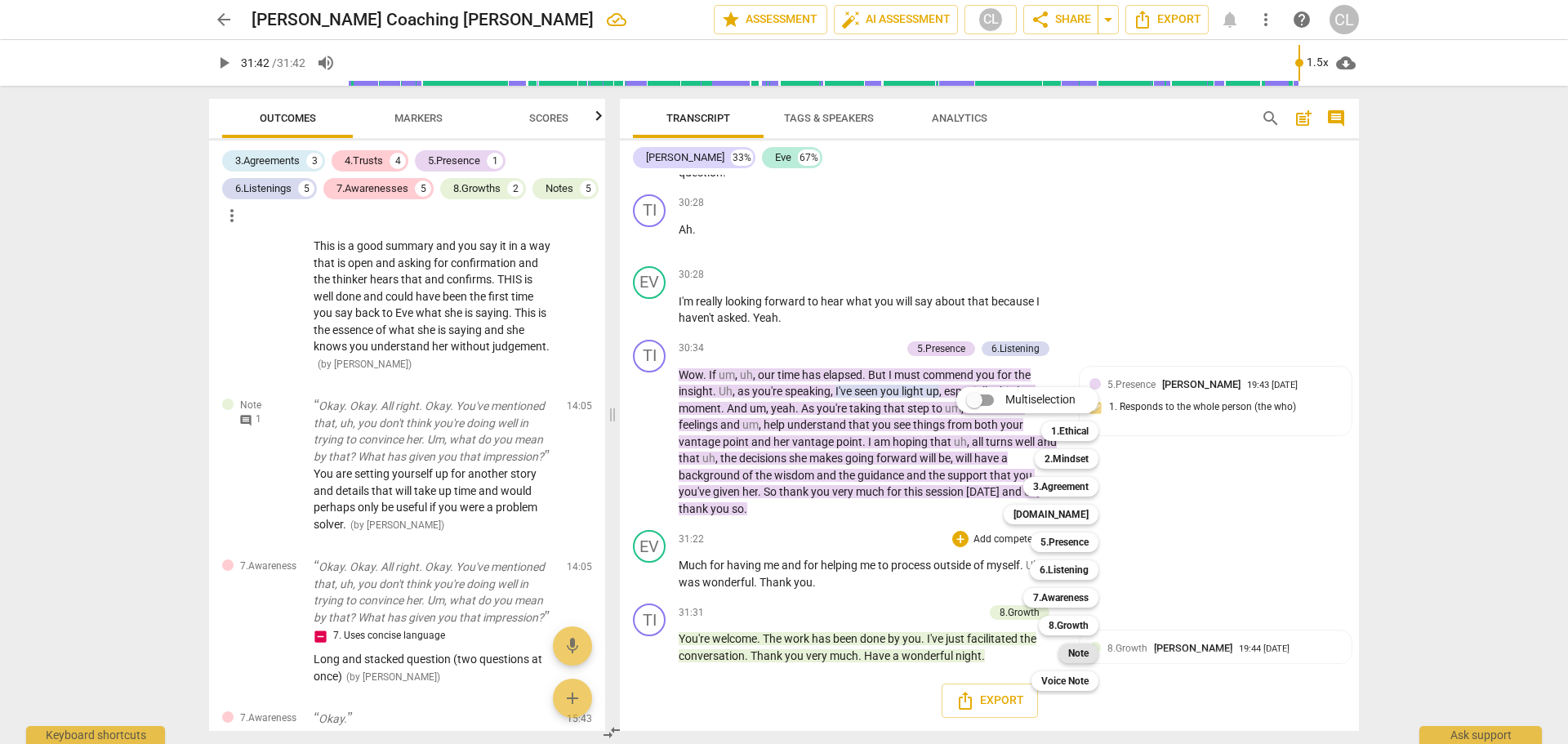
click at [1076, 654] on b "Note" at bounding box center [1078, 654] width 21 height 20
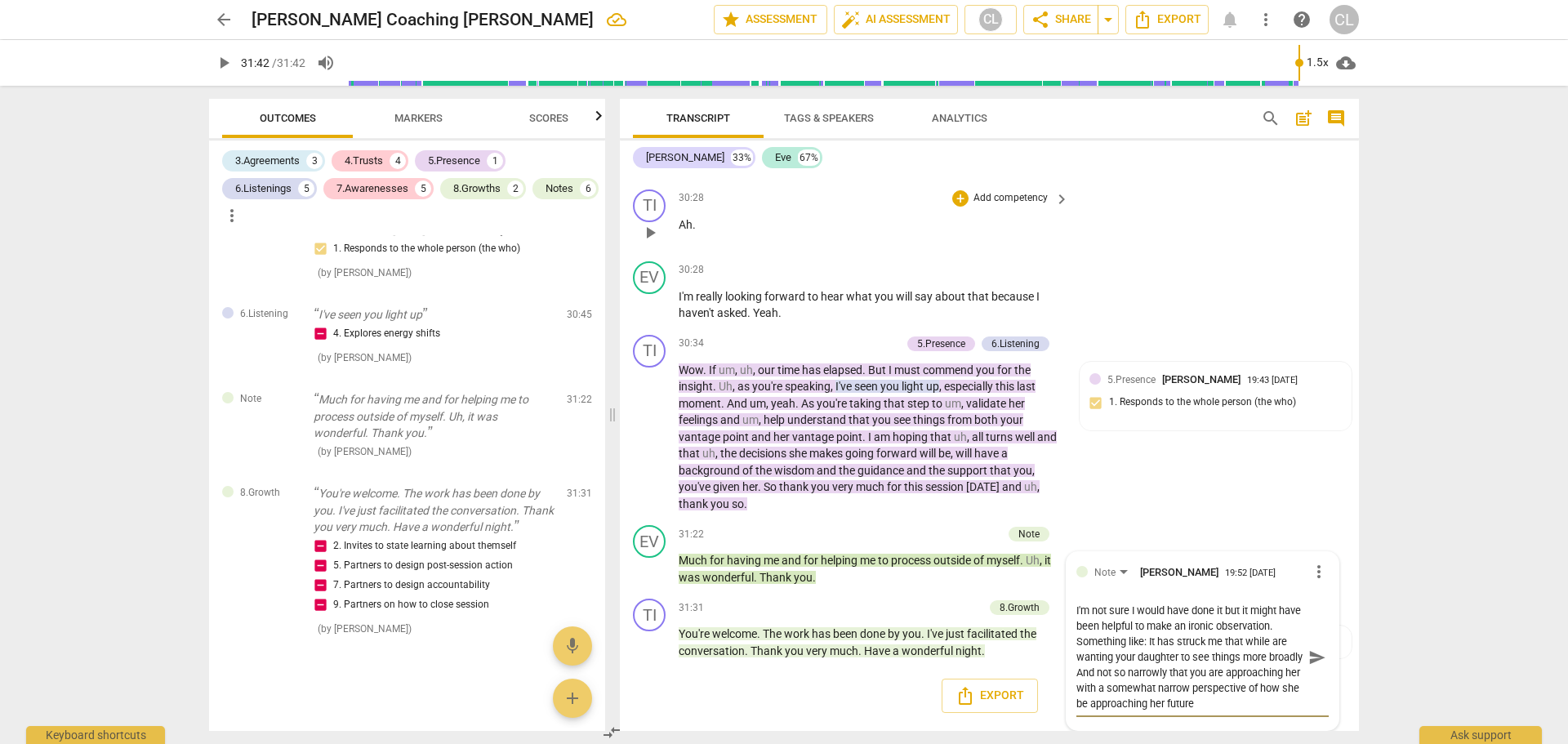
scroll to position [0, 0]
click at [1260, 680] on textarea "I'm not sure I would have done it but it might have been helpful to make an iro…" at bounding box center [1189, 657] width 226 height 108
drag, startPoint x: 1265, startPoint y: 678, endPoint x: 1284, endPoint y: 709, distance: 36.4
click at [1287, 709] on textarea "I'm not sure I would have done it but it might have been helpful to make an iro…" at bounding box center [1189, 657] width 226 height 108
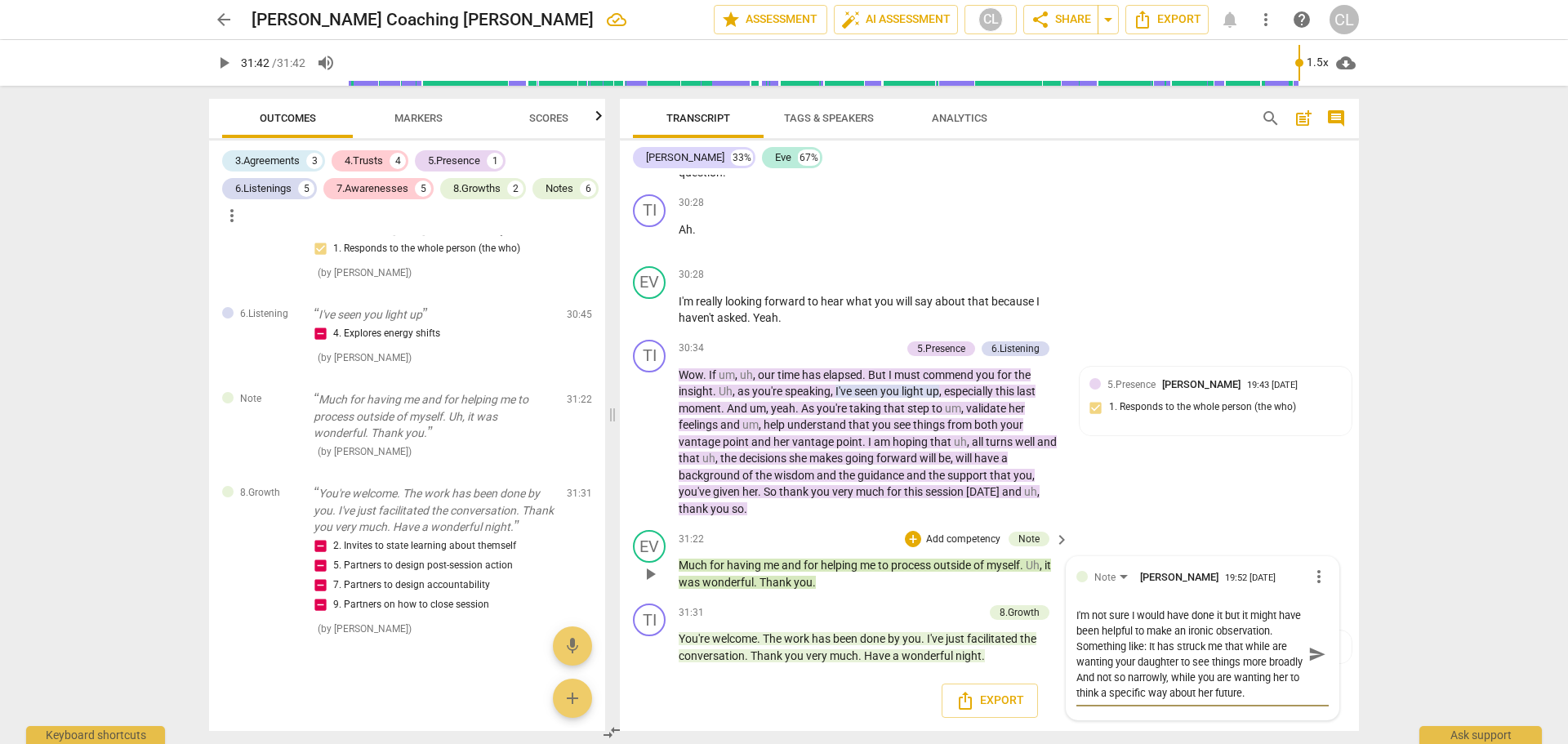
drag, startPoint x: 1206, startPoint y: 647, endPoint x: 1282, endPoint y: 707, distance: 96.8
click at [1284, 708] on div "I'm not sure I would have done it but it might have been helpful to make an iro…" at bounding box center [1202, 654] width 252 height 114
click at [1103, 626] on textarea "I'm not sure I would have done it but it might have been helpful to make an iro…" at bounding box center [1189, 654] width 226 height 93
click at [1103, 626] on textarea "I'm not sure I would have done it but it might have been helpful to make an iro…" at bounding box center [1189, 654] width 226 height 93
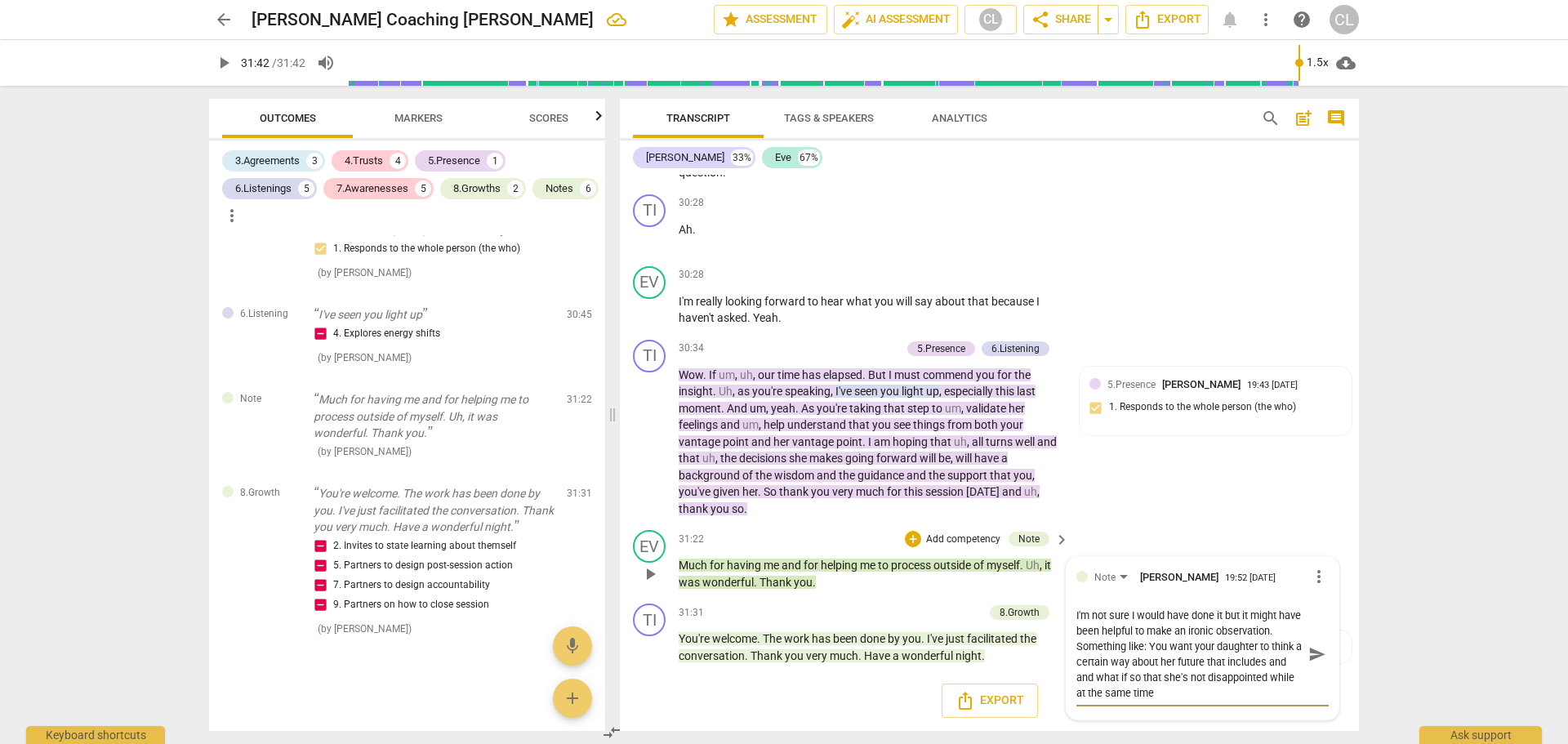
click at [1104, 626] on textarea "I'm not sure I would have done it but it might have been helpful to make an iro…" at bounding box center [1189, 654] width 226 height 93
click at [1106, 626] on textarea "I'm not sure I would have done it but it might have been helpful to make an iro…" at bounding box center [1189, 654] width 226 height 93
click at [1310, 585] on span "more_vert" at bounding box center [1319, 577] width 20 height 20
click at [1317, 612] on li "Delete" at bounding box center [1331, 607] width 56 height 31
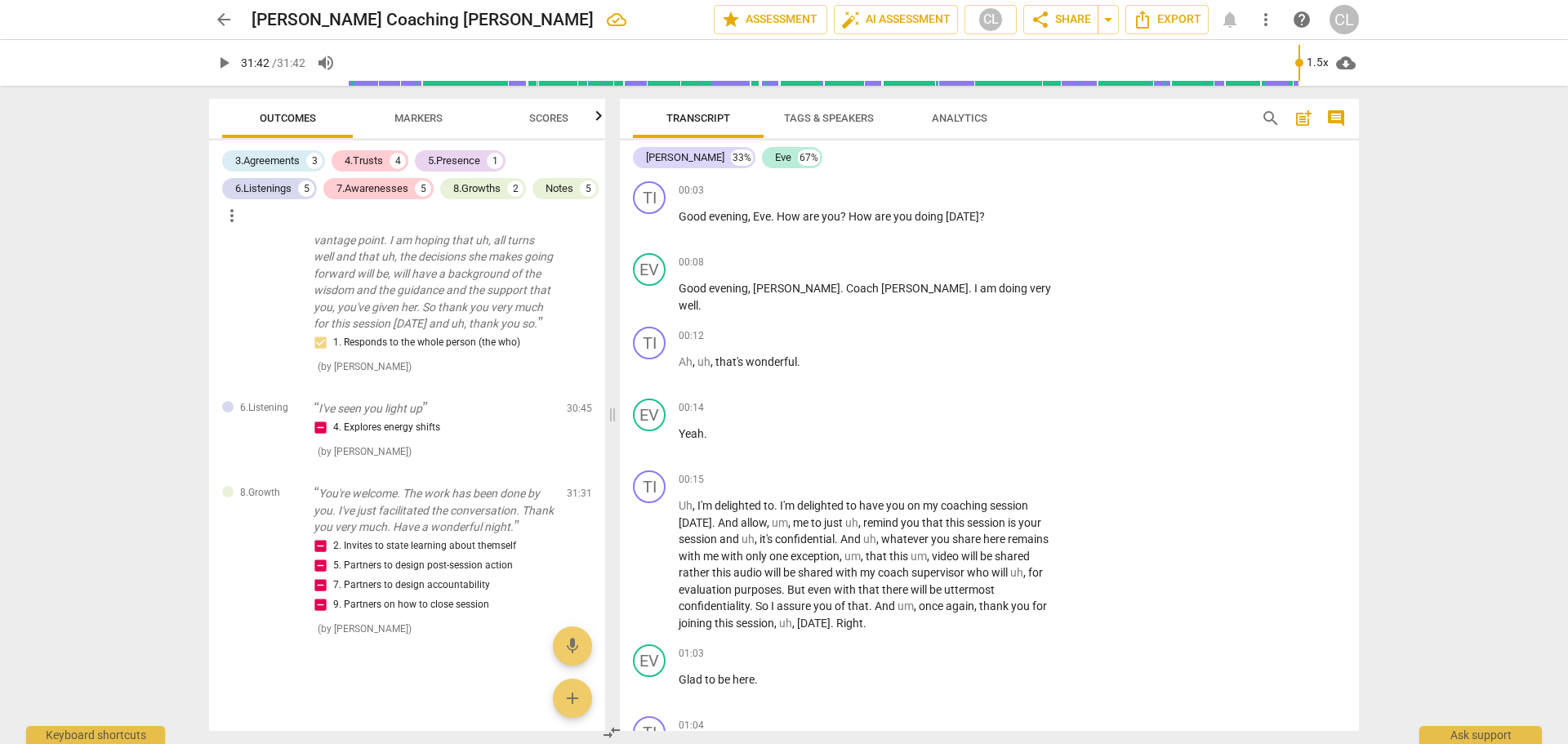
click at [1303, 119] on span "post_add" at bounding box center [1304, 118] width 20 height 20
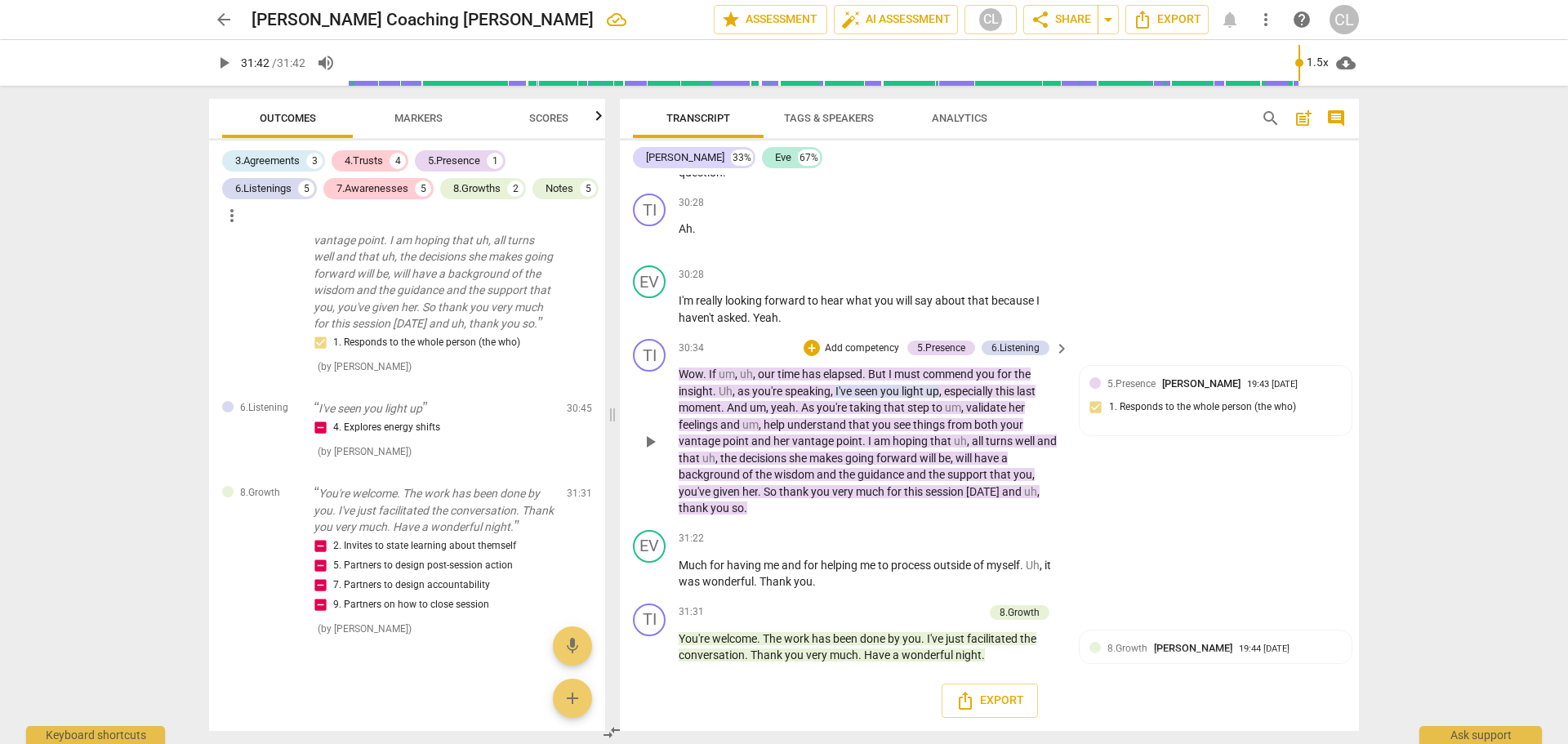
scroll to position [7880, 0]
click at [1133, 422] on div "5.Presence Craig Lomax 19:43 09-28-2025 1. Responds to the whole person (the wh…" at bounding box center [1216, 400] width 252 height 50
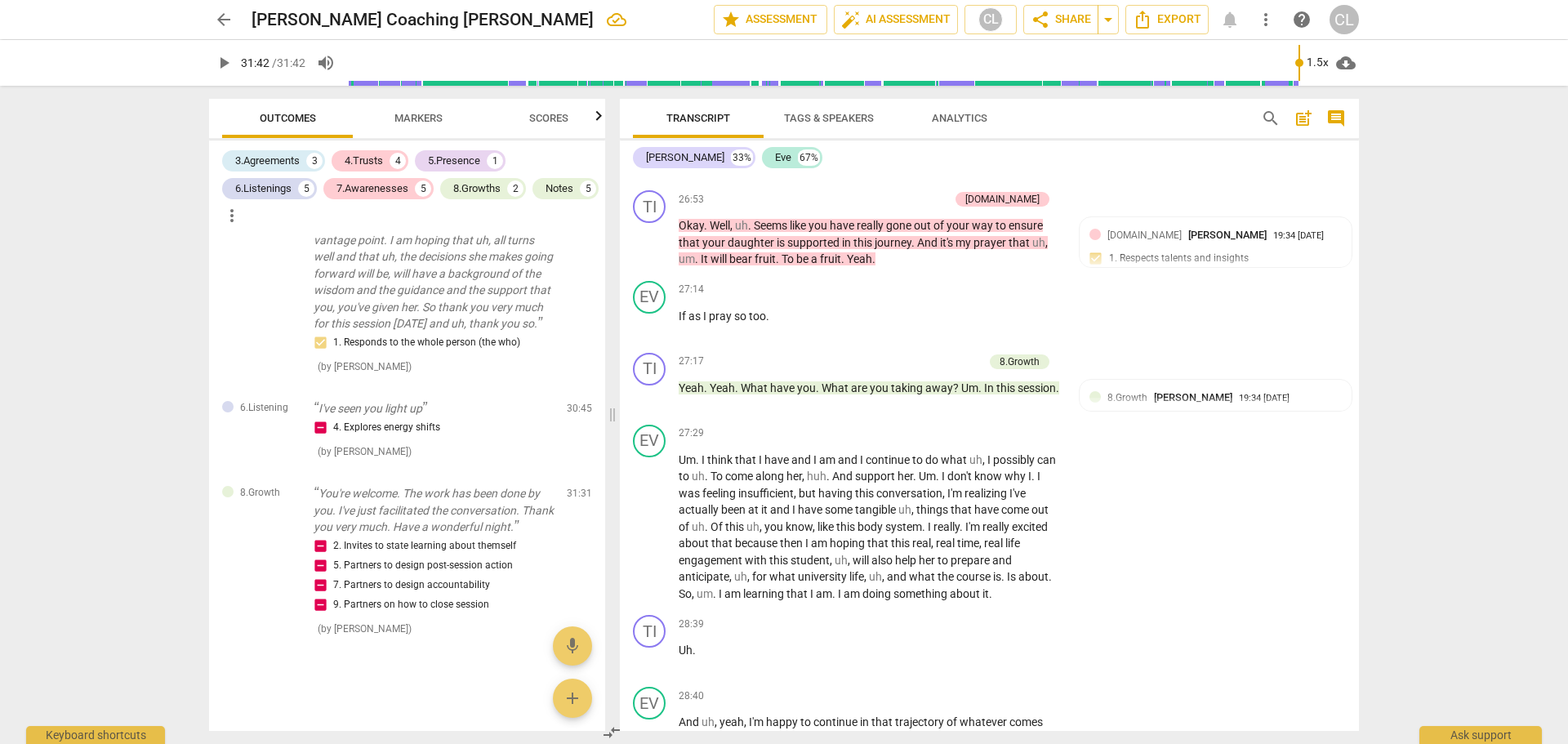
scroll to position [6899, 0]
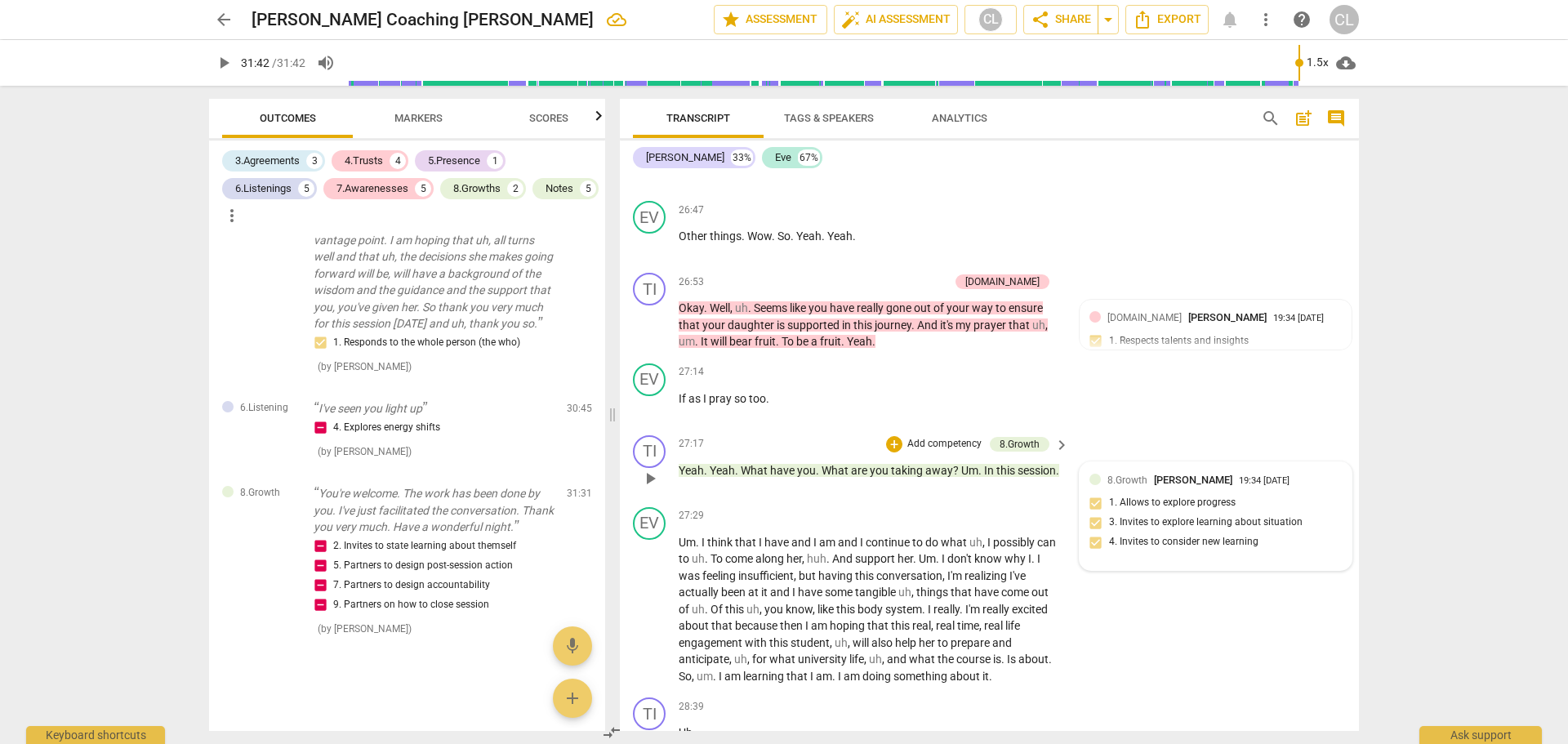
click at [1305, 513] on div "8.Growth Craig Lomax 19:34 09-28-2025 1. Allows to explore progress 3. Invites …" at bounding box center [1216, 516] width 252 height 89
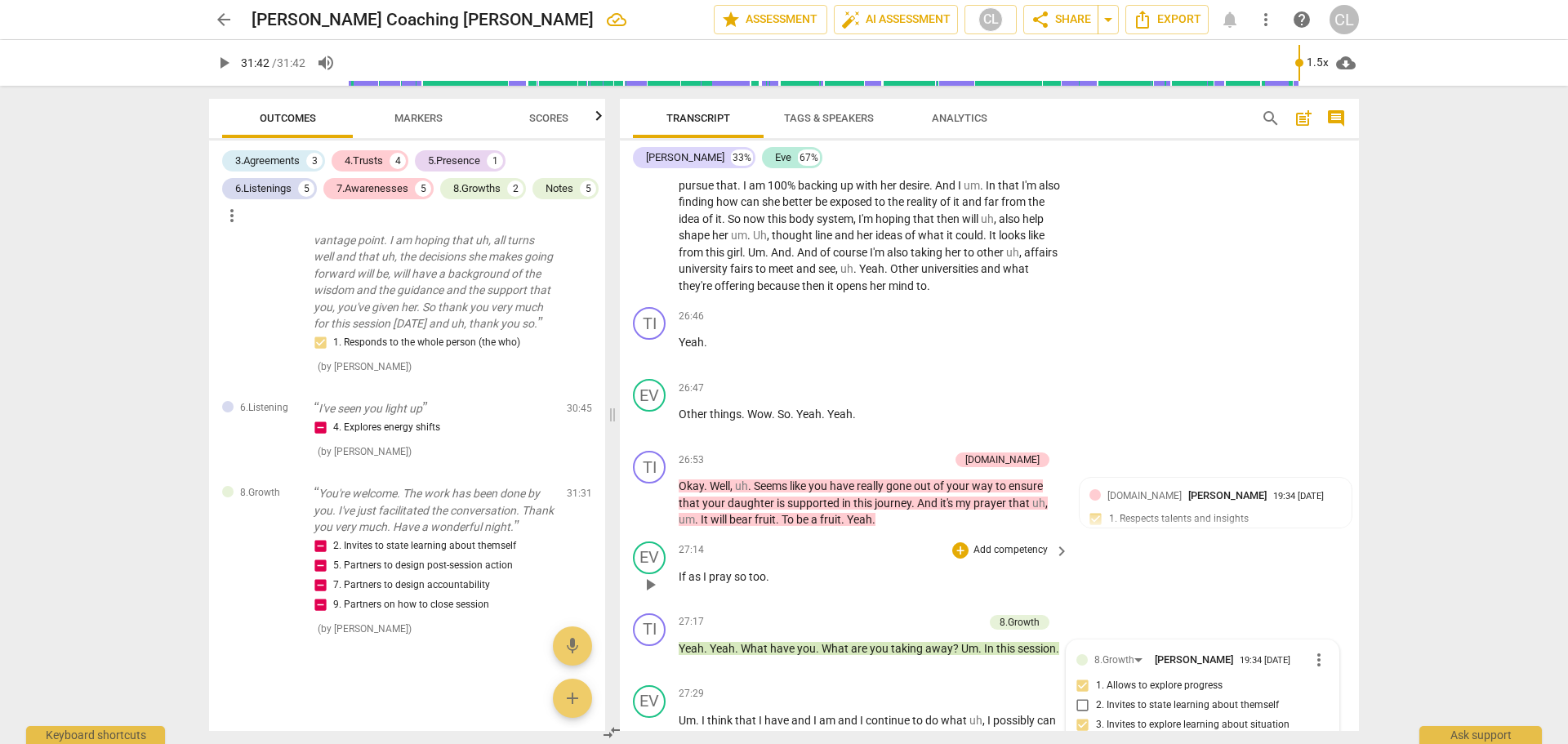
scroll to position [6573, 0]
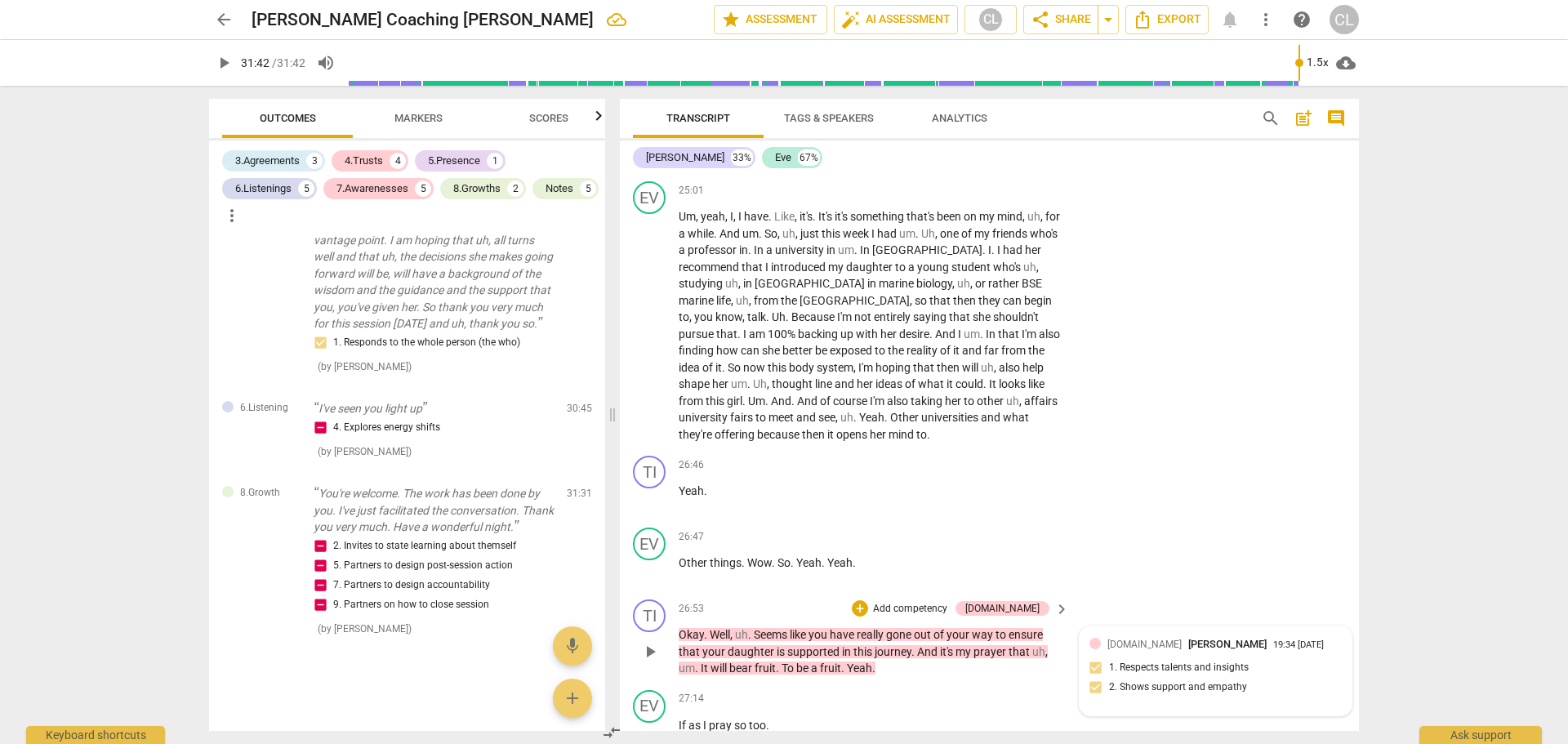
click at [1307, 681] on div "4.Trust Craig Lomax 19:34 09-28-2025 1. Respects talents and insights 2. Shows …" at bounding box center [1216, 671] width 252 height 70
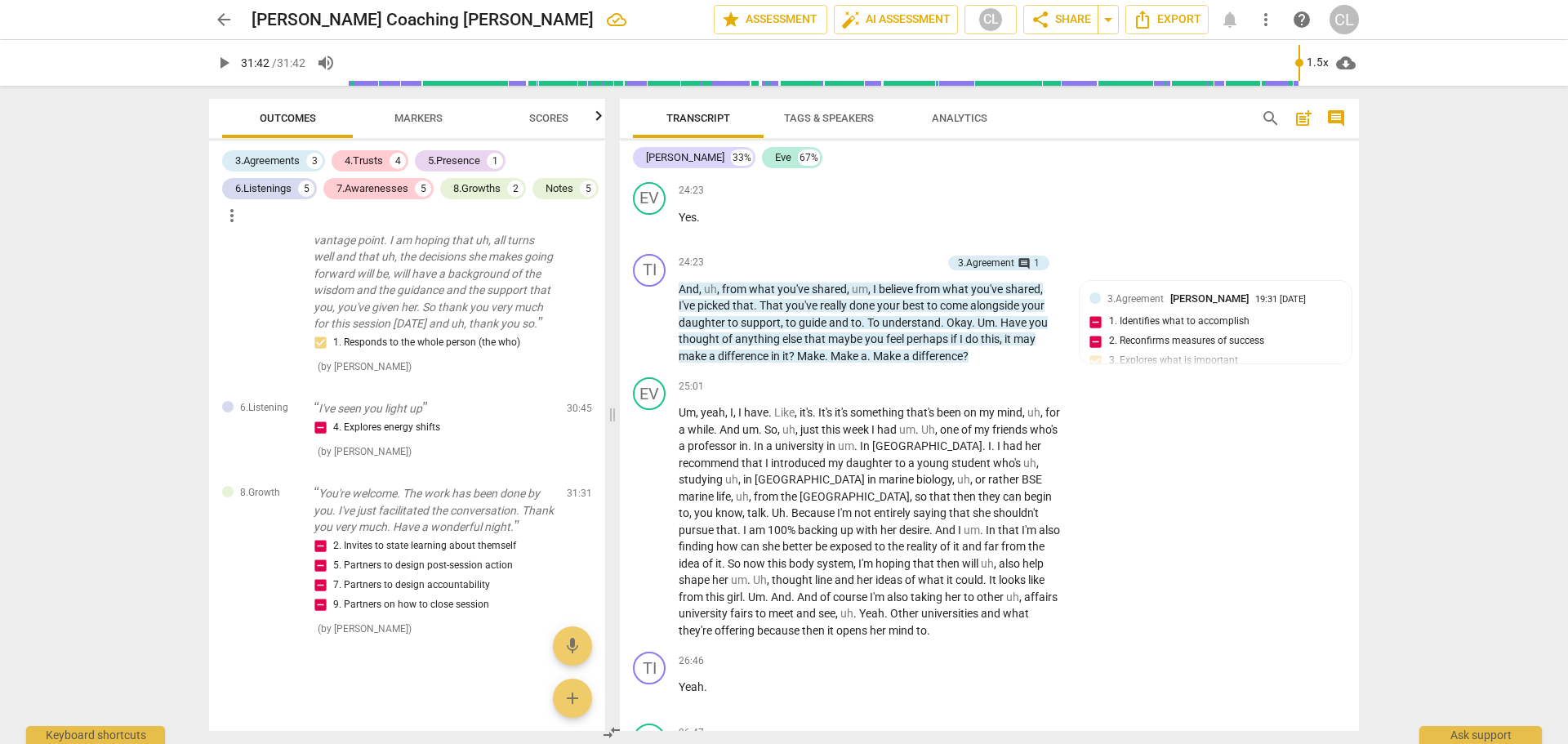
scroll to position [6332, 0]
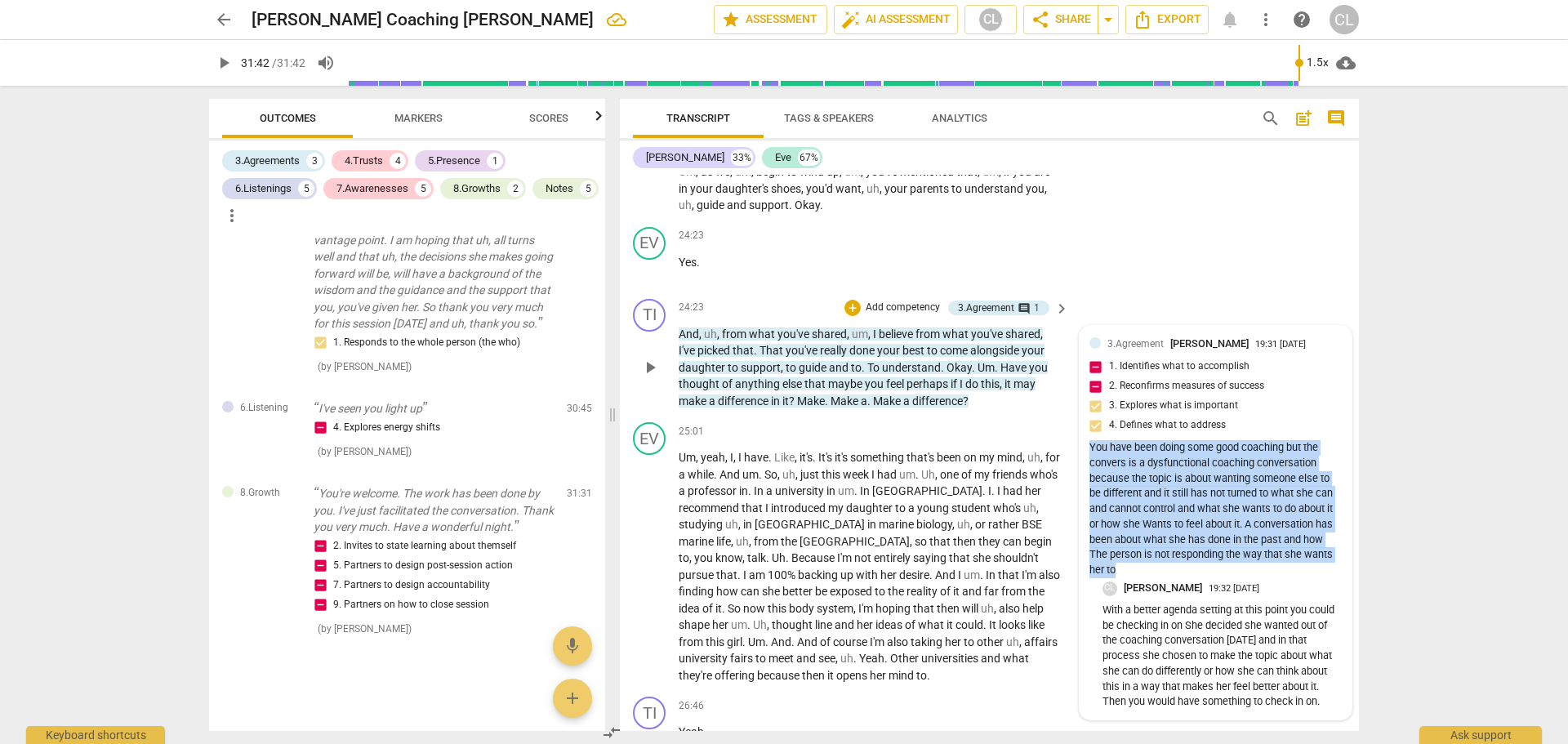
drag, startPoint x: 1086, startPoint y: 463, endPoint x: 1318, endPoint y: 585, distance: 262.1
click at [1319, 579] on div "You have been doing some good coaching but the convers is a dysfunctional coach…" at bounding box center [1216, 509] width 252 height 138
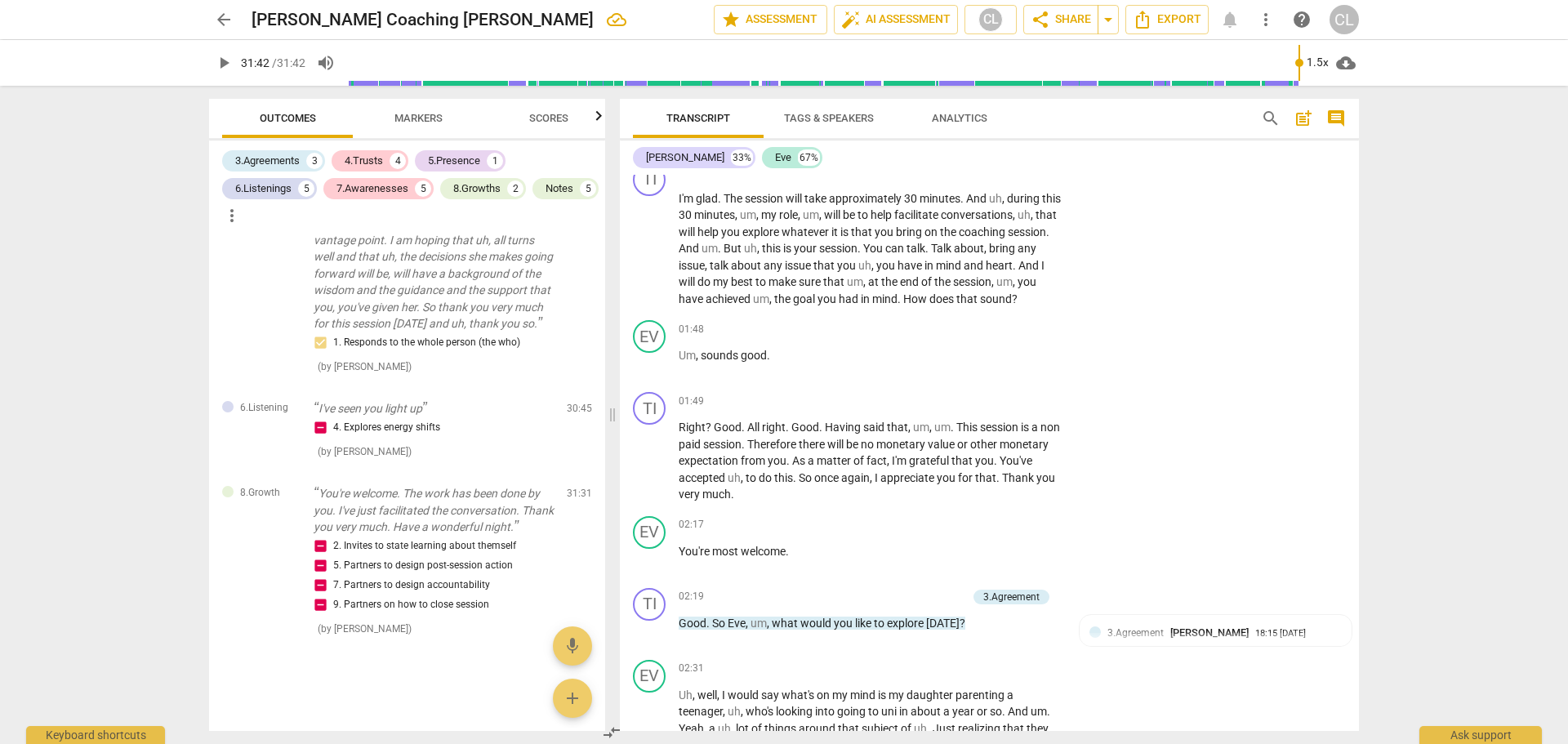
scroll to position [0, 0]
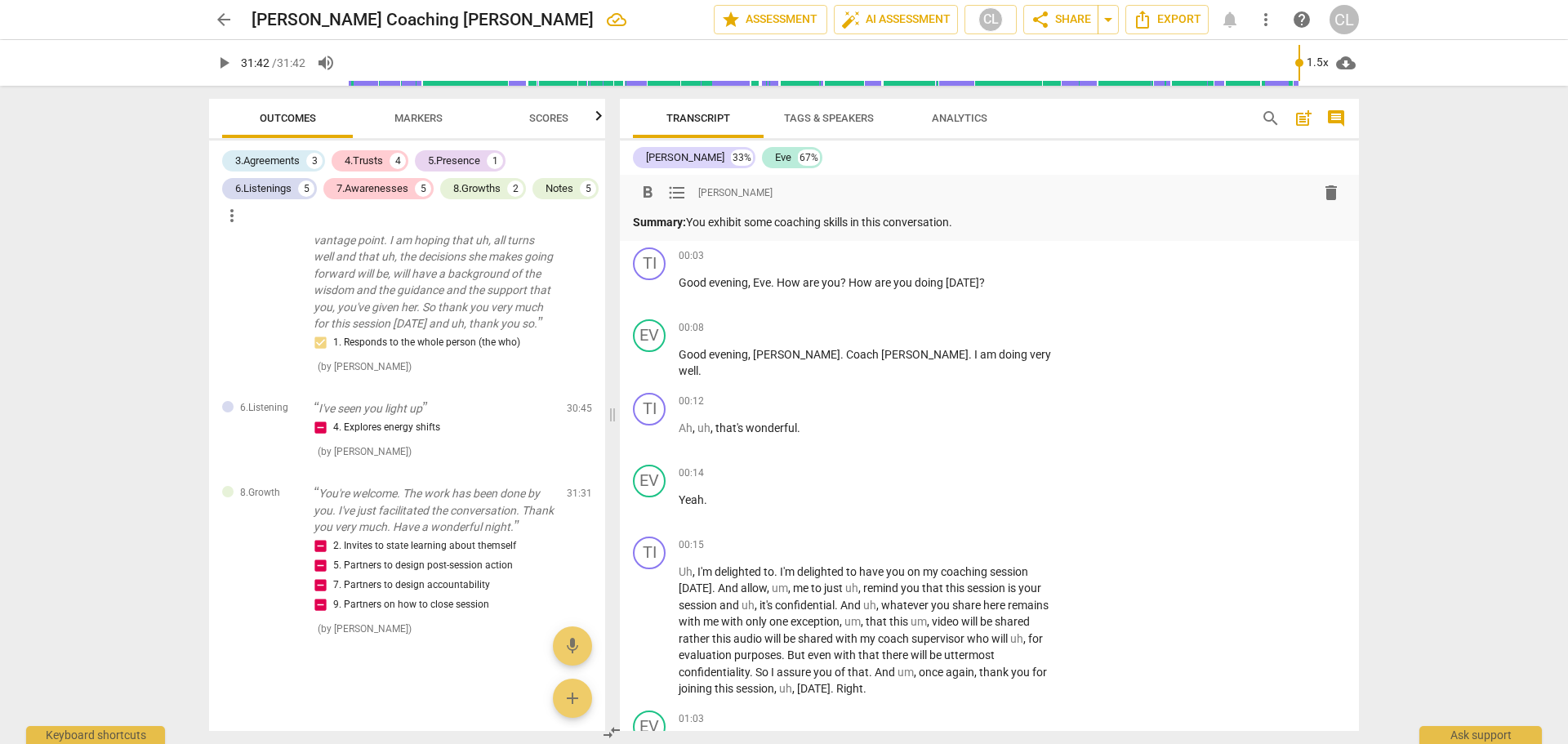
click at [997, 183] on div "format_bold format_list_bulleted Craig Lomax delete" at bounding box center [989, 193] width 713 height 30
click at [1011, 218] on p "Summary: You exhibit some coaching skills in this conversation." at bounding box center [989, 222] width 713 height 17
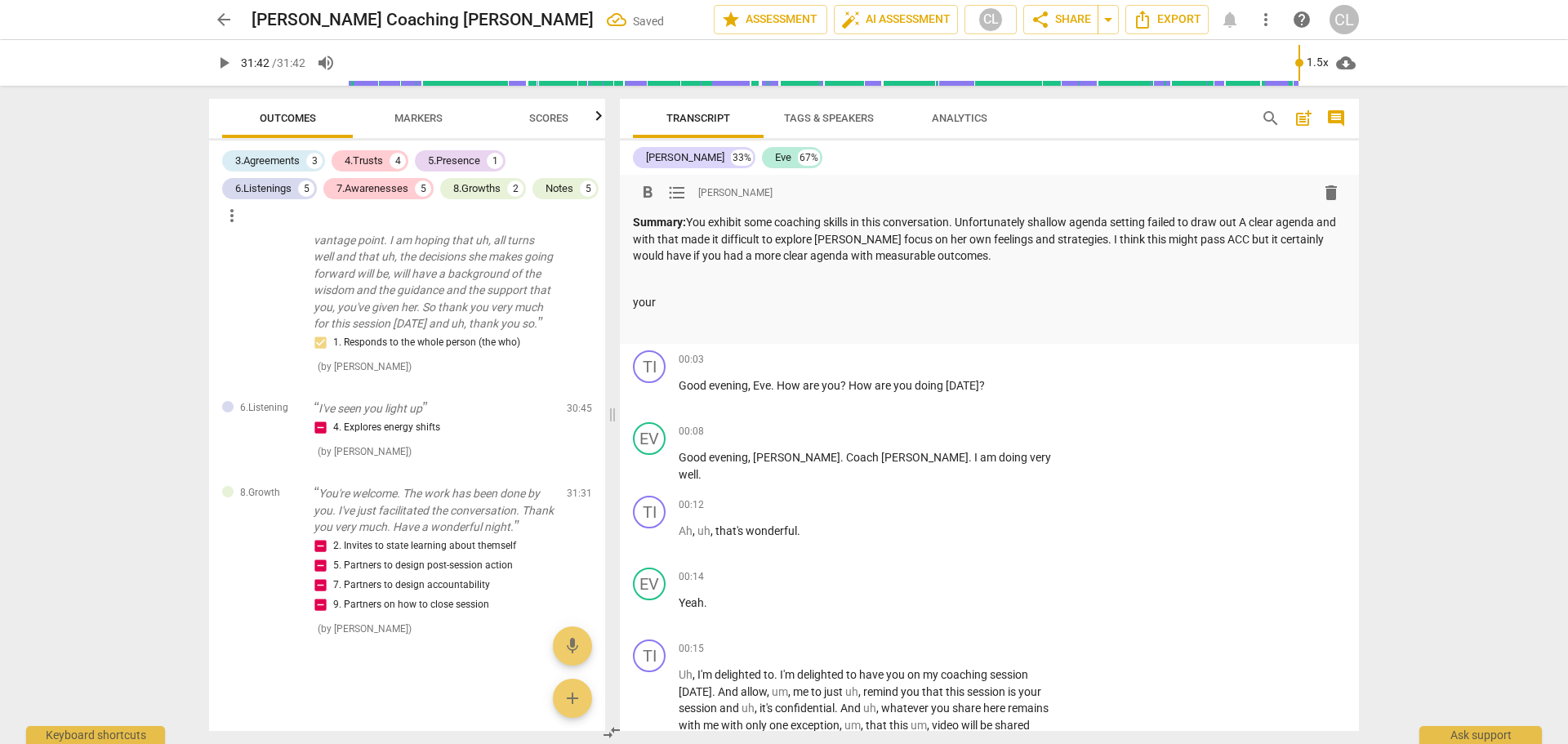
click at [643, 302] on p "your" at bounding box center [989, 302] width 713 height 17
click at [644, 302] on p "your" at bounding box center [989, 302] width 713 height 17
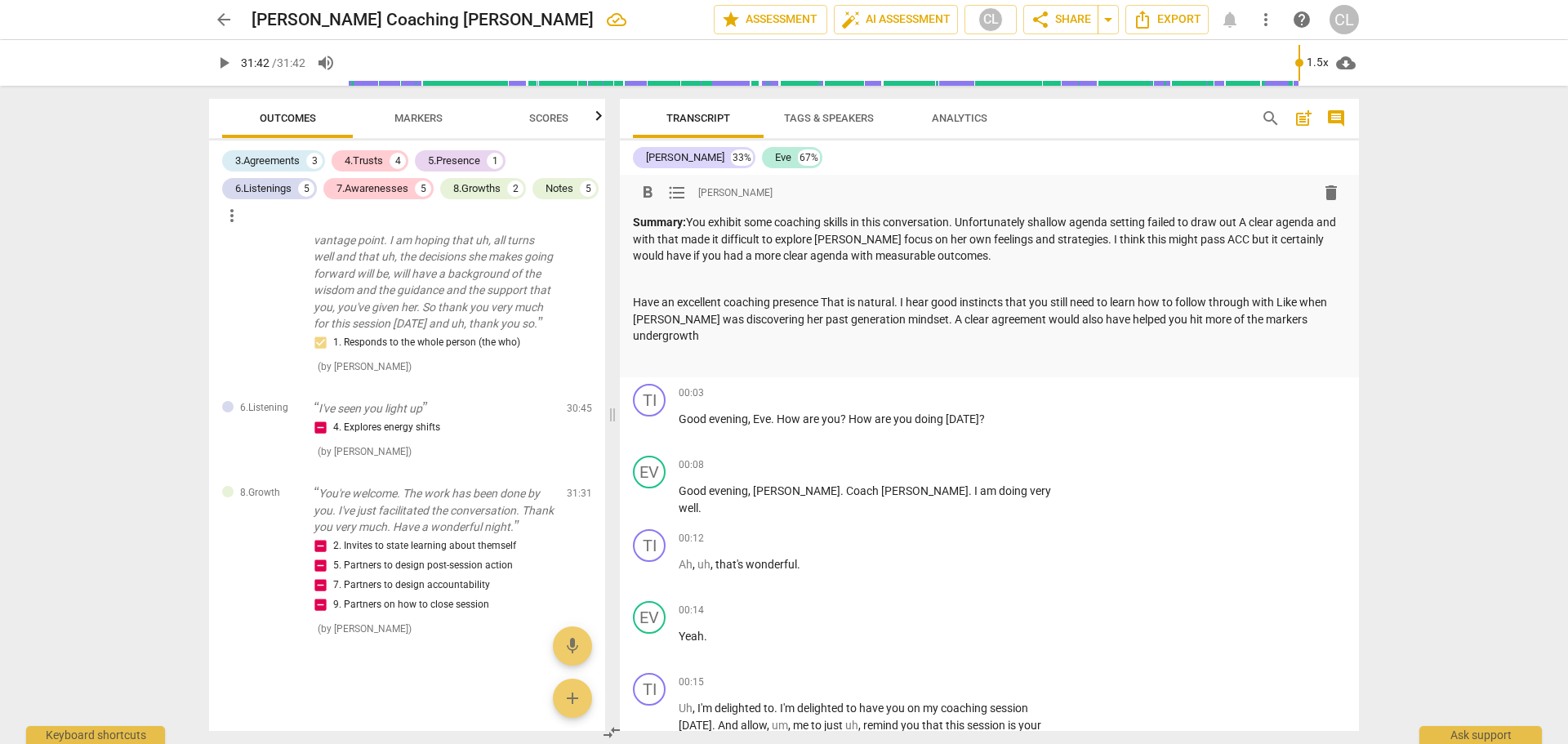
click at [1275, 316] on p "Have an excellent coaching presence That is natural. I hear good instincts that…" at bounding box center [989, 319] width 713 height 51
click at [1316, 323] on p "Have an excellent coaching presence That is natural. I hear good instincts that…" at bounding box center [989, 319] width 713 height 51
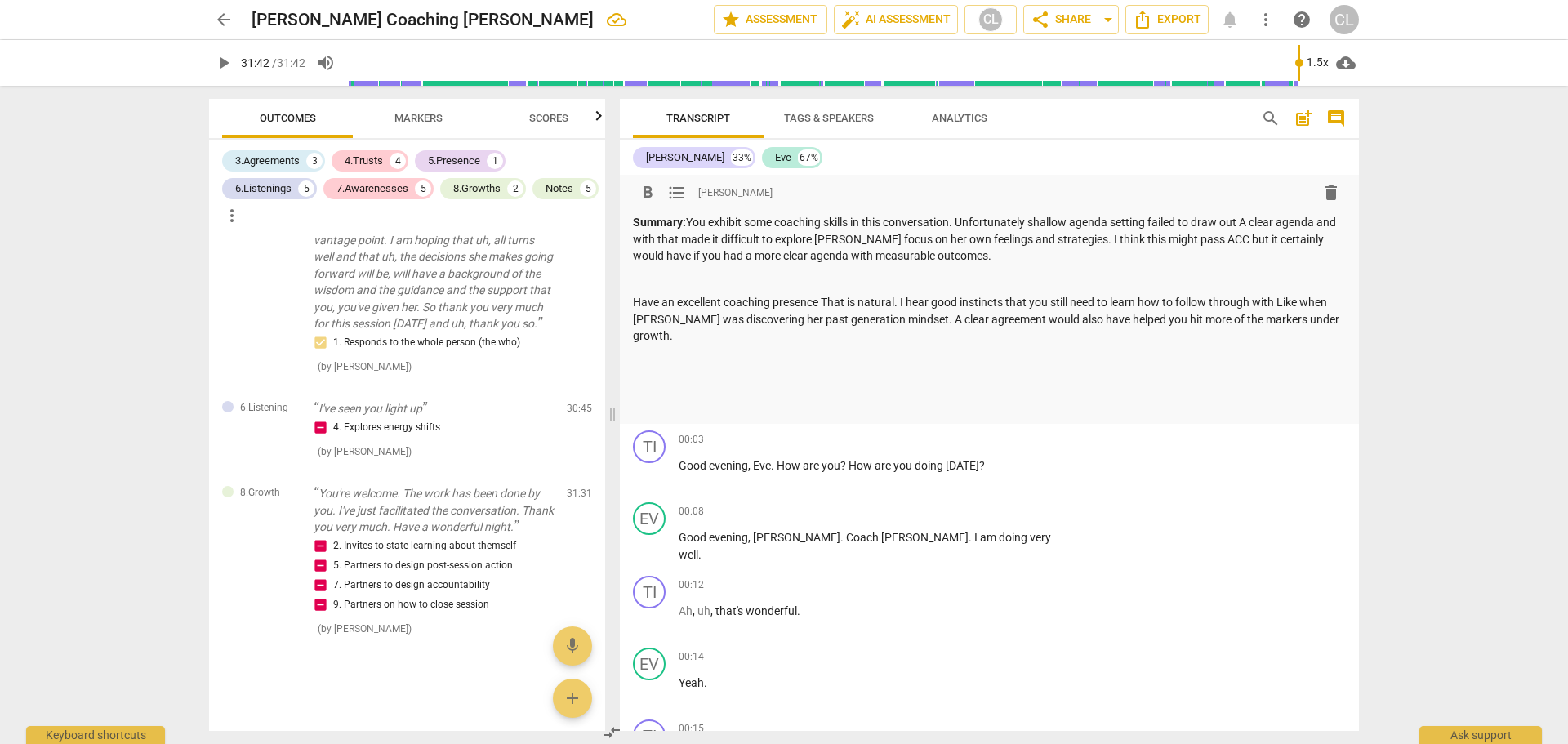
click at [932, 352] on p at bounding box center [989, 360] width 713 height 17
click at [911, 374] on p at bounding box center [989, 382] width 713 height 17
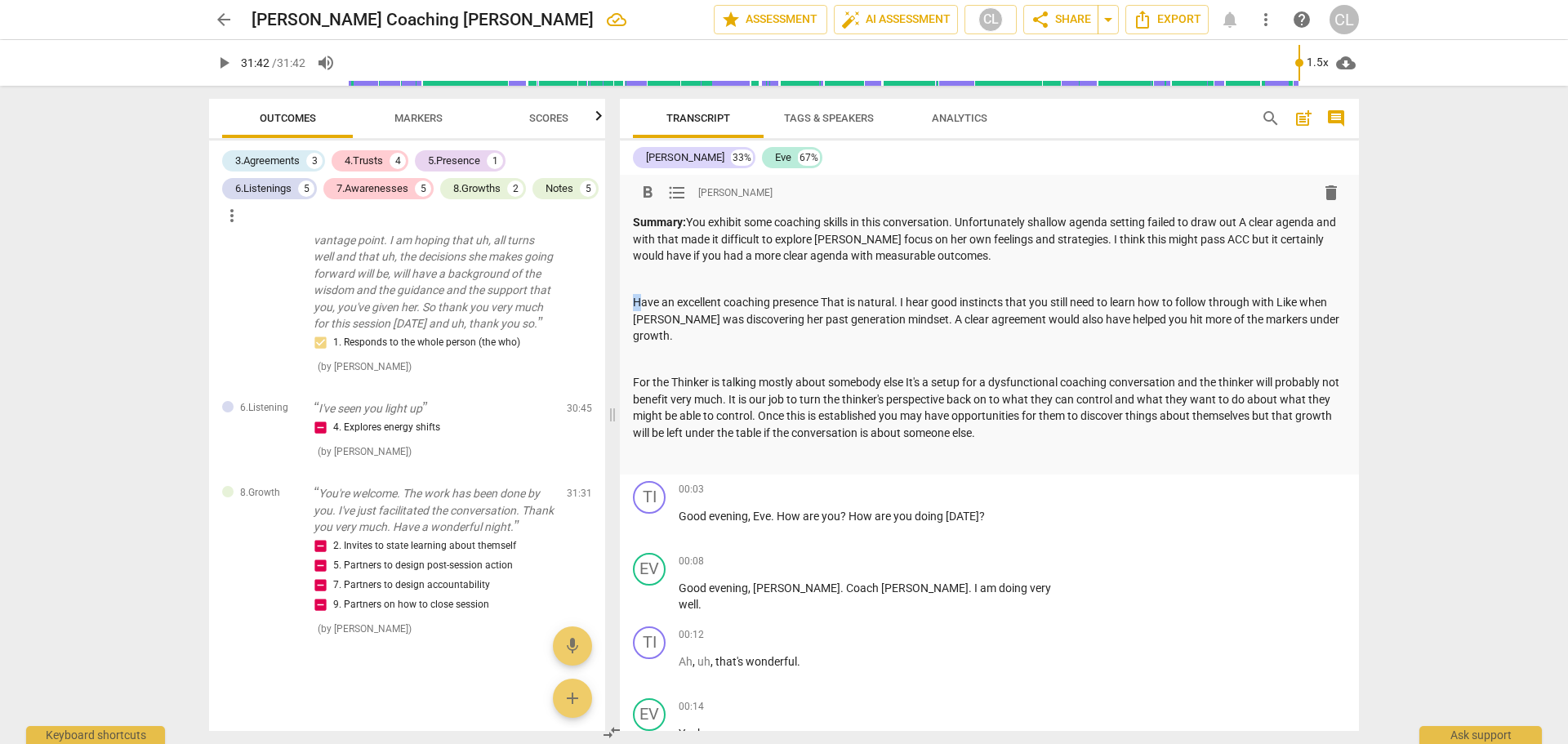
click at [633, 300] on p "Have an excellent coaching presence That is natural. I hear good instincts that…" at bounding box center [989, 319] width 713 height 51
drag, startPoint x: 647, startPoint y: 383, endPoint x: 632, endPoint y: 384, distance: 15.0
click at [632, 384] on div "format_bold format_list_bulleted Craig Lomax delete Summary: You exhibit some c…" at bounding box center [990, 325] width 739 height 300
click at [651, 384] on p "For the Thinker is talking mostly about somebody else It's a setup for a dysfun…" at bounding box center [989, 408] width 713 height 67
drag, startPoint x: 651, startPoint y: 382, endPoint x: 634, endPoint y: 381, distance: 17.0
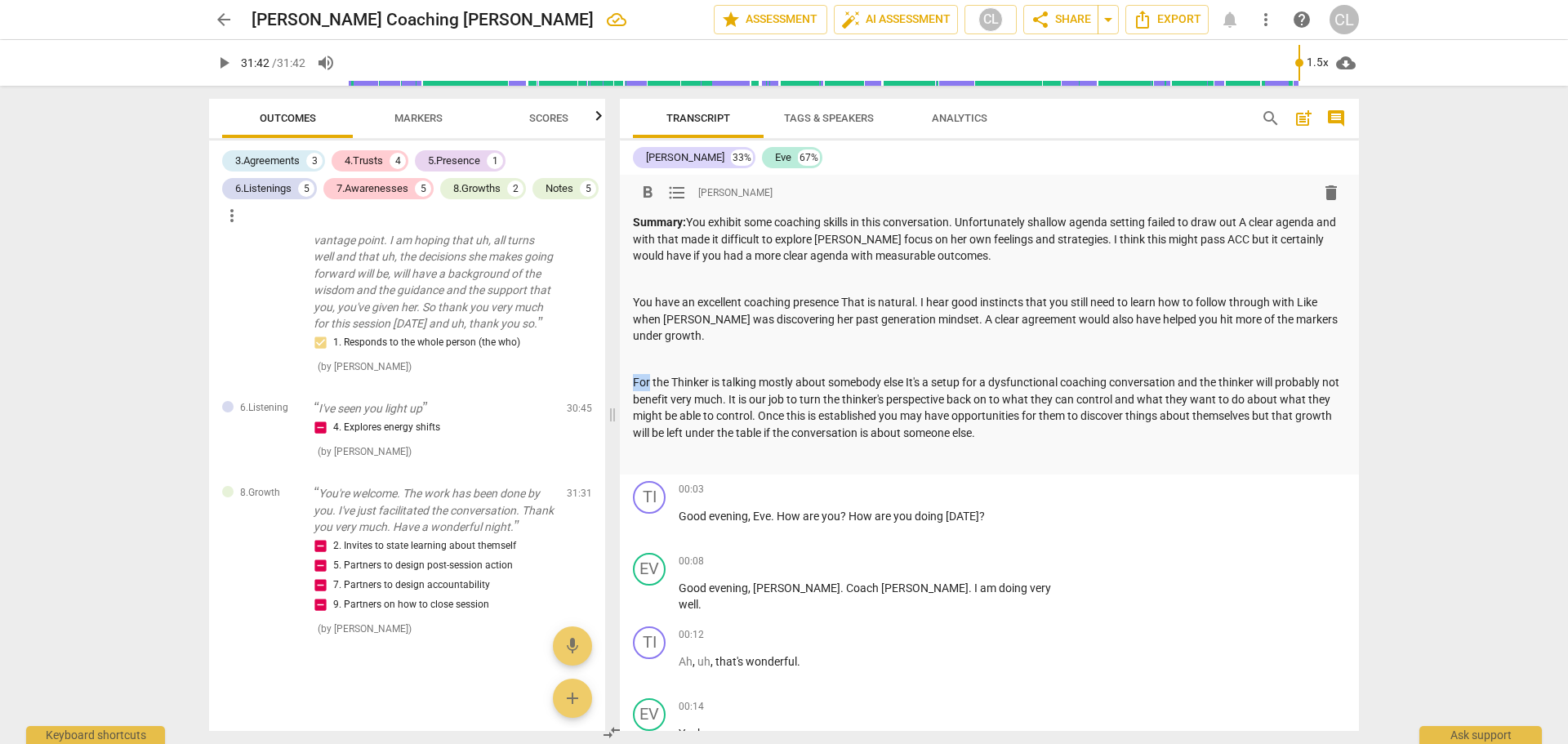
click at [634, 381] on p "For the Thinker is talking mostly about somebody else It's a setup for a dysfun…" at bounding box center [989, 408] width 713 height 67
click at [921, 400] on p "When the Thinker is talking mostly about somebody else It's a setup for a dysfu…" at bounding box center [989, 408] width 713 height 67
click at [963, 397] on p "When the Thinker is talking mostly about somebody else It's a setup for a dysfu…" at bounding box center [989, 408] width 713 height 67
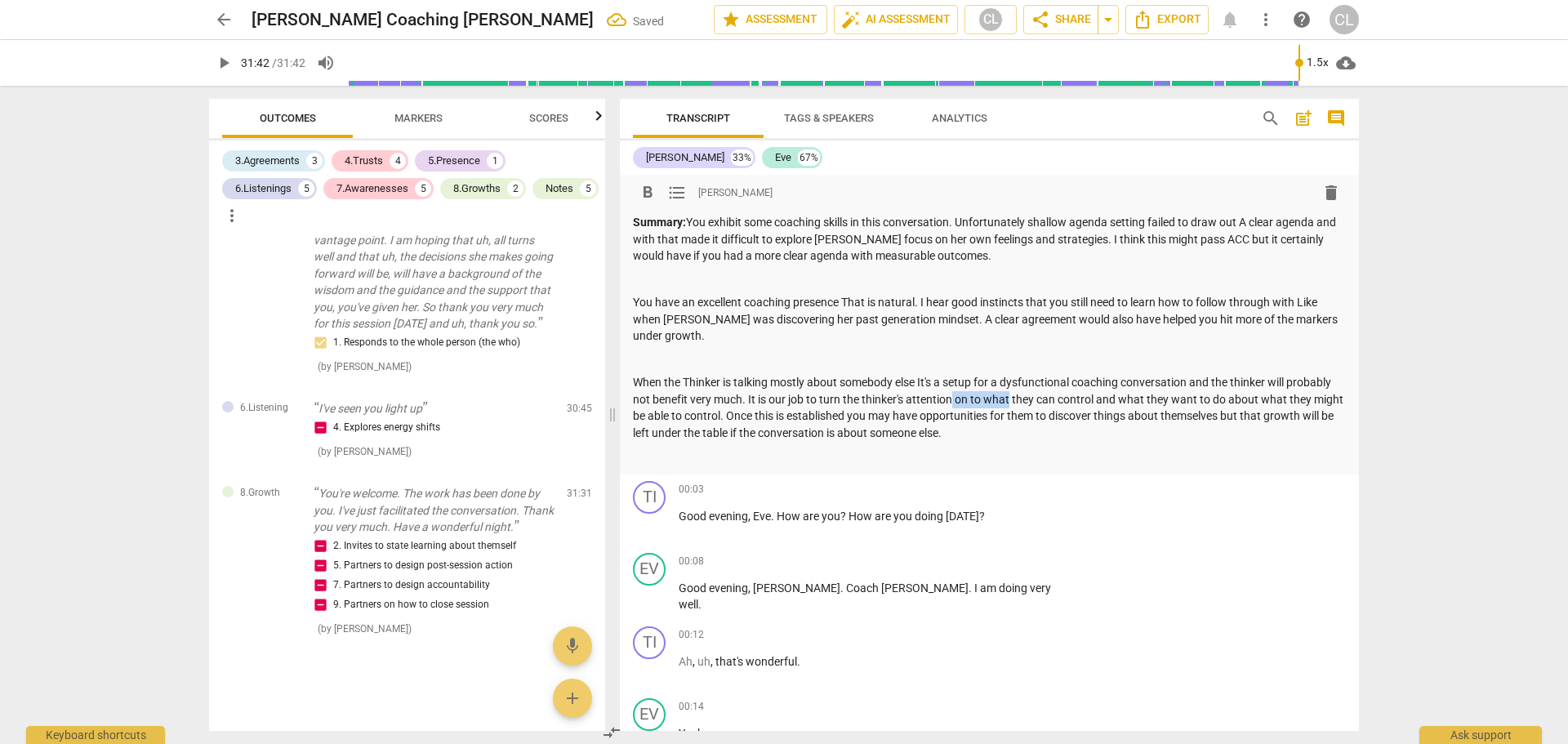
drag, startPoint x: 954, startPoint y: 401, endPoint x: 1010, endPoint y: 400, distance: 56.0
click at [1010, 400] on p "When the Thinker is talking mostly about somebody else It's a setup for a dysfu…" at bounding box center [989, 408] width 713 height 67
drag, startPoint x: 1290, startPoint y: 400, endPoint x: 784, endPoint y: 420, distance: 506.4
click at [784, 420] on p "When the Thinker is talking mostly about somebody else It's a setup for a dysfu…" at bounding box center [989, 408] width 713 height 67
click at [864, 437] on p "When the Thinker is talking mostly about somebody else It's a setup for a dysfu…" at bounding box center [989, 408] width 713 height 67
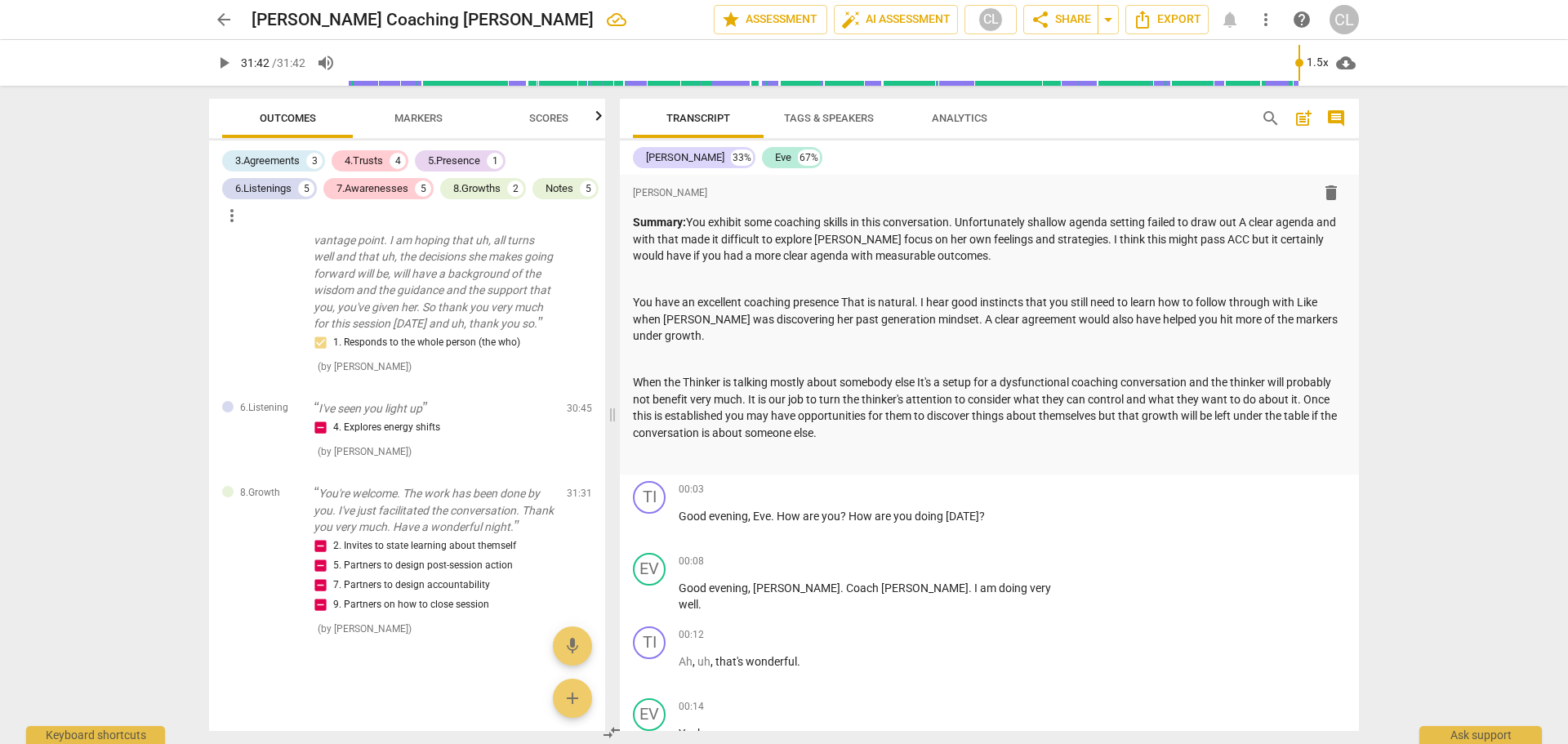
click at [1168, 120] on div "Transcript Tags & Speakers Analytics" at bounding box center [934, 118] width 602 height 39
click at [1160, 163] on div "Tito 33% Eve 67%" at bounding box center [989, 157] width 713 height 28
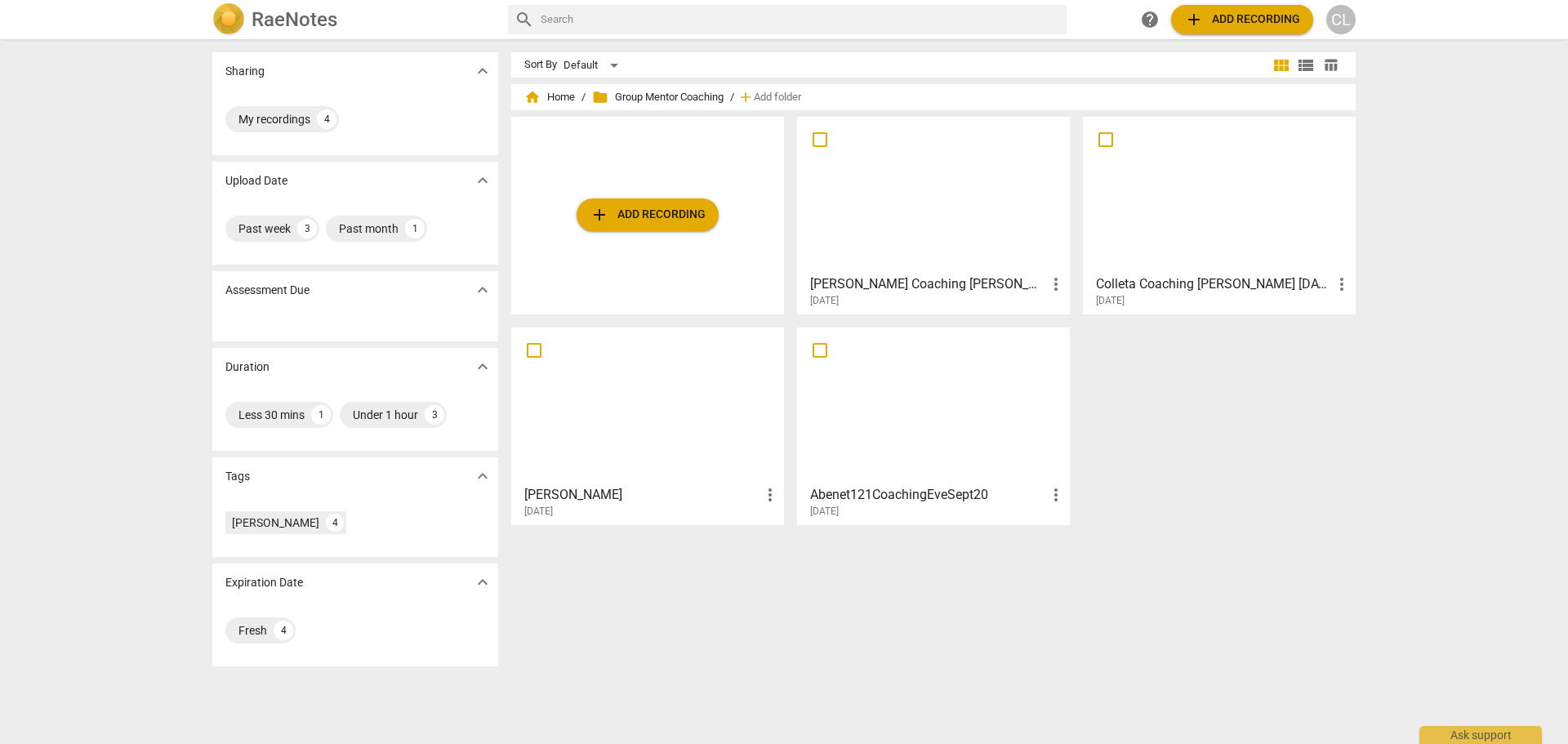
click at [1258, 244] on div at bounding box center [1219, 195] width 261 height 145
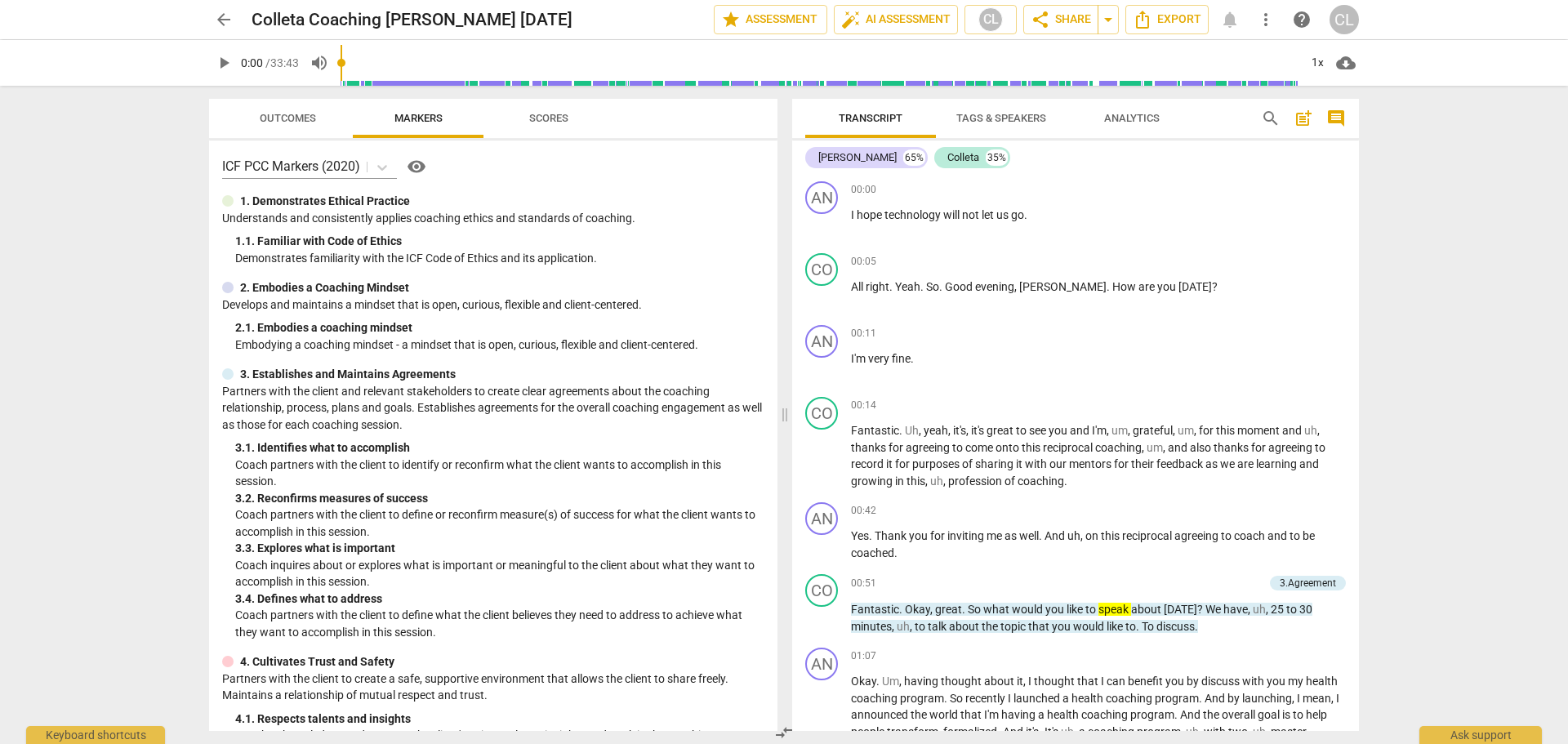
click at [1066, 163] on div "Anthony 65% Colleta 35%" at bounding box center [1075, 157] width 540 height 28
click at [1184, 186] on div "00:00 + Add competency keyboard_arrow_right" at bounding box center [1099, 190] width 495 height 16
click at [1298, 121] on span "post_add" at bounding box center [1304, 118] width 20 height 20
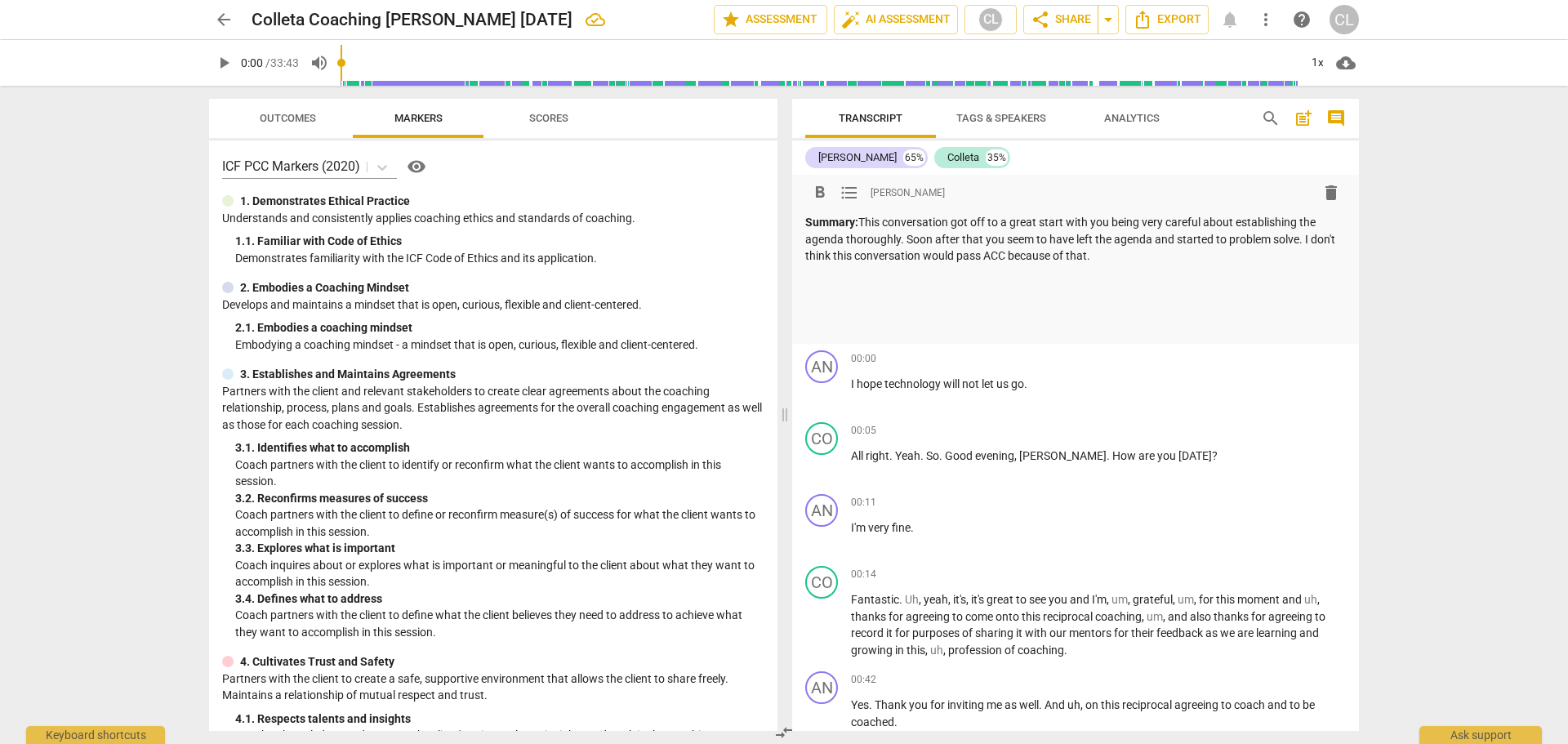
click at [825, 289] on div "Summary: This conversation got off to a great start with you being very careful…" at bounding box center [1075, 274] width 540 height 120
click at [819, 285] on p at bounding box center [1075, 279] width 540 height 17
click at [1257, 276] on p "You have learned how to do a good job of establishing the agenda with curiosity." at bounding box center [1075, 279] width 540 height 17
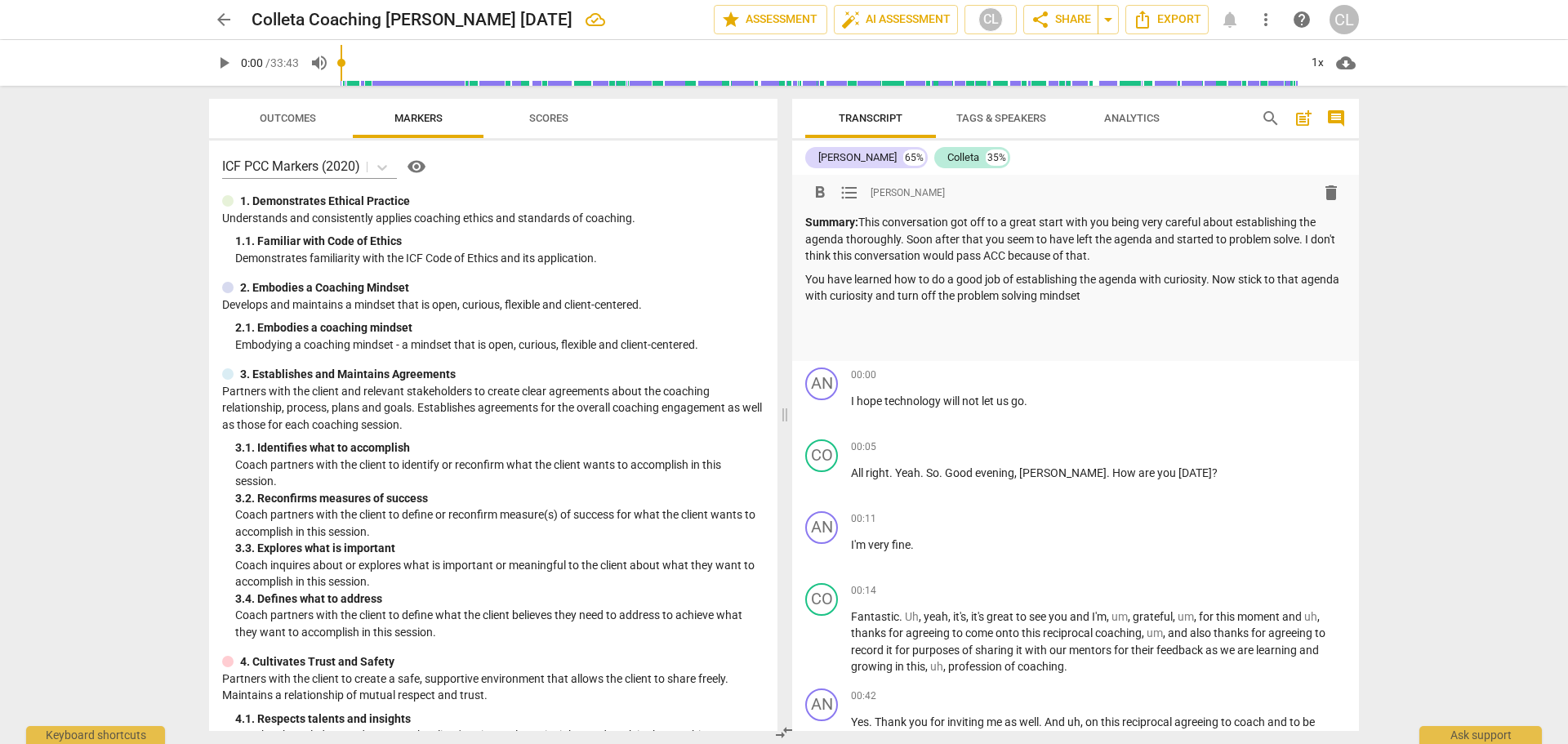
click at [870, 296] on p "You have learned how to do a good job of establishing the agenda with curiosity…" at bounding box center [1075, 287] width 540 height 33
click at [1197, 298] on p "You have learned how to do a good job of establishing the agenda with curiosity…" at bounding box center [1075, 287] width 540 height 33
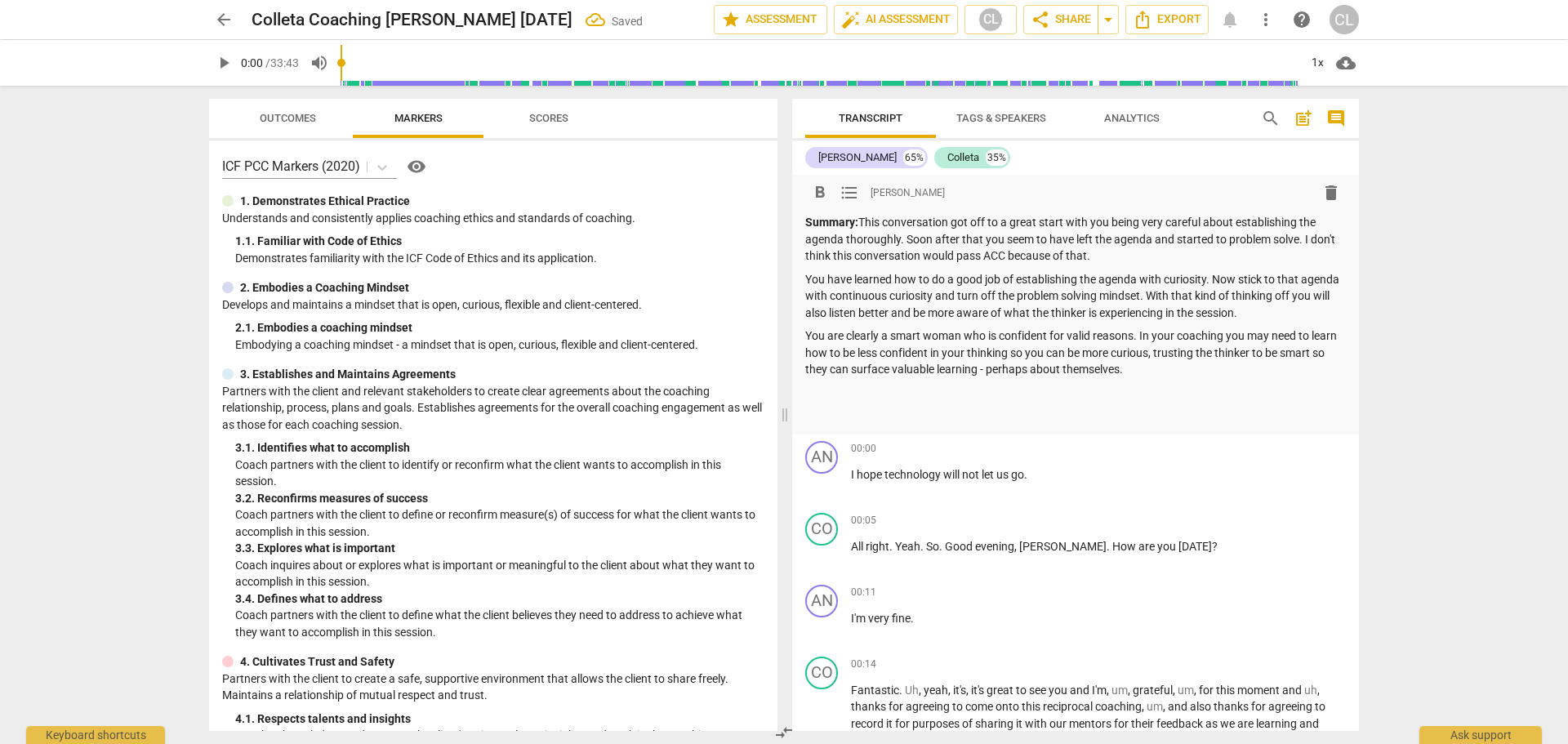
click at [1109, 192] on div "format_bold format_list_bulleted Craig Lomax delete" at bounding box center [1075, 193] width 540 height 30
click at [1456, 140] on div "arrow_back Colleta Coaching Anthony Sep 26 edit star Assessment auto_fix_high A…" at bounding box center [784, 372] width 1568 height 744
